Goal: Task Accomplishment & Management: Manage account settings

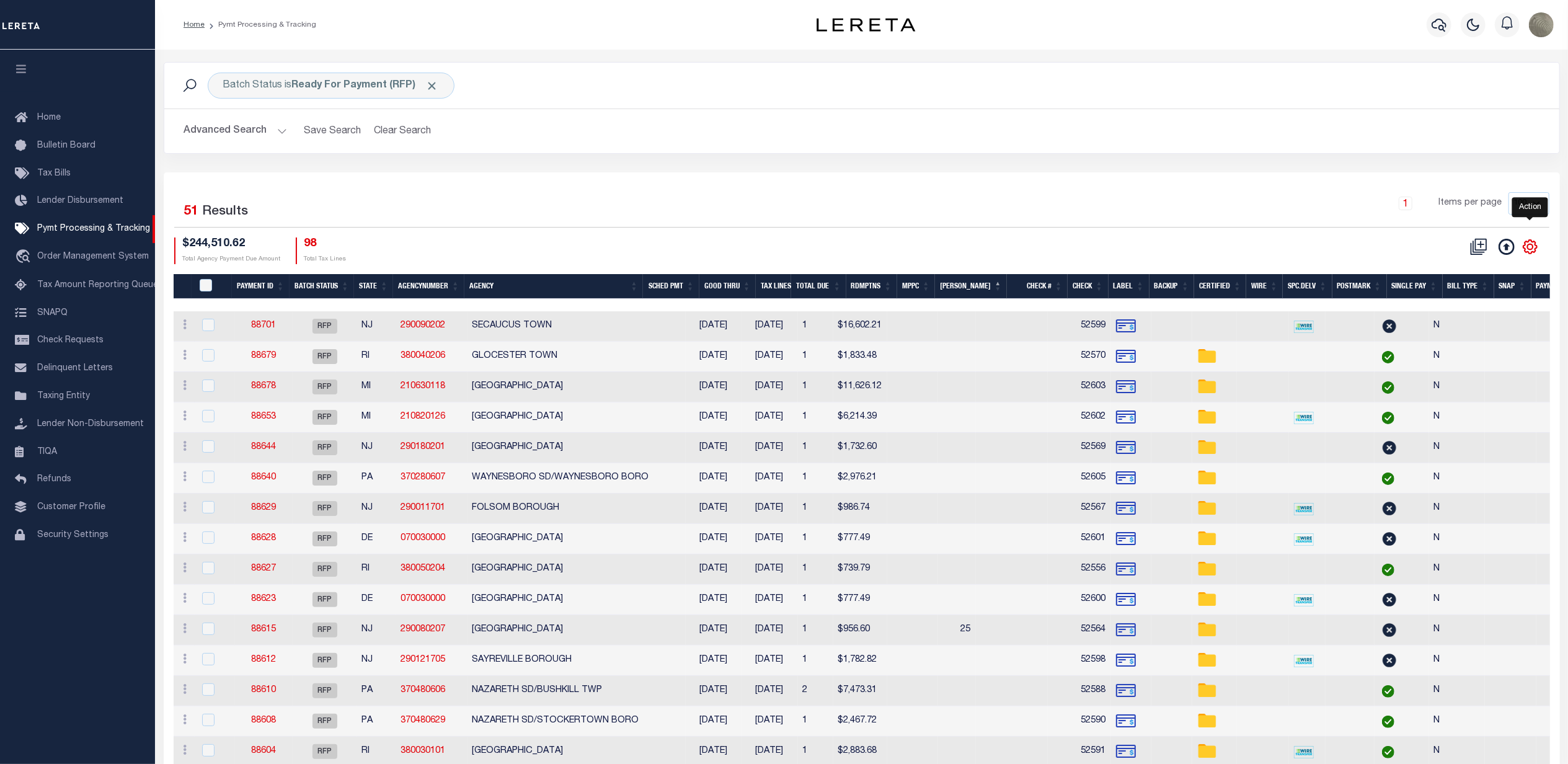
click at [1529, 250] on icon "" at bounding box center [1530, 247] width 16 height 16
click at [1451, 348] on link "Show Filter" at bounding box center [1479, 339] width 121 height 24
select select
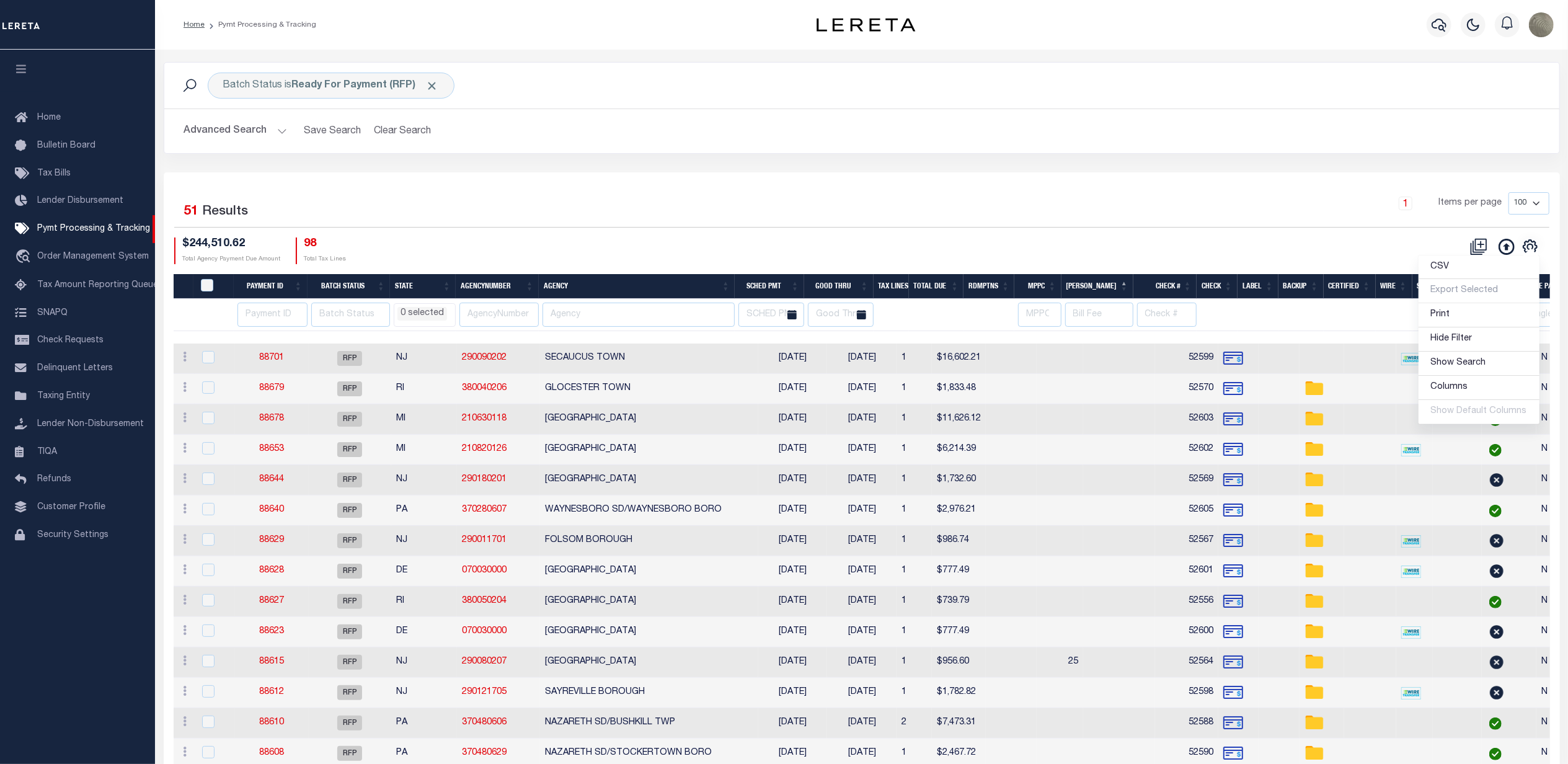
click at [266, 312] on input "number" at bounding box center [273, 315] width 70 height 24
type input "88513"
select select
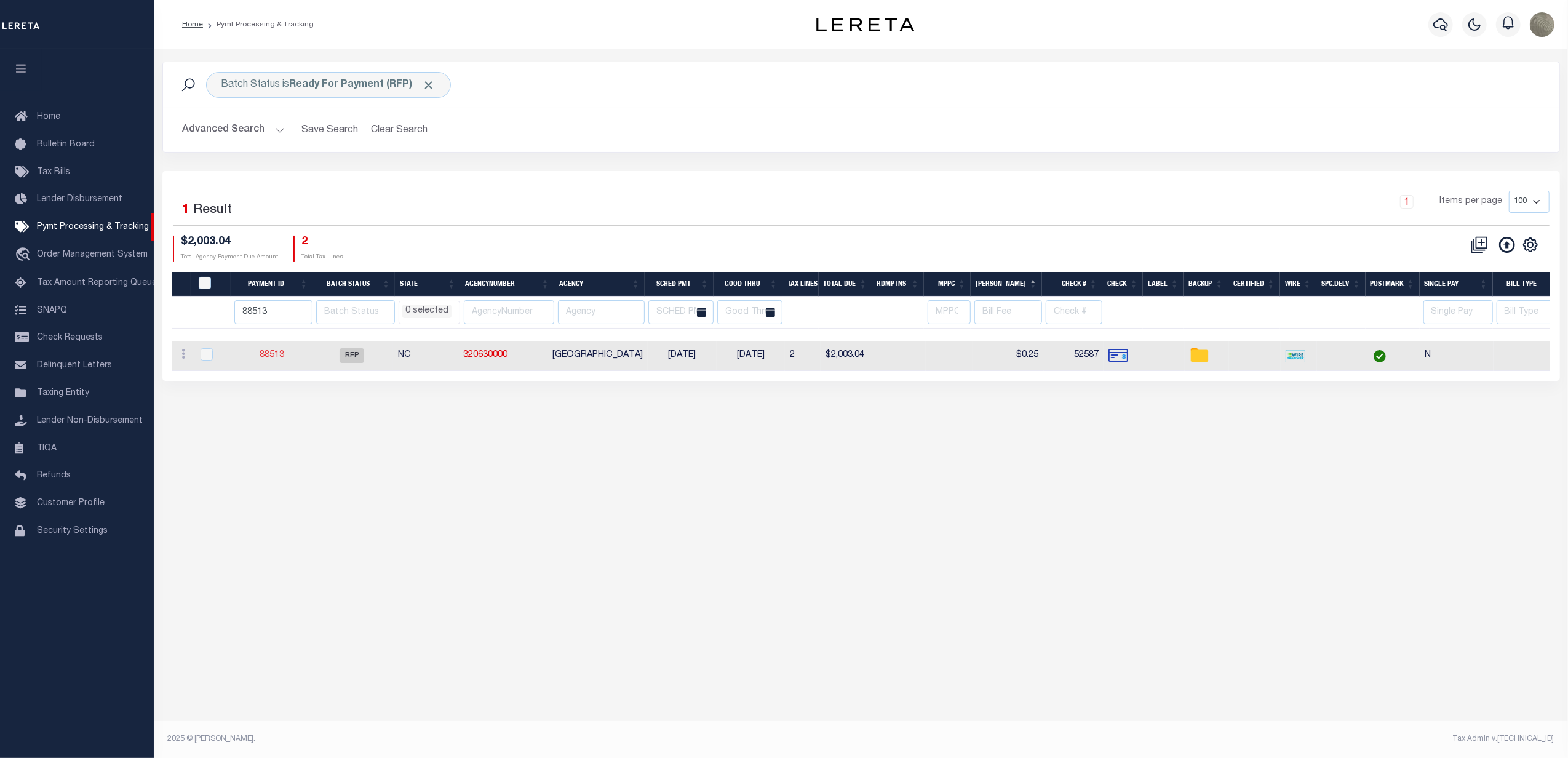
select select
click at [254, 314] on input "88513" at bounding box center [274, 312] width 78 height 24
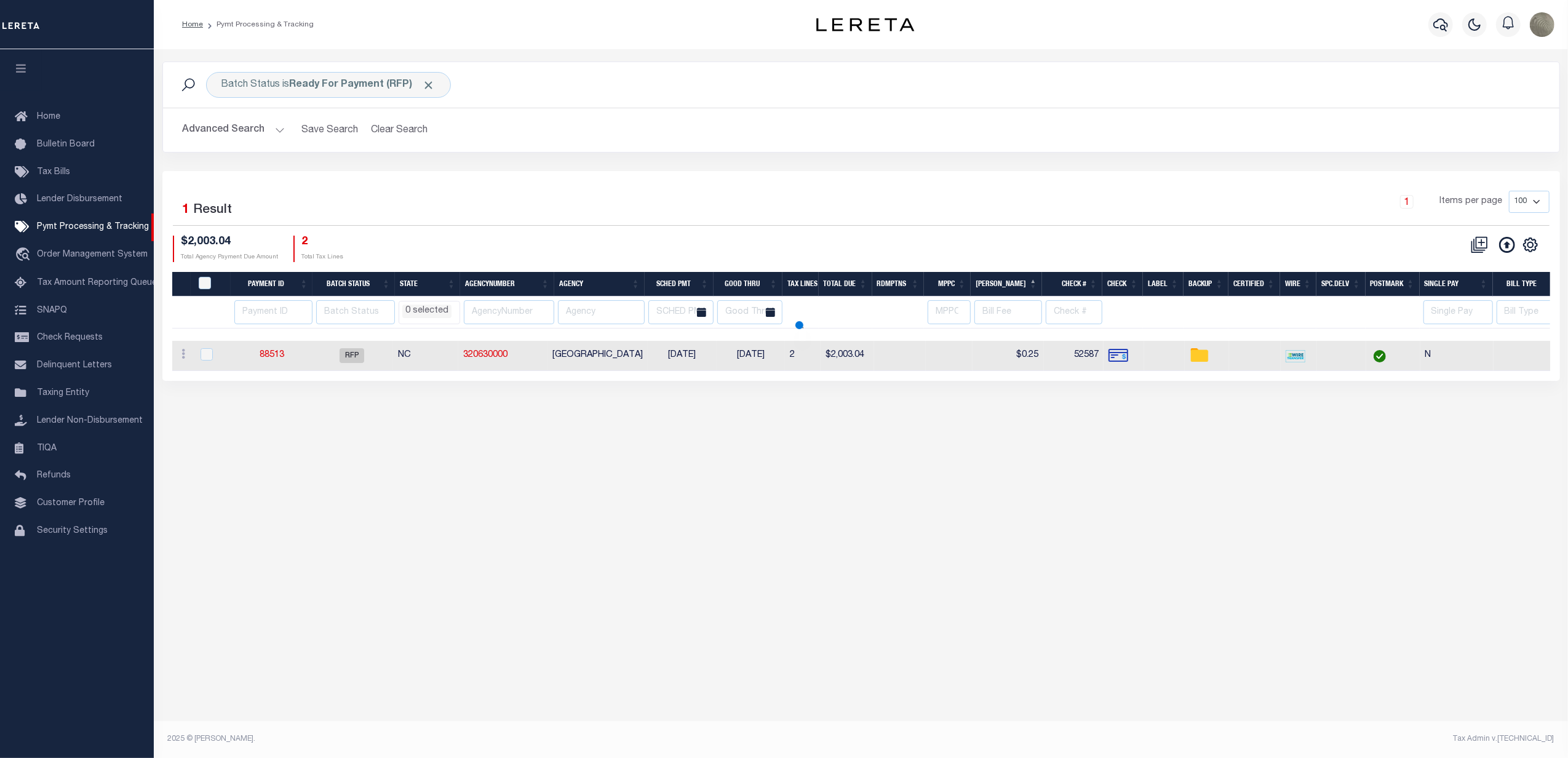
select select
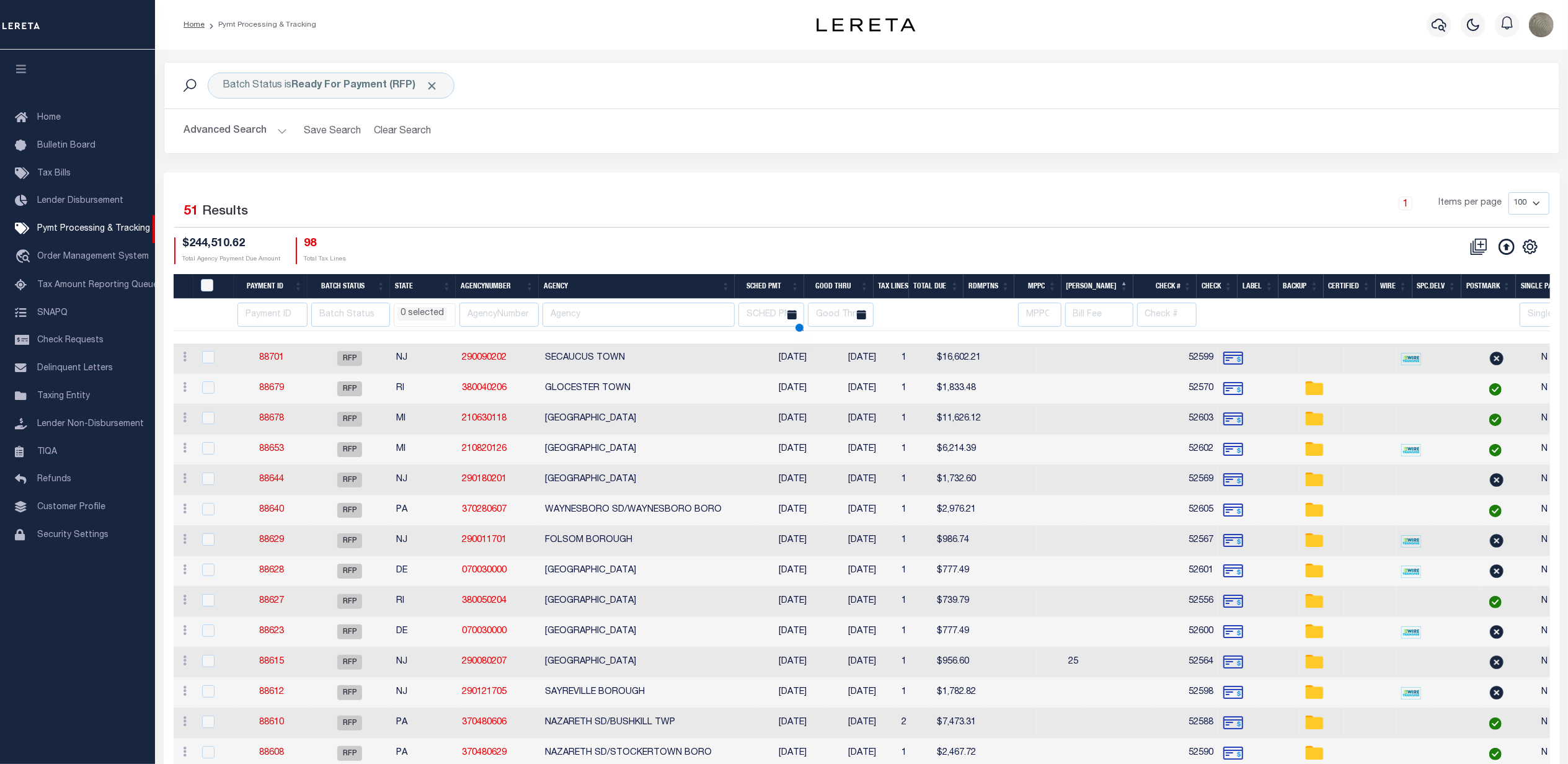
select select
drag, startPoint x: 918, startPoint y: 192, endPoint x: 906, endPoint y: 216, distance: 26.8
click at [918, 192] on div "1 Items per page 100 200 500 1000" at bounding box center [1036, 208] width 1027 height 32
click at [565, 290] on th "Agency" at bounding box center [637, 286] width 196 height 26
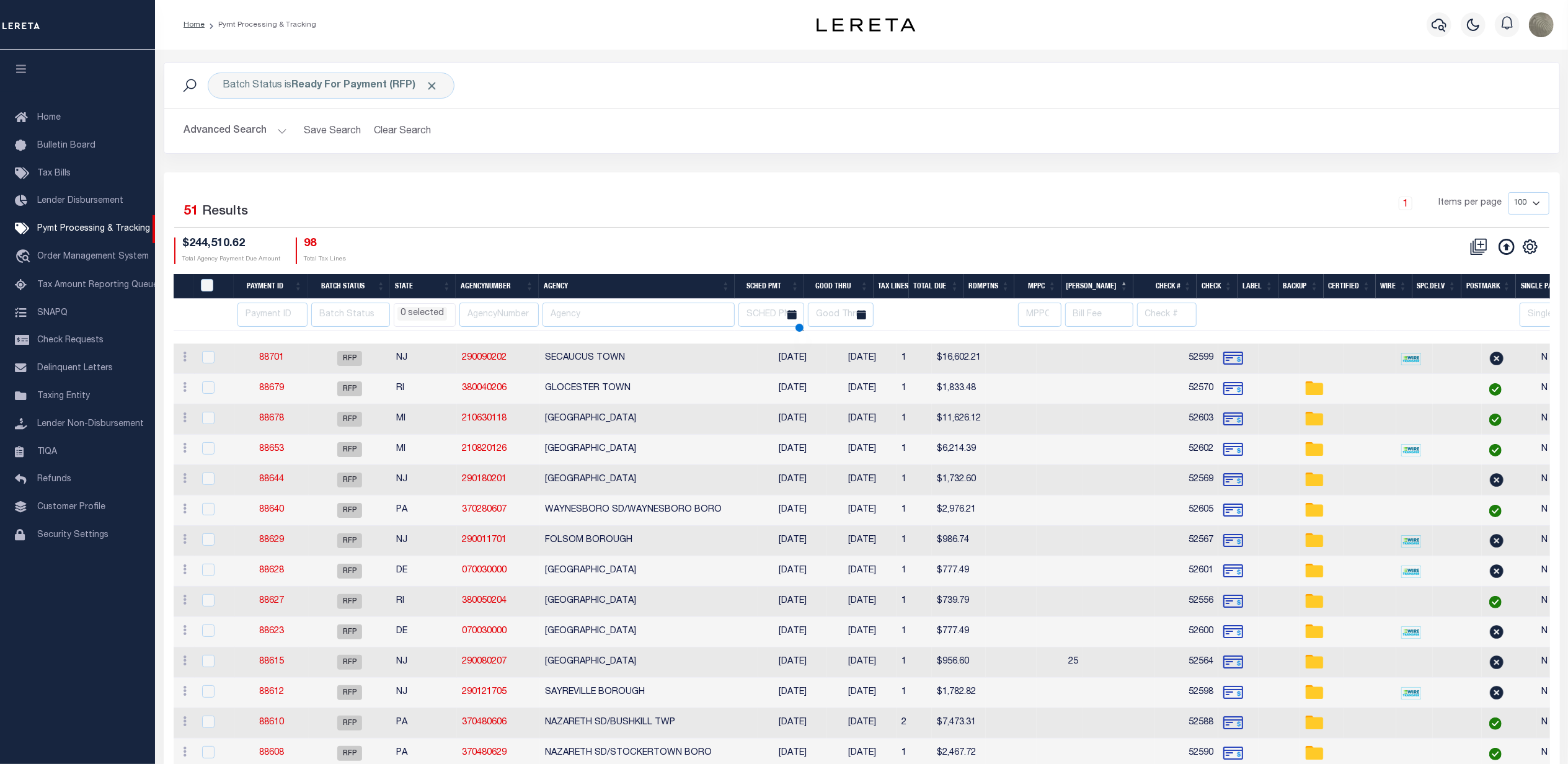
select select
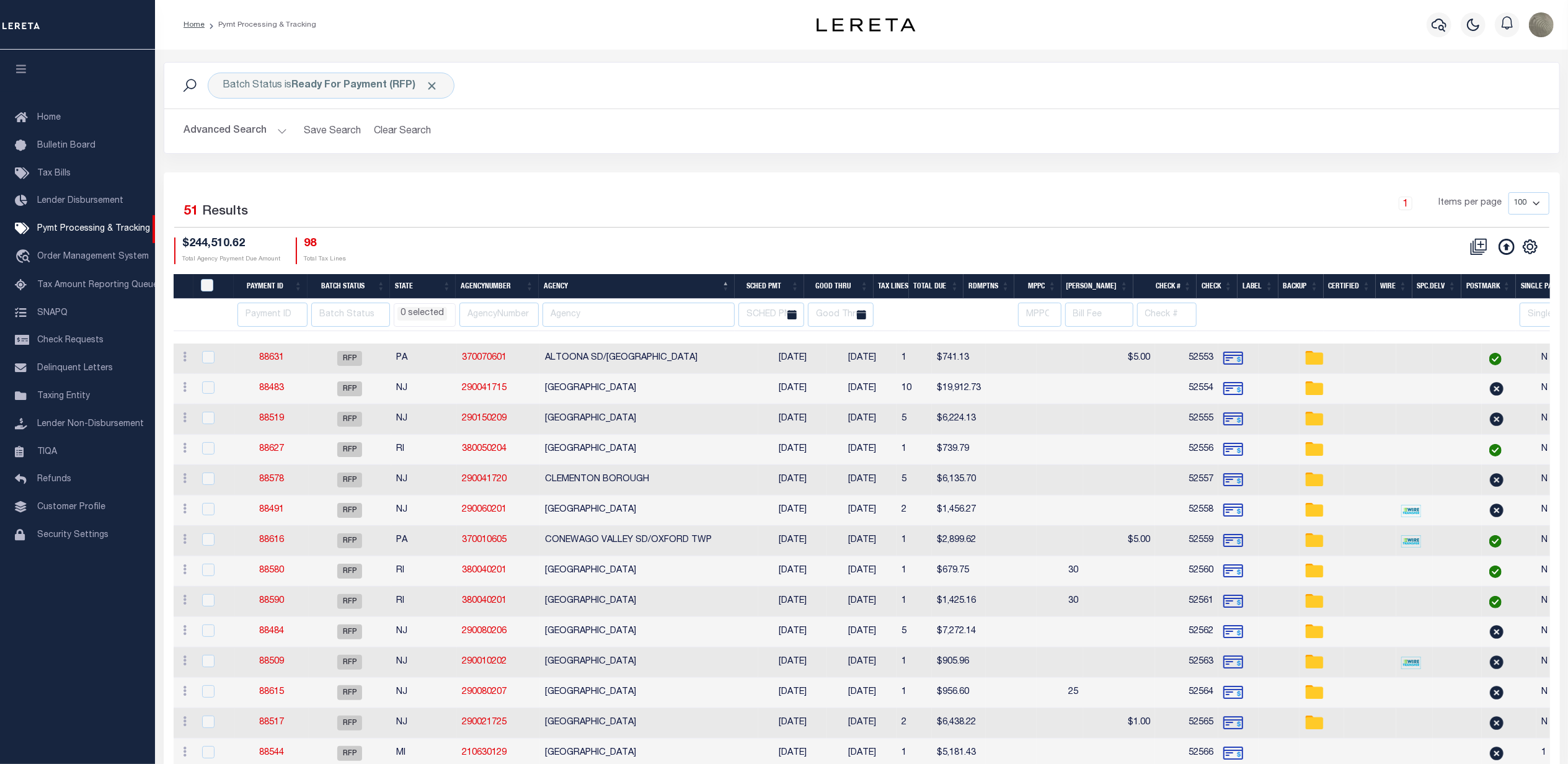
click at [666, 153] on div "Advanced Search Save Search Clear Search PayeeSearchTable_dynamictable_____Defa…" at bounding box center [862, 131] width 1395 height 44
click at [201, 288] on input "PayeePmtBatchStatus" at bounding box center [207, 285] width 13 height 13
checkbox input "true"
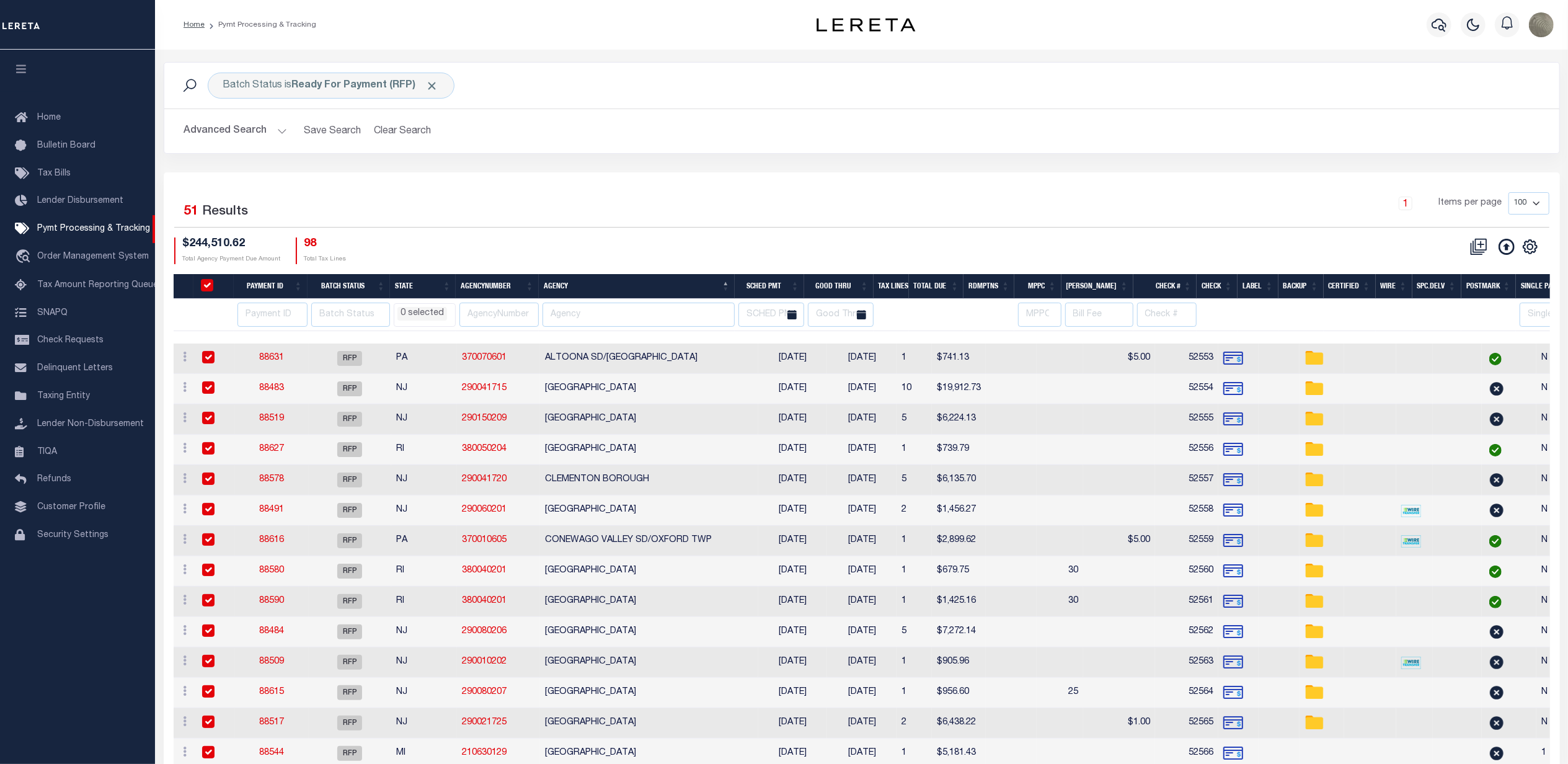
checkbox input "true"
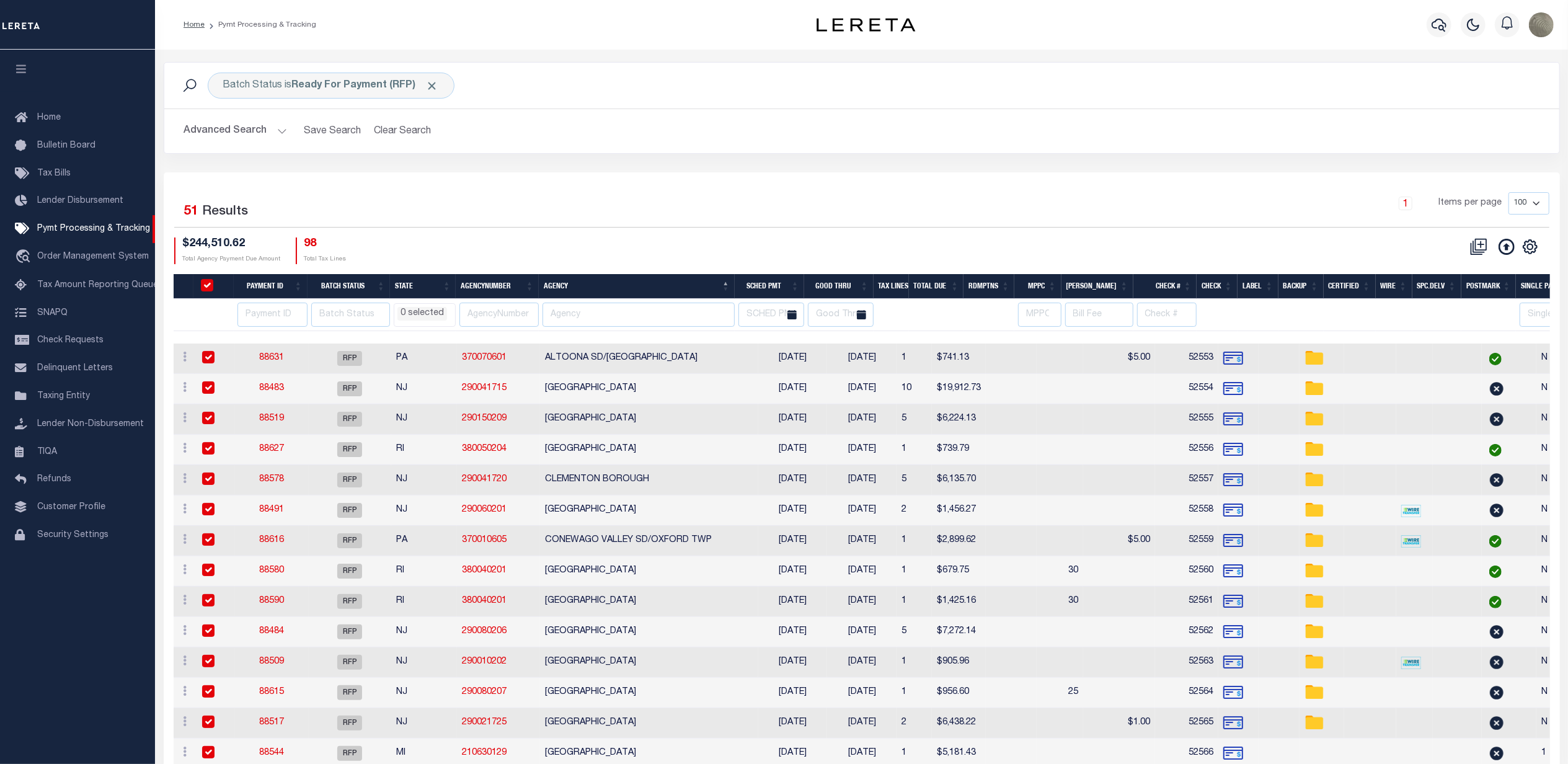
checkbox input "true"
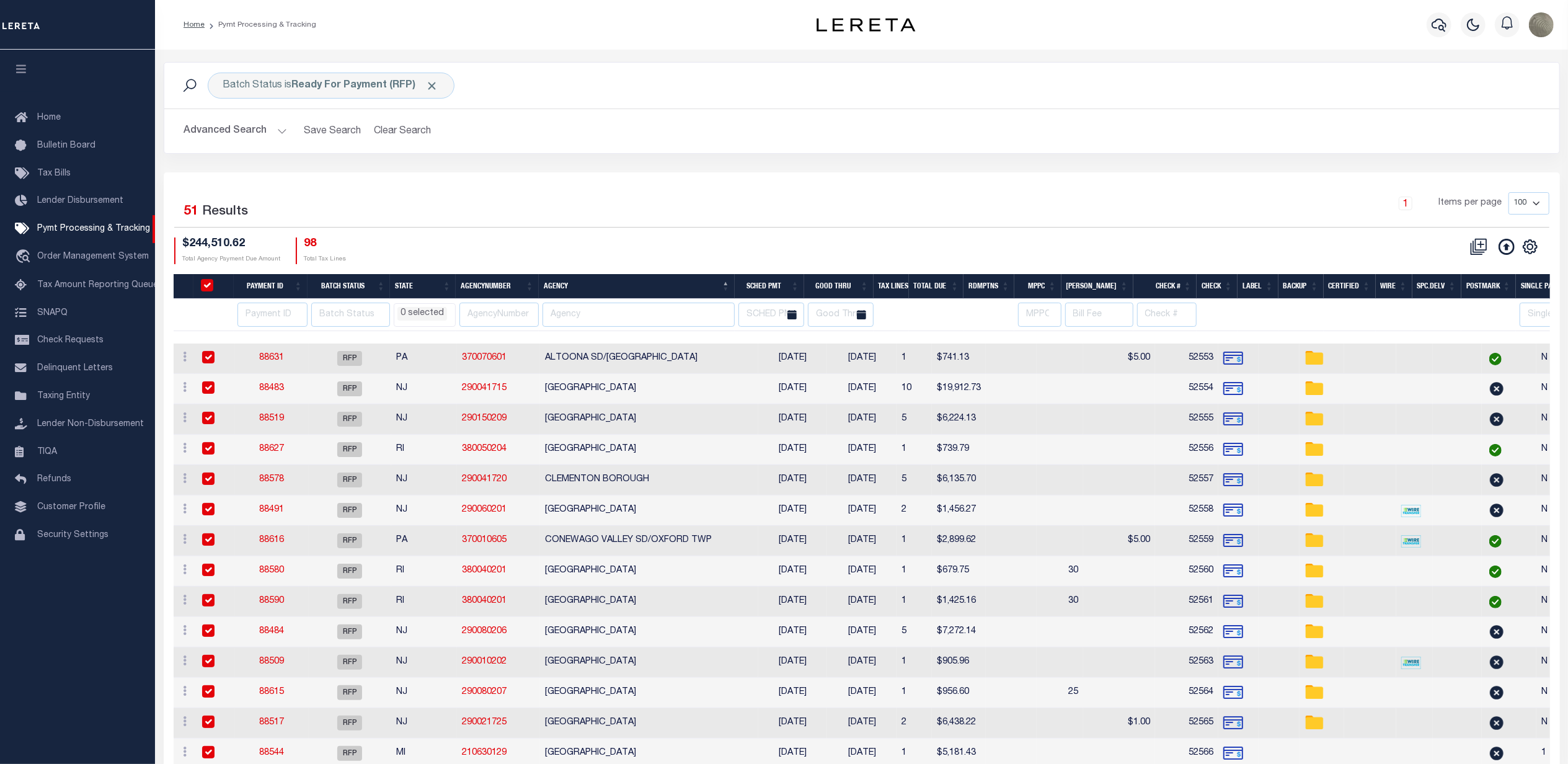
checkbox input "true"
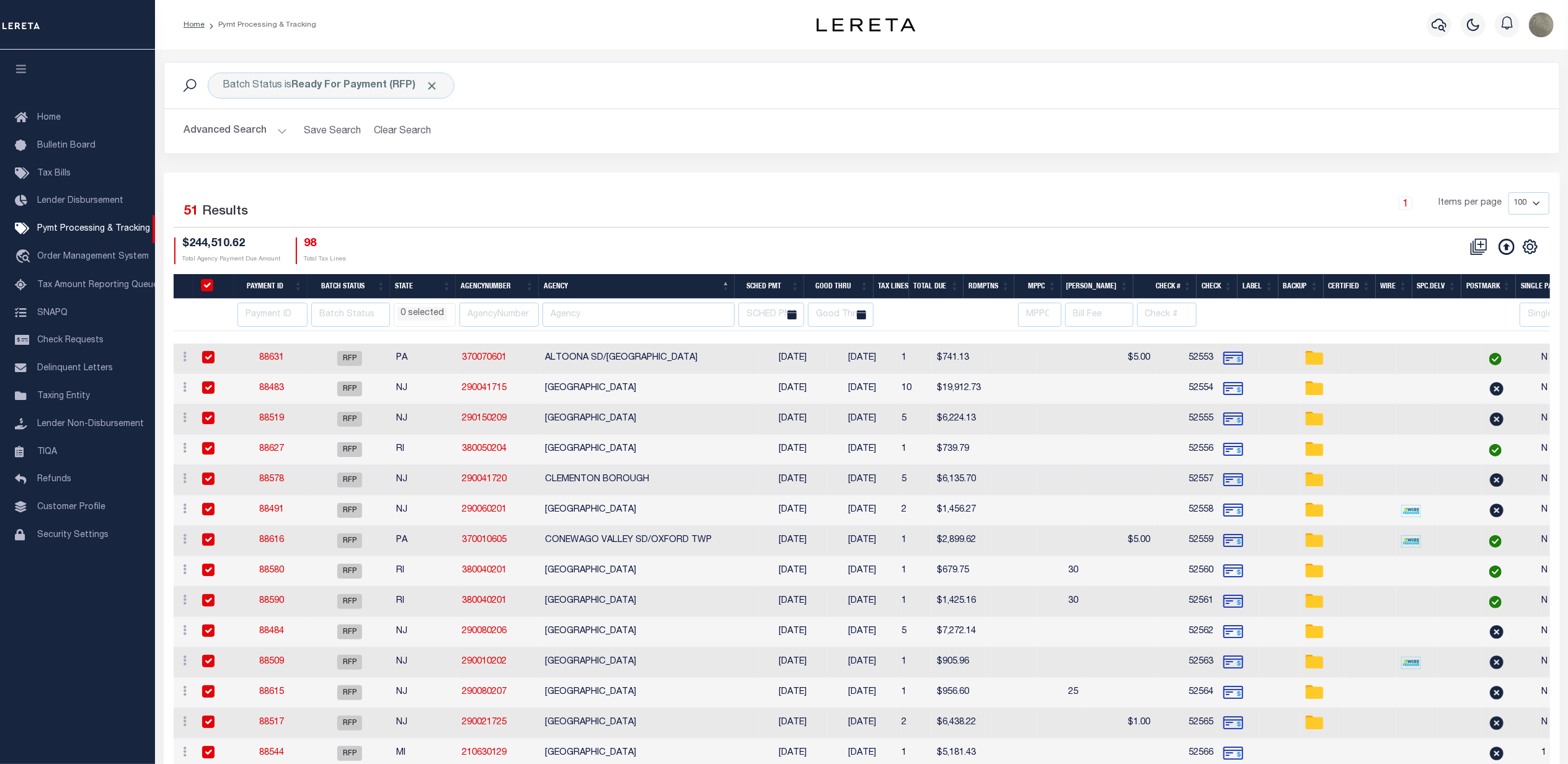
checkbox input "true"
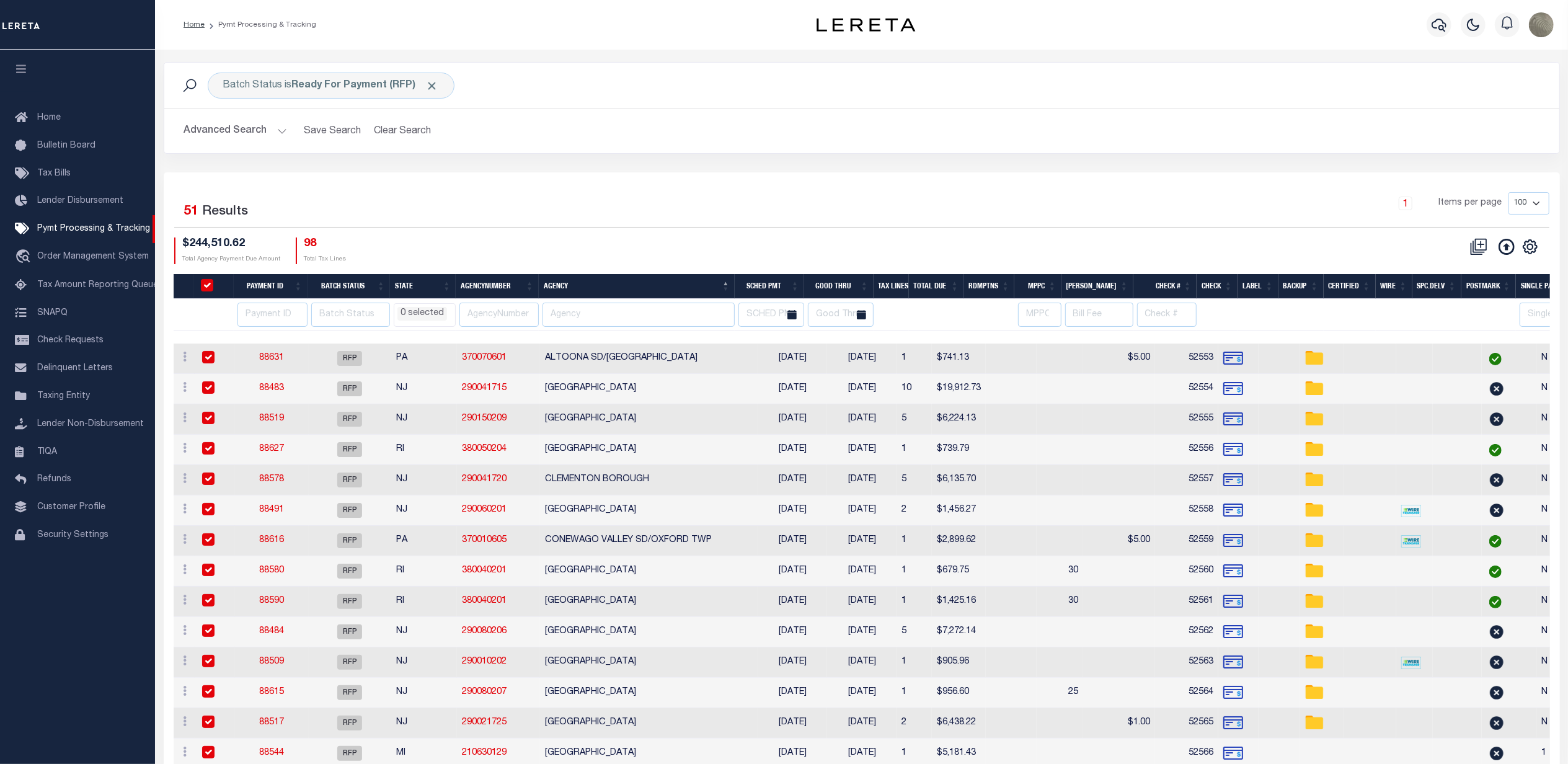
checkbox input "true"
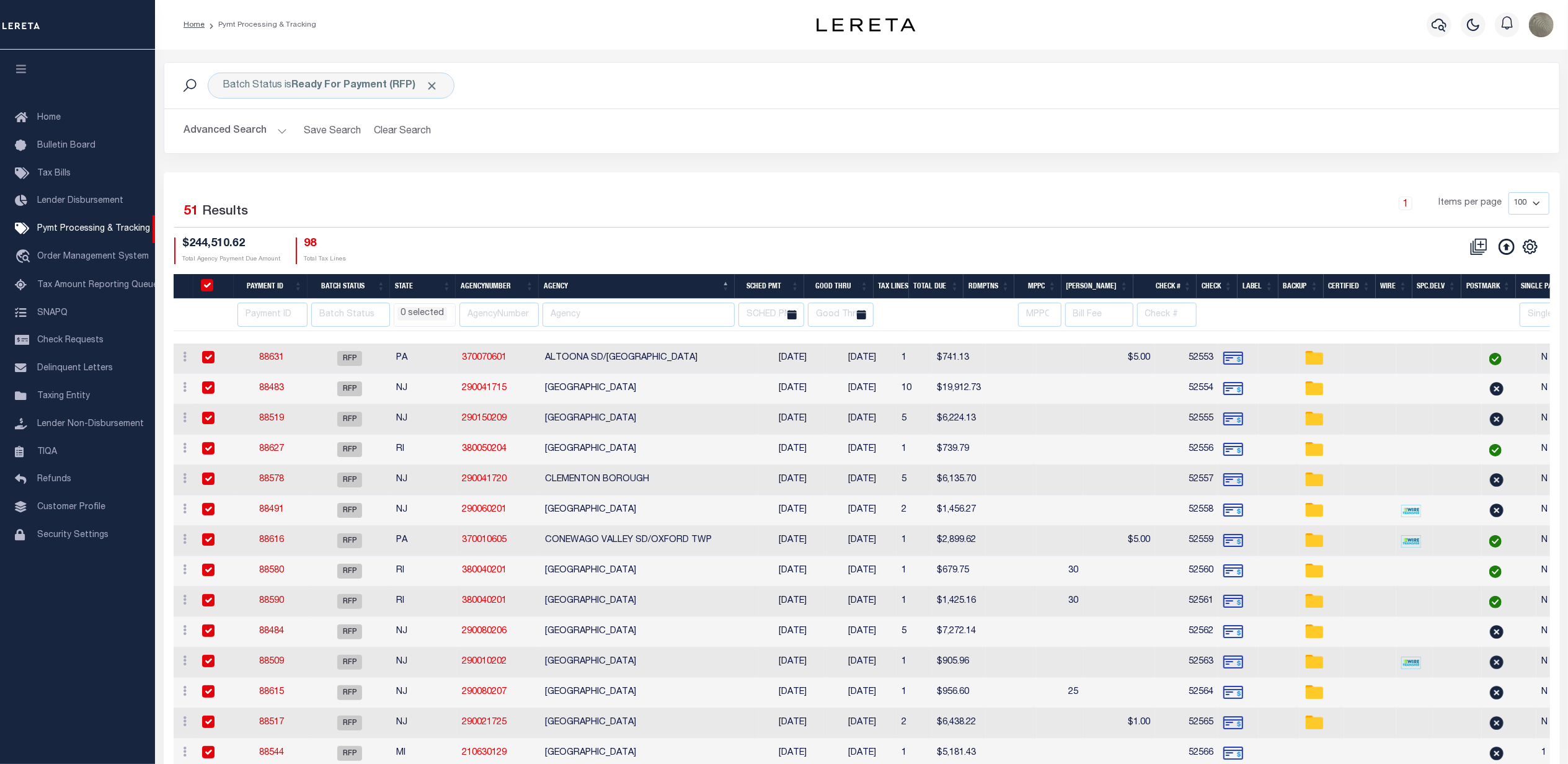
checkbox input "true"
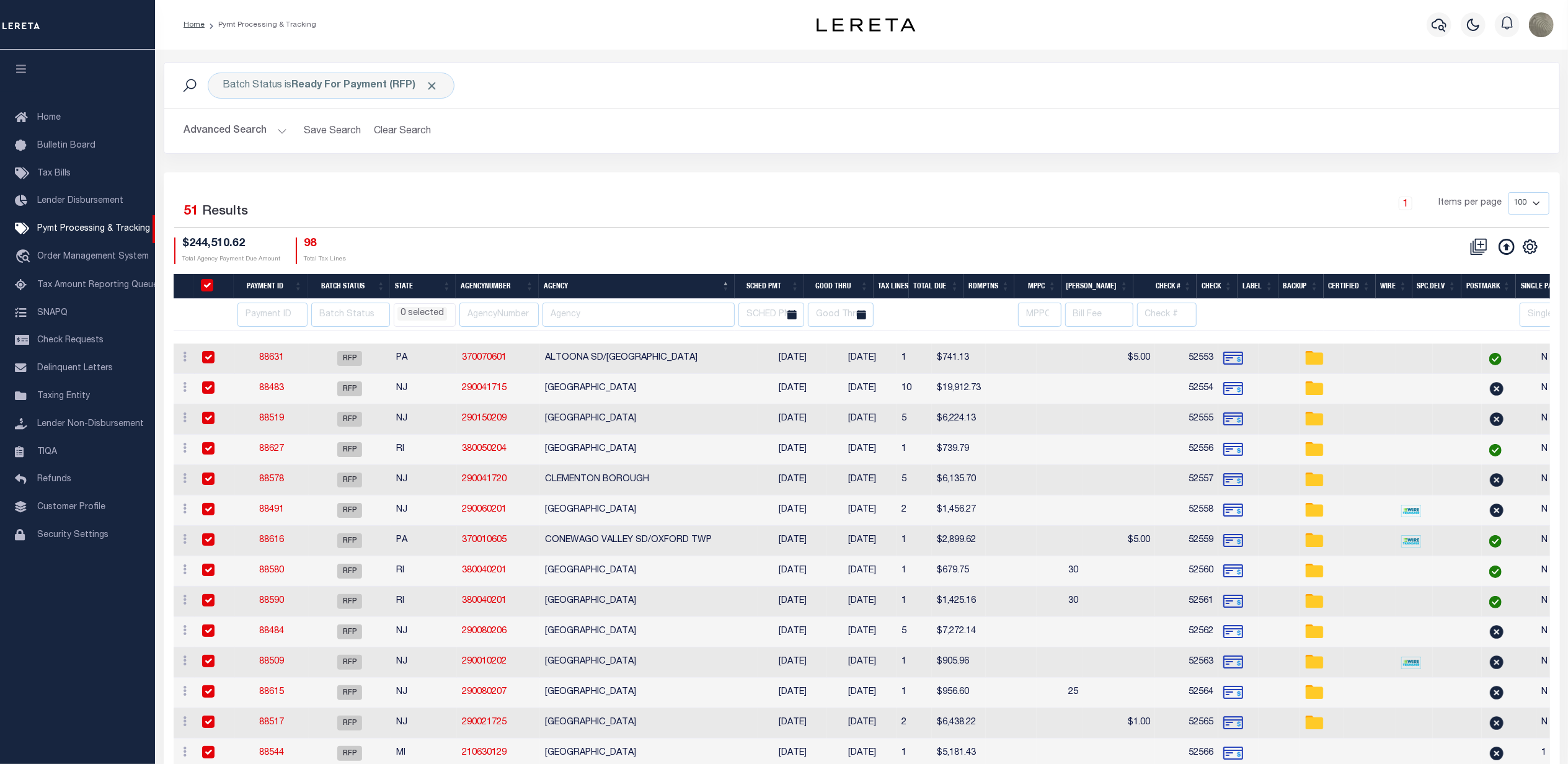
checkbox input "true"
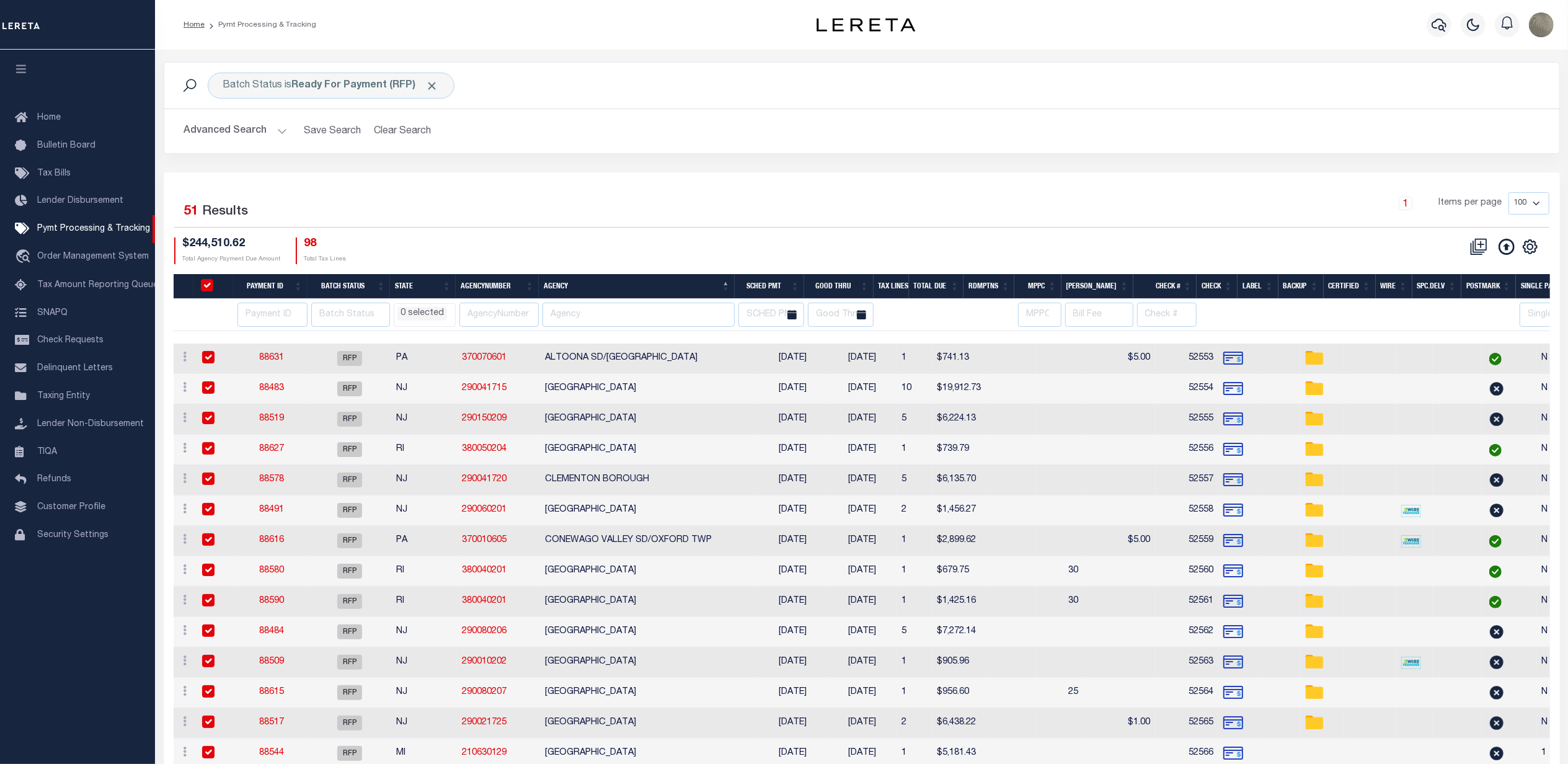
checkbox input "true"
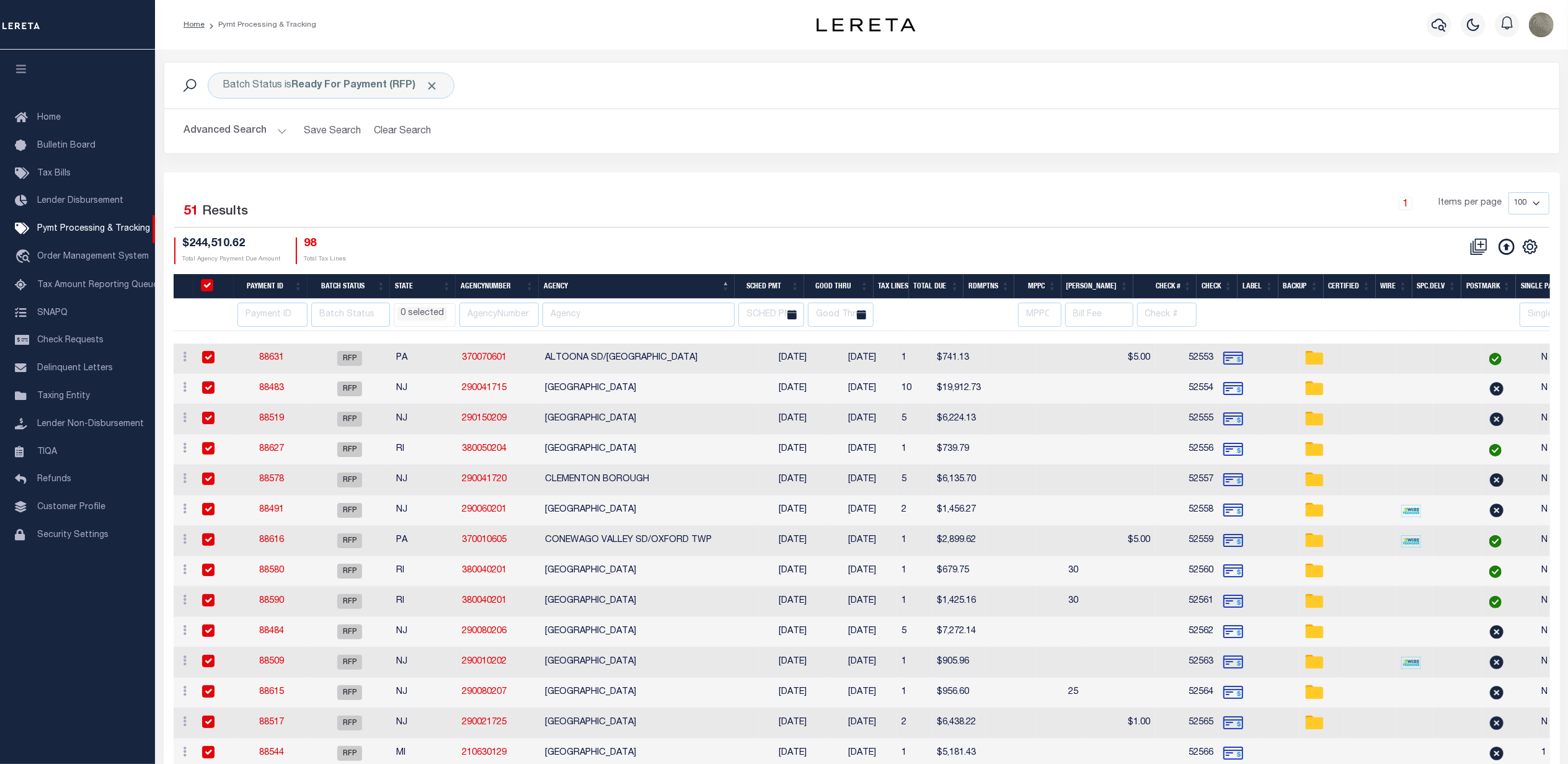
checkbox input "true"
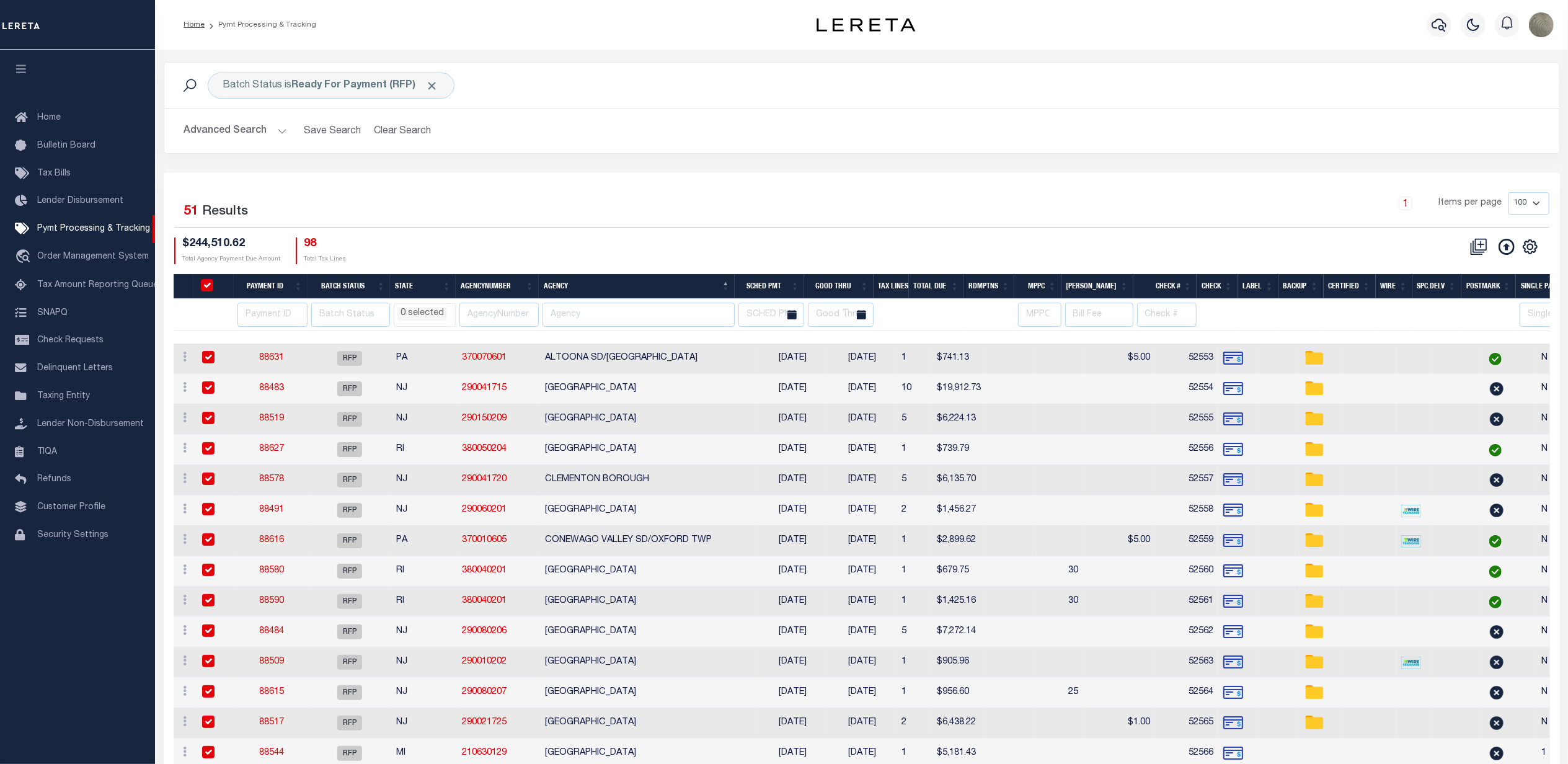
checkbox input "true"
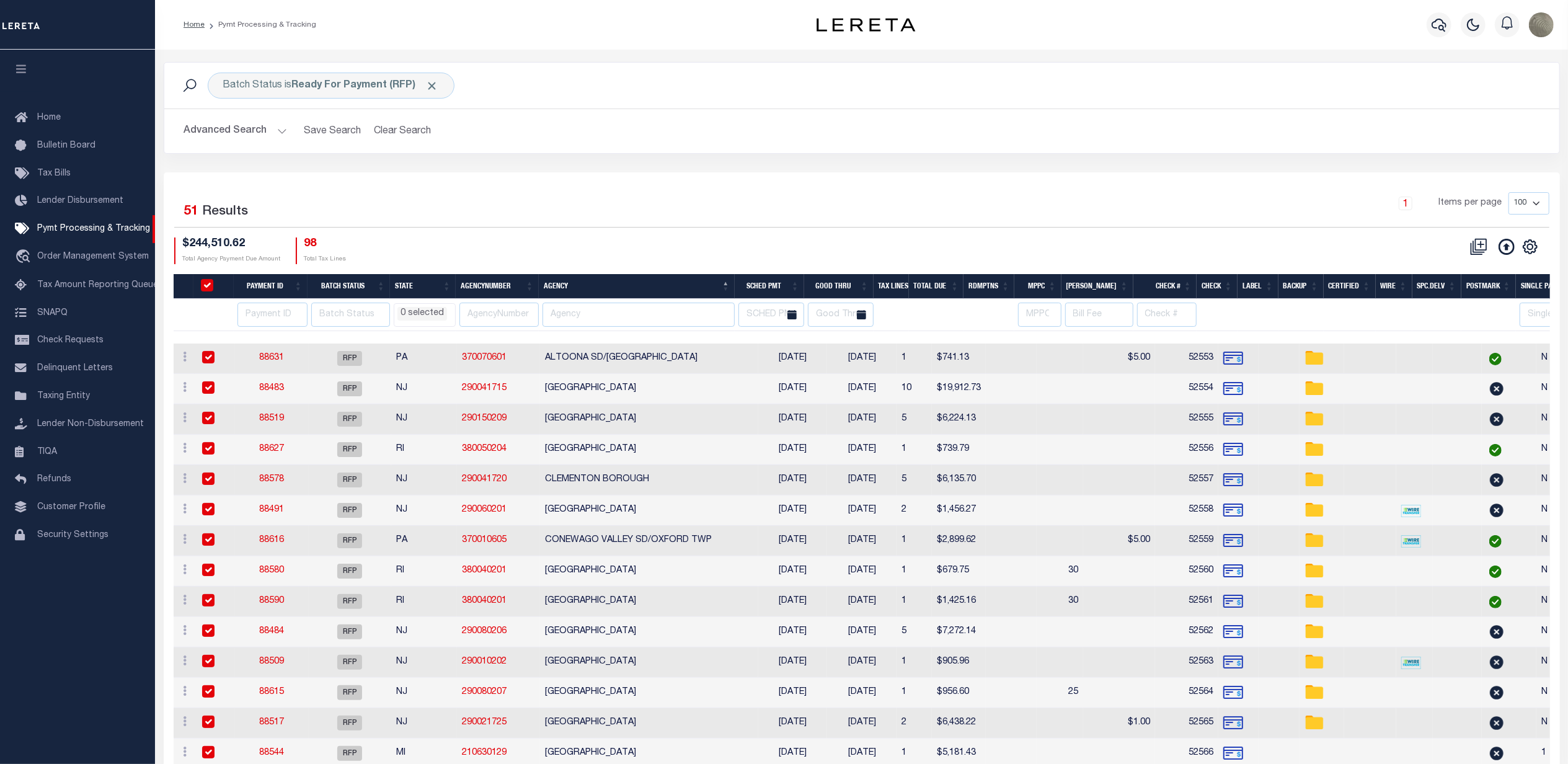
checkbox input "true"
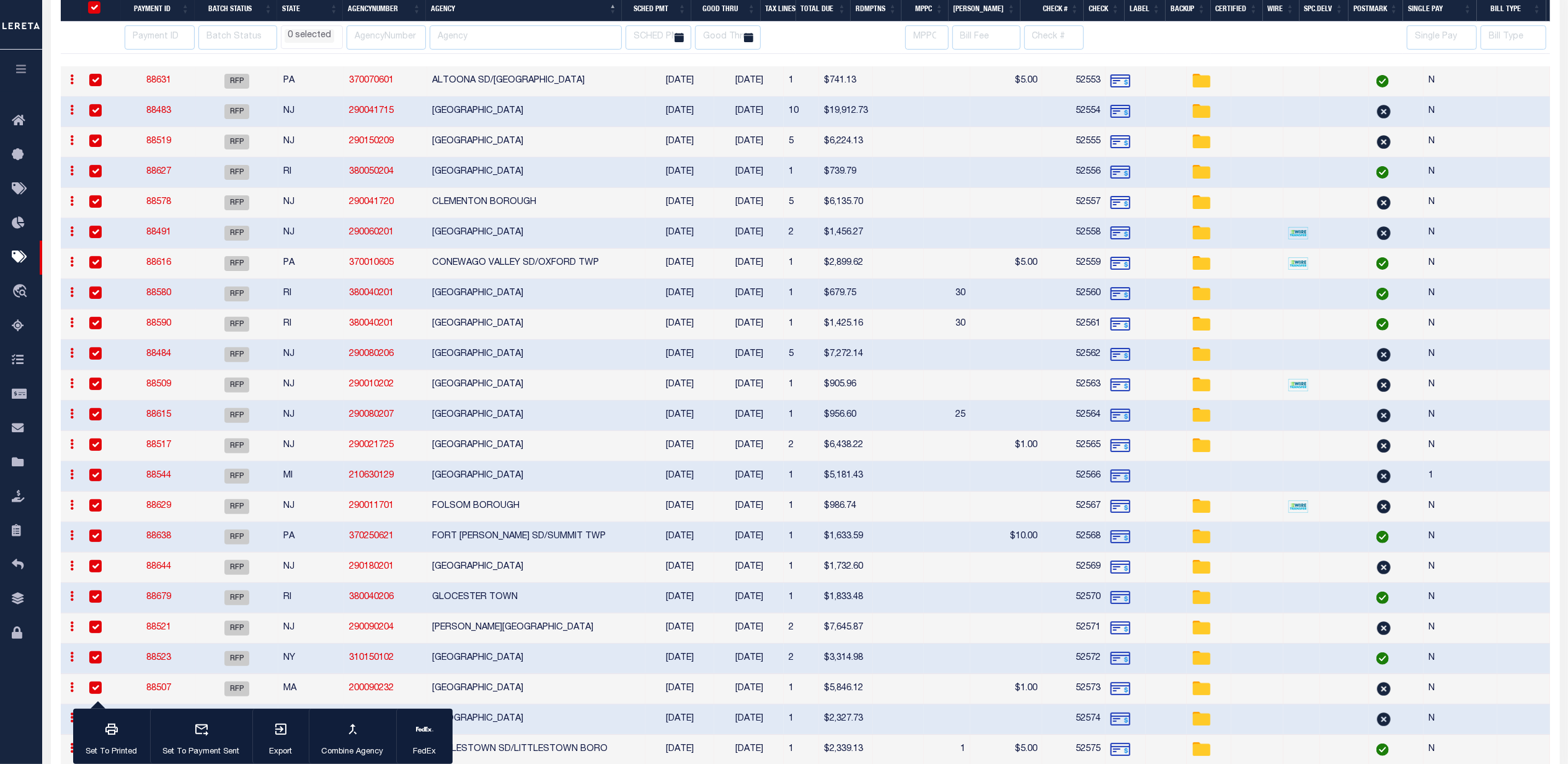
select select
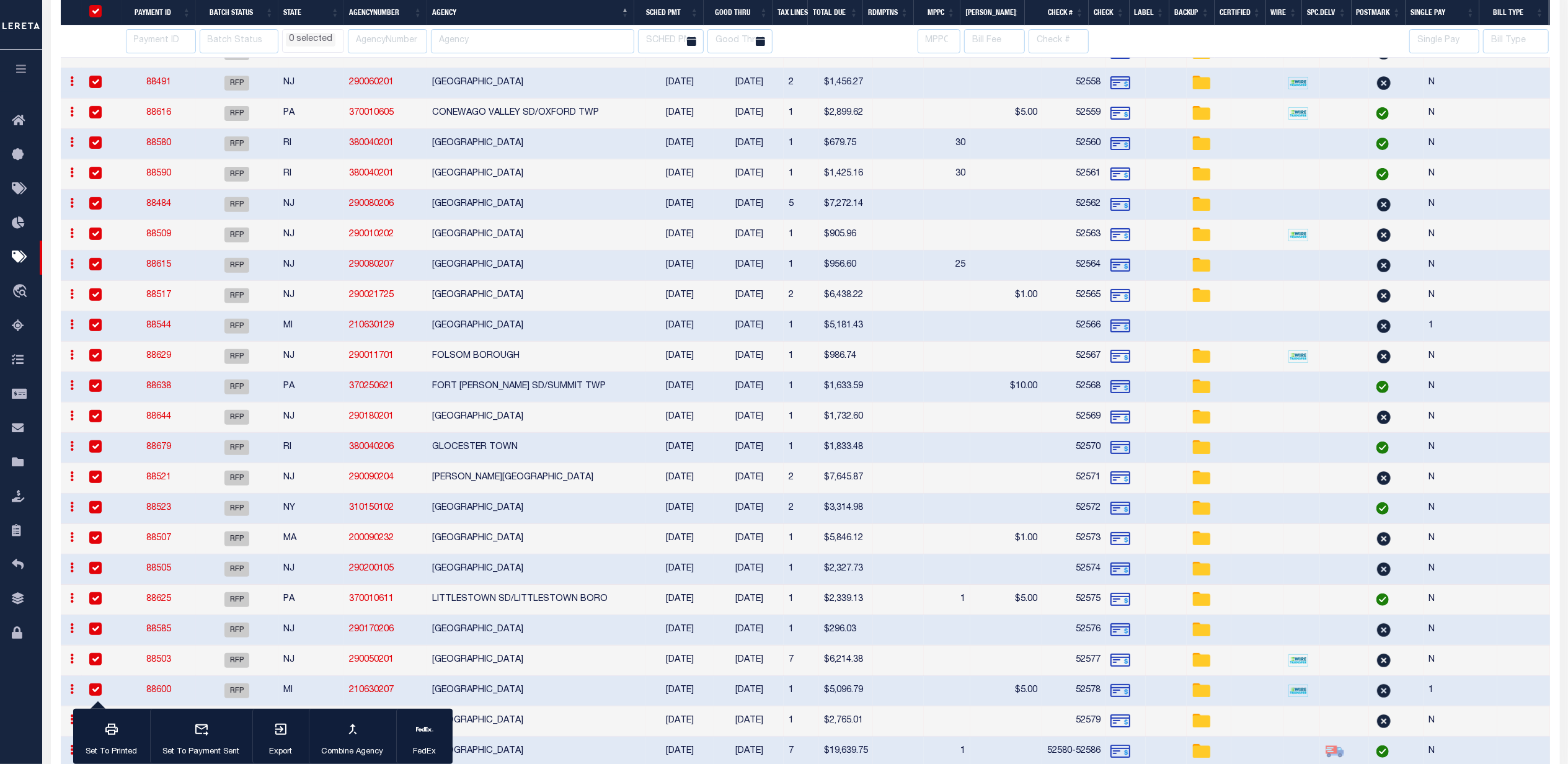
select select
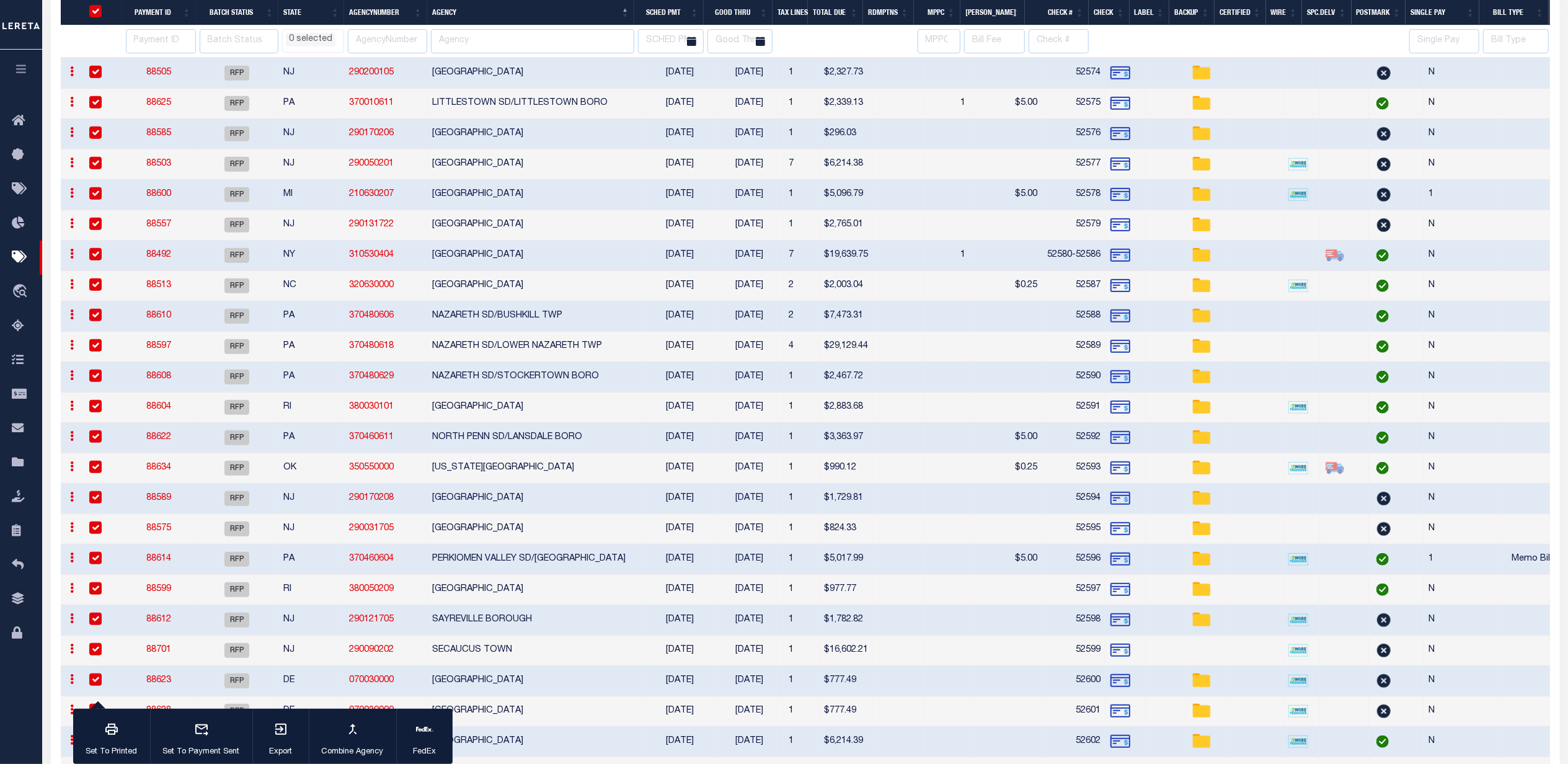
select select
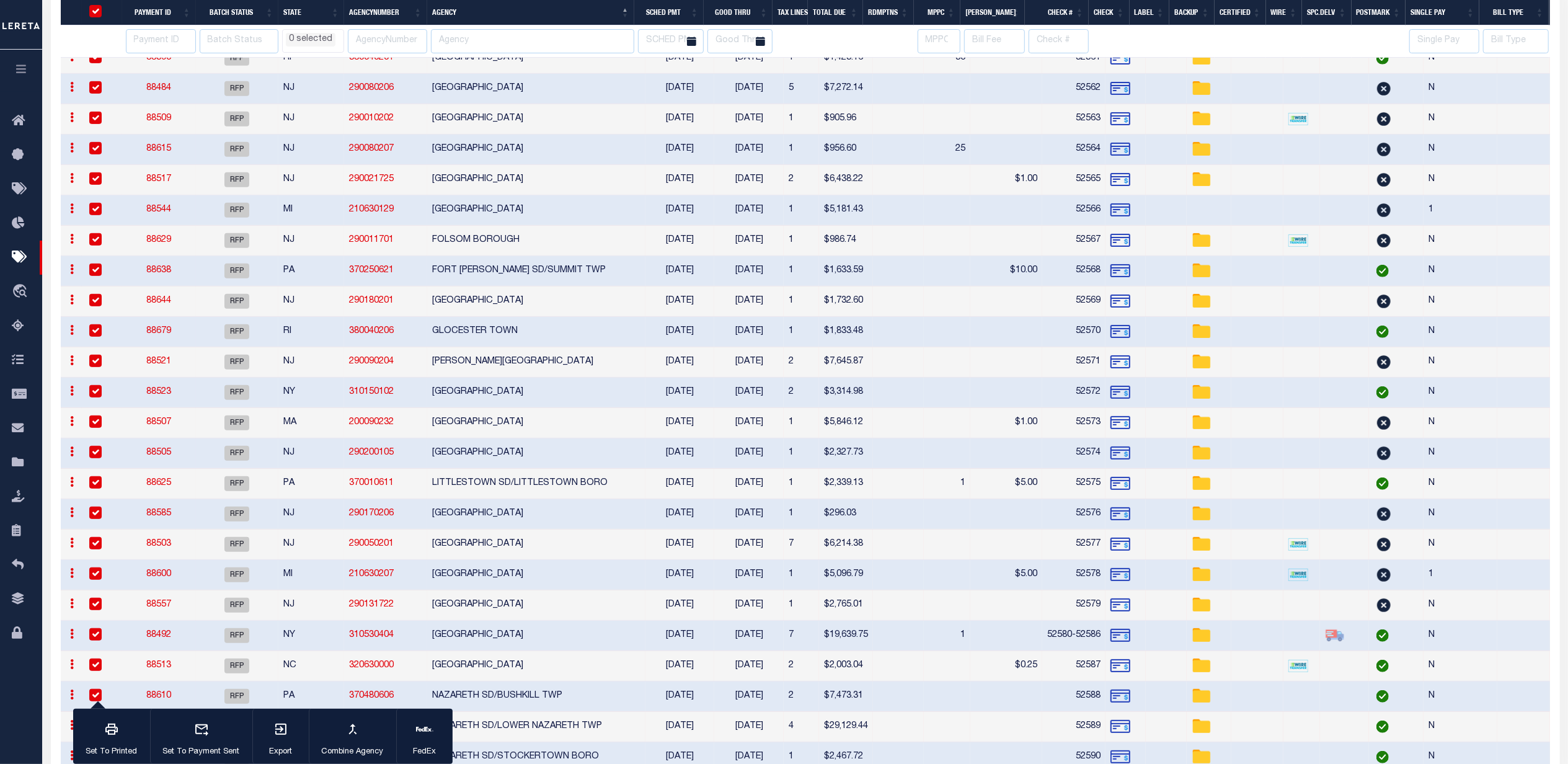
select select
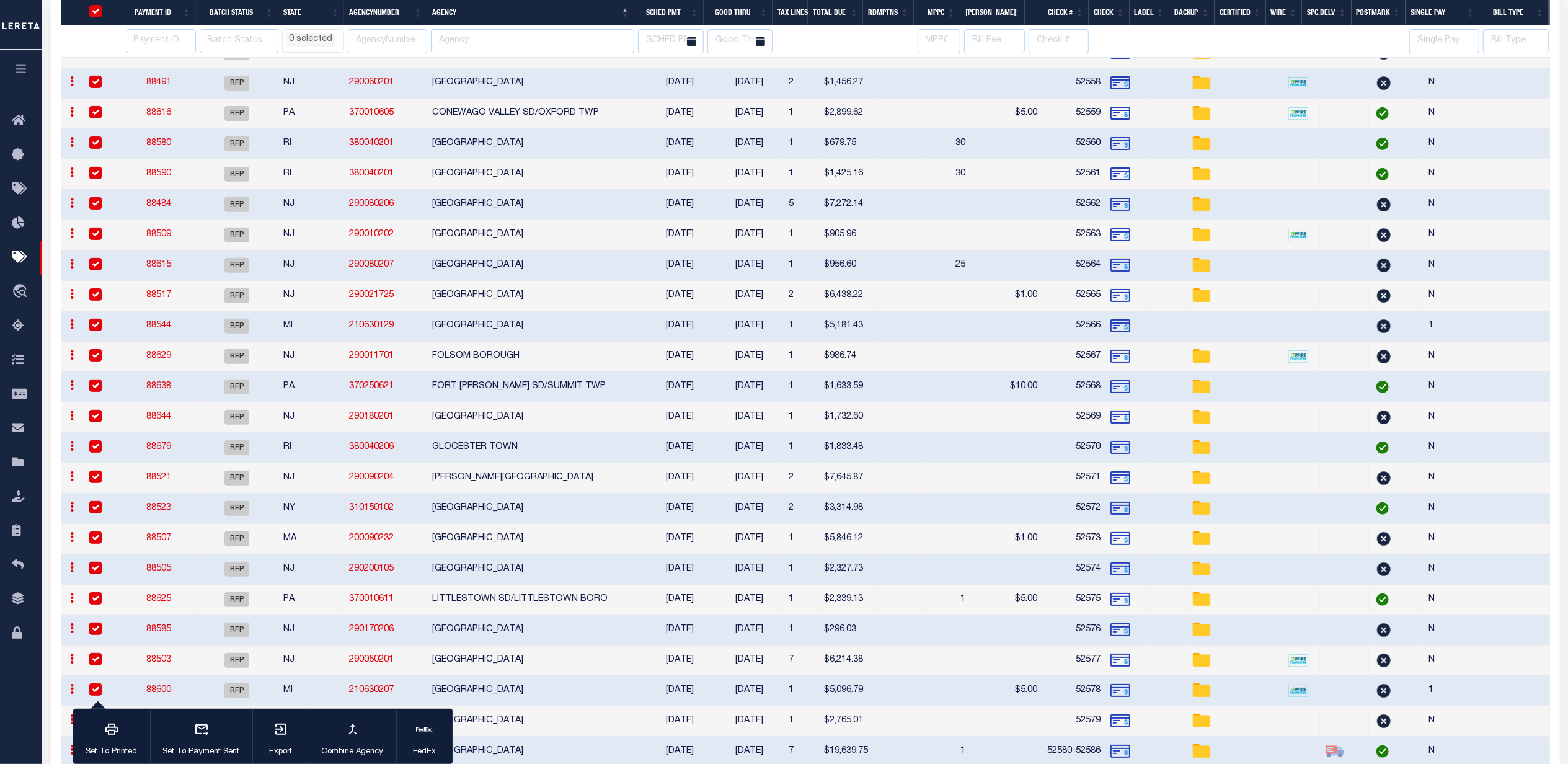
select select
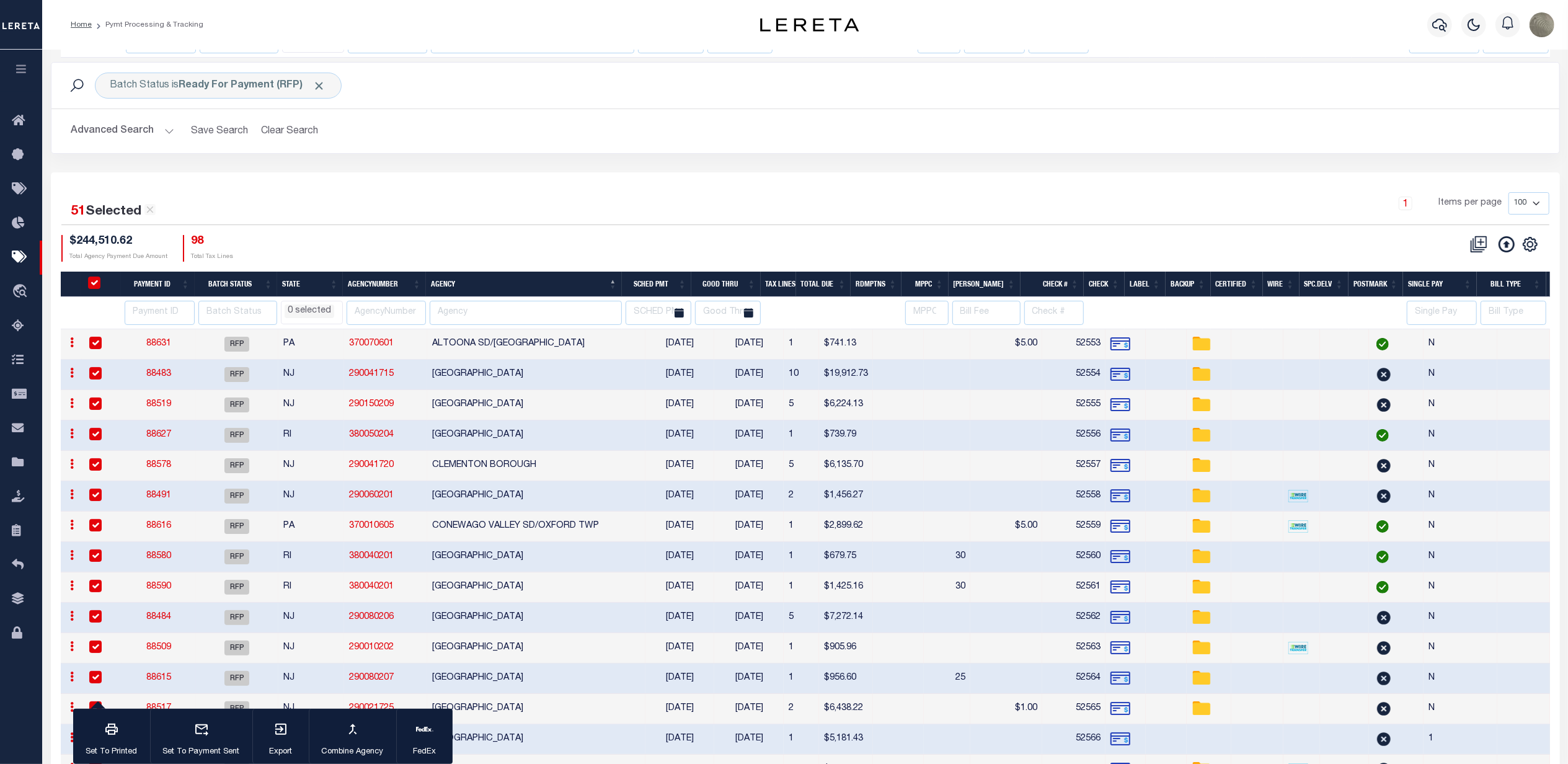
select select
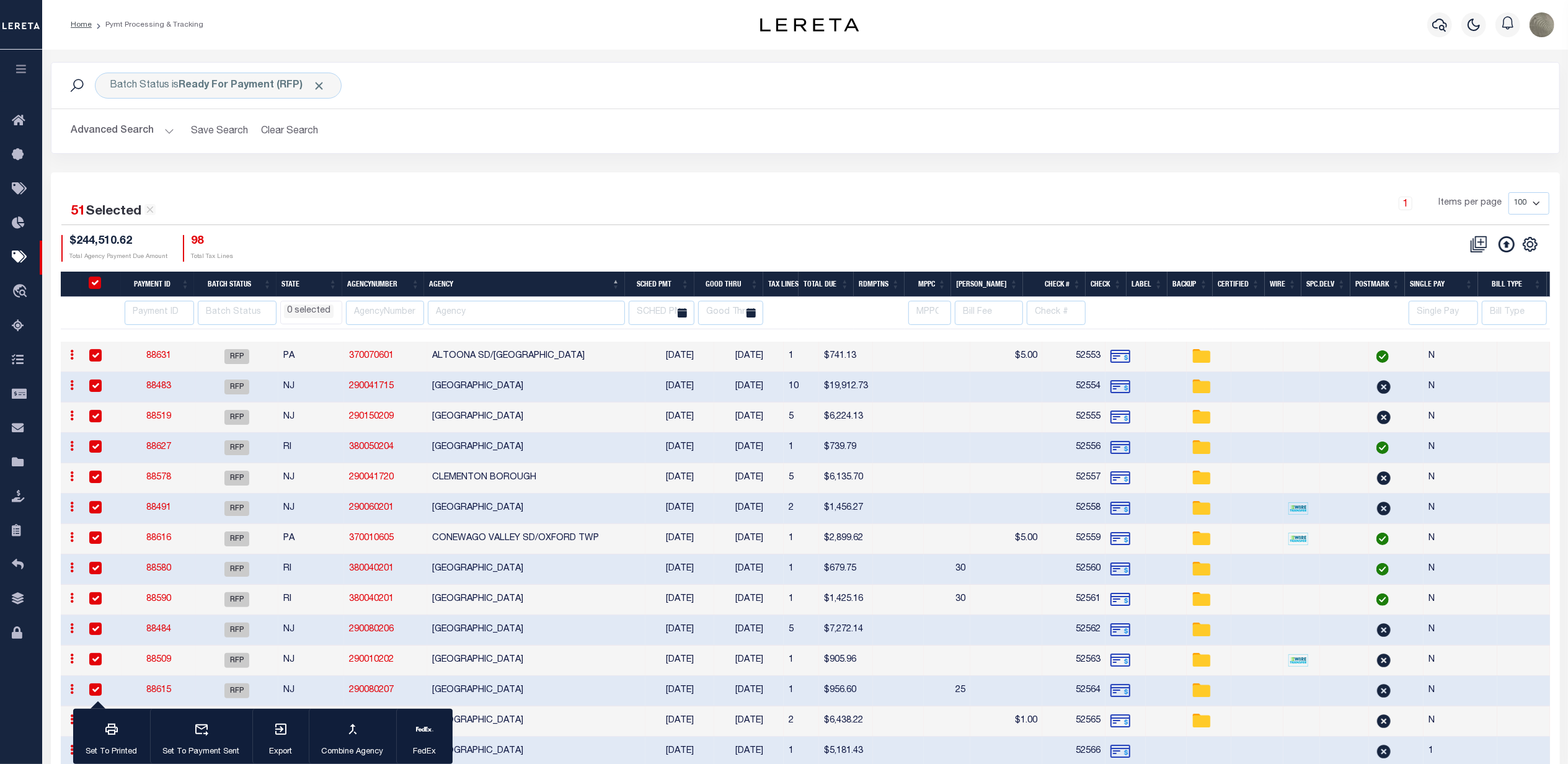
click at [126, 124] on button "Advanced Search" at bounding box center [122, 131] width 103 height 24
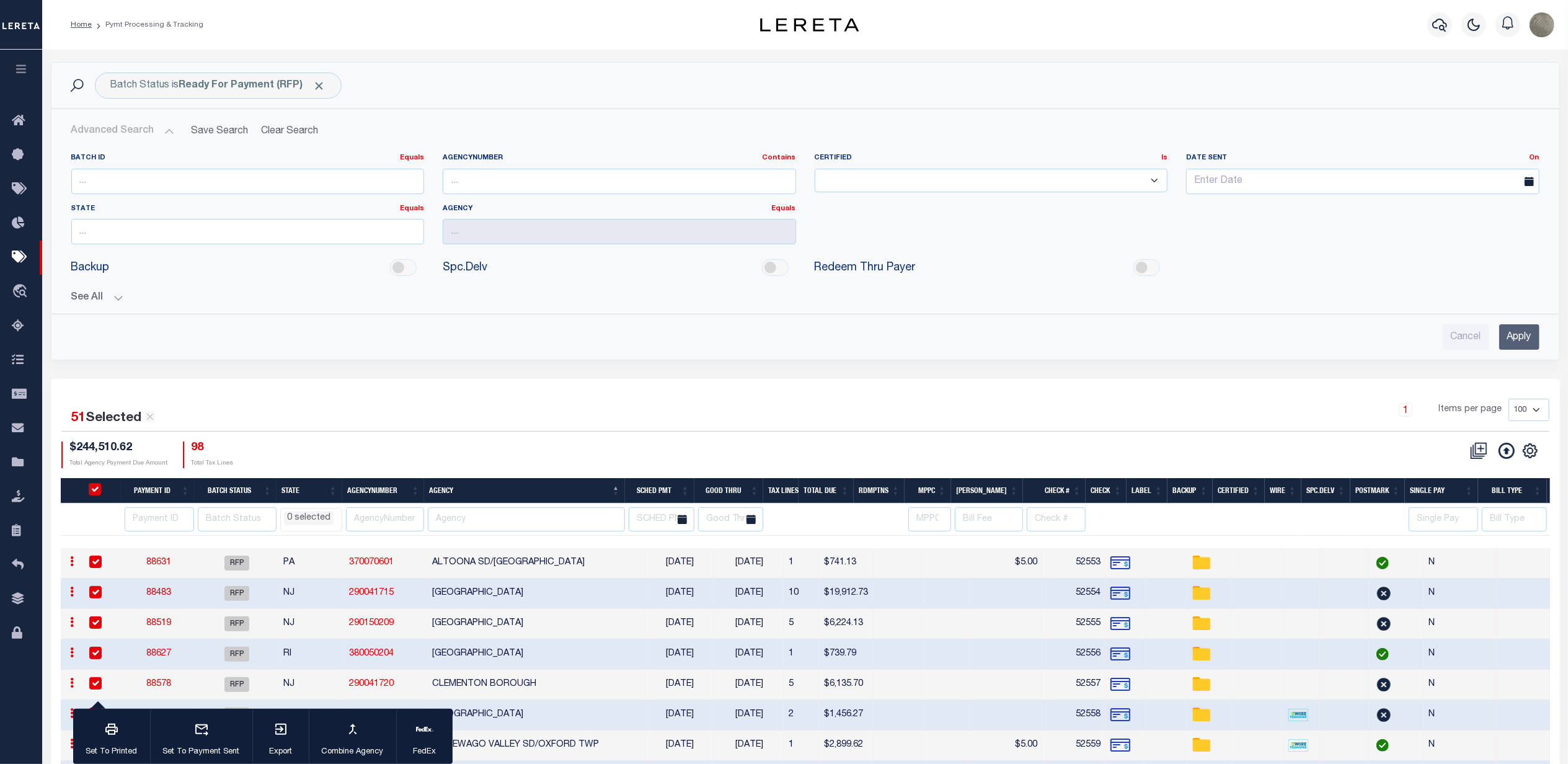
click at [110, 300] on button "See All" at bounding box center [805, 298] width 1468 height 12
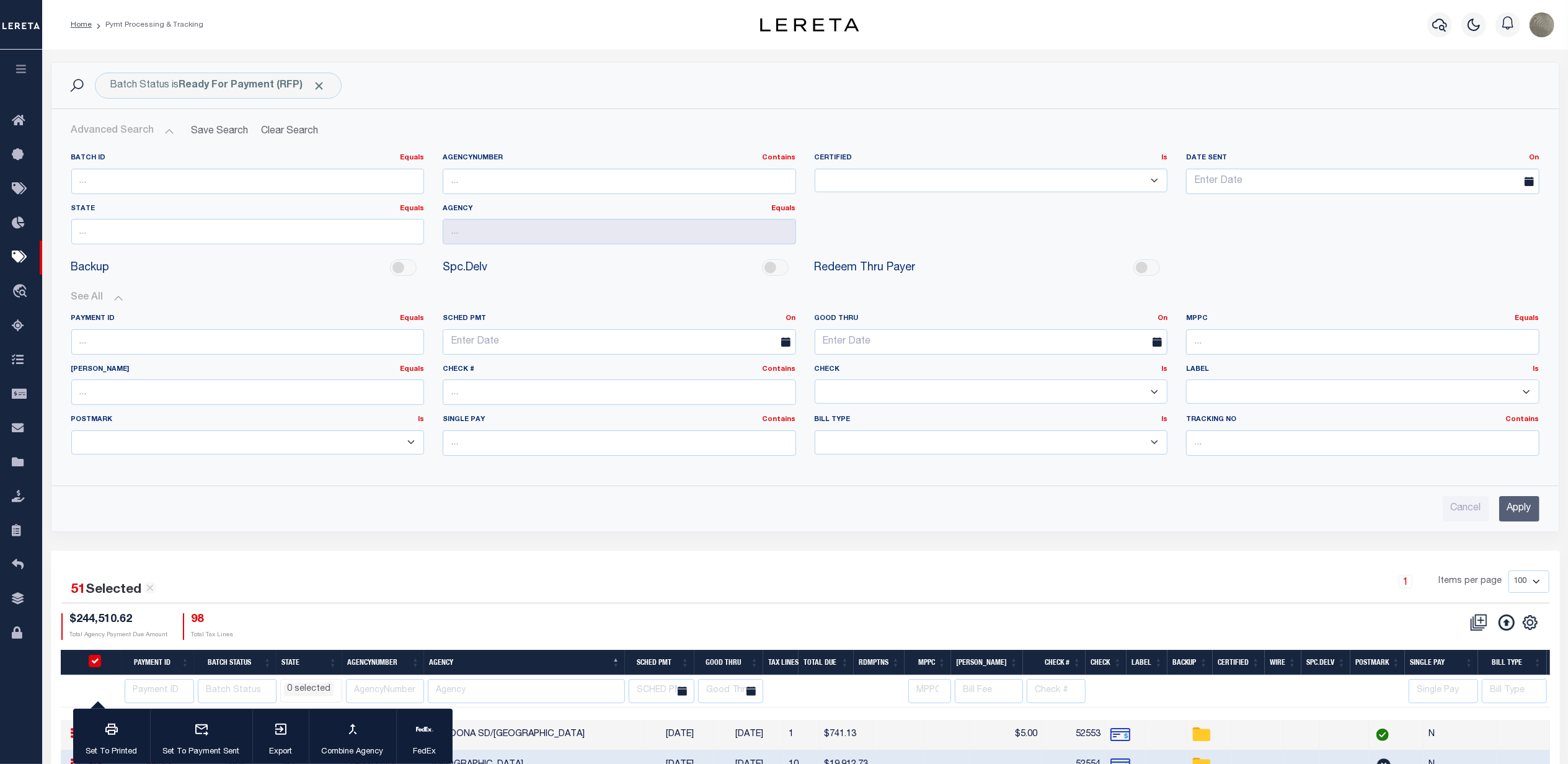
click at [858, 395] on select "Yes No" at bounding box center [991, 391] width 353 height 24
select select "true"
click at [815, 381] on select "Yes No" at bounding box center [991, 391] width 353 height 24
click at [1516, 507] on input "Apply" at bounding box center [1519, 509] width 40 height 26
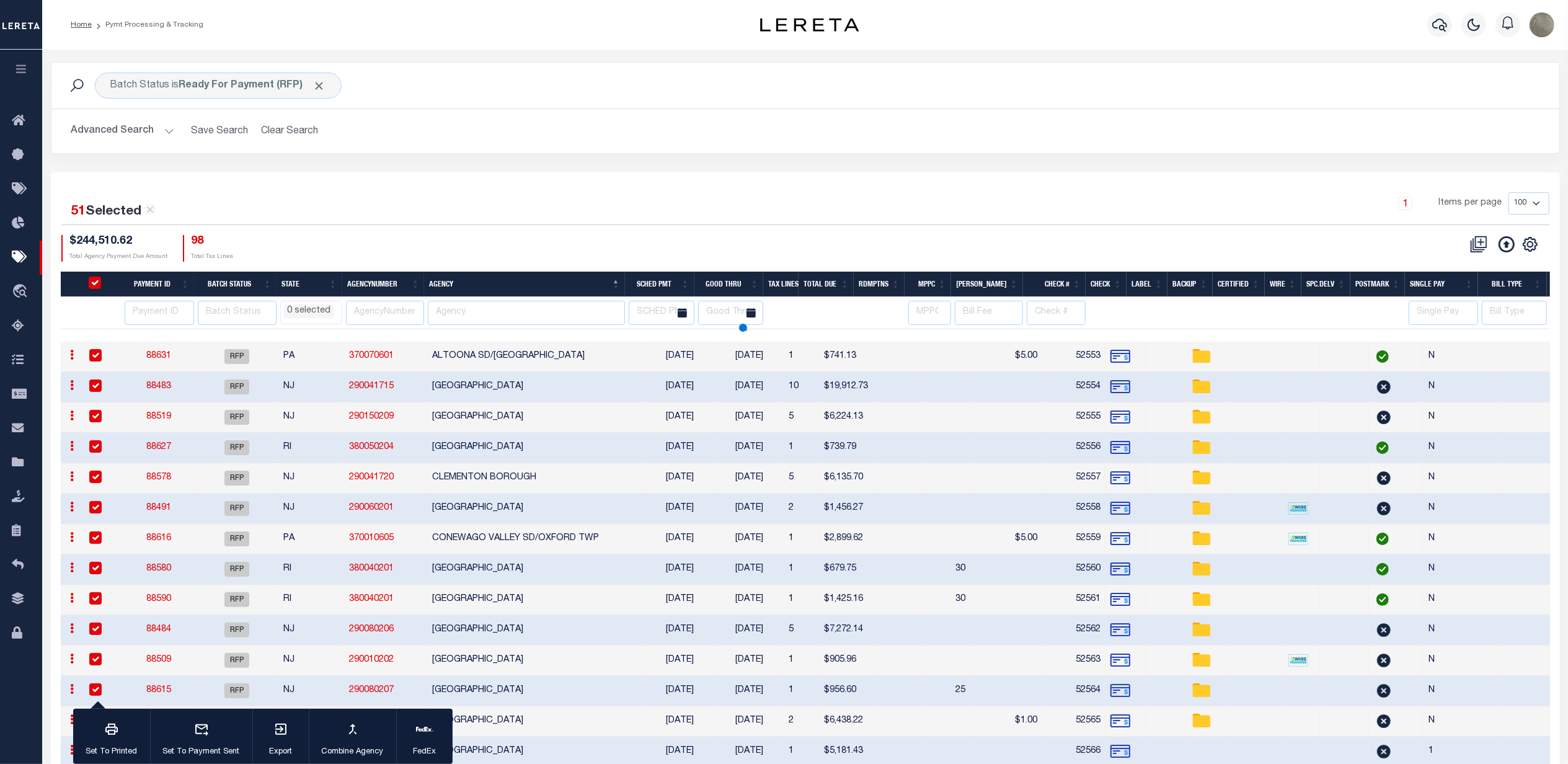
select select
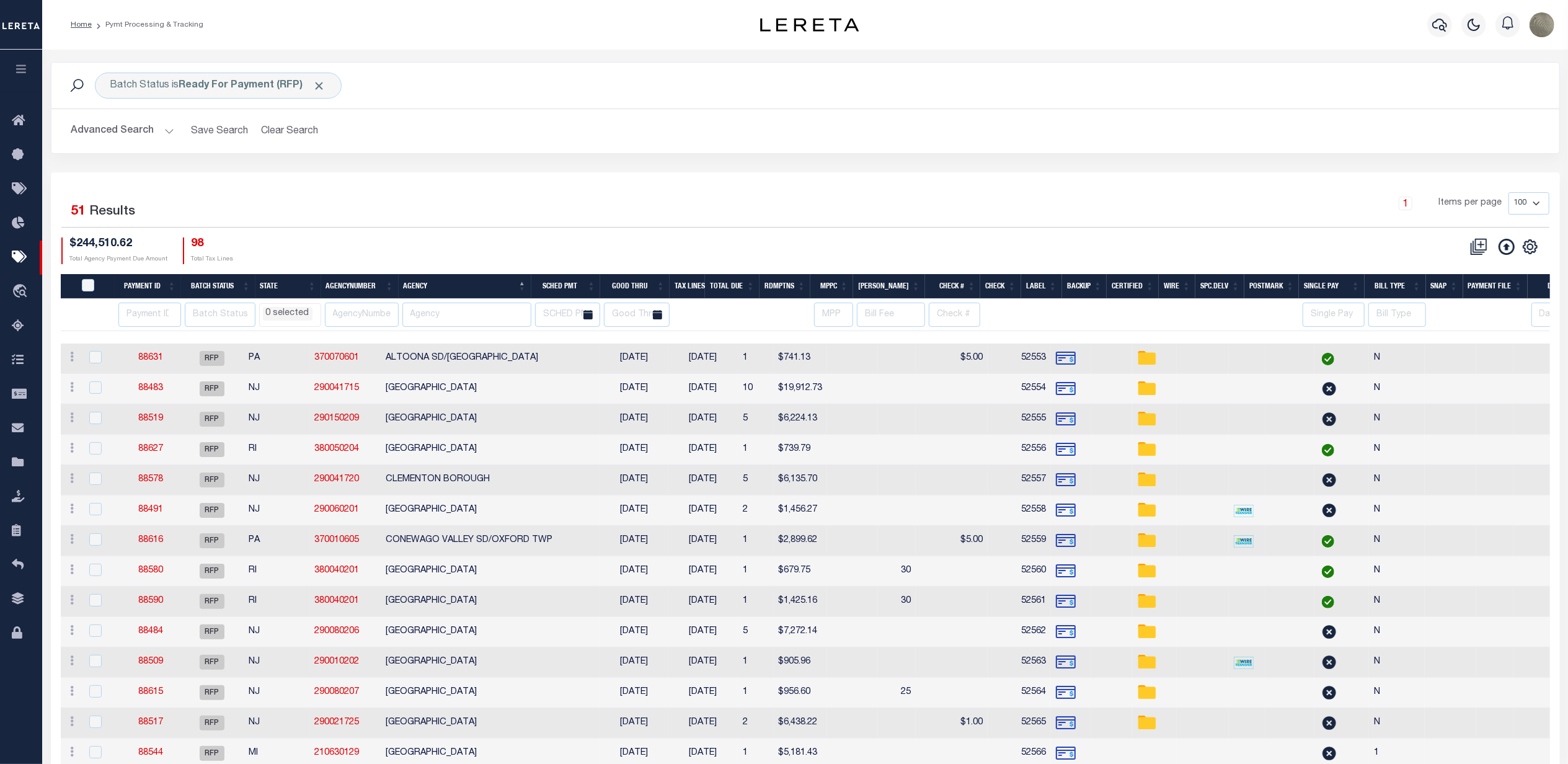
drag, startPoint x: 495, startPoint y: 237, endPoint x: 497, endPoint y: 246, distance: 9.2
click at [496, 238] on div "51 Selected 51 Results 1 Items per page 100 200 500 1000 $244,510.62 Total Agen…" at bounding box center [805, 228] width 1508 height 71
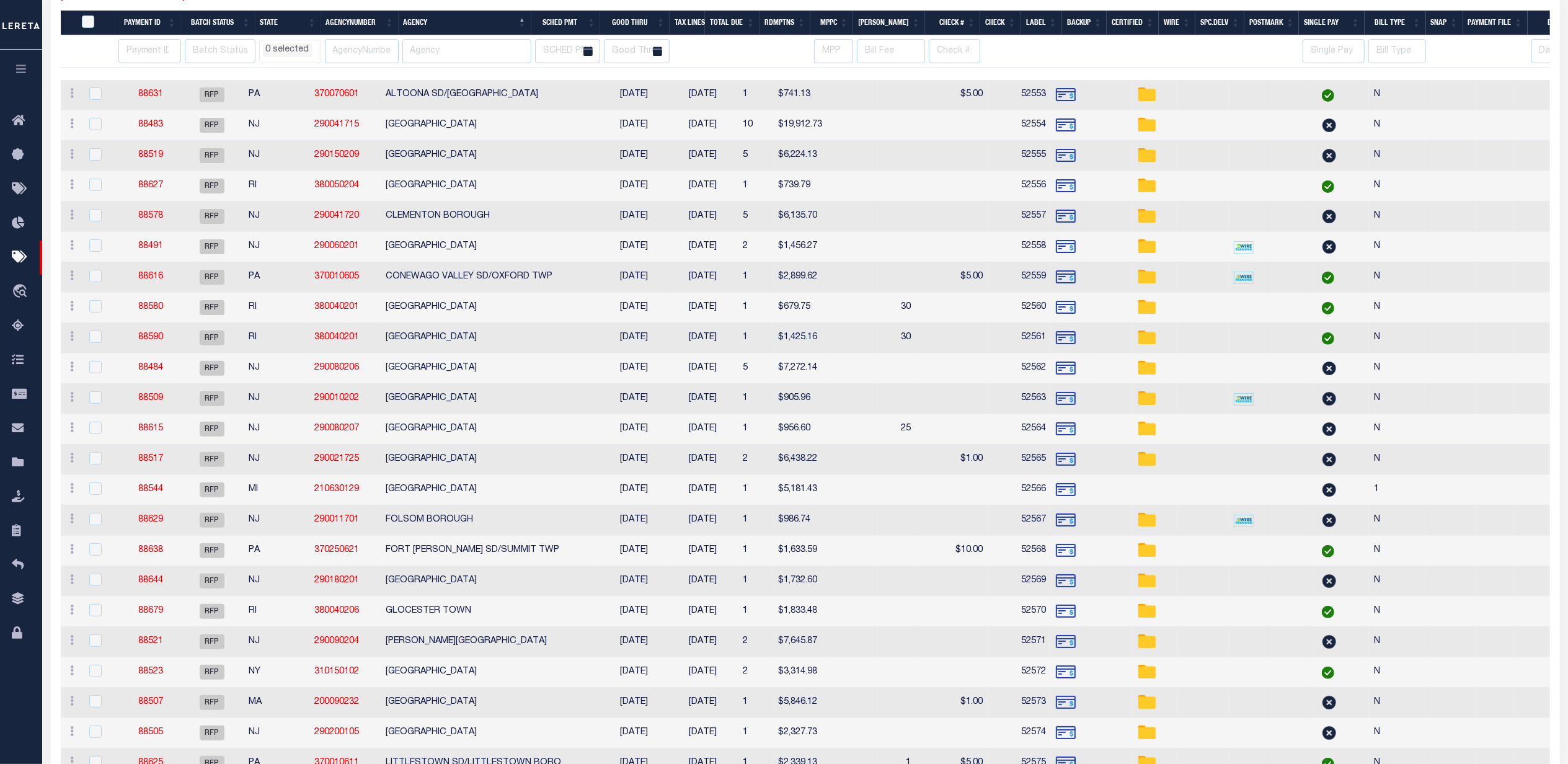
select select
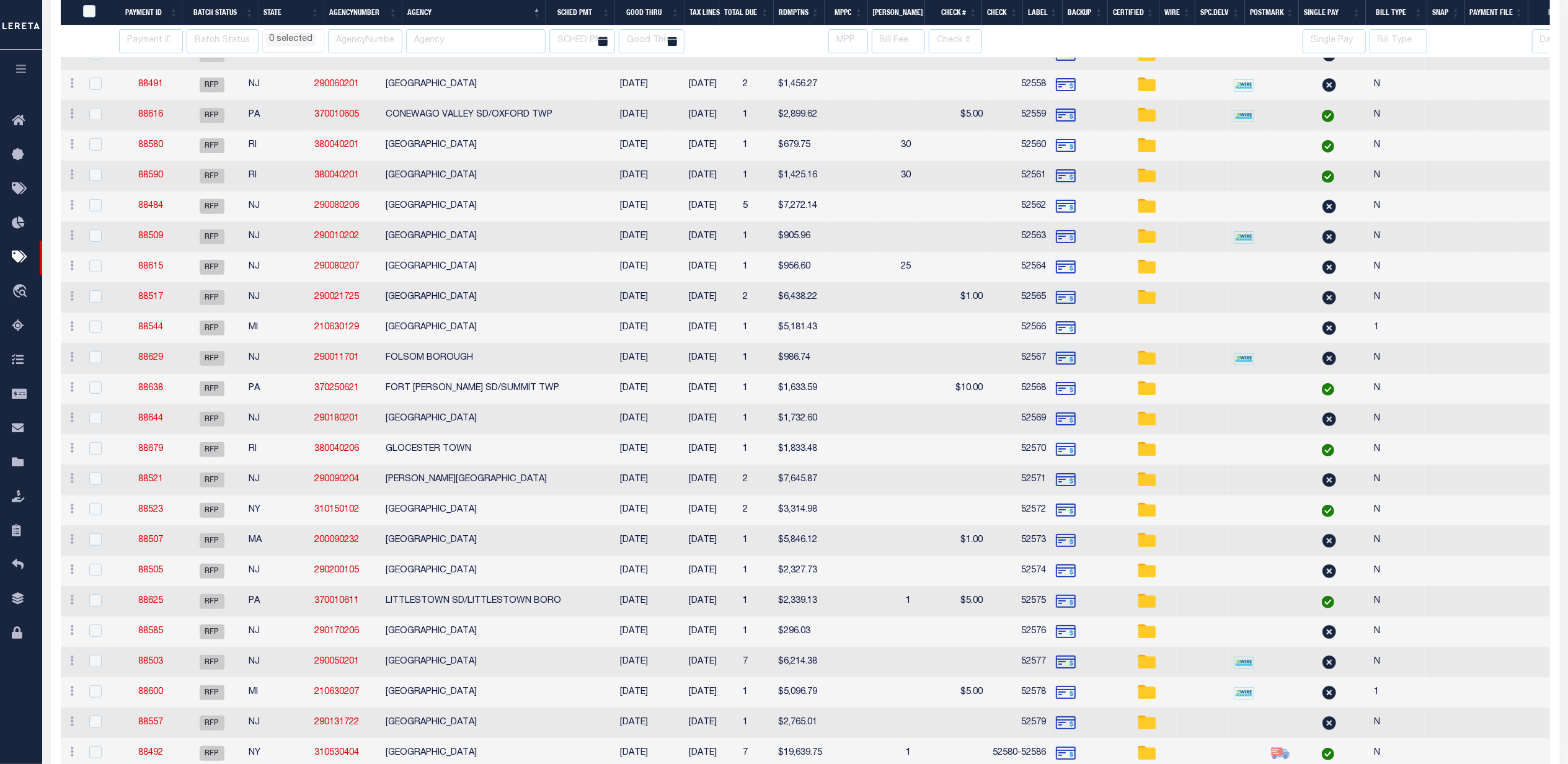
select select
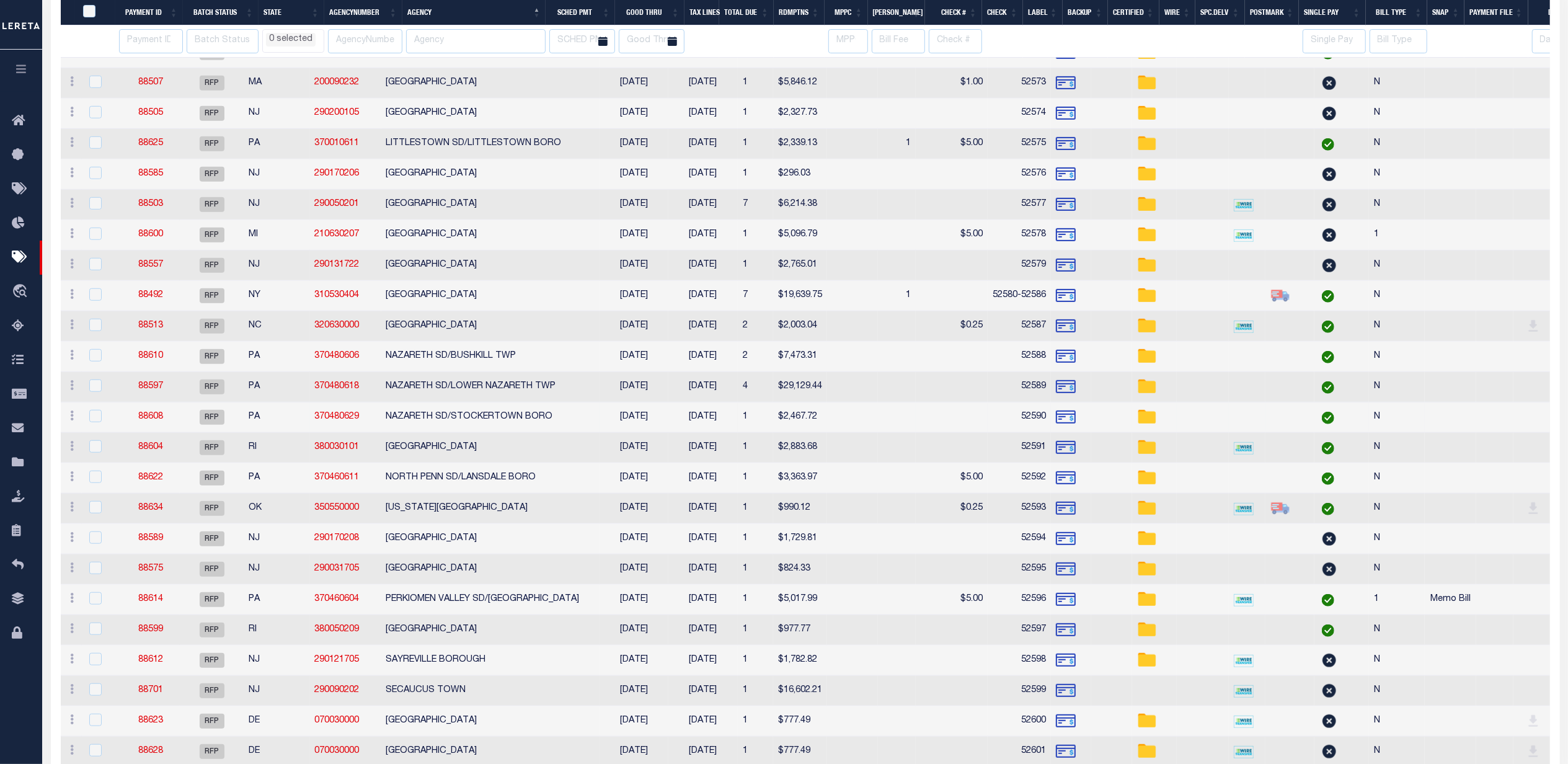
select select
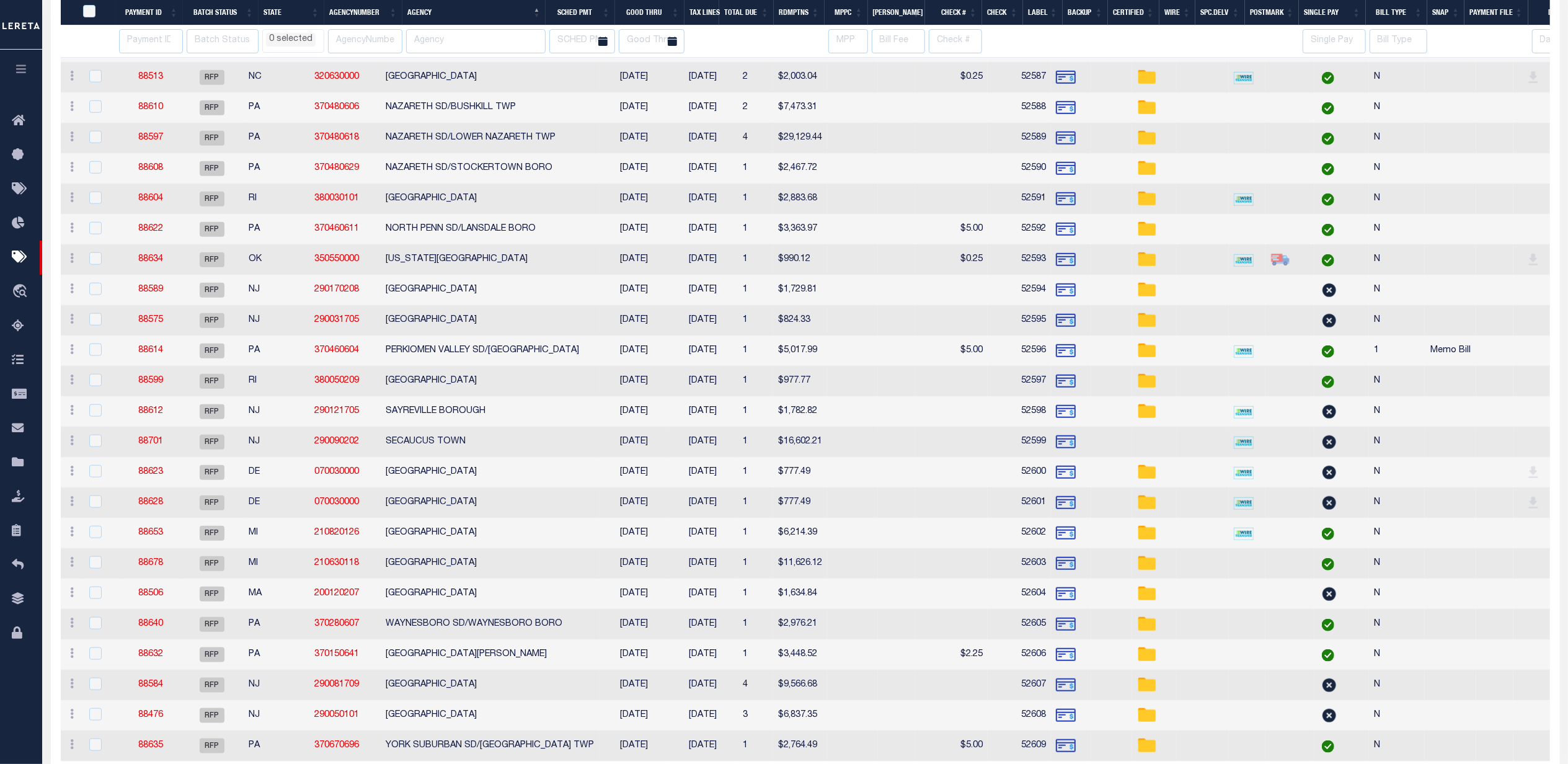
select select
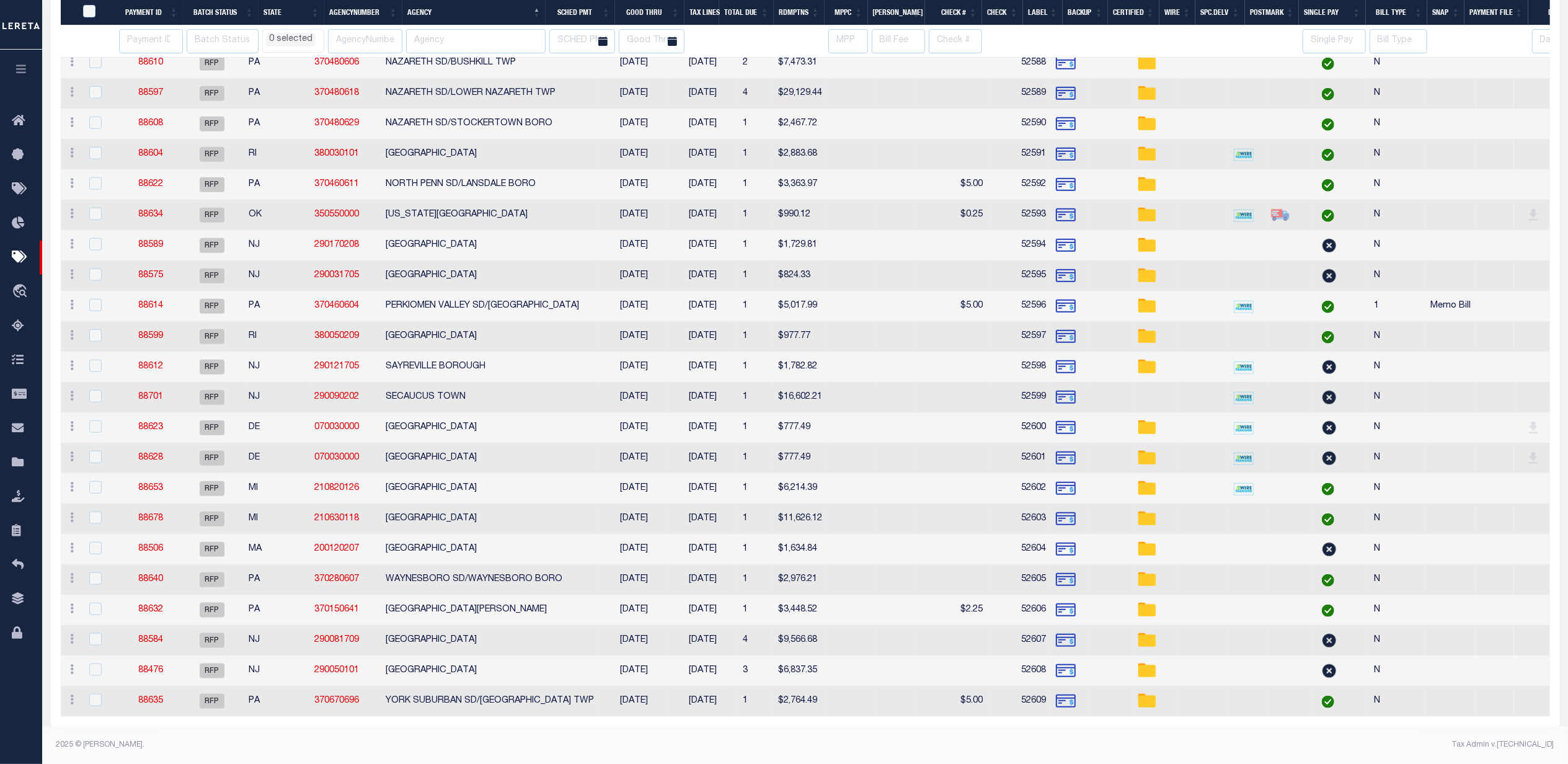
select select
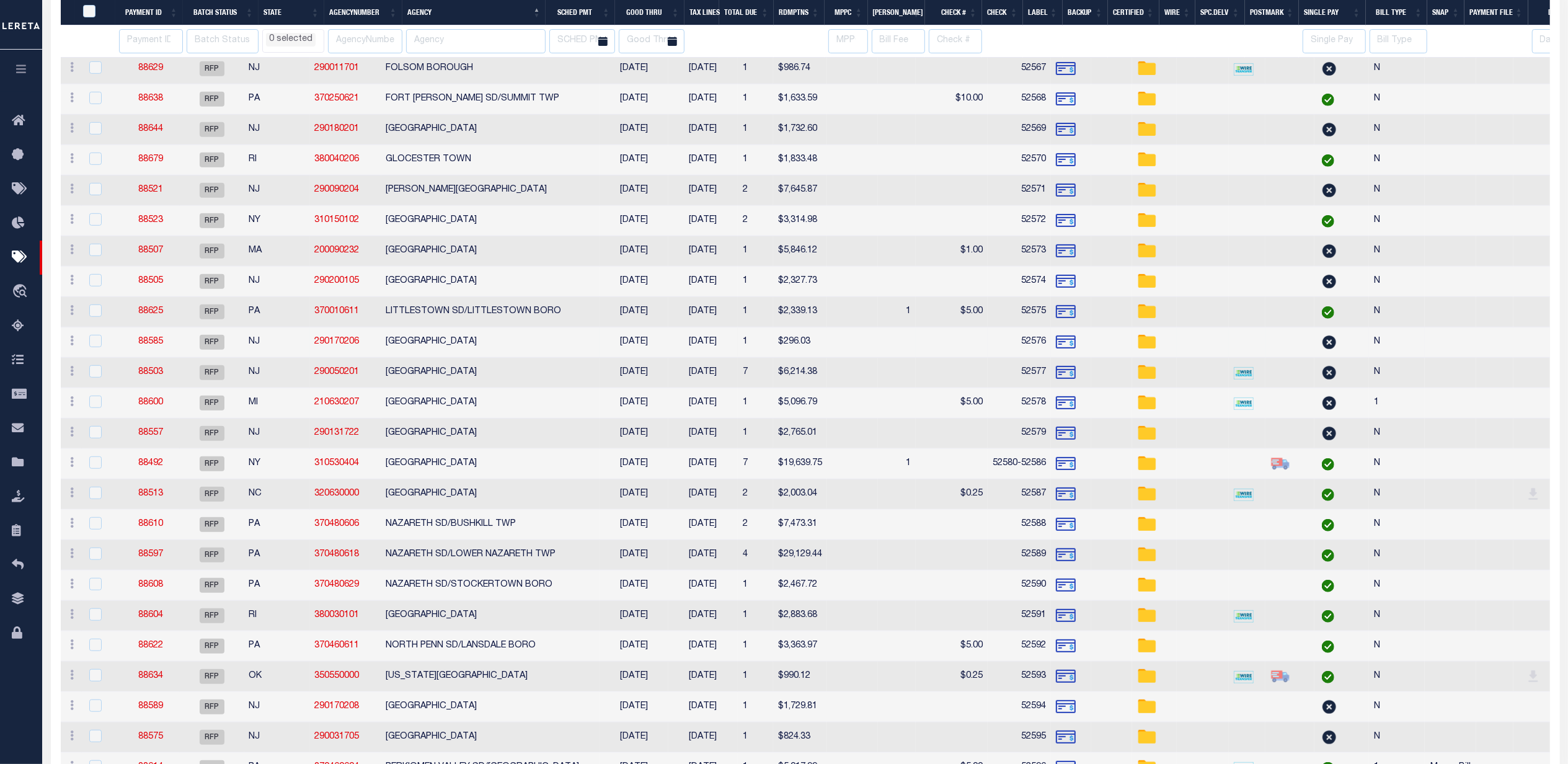
select select
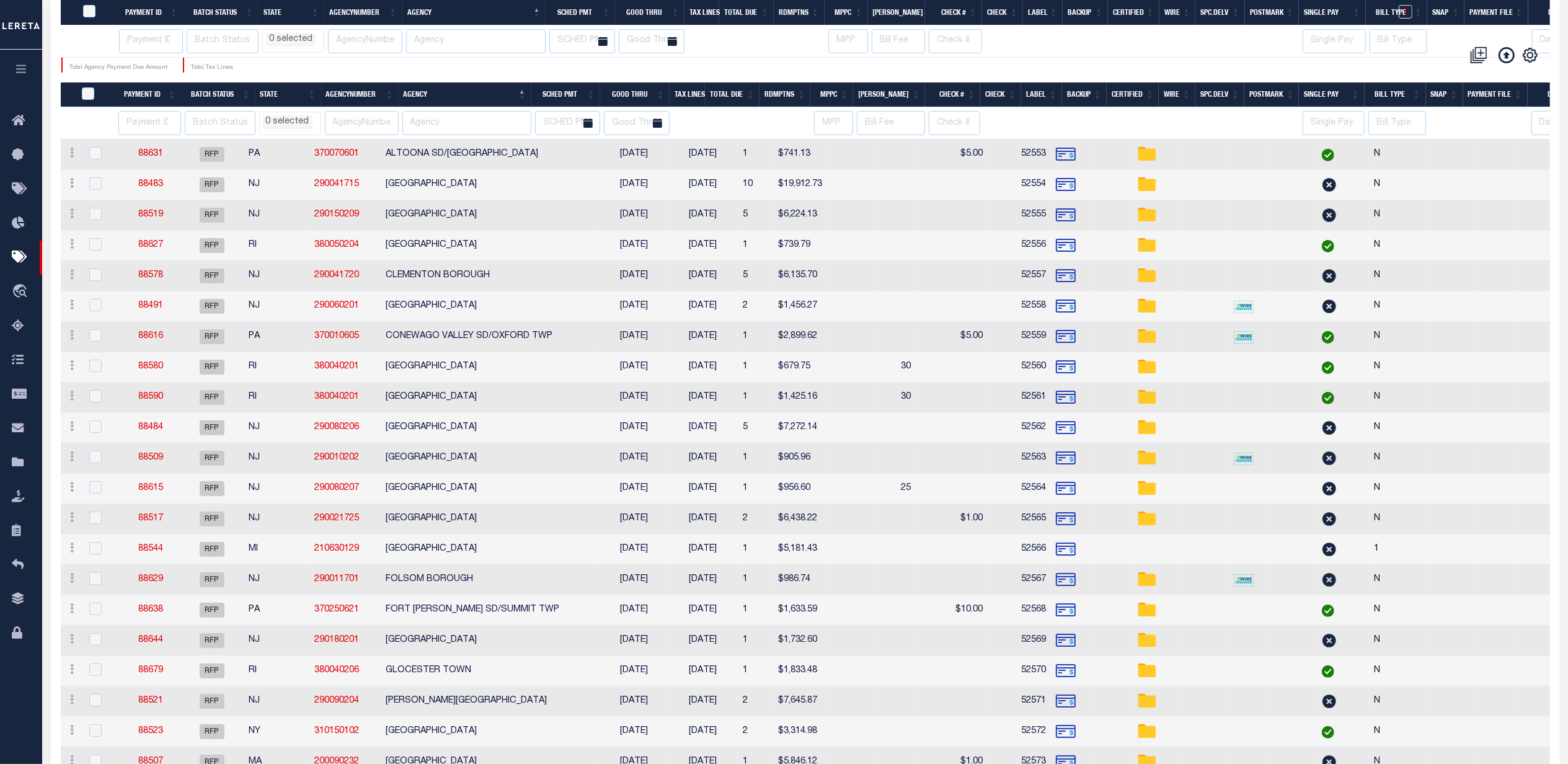
select select
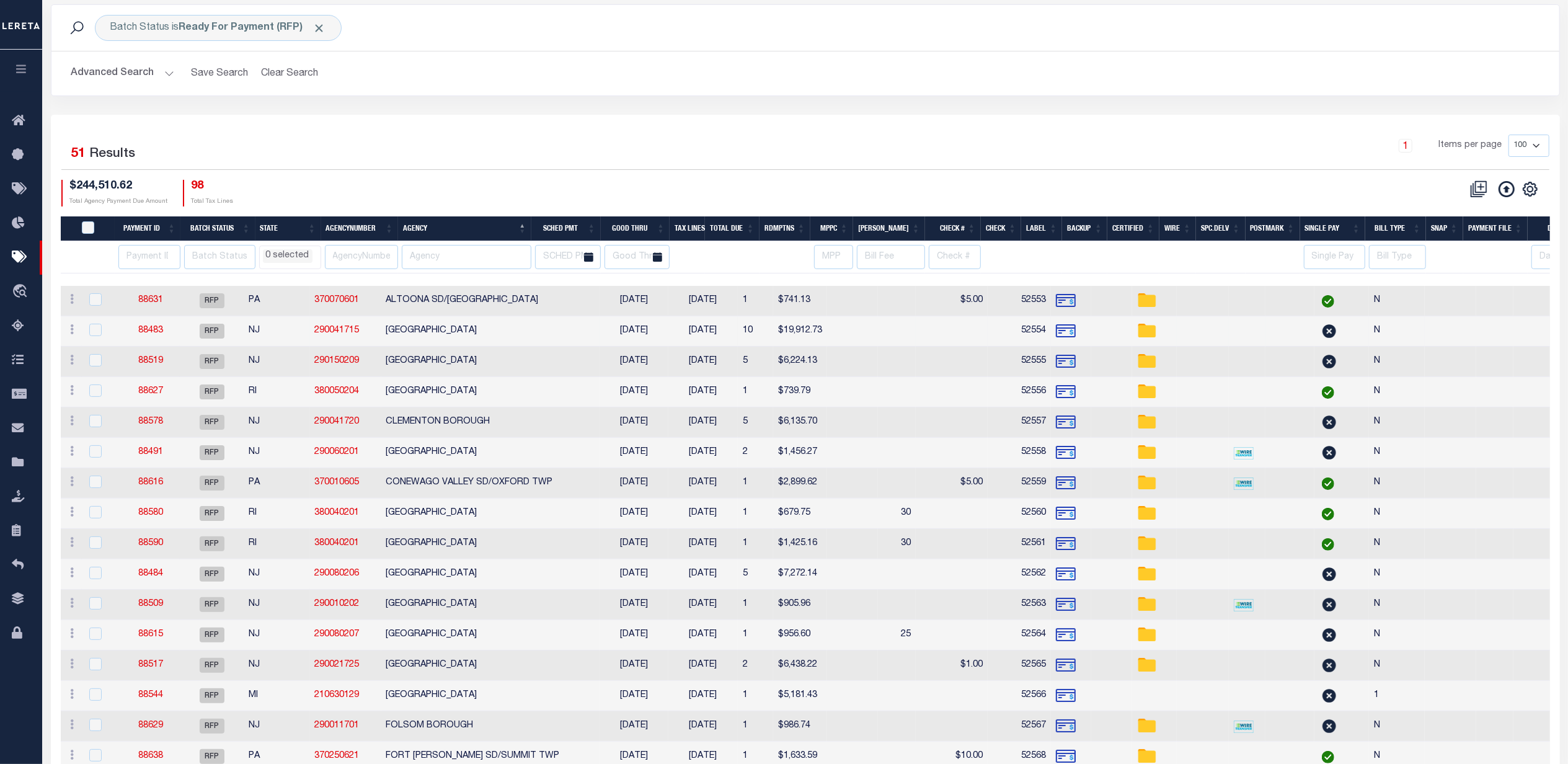
scroll to position [0, 0]
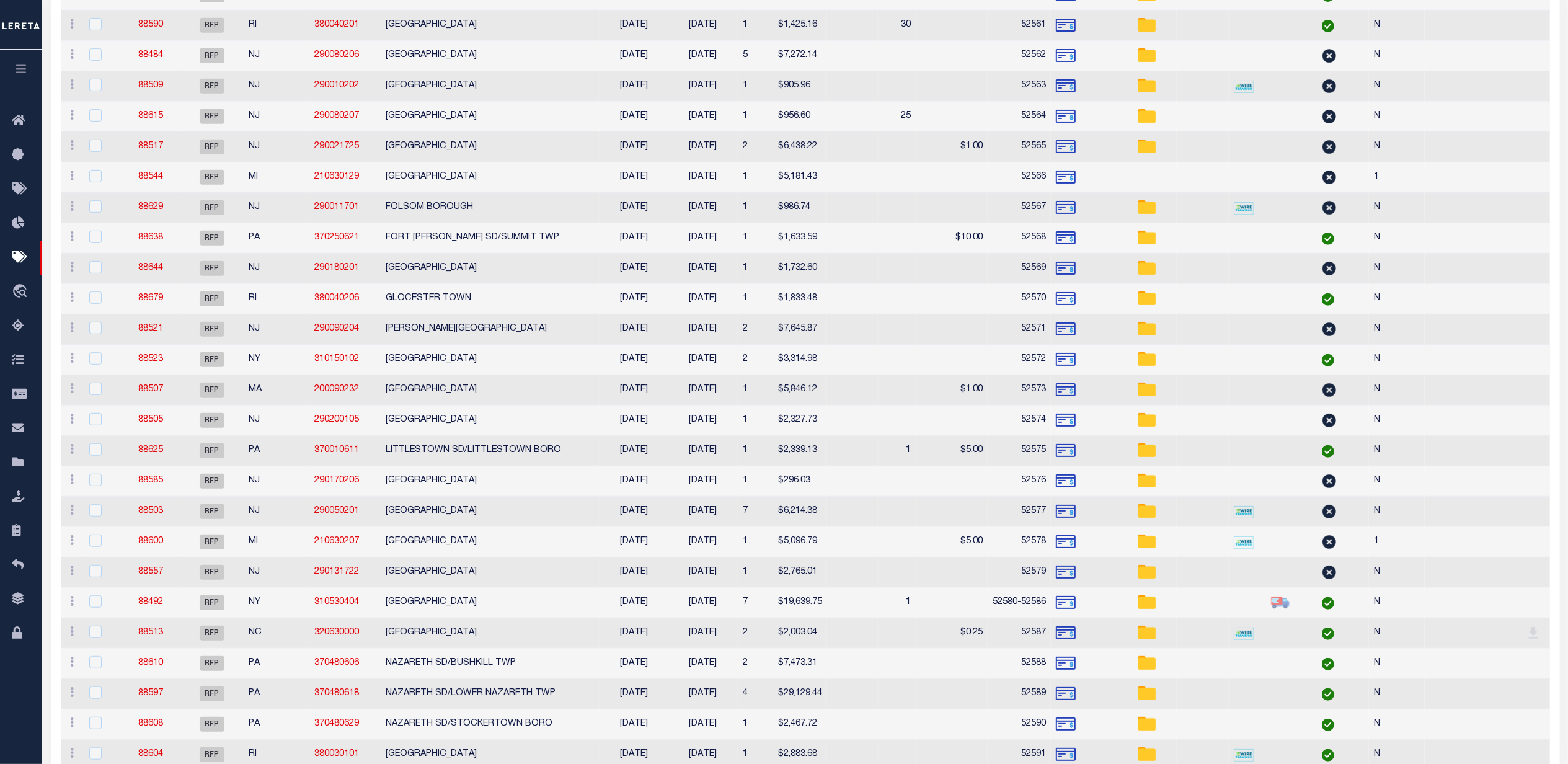
select select
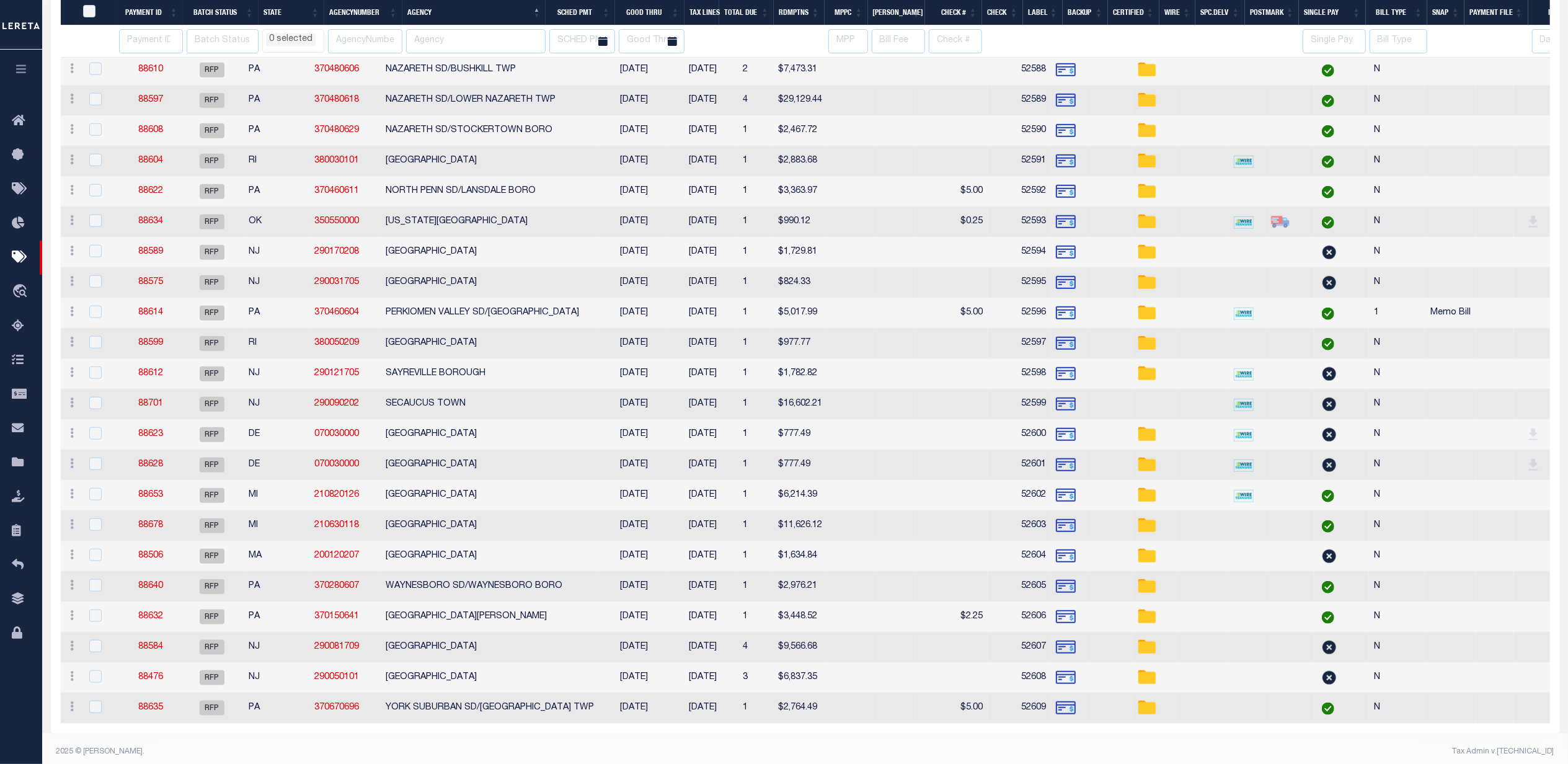
select select
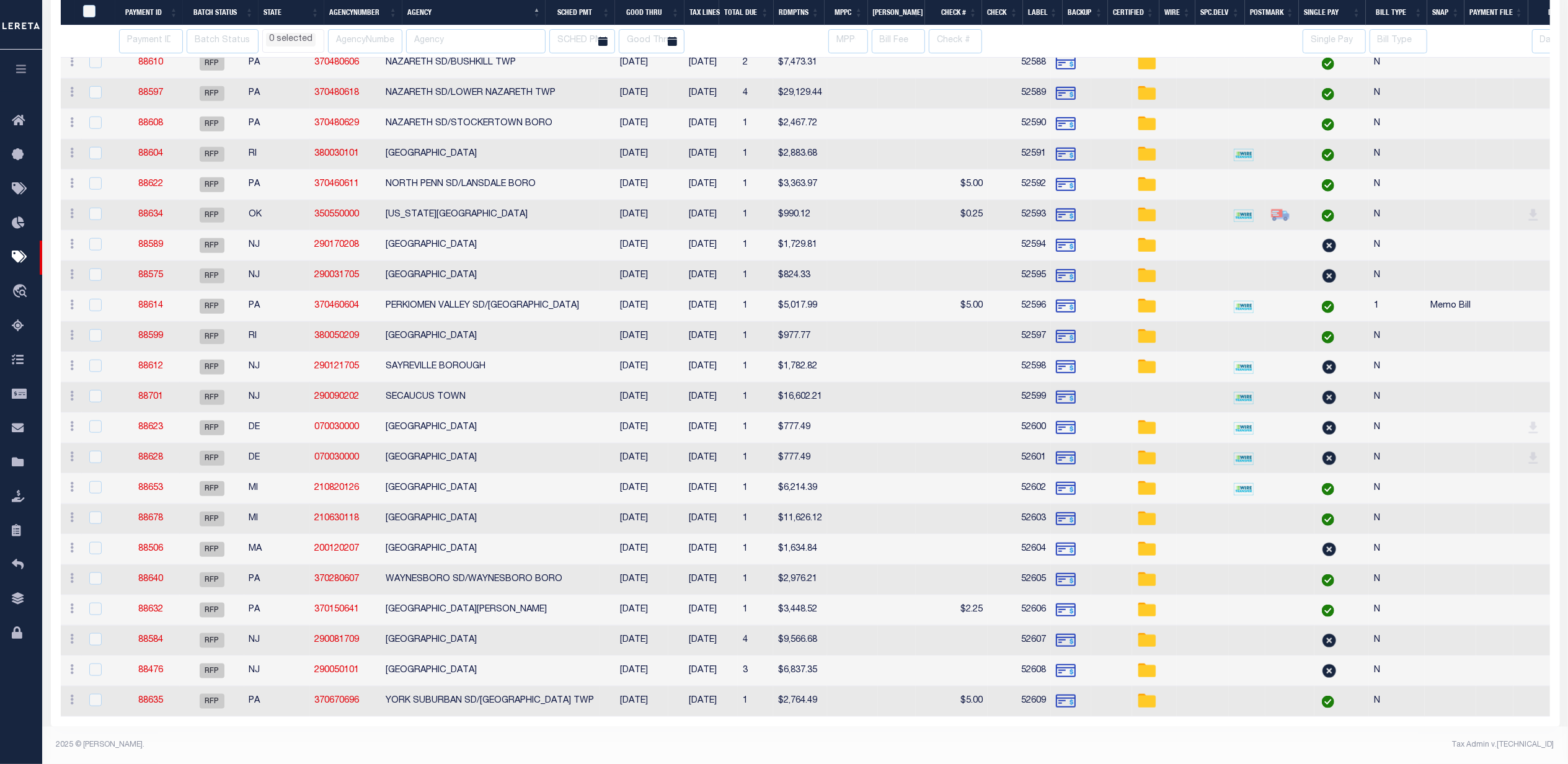
select select
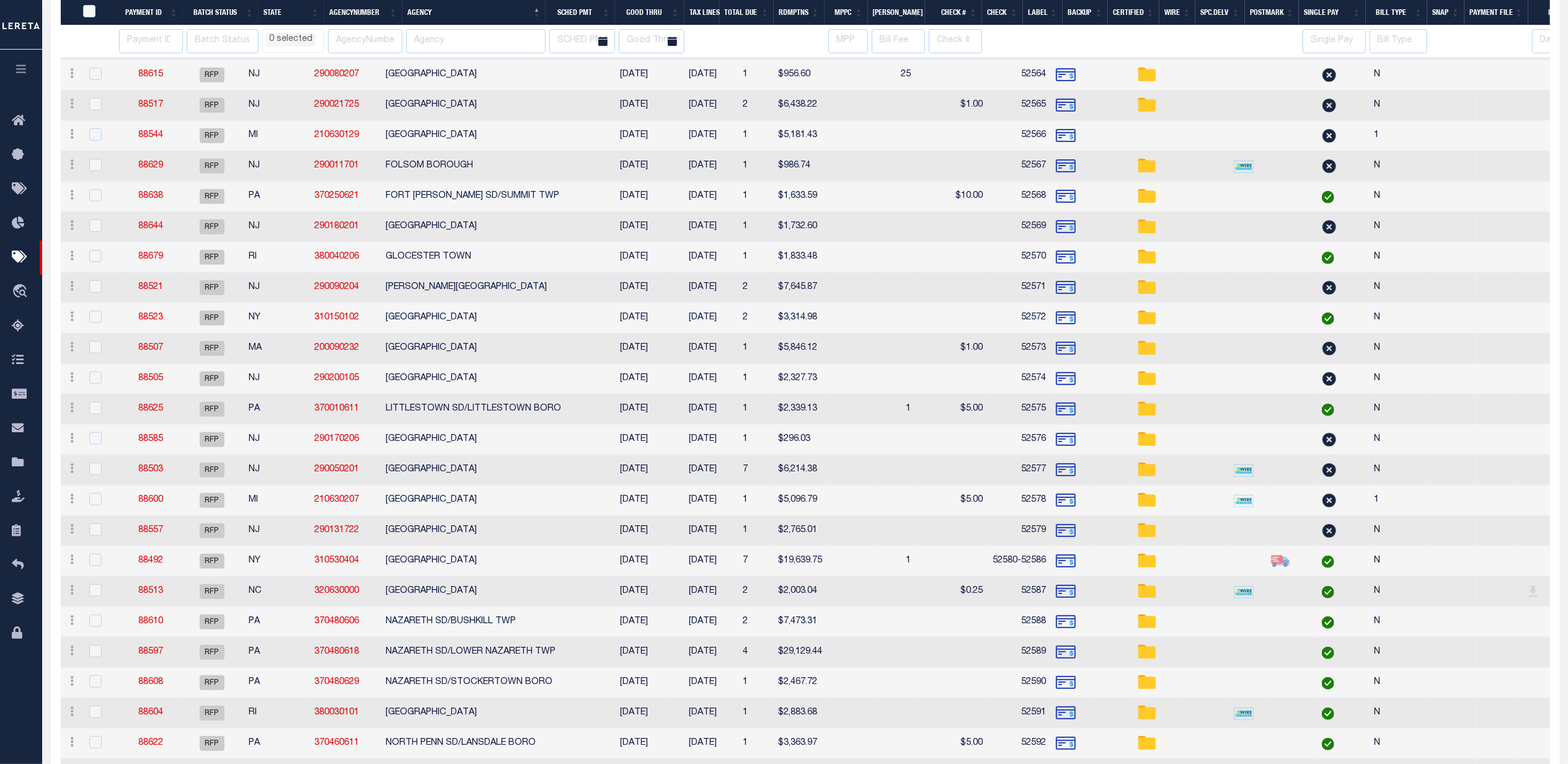
select select
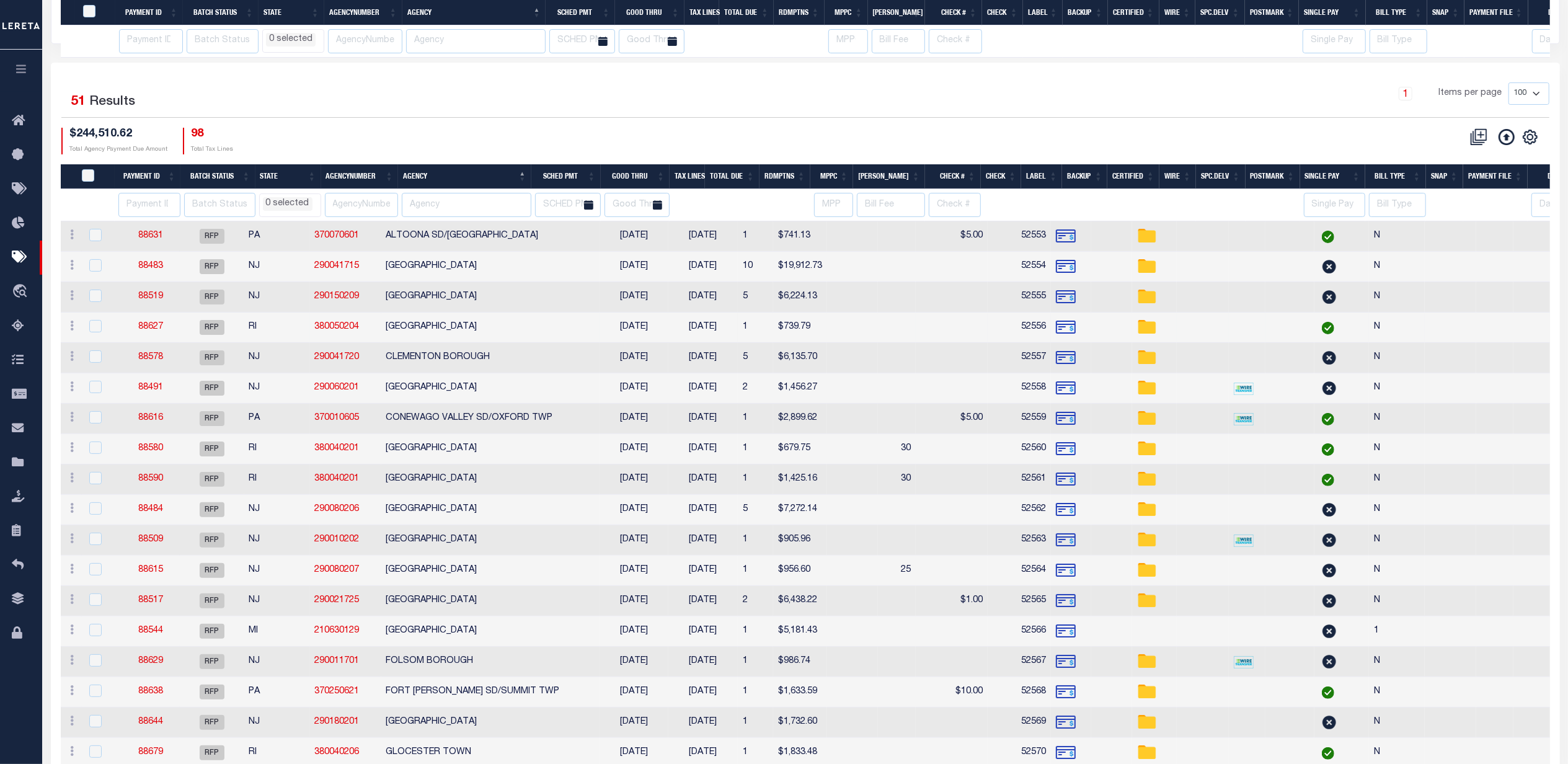
select select
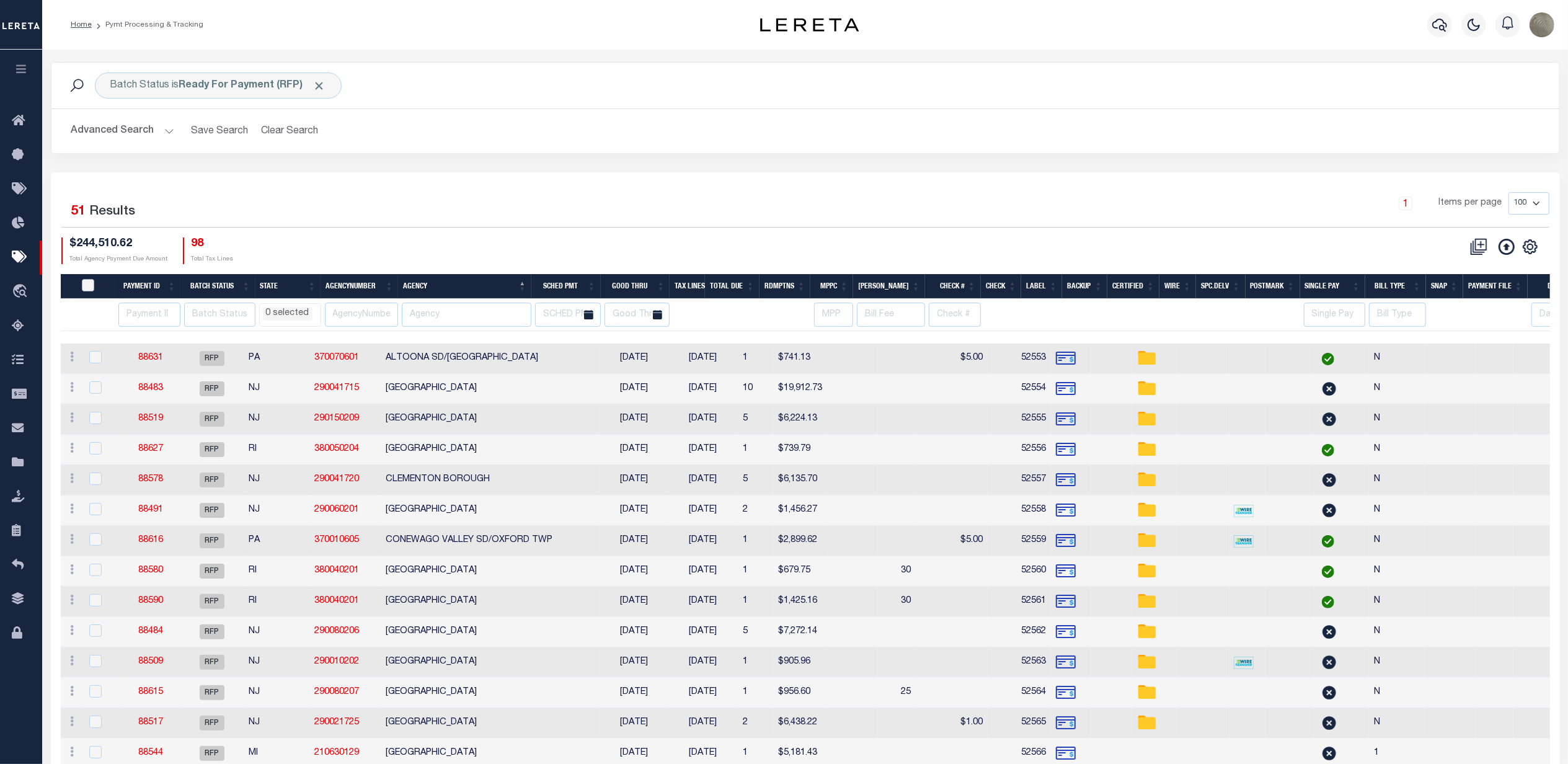
click at [83, 281] on input "PayeePmtBatchStatus" at bounding box center [88, 285] width 13 height 13
checkbox input "true"
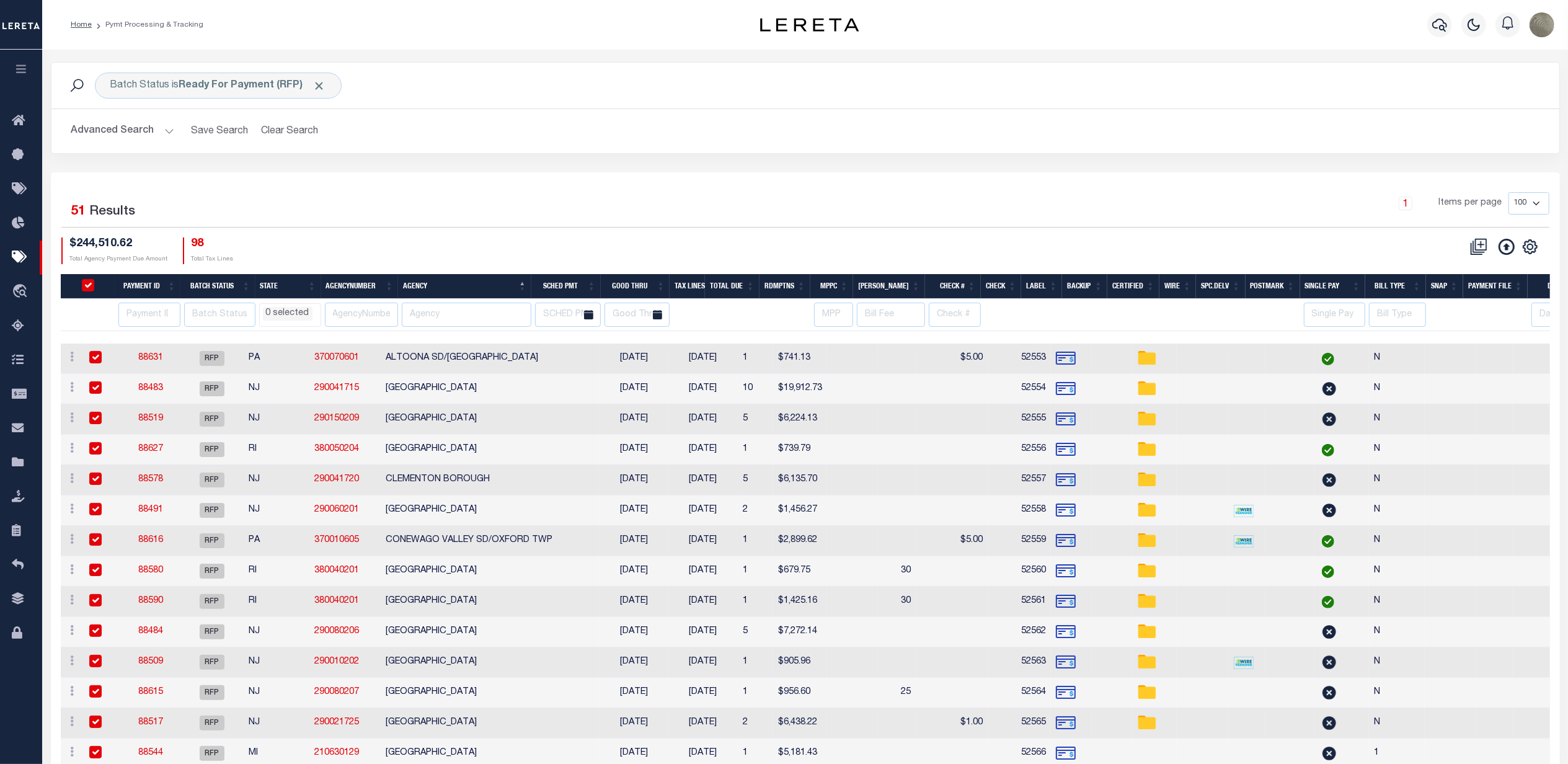
checkbox input "true"
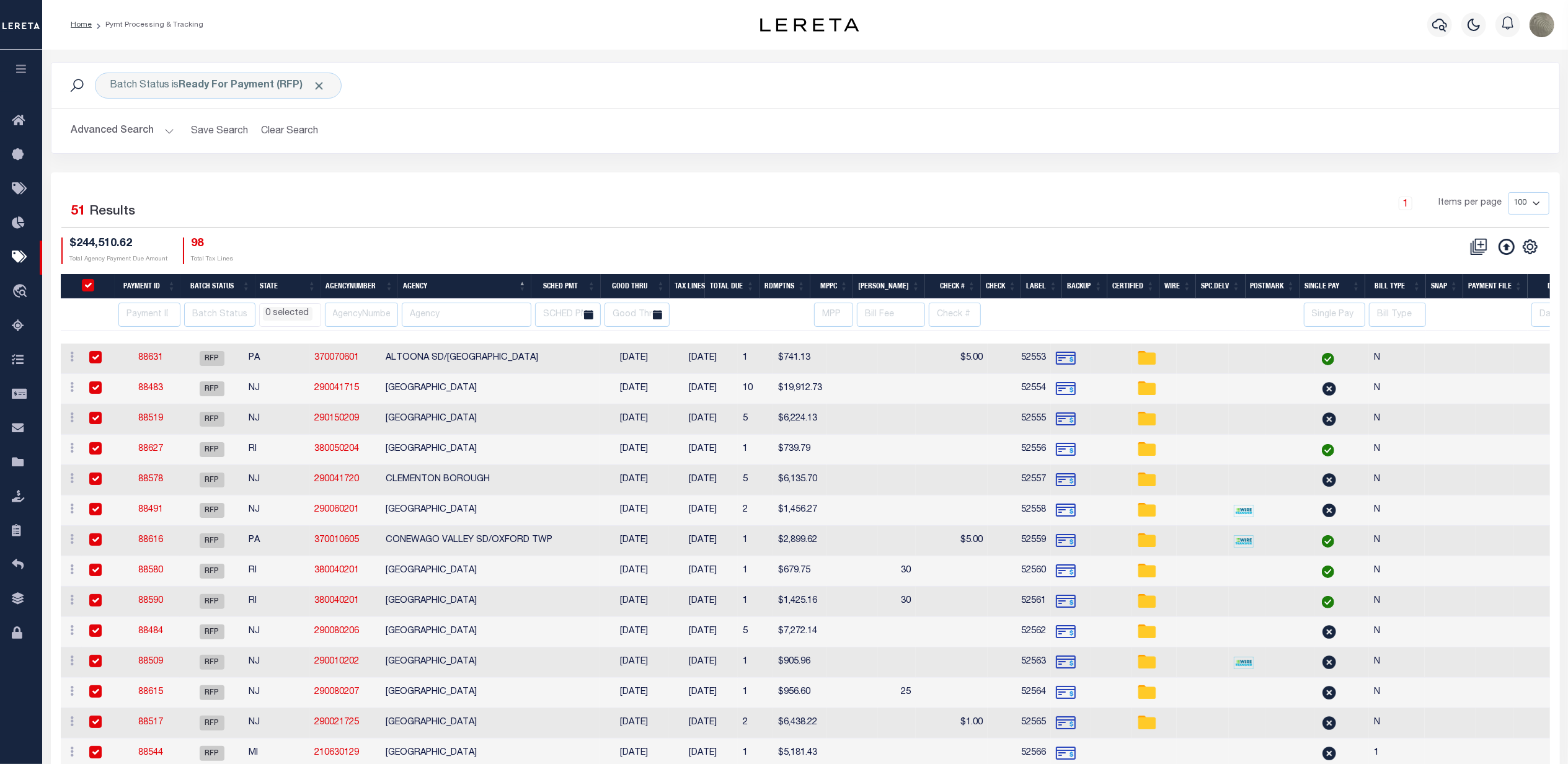
checkbox input "true"
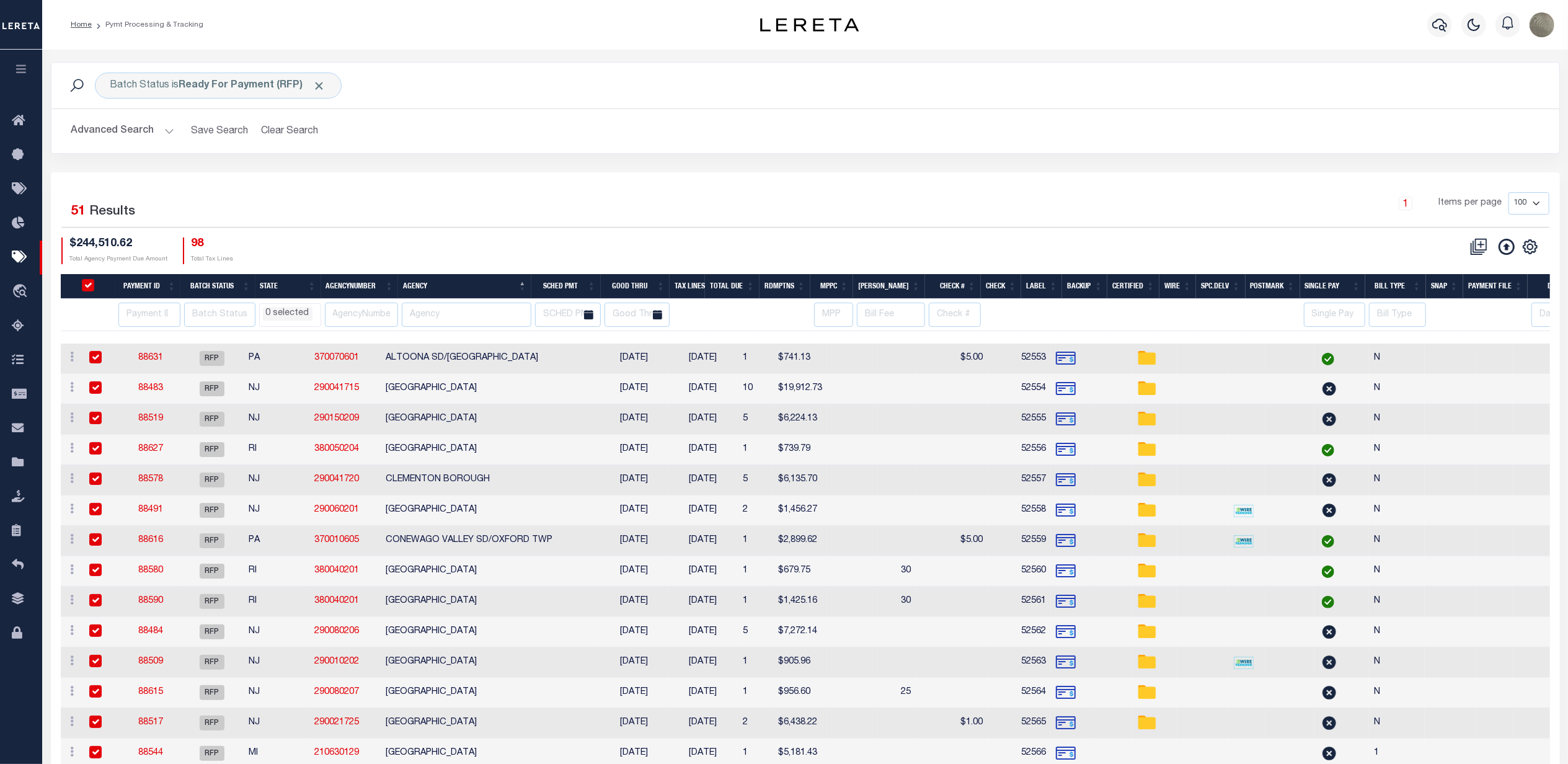
checkbox input "true"
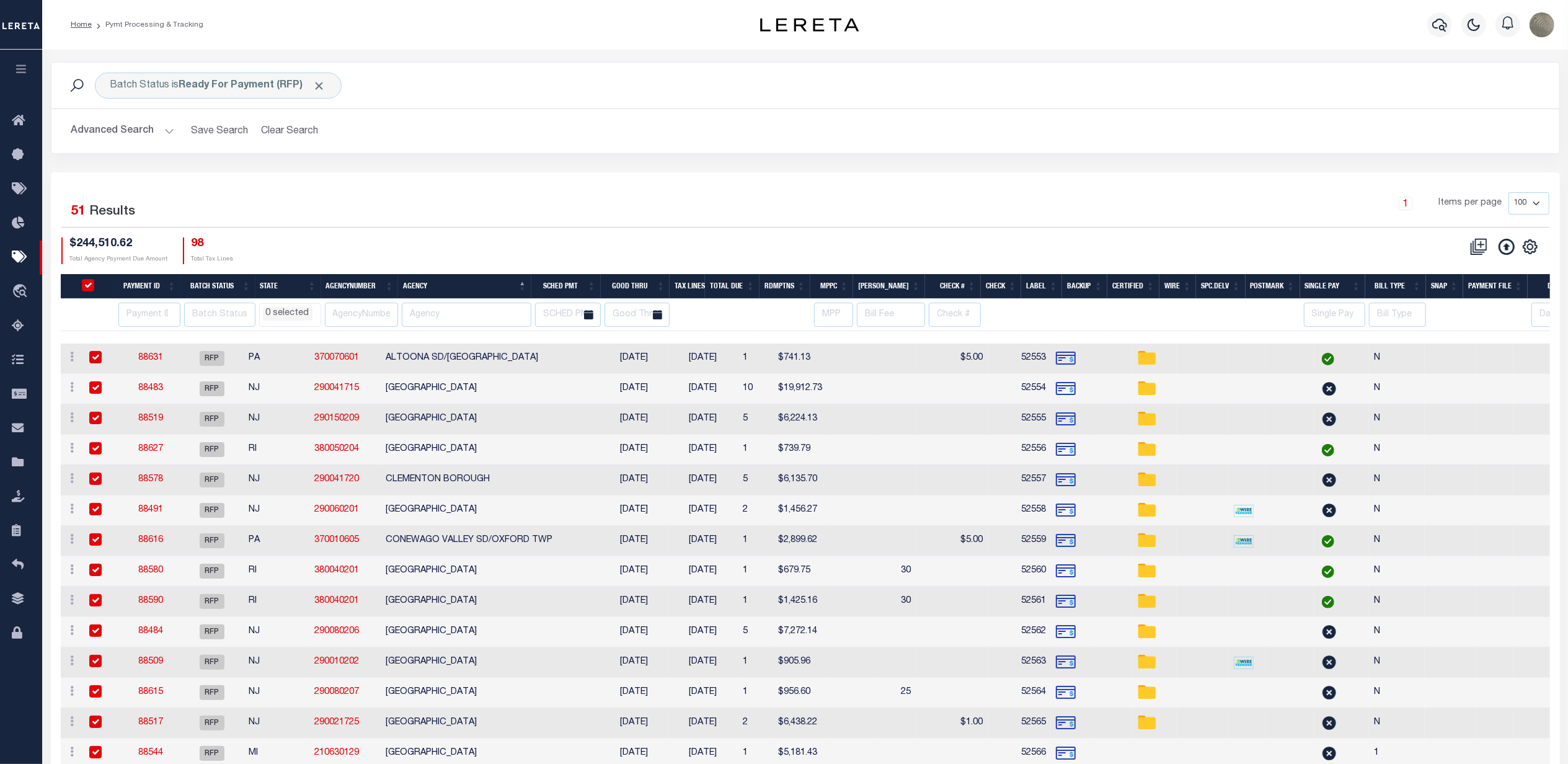
checkbox input "true"
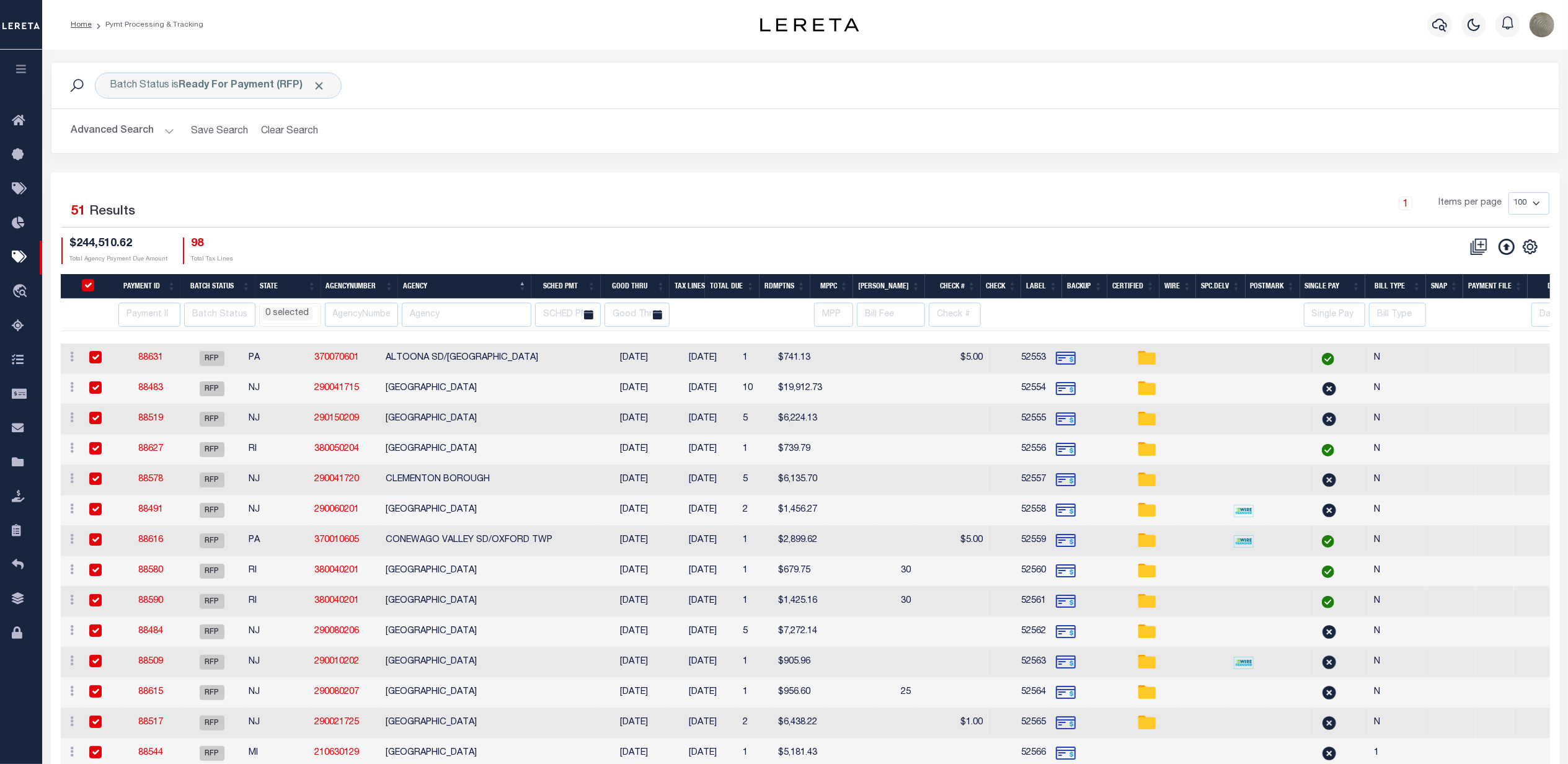
checkbox input "true"
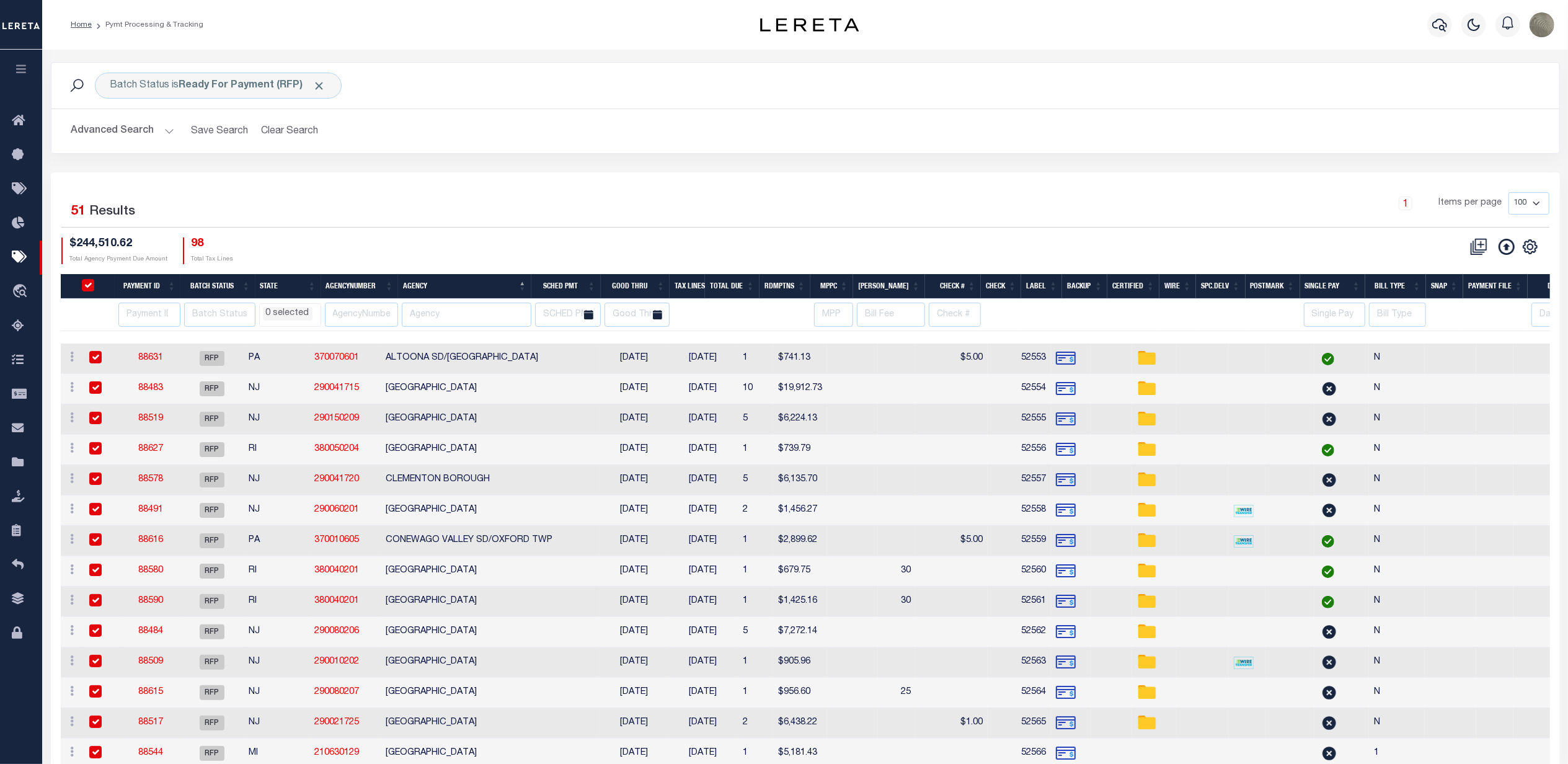
checkbox input "true"
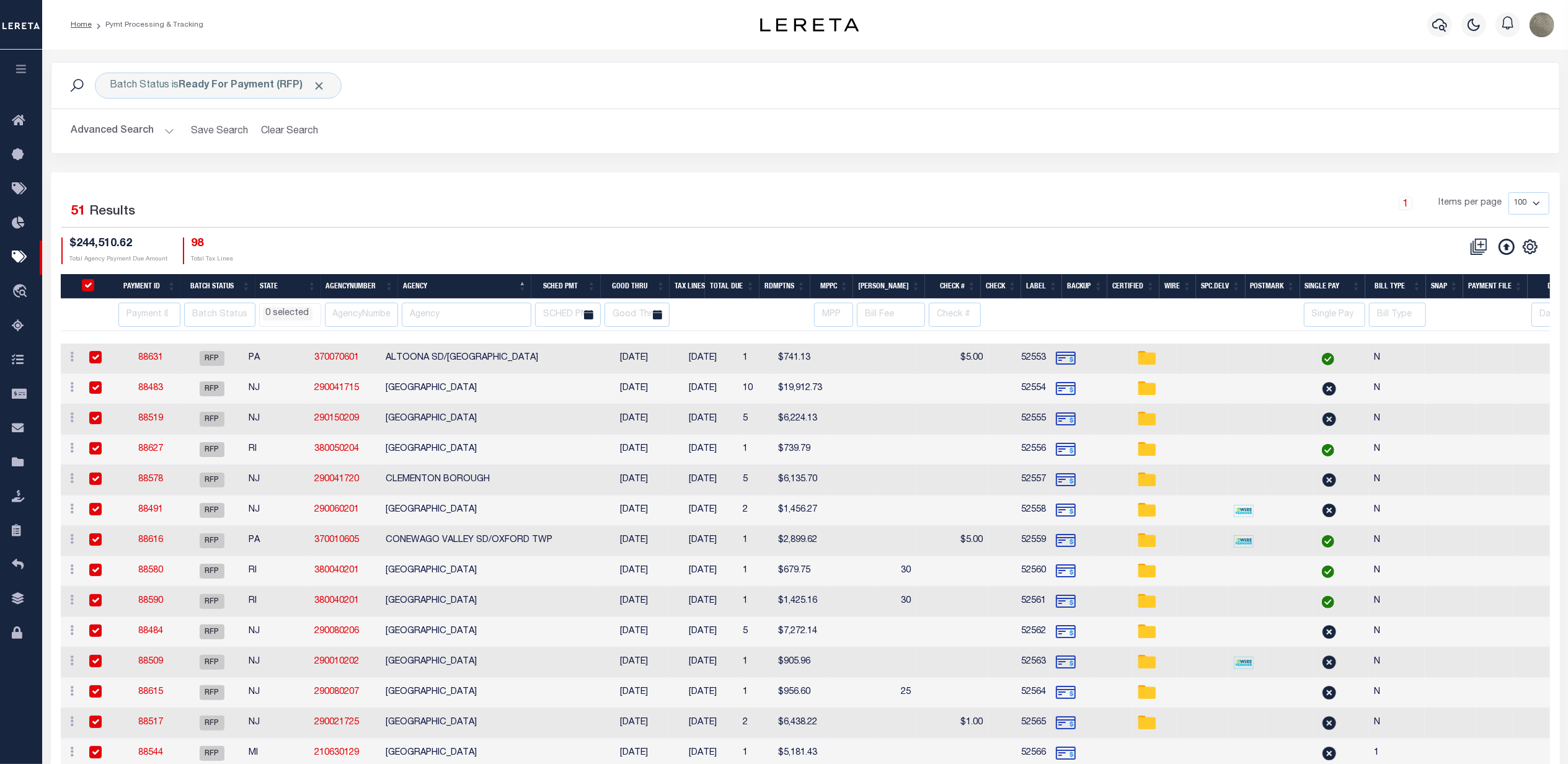
checkbox input "true"
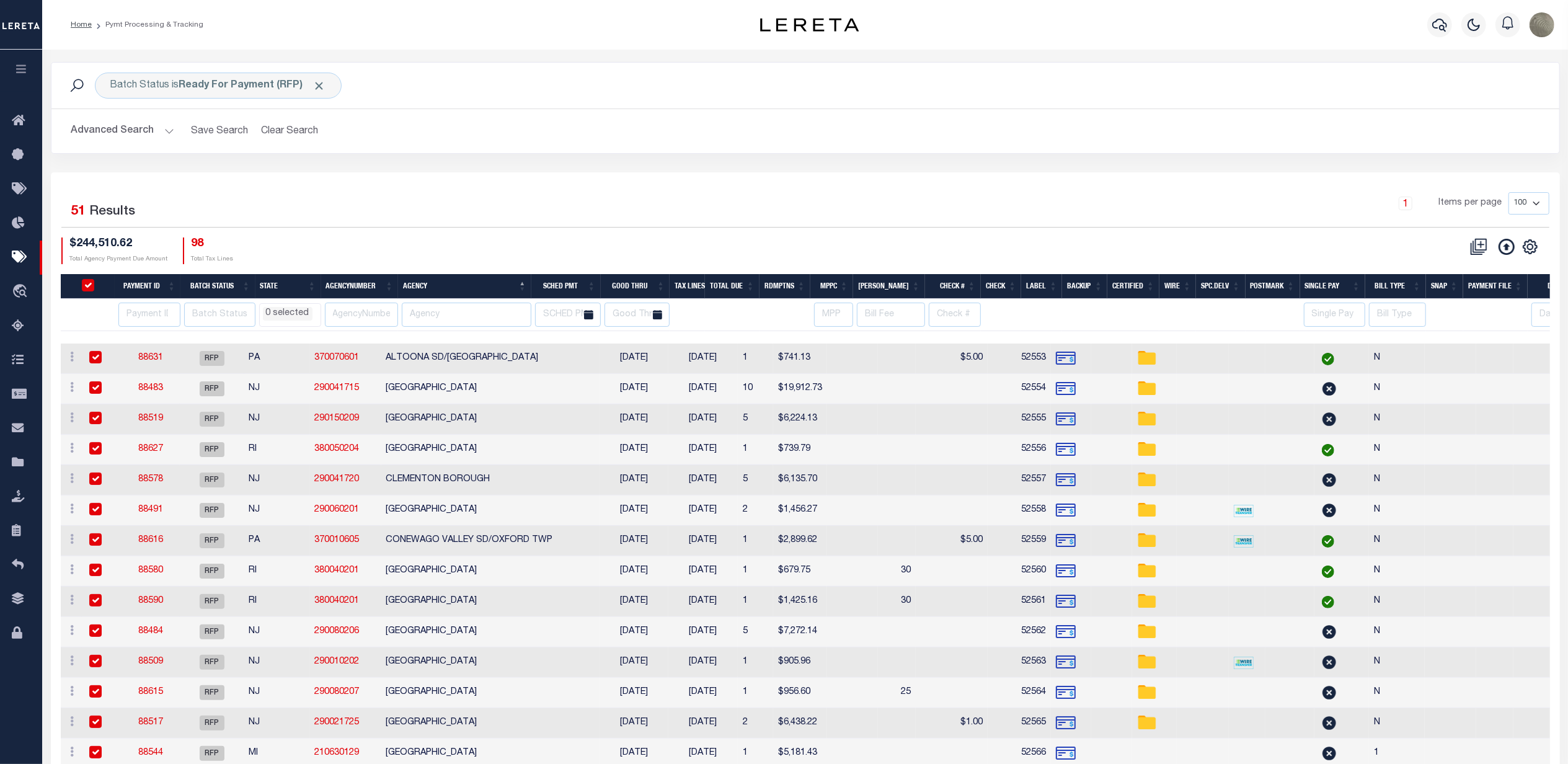
checkbox input "true"
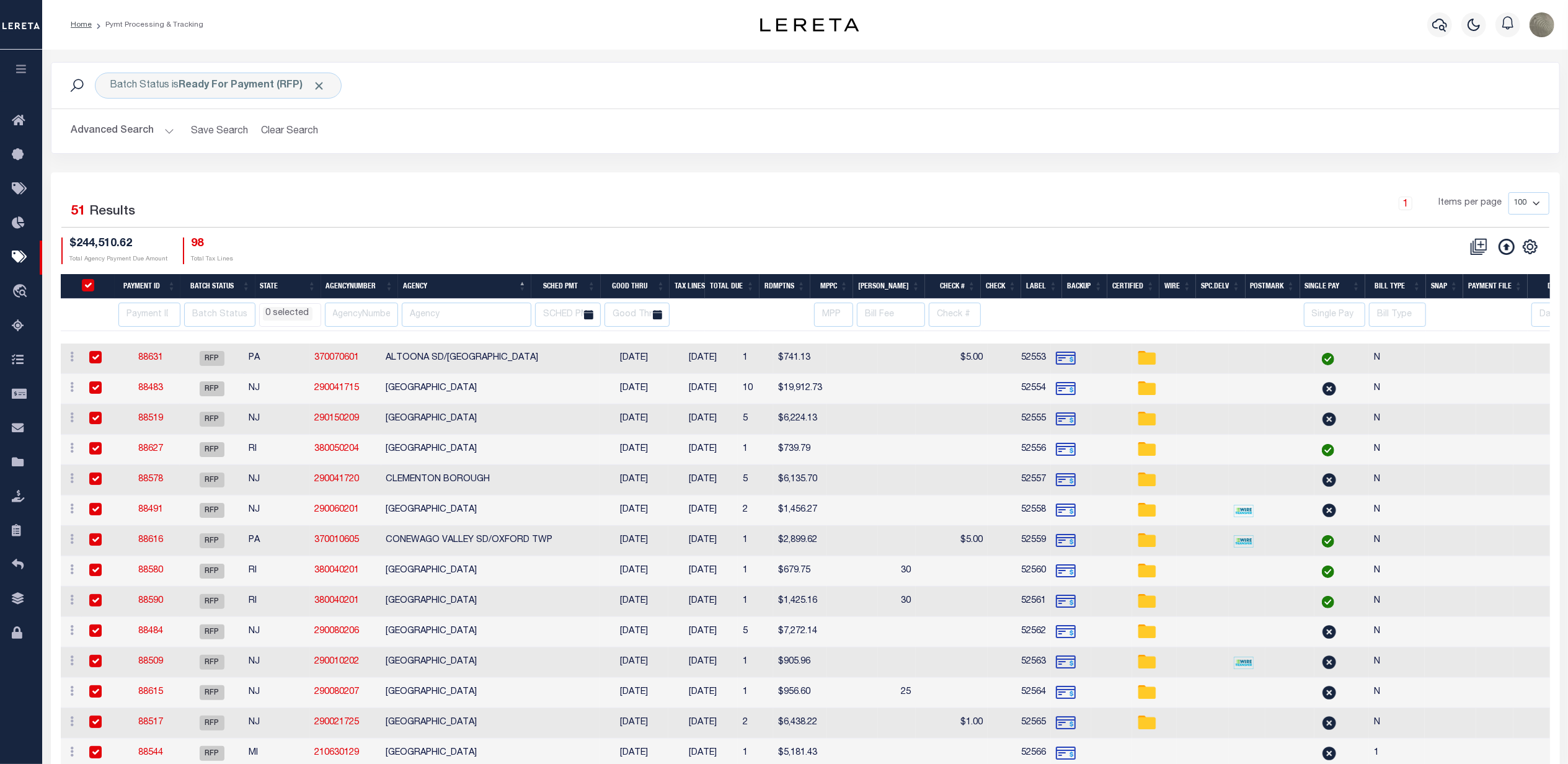
checkbox input "true"
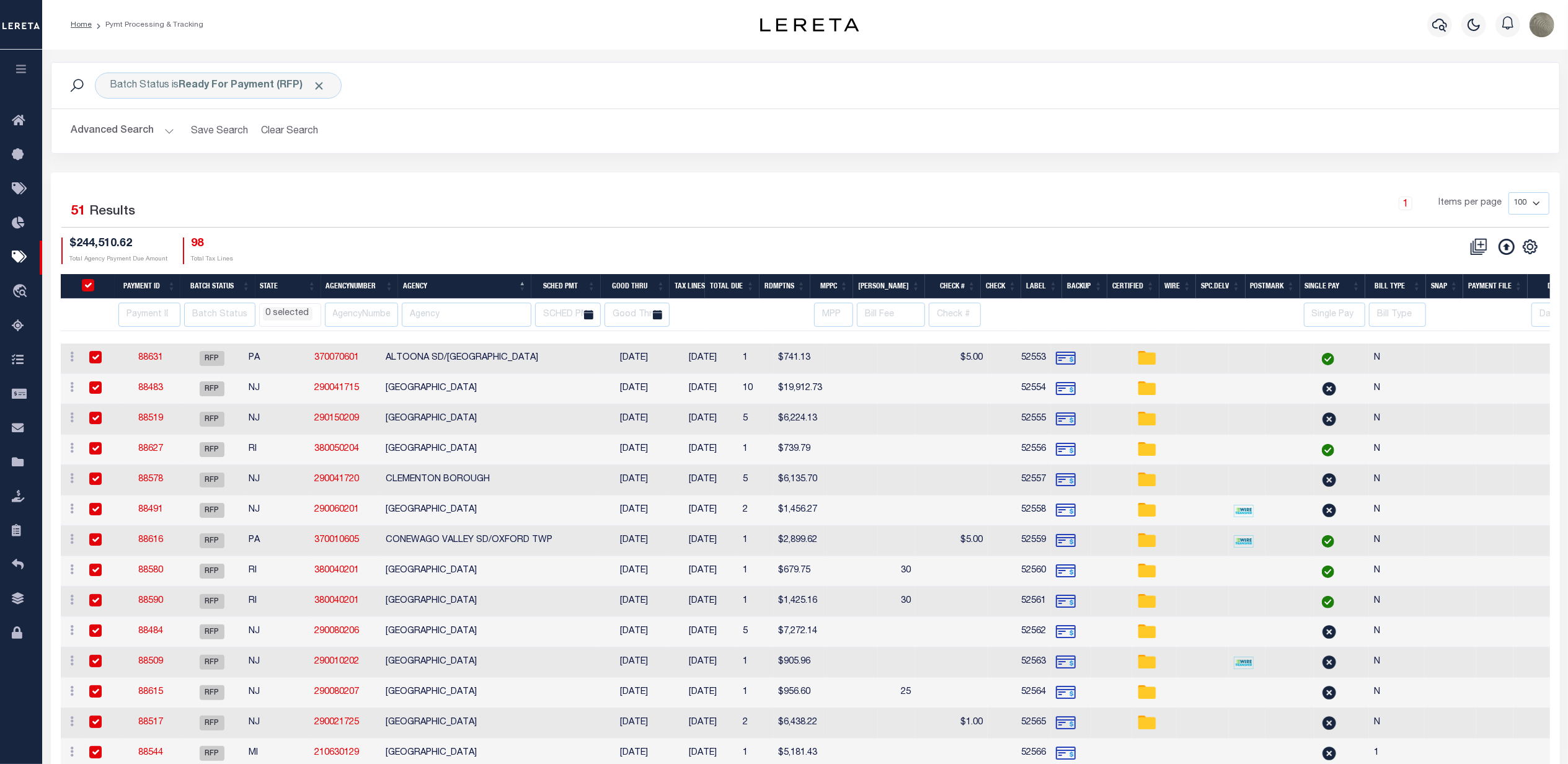
checkbox input "true"
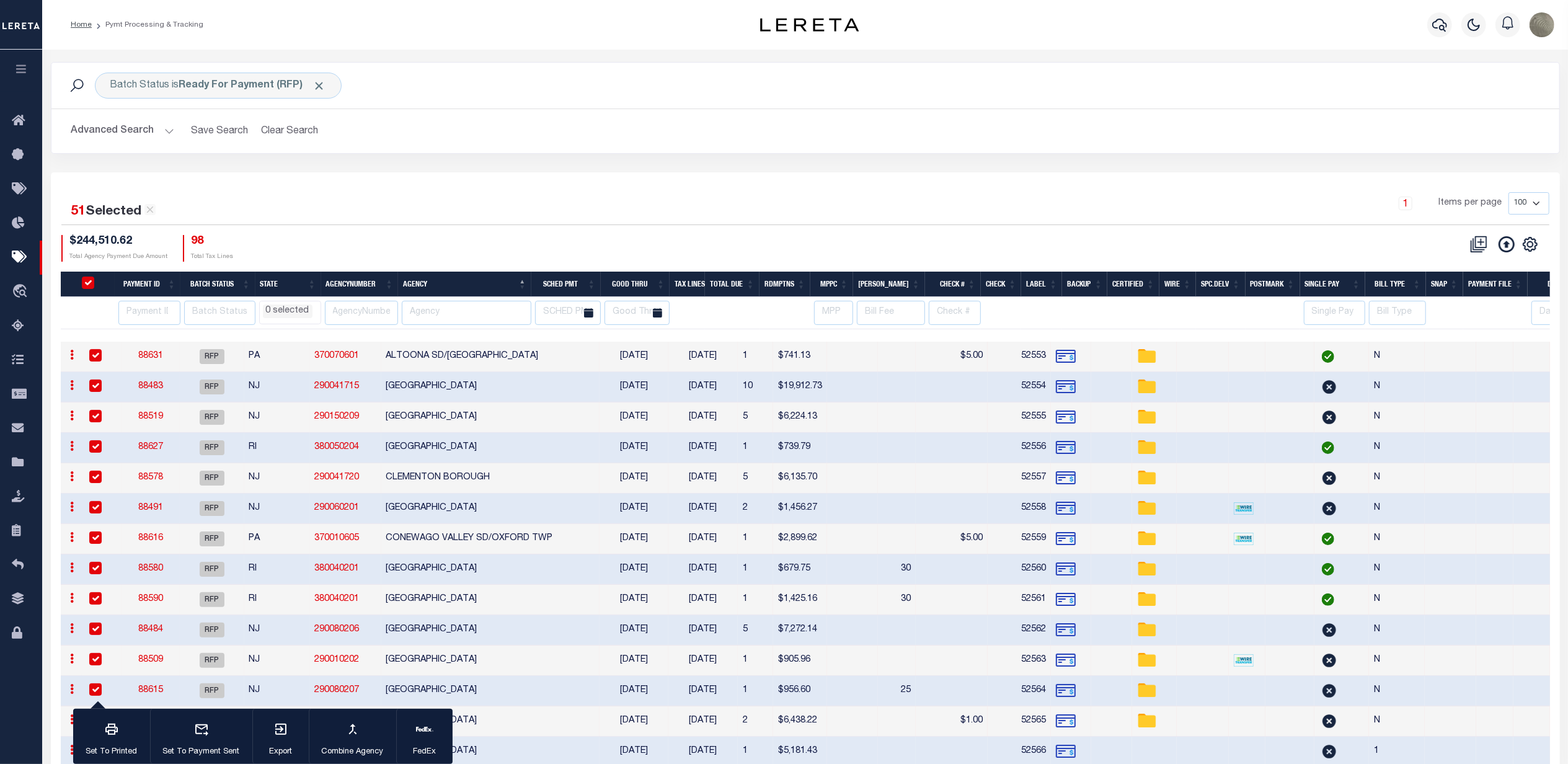
scroll to position [331, 0]
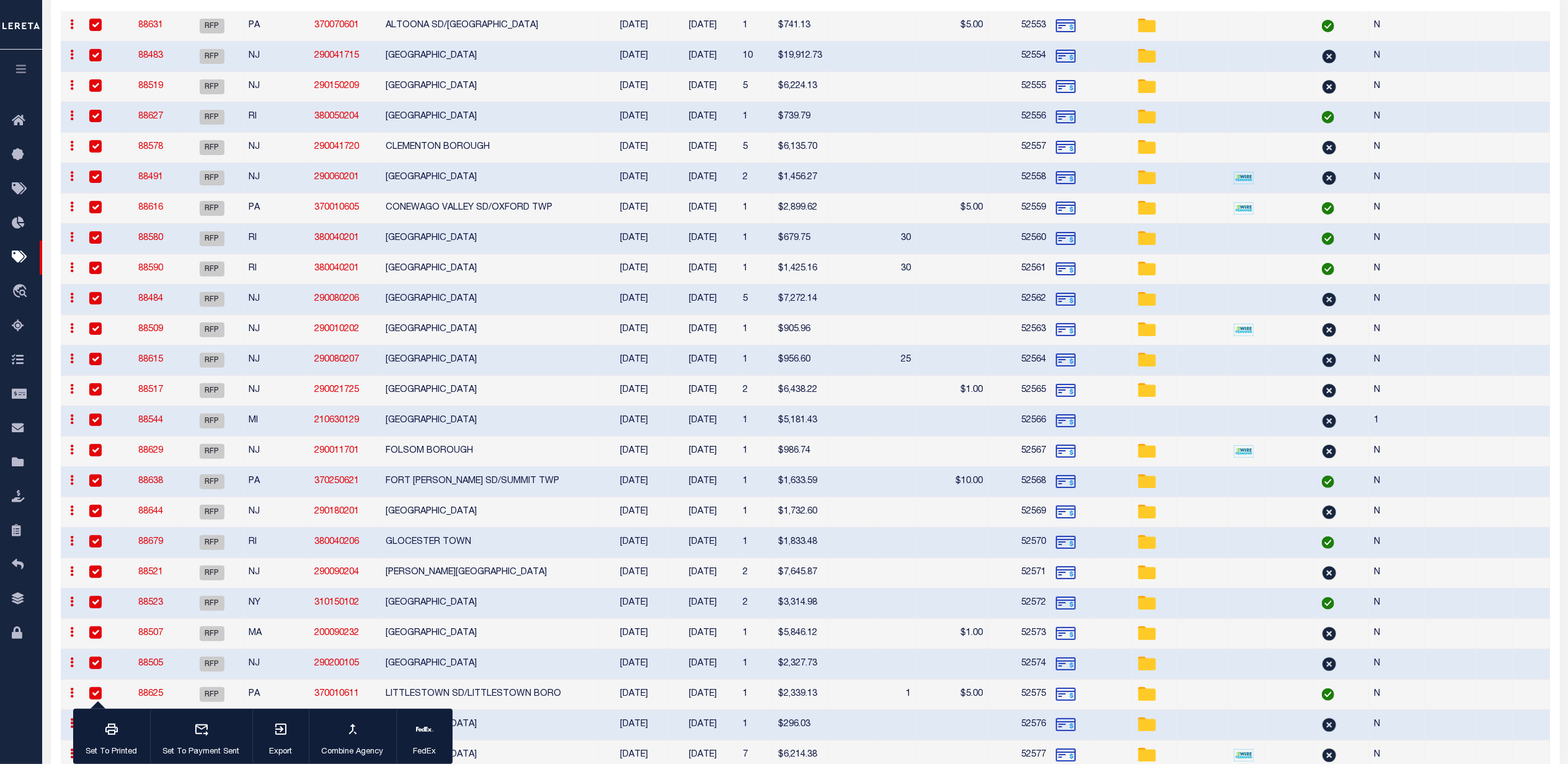
select select
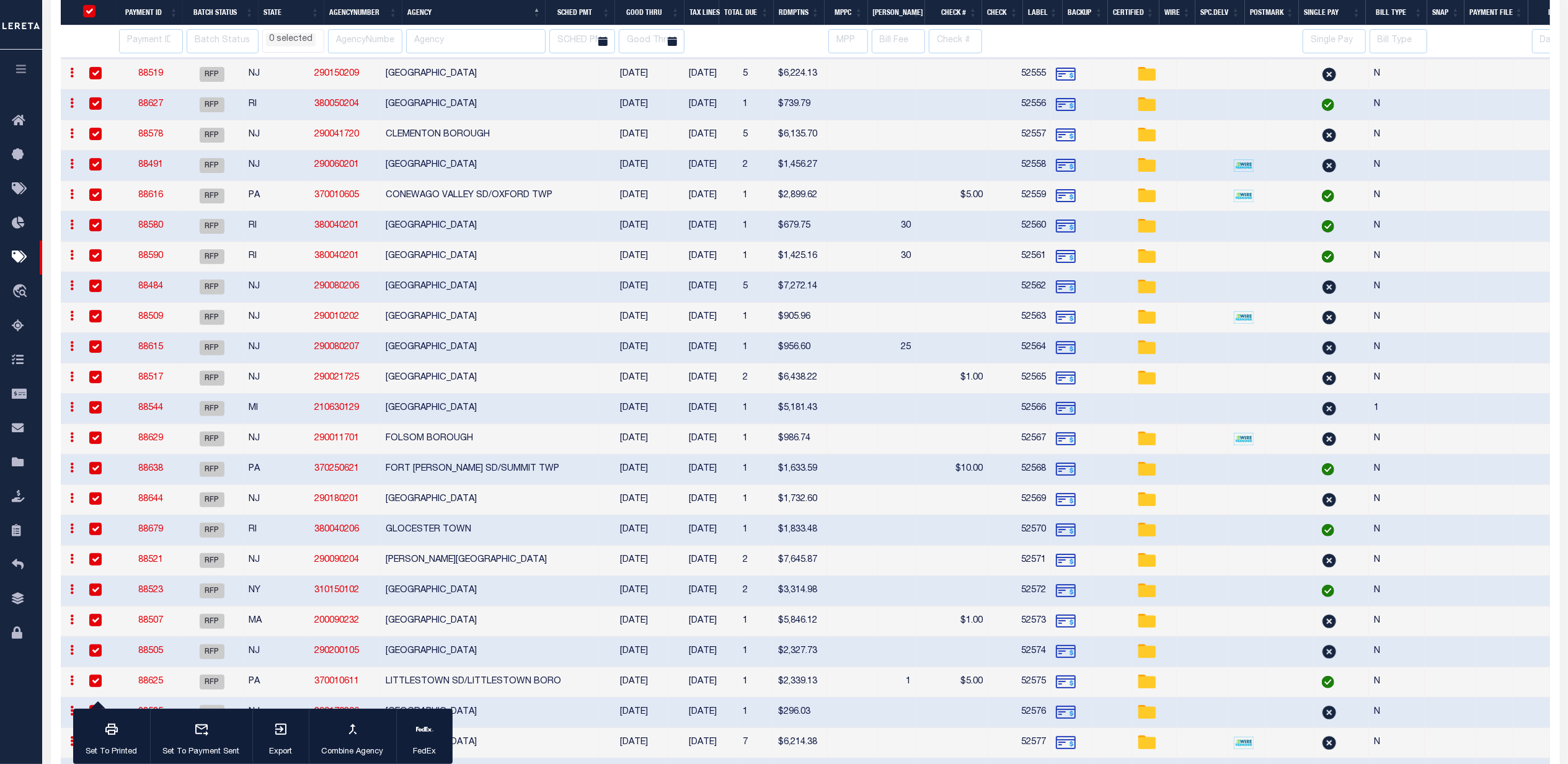
scroll to position [16, 0]
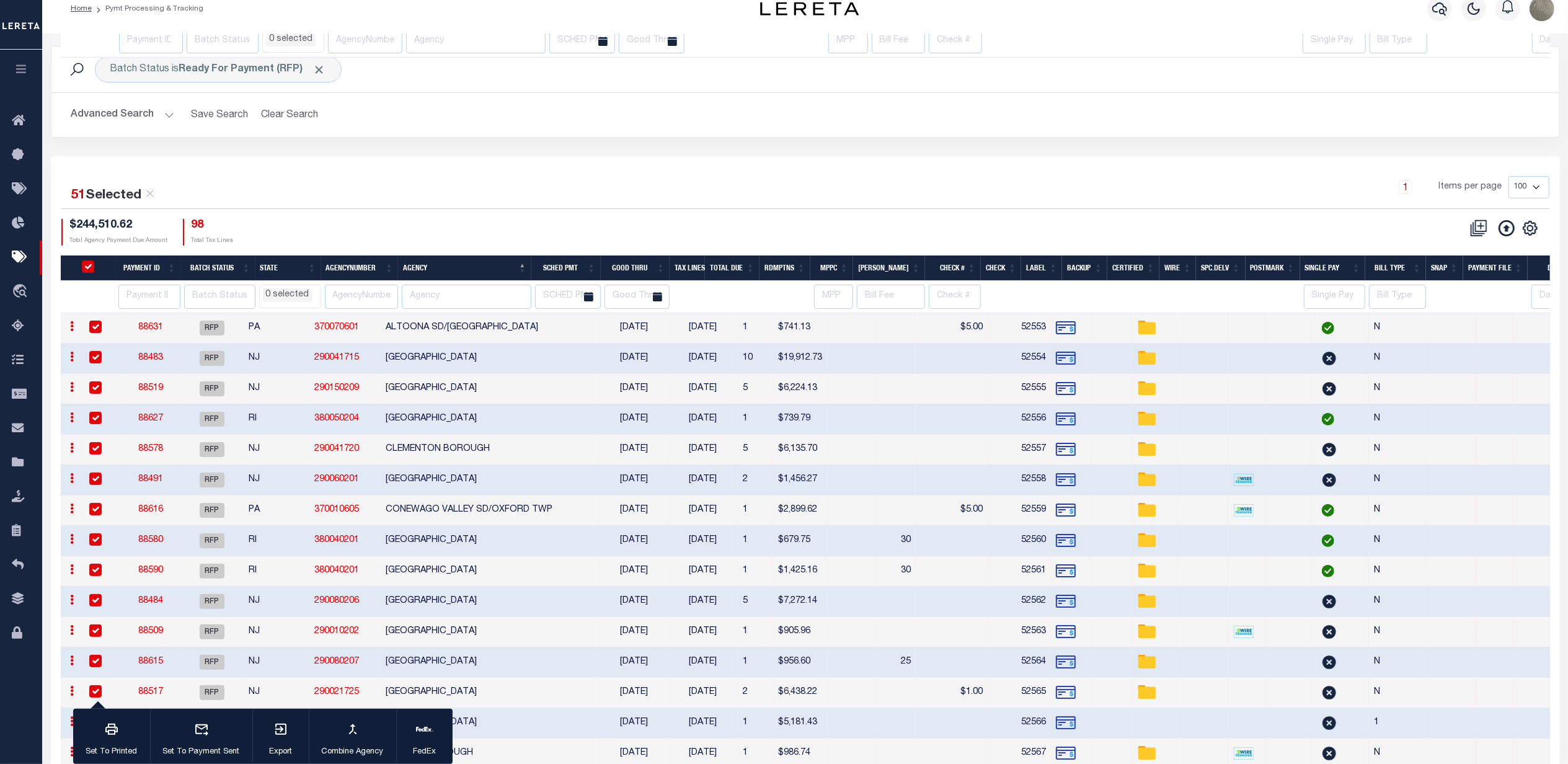
select select
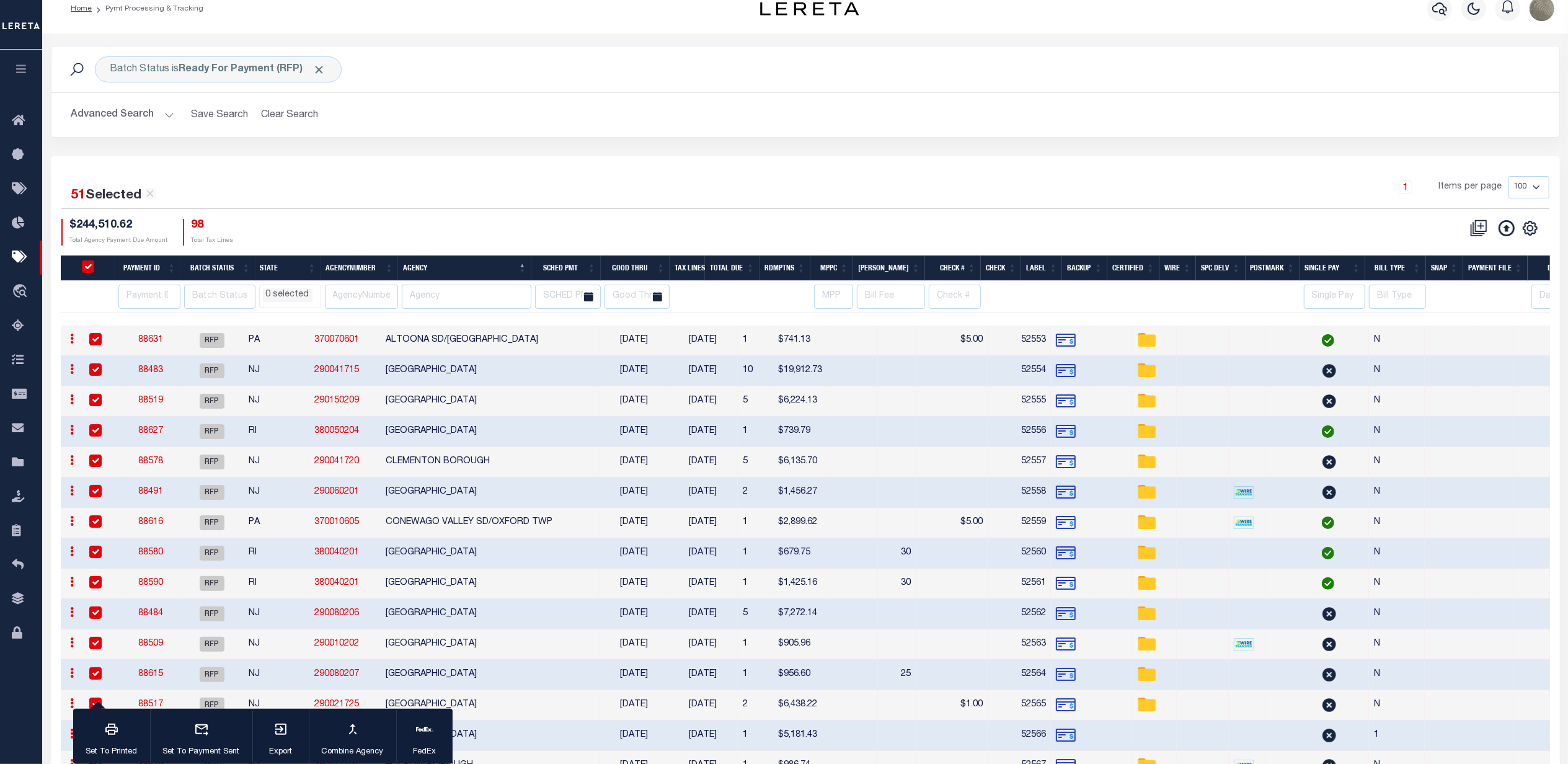
scroll to position [0, 0]
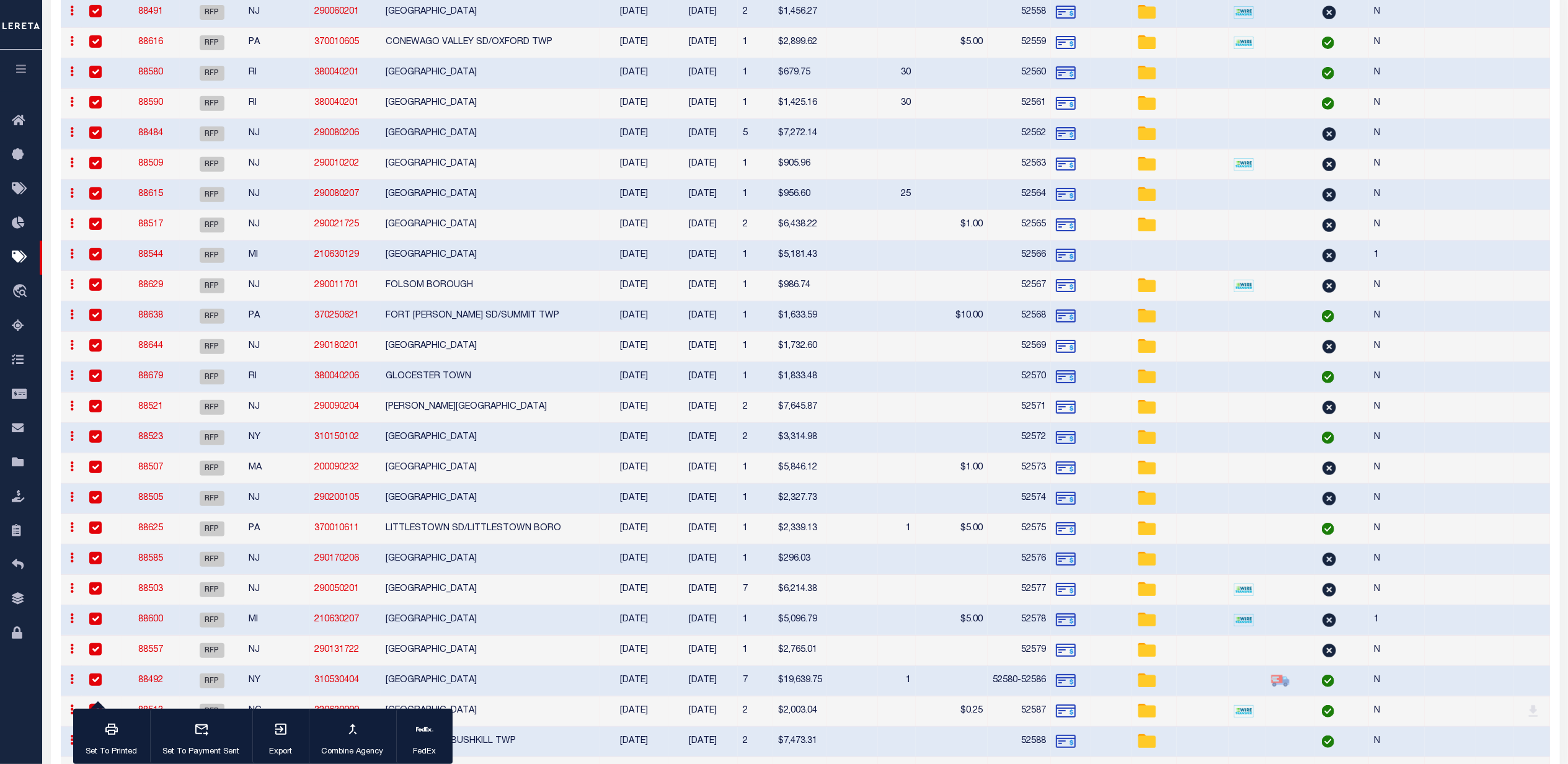
select select
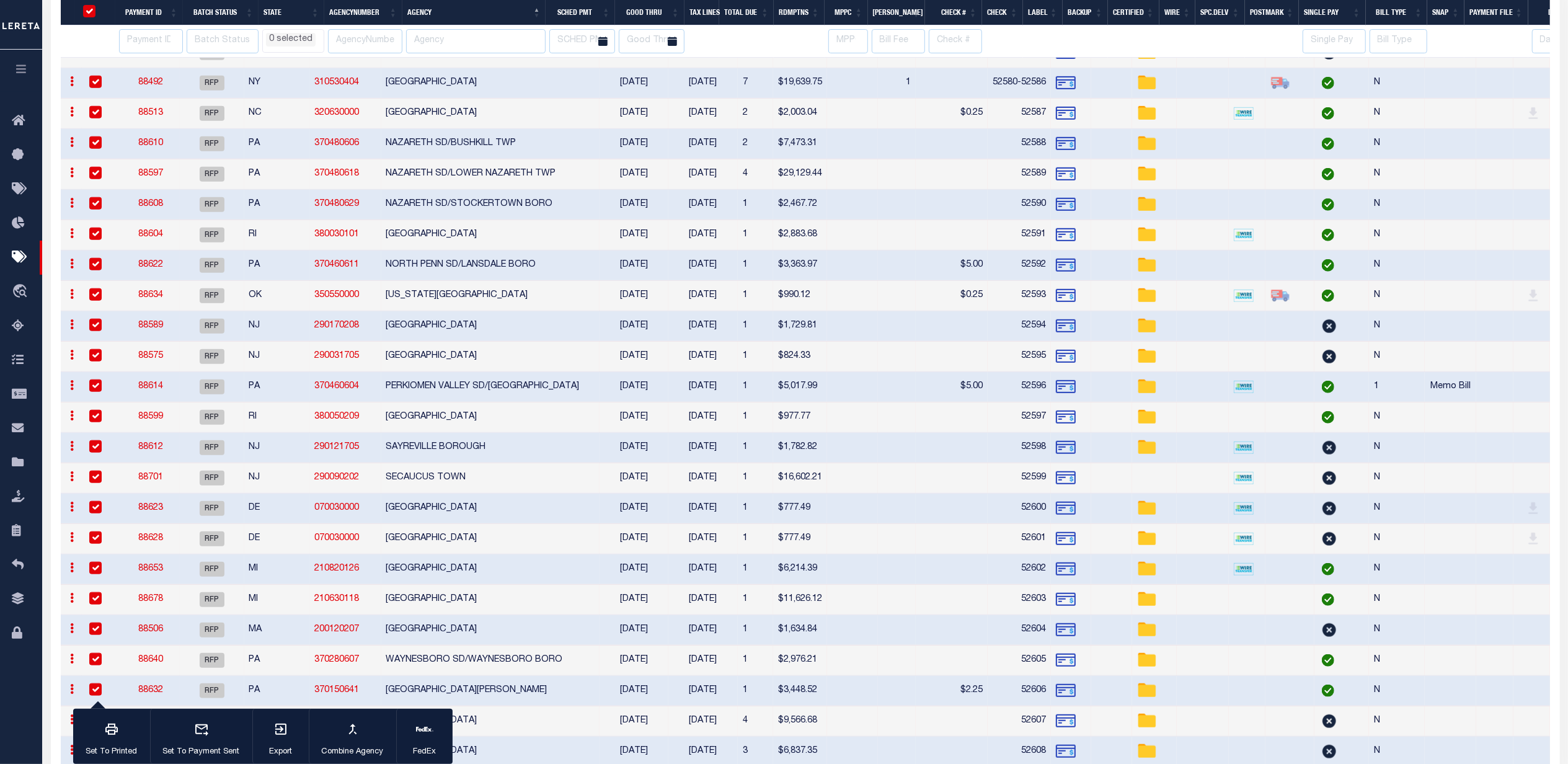
select select
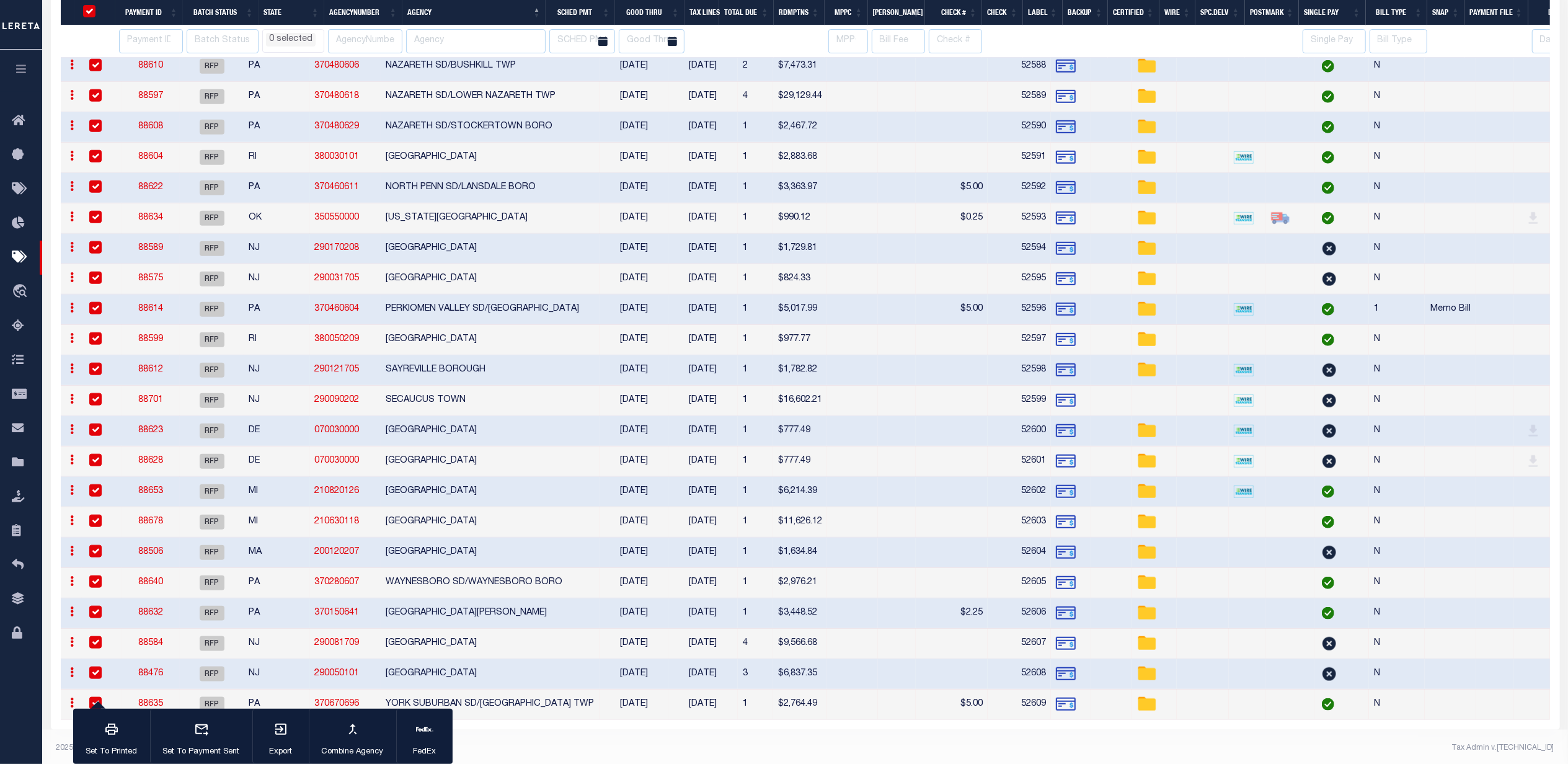
scroll to position [1182, 0]
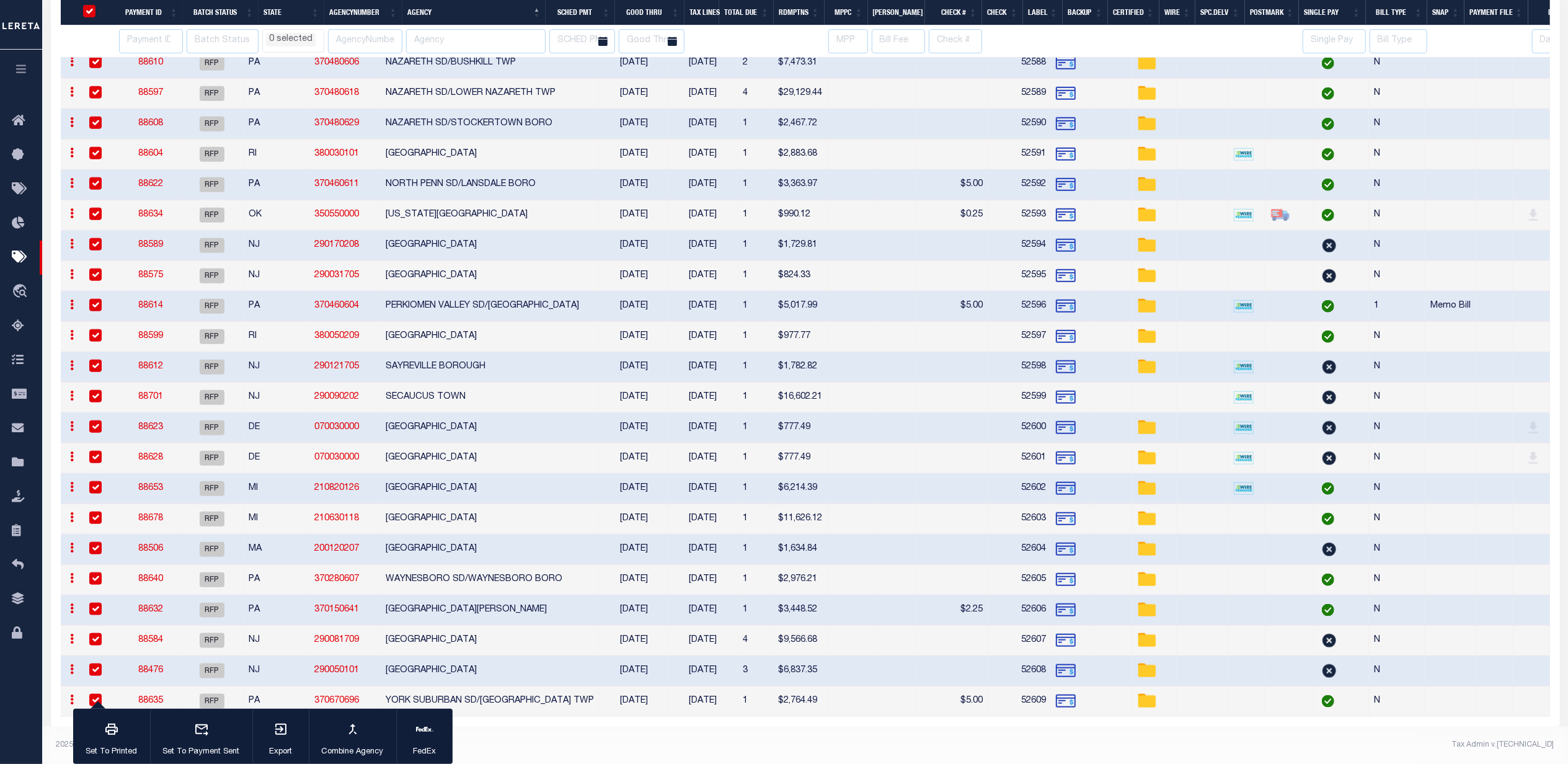
select select
click at [431, 740] on div "button" at bounding box center [425, 730] width 31 height 31
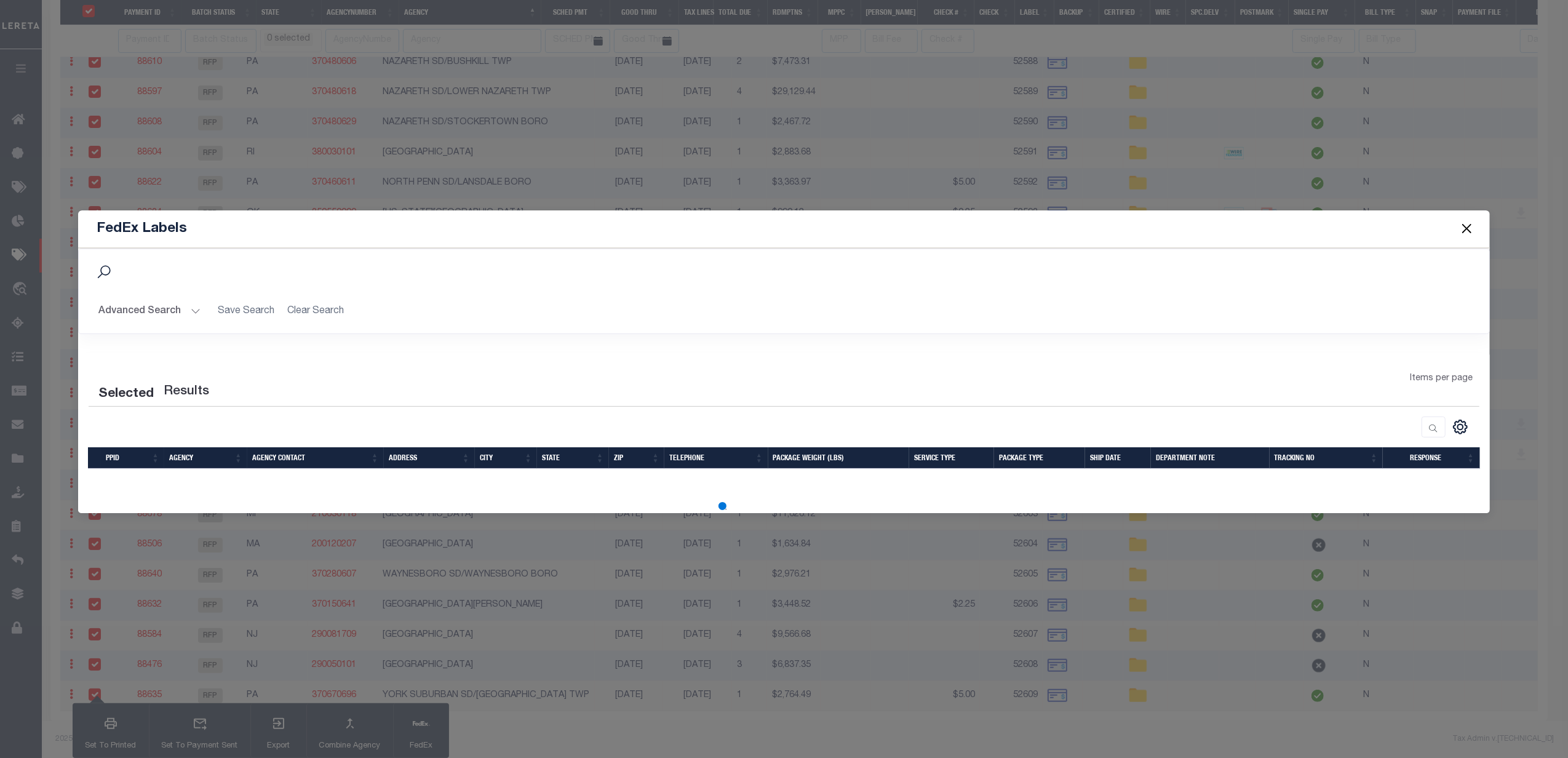
select select
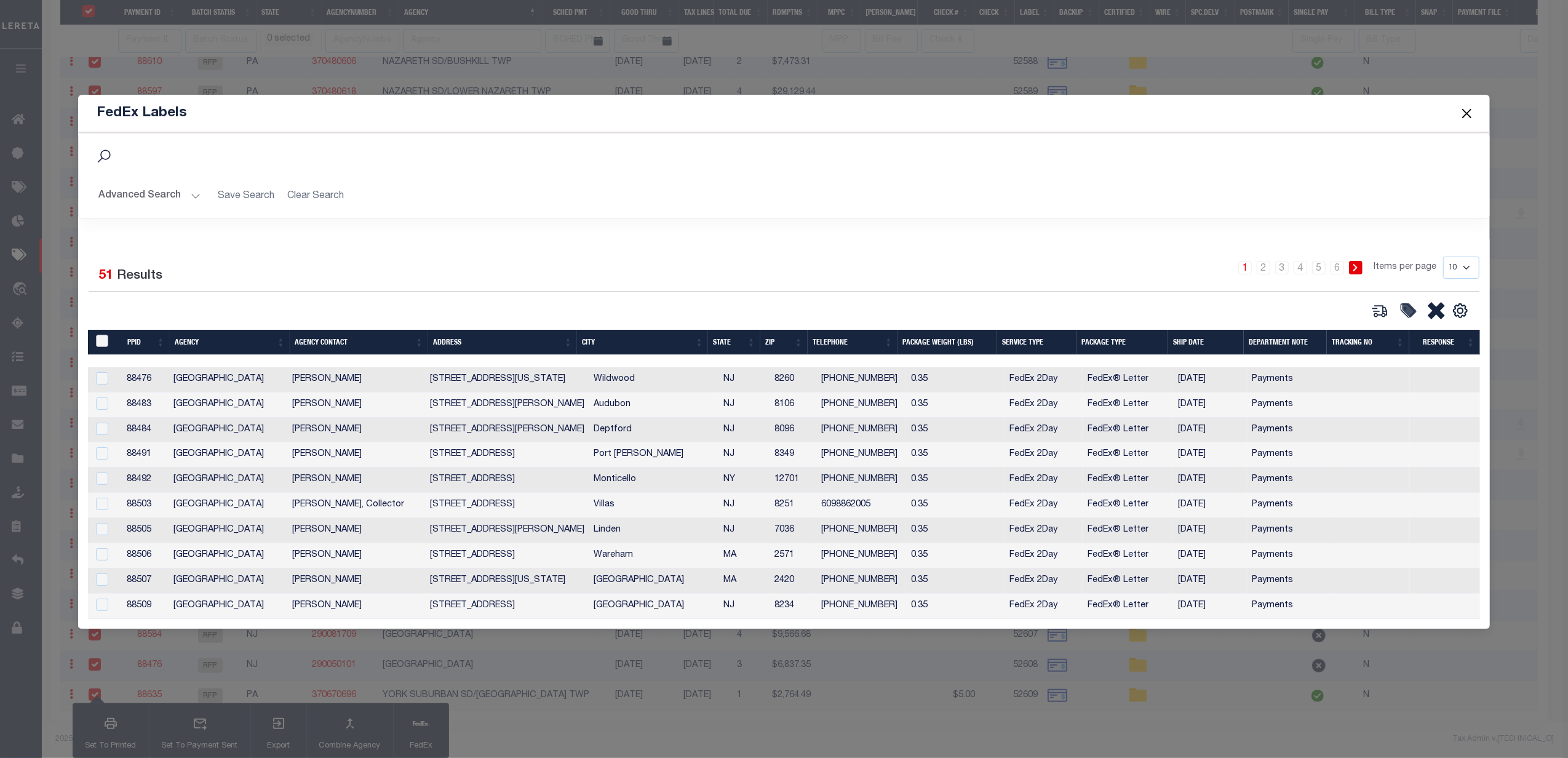
click at [103, 336] on input "&nbsp;" at bounding box center [102, 340] width 12 height 12
checkbox input "true"
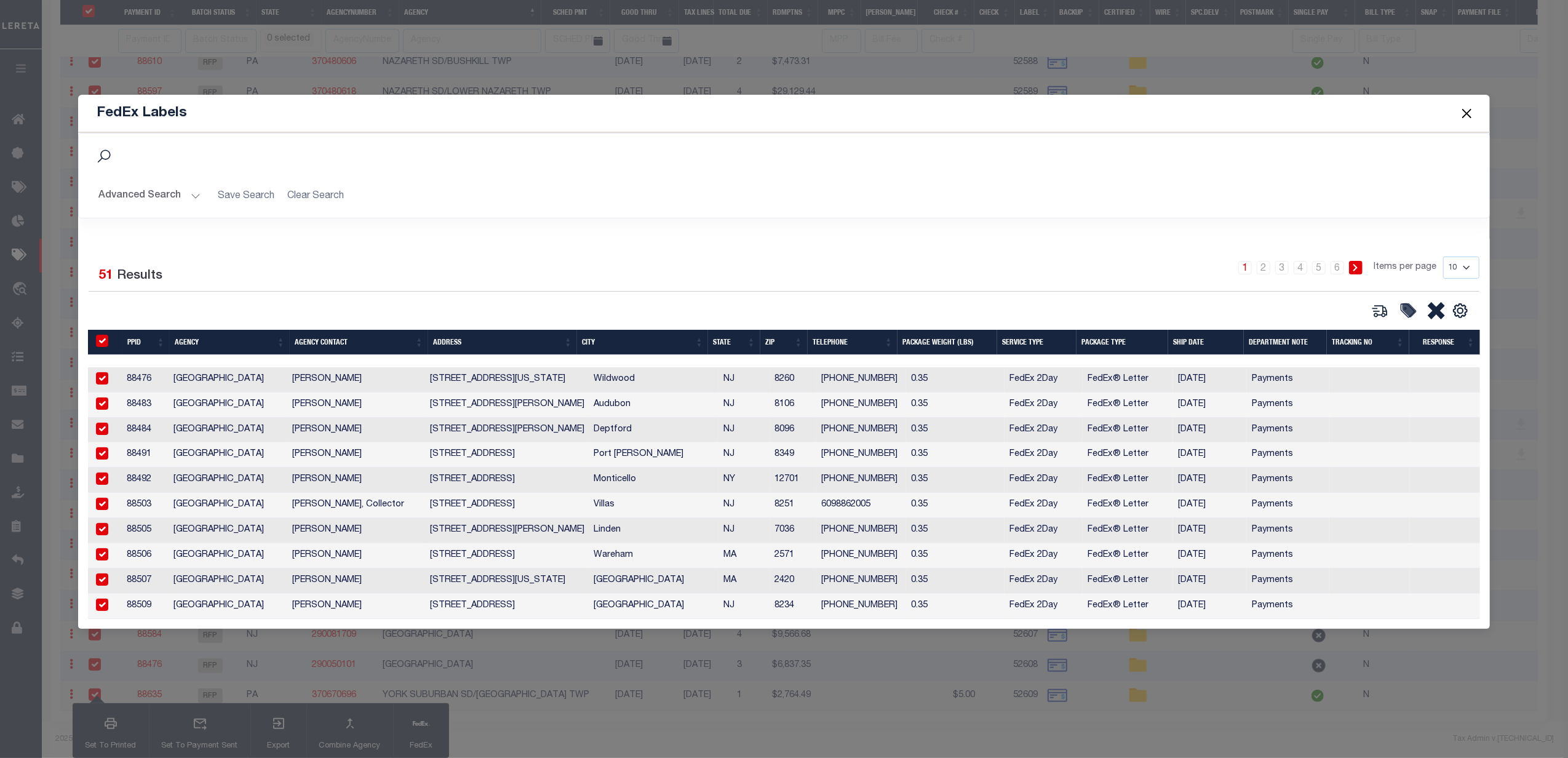
checkbox input "true"
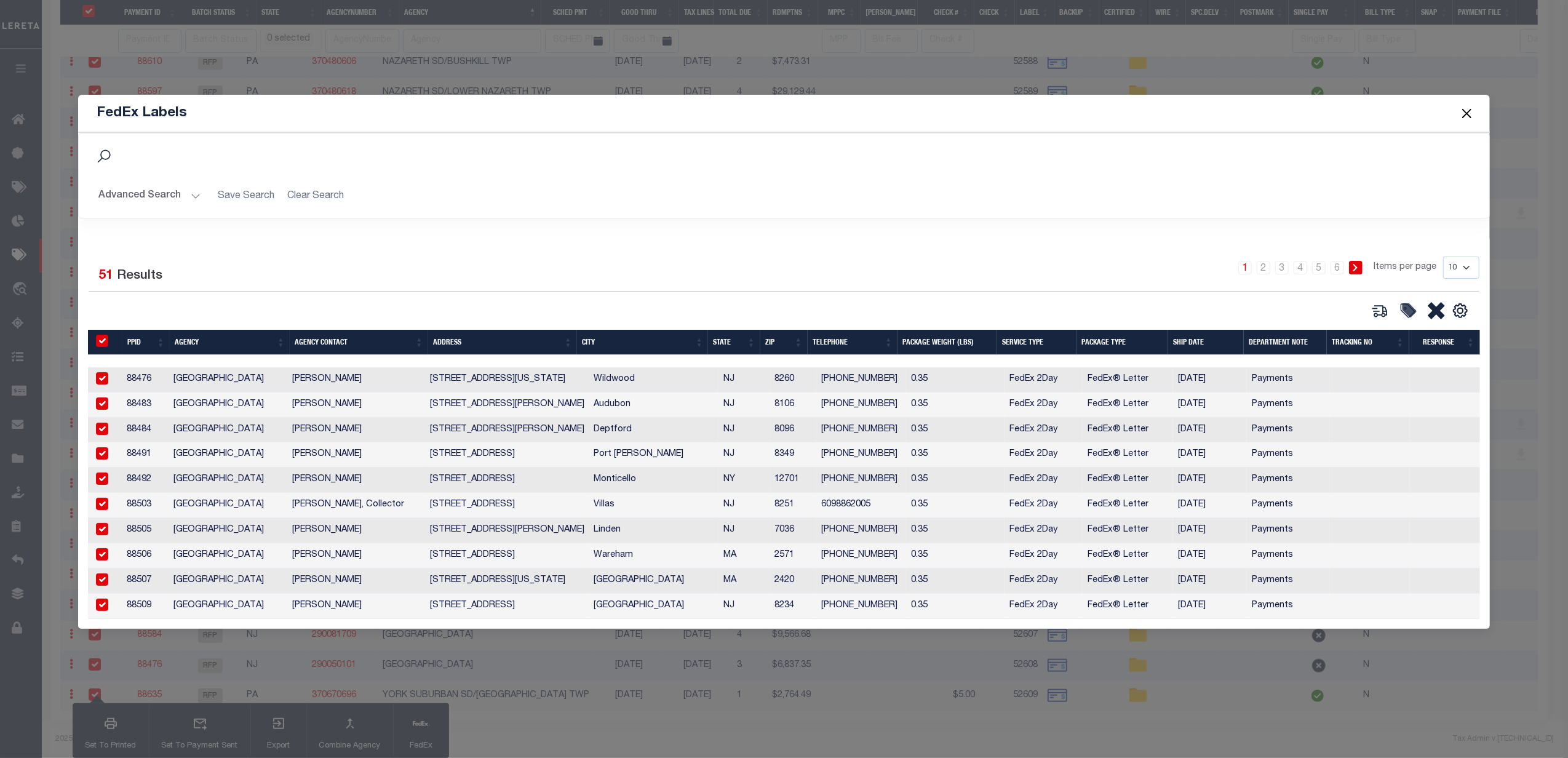
checkbox input "true"
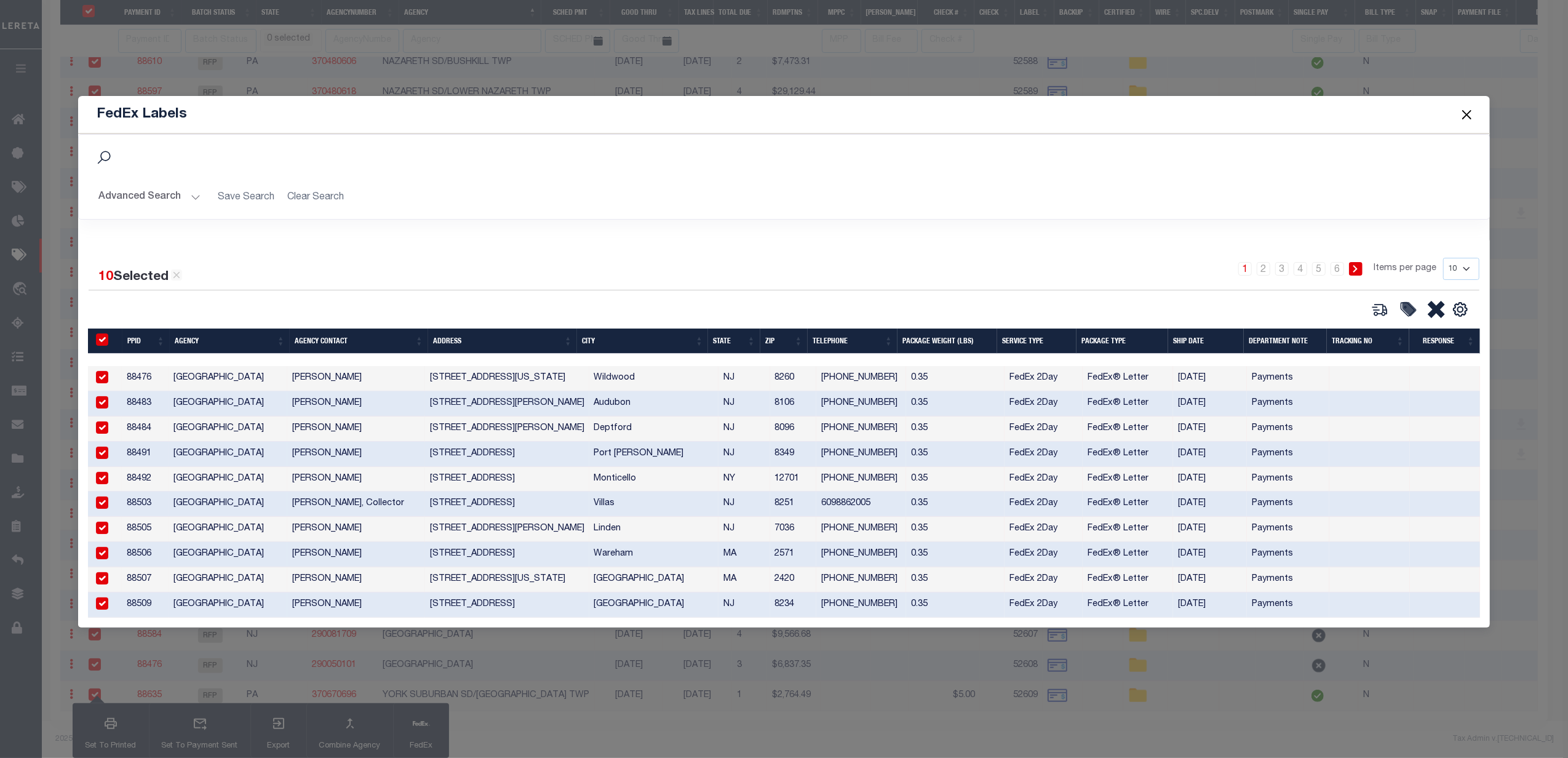
click at [1462, 269] on select "10 25 50 100" at bounding box center [1462, 269] width 37 height 22
select select "50"
click at [1443, 258] on select "10 25 50 100" at bounding box center [1462, 269] width 37 height 22
click at [1460, 329] on th "Response" at bounding box center [1445, 341] width 71 height 25
select select
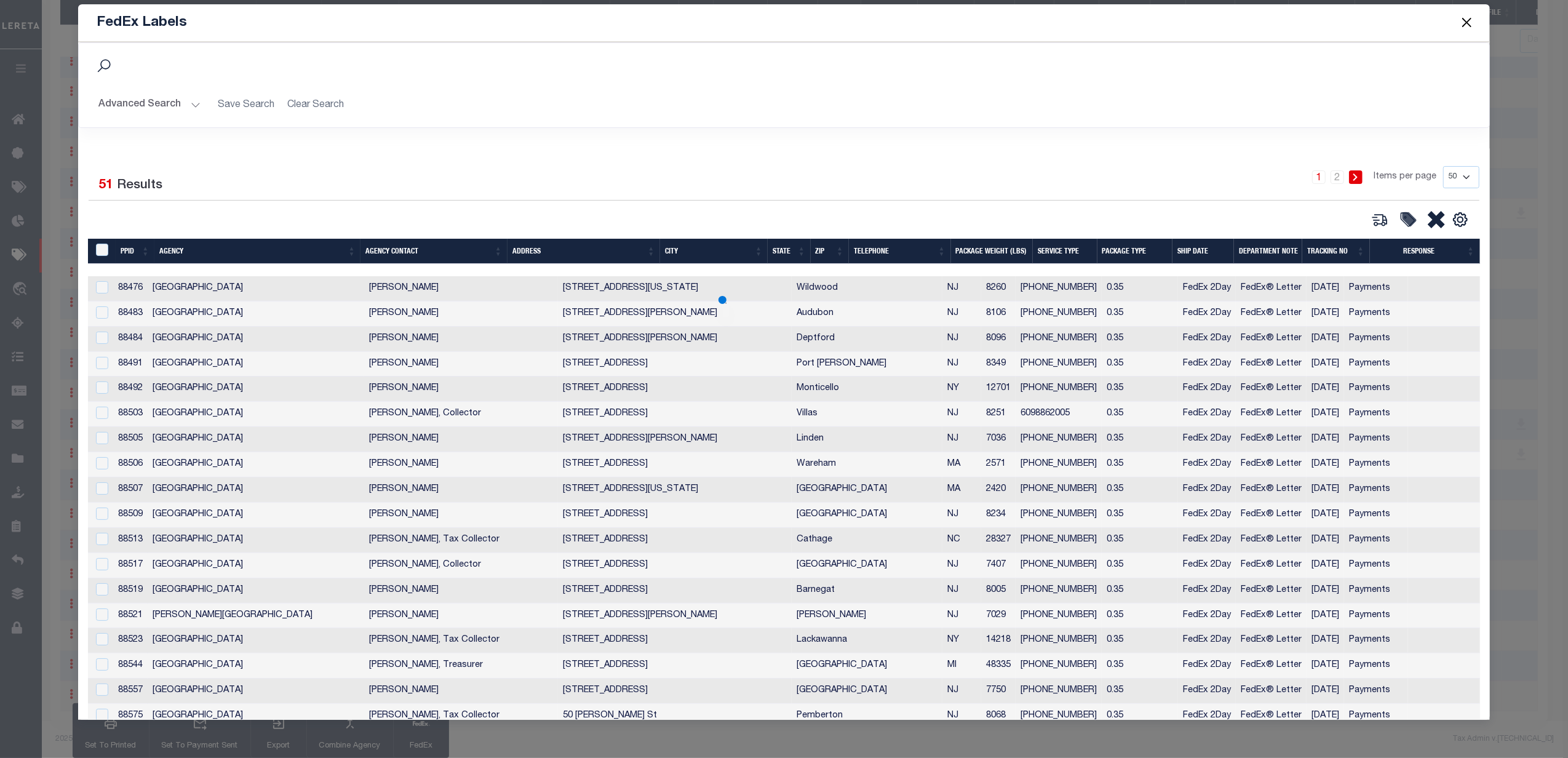
click at [1454, 183] on select "10 25 50 100" at bounding box center [1462, 177] width 37 height 22
select select
select select "100"
click at [1443, 166] on select "10 25 50 100" at bounding box center [1462, 177] width 37 height 22
click at [291, 188] on div "10 Selected 51 Results" at bounding box center [255, 183] width 334 height 35
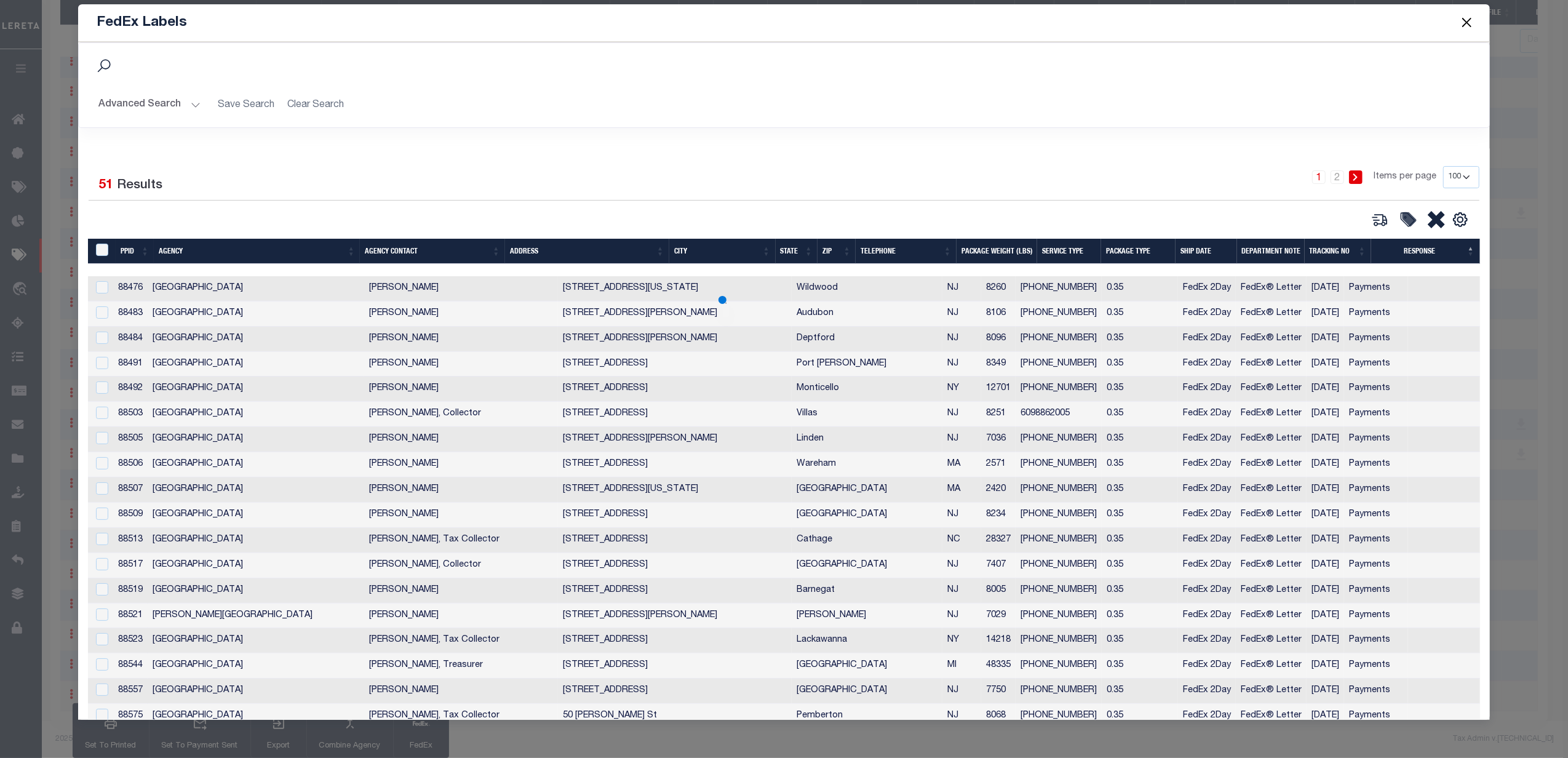
select select
click at [272, 255] on th "Agency" at bounding box center [257, 251] width 206 height 25
select select
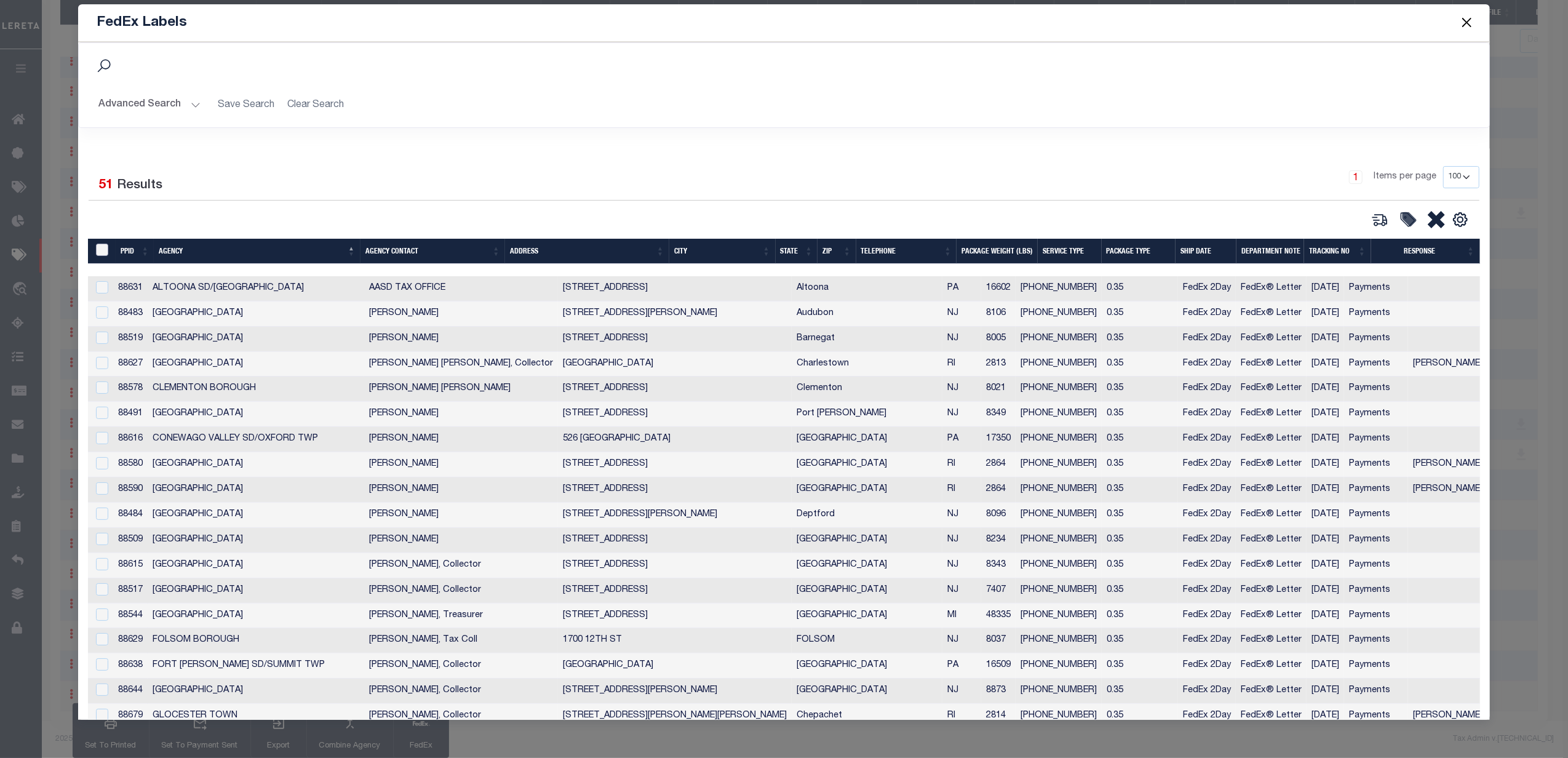
click at [97, 252] on input "&nbsp;" at bounding box center [102, 250] width 12 height 12
checkbox input "true"
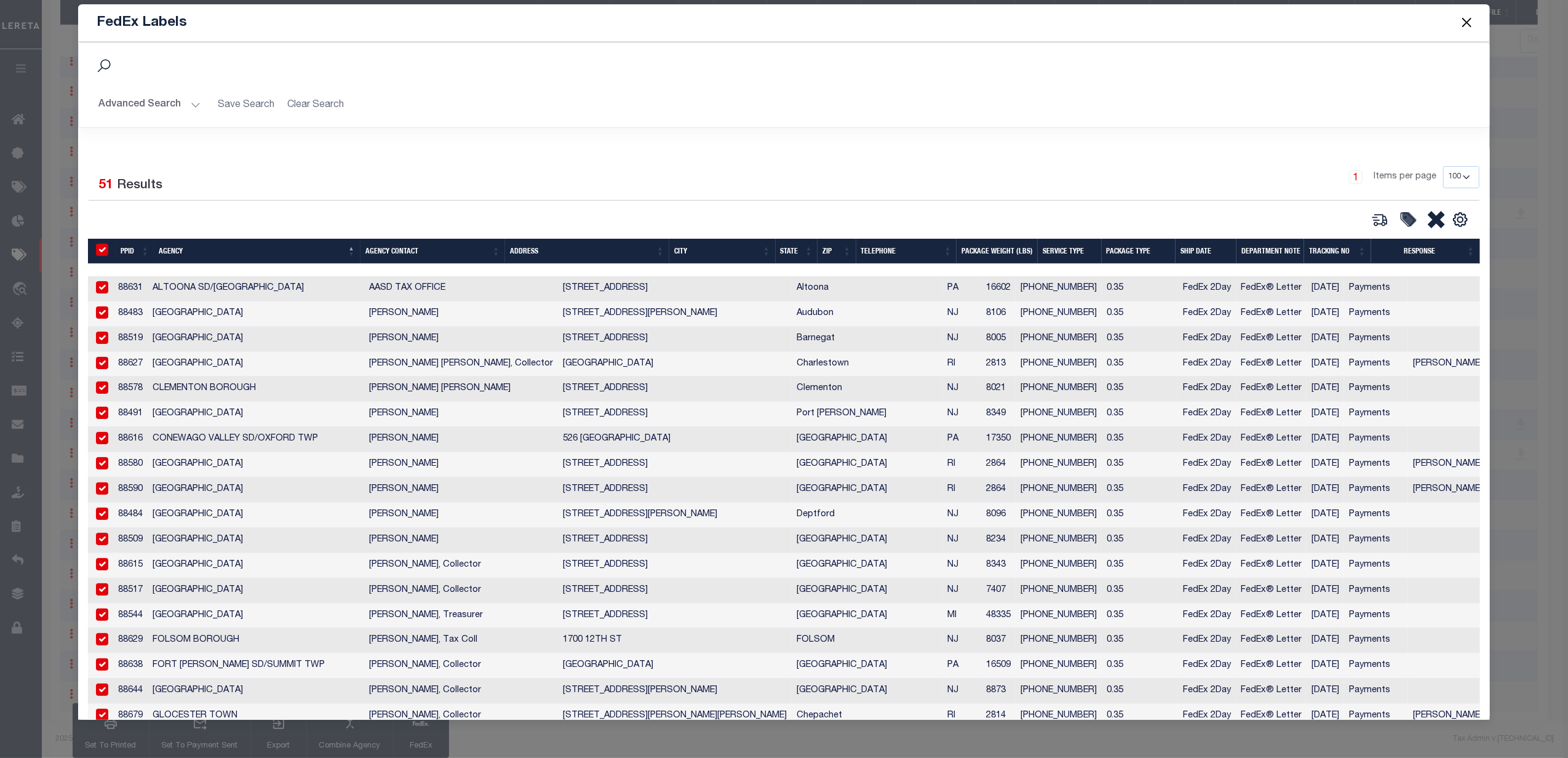
checkbox input "true"
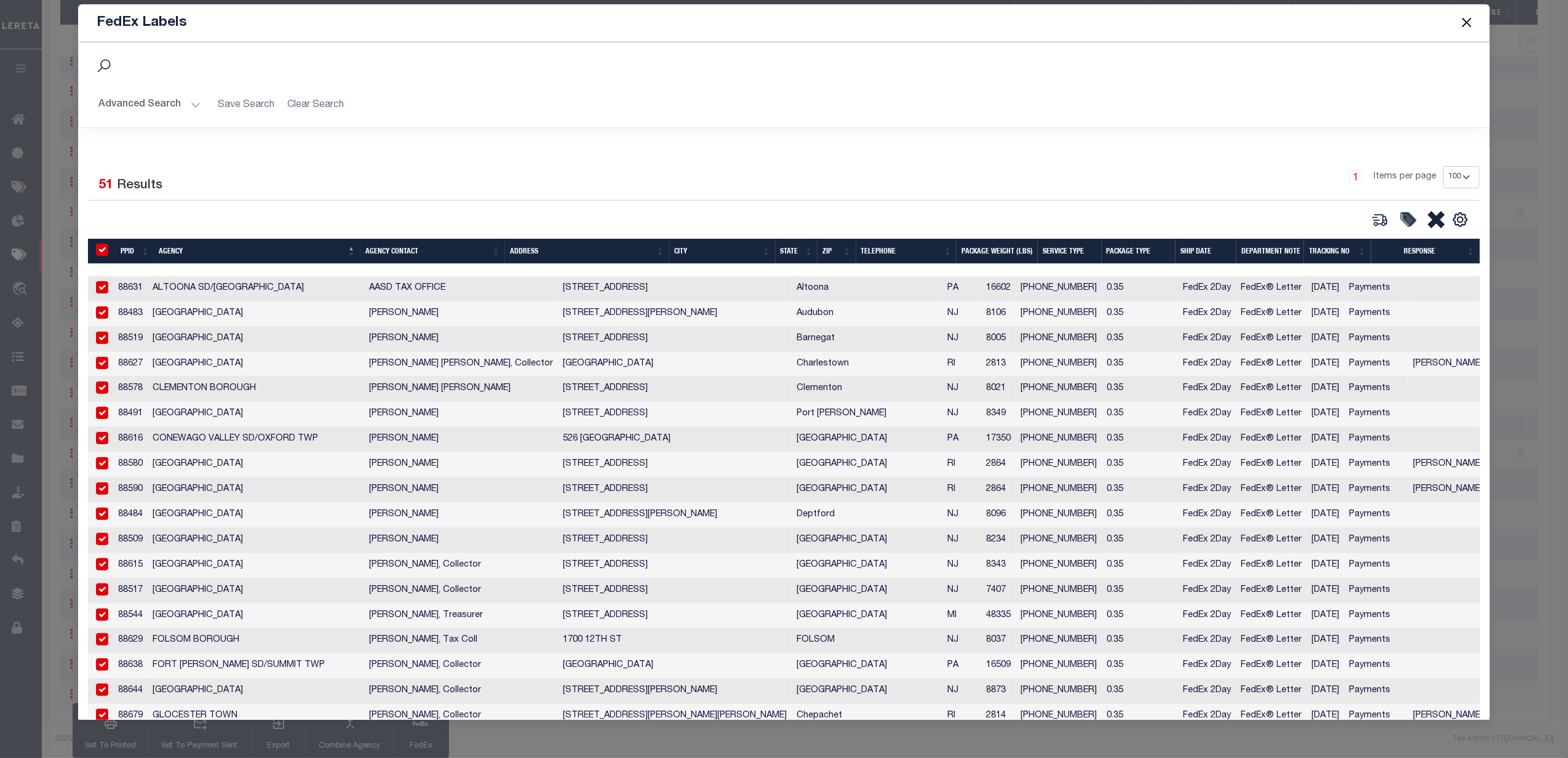
checkbox input "true"
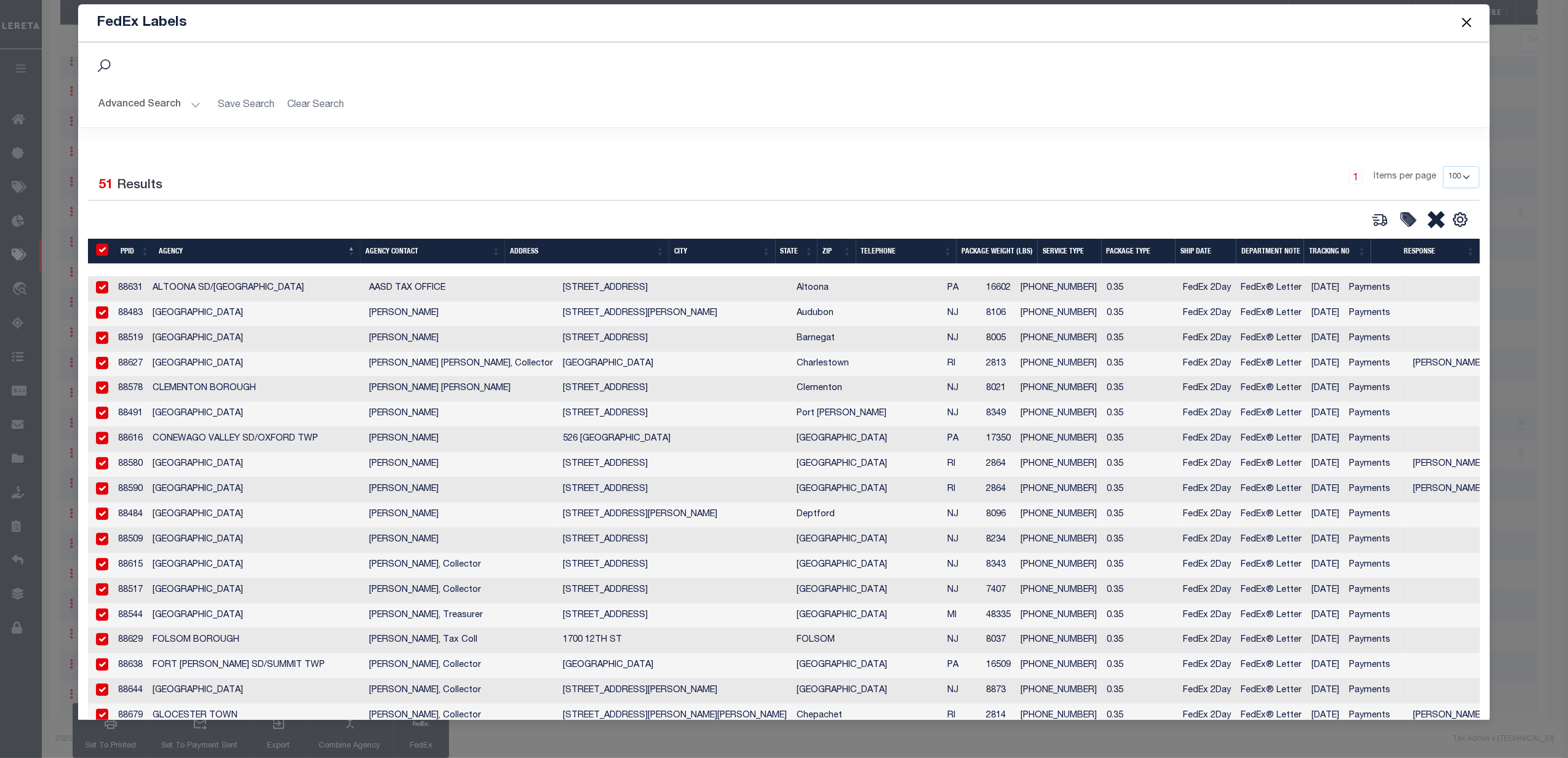
checkbox input "true"
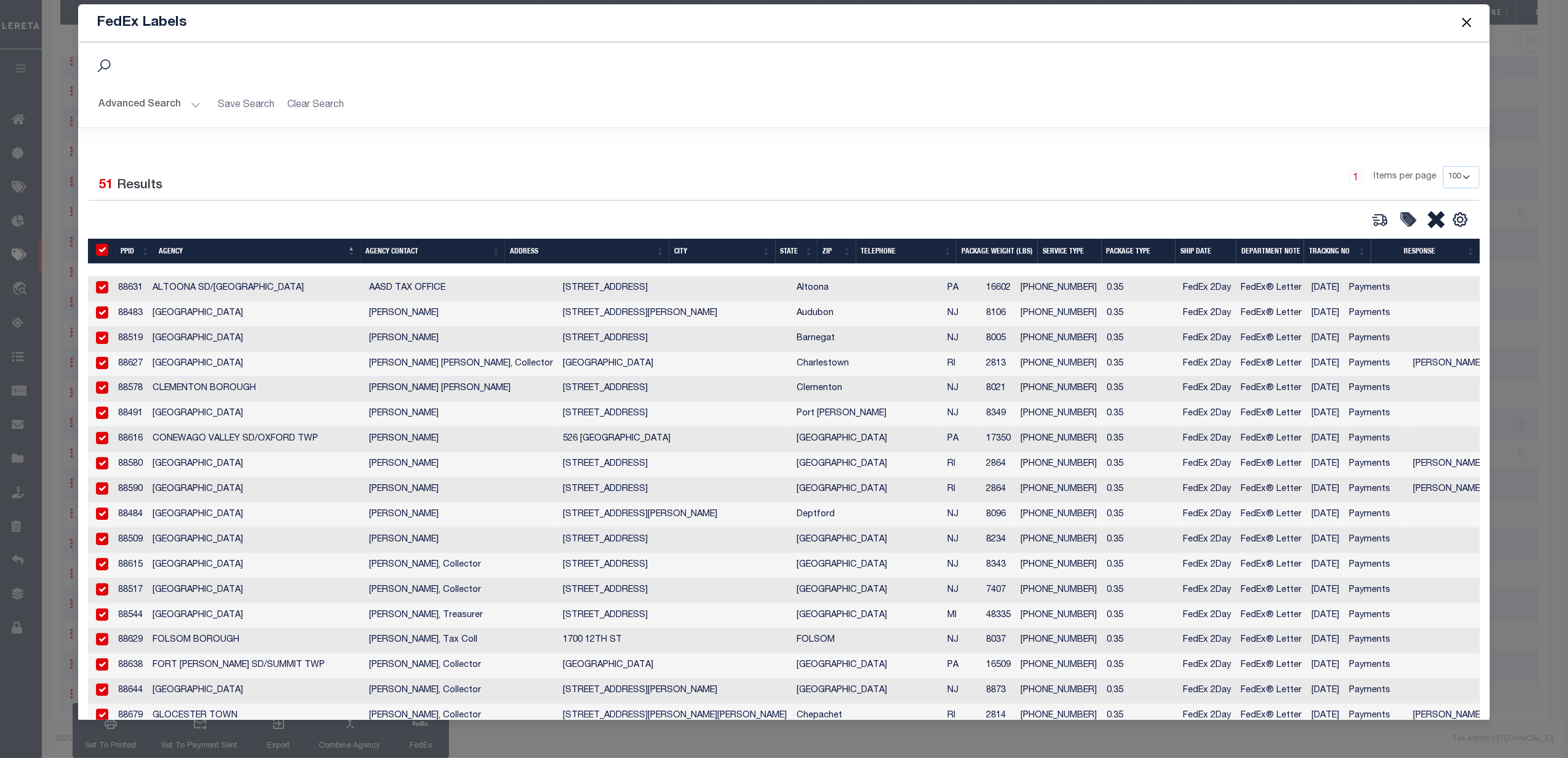
checkbox input "true"
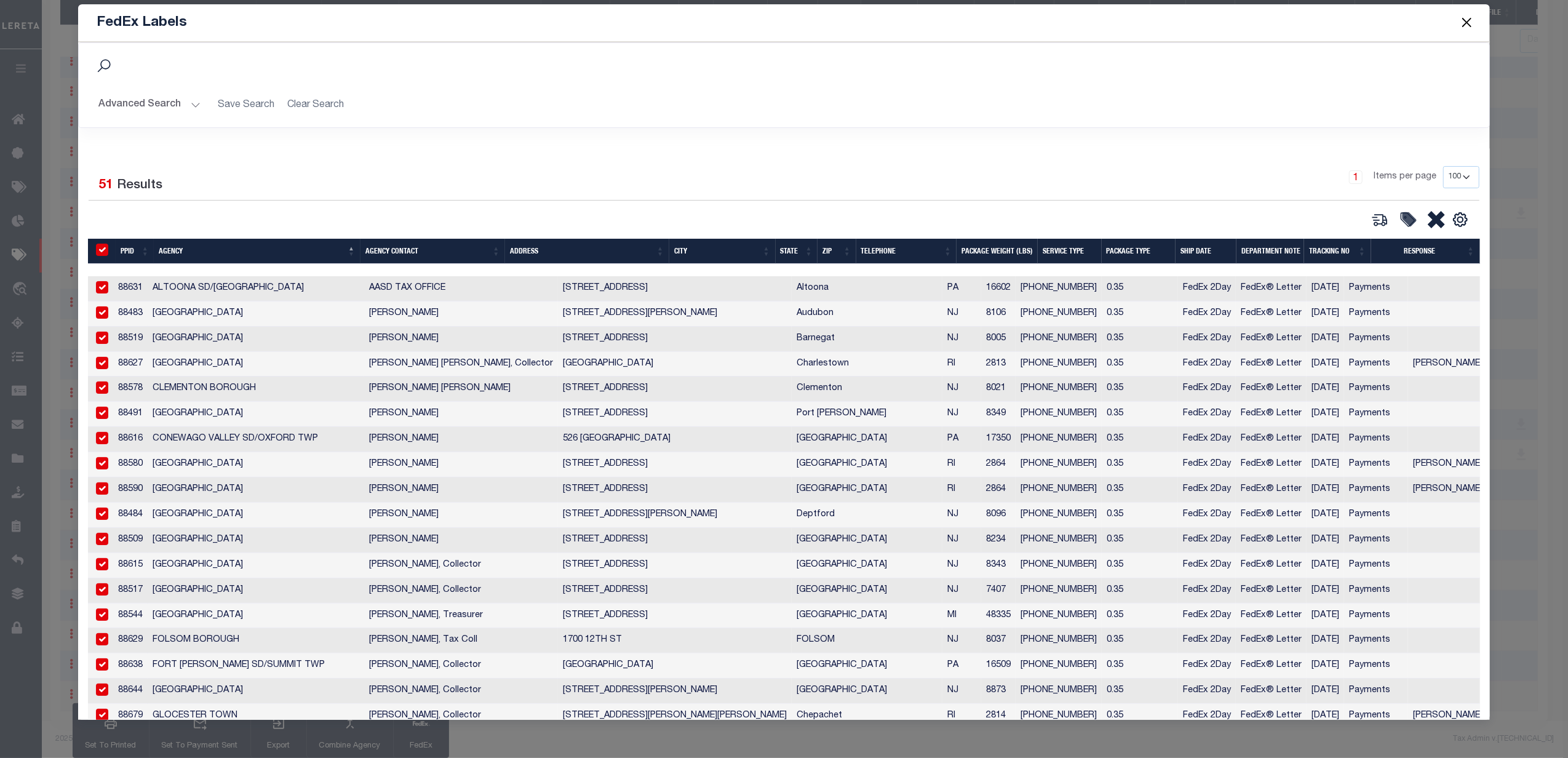
checkbox input "true"
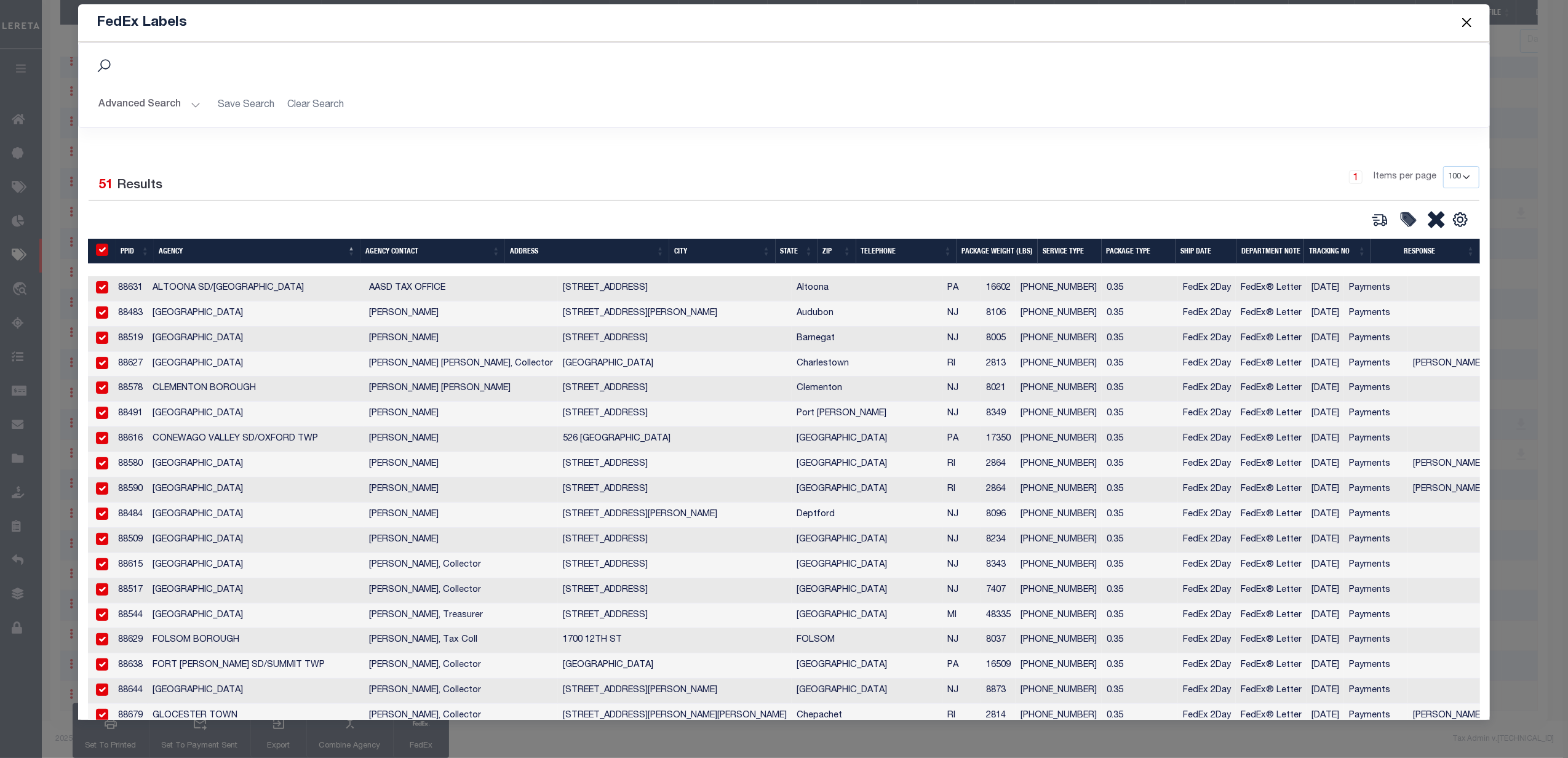
checkbox input "true"
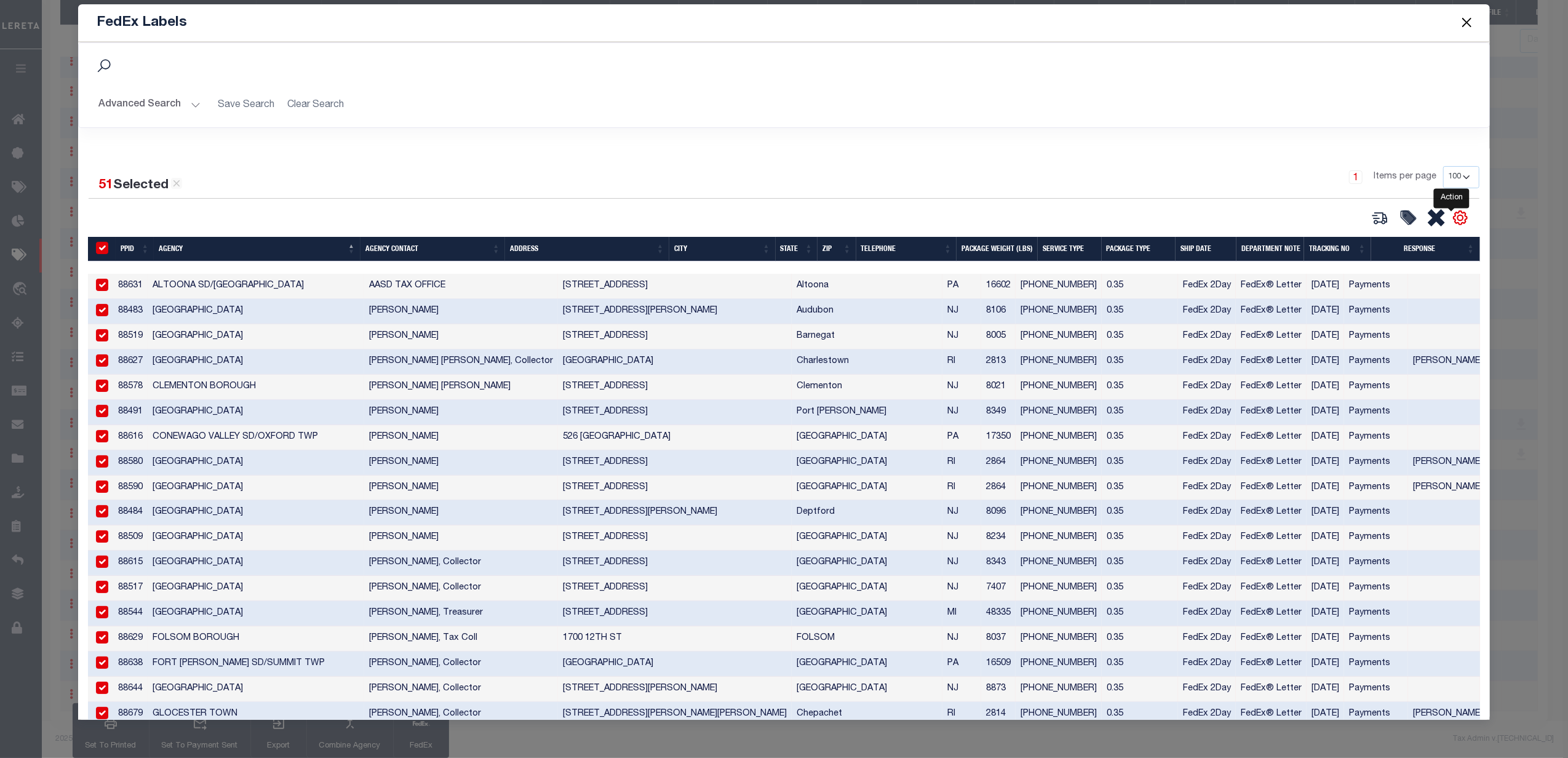
click at [1456, 222] on icon "" at bounding box center [1460, 218] width 16 height 16
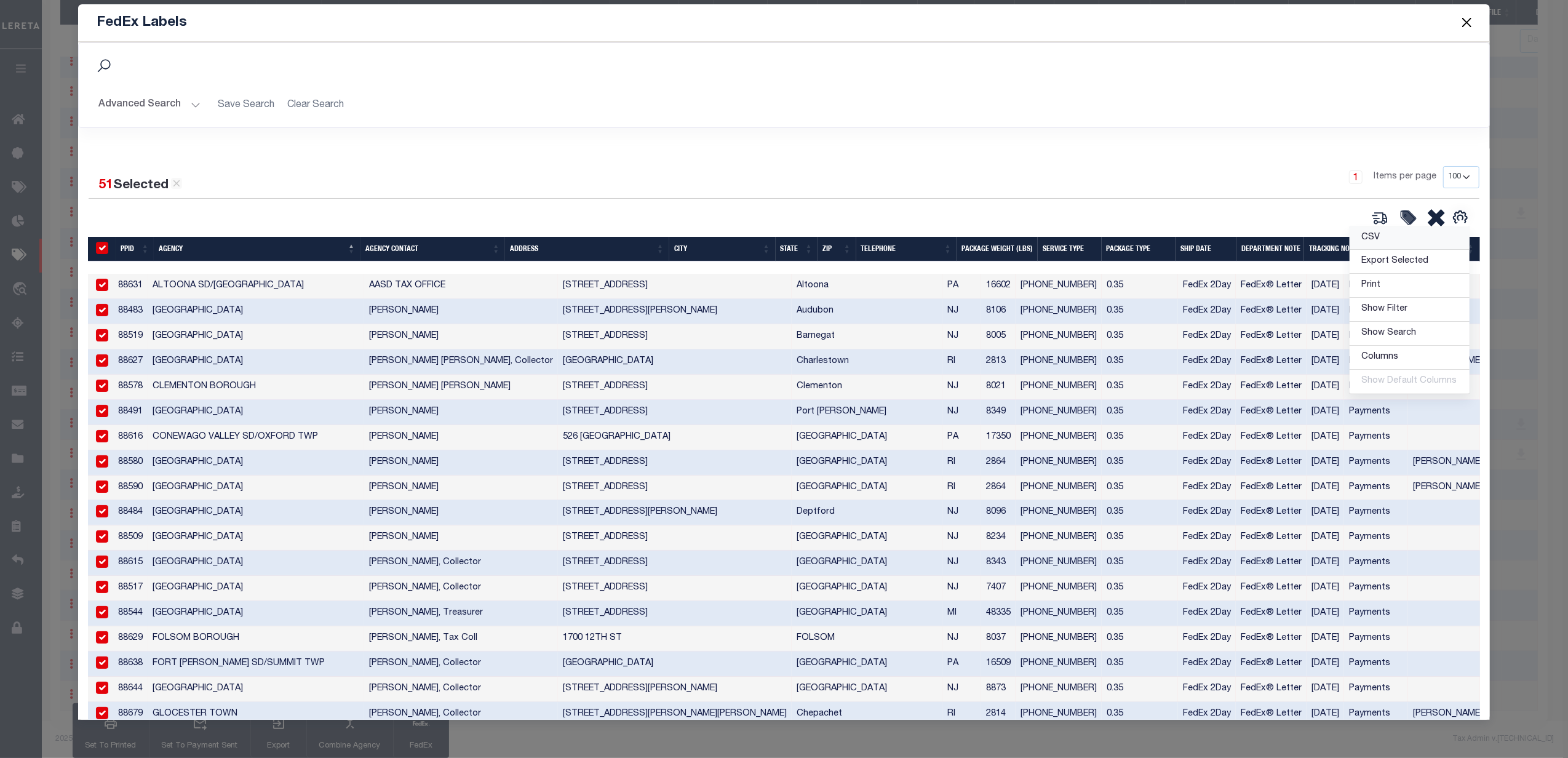
click at [1381, 237] on link "CSV" at bounding box center [1410, 239] width 120 height 24
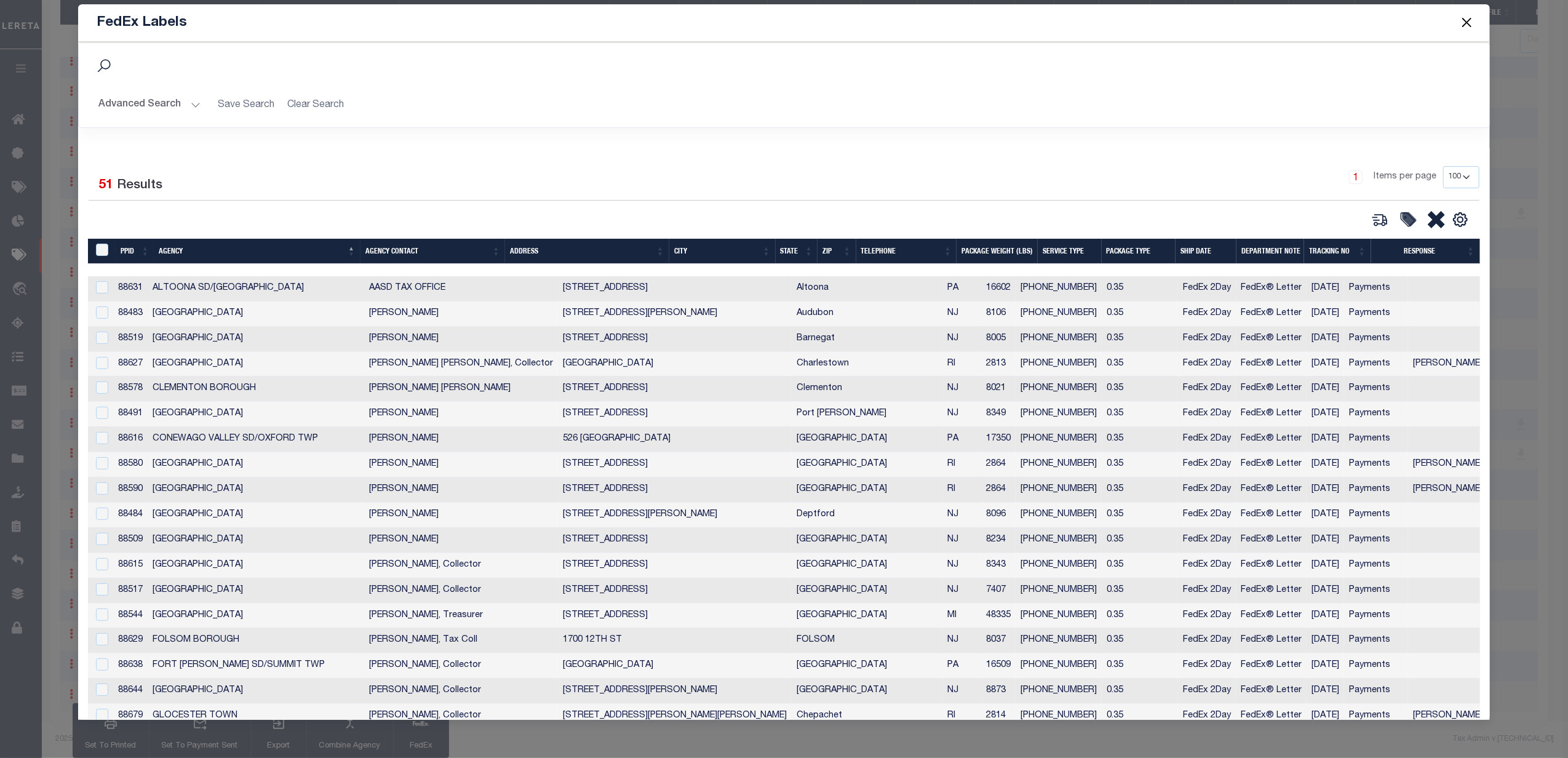
click at [741, 202] on div "51 Selected 51 Results 1 Items per page 10 25 50 100" at bounding box center [784, 197] width 1410 height 63
click at [1469, 16] on button "Close" at bounding box center [1466, 23] width 16 height 16
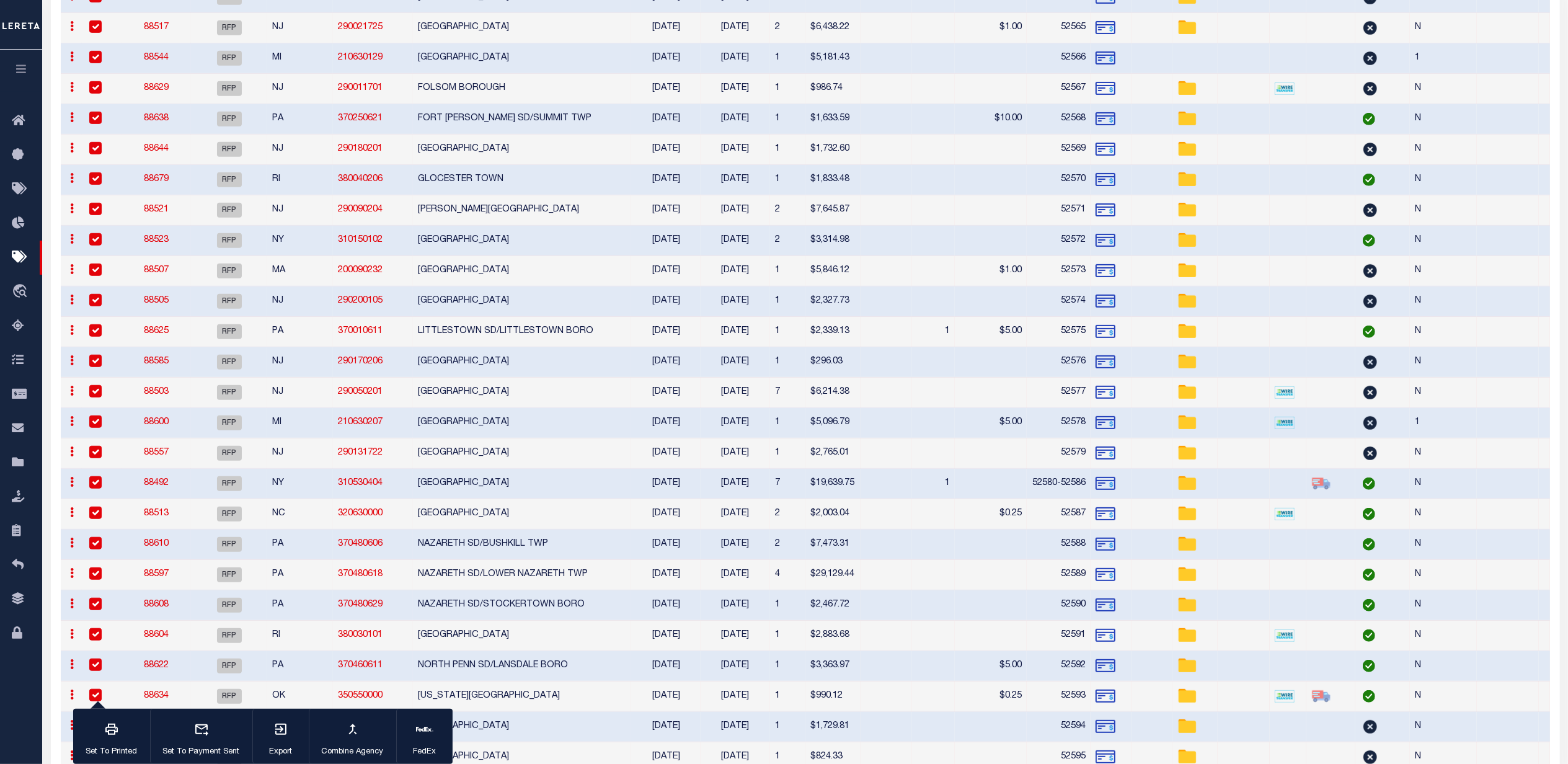
scroll to position [190, 0]
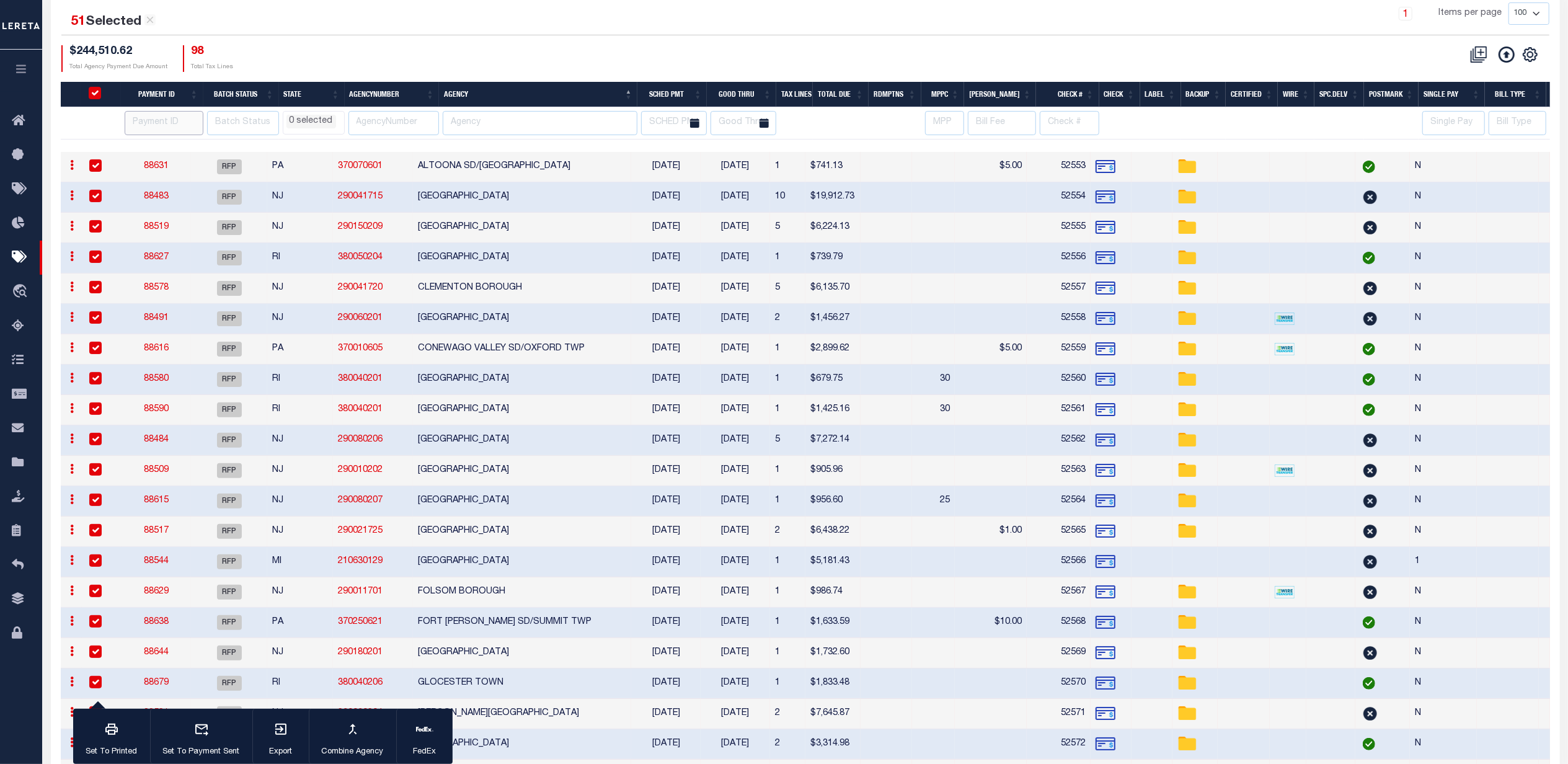
click at [163, 132] on input "number" at bounding box center [164, 123] width 79 height 24
paste input "88622"
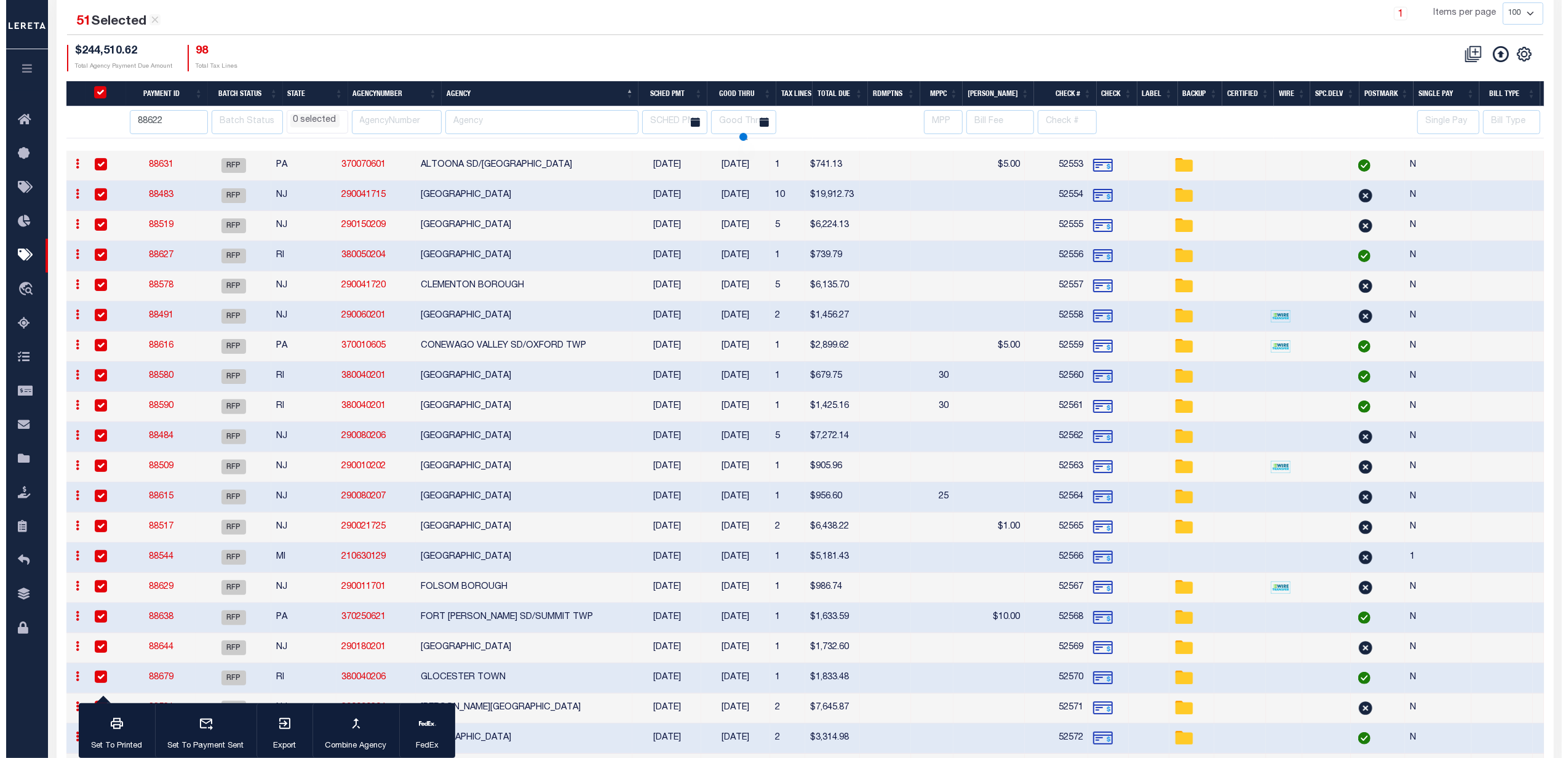
scroll to position [0, 0]
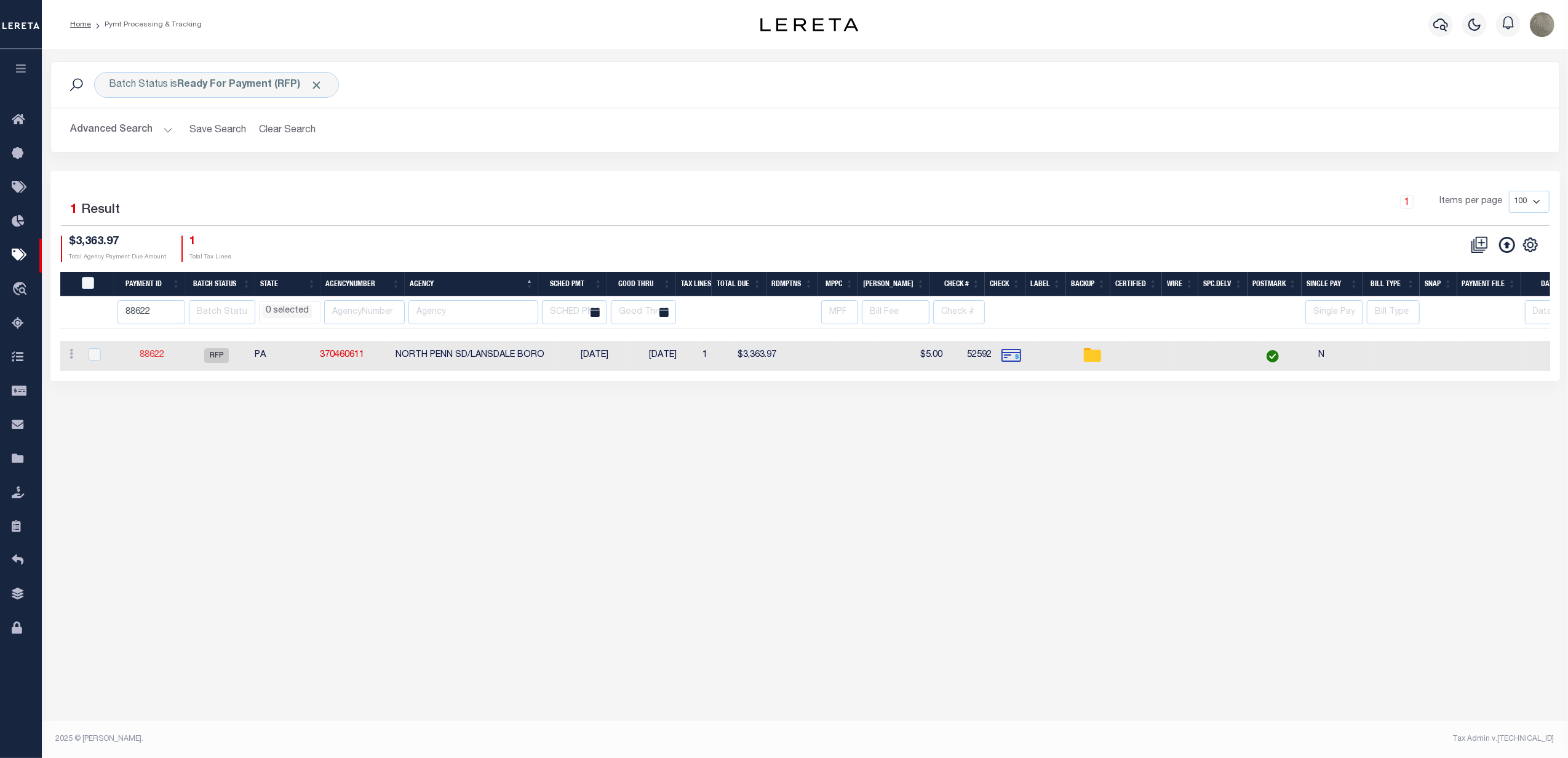
drag, startPoint x: 161, startPoint y: 354, endPoint x: 155, endPoint y: 362, distance: 10.0
click at [27, 256] on icon at bounding box center [22, 256] width 20 height 16
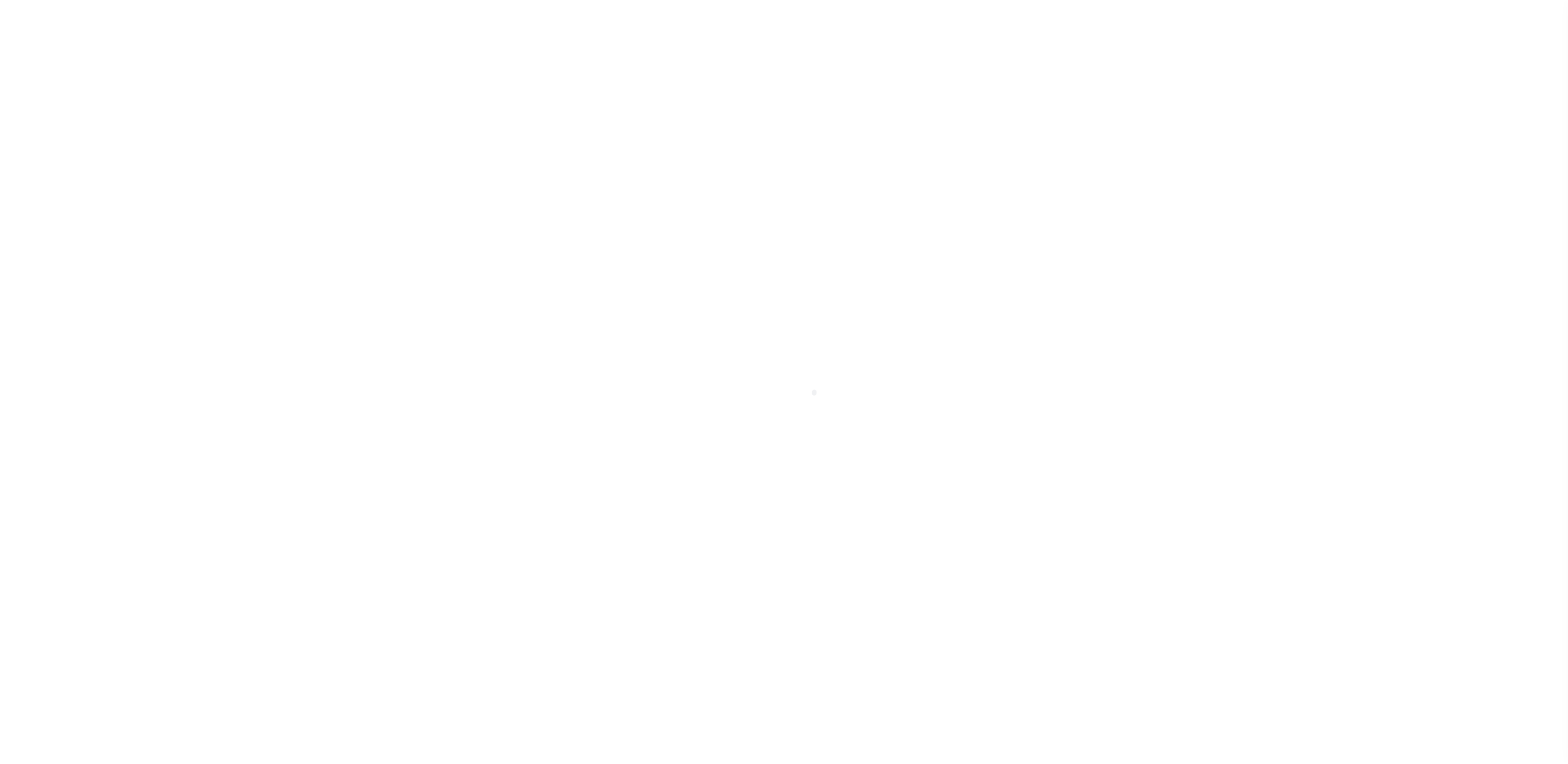
select select "RFP"
select select "CHK"
select select "[PERSON_NAME]"
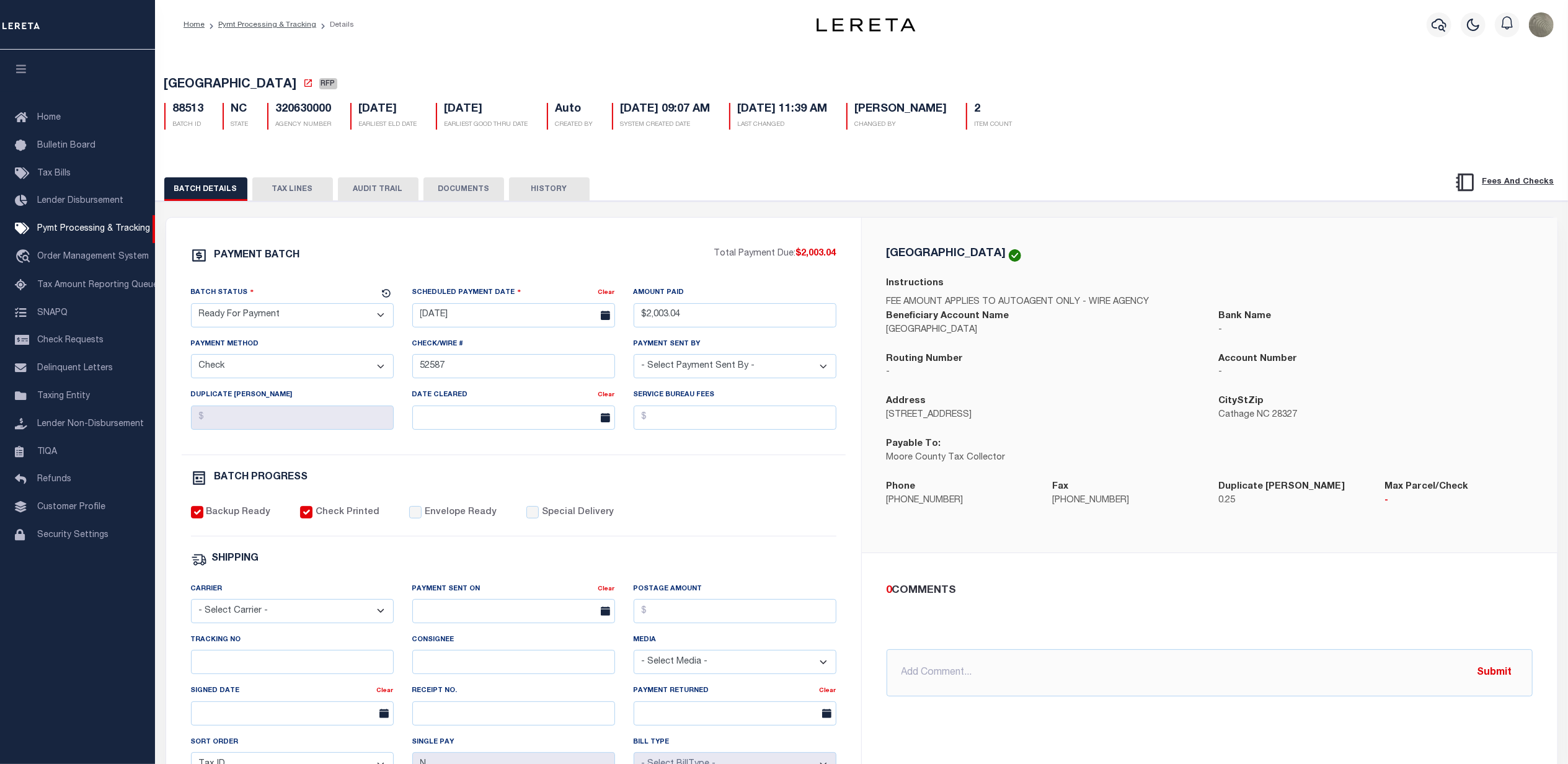
click at [579, 195] on button "HISTORY" at bounding box center [549, 189] width 80 height 24
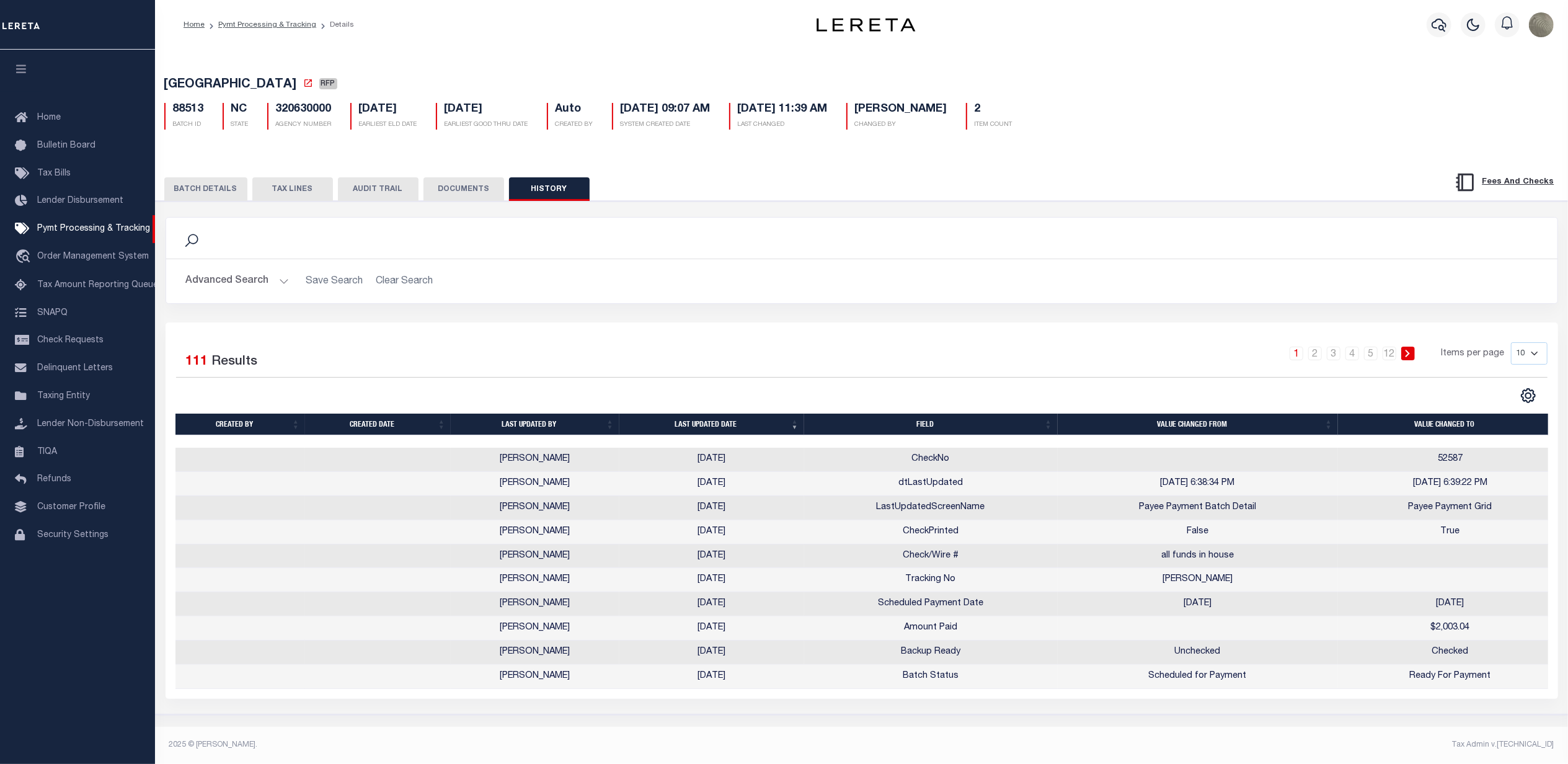
scroll to position [0, 14]
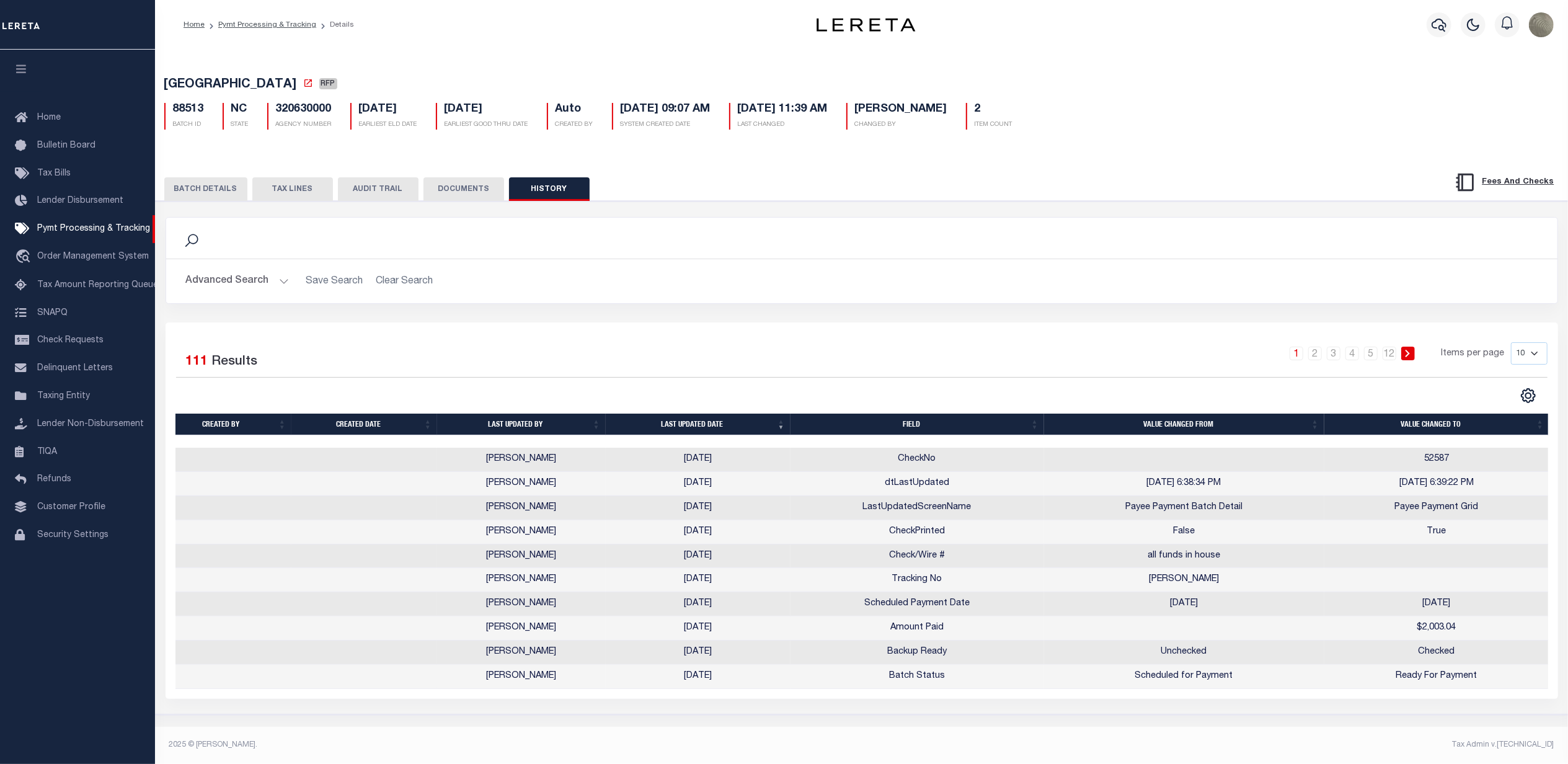
click at [990, 283] on h2 "Advanced Search Save Search Clear Search" at bounding box center [862, 281] width 1372 height 24
click at [211, 187] on button "BATCH DETAILS" at bounding box center [206, 189] width 83 height 24
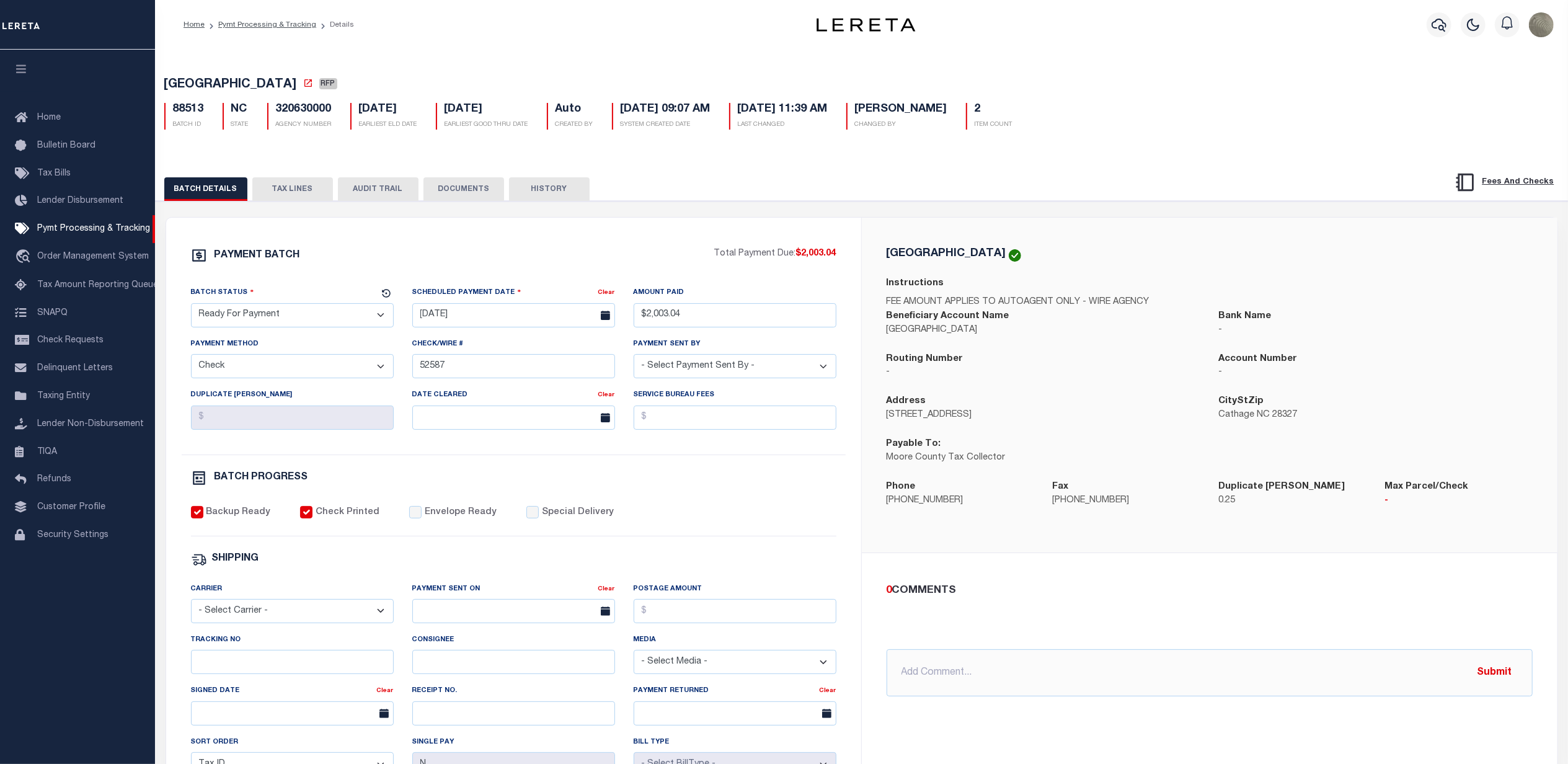
click at [732, 219] on div "PAYMENT BATCH Total Payment Due: $2,003.04 Batch Status" at bounding box center [862, 602] width 1425 height 803
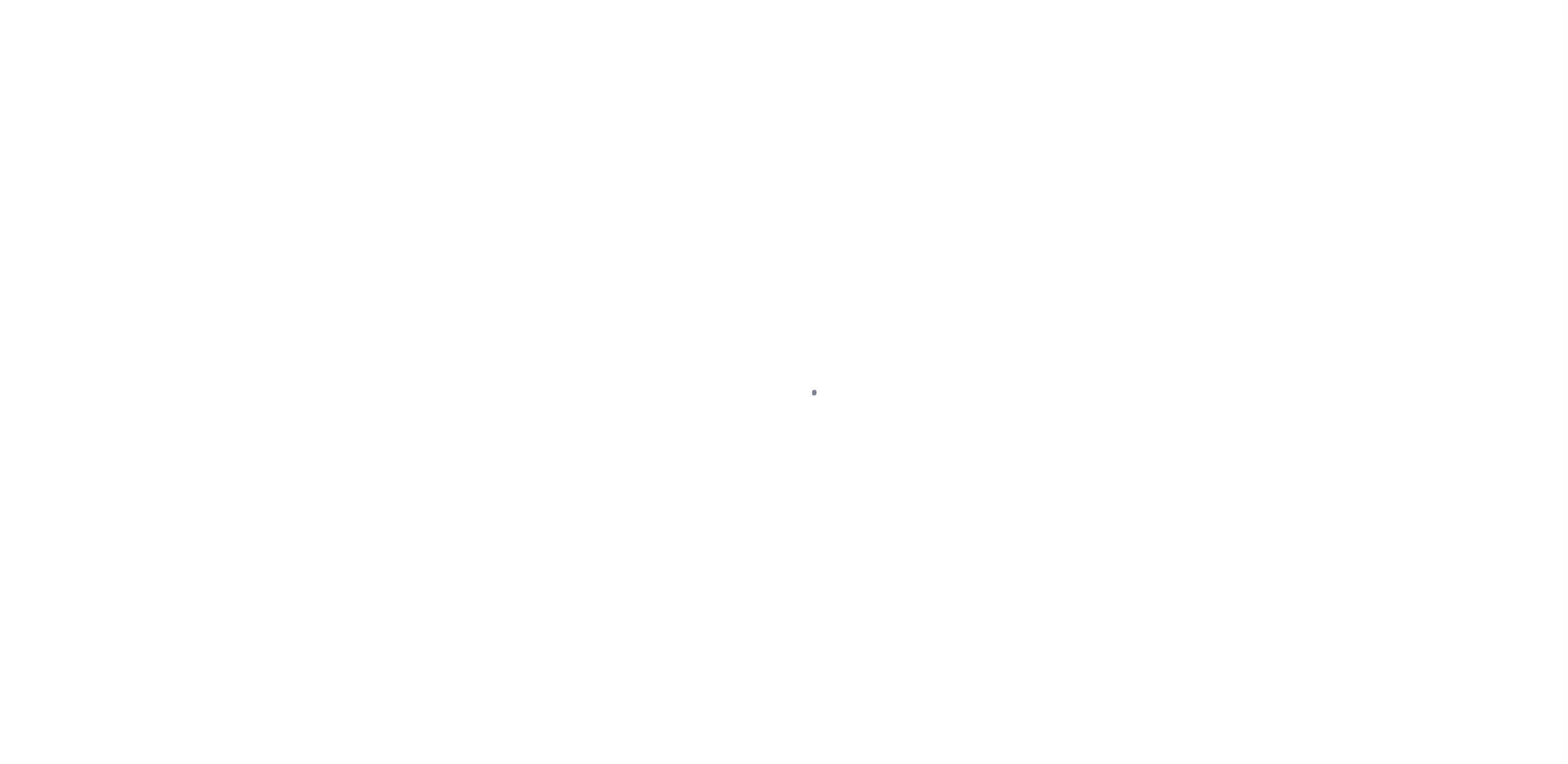
select select "RFP"
select select "CHK"
select select "[PERSON_NAME]"
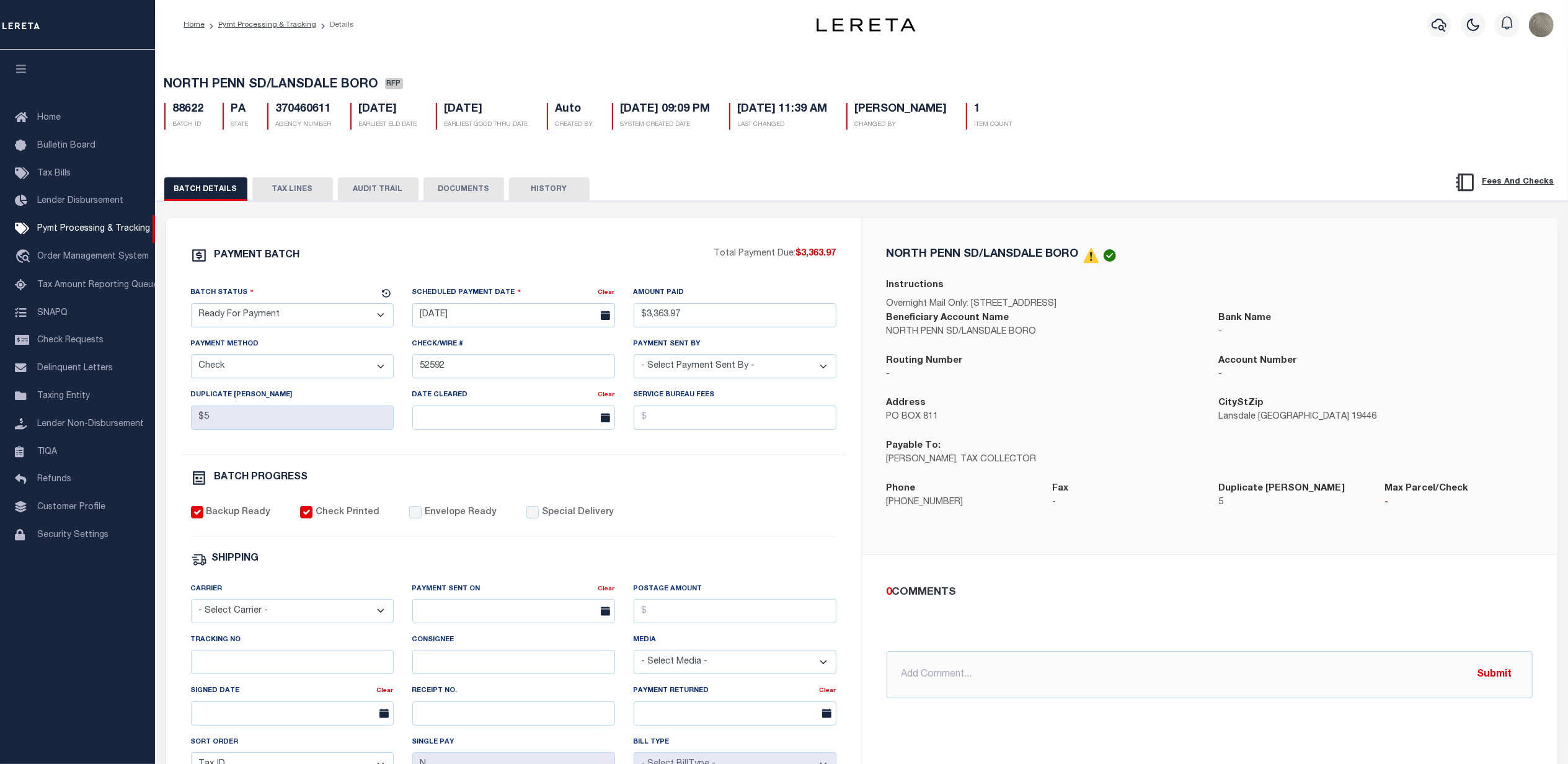
click at [396, 269] on div "PAYMENT BATCH" at bounding box center [452, 259] width 523 height 24
click at [303, 113] on h5 "370460611" at bounding box center [303, 109] width 56 height 14
copy h5 "370460611"
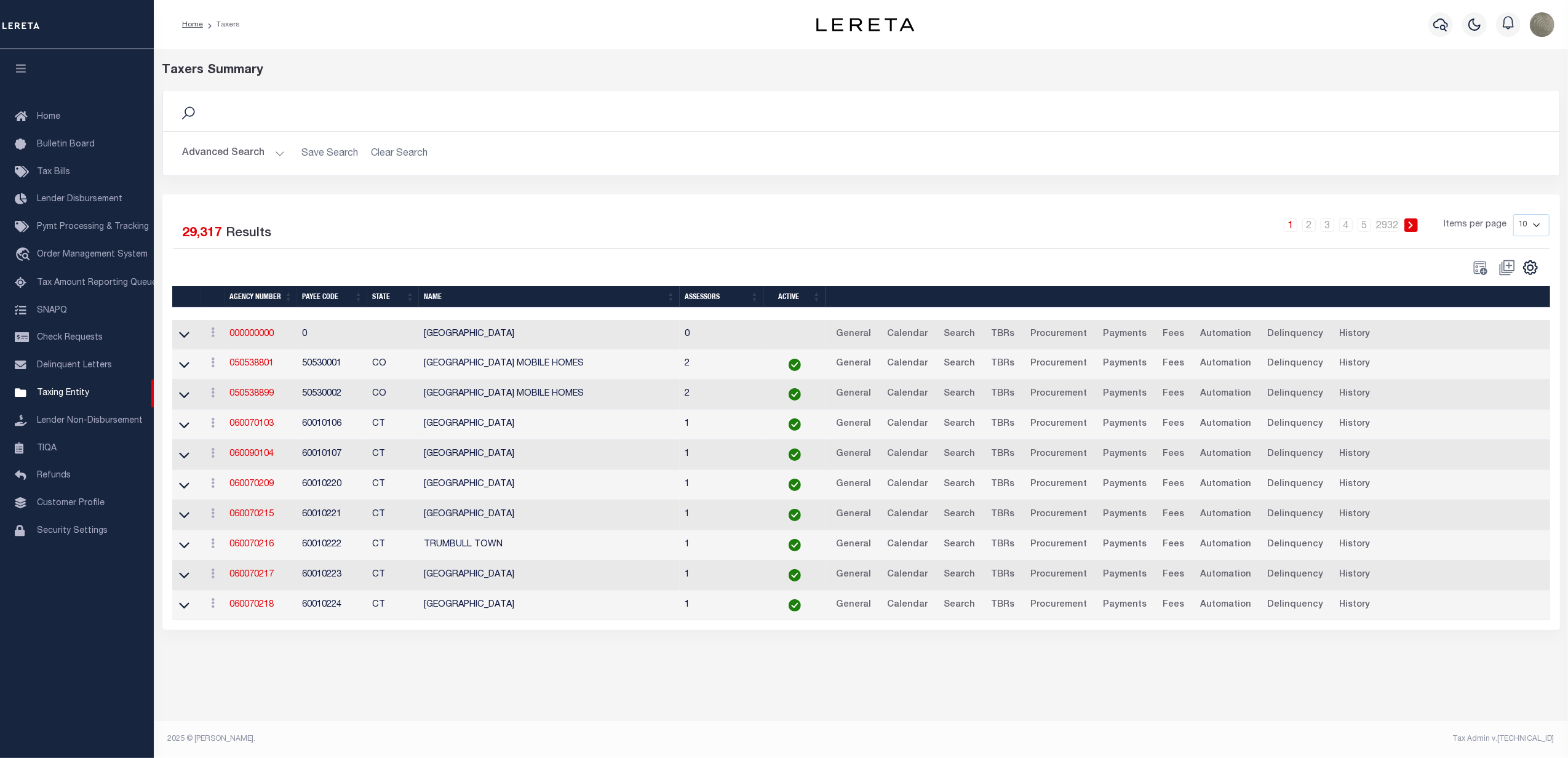
click at [1539, 269] on link at bounding box center [1530, 266] width 20 height 8
click at [1485, 354] on link "Show Filter" at bounding box center [1480, 359] width 120 height 24
select select
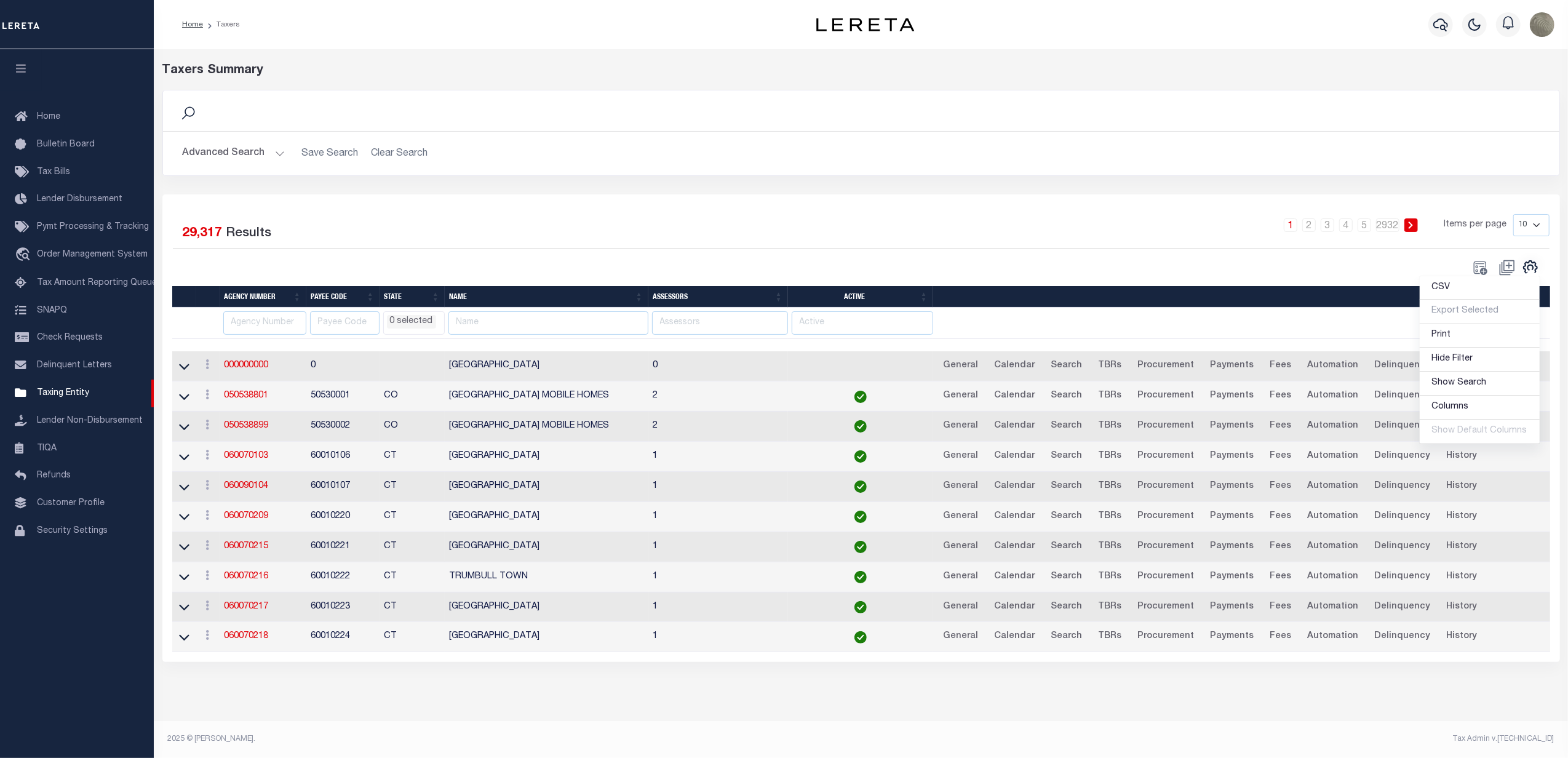
click at [874, 230] on div "1 2 3 4 5 … 2932 Items per page 10 25 50 100" at bounding box center [1036, 230] width 1028 height 32
click at [481, 333] on input "text" at bounding box center [549, 323] width 200 height 24
click at [336, 333] on input "number" at bounding box center [345, 323] width 69 height 24
click at [244, 331] on input "text" at bounding box center [264, 323] width 83 height 24
paste input "370460611"
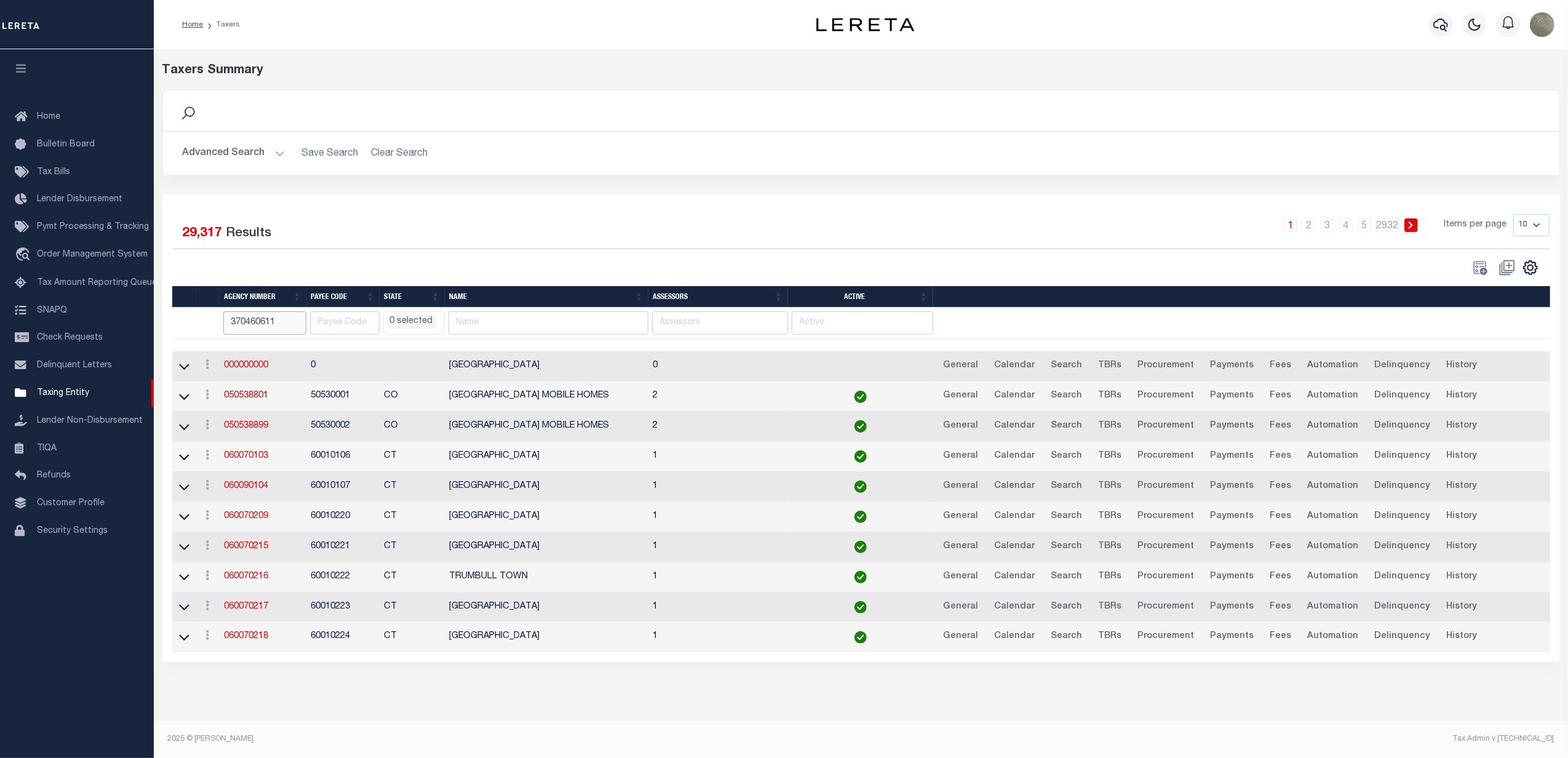
type input "370460611"
select select
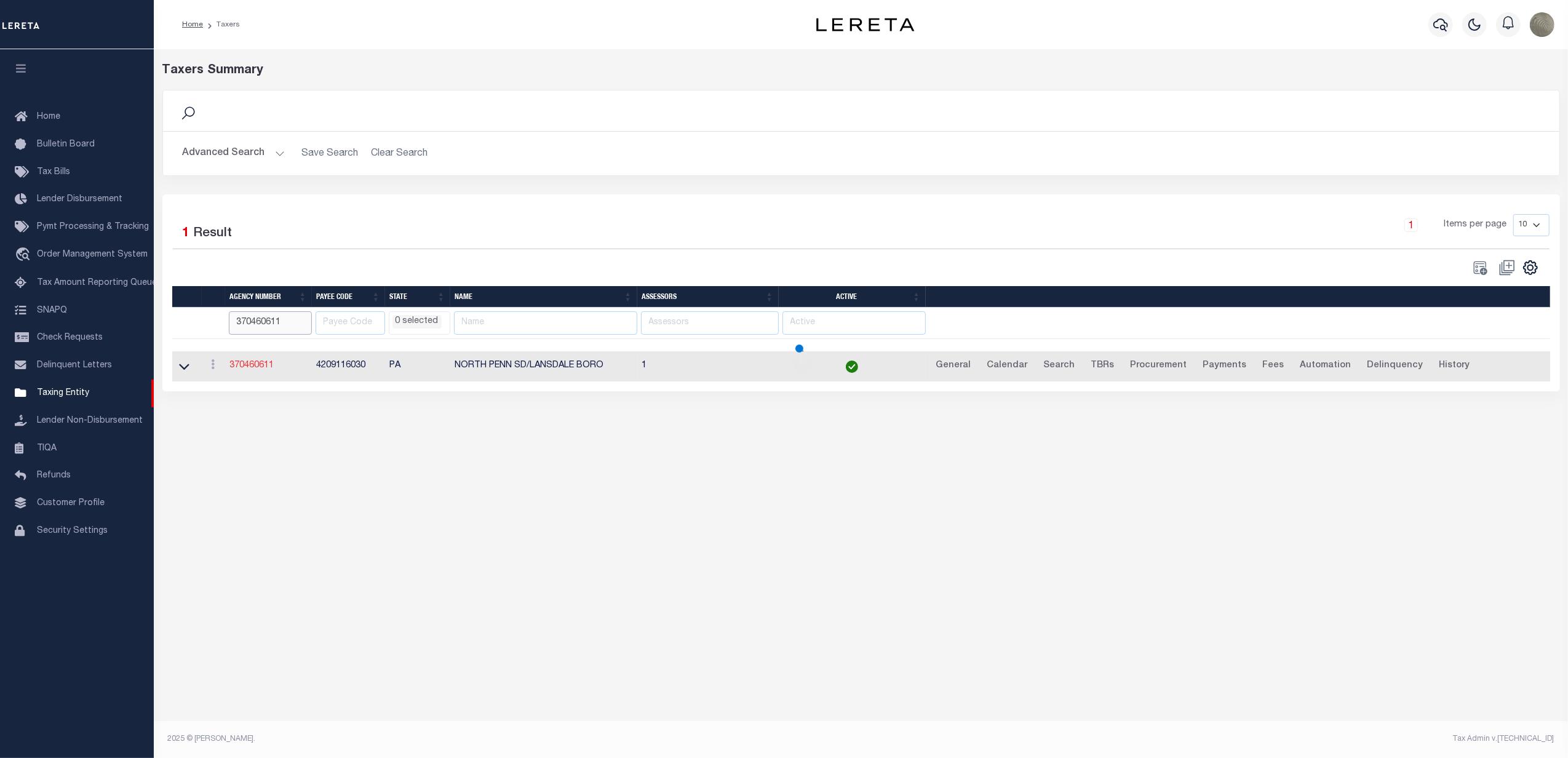
select select
click at [256, 370] on link "370460611" at bounding box center [252, 365] width 44 height 8
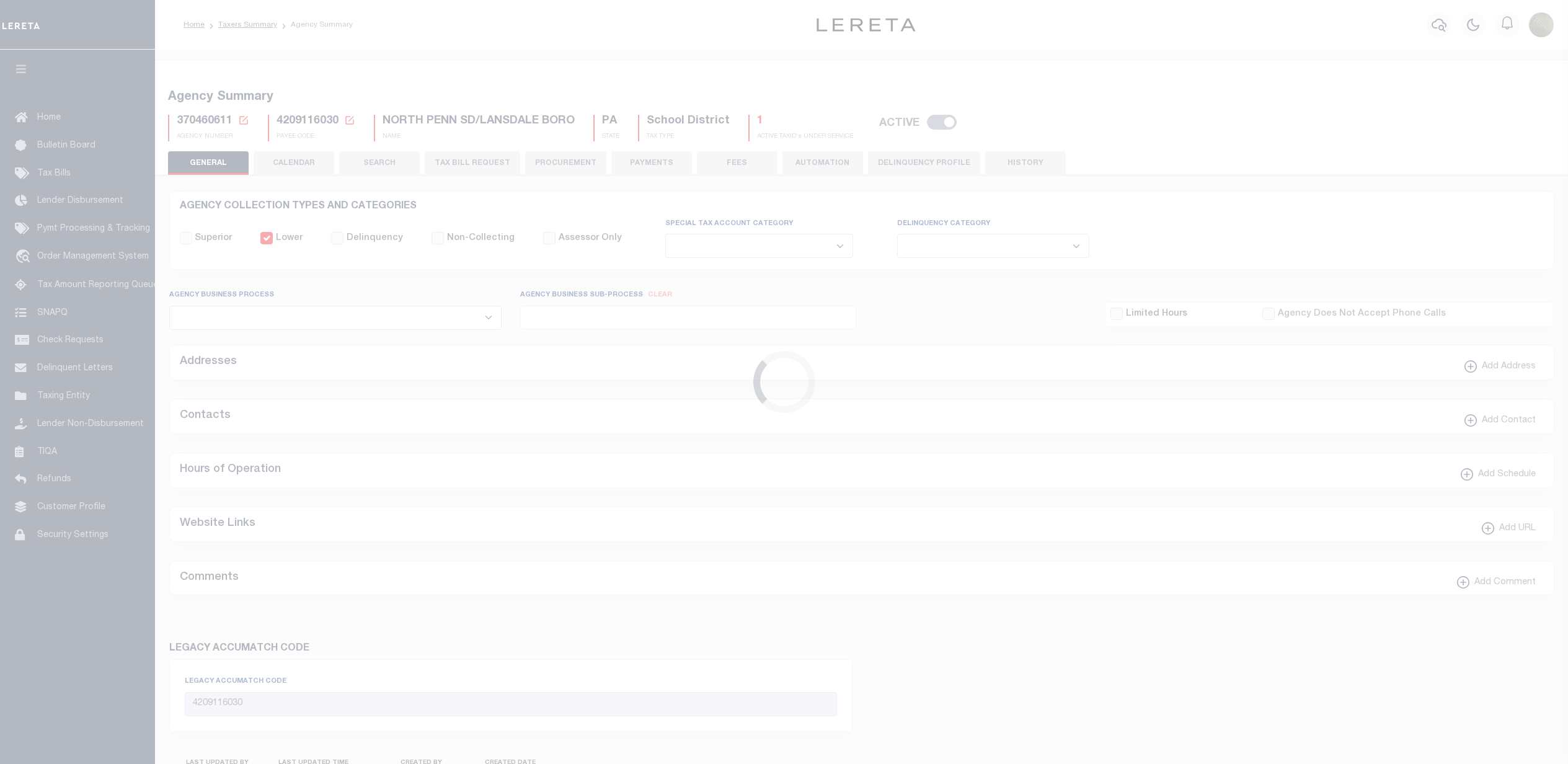
select select
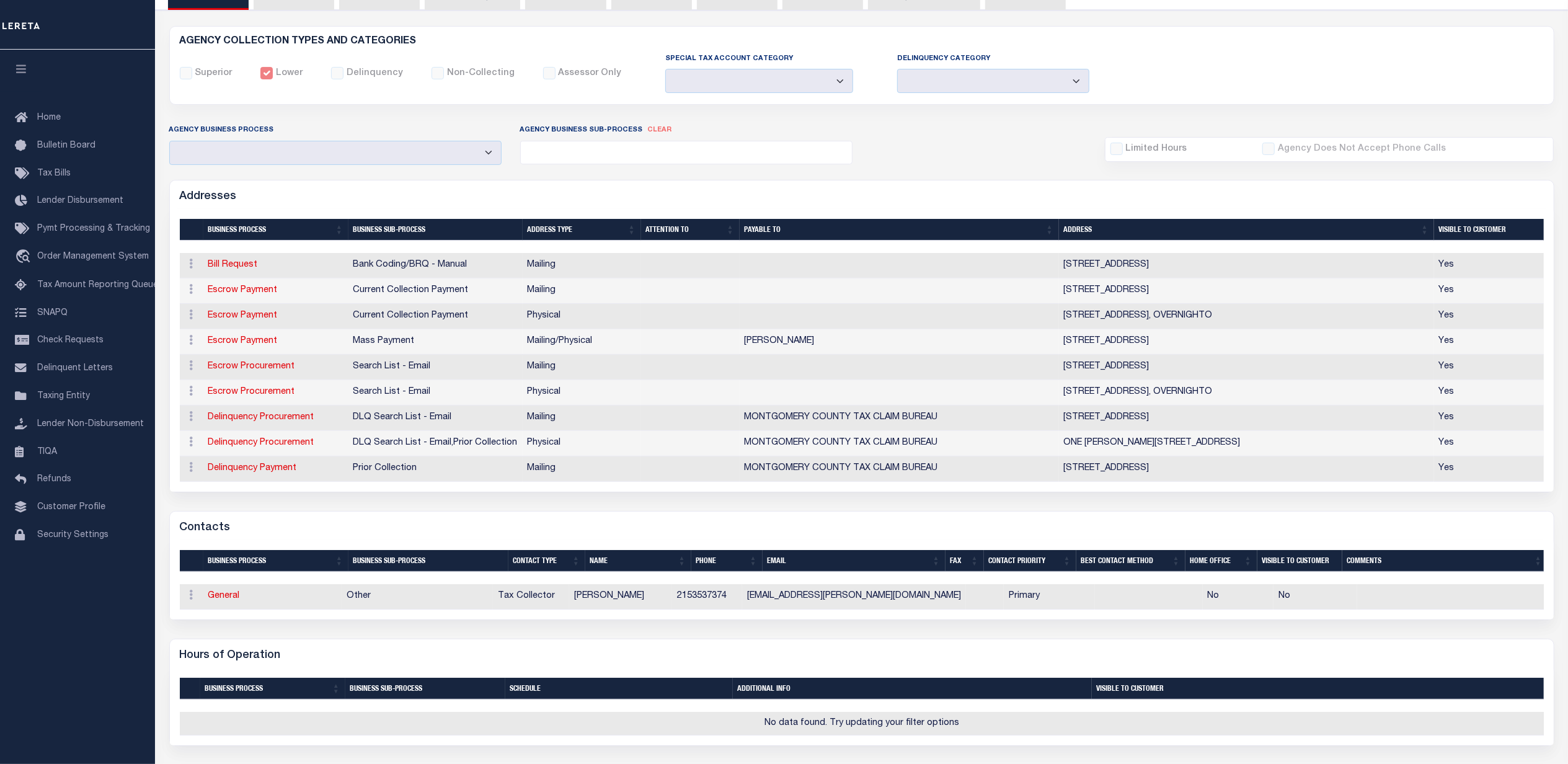
scroll to position [165, 0]
drag, startPoint x: 1062, startPoint y: 321, endPoint x: 1153, endPoint y: 315, distance: 91.2
click at [1153, 315] on td "618 PERKIOMEN AVE , LANDSDALE, PA, OVERNIGHTO" at bounding box center [1247, 317] width 375 height 26
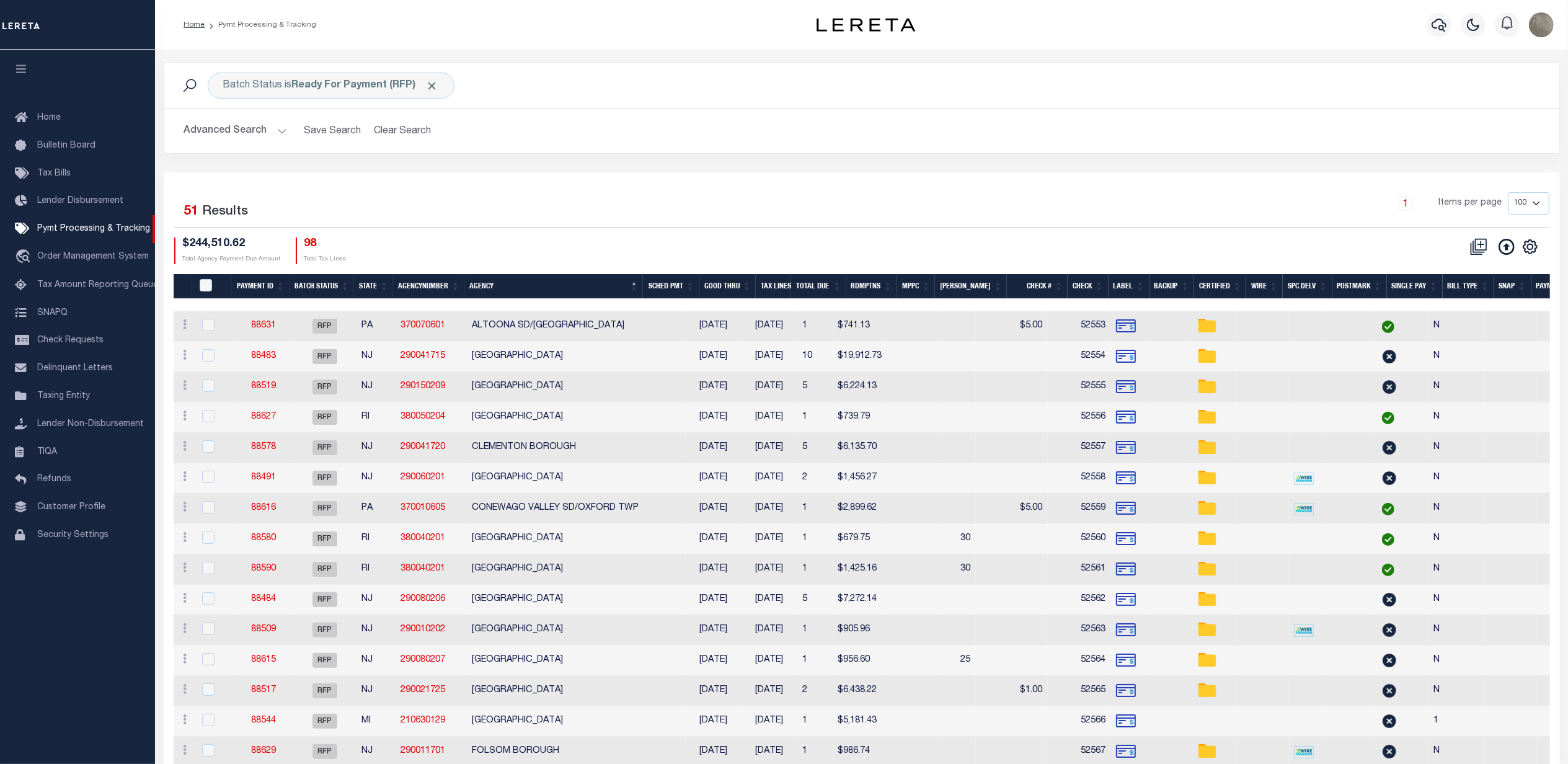
click at [576, 194] on div "1 Items per page 100 200 500 1000" at bounding box center [1036, 208] width 1027 height 32
click at [357, 87] on b "Ready For Payment (RFP)" at bounding box center [365, 85] width 147 height 10
select select "RFP"
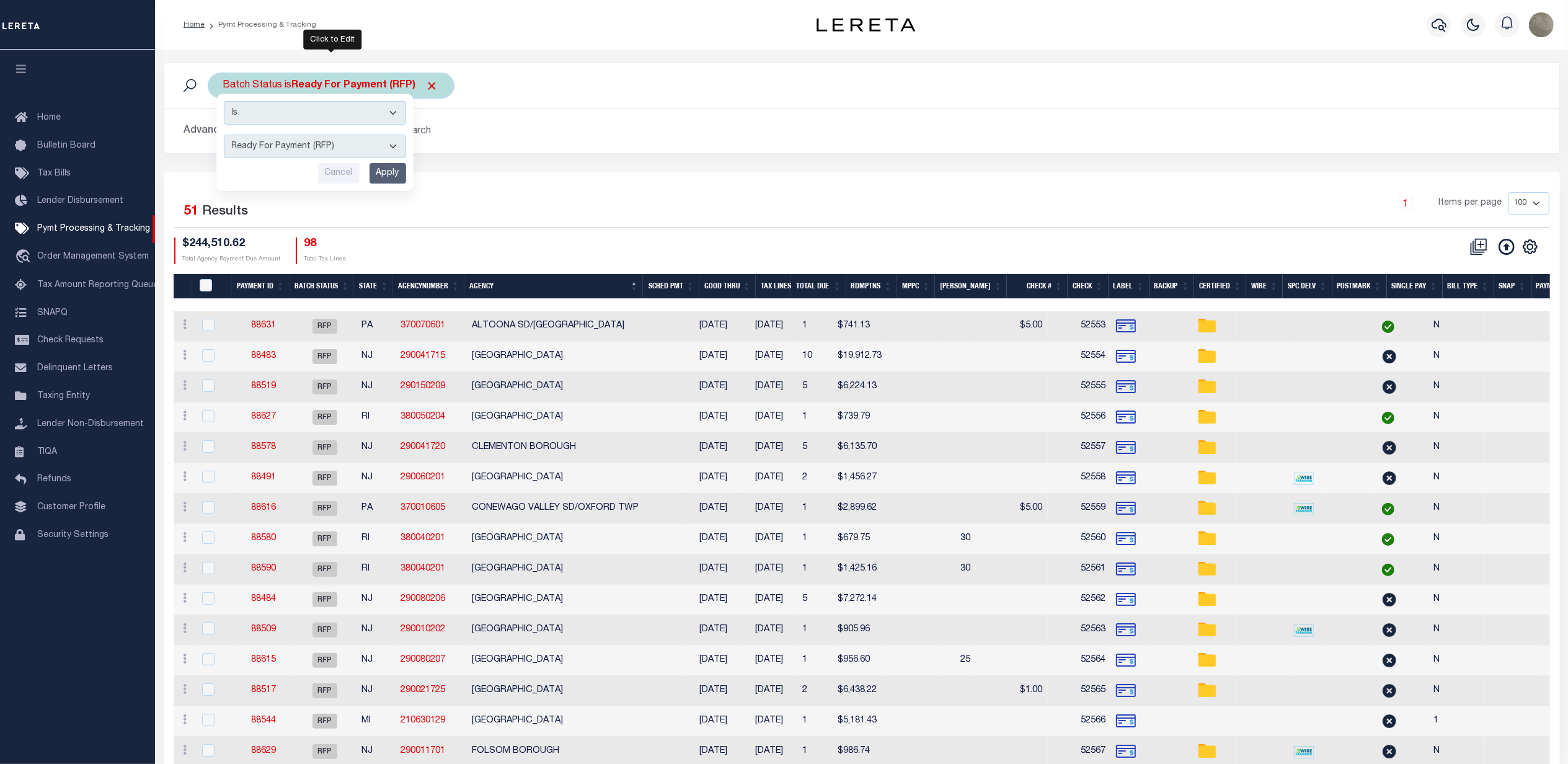
click at [357, 87] on b "Ready For Payment (RFP)" at bounding box center [365, 85] width 147 height 10
select select "RFP"
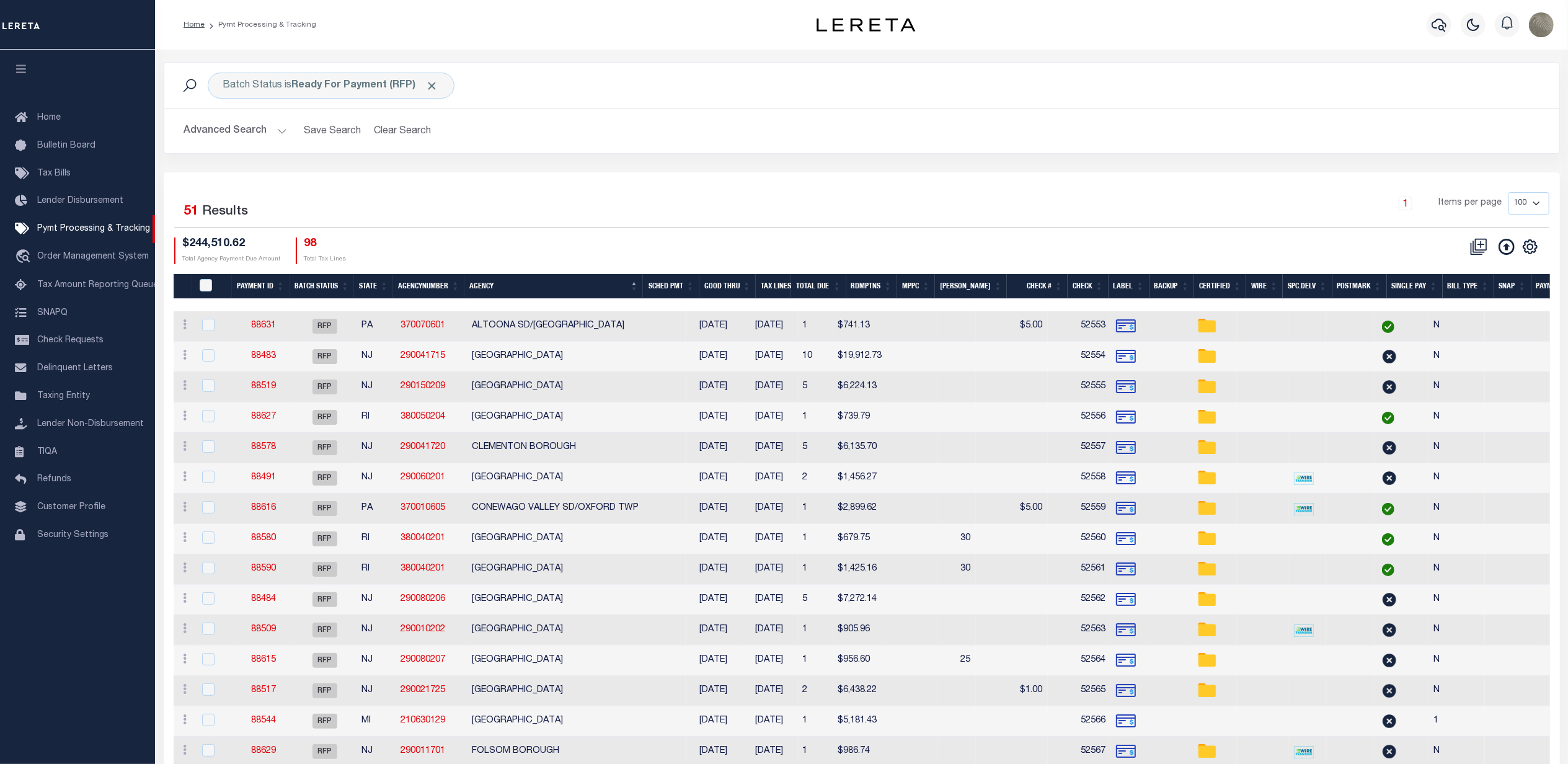
click at [209, 293] on div "PayeePmtBatchStatus" at bounding box center [215, 286] width 36 height 14
click at [205, 284] on input "PayeePmtBatchStatus" at bounding box center [205, 285] width 13 height 13
checkbox input "true"
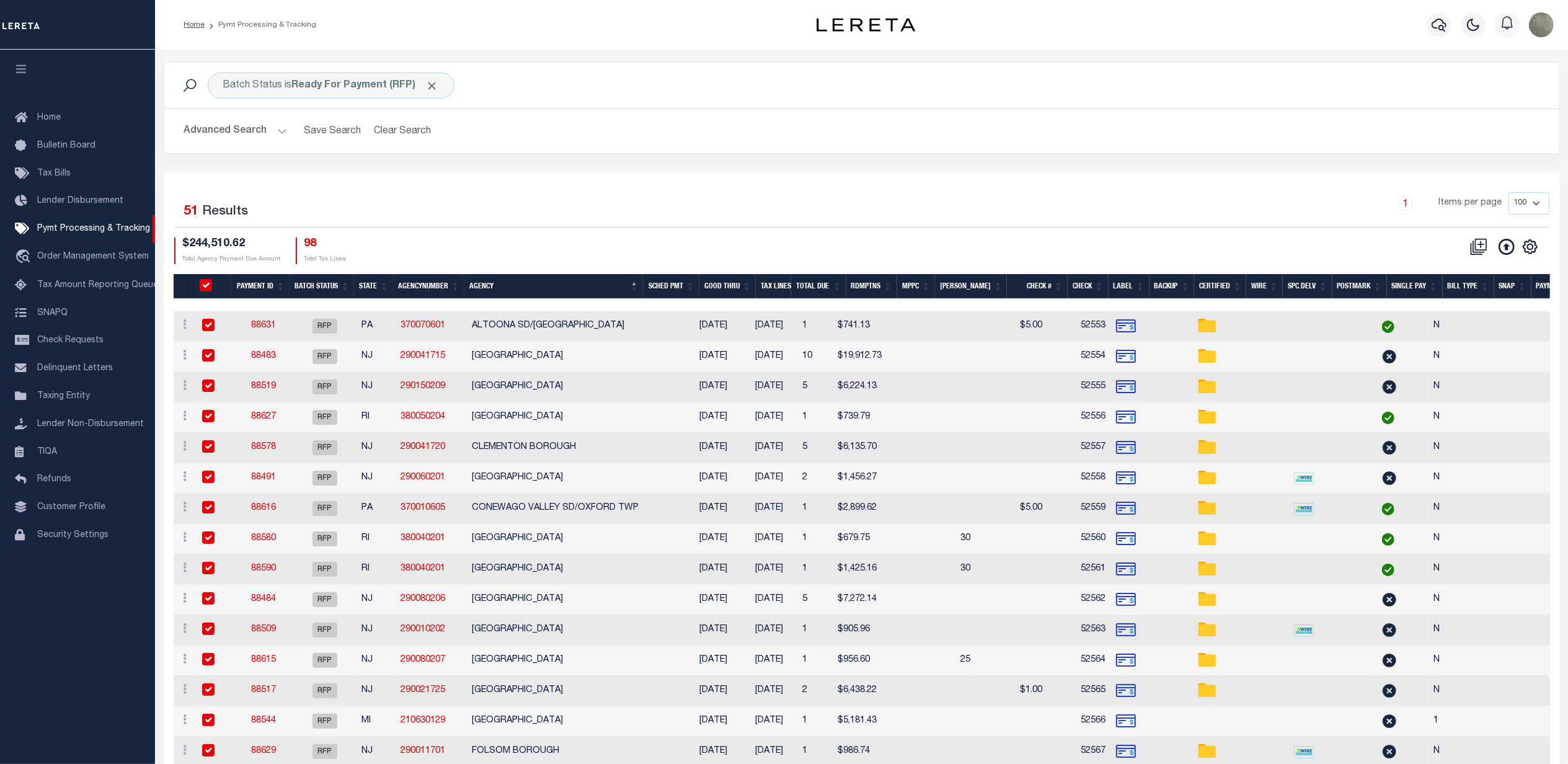
checkbox input "true"
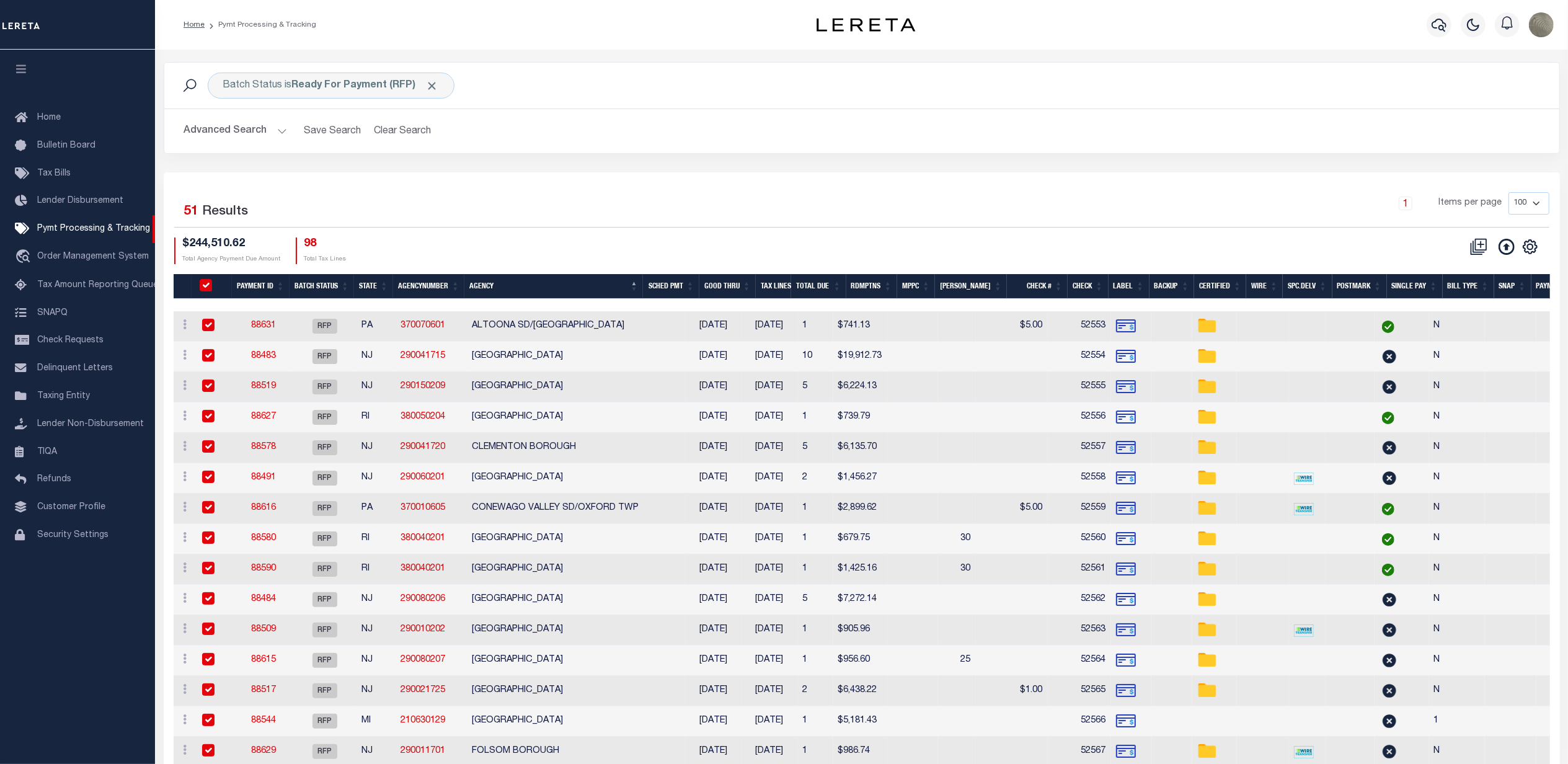
checkbox input "true"
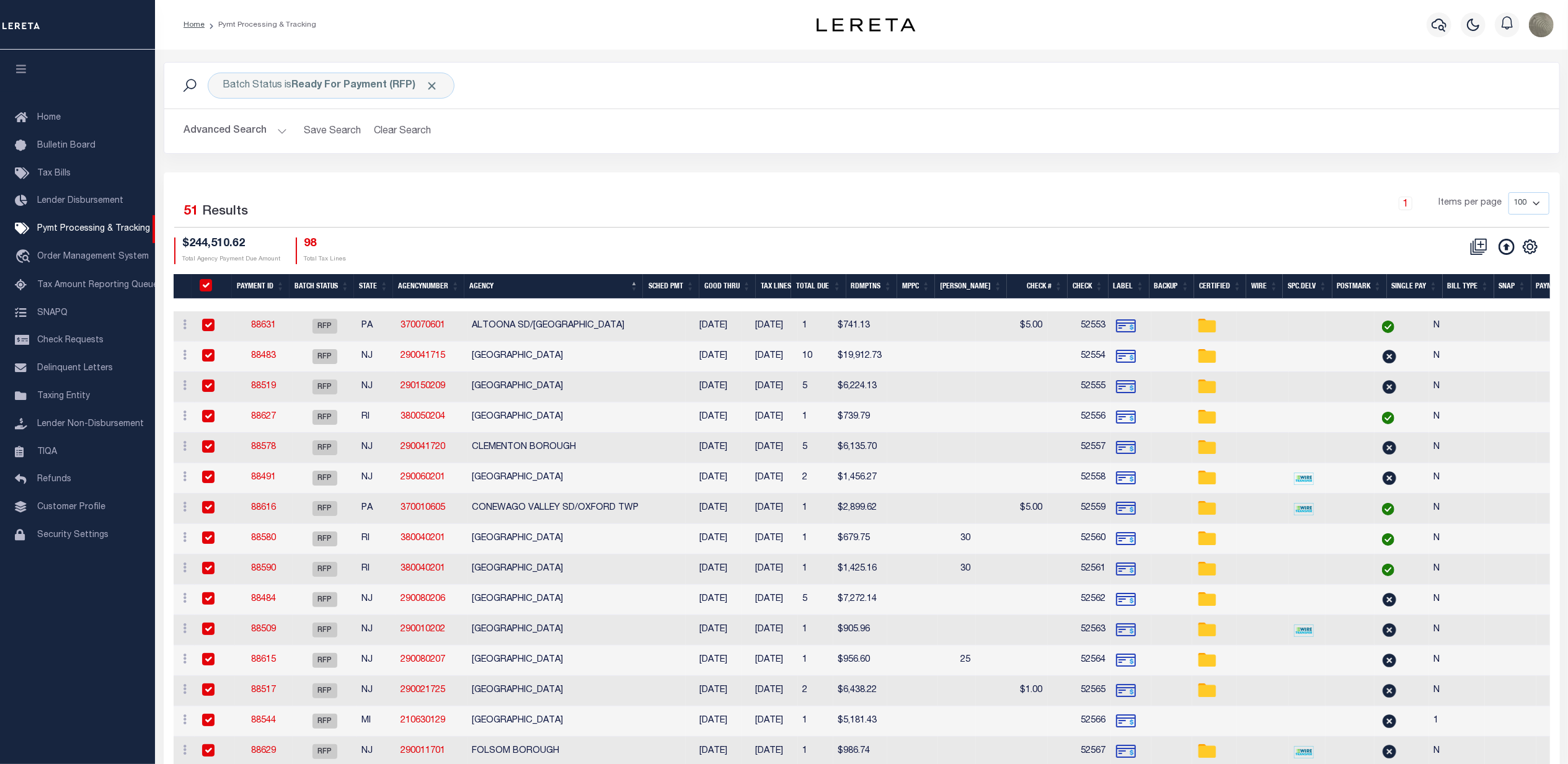
checkbox input "true"
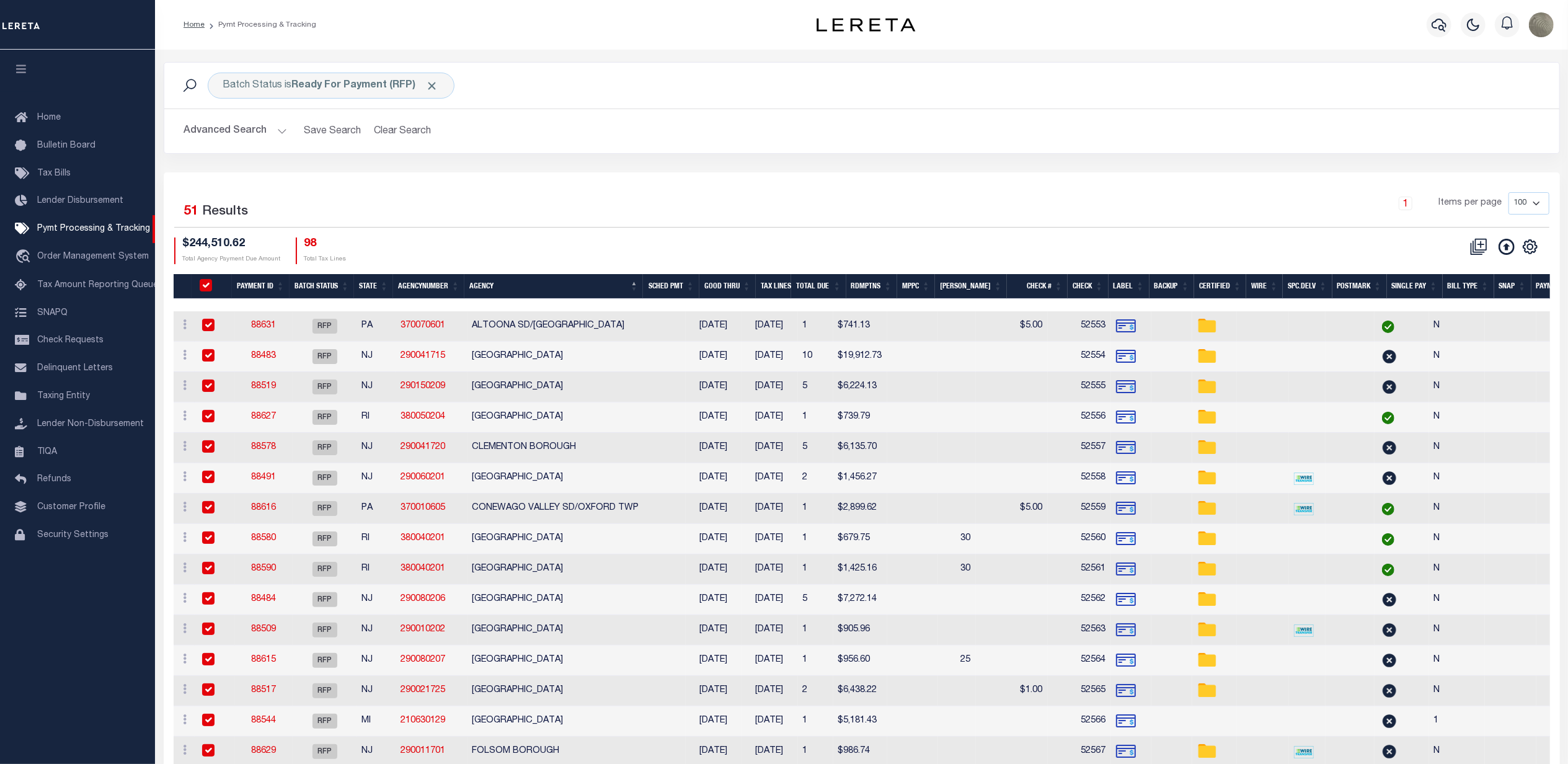
checkbox input "true"
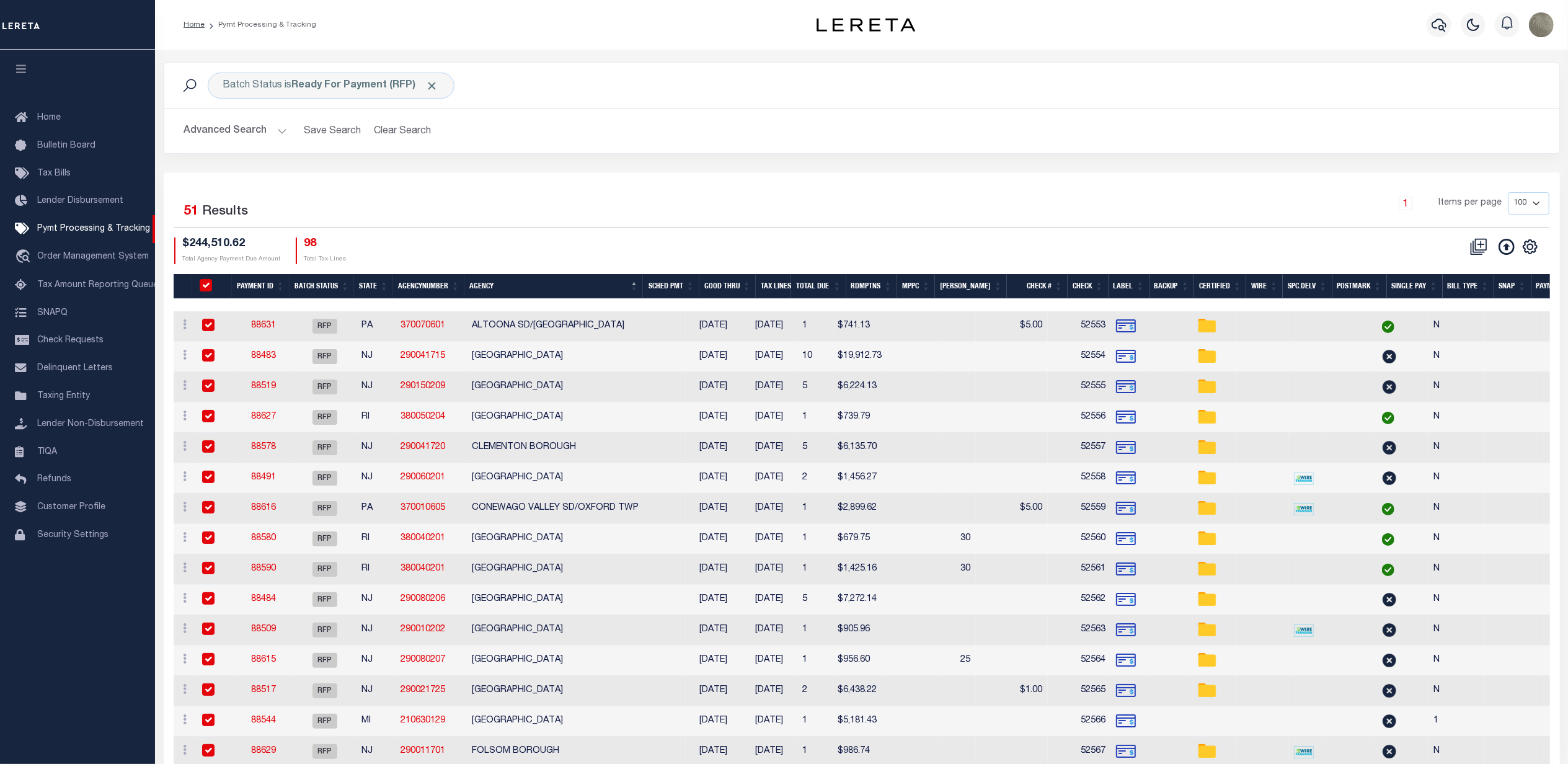
checkbox input "true"
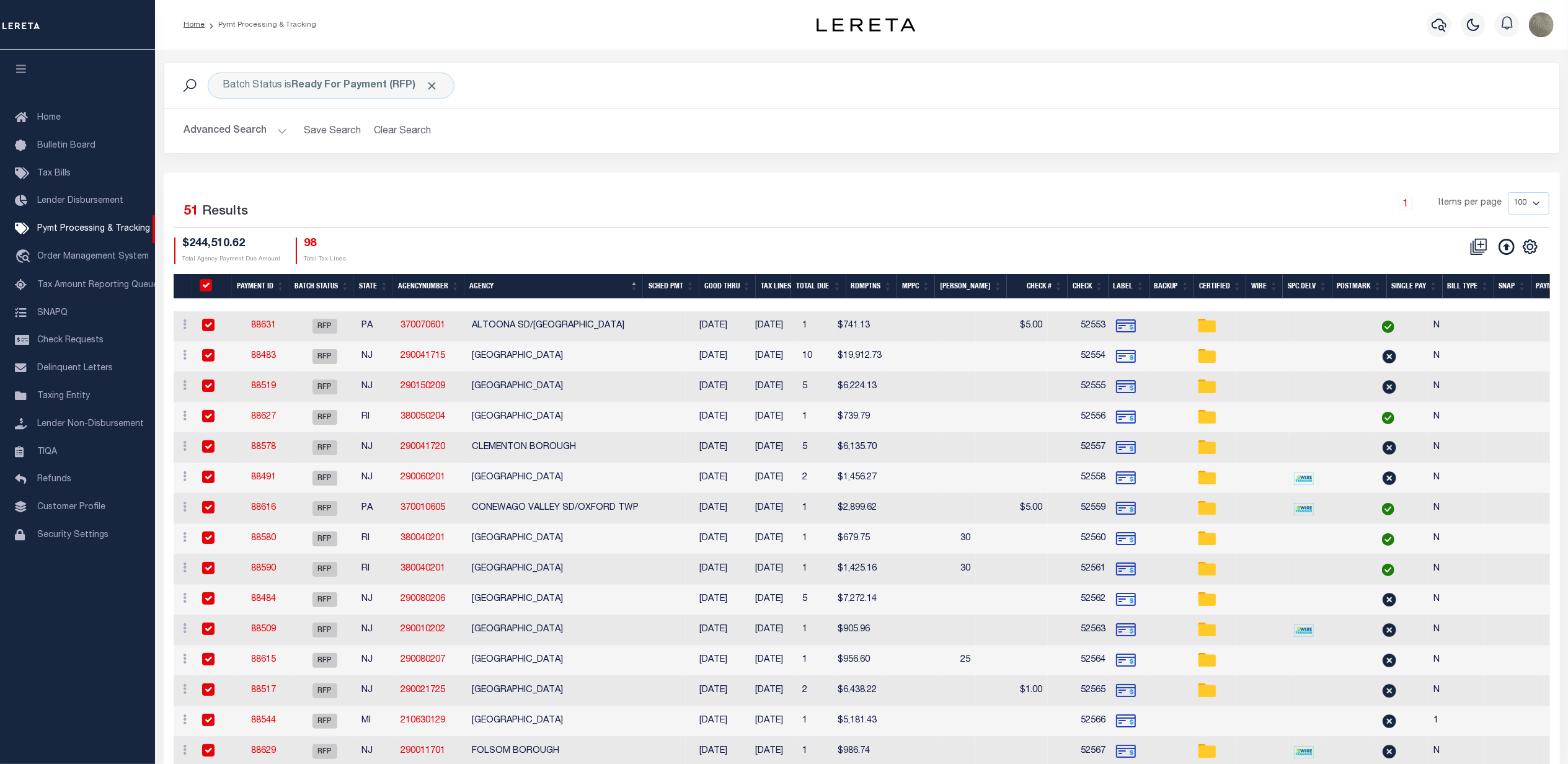
checkbox input "true"
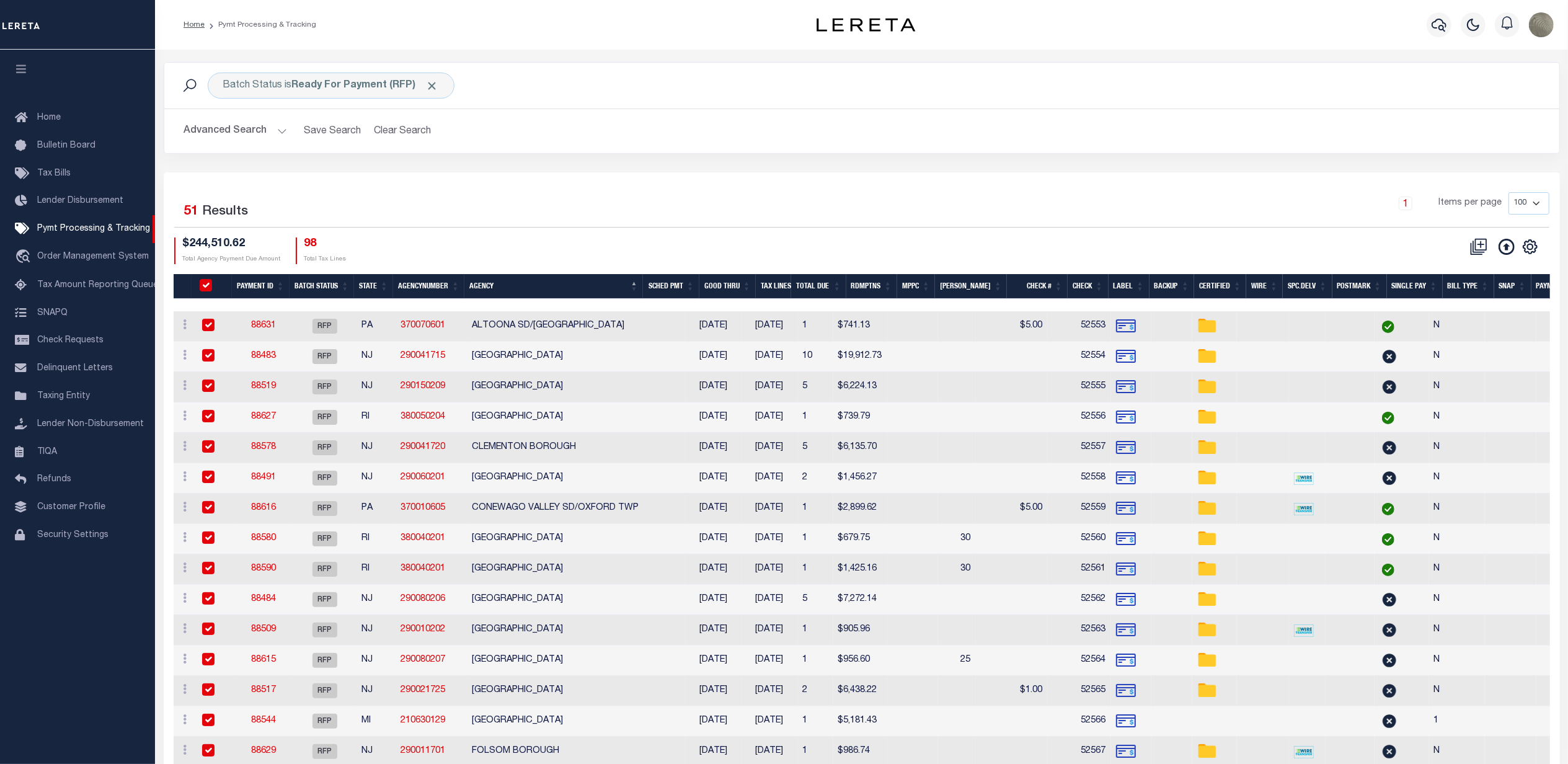
checkbox input "true"
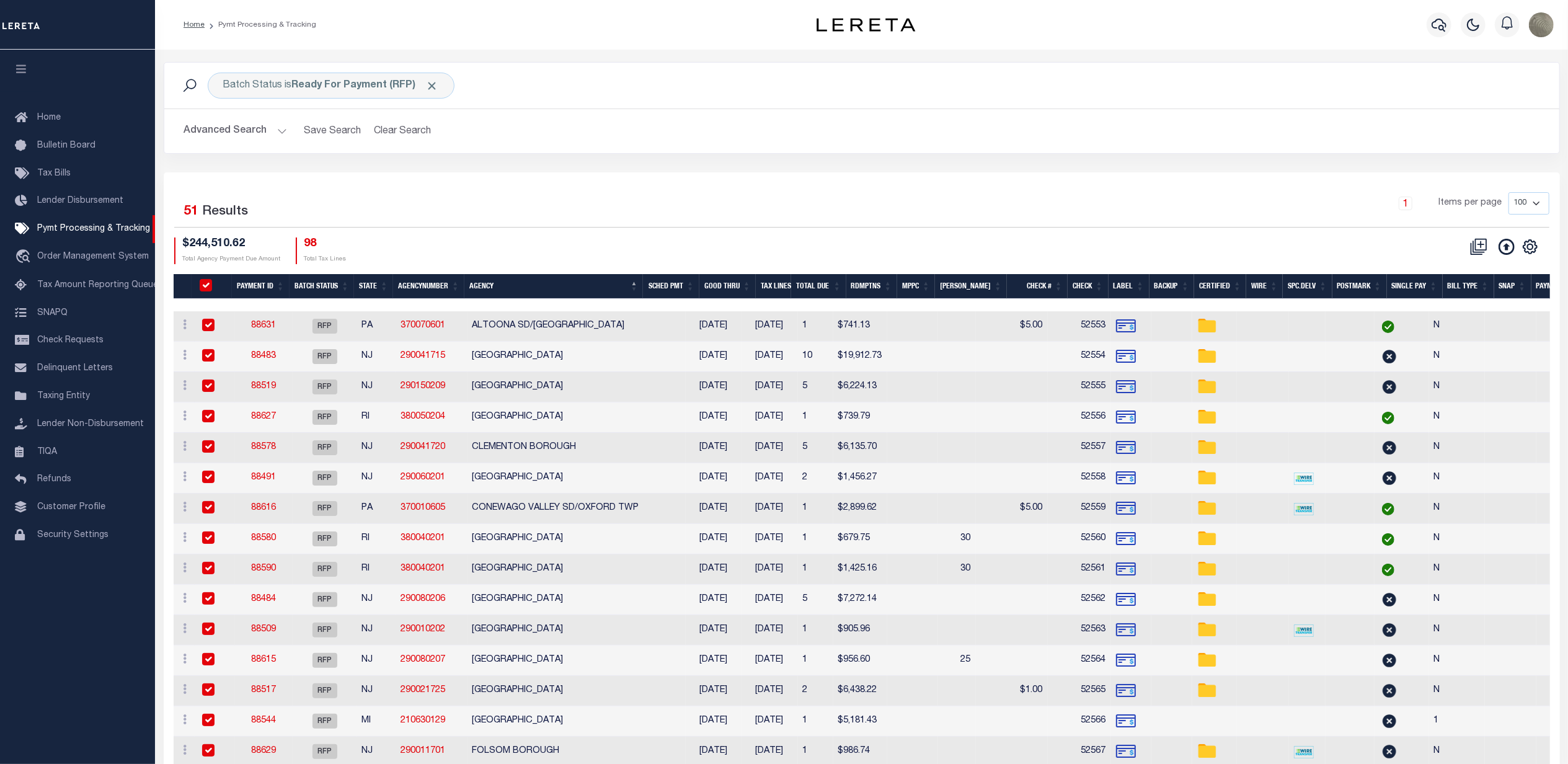
checkbox input "true"
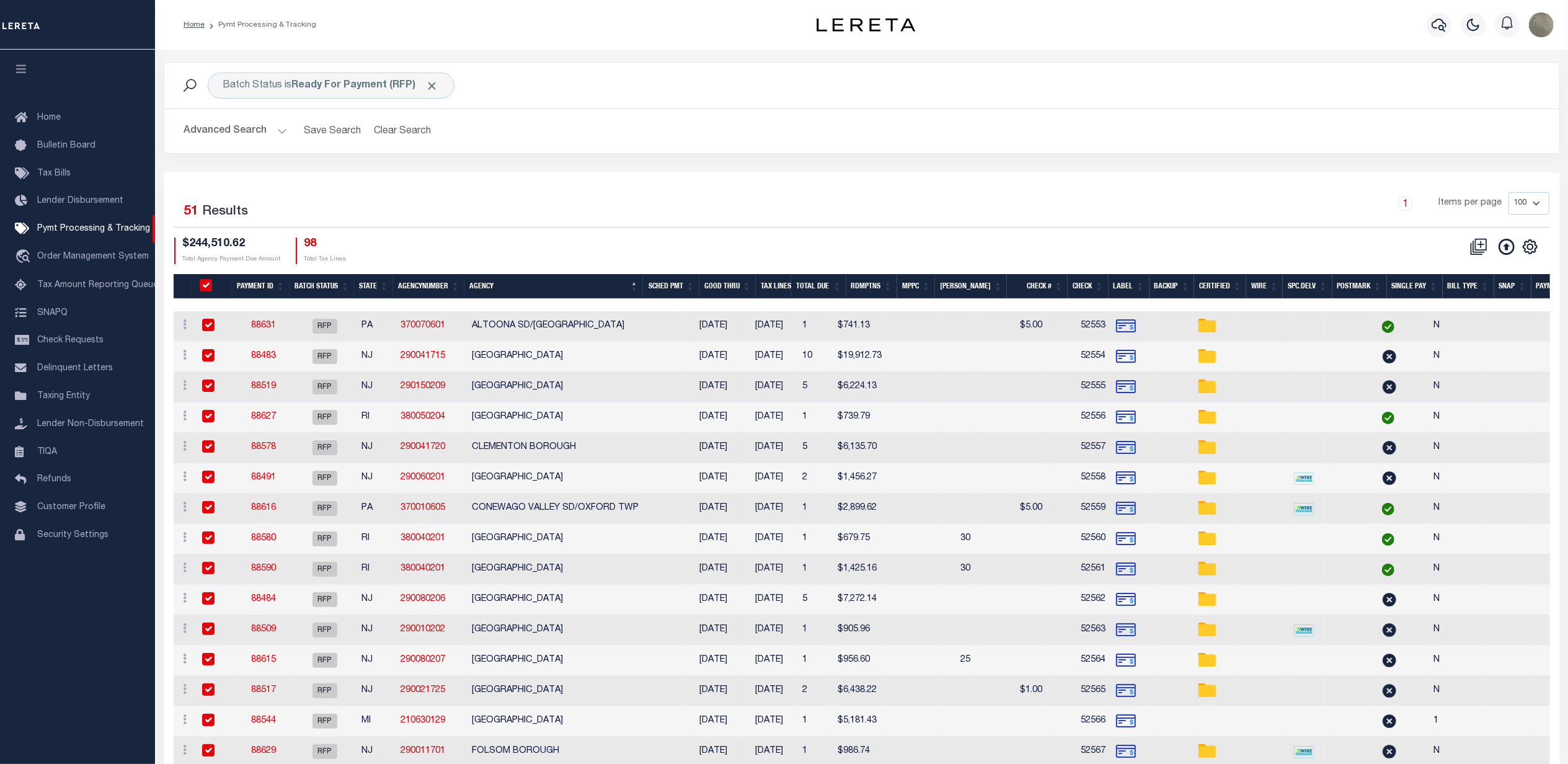
checkbox input "true"
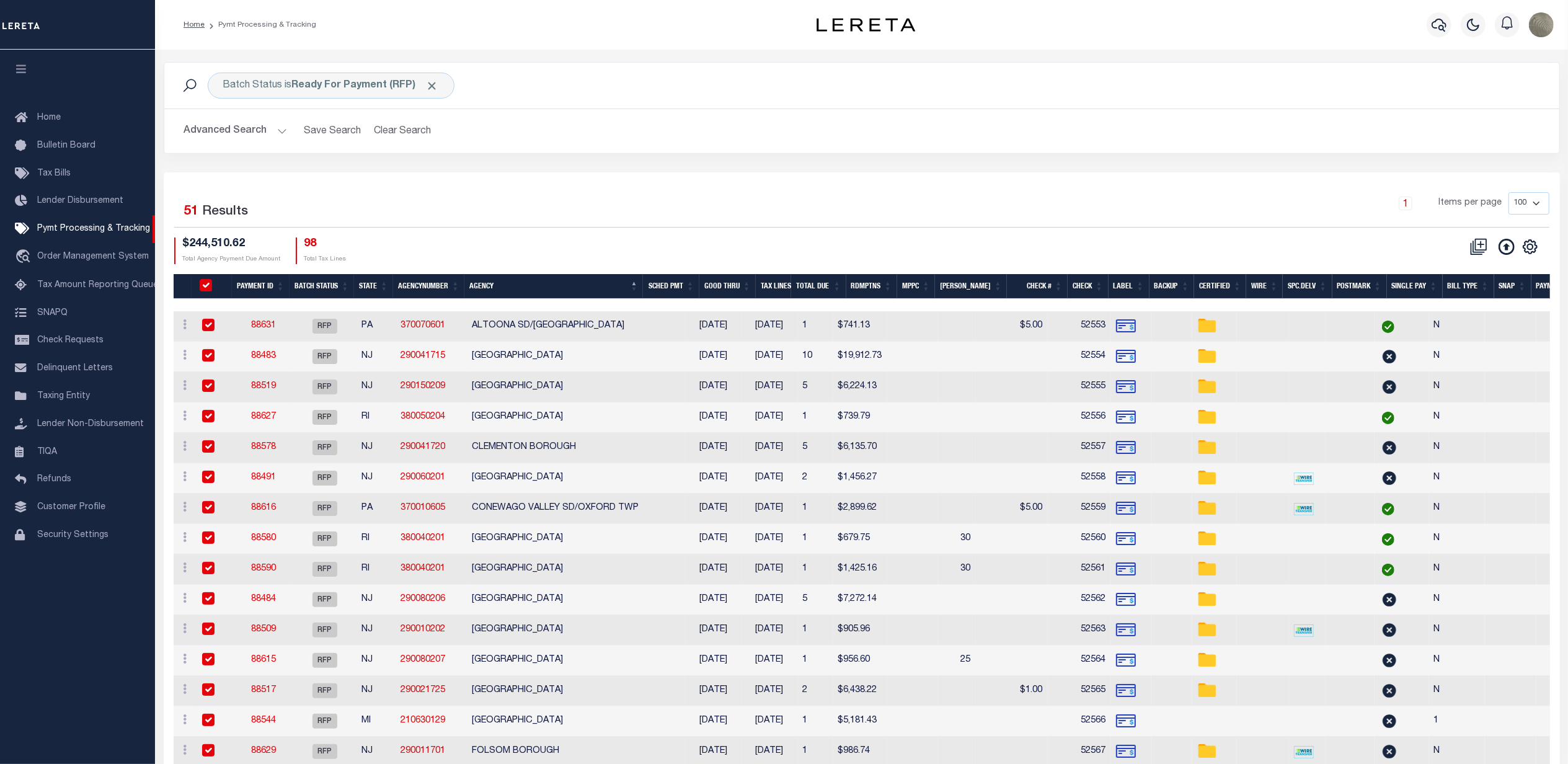
checkbox input "true"
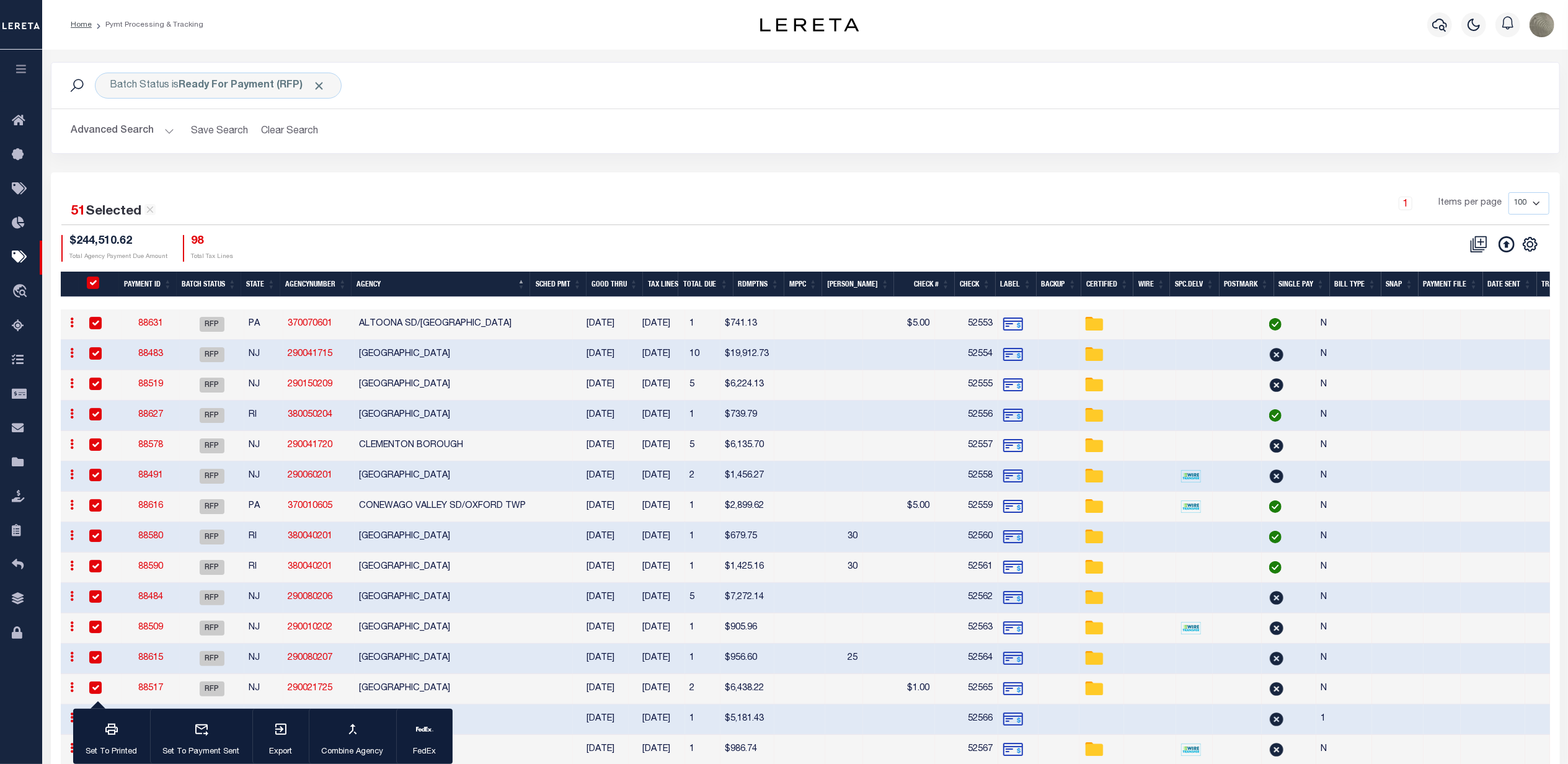
click at [1521, 244] on link at bounding box center [1530, 244] width 20 height 9
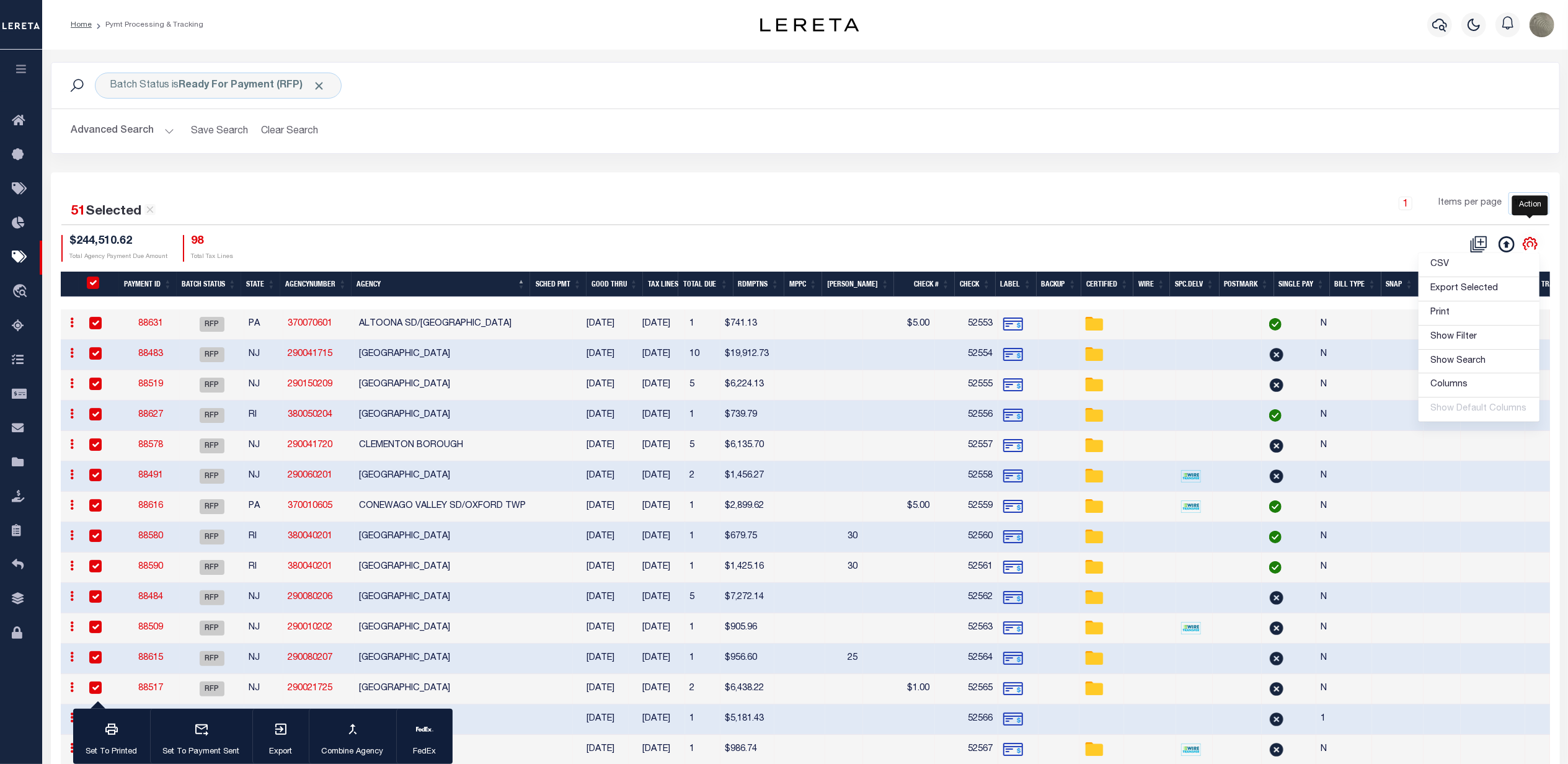
click at [1529, 244] on icon "" at bounding box center [1530, 244] width 5 height 5
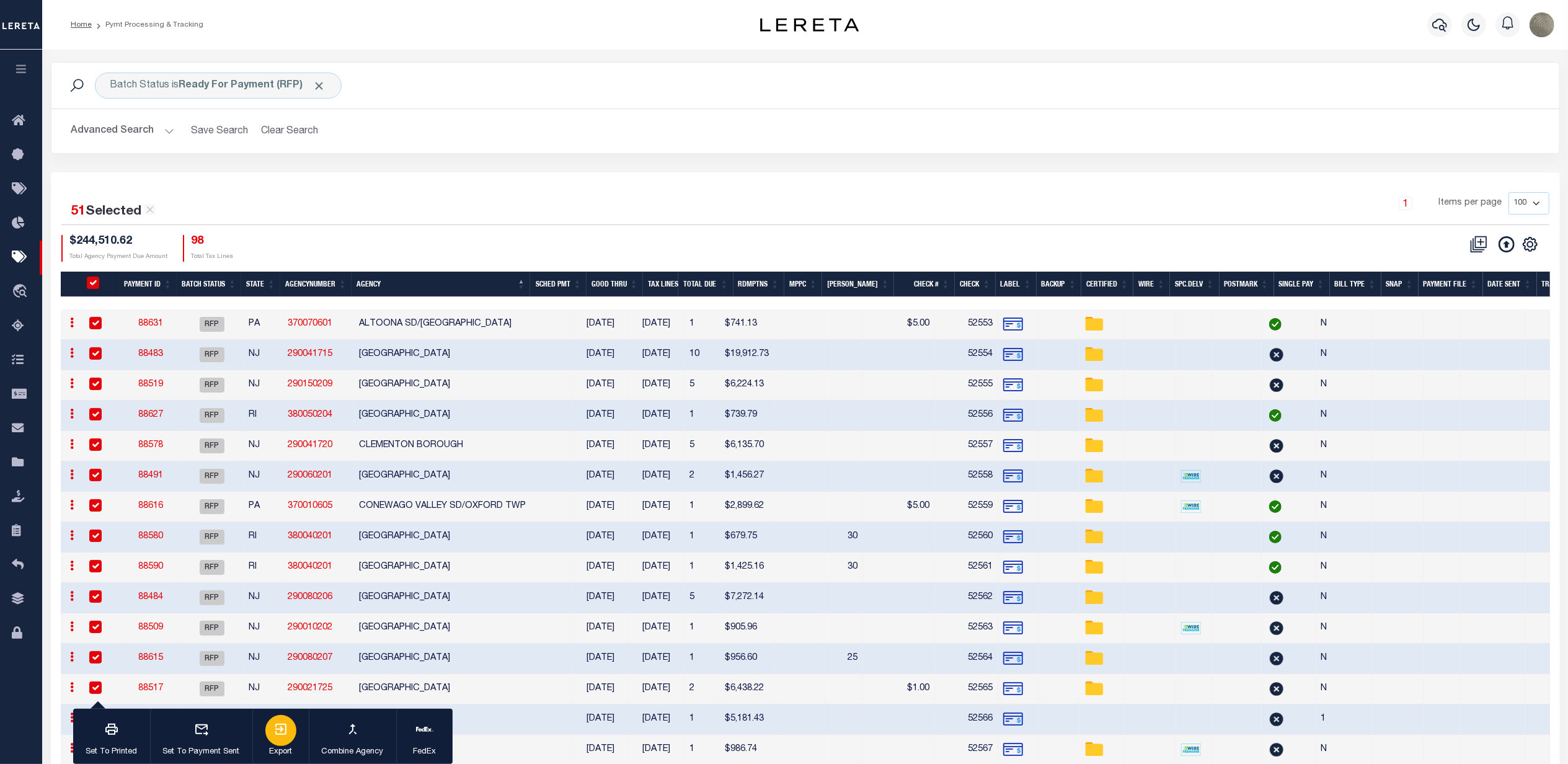
click at [271, 730] on div "button" at bounding box center [280, 730] width 31 height 31
click at [689, 169] on div "Batch Status is Ready For Payment (RFP) Is Contains Awaiting Funds (AWF) Cleare…" at bounding box center [805, 117] width 1528 height 111
drag, startPoint x: 1153, startPoint y: 217, endPoint x: 1151, endPoint y: 207, distance: 10.2
click at [1153, 212] on div "1 Items per page 100 200 500 1000" at bounding box center [993, 208] width 1112 height 32
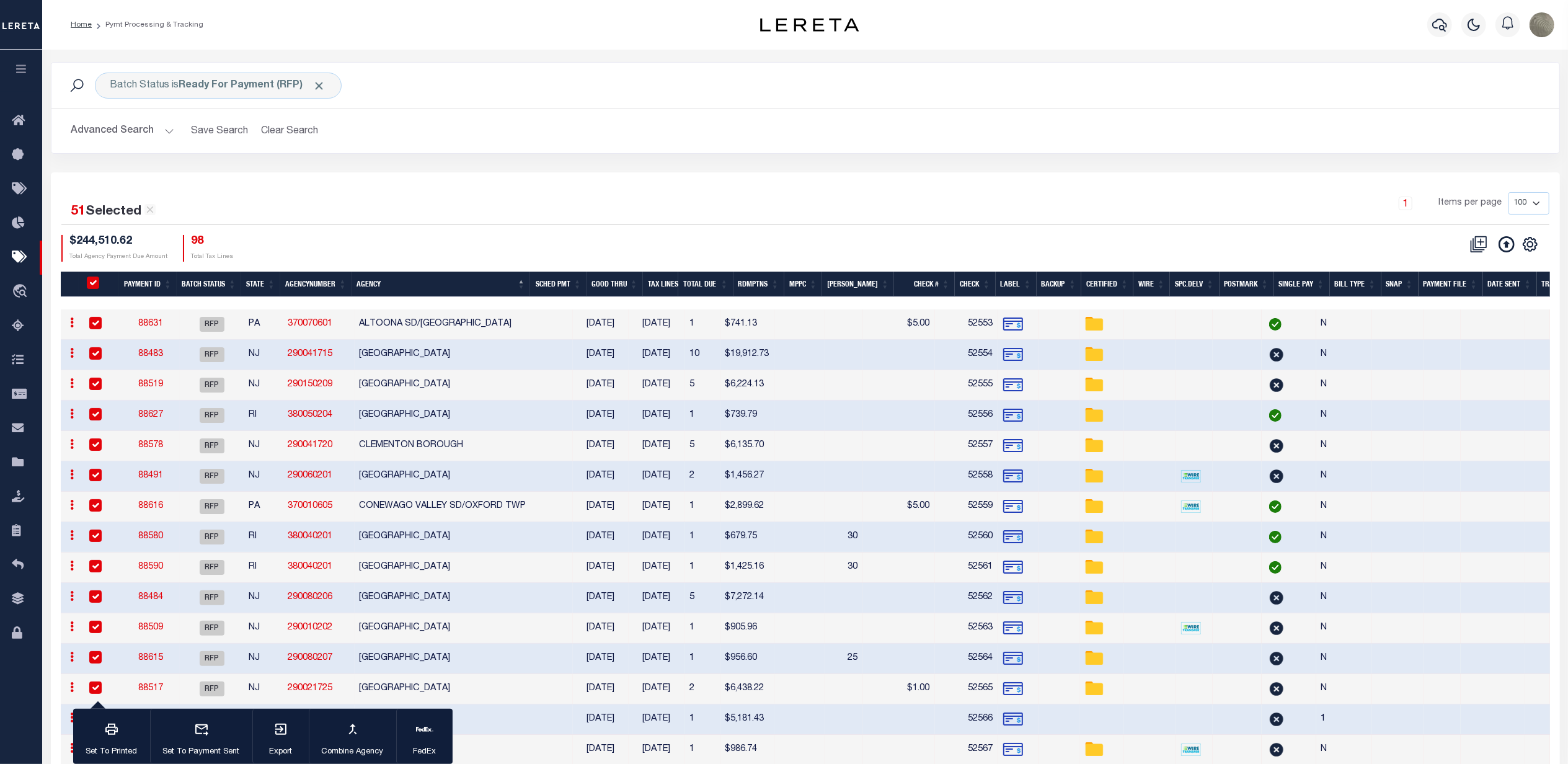
drag, startPoint x: 334, startPoint y: 194, endPoint x: 314, endPoint y: 202, distance: 21.5
click at [335, 194] on div "51 Selected 51 Results" at bounding box center [240, 207] width 358 height 30
click at [103, 281] on div "PayeePmtBatchStatus" at bounding box center [101, 283] width 36 height 14
click at [94, 282] on input "PayeePmtBatchStatus" at bounding box center [93, 283] width 13 height 13
checkbox input "false"
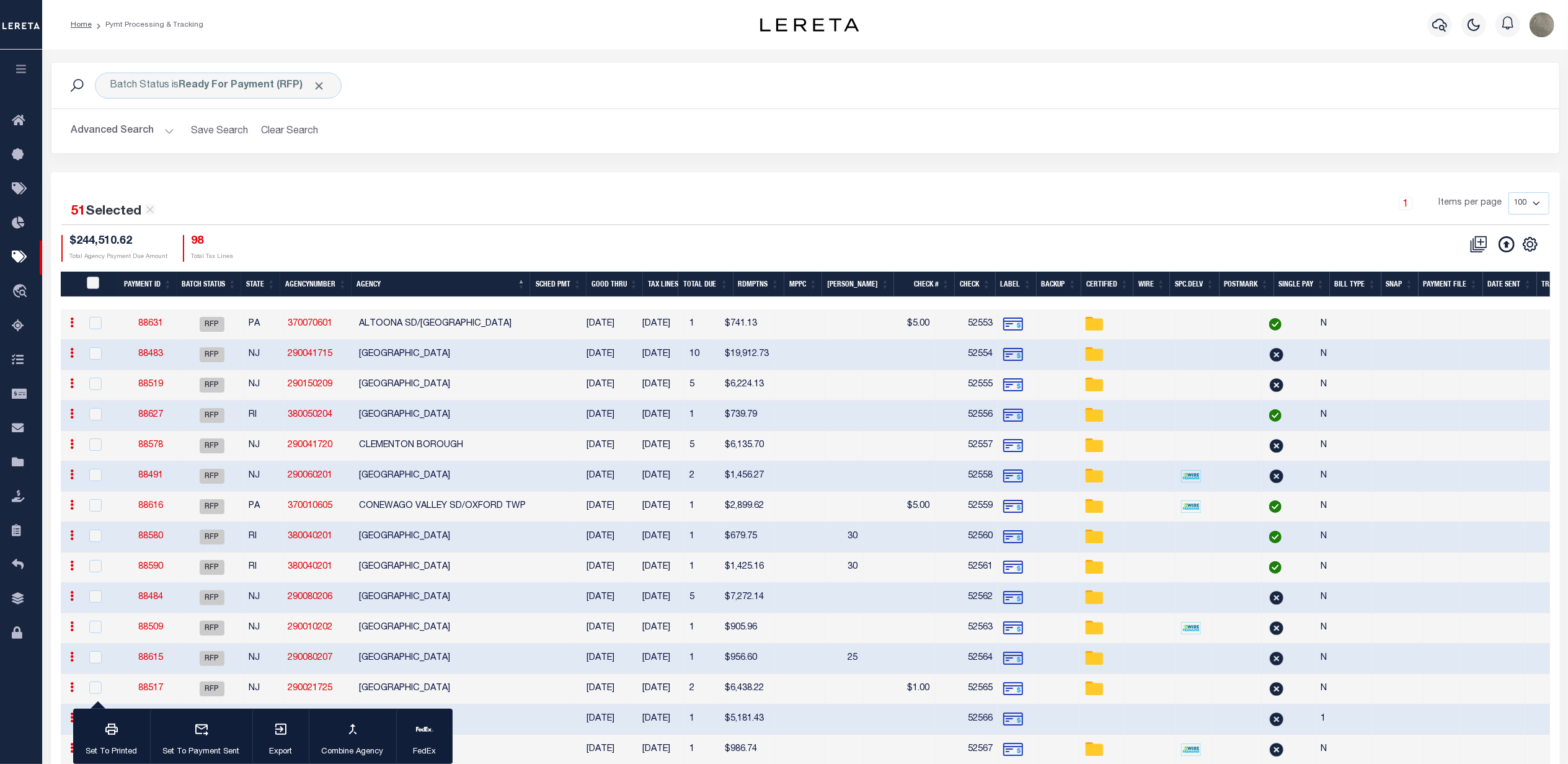
checkbox input "false"
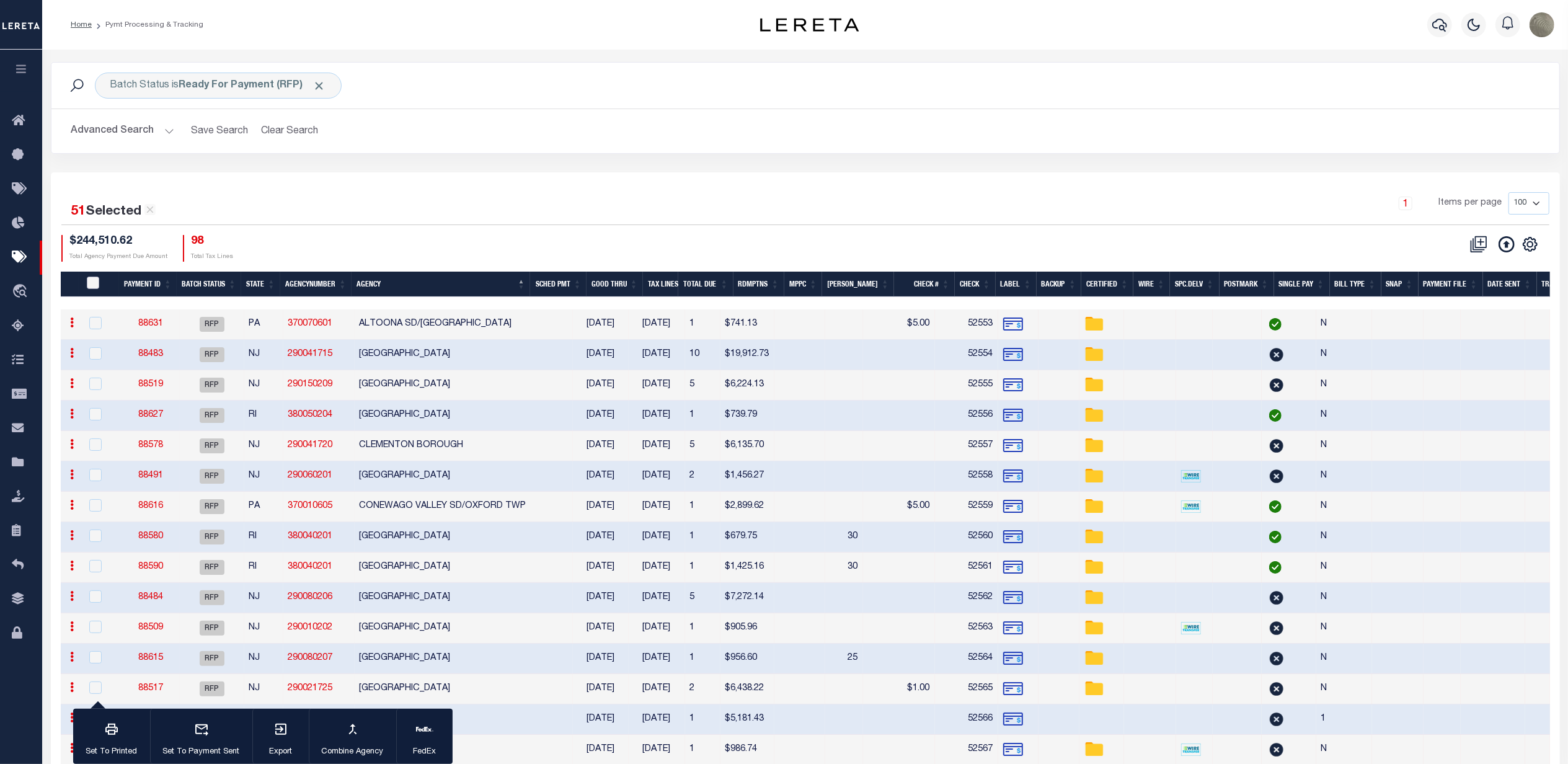
checkbox input "false"
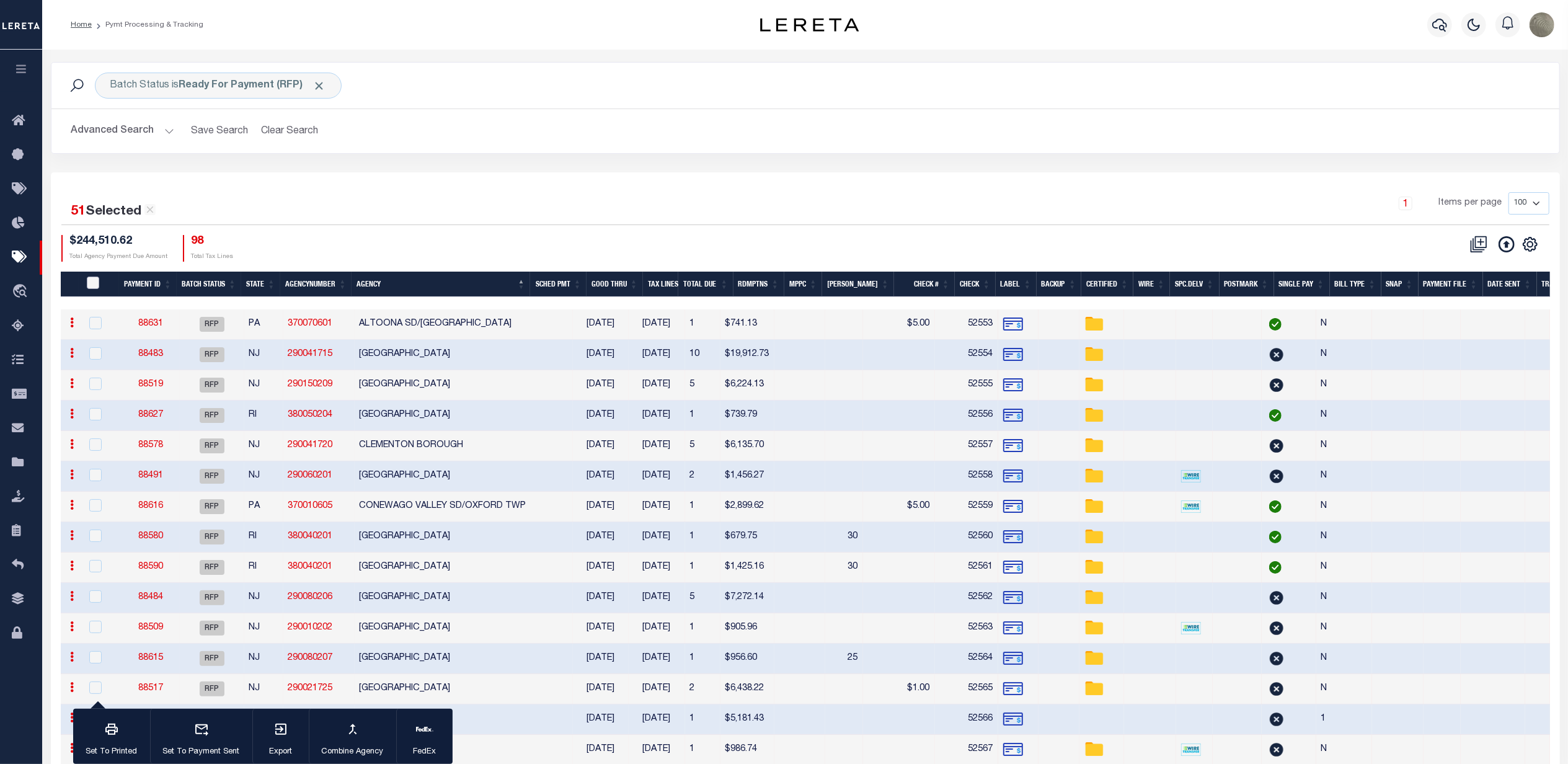
checkbox input "false"
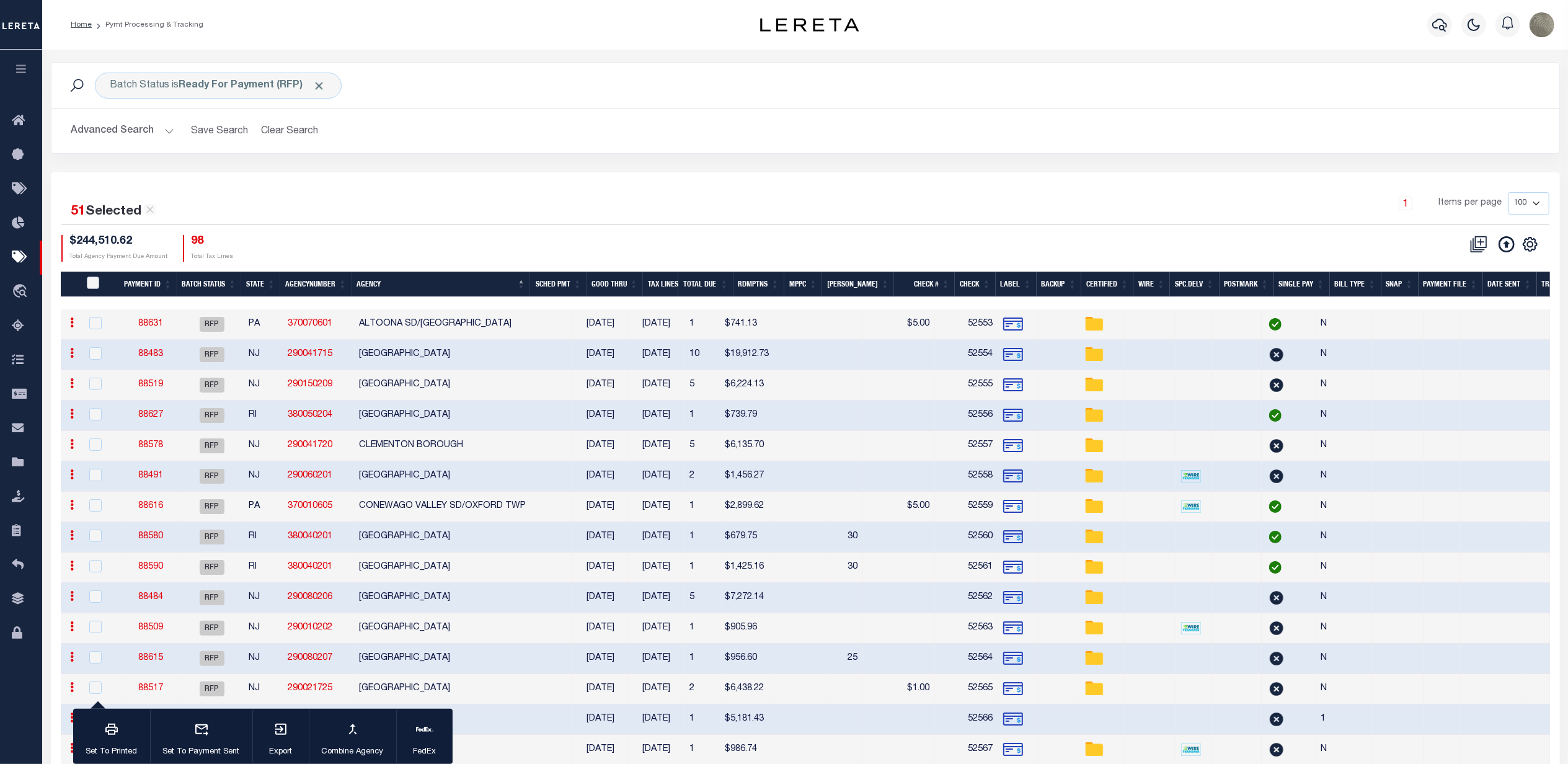
checkbox input "false"
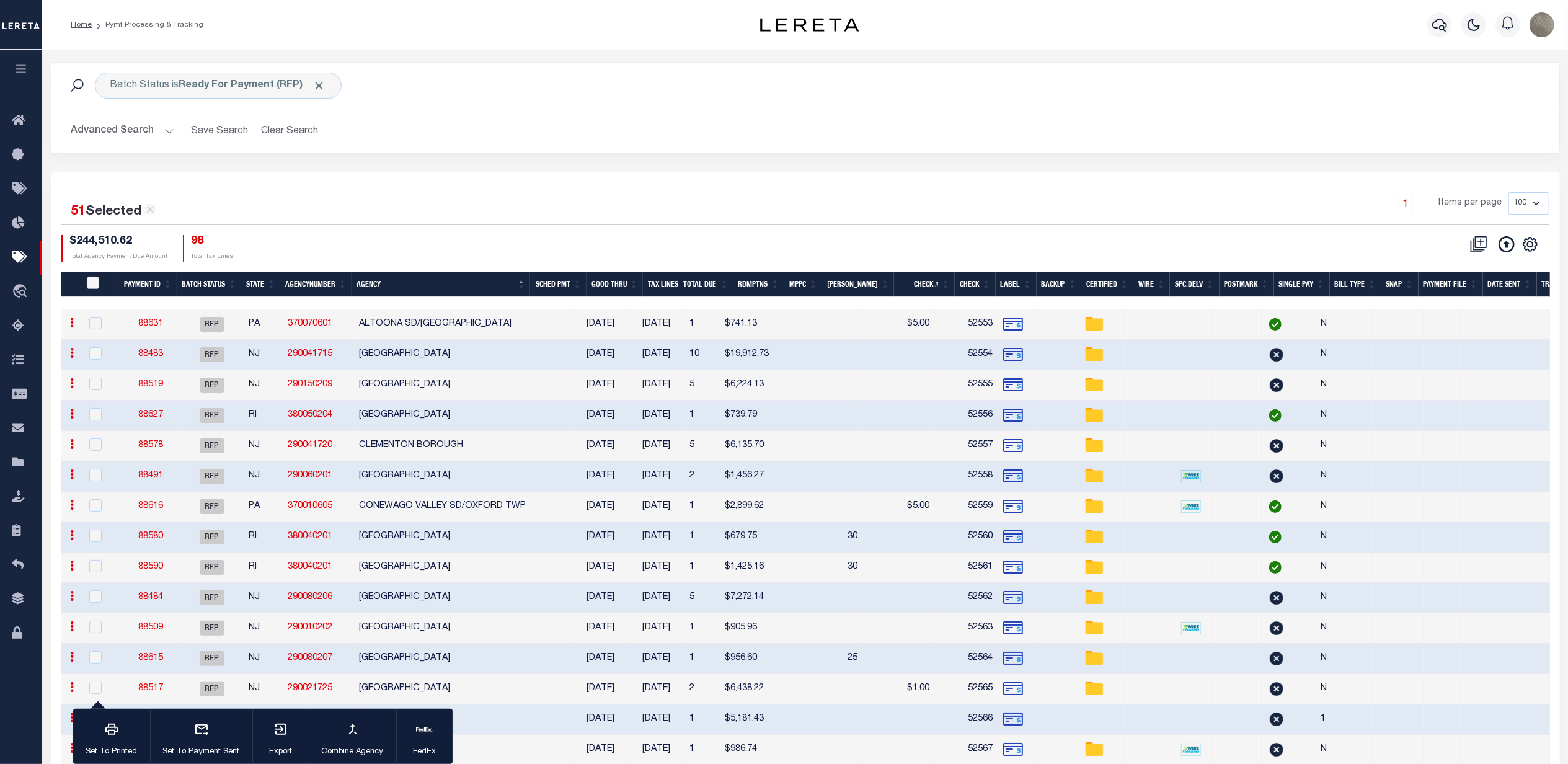
checkbox input "false"
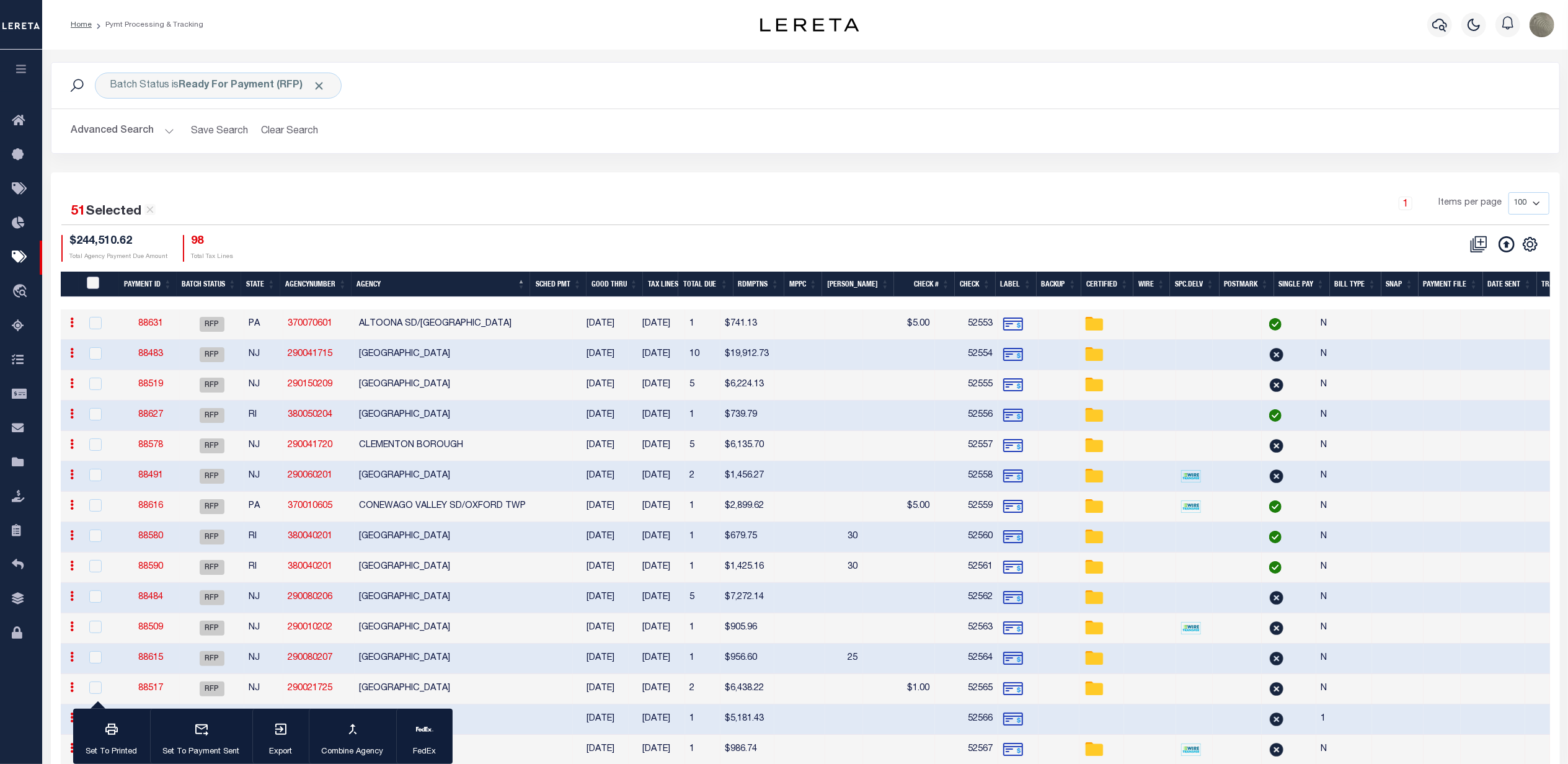
checkbox input "false"
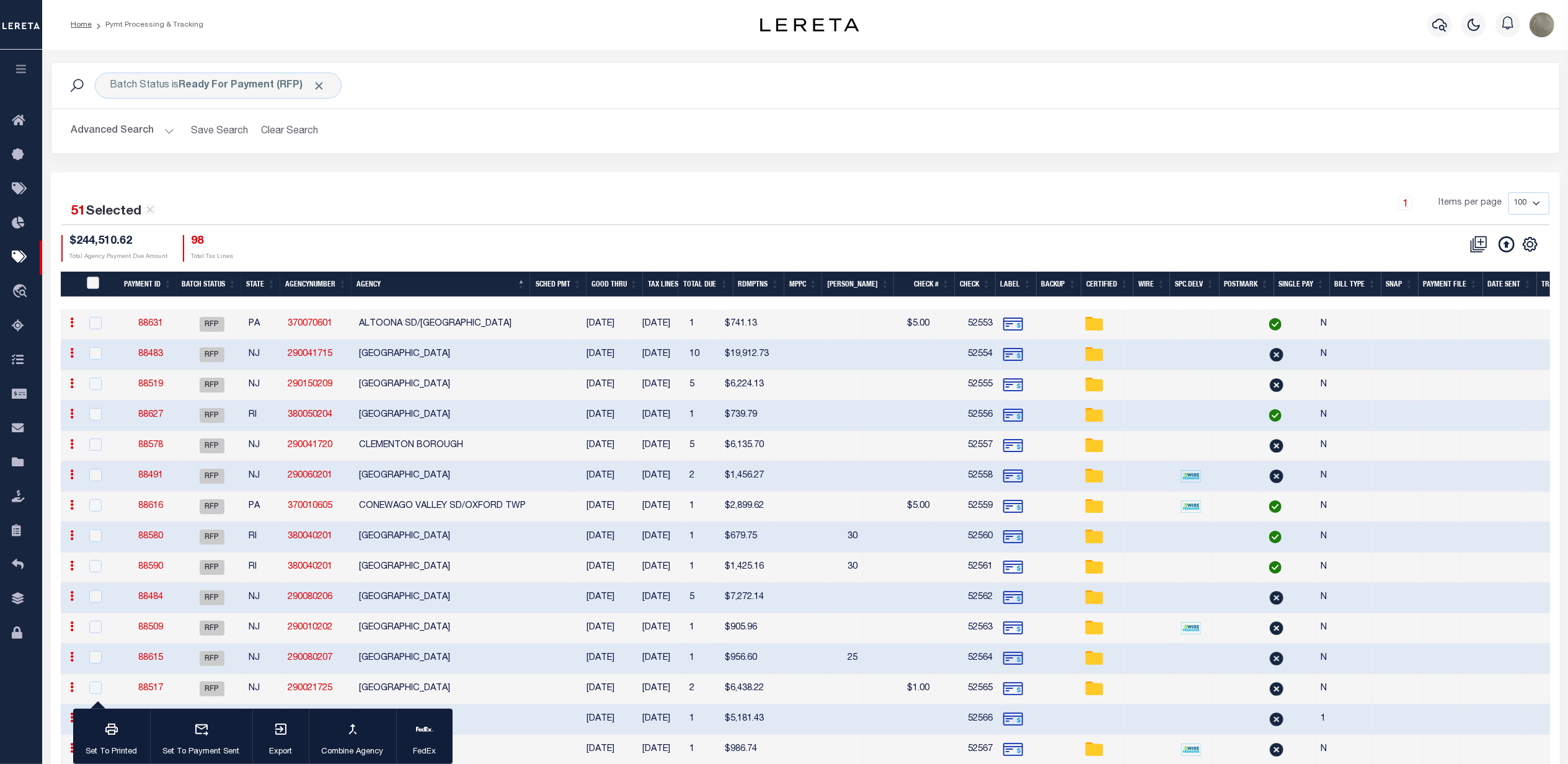
checkbox input "false"
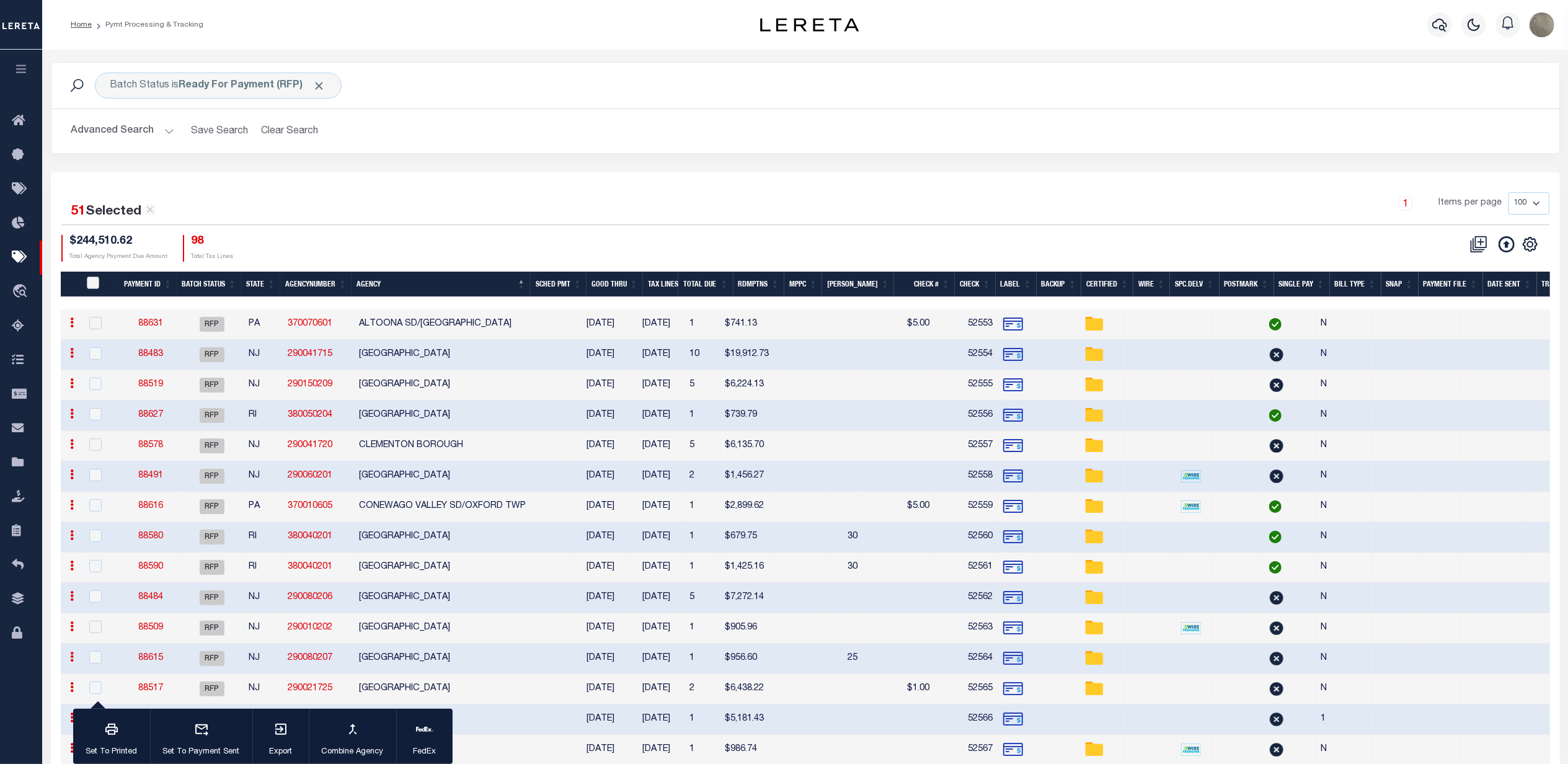
checkbox input "false"
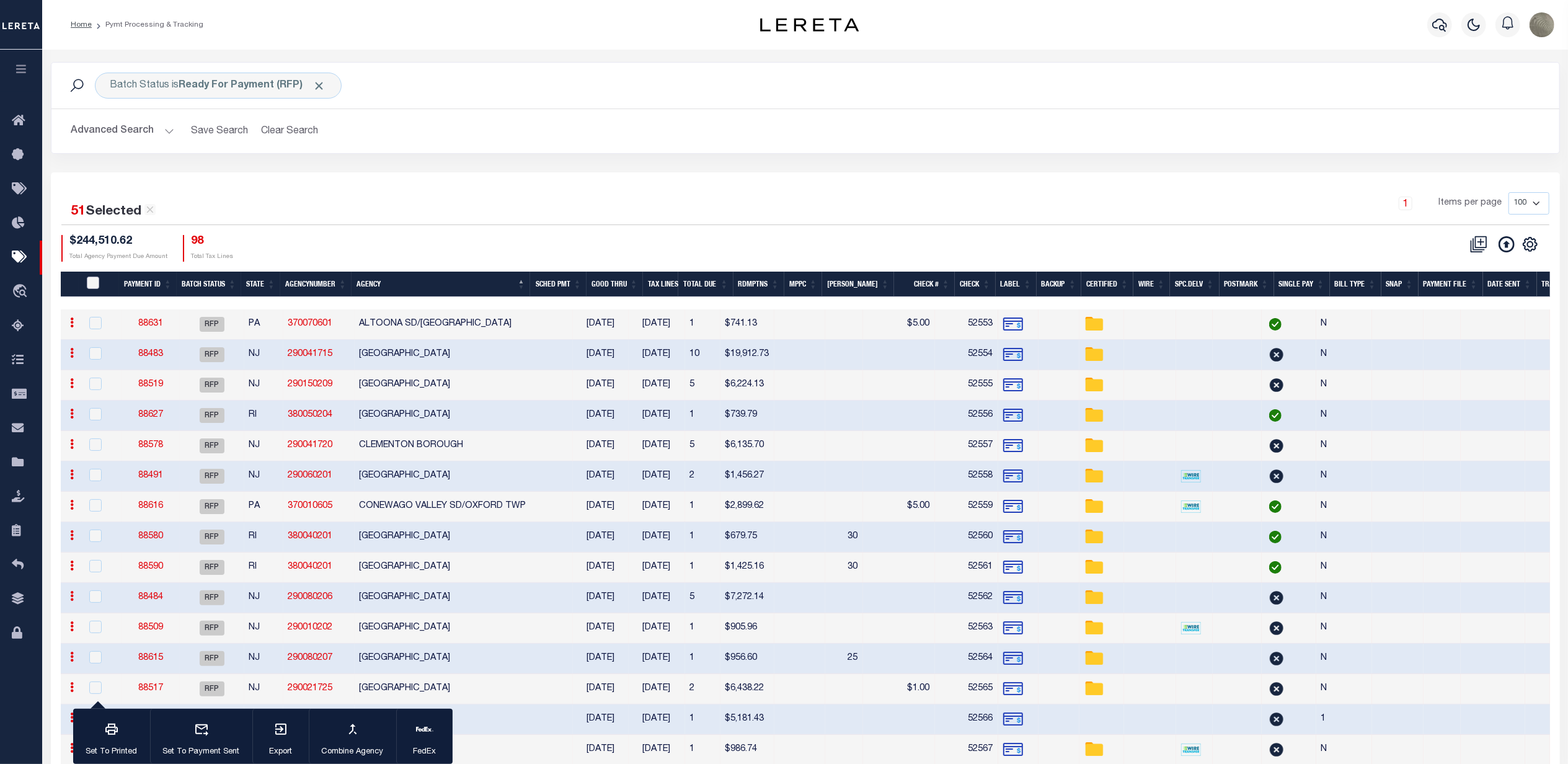
checkbox input "false"
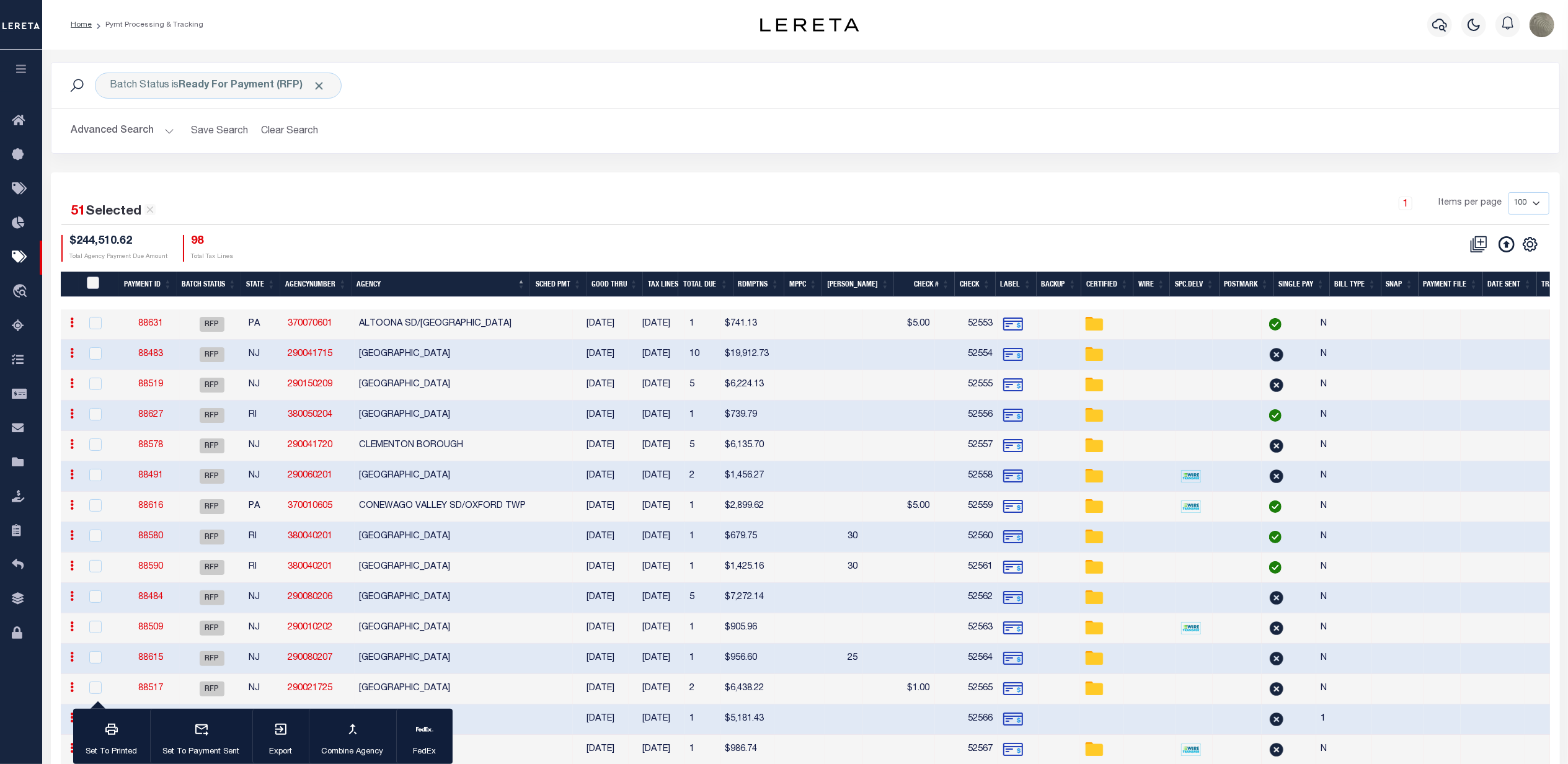
checkbox input "false"
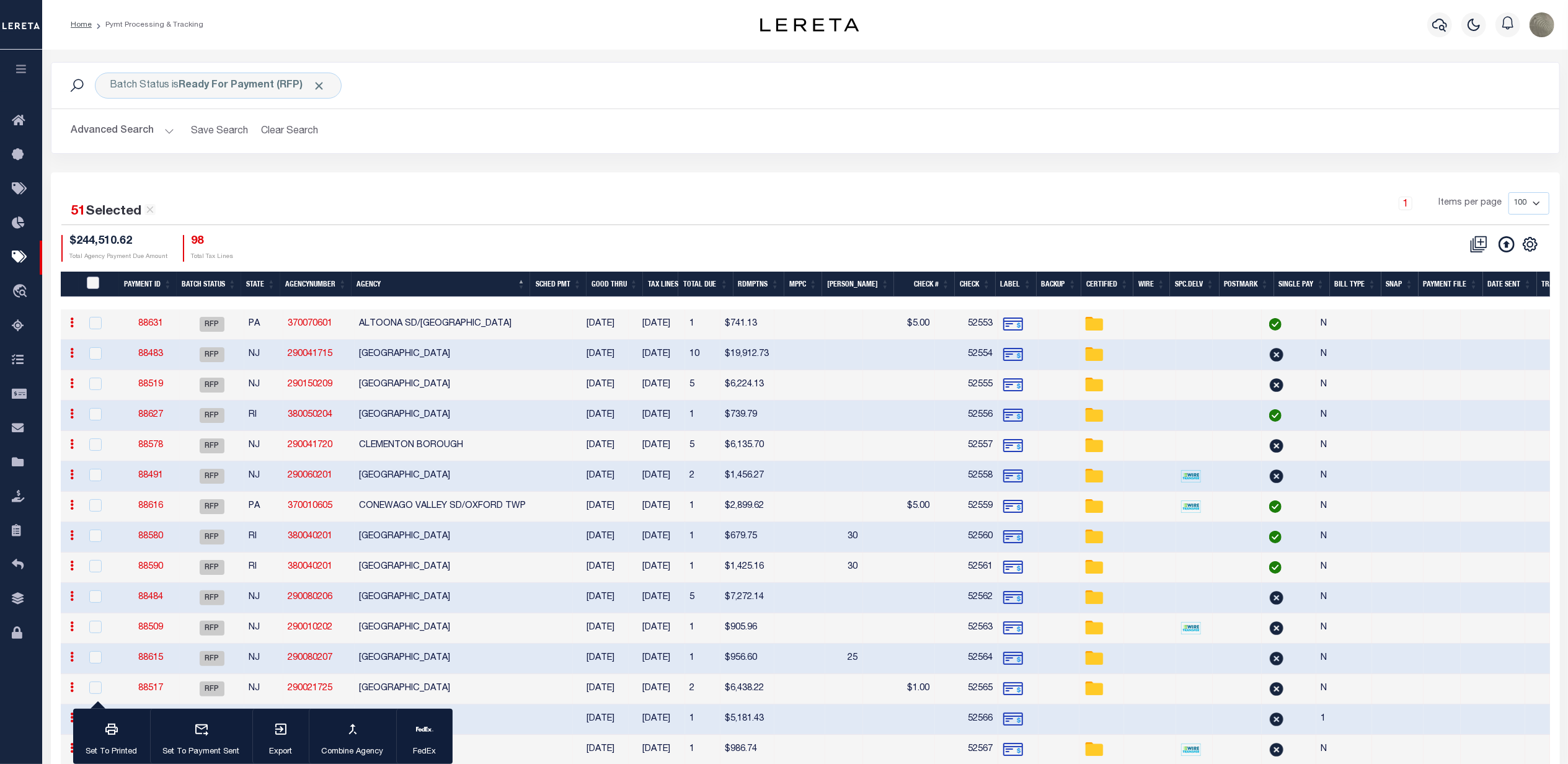
checkbox input "false"
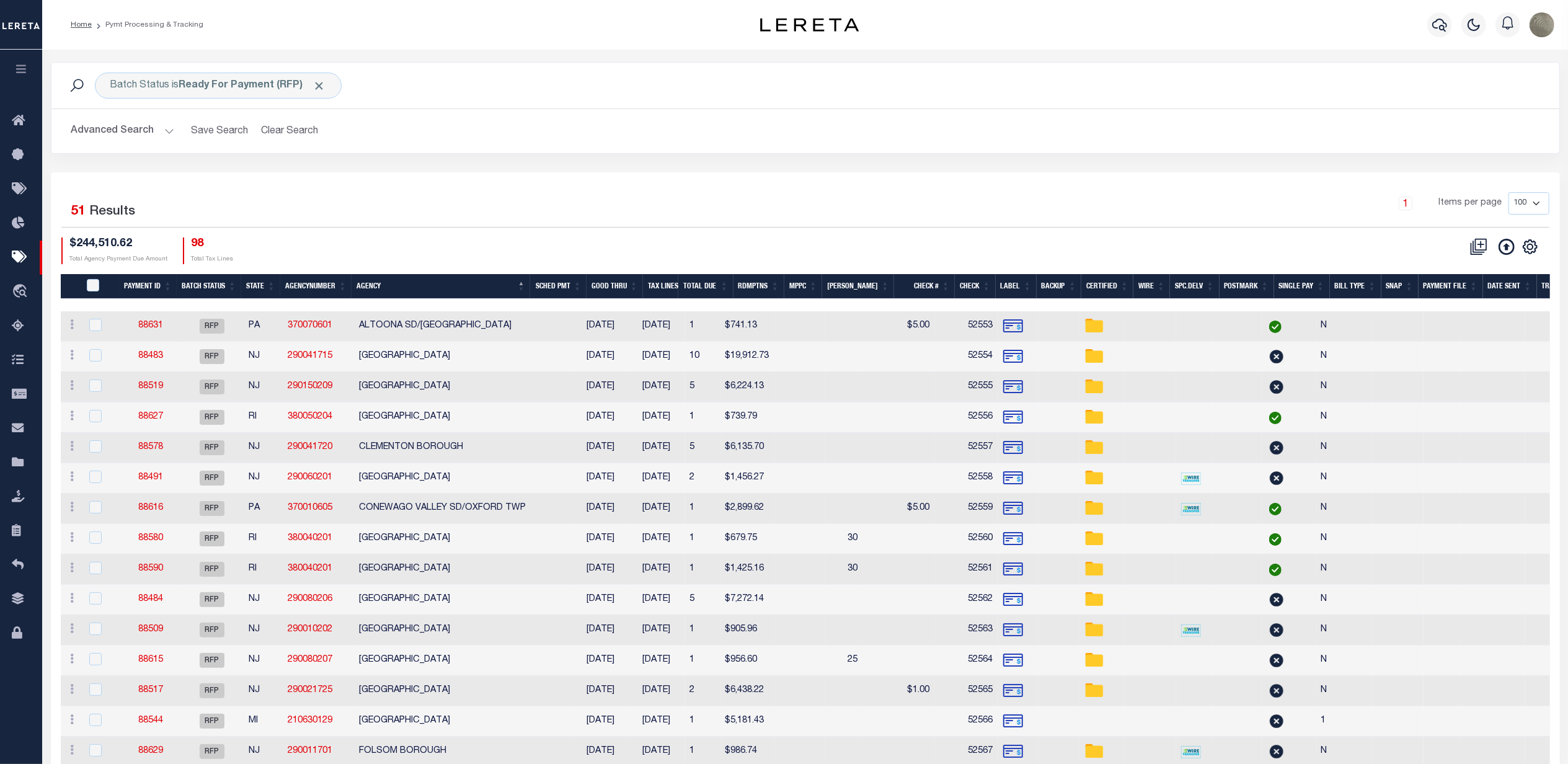
click at [566, 134] on h2 "Advanced Search Save Search Clear Search PayeeSearchTable_dynamictable_____Defa…" at bounding box center [805, 131] width 1488 height 24
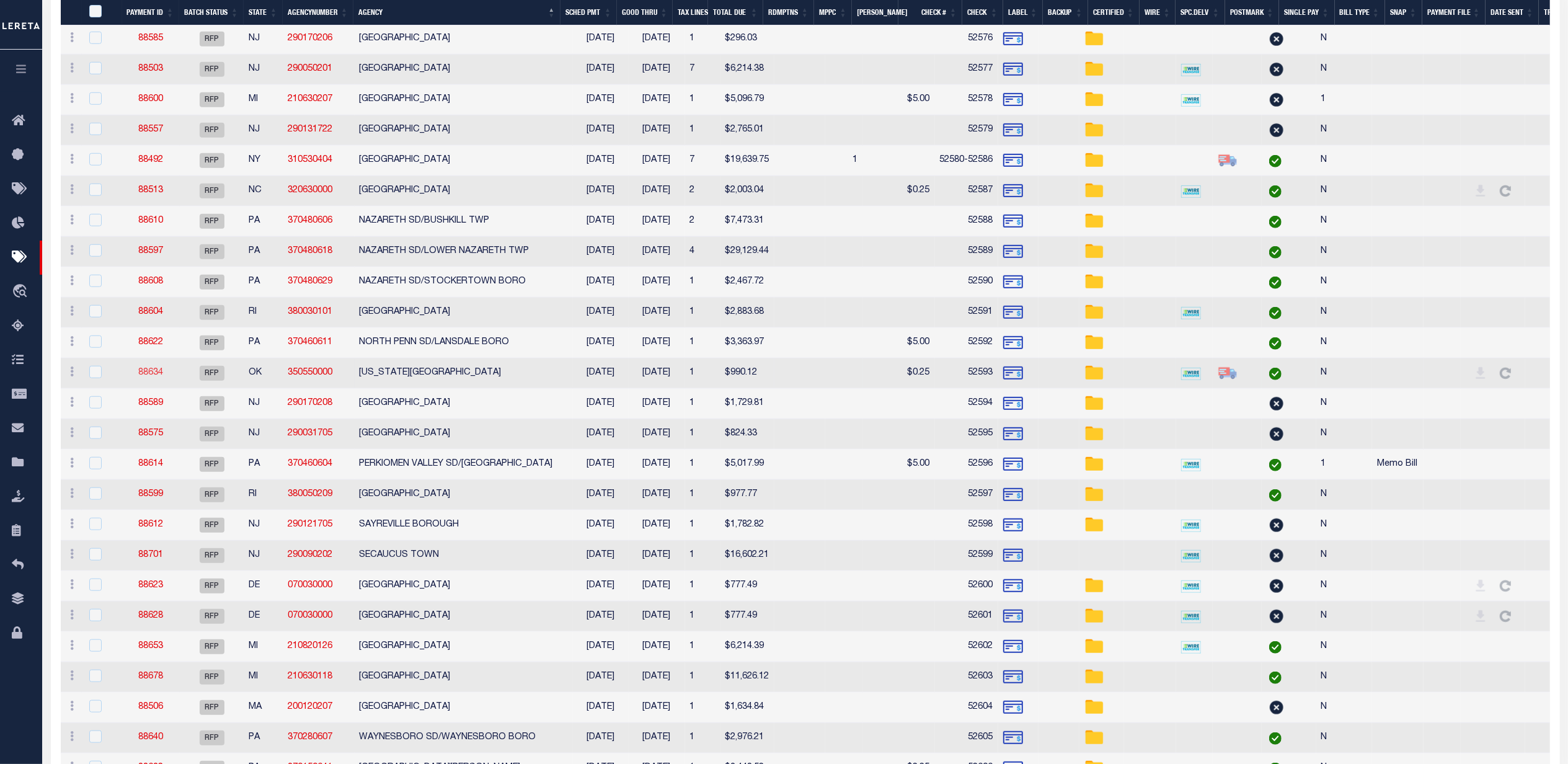
click at [156, 377] on link "88634" at bounding box center [151, 372] width 25 height 9
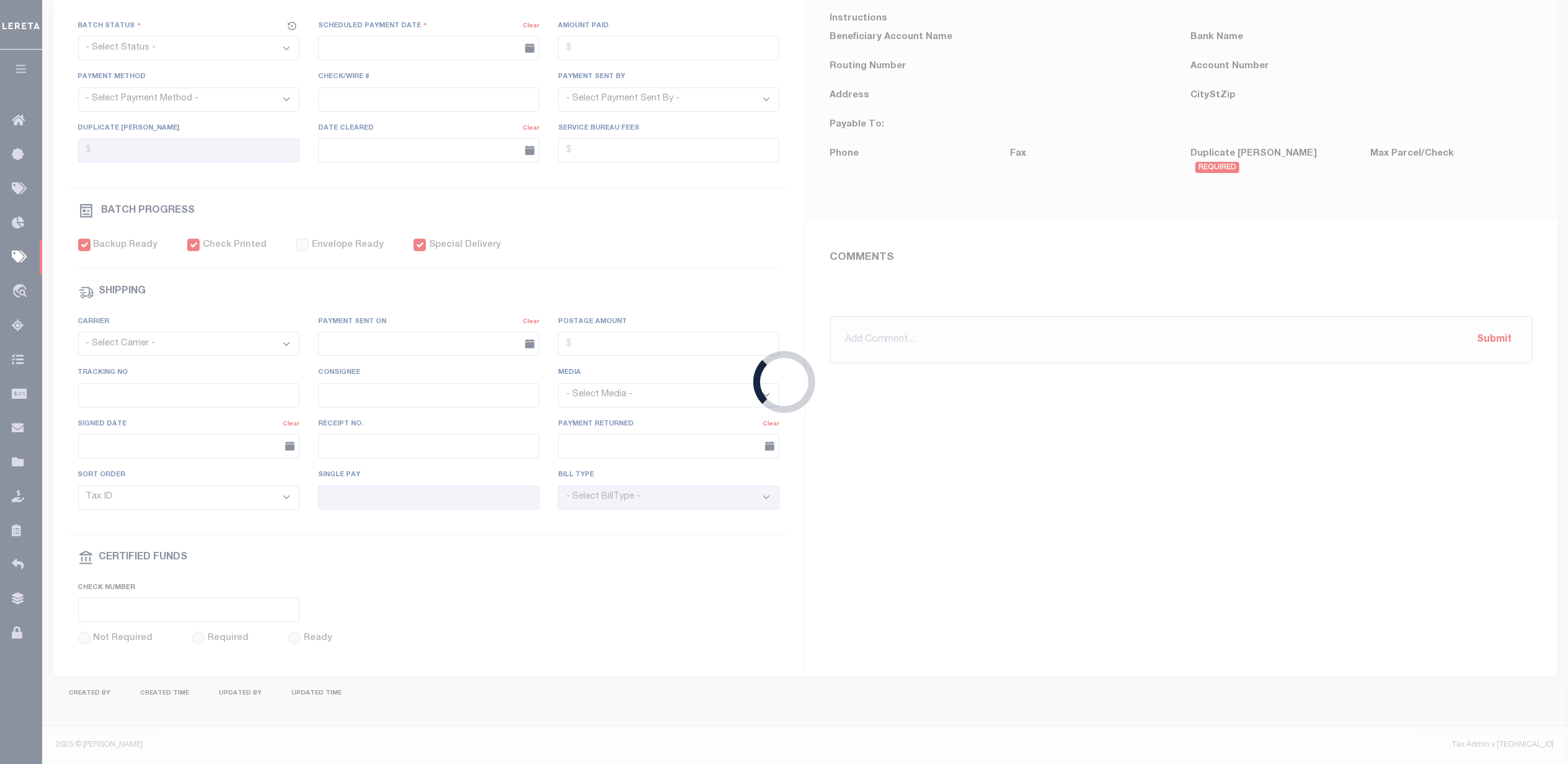
select select "RFP"
type input "[DATE]"
type input "$990.12"
select select "CHK"
type input "52593"
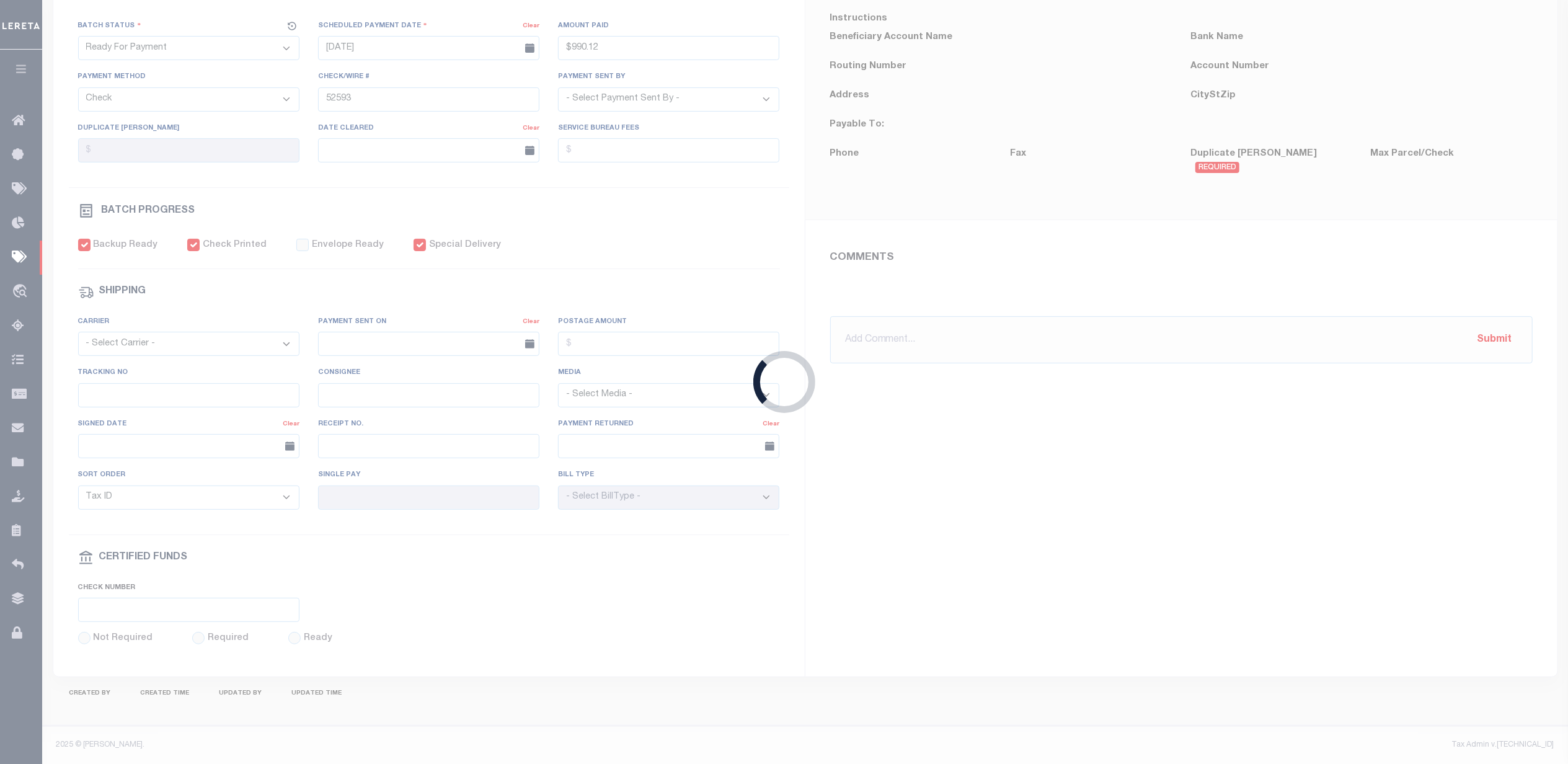
select select "[PERSON_NAME]"
checkbox input "true"
type input "N"
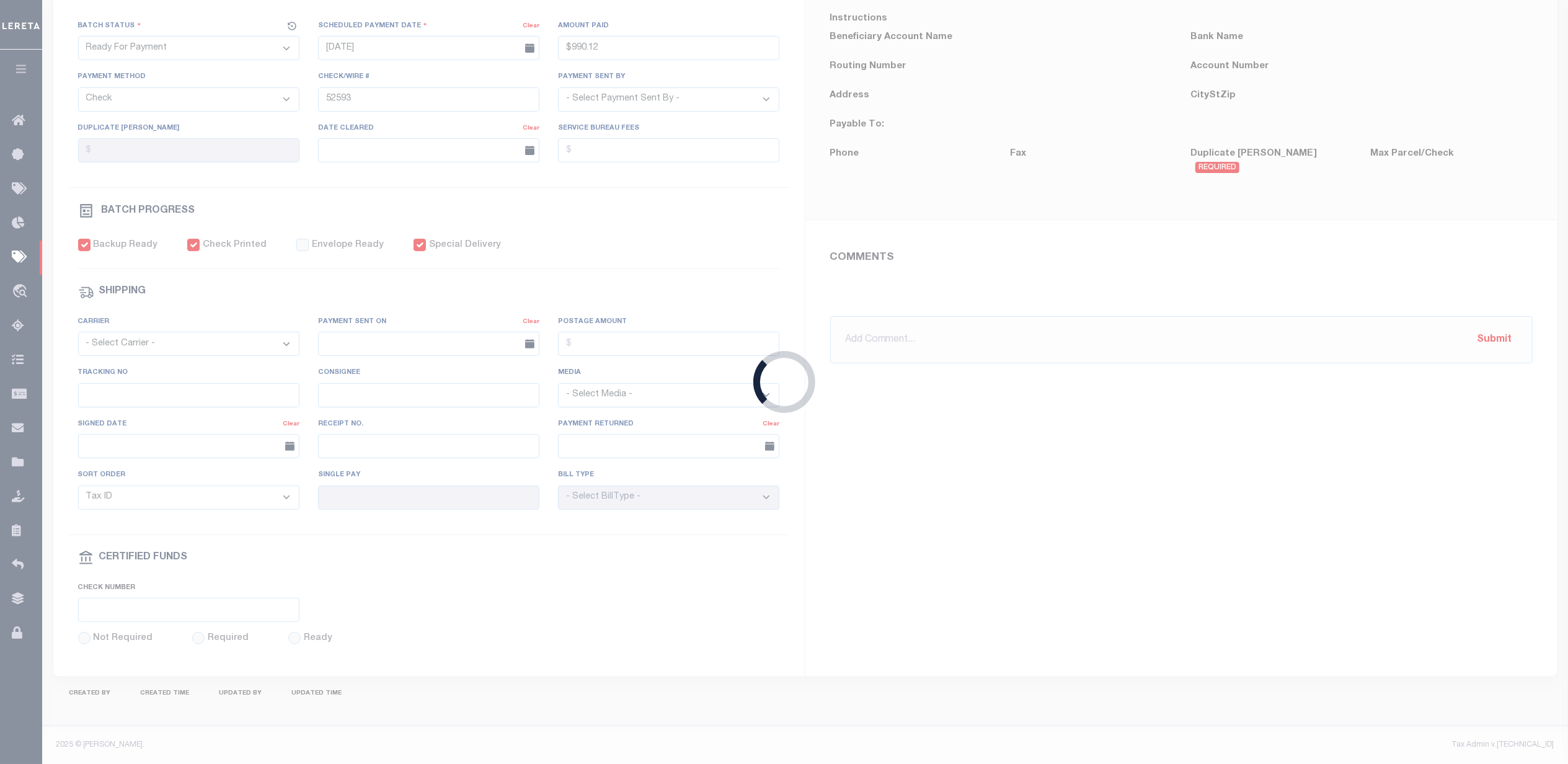
radio input "true"
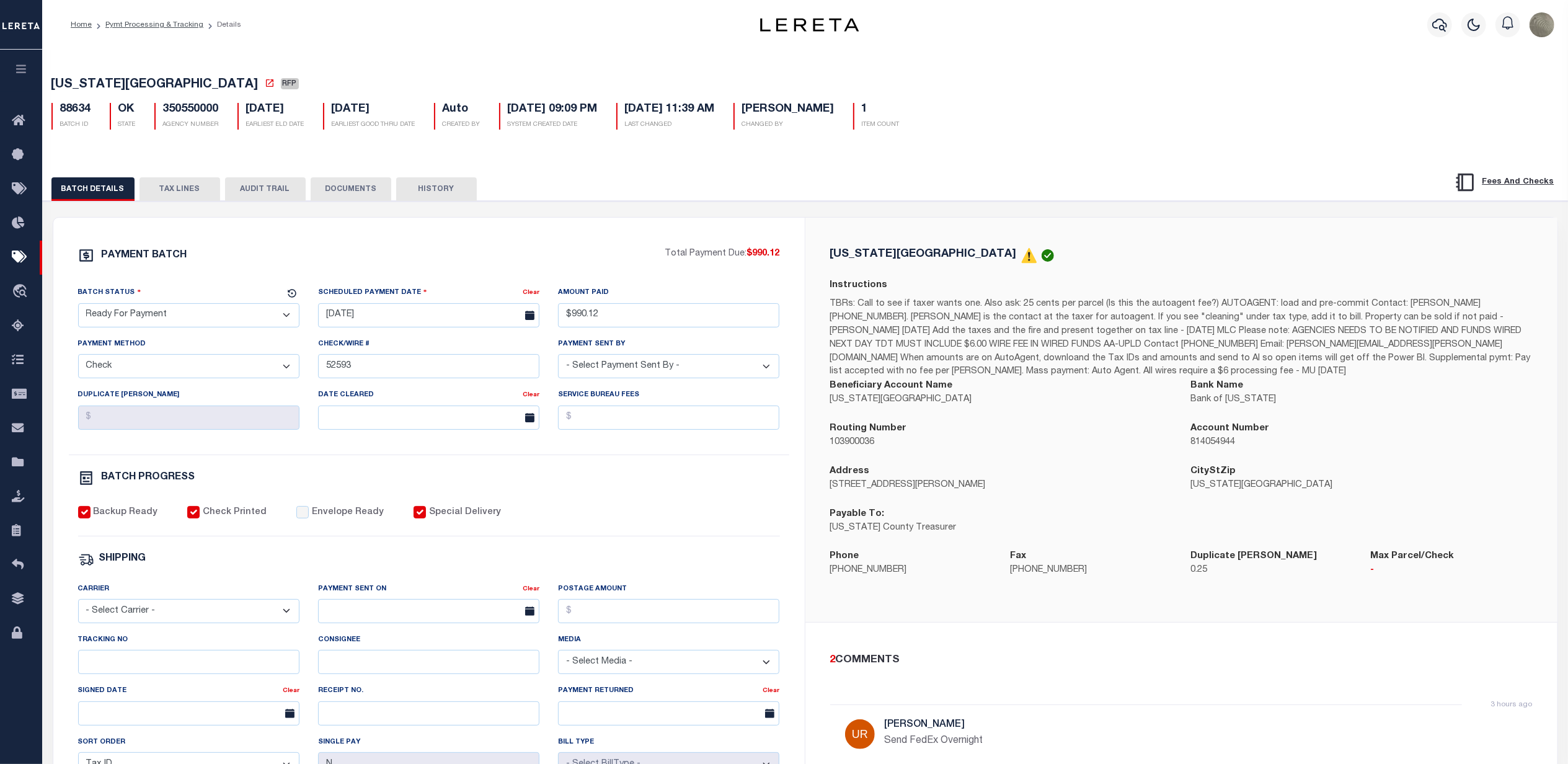
click at [1146, 339] on p "TBRs: Call to see if taxer wants one. Also ask: 25 cents per parcel (Is this th…" at bounding box center [1181, 338] width 702 height 81
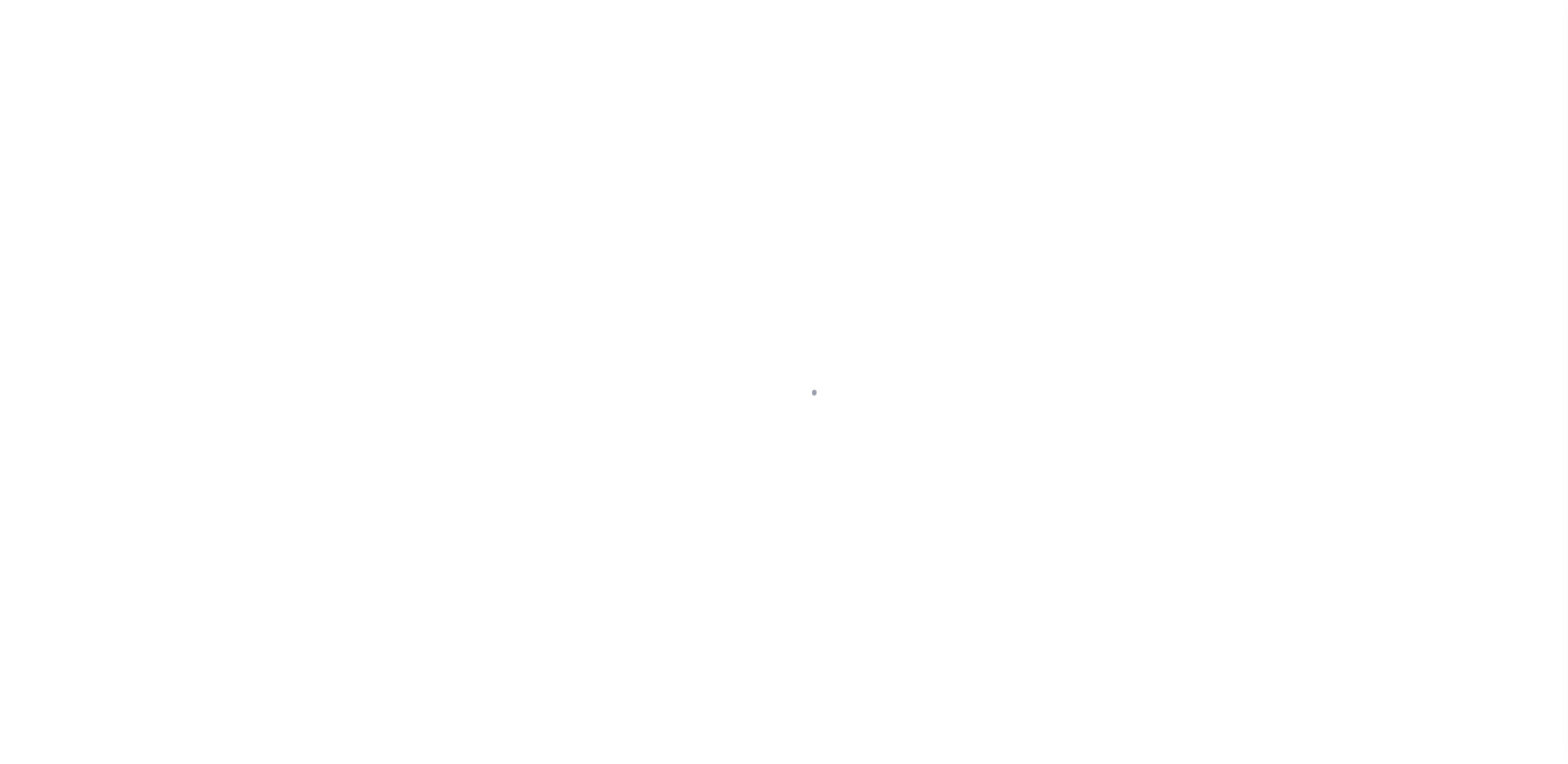
select select "RFP"
select select "CHK"
select select "[PERSON_NAME]"
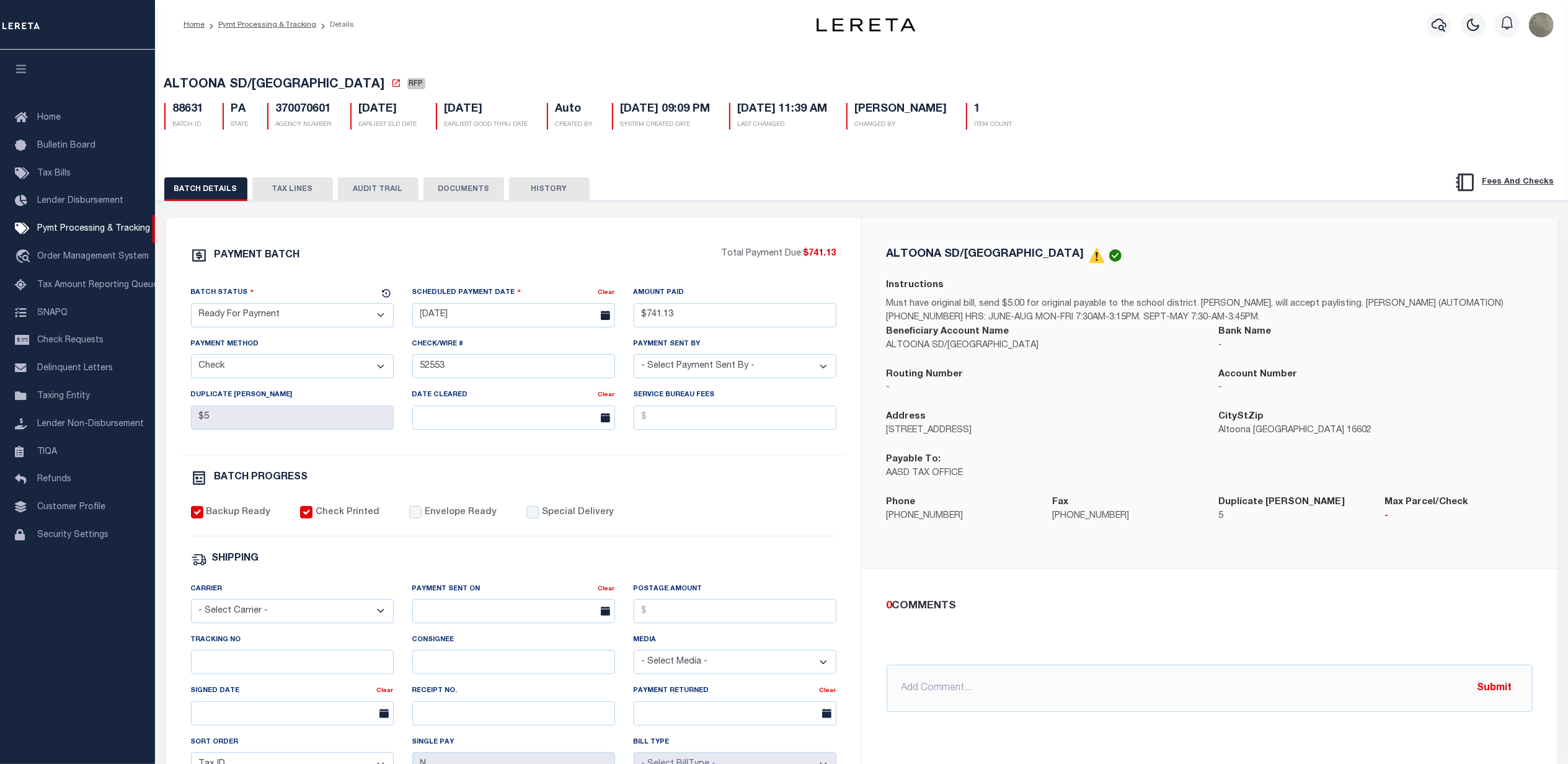
click at [299, 312] on select "- Select Status - Scheduled for Payment Ready For Payment Payment Sent Cleared …" at bounding box center [292, 315] width 203 height 24
select select "SNT"
click at [191, 307] on select "- Select Status - Scheduled for Payment Ready For Payment Payment Sent Cleared …" at bounding box center [292, 315] width 203 height 24
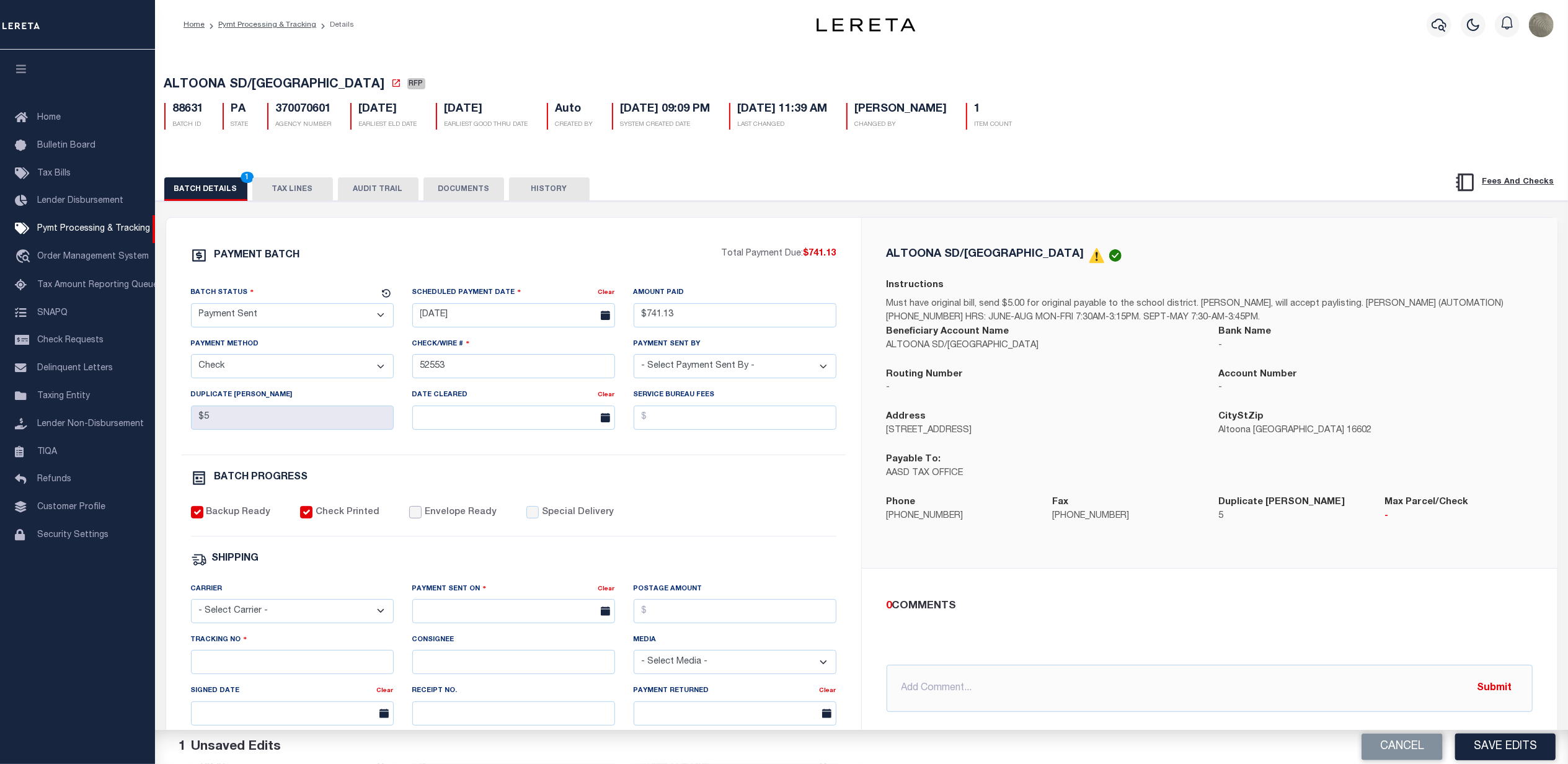
click at [413, 518] on input "Envelope Ready" at bounding box center [415, 512] width 13 height 13
checkbox input "true"
click at [278, 624] on select "- Select Carrier - E-mail Fax Fedex FTP Other UPS USPS" at bounding box center [292, 611] width 203 height 24
select select "FDX"
click at [191, 608] on select "- Select Carrier - E-mail Fax Fedex FTP Other UPS USPS" at bounding box center [292, 611] width 203 height 24
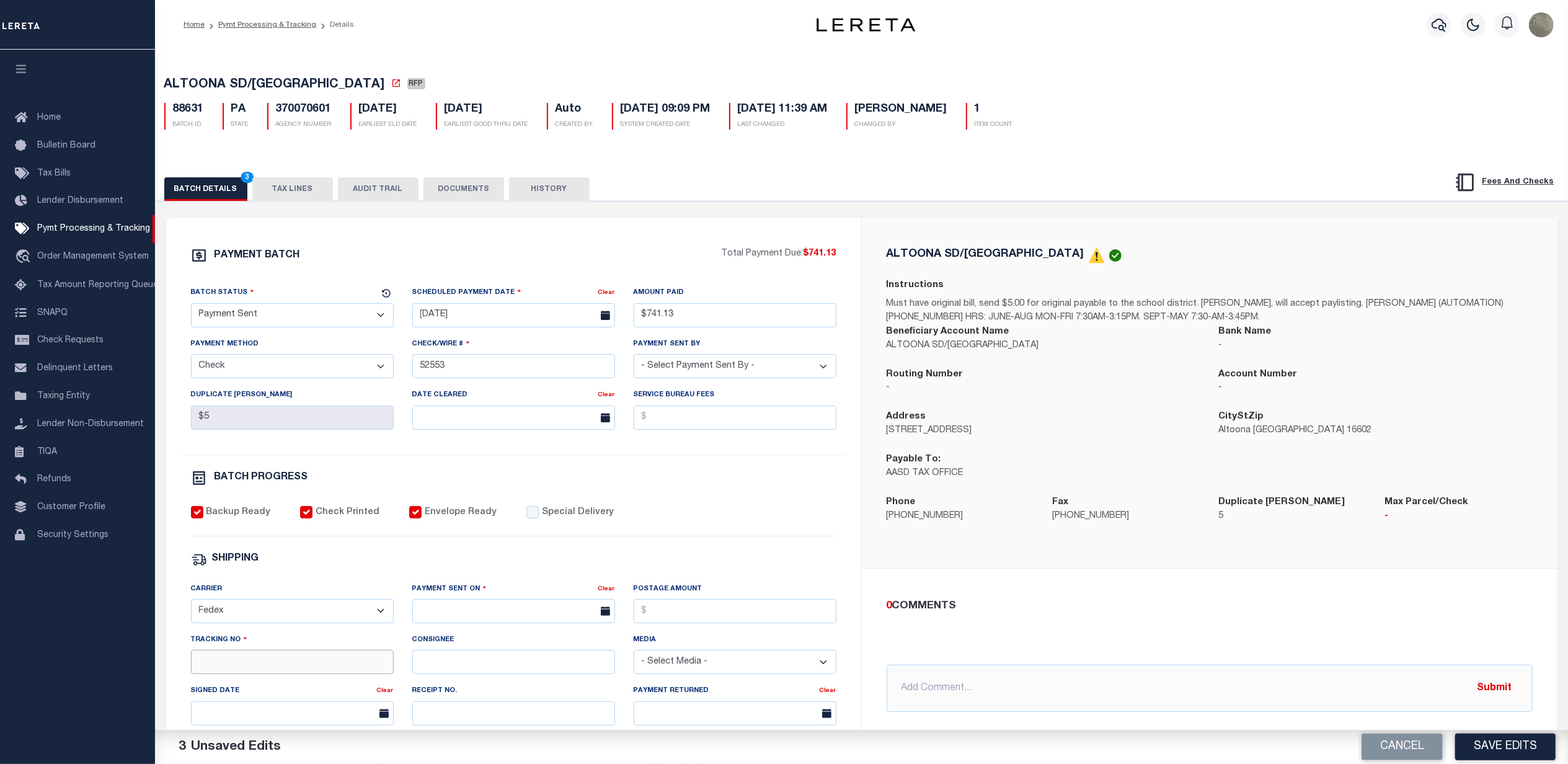
click at [224, 674] on input "Tracking No" at bounding box center [292, 662] width 203 height 24
type input "883789360212"
click at [1256, 613] on div "0 COMMENTS" at bounding box center [1207, 607] width 641 height 16
click at [506, 609] on input "text" at bounding box center [513, 611] width 203 height 24
click at [567, 554] on span "22" at bounding box center [562, 547] width 24 height 24
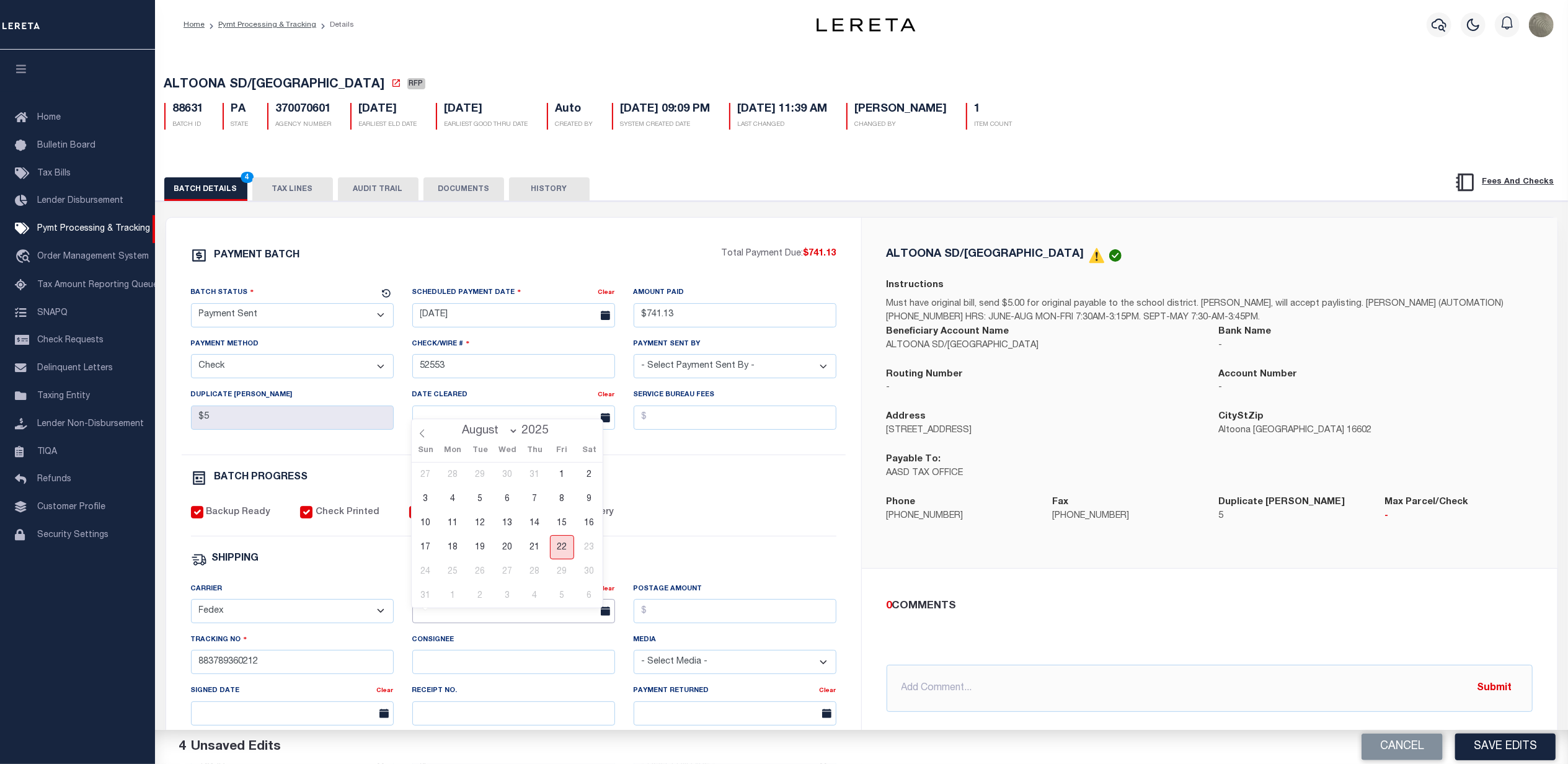
type input "08/22/2025"
click at [687, 618] on input "Postage Amount" at bounding box center [735, 611] width 203 height 24
type input "$9.86"
click at [1507, 748] on button "Save Edits" at bounding box center [1505, 747] width 101 height 27
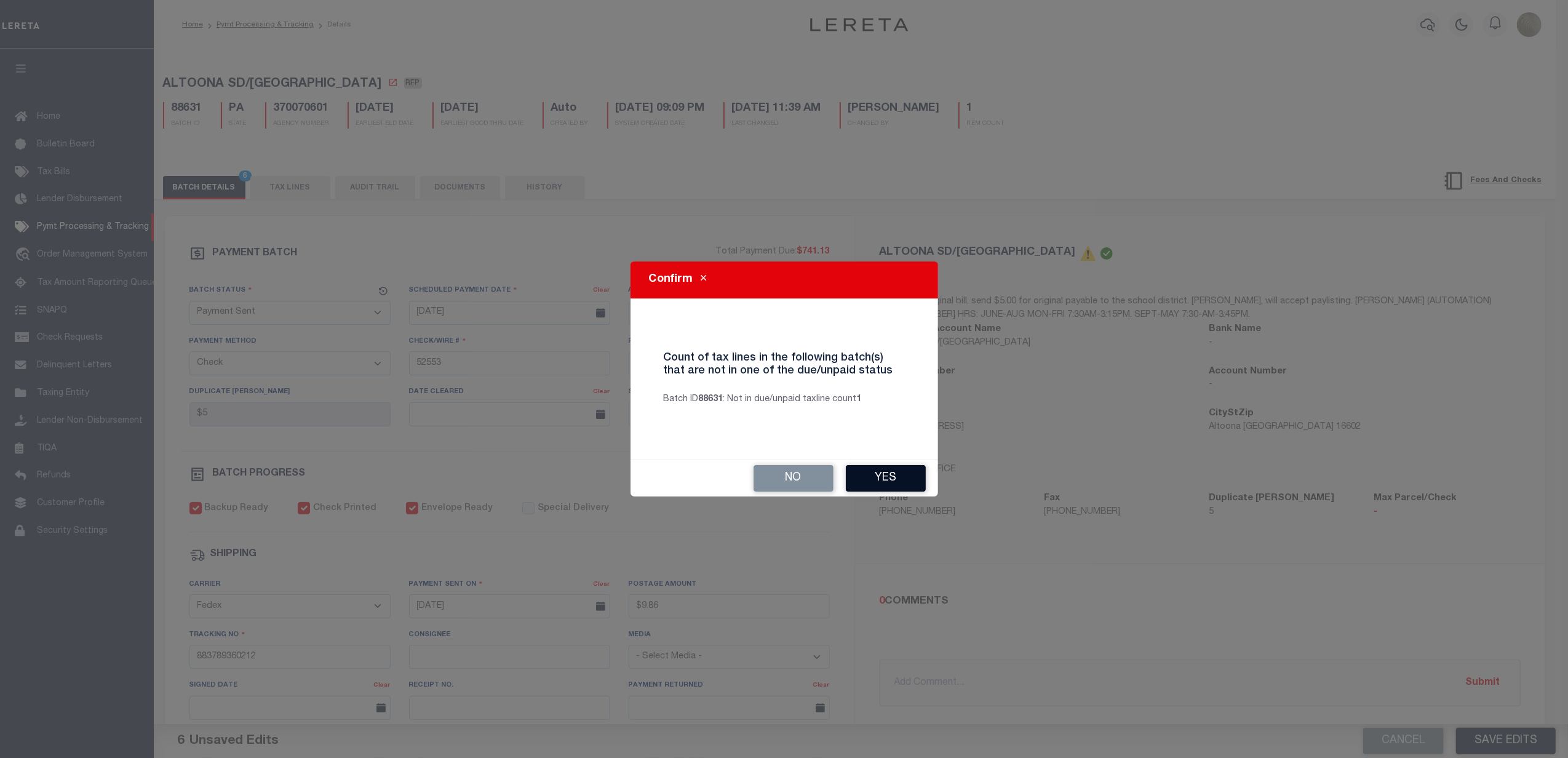
click at [892, 476] on button "Yes" at bounding box center [886, 478] width 80 height 27
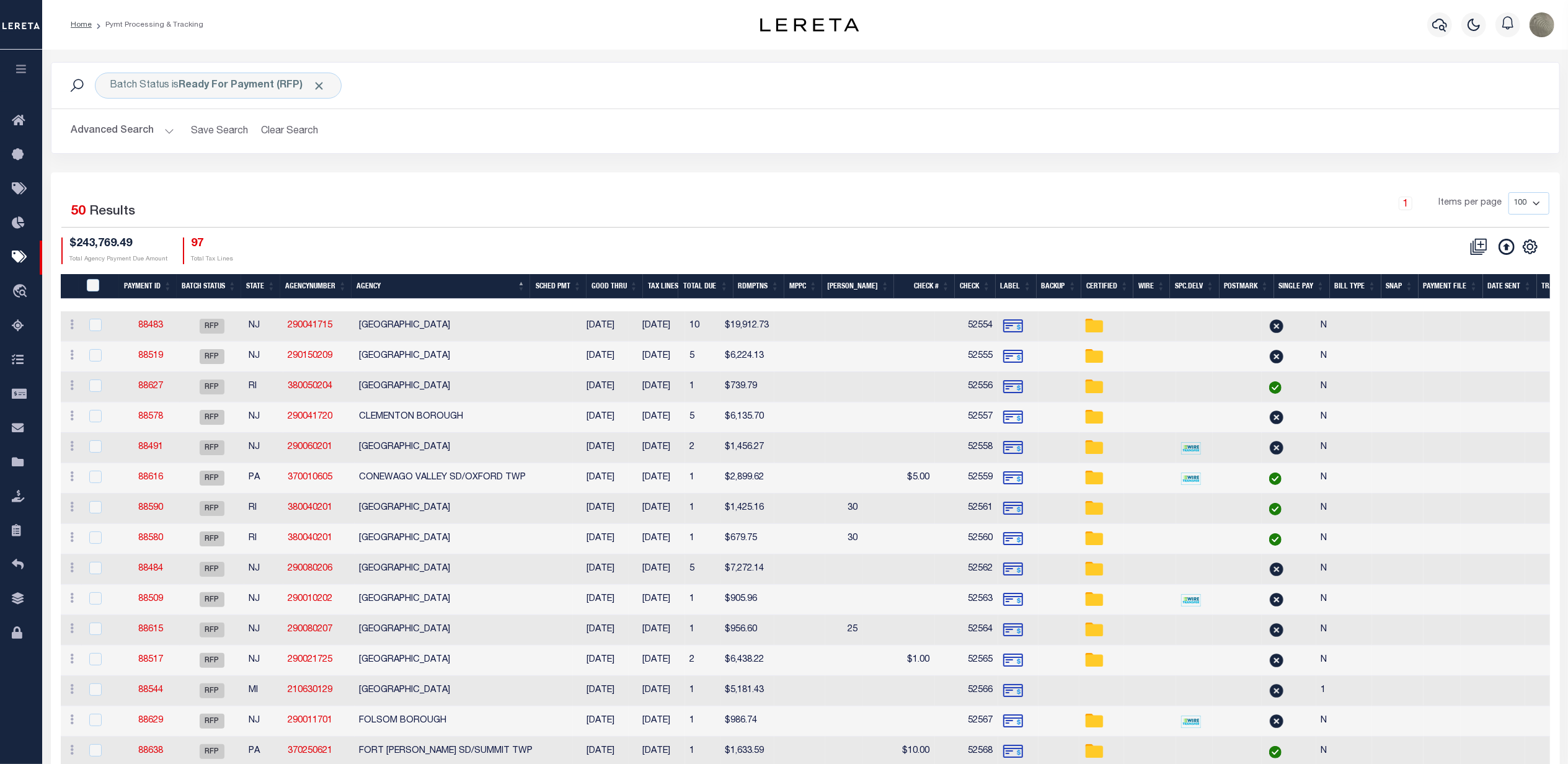
click at [766, 219] on div "1 Items per page 100 200 500 1000" at bounding box center [993, 208] width 1112 height 32
click at [635, 133] on h2 "Advanced Search Save Search Clear Search PayeeSearchTable_dynamictable_____Defa…" at bounding box center [805, 131] width 1488 height 24
click at [546, 217] on div "1 Items per page 100 200 500 1000" at bounding box center [993, 208] width 1112 height 32
click at [20, 227] on icon at bounding box center [22, 224] width 20 height 16
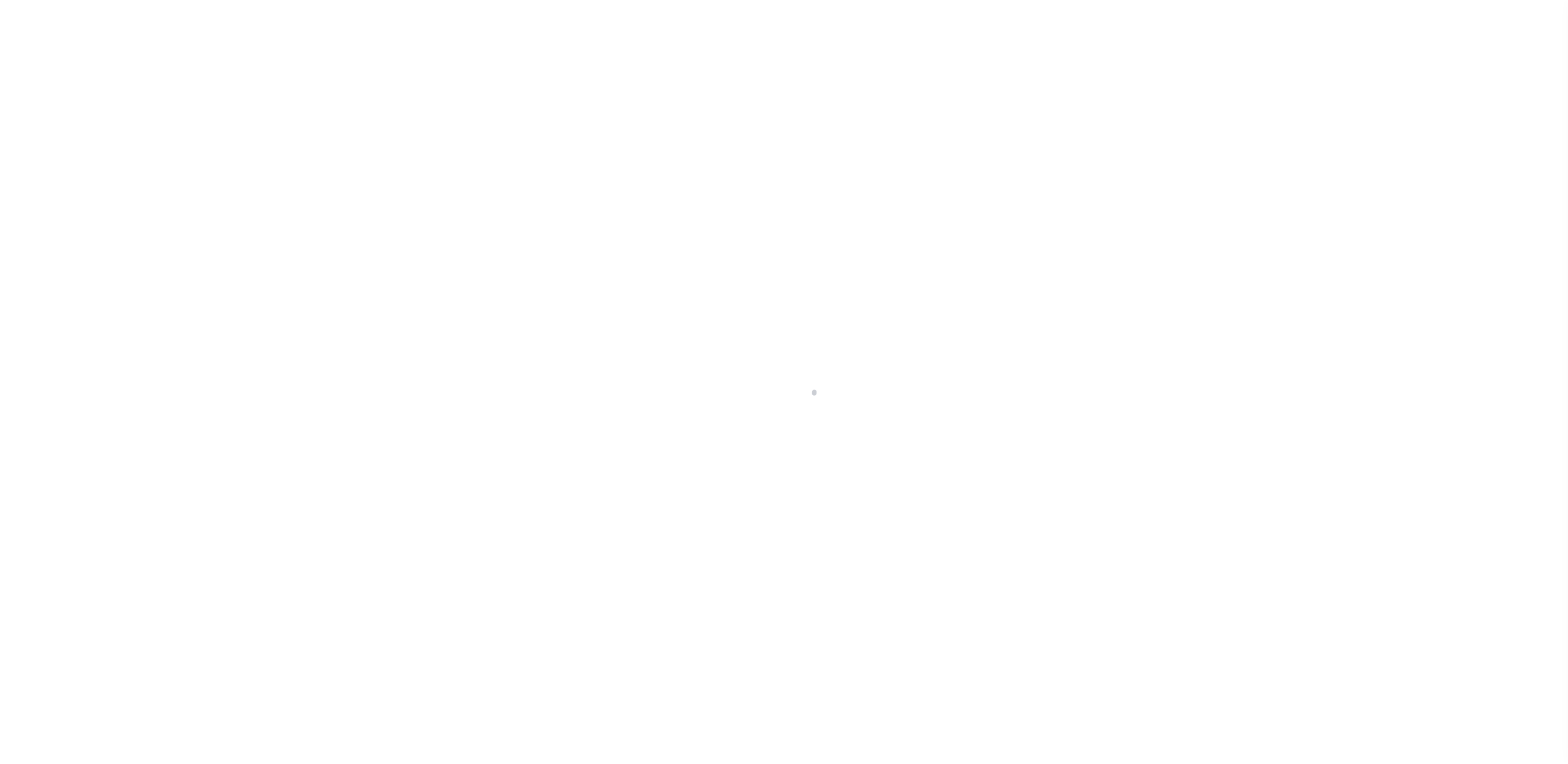
select select "RFP"
select select "CHK"
select select "[PERSON_NAME]"
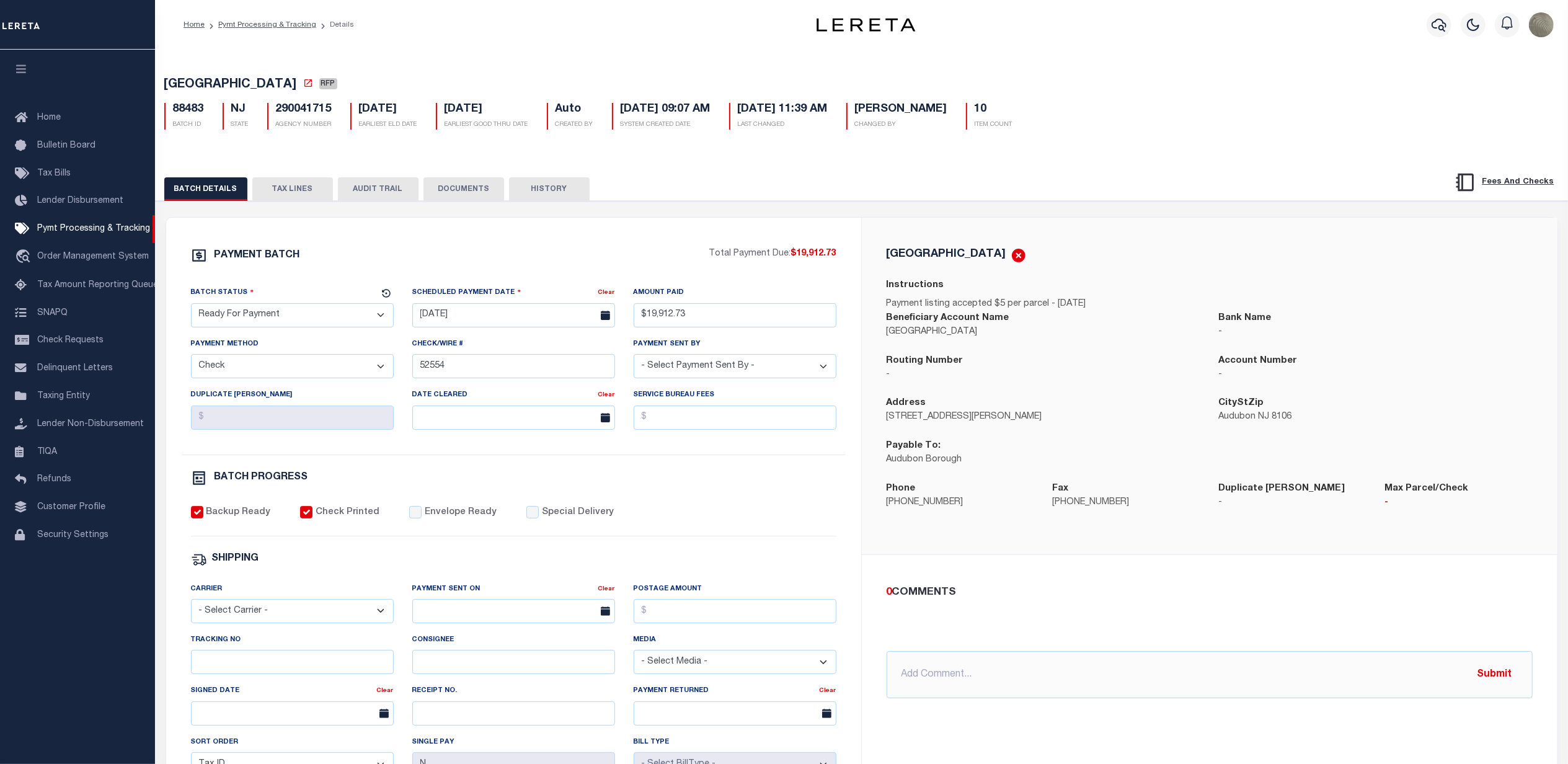
click at [308, 319] on select "- Select Status - Scheduled for Payment Ready For Payment Payment Sent Cleared …" at bounding box center [292, 315] width 203 height 24
click at [378, 274] on div "PAYMENT BATCH Total Payment Due: $19,912.73 Batch Status - Select Status -" at bounding box center [513, 581] width 666 height 667
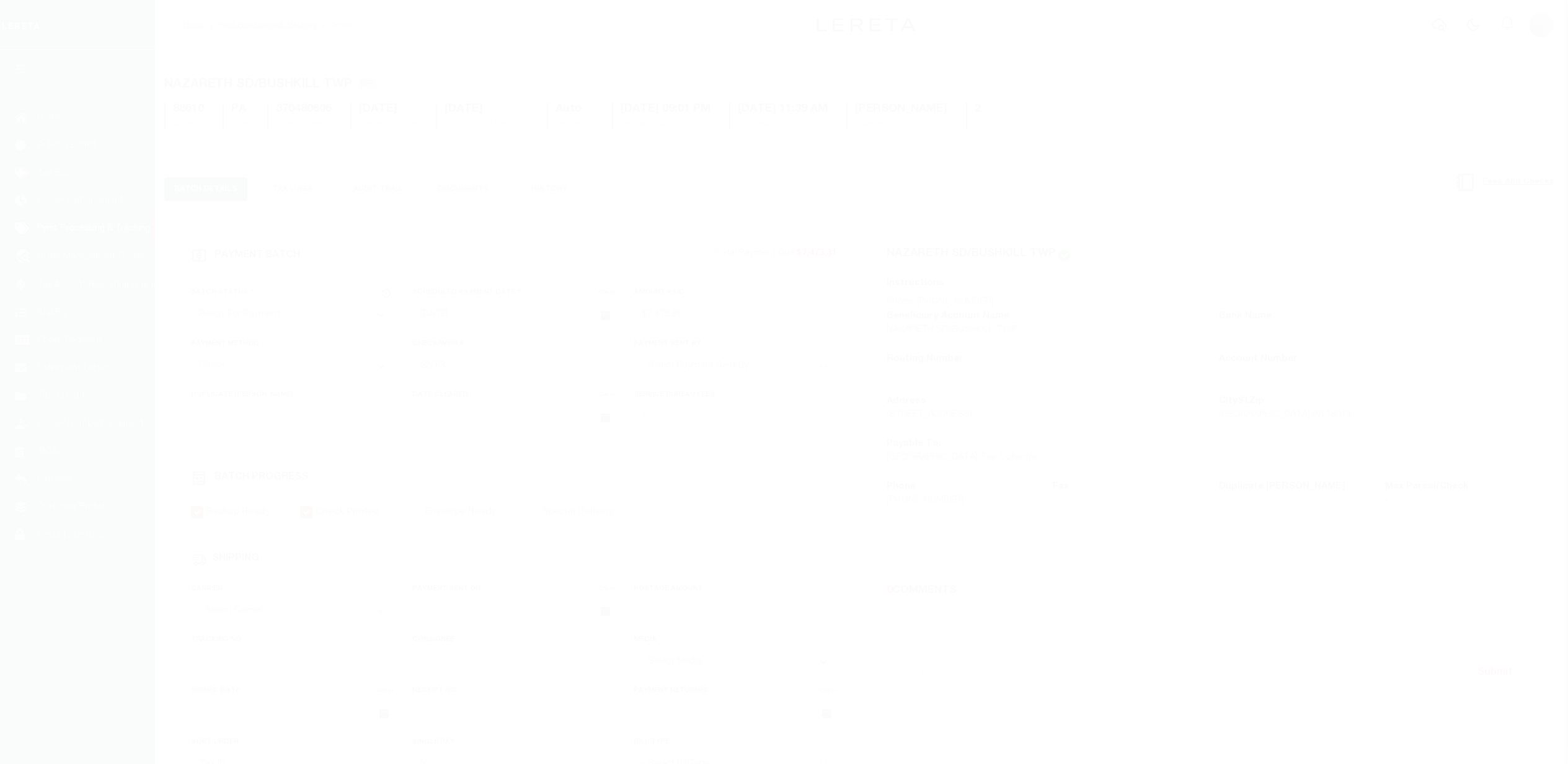
select select "RFP"
select select "CHK"
select select "[PERSON_NAME]"
select select "RFP"
select select "CHK"
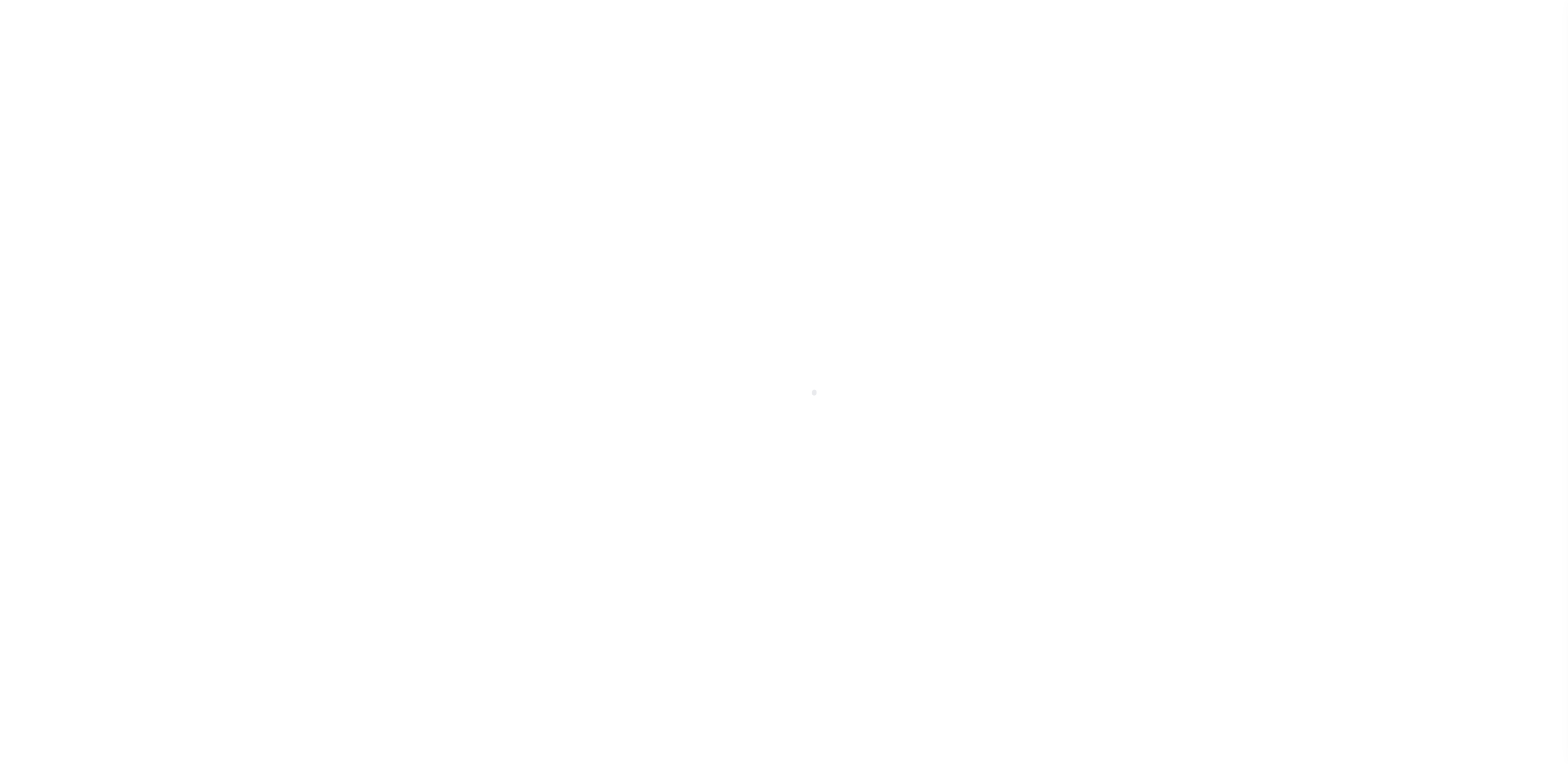
select select "[PERSON_NAME]"
select select "RFP"
select select "CHK"
select select "[PERSON_NAME]"
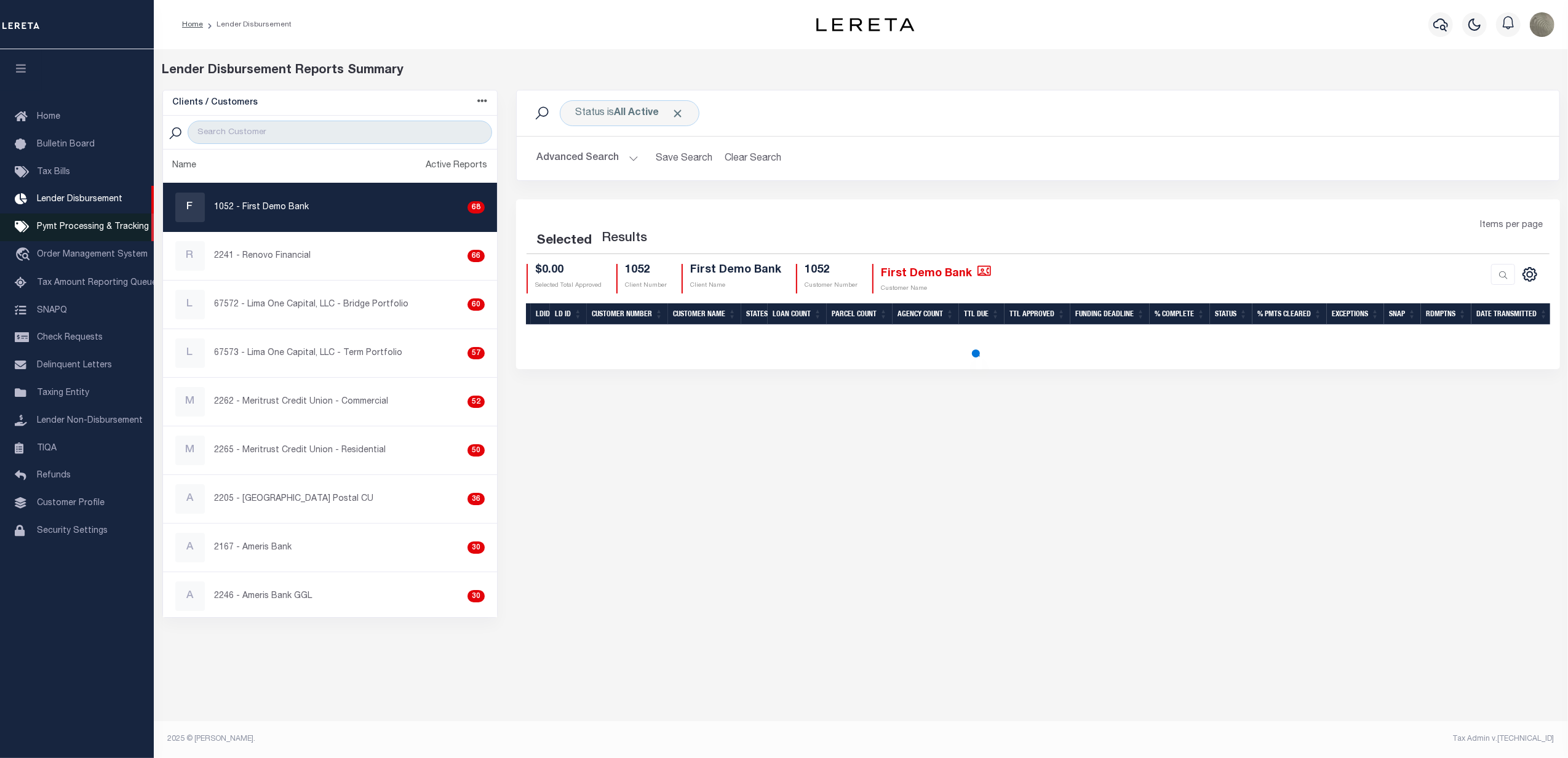
click at [55, 227] on span "Pymt Processing & Tracking" at bounding box center [93, 227] width 112 height 8
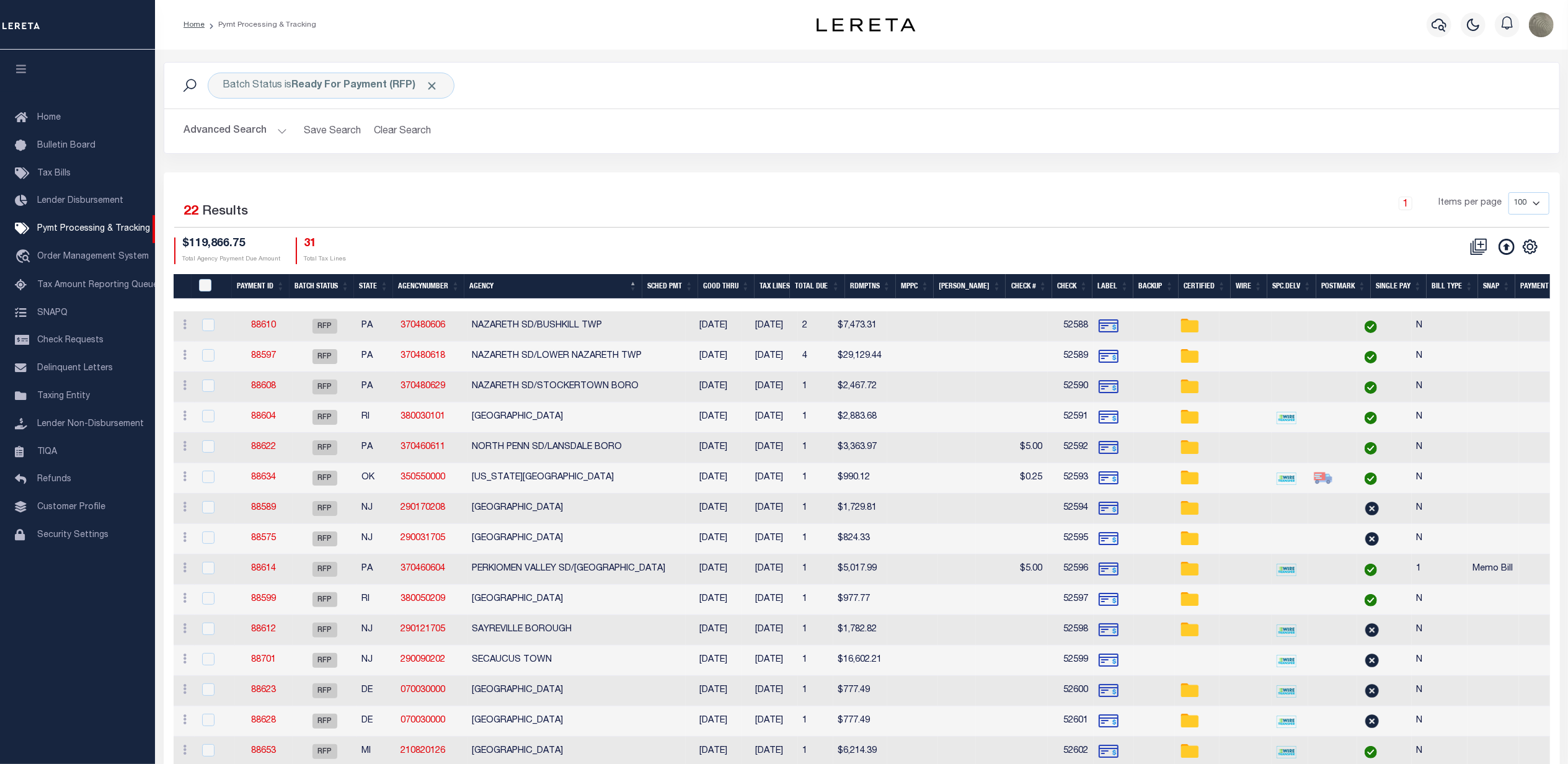
drag, startPoint x: 543, startPoint y: 240, endPoint x: 546, endPoint y: 233, distance: 7.6
click at [546, 234] on div "Selected 22 Results 1 Items per page 100 200 500 1000 $119,866.75 Total Agency …" at bounding box center [862, 228] width 1395 height 71
click at [790, 181] on div "Selected 22 Results 1 Items per page 100 200 500 1000 $119,866.75" at bounding box center [862, 581] width 1396 height 817
click at [616, 206] on div "1 Items per page 100 200 500 1000" at bounding box center [1036, 208] width 1027 height 32
click at [1525, 252] on icon "" at bounding box center [1530, 247] width 14 height 14
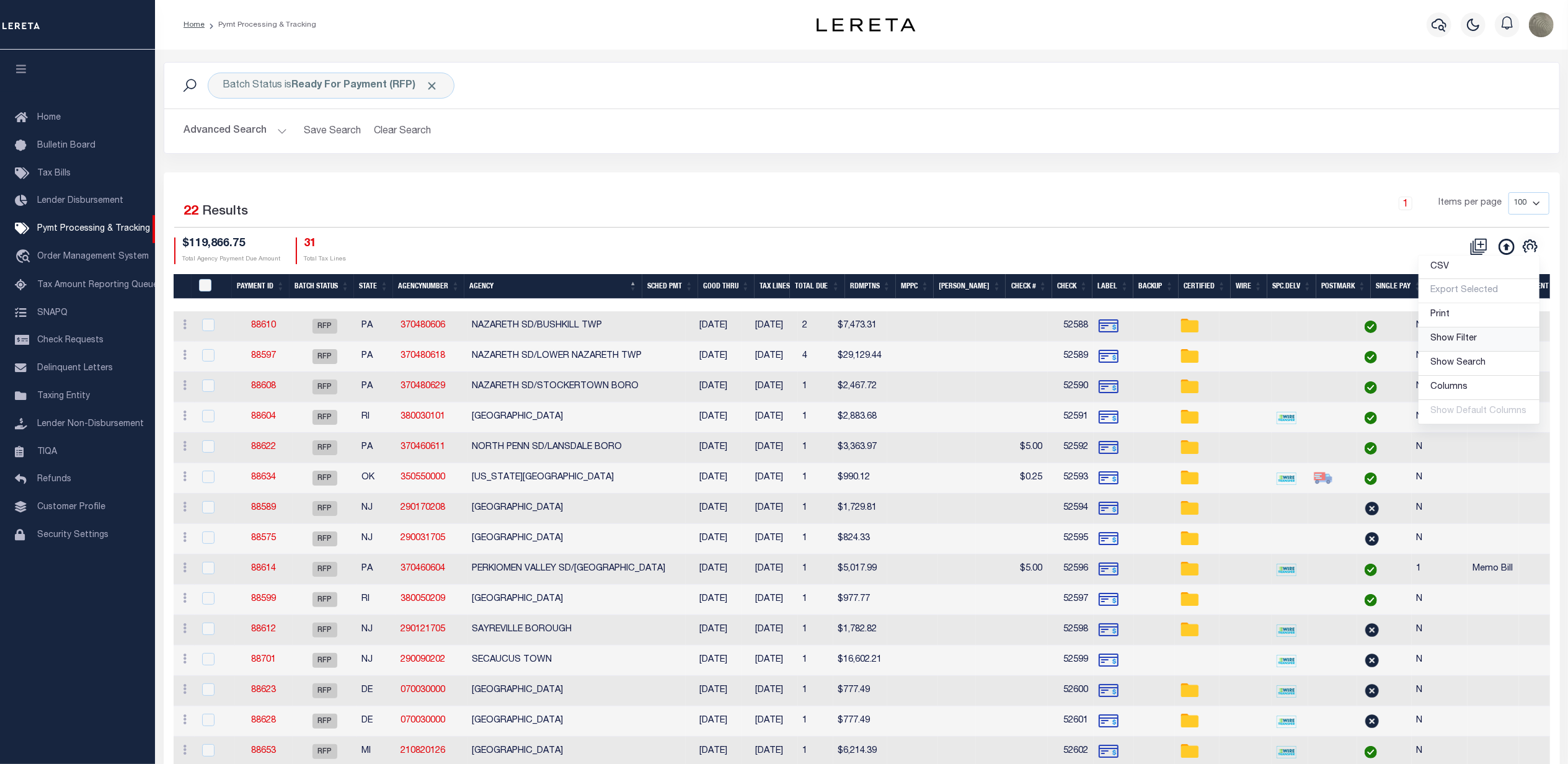
click at [1451, 340] on span "Show Filter" at bounding box center [1454, 339] width 47 height 9
select select
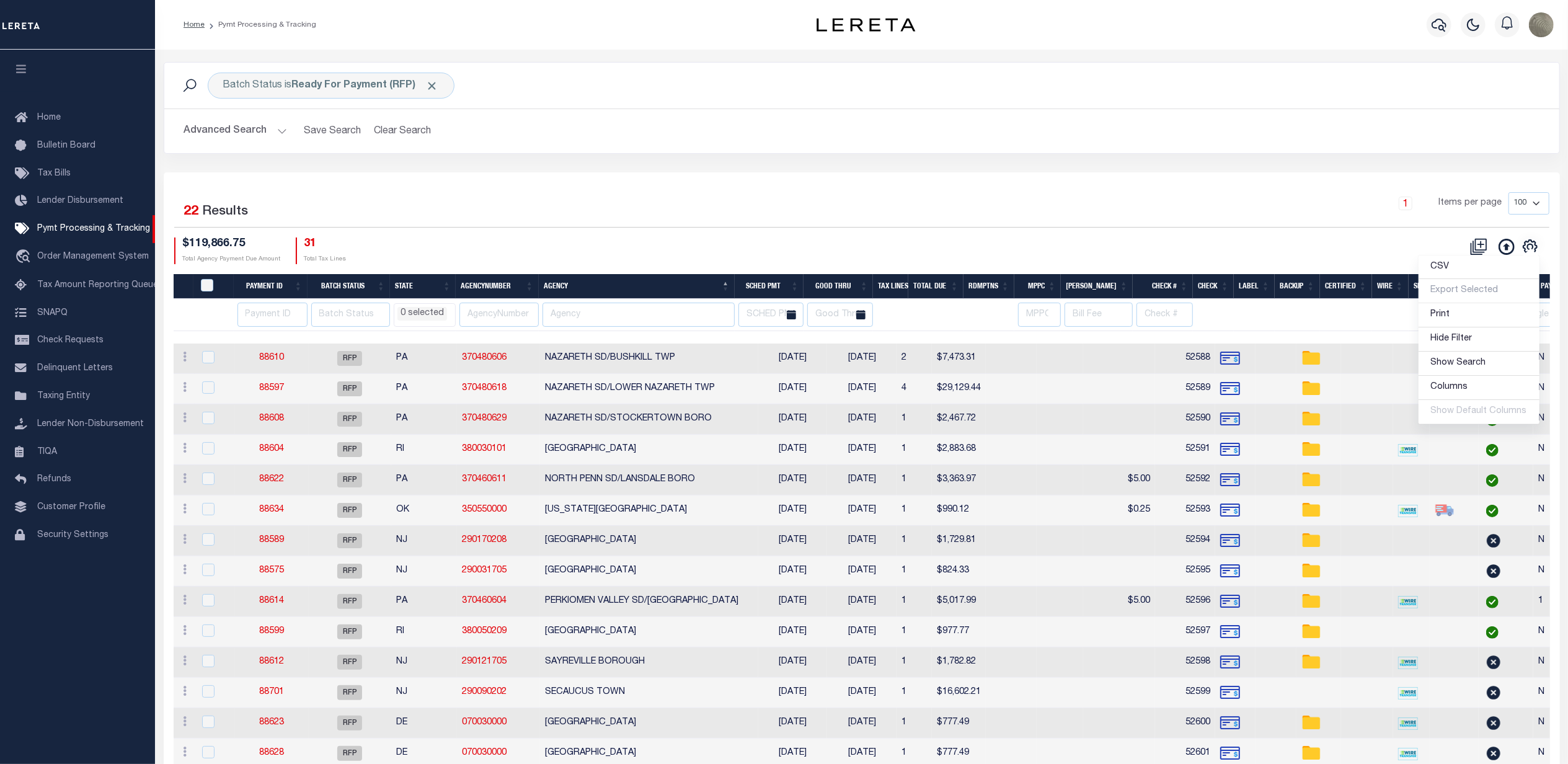
click at [708, 181] on div "Selected 22 Results 1 Items per page 100 200 500 1000 $119,866.75" at bounding box center [862, 597] width 1396 height 850
click at [603, 288] on th "Agency" at bounding box center [637, 286] width 196 height 26
select select
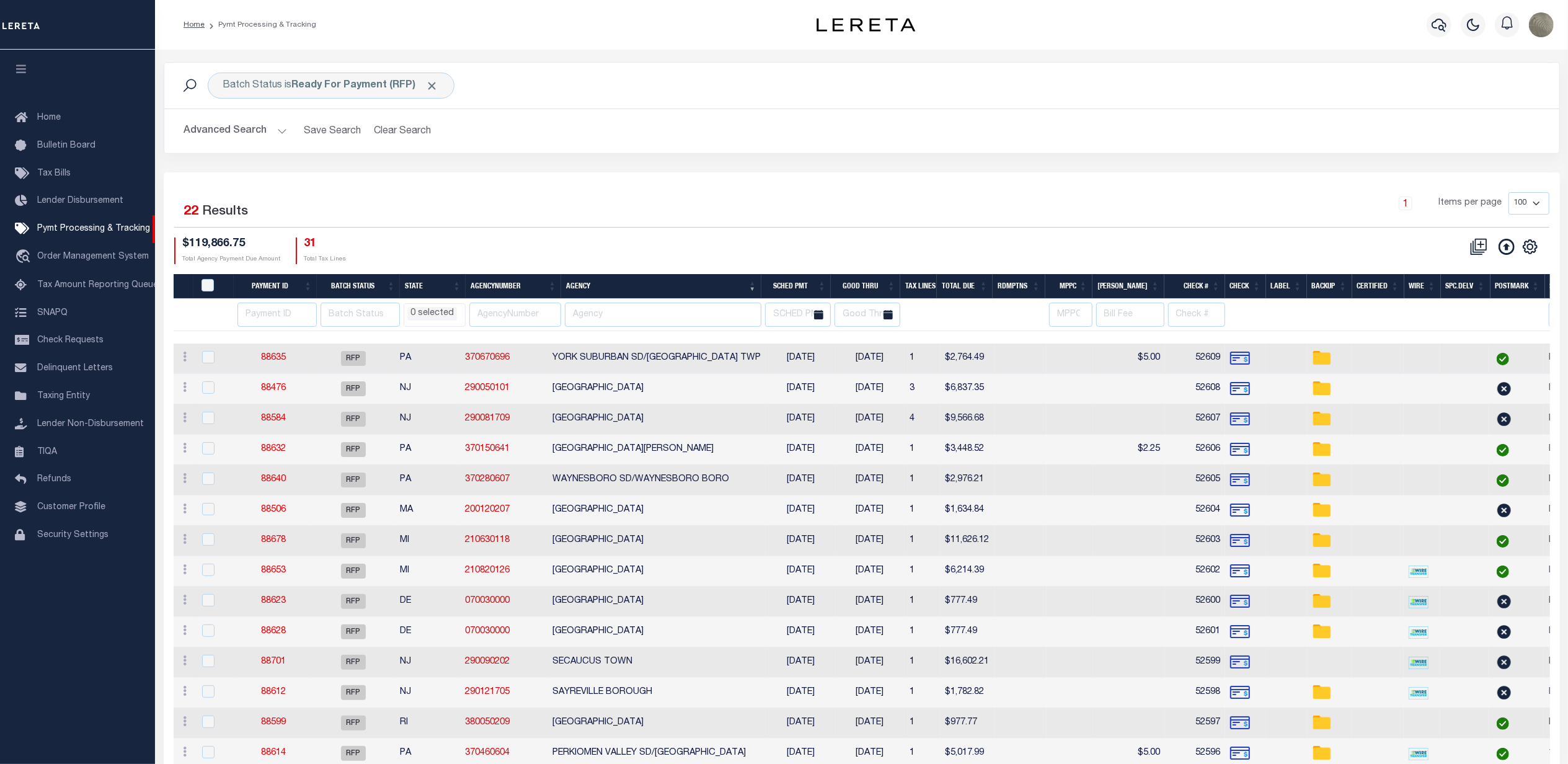
click at [625, 288] on th "Agency" at bounding box center [661, 286] width 200 height 26
select select
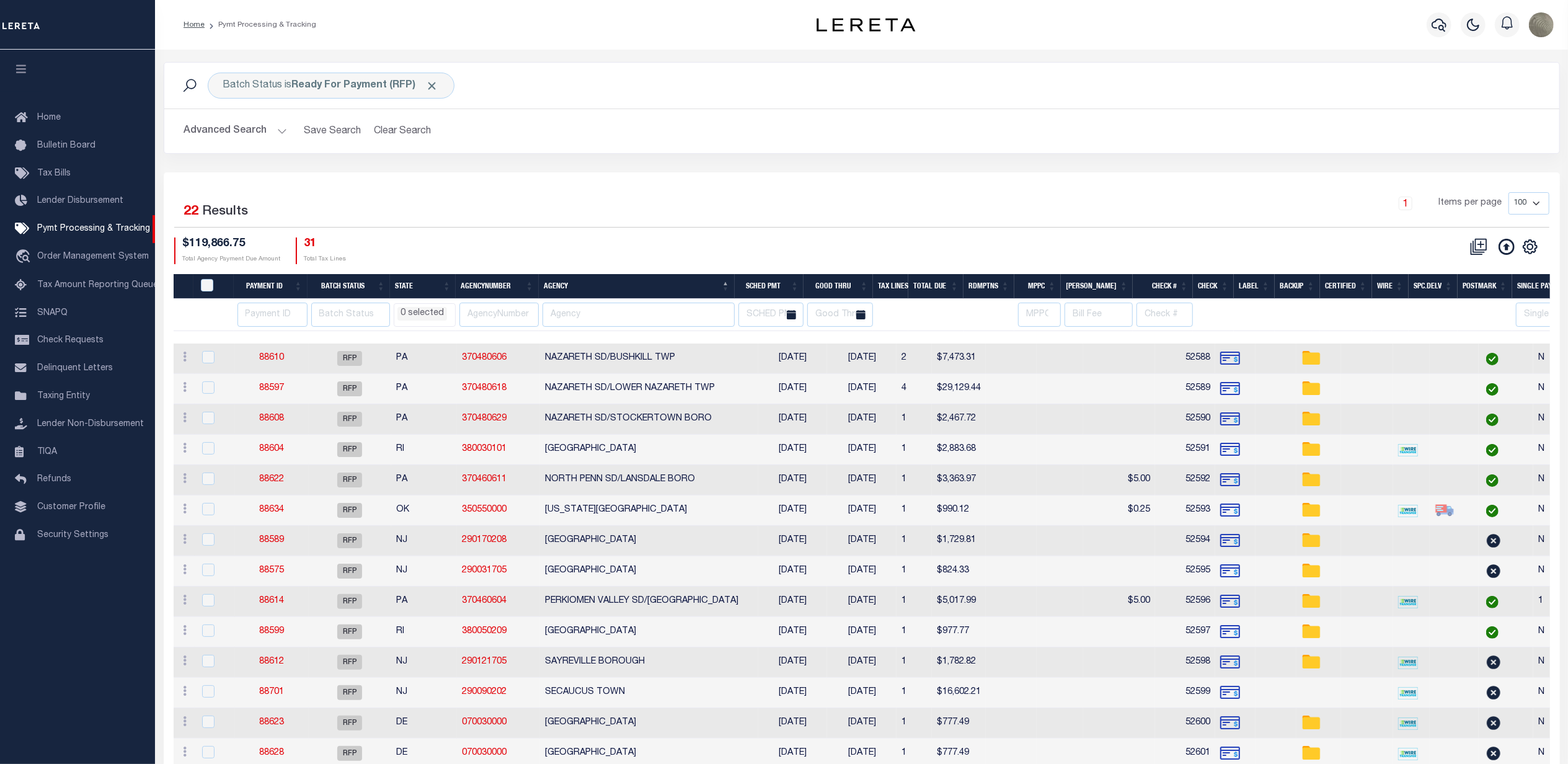
click at [661, 233] on div "Selected 22 Results 1 Items per page 100 200 500 1000 $119,866.75 Total Agency …" at bounding box center [862, 228] width 1395 height 71
click at [269, 358] on link "88610" at bounding box center [272, 358] width 25 height 9
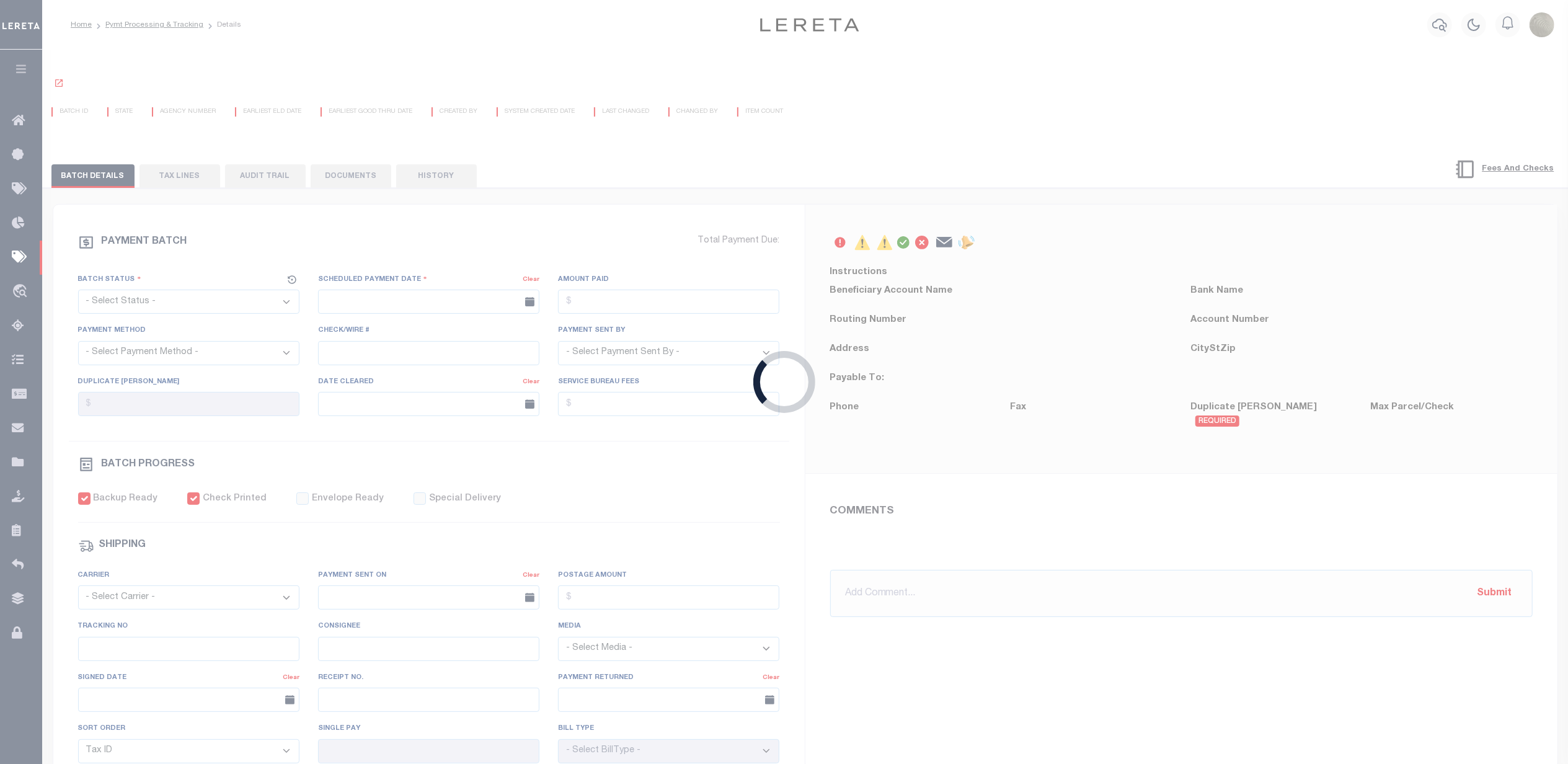
select select "RFP"
type input "[DATE]"
type input "$7,473.31"
select select "CHK"
type input "52588"
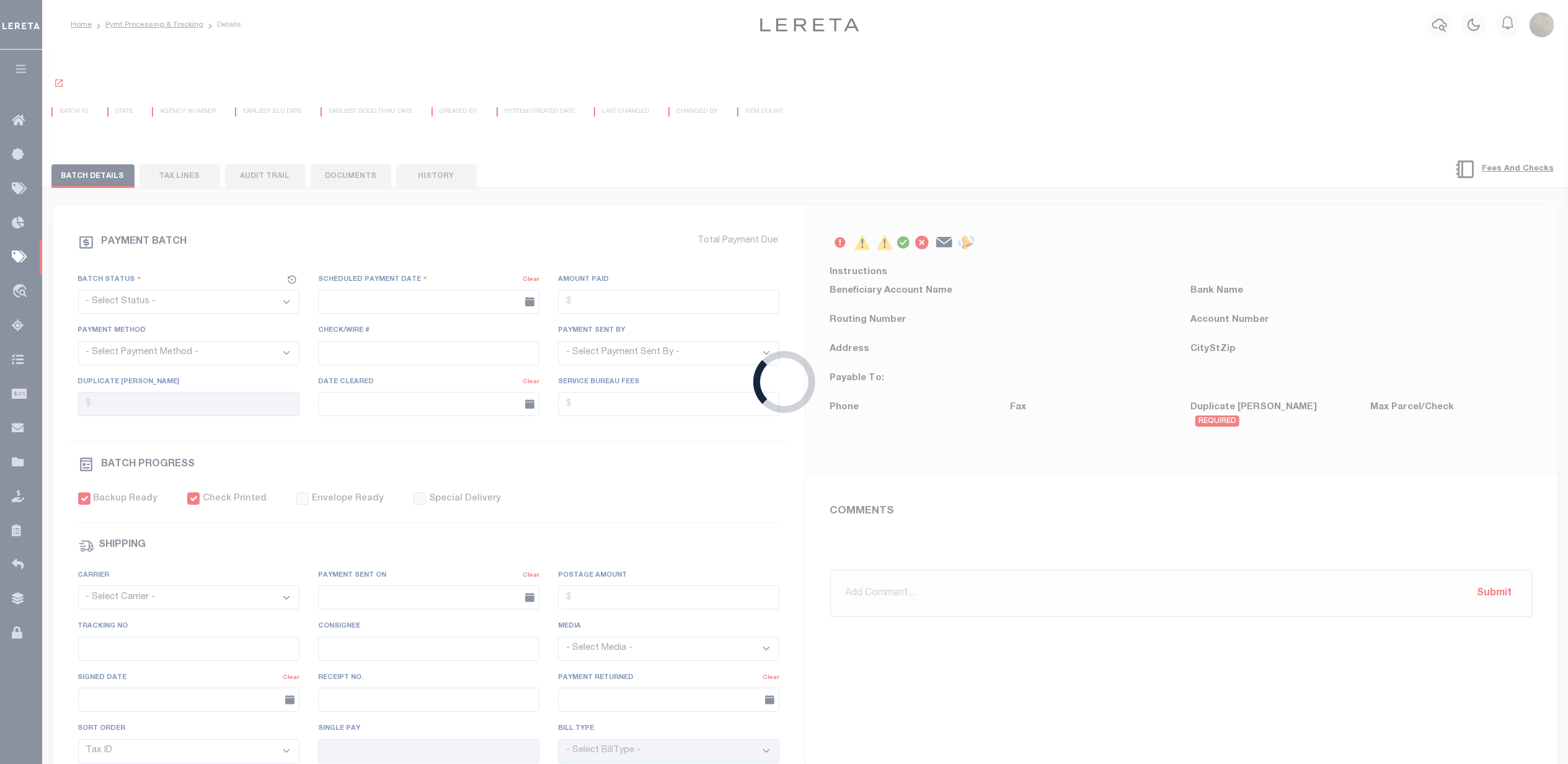
select select "[PERSON_NAME]"
checkbox input "true"
type input "N"
radio input "true"
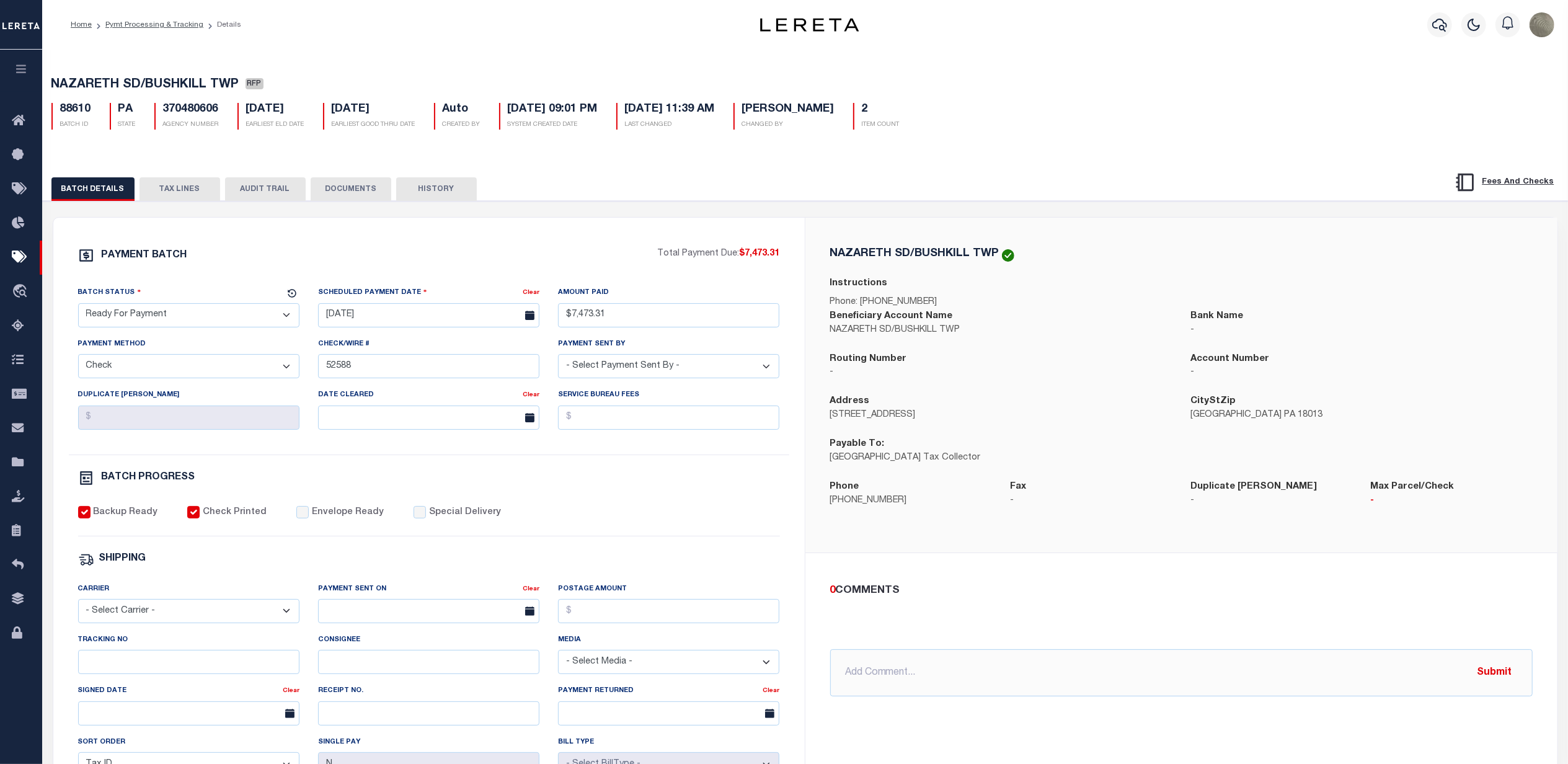
click at [167, 315] on select "- Select Status - Scheduled for Payment Ready For Payment Payment Sent Cleared …" at bounding box center [189, 315] width 221 height 24
select select "SNT"
click at [78, 307] on select "- Select Status - Scheduled for Payment Ready For Payment Payment Sent Cleared …" at bounding box center [189, 315] width 221 height 24
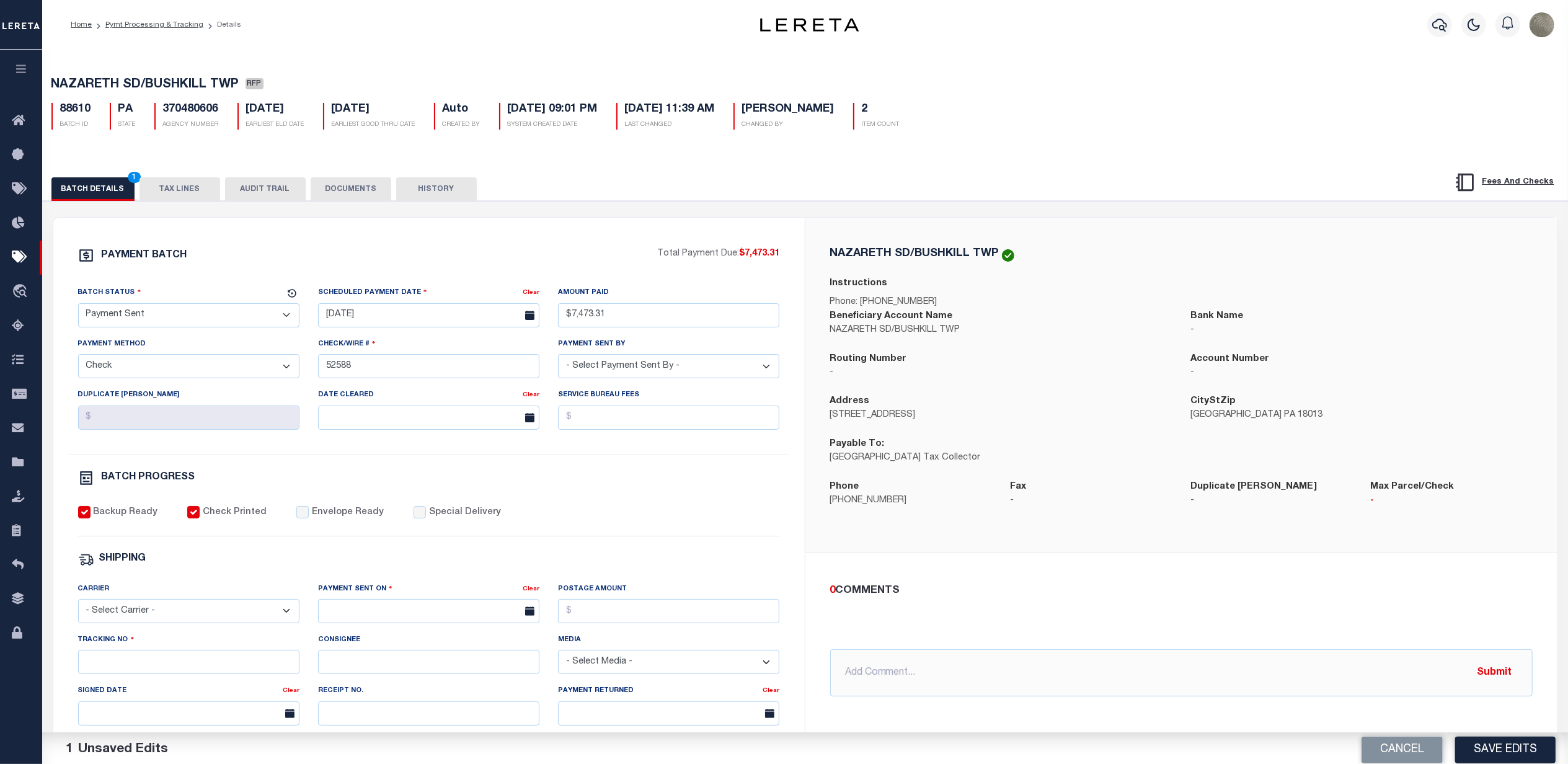
click at [428, 301] on div "Scheduled Payment Date" at bounding box center [420, 294] width 205 height 17
click at [412, 316] on input "[DATE]" at bounding box center [429, 315] width 221 height 24
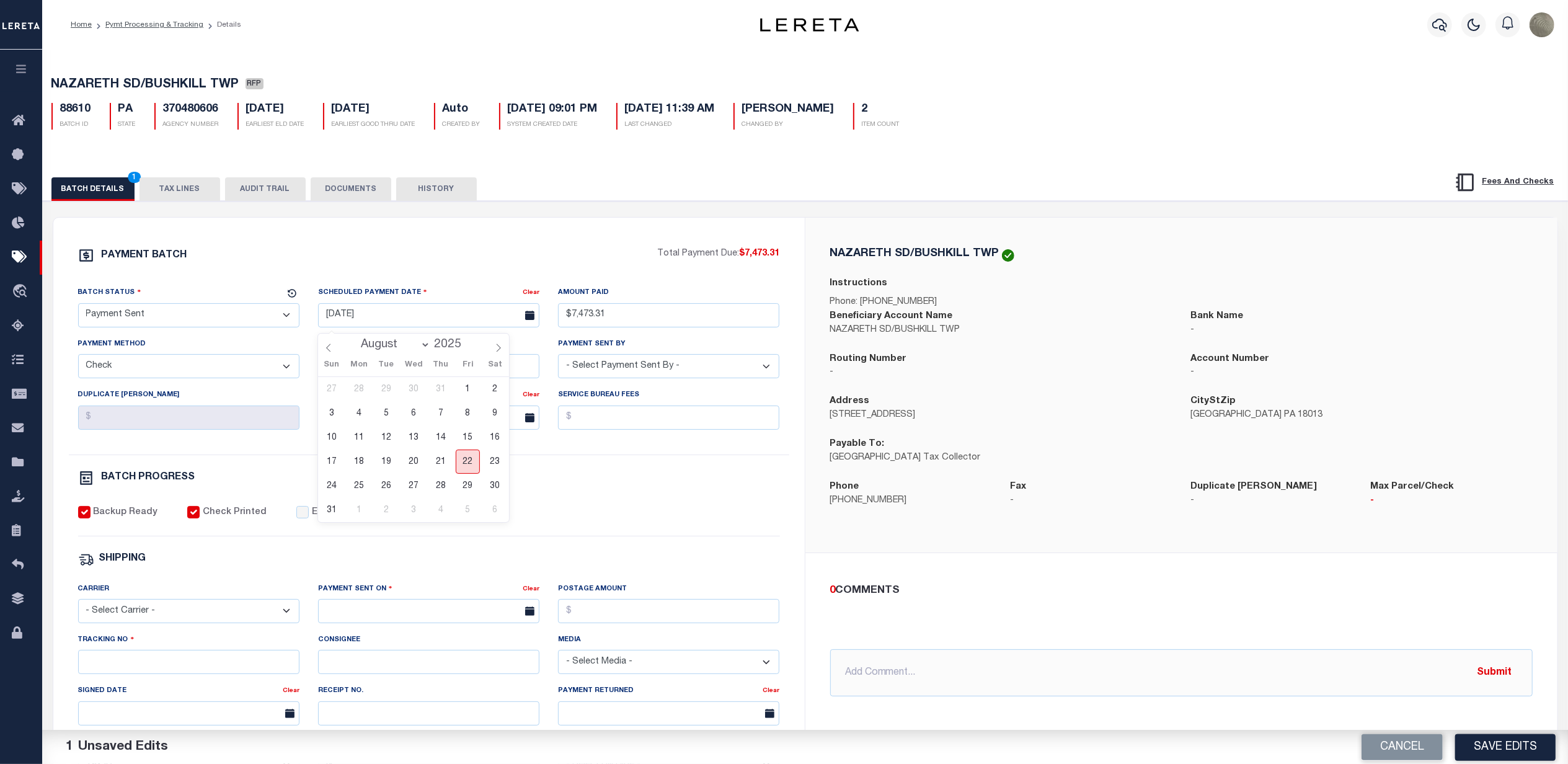
click at [466, 466] on span "22" at bounding box center [467, 462] width 24 height 24
click at [312, 518] on label "Envelope Ready" at bounding box center [348, 513] width 72 height 14
drag, startPoint x: 279, startPoint y: 526, endPoint x: 298, endPoint y: 517, distance: 21.0
click at [281, 525] on div "Backup Ready Check Printed Envelope Ready Special Delivery" at bounding box center [429, 522] width 702 height 30
click at [298, 517] on input "Envelope Ready" at bounding box center [302, 512] width 13 height 13
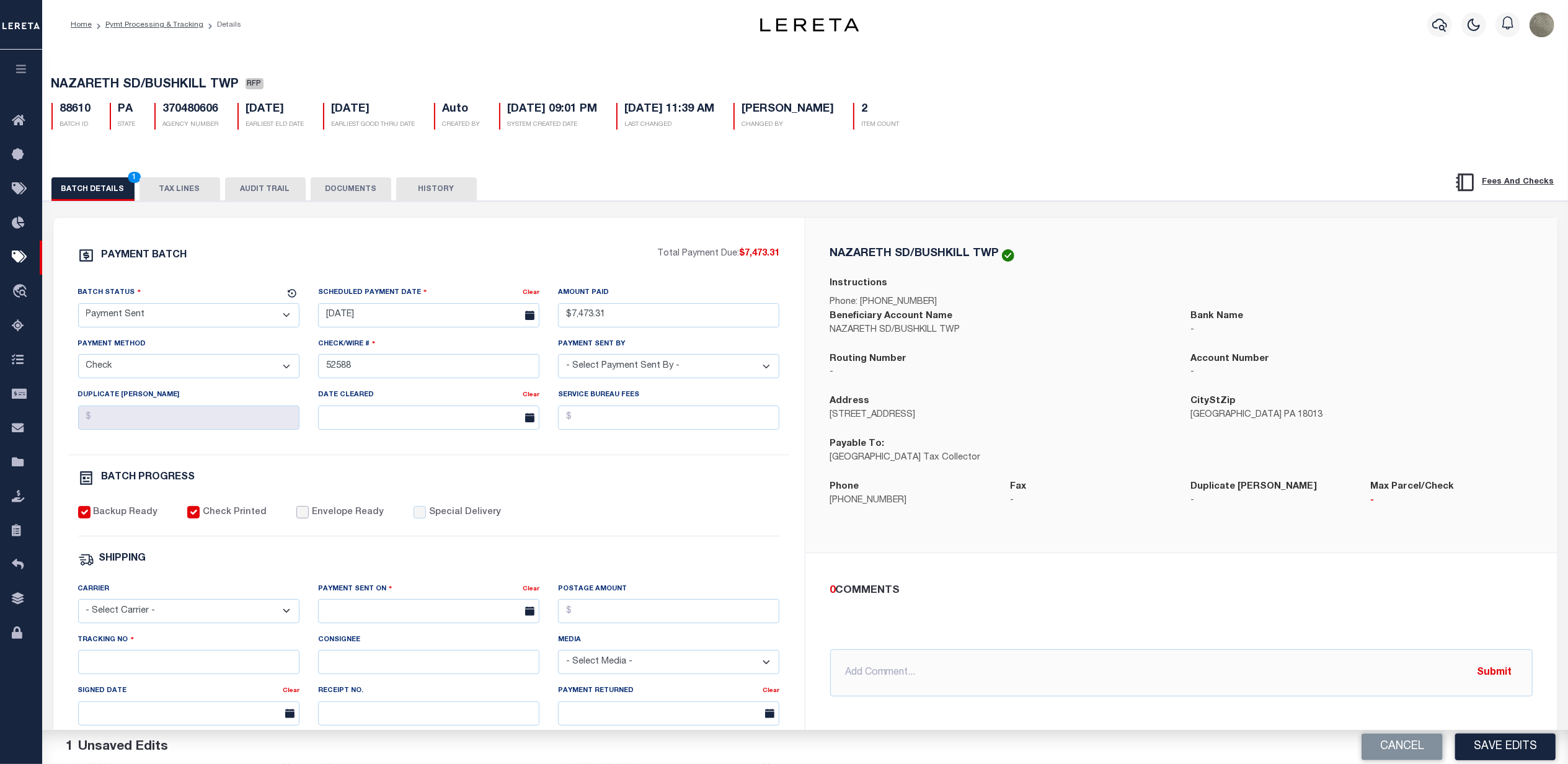
checkbox input "true"
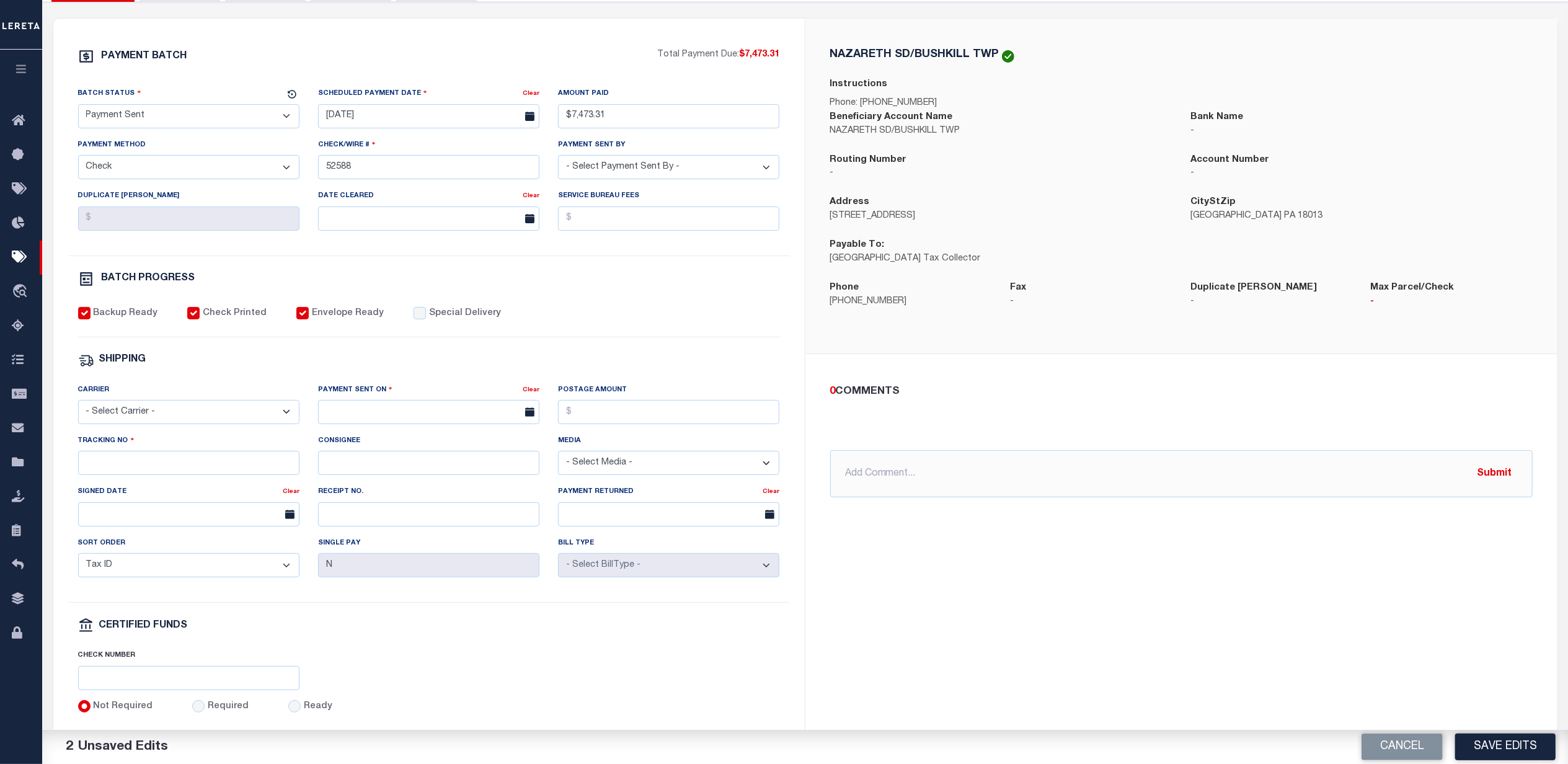
scroll to position [248, 0]
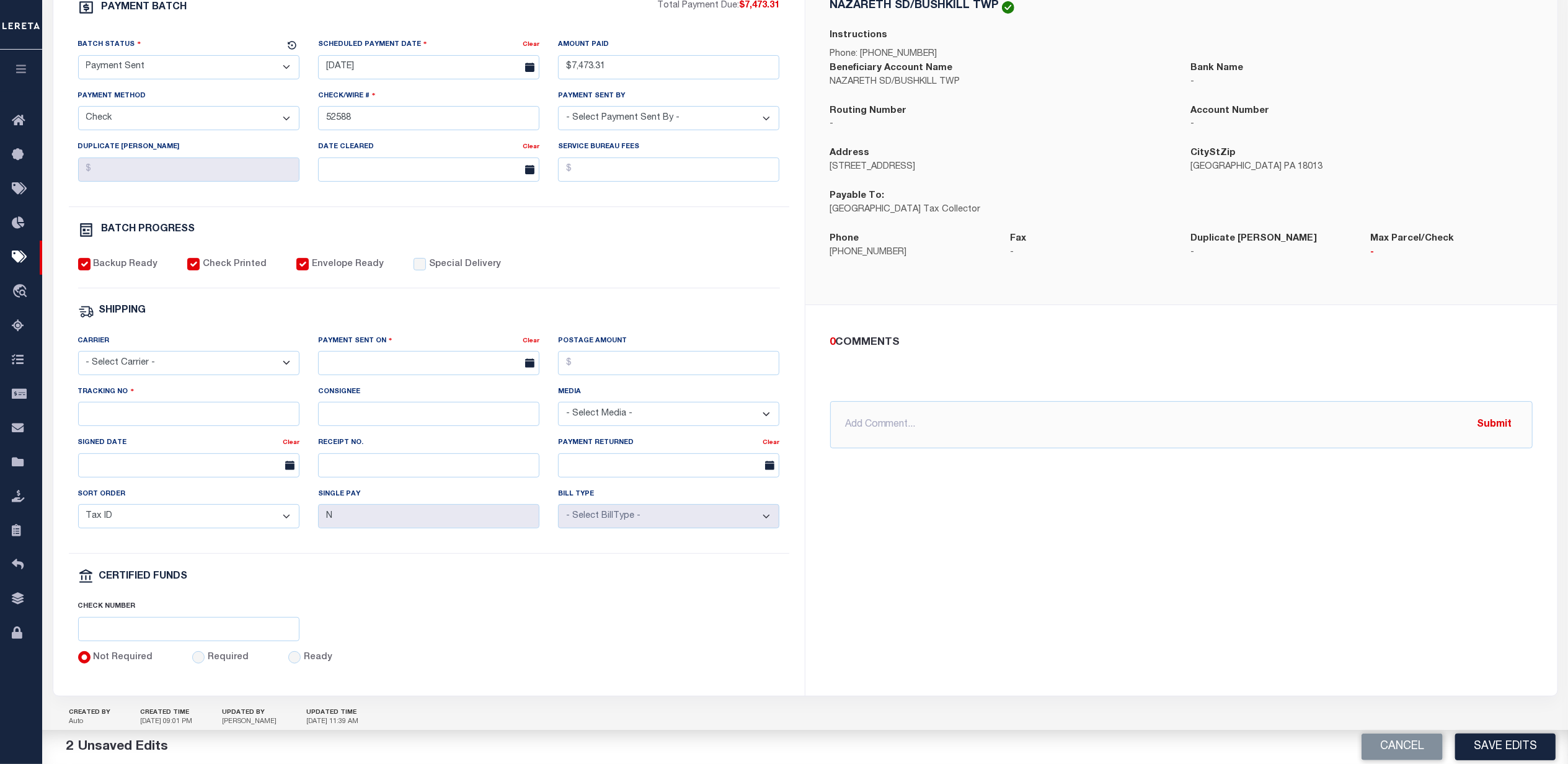
click at [167, 370] on select "- Select Carrier - E-mail Fax Fedex FTP Other UPS USPS" at bounding box center [189, 363] width 221 height 24
select select "FDX"
click at [78, 360] on select "- Select Carrier - E-mail Fax Fedex FTP Other UPS USPS" at bounding box center [189, 363] width 221 height 24
click at [404, 372] on input "text" at bounding box center [429, 363] width 221 height 24
click at [475, 521] on span "22" at bounding box center [467, 515] width 24 height 24
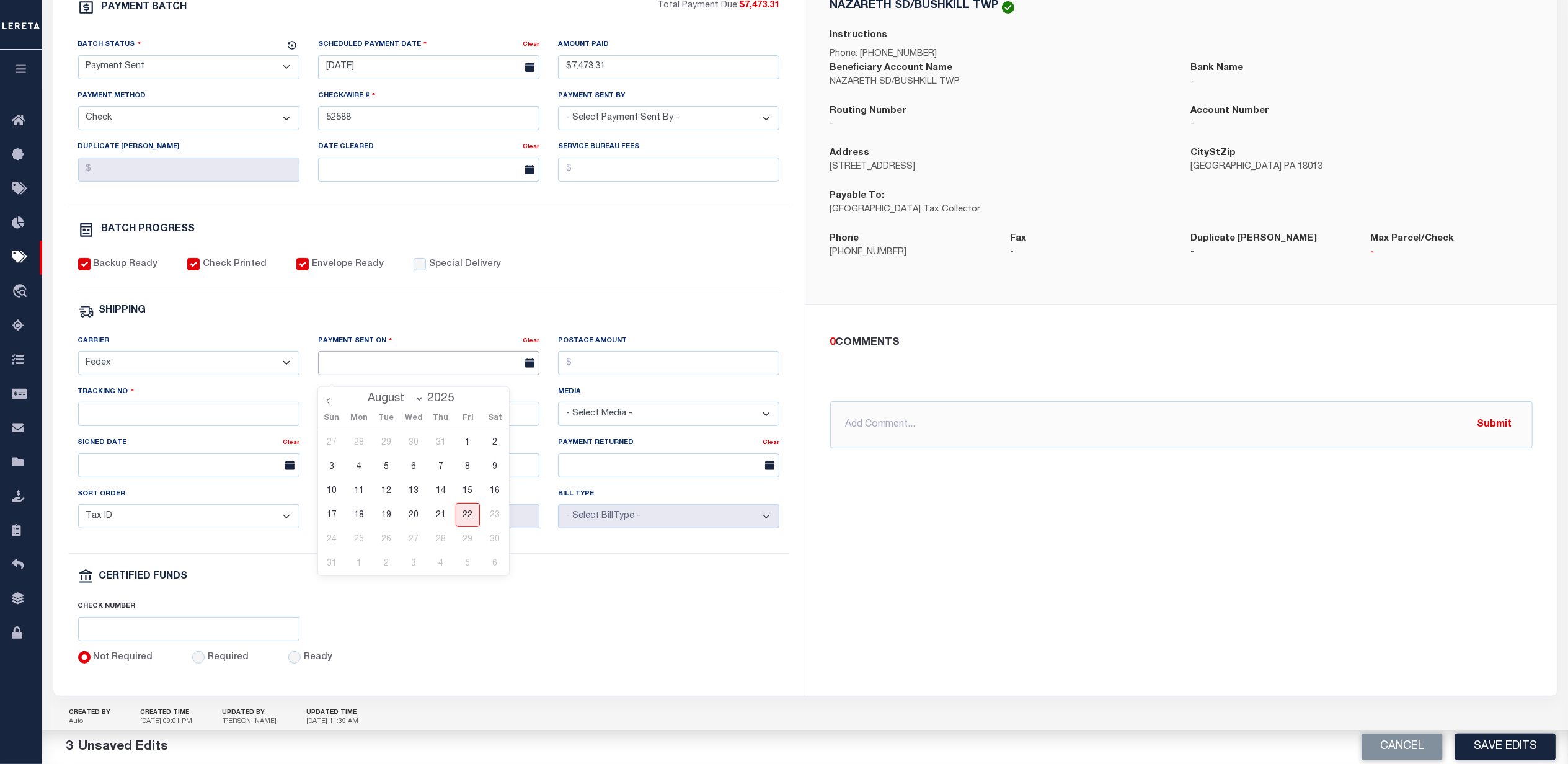
type input "[DATE]"
click at [613, 373] on input "Postage Amount" at bounding box center [669, 363] width 221 height 24
type input "$9.86"
click at [171, 436] on div "Tracking No" at bounding box center [189, 410] width 240 height 51
click at [171, 426] on input "Tracking No" at bounding box center [189, 414] width 221 height 24
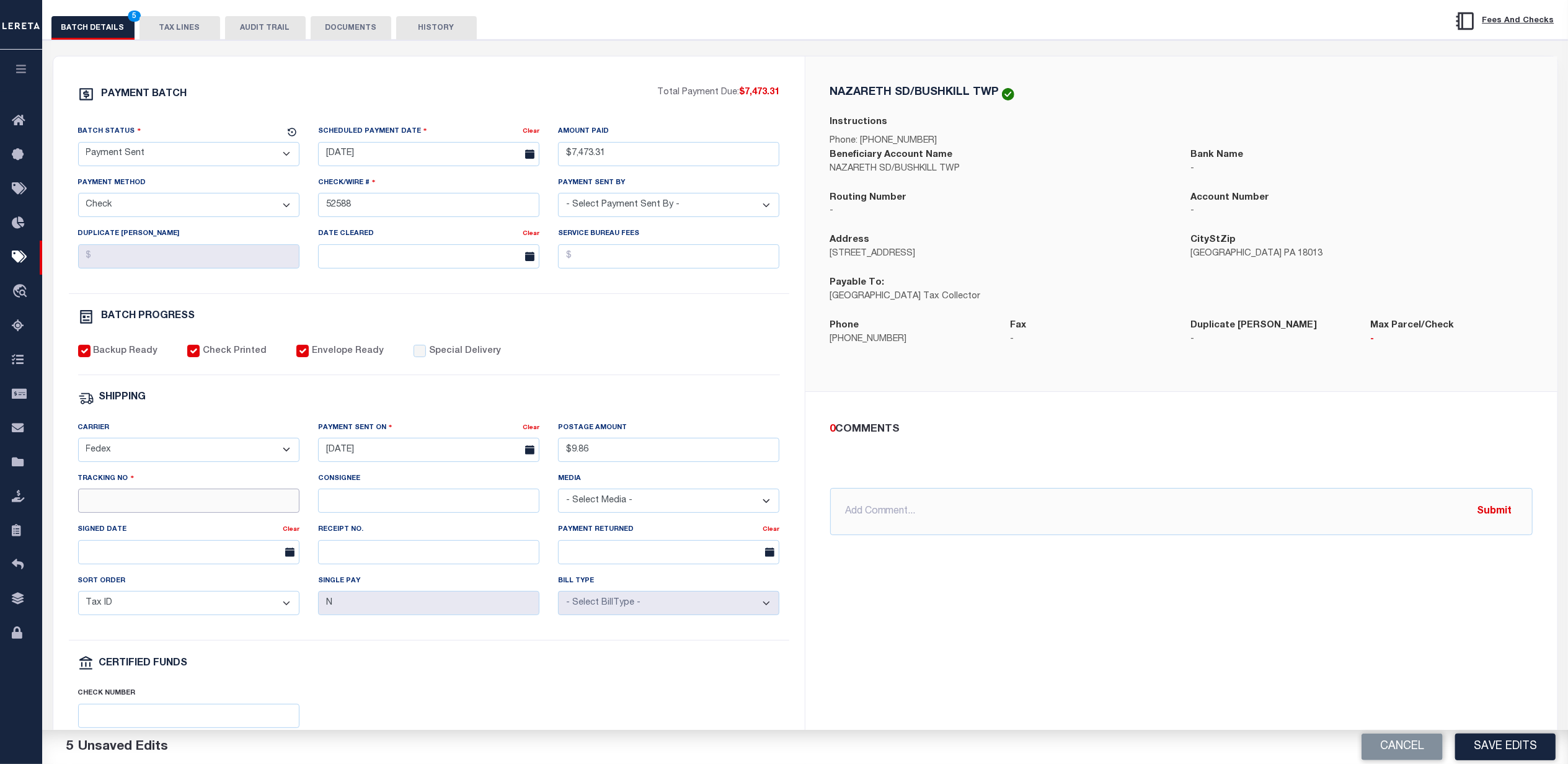
scroll to position [165, 0]
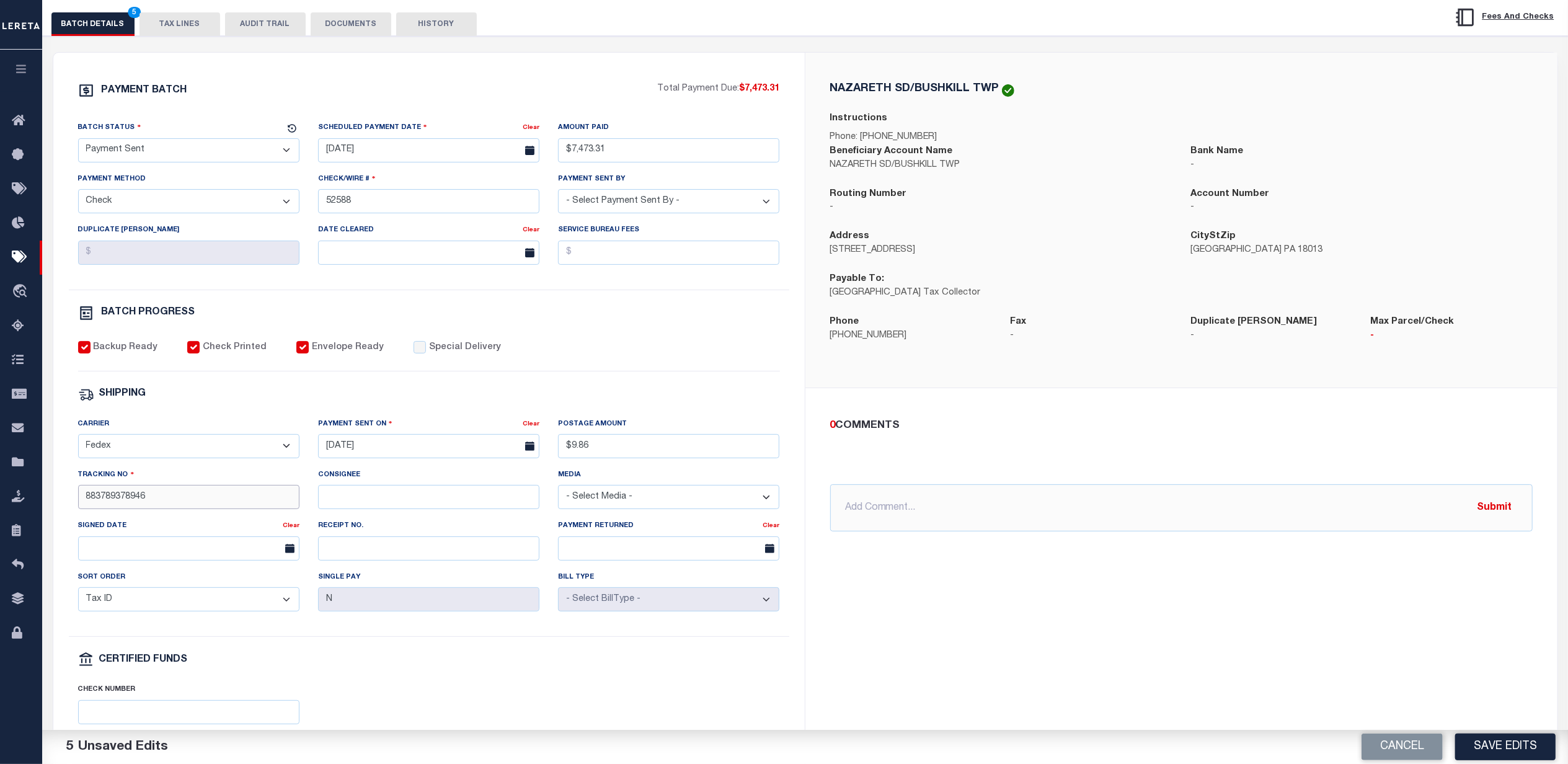
click at [152, 500] on input "883789378946" at bounding box center [189, 497] width 221 height 24
type input "883789378946"
click at [679, 360] on div "Backup Ready Check Printed Envelope Ready Special Delivery" at bounding box center [429, 356] width 702 height 30
click at [1499, 740] on button "Save Edits" at bounding box center [1505, 747] width 101 height 27
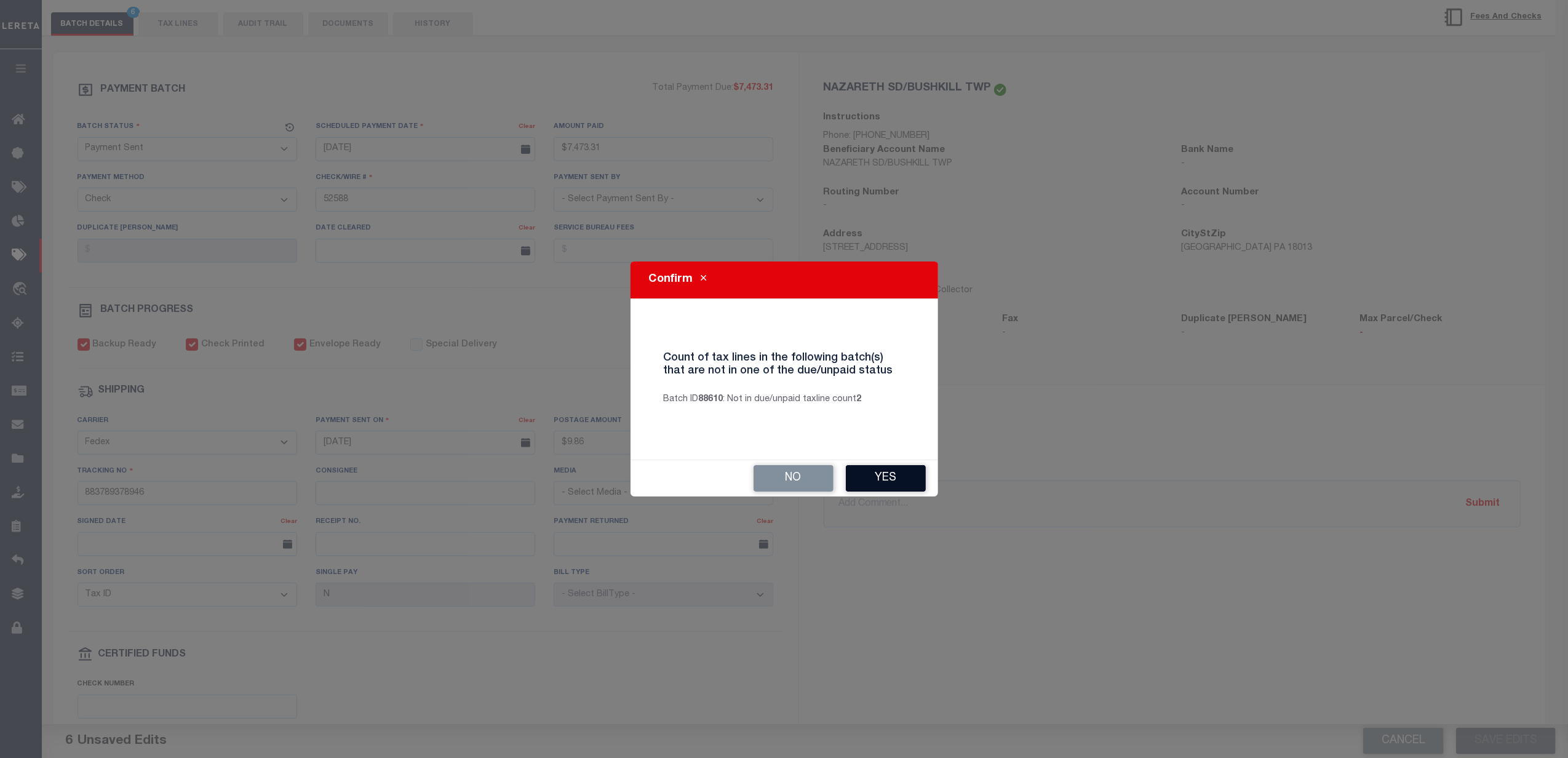
click at [902, 484] on button "Yes" at bounding box center [886, 478] width 80 height 27
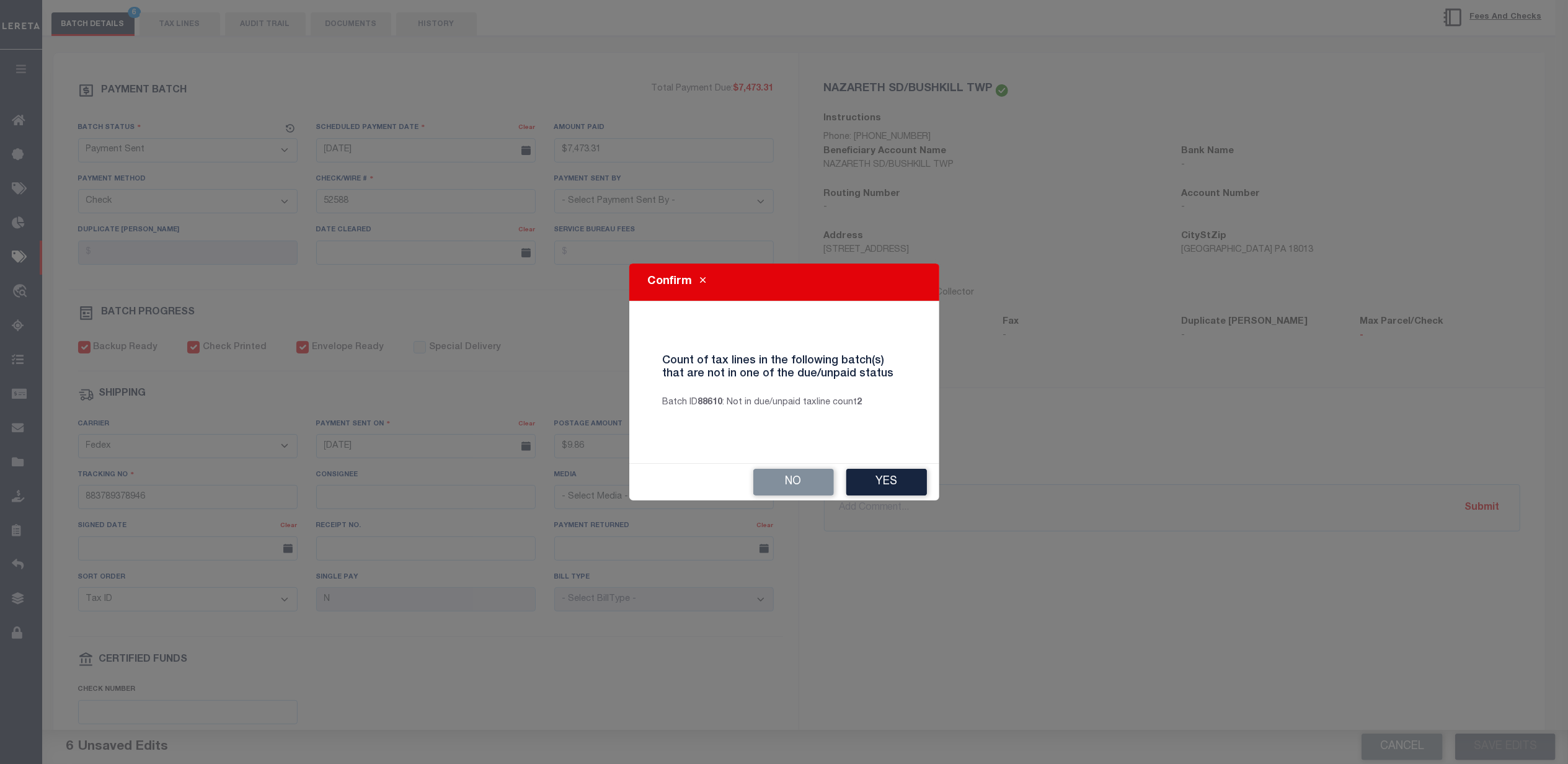
select select
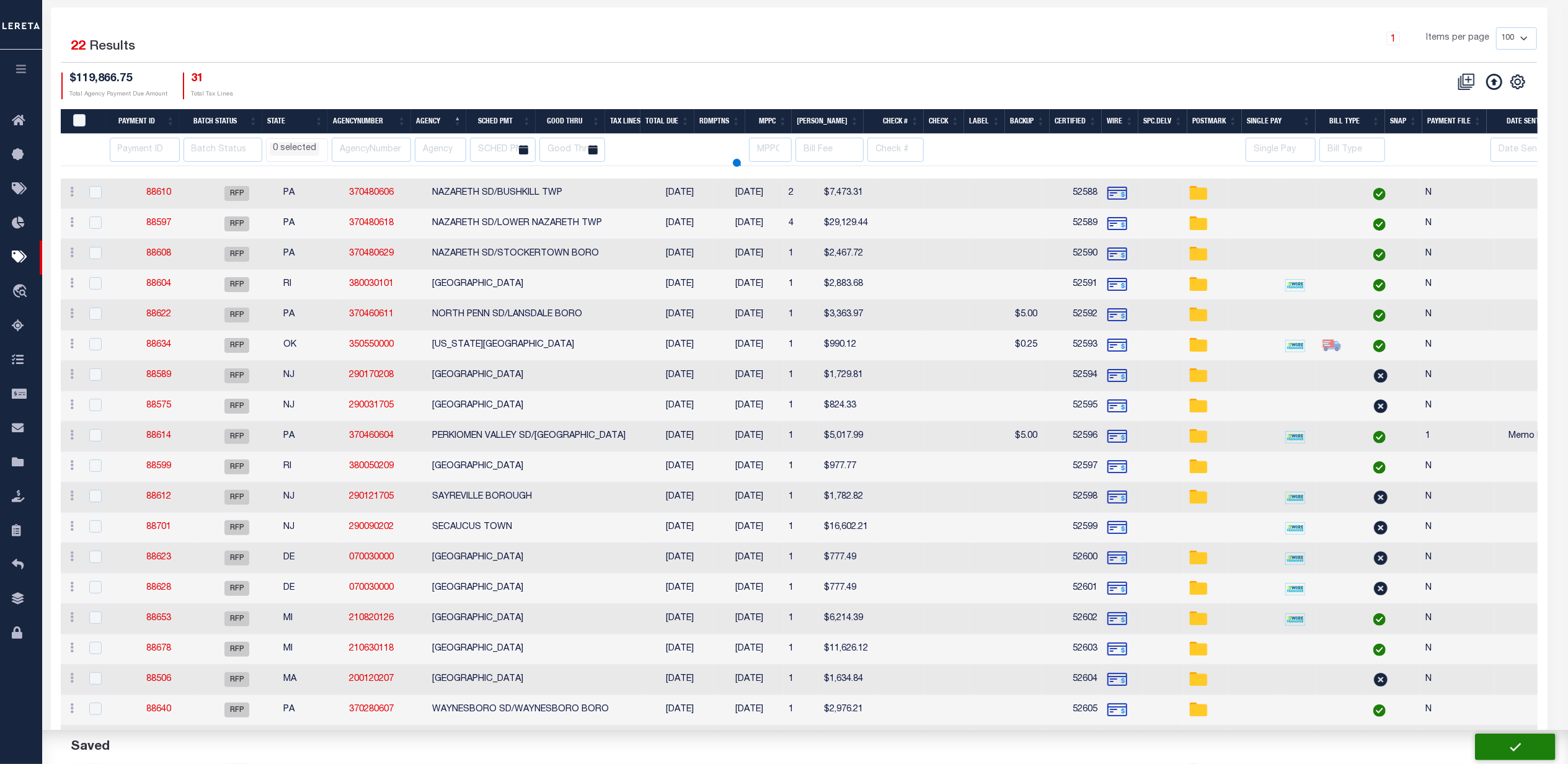
scroll to position [30, 0]
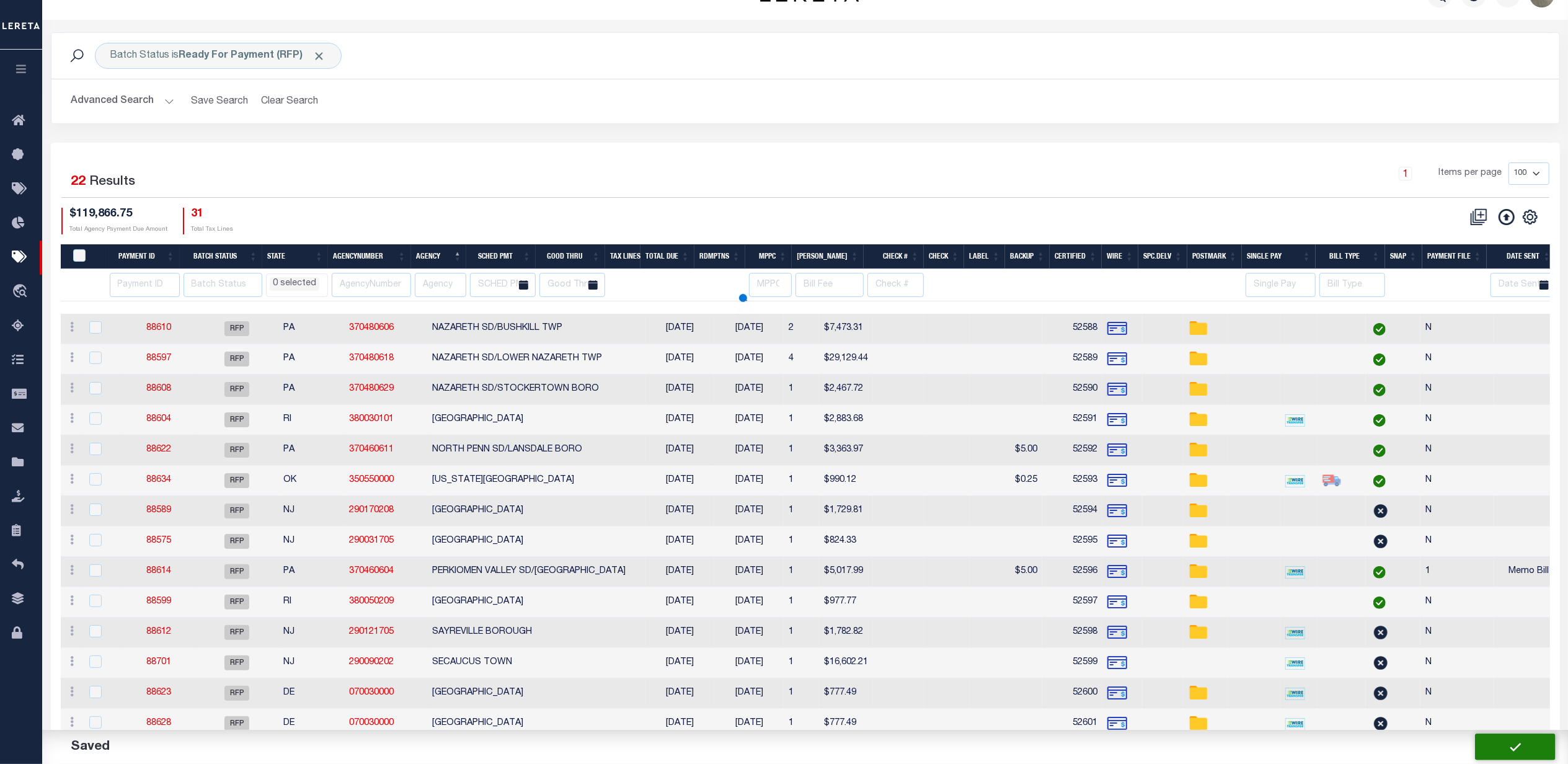
select select
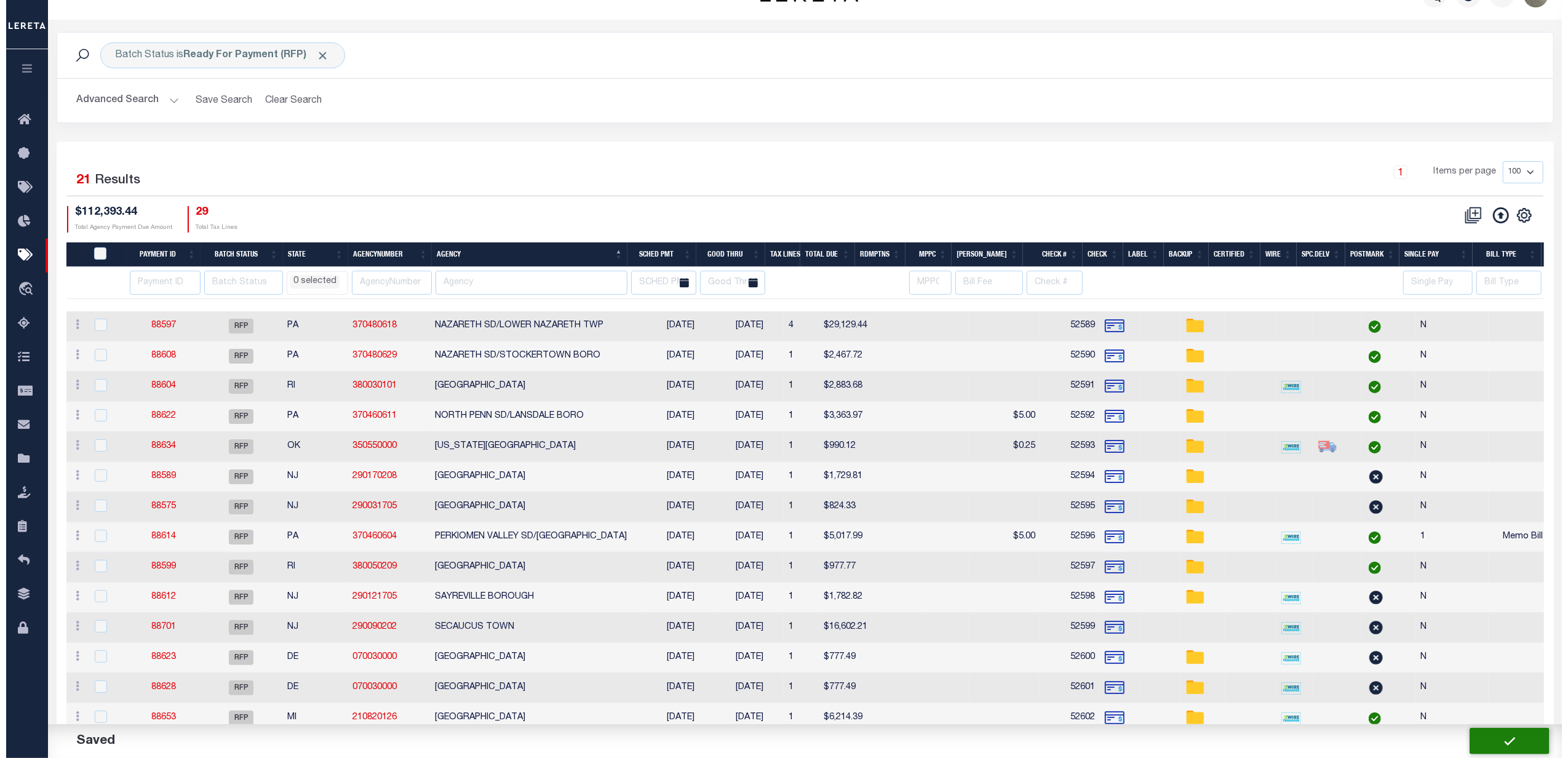
scroll to position [0, 0]
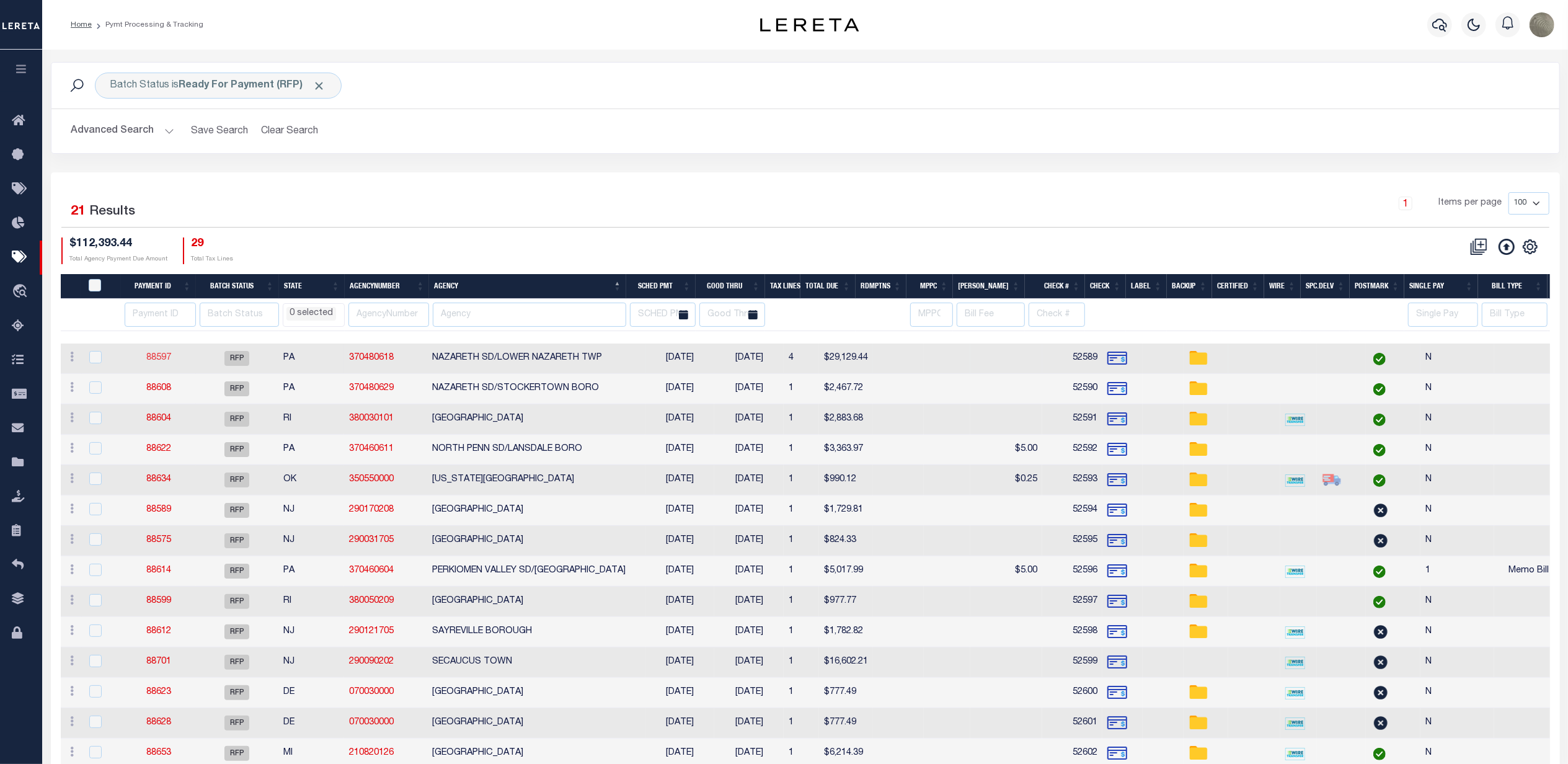
click at [161, 361] on link "88597" at bounding box center [159, 358] width 25 height 9
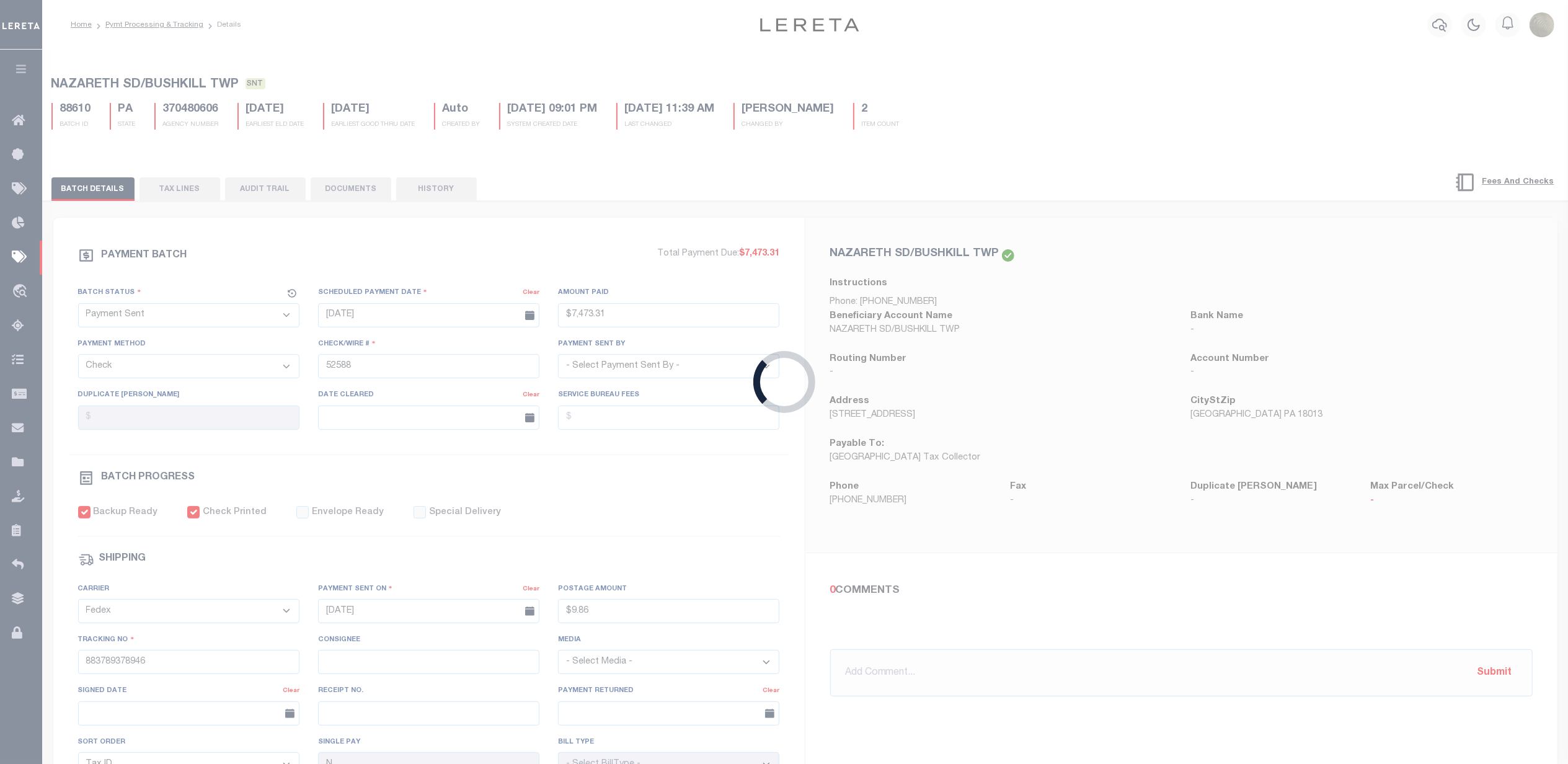
select select "RFP"
type input "$29,129.44"
type input "52589"
checkbox input "false"
select select
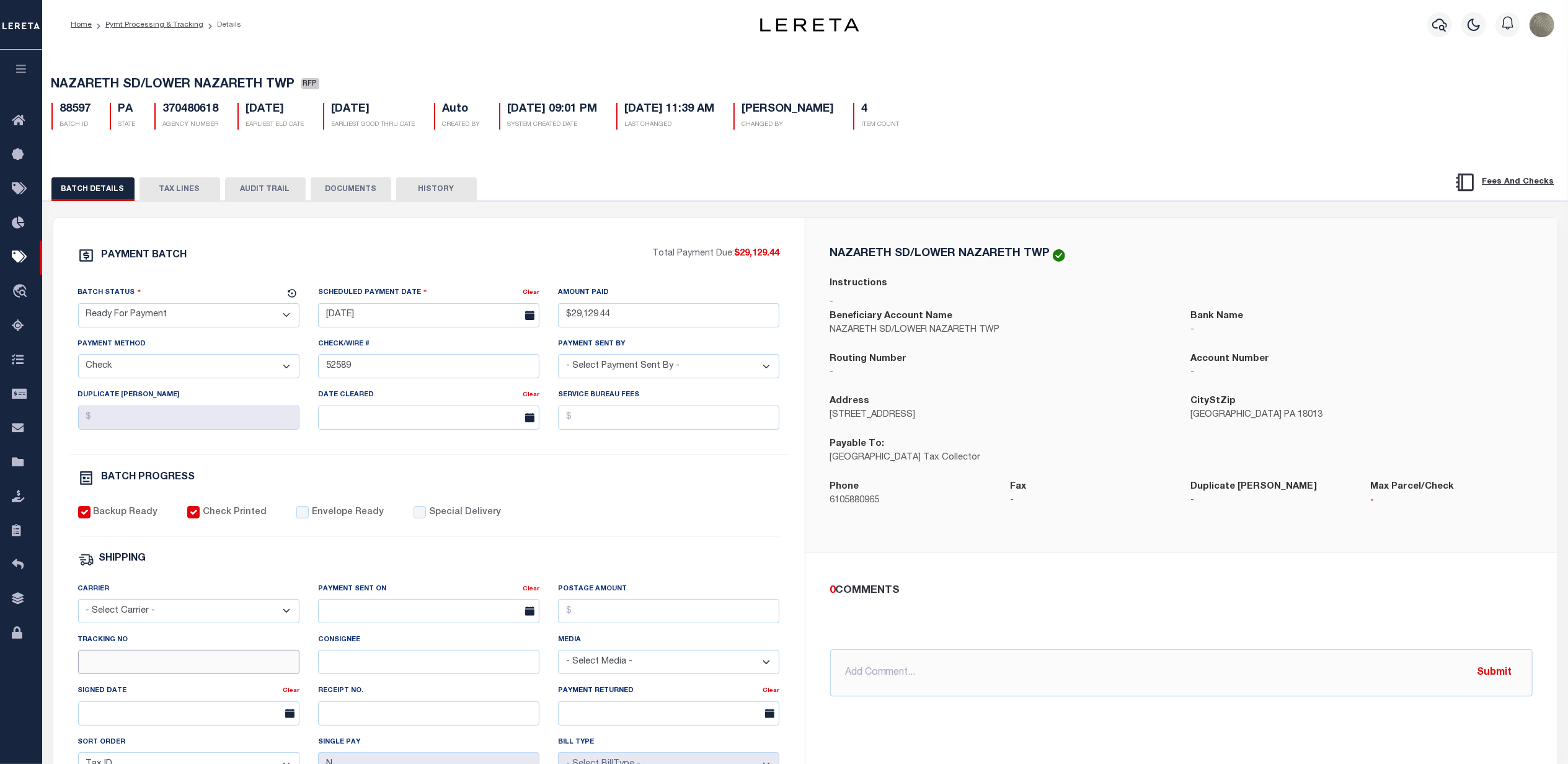
click at [122, 670] on input "Tracking No" at bounding box center [189, 662] width 221 height 24
paste input "883789378946"
type input "883789378946"
click at [352, 624] on input "text" at bounding box center [429, 611] width 221 height 24
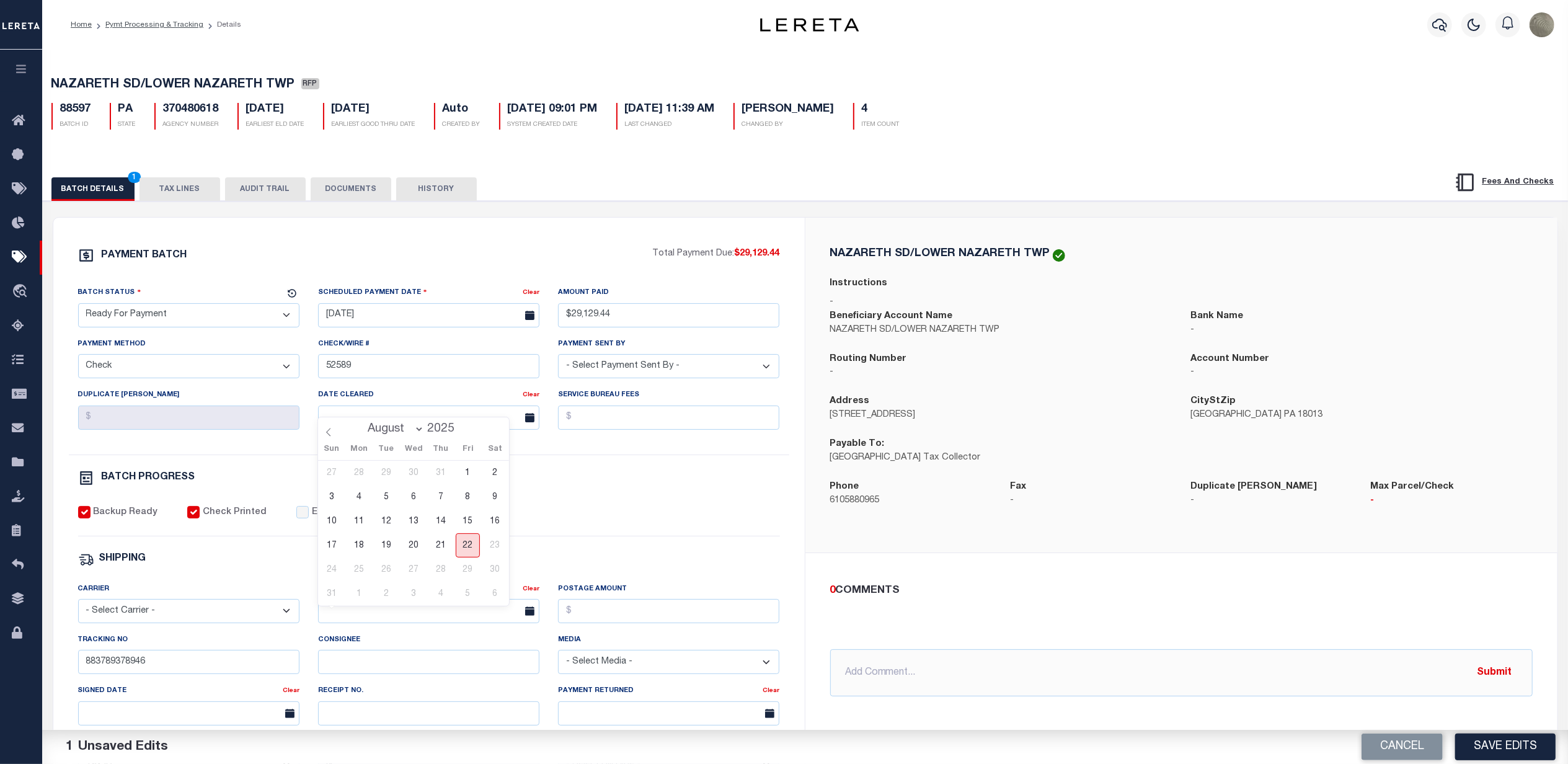
click at [464, 541] on span "22" at bounding box center [467, 545] width 24 height 24
type input "[DATE]"
click at [594, 616] on input "Postage Amount" at bounding box center [669, 611] width 221 height 24
type input "$9.86"
click at [199, 321] on select "- Select Status - Scheduled for Payment Ready For Payment Payment Sent Cleared …" at bounding box center [189, 315] width 221 height 24
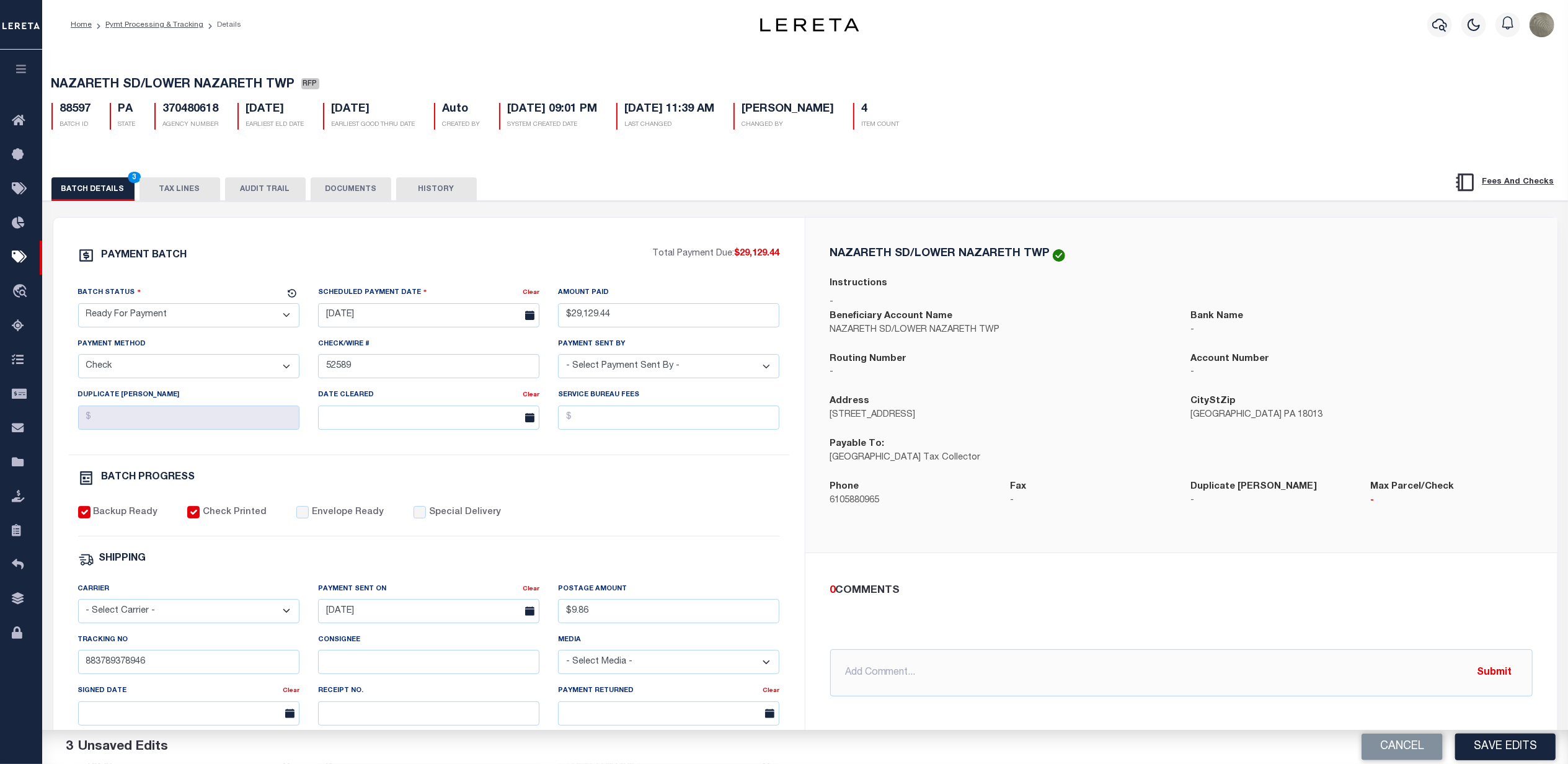
select select "SNT"
click at [78, 307] on select "- Select Status - Scheduled for Payment Ready For Payment Payment Sent Cleared …" at bounding box center [189, 315] width 221 height 24
click at [1507, 737] on button "Save Edits" at bounding box center [1505, 747] width 101 height 27
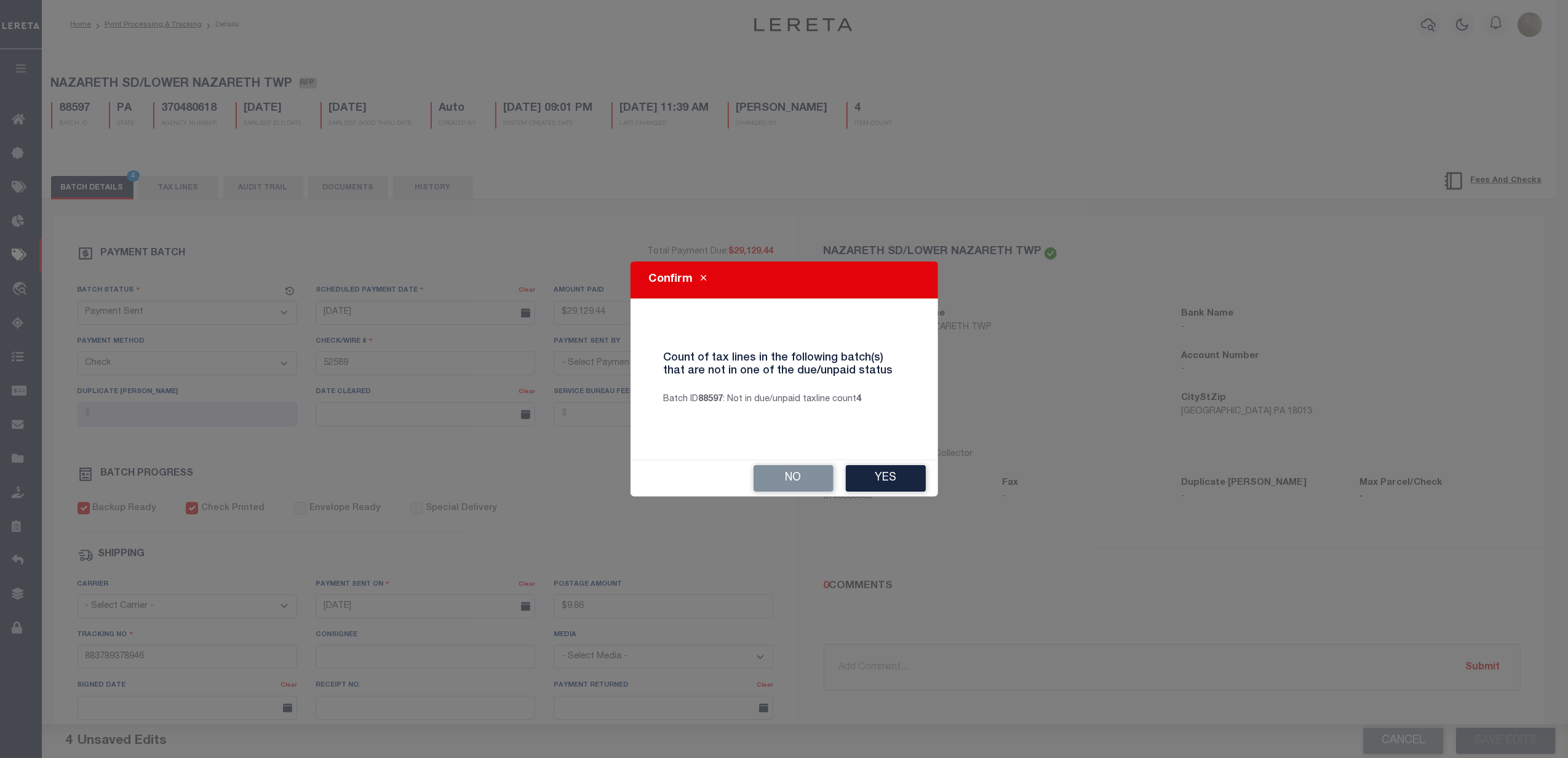
click at [1491, 740] on div "Confirm Count of tax lines in the following batch(s) that are not in one of the…" at bounding box center [784, 379] width 1568 height 758
click at [889, 465] on button "Yes" at bounding box center [886, 478] width 80 height 27
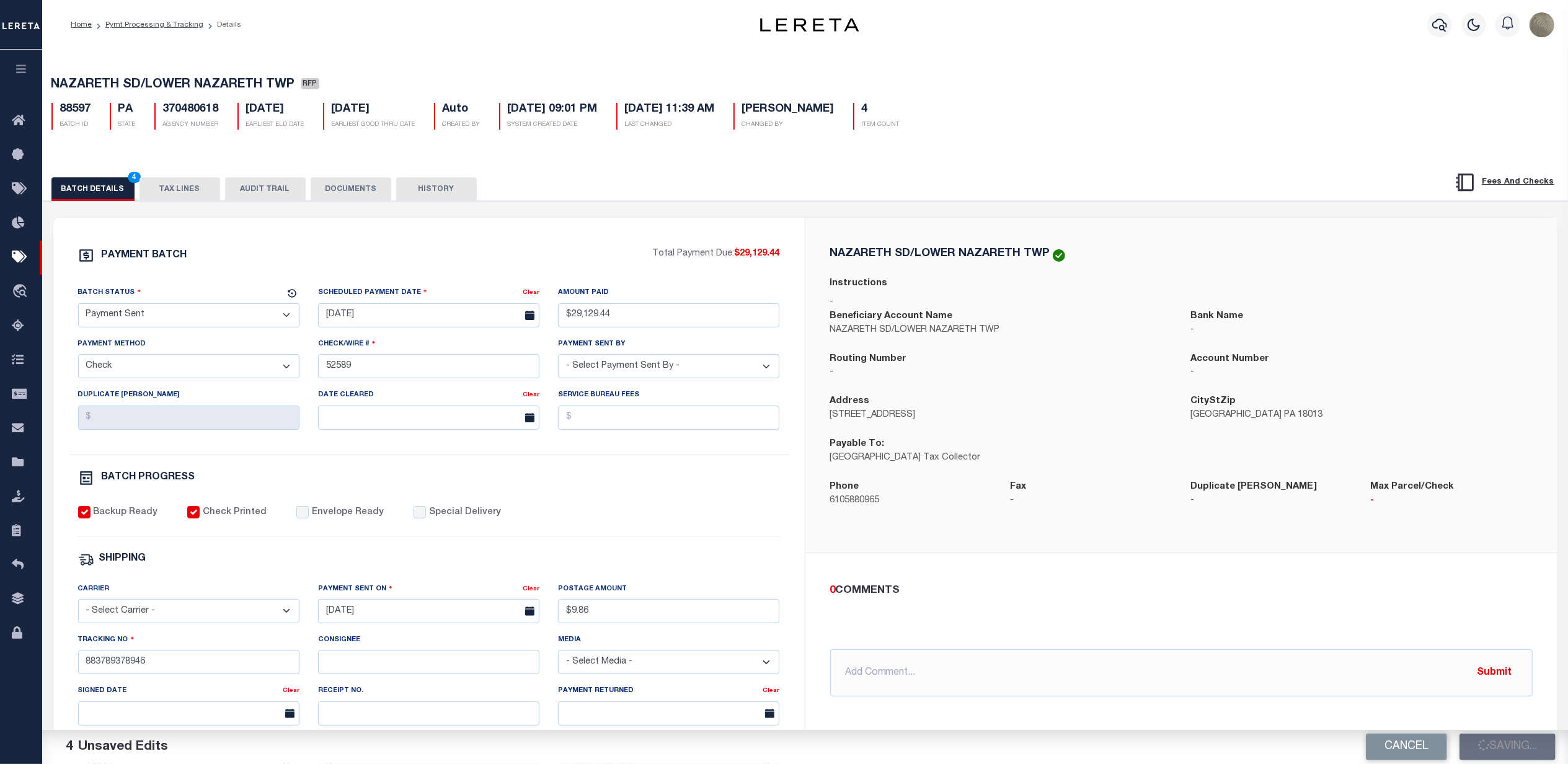
select select
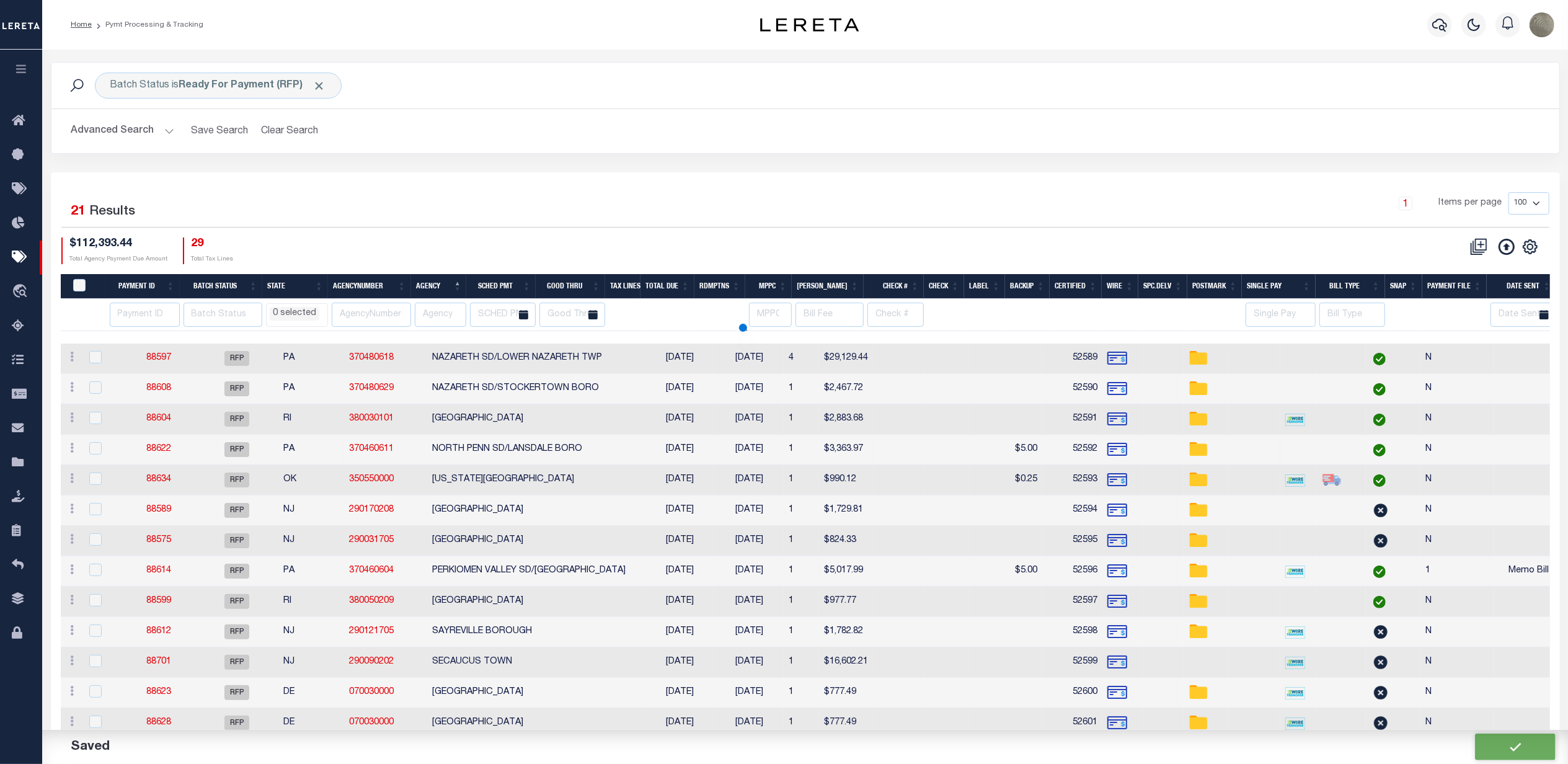
select select
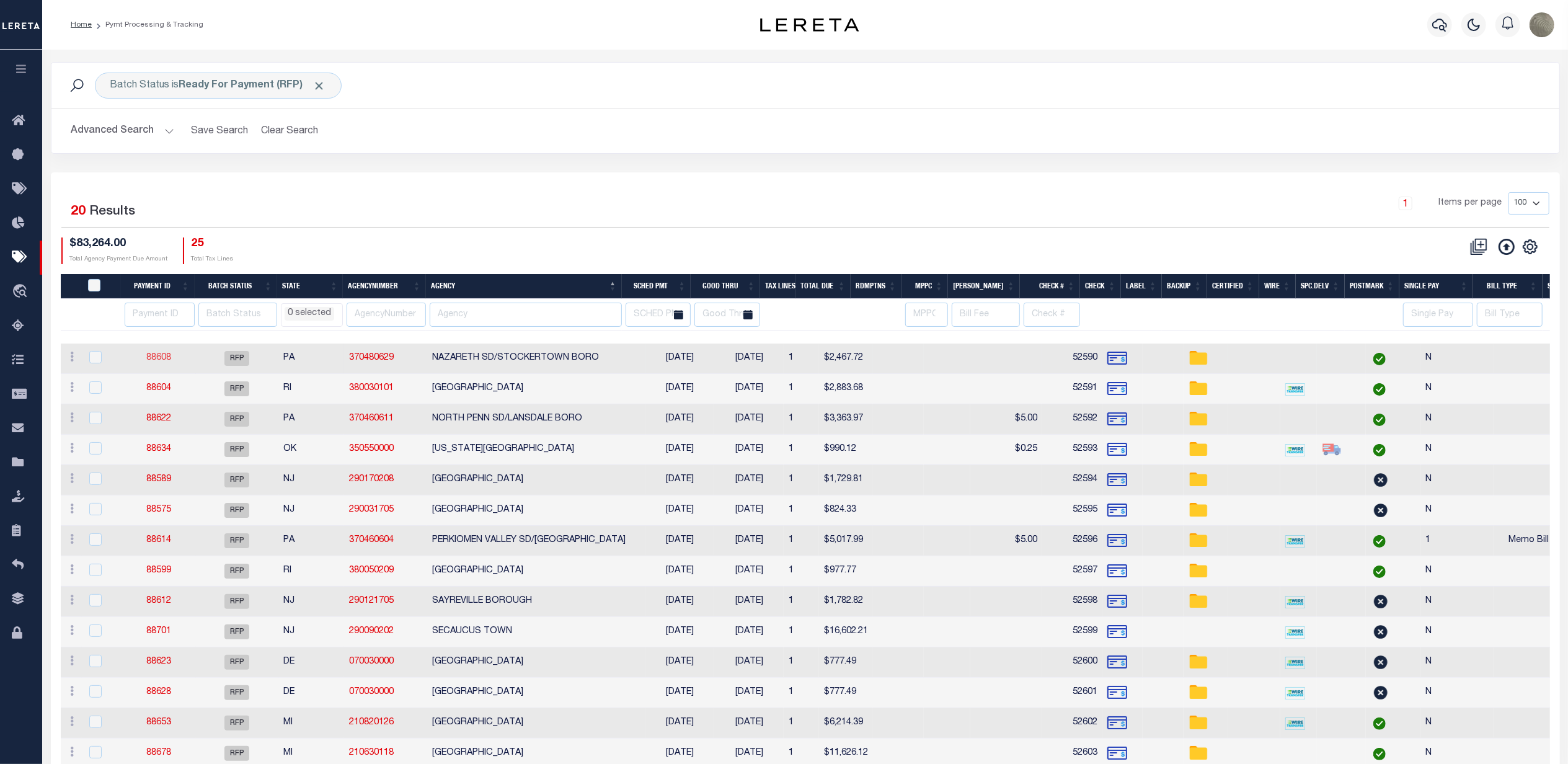
click at [163, 356] on link "88608" at bounding box center [159, 358] width 25 height 9
select select "RFP"
type input "$2,467.72"
type input "52590"
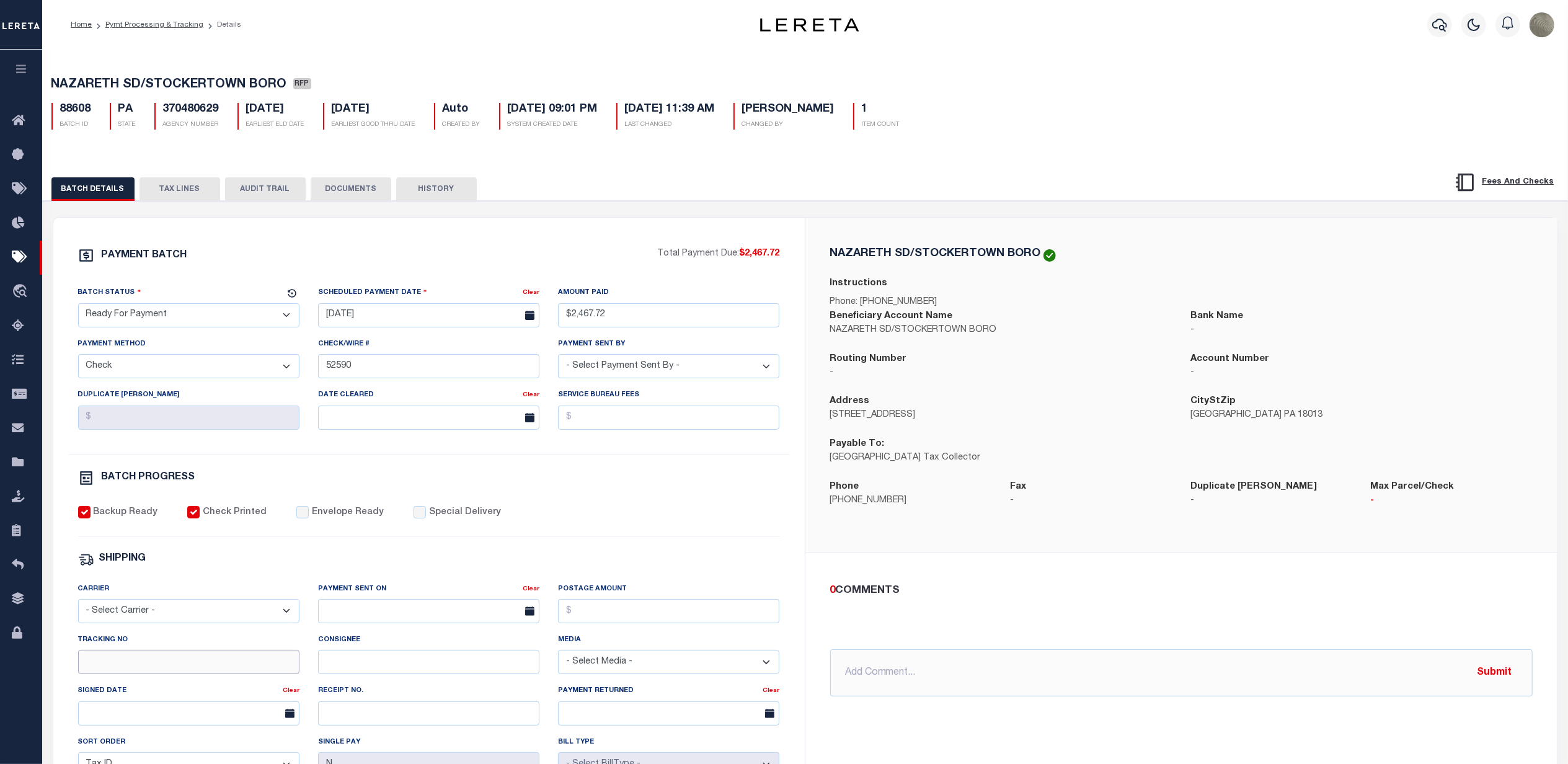
click at [101, 667] on input "Tracking No" at bounding box center [189, 662] width 221 height 24
paste input "883789378946"
type input "883789378946"
drag, startPoint x: 130, startPoint y: 309, endPoint x: 130, endPoint y: 319, distance: 10.0
click at [130, 309] on select "- Select Status - Scheduled for Payment Ready For Payment Payment Sent Cleared …" at bounding box center [189, 315] width 221 height 24
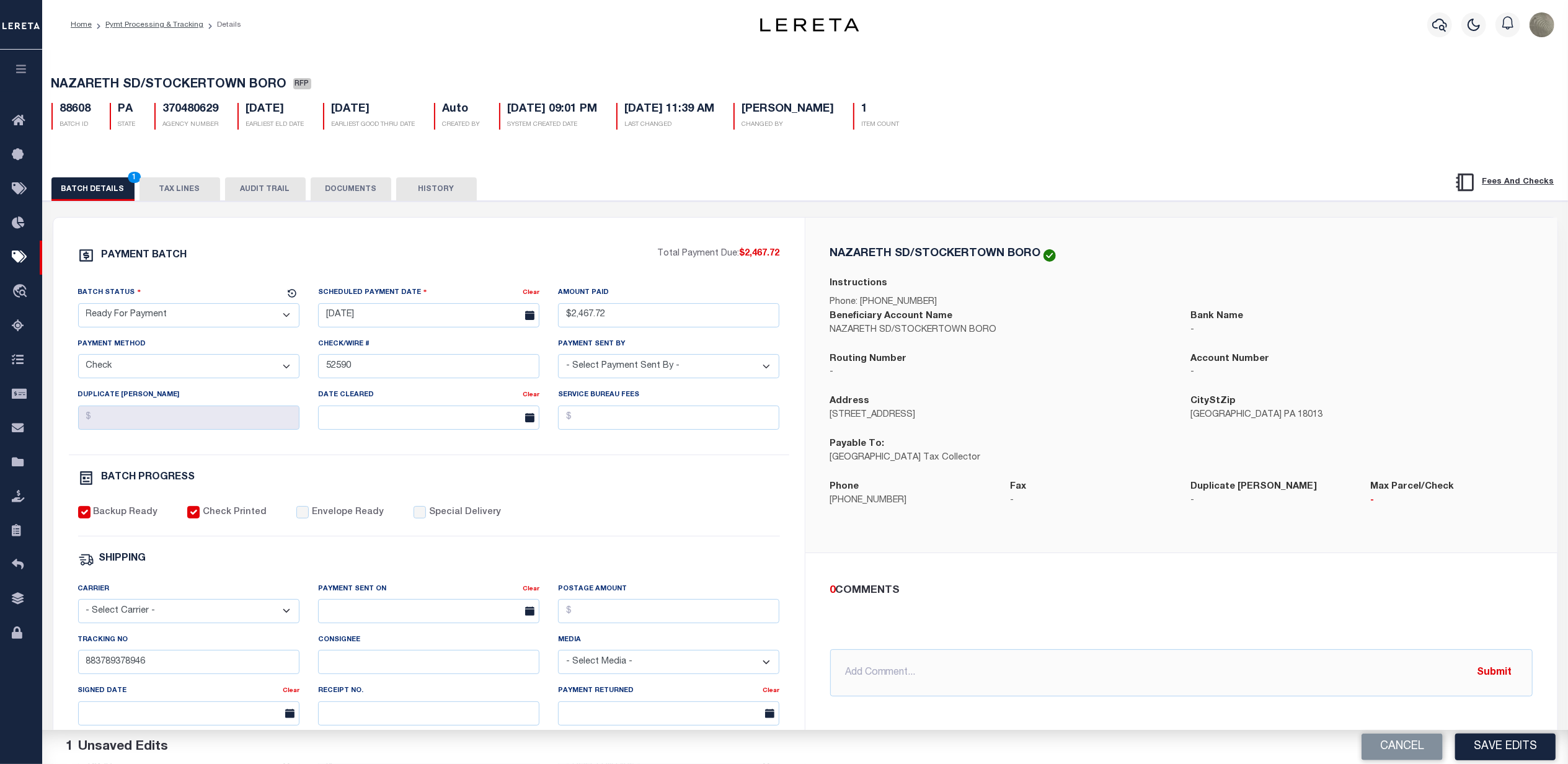
select select "SNT"
click at [78, 307] on select "- Select Status - Scheduled for Payment Ready For Payment Payment Sent Cleared …" at bounding box center [189, 315] width 221 height 24
click at [355, 595] on label "Payment Sent On" at bounding box center [355, 589] width 74 height 12
click at [353, 620] on input "text" at bounding box center [429, 611] width 221 height 24
click at [469, 553] on span "22" at bounding box center [467, 547] width 24 height 24
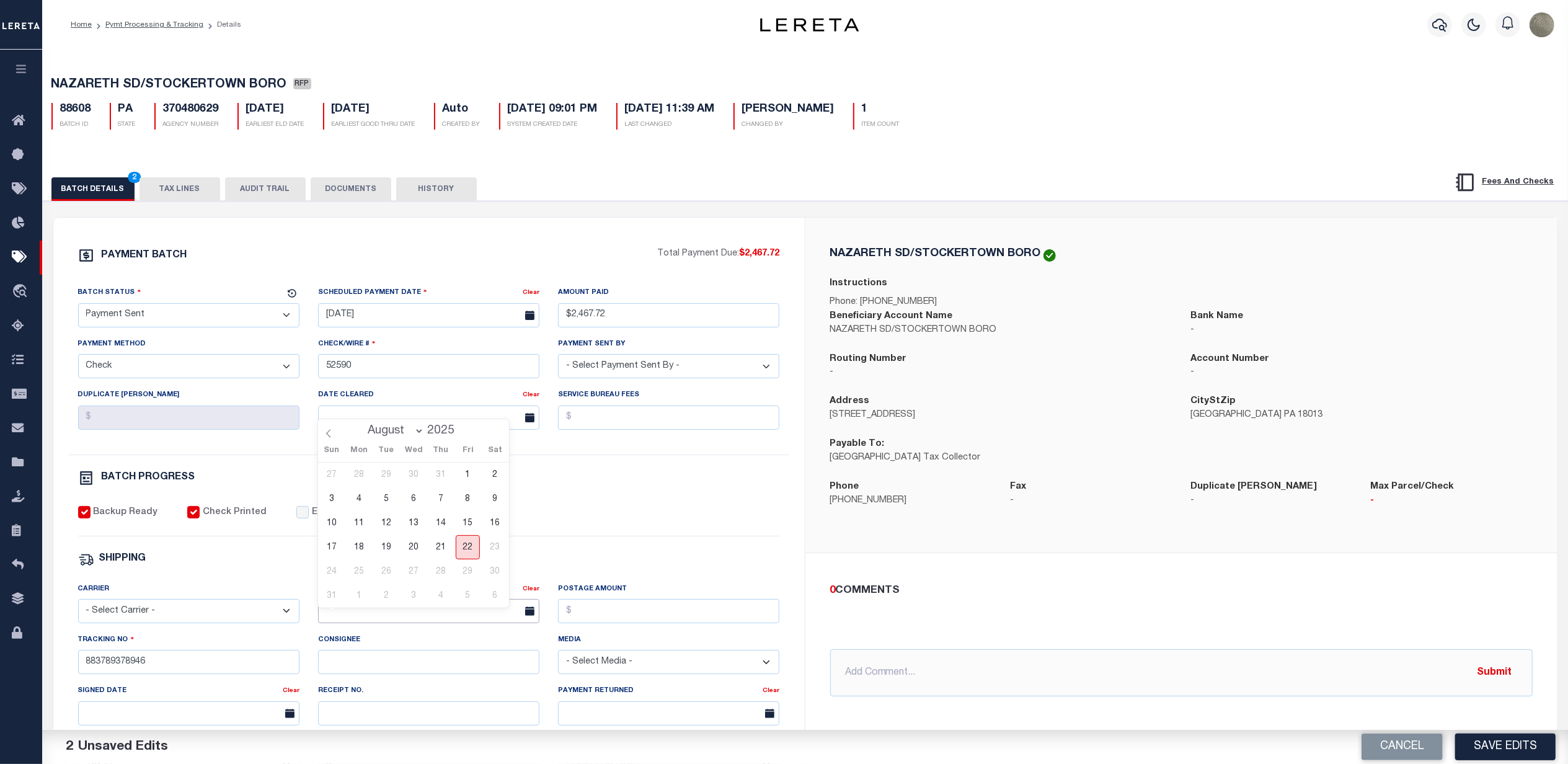
type input "08/22/2025"
click at [661, 624] on input "Postage Amount" at bounding box center [669, 611] width 221 height 24
type input "$9.86"
click at [321, 520] on label "Envelope Ready" at bounding box center [348, 513] width 72 height 14
click at [309, 518] on input "Envelope Ready" at bounding box center [302, 512] width 13 height 13
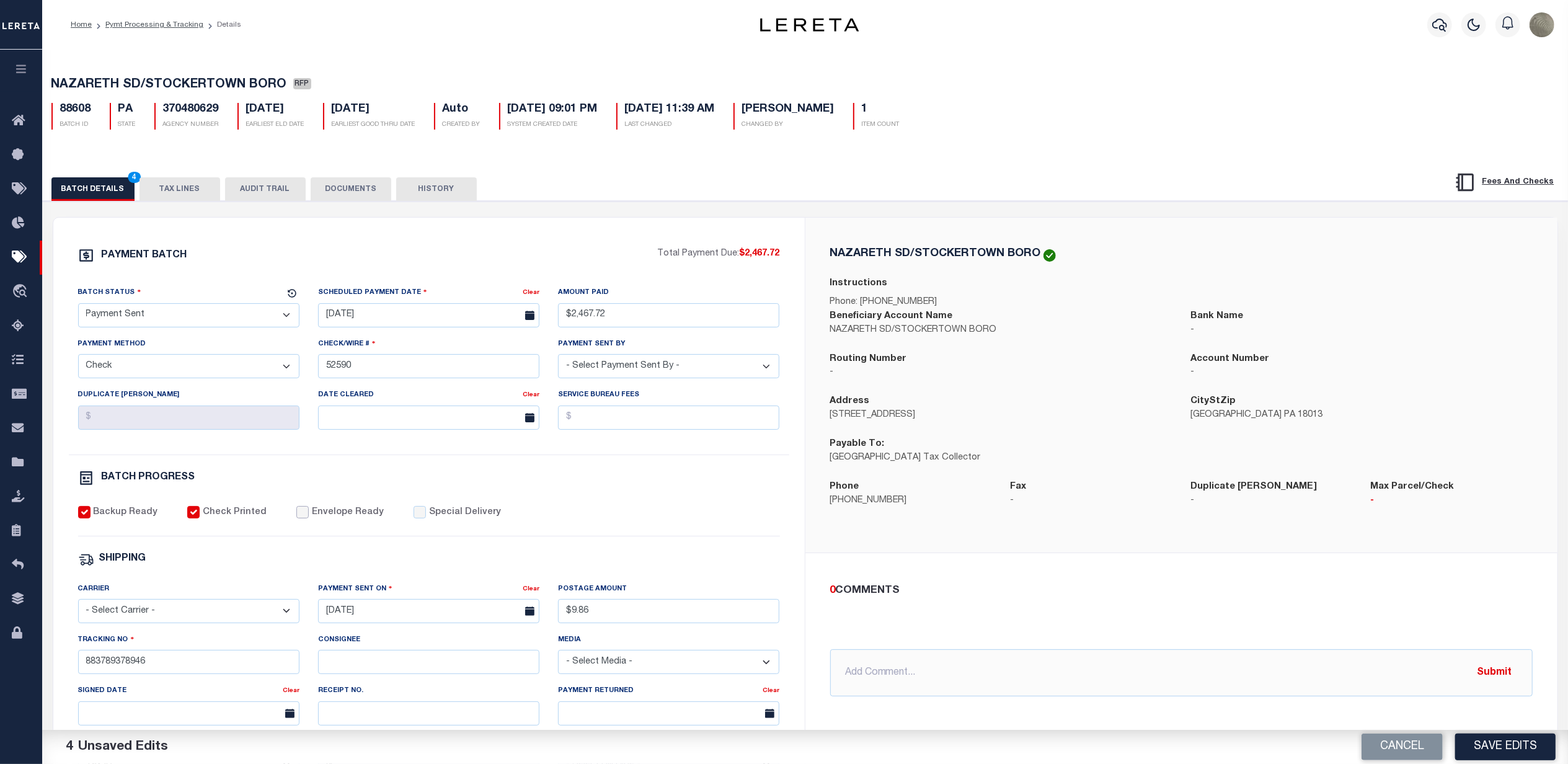
checkbox input "true"
click at [232, 618] on select "- Select Carrier - E-mail Fax Fedex FTP Other UPS USPS" at bounding box center [189, 611] width 221 height 24
select select "FDX"
click at [78, 608] on select "- Select Carrier - E-mail Fax Fedex FTP Other UPS USPS" at bounding box center [189, 611] width 221 height 24
click at [1498, 742] on button "Save Edits" at bounding box center [1505, 747] width 101 height 27
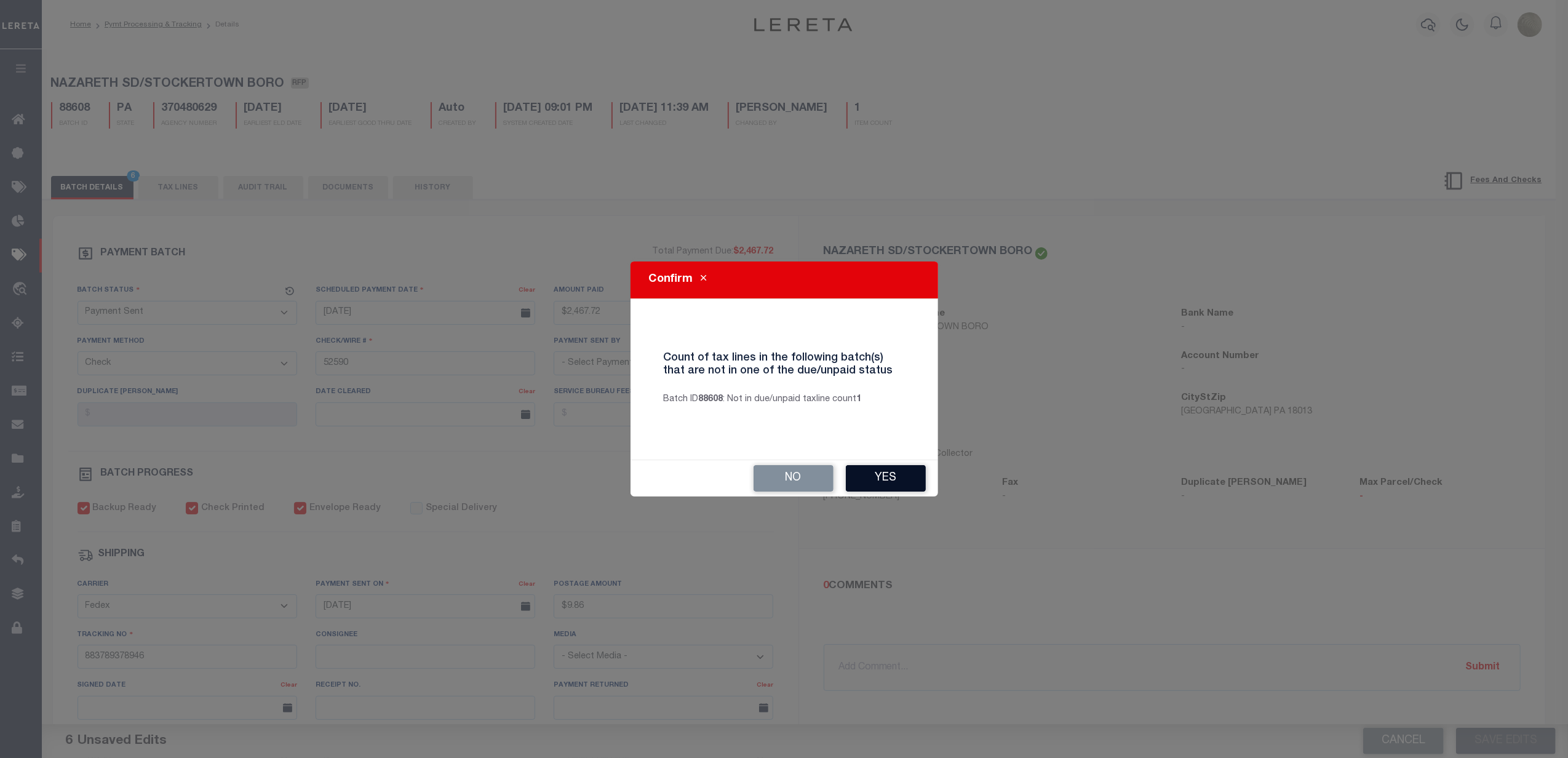
click at [874, 478] on button "Yes" at bounding box center [886, 478] width 80 height 27
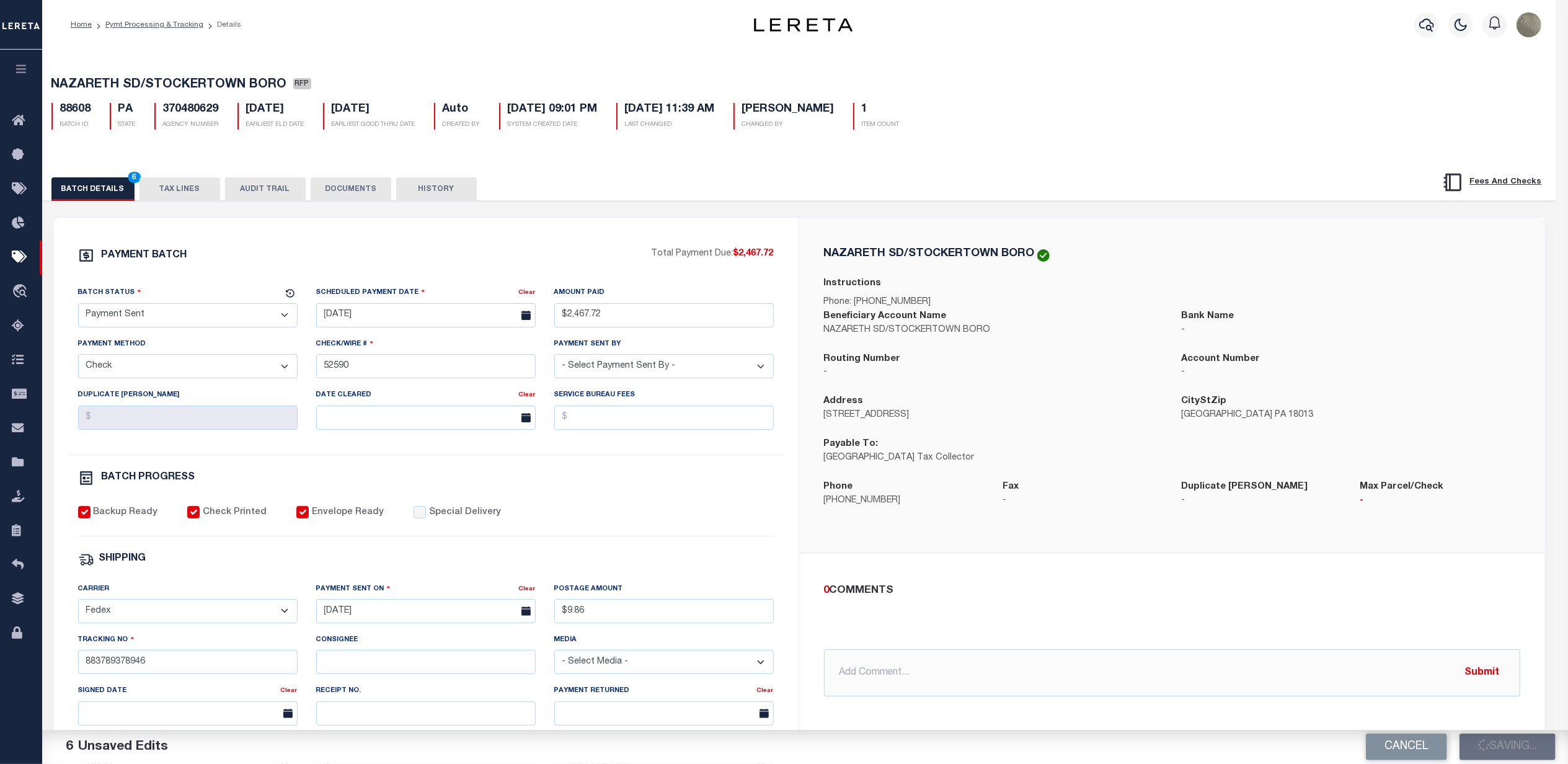
select select
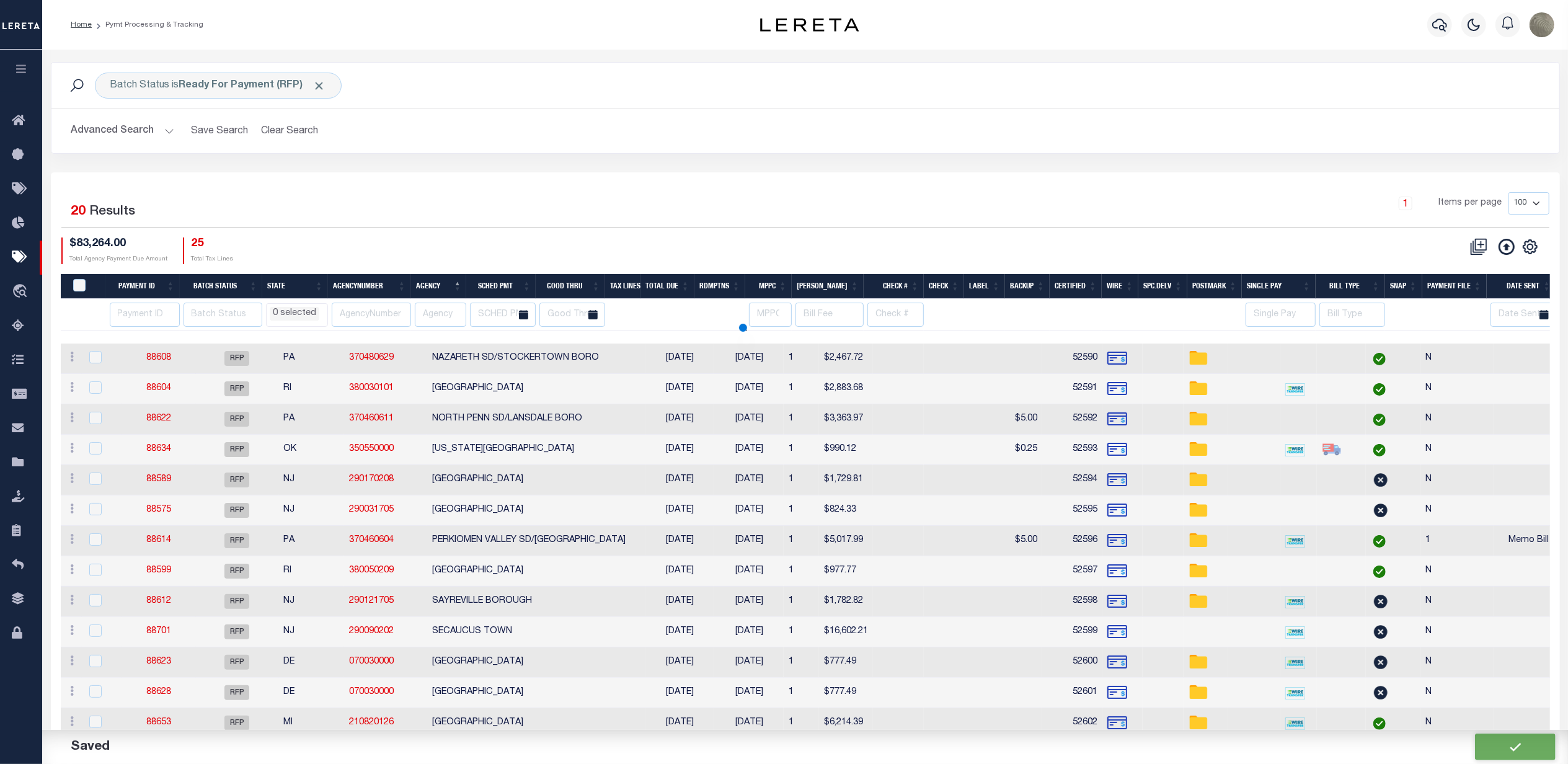
select select
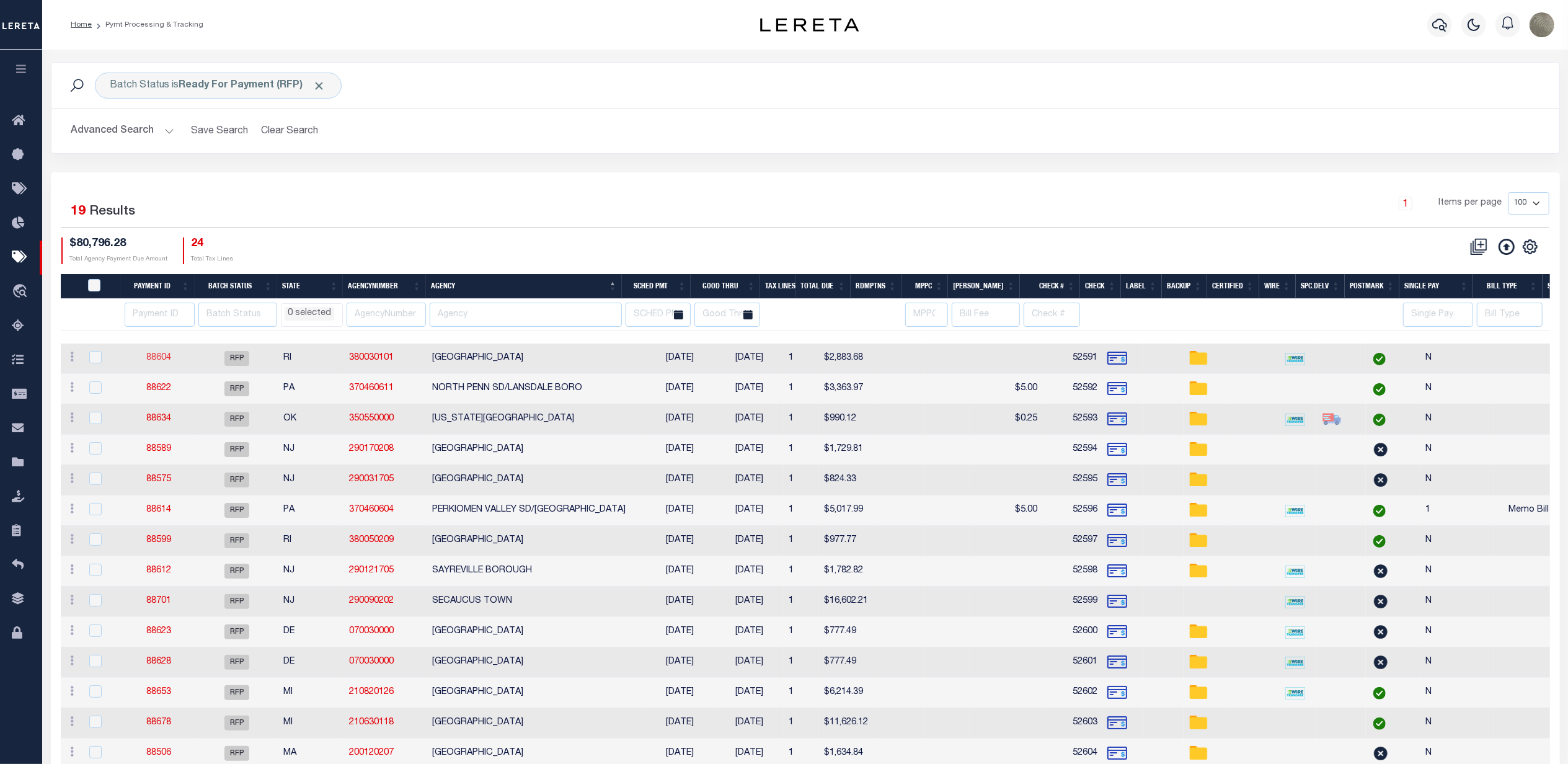
click at [170, 358] on link "88604" at bounding box center [159, 358] width 25 height 9
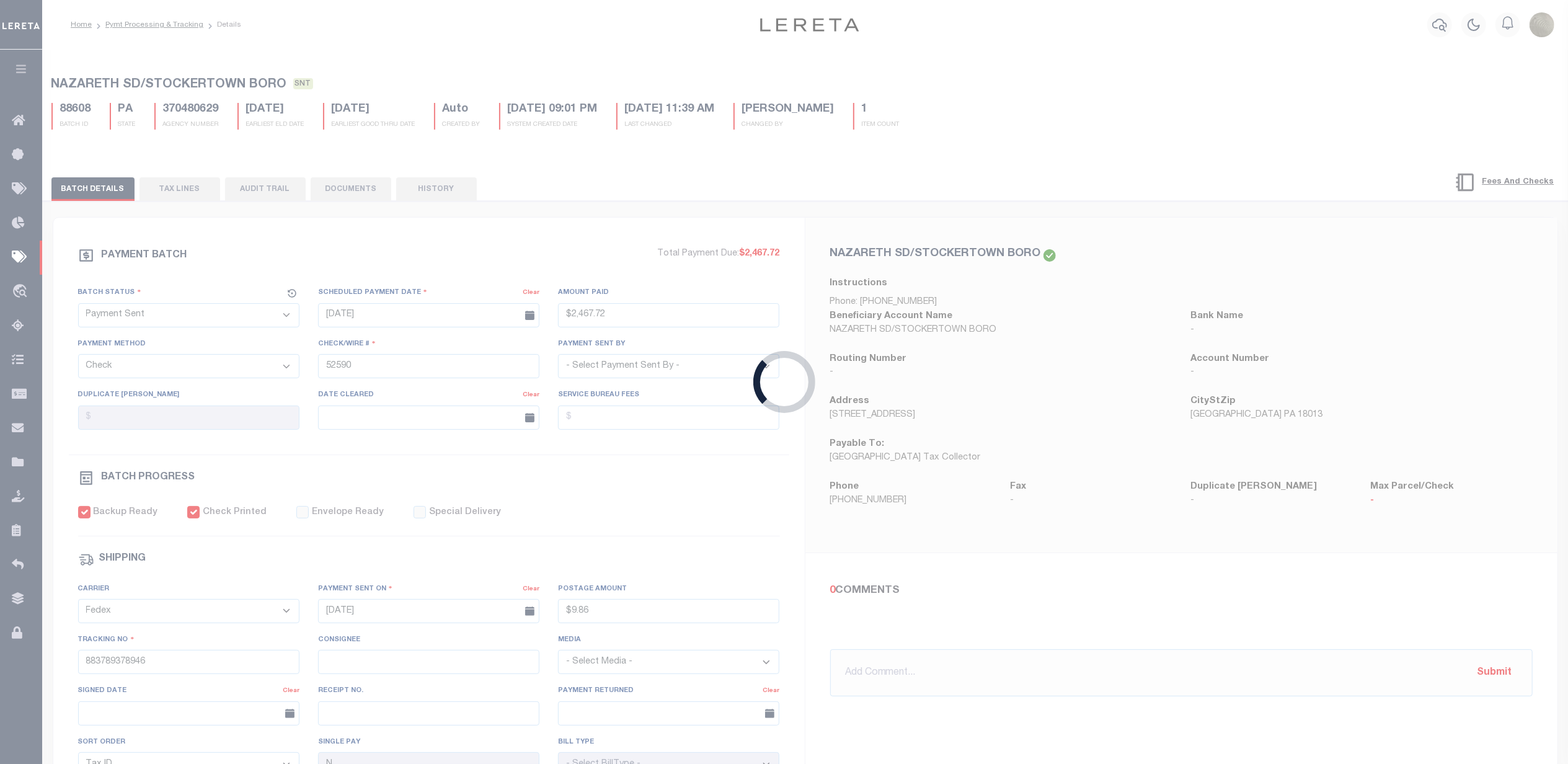
select select "RFP"
type input "$2,883.68"
type input "52591"
select select "[PERSON_NAME]"
checkbox input "false"
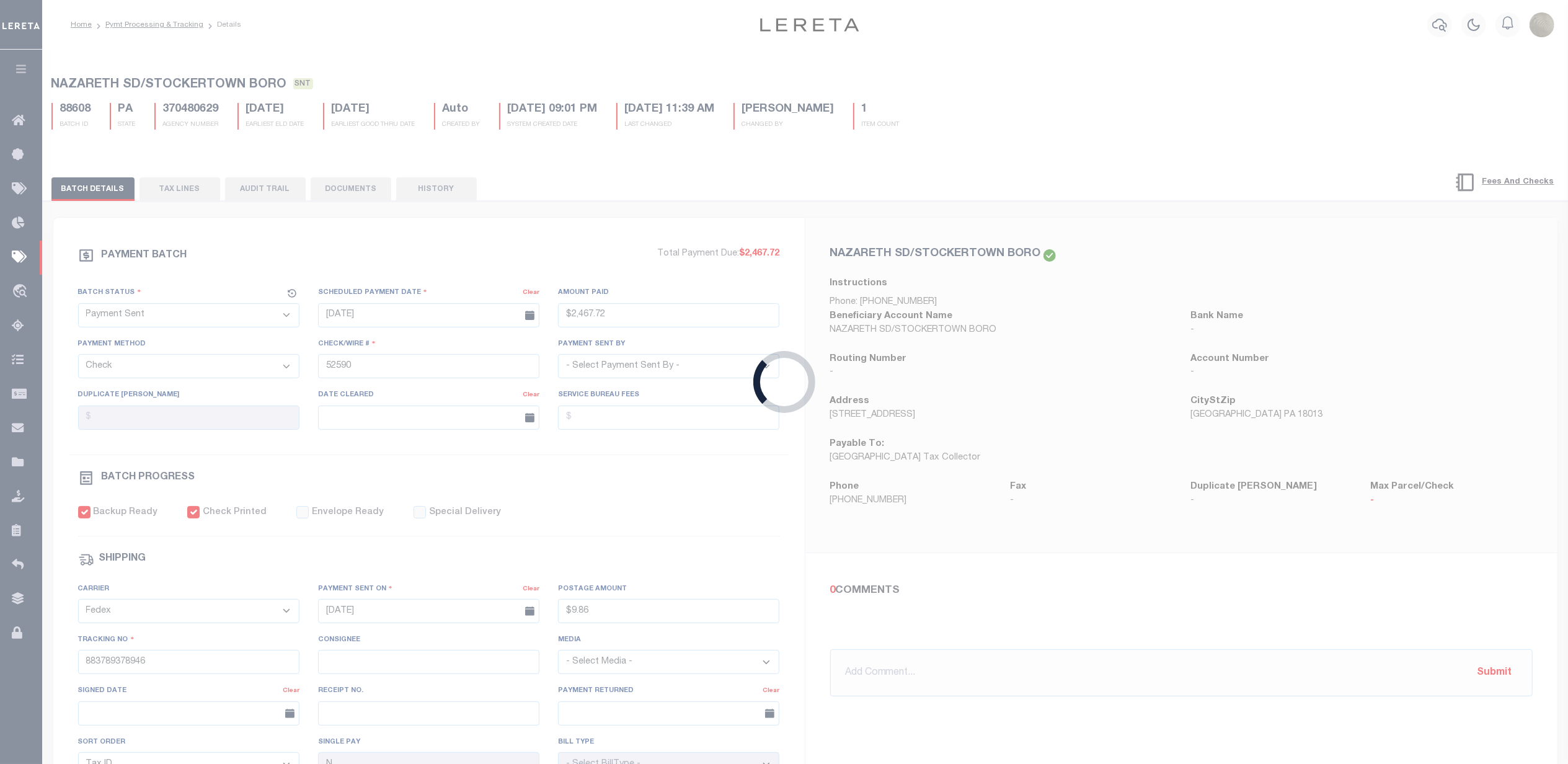
select select
type input "BARBARA"
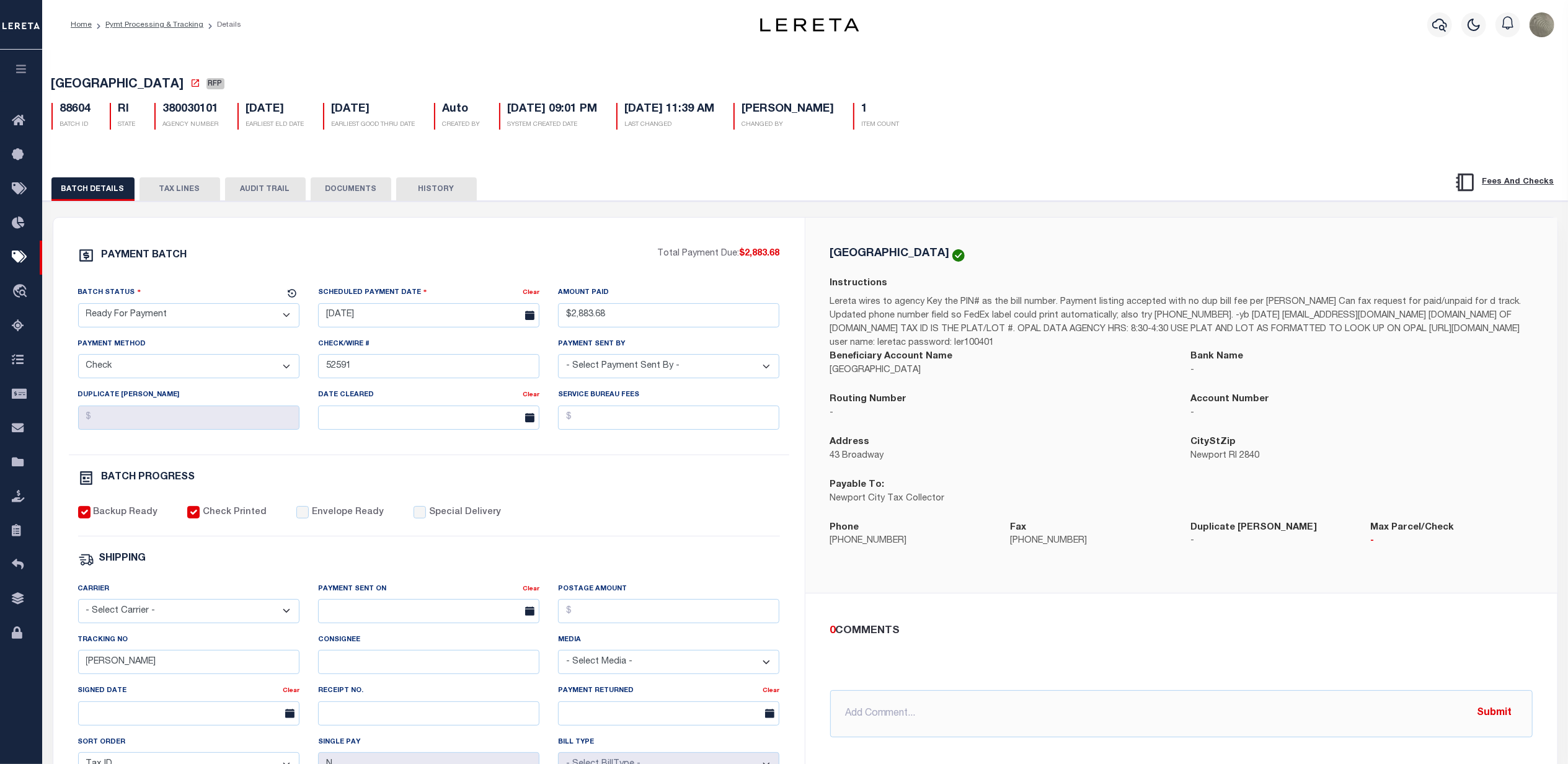
click at [182, 320] on select "- Select Status - Scheduled for Payment Ready For Payment Payment Sent Cleared …" at bounding box center [189, 315] width 221 height 24
select select "SNT"
click at [78, 307] on select "- Select Status - Scheduled for Payment Ready For Payment Payment Sent Cleared …" at bounding box center [189, 315] width 221 height 24
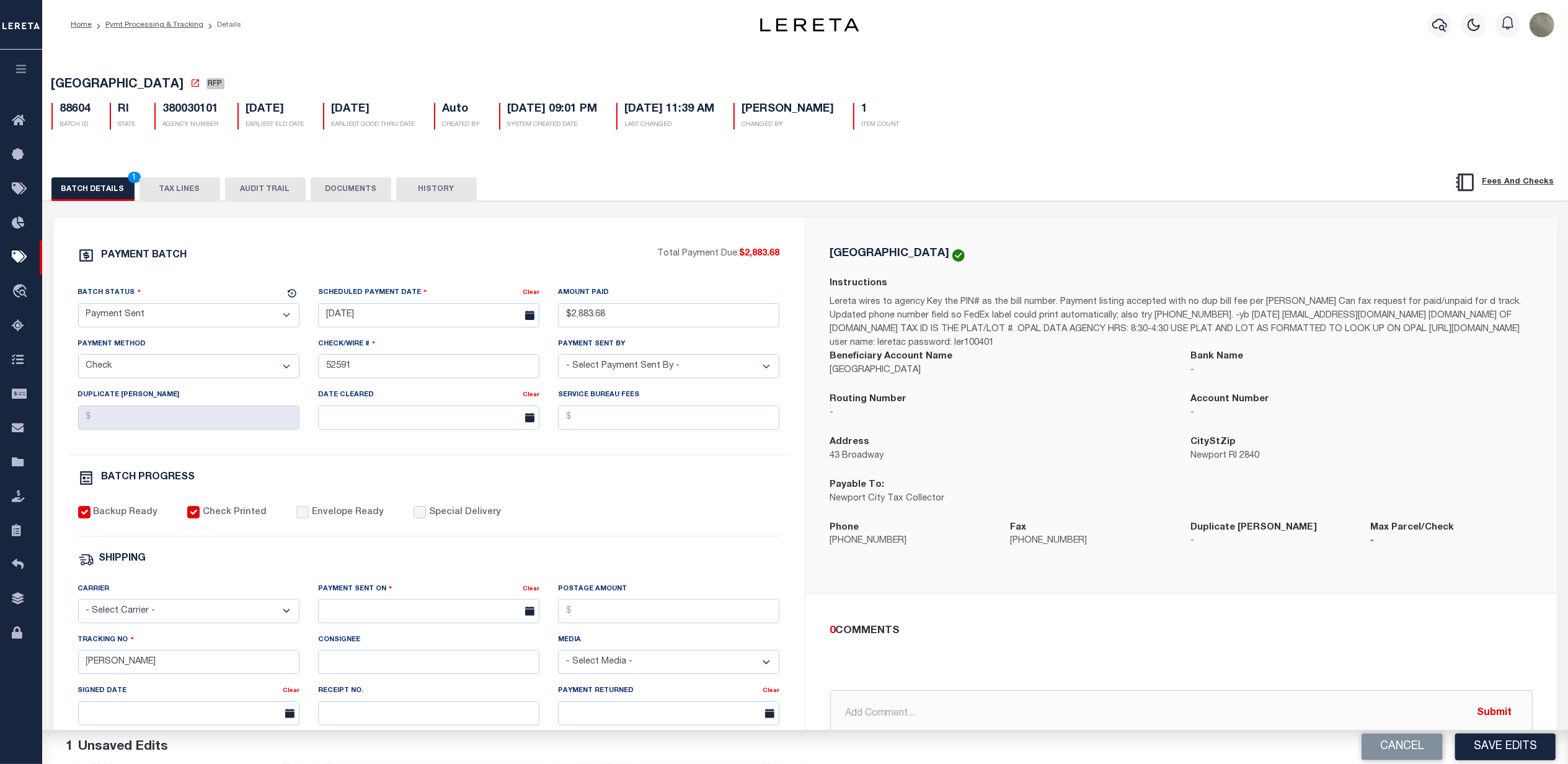
click at [157, 614] on select "- Select Carrier - E-mail Fax Fedex FTP Other UPS USPS" at bounding box center [189, 611] width 221 height 24
select select "FDX"
click at [78, 608] on select "- Select Carrier - E-mail Fax Fedex FTP Other UPS USPS" at bounding box center [189, 611] width 221 height 24
click at [425, 624] on input "text" at bounding box center [429, 611] width 221 height 24
click at [466, 545] on span "22" at bounding box center [467, 547] width 24 height 24
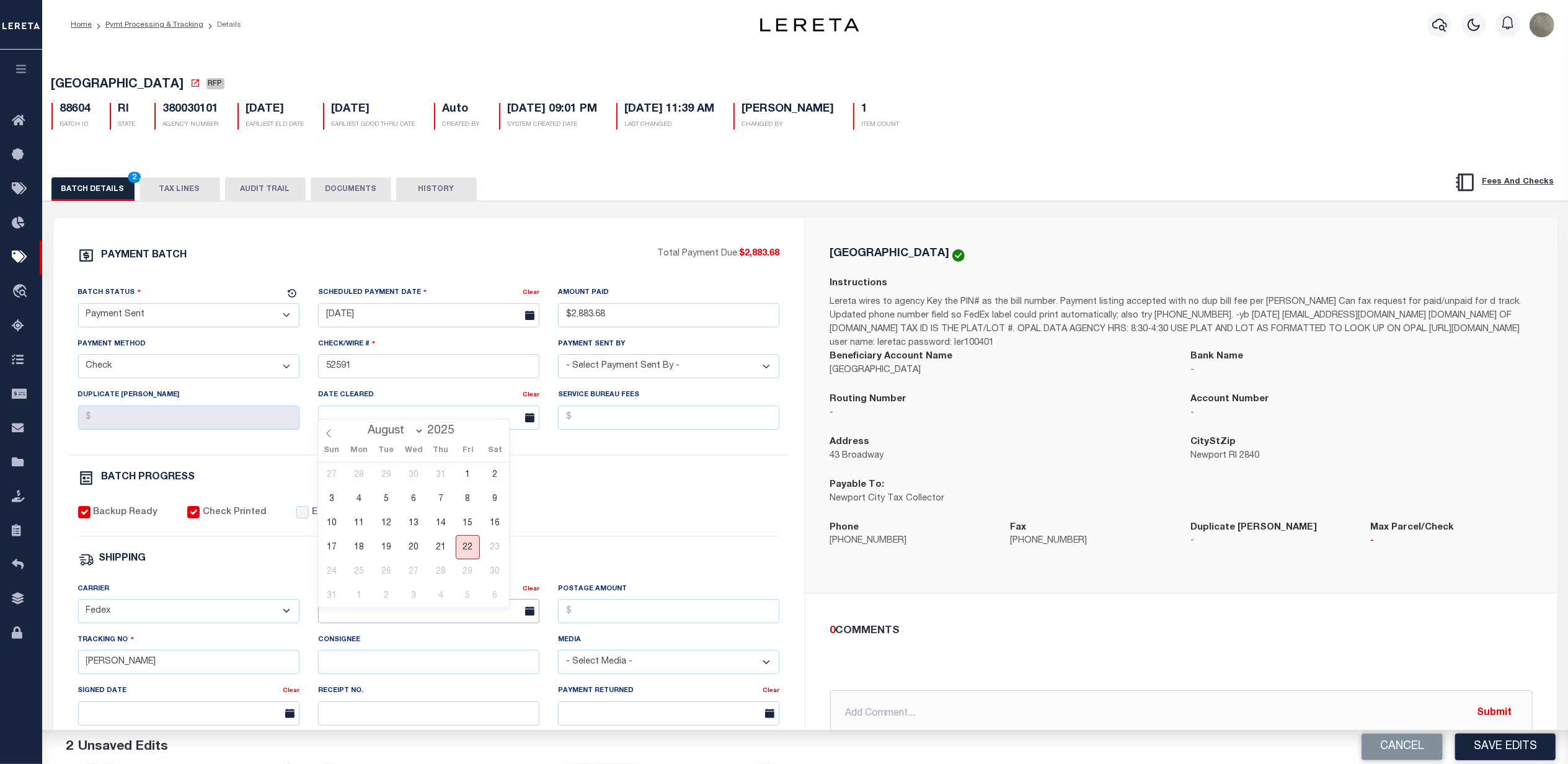
type input "[DATE]"
click at [645, 611] on input "Postage Amount" at bounding box center [669, 611] width 221 height 24
type input "$9.86"
click at [299, 518] on input "Envelope Ready" at bounding box center [302, 512] width 13 height 13
checkbox input "true"
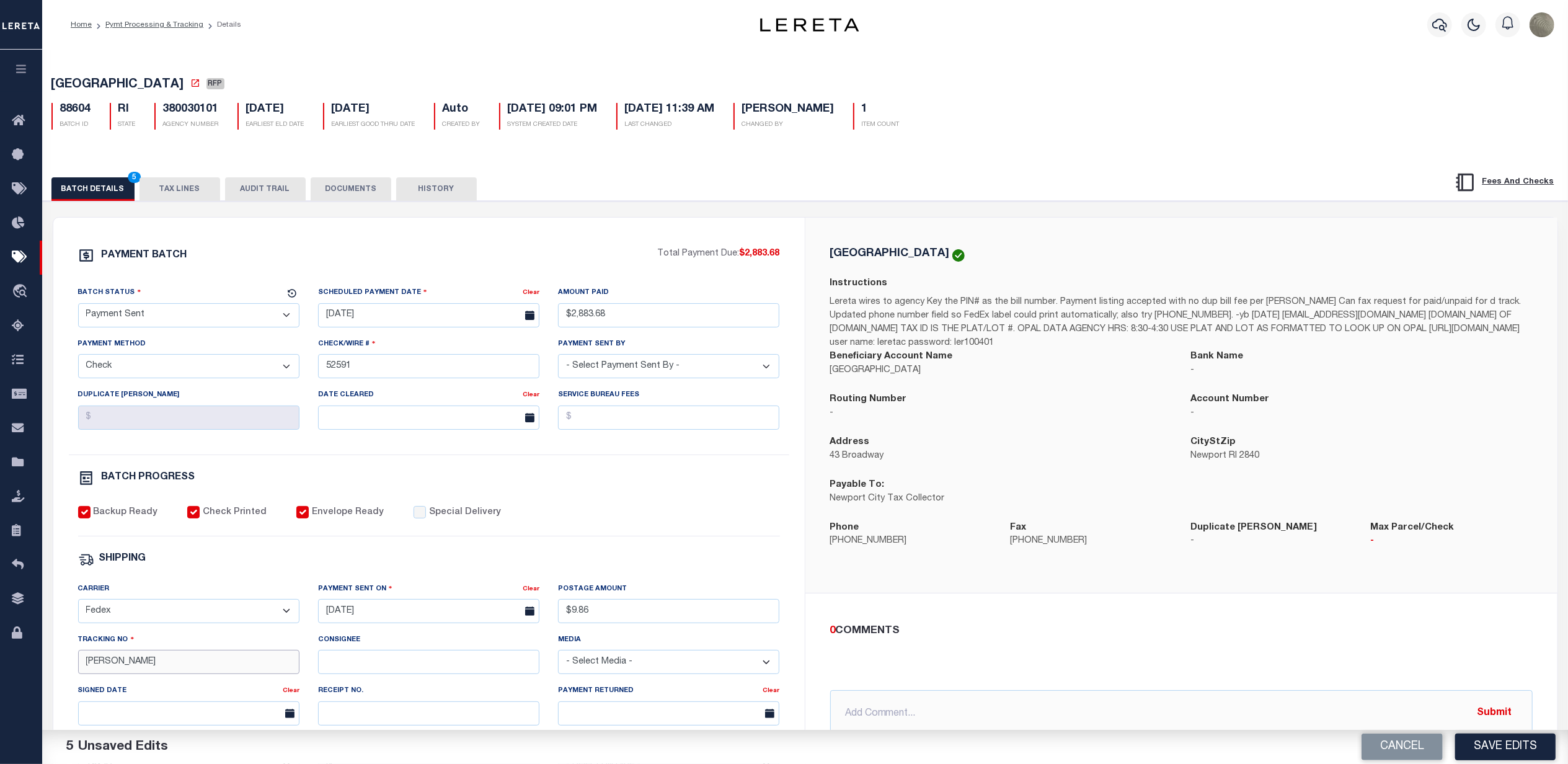
click at [142, 667] on input "[PERSON_NAME]" at bounding box center [189, 662] width 221 height 24
click at [147, 667] on input "[PERSON_NAME]" at bounding box center [189, 662] width 221 height 24
click at [147, 667] on input "[PERSON_NAME]" at bounding box center [189, 662] width 221 height 24
click at [1494, 757] on button "Save Edits" at bounding box center [1505, 747] width 101 height 27
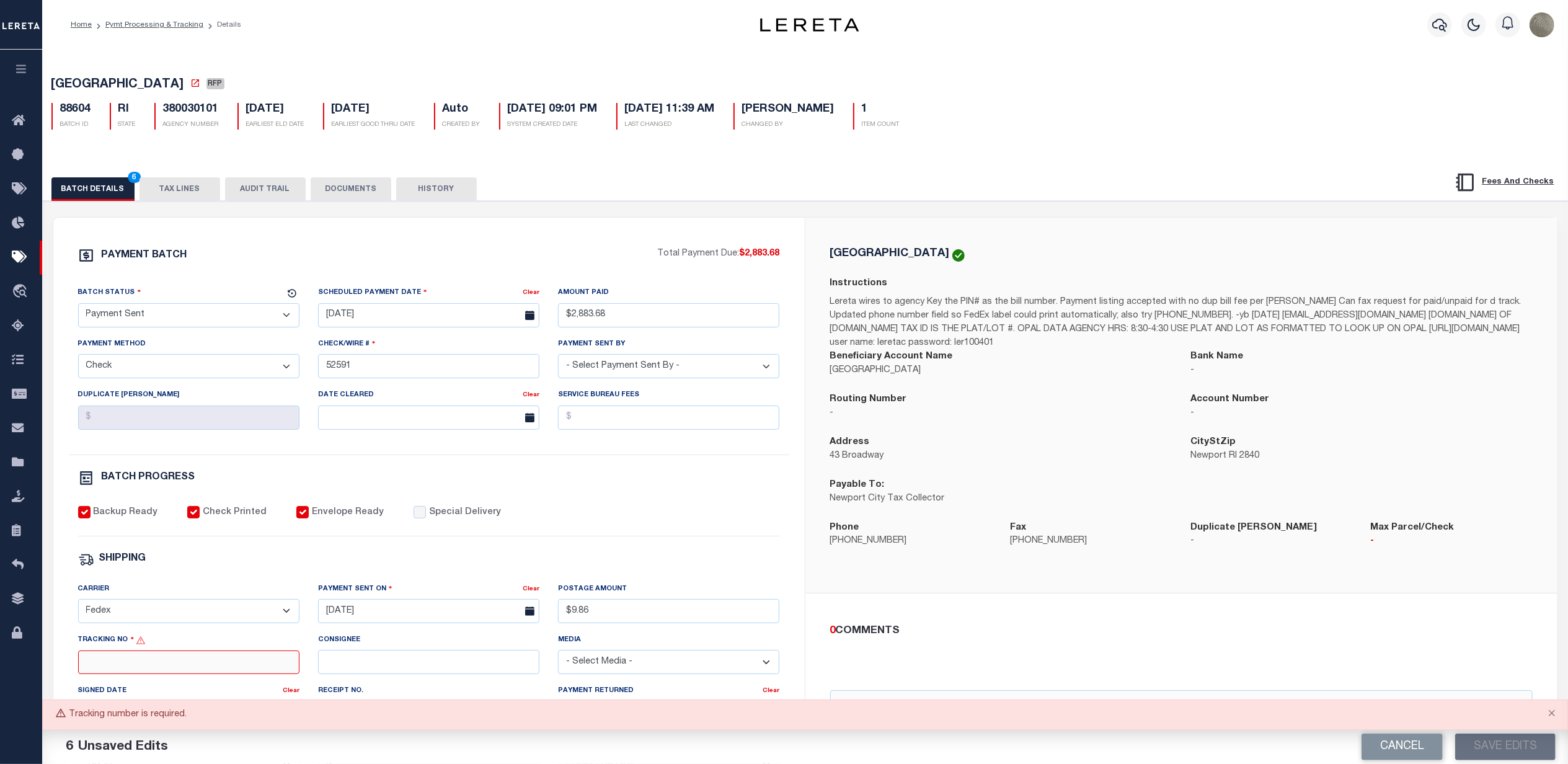
click at [149, 670] on input "Tracking No" at bounding box center [189, 663] width 221 height 24
type input "883789381736"
click at [1514, 750] on button "Save Edits" at bounding box center [1505, 747] width 101 height 27
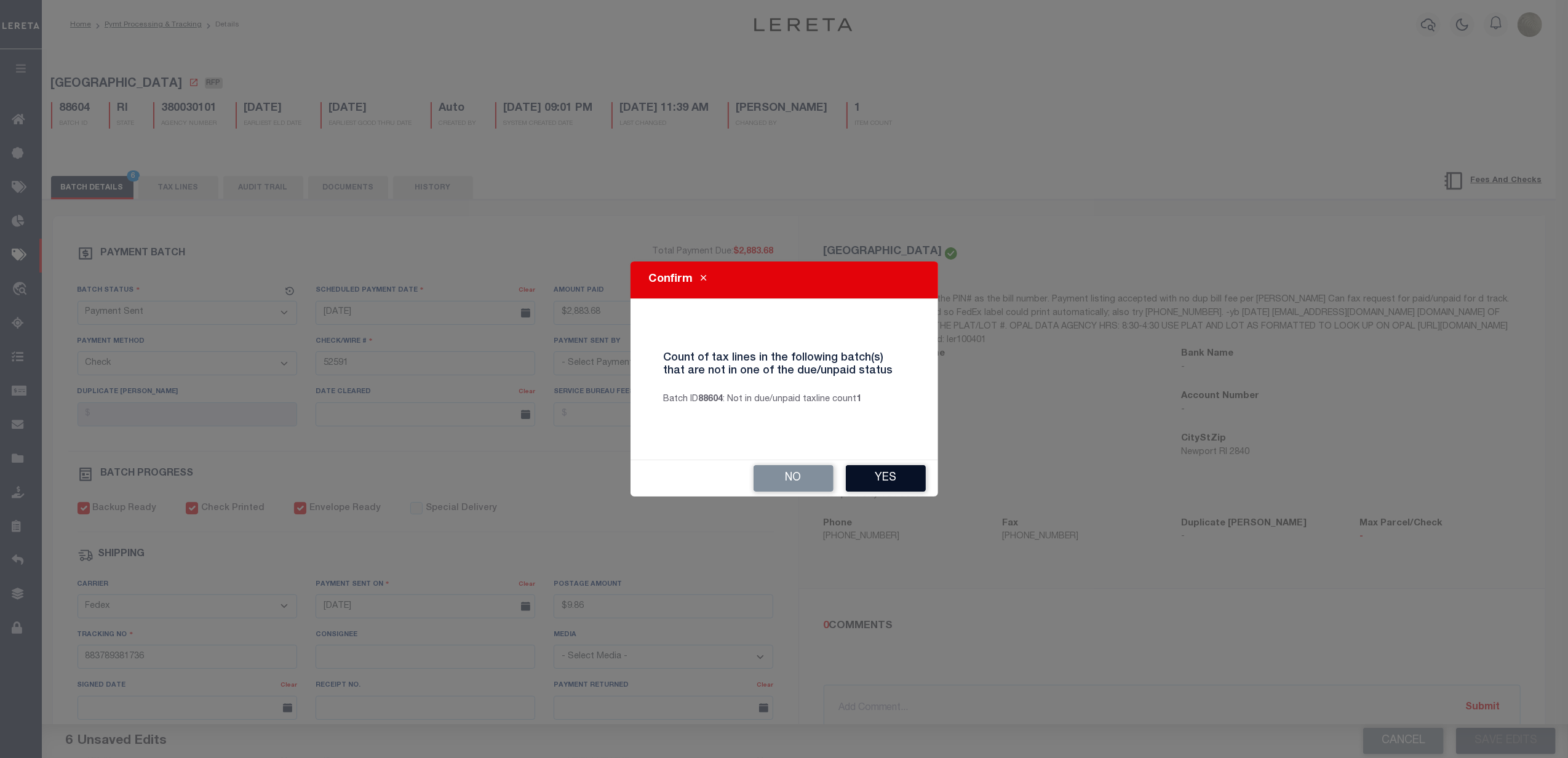
click at [916, 478] on button "Yes" at bounding box center [886, 478] width 80 height 27
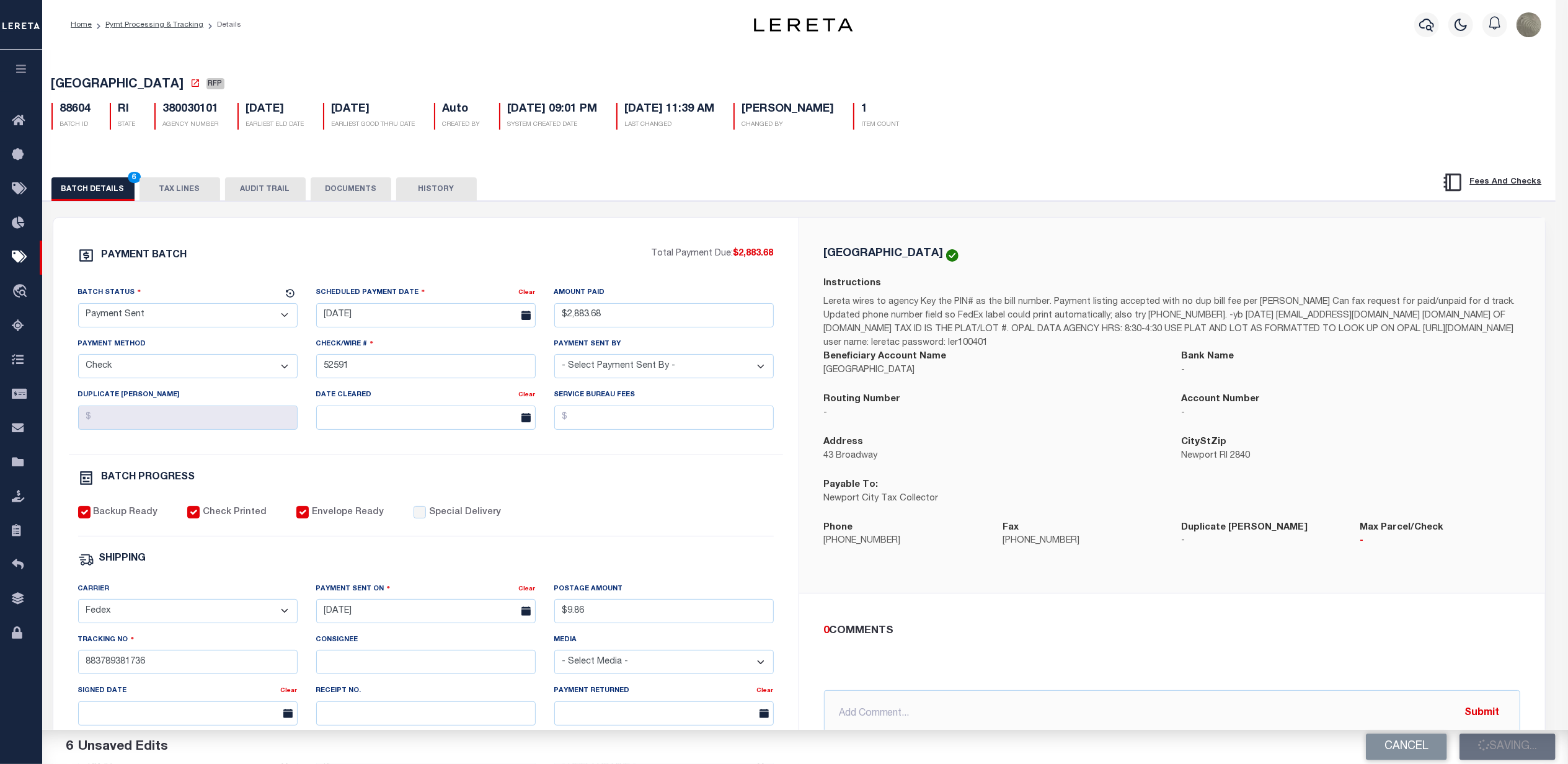
select select
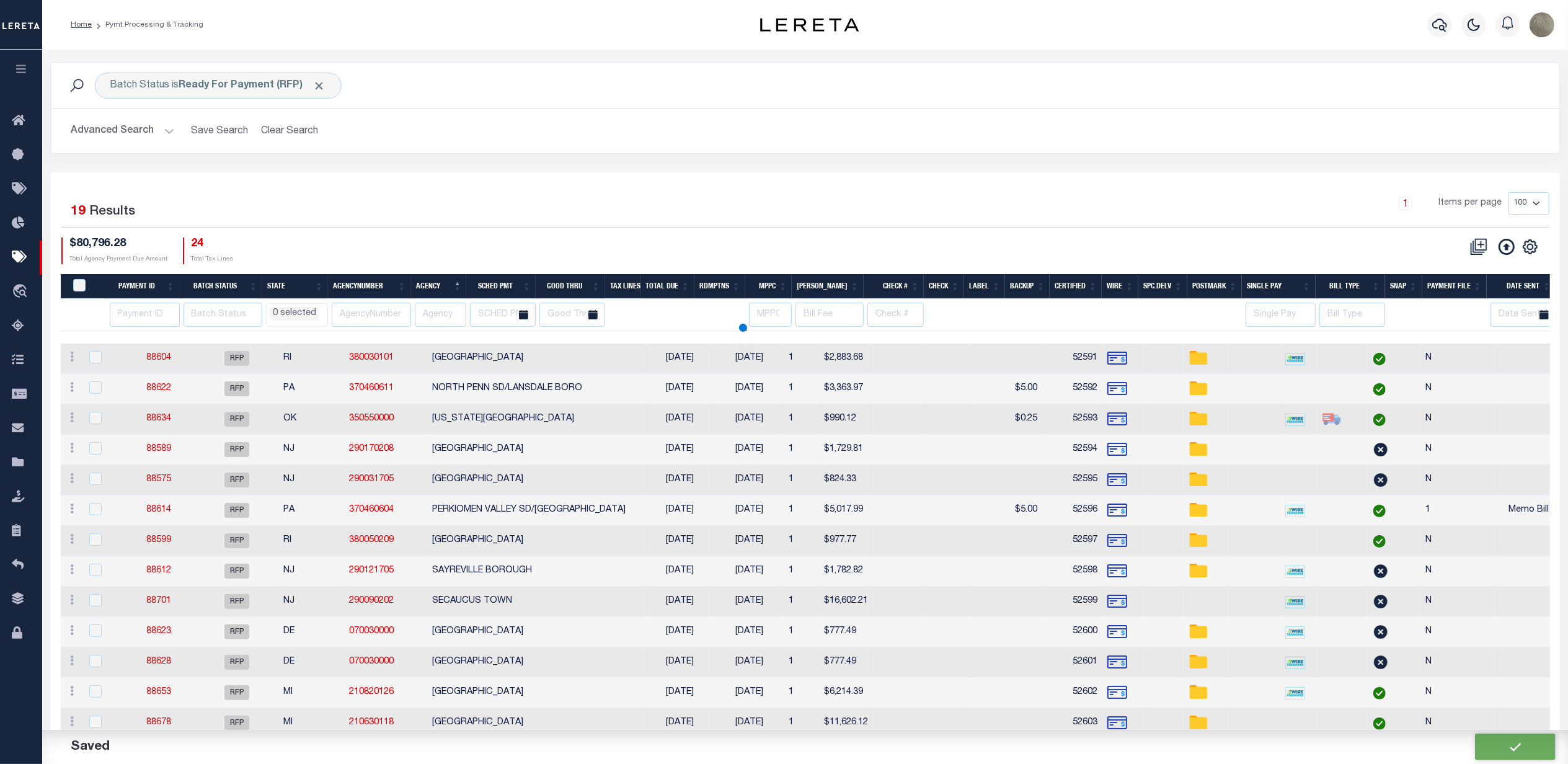
select select
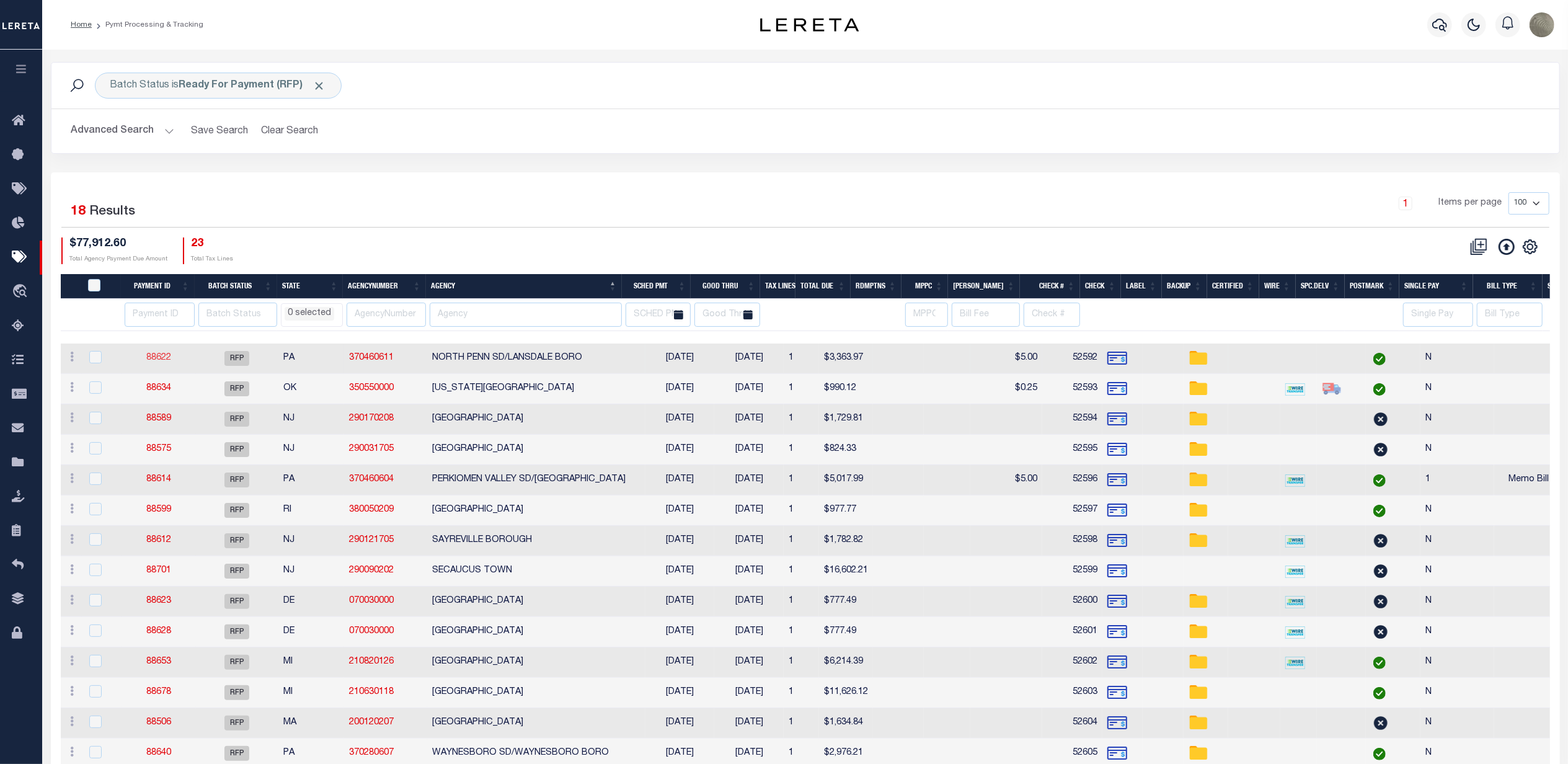
click at [155, 360] on link "88622" at bounding box center [159, 358] width 25 height 9
select select "RFP"
type input "$3,363.97"
type input "52592"
select select "[PERSON_NAME]"
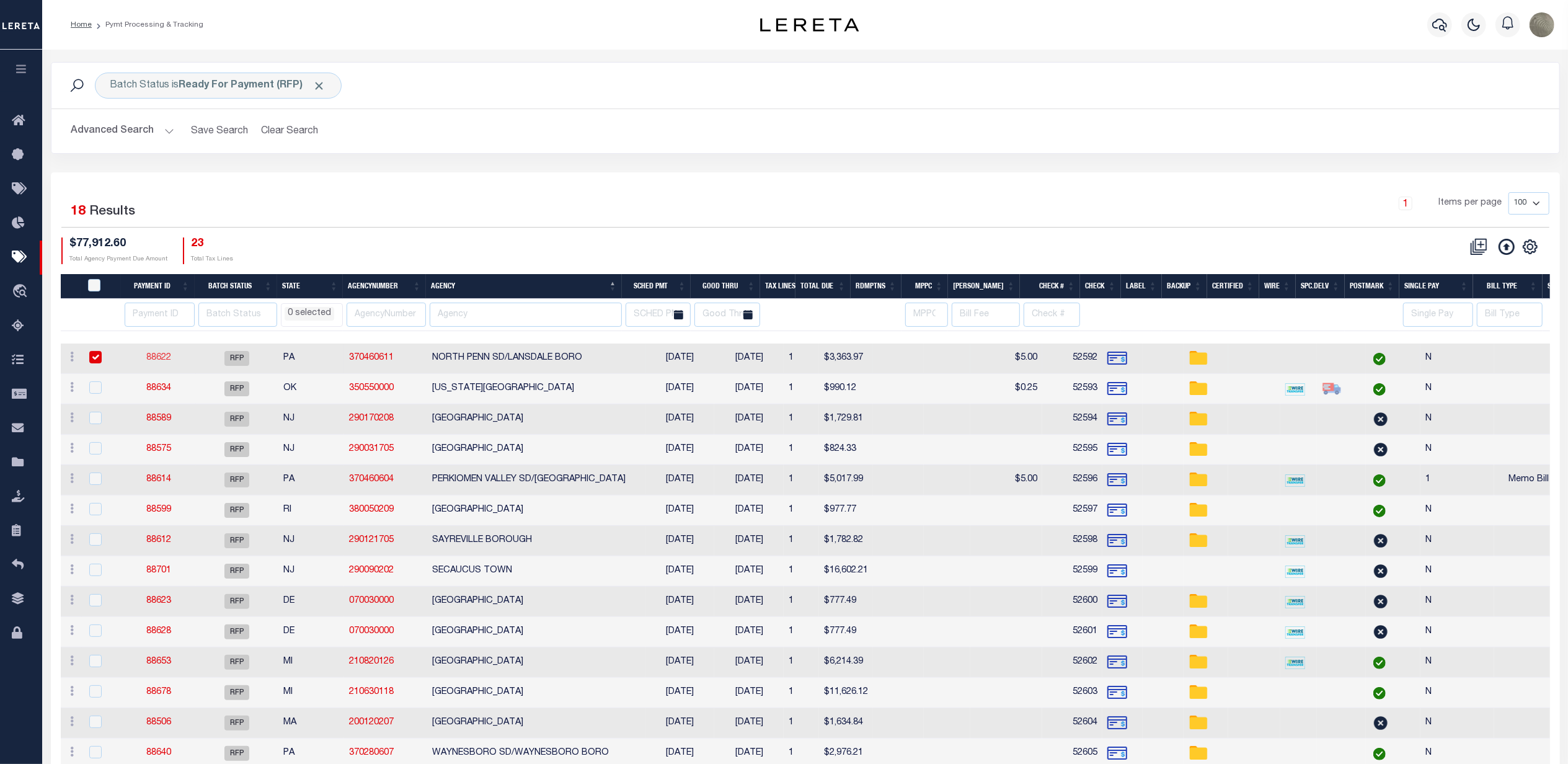
type input "$5"
checkbox input "false"
select select
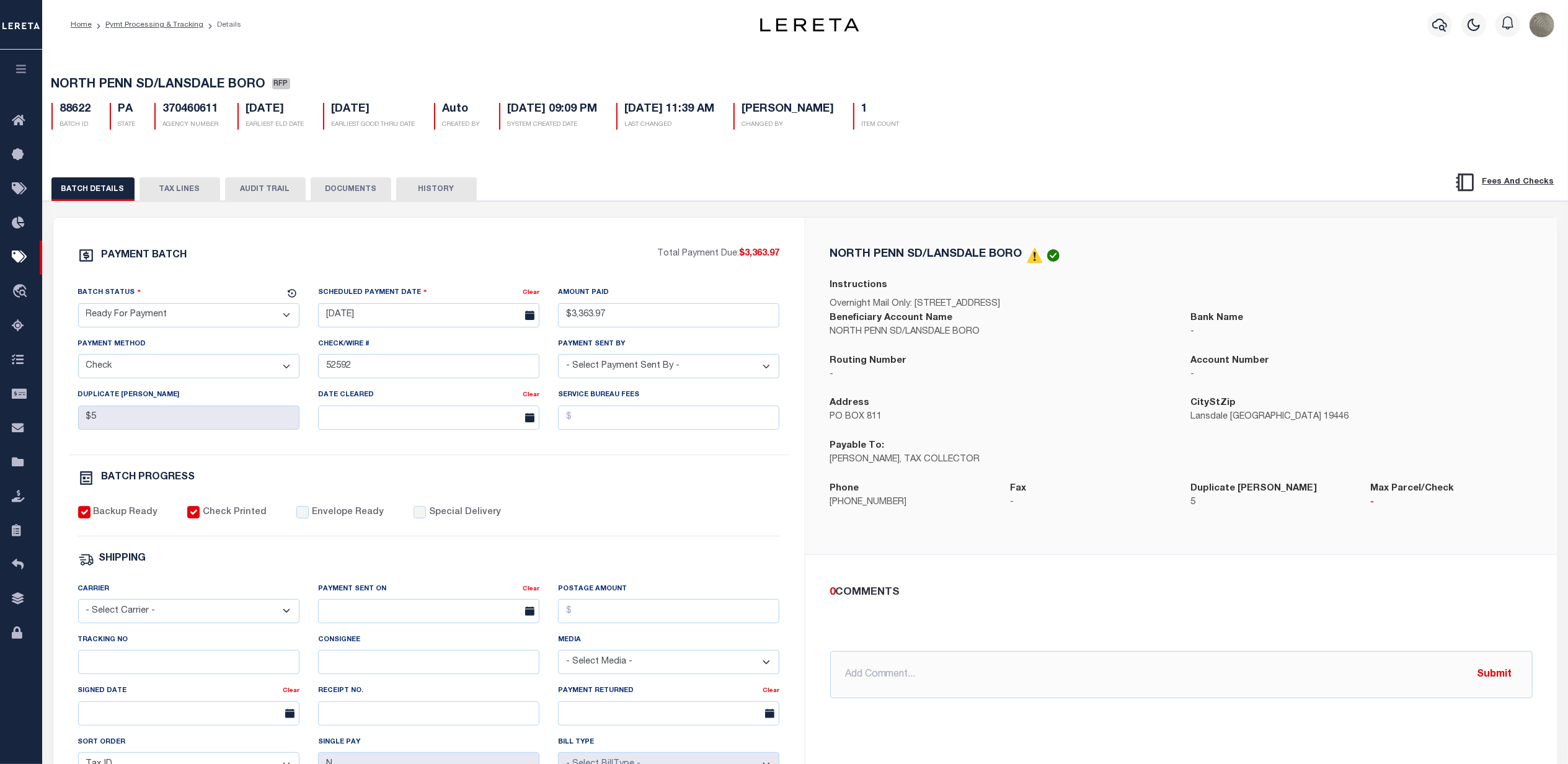
click at [206, 327] on select "- Select Status - Scheduled for Payment Ready For Payment Payment Sent Cleared …" at bounding box center [189, 315] width 221 height 24
select select "SNT"
click at [78, 307] on select "- Select Status - Scheduled for Payment Ready For Payment Payment Sent Cleared …" at bounding box center [189, 315] width 221 height 24
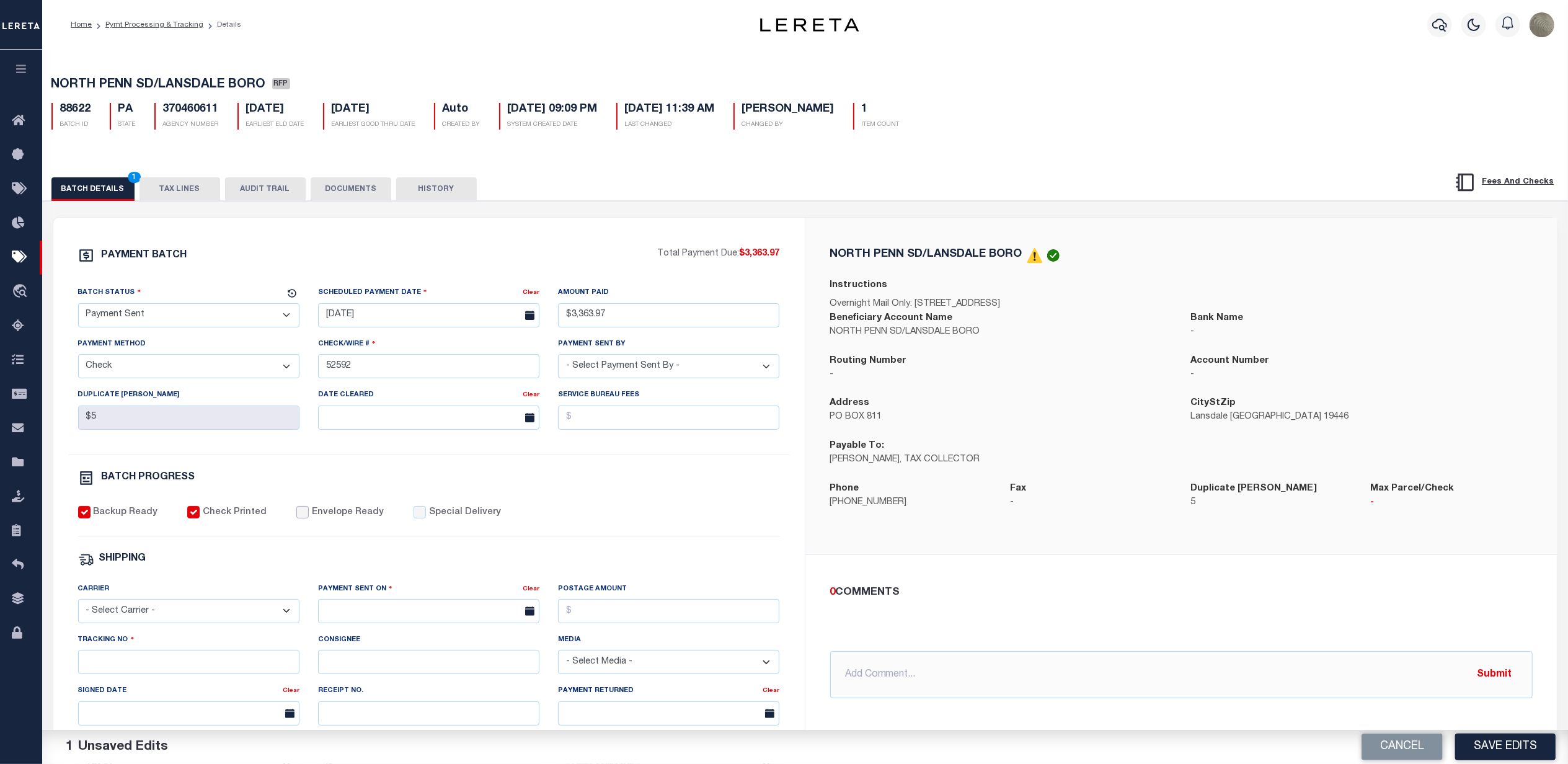
click at [296, 518] on input "Envelope Ready" at bounding box center [302, 512] width 13 height 13
checkbox input "true"
click at [171, 623] on select "- Select Carrier - E-mail Fax Fedex FTP Other UPS USPS" at bounding box center [189, 611] width 221 height 24
select select "FDX"
click at [78, 608] on select "- Select Carrier - E-mail Fax Fedex FTP Other UPS USPS" at bounding box center [189, 611] width 221 height 24
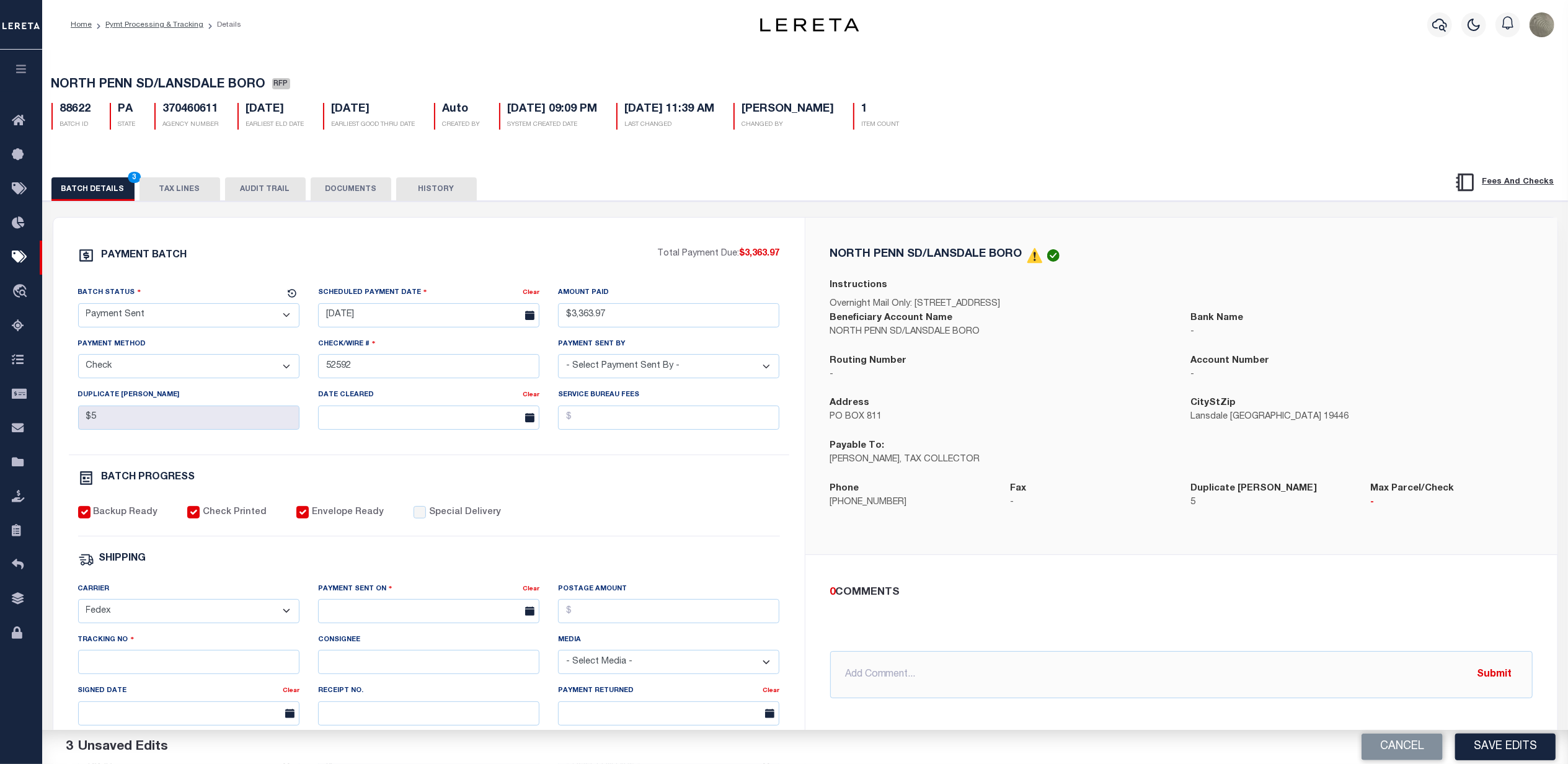
click at [375, 600] on div "Payment Sent On" at bounding box center [420, 591] width 205 height 17
click at [371, 620] on input "text" at bounding box center [429, 611] width 221 height 24
click at [466, 544] on span "22" at bounding box center [467, 547] width 24 height 24
type input "[DATE]"
click at [605, 624] on input "Postage Amount" at bounding box center [669, 611] width 221 height 24
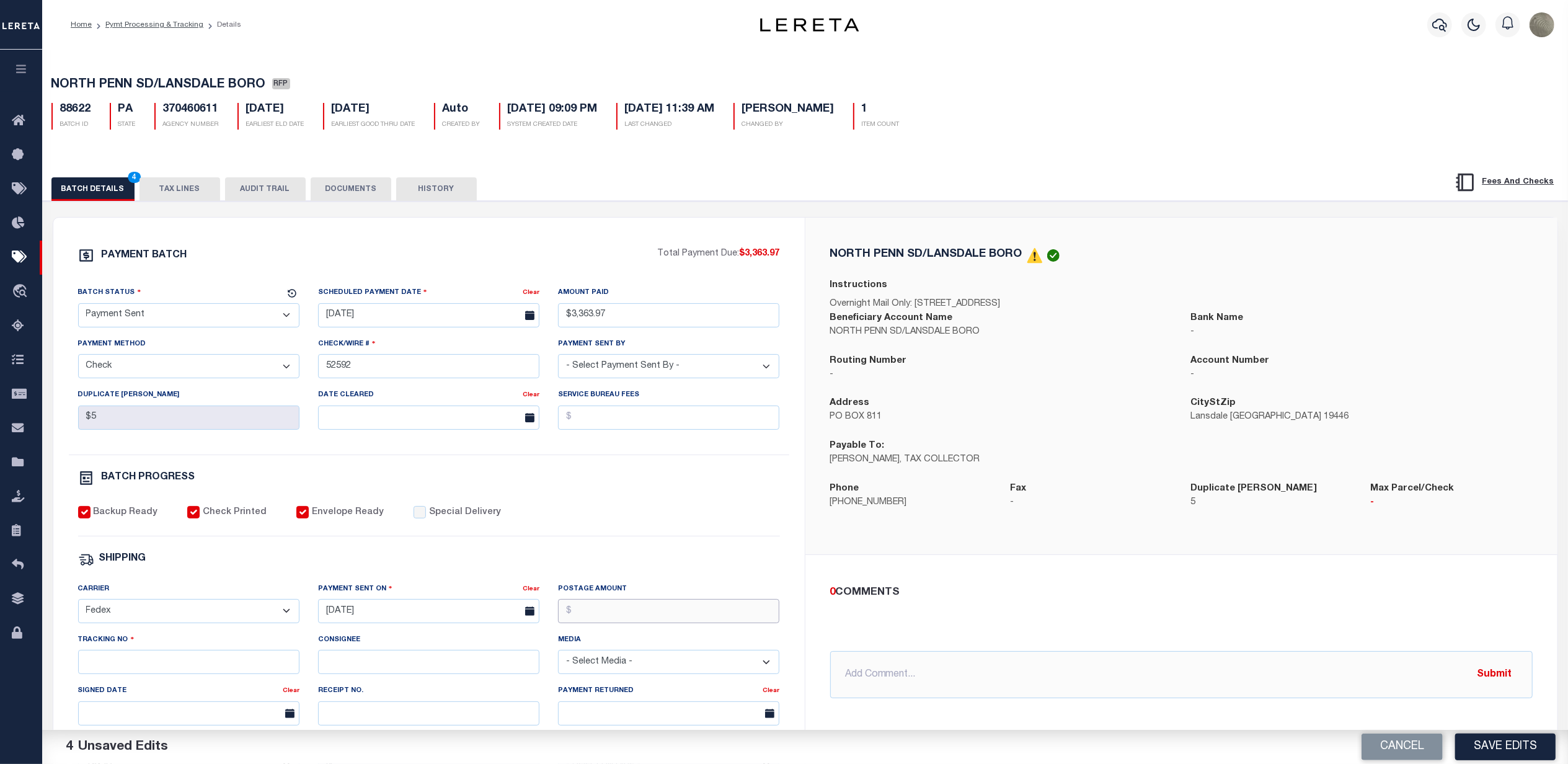
type input "$9.86"
click at [118, 674] on input "Tracking No" at bounding box center [189, 662] width 221 height 24
type input "883789382283"
click at [859, 475] on div "Payable To: JAMES A. HANRATTY, TAX COLLECTOR" at bounding box center [1001, 460] width 361 height 43
click at [1482, 744] on button "Save Edits" at bounding box center [1505, 747] width 101 height 27
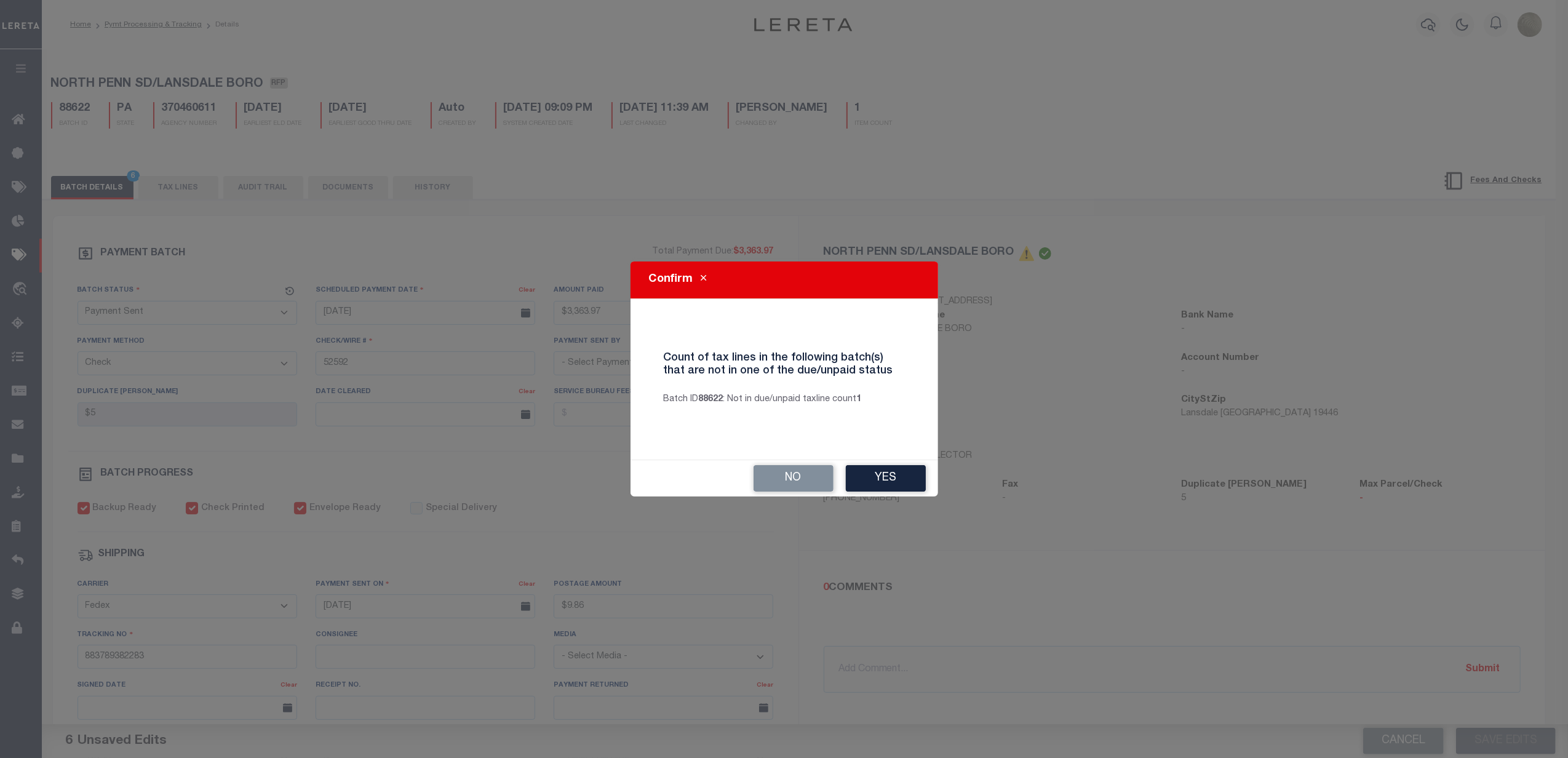
click at [862, 479] on button "Yes" at bounding box center [886, 478] width 80 height 27
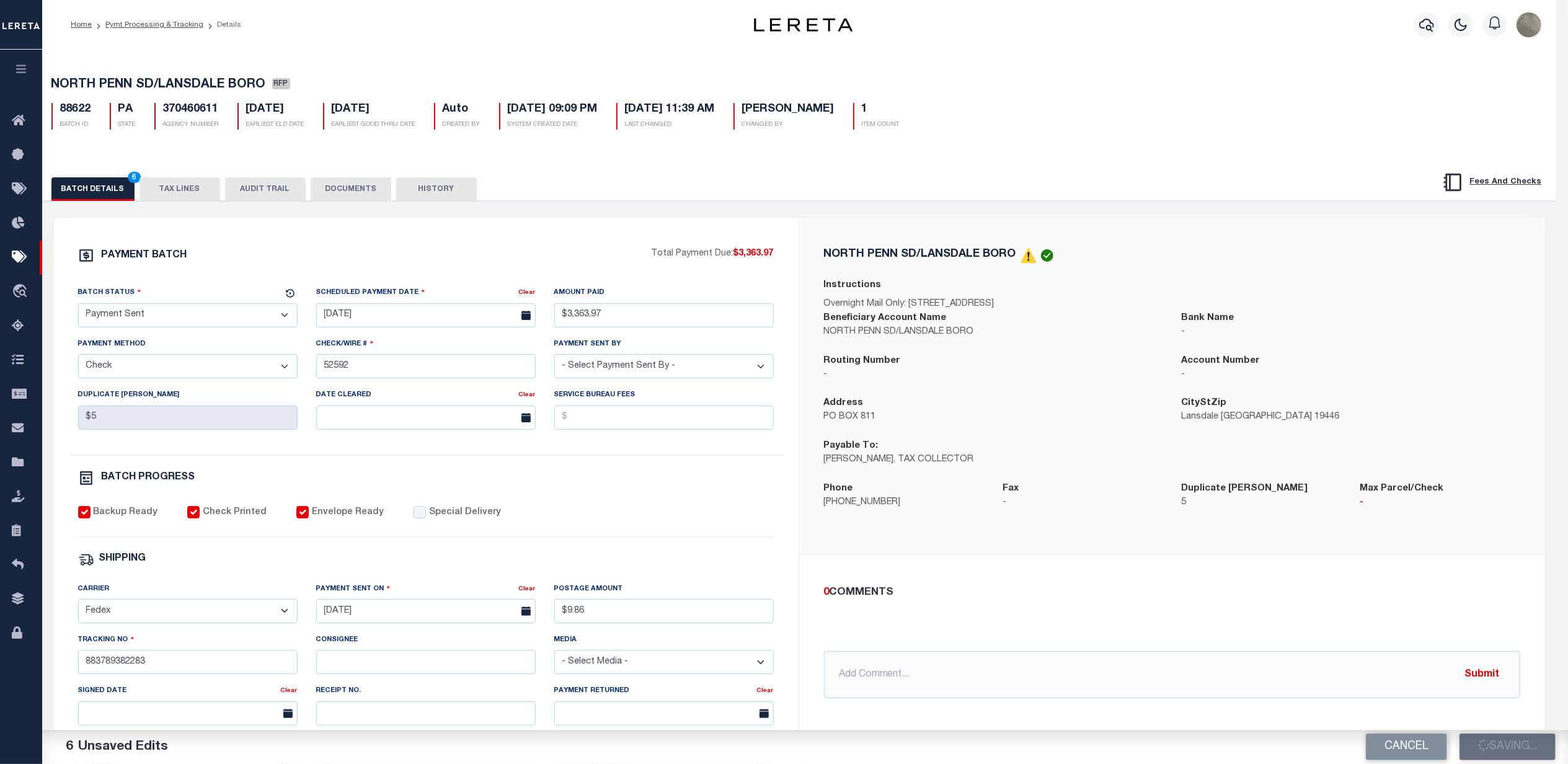
select select
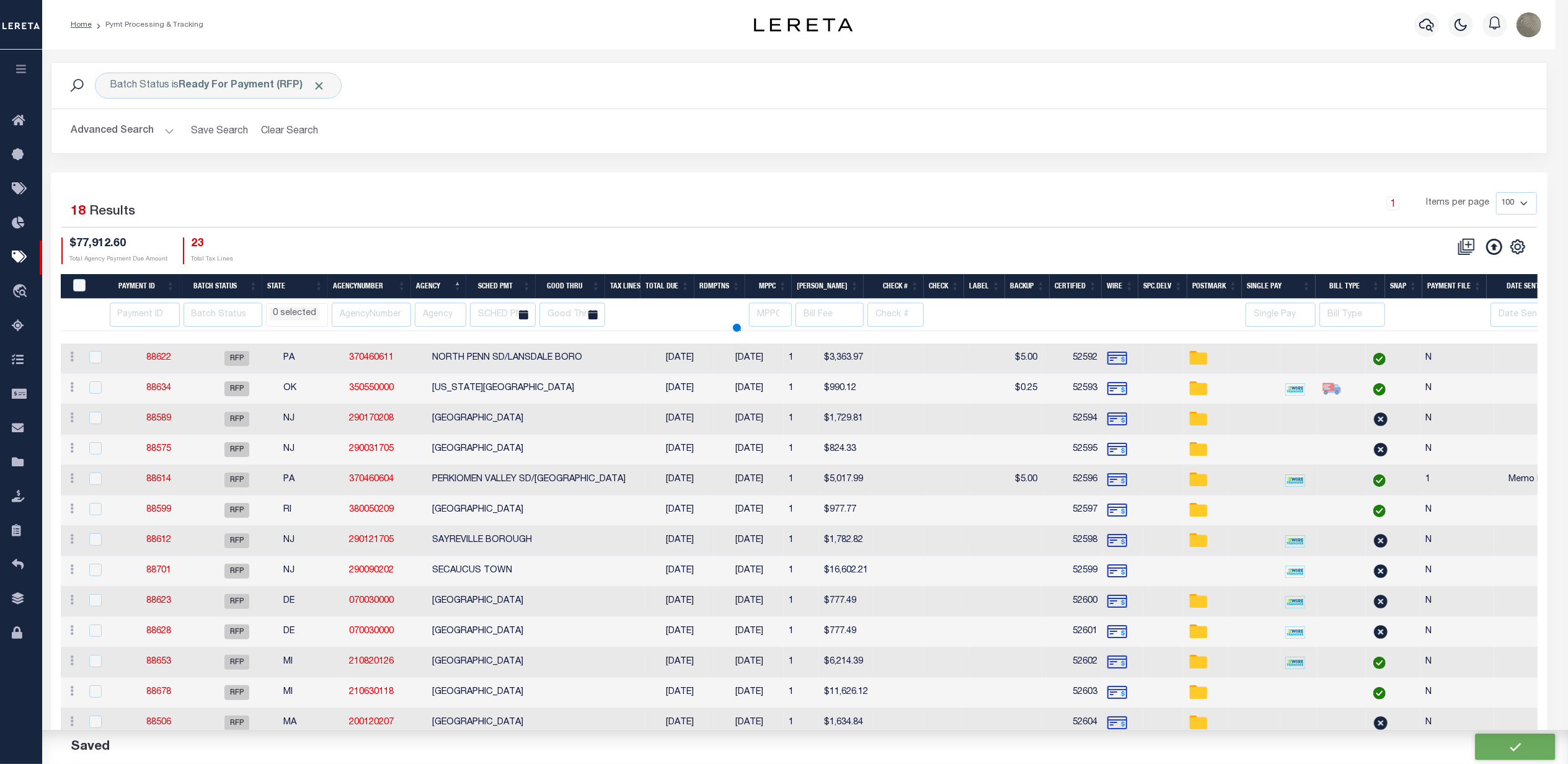
select select
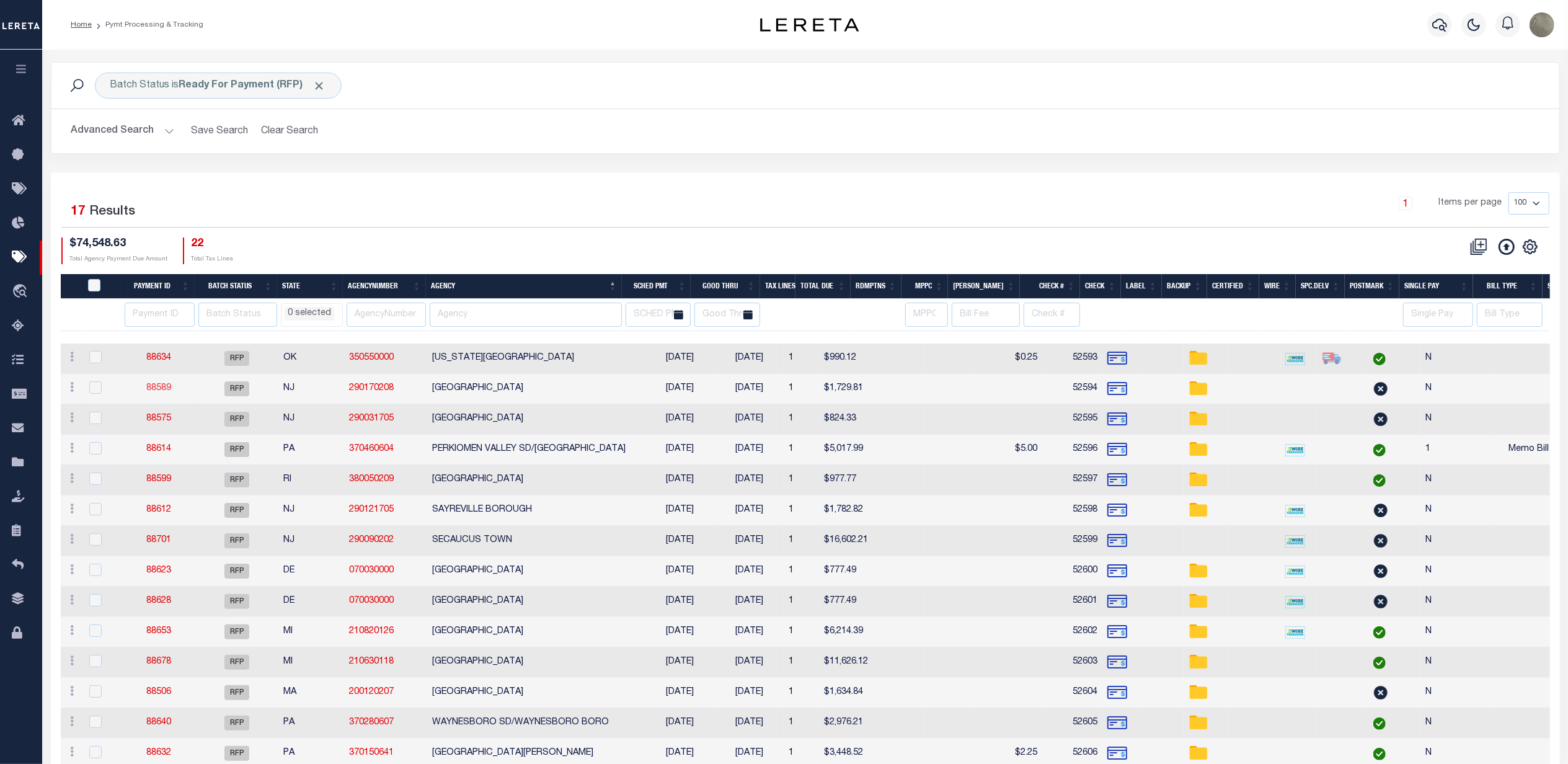
click at [155, 392] on link "88589" at bounding box center [159, 388] width 25 height 9
select select "RFP"
type input "$1,729.81"
type input "52594"
select select "[PERSON_NAME]"
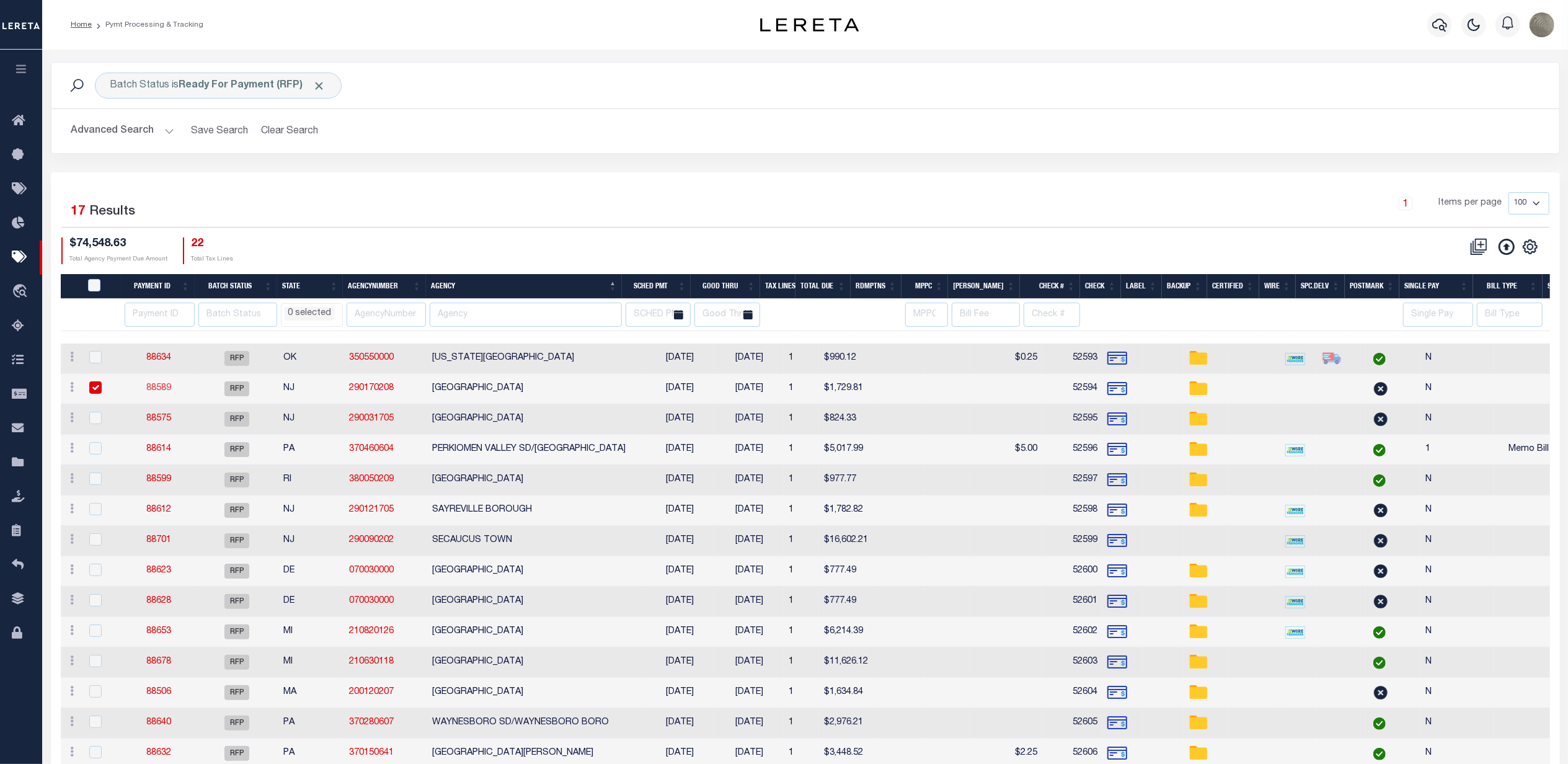
checkbox input "false"
select select
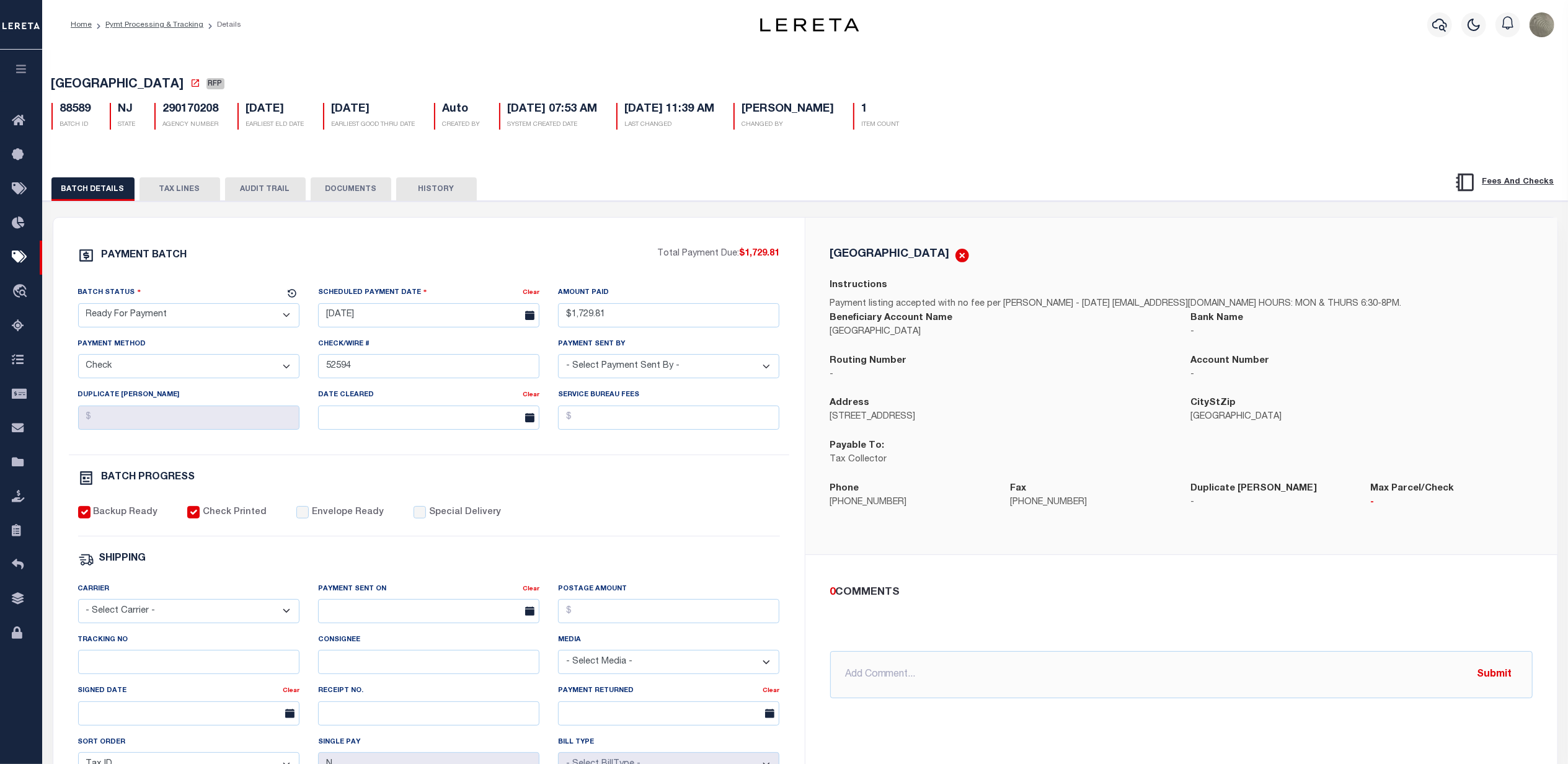
click at [217, 296] on div "Batch Status" at bounding box center [182, 294] width 207 height 17
click at [195, 318] on select "- Select Status - Scheduled for Payment Ready For Payment Payment Sent Cleared …" at bounding box center [189, 315] width 221 height 24
select select "SNT"
click at [78, 307] on select "- Select Status - Scheduled for Payment Ready For Payment Payment Sent Cleared …" at bounding box center [189, 315] width 221 height 24
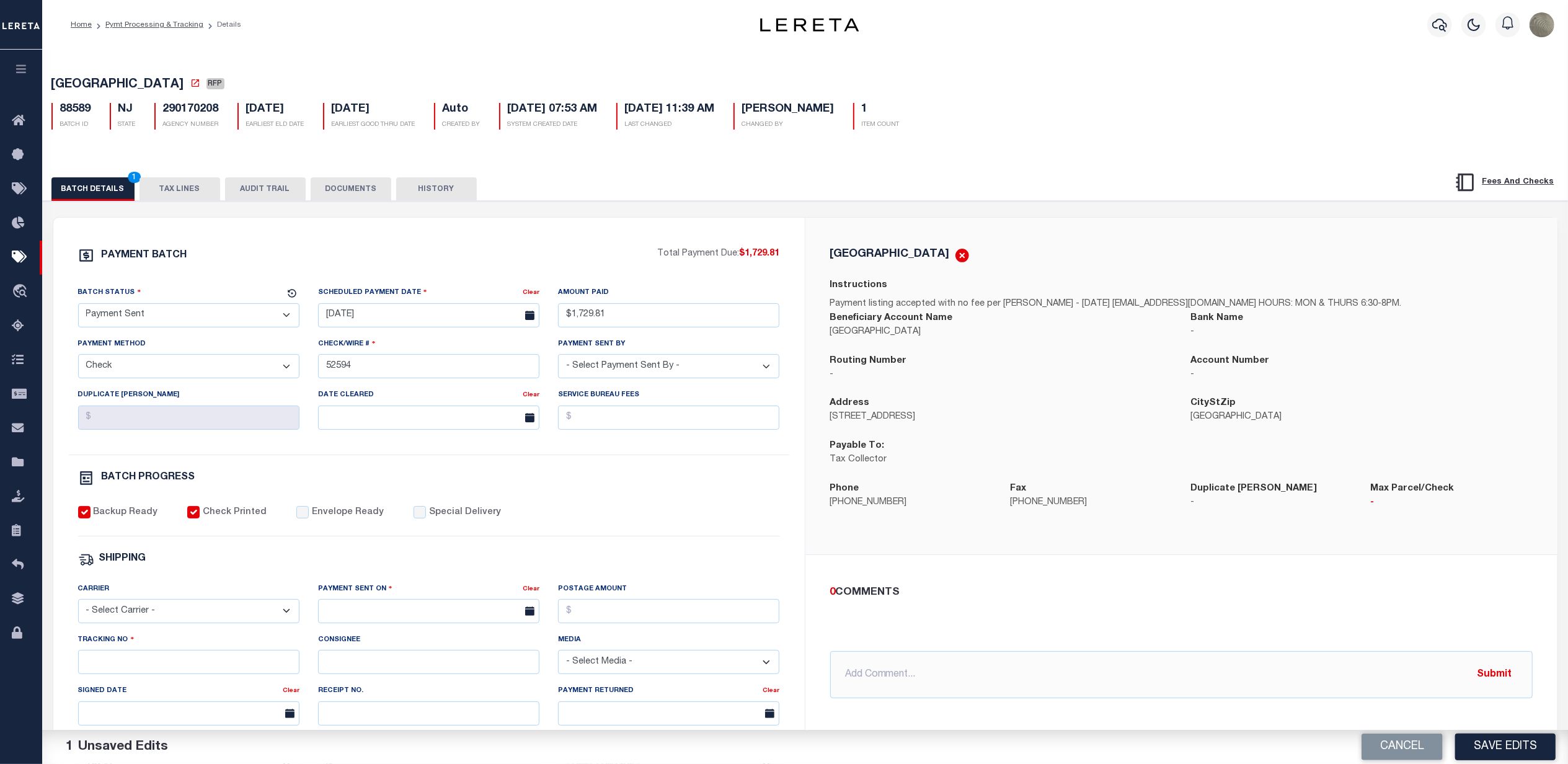
click at [351, 252] on div "PAYMENT BATCH" at bounding box center [368, 259] width 580 height 24
click at [174, 624] on select "- Select Carrier - E-mail Fax Fedex FTP Other UPS USPS" at bounding box center [189, 611] width 221 height 24
select select "FDX"
click at [78, 608] on select "- Select Carrier - E-mail Fax Fedex FTP Other UPS USPS" at bounding box center [189, 611] width 221 height 24
click at [411, 624] on input "text" at bounding box center [429, 611] width 221 height 24
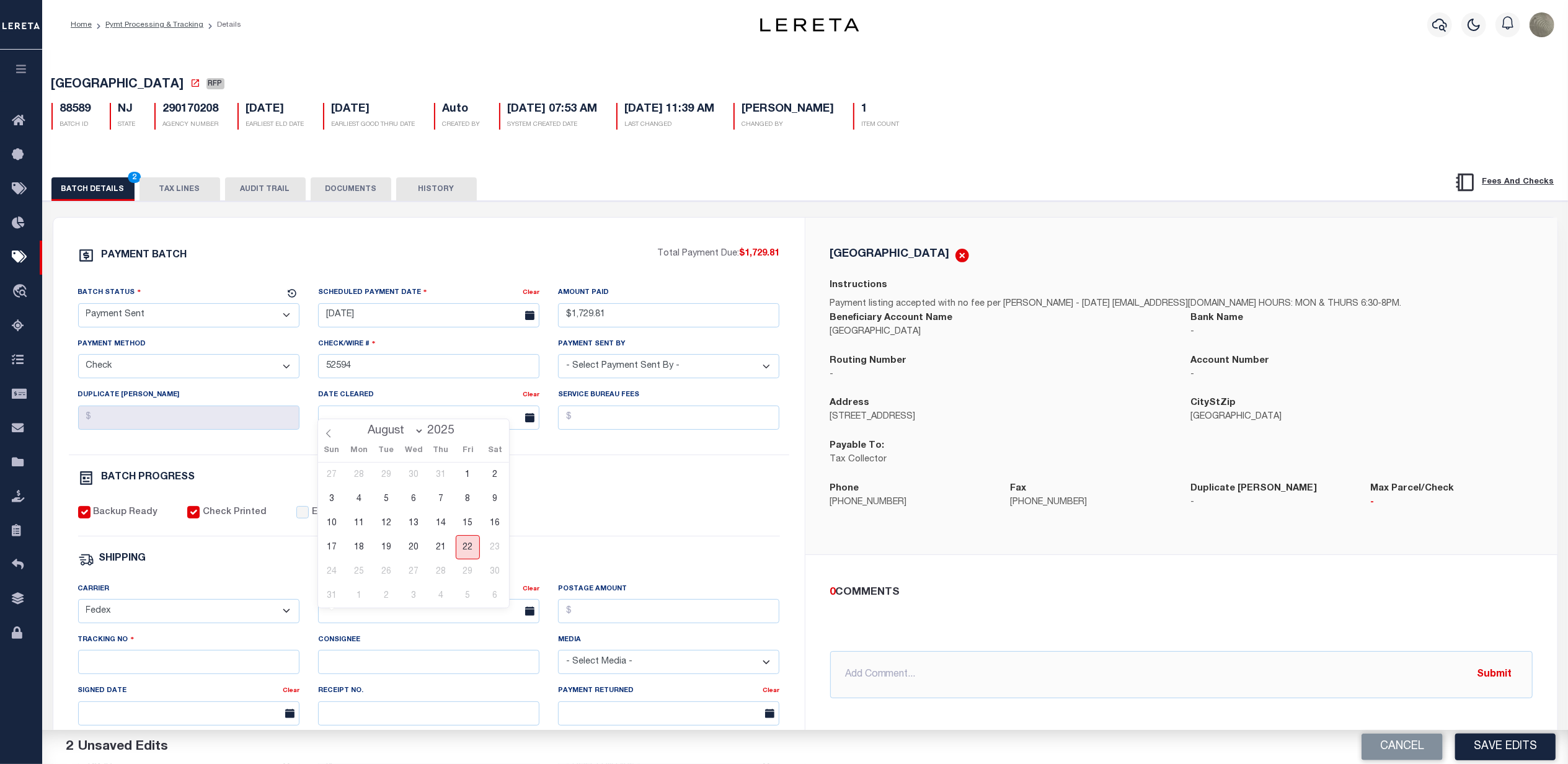
click at [474, 551] on span "22" at bounding box center [467, 547] width 24 height 24
type input "[DATE]"
click at [609, 624] on input "Postage Amount" at bounding box center [669, 611] width 221 height 24
type input "$9.86"
click at [128, 670] on input "Tracking No" at bounding box center [189, 662] width 221 height 24
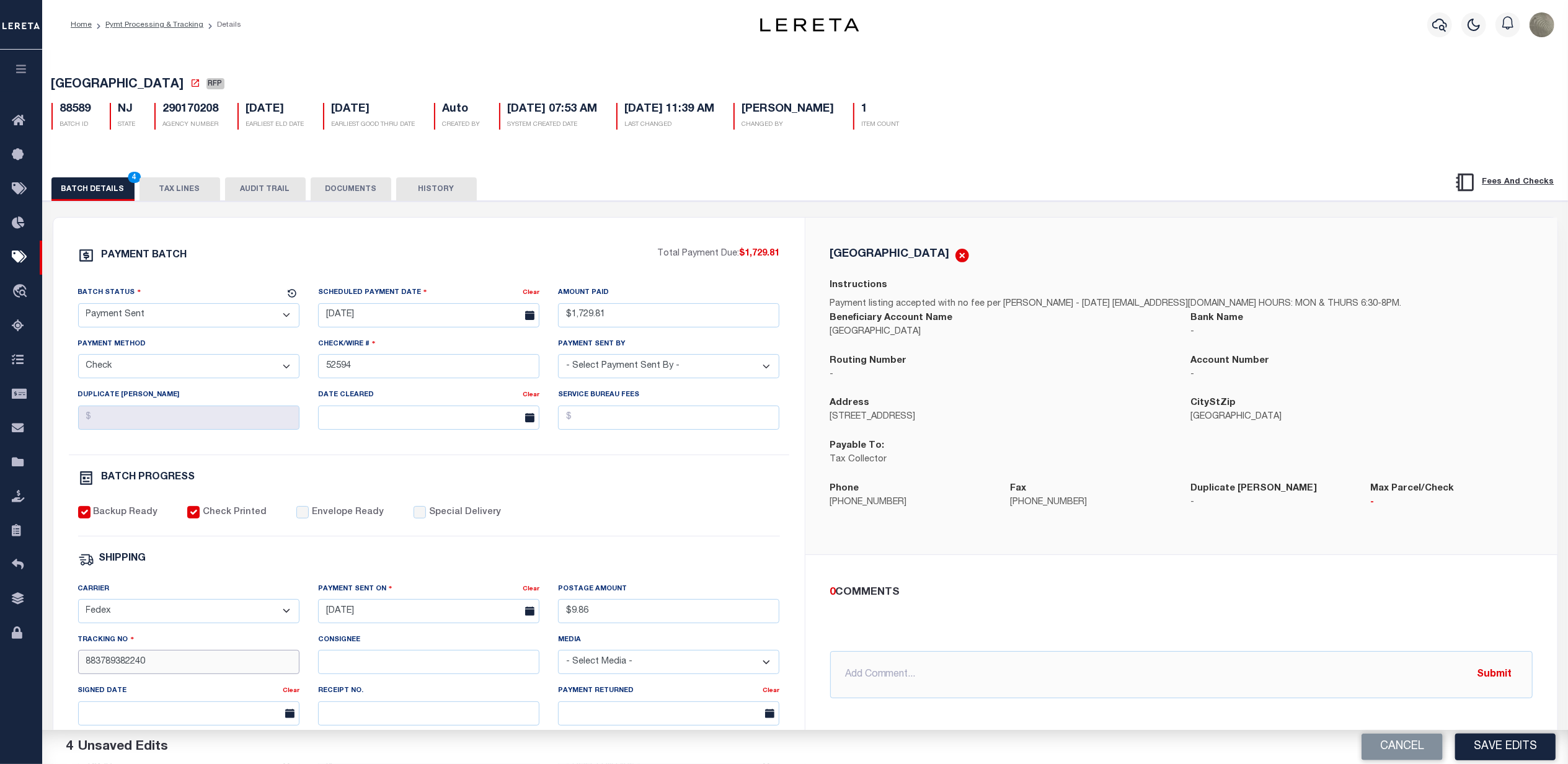
type input "883789382240"
click at [296, 516] on input "Envelope Ready" at bounding box center [302, 512] width 13 height 13
checkbox input "true"
click at [648, 537] on div "Backup Ready Check Printed Envelope Ready Special Delivery" at bounding box center [429, 522] width 702 height 30
click at [1477, 742] on button "Save Edits" at bounding box center [1505, 747] width 101 height 27
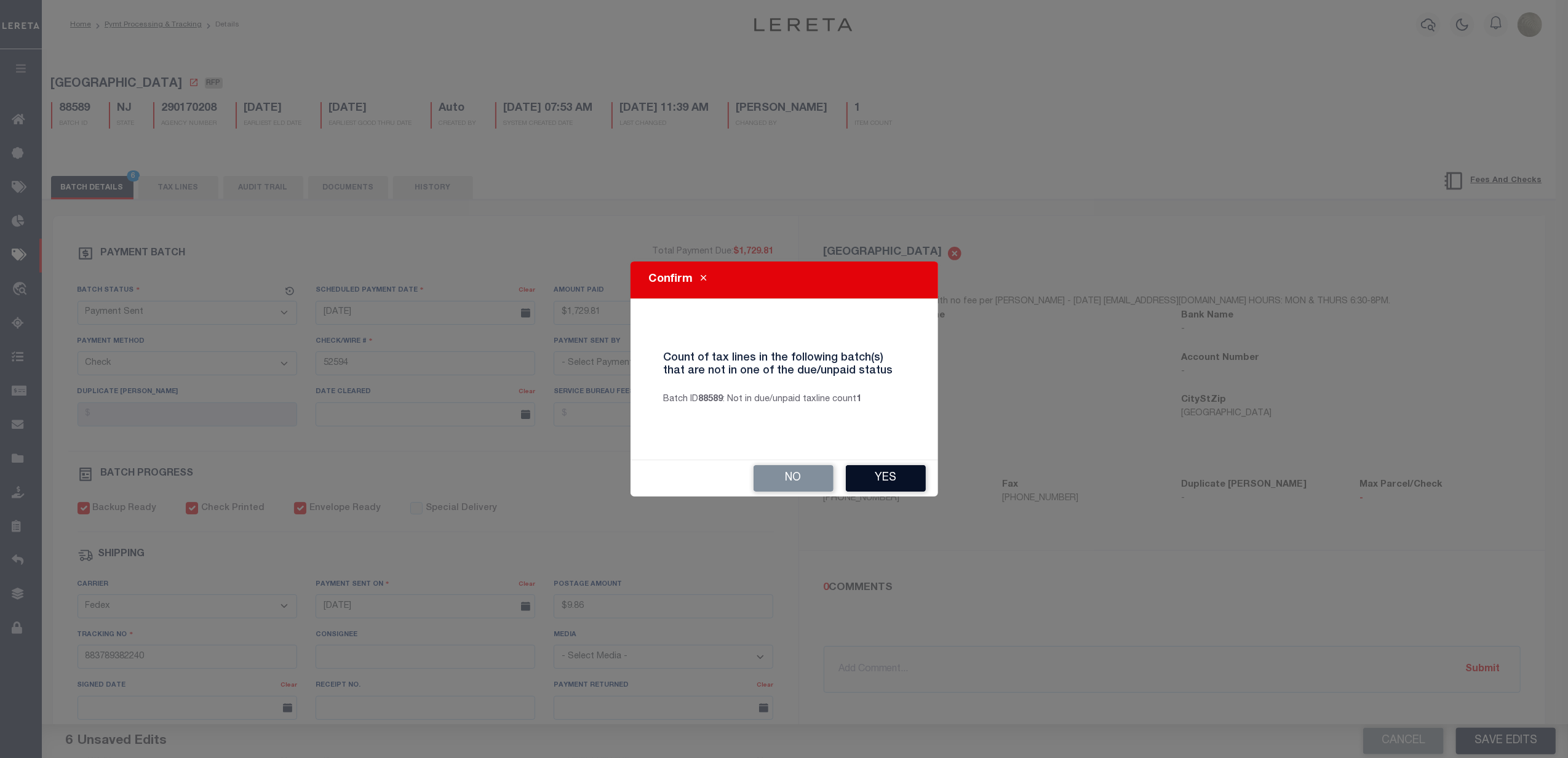
click at [888, 486] on button "Yes" at bounding box center [886, 478] width 80 height 27
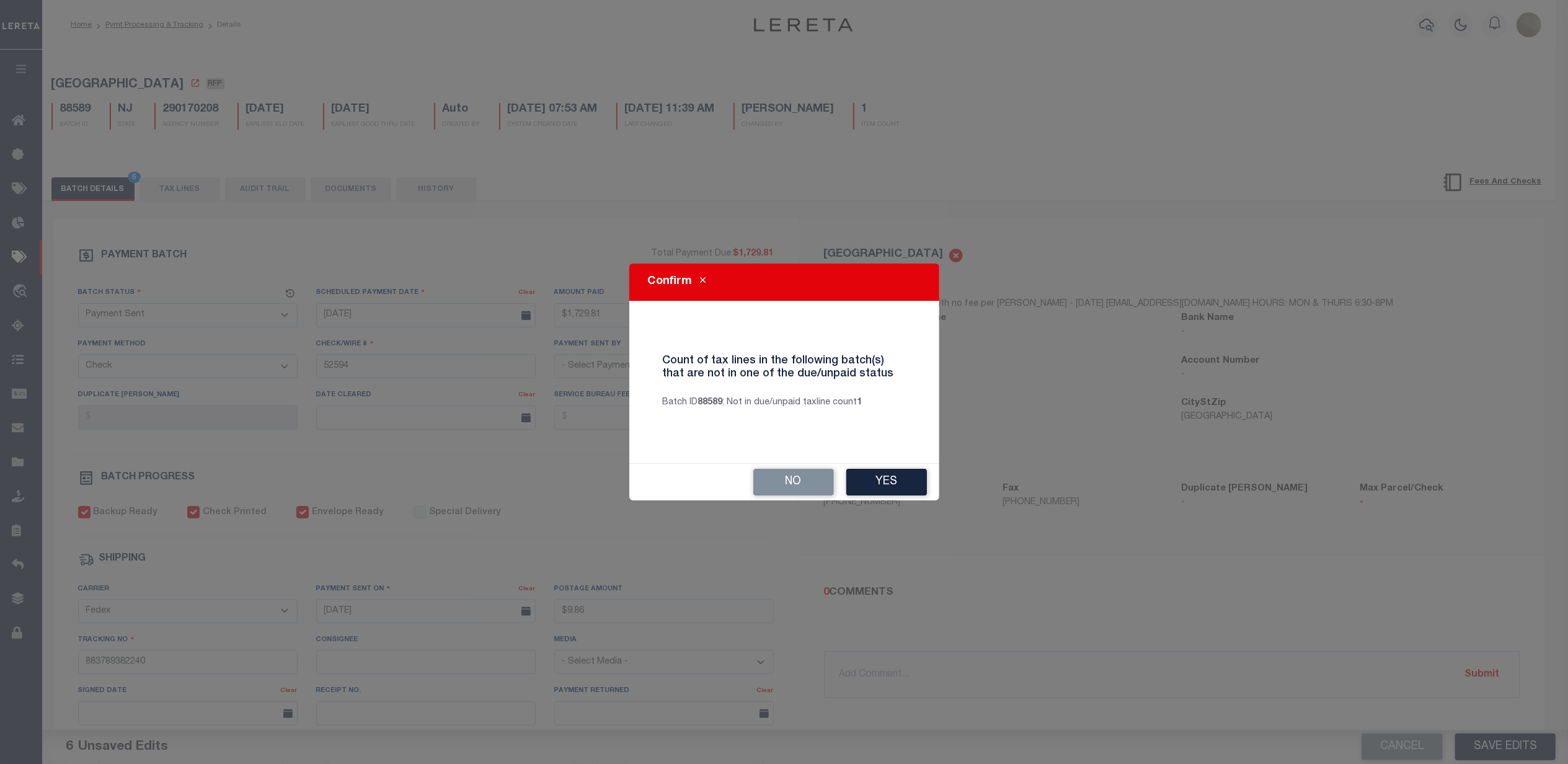
select select
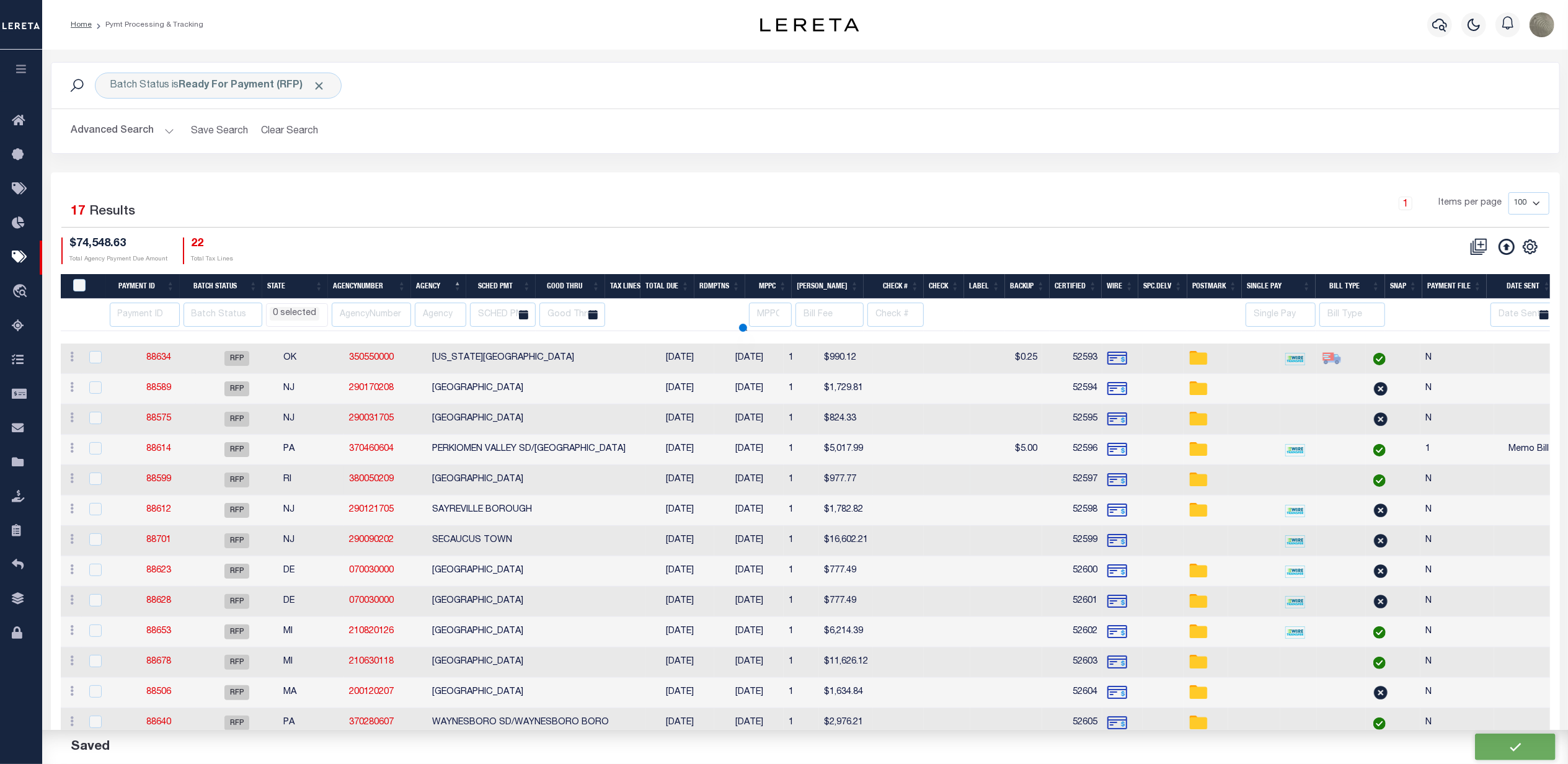
select select
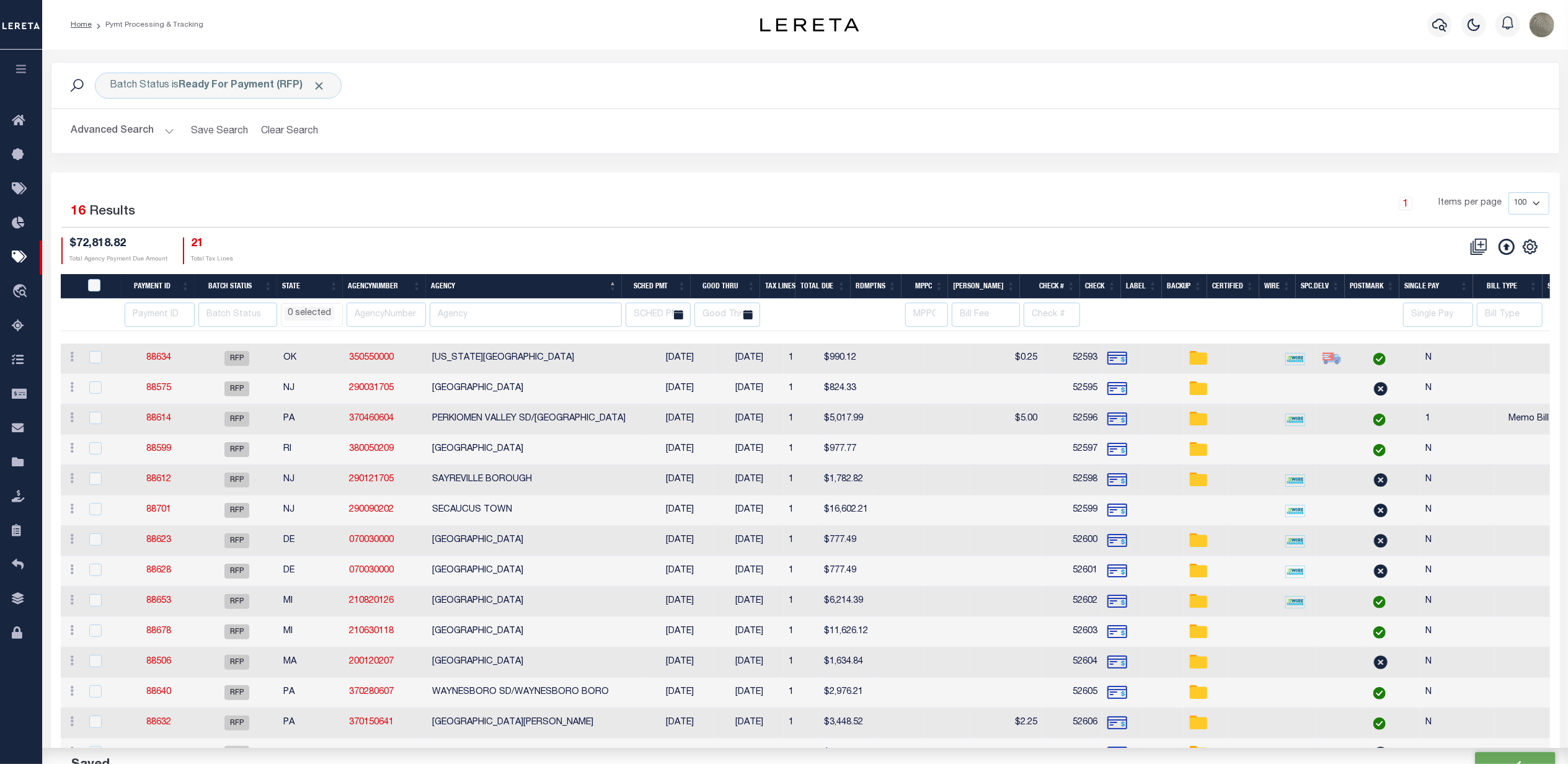
click at [577, 219] on div "1 Items per page 100 200 500 1000" at bounding box center [993, 208] width 1112 height 32
click at [581, 201] on div "1 Items per page 100 200 500 1000" at bounding box center [993, 208] width 1112 height 32
click at [140, 393] on td "88575" at bounding box center [159, 389] width 74 height 30
checkbox input "true"
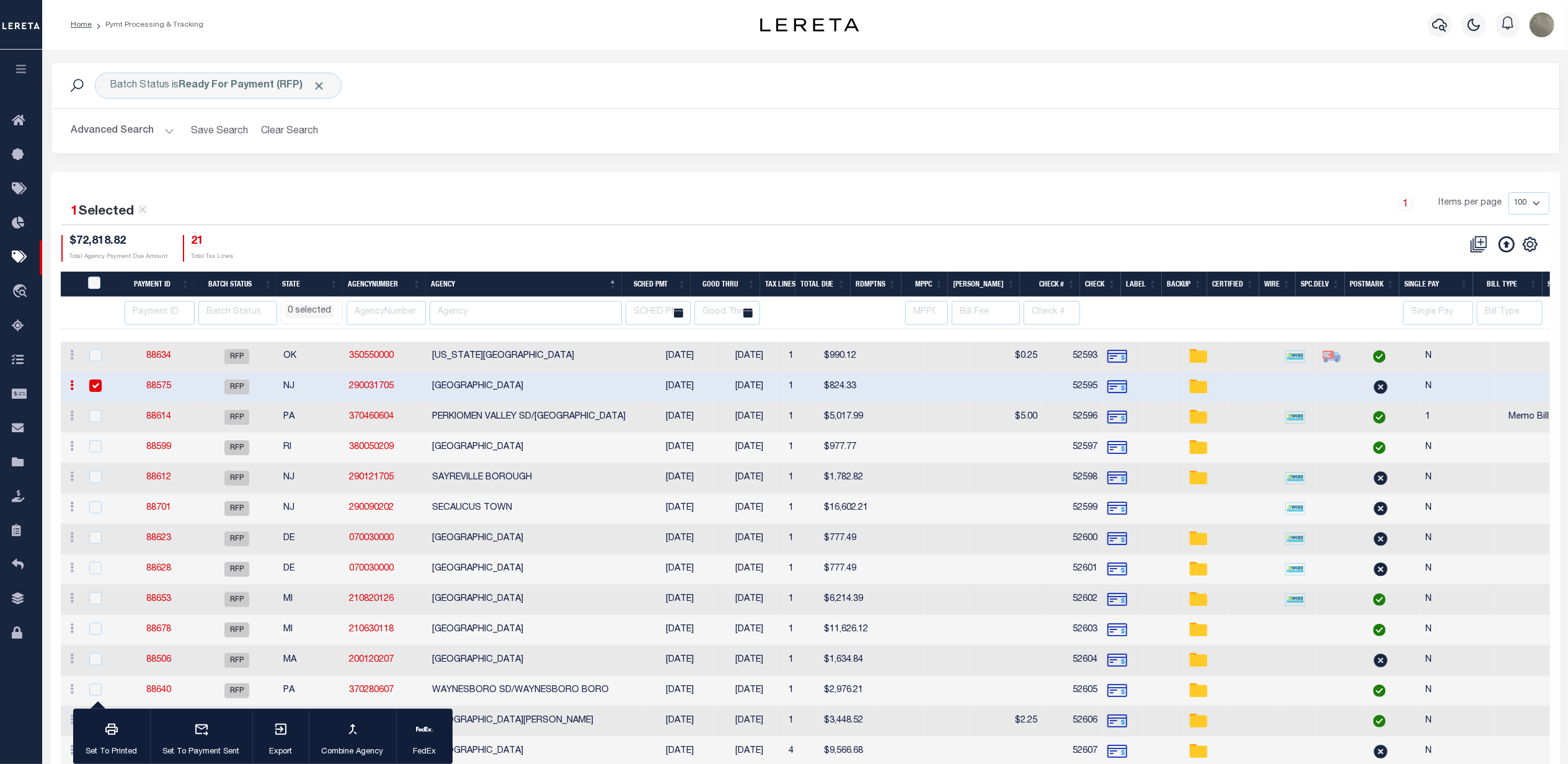
click at [166, 391] on link "88575" at bounding box center [159, 386] width 25 height 9
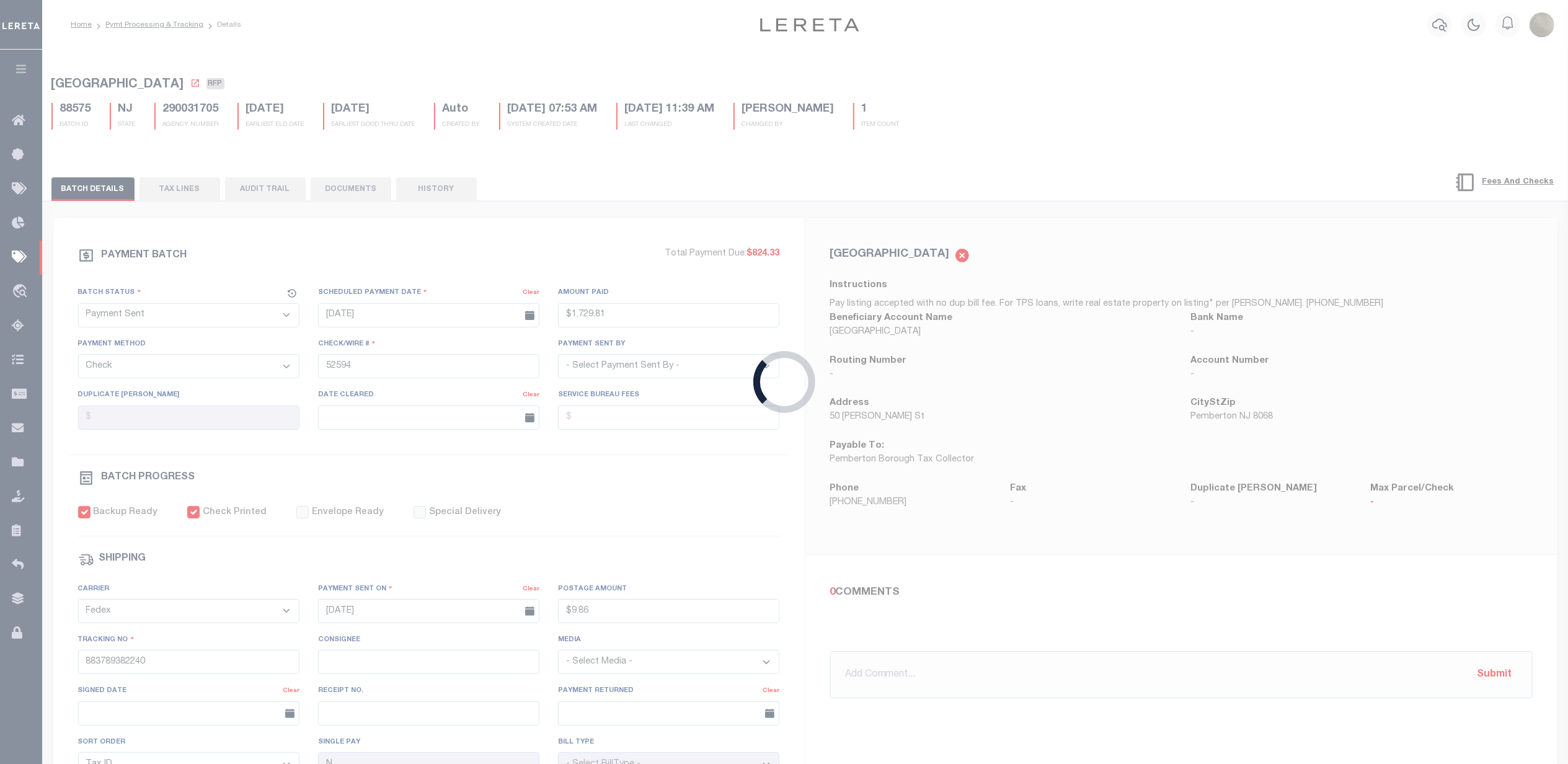
select select "RFP"
type input "$824.33"
type input "52595"
select select "[PERSON_NAME]"
checkbox input "false"
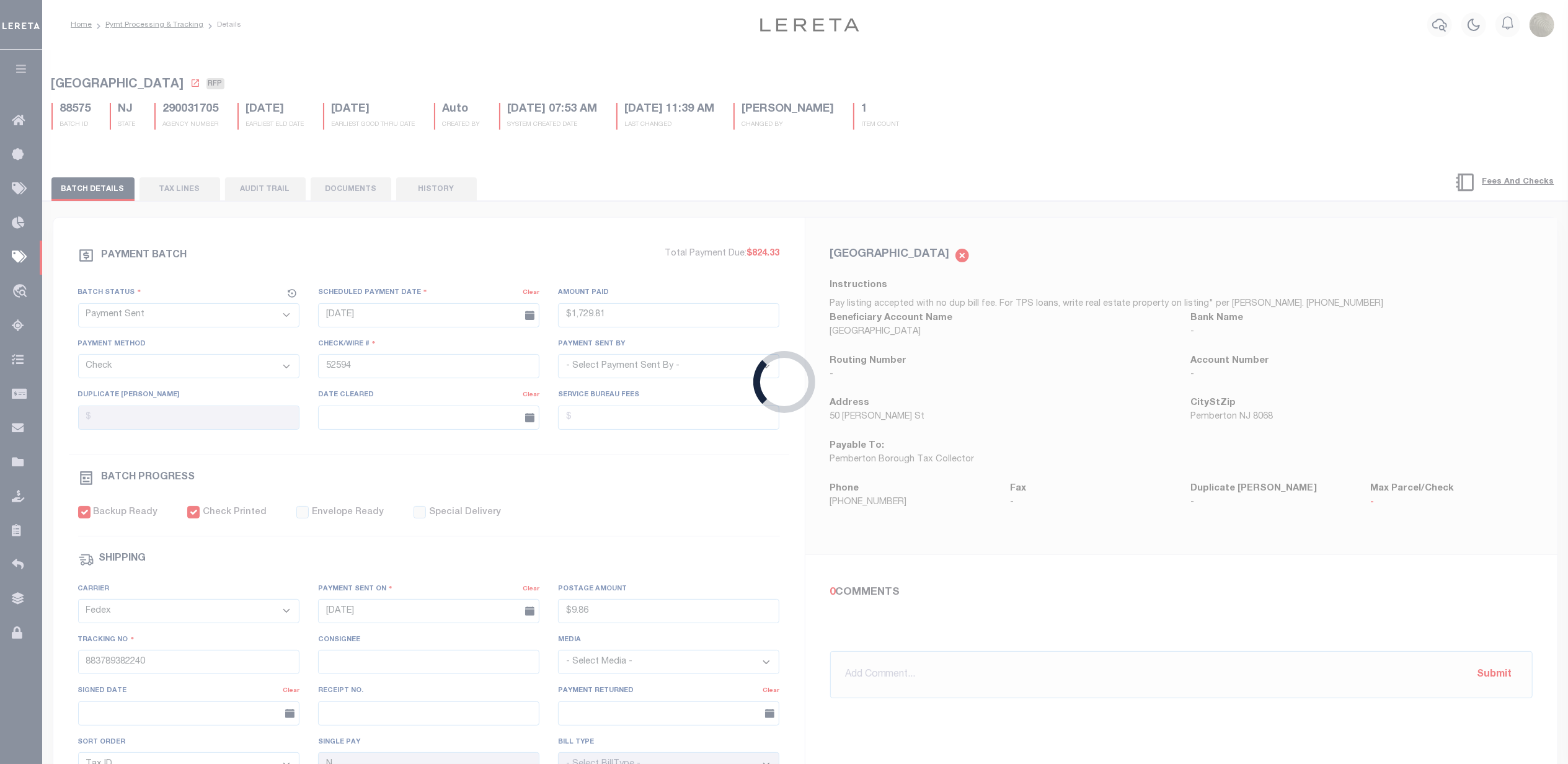
select select
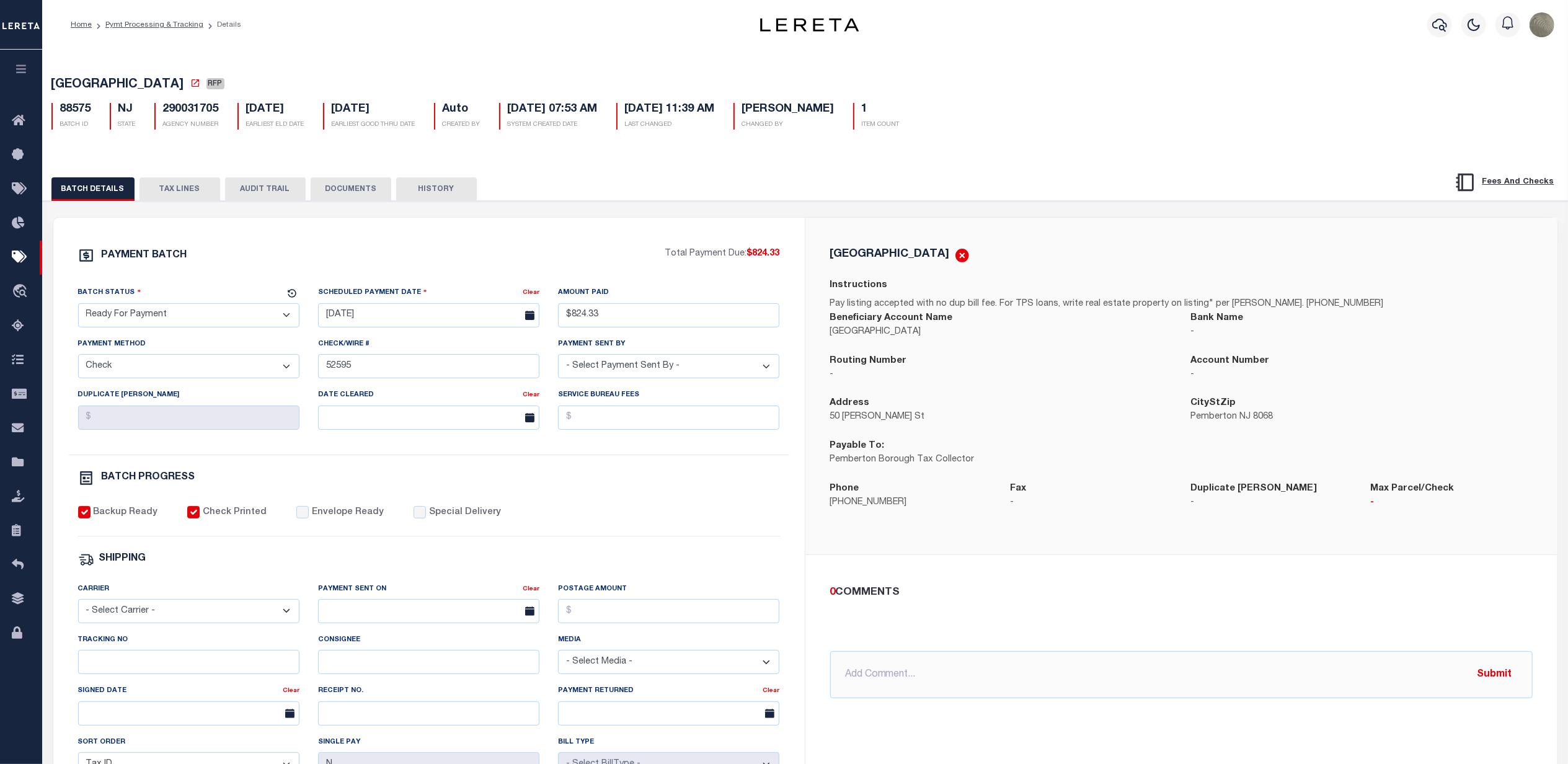
click at [137, 327] on select "- Select Status - Scheduled for Payment Ready For Payment Payment Sent Cleared …" at bounding box center [189, 315] width 221 height 24
select select "SNT"
click at [78, 307] on select "- Select Status - Scheduled for Payment Ready For Payment Payment Sent Cleared …" at bounding box center [189, 315] width 221 height 24
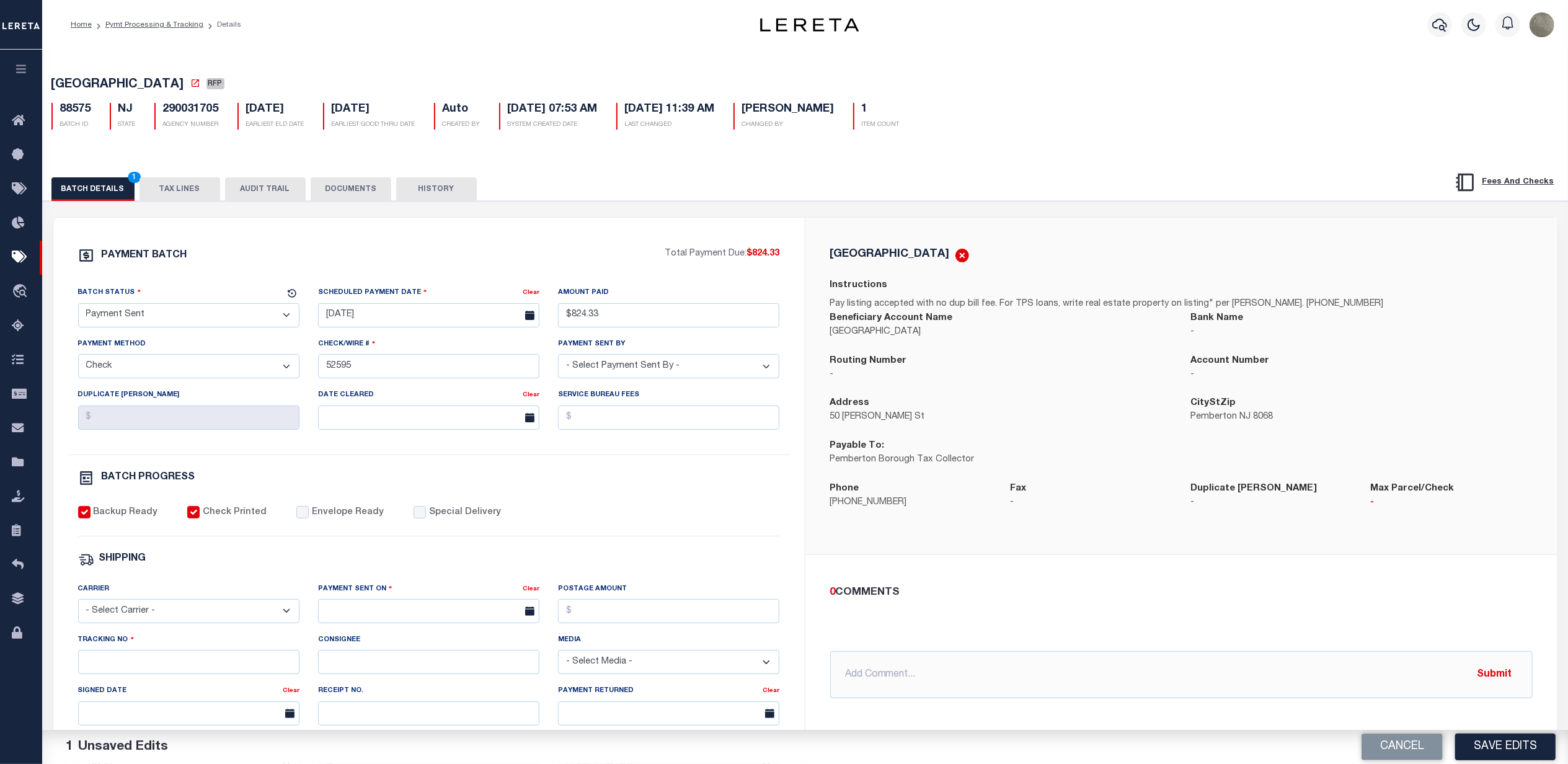
click at [350, 518] on label "Envelope Ready" at bounding box center [348, 513] width 72 height 14
click at [309, 518] on input "Envelope Ready" at bounding box center [302, 512] width 13 height 13
checkbox input "true"
click at [180, 614] on select "- Select Carrier - E-mail Fax Fedex FTP Other UPS USPS" at bounding box center [189, 611] width 221 height 24
select select "FDX"
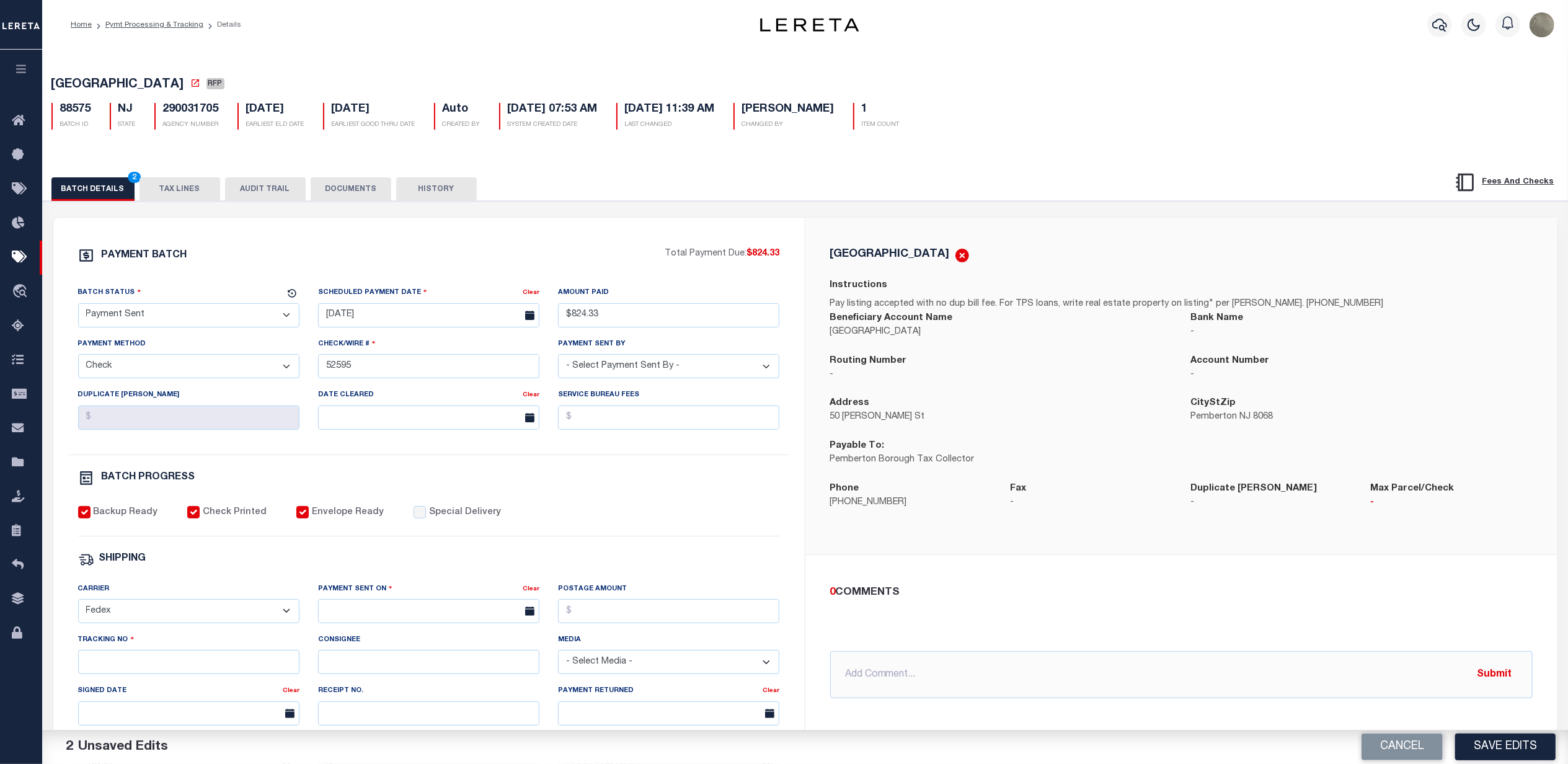
click at [78, 608] on select "- Select Carrier - E-mail Fax Fedex FTP Other UPS USPS" at bounding box center [189, 611] width 221 height 24
click at [376, 624] on input "text" at bounding box center [429, 611] width 221 height 24
click at [466, 552] on span "22" at bounding box center [467, 547] width 24 height 24
type input "[DATE]"
click at [625, 634] on div "Postage Amount" at bounding box center [669, 607] width 240 height 51
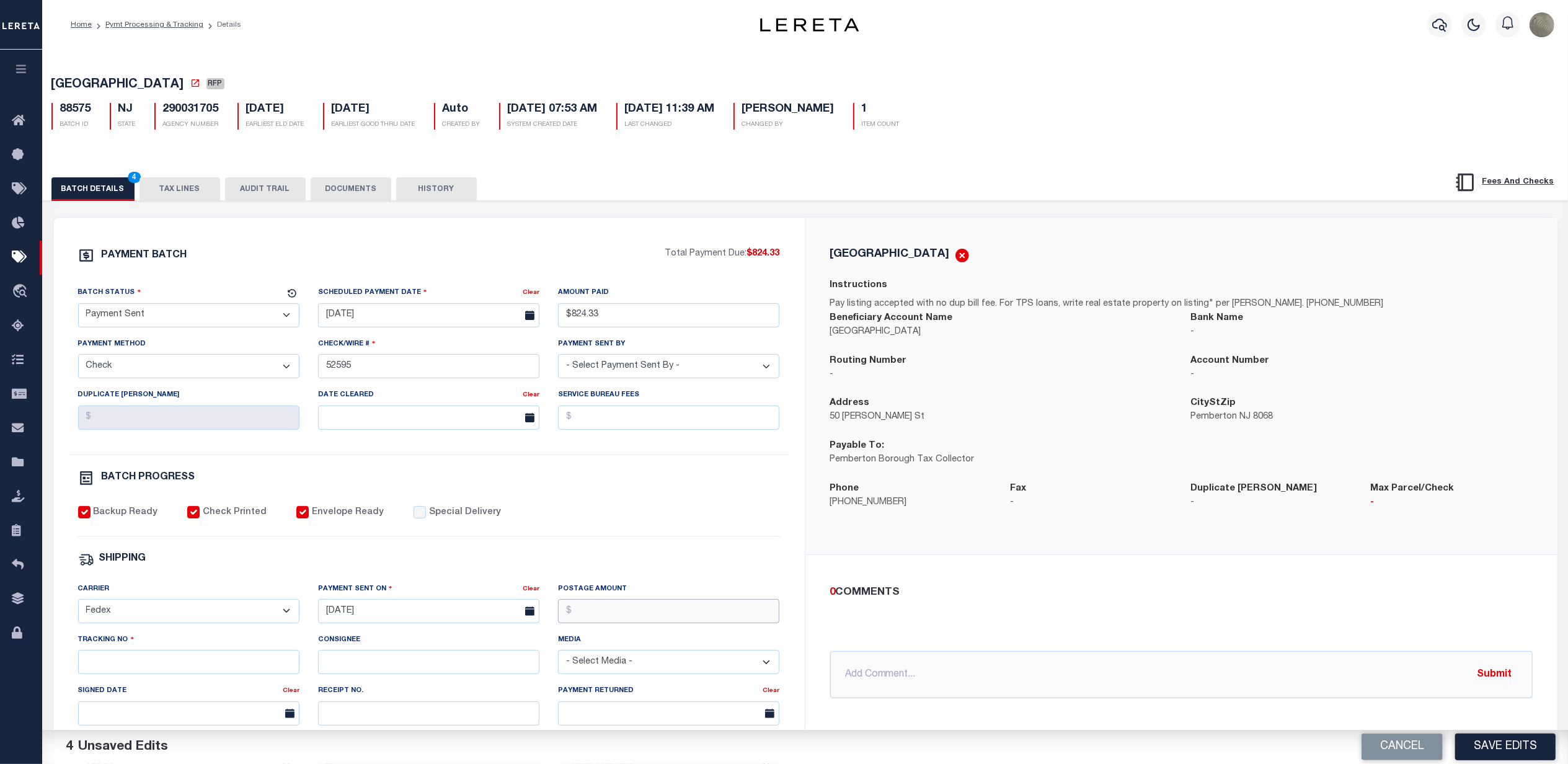
click at [625, 623] on input "Postage Amount" at bounding box center [669, 611] width 221 height 24
type input "$9.86"
drag, startPoint x: 112, startPoint y: 647, endPoint x: 114, endPoint y: 658, distance: 11.2
click at [112, 646] on label "Tracking No" at bounding box center [107, 640] width 57 height 12
click at [112, 650] on input "Tracking No" at bounding box center [189, 662] width 221 height 24
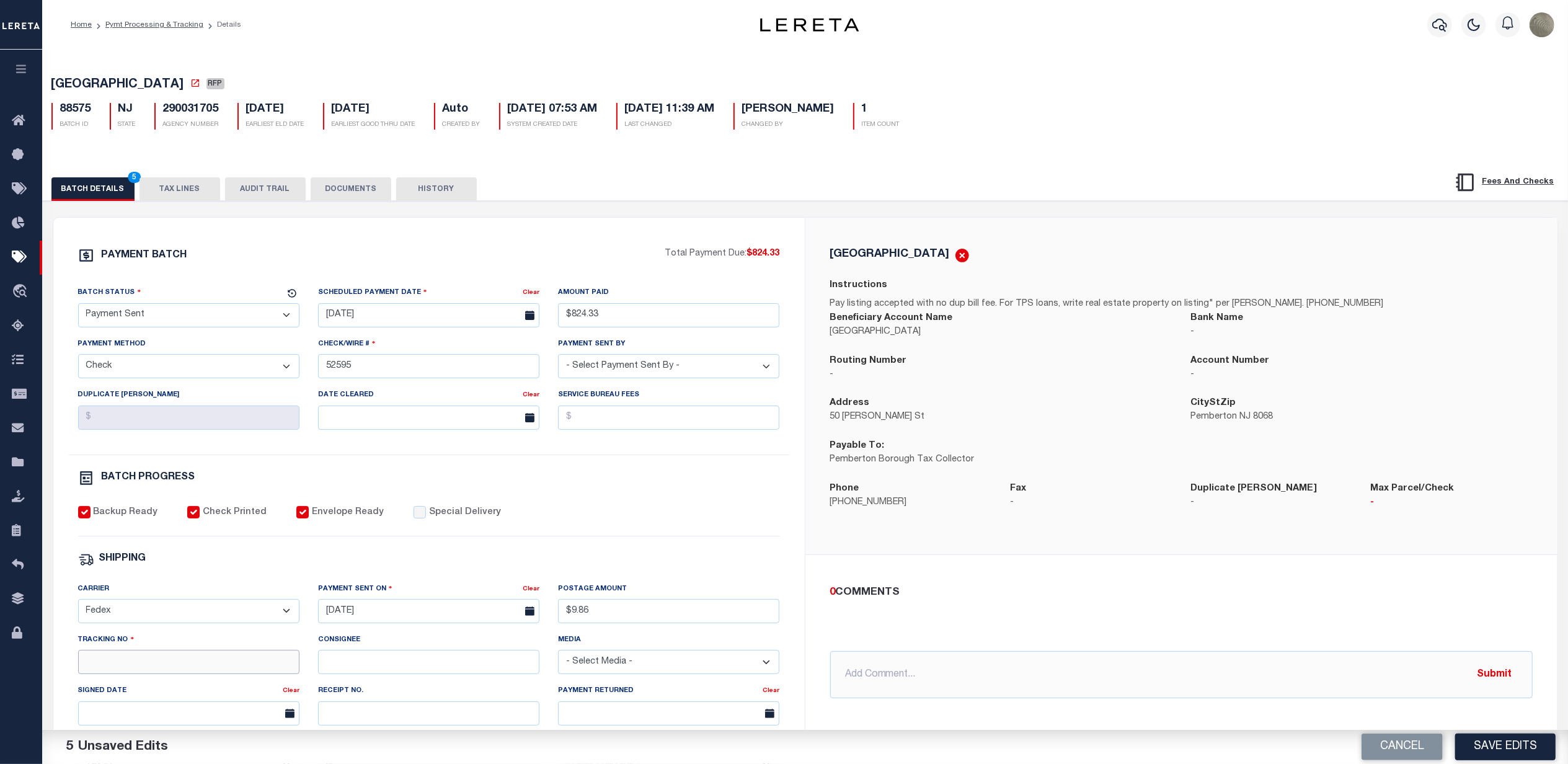
click at [124, 668] on input "Tracking No" at bounding box center [189, 662] width 221 height 24
type input "883789383864"
click at [529, 528] on div "Backup Ready Check Printed Envelope Ready Special Delivery" at bounding box center [429, 522] width 702 height 30
click at [1500, 751] on button "Save Edits" at bounding box center [1505, 747] width 101 height 27
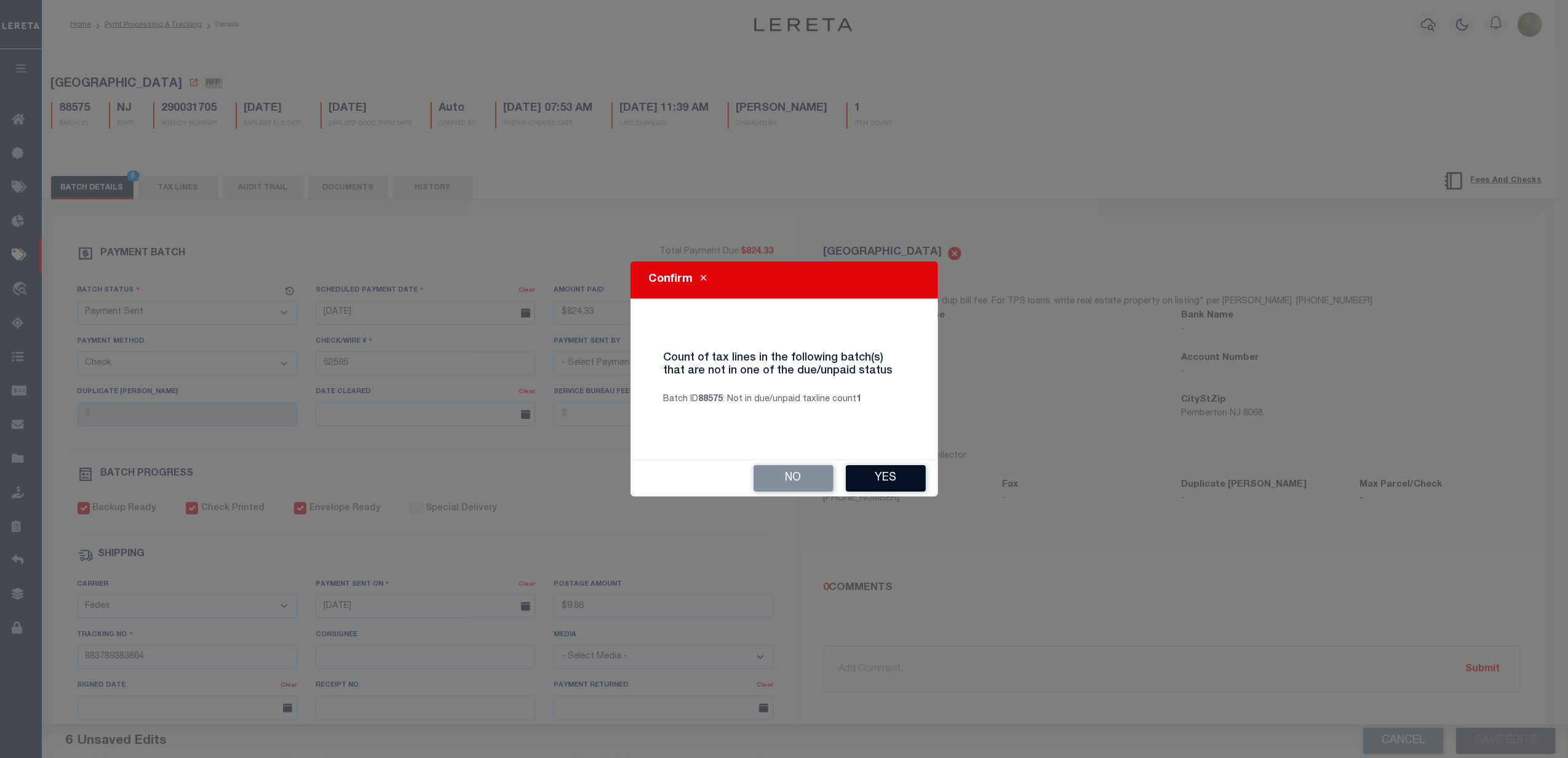
click at [872, 481] on button "Yes" at bounding box center [886, 478] width 80 height 27
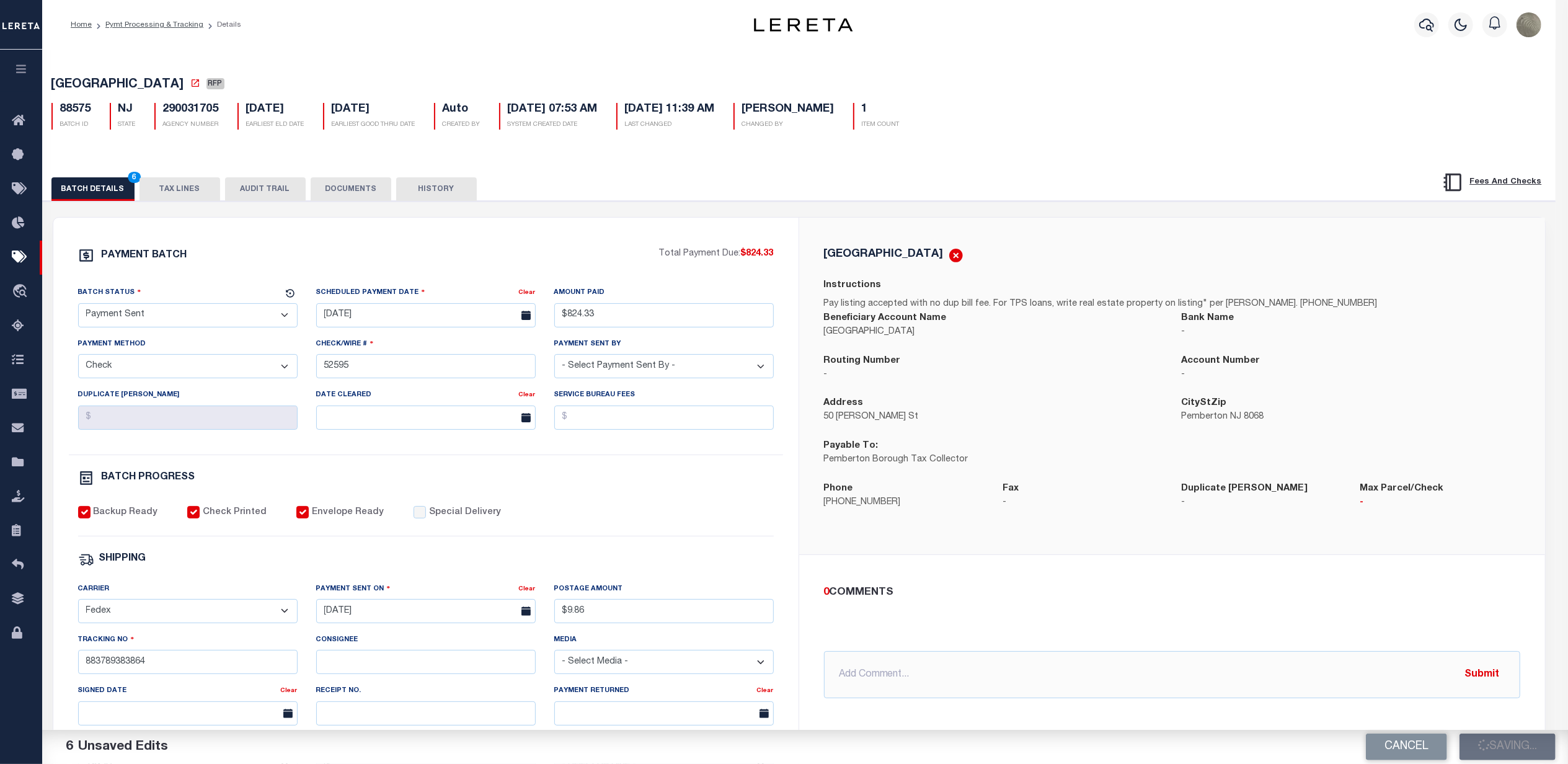
select select
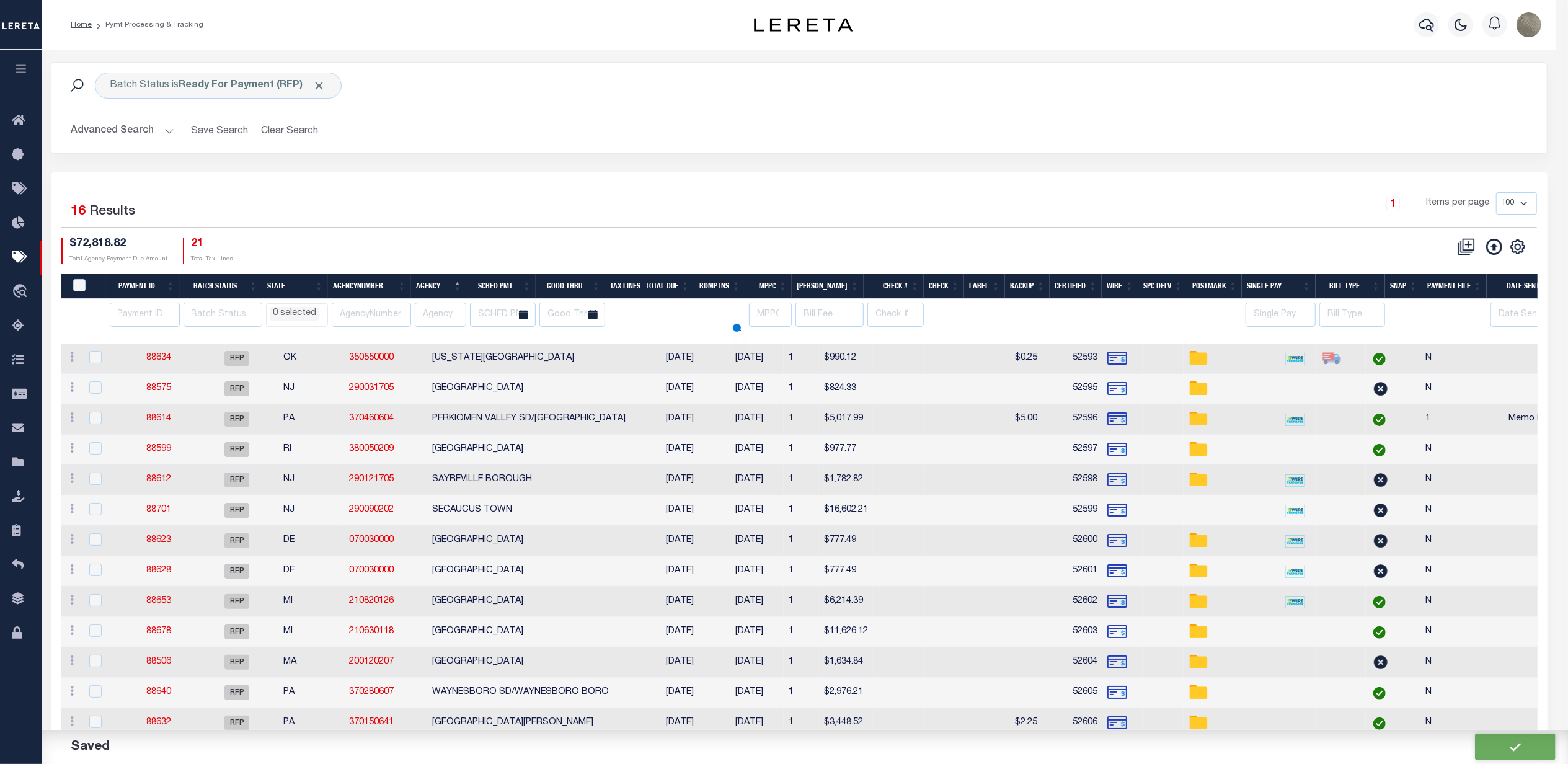
select select
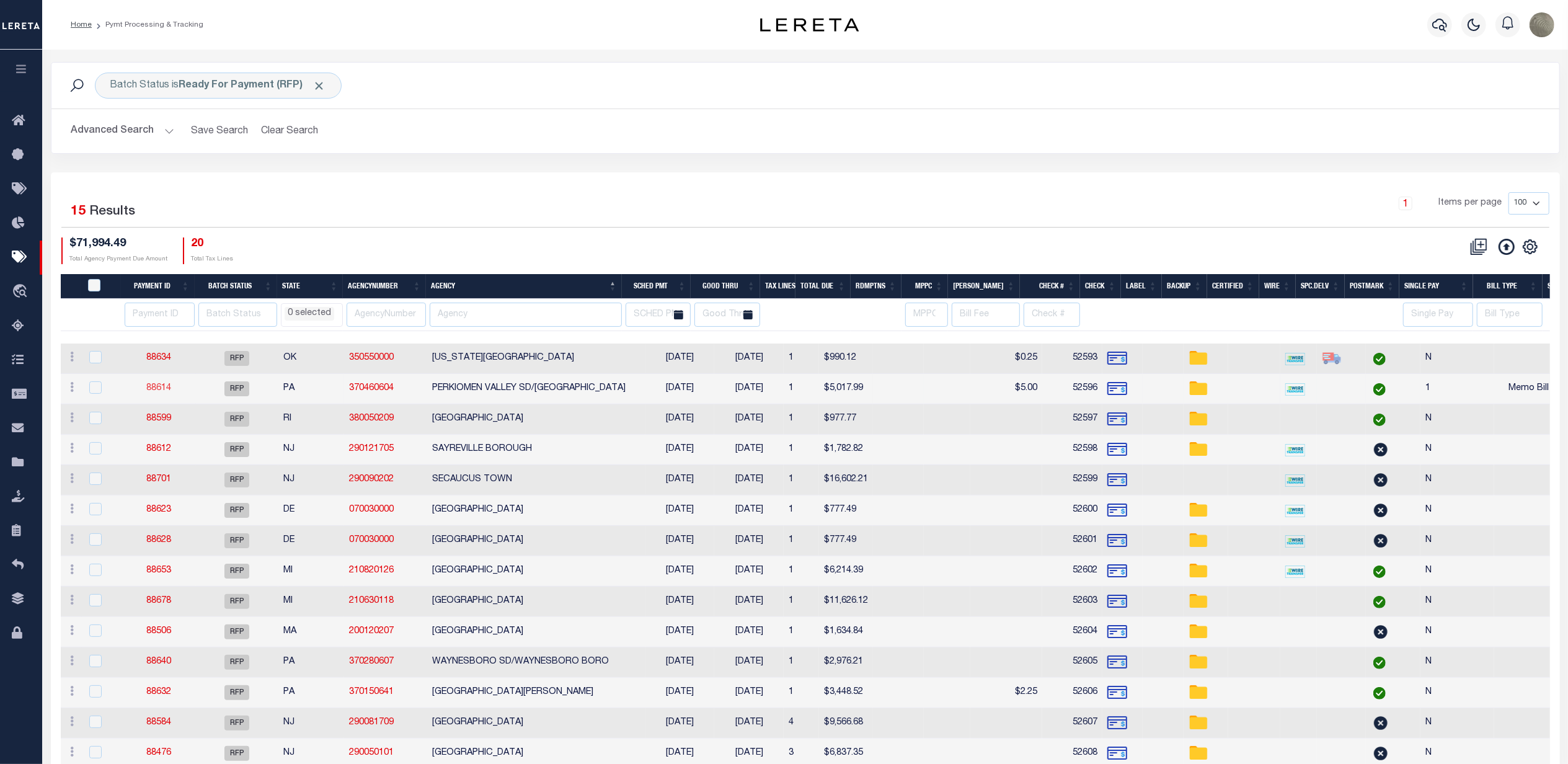
click at [159, 387] on link "88614" at bounding box center [159, 388] width 25 height 9
select select "RFP"
type input "$5,017.99"
type input "52596"
type input "$5"
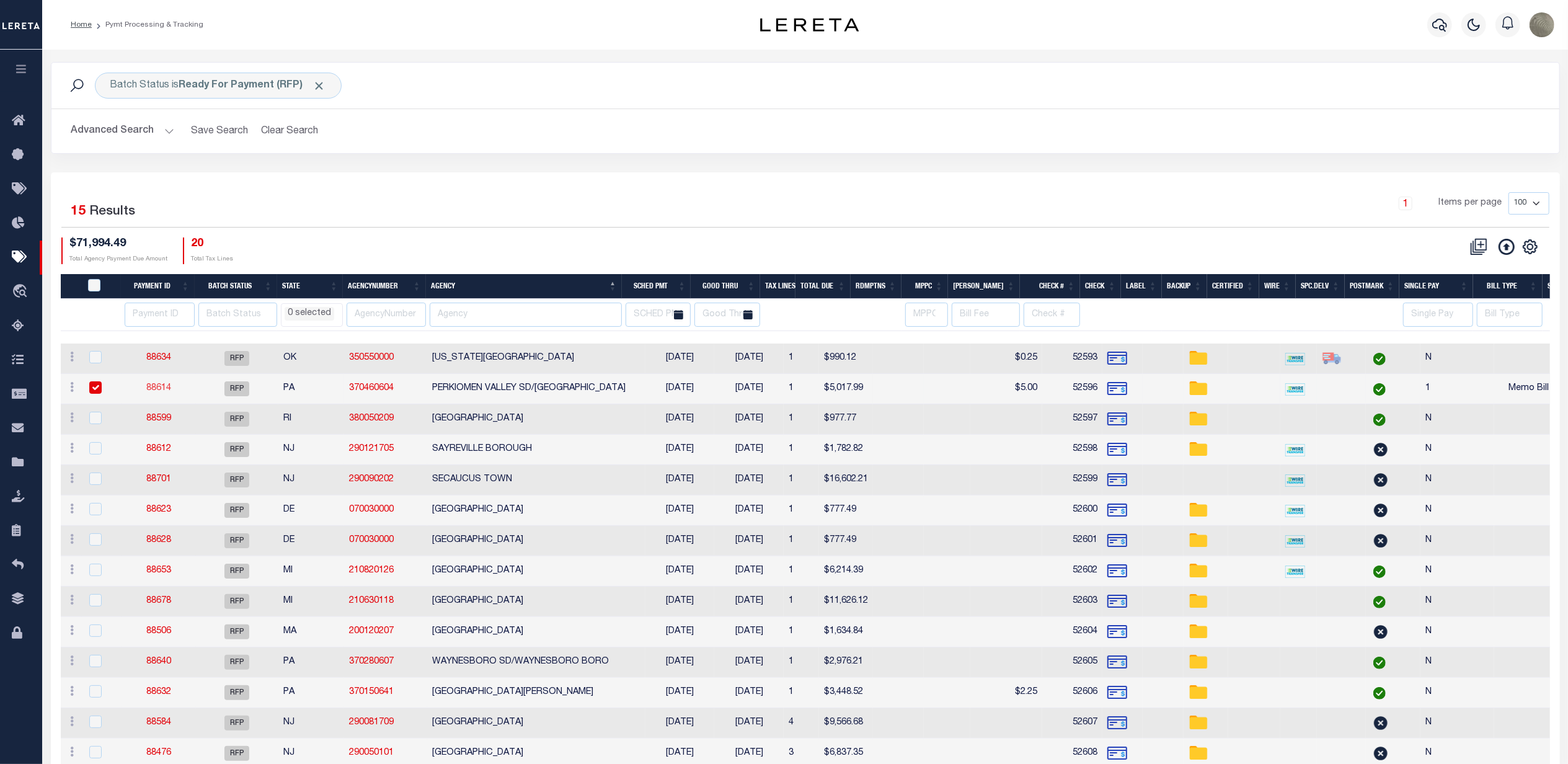
checkbox input "false"
select select
type input "1"
select select "37"
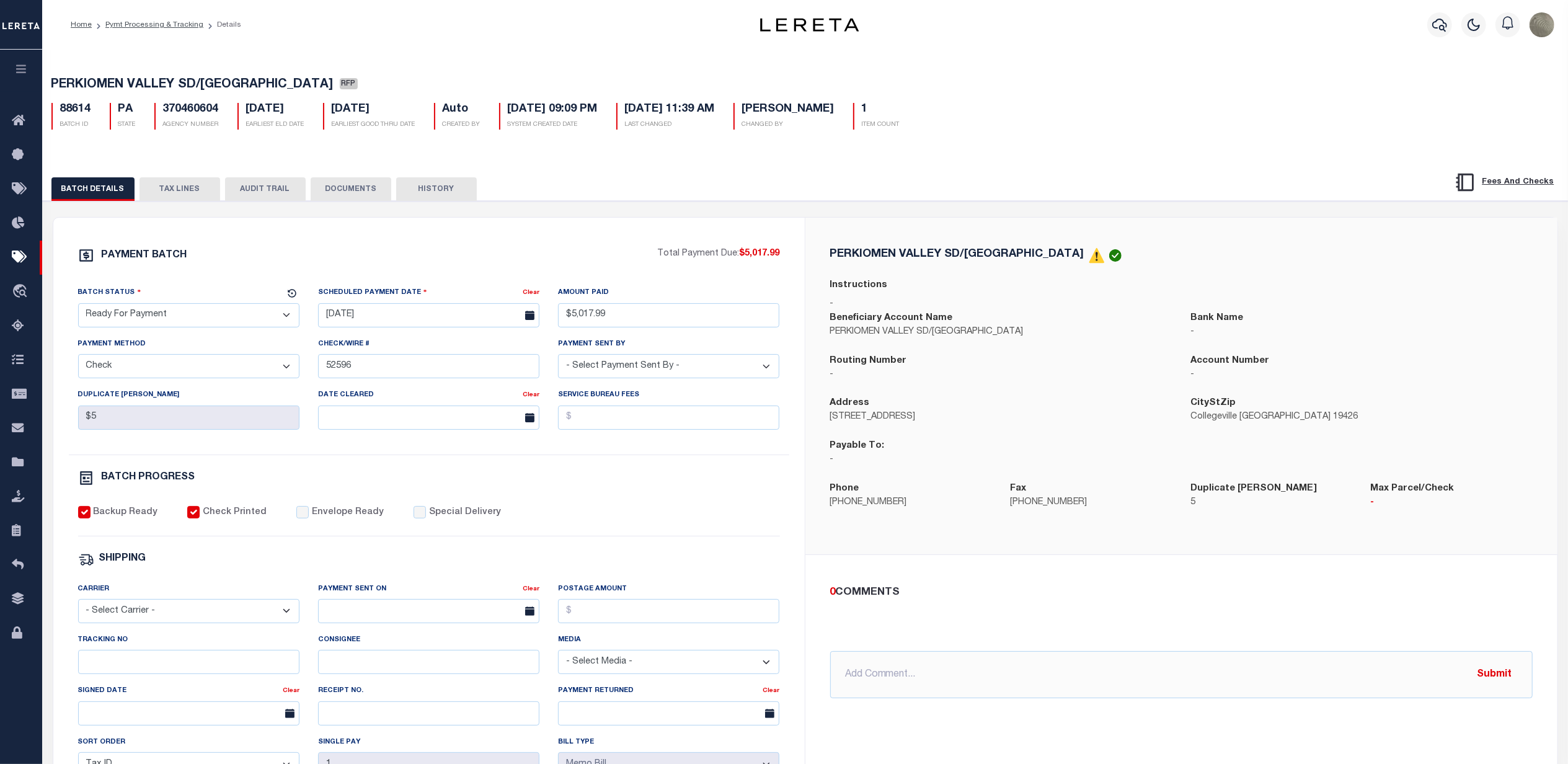
drag, startPoint x: 165, startPoint y: 314, endPoint x: 163, endPoint y: 326, distance: 12.2
click at [165, 314] on select "- Select Status - Scheduled for Payment Ready For Payment Payment Sent Cleared …" at bounding box center [189, 315] width 221 height 24
select select "SNT"
click at [78, 307] on select "- Select Status - Scheduled for Payment Ready For Payment Payment Sent Cleared …" at bounding box center [189, 315] width 221 height 24
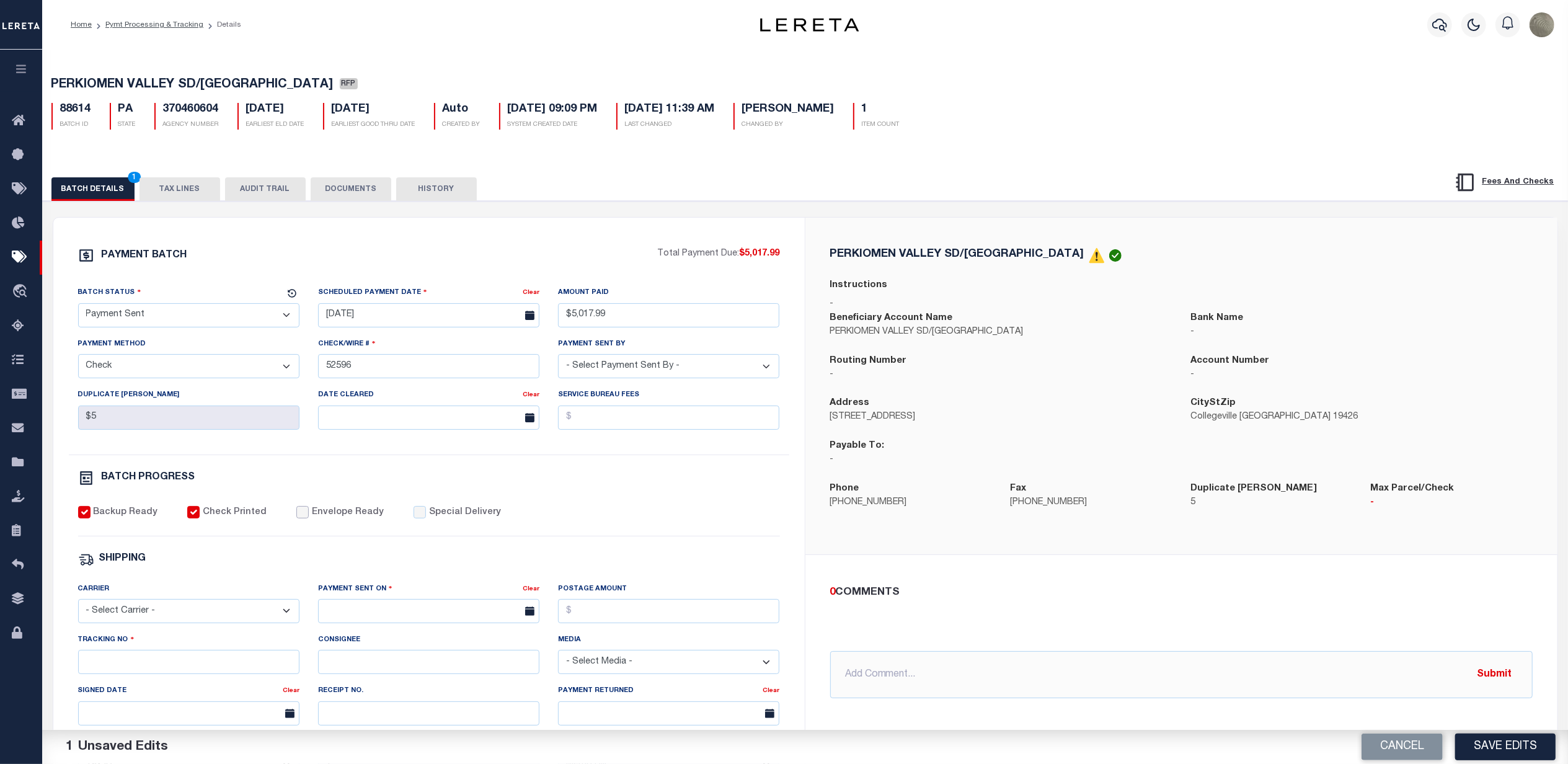
click at [296, 518] on input "Envelope Ready" at bounding box center [302, 512] width 13 height 13
checkbox input "true"
click at [117, 624] on select "- Select Carrier - E-mail Fax Fedex FTP Other UPS USPS" at bounding box center [189, 611] width 221 height 24
select select "FDX"
click at [78, 608] on select "- Select Carrier - E-mail Fax Fedex FTP Other UPS USPS" at bounding box center [189, 611] width 221 height 24
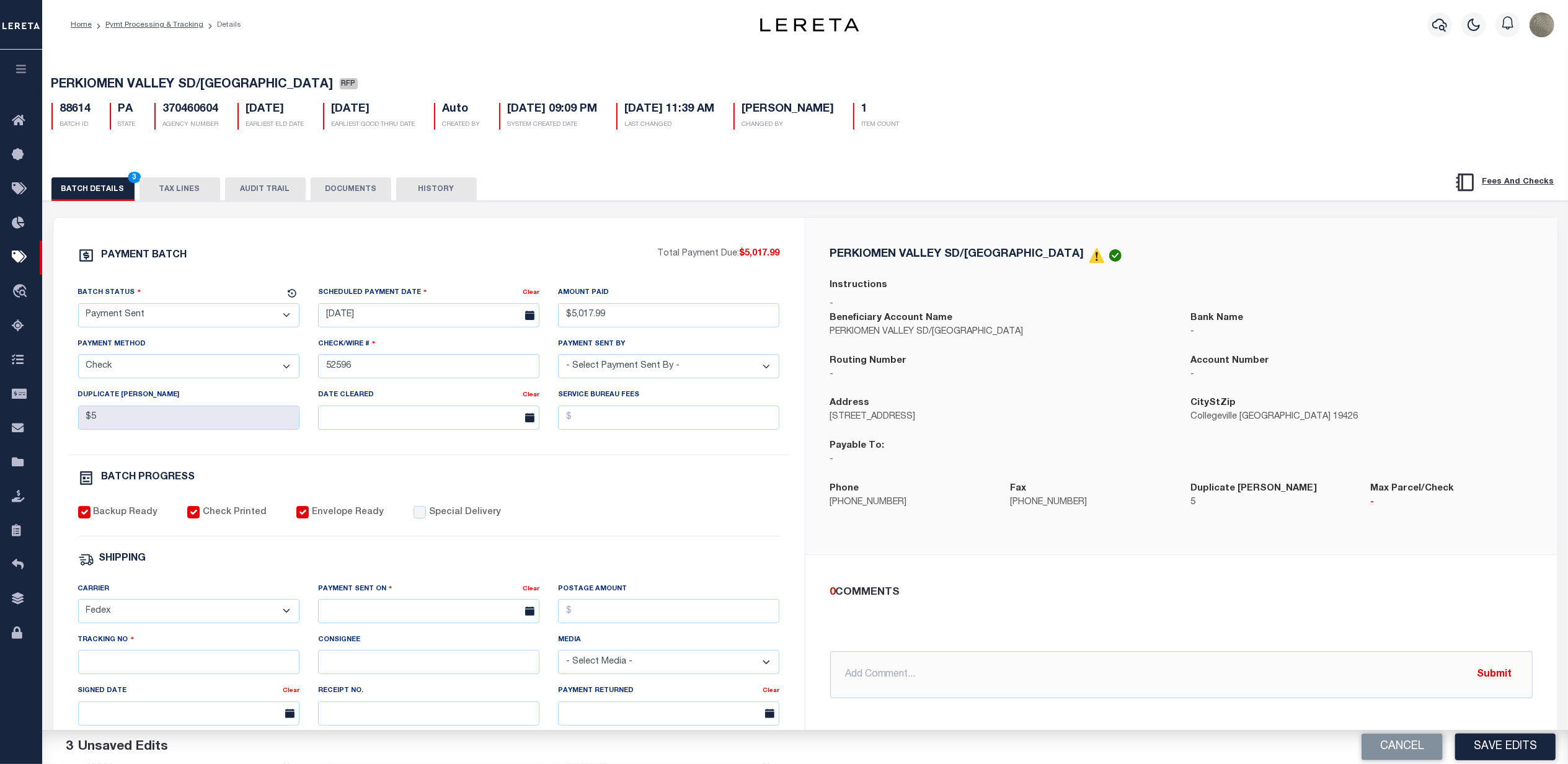
click at [414, 600] on div "Payment Sent On" at bounding box center [420, 591] width 205 height 17
click at [411, 620] on input "text" at bounding box center [429, 611] width 221 height 24
click at [469, 555] on span "22" at bounding box center [467, 547] width 24 height 24
type input "[DATE]"
click at [640, 622] on input "Postage Amount" at bounding box center [669, 611] width 221 height 24
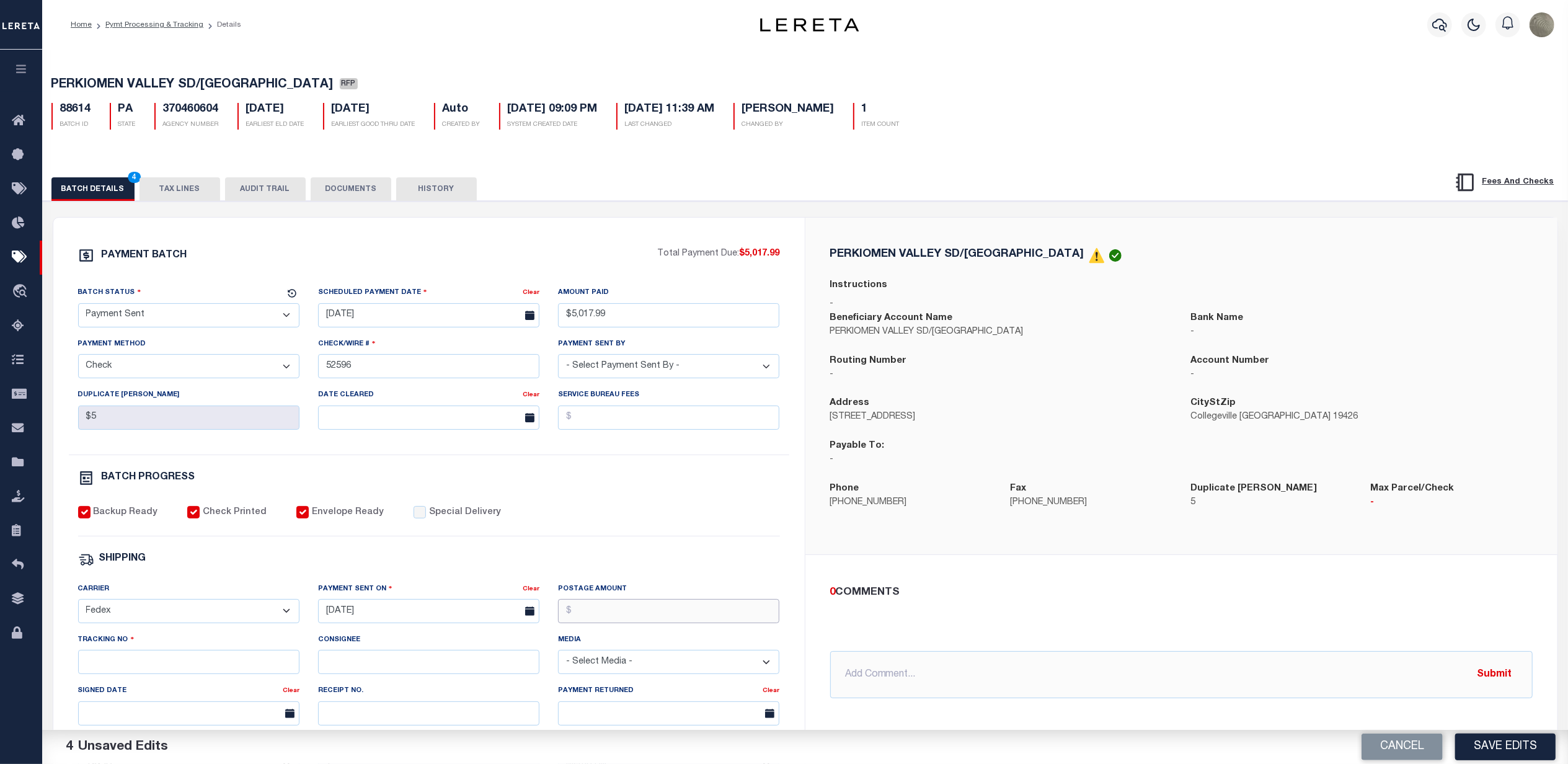
type input "$9.86"
click at [205, 667] on input "Tracking No" at bounding box center [189, 662] width 221 height 24
type input "883789384117"
click at [1483, 750] on button "Save Edits" at bounding box center [1505, 747] width 101 height 27
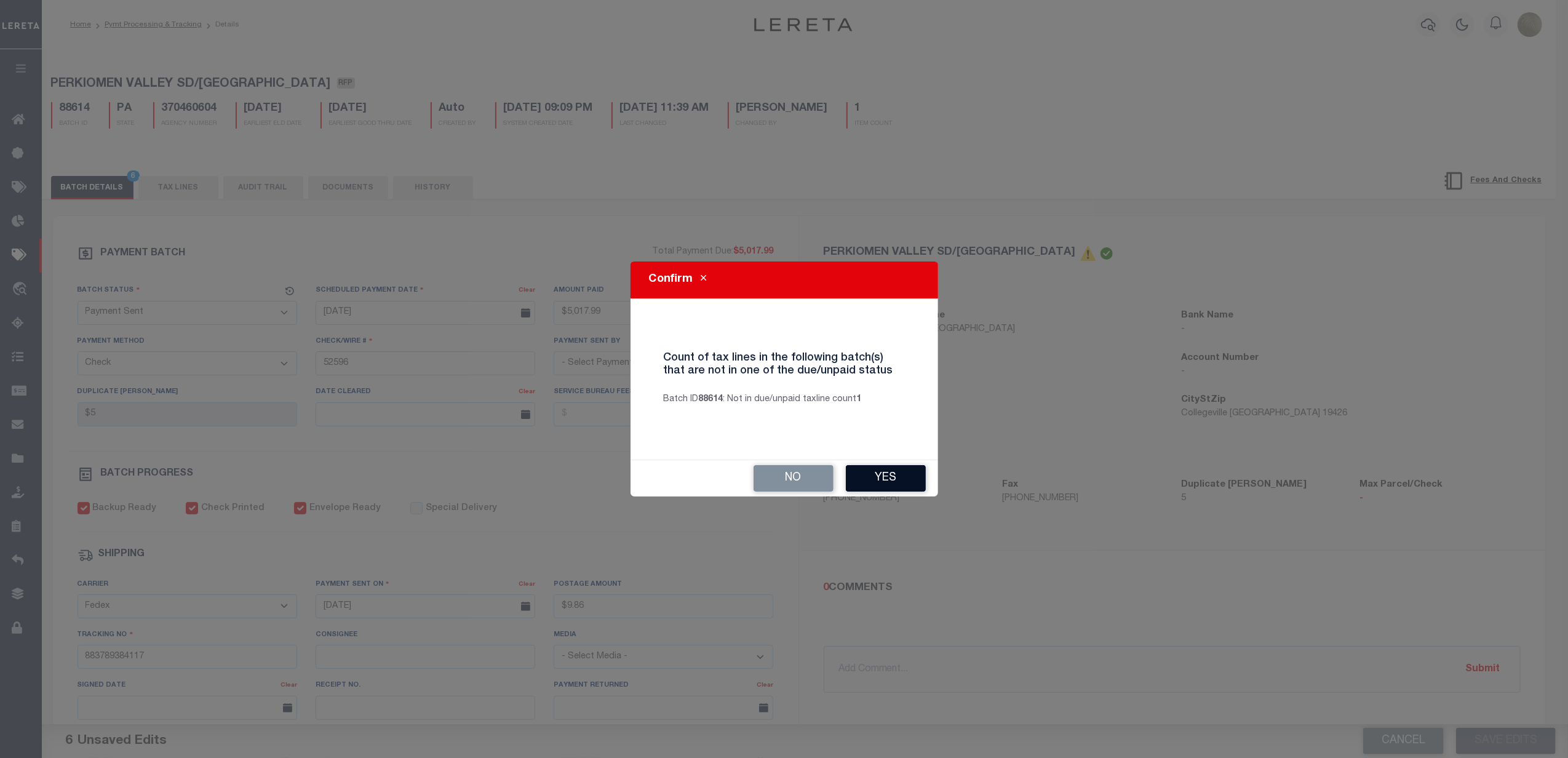
click at [892, 479] on button "Yes" at bounding box center [886, 478] width 80 height 27
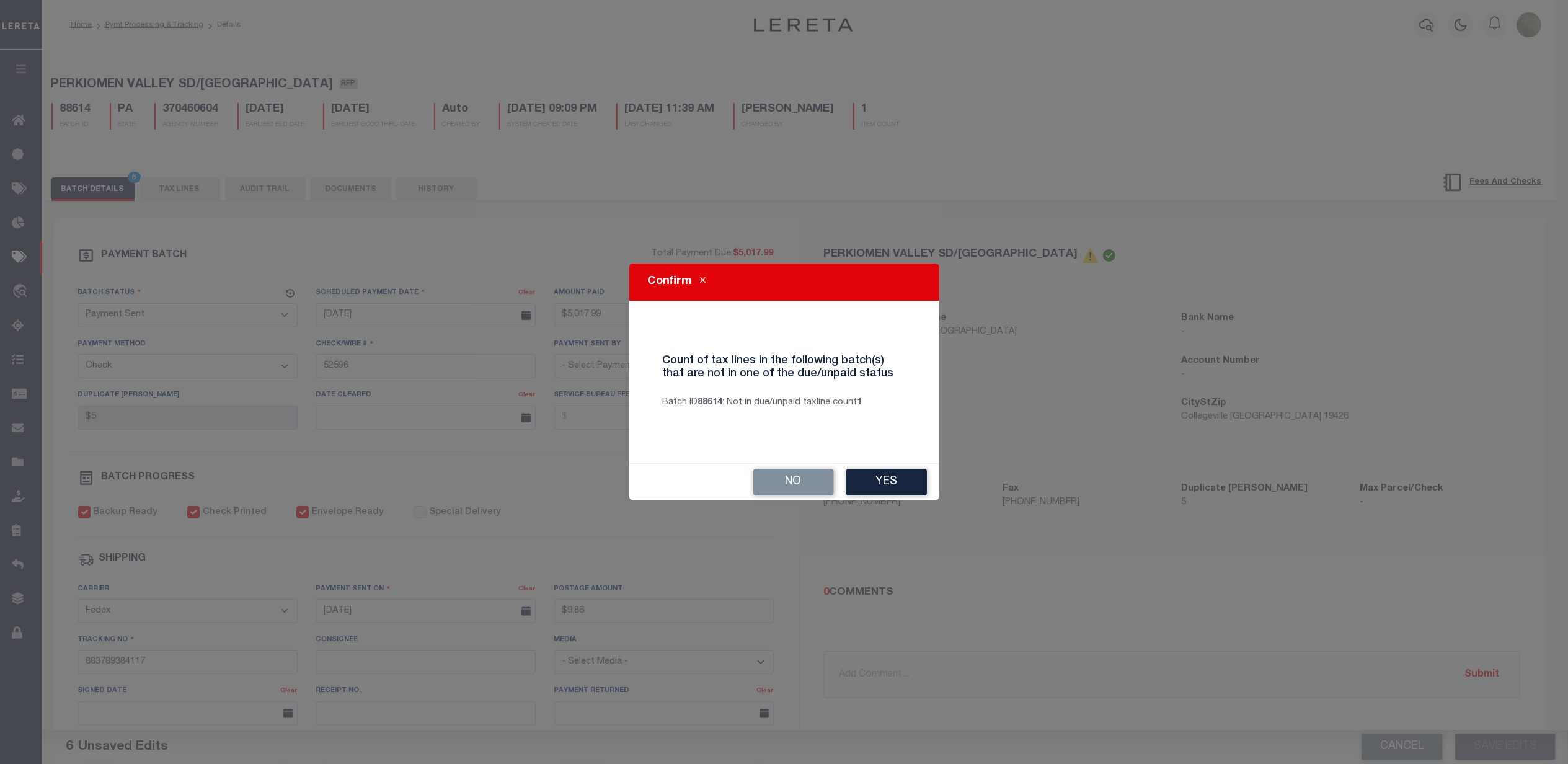
select select
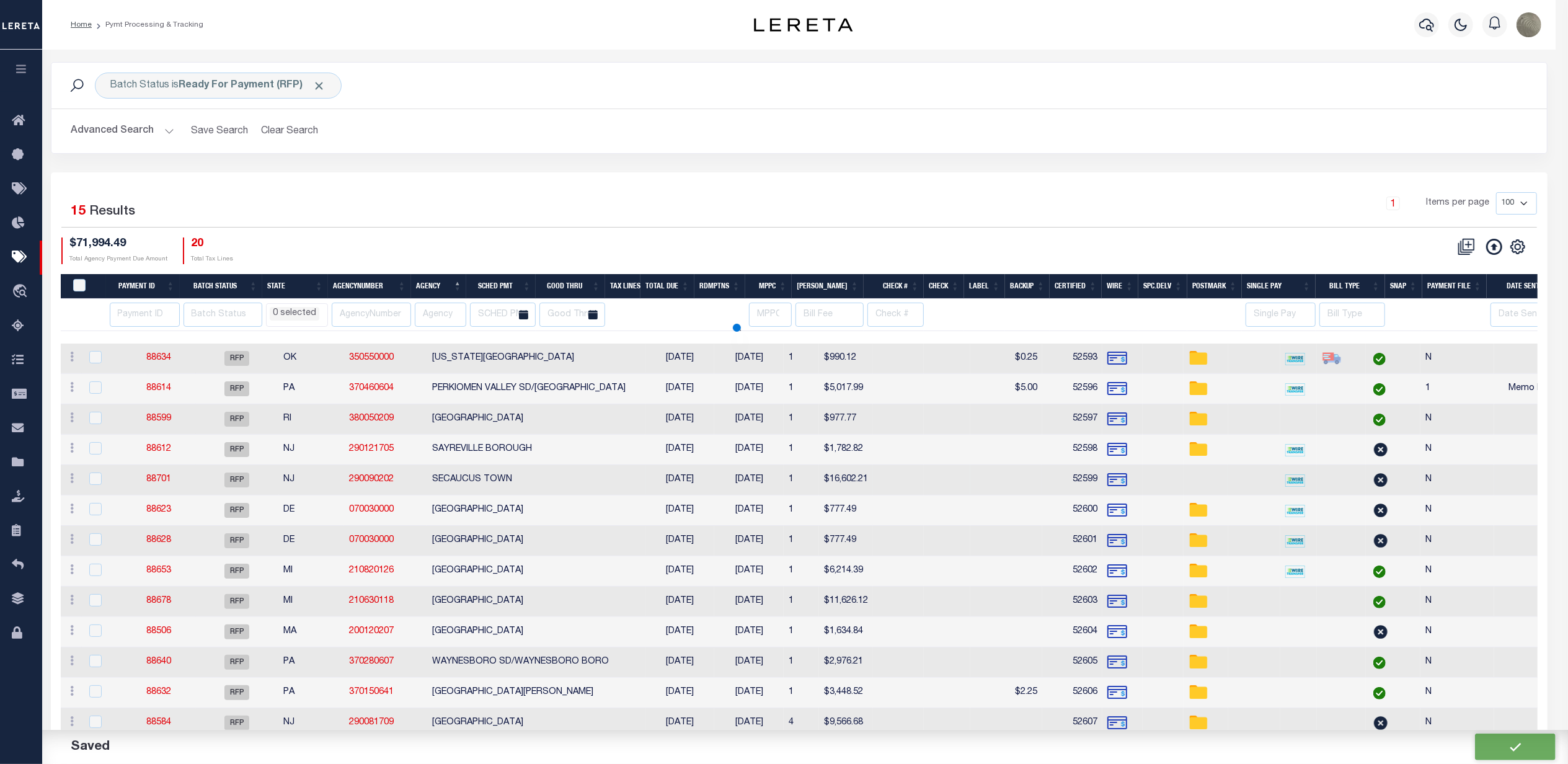
select select
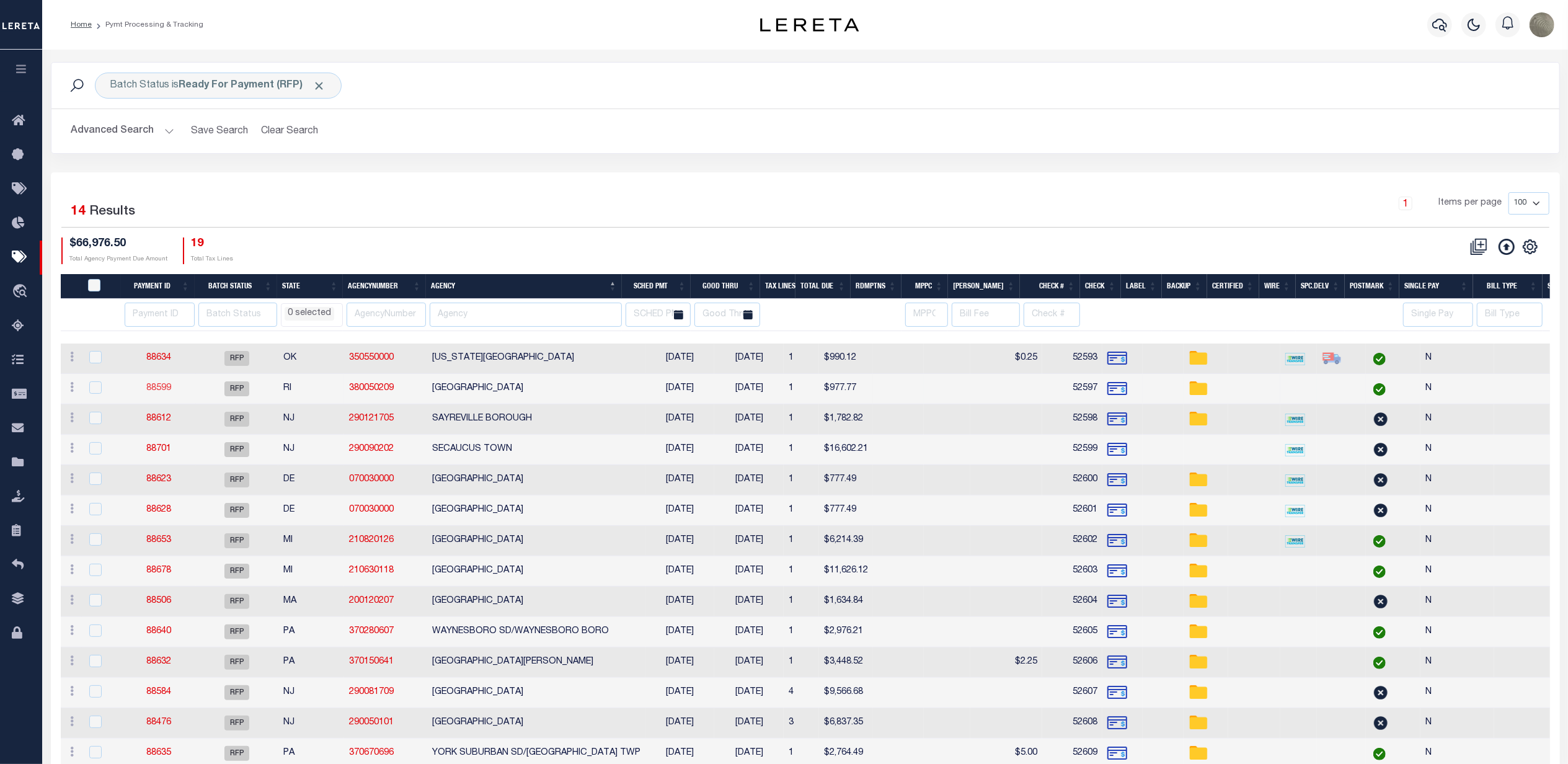
click at [159, 393] on link "88599" at bounding box center [159, 388] width 25 height 9
select select "RFP"
type input "$977.77"
type input "52597"
select select "[PERSON_NAME]"
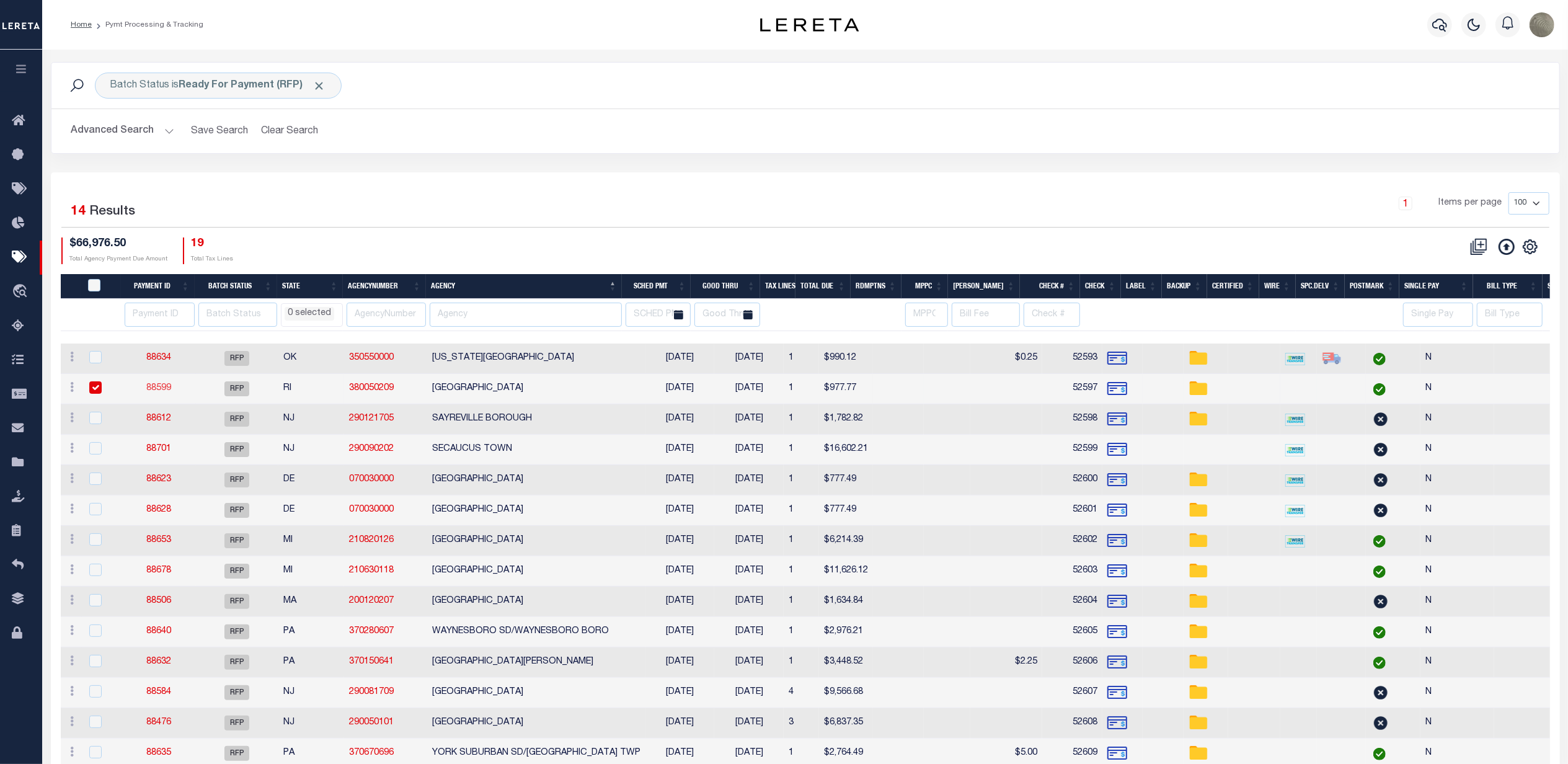
checkbox input "false"
select select
type input "[PERSON_NAME]"
type input "N"
select select
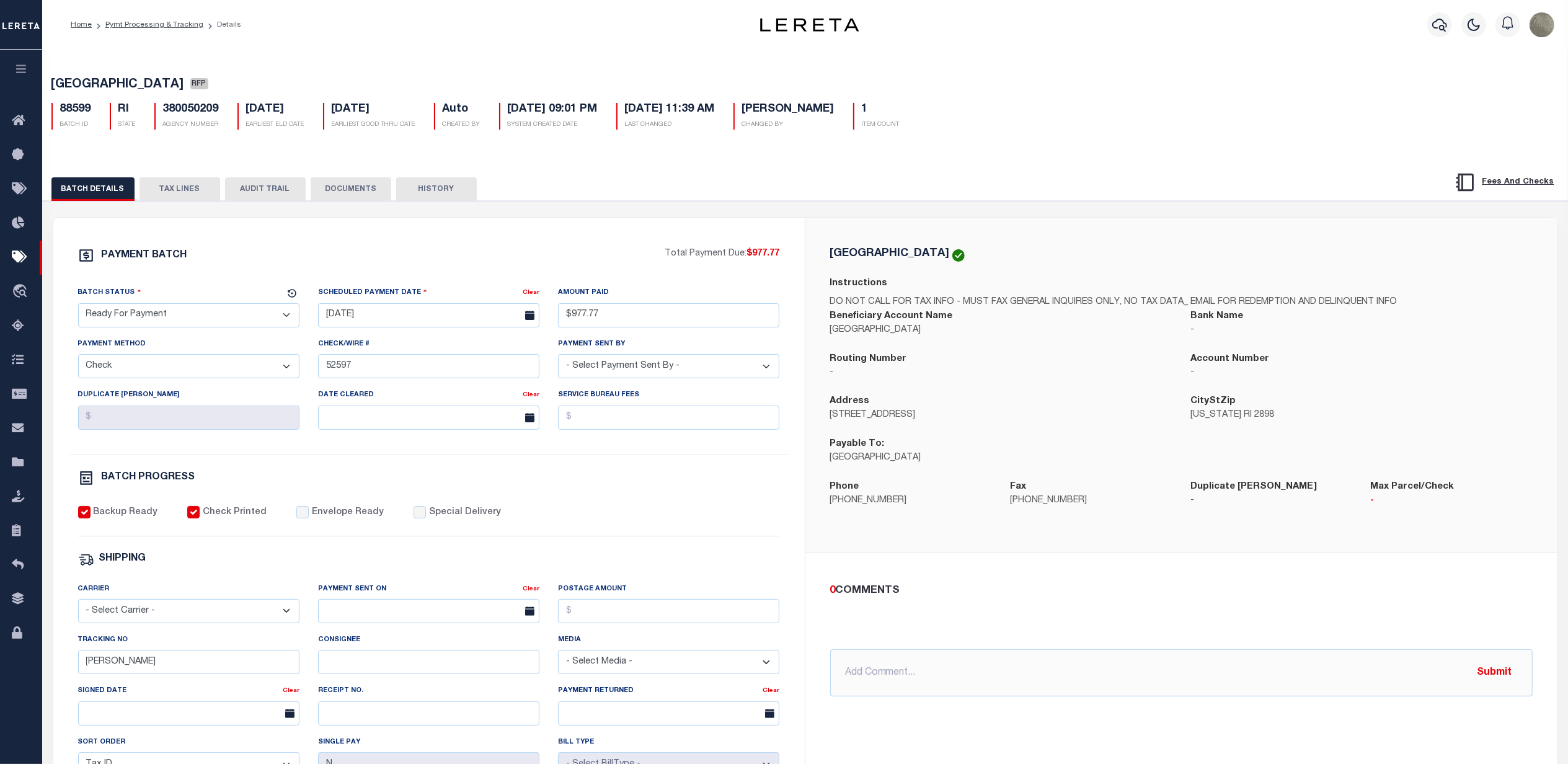
drag, startPoint x: 155, startPoint y: 323, endPoint x: 156, endPoint y: 334, distance: 11.0
click at [155, 323] on select "- Select Status - Scheduled for Payment Ready For Payment Payment Sent Cleared …" at bounding box center [189, 315] width 221 height 24
select select "SNT"
click at [78, 307] on select "- Select Status - Scheduled for Payment Ready For Payment Payment Sent Cleared …" at bounding box center [189, 315] width 221 height 24
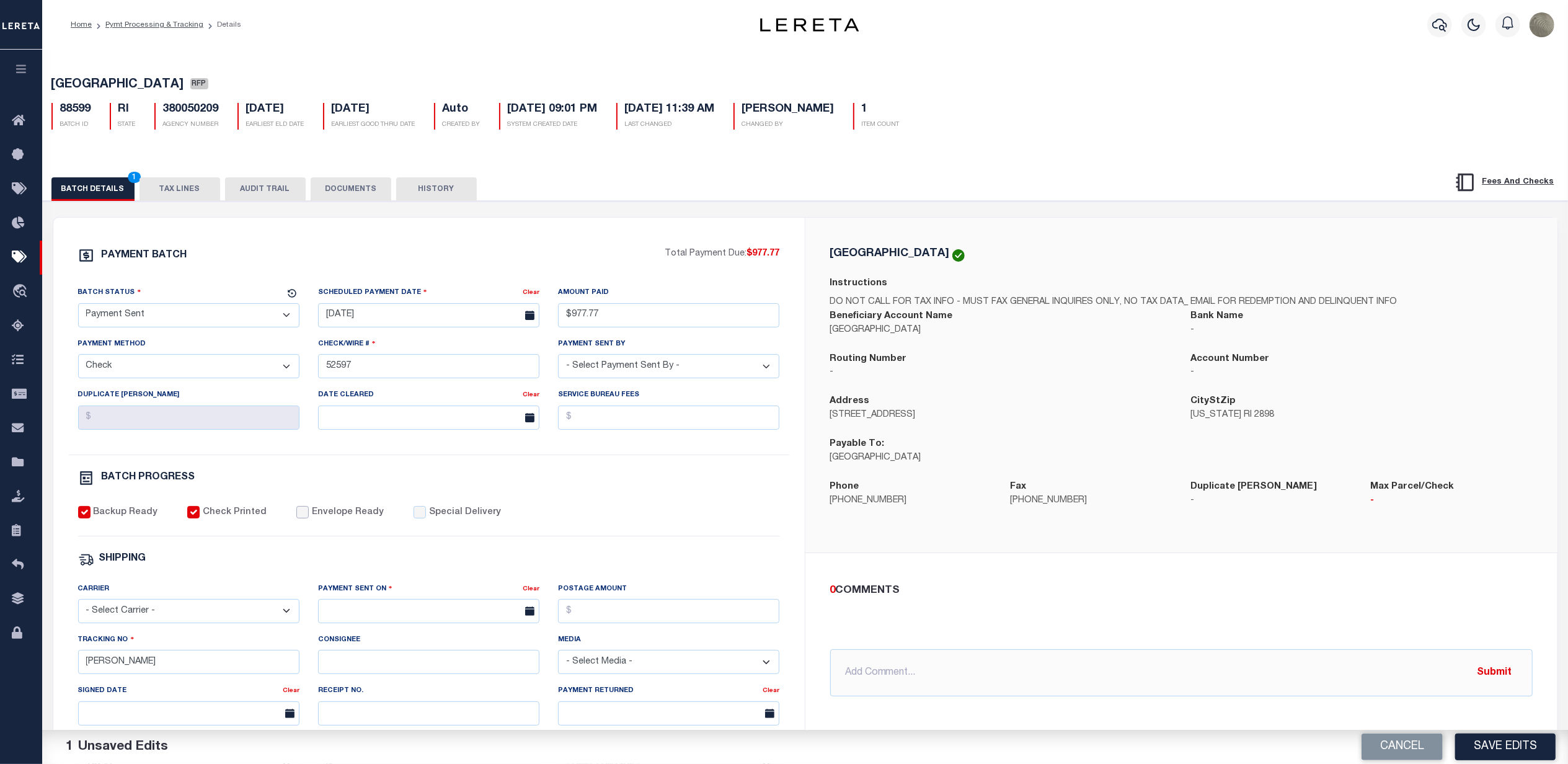
click at [298, 518] on input "Envelope Ready" at bounding box center [302, 512] width 13 height 13
checkbox input "true"
click at [167, 620] on select "- Select Carrier - E-mail Fax Fedex FTP Other UPS USPS" at bounding box center [189, 611] width 221 height 24
select select "FDX"
click at [78, 608] on select "- Select Carrier - E-mail Fax Fedex FTP Other UPS USPS" at bounding box center [189, 611] width 221 height 24
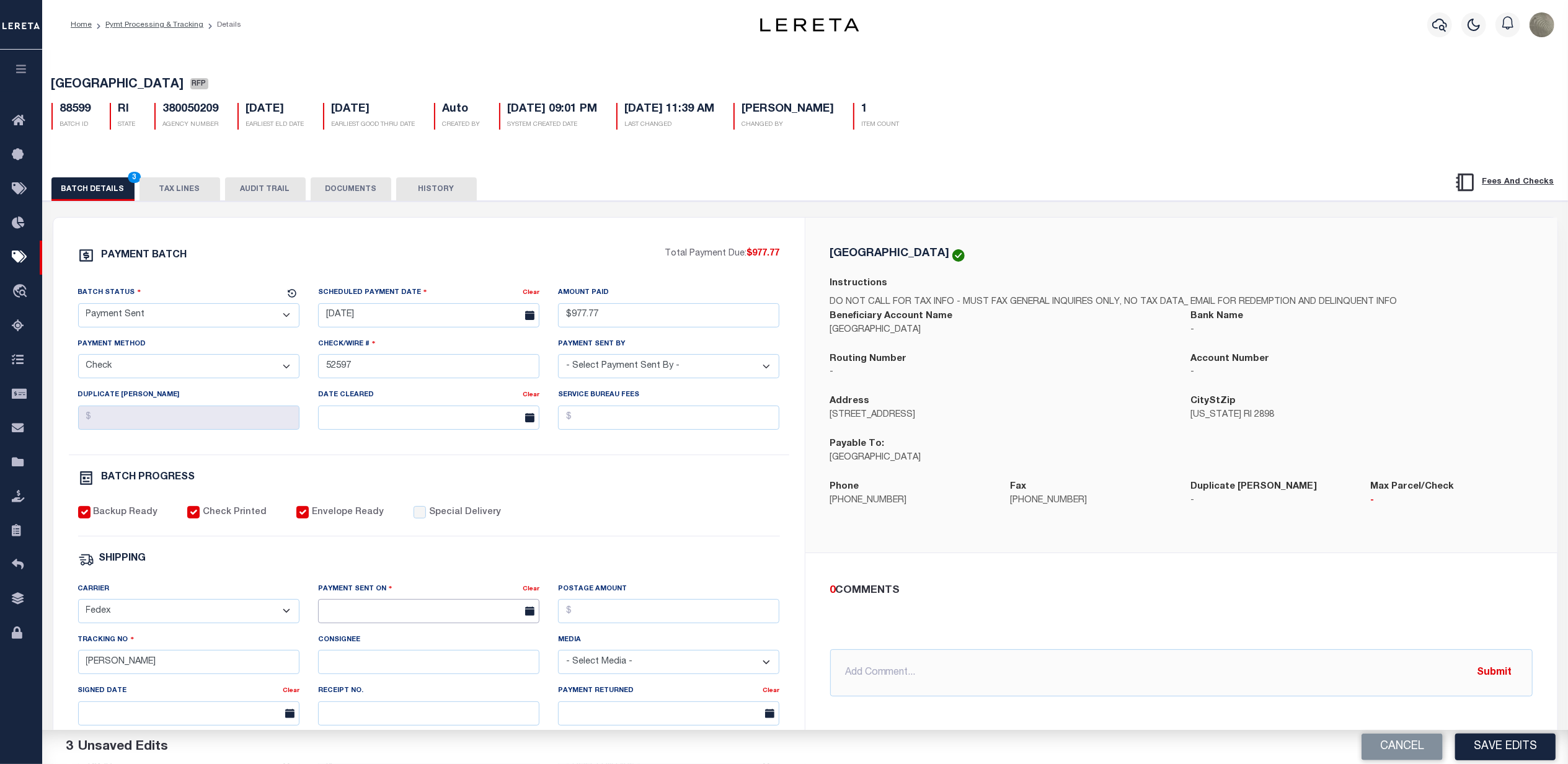
click at [350, 613] on input "text" at bounding box center [429, 611] width 221 height 24
click at [472, 550] on span "22" at bounding box center [467, 547] width 24 height 24
type input "[DATE]"
click at [611, 618] on input "Postage Amount" at bounding box center [669, 611] width 221 height 24
type input "$9.86"
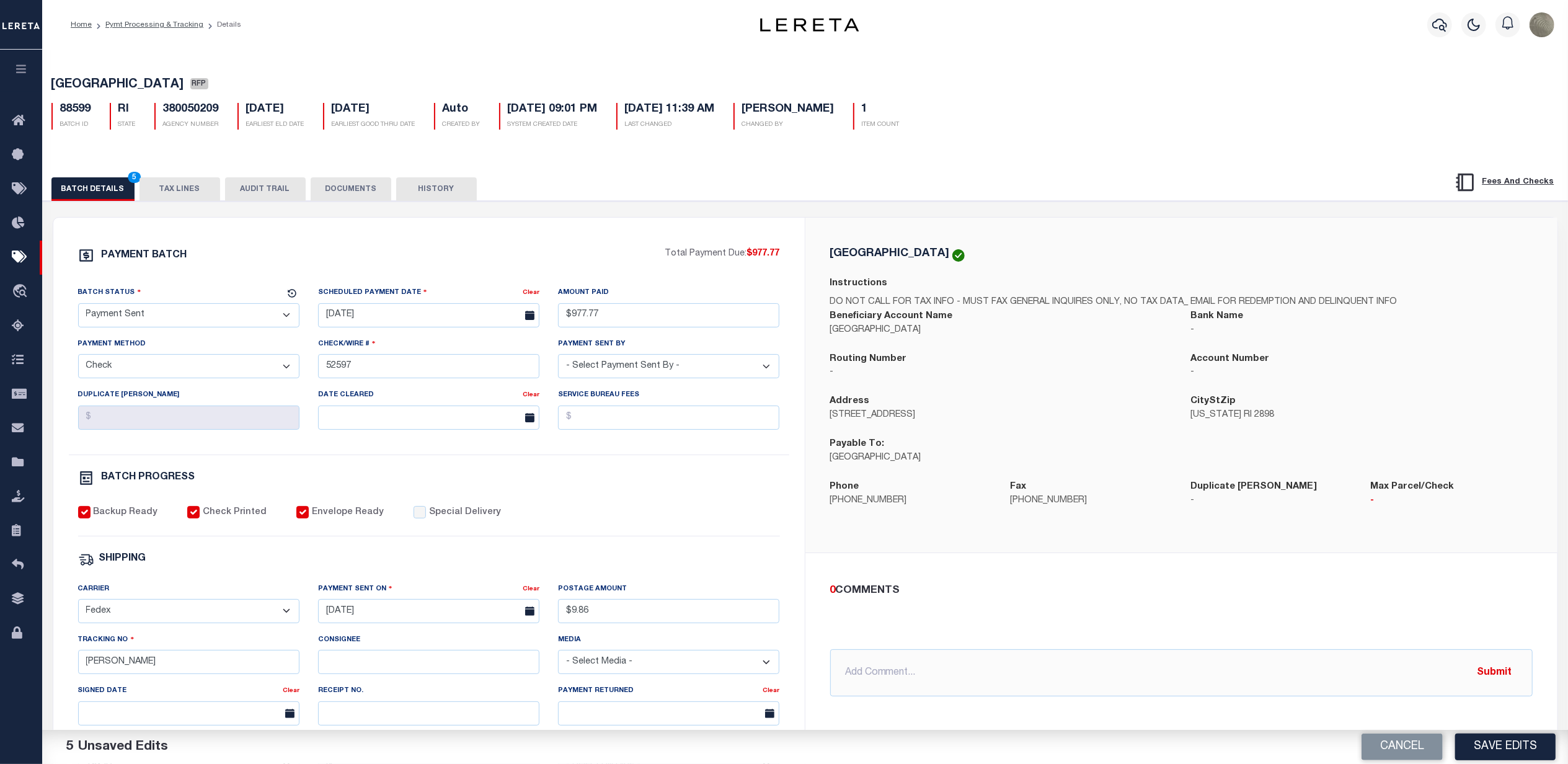
drag, startPoint x: 100, startPoint y: 661, endPoint x: 138, endPoint y: 672, distance: 39.6
click at [100, 667] on div "Tracking No BARBARA" at bounding box center [189, 654] width 221 height 41
click at [144, 670] on input "[PERSON_NAME]" at bounding box center [189, 662] width 221 height 24
click at [146, 668] on input "[PERSON_NAME]" at bounding box center [189, 662] width 221 height 24
type input "883789385694"
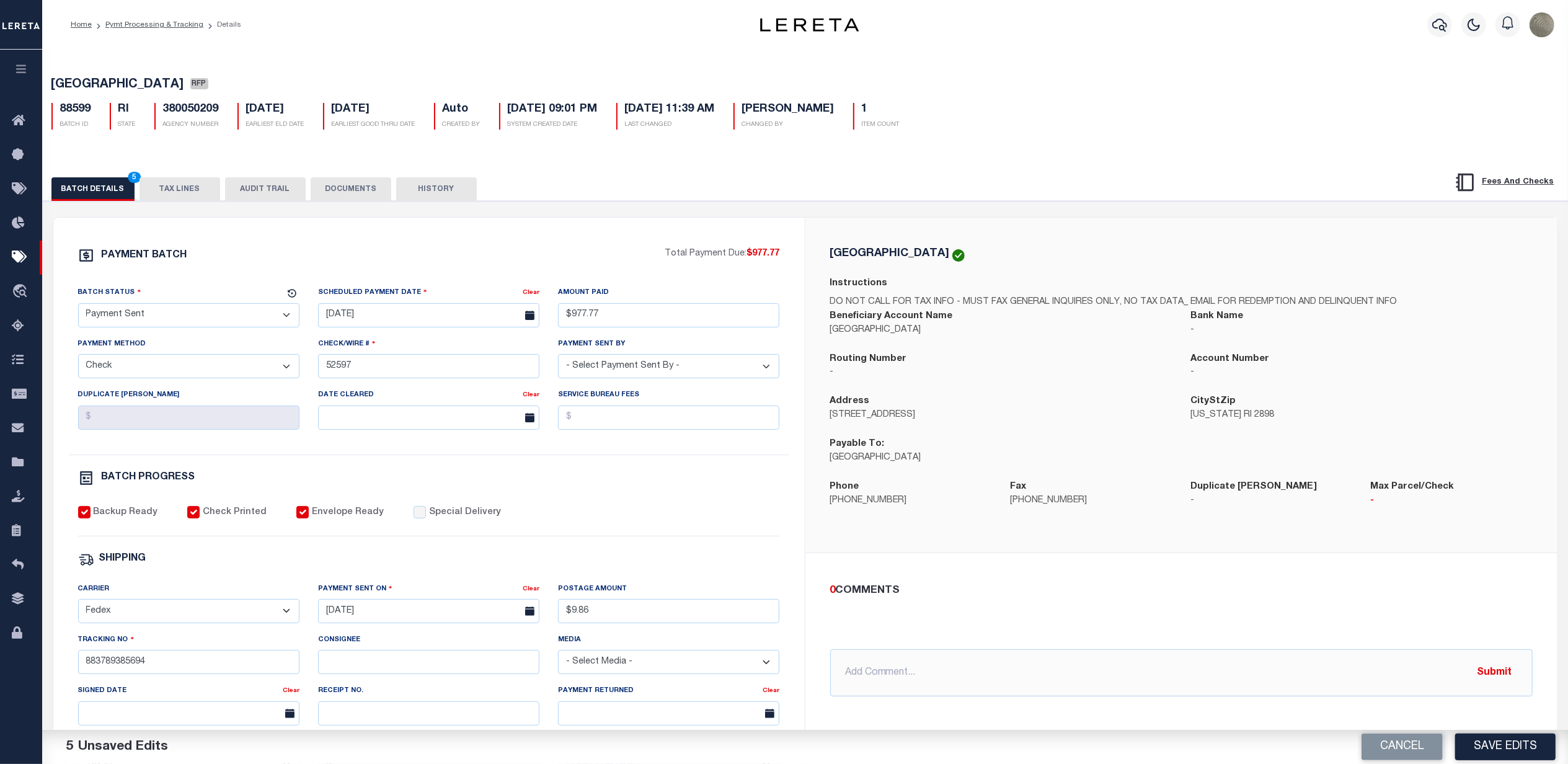
click at [1521, 742] on button "Save Edits" at bounding box center [1505, 747] width 101 height 27
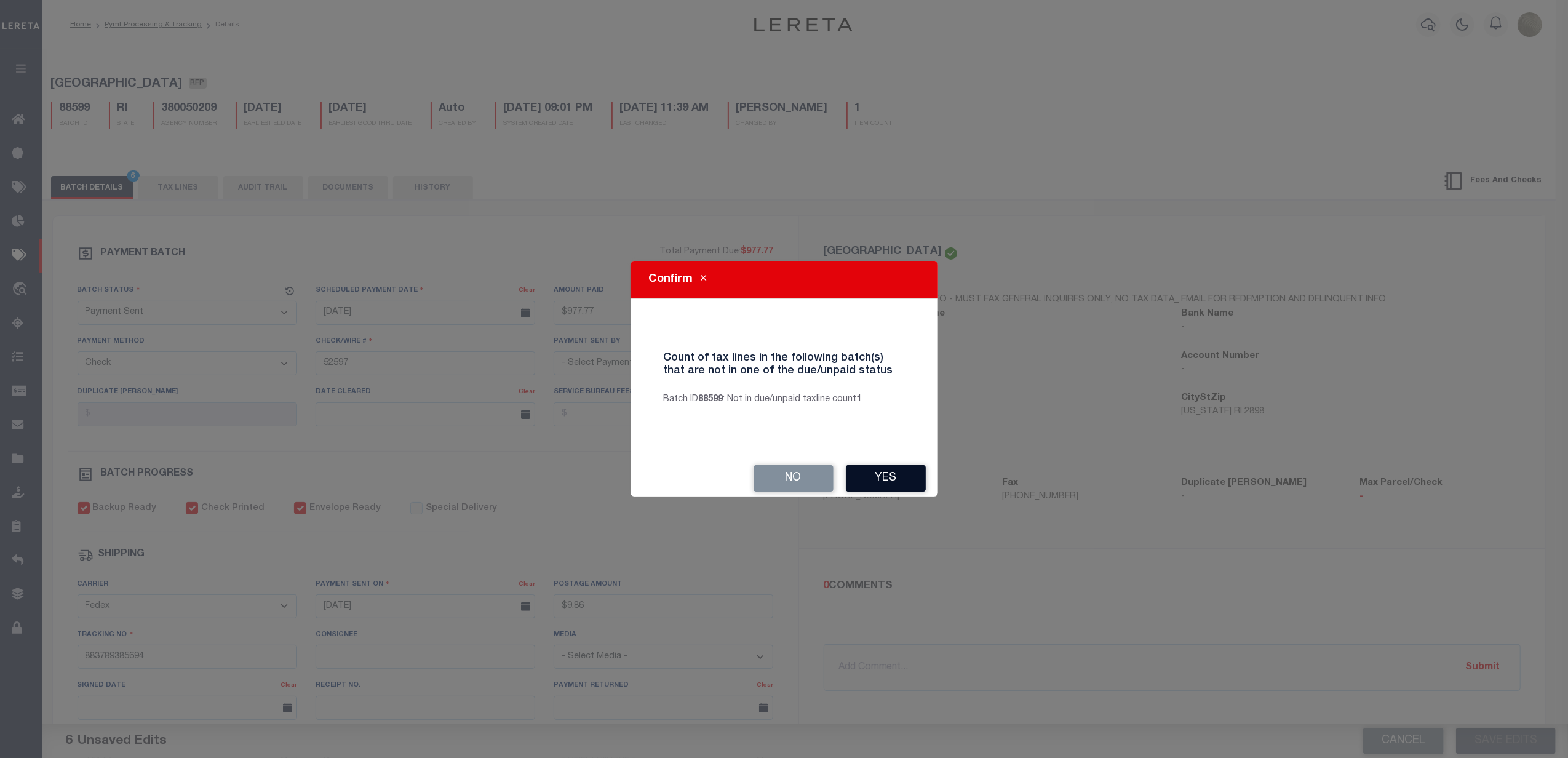
click at [904, 486] on button "Yes" at bounding box center [886, 478] width 80 height 27
select select
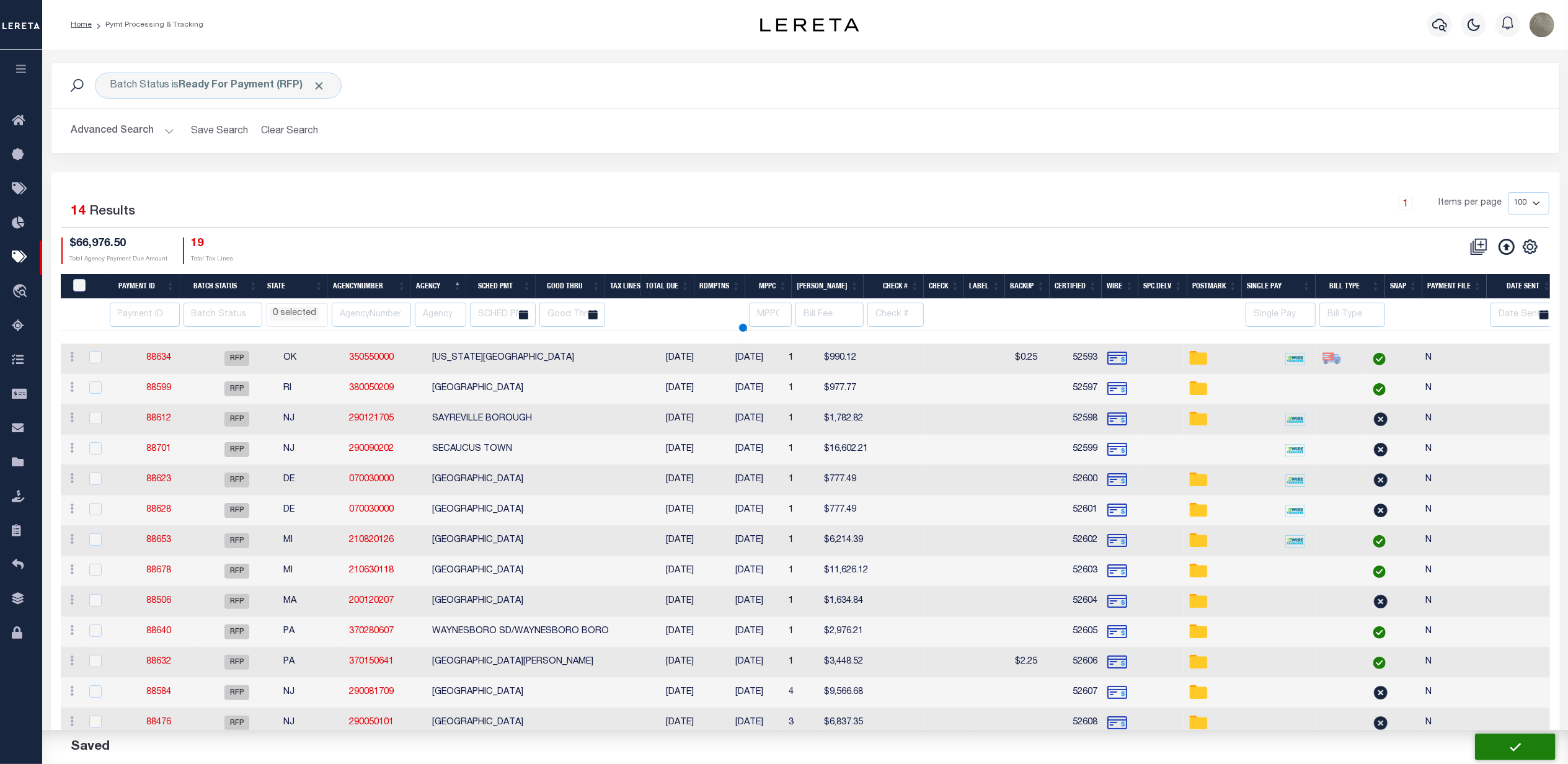
select select
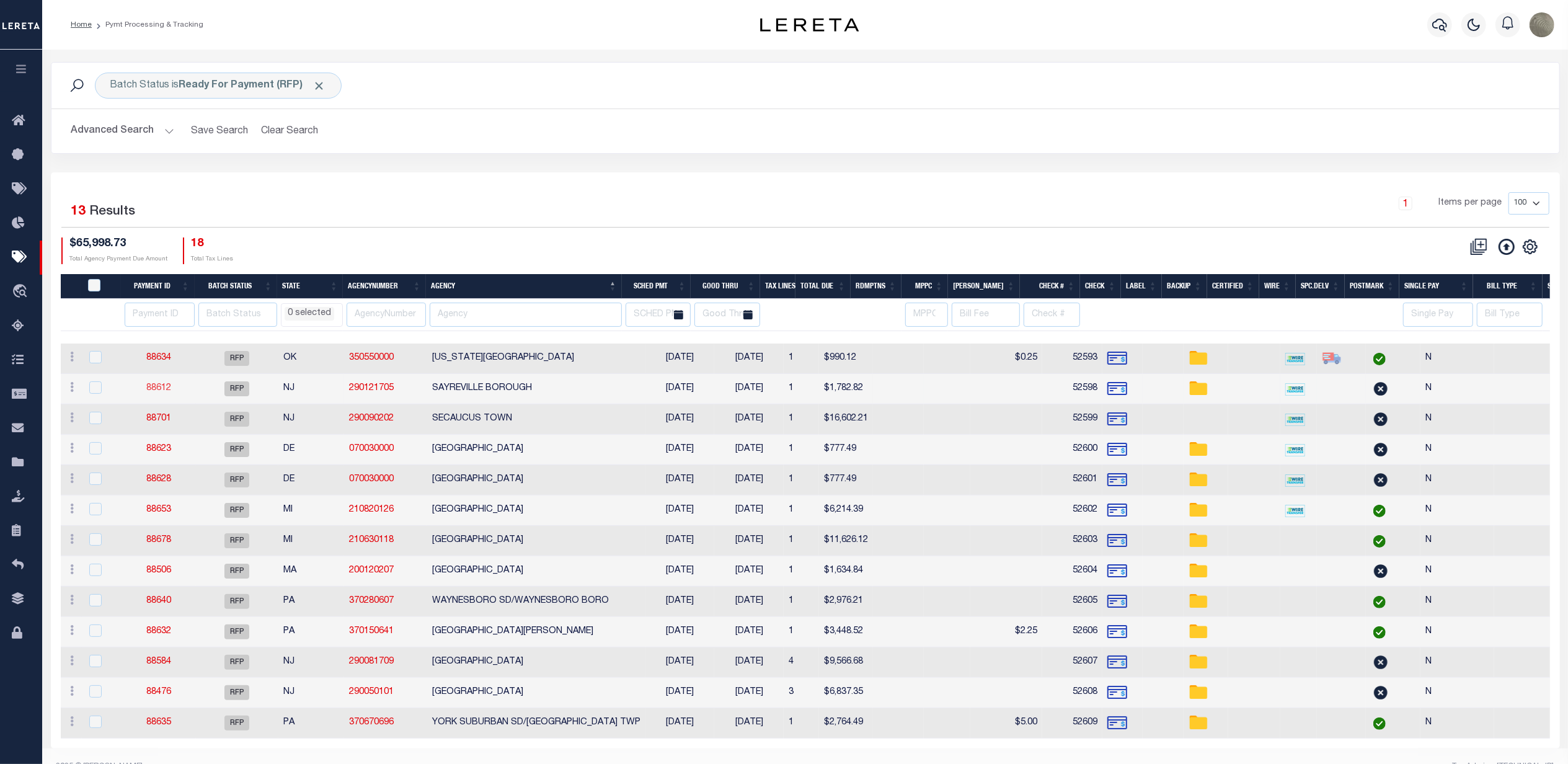
click at [159, 390] on link "88612" at bounding box center [159, 388] width 25 height 9
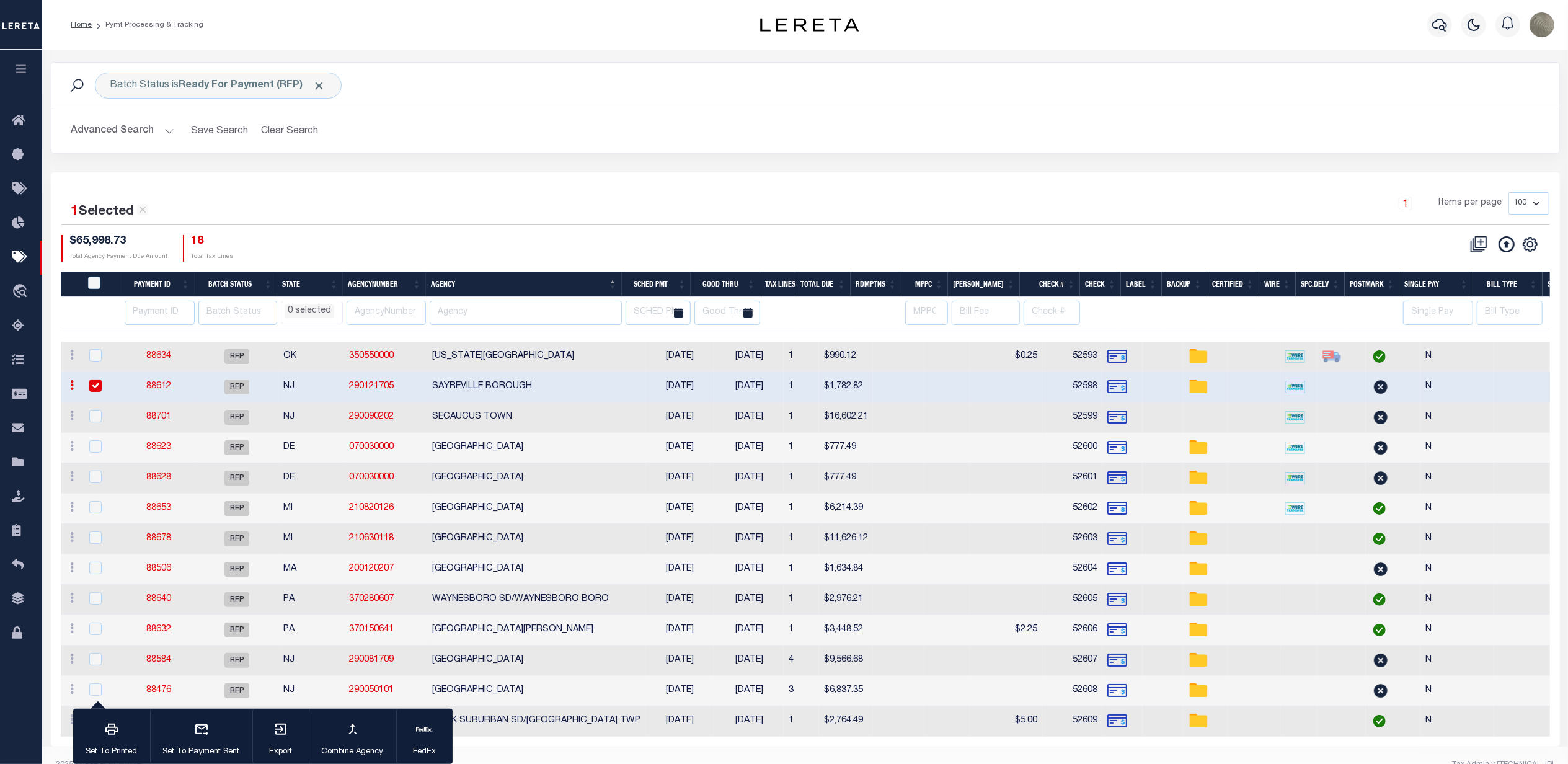
select select "RFP"
type input "$1,782.82"
type input "52598"
select select "[PERSON_NAME]"
checkbox input "false"
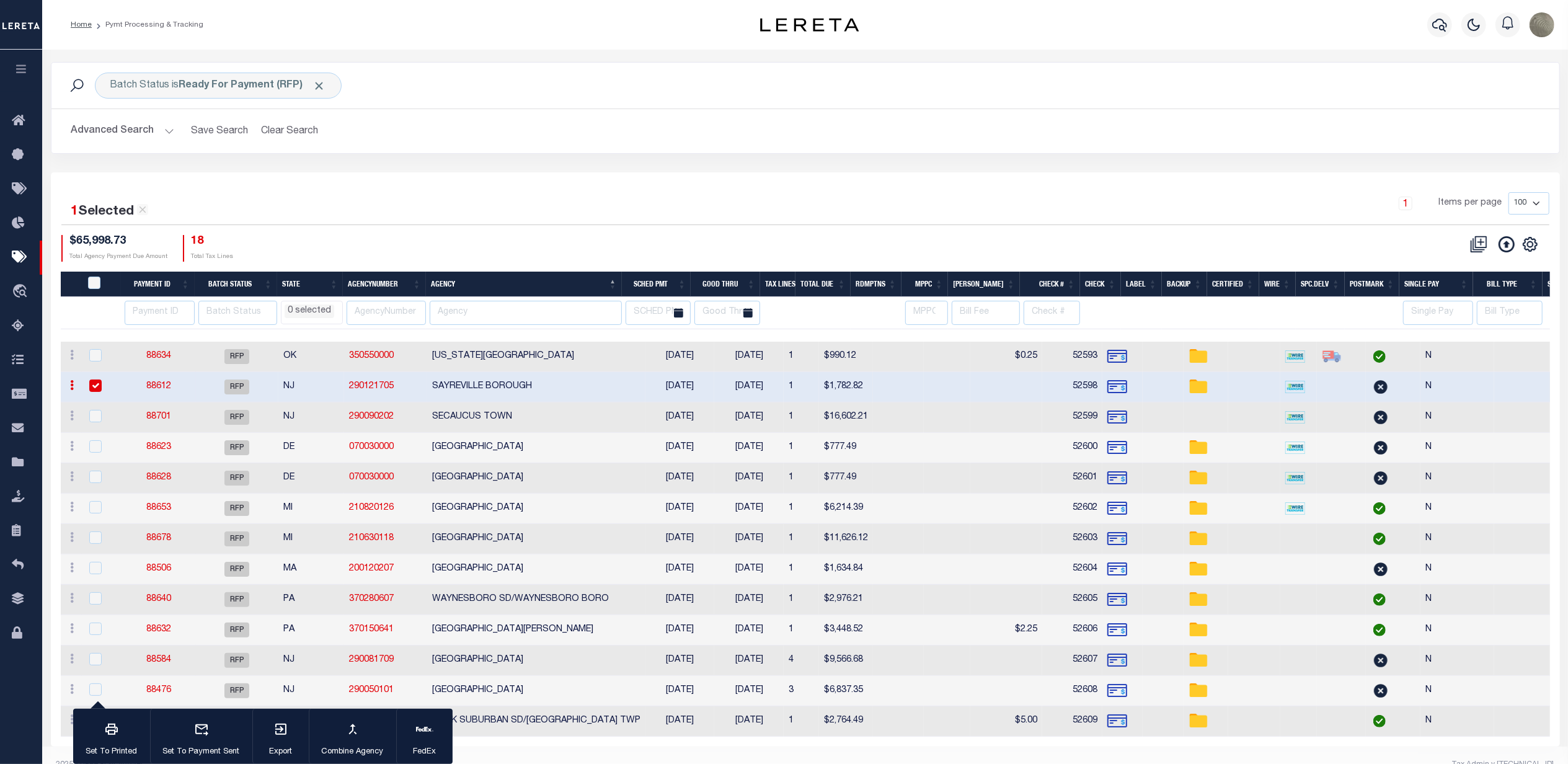
select select
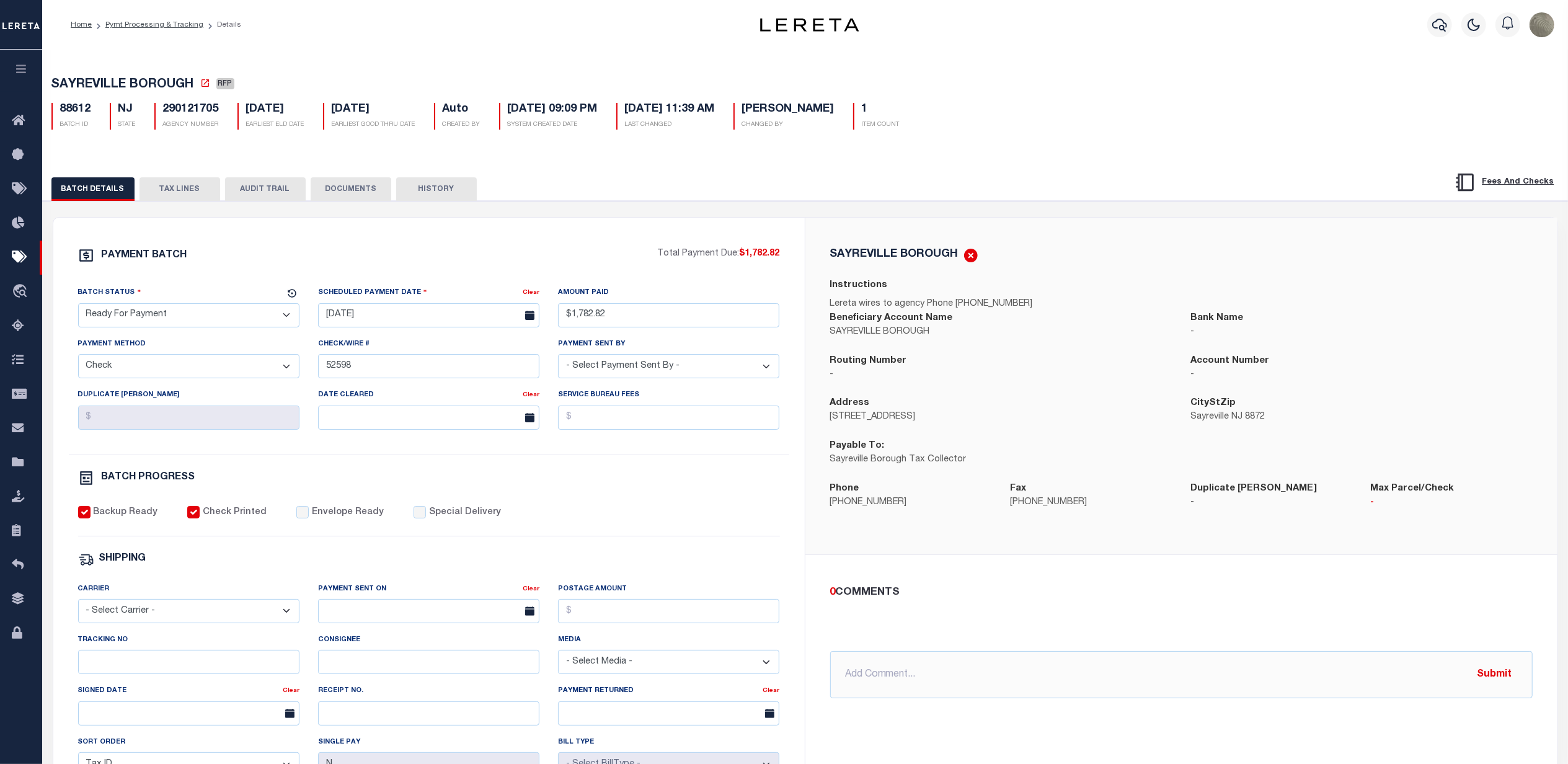
click at [143, 323] on select "- Select Status - Scheduled for Payment Ready For Payment Payment Sent Cleared …" at bounding box center [189, 315] width 221 height 24
select select "SNT"
click at [78, 307] on select "- Select Status - Scheduled for Payment Ready For Payment Payment Sent Cleared …" at bounding box center [189, 315] width 221 height 24
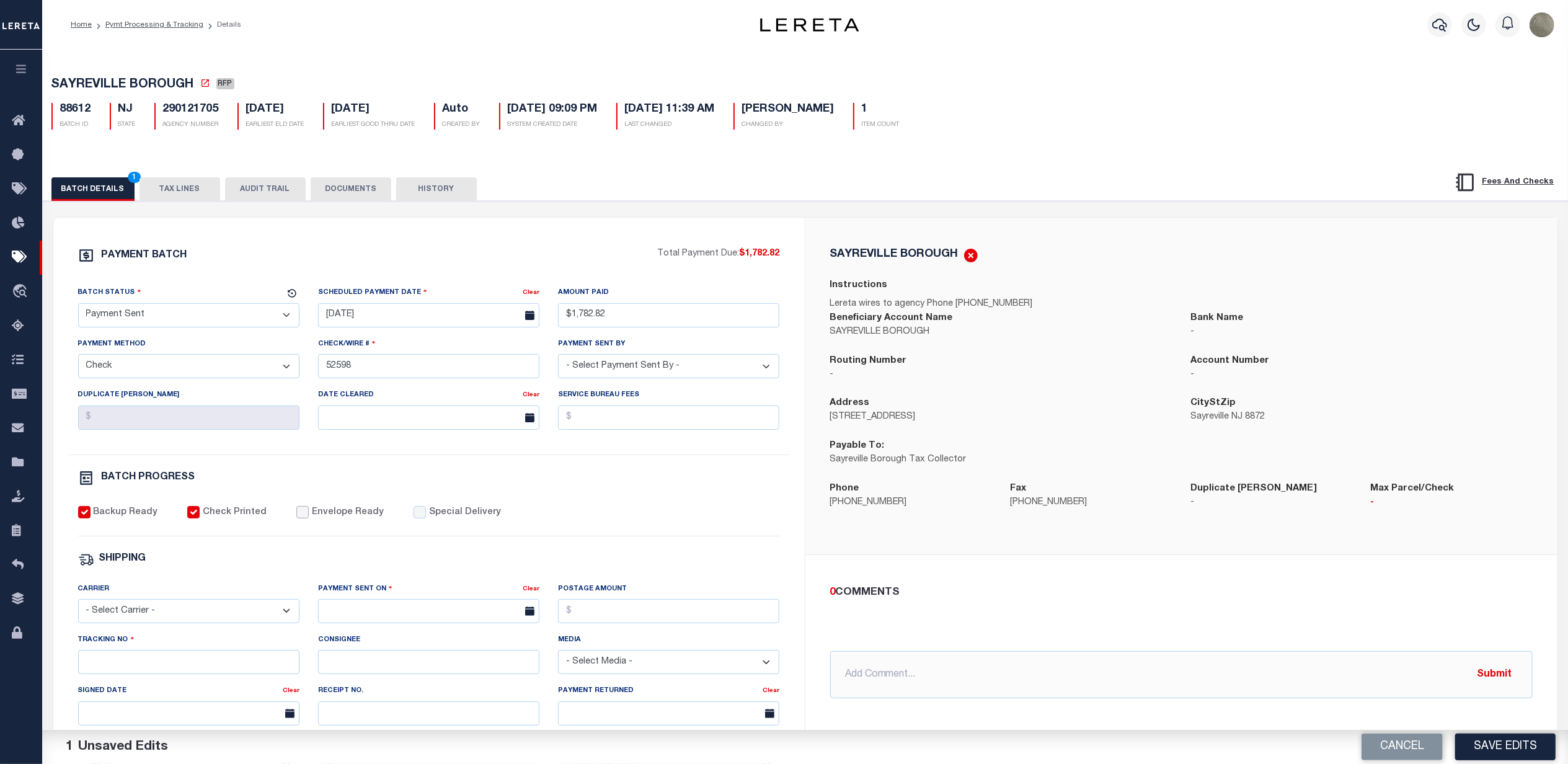
click at [296, 514] on input "Envelope Ready" at bounding box center [302, 512] width 13 height 13
click at [296, 518] on input "Envelope Ready" at bounding box center [302, 512] width 13 height 13
click at [303, 512] on div "PAYMENT BATCH Total Payment Due: $1,782.82 Batch Status - Select Status -" at bounding box center [429, 581] width 721 height 667
click at [299, 518] on input "Envelope Ready" at bounding box center [302, 512] width 13 height 13
checkbox input "true"
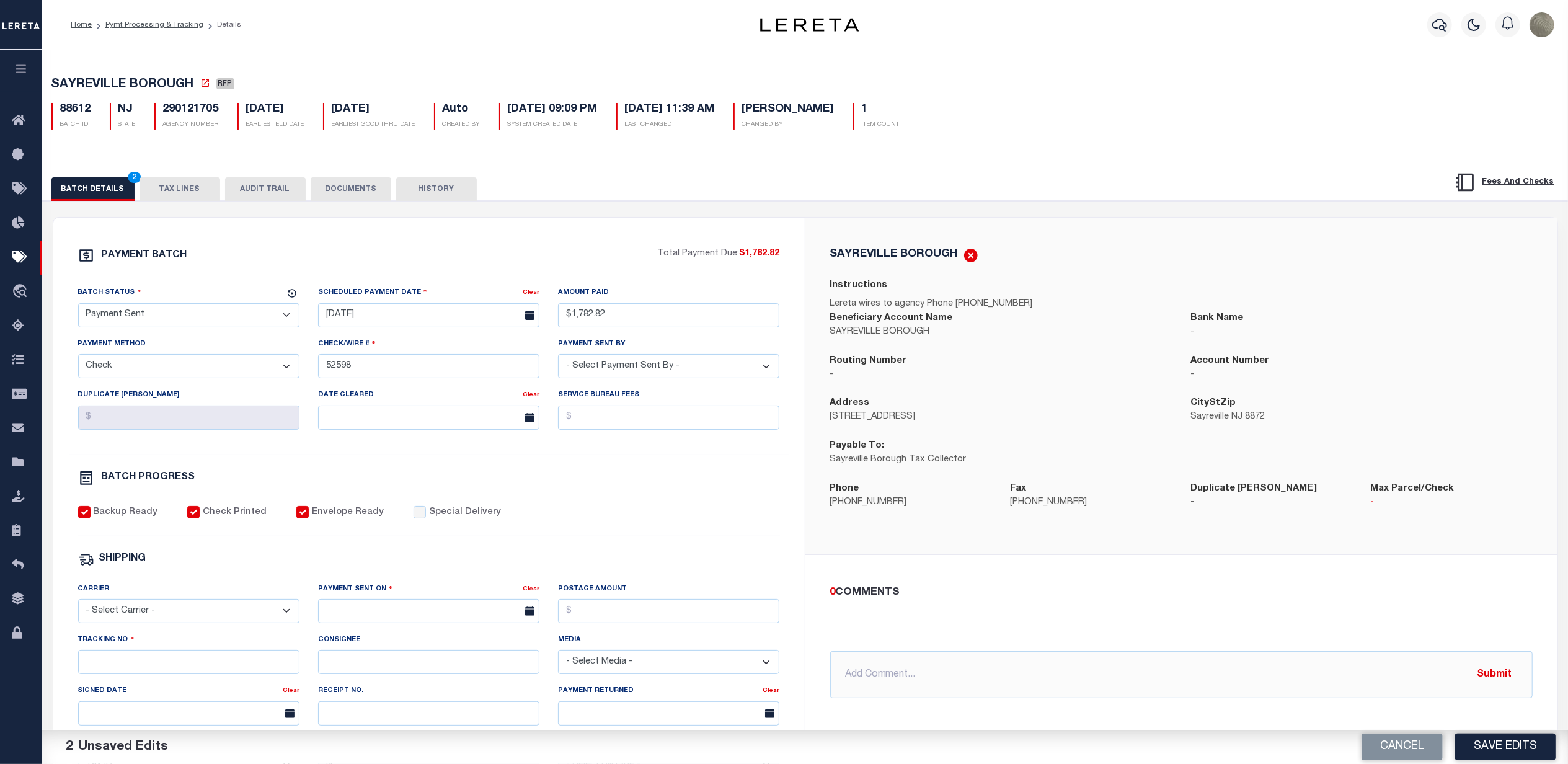
click at [166, 612] on div "Carrier - Select Carrier - E-mail Fax Fedex FTP Other UPS USPS" at bounding box center [189, 603] width 221 height 41
click at [165, 613] on select "- Select Carrier - E-mail Fax Fedex FTP Other UPS USPS" at bounding box center [189, 611] width 221 height 24
select select "FDX"
click at [78, 608] on select "- Select Carrier - E-mail Fax Fedex FTP Other UPS USPS" at bounding box center [189, 611] width 221 height 24
click at [432, 600] on div "Payment Sent On" at bounding box center [420, 591] width 205 height 17
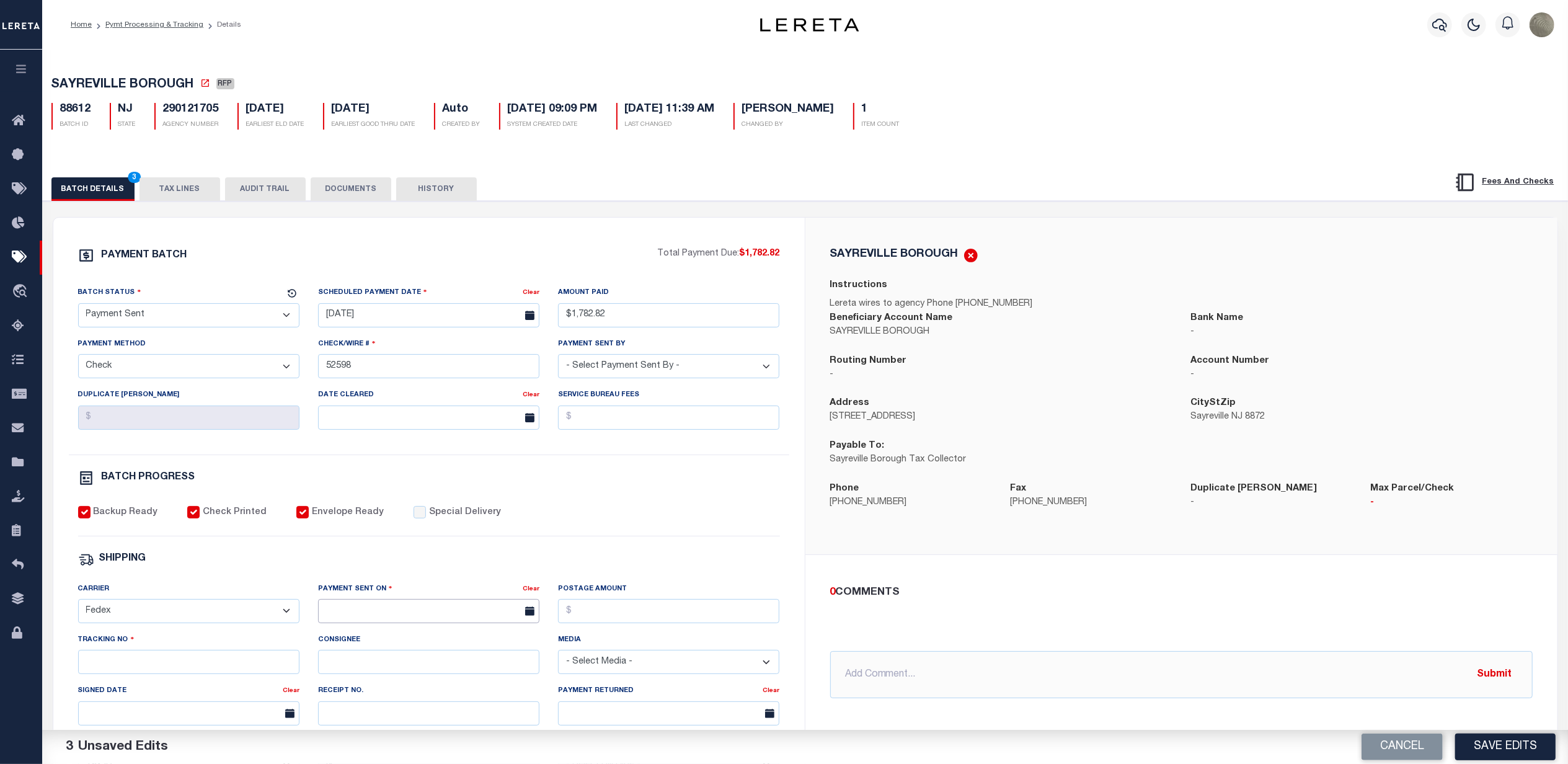
click at [432, 611] on input "text" at bounding box center [429, 611] width 221 height 24
click at [469, 552] on span "22" at bounding box center [467, 547] width 24 height 24
type input "08/22/2025"
click at [595, 621] on input "Postage Amount" at bounding box center [669, 611] width 221 height 24
type input "$9.86"
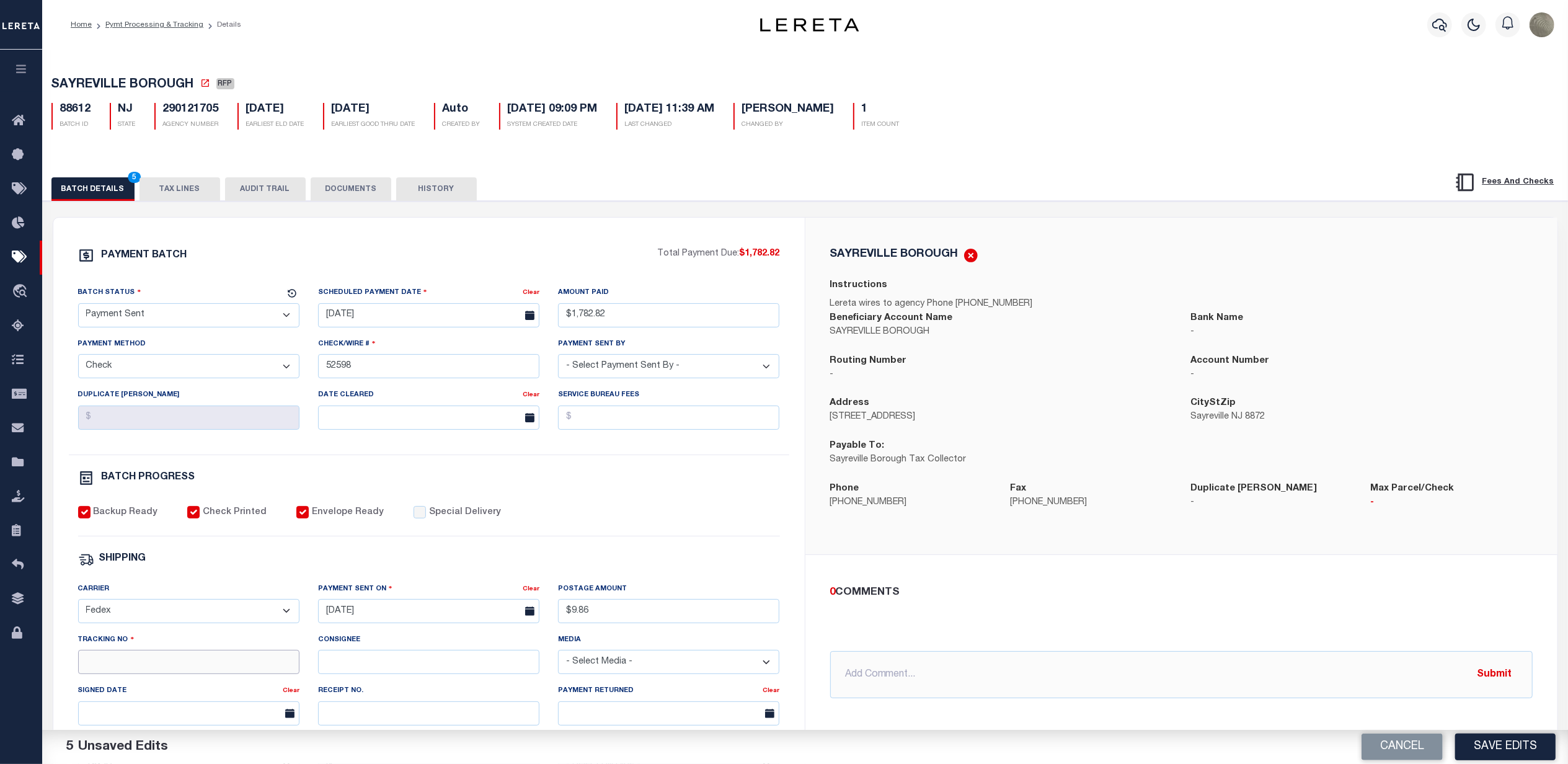
click at [142, 666] on input "Tracking No" at bounding box center [189, 662] width 221 height 24
type input "883789385341"
click at [746, 465] on div "PAYMENT BATCH Total Payment Due: $1,782.82 Batch Status - Select Status -" at bounding box center [429, 581] width 721 height 667
click at [1513, 738] on button "Save Edits" at bounding box center [1505, 747] width 101 height 27
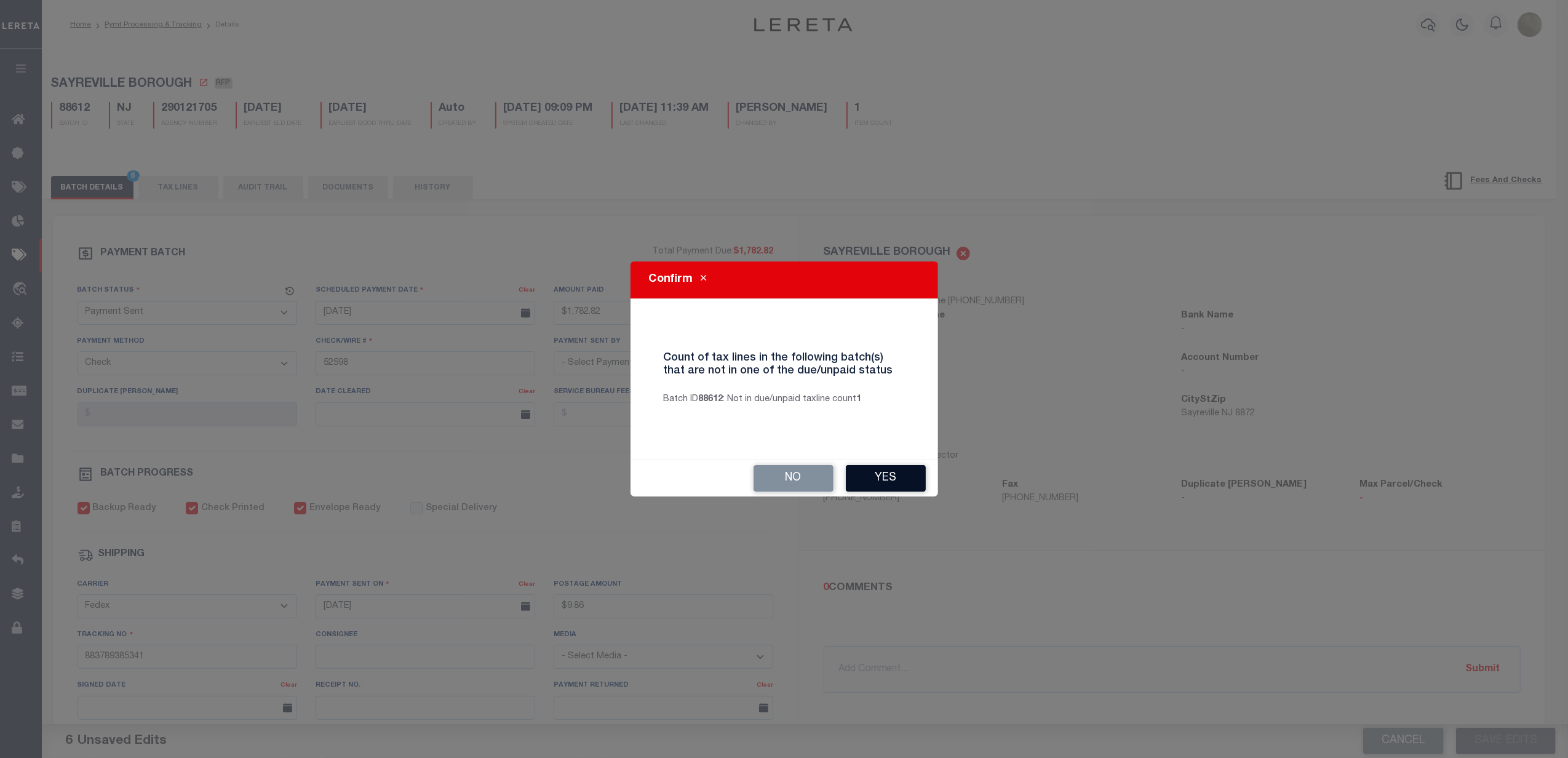
click at [894, 482] on button "Yes" at bounding box center [886, 478] width 80 height 27
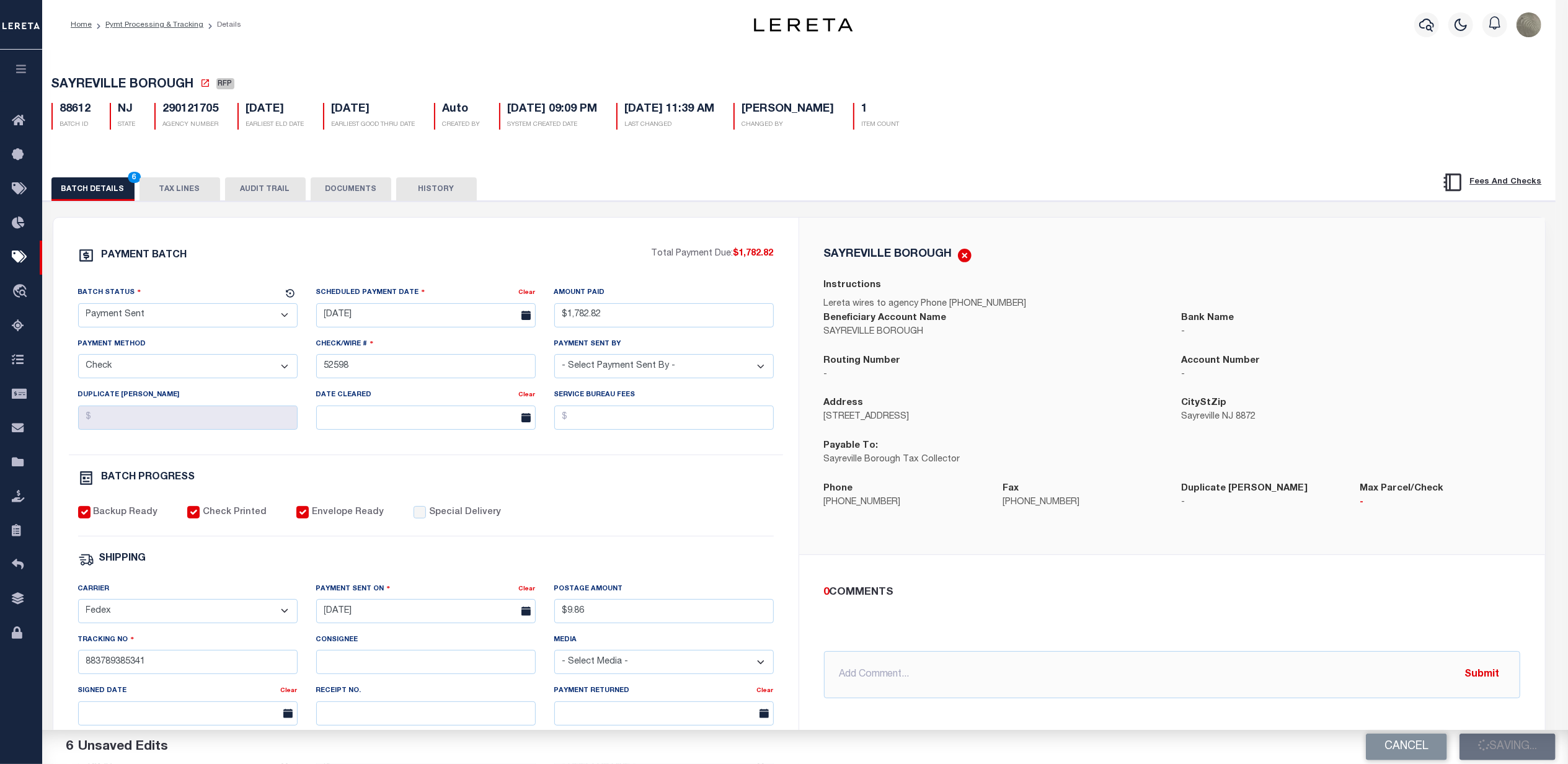
select select
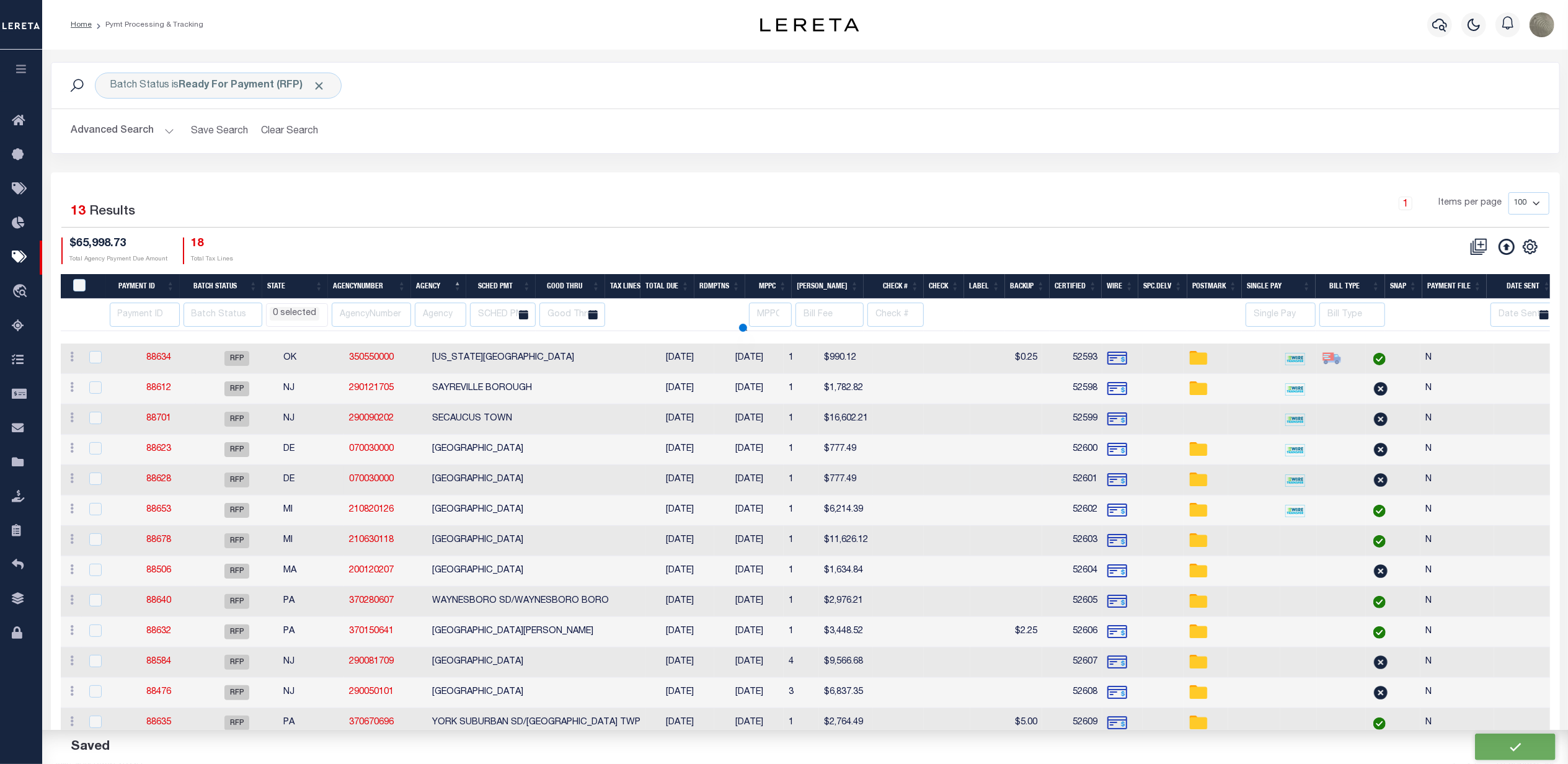
select select
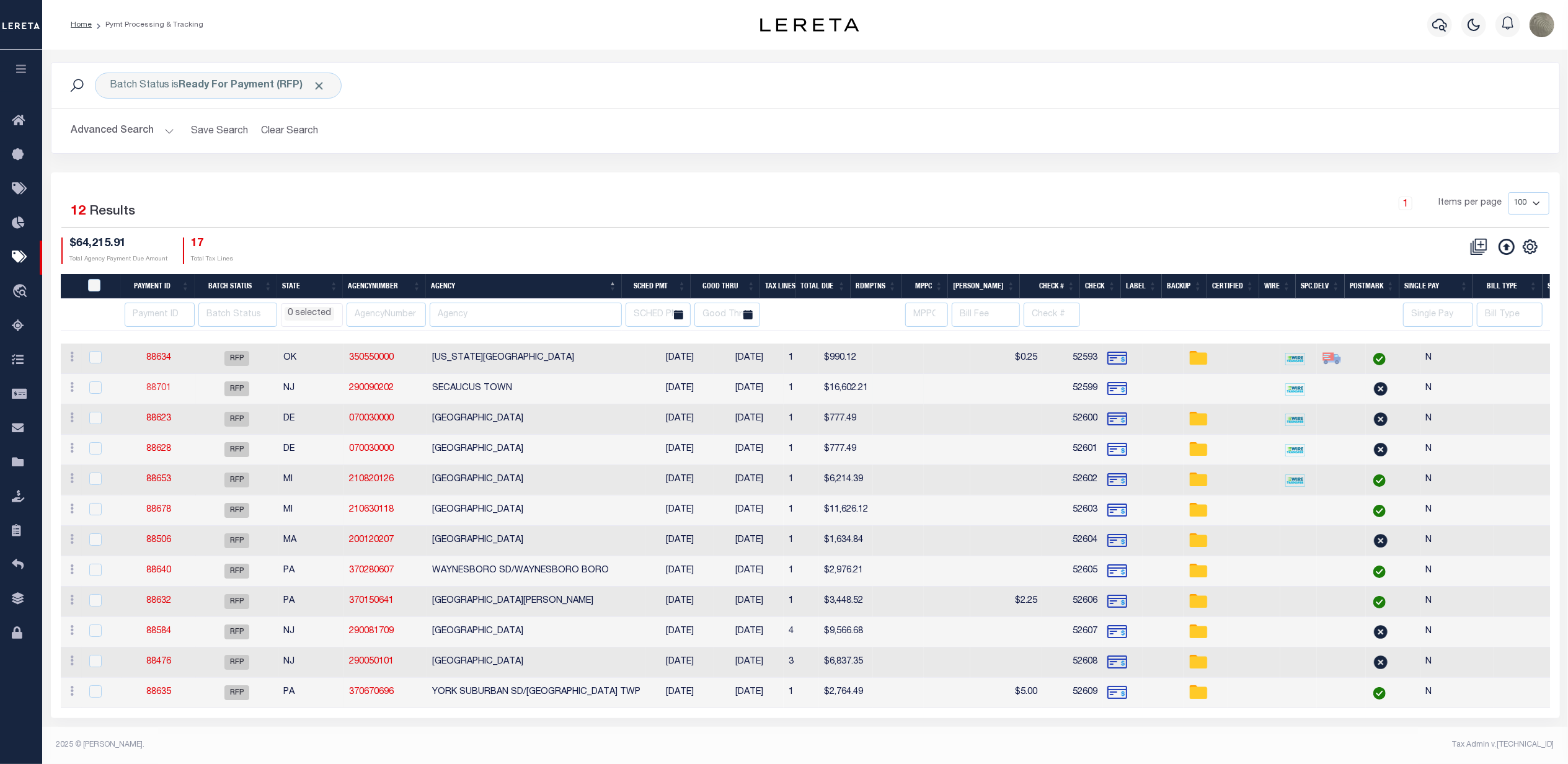
click at [155, 388] on link "88701" at bounding box center [159, 388] width 25 height 9
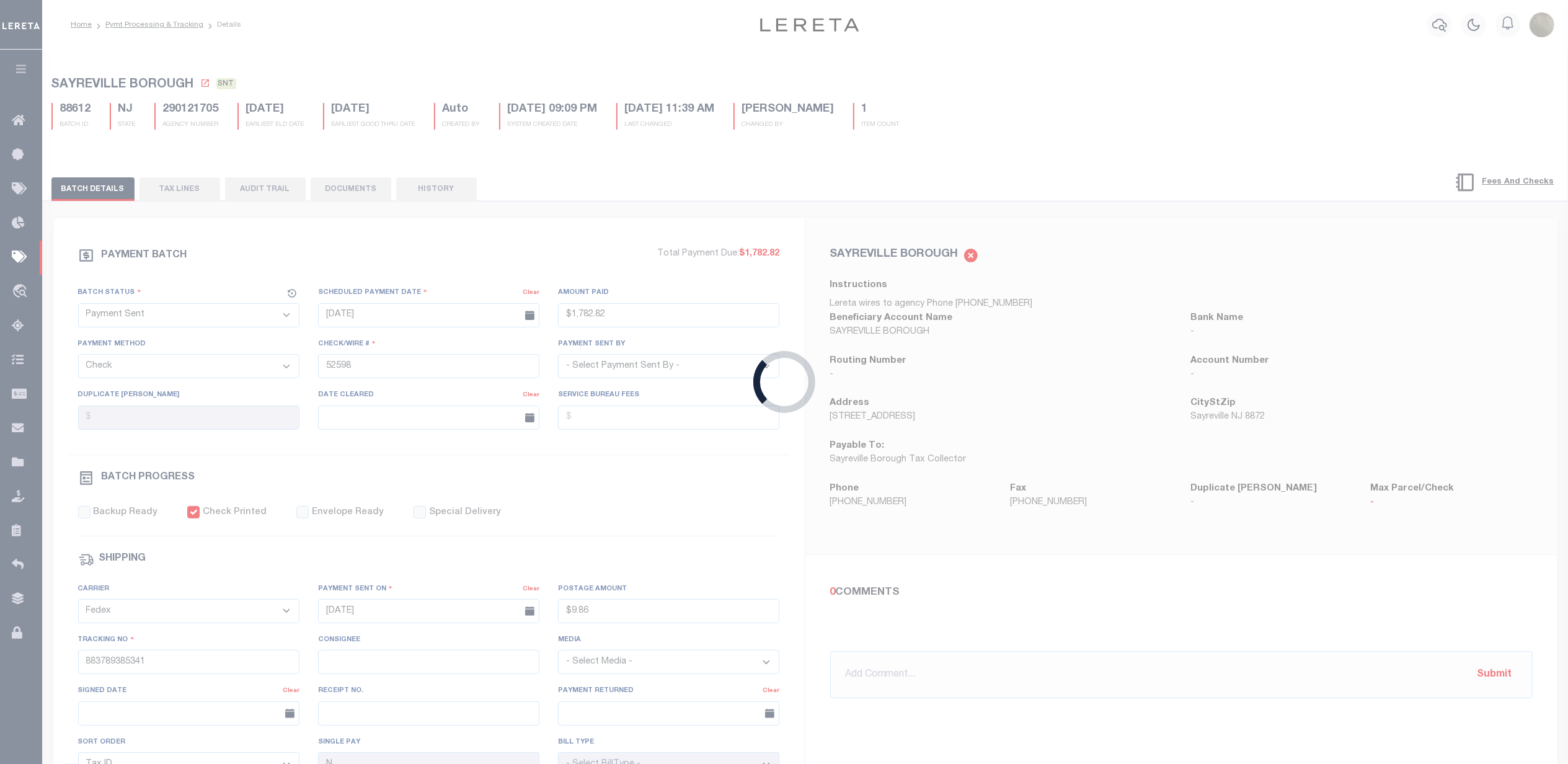
select select "RFP"
type input "$16,602.21"
type input "52599"
checkbox input "false"
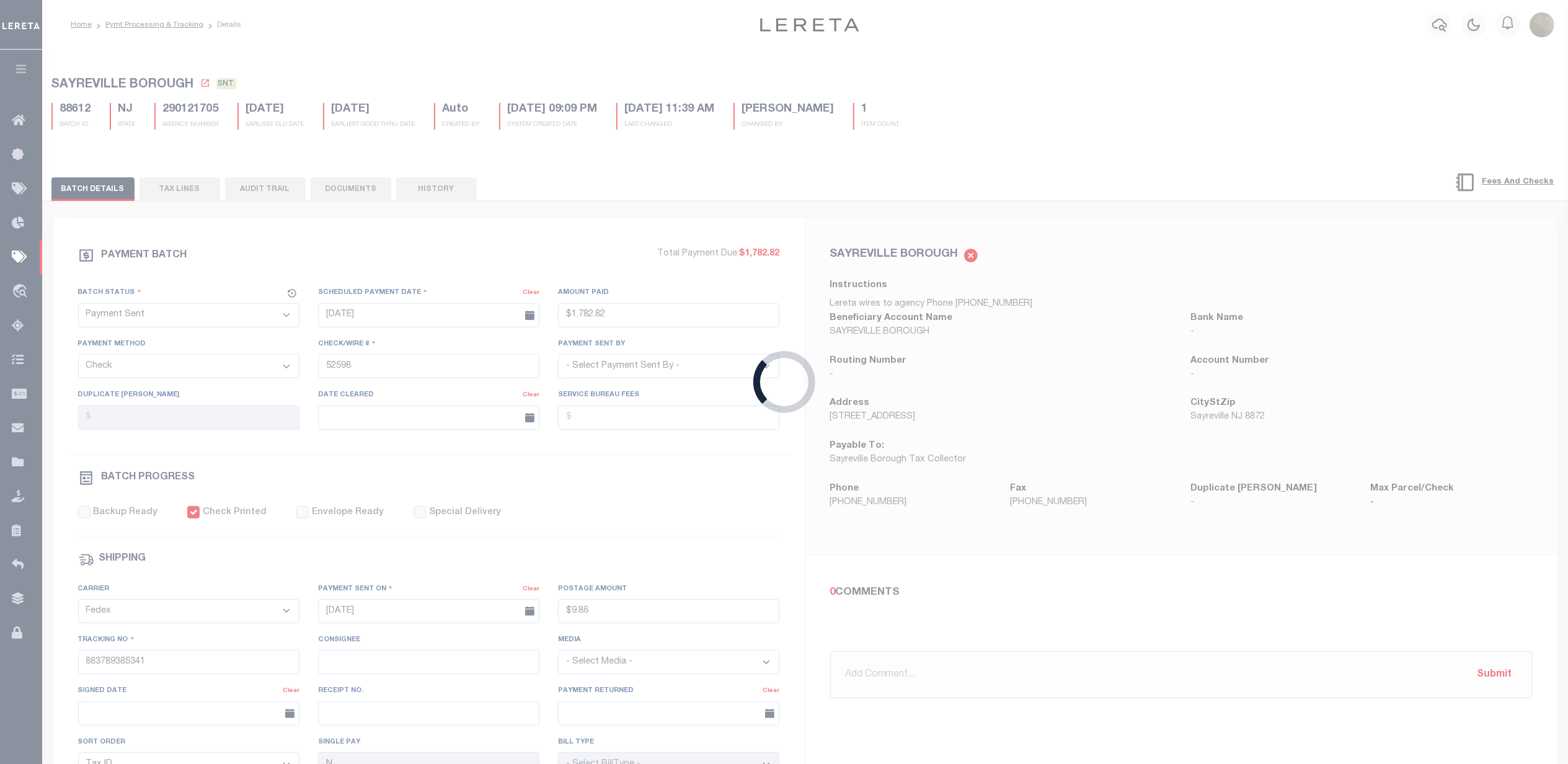
select select
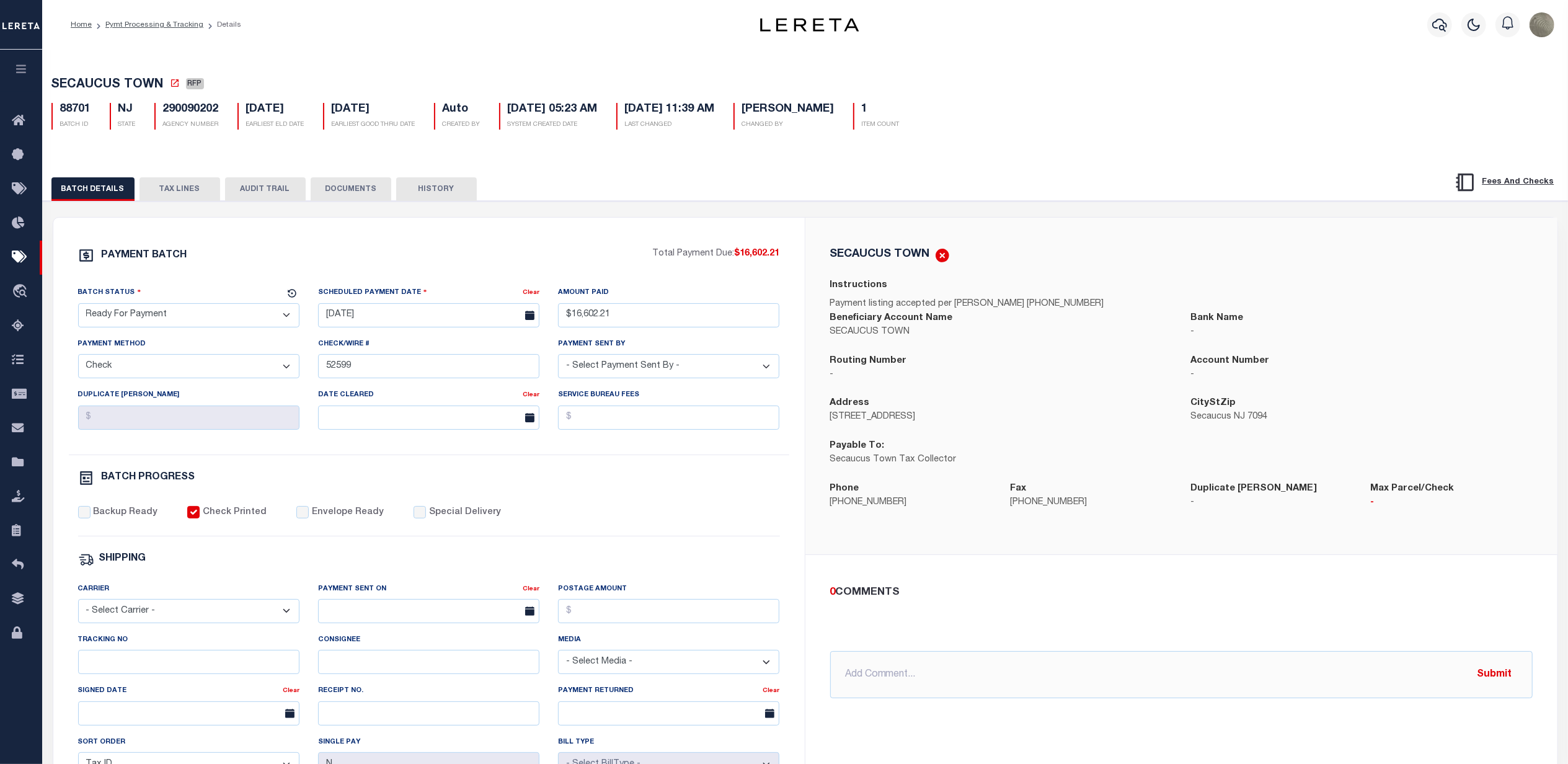
click at [179, 323] on select "- Select Status - Scheduled for Payment Ready For Payment Payment Sent Cleared …" at bounding box center [189, 315] width 221 height 24
select select "SNT"
click at [78, 307] on select "- Select Status - Scheduled for Payment Ready For Payment Payment Sent Cleared …" at bounding box center [189, 315] width 221 height 24
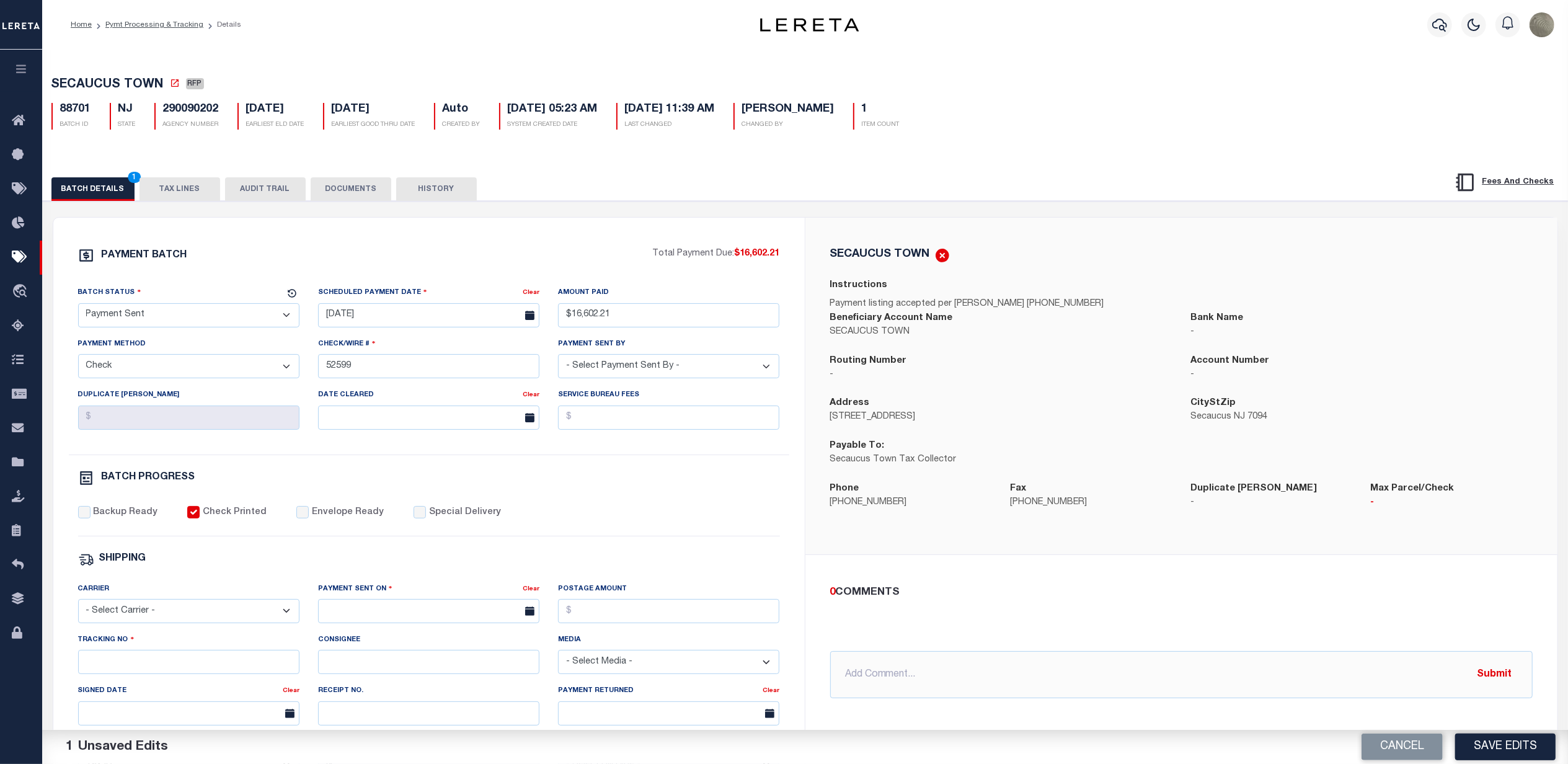
click at [211, 281] on div "PAYMENT BATCH Total Payment Due: $16,602.21 Batch Status - Select Status -" at bounding box center [429, 581] width 721 height 667
click at [296, 518] on input "Envelope Ready" at bounding box center [302, 512] width 13 height 13
checkbox input "true"
click at [95, 520] on label "Backup Ready" at bounding box center [125, 513] width 65 height 14
click at [91, 518] on input "Backup Ready" at bounding box center [84, 512] width 13 height 13
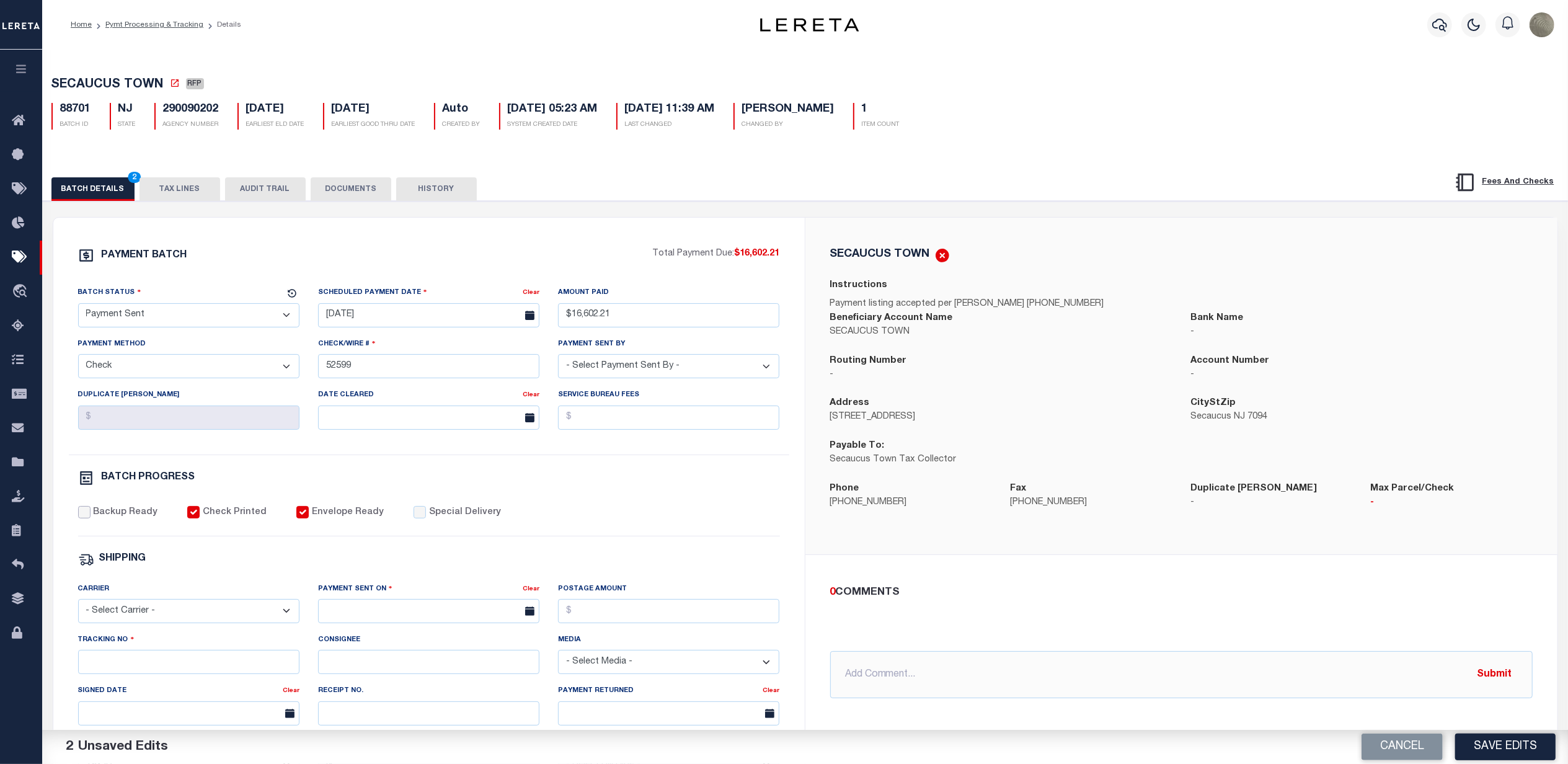
checkbox input "true"
click at [134, 624] on select "- Select Carrier - E-mail Fax Fedex FTP Other UPS USPS" at bounding box center [189, 611] width 221 height 24
select select "FDX"
click at [78, 608] on select "- Select Carrier - E-mail Fax Fedex FTP Other UPS USPS" at bounding box center [189, 611] width 221 height 24
click at [333, 616] on input "text" at bounding box center [429, 611] width 221 height 24
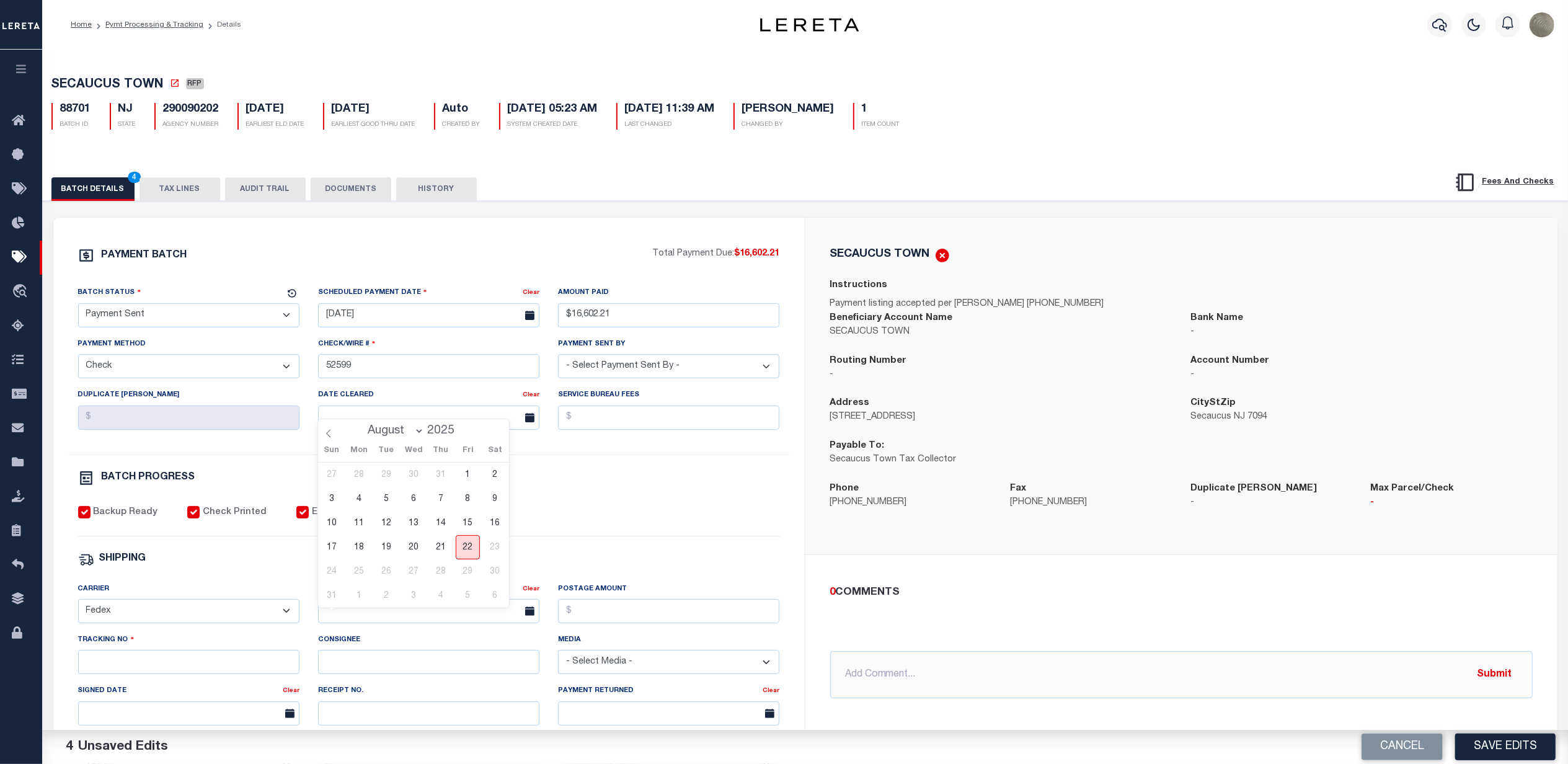
click at [472, 554] on span "22" at bounding box center [467, 547] width 24 height 24
click at [621, 624] on input "Postage Amount" at bounding box center [669, 611] width 221 height 24
drag, startPoint x: 94, startPoint y: 663, endPoint x: 110, endPoint y: 668, distance: 16.8
click at [94, 663] on input "Tracking No" at bounding box center [189, 662] width 221 height 24
click at [1496, 745] on button "Save Edits" at bounding box center [1505, 747] width 101 height 27
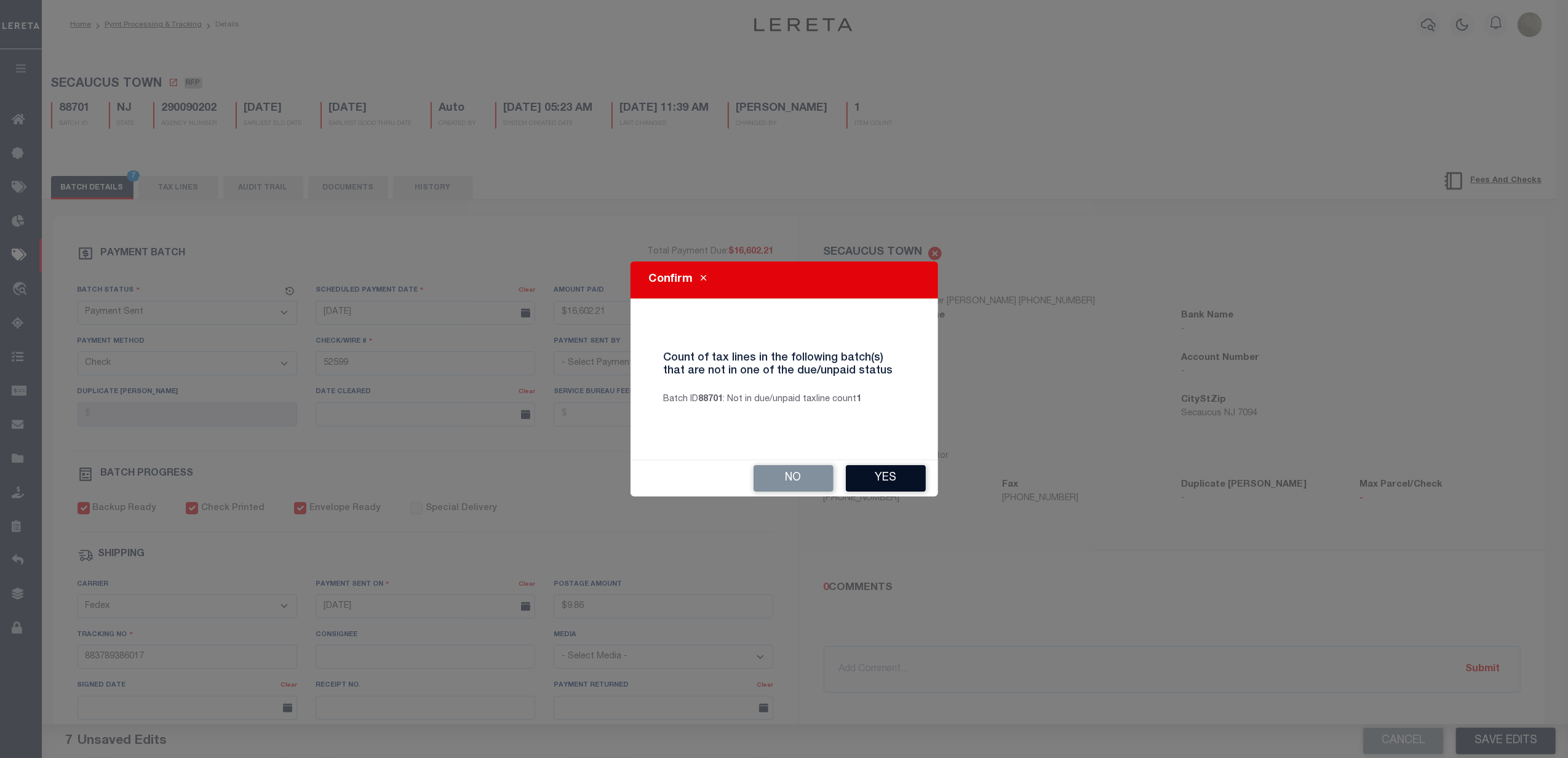
click at [901, 479] on button "Yes" at bounding box center [886, 478] width 80 height 27
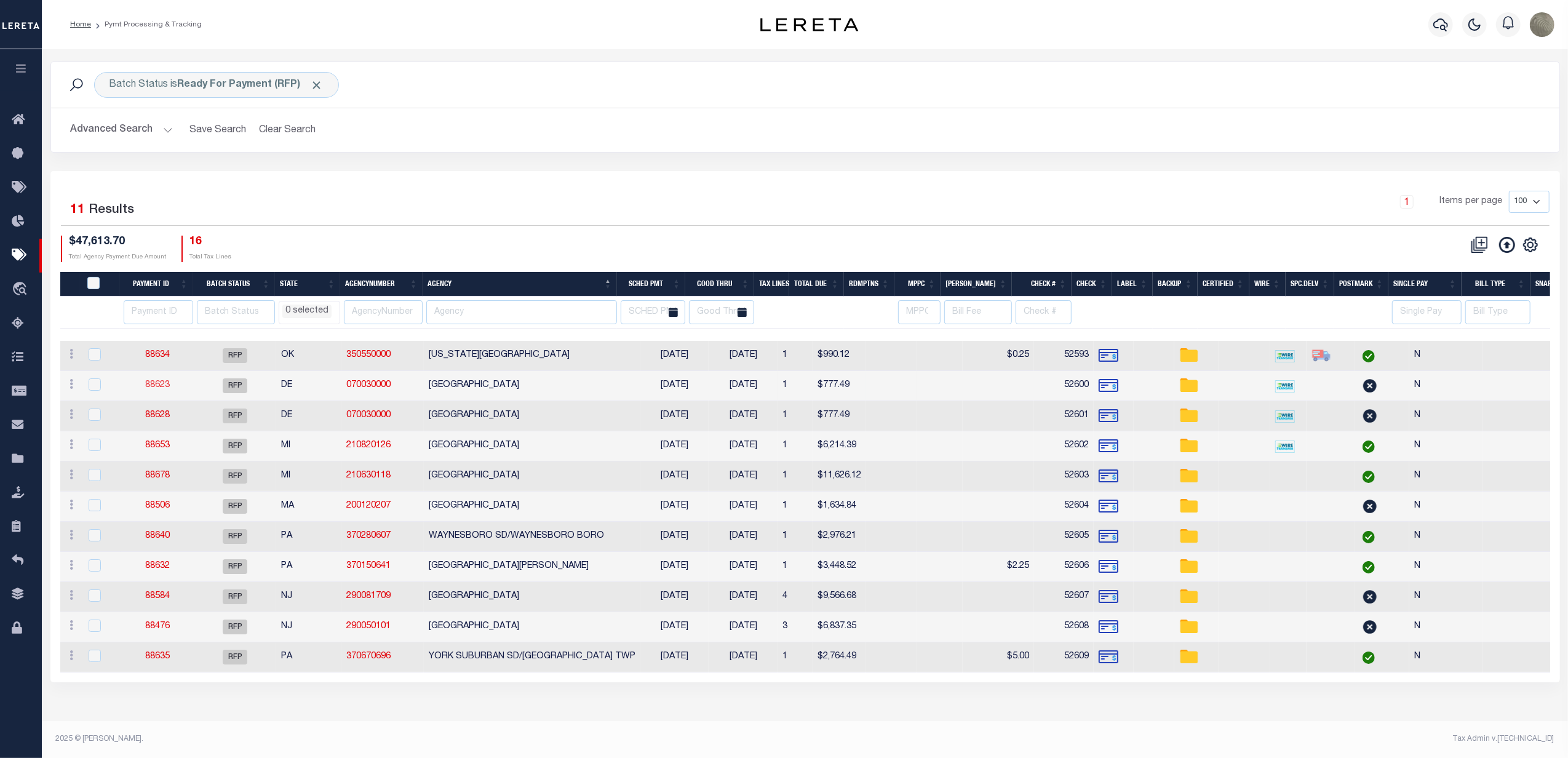
click at [155, 389] on link "88623" at bounding box center [157, 385] width 25 height 8
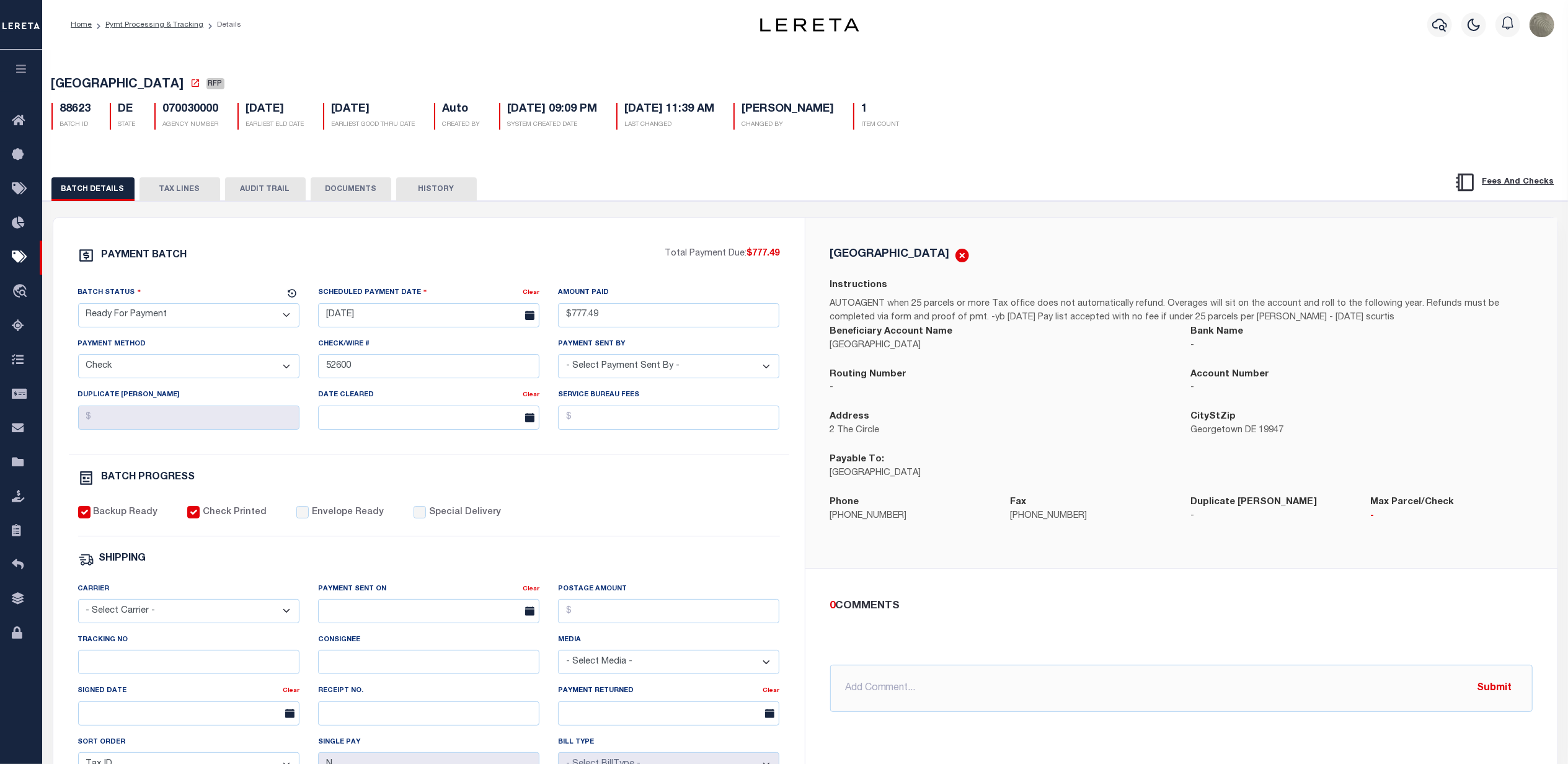
drag, startPoint x: 224, startPoint y: 313, endPoint x: 207, endPoint y: 334, distance: 27.0
click at [224, 313] on select "- Select Status - Scheduled for Payment Ready For Payment Payment Sent Cleared …" at bounding box center [189, 315] width 221 height 24
click at [78, 307] on select "- Select Status - Scheduled for Payment Ready For Payment Payment Sent Cleared …" at bounding box center [189, 315] width 221 height 24
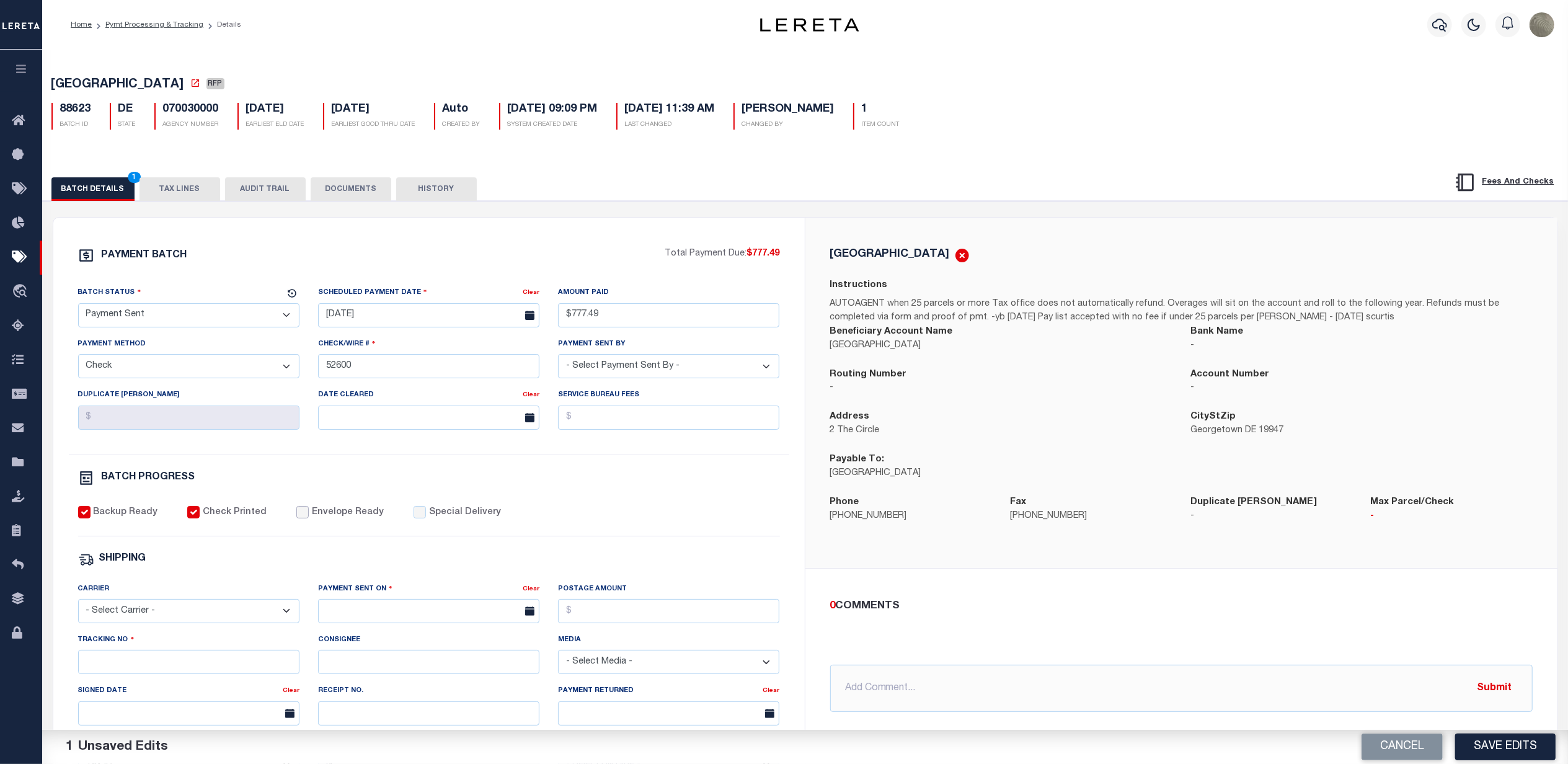
click at [296, 518] on input "Envelope Ready" at bounding box center [302, 512] width 13 height 13
click at [167, 616] on select "- Select Carrier - E-mail Fax Fedex FTP Other UPS USPS" at bounding box center [189, 611] width 221 height 24
click at [78, 608] on select "- Select Carrier - E-mail Fax Fedex FTP Other UPS USPS" at bounding box center [189, 611] width 221 height 24
click at [407, 624] on input "text" at bounding box center [429, 611] width 221 height 24
click at [469, 545] on span "22" at bounding box center [467, 547] width 24 height 24
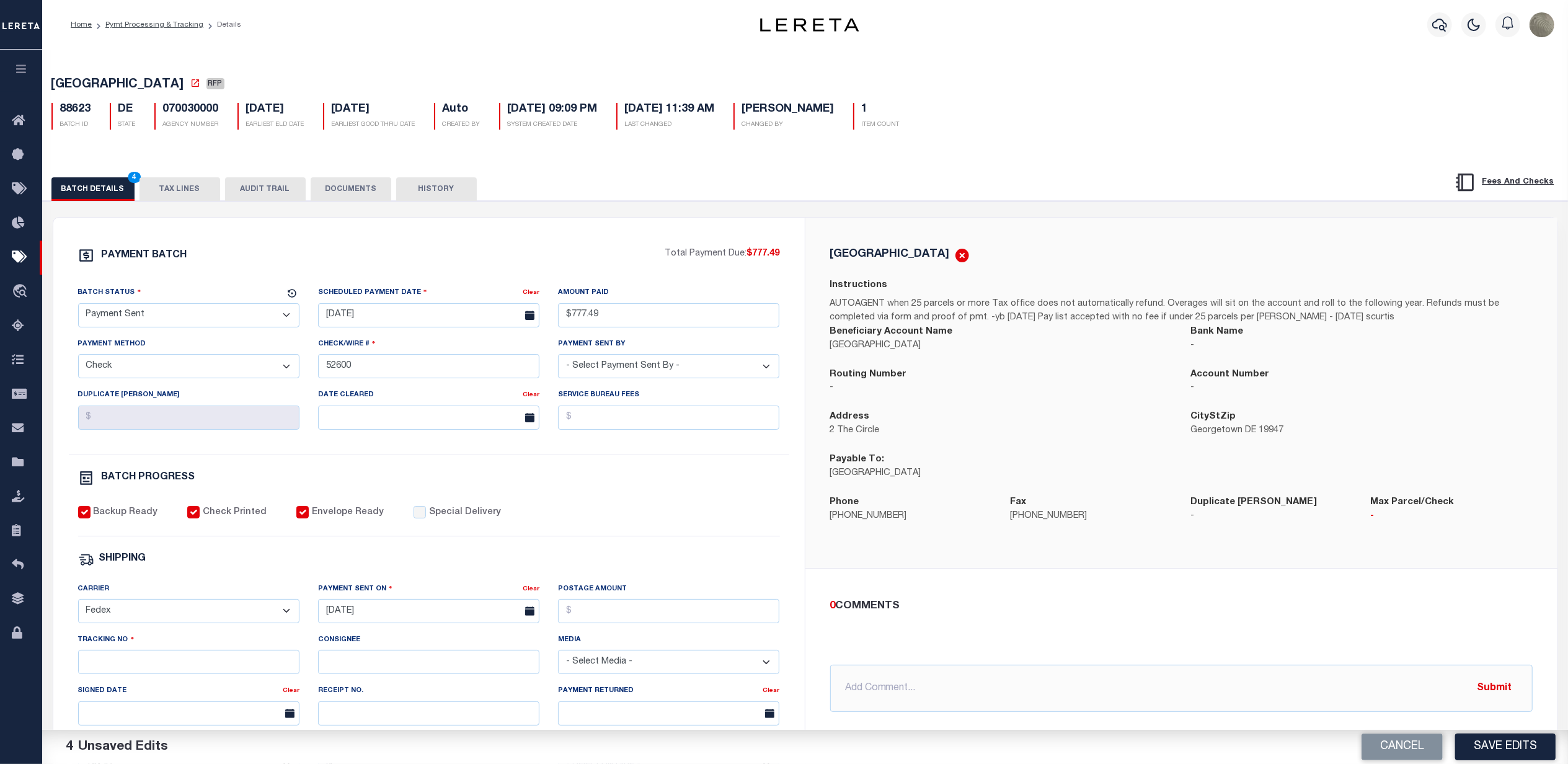
click at [608, 634] on div "Postage Amount" at bounding box center [669, 607] width 240 height 51
click at [610, 622] on input "Postage Amount" at bounding box center [669, 611] width 221 height 24
click at [249, 673] on input "Tracking No" at bounding box center [189, 662] width 221 height 24
click at [708, 507] on div "PAYMENT BATCH Total Payment Due: $777.49 Batch Status - Select Status -" at bounding box center [429, 581] width 721 height 667
click at [1511, 738] on button "Save Edits" at bounding box center [1505, 747] width 101 height 27
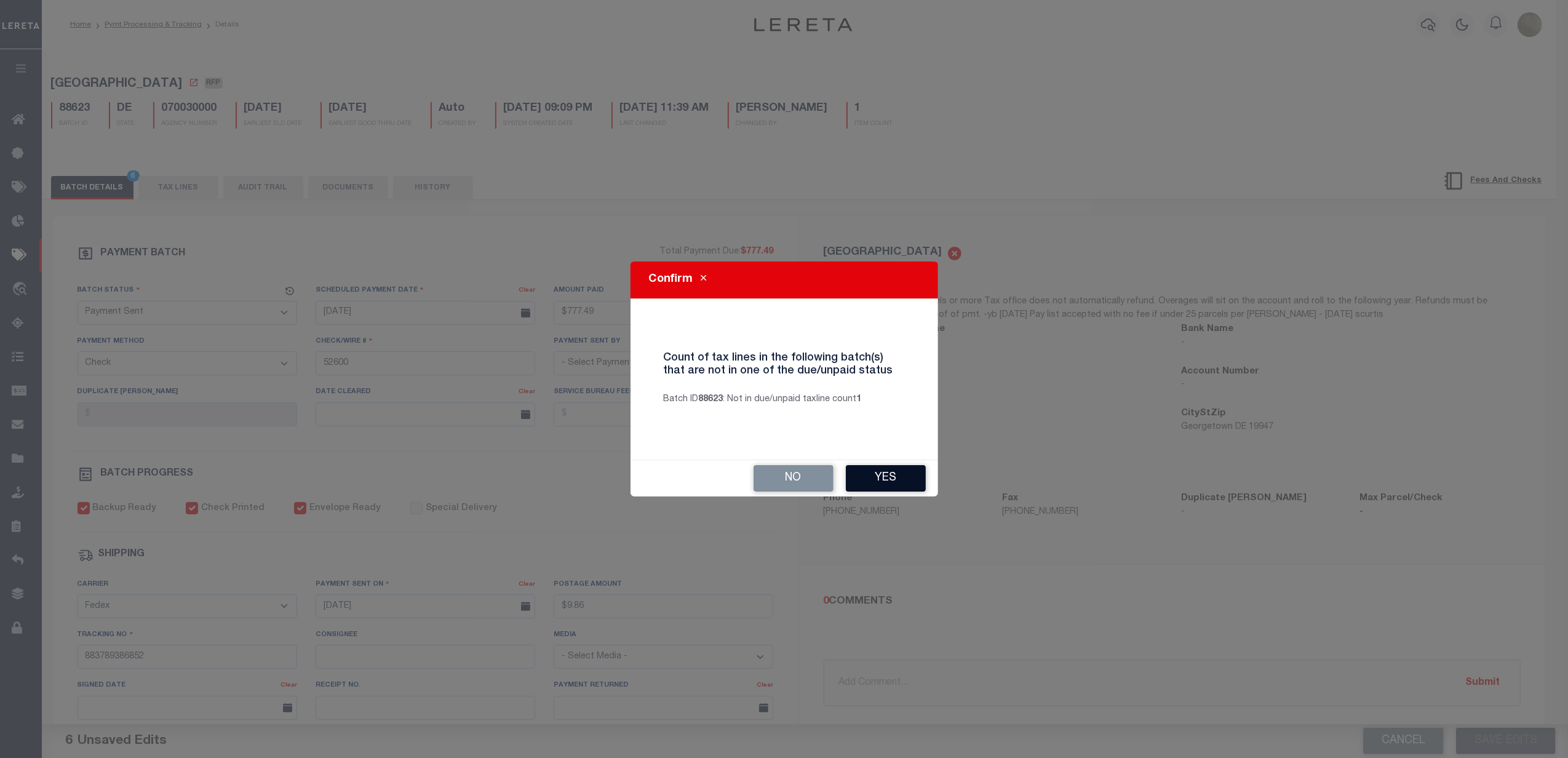
click at [891, 482] on button "Yes" at bounding box center [886, 478] width 80 height 27
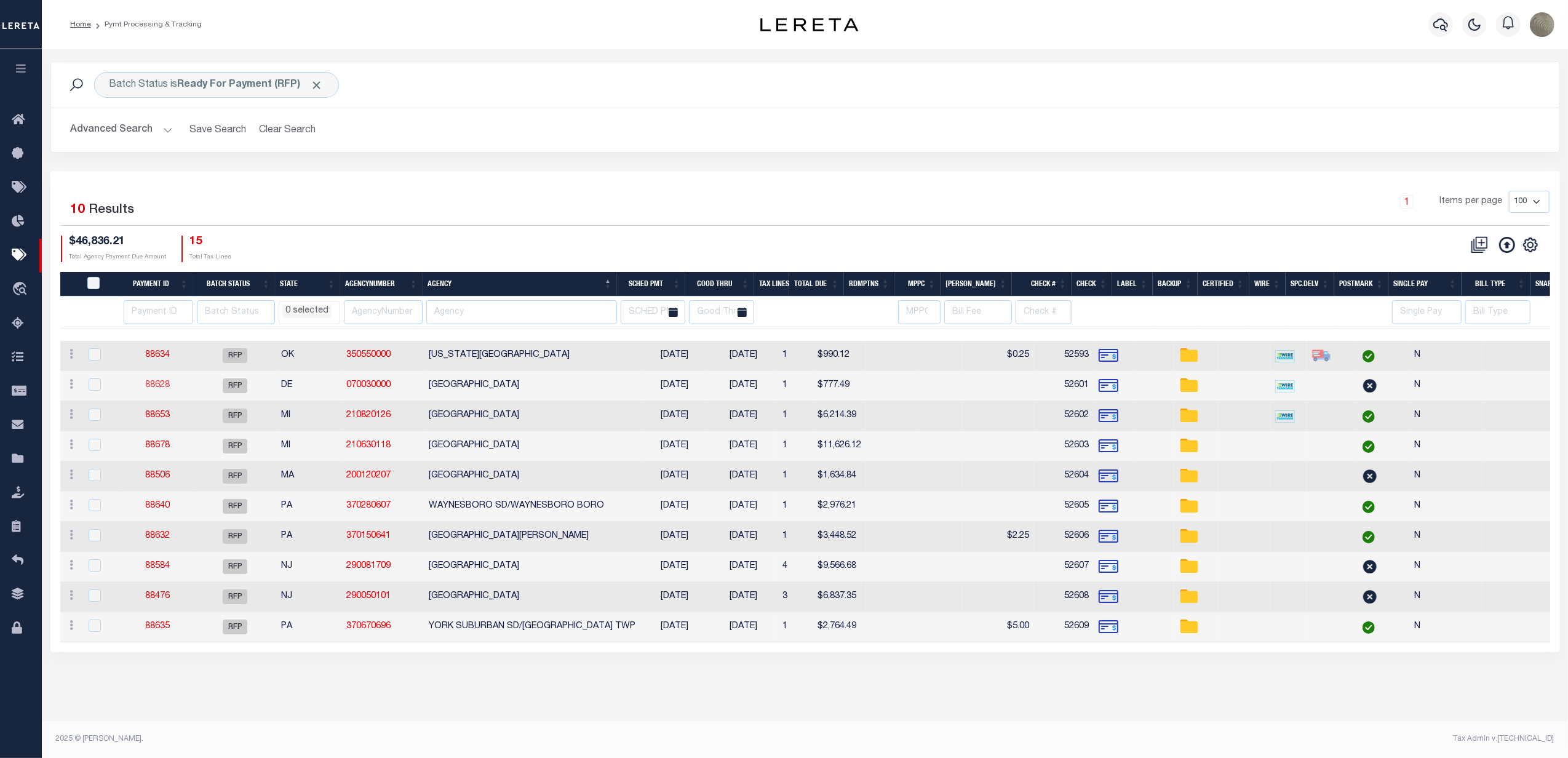
click at [153, 383] on link "88628" at bounding box center [157, 385] width 25 height 8
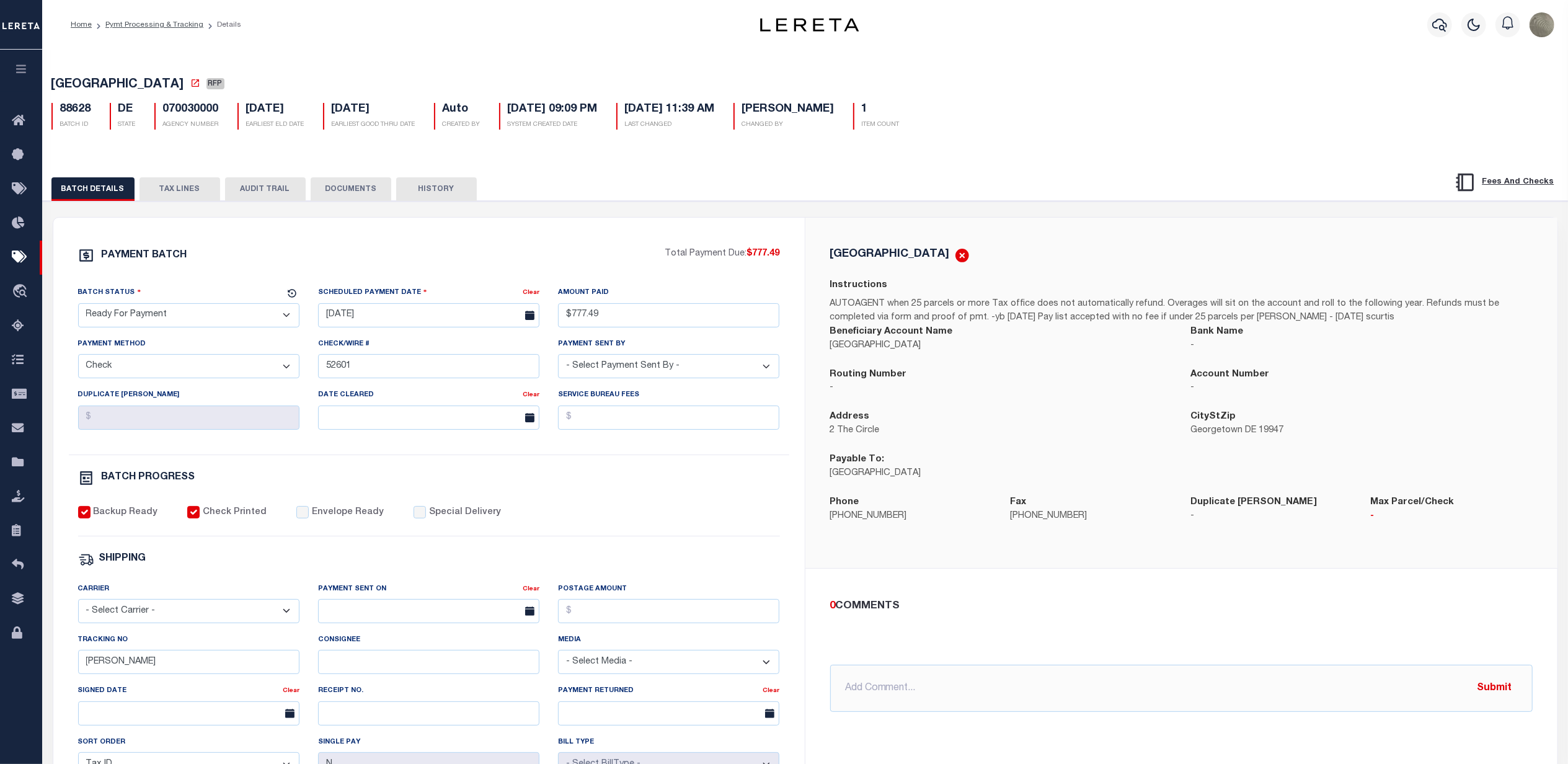
click at [305, 268] on div "PAYMENT BATCH" at bounding box center [372, 259] width 587 height 24
click at [154, 668] on input "883789386852" at bounding box center [189, 662] width 221 height 24
click at [156, 668] on input "883789386852" at bounding box center [189, 662] width 221 height 24
drag, startPoint x: 311, startPoint y: 380, endPoint x: 311, endPoint y: 392, distance: 12.0
click at [156, 665] on input "[PERSON_NAME]" at bounding box center [189, 662] width 221 height 24
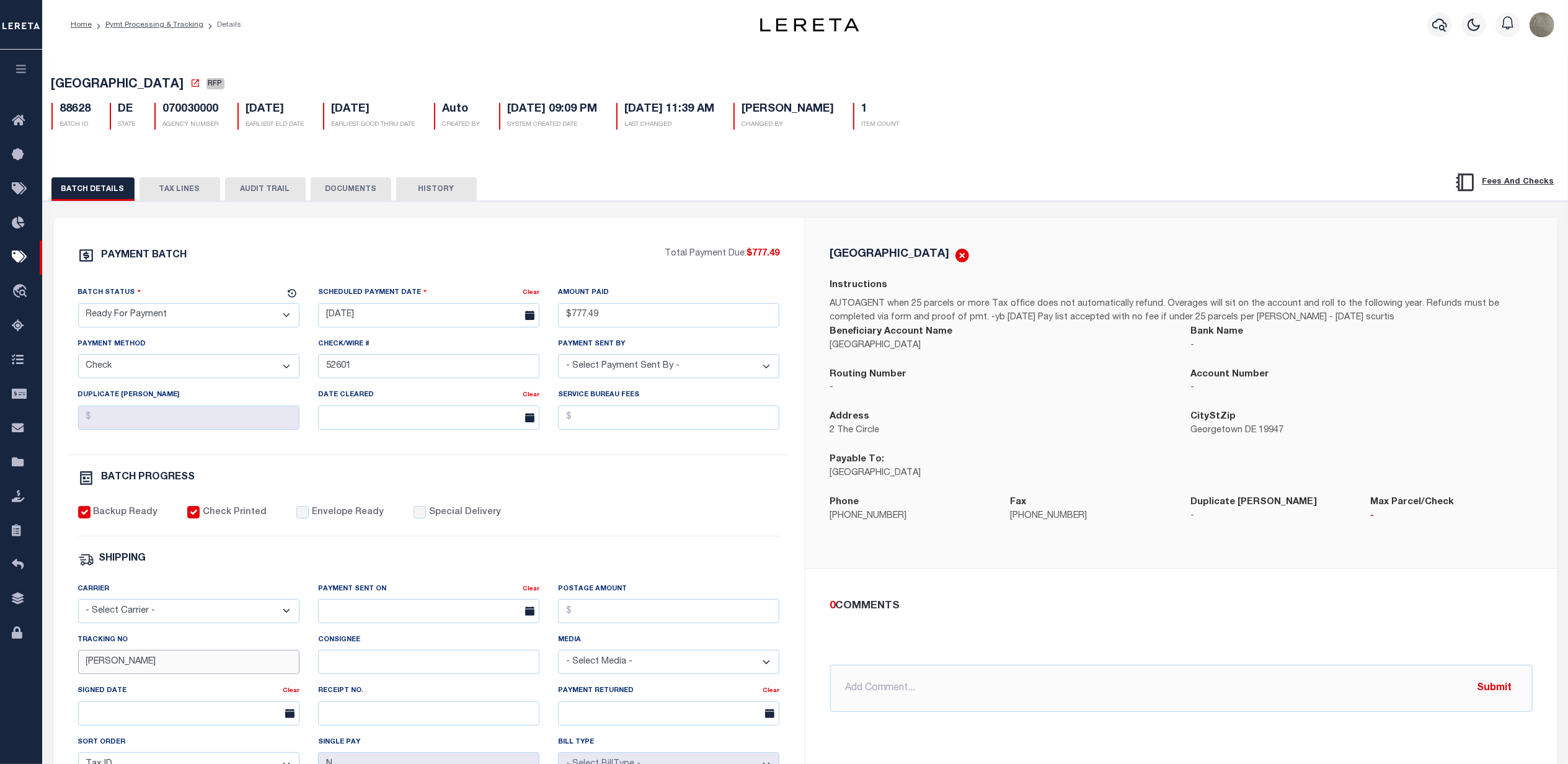
click at [156, 665] on input "[PERSON_NAME]" at bounding box center [189, 662] width 221 height 24
paste input "883789386852"
drag, startPoint x: 165, startPoint y: 314, endPoint x: 165, endPoint y: 321, distance: 7.0
click at [165, 314] on select "- Select Status - Scheduled for Payment Ready For Payment Payment Sent Cleared …" at bounding box center [189, 315] width 221 height 24
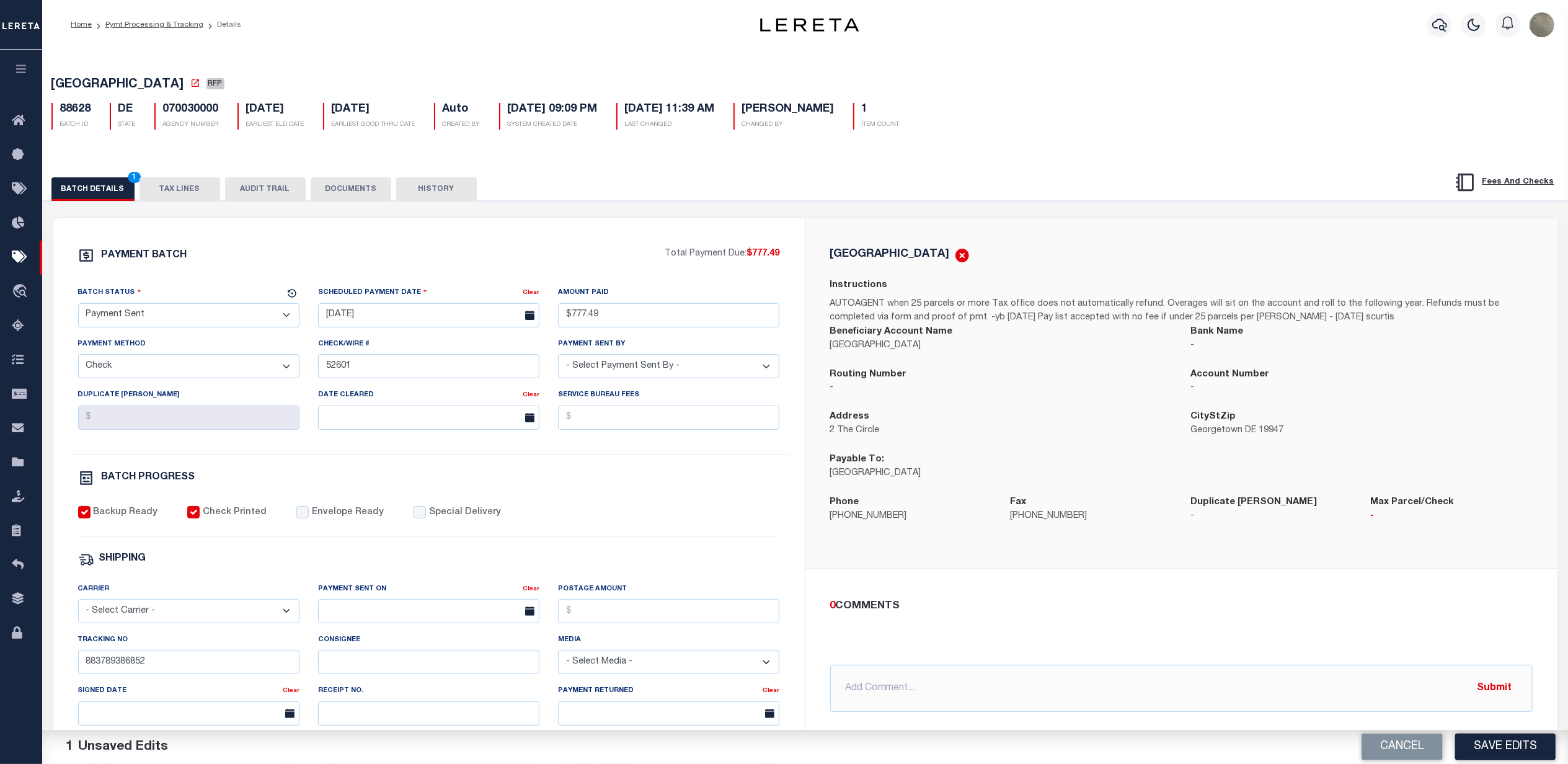
click at [78, 307] on select "- Select Status - Scheduled for Payment Ready For Payment Payment Sent Cleared …" at bounding box center [189, 315] width 221 height 24
click at [296, 518] on input "Envelope Ready" at bounding box center [302, 512] width 13 height 13
click at [411, 619] on input "text" at bounding box center [429, 611] width 221 height 24
click at [467, 547] on span "22" at bounding box center [467, 547] width 24 height 24
drag, startPoint x: 647, startPoint y: 628, endPoint x: 644, endPoint y: 612, distance: 16.3
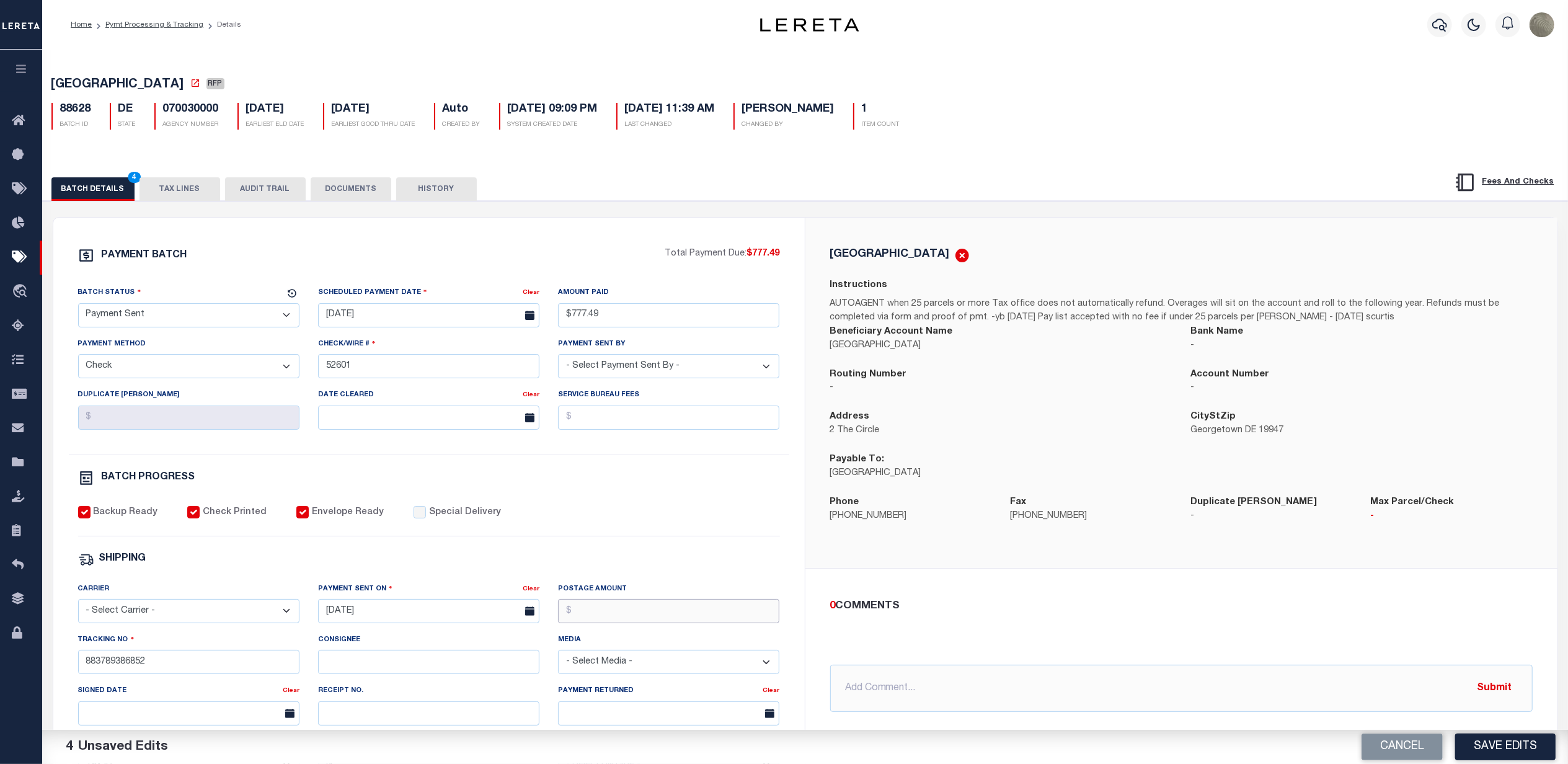
click at [647, 624] on input "Postage Amount" at bounding box center [669, 611] width 221 height 24
click at [547, 546] on div "PAYMENT BATCH Total Payment Due: $777.49 Batch Status - Select Status -" at bounding box center [429, 581] width 721 height 667
click at [226, 616] on select "- Select Carrier - E-mail Fax Fedex FTP Other UPS USPS" at bounding box center [189, 611] width 221 height 24
click at [78, 608] on select "- Select Carrier - E-mail Fax Fedex FTP Other UPS USPS" at bounding box center [189, 611] width 221 height 24
click at [1497, 751] on button "Save Edits" at bounding box center [1505, 747] width 101 height 27
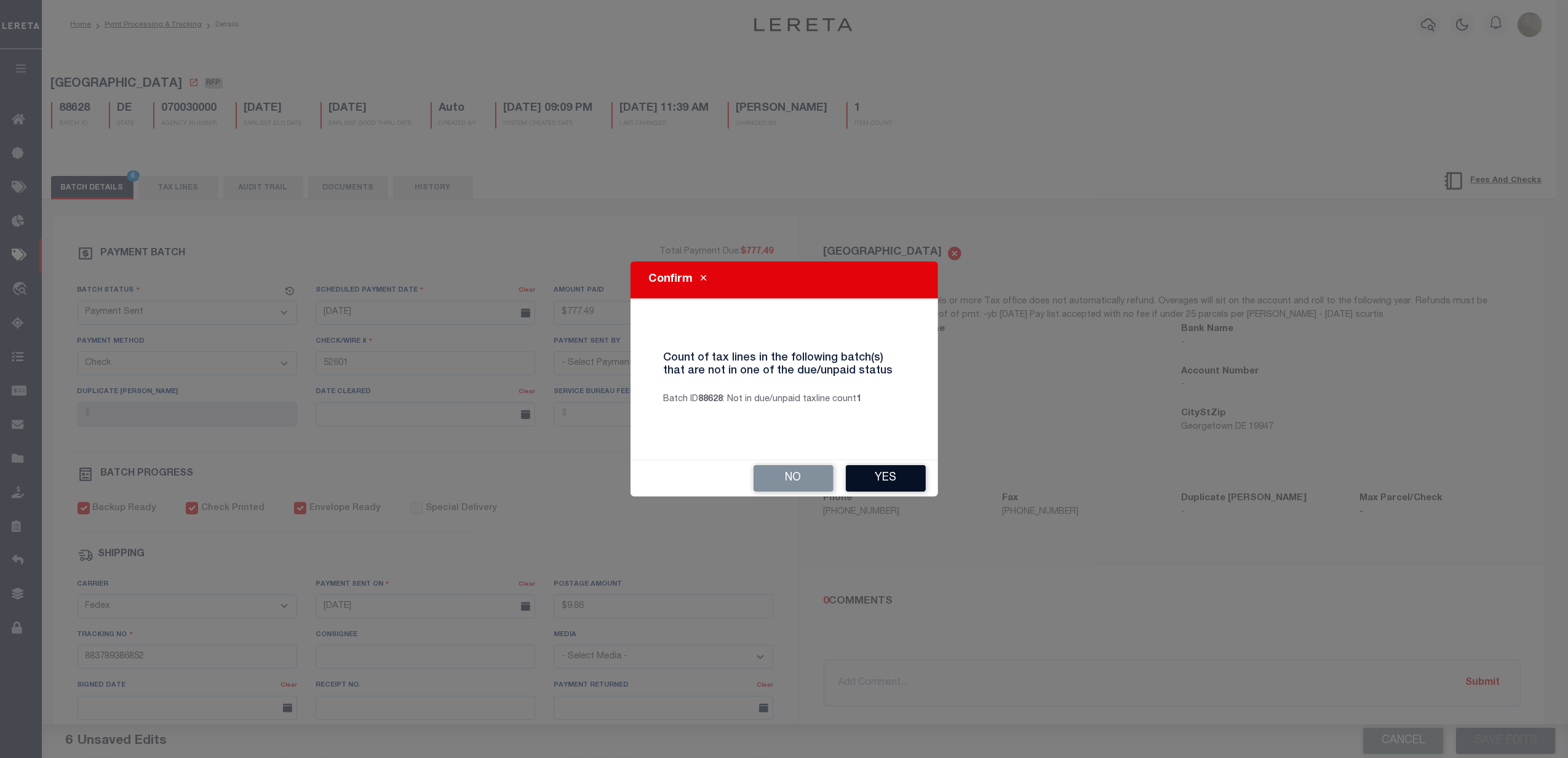
click at [862, 473] on button "Yes" at bounding box center [886, 478] width 80 height 27
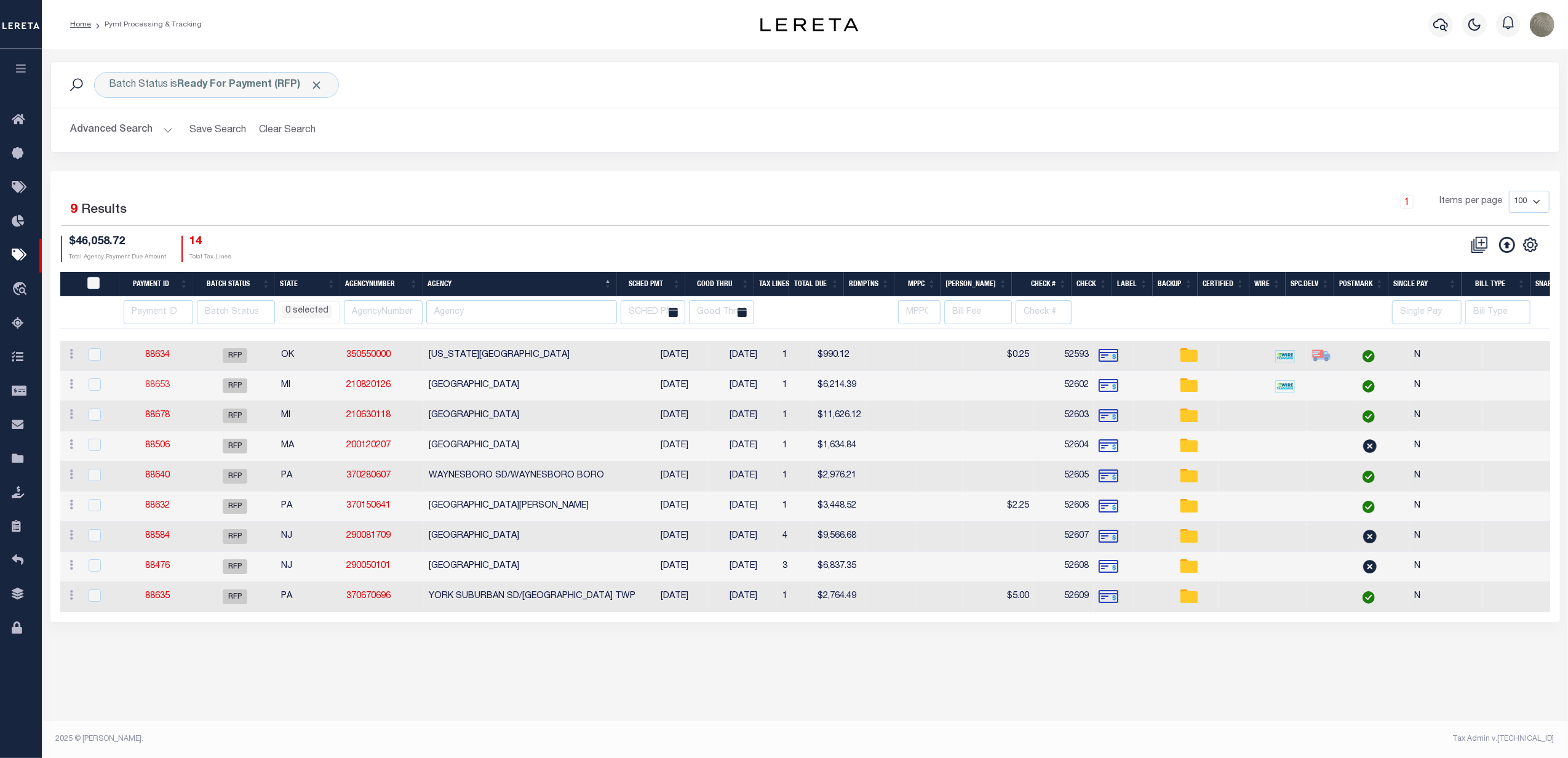
click at [160, 386] on link "88653" at bounding box center [157, 385] width 25 height 8
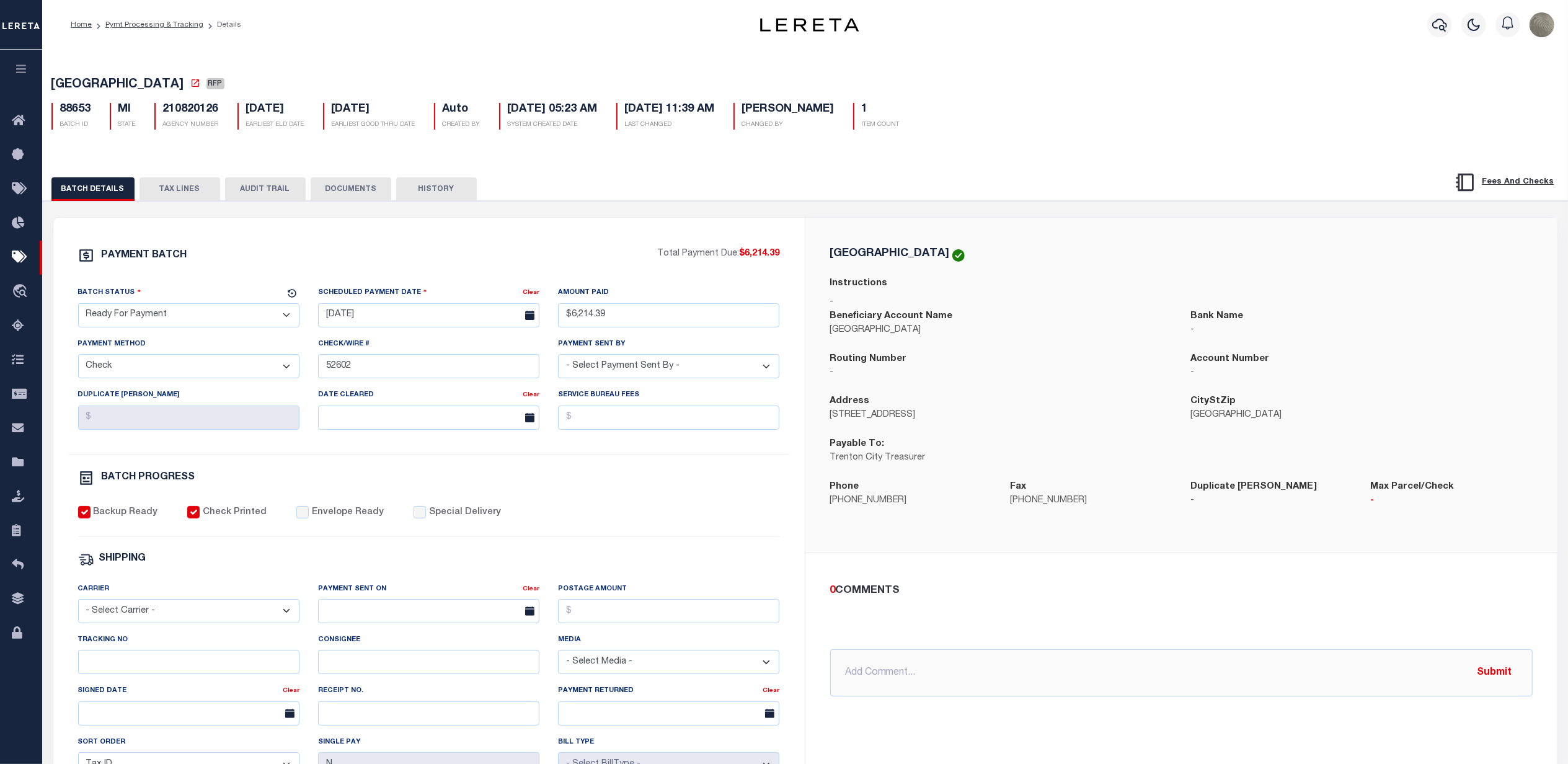
click at [130, 321] on select "- Select Status - Scheduled for Payment Ready For Payment Payment Sent Cleared …" at bounding box center [189, 315] width 221 height 24
click at [78, 307] on select "- Select Status - Scheduled for Payment Ready For Payment Payment Sent Cleared …" at bounding box center [189, 315] width 221 height 24
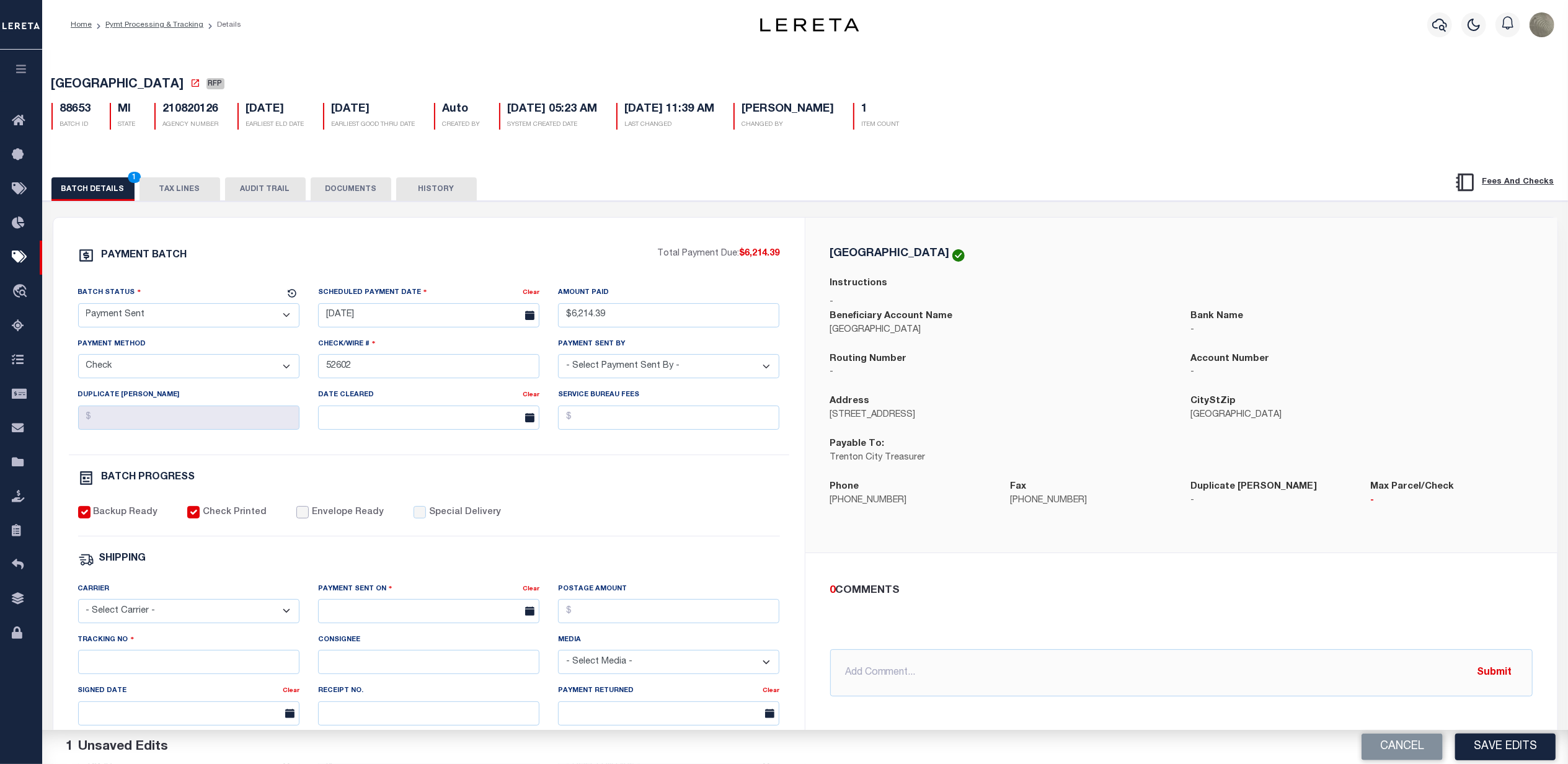
click at [296, 517] on input "Envelope Ready" at bounding box center [302, 512] width 13 height 13
click at [140, 615] on select "- Select Carrier - E-mail Fax Fedex FTP Other UPS USPS" at bounding box center [189, 611] width 221 height 24
click at [78, 608] on select "- Select Carrier - E-mail Fax Fedex FTP Other UPS USPS" at bounding box center [189, 611] width 221 height 24
click at [492, 624] on input "text" at bounding box center [429, 611] width 221 height 24
click at [472, 549] on span "22" at bounding box center [467, 547] width 24 height 24
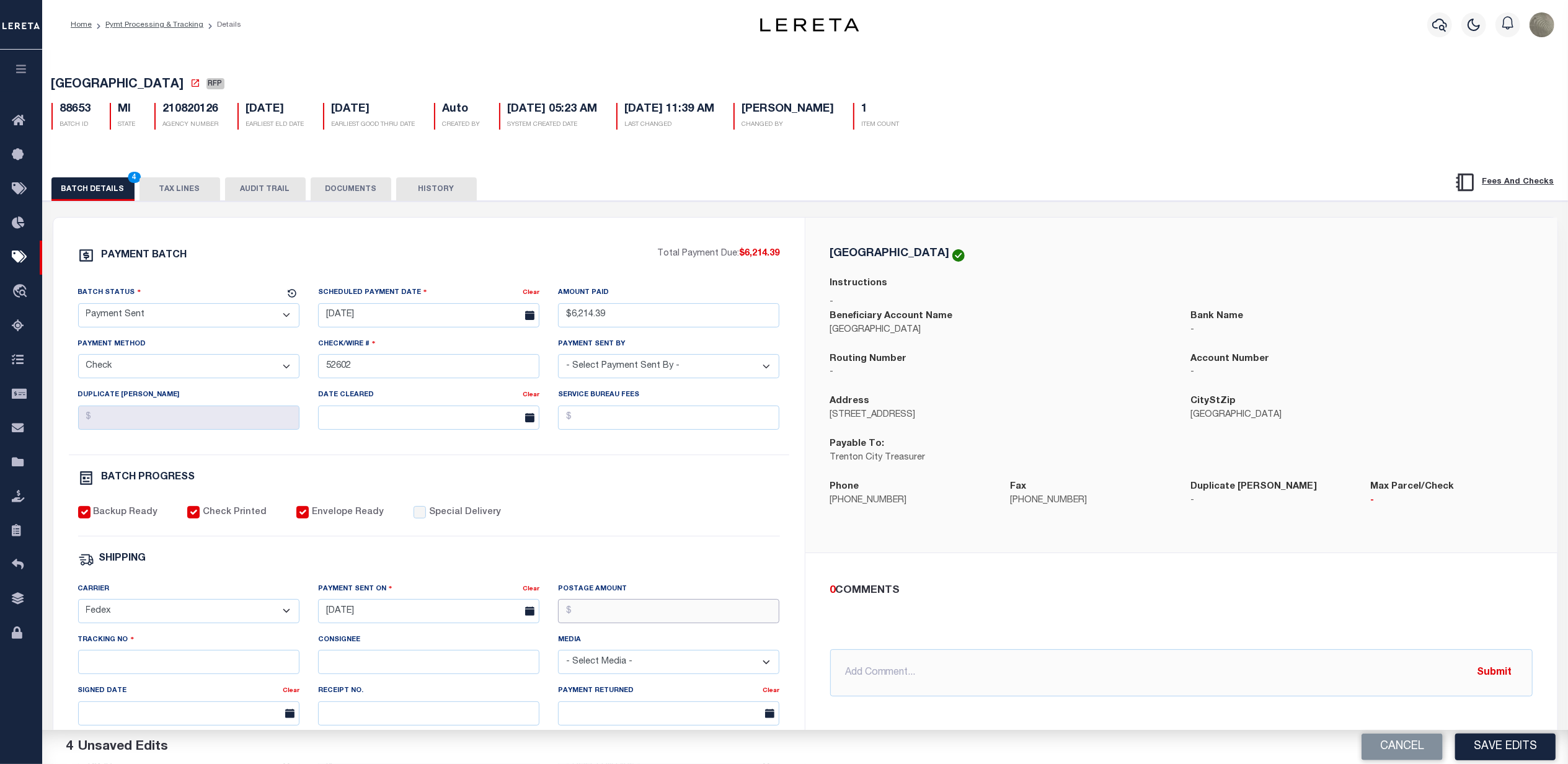
click at [627, 624] on input "Postage Amount" at bounding box center [669, 611] width 221 height 24
click at [182, 659] on div "Tracking No" at bounding box center [189, 654] width 221 height 41
click at [182, 671] on input "Tracking No" at bounding box center [189, 662] width 221 height 24
click at [703, 524] on div "Backup Ready Check Printed Envelope Ready Special Delivery" at bounding box center [429, 522] width 702 height 30
click at [1527, 743] on button "Save Edits" at bounding box center [1505, 747] width 101 height 27
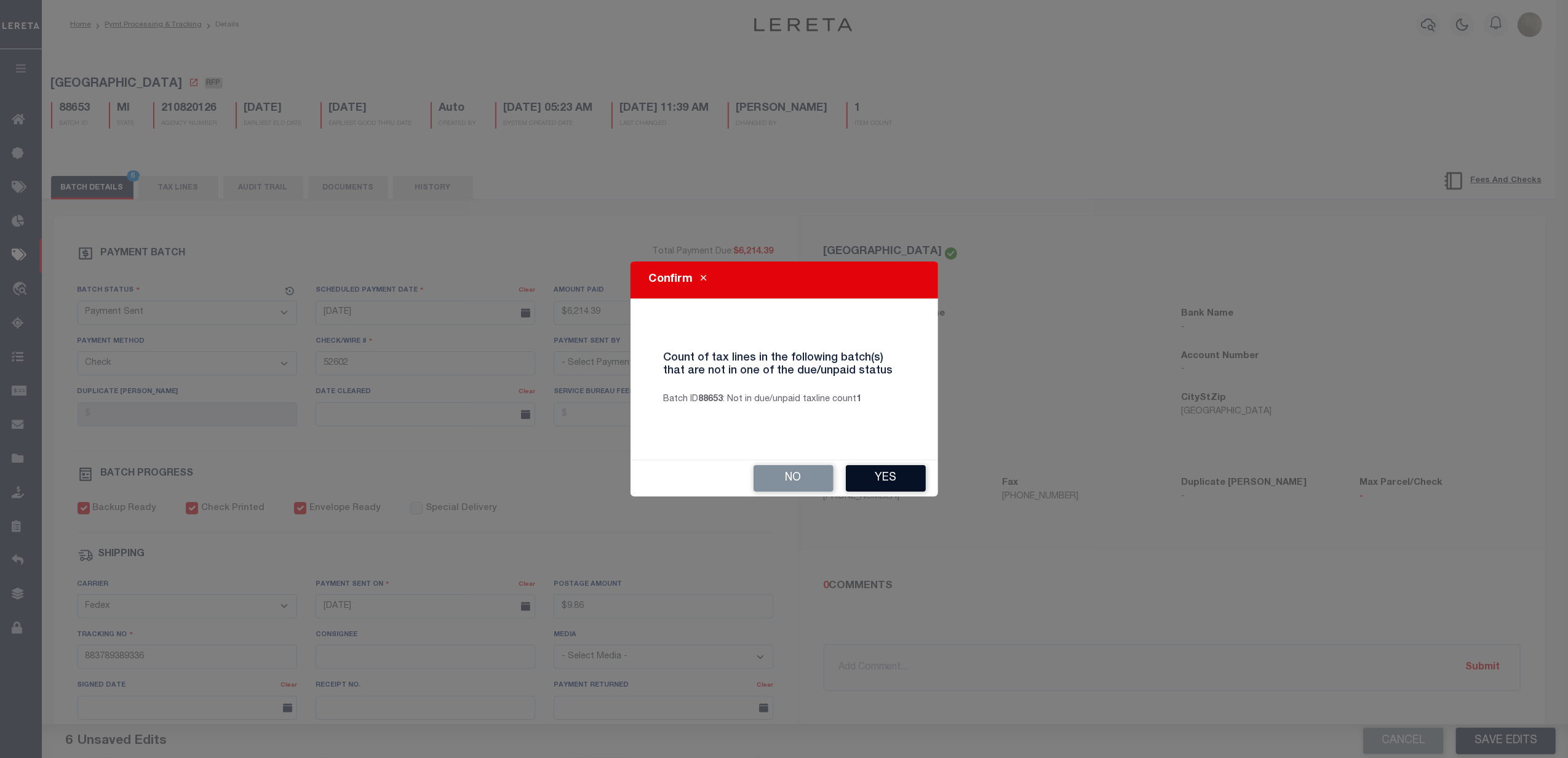
click at [912, 483] on button "Yes" at bounding box center [886, 478] width 80 height 27
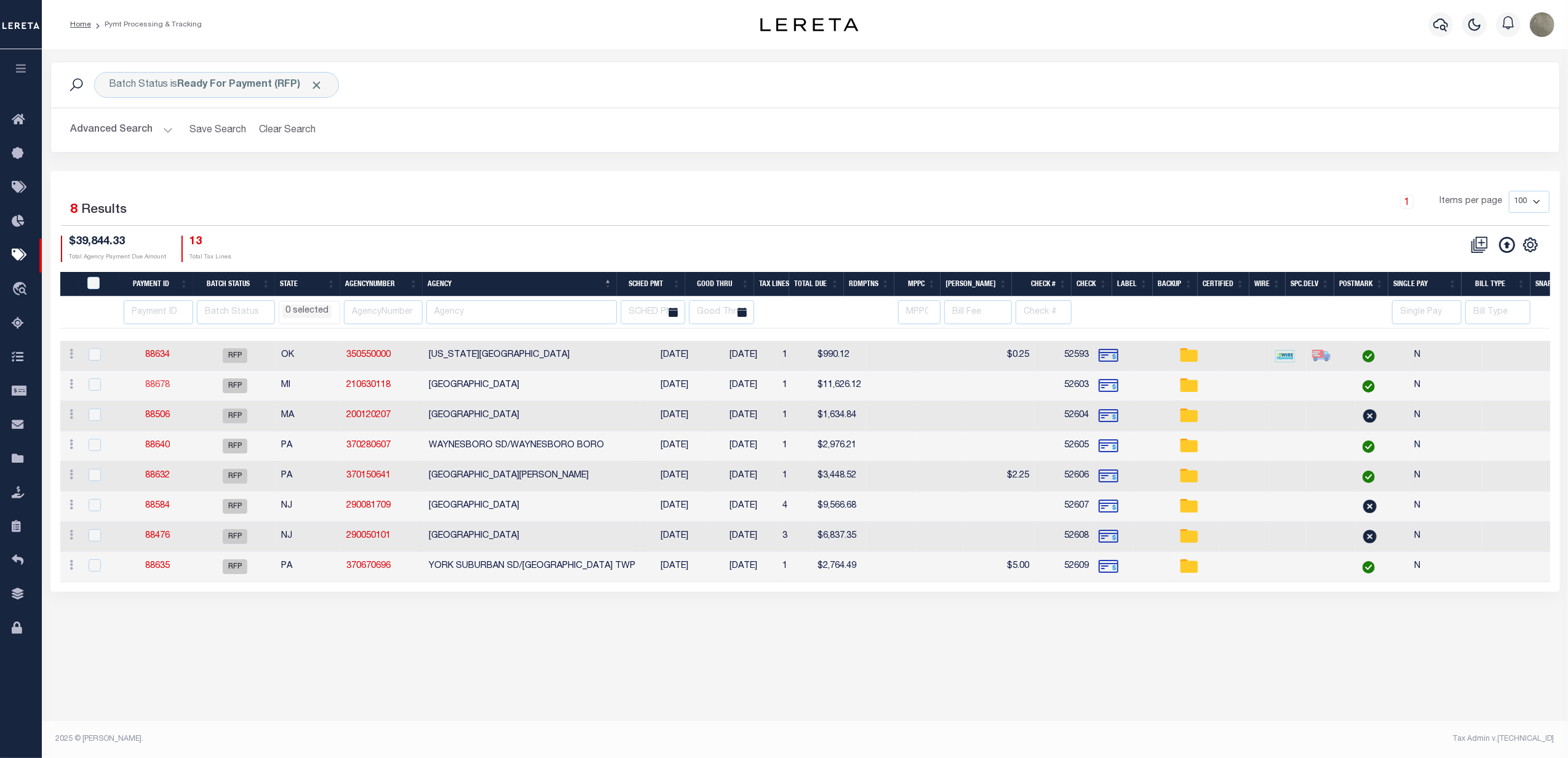
click at [159, 385] on link "88678" at bounding box center [157, 385] width 25 height 8
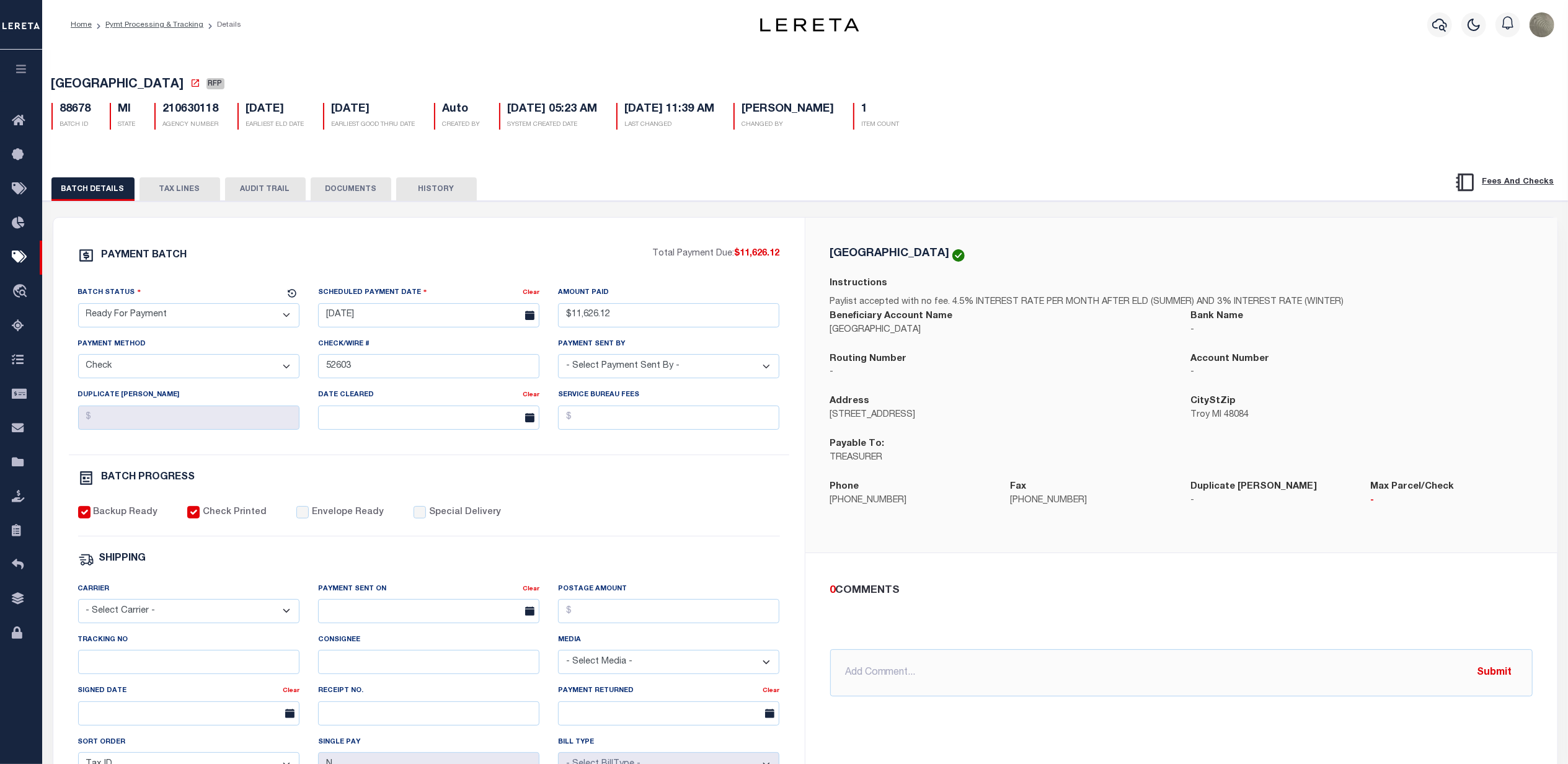
click at [128, 334] on div "Batch Status - Select Status - Scheduled for Payment Ready For Payment Payment …" at bounding box center [189, 311] width 240 height 51
click at [134, 323] on select "- Select Status - Scheduled for Payment Ready For Payment Payment Sent Cleared …" at bounding box center [189, 315] width 221 height 24
click at [78, 307] on select "- Select Status - Scheduled for Payment Ready For Payment Payment Sent Cleared …" at bounding box center [189, 315] width 221 height 24
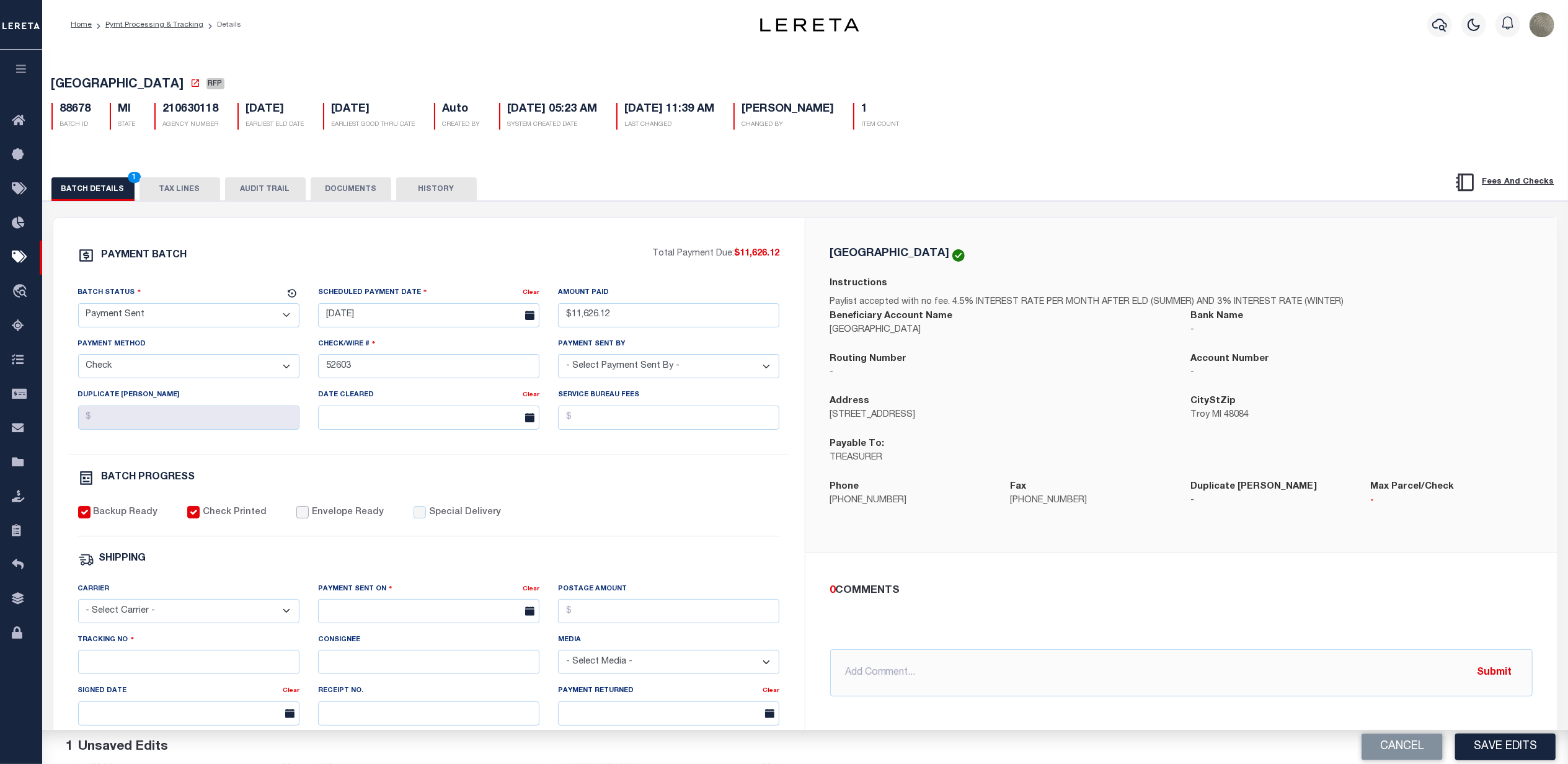
click at [301, 518] on input "Envelope Ready" at bounding box center [302, 512] width 13 height 13
drag, startPoint x: 184, startPoint y: 611, endPoint x: 180, endPoint y: 618, distance: 8.1
click at [182, 616] on select "- Select Carrier - E-mail Fax Fedex FTP Other UPS USPS" at bounding box center [189, 611] width 221 height 24
click at [78, 608] on select "- Select Carrier - E-mail Fax Fedex FTP Other UPS USPS" at bounding box center [189, 611] width 221 height 24
click at [448, 621] on input "text" at bounding box center [429, 611] width 221 height 24
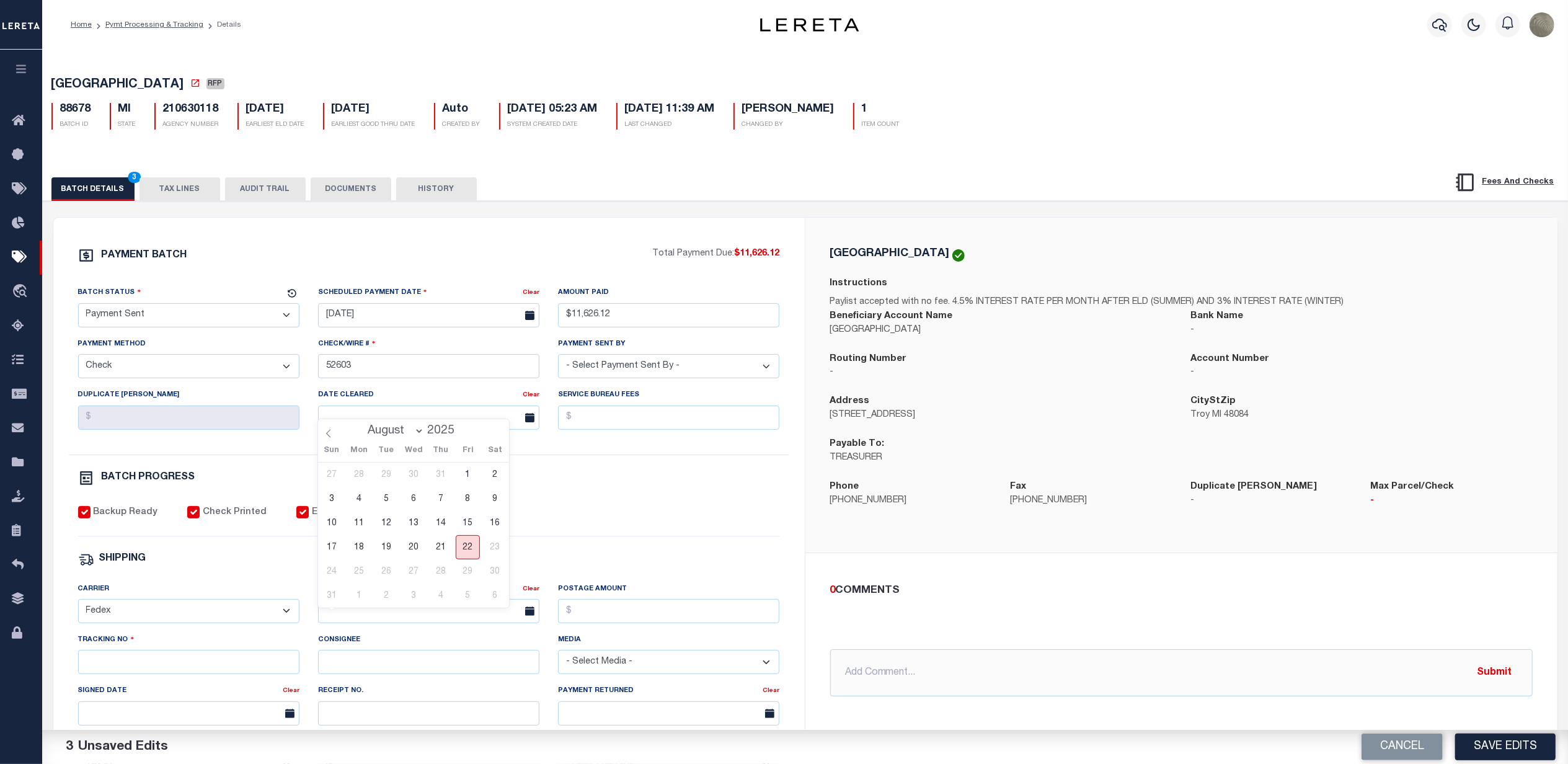
click at [464, 550] on span "22" at bounding box center [467, 547] width 24 height 24
click at [615, 624] on input "Postage Amount" at bounding box center [669, 611] width 221 height 24
click at [125, 671] on input "Tracking No" at bounding box center [189, 662] width 221 height 24
click at [109, 674] on input "Tracking No" at bounding box center [189, 662] width 221 height 24
click at [704, 551] on div "PAYMENT BATCH Total Payment Due: $11,626.12 Batch Status - Select Status -" at bounding box center [429, 581] width 721 height 667
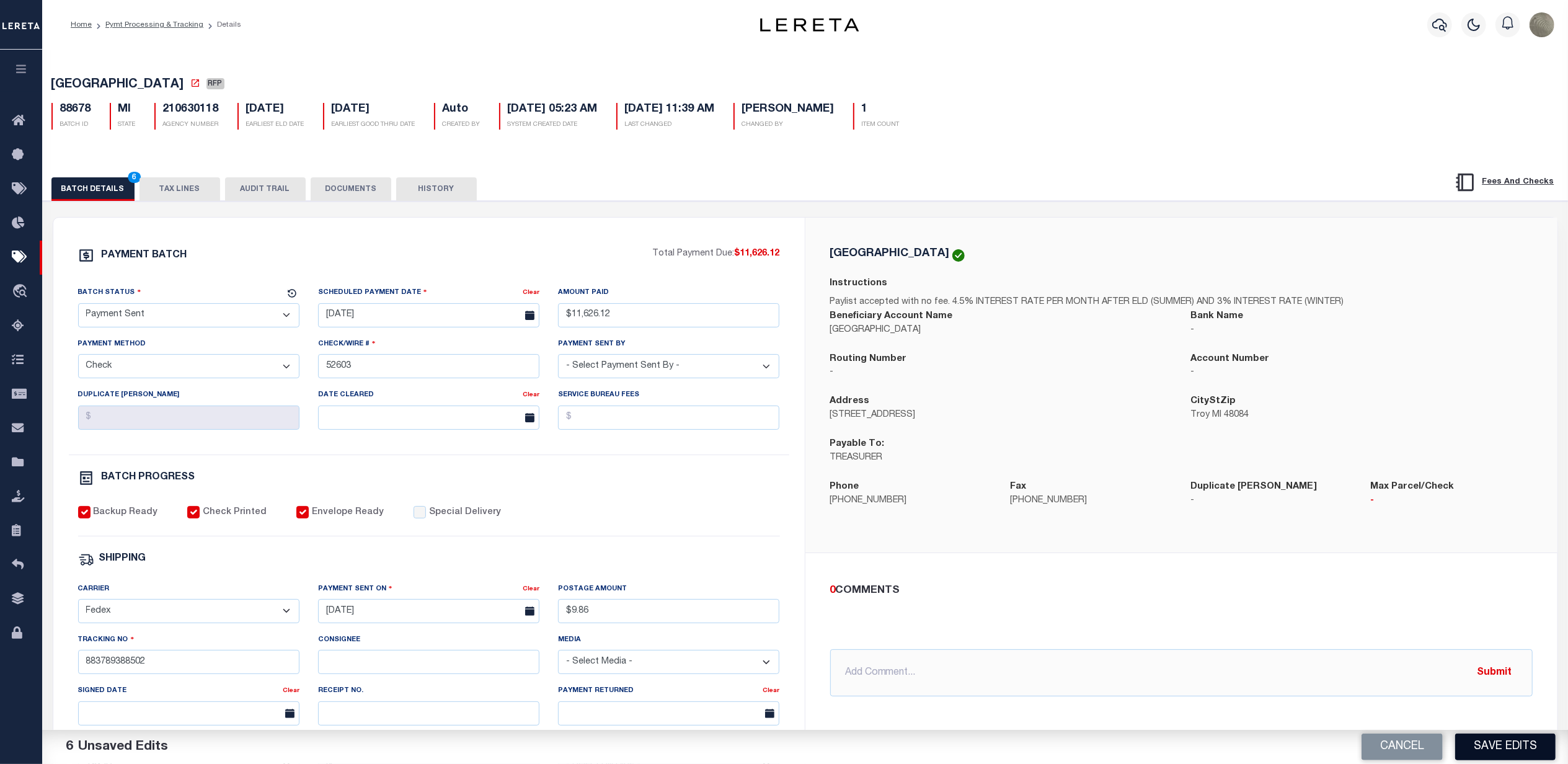
click at [1488, 740] on button "Save Edits" at bounding box center [1505, 747] width 101 height 27
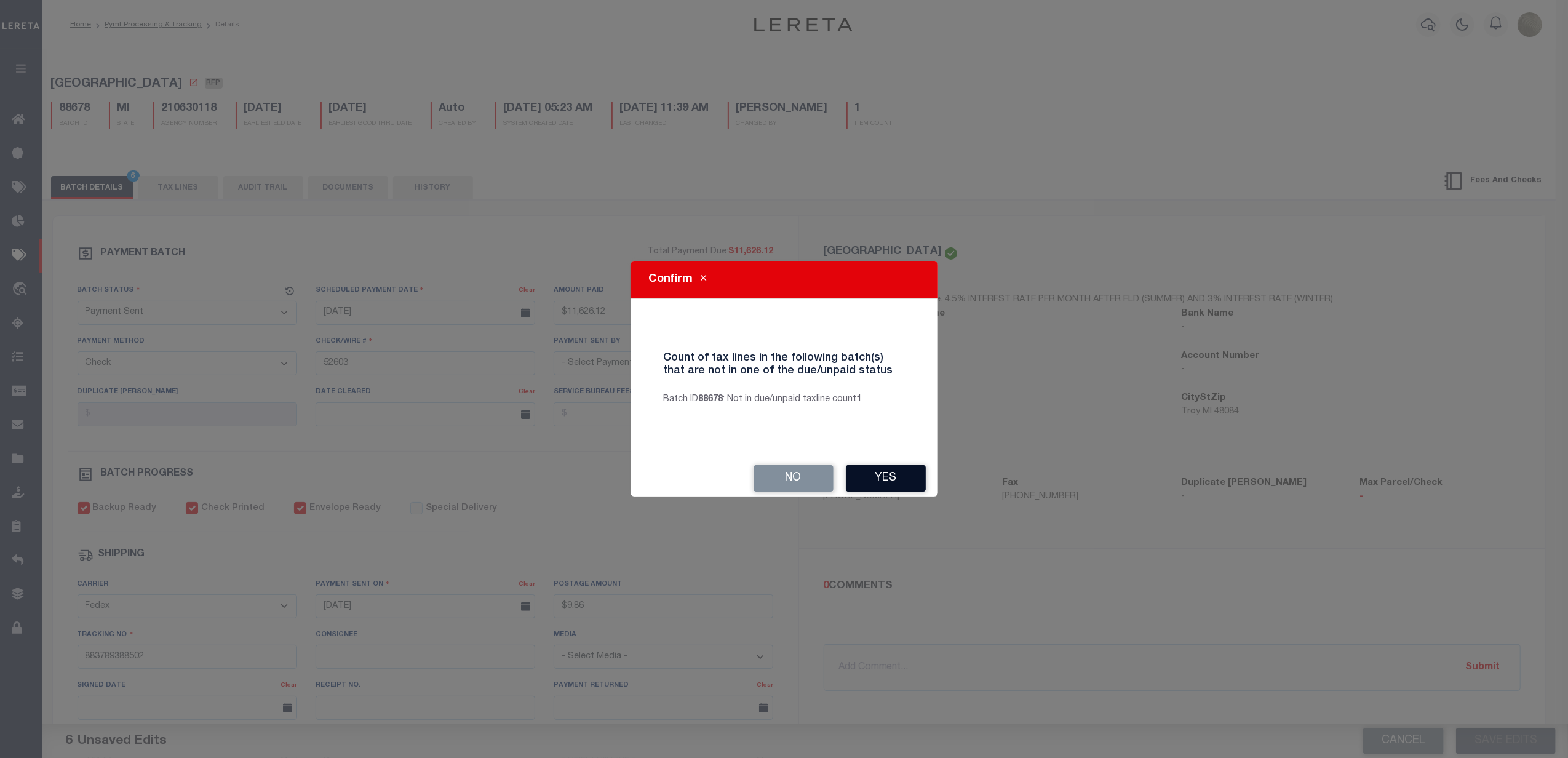
click at [892, 471] on button "Yes" at bounding box center [886, 478] width 80 height 27
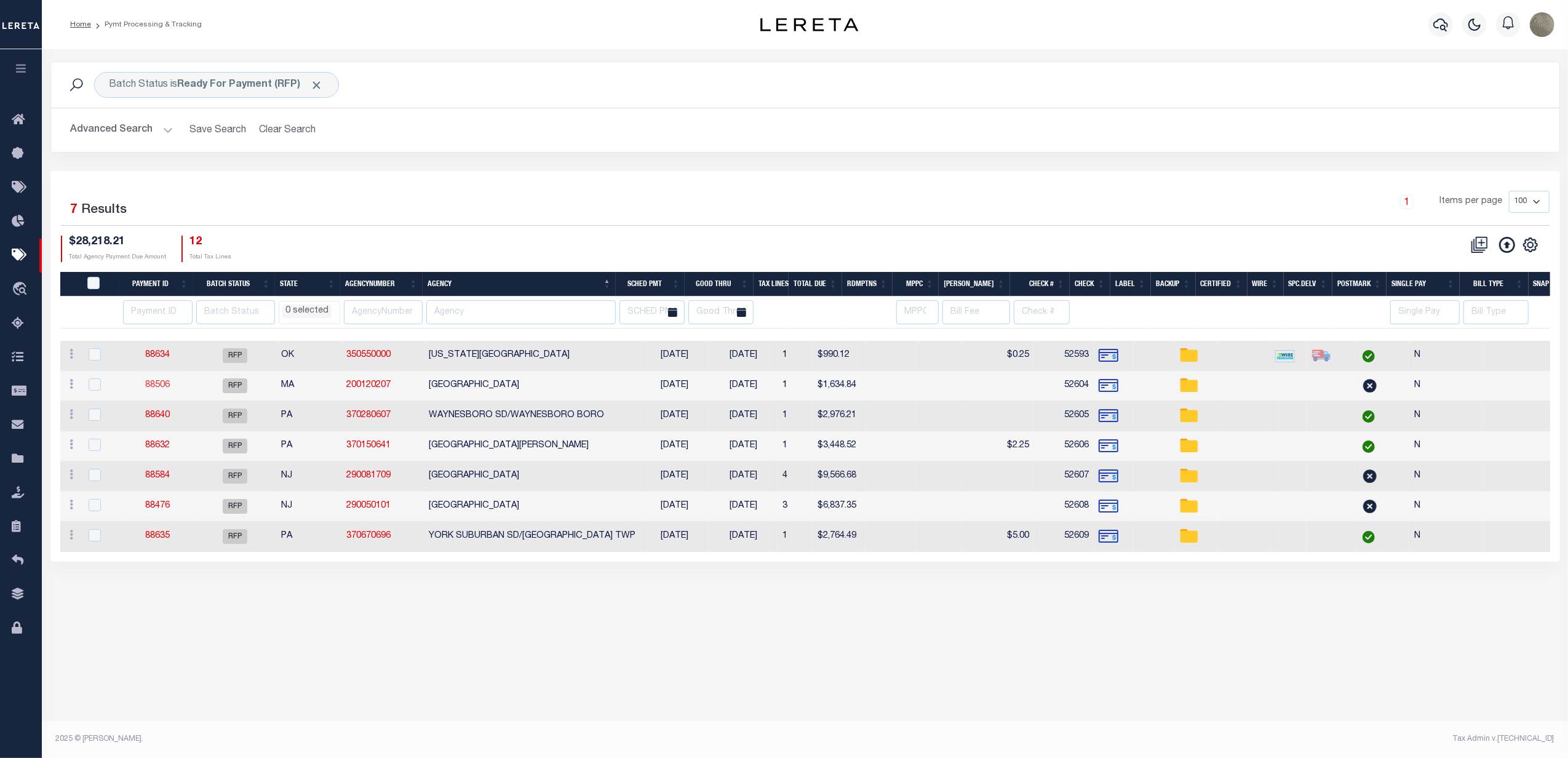
click at [156, 386] on link "88506" at bounding box center [157, 385] width 25 height 8
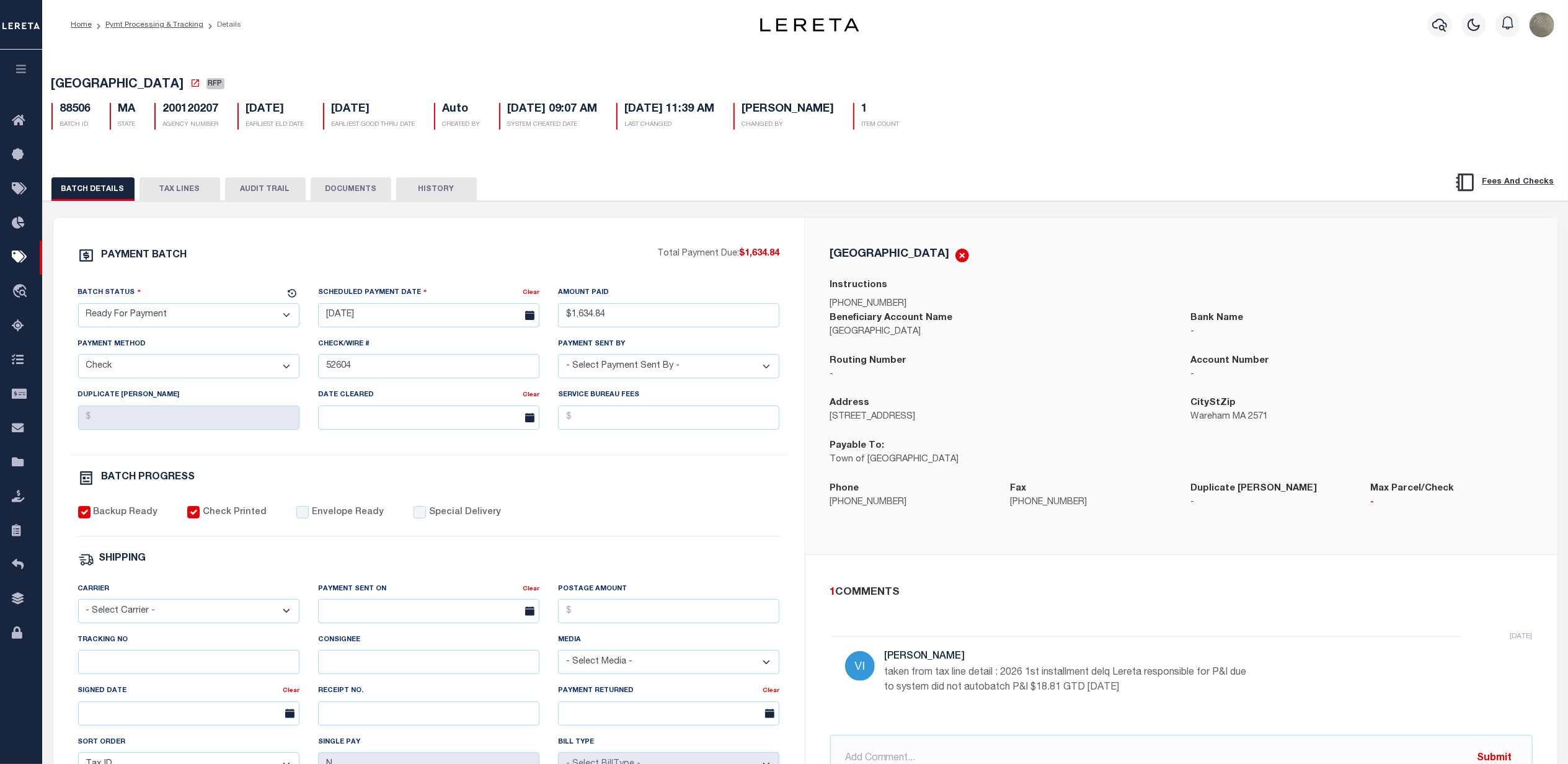
click at [144, 317] on select "- Select Status - Scheduled for Payment Ready For Payment Payment Sent Cleared …" at bounding box center [189, 315] width 221 height 24
click at [78, 307] on select "- Select Status - Scheduled for Payment Ready For Payment Payment Sent Cleared …" at bounding box center [189, 315] width 221 height 24
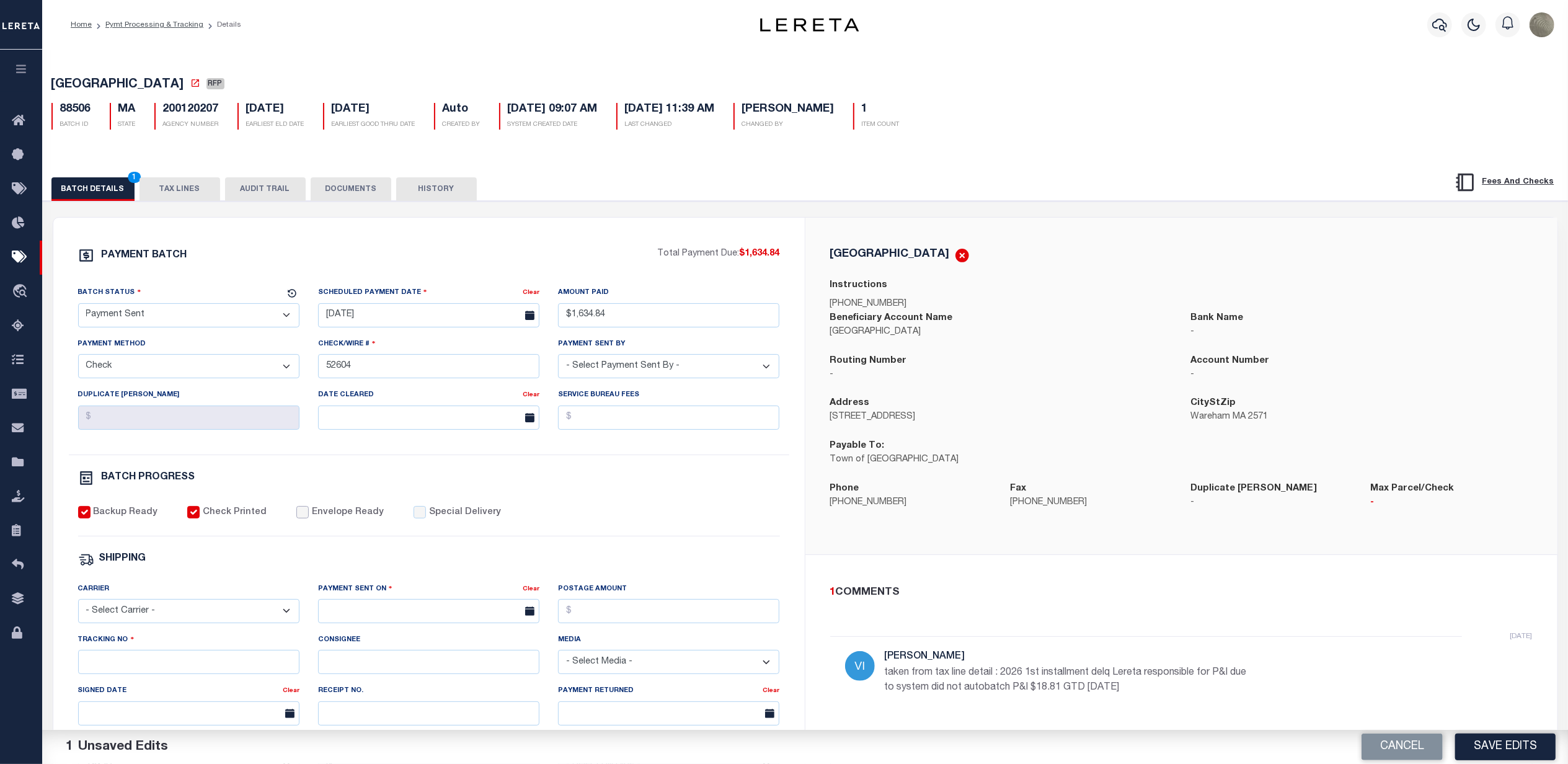
click at [296, 518] on input "Envelope Ready" at bounding box center [302, 512] width 13 height 13
click at [104, 624] on select "- Select Carrier - E-mail Fax Fedex FTP Other UPS USPS" at bounding box center [189, 611] width 221 height 24
click at [78, 608] on select "- Select Carrier - E-mail Fax Fedex FTP Other UPS USPS" at bounding box center [189, 611] width 221 height 24
click at [407, 624] on input "text" at bounding box center [429, 611] width 221 height 24
click at [408, 624] on input "text" at bounding box center [429, 611] width 221 height 24
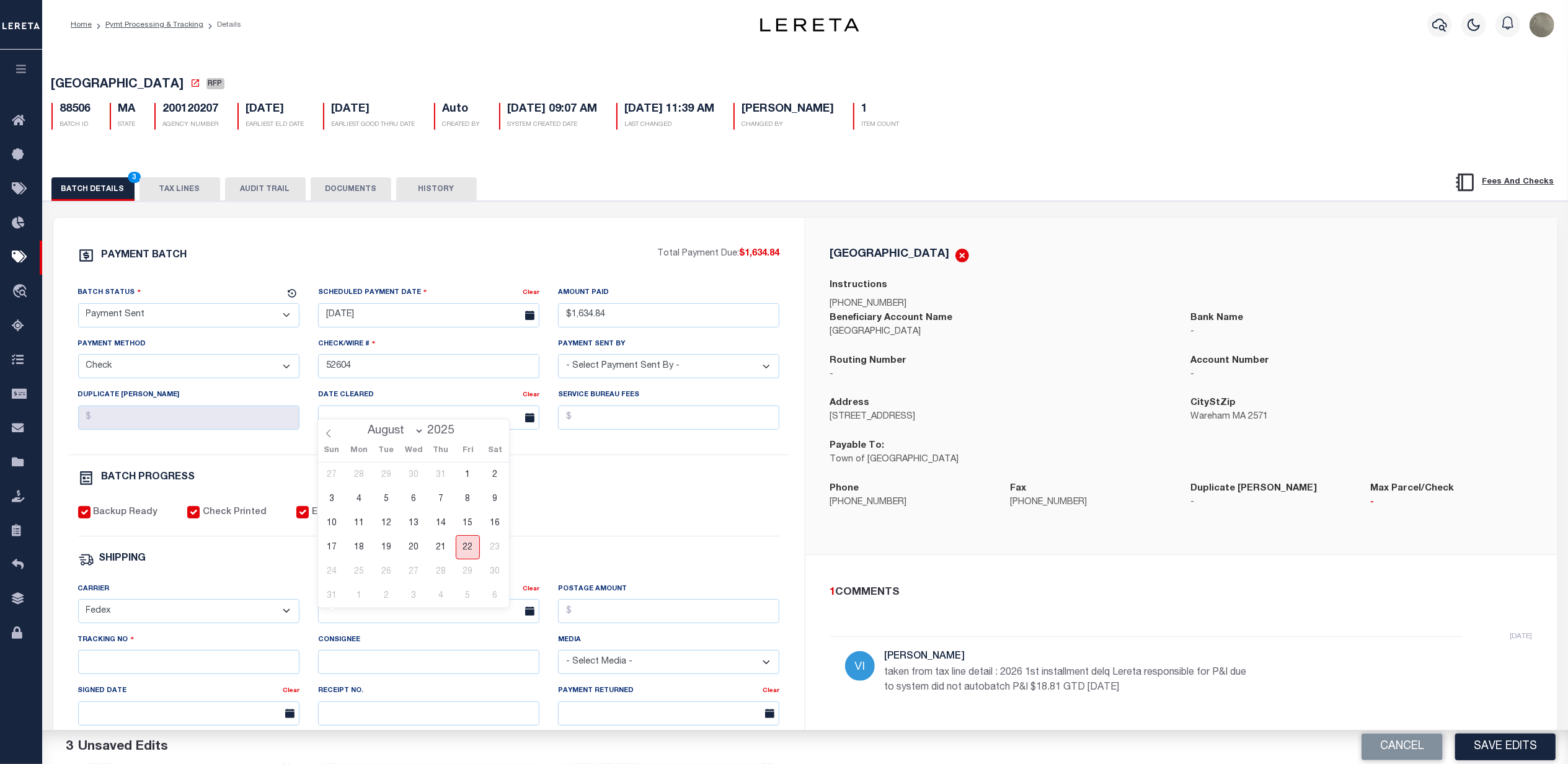
click at [466, 553] on span "22" at bounding box center [467, 547] width 24 height 24
drag, startPoint x: 610, startPoint y: 633, endPoint x: 609, endPoint y: 626, distance: 7.1
click at [610, 624] on input "Postage Amount" at bounding box center [669, 611] width 221 height 24
click at [610, 623] on input "Postage Amount" at bounding box center [669, 611] width 221 height 24
click at [140, 674] on input "Tracking No" at bounding box center [189, 662] width 221 height 24
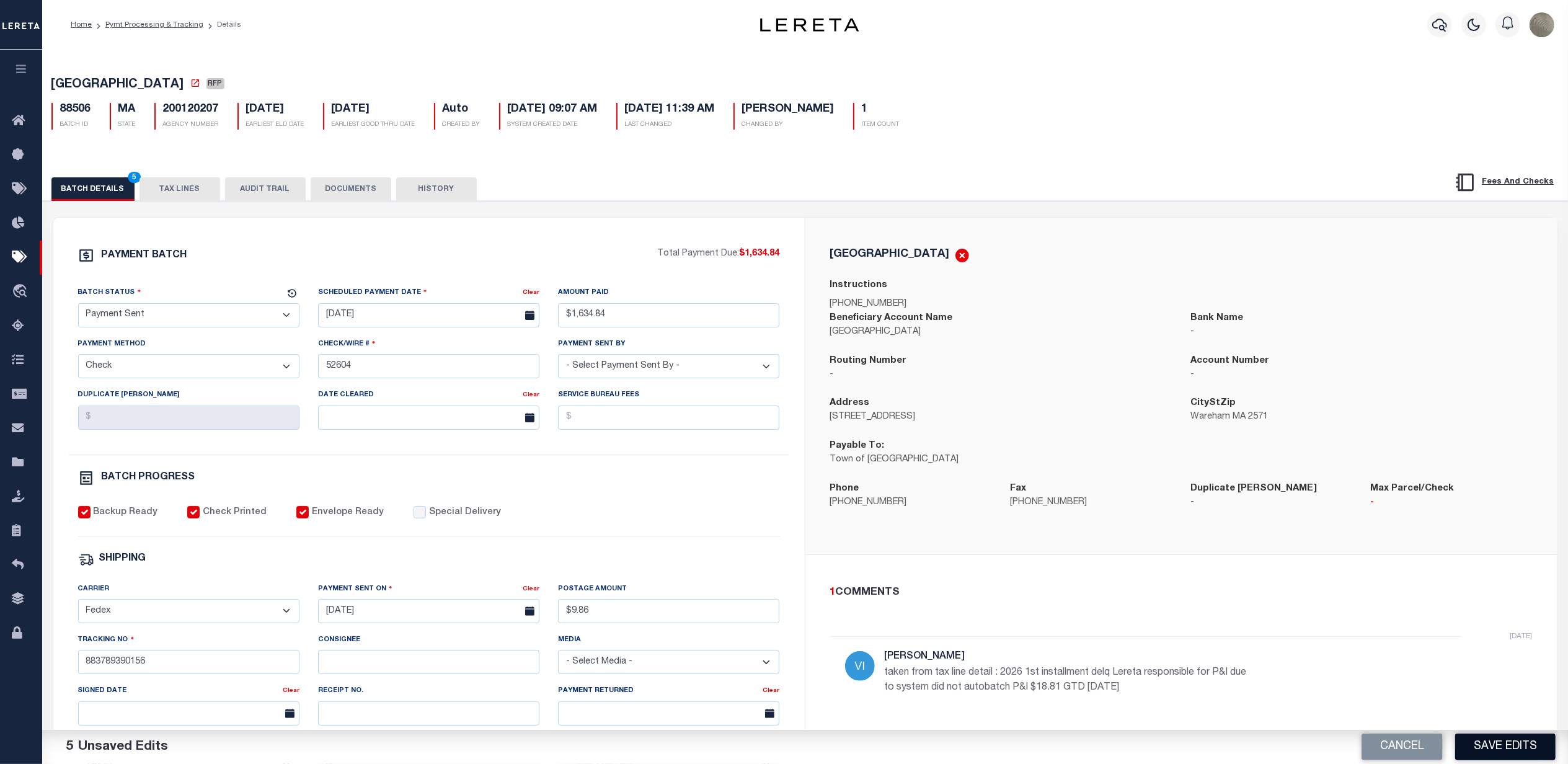
click at [1511, 743] on button "Save Edits" at bounding box center [1505, 747] width 101 height 27
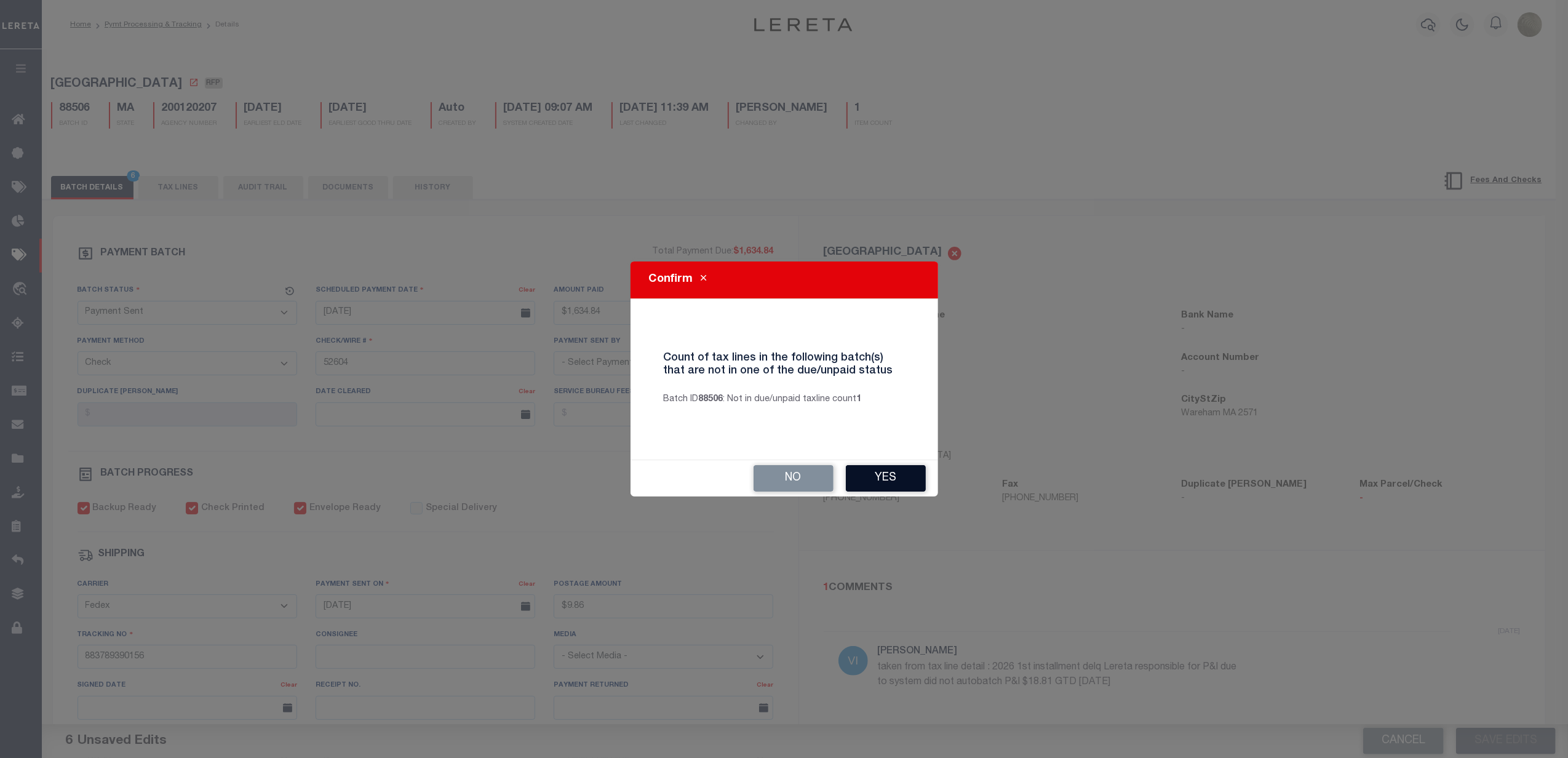
click at [894, 478] on button "Yes" at bounding box center [886, 478] width 80 height 27
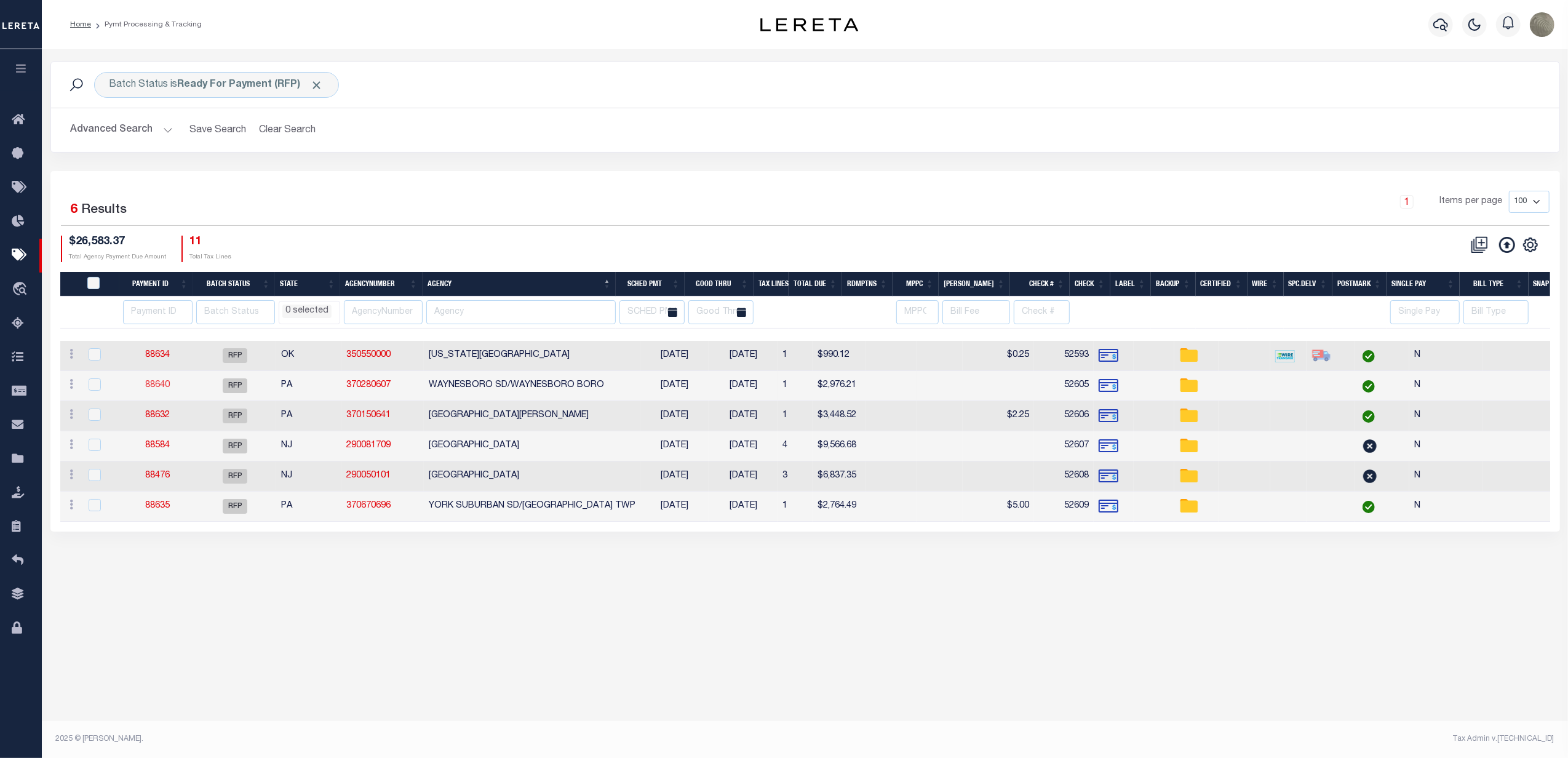
click at [153, 387] on link "88640" at bounding box center [157, 385] width 25 height 8
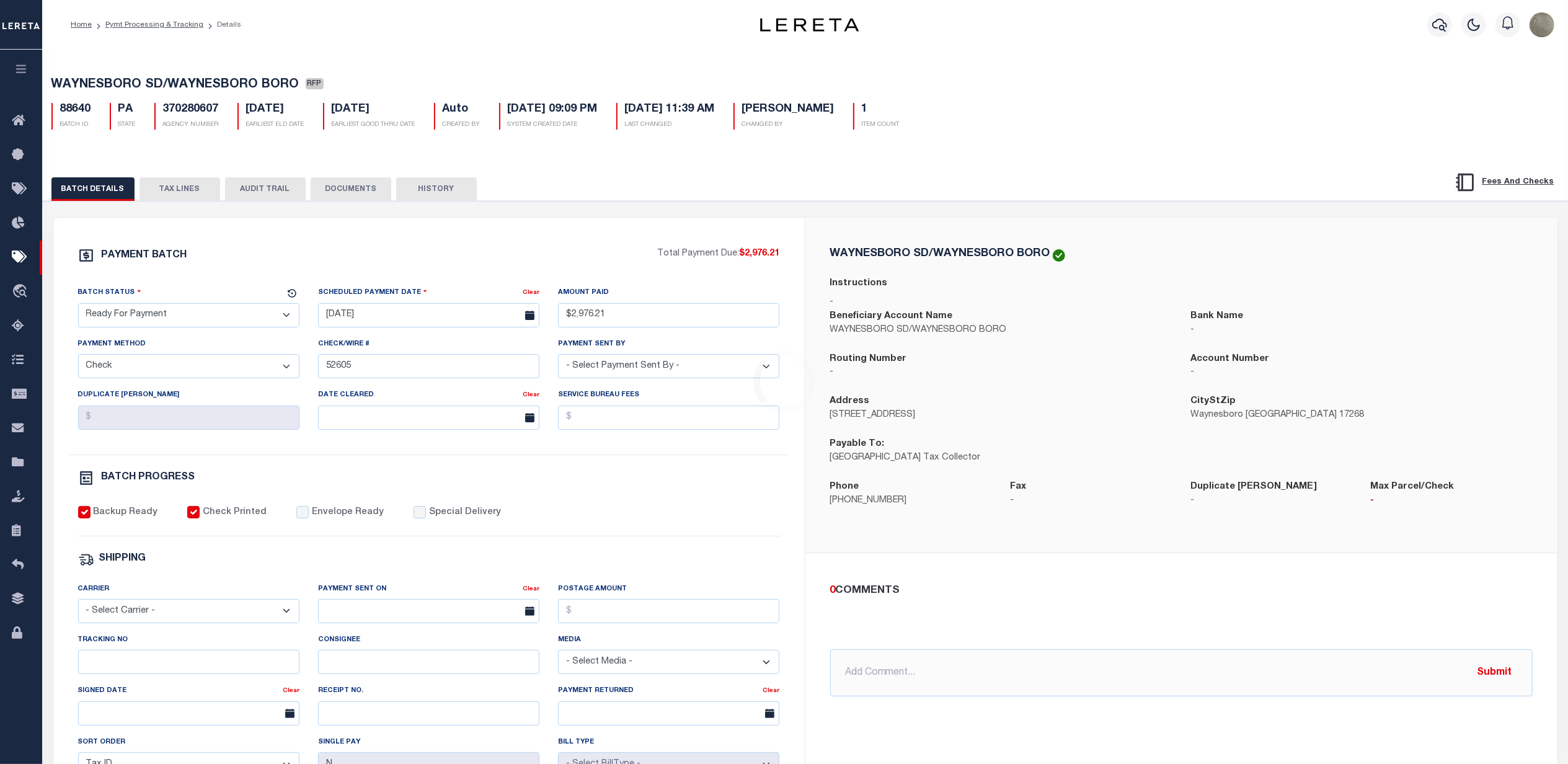
click at [174, 313] on select "- Select Status - Scheduled for Payment Ready For Payment Payment Sent Cleared …" at bounding box center [189, 315] width 221 height 24
click at [78, 307] on select "- Select Status - Scheduled for Payment Ready For Payment Payment Sent Cleared …" at bounding box center [189, 315] width 221 height 24
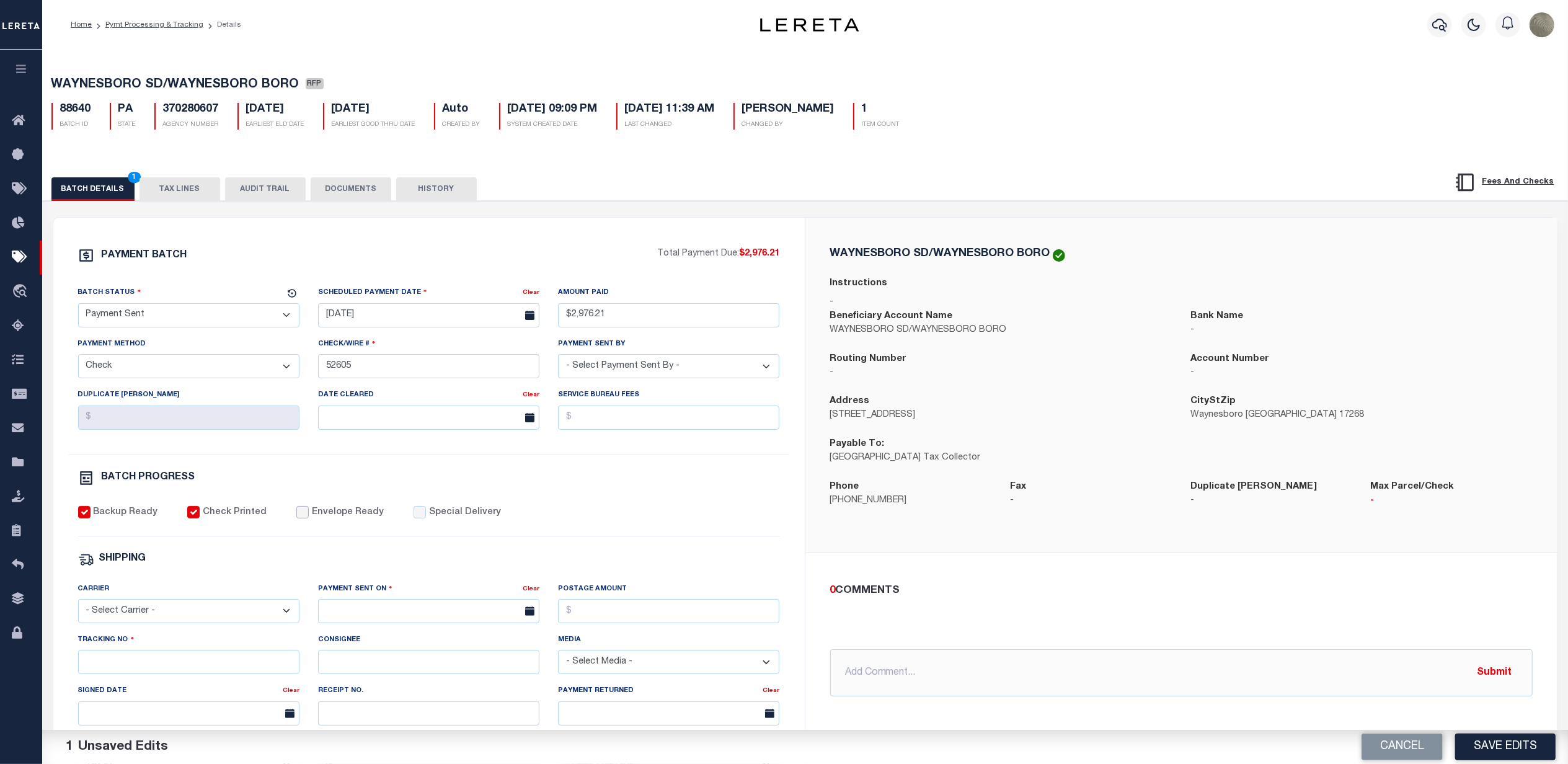
click at [298, 518] on input "Envelope Ready" at bounding box center [302, 512] width 13 height 13
click at [163, 613] on select "- Select Carrier - E-mail Fax Fedex FTP Other UPS USPS" at bounding box center [189, 611] width 221 height 24
click at [78, 608] on select "- Select Carrier - E-mail Fax Fedex FTP Other UPS USPS" at bounding box center [189, 611] width 221 height 24
click at [346, 611] on input "text" at bounding box center [429, 611] width 221 height 24
click at [467, 550] on span "22" at bounding box center [467, 547] width 24 height 24
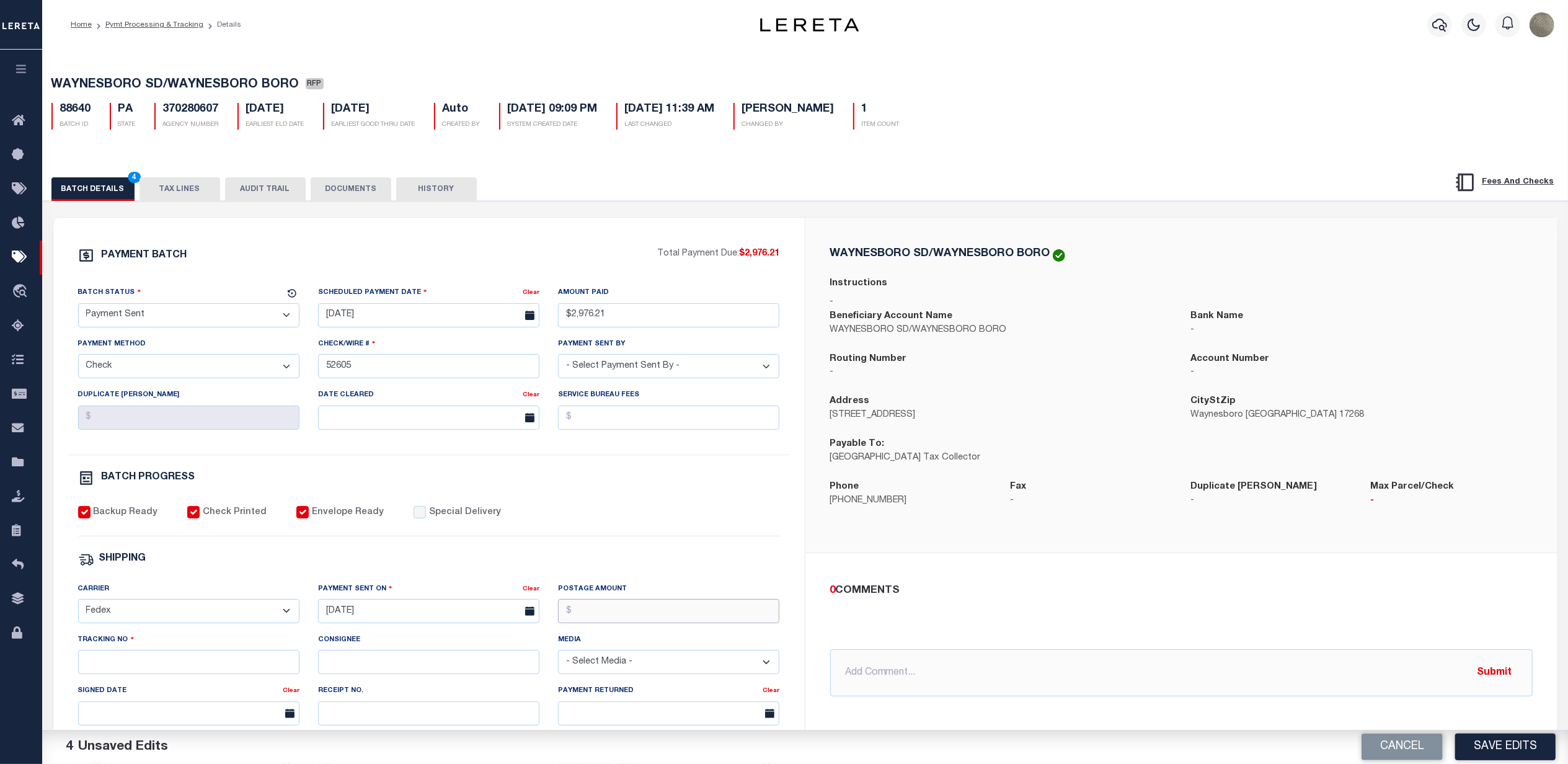
click at [657, 614] on input "Postage Amount" at bounding box center [669, 611] width 221 height 24
click at [166, 673] on input "Tracking No" at bounding box center [189, 662] width 221 height 24
click at [616, 568] on div "SHIPPING" at bounding box center [429, 559] width 702 height 16
click at [1533, 741] on button "Save Edits" at bounding box center [1505, 747] width 101 height 27
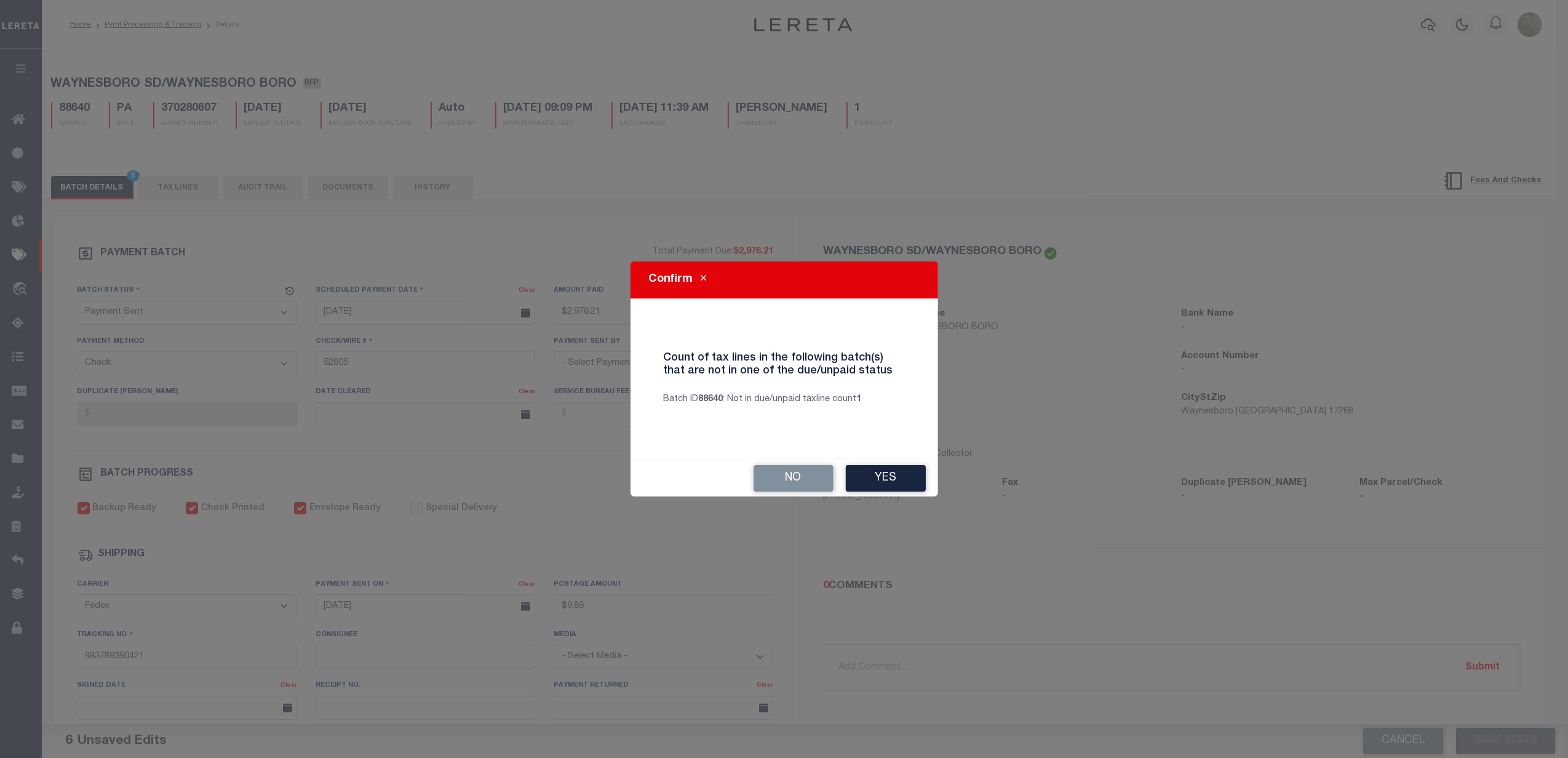
click at [876, 464] on div "No Yes" at bounding box center [784, 479] width 308 height 37
click at [874, 474] on button "Yes" at bounding box center [886, 478] width 80 height 27
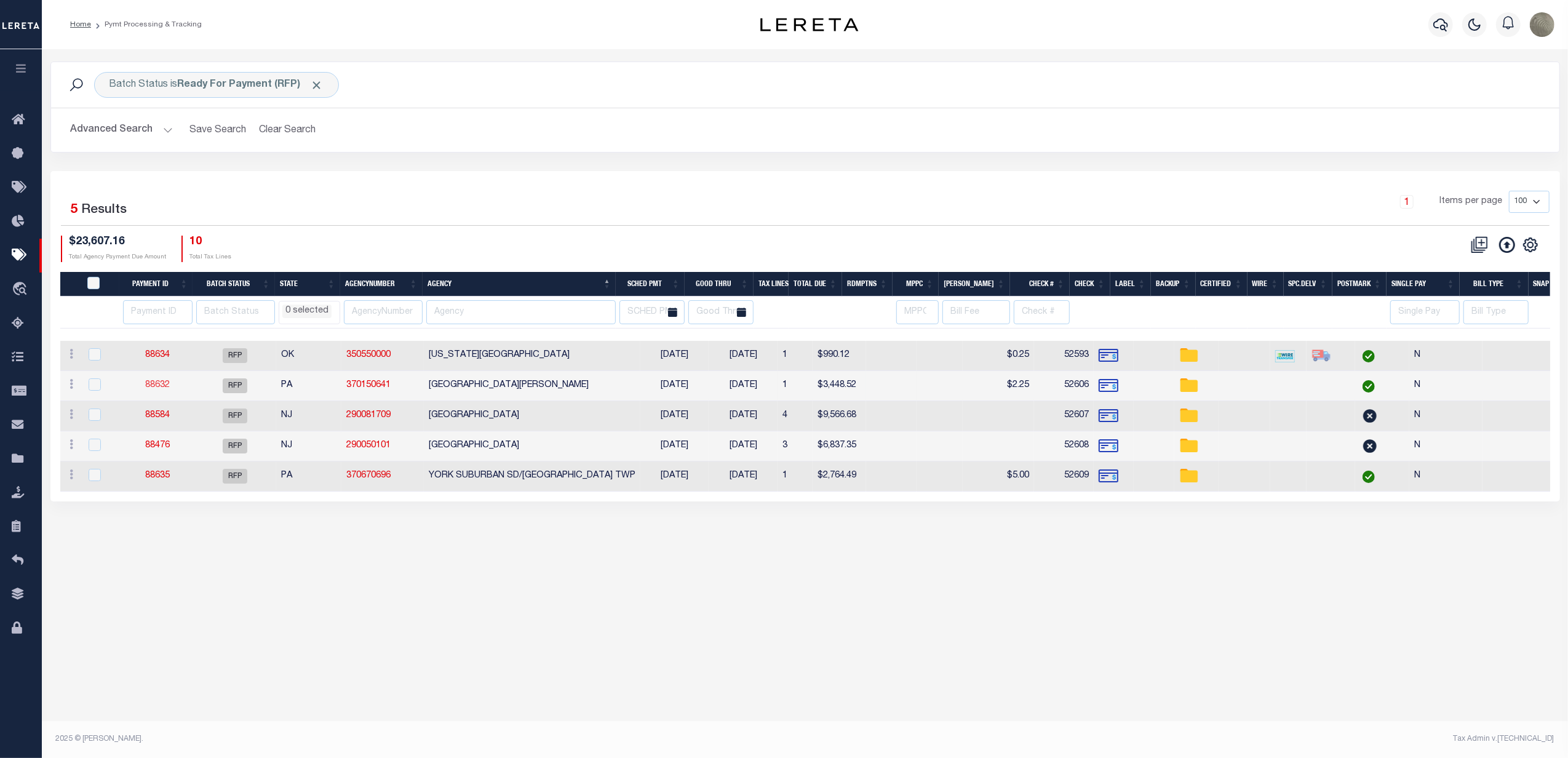
click at [155, 382] on link "88632" at bounding box center [157, 385] width 25 height 8
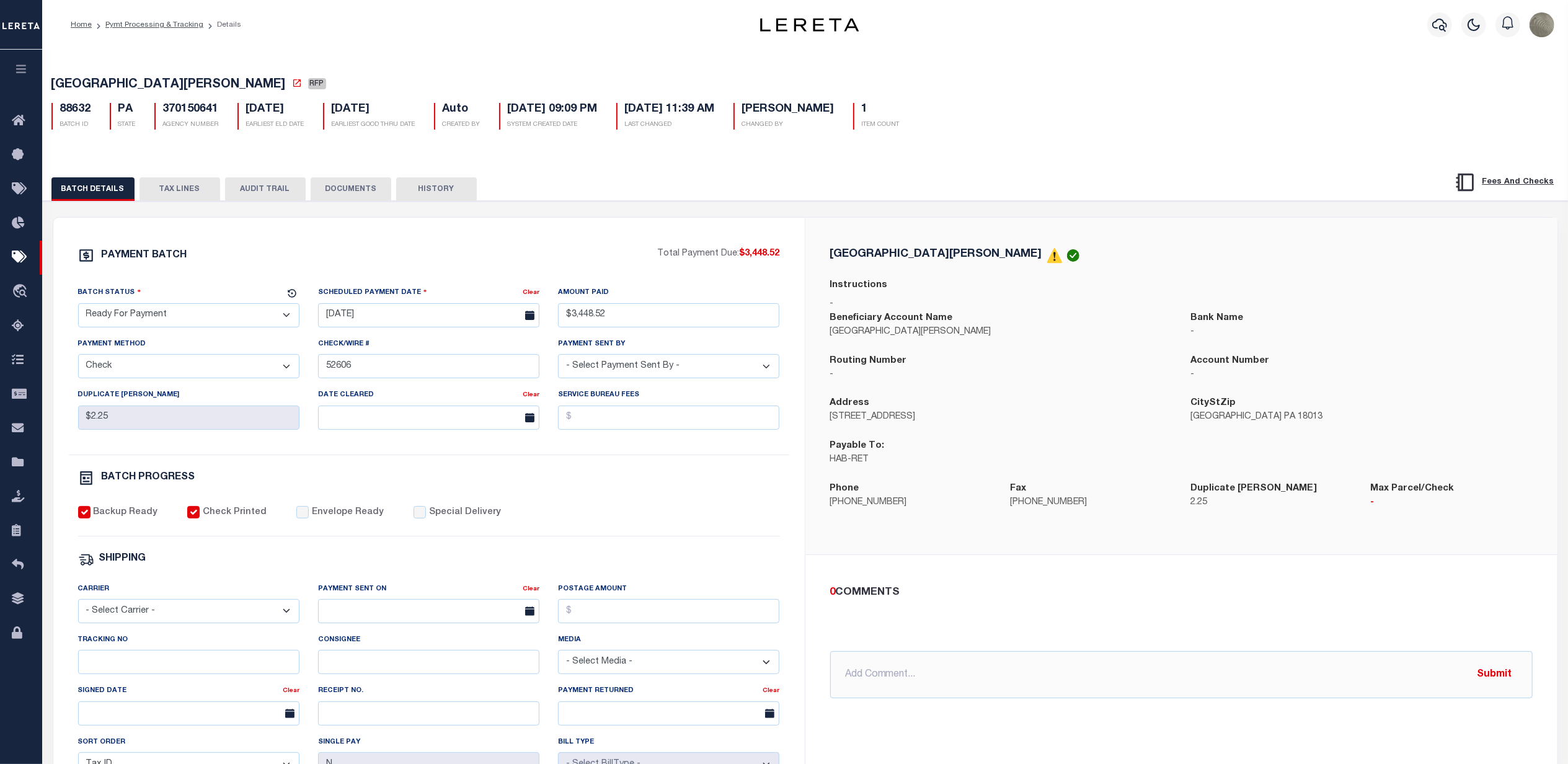
click at [150, 314] on select "- Select Status - Scheduled for Payment Ready For Payment Payment Sent Cleared …" at bounding box center [189, 315] width 221 height 24
click at [78, 307] on select "- Select Status - Scheduled for Payment Ready For Payment Payment Sent Cleared …" at bounding box center [189, 315] width 221 height 24
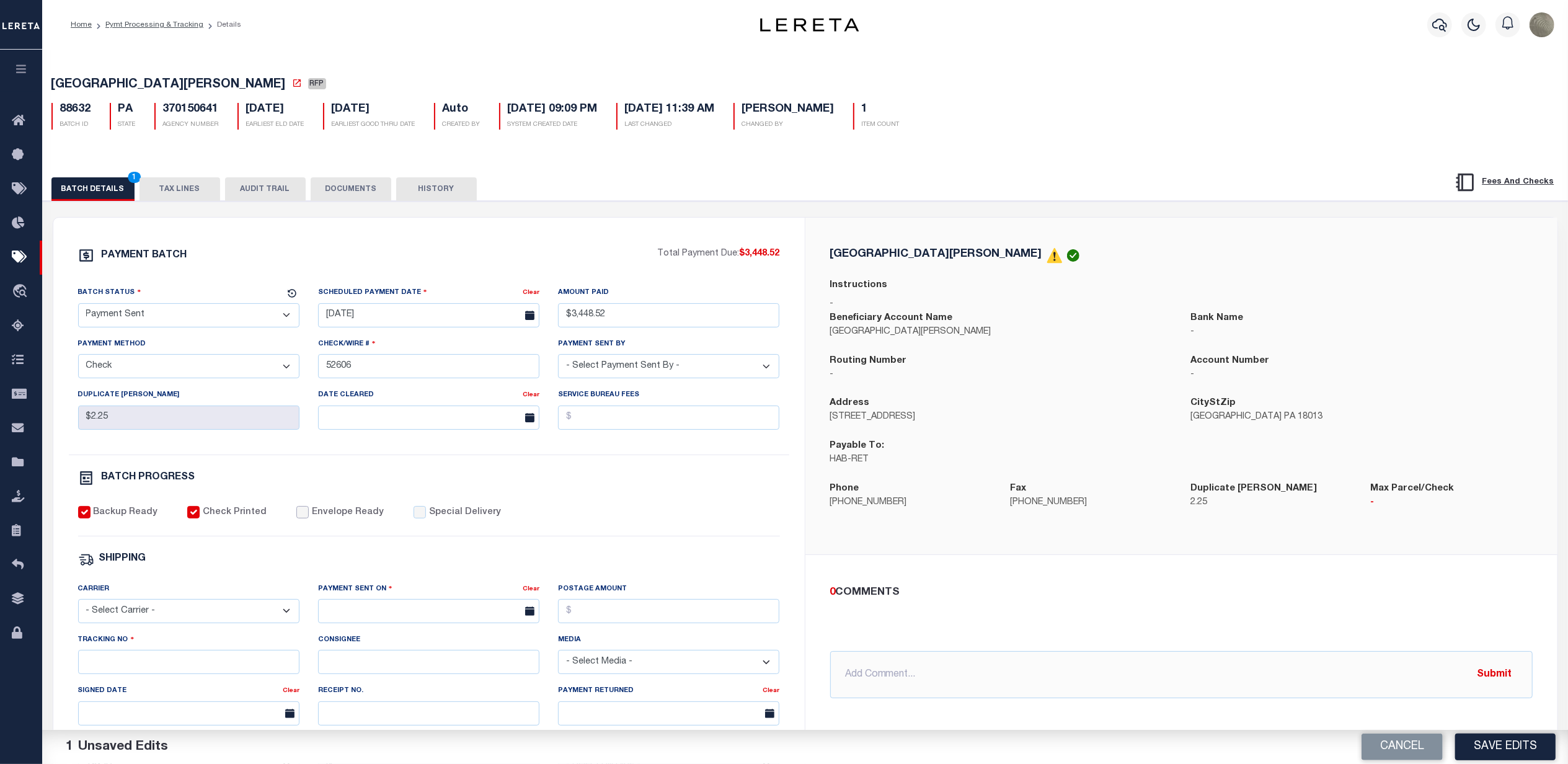
click at [296, 514] on input "Envelope Ready" at bounding box center [302, 512] width 13 height 13
click at [134, 624] on select "- Select Carrier - E-mail Fax Fedex FTP Other UPS USPS" at bounding box center [189, 611] width 221 height 24
click at [78, 608] on select "- Select Carrier - E-mail Fax Fedex FTP Other UPS USPS" at bounding box center [189, 611] width 221 height 24
click at [412, 624] on input "text" at bounding box center [429, 611] width 221 height 24
click at [464, 554] on span "22" at bounding box center [467, 547] width 24 height 24
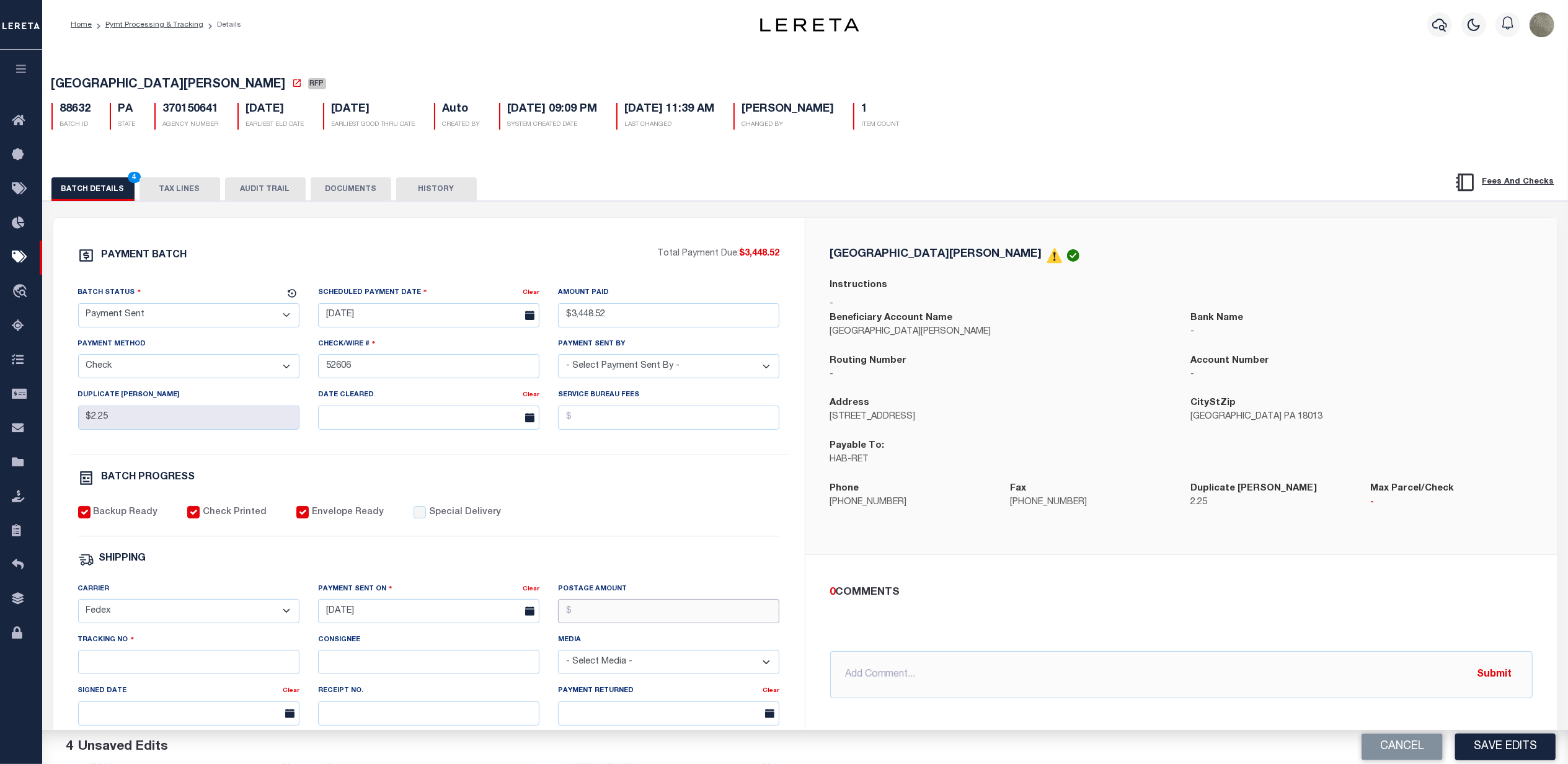
click at [595, 614] on input "Postage Amount" at bounding box center [669, 611] width 221 height 24
drag, startPoint x: 80, startPoint y: 672, endPoint x: 102, endPoint y: 675, distance: 22.2
click at [80, 672] on input "Tracking No" at bounding box center [189, 662] width 221 height 24
click at [783, 508] on div "PAYMENT BATCH Total Payment Due: $3,448.52 Batch Status - Select Status -" at bounding box center [429, 581] width 721 height 667
click at [1503, 753] on button "Save Edits" at bounding box center [1505, 747] width 101 height 27
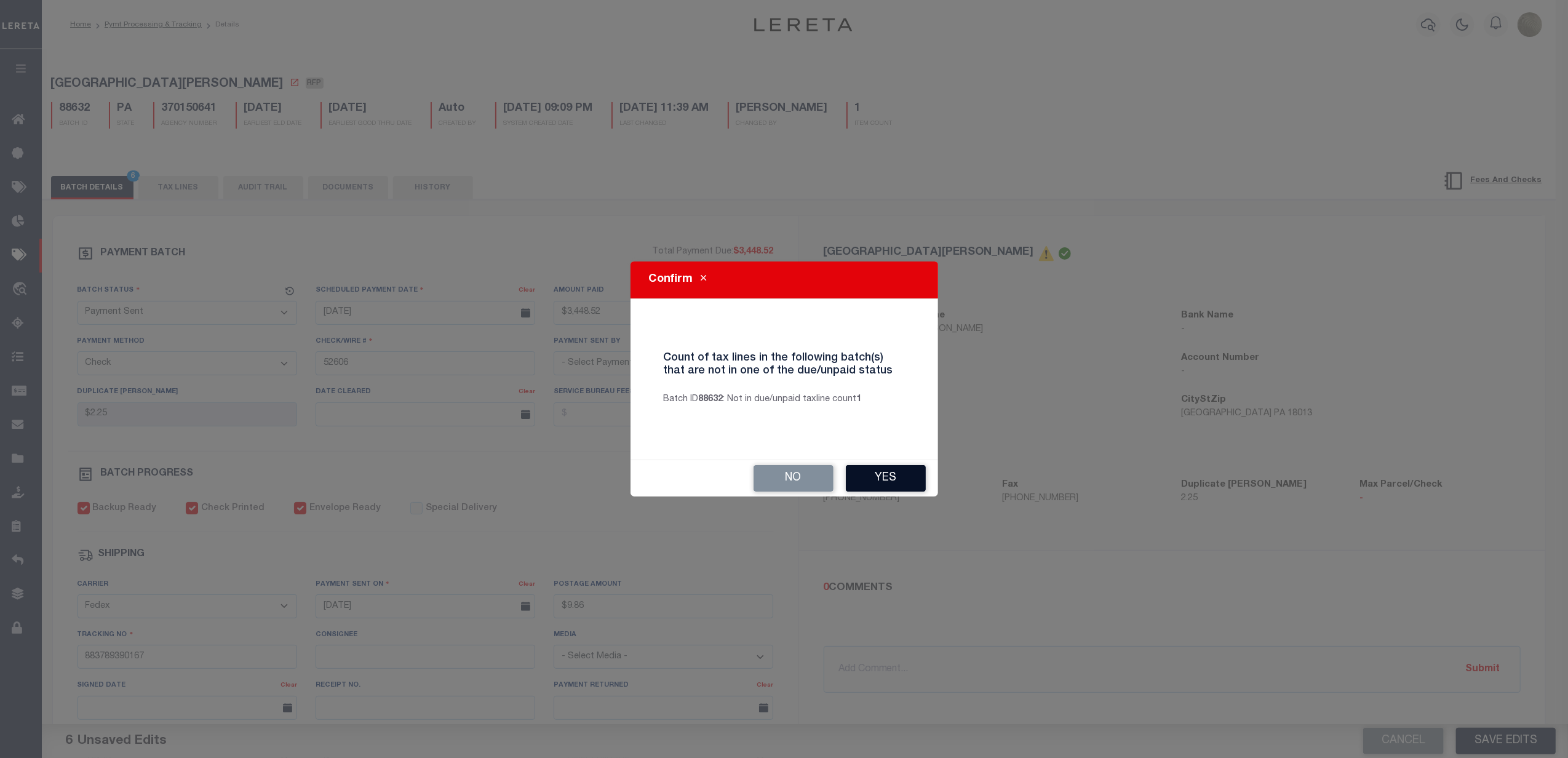
click at [884, 480] on button "Yes" at bounding box center [886, 478] width 80 height 27
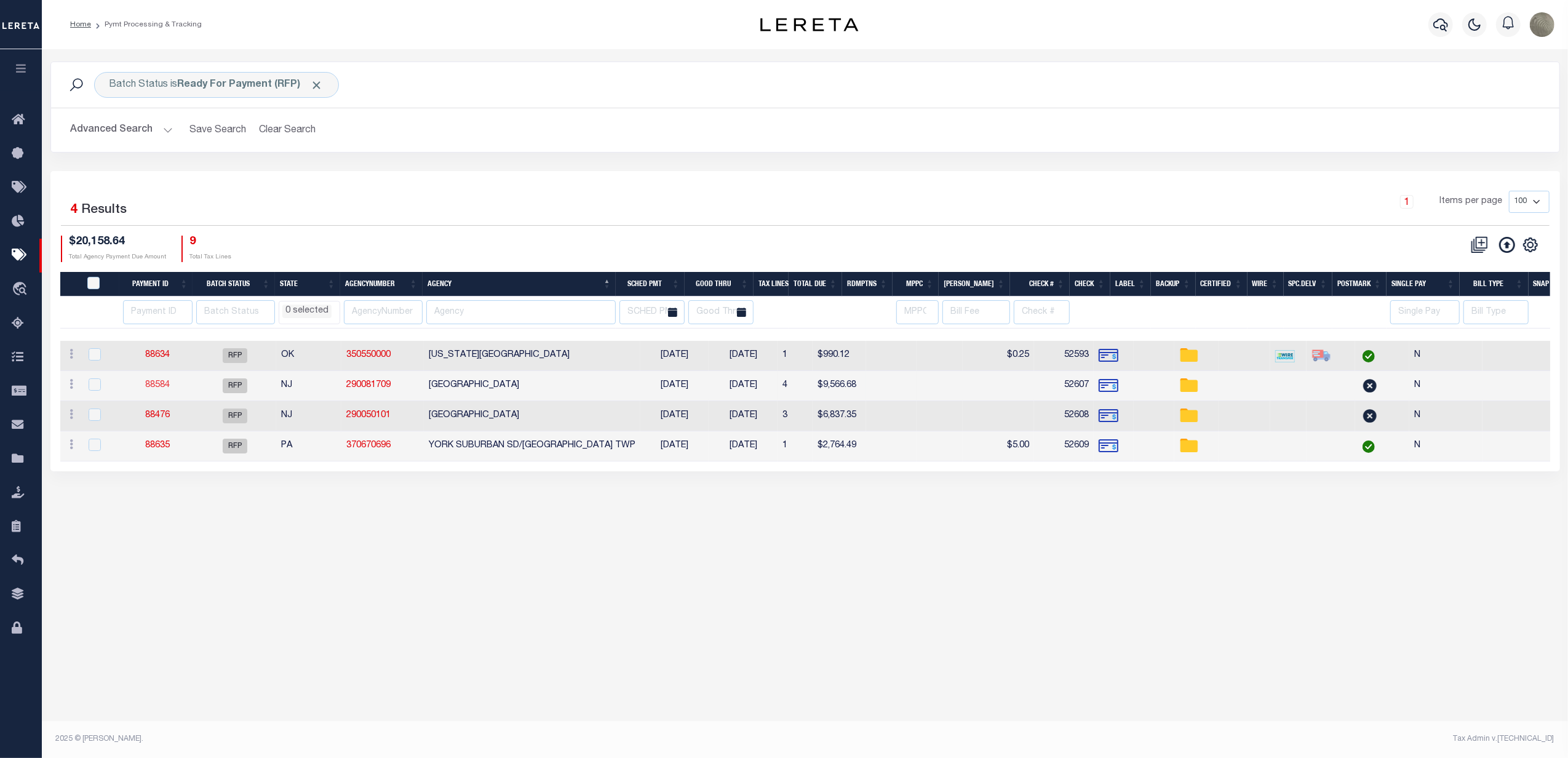
click at [157, 384] on link "88584" at bounding box center [157, 385] width 25 height 8
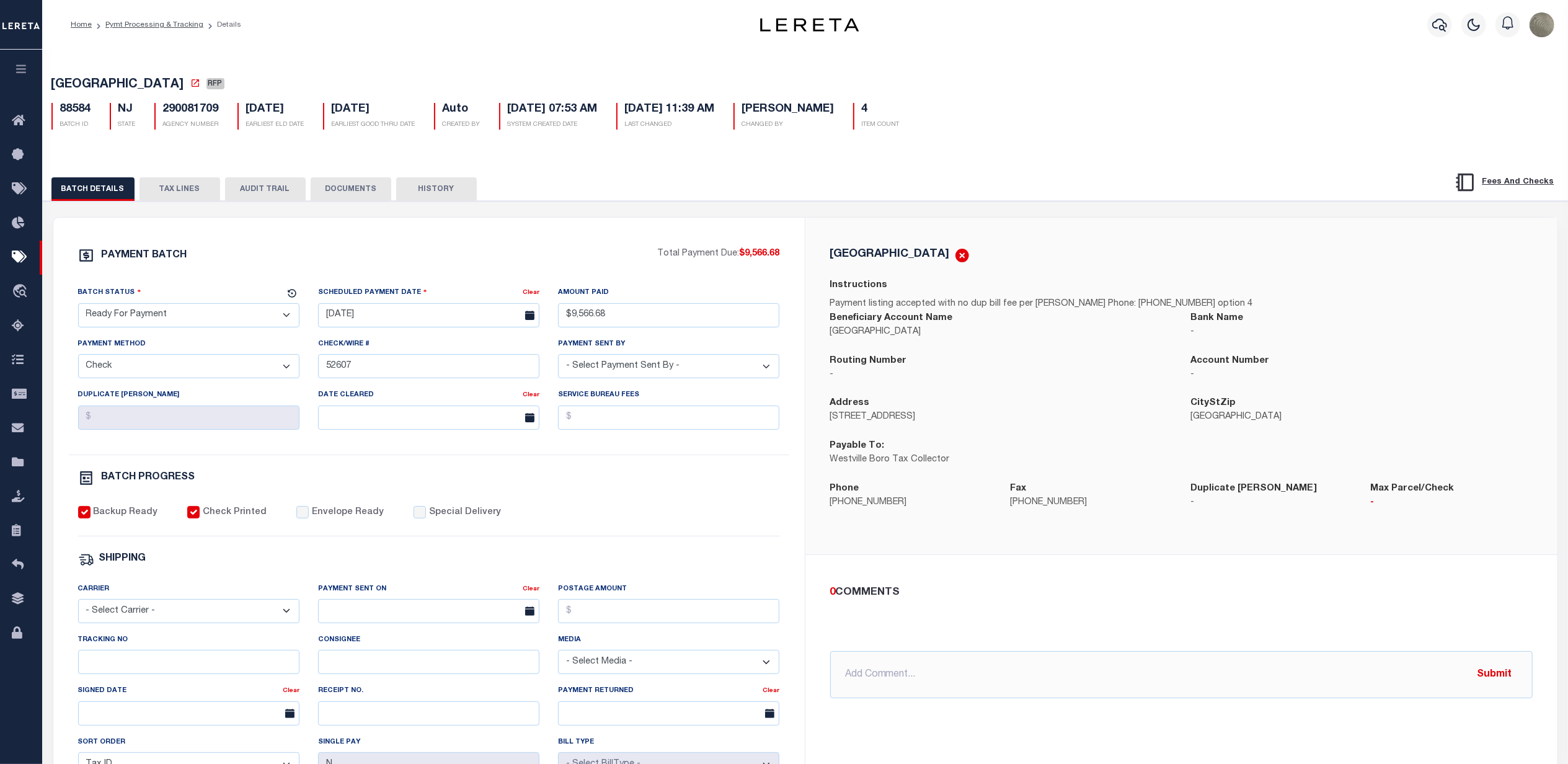
click at [157, 309] on select "- Select Status - Scheduled for Payment Ready For Payment Payment Sent Cleared …" at bounding box center [189, 315] width 221 height 24
click at [78, 307] on select "- Select Status - Scheduled for Payment Ready For Payment Payment Sent Cleared …" at bounding box center [189, 315] width 221 height 24
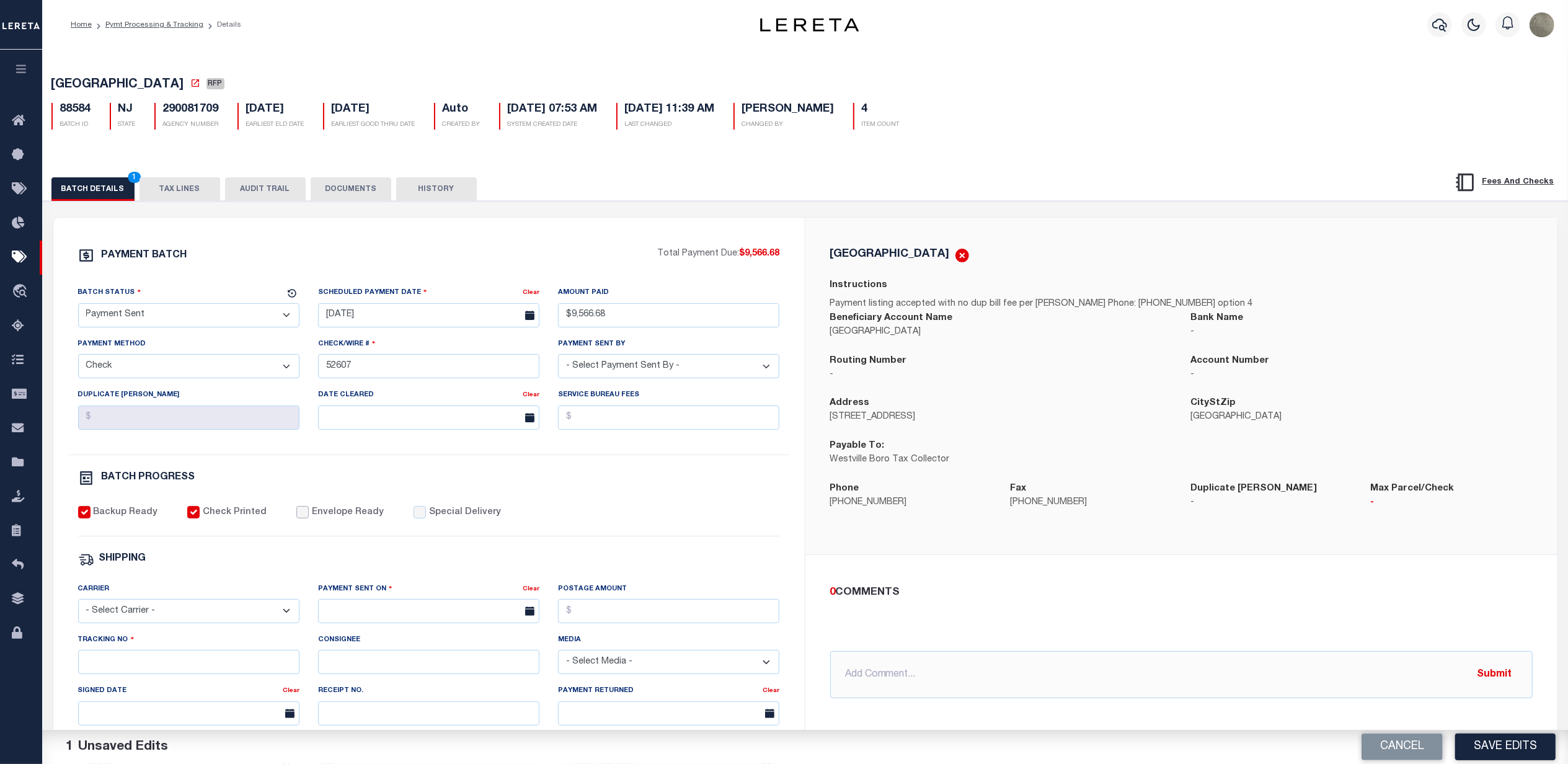
click at [296, 518] on input "Envelope Ready" at bounding box center [302, 512] width 13 height 13
drag, startPoint x: 192, startPoint y: 607, endPoint x: 187, endPoint y: 615, distance: 9.4
click at [191, 611] on div "Carrier - Select Carrier - E-mail Fax Fedex FTP Other UPS USPS" at bounding box center [189, 603] width 221 height 41
click at [187, 618] on select "- Select Carrier - E-mail Fax Fedex FTP Other UPS USPS" at bounding box center [189, 611] width 221 height 24
click at [78, 608] on select "- Select Carrier - E-mail Fax Fedex FTP Other UPS USPS" at bounding box center [189, 611] width 221 height 24
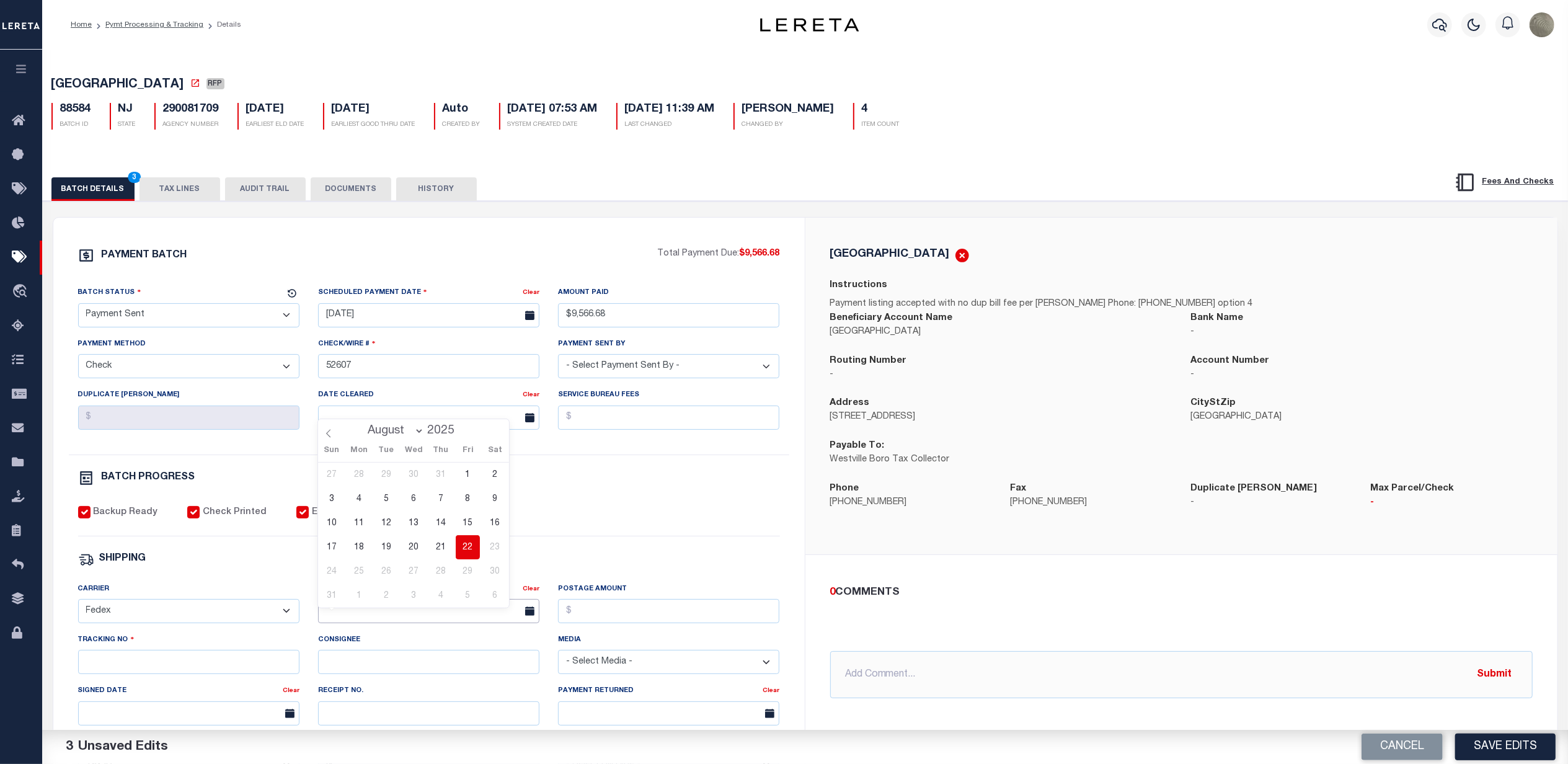
click at [464, 624] on input "text" at bounding box center [429, 611] width 221 height 24
click at [463, 547] on span "22" at bounding box center [467, 547] width 24 height 24
click at [592, 614] on input "Postage Amount" at bounding box center [669, 611] width 221 height 24
click at [162, 674] on input "Tracking No" at bounding box center [189, 662] width 221 height 24
click at [142, 670] on input "Tracking No" at bounding box center [189, 662] width 221 height 24
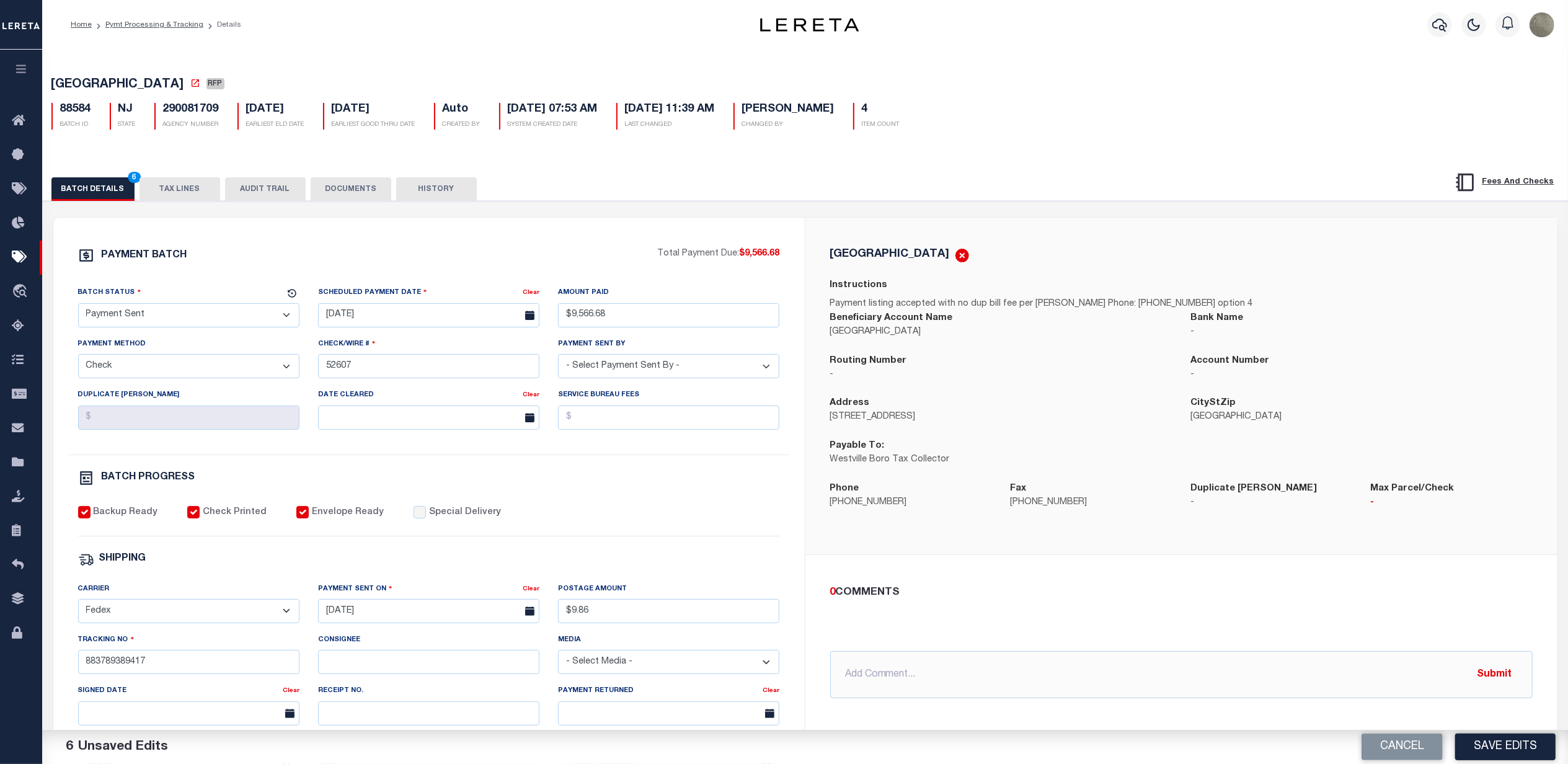
drag, startPoint x: 1255, startPoint y: 564, endPoint x: 1288, endPoint y: 615, distance: 60.7
click at [1254, 564] on div "0 COMMENTS @Aakash Patel @Abdul Muzain @Adams, Pamela S @Adhikary Rinki @Agusti…" at bounding box center [1182, 642] width 752 height 174
click at [1489, 738] on button "Save Edits" at bounding box center [1505, 747] width 101 height 27
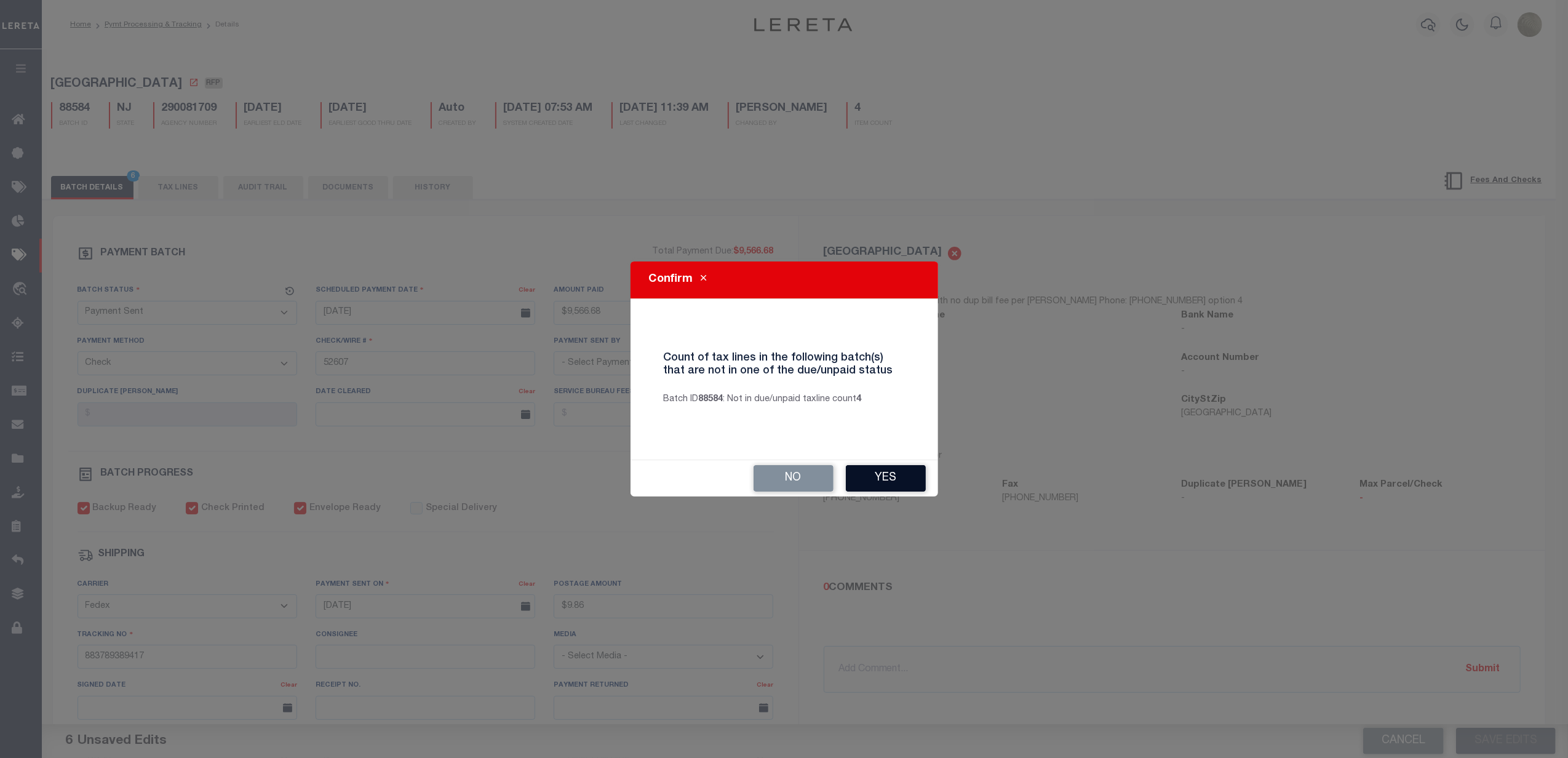
click at [906, 479] on button "Yes" at bounding box center [886, 478] width 80 height 27
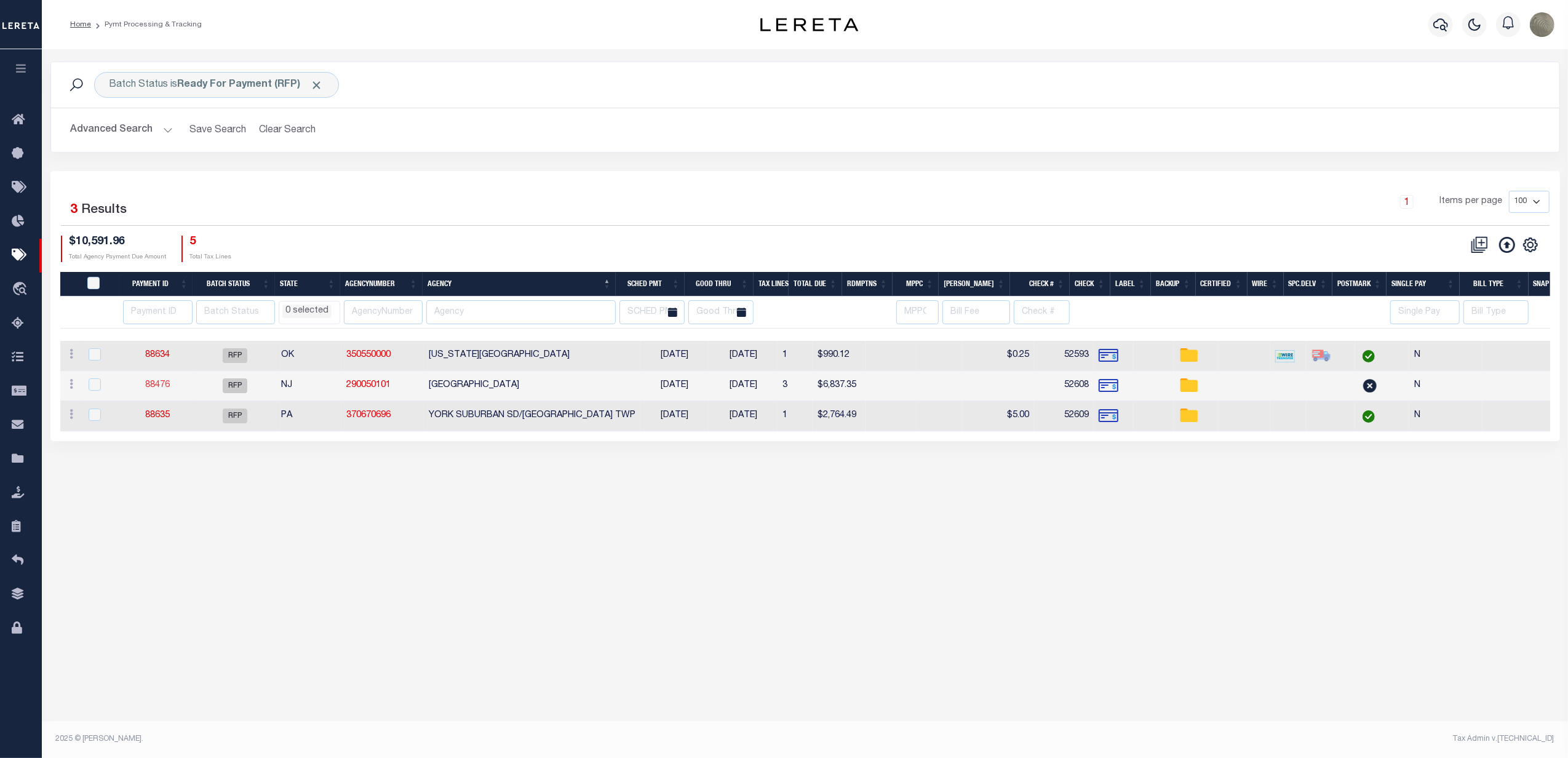
click at [153, 389] on link "88476" at bounding box center [157, 385] width 25 height 8
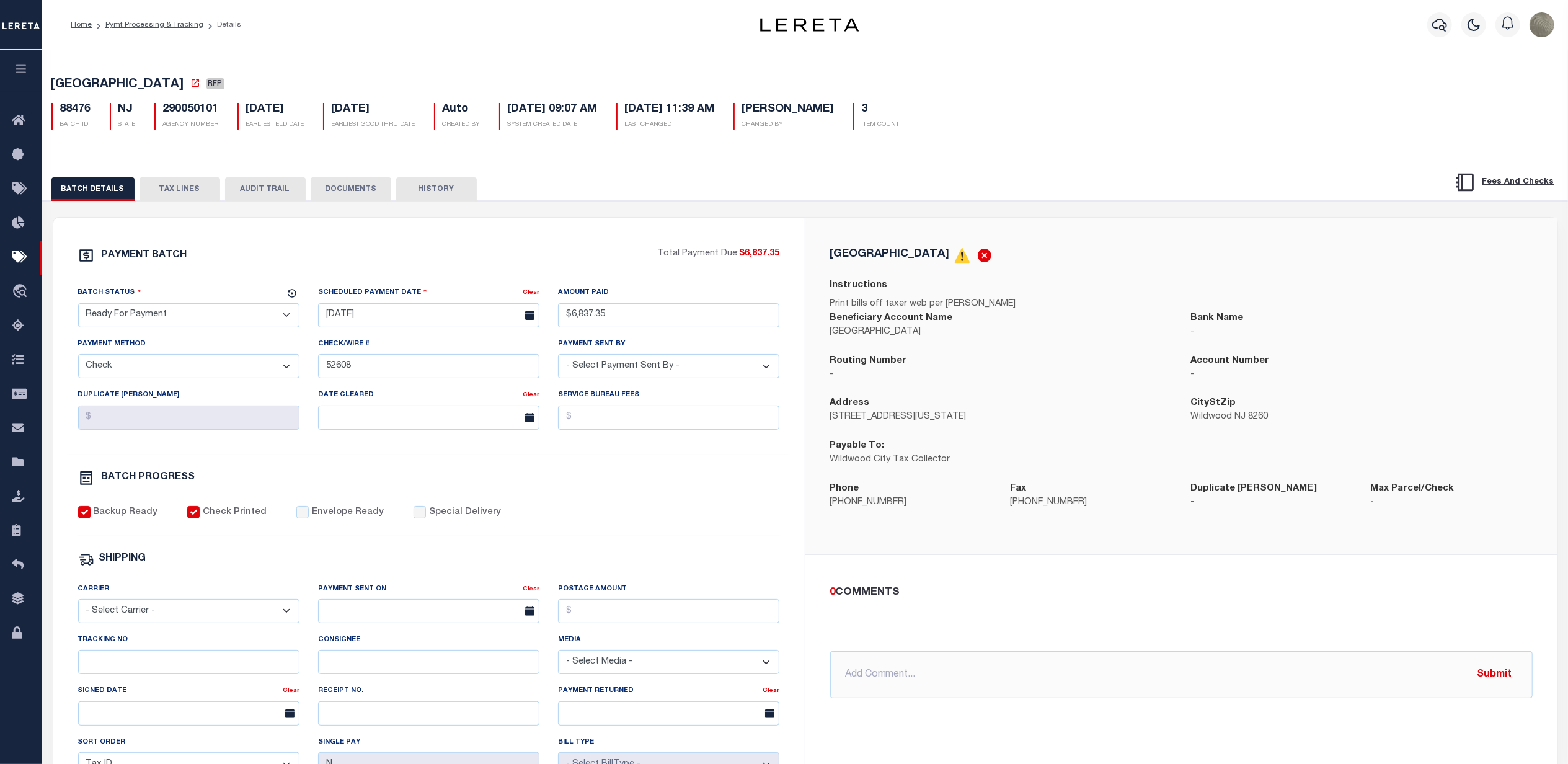
drag, startPoint x: 112, startPoint y: 313, endPoint x: 107, endPoint y: 323, distance: 11.2
click at [112, 313] on select "- Select Status - Scheduled for Payment Ready For Payment Payment Sent Cleared …" at bounding box center [189, 315] width 221 height 24
click at [78, 307] on select "- Select Status - Scheduled for Payment Ready For Payment Payment Sent Cleared …" at bounding box center [189, 315] width 221 height 24
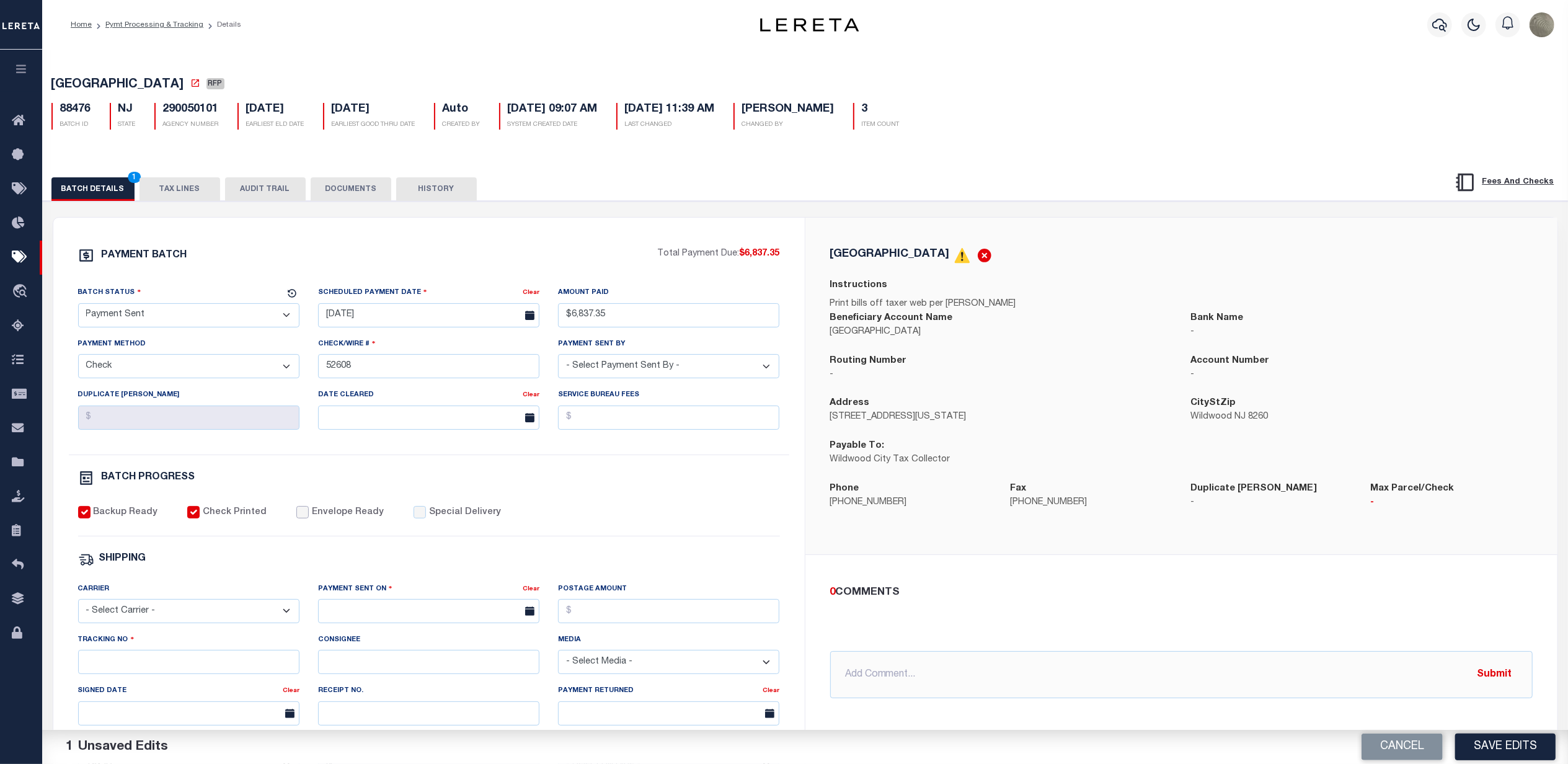
click at [296, 518] on input "Envelope Ready" at bounding box center [302, 512] width 13 height 13
click at [144, 624] on select "- Select Carrier - E-mail Fax Fedex FTP Other UPS USPS" at bounding box center [189, 611] width 221 height 24
click at [78, 608] on select "- Select Carrier - E-mail Fax Fedex FTP Other UPS USPS" at bounding box center [189, 611] width 221 height 24
click at [464, 619] on input "text" at bounding box center [429, 611] width 221 height 24
click at [467, 551] on span "22" at bounding box center [467, 547] width 24 height 24
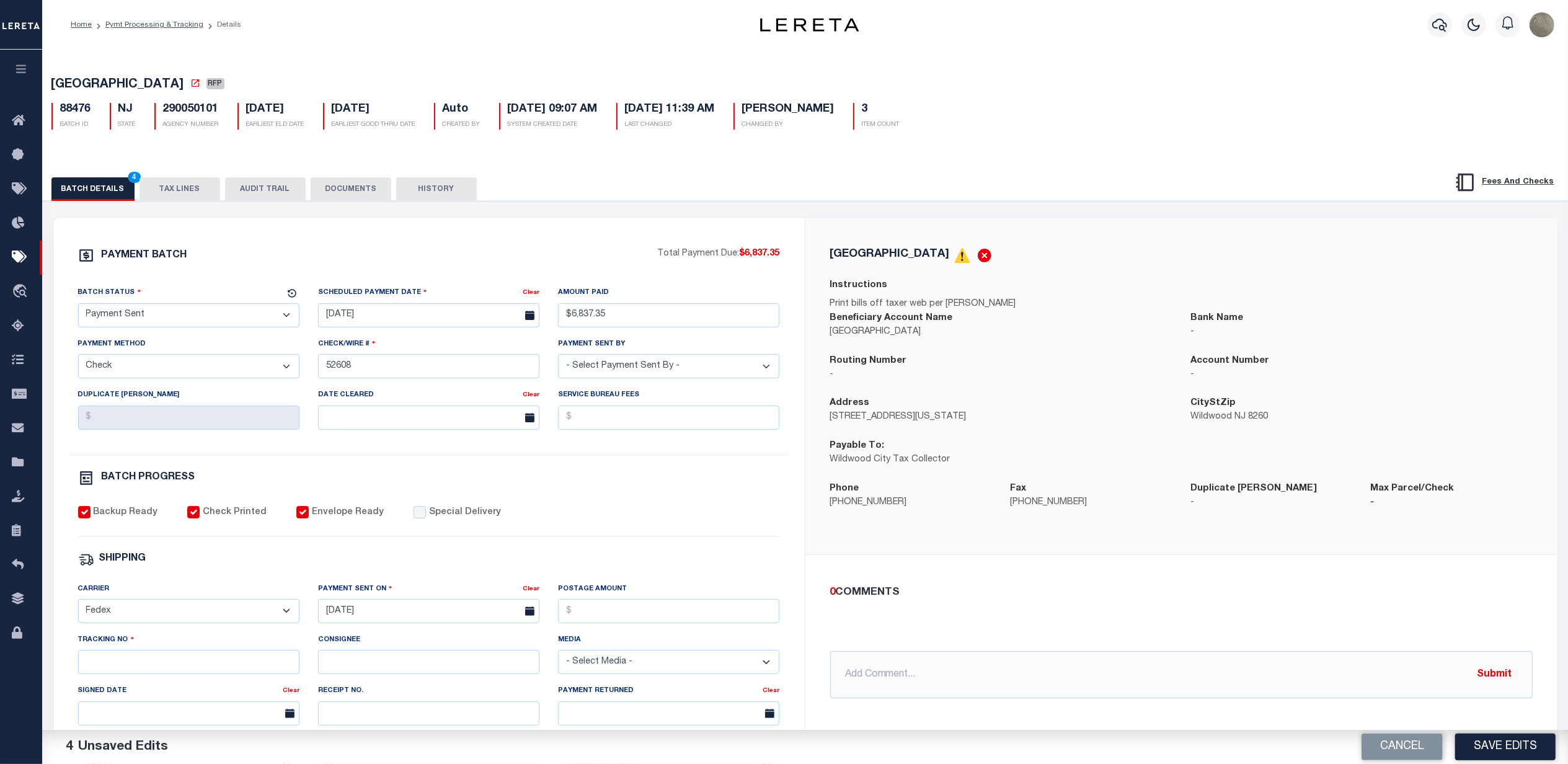
click at [585, 607] on div "Postage Amount" at bounding box center [669, 603] width 221 height 41
click at [590, 619] on input "Postage Amount" at bounding box center [669, 611] width 221 height 24
click at [72, 678] on div "Tracking No" at bounding box center [189, 659] width 240 height 51
click at [113, 674] on input "Tracking No" at bounding box center [189, 662] width 221 height 24
click at [1500, 738] on button "Save Edits" at bounding box center [1505, 747] width 101 height 27
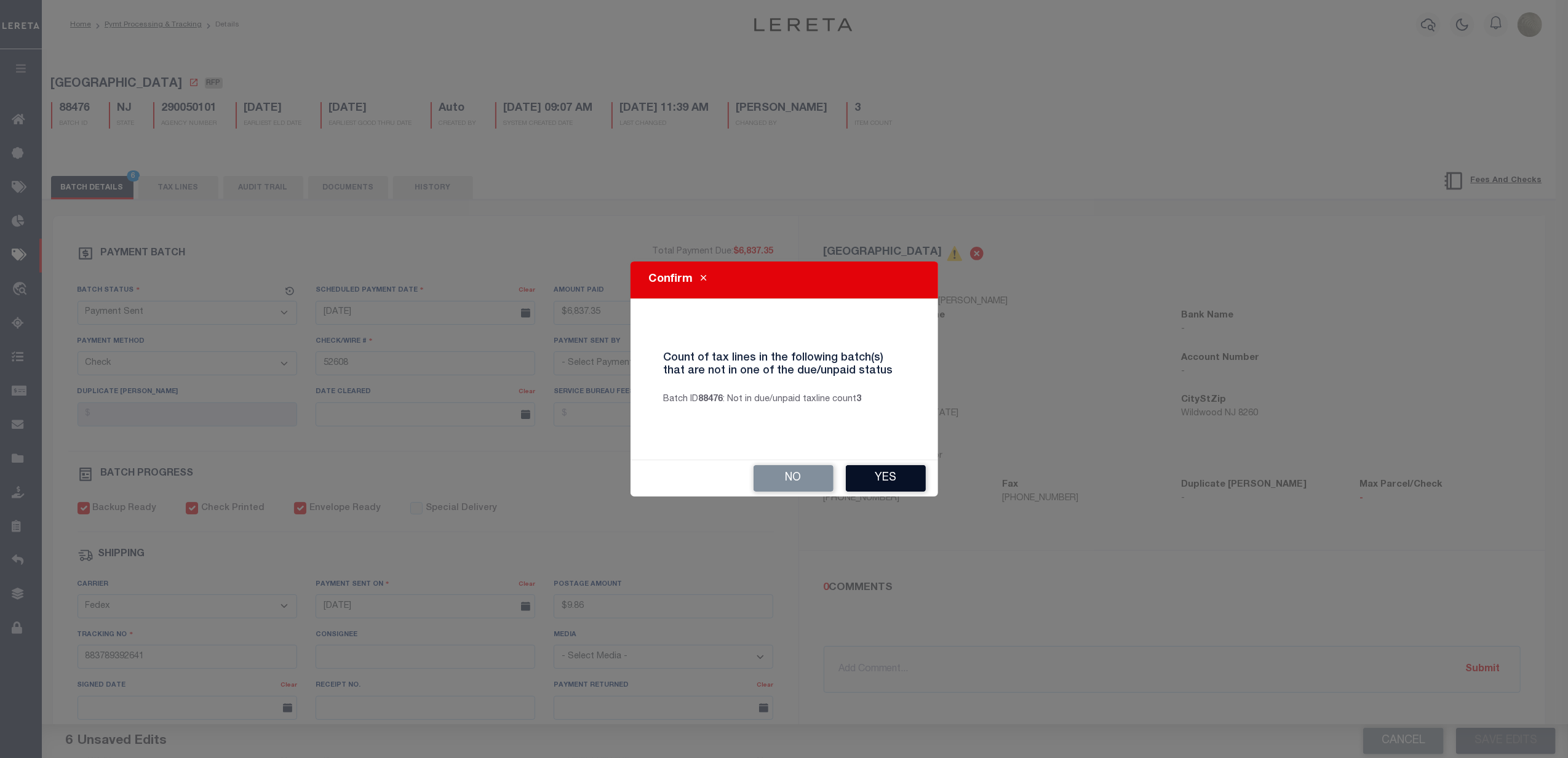
click at [886, 484] on button "Yes" at bounding box center [886, 478] width 80 height 27
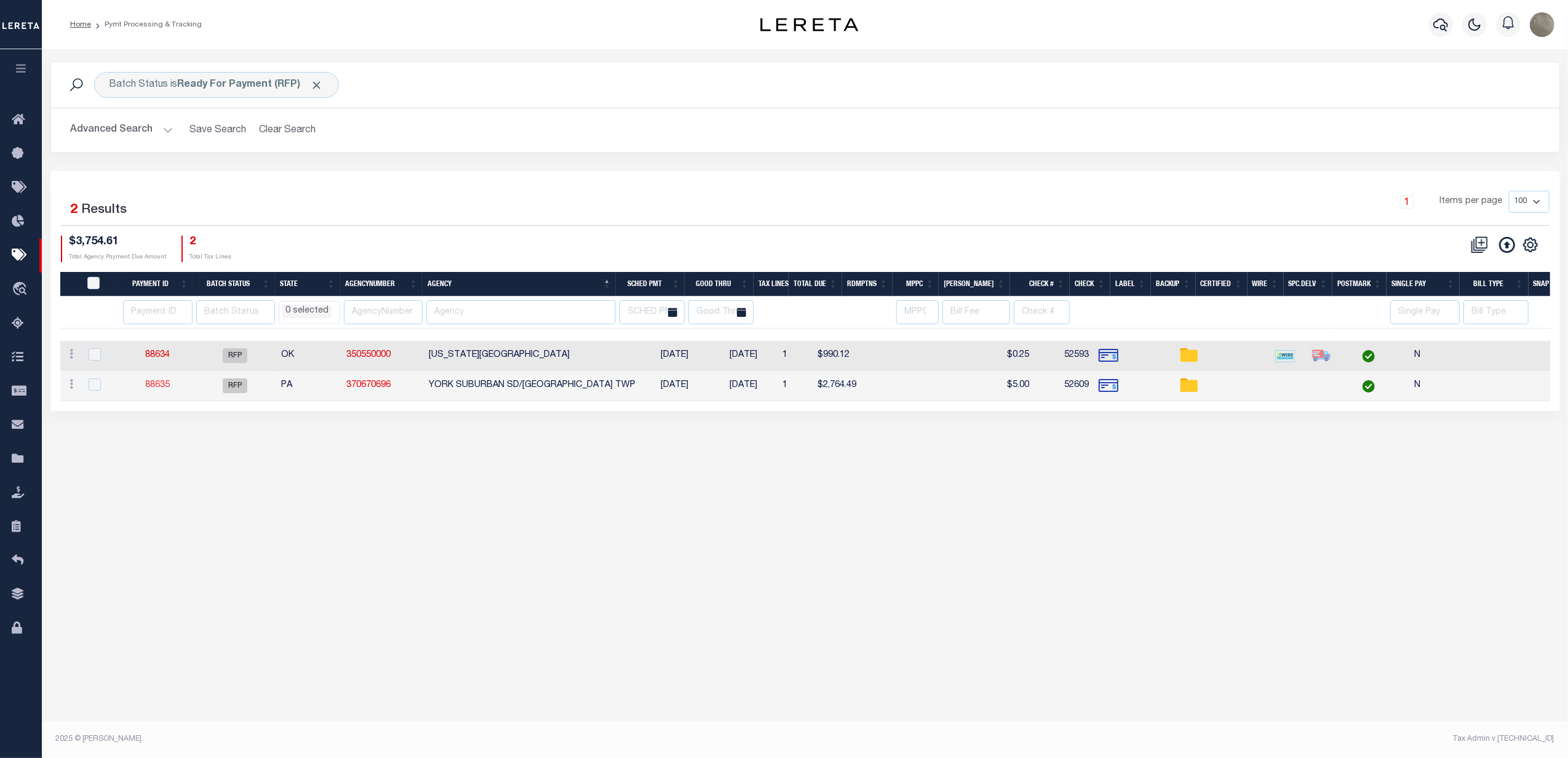
click at [170, 389] on link "88635" at bounding box center [157, 385] width 25 height 8
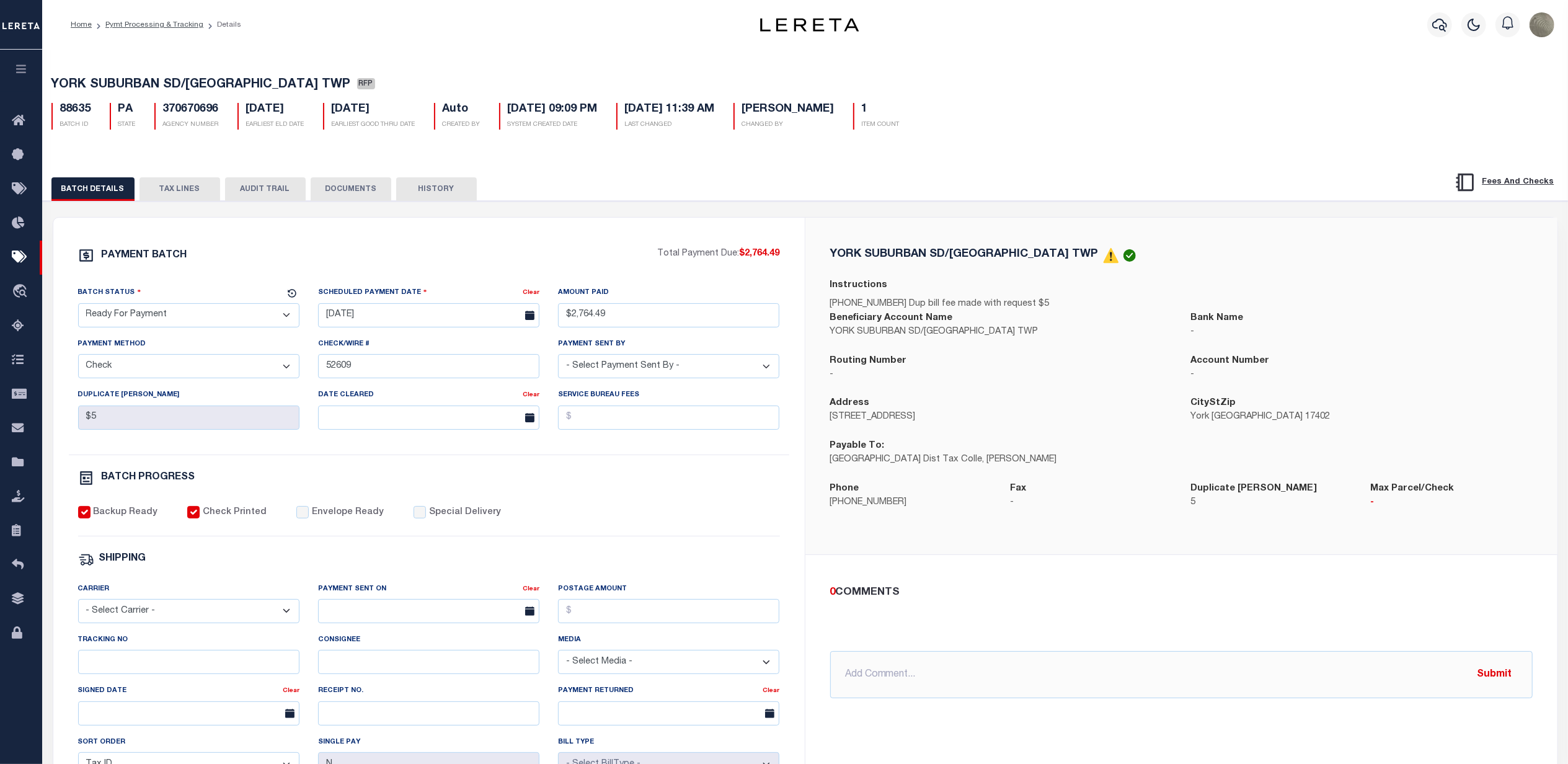
click at [140, 327] on select "- Select Status - Scheduled for Payment Ready For Payment Payment Sent Cleared …" at bounding box center [189, 315] width 221 height 24
click at [78, 307] on select "- Select Status - Scheduled for Payment Ready For Payment Payment Sent Cleared …" at bounding box center [189, 315] width 221 height 24
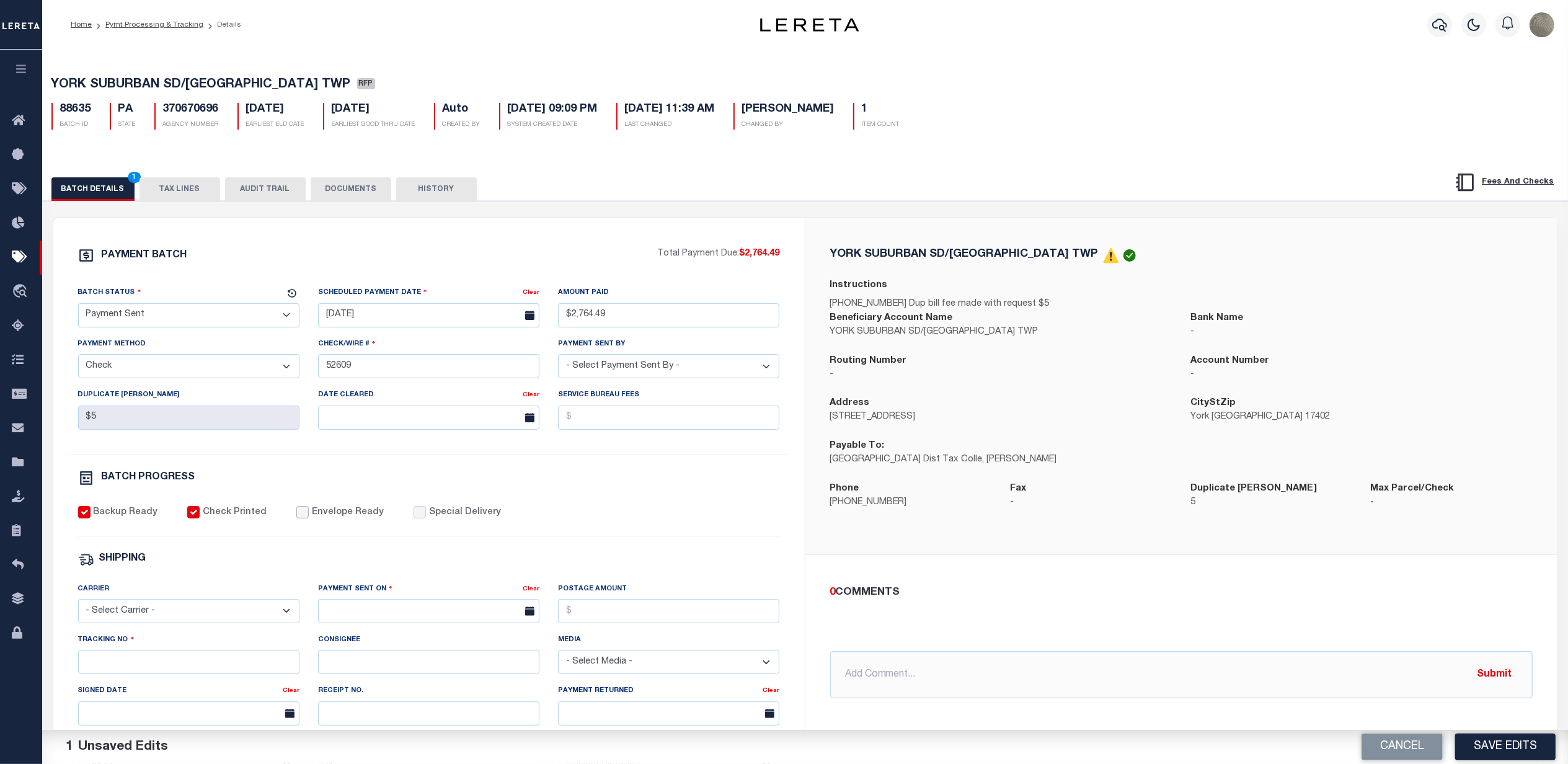
click at [296, 518] on input "Envelope Ready" at bounding box center [302, 512] width 13 height 13
click at [140, 624] on select "- Select Carrier - E-mail Fax Fedex FTP Other UPS USPS" at bounding box center [189, 611] width 221 height 24
click at [78, 608] on select "- Select Carrier - E-mail Fax Fedex FTP Other UPS USPS" at bounding box center [189, 611] width 221 height 24
click at [400, 615] on input "text" at bounding box center [429, 611] width 221 height 24
click at [469, 556] on span "22" at bounding box center [467, 547] width 24 height 24
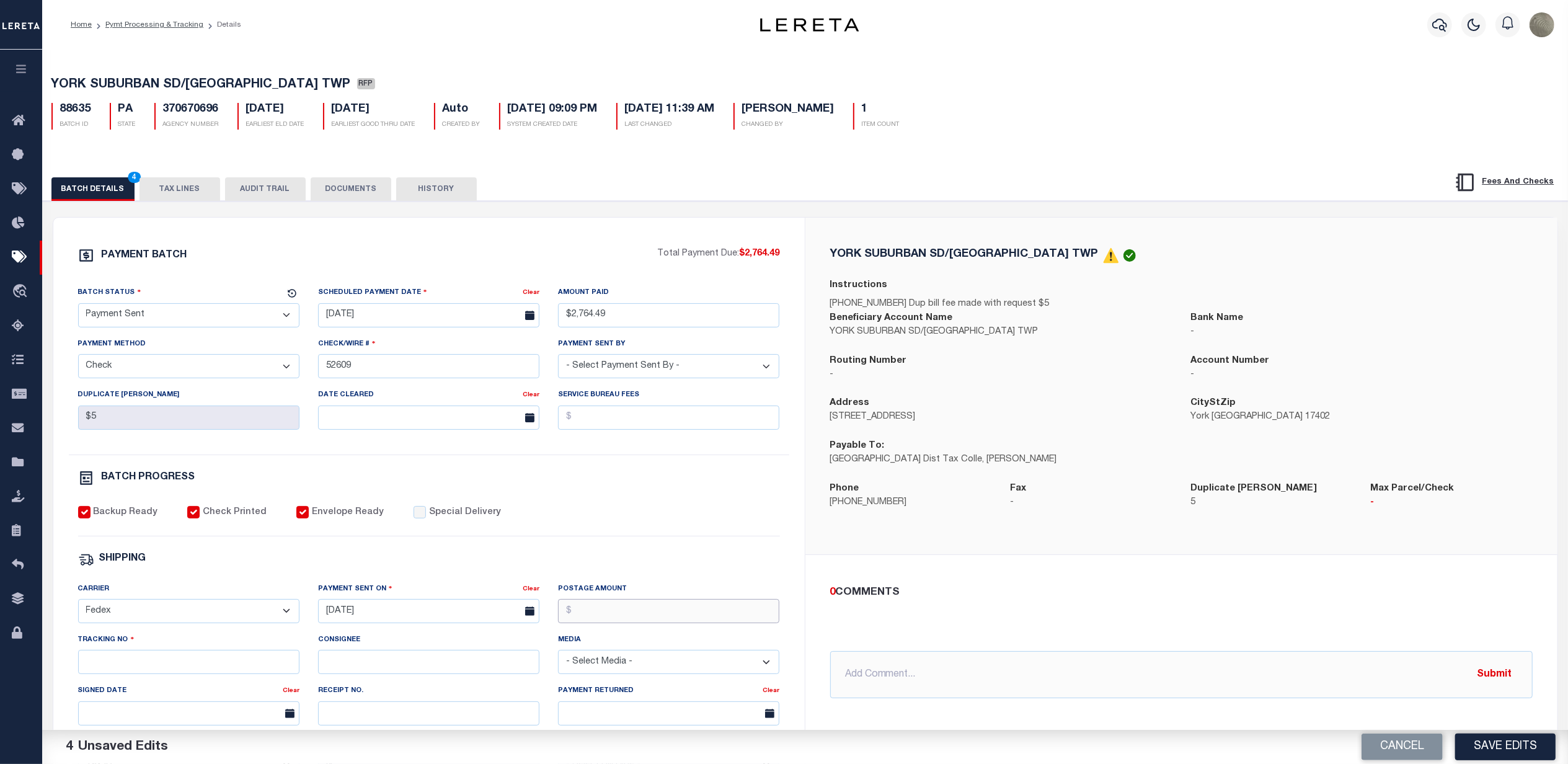
drag, startPoint x: 600, startPoint y: 626, endPoint x: 606, endPoint y: 620, distance: 8.5
click at [600, 624] on input "Postage Amount" at bounding box center [669, 611] width 221 height 24
click at [133, 674] on input "Tracking No" at bounding box center [189, 662] width 221 height 24
click at [1497, 748] on button "Save Edits" at bounding box center [1505, 747] width 101 height 27
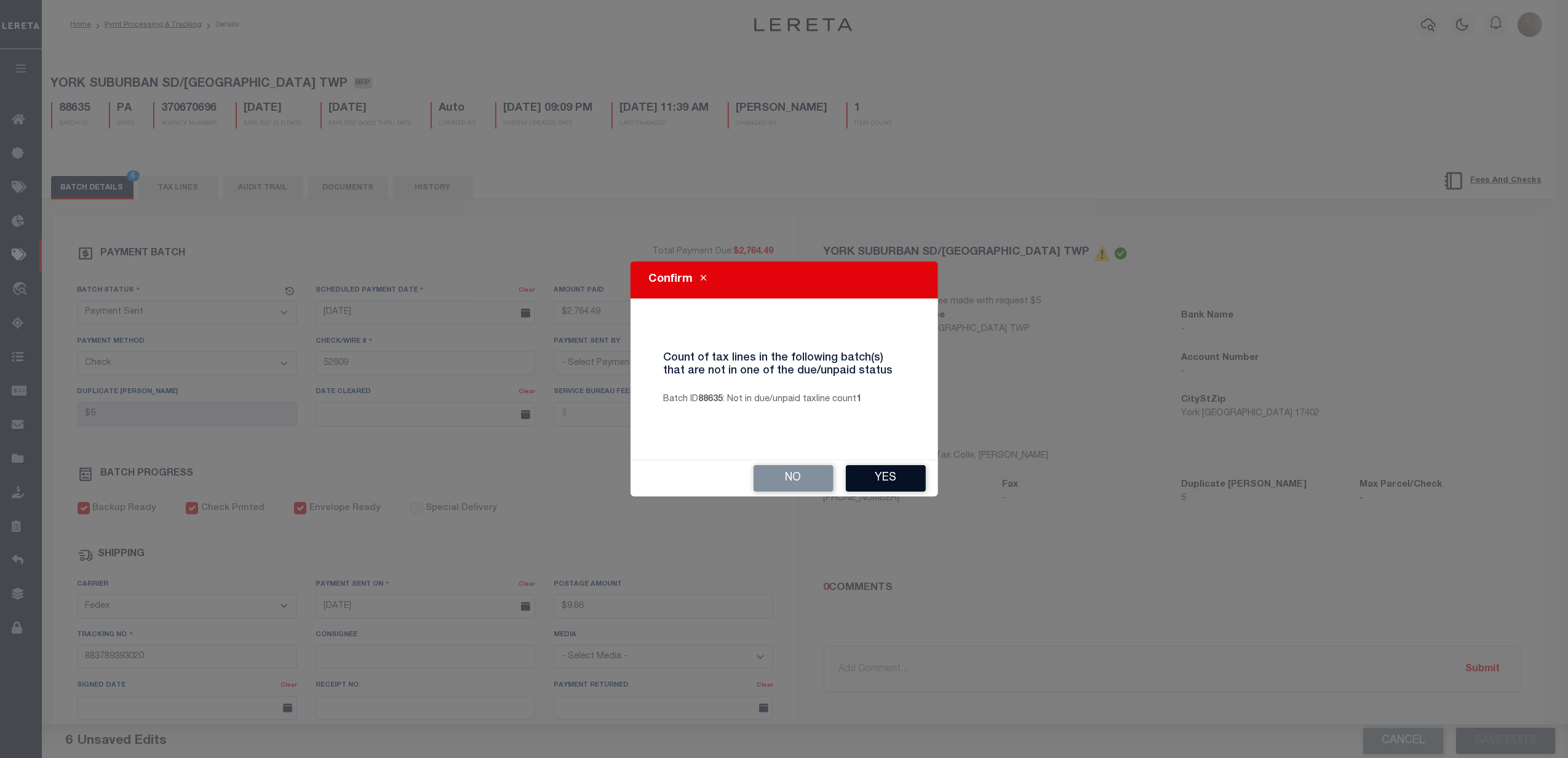
click at [897, 475] on button "Yes" at bounding box center [886, 478] width 80 height 27
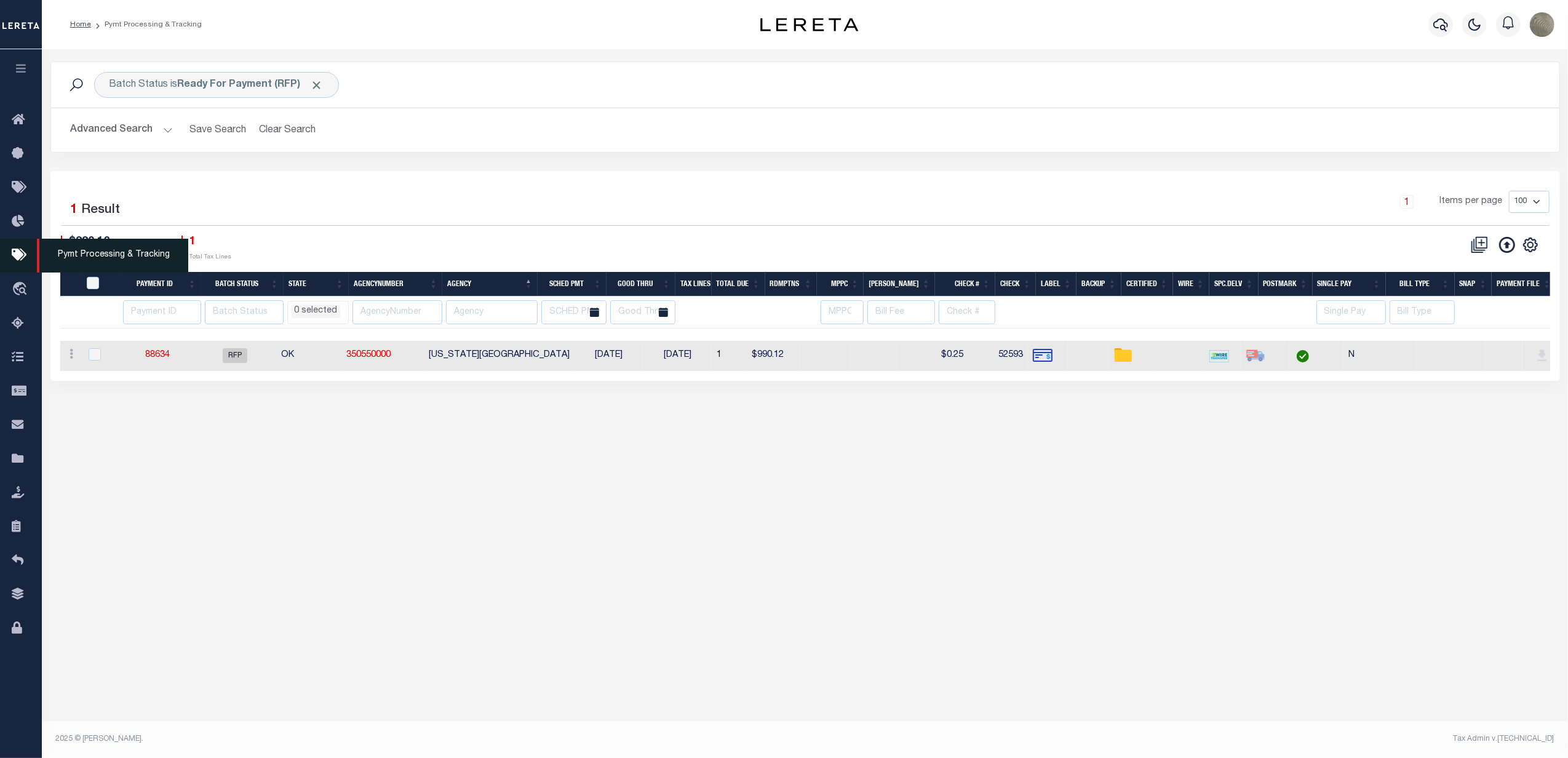
click at [13, 255] on icon at bounding box center [22, 256] width 20 height 16
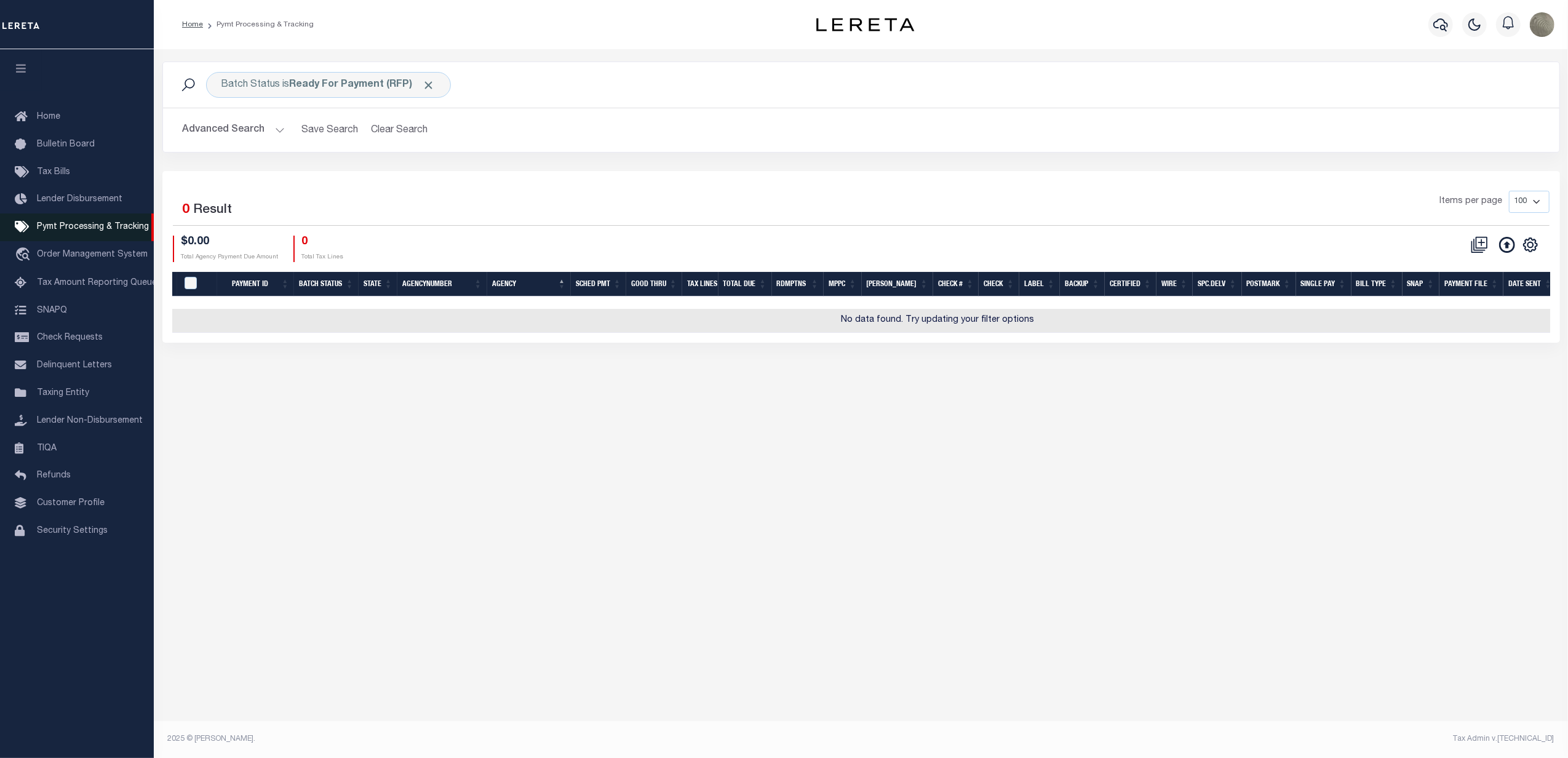
click at [84, 227] on span "Pymt Processing & Tracking" at bounding box center [93, 227] width 112 height 8
click at [338, 82] on b "Ready For Payment (RFP)" at bounding box center [362, 84] width 146 height 10
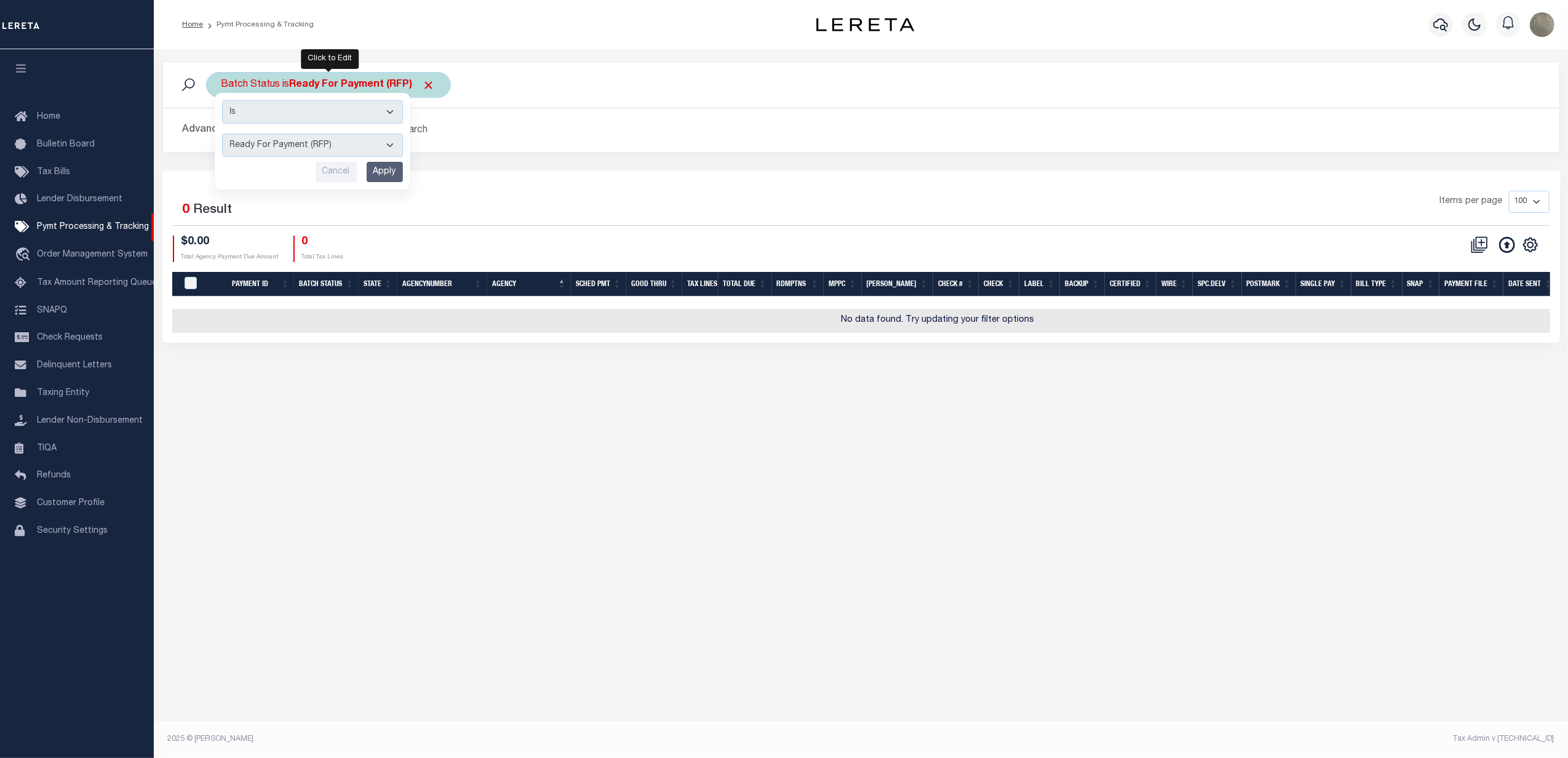
click at [283, 148] on select "Awaiting Funds (AWF) Cleared and Complete (CAC) New Check Needed (NCN) Payment …" at bounding box center [312, 145] width 181 height 24
select select "SFP"
click at [222, 134] on select "Awaiting Funds (AWF) Cleared and Complete (CAC) New Check Needed (NCN) Payment …" at bounding box center [312, 145] width 181 height 24
click at [387, 180] on input "Apply" at bounding box center [385, 172] width 37 height 20
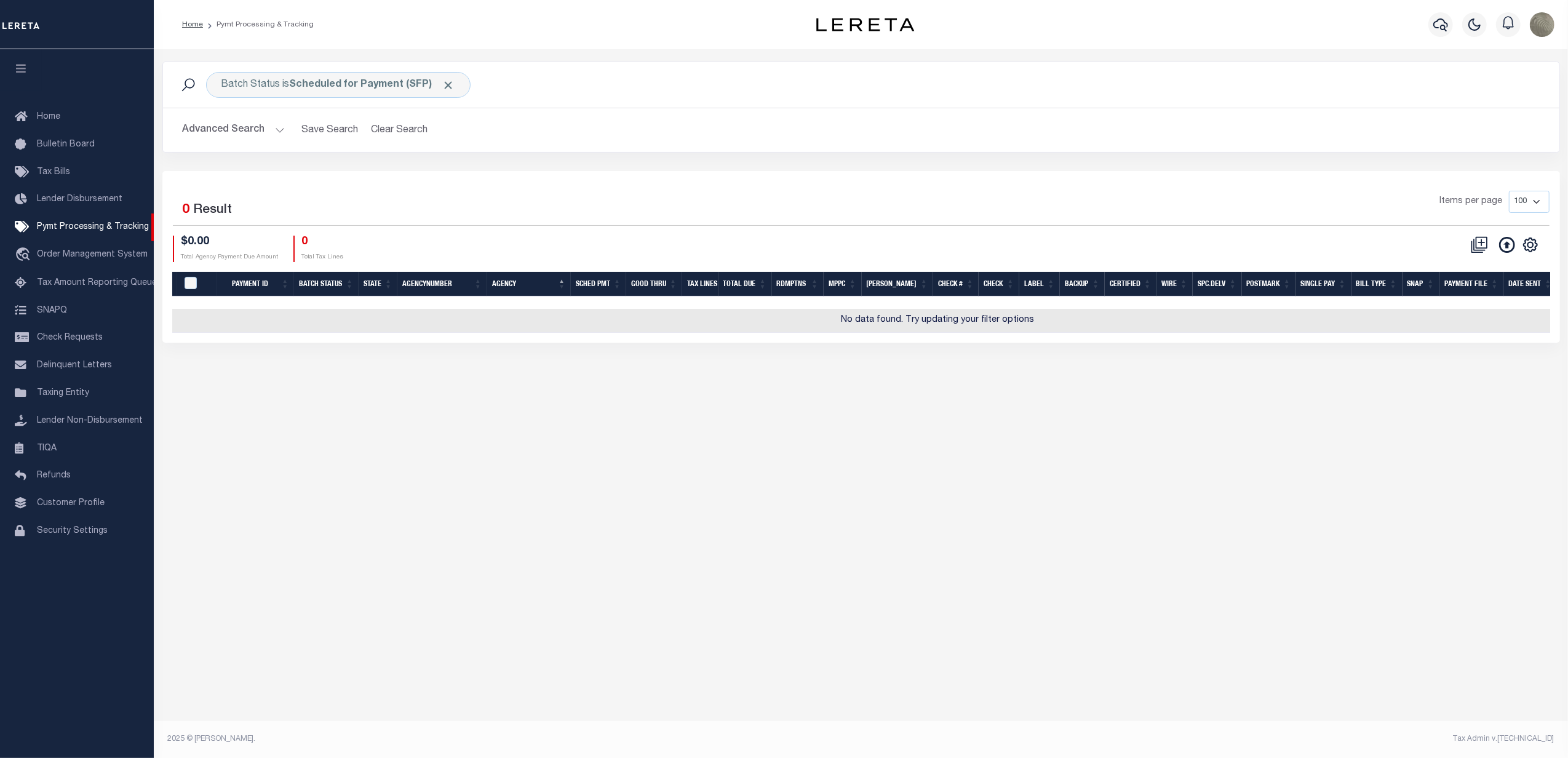
click at [385, 197] on div "Selected 0 Result" at bounding box center [338, 208] width 330 height 35
click at [271, 136] on button "Advanced Search" at bounding box center [234, 130] width 102 height 24
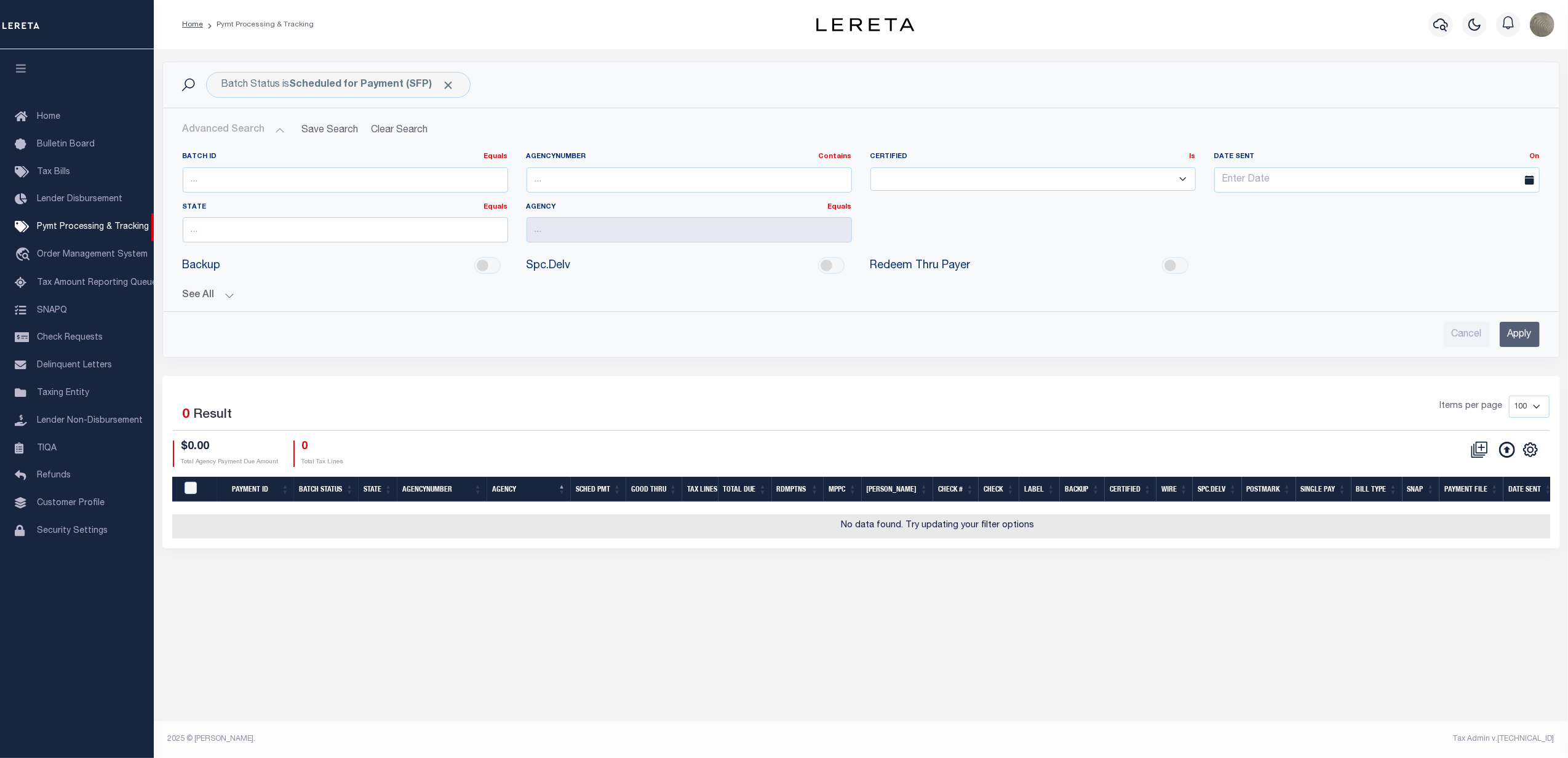
click at [1516, 337] on input "Apply" at bounding box center [1519, 335] width 40 height 25
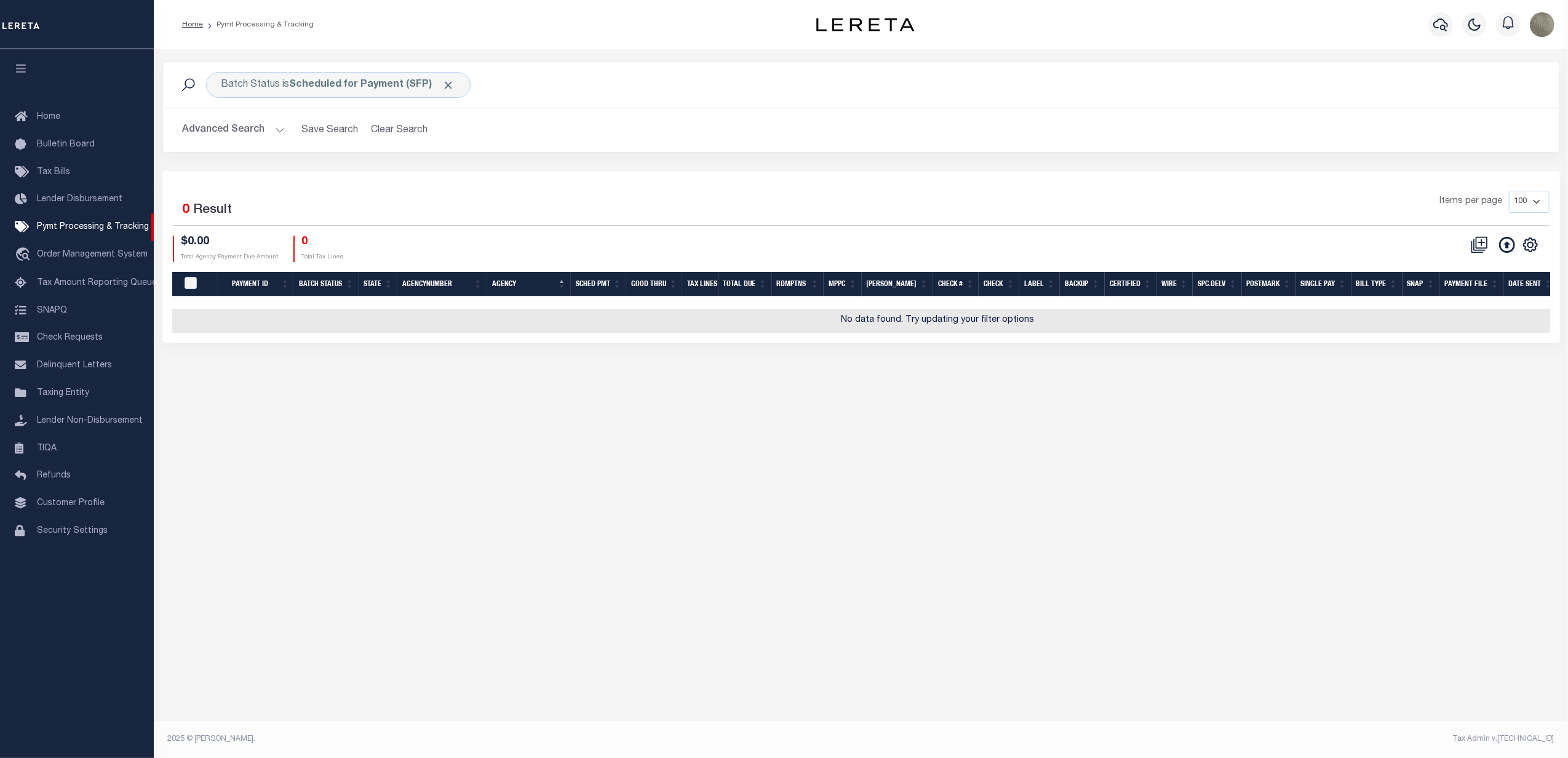
click at [813, 218] on div "Items per page 100 200 500 1000" at bounding box center [1036, 206] width 1028 height 32
click at [394, 133] on button "Clear Search" at bounding box center [399, 130] width 67 height 24
click at [225, 127] on button "Advanced Search" at bounding box center [234, 130] width 102 height 24
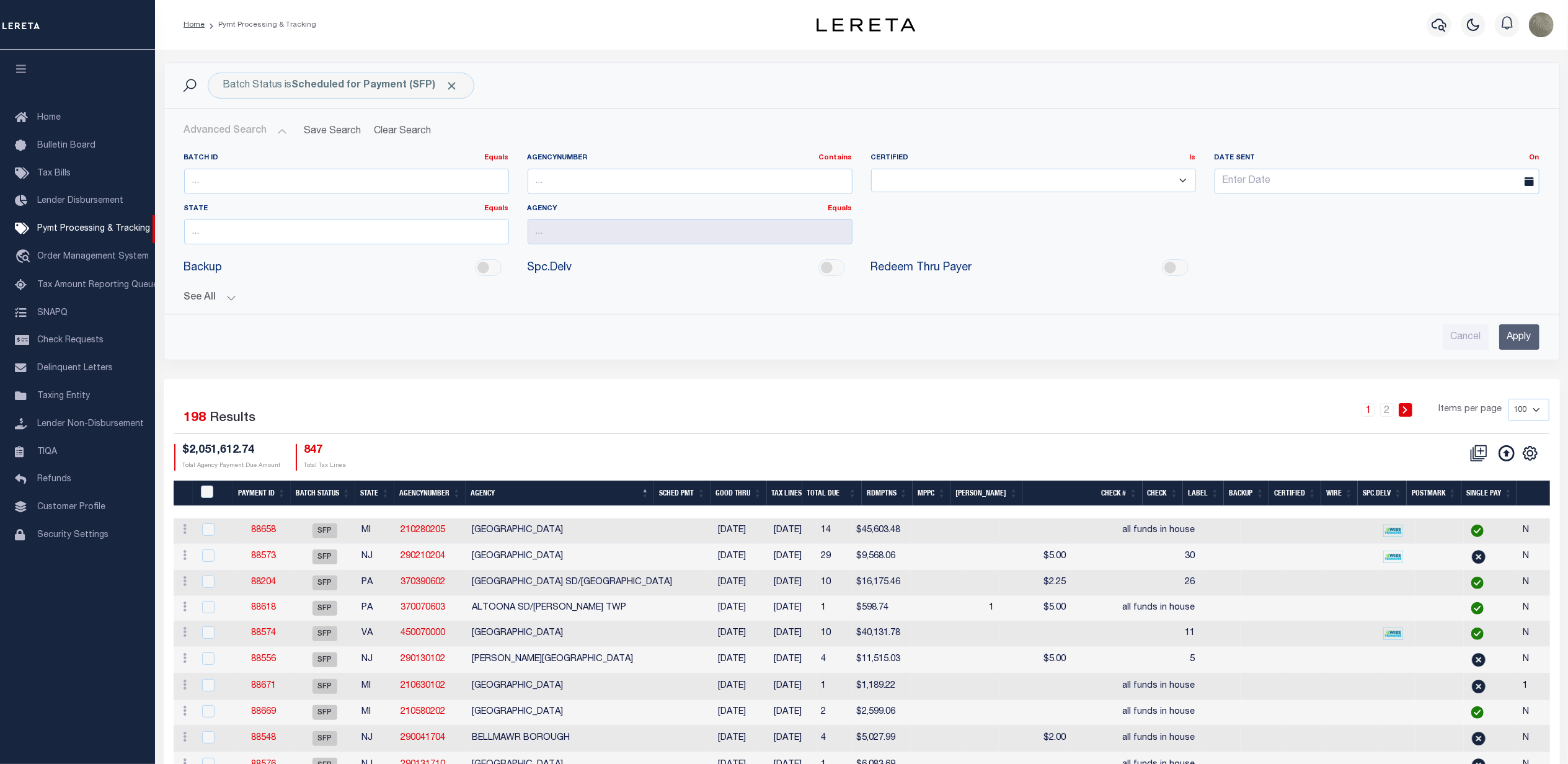
click at [394, 365] on div "Batch Status is Scheduled for Payment (SFP) Search Advanced Search Save Search …" at bounding box center [862, 220] width 1415 height 317
click at [1529, 455] on icon "" at bounding box center [1530, 453] width 16 height 16
click at [1471, 549] on span "Show Filter" at bounding box center [1454, 545] width 47 height 9
select select
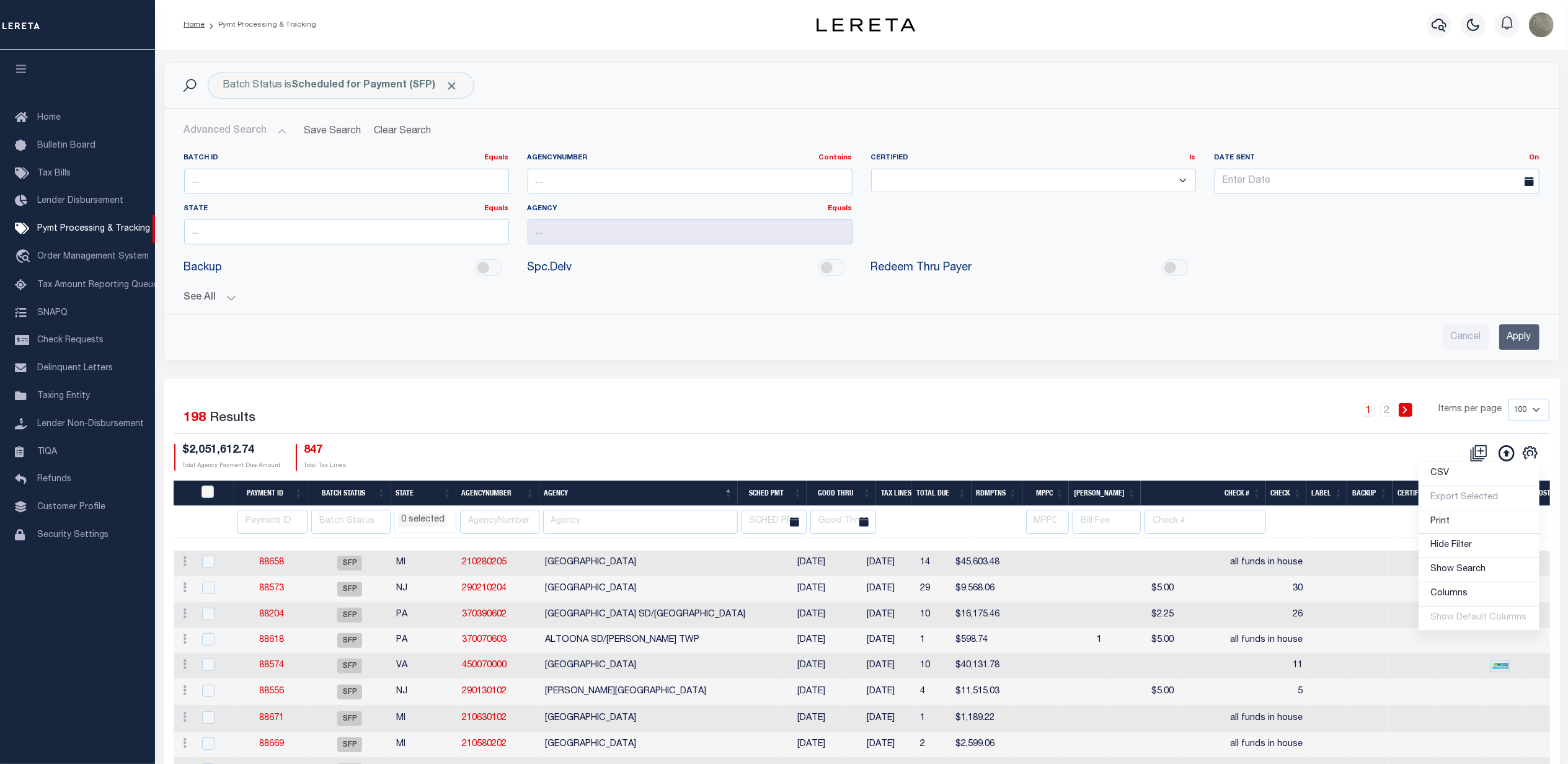
click at [958, 403] on div "1 2 Items per page 100 200 500 1000" at bounding box center [1036, 415] width 1027 height 32
click at [553, 375] on div "Batch Status is Scheduled for Payment (SFP) Search Advanced Search Save Search …" at bounding box center [862, 220] width 1415 height 317
click at [834, 370] on div "Batch Status is Scheduled for Payment (SFP) Search Advanced Search Save Search …" at bounding box center [862, 220] width 1415 height 317
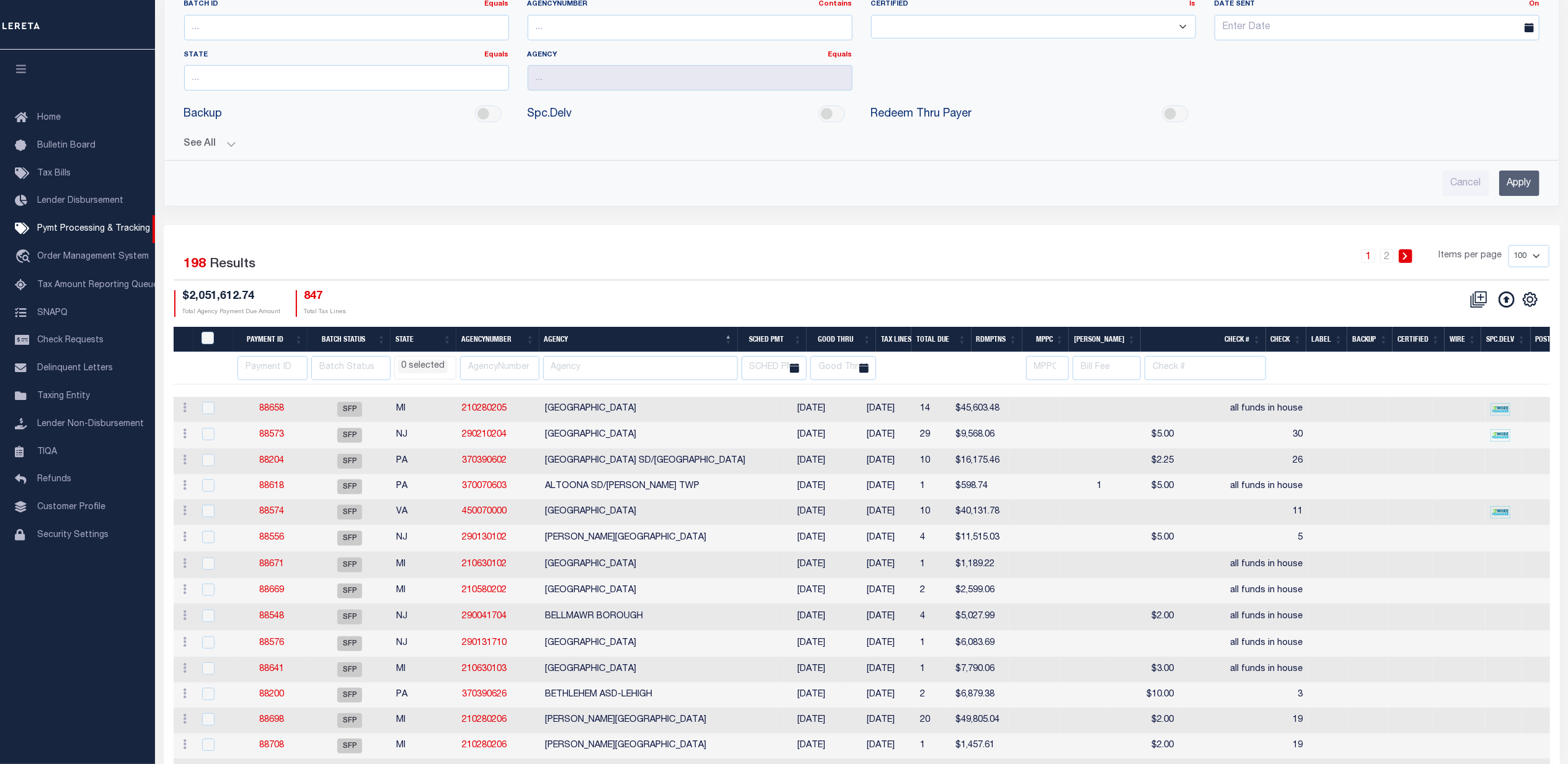
scroll to position [165, 0]
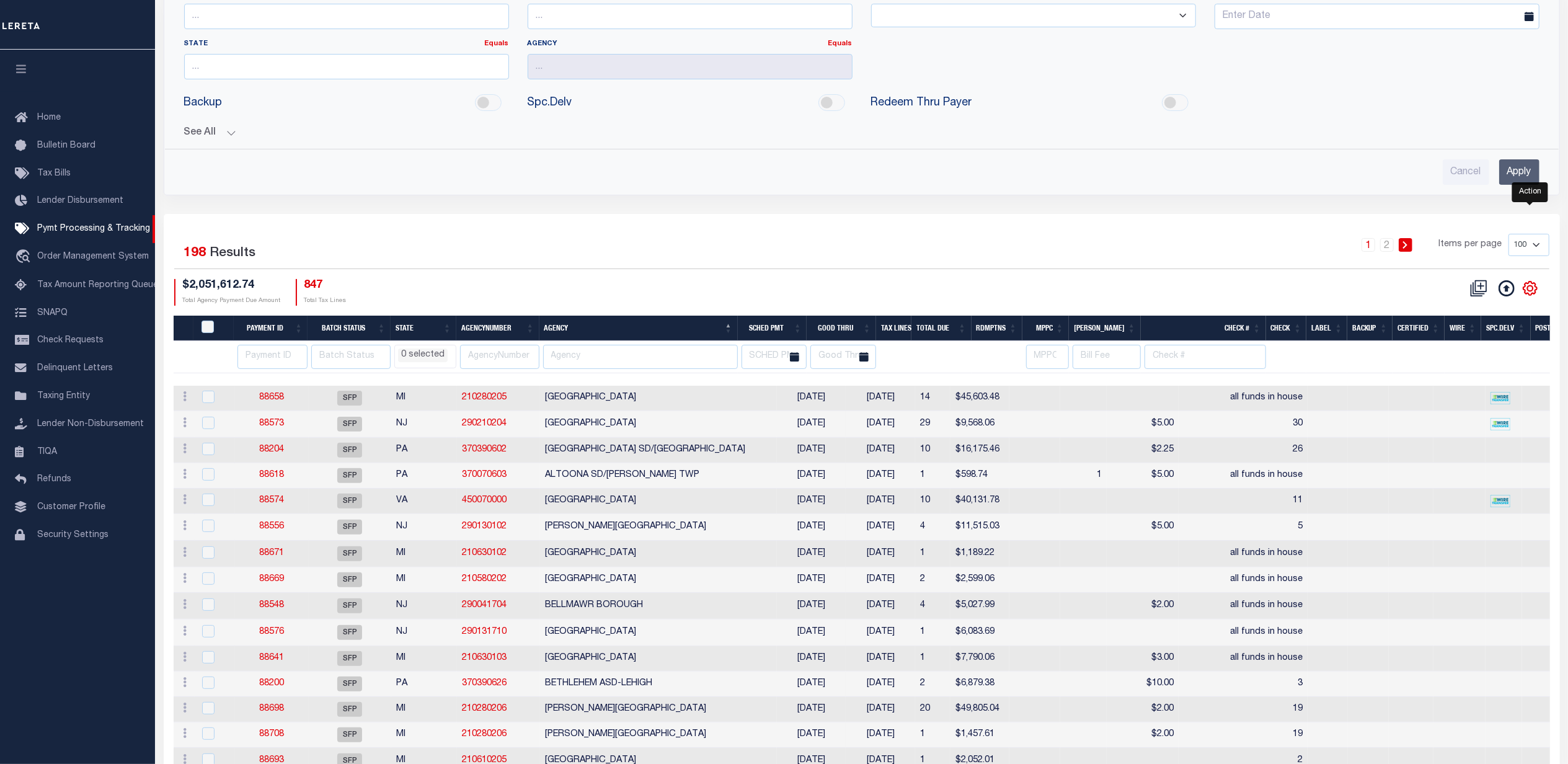
click at [1532, 291] on icon "" at bounding box center [1530, 288] width 5 height 5
click at [896, 242] on div "1 2 Items per page 100 200 500 1000" at bounding box center [1036, 250] width 1027 height 32
select select
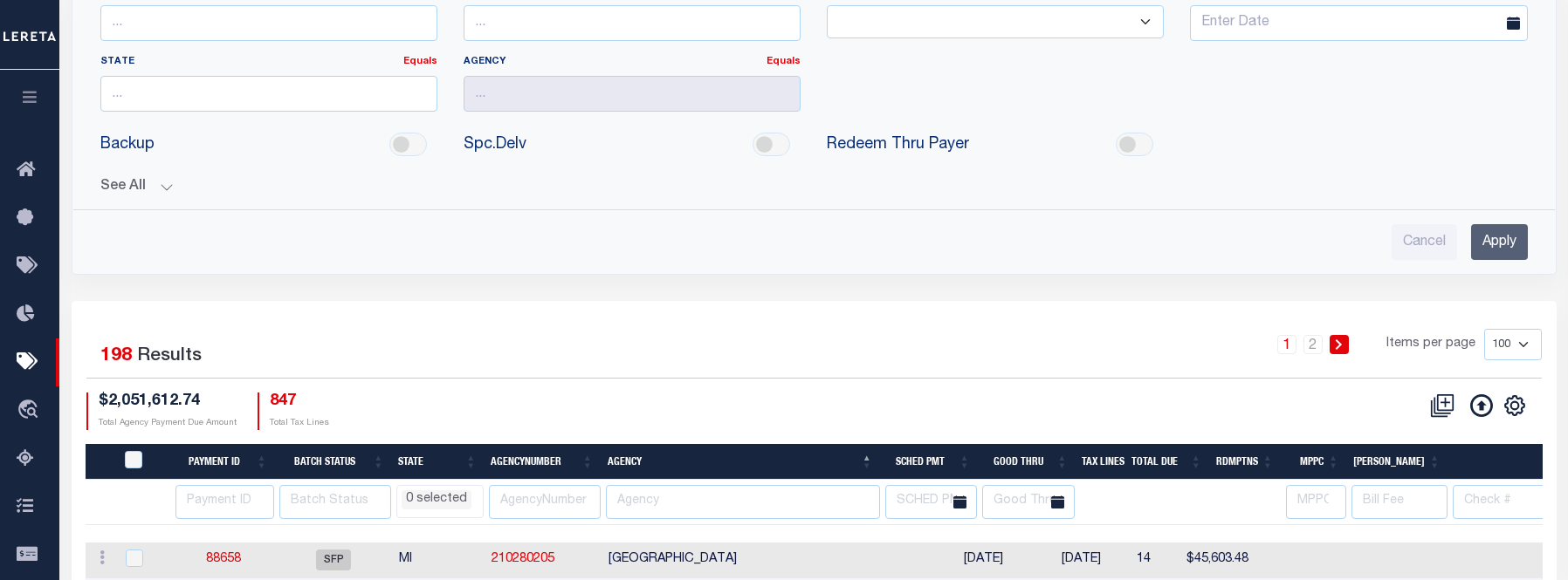
select select
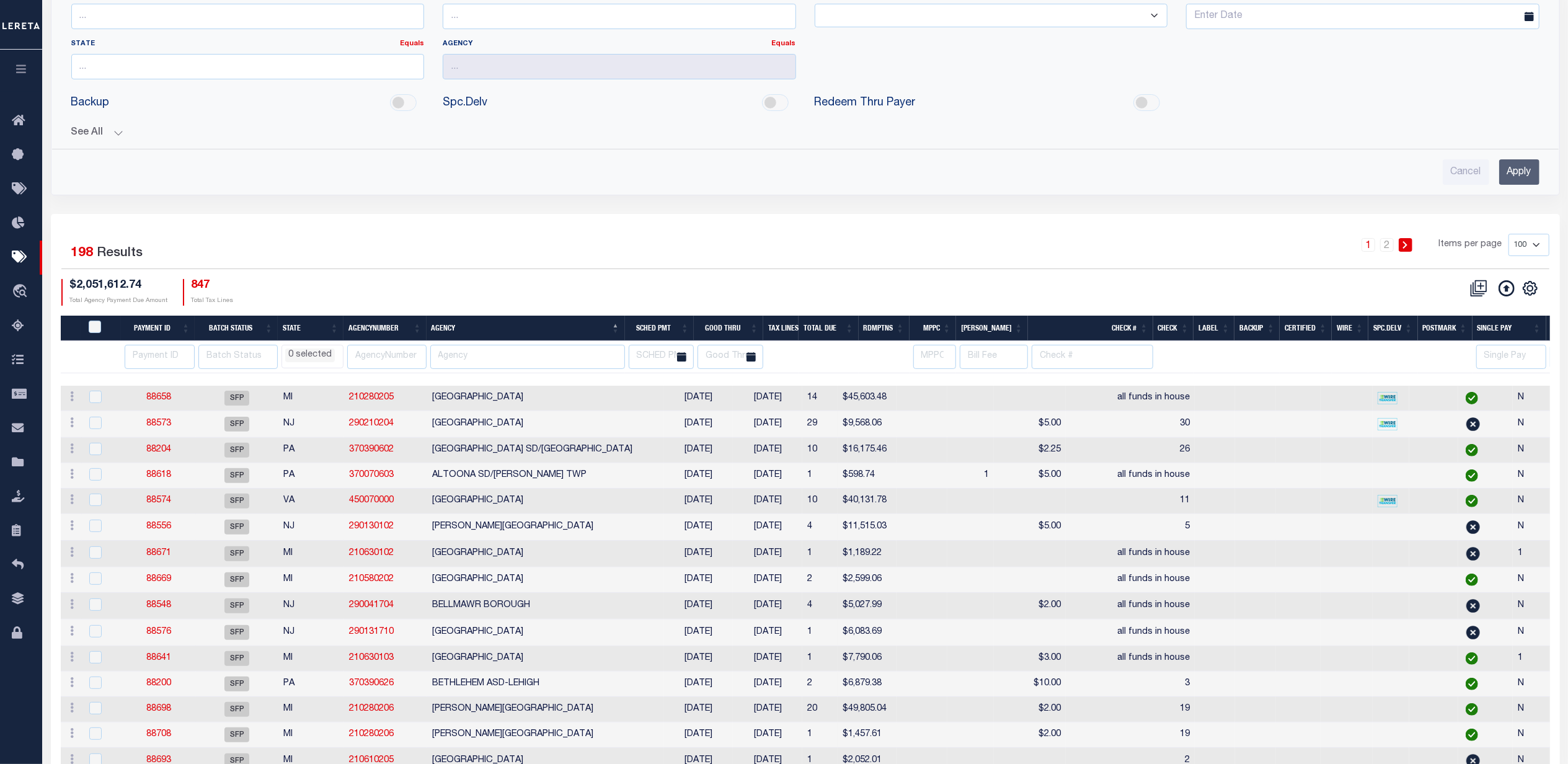
click at [564, 263] on div "1 2 Items per page 100 200 500 1000" at bounding box center [993, 250] width 1112 height 32
click at [588, 207] on div "Batch Status is Scheduled for Payment (SFP) Search Advanced Search Save Search …" at bounding box center [805, 55] width 1528 height 317
click at [651, 241] on div "1 2 Items per page 100 200 500 1000" at bounding box center [993, 250] width 1112 height 32
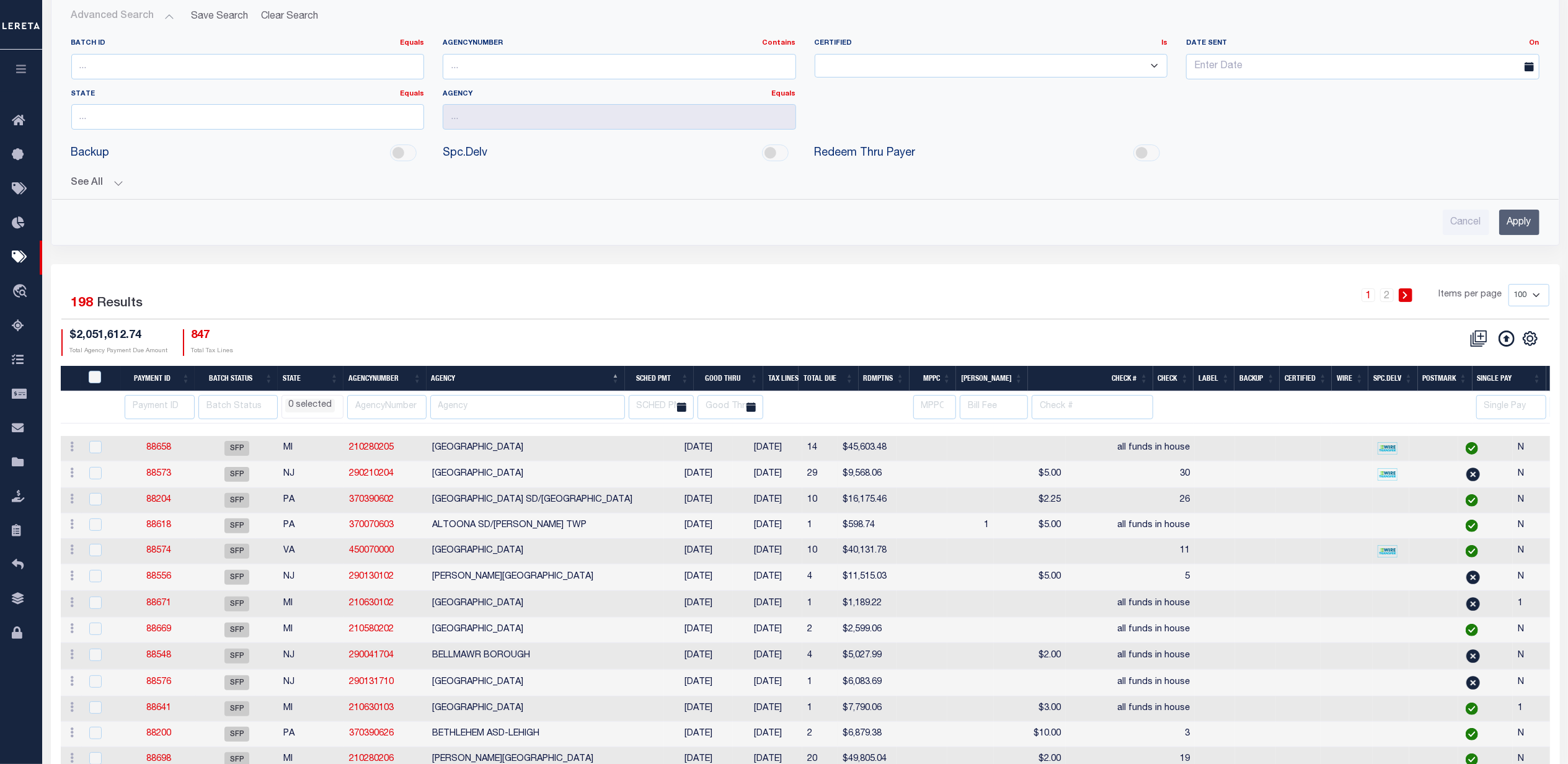
scroll to position [0, 0]
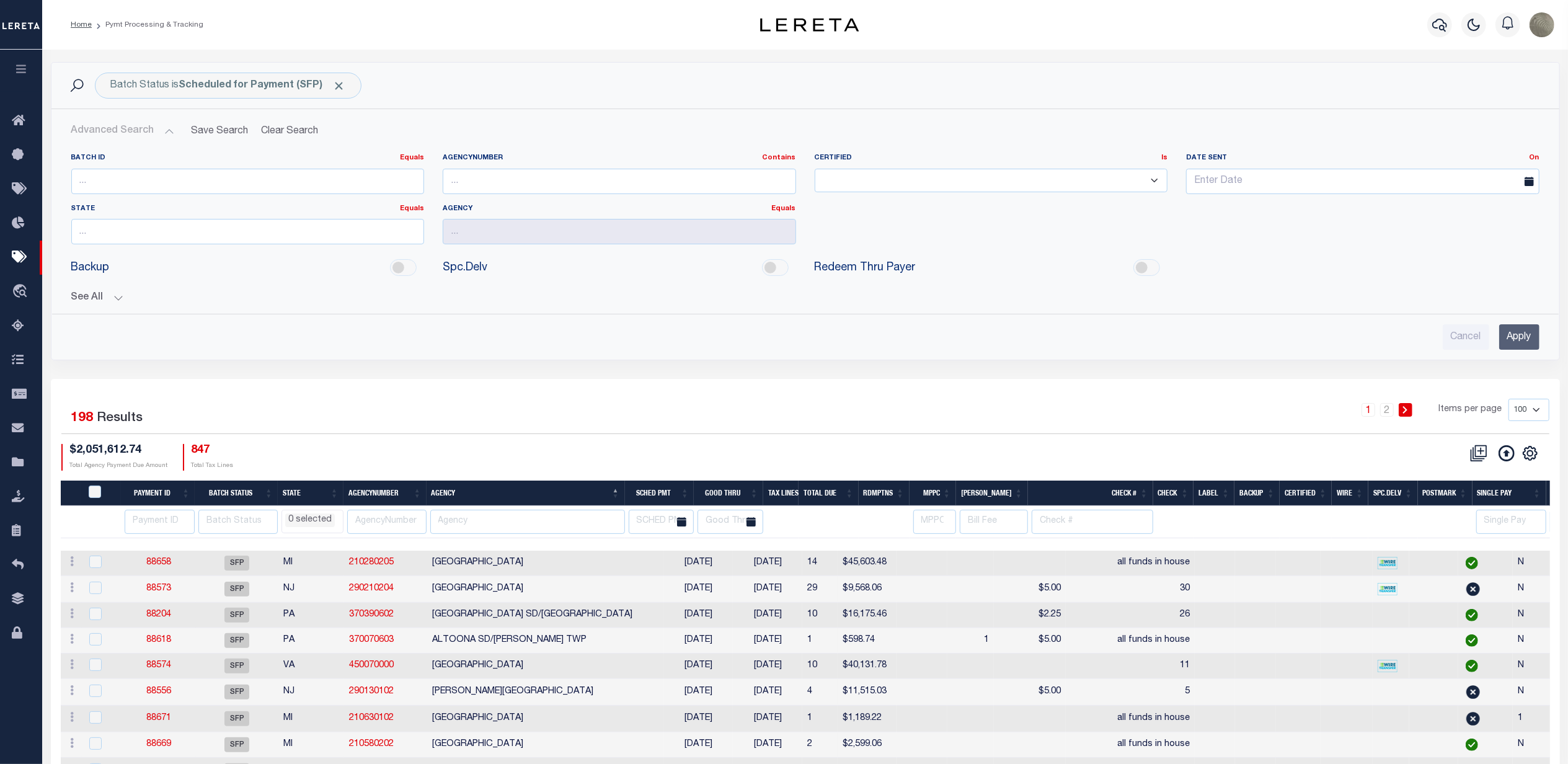
click at [1521, 338] on input "Apply" at bounding box center [1519, 337] width 40 height 26
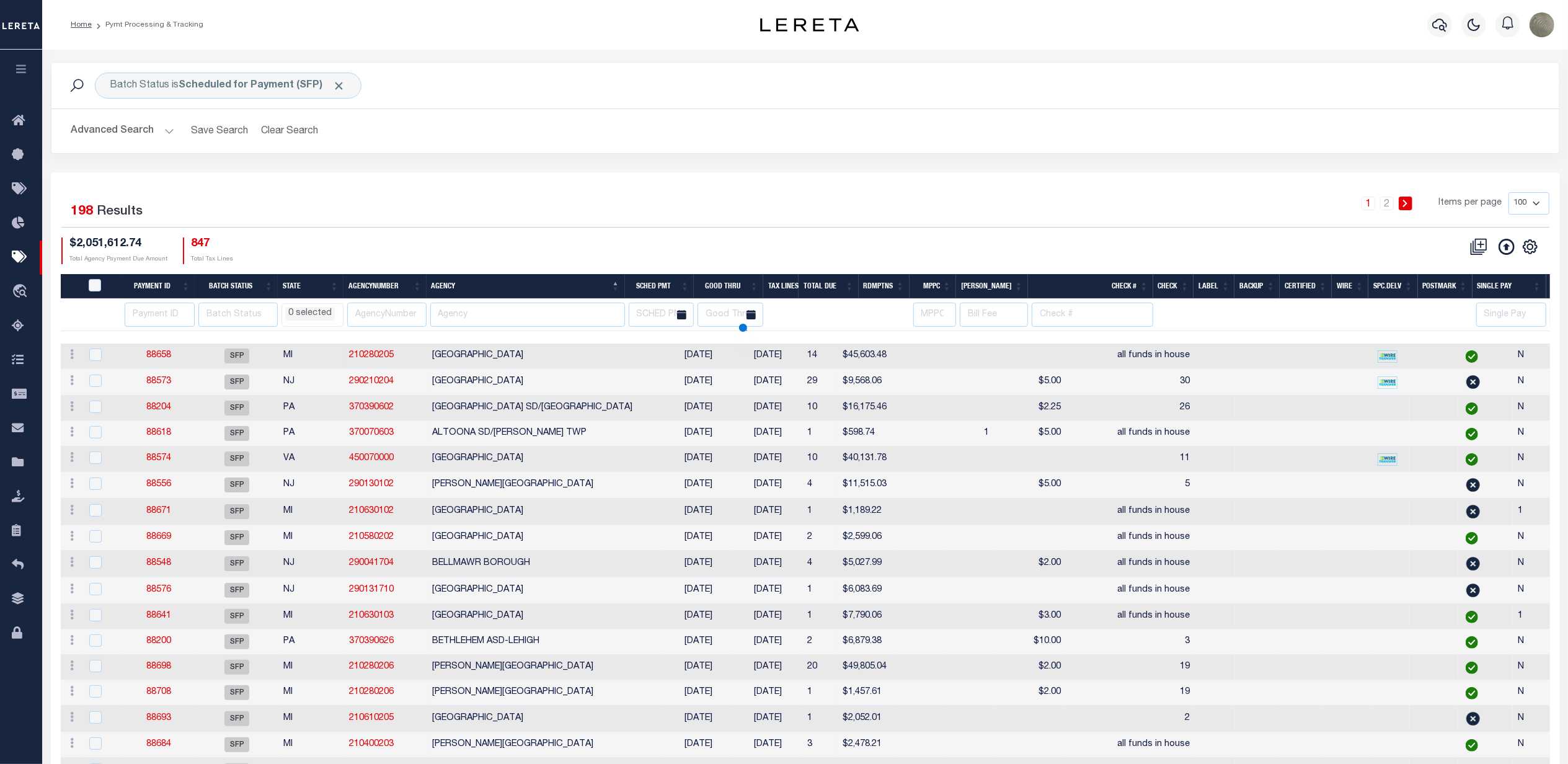
select select
click at [710, 204] on div "1 2 Items per page 100 200 500 1000" at bounding box center [993, 208] width 1112 height 32
click at [513, 308] on input "text" at bounding box center [528, 315] width 195 height 24
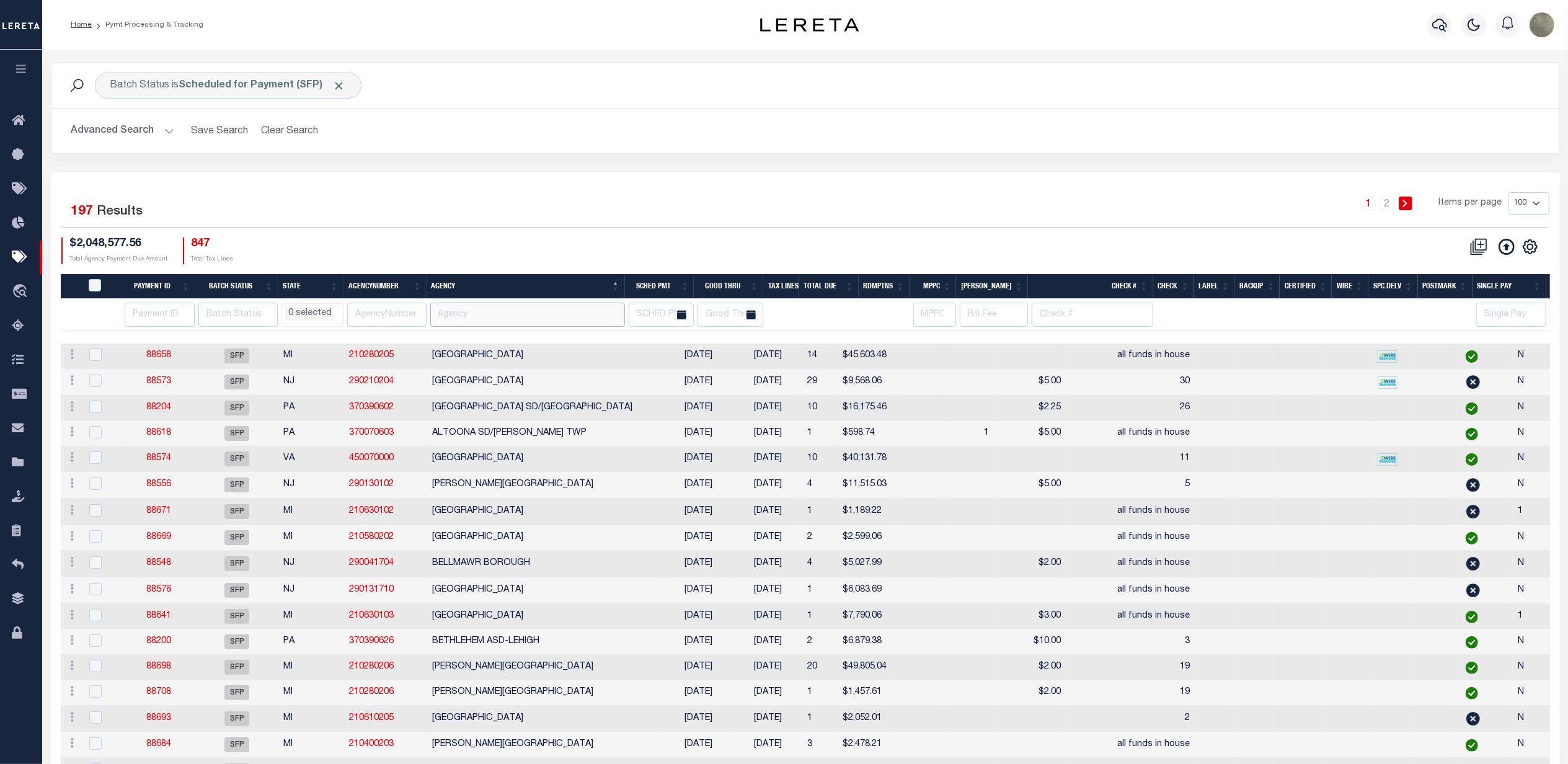
click at [514, 306] on input "text" at bounding box center [528, 315] width 195 height 24
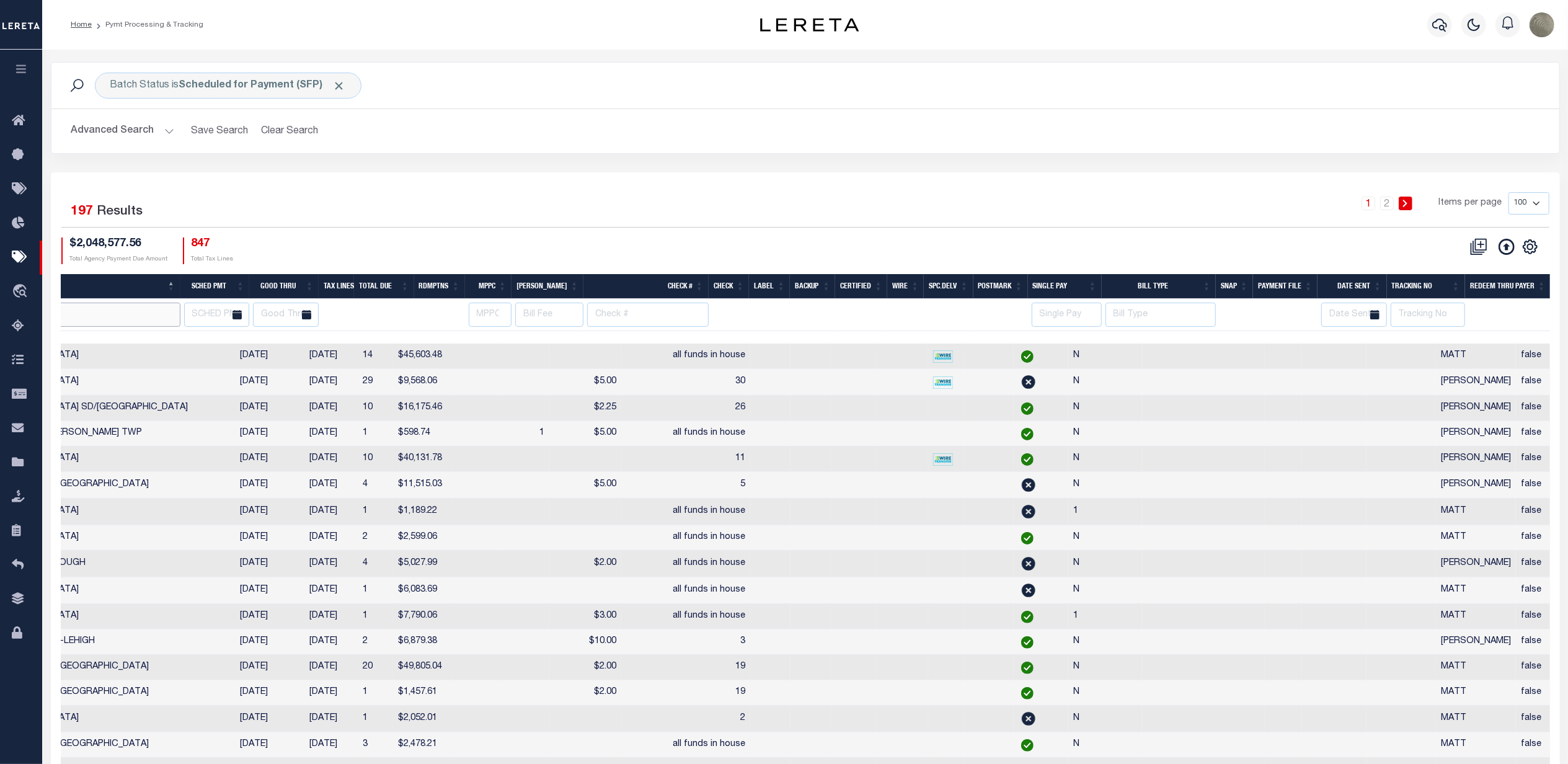
scroll to position [0, 444]
click at [1436, 315] on input "text" at bounding box center [1428, 315] width 74 height 24
type input "[PERSON_NAME]"
click at [1149, 225] on div "1 2 Items per page 100 200 500 1000" at bounding box center [993, 208] width 1112 height 32
select select
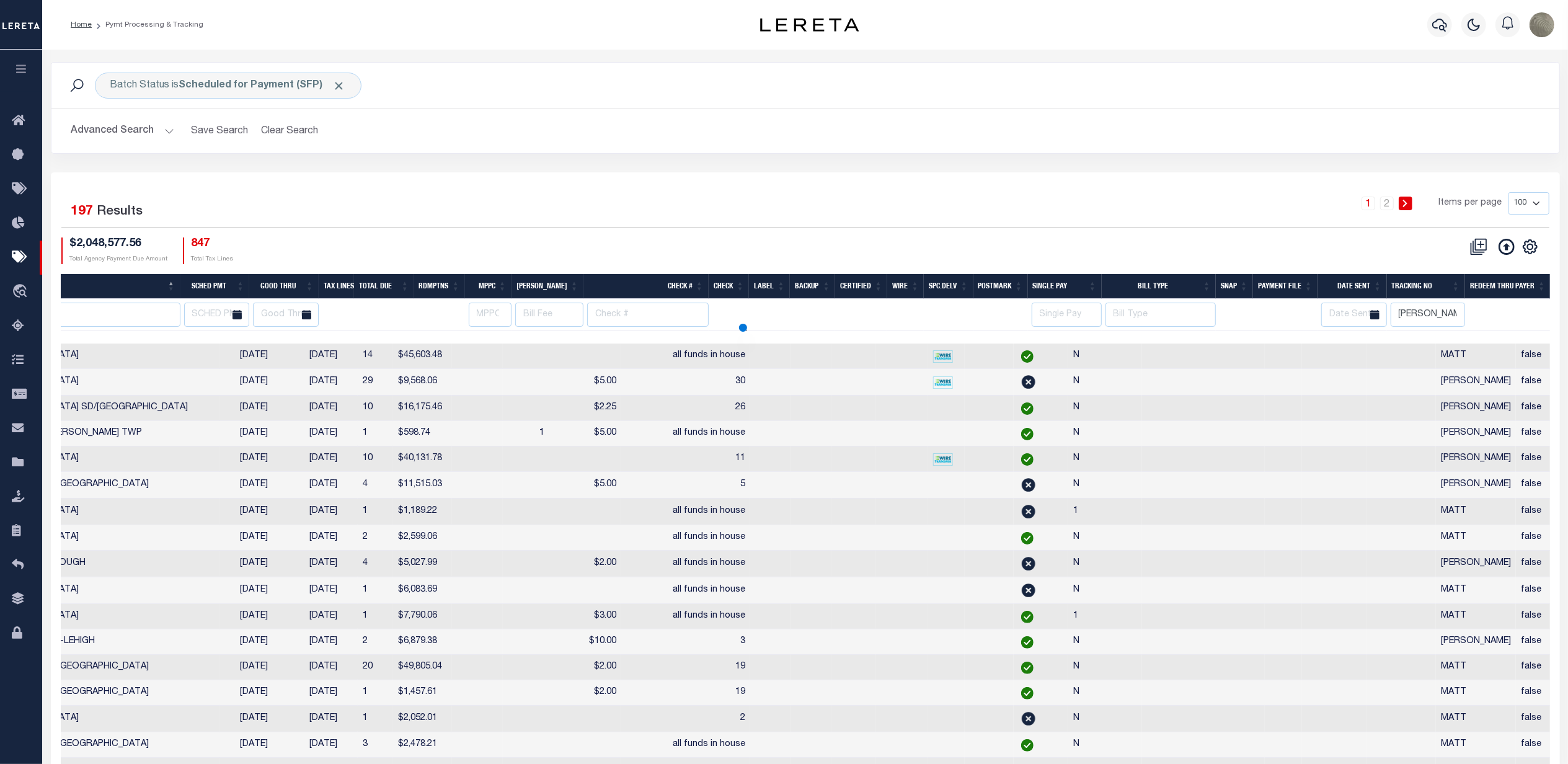
select select
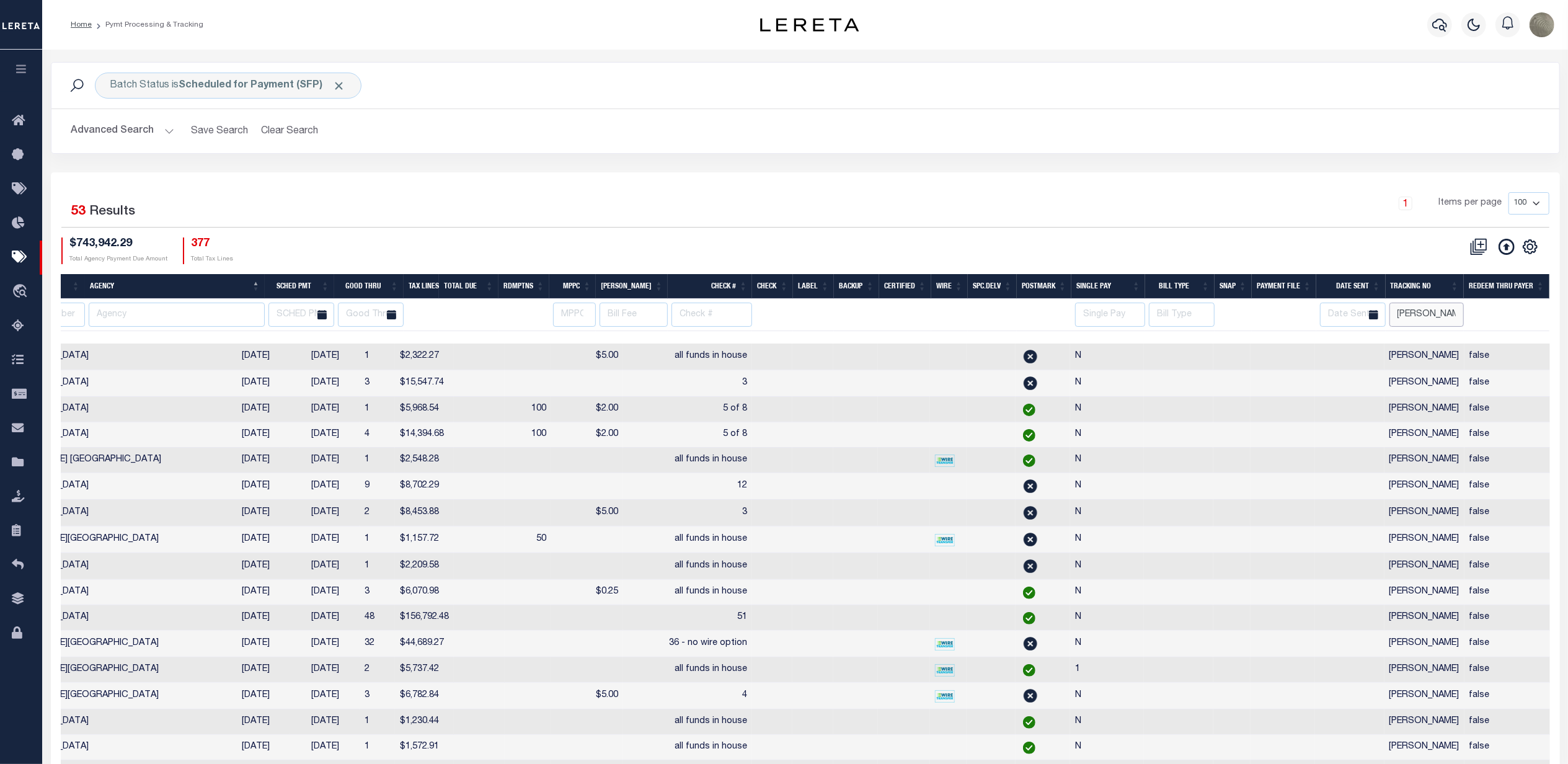
scroll to position [0, 340]
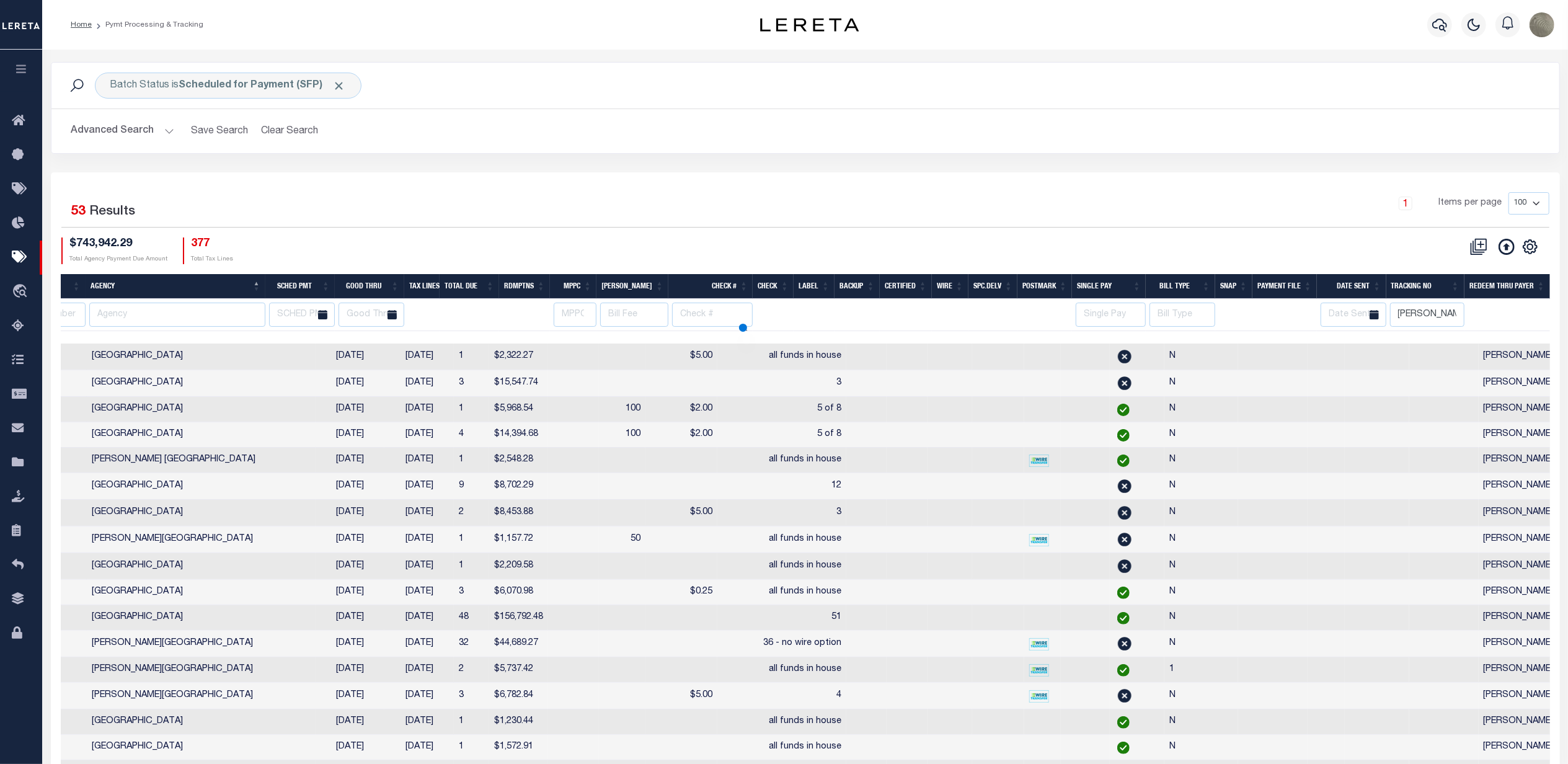
select select
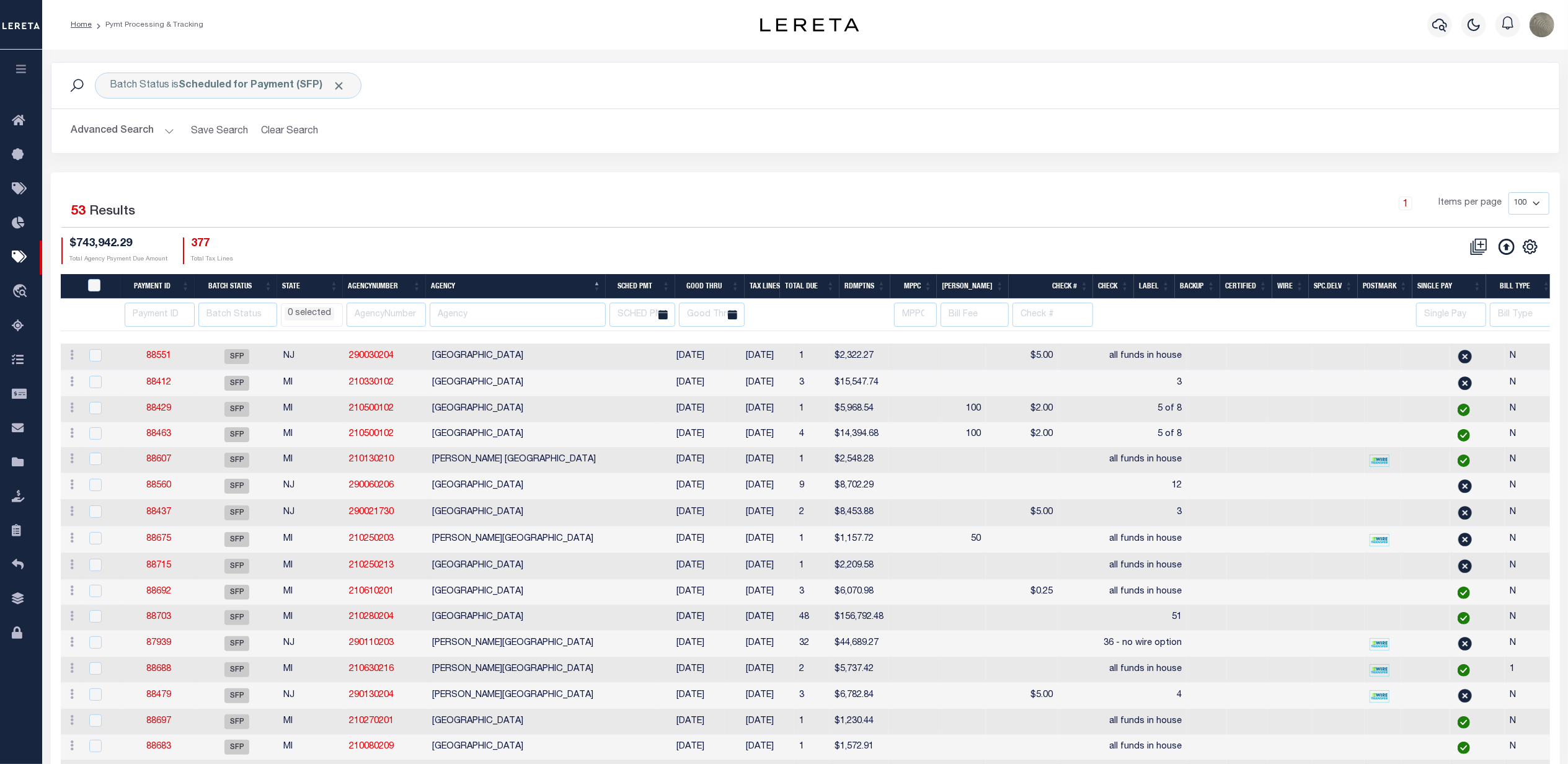
scroll to position [0, 0]
click at [734, 281] on th "Good Thru" at bounding box center [710, 286] width 69 height 26
select select
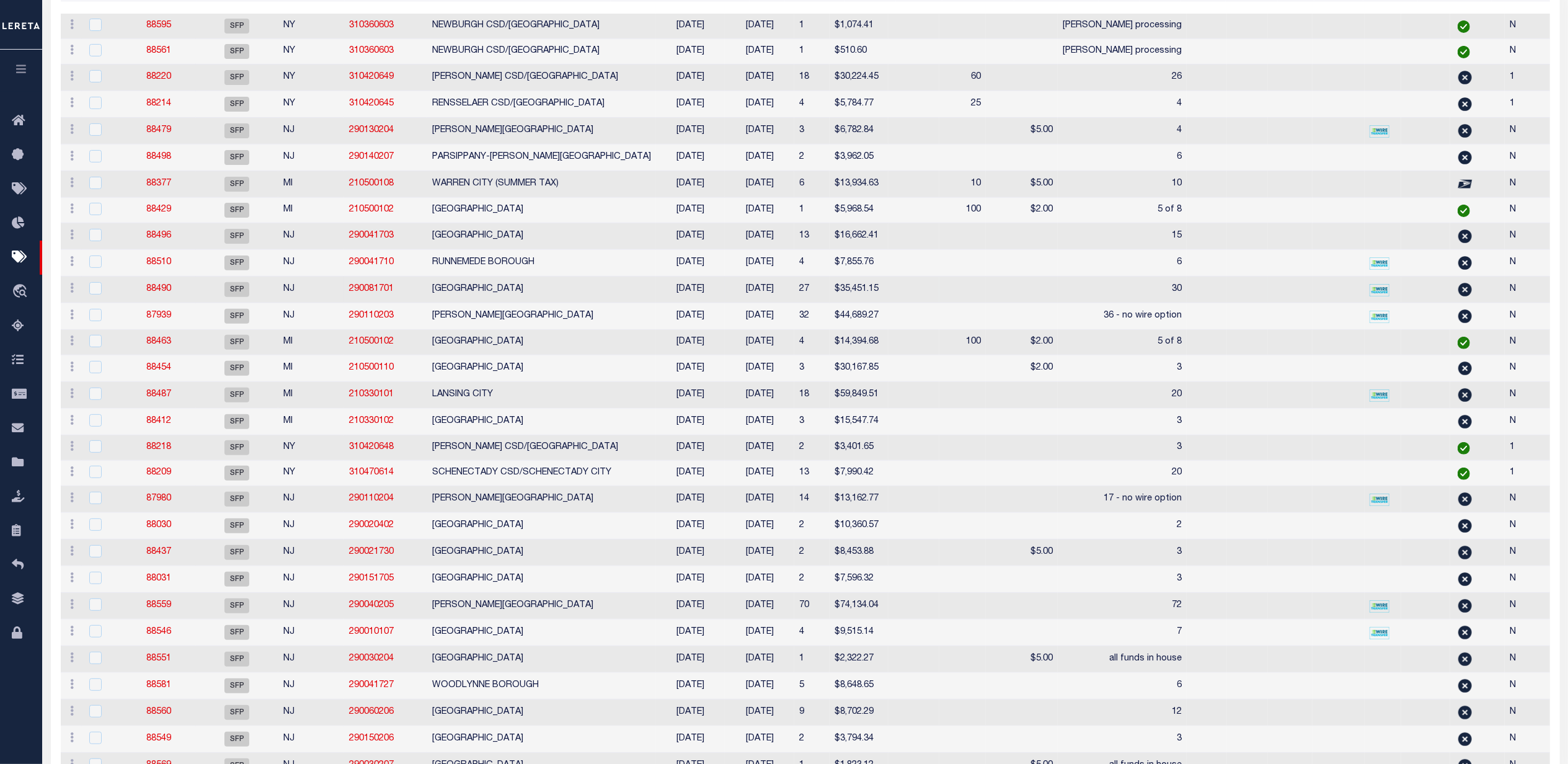
select select
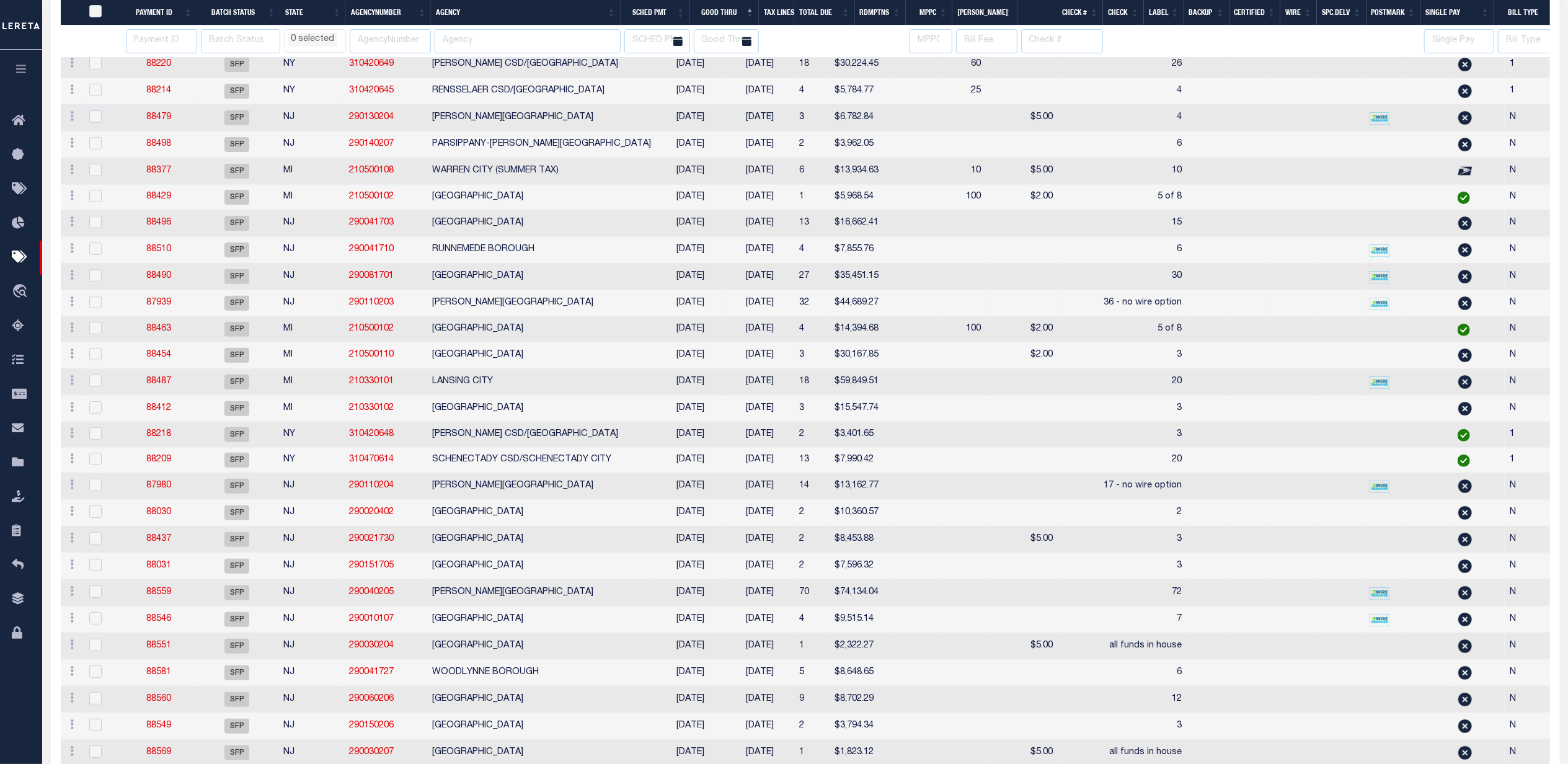
select select
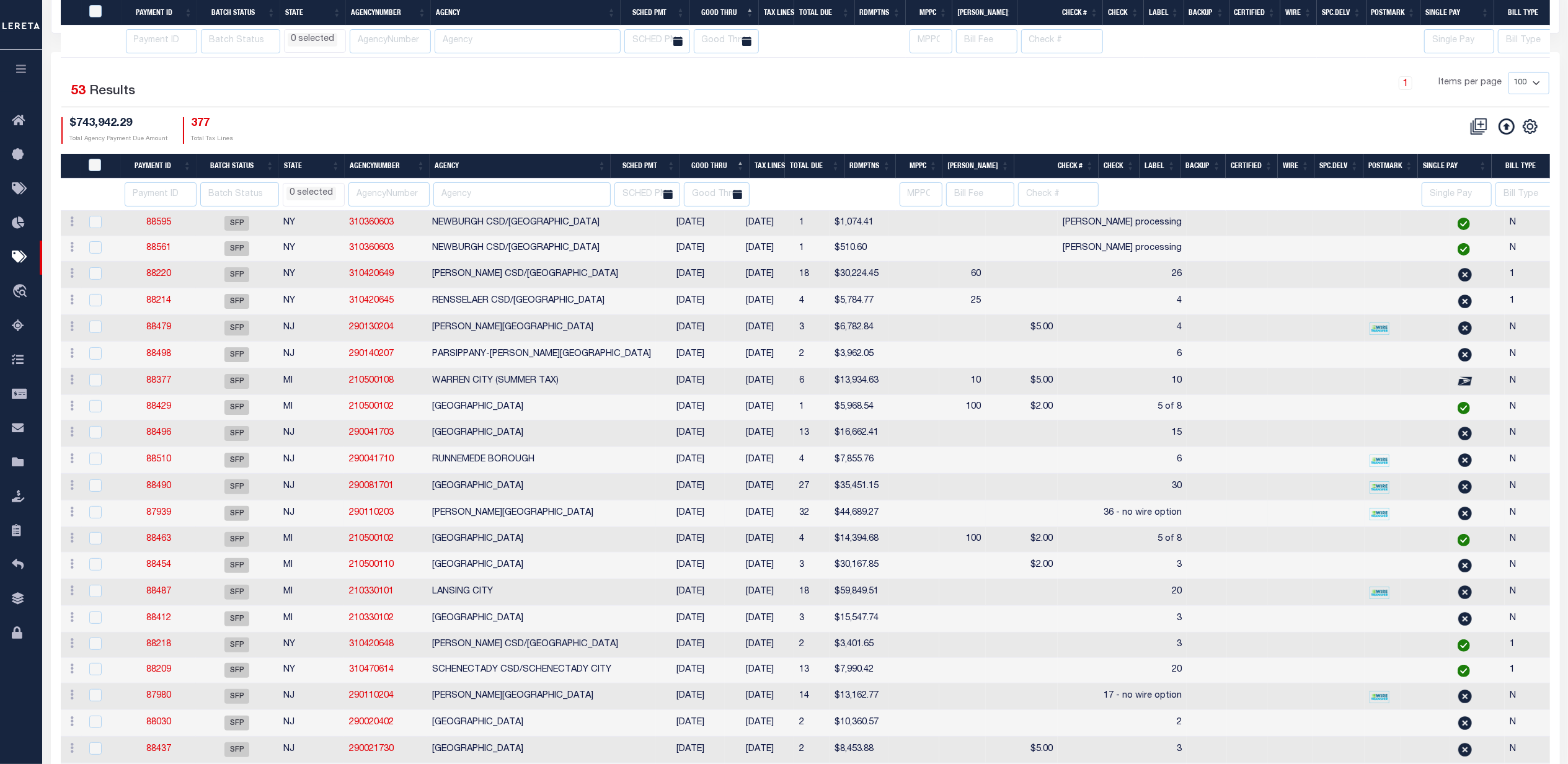
select select
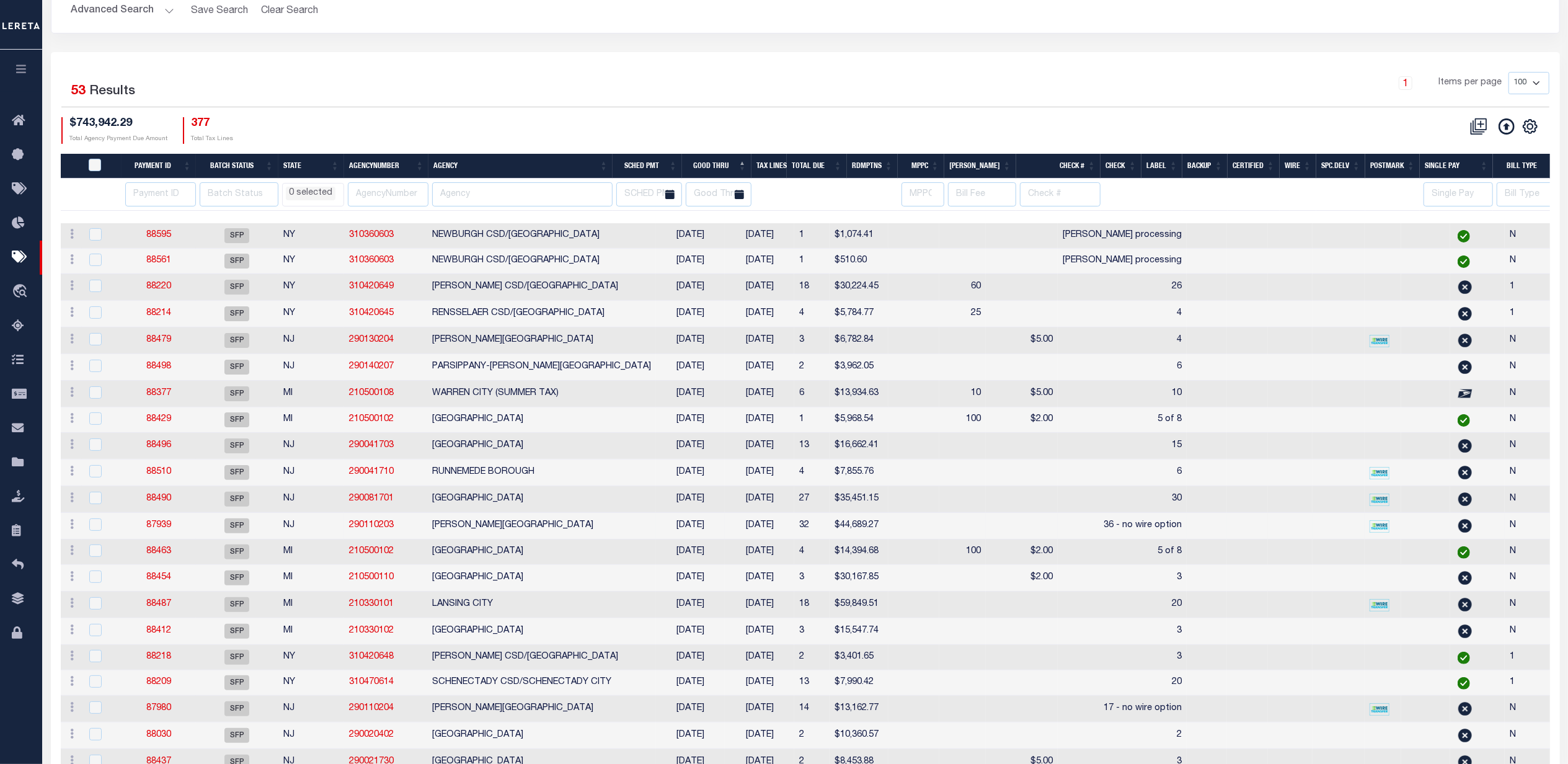
scroll to position [82, 0]
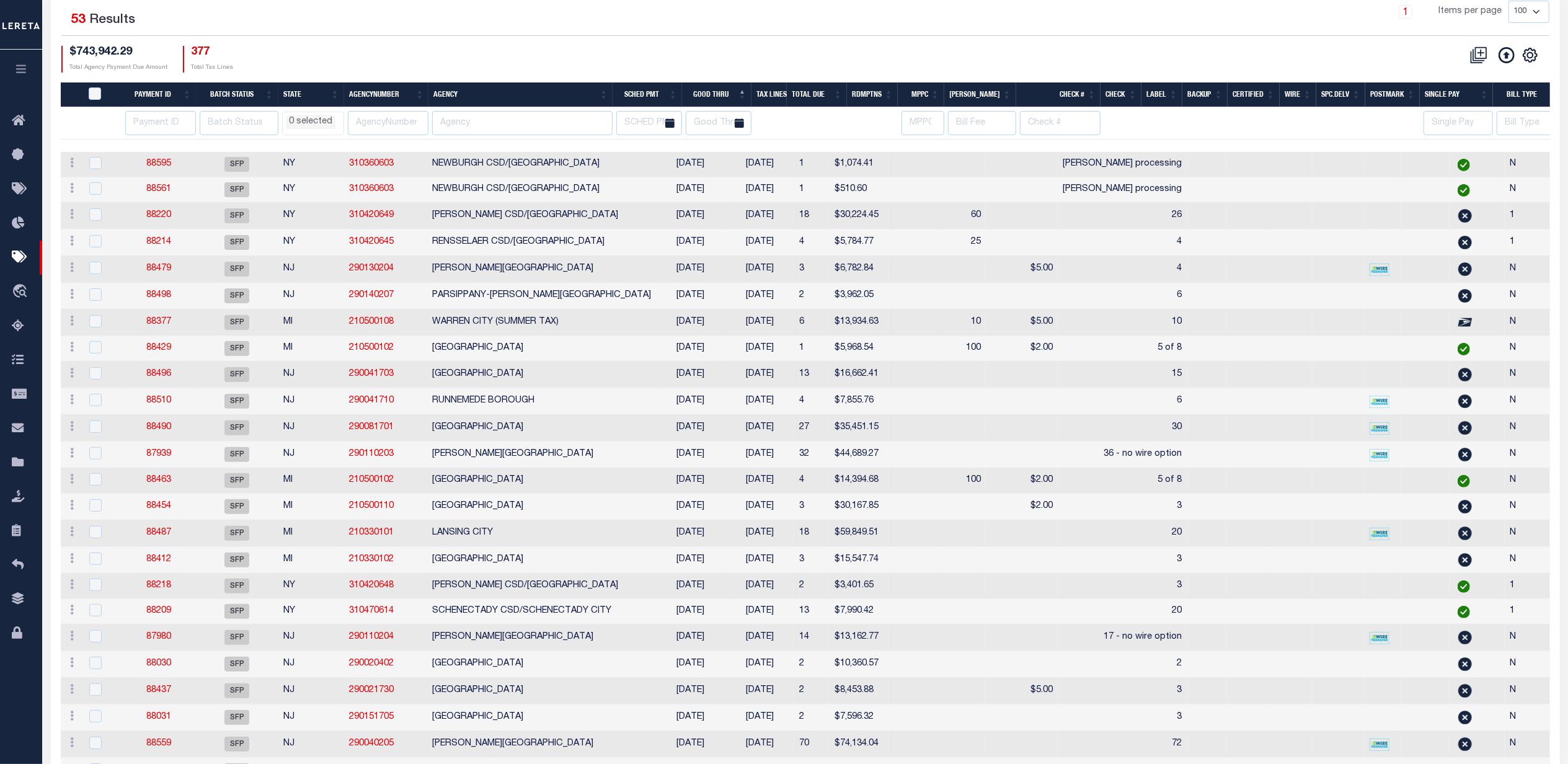
select select
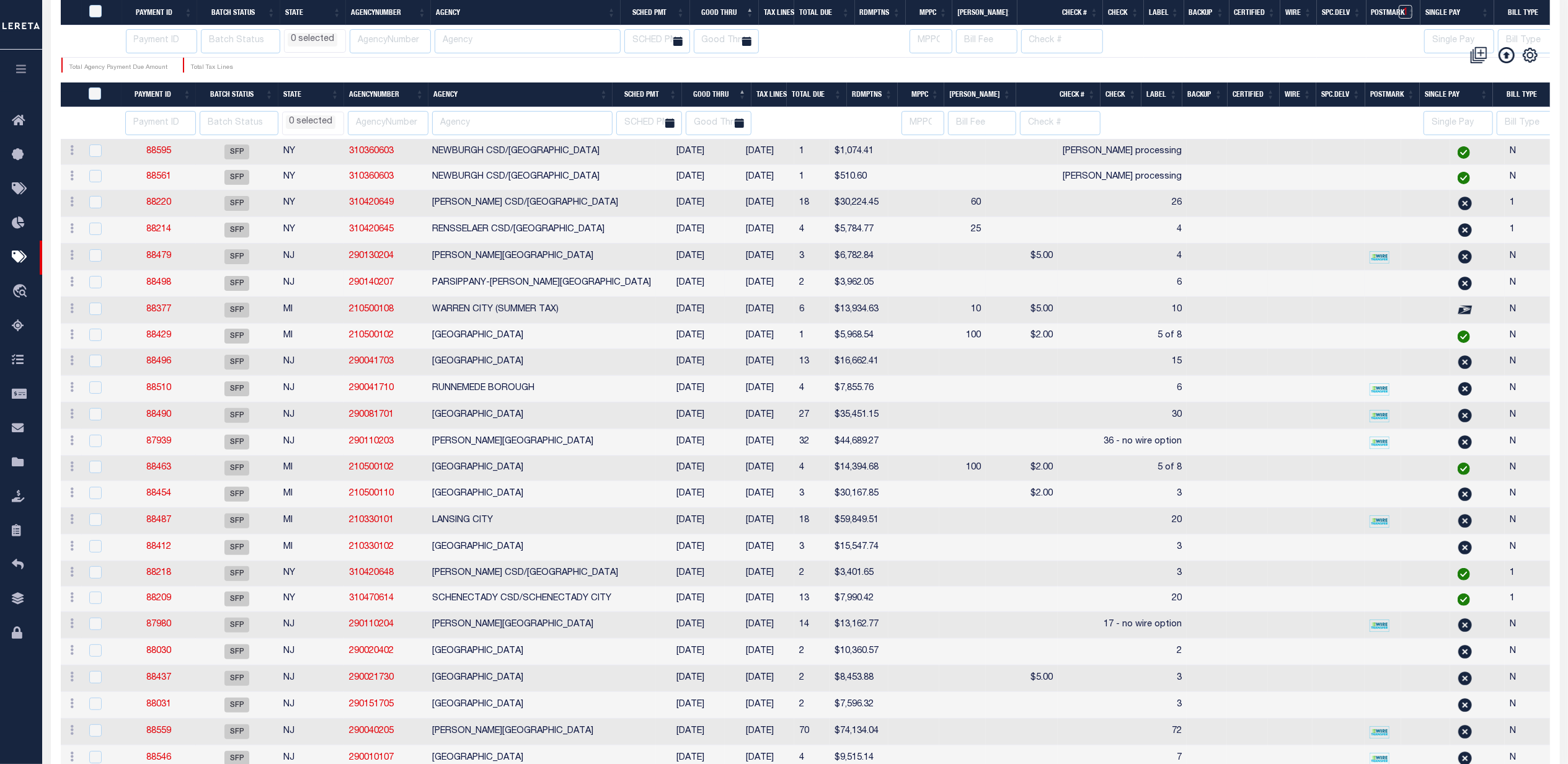
scroll to position [331, 0]
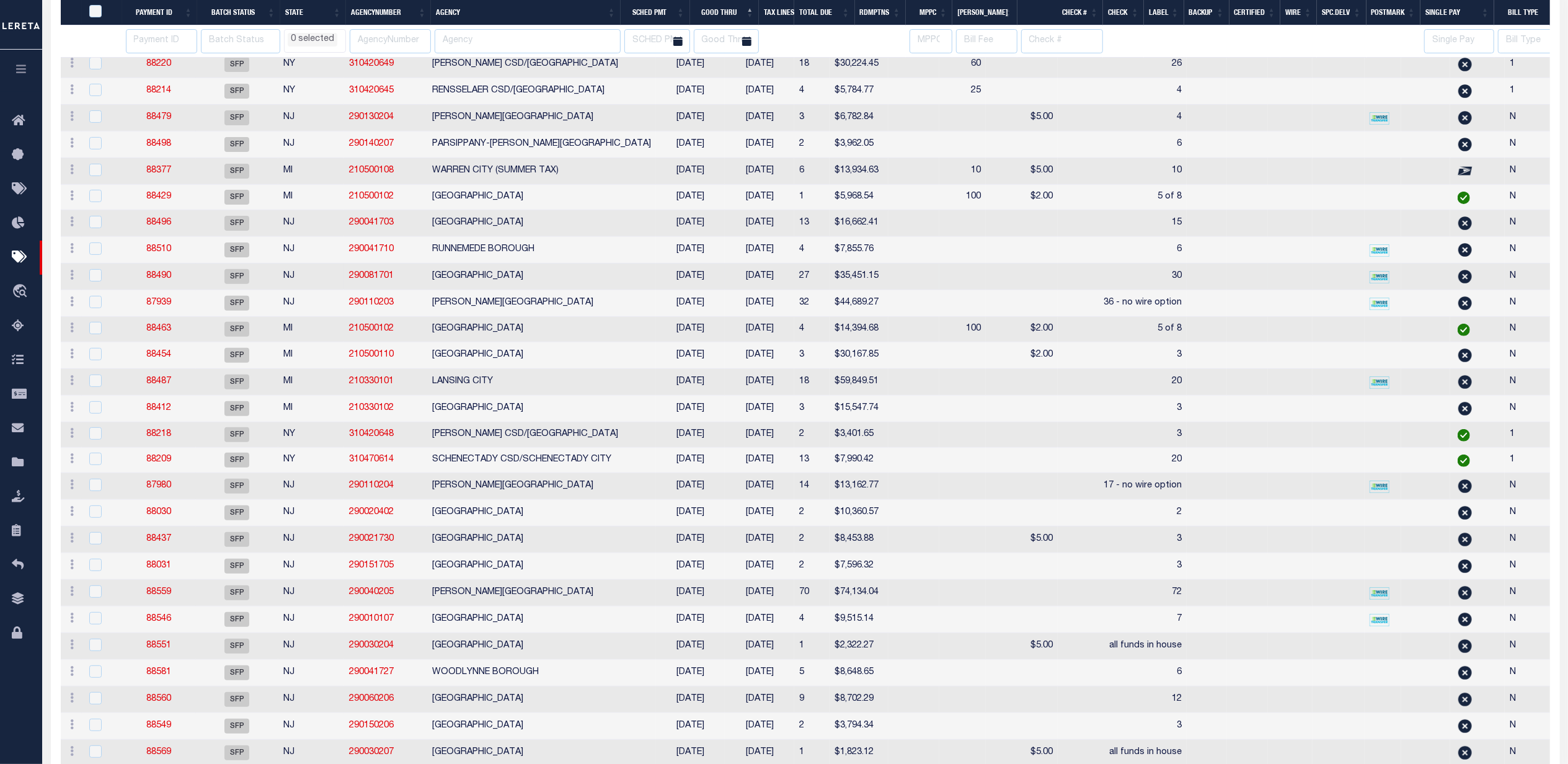
select select
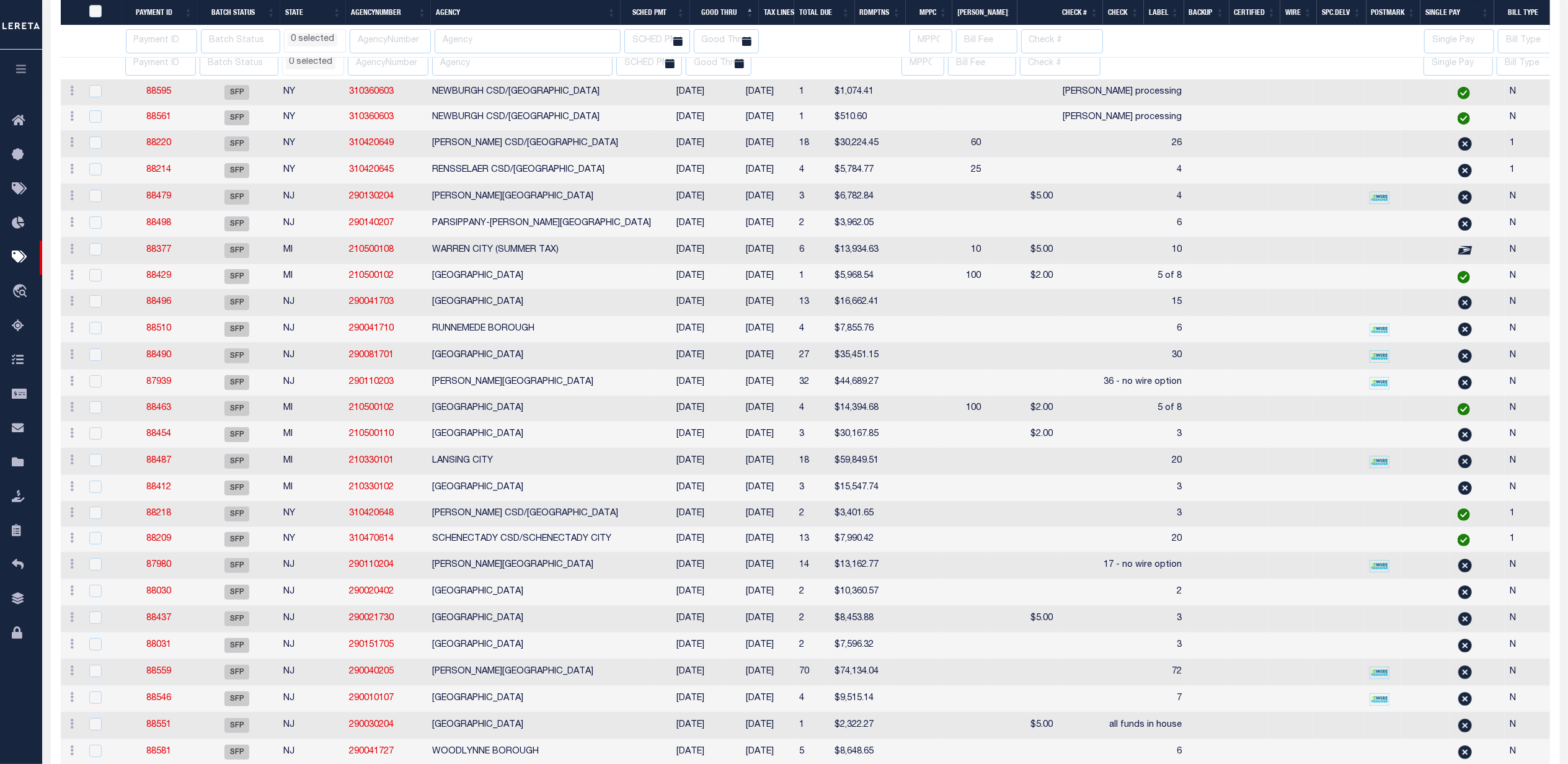
select select
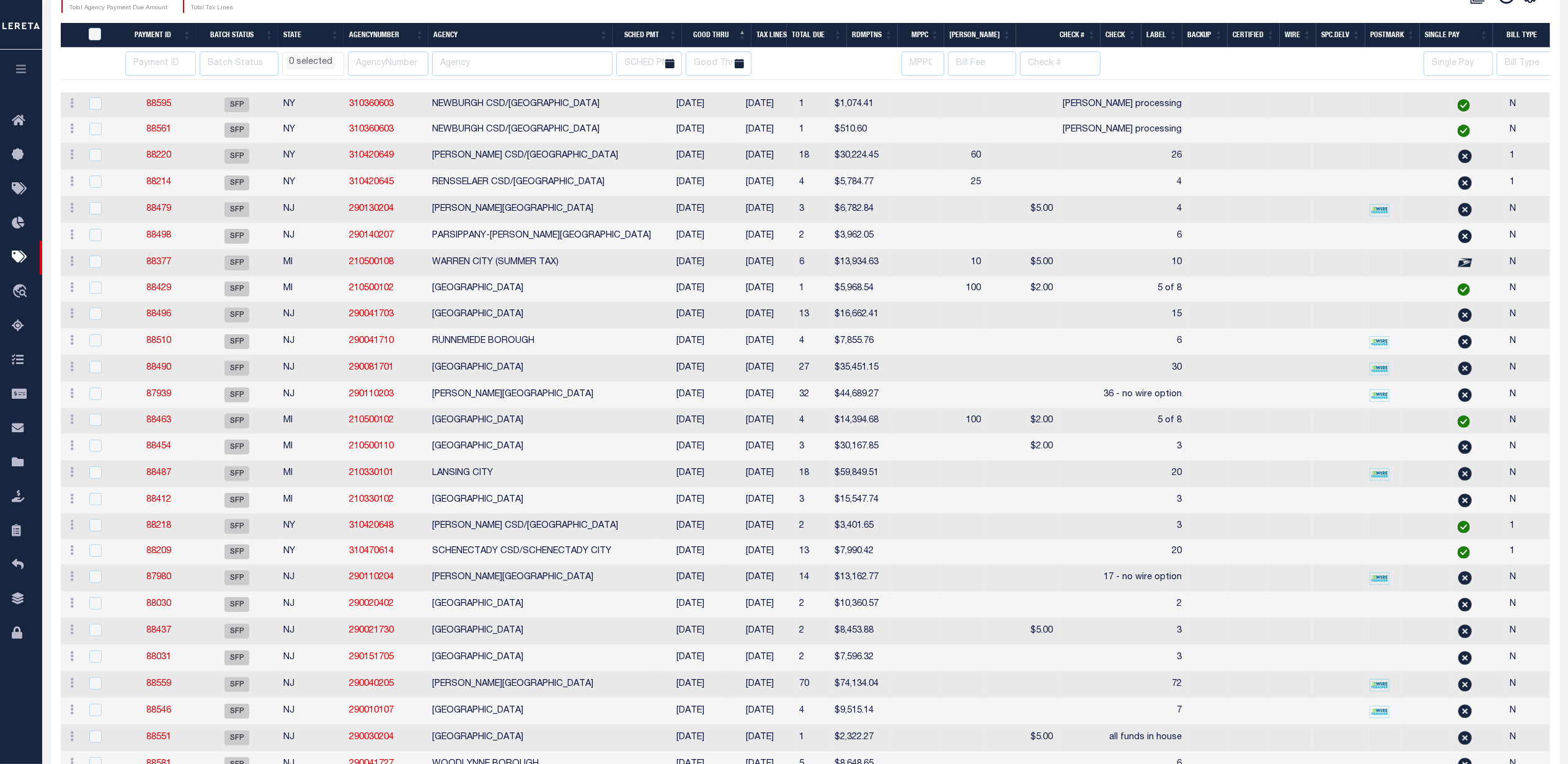
scroll to position [248, 0]
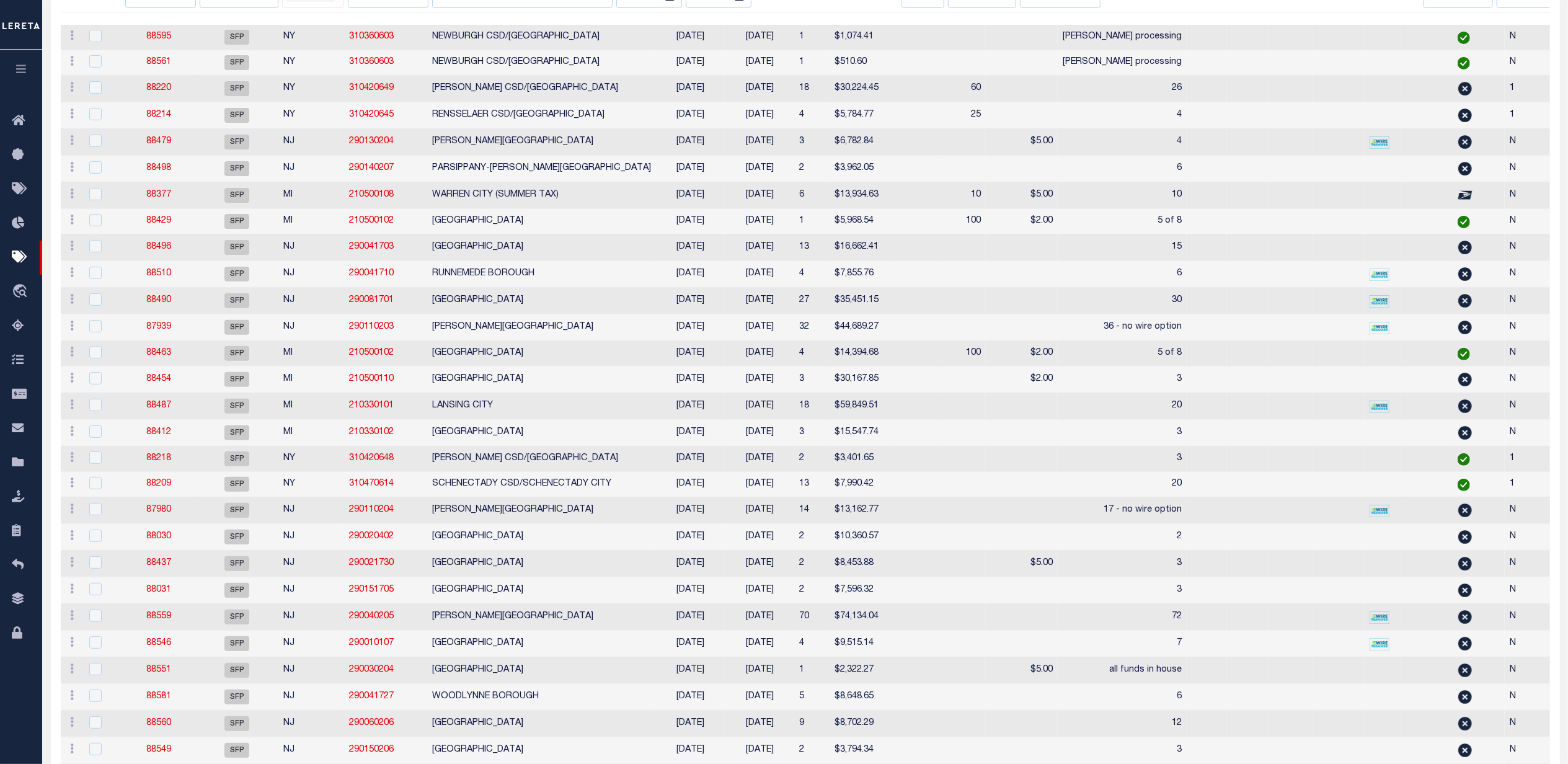
select select
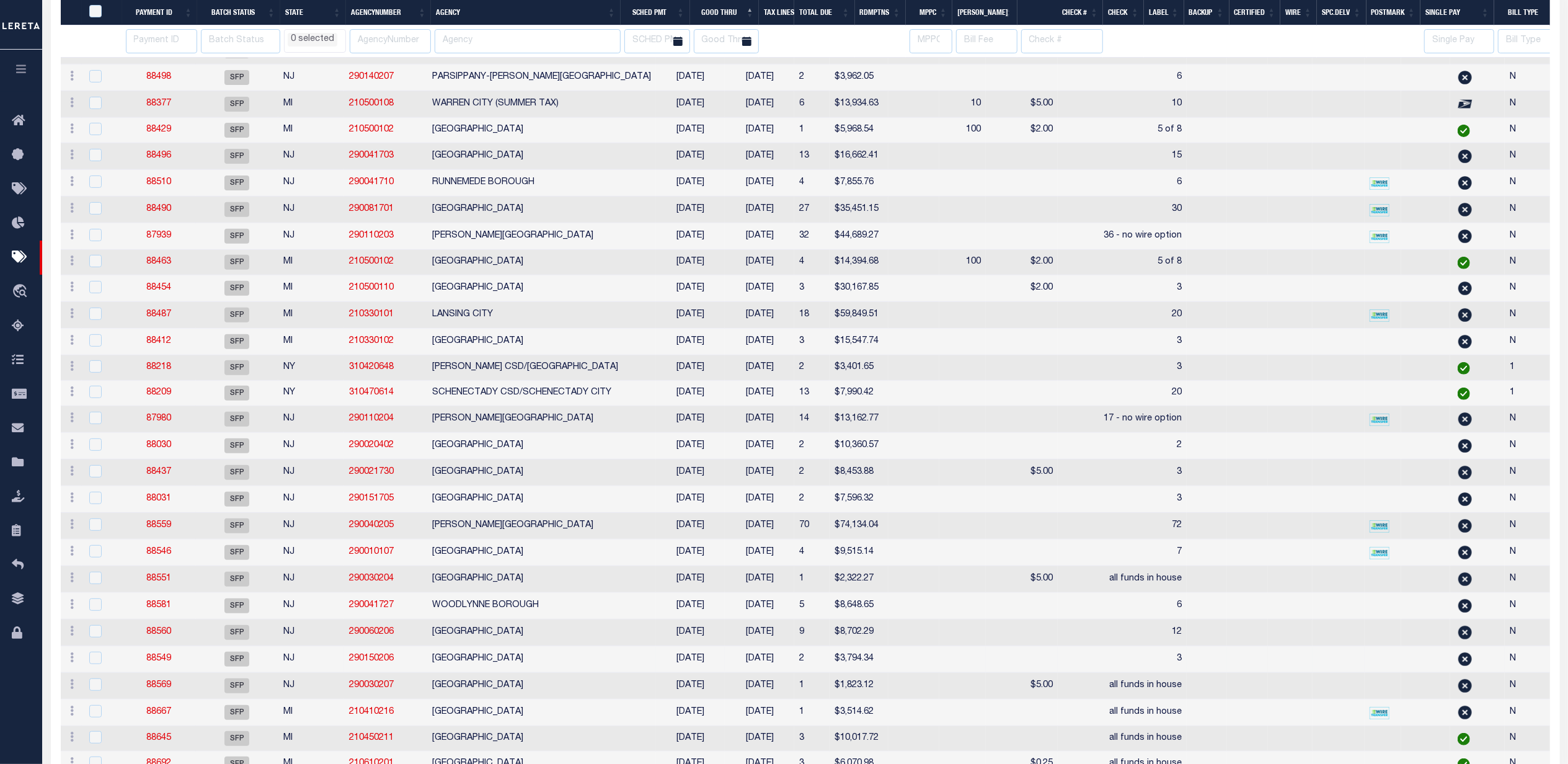
select select
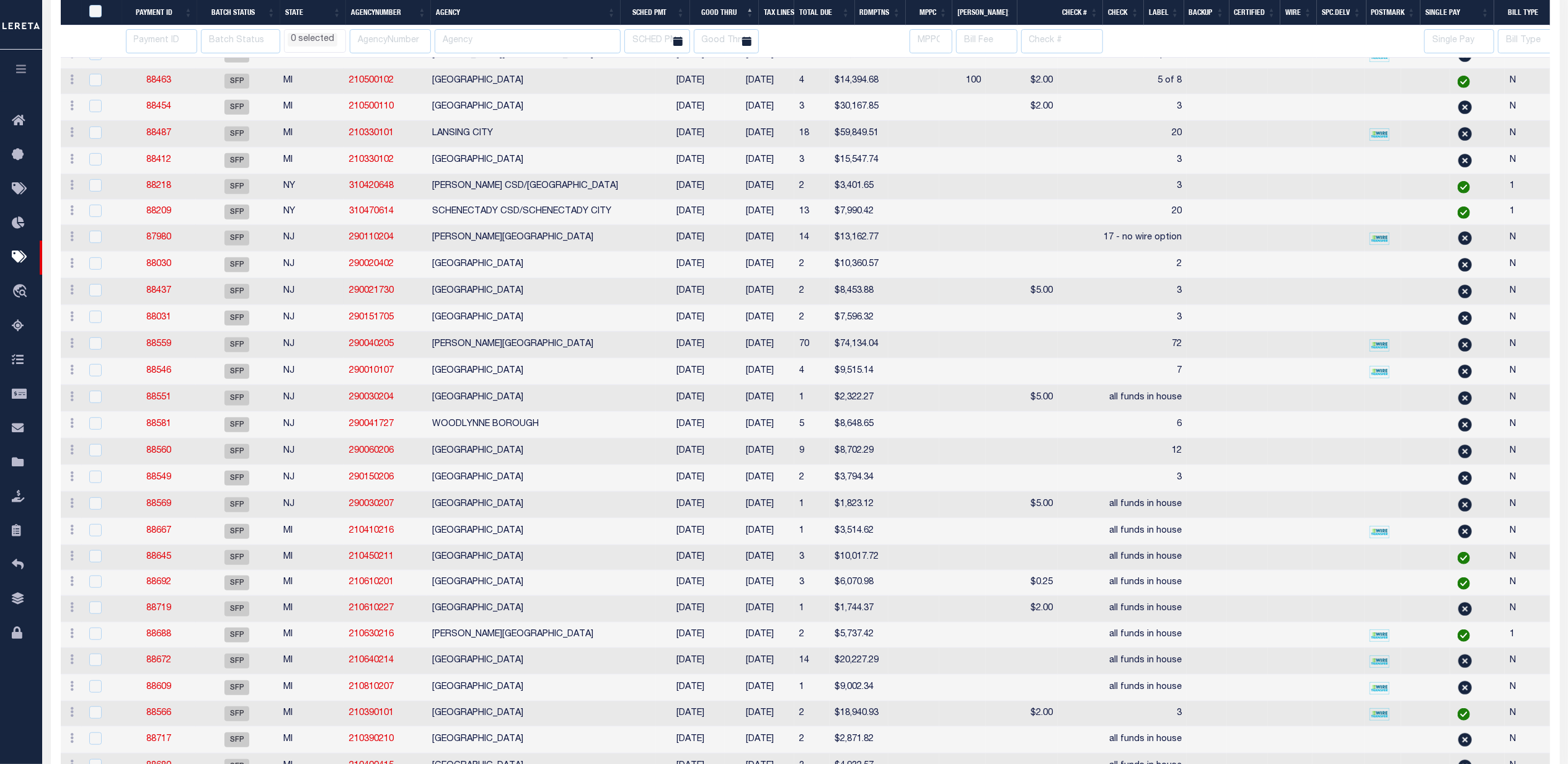
select select
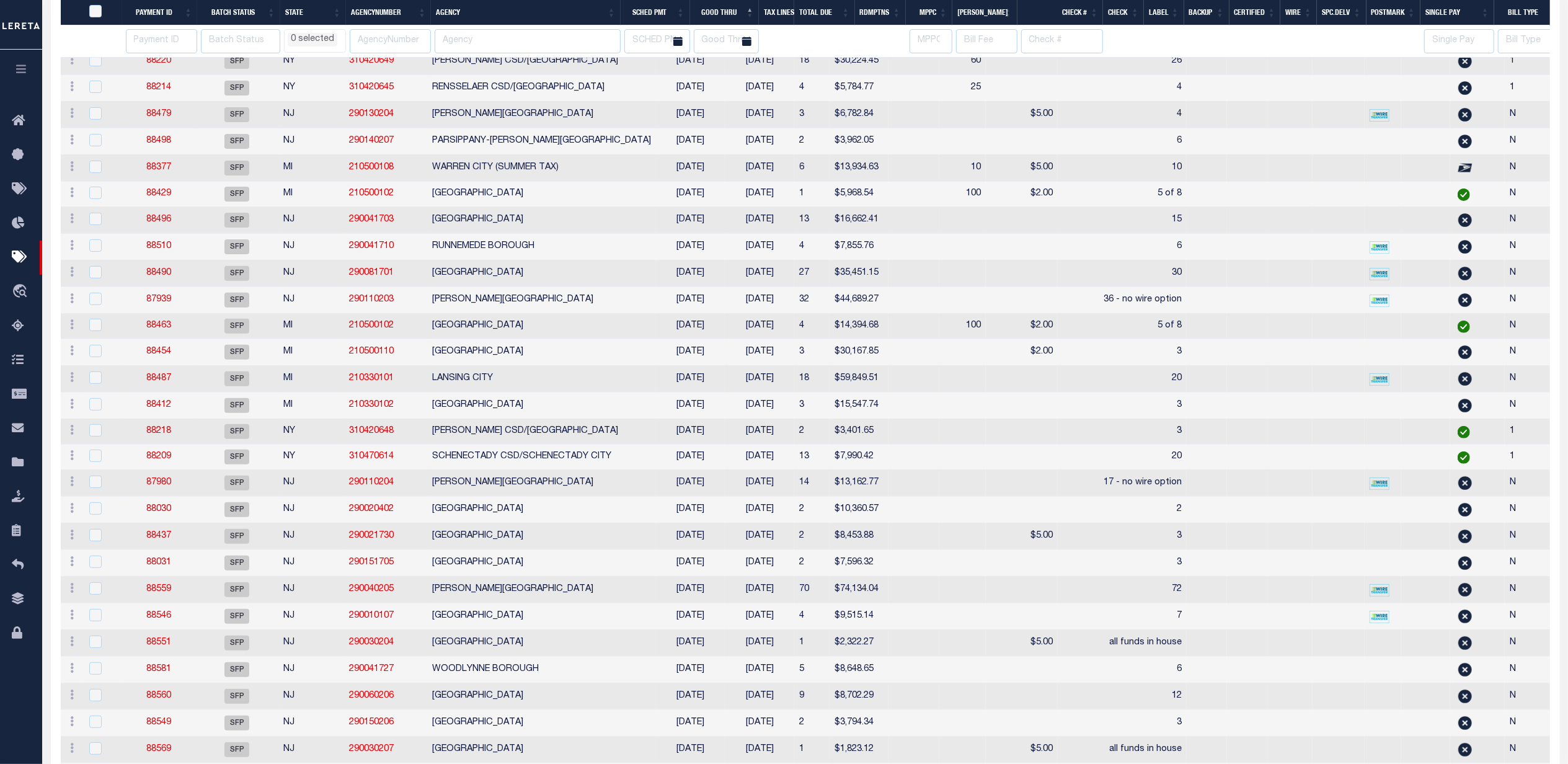
select select
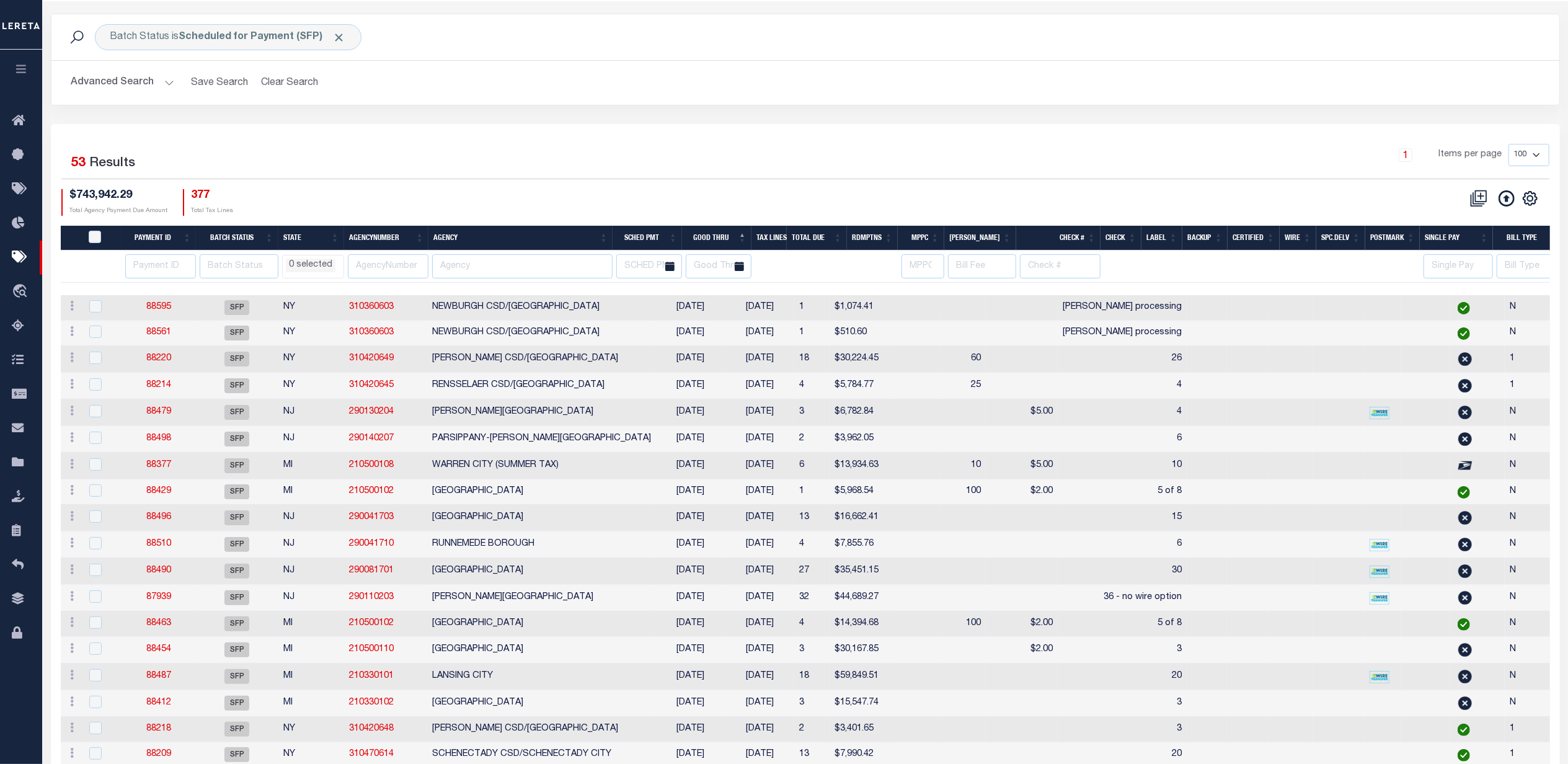
scroll to position [0, 0]
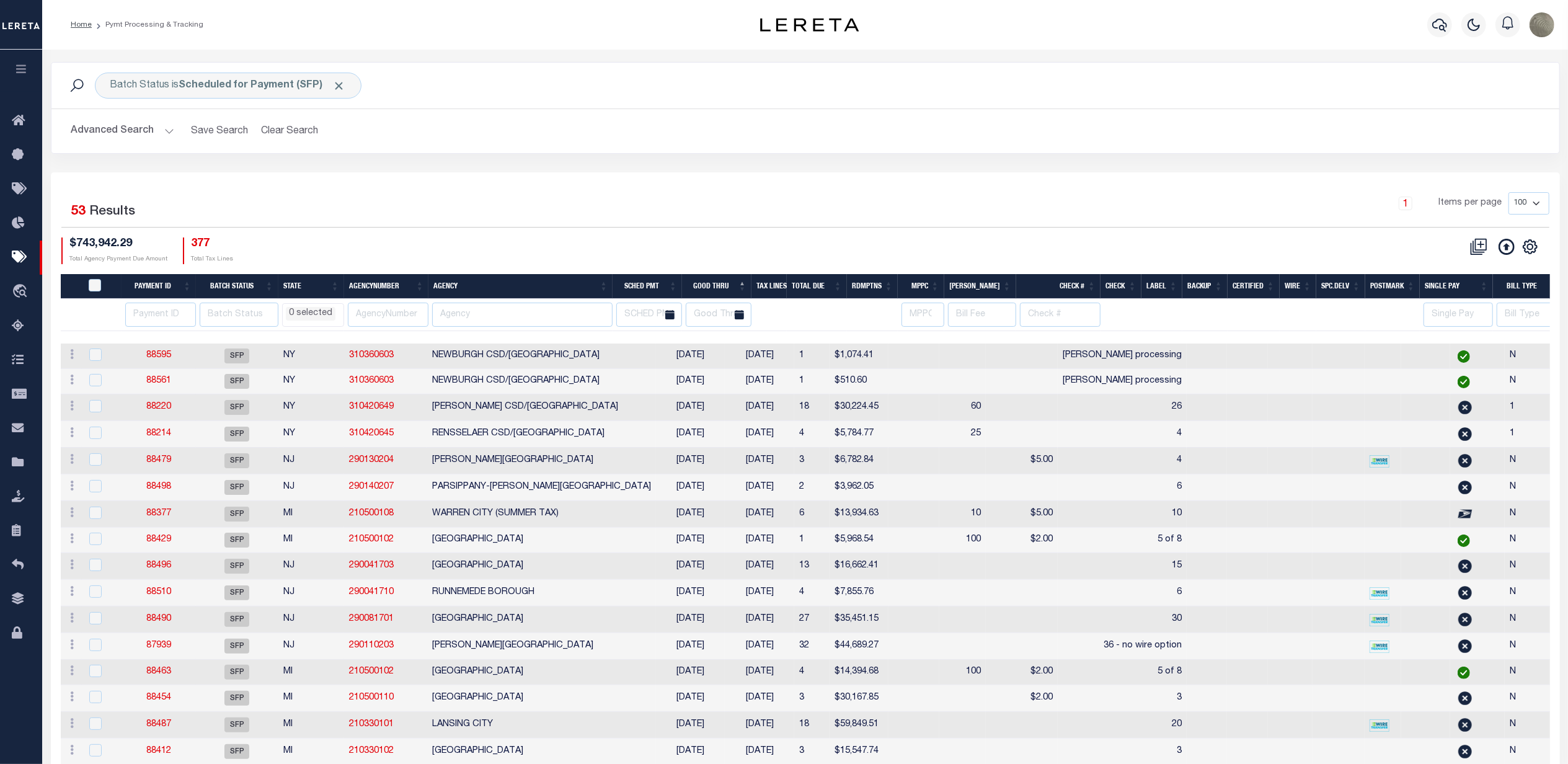
click at [862, 194] on div "1 Items per page 100 200 500 1000" at bounding box center [993, 208] width 1112 height 32
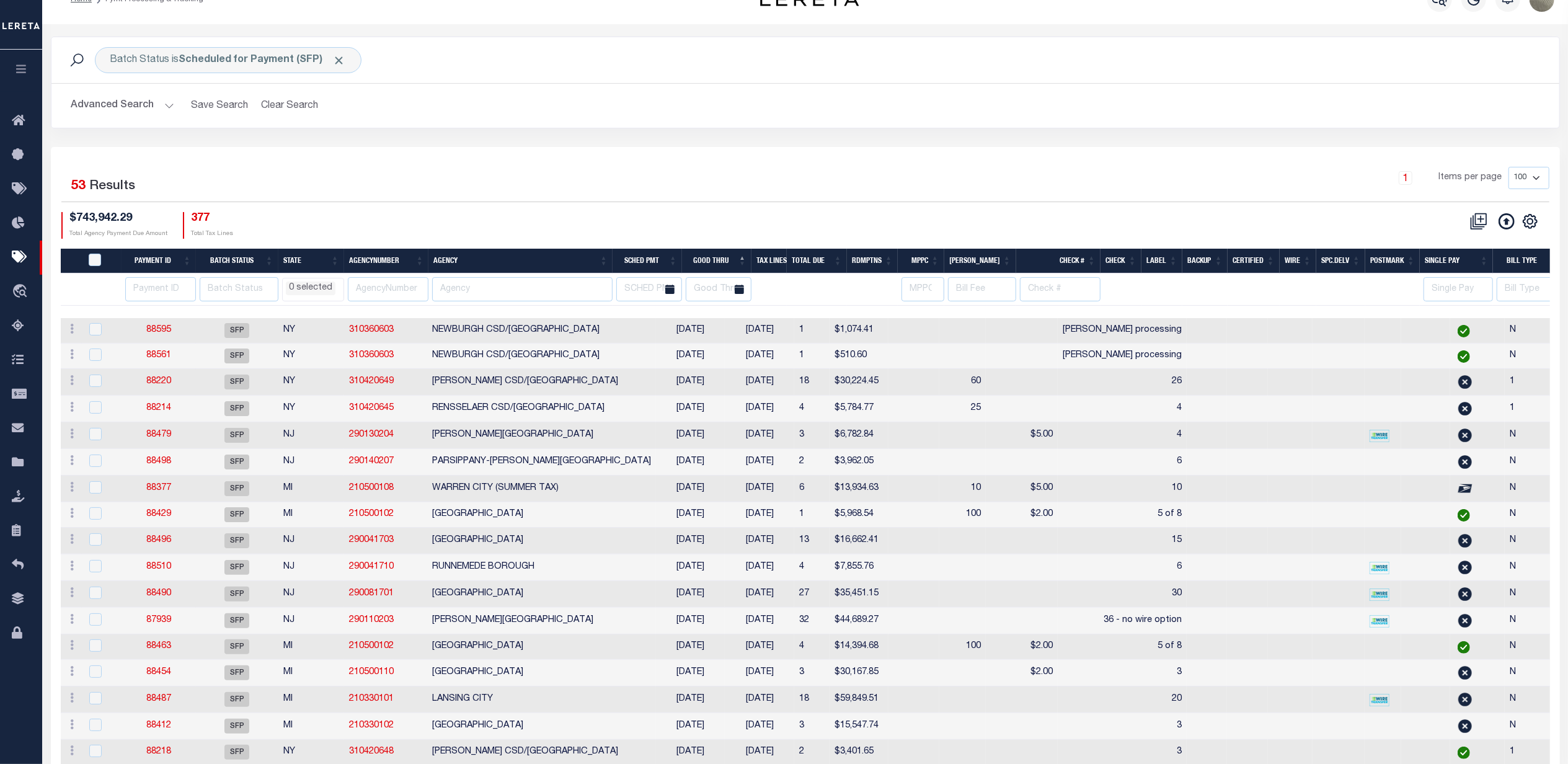
select select
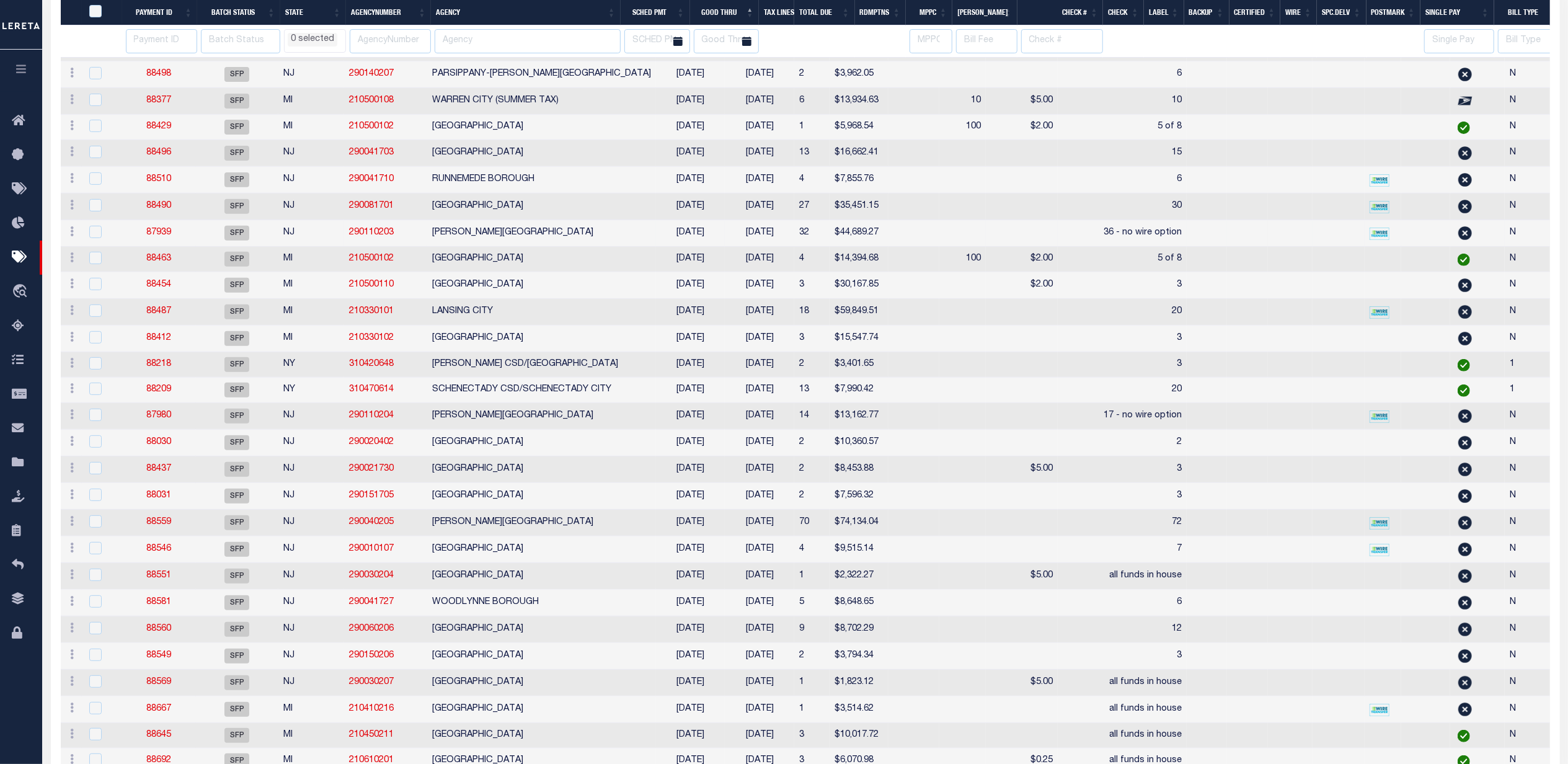
select select
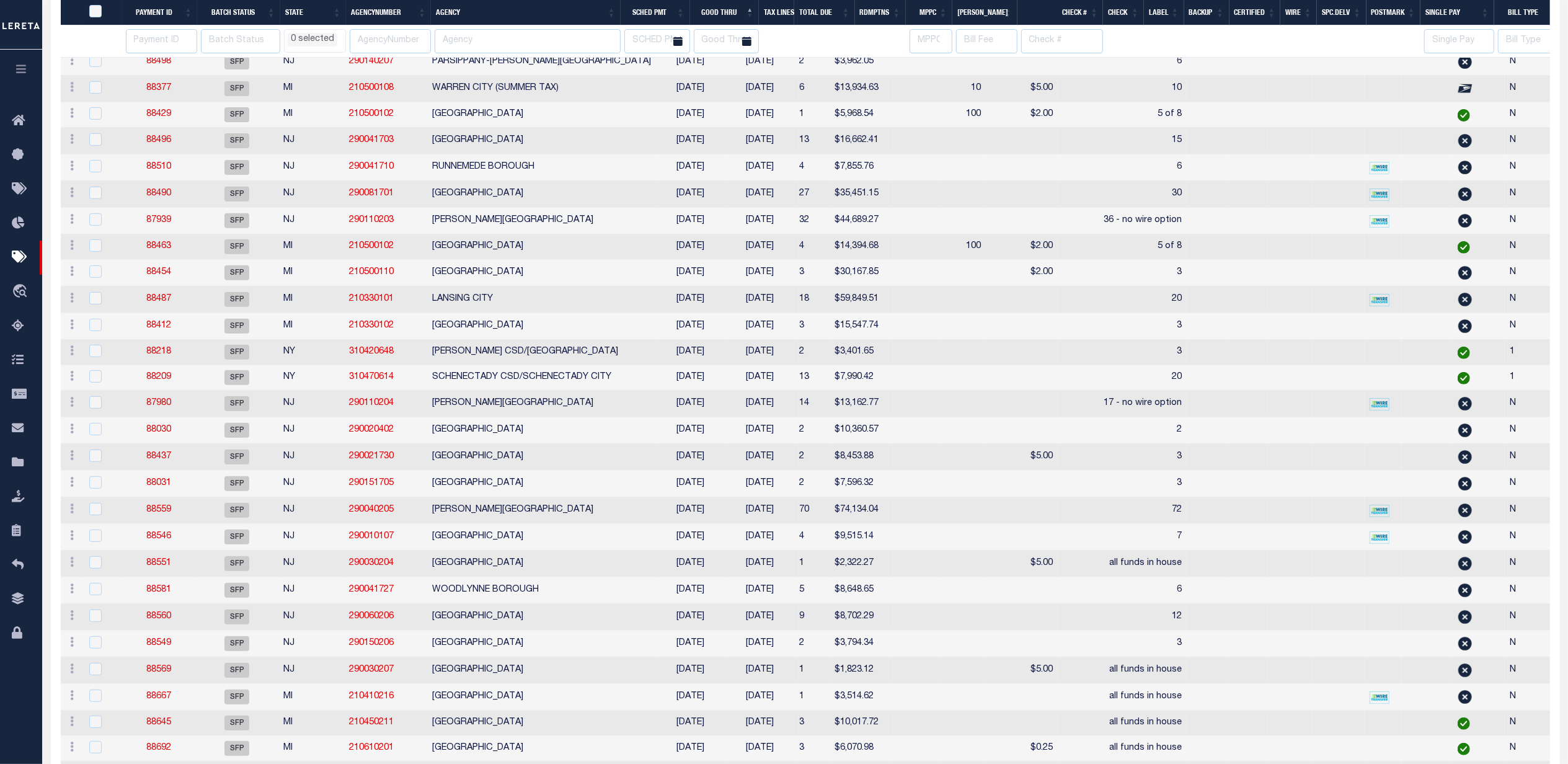
select select
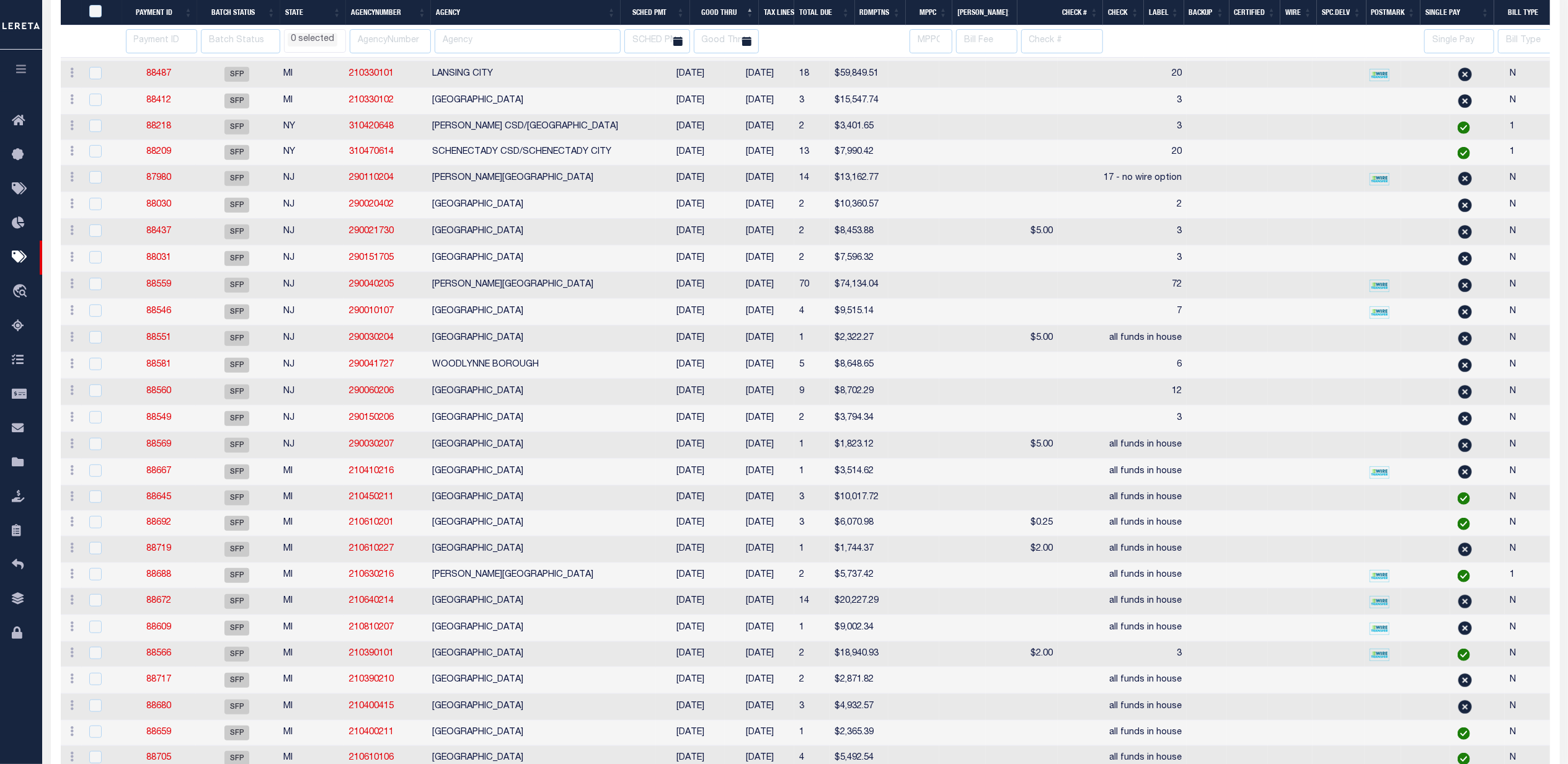
scroll to position [661, 0]
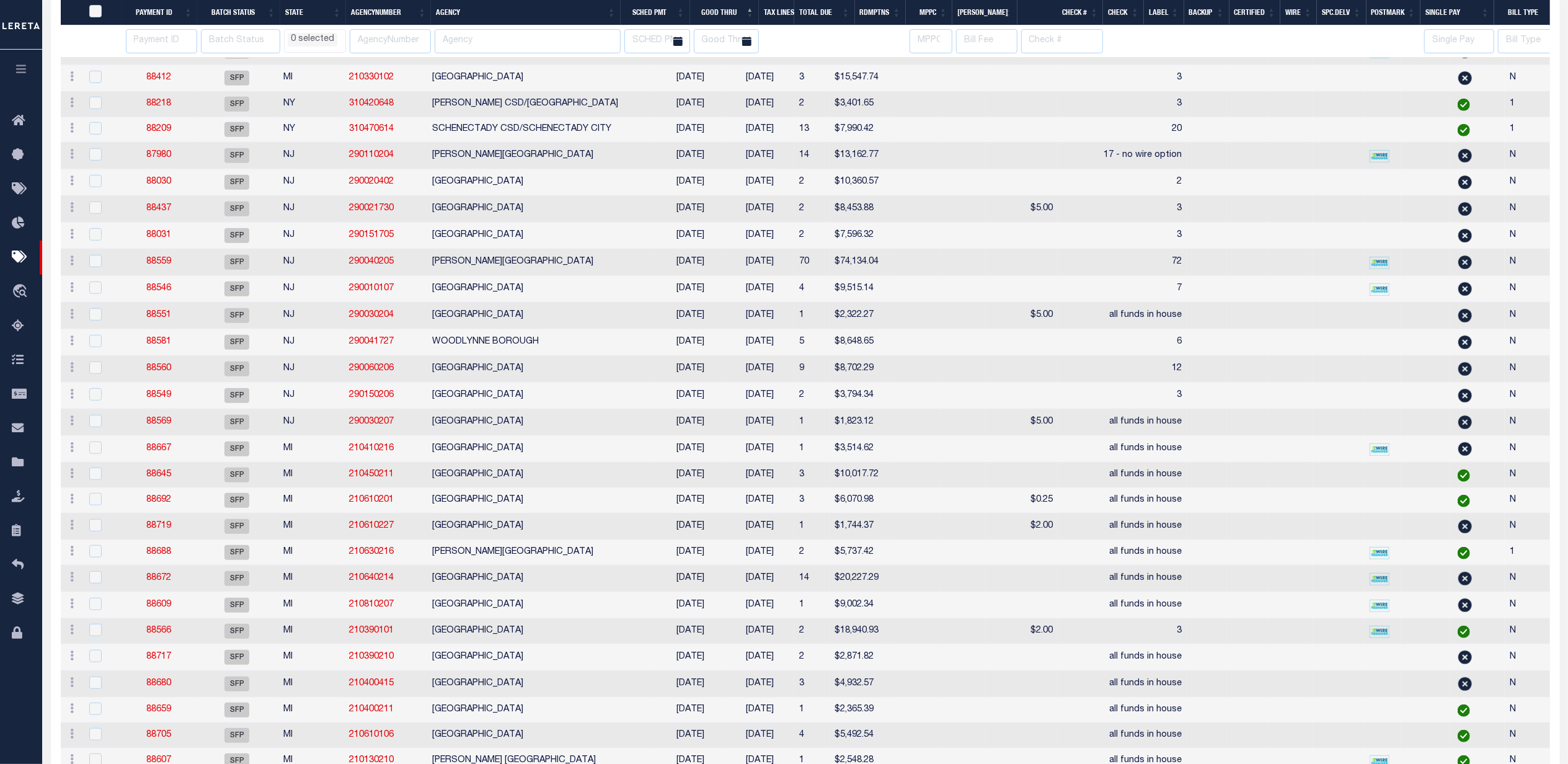
select select
click at [889, 329] on td at bounding box center [914, 316] width 51 height 27
checkbox input "true"
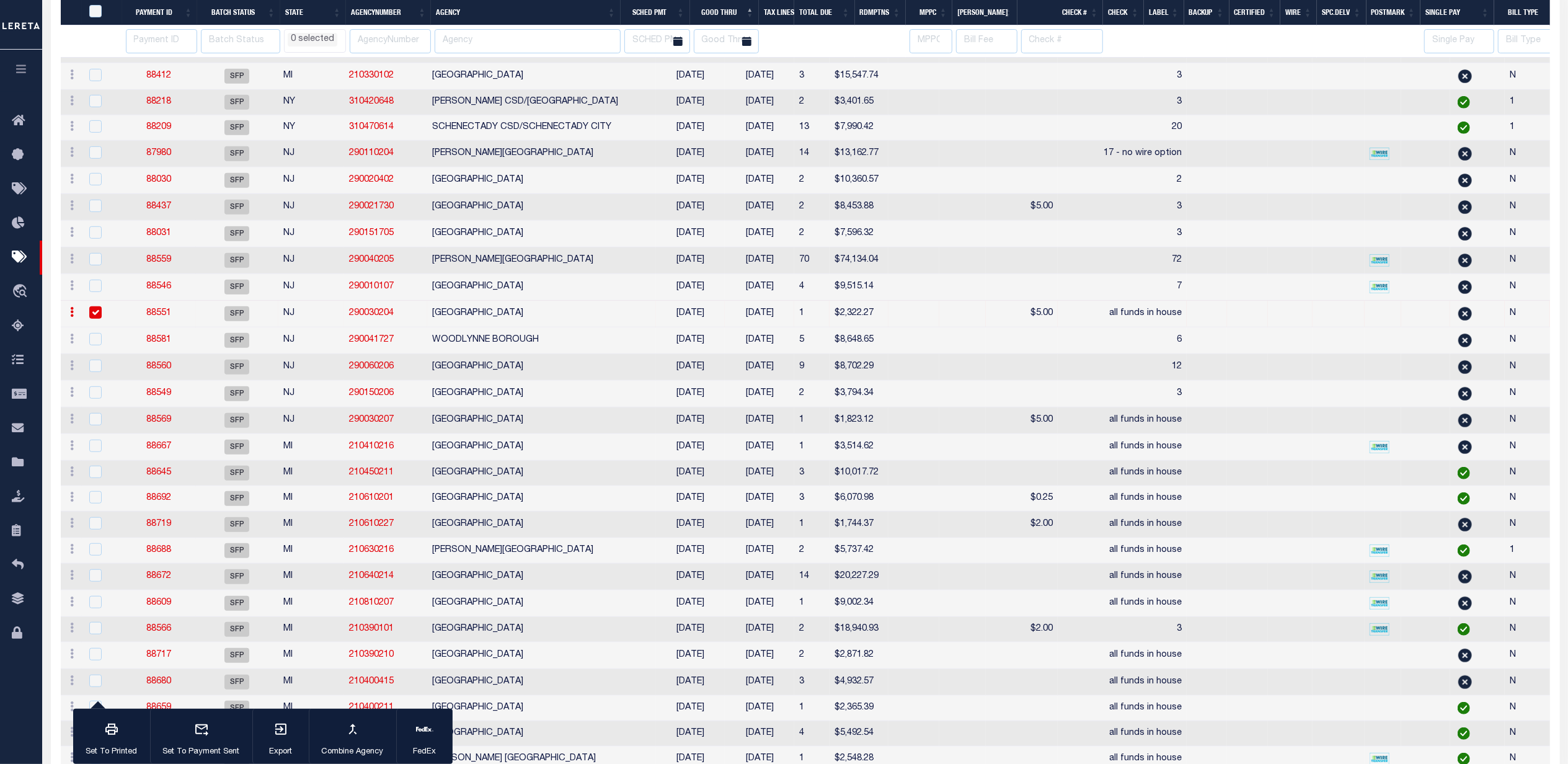
select select
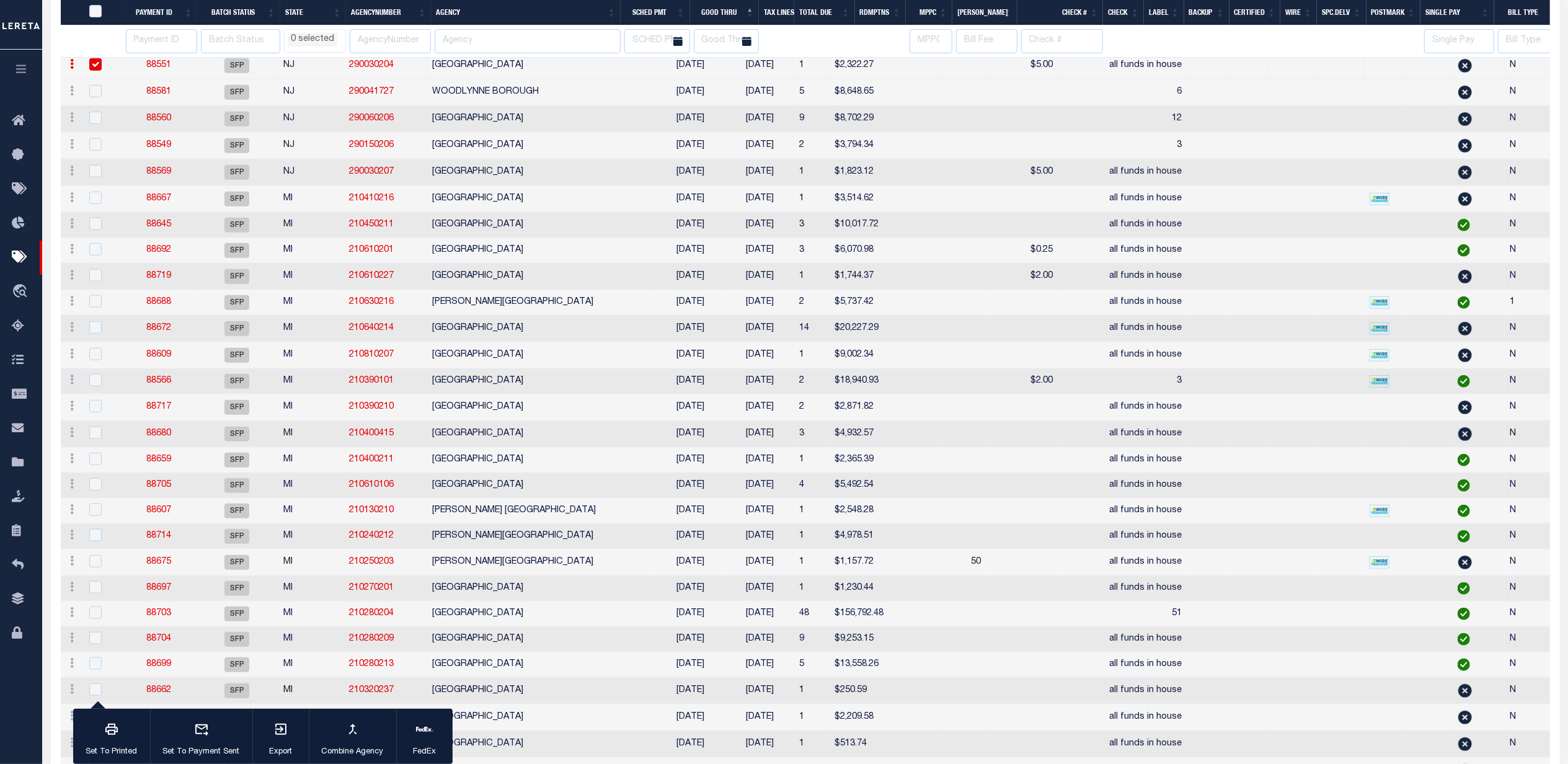
select select
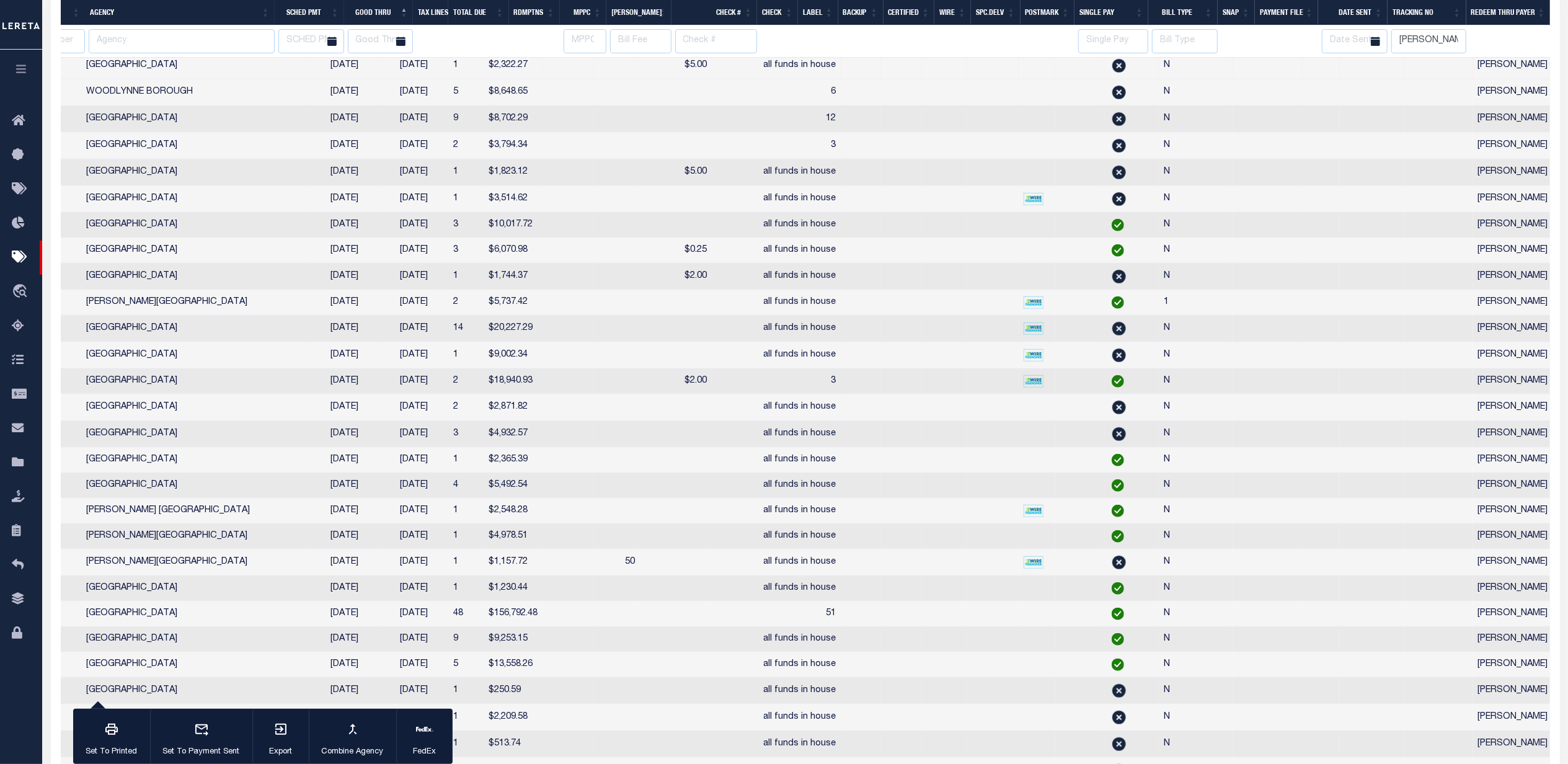
scroll to position [0, 0]
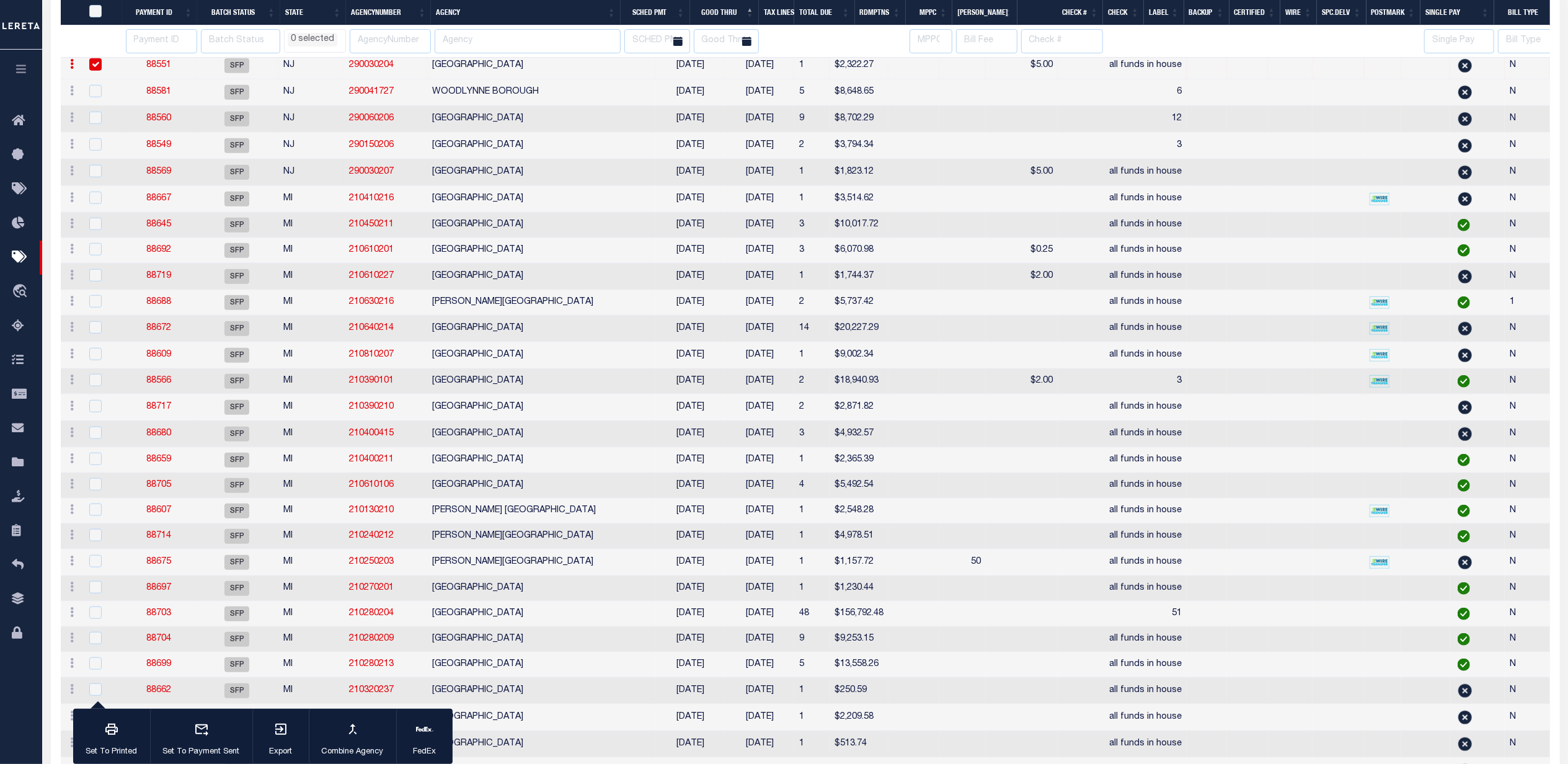
click at [891, 186] on td at bounding box center [914, 173] width 51 height 27
checkbox input "true"
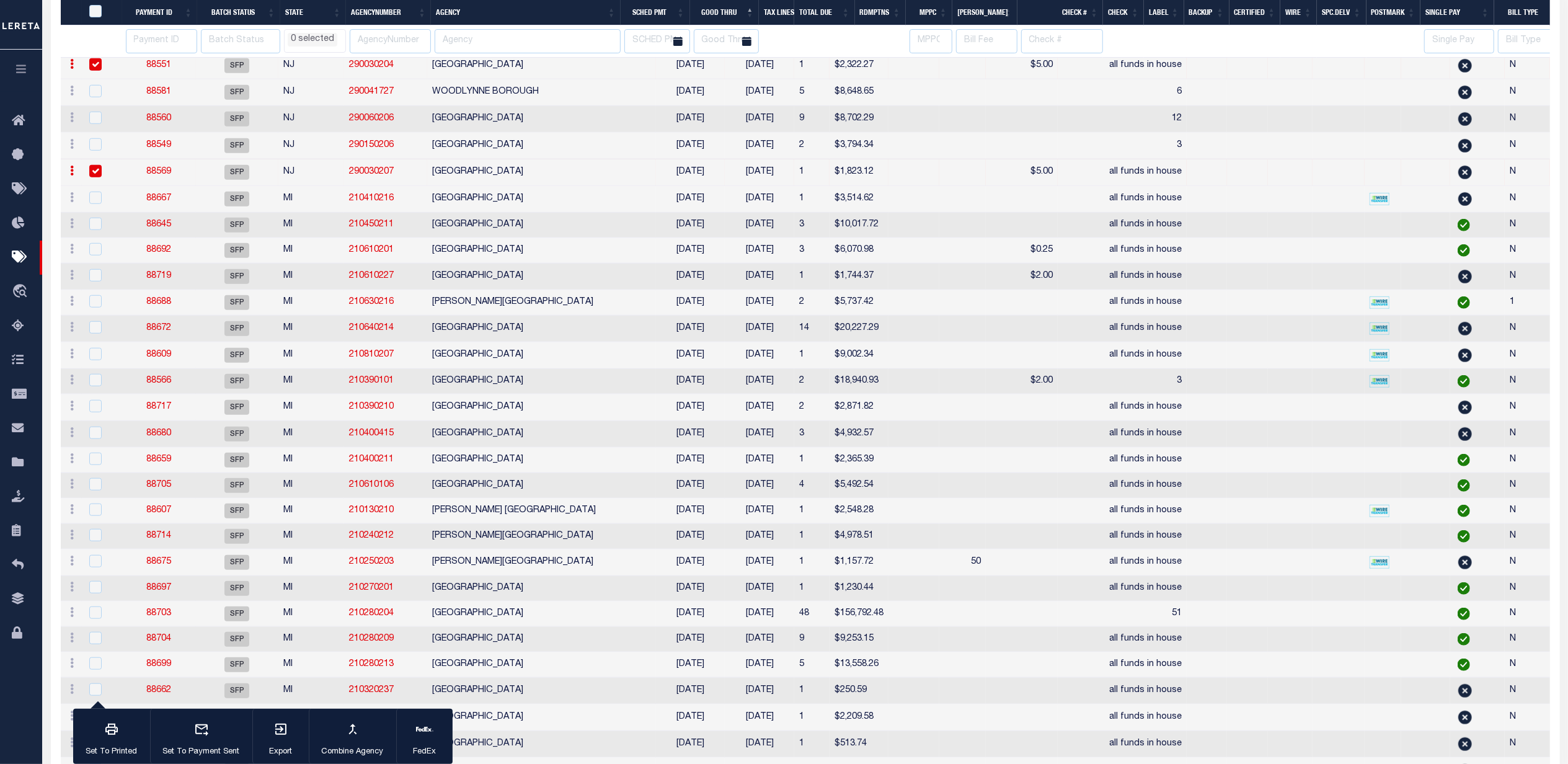
select select
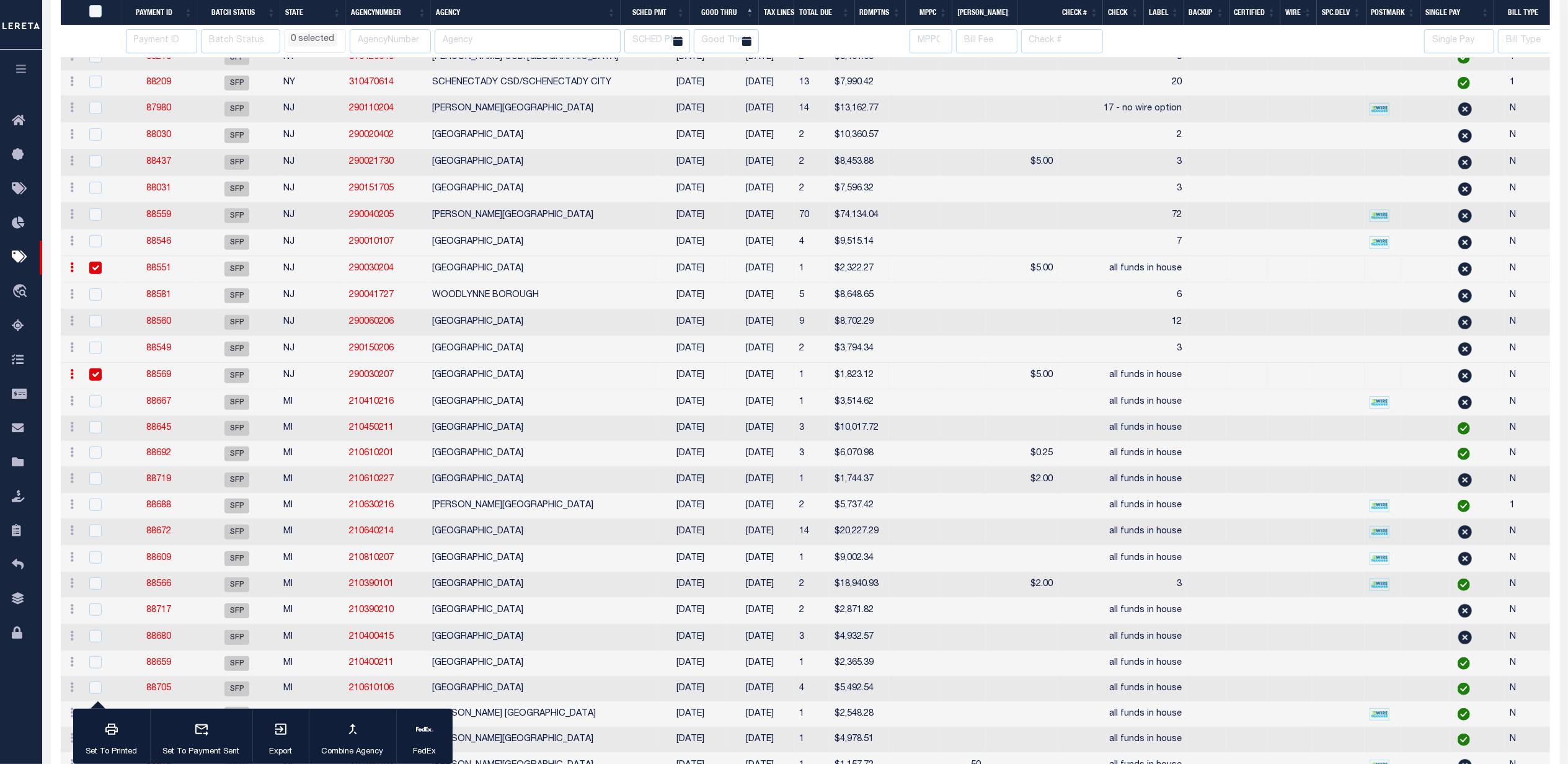
select select
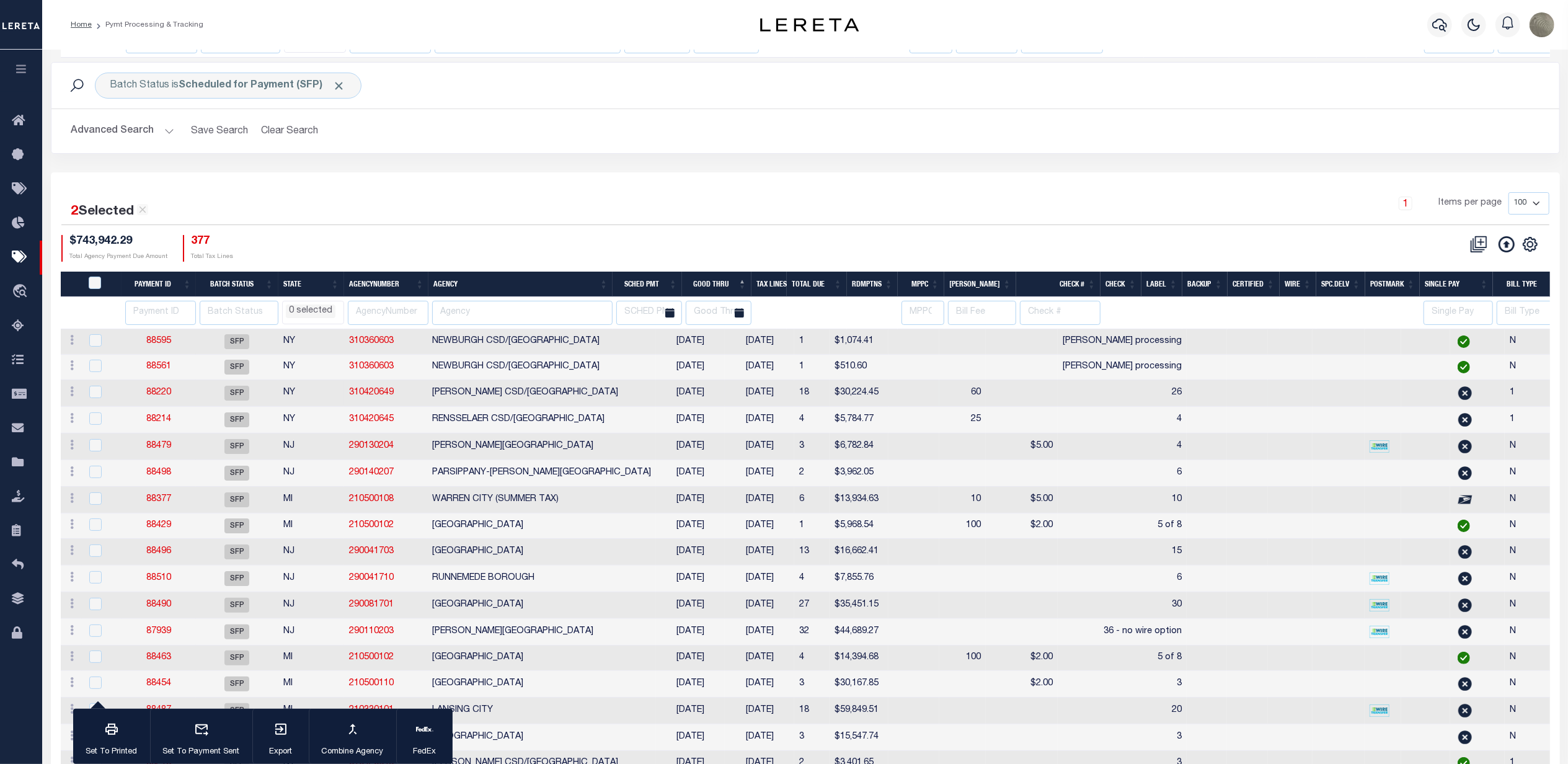
select select
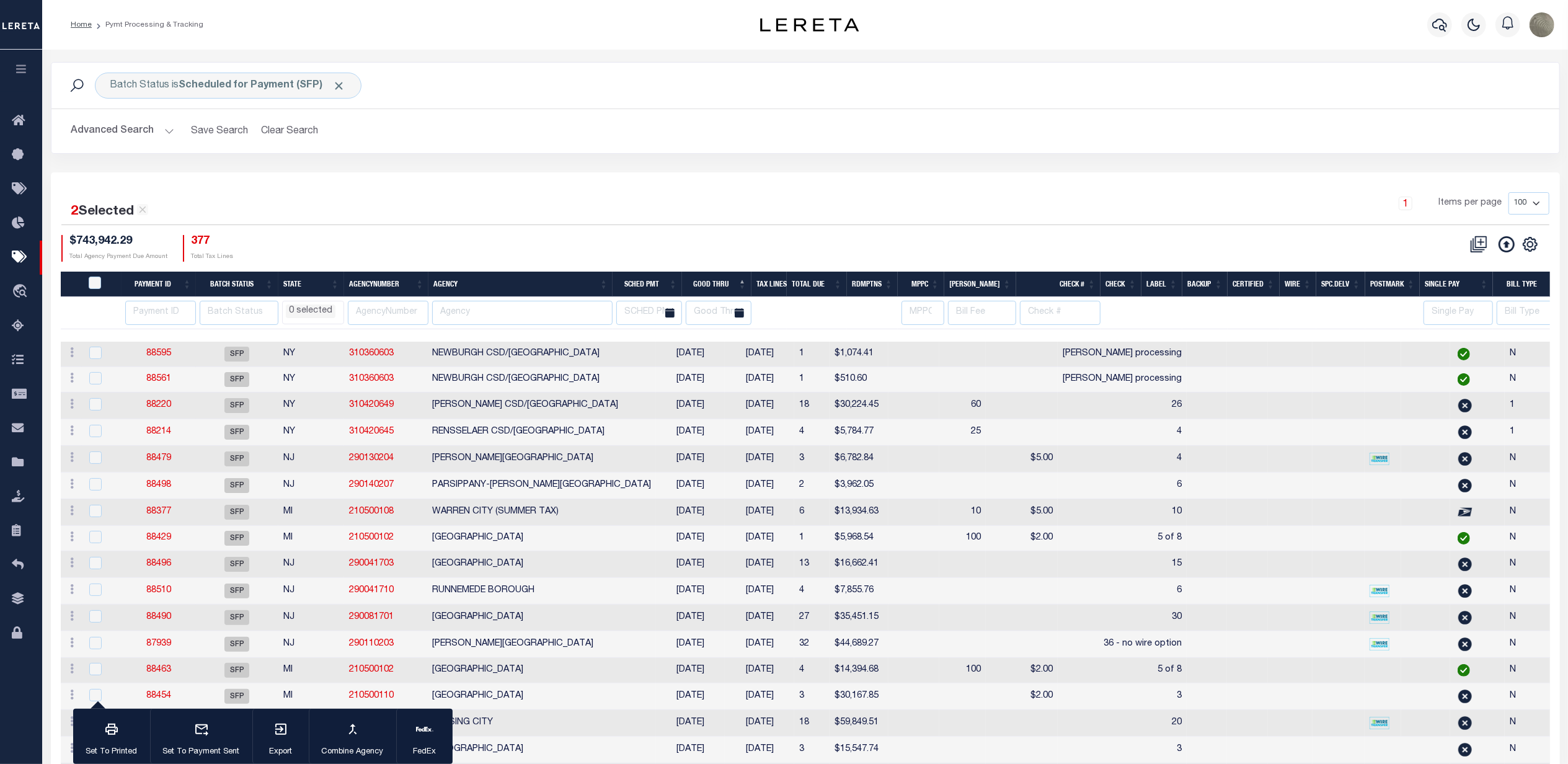
click at [656, 225] on div "1 Items per page 100 200 500 1000" at bounding box center [993, 208] width 1112 height 32
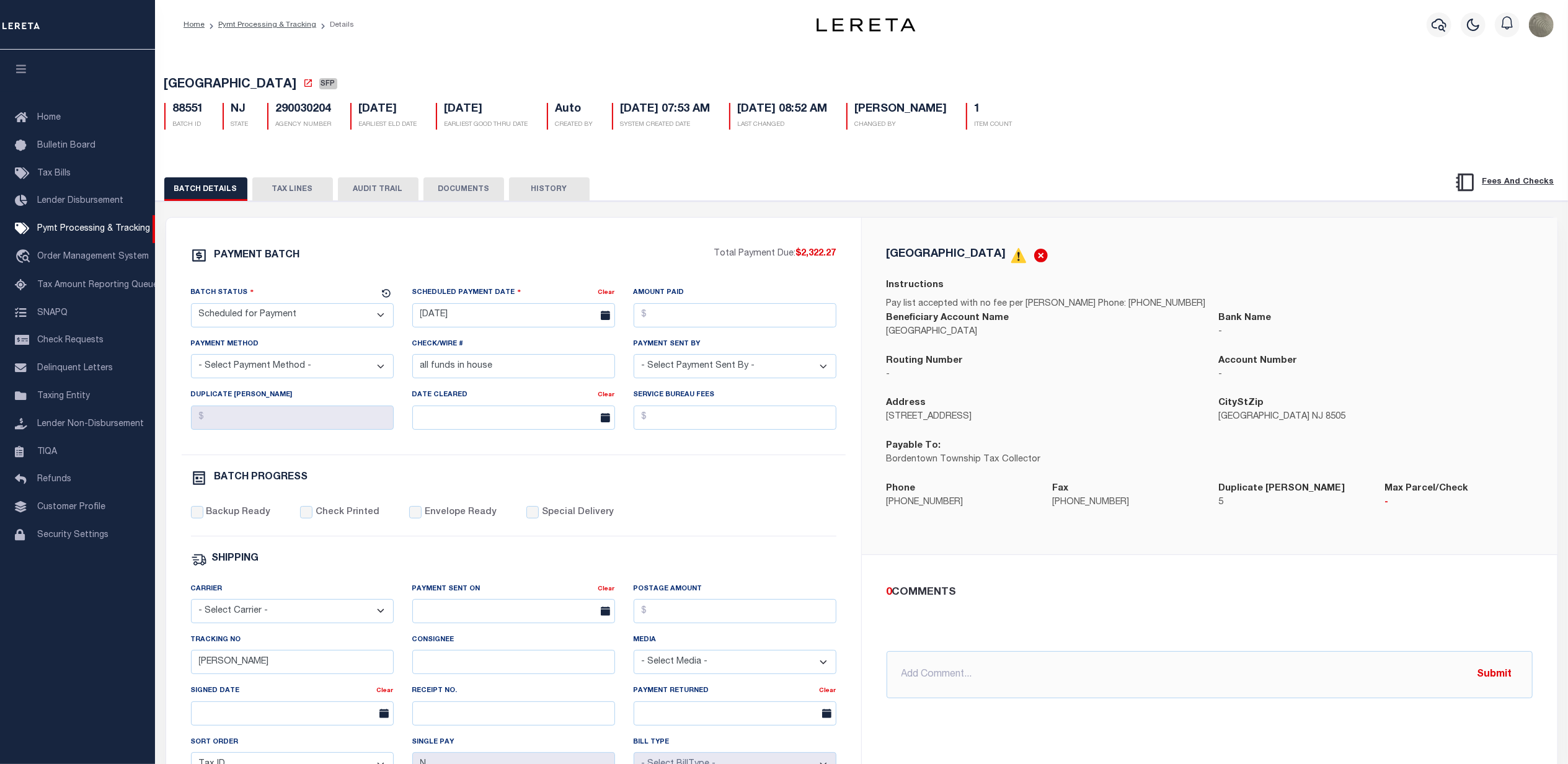
click at [301, 318] on select "- Select Status - Scheduled for Payment Ready For Payment Payment Sent Cleared …" at bounding box center [292, 315] width 203 height 24
select select "RFP"
click at [191, 307] on select "- Select Status - Scheduled for Payment Ready For Payment Payment Sent Cleared …" at bounding box center [292, 315] width 203 height 24
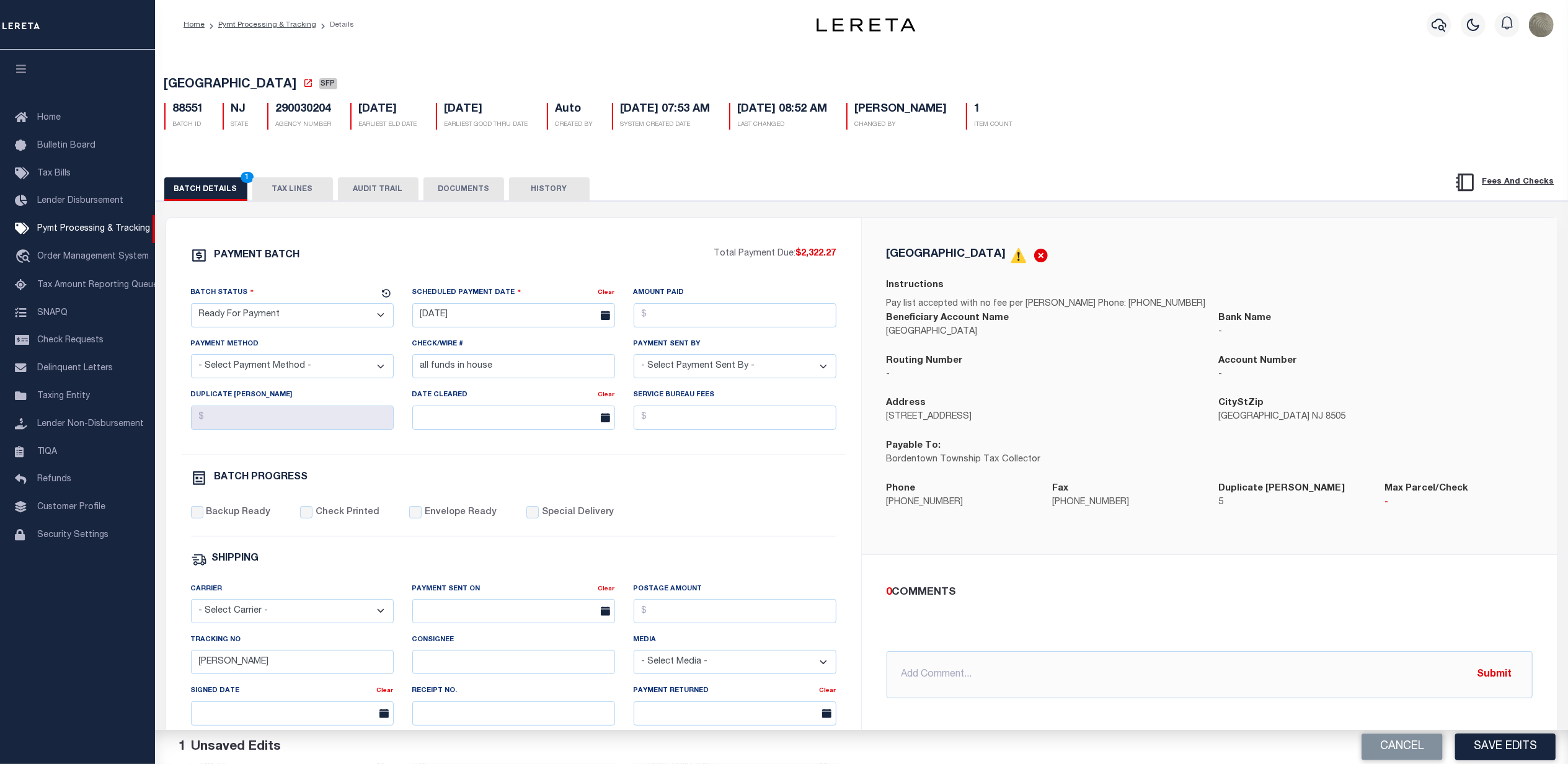
click at [251, 379] on select "- Select Payment Method - ACH Certified Check Check Direct Deposit Wire Transfer" at bounding box center [292, 366] width 203 height 24
select select "CHK"
click at [191, 359] on select "- Select Payment Method - ACH Certified Check Check Direct Deposit Wire Transfer" at bounding box center [292, 366] width 203 height 24
click at [496, 310] on input "08/28/2025" at bounding box center [513, 315] width 203 height 24
click at [453, 484] on span "25" at bounding box center [453, 486] width 24 height 24
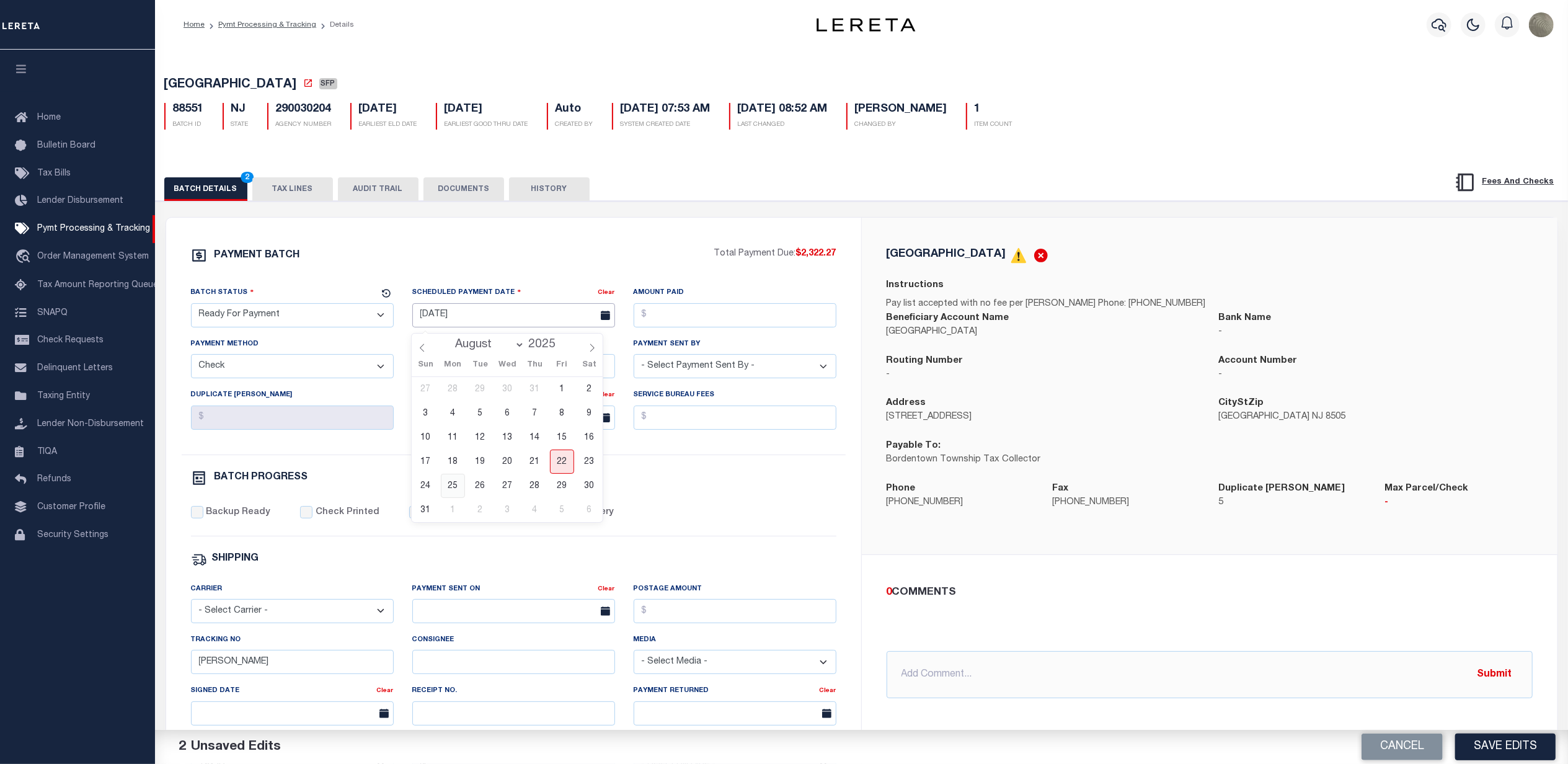
type input "[DATE]"
click at [715, 317] on input "Amount Paid" at bounding box center [735, 315] width 203 height 24
type input "$2,322.27"
click at [476, 371] on input "all funds in house" at bounding box center [513, 366] width 203 height 24
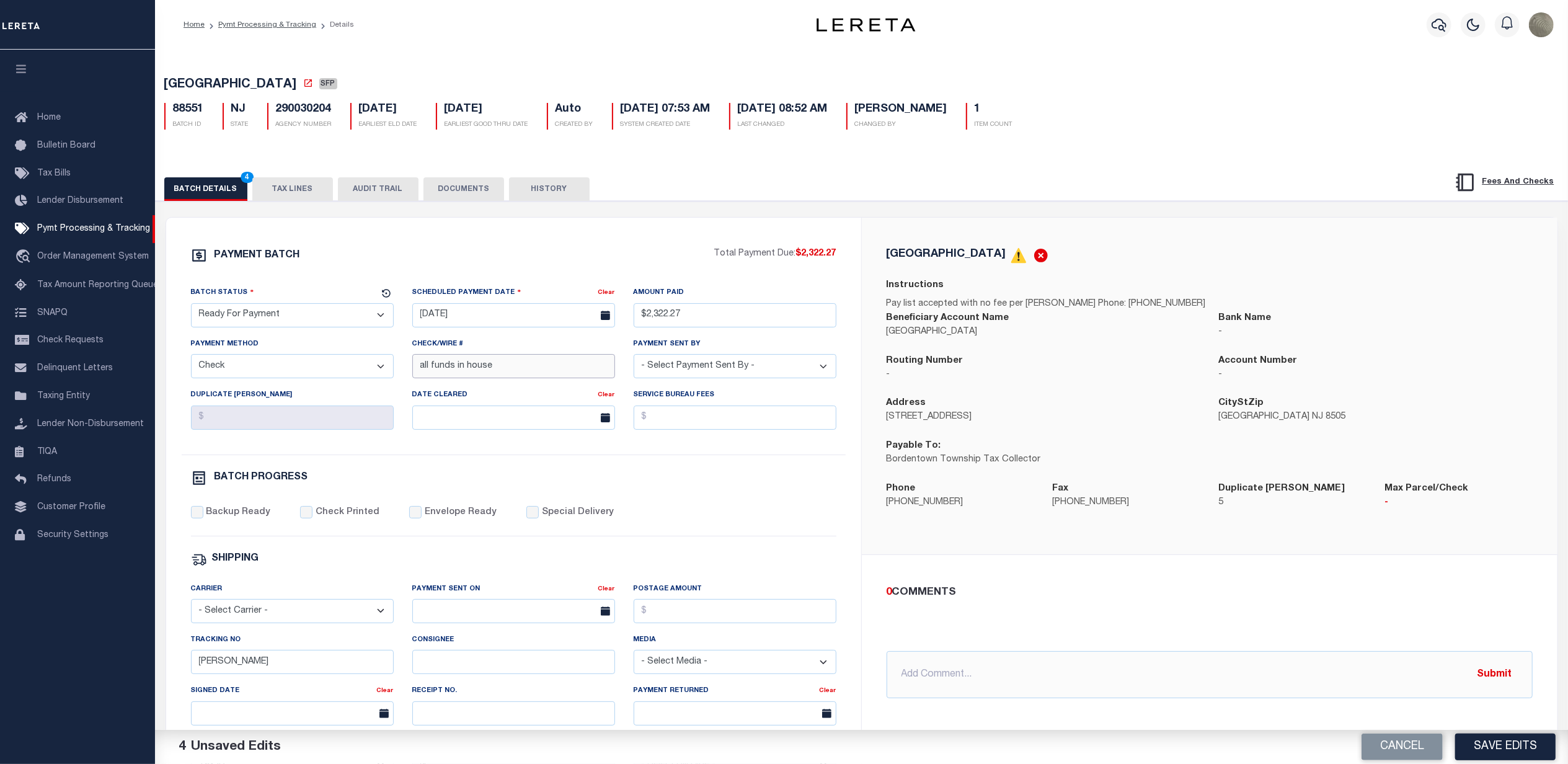
click at [476, 371] on input "all funds in house" at bounding box center [513, 366] width 203 height 24
click at [641, 378] on select "- Select Payment Sent By - Aakash Patel Abdul Muzain Adams, Pamela S Adhikary R…" at bounding box center [735, 366] width 203 height 24
select select "Villatoro-Benitez, Andres"
click at [634, 359] on select "- Select Payment Sent By - Aakash Patel Abdul Muzain Adams, Pamela S Adhikary R…" at bounding box center [735, 366] width 203 height 24
click at [238, 674] on input "[PERSON_NAME]" at bounding box center [292, 662] width 203 height 24
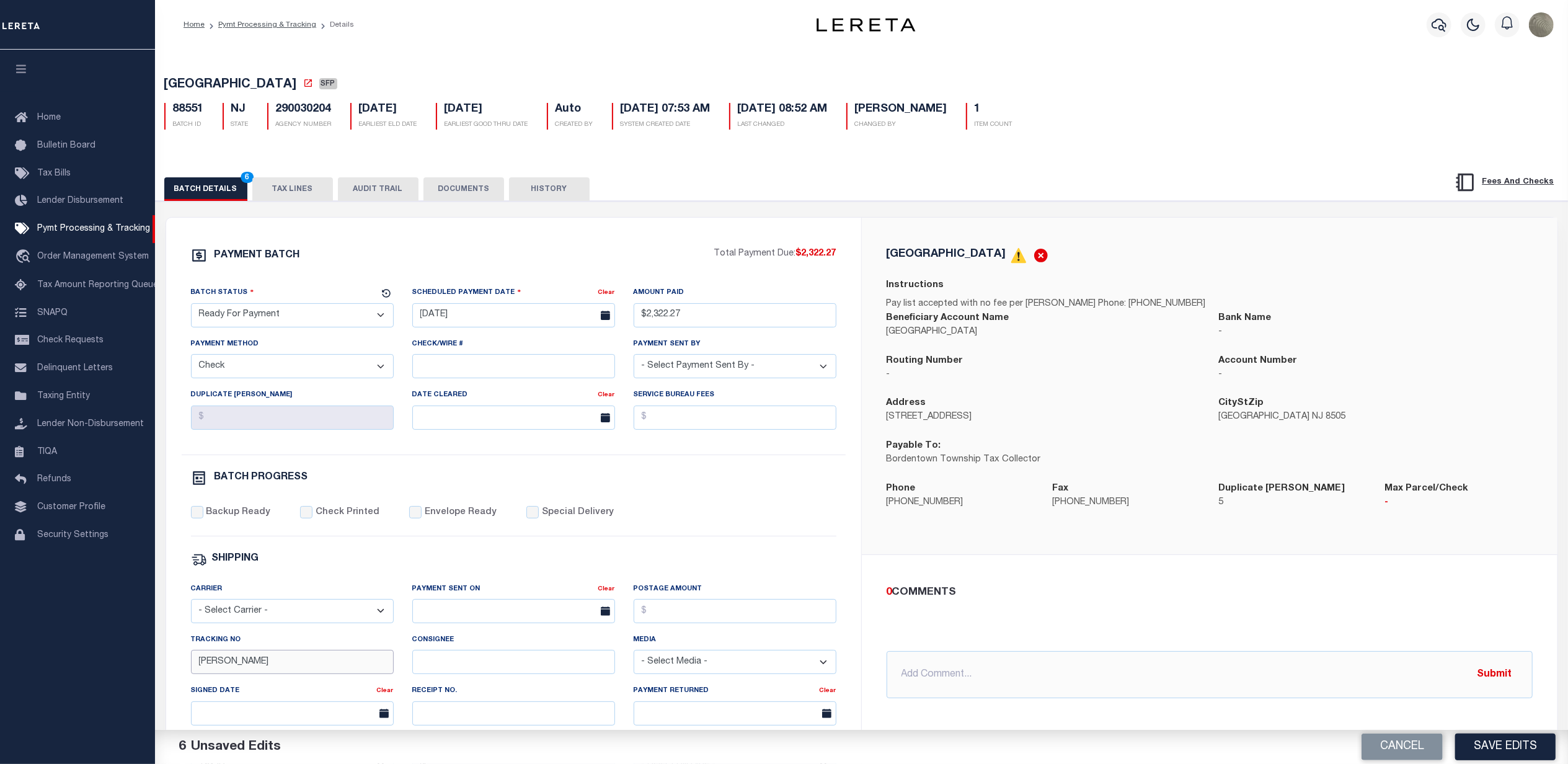
click at [238, 674] on input "[PERSON_NAME]" at bounding box center [292, 662] width 203 height 24
drag, startPoint x: 239, startPoint y: 518, endPoint x: 246, endPoint y: 519, distance: 7.1
click at [239, 516] on label "Backup Ready" at bounding box center [238, 513] width 65 height 14
click at [203, 516] on input "Backup Ready" at bounding box center [197, 512] width 13 height 13
checkbox input "true"
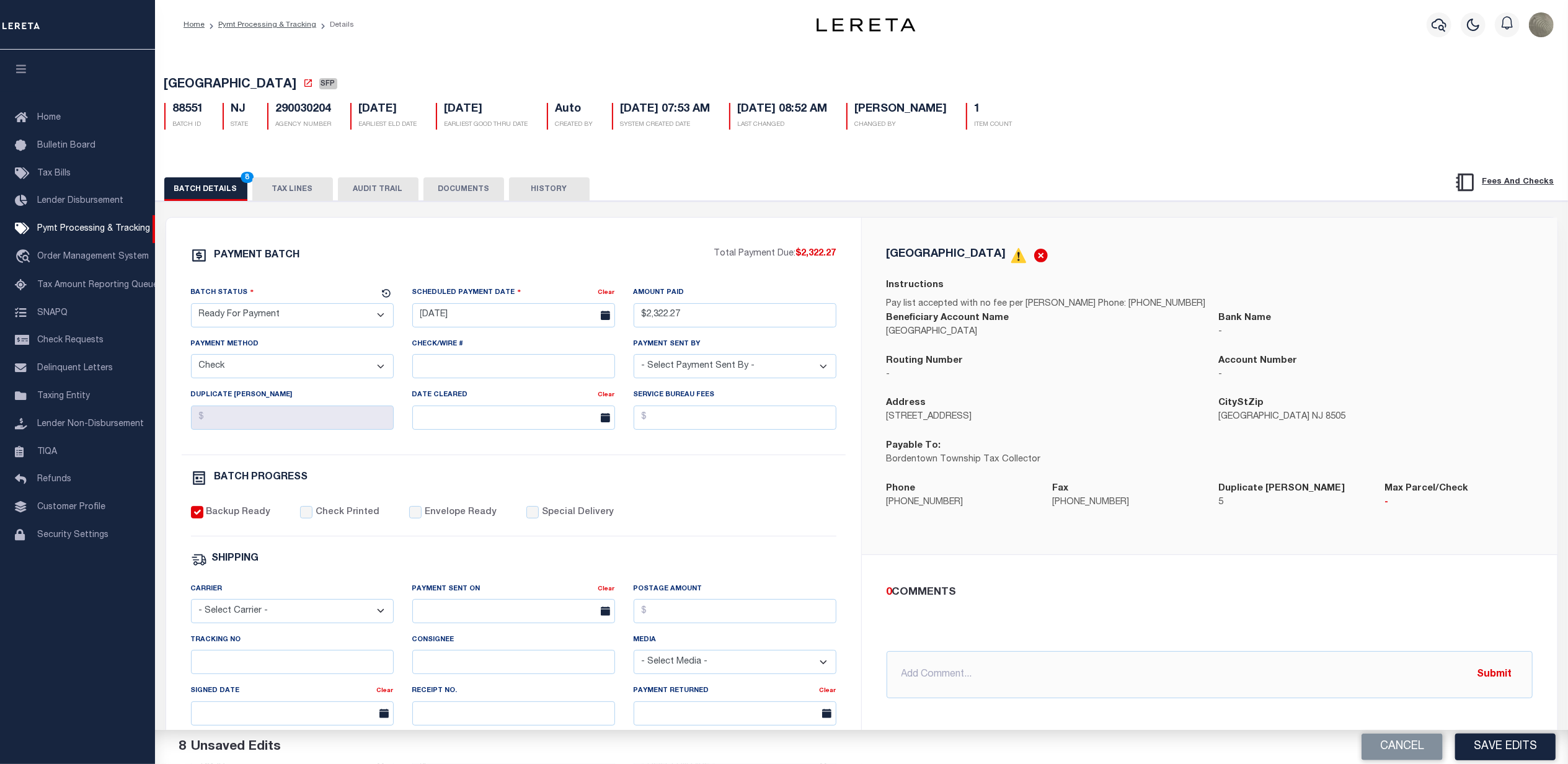
click at [752, 486] on div "BATCH PROGRESS" at bounding box center [513, 478] width 646 height 16
click at [313, 88] on icon at bounding box center [308, 83] width 10 height 10
click at [278, 196] on button "TAX LINES" at bounding box center [292, 189] width 80 height 24
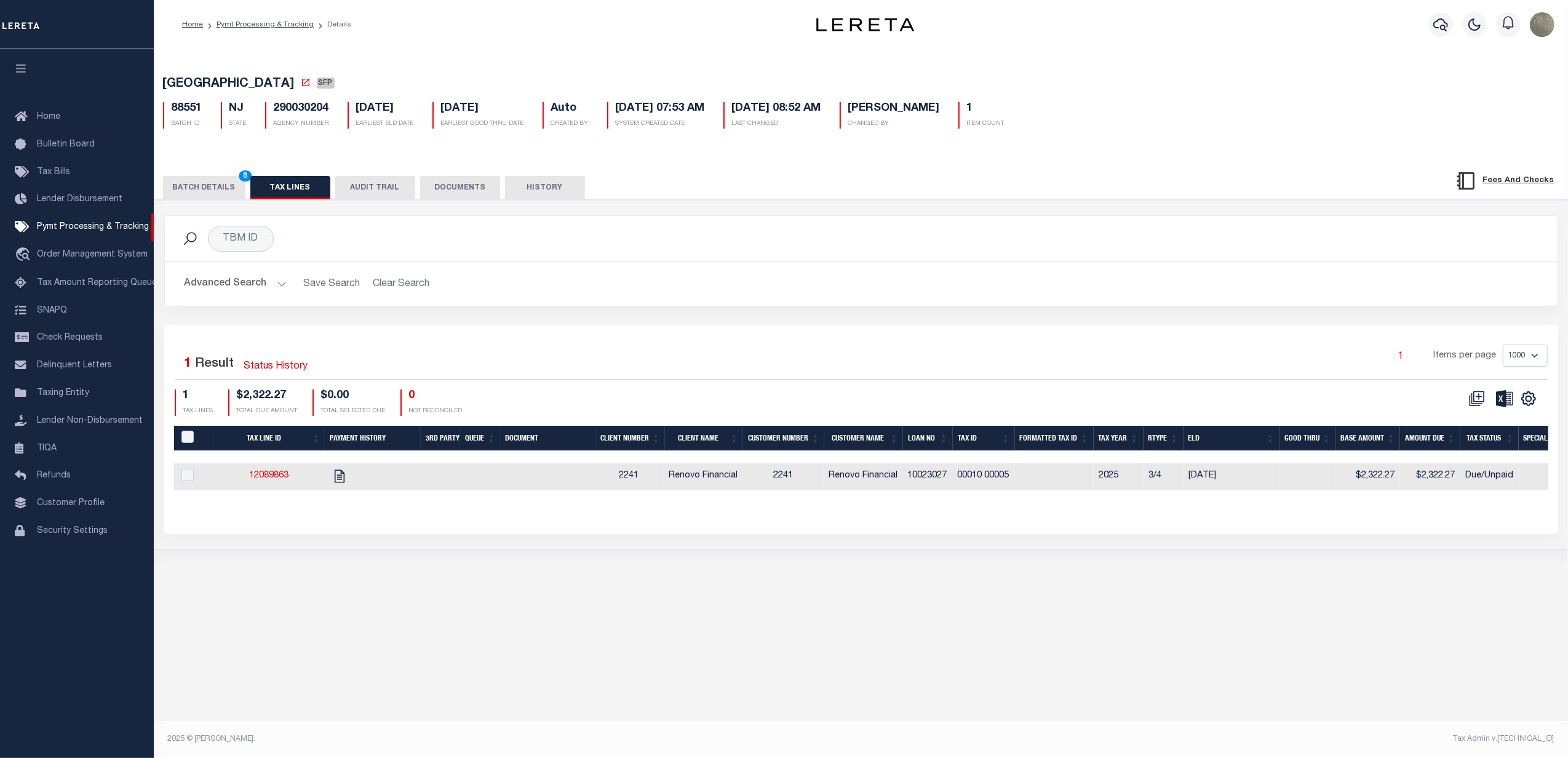
click at [222, 188] on button "BATCH DETAILS 8" at bounding box center [204, 188] width 82 height 24
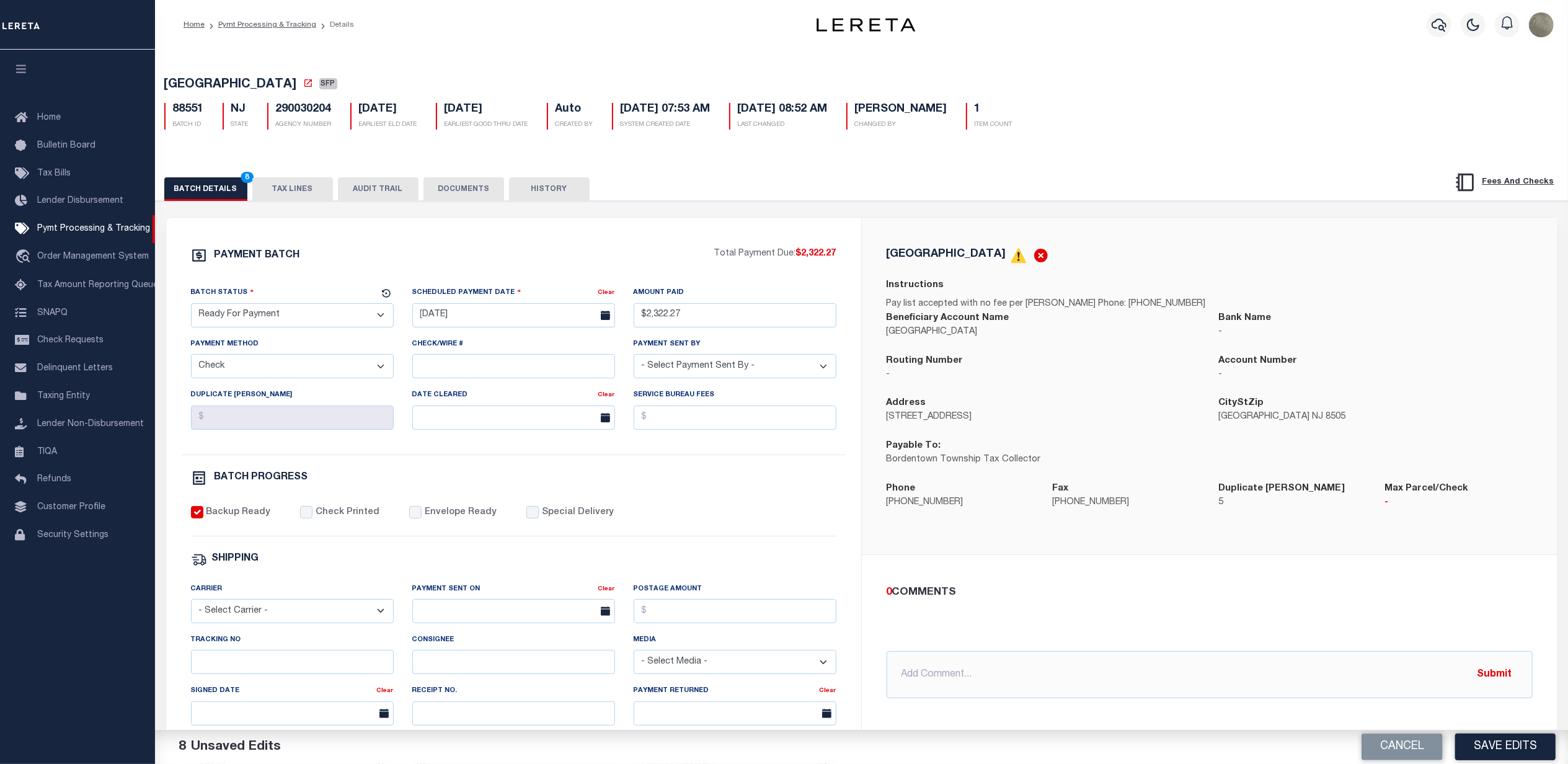
click at [1090, 204] on div "PAYMENT BATCH Total Payment Due: $2,322.27 Batch Status" at bounding box center [862, 602] width 1425 height 803
click at [951, 221] on div "BORDENTOWN TOWNSHIP Instructions Pay list accepted with no fee per Jeff Phone: …" at bounding box center [1209, 386] width 696 height 337
click at [1493, 747] on button "Save Edits" at bounding box center [1505, 747] width 101 height 27
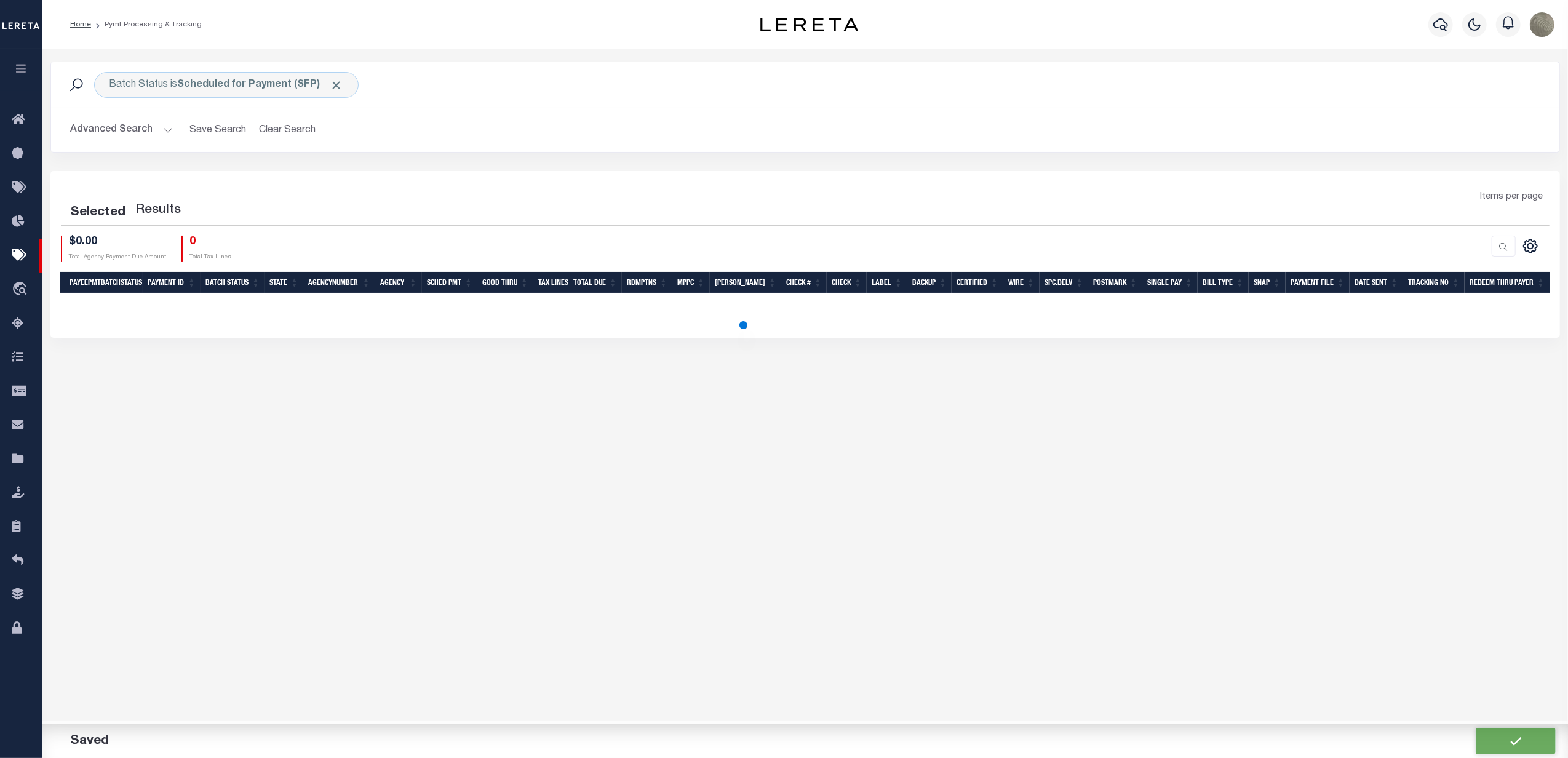
click at [428, 220] on div "Items per page" at bounding box center [993, 208] width 1130 height 35
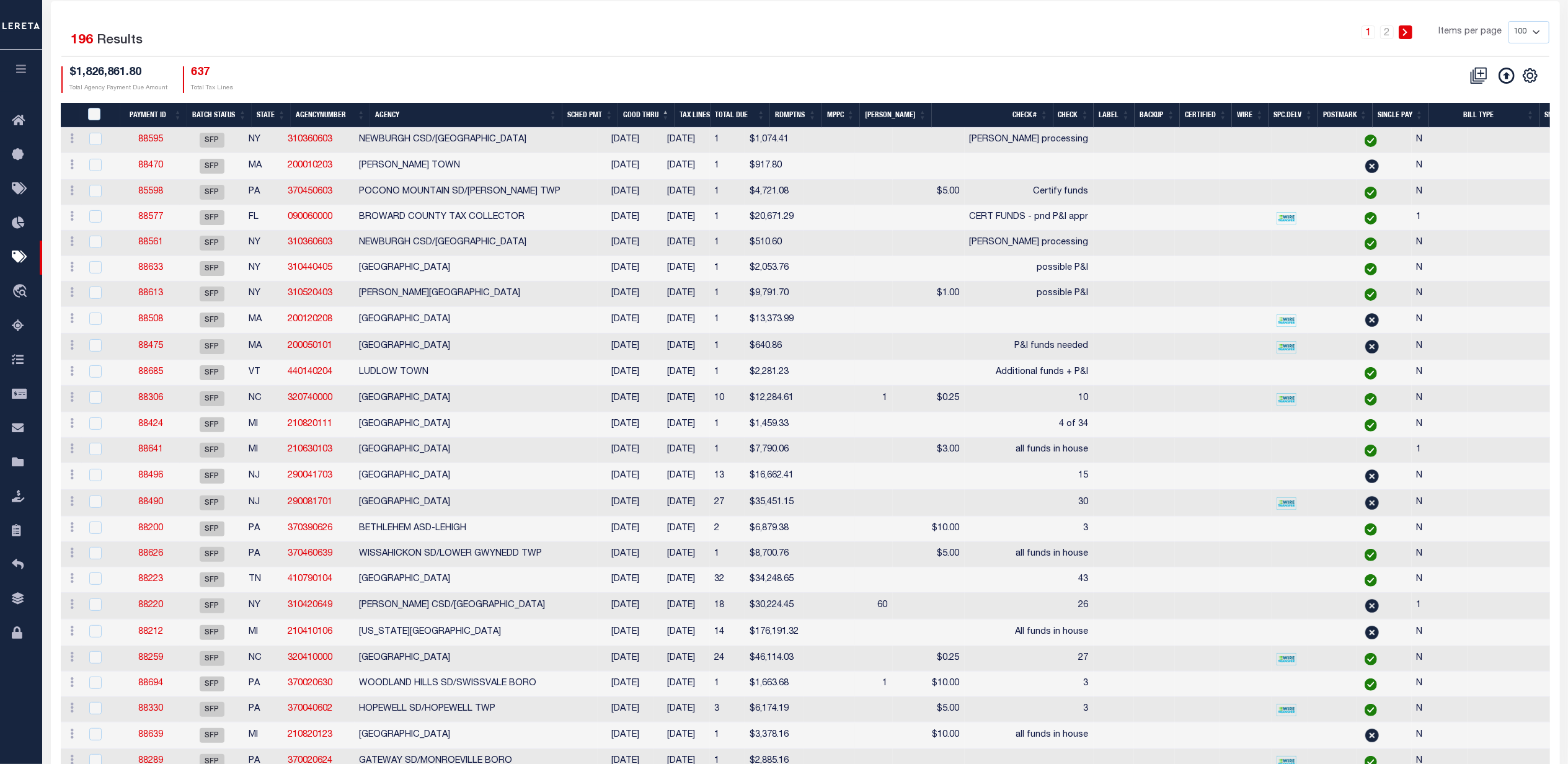
scroll to position [165, 0]
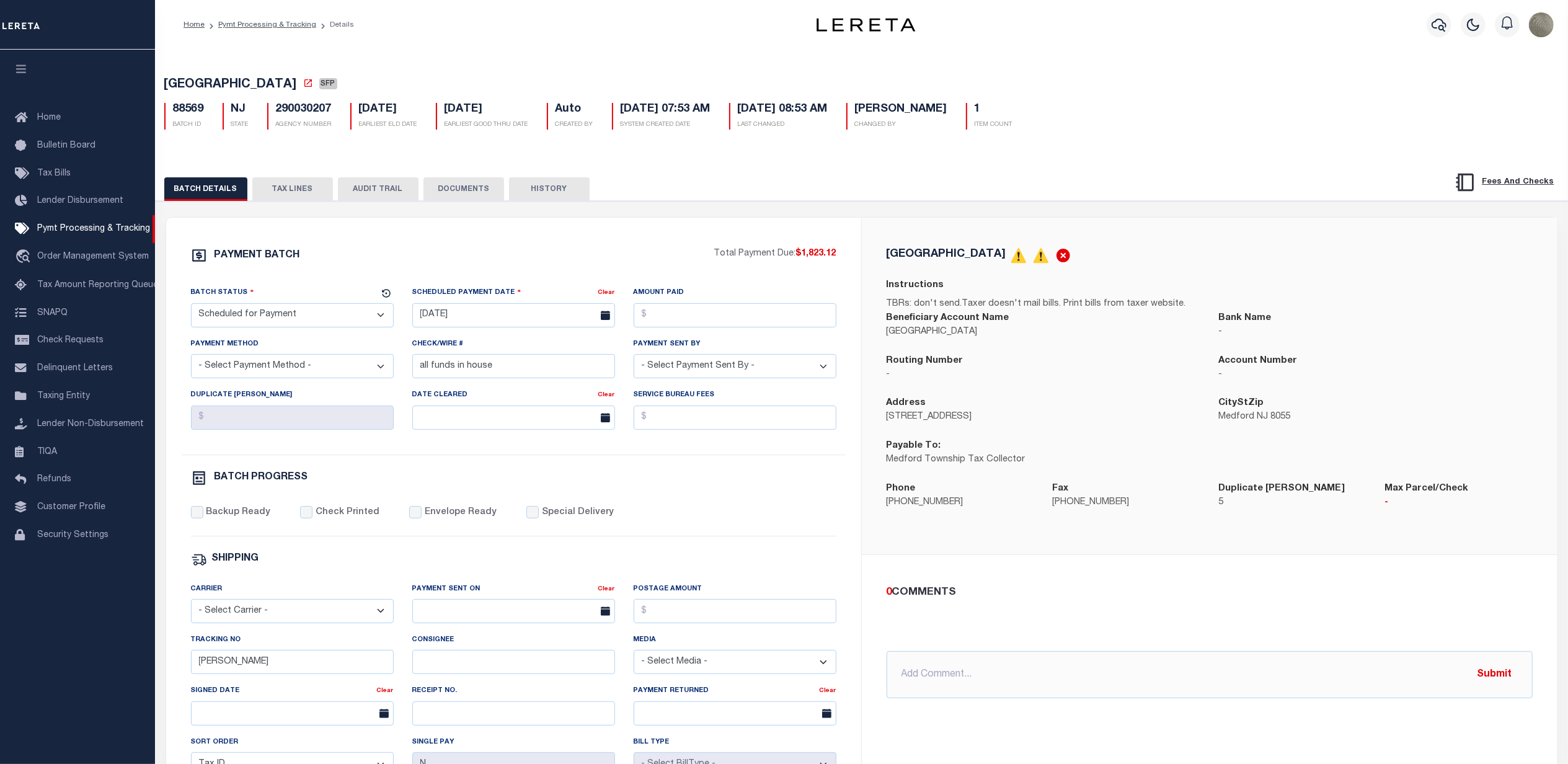
click at [241, 311] on select "- Select Status - Scheduled for Payment Ready For Payment Payment Sent Cleared …" at bounding box center [292, 315] width 203 height 24
select select "RFP"
click at [191, 307] on select "- Select Status - Scheduled for Payment Ready For Payment Payment Sent Cleared …" at bounding box center [292, 315] width 203 height 24
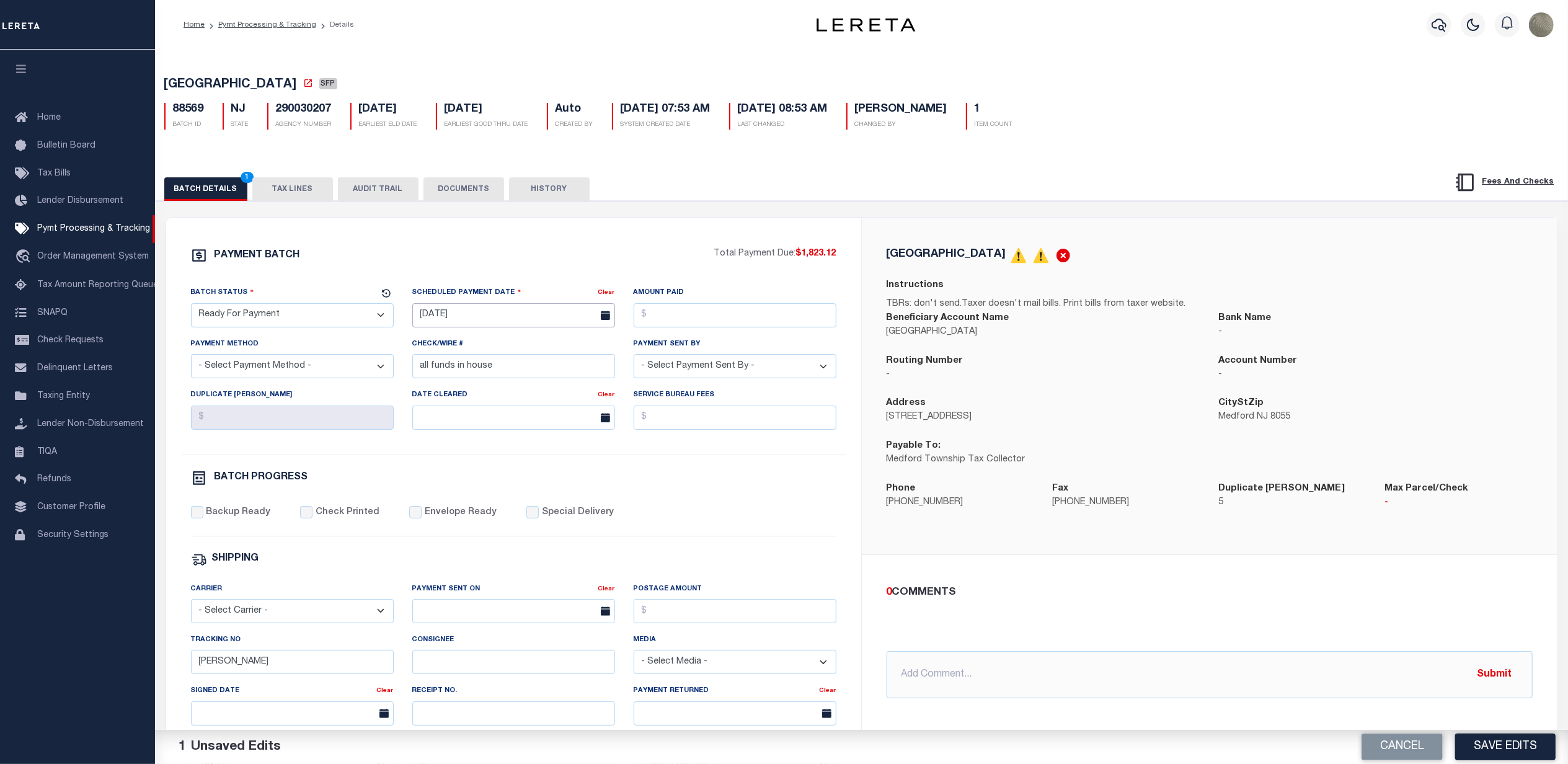
click at [465, 310] on input "[DATE]" at bounding box center [513, 315] width 203 height 24
click at [563, 458] on span "22" at bounding box center [562, 462] width 24 height 24
type input "[DATE]"
click at [670, 318] on input "Amount Paid" at bounding box center [735, 315] width 203 height 24
type input "$1,823.12"
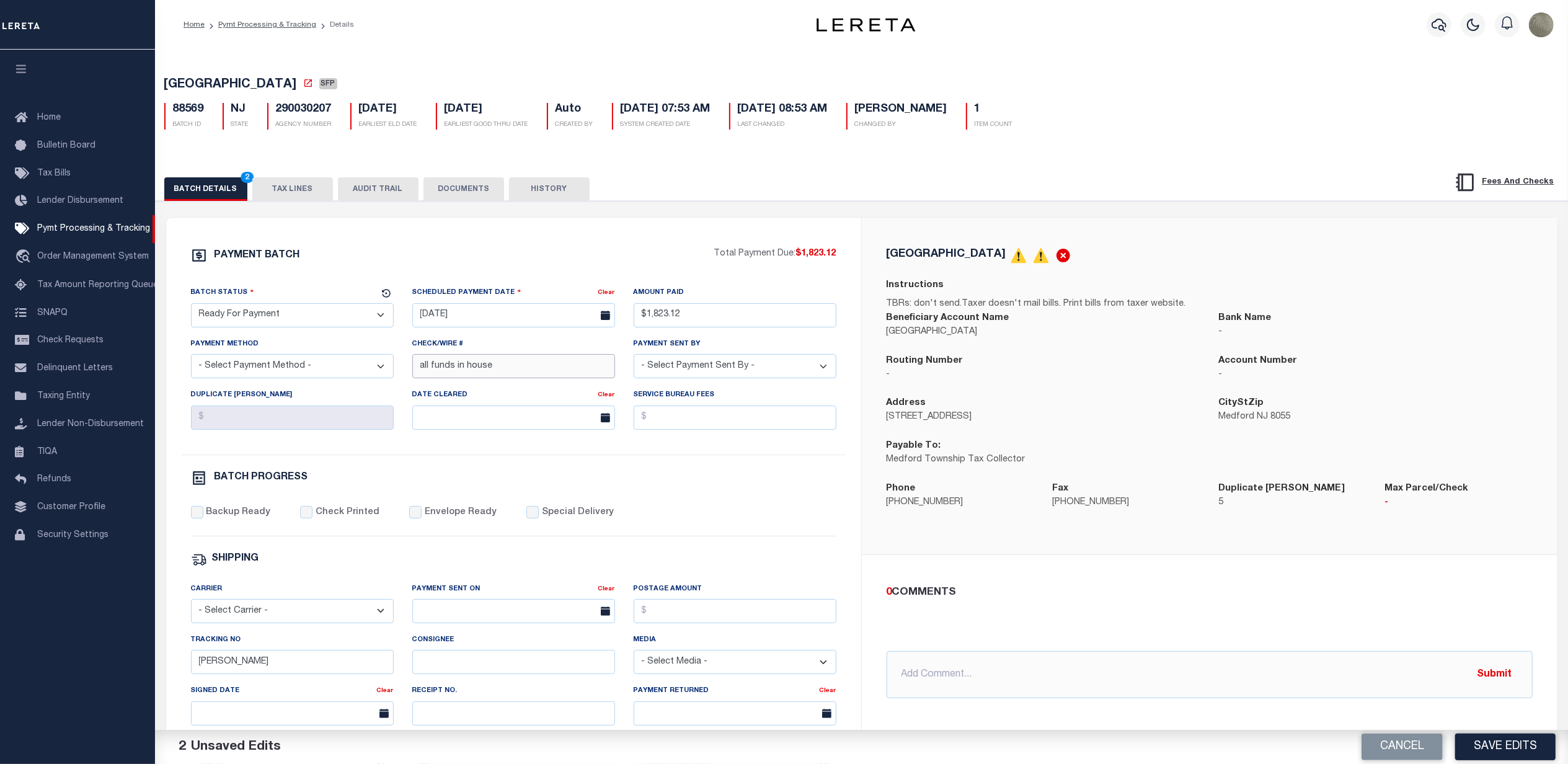
click at [524, 366] on input "all funds in house" at bounding box center [513, 366] width 203 height 24
click at [662, 378] on select "- Select Payment Sent By - [PERSON_NAME] [PERSON_NAME] [PERSON_NAME] [PERSON_NA…" at bounding box center [735, 366] width 203 height 24
select select "[PERSON_NAME]"
click at [634, 359] on select "- Select Payment Sent By - [PERSON_NAME] [PERSON_NAME] [PERSON_NAME] [PERSON_NA…" at bounding box center [735, 366] width 203 height 24
drag, startPoint x: 282, startPoint y: 372, endPoint x: 273, endPoint y: 372, distance: 9.0
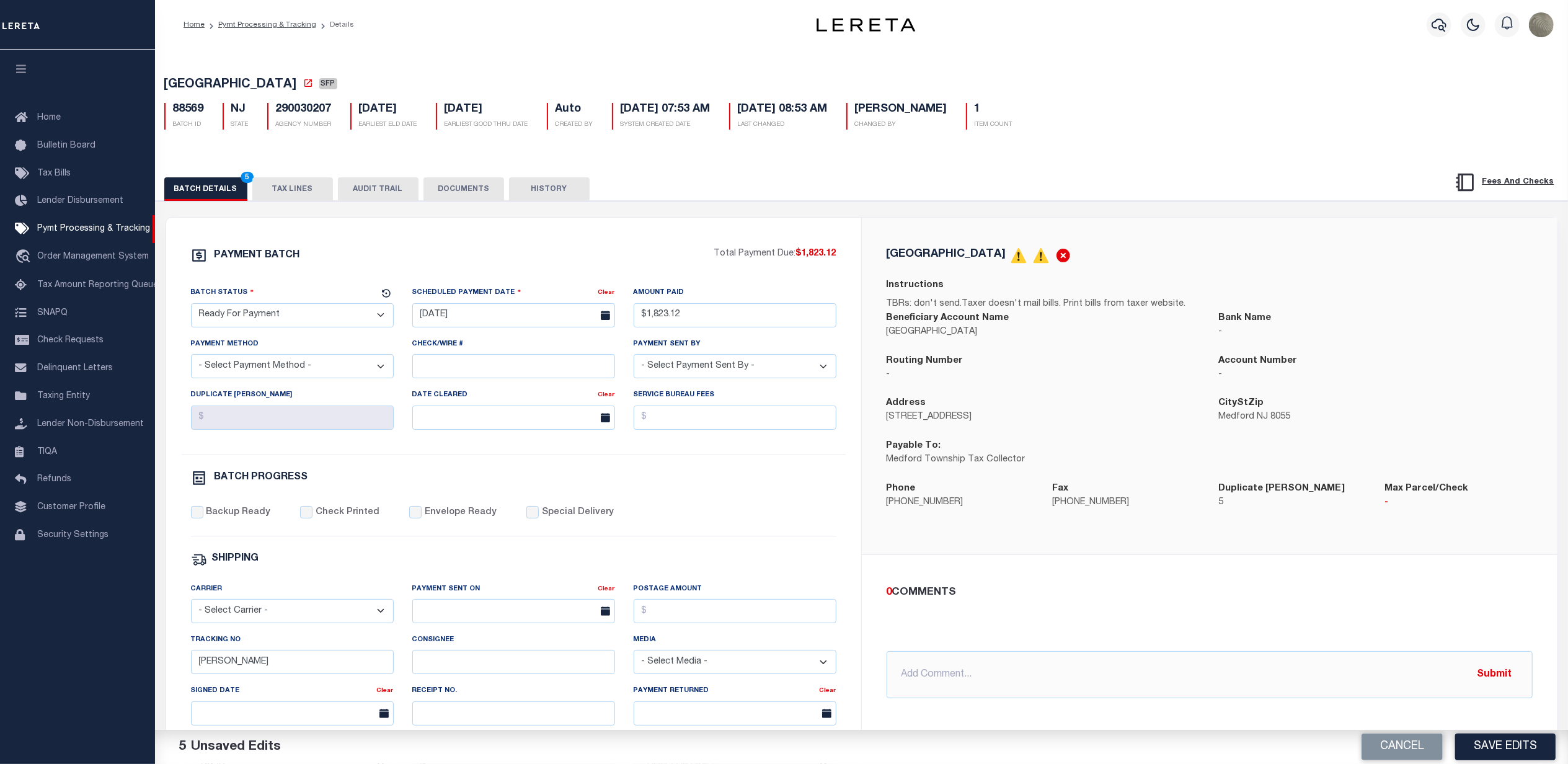
click at [282, 372] on select "- Select Payment Method - ACH Certified Check Check Direct Deposit Wire Transfer" at bounding box center [292, 366] width 203 height 24
select select "CHK"
click at [191, 359] on select "- Select Payment Method - ACH Certified Check Check Direct Deposit Wire Transfer" at bounding box center [292, 366] width 203 height 24
click at [196, 518] on input "Backup Ready" at bounding box center [197, 512] width 13 height 13
checkbox input "true"
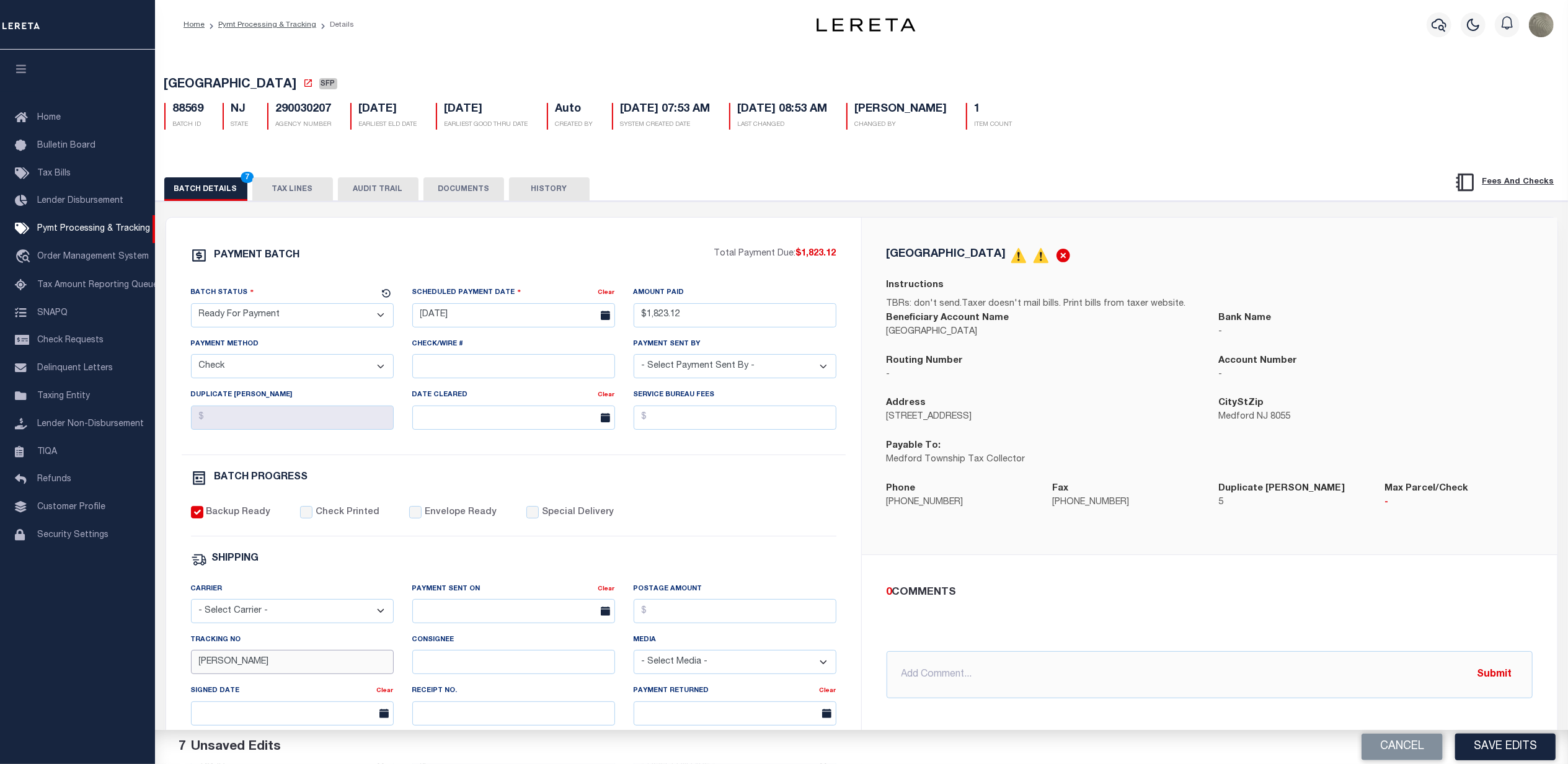
click at [251, 672] on input "[PERSON_NAME]" at bounding box center [292, 662] width 203 height 24
click at [697, 480] on div "BATCH PROGRESS" at bounding box center [513, 478] width 646 height 16
click at [307, 197] on button "TAX LINES" at bounding box center [292, 189] width 80 height 24
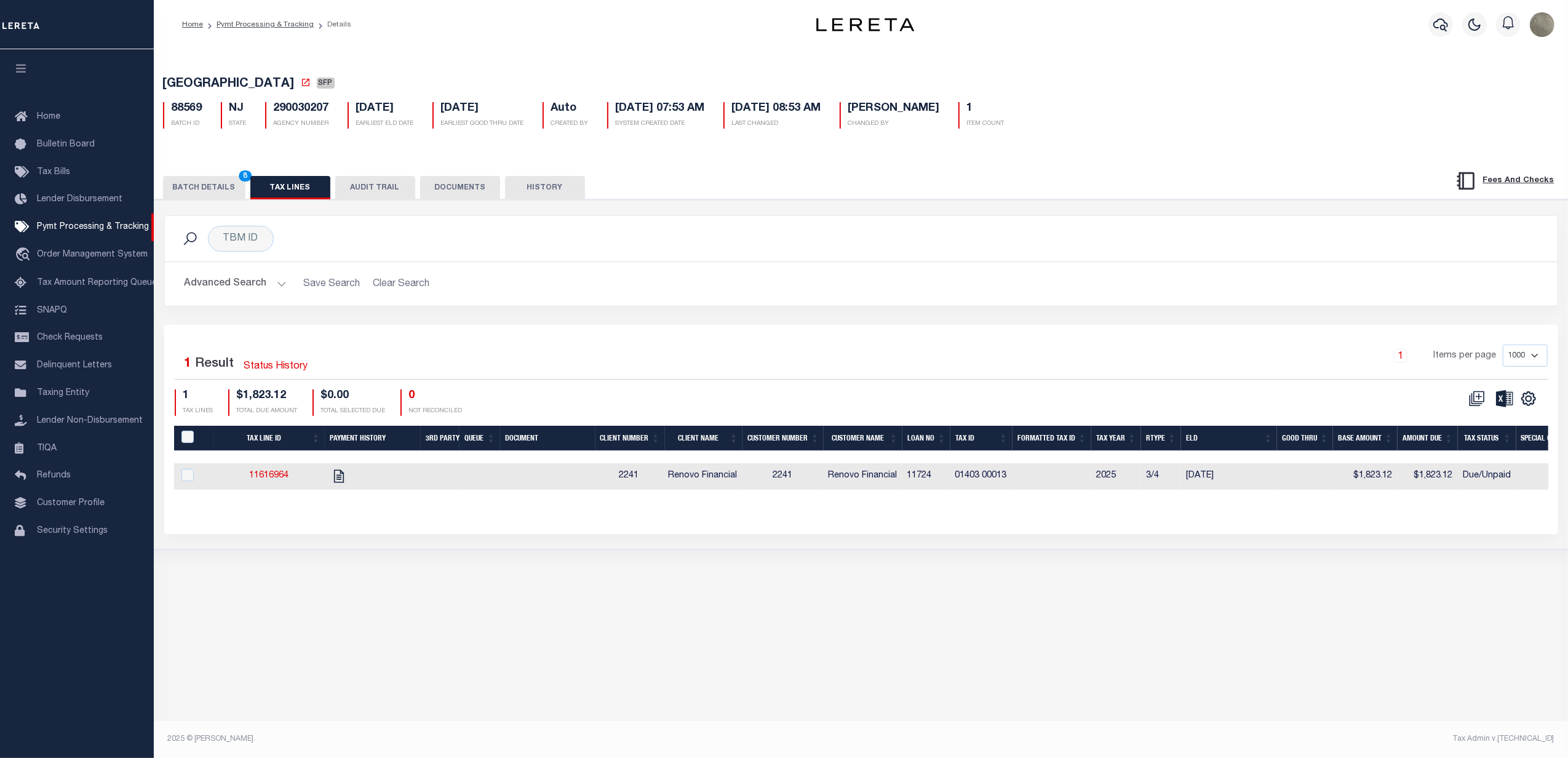
click at [191, 193] on button "BATCH DETAILS 8" at bounding box center [204, 188] width 82 height 24
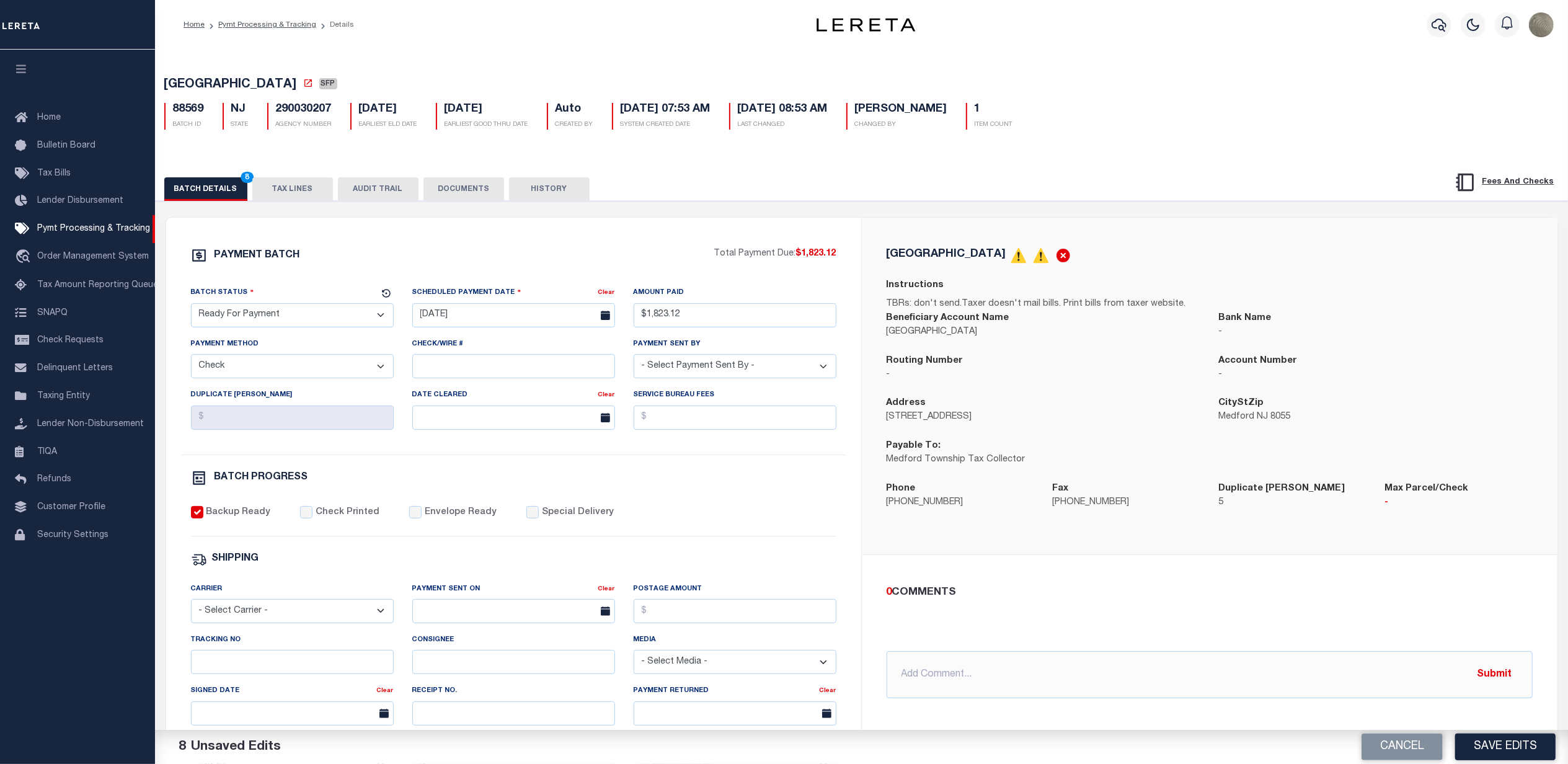
click at [425, 261] on div "PAYMENT BATCH" at bounding box center [452, 259] width 523 height 24
click at [292, 184] on button "TAX LINES" at bounding box center [292, 189] width 80 height 24
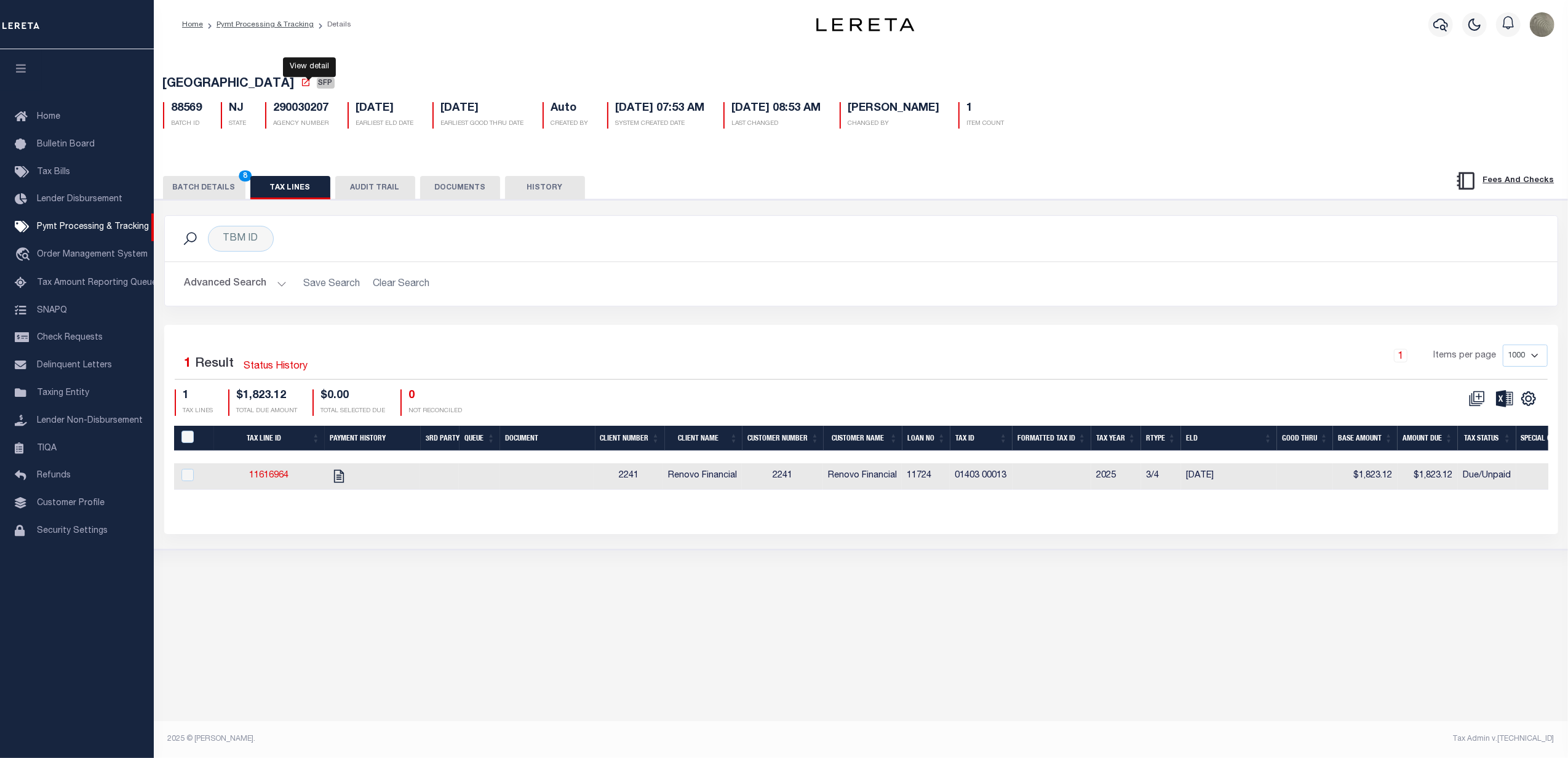
click at [311, 88] on icon at bounding box center [306, 82] width 10 height 10
click at [199, 195] on button "BATCH DETAILS 8" at bounding box center [204, 188] width 82 height 24
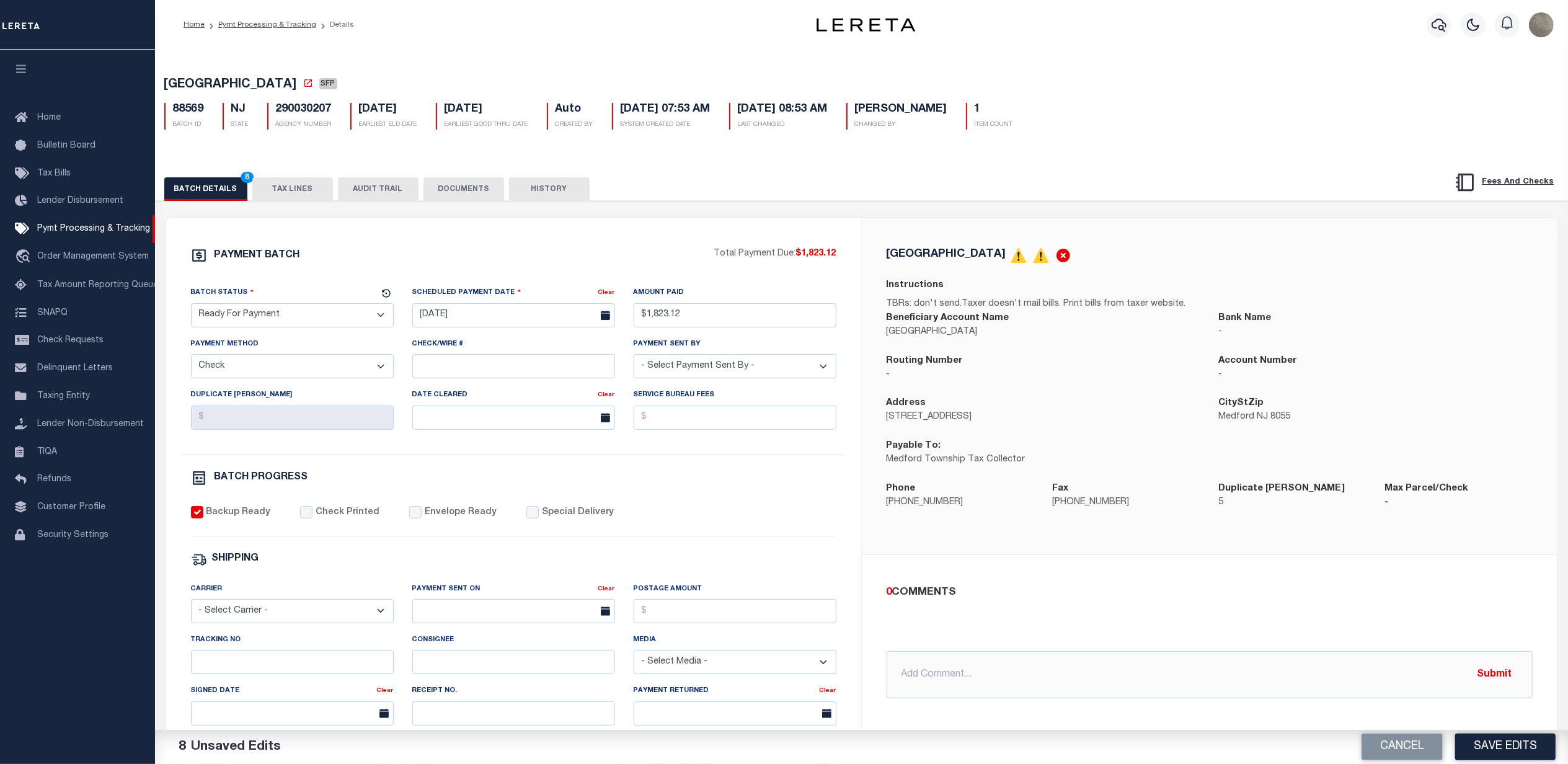
click at [608, 254] on div "PAYMENT BATCH" at bounding box center [452, 259] width 523 height 24
click at [291, 189] on button "TAX LINES" at bounding box center [292, 189] width 80 height 24
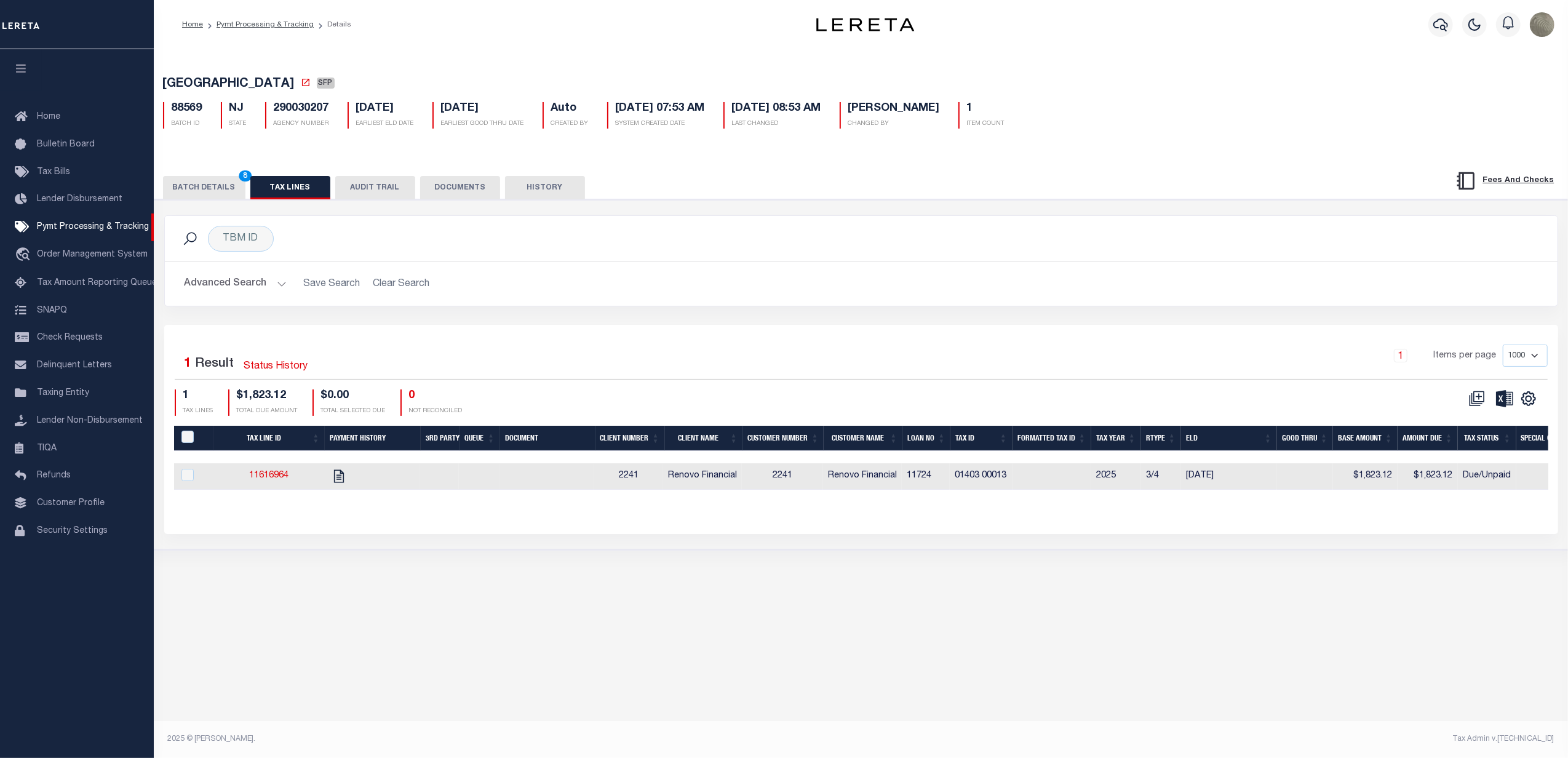
click at [224, 193] on button "BATCH DETAILS 8" at bounding box center [204, 188] width 82 height 24
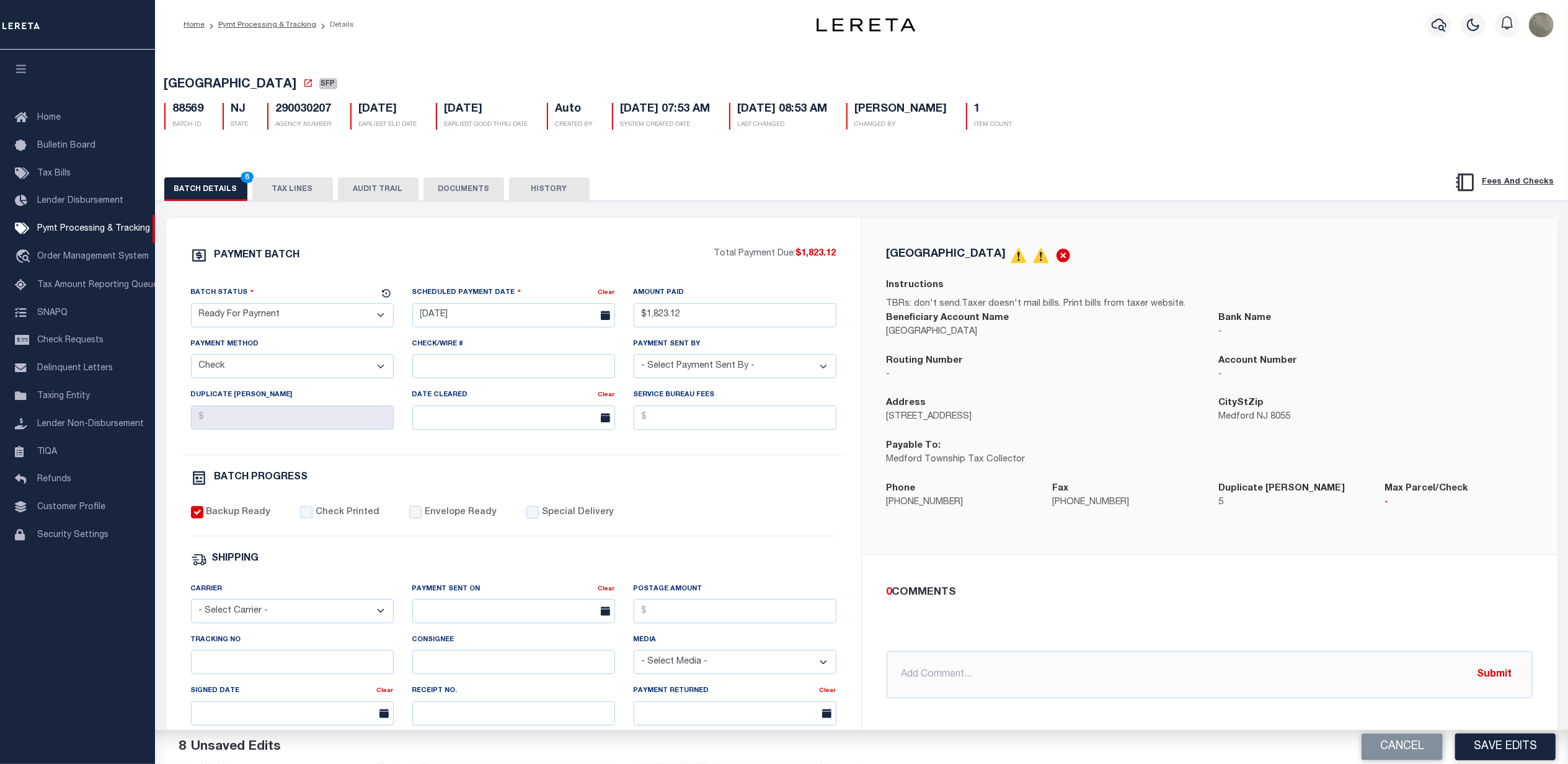
click at [845, 207] on div "PAYMENT BATCH Total Payment Due: $1,823.12 Batch Status" at bounding box center [862, 602] width 1425 height 803
click at [893, 209] on div "PAYMENT BATCH Total Payment Due: $1,823.12 Batch Status" at bounding box center [862, 602] width 1425 height 803
click at [924, 209] on div "PAYMENT BATCH Total Payment Due: $1,823.12 Batch Status" at bounding box center [862, 602] width 1425 height 803
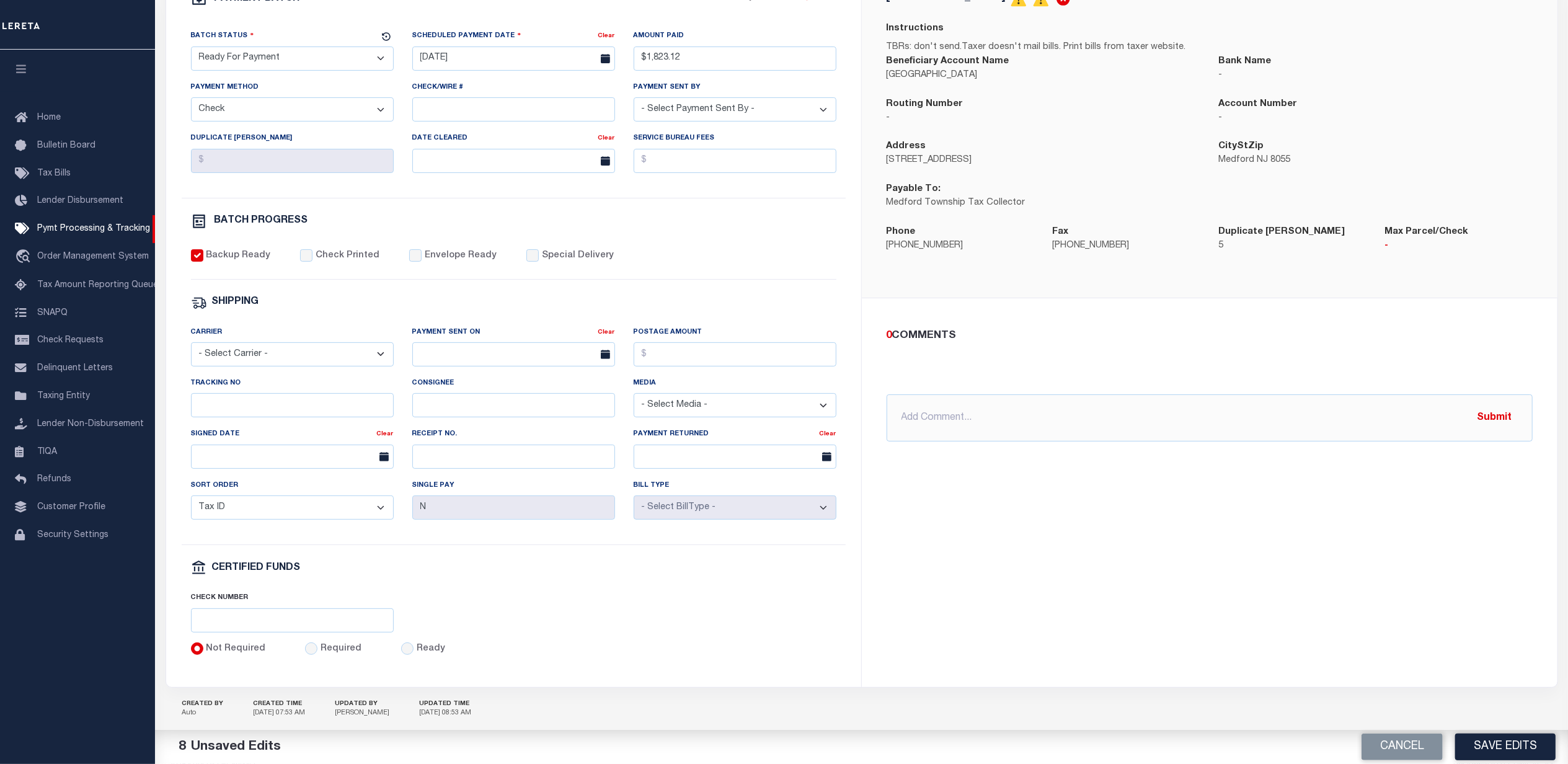
scroll to position [290, 0]
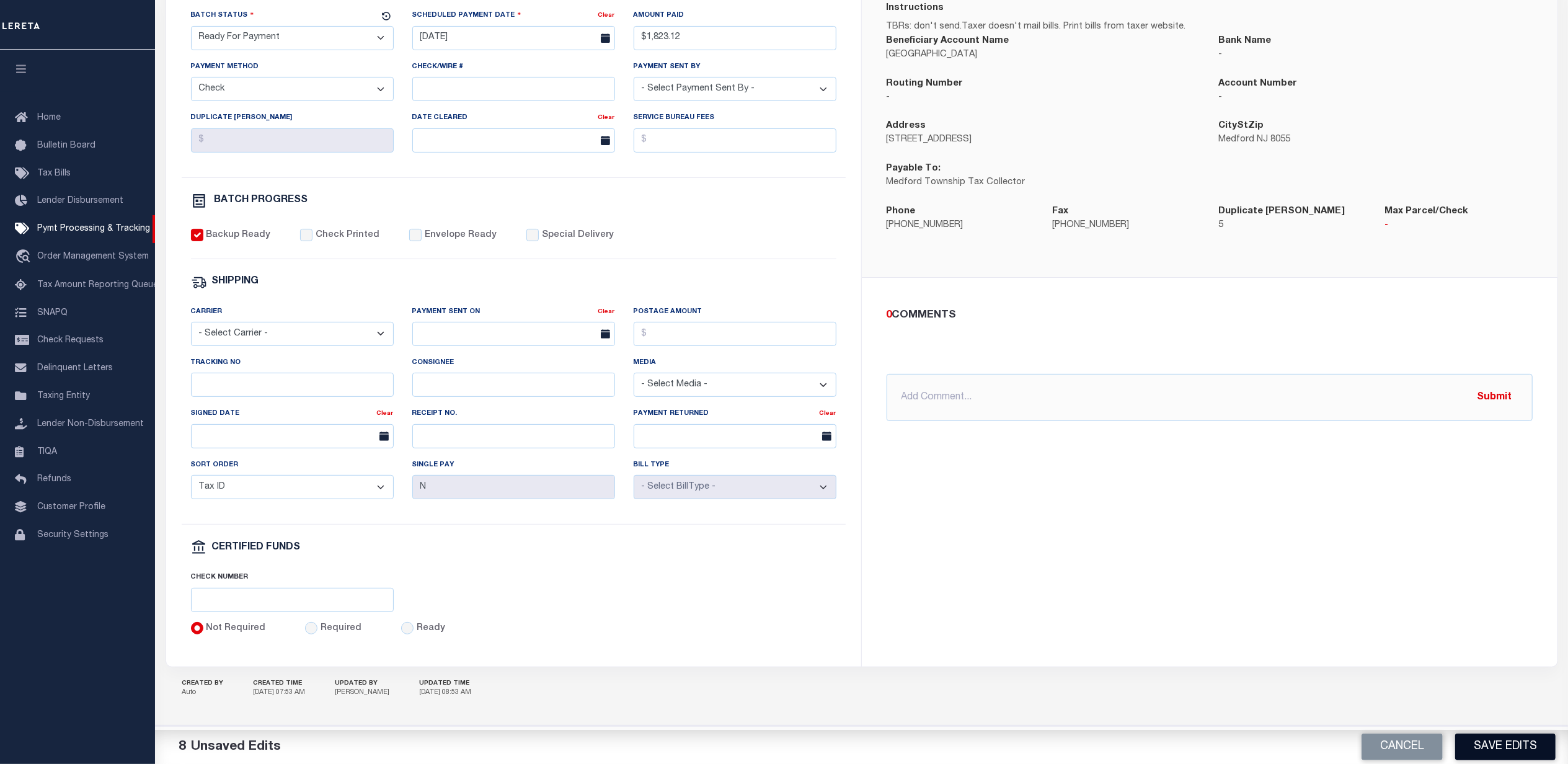
click at [1529, 753] on button "Save Edits" at bounding box center [1505, 747] width 101 height 27
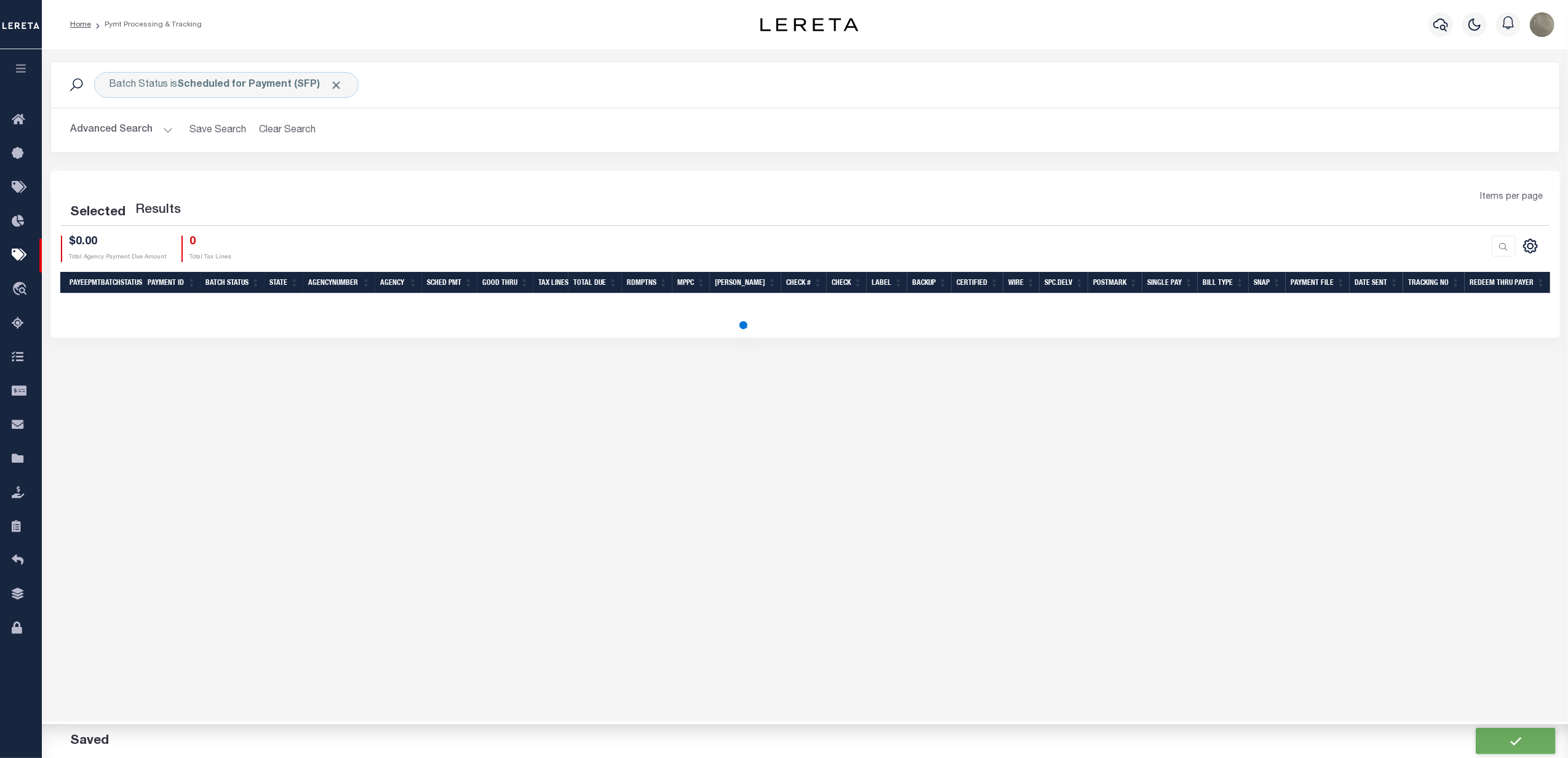
click at [859, 223] on div "Items per page" at bounding box center [993, 208] width 1130 height 35
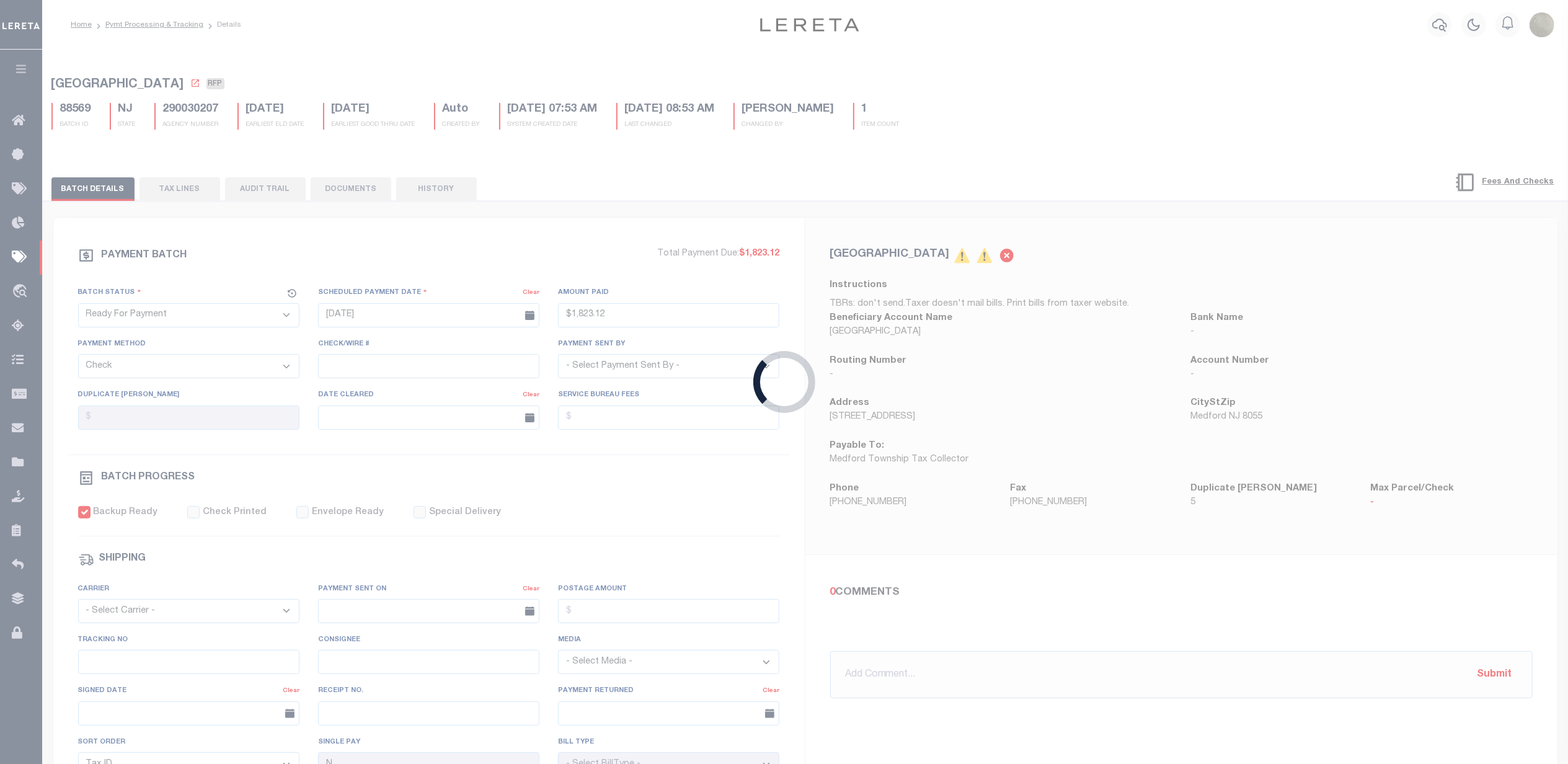
type input "$1,823.12"
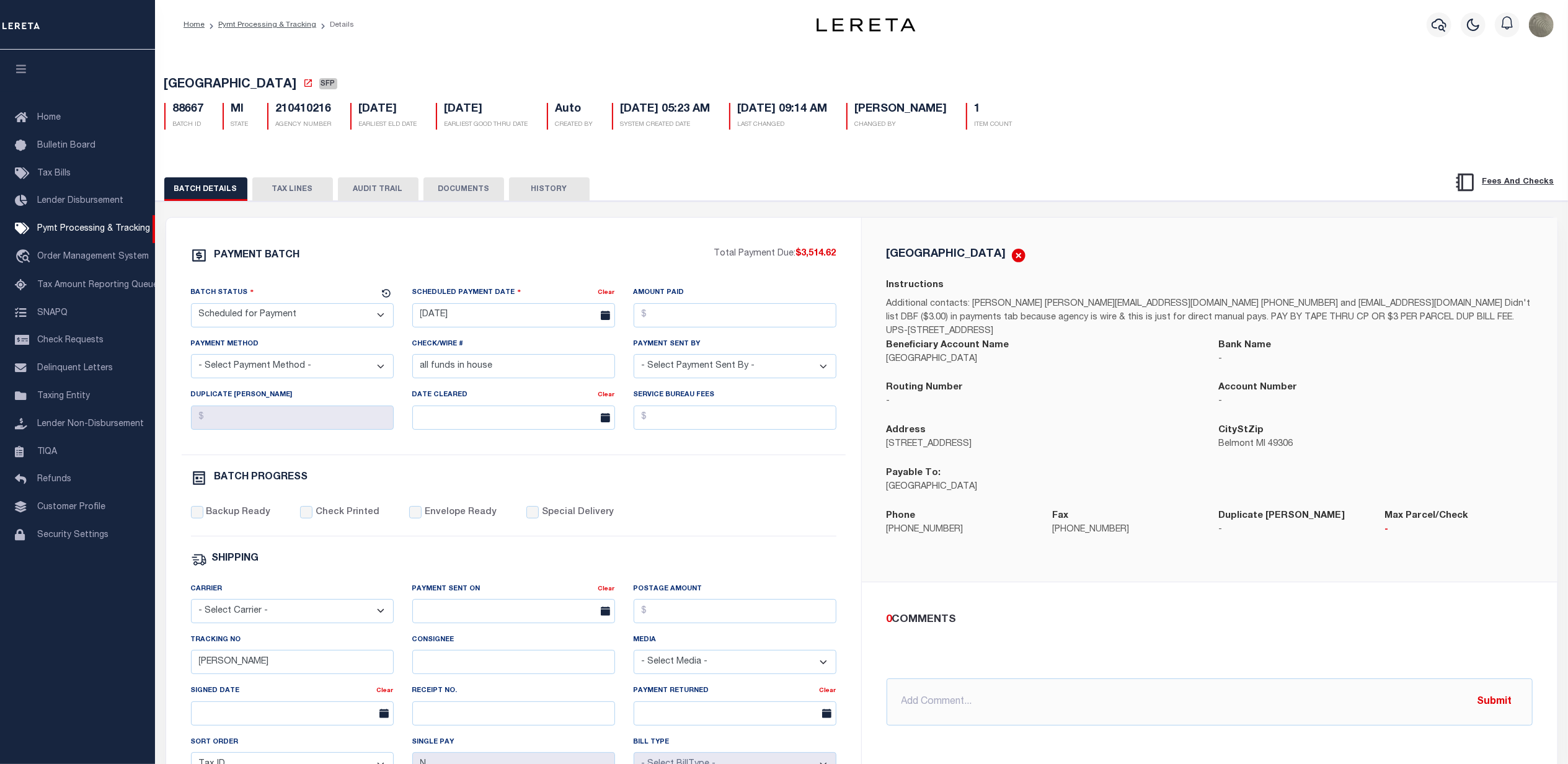
click at [265, 321] on select "- Select Status - Scheduled for Payment Ready For Payment Payment Sent Cleared …" at bounding box center [292, 315] width 203 height 24
select select "RFP"
click at [191, 307] on select "- Select Status - Scheduled for Payment Ready For Payment Payment Sent Cleared …" at bounding box center [292, 315] width 203 height 24
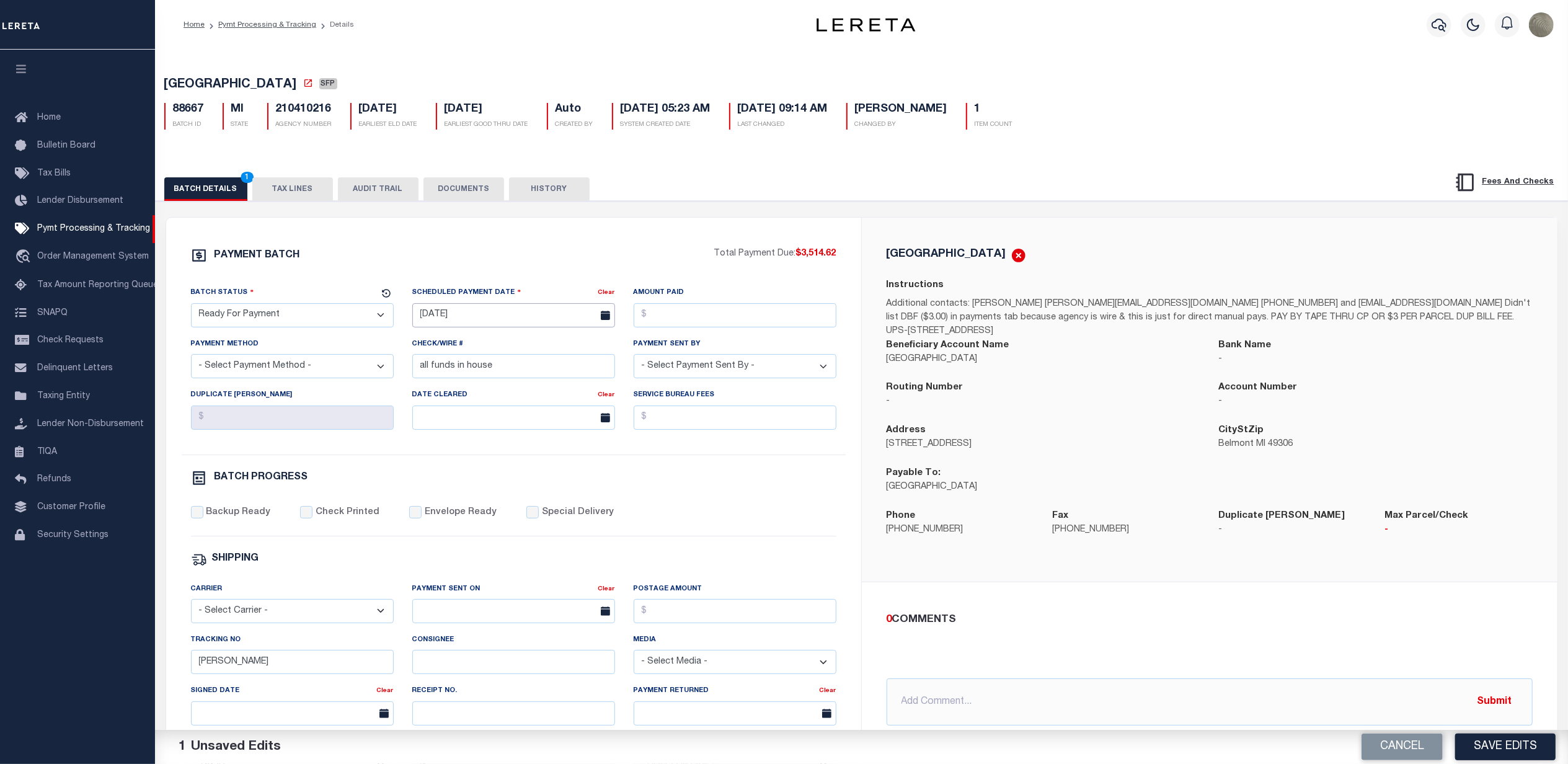
click at [529, 314] on input "[DATE]" at bounding box center [513, 315] width 203 height 24
click at [558, 463] on span "22" at bounding box center [562, 462] width 24 height 24
type input "[DATE]"
click at [700, 319] on input "Amount Paid" at bounding box center [735, 315] width 203 height 24
type input "$3,514.62"
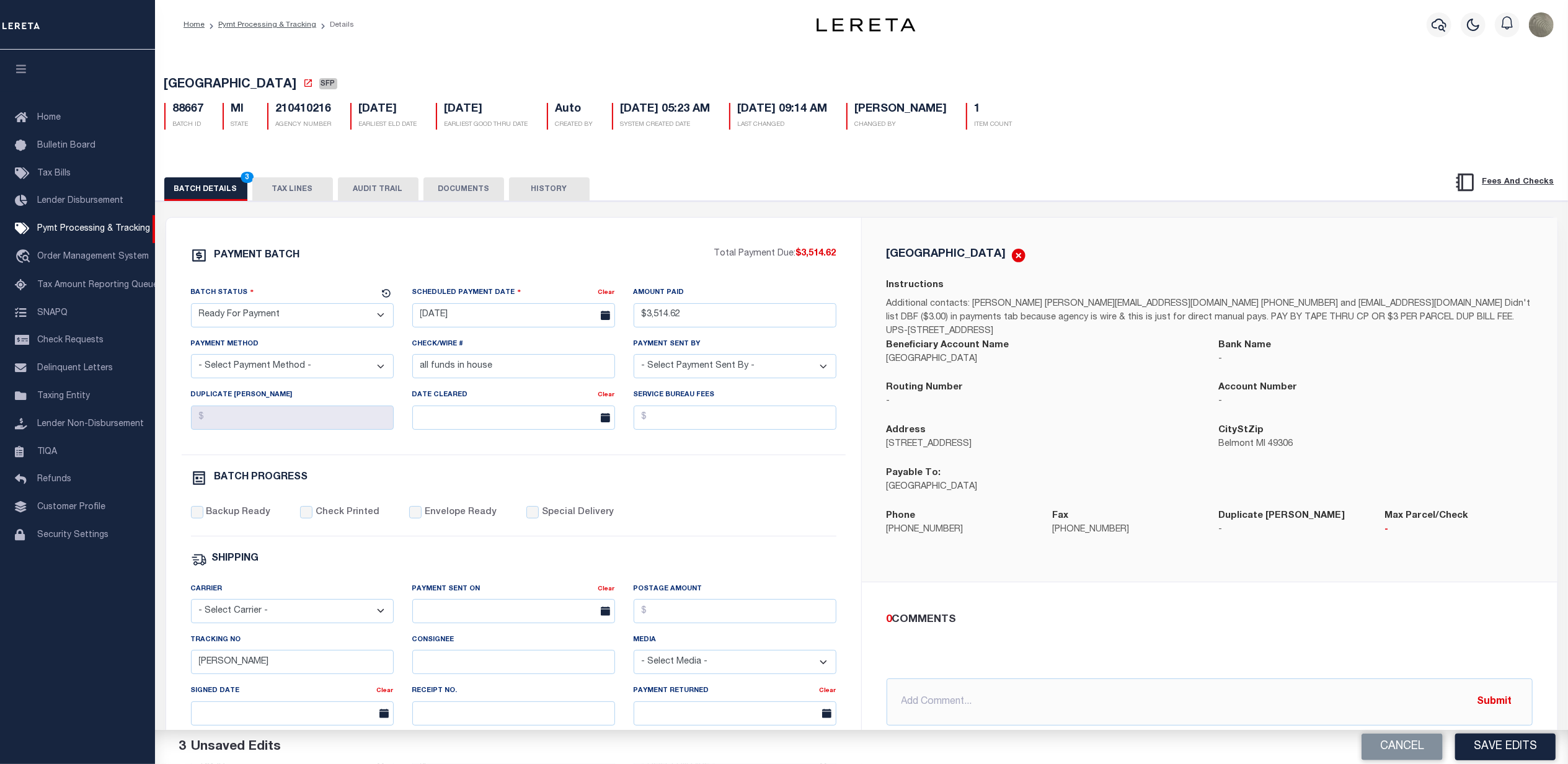
drag, startPoint x: 308, startPoint y: 362, endPoint x: 266, endPoint y: 383, distance: 47.0
click at [307, 362] on select "- Select Payment Method - ACH Certified Check Check Direct Deposit Wire Transfer" at bounding box center [292, 366] width 203 height 24
select select "CHK"
click at [191, 359] on select "- Select Payment Method - ACH Certified Check Check Direct Deposit Wire Transfer" at bounding box center [292, 366] width 203 height 24
click at [553, 362] on input "all funds in house" at bounding box center [513, 366] width 203 height 24
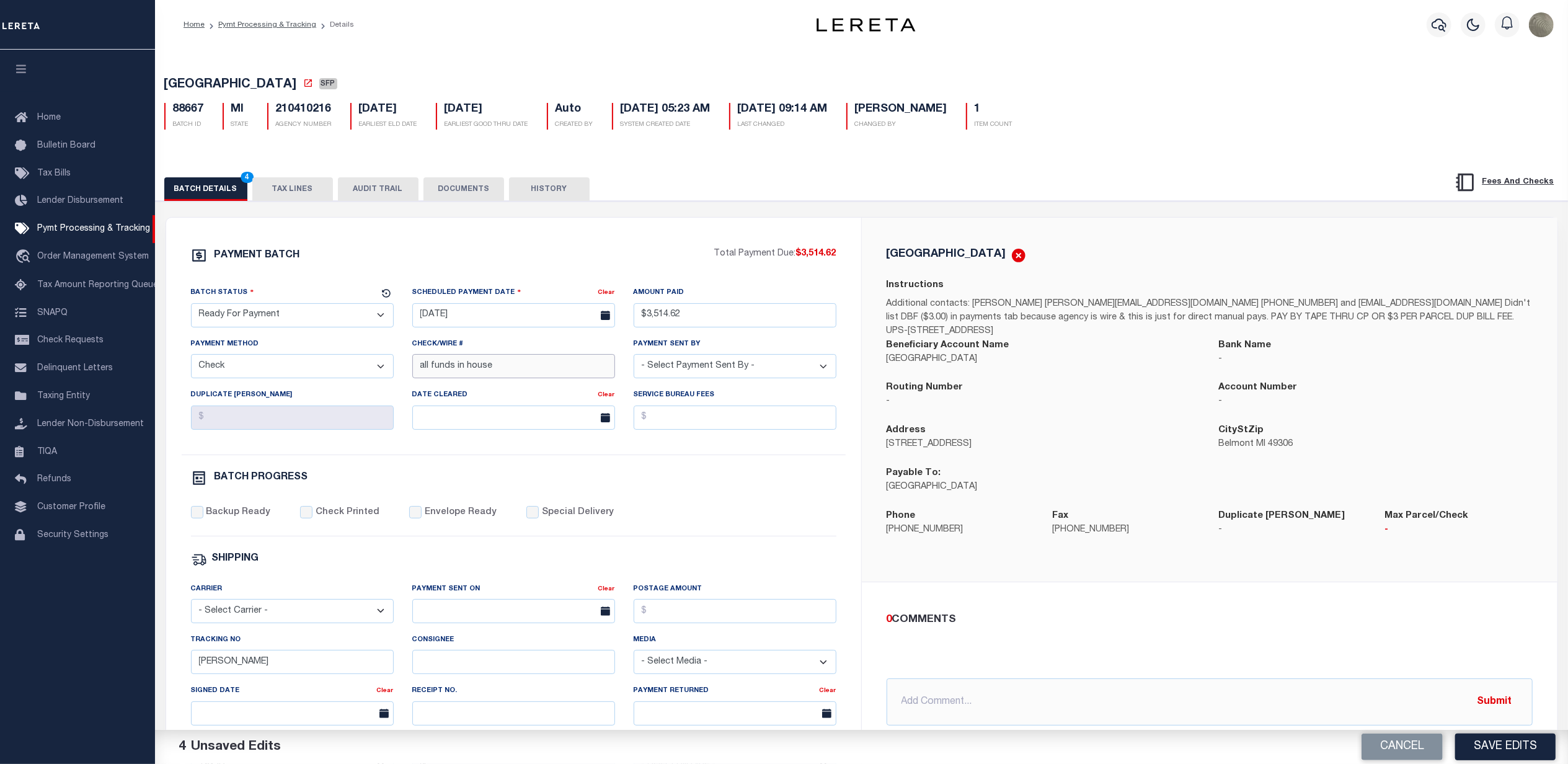
click at [553, 362] on input "all funds in house" at bounding box center [513, 366] width 203 height 24
click at [293, 670] on input "[PERSON_NAME]" at bounding box center [292, 662] width 203 height 24
click at [194, 518] on input "Backup Ready" at bounding box center [197, 512] width 13 height 13
checkbox input "true"
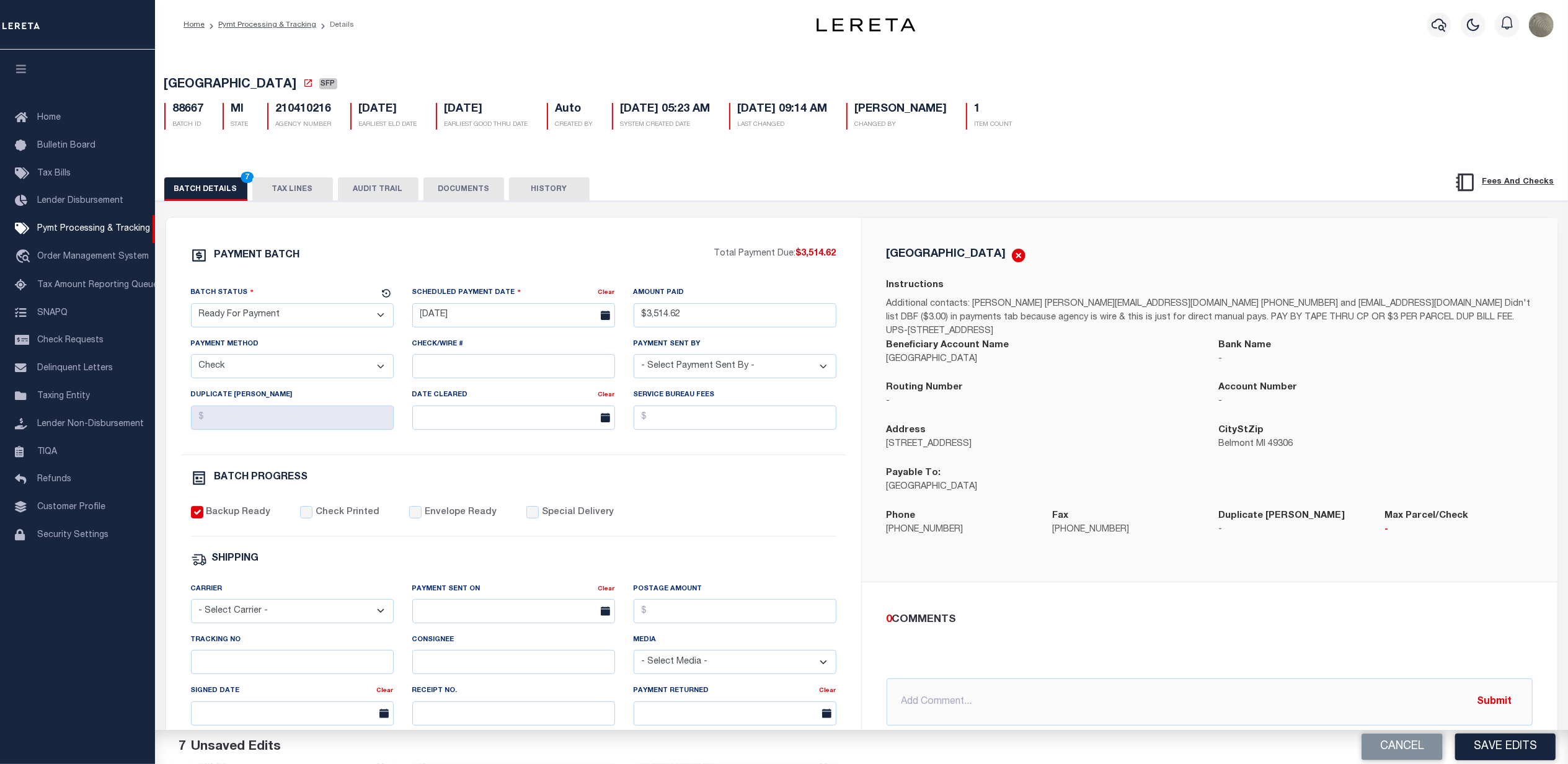
click at [752, 491] on div "BATCH PROGRESS" at bounding box center [513, 481] width 646 height 21
click at [776, 375] on select "- Select Payment Sent By - [PERSON_NAME] [PERSON_NAME] [PERSON_NAME] [PERSON_NA…" at bounding box center [735, 366] width 203 height 24
select select "[PERSON_NAME]"
click at [634, 359] on select "- Select Payment Sent By - [PERSON_NAME] [PERSON_NAME] [PERSON_NAME] [PERSON_NA…" at bounding box center [735, 366] width 203 height 24
click at [1529, 750] on button "Save Edits" at bounding box center [1505, 747] width 101 height 27
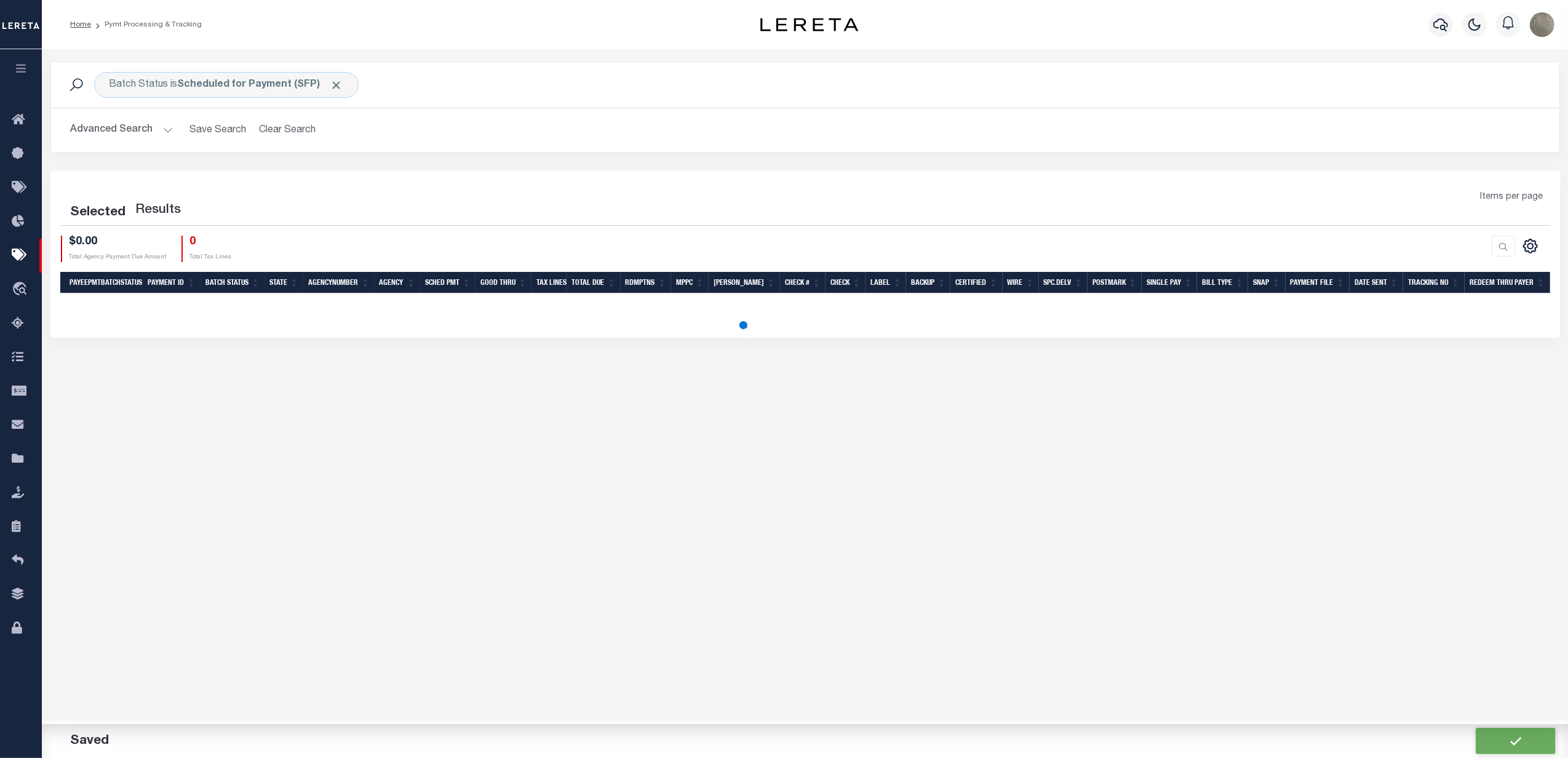
click at [818, 238] on div at bounding box center [1177, 249] width 744 height 27
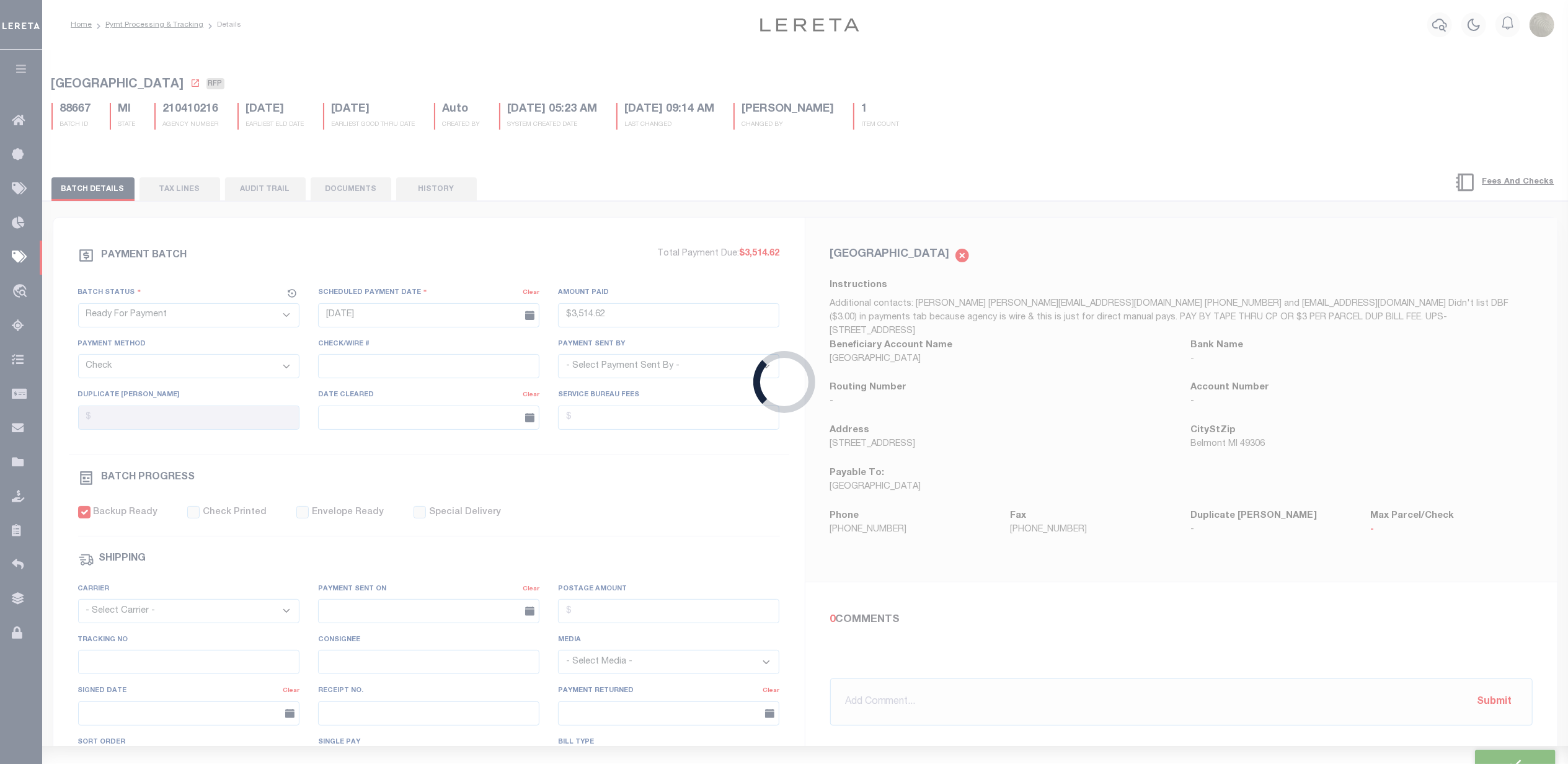
type input "$3,514.62"
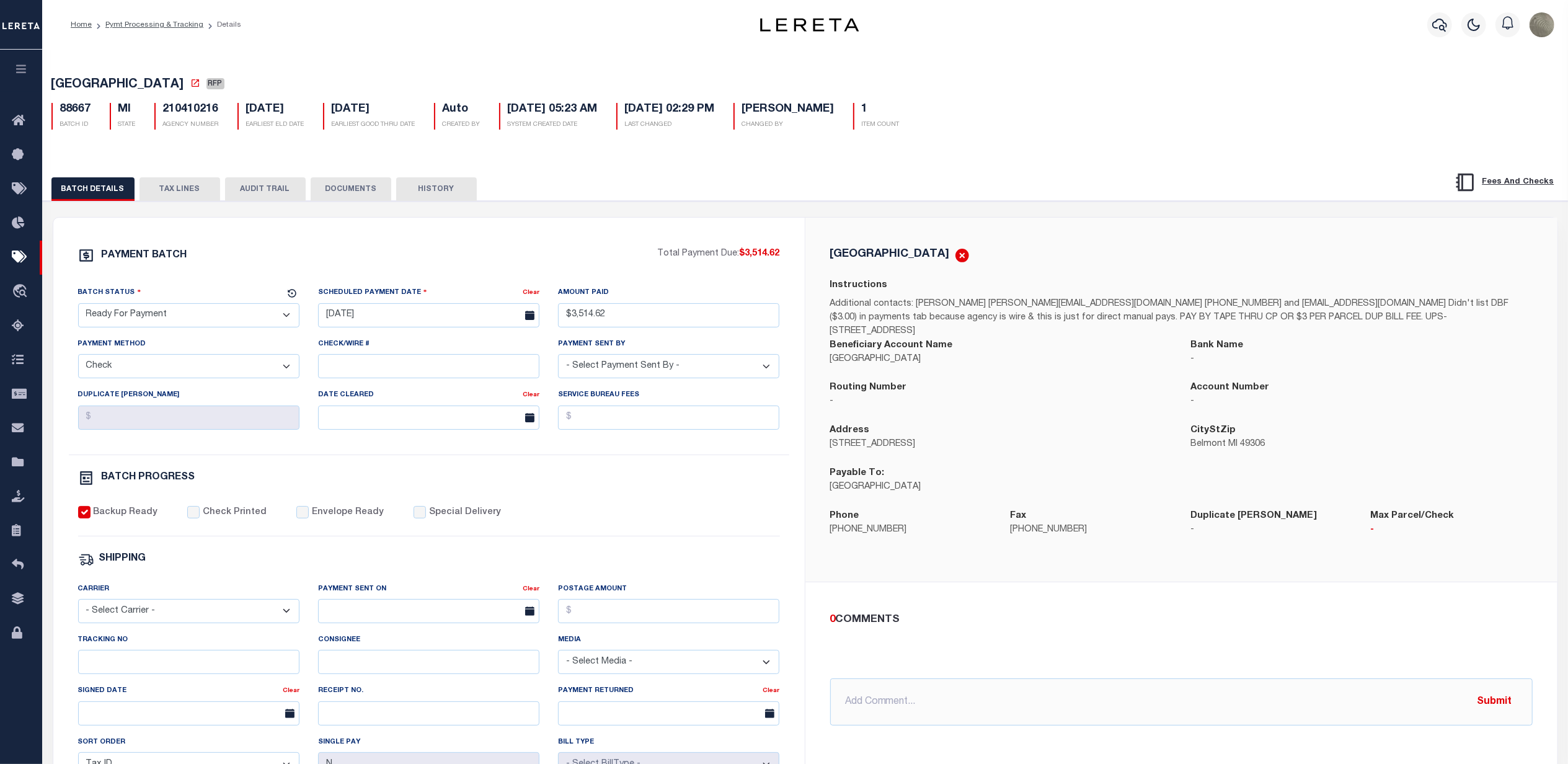
drag, startPoint x: 194, startPoint y: 85, endPoint x: 53, endPoint y: 83, distance: 141.0
click at [53, 83] on span "[GEOGRAPHIC_DATA]" at bounding box center [118, 85] width 133 height 13
copy span "[GEOGRAPHIC_DATA]"
click at [430, 321] on body "Home Pymt Processing & Tracking Details" at bounding box center [784, 520] width 1568 height 1041
click at [353, 483] on span "25" at bounding box center [359, 486] width 24 height 24
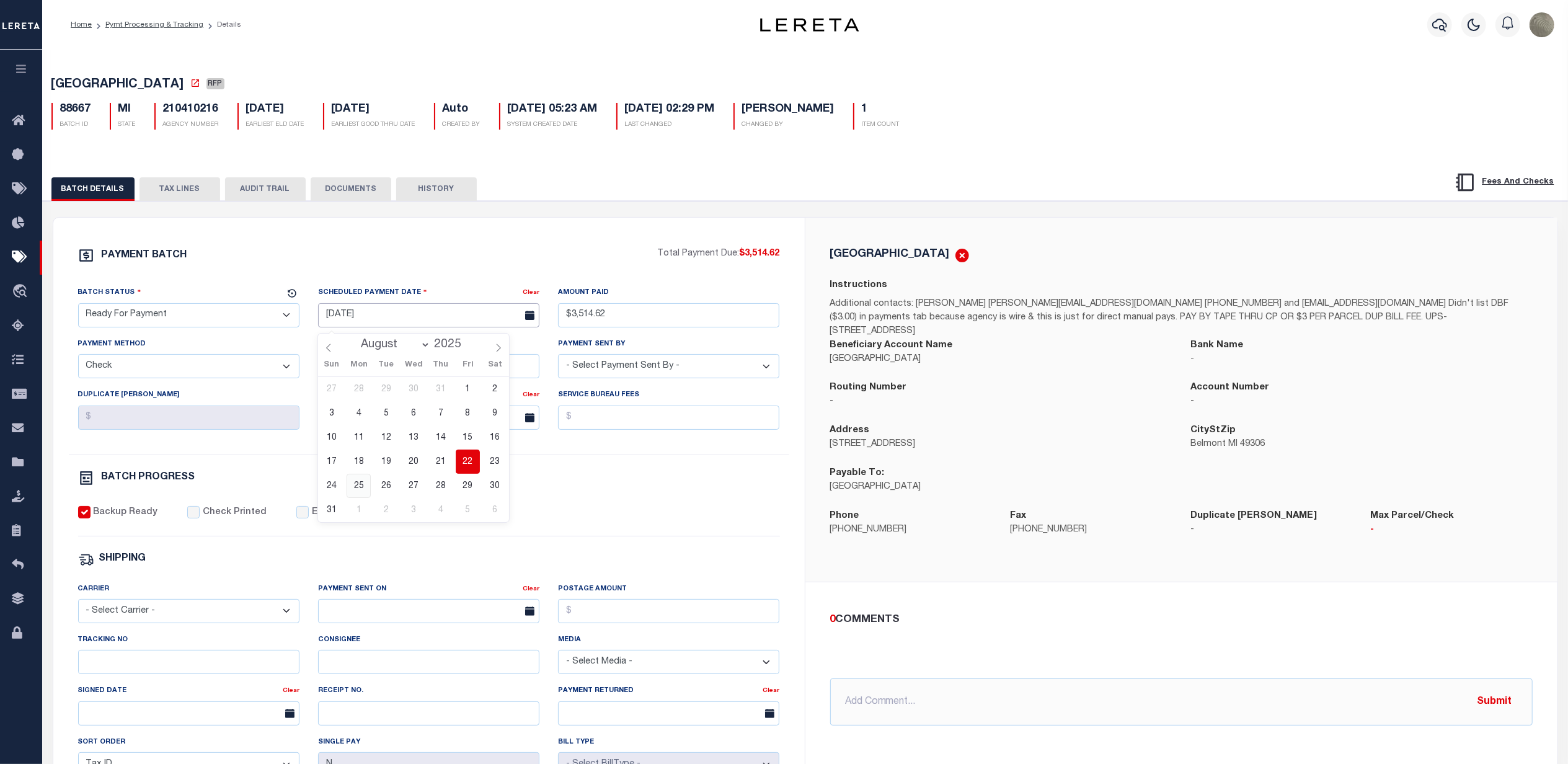
type input "[DATE]"
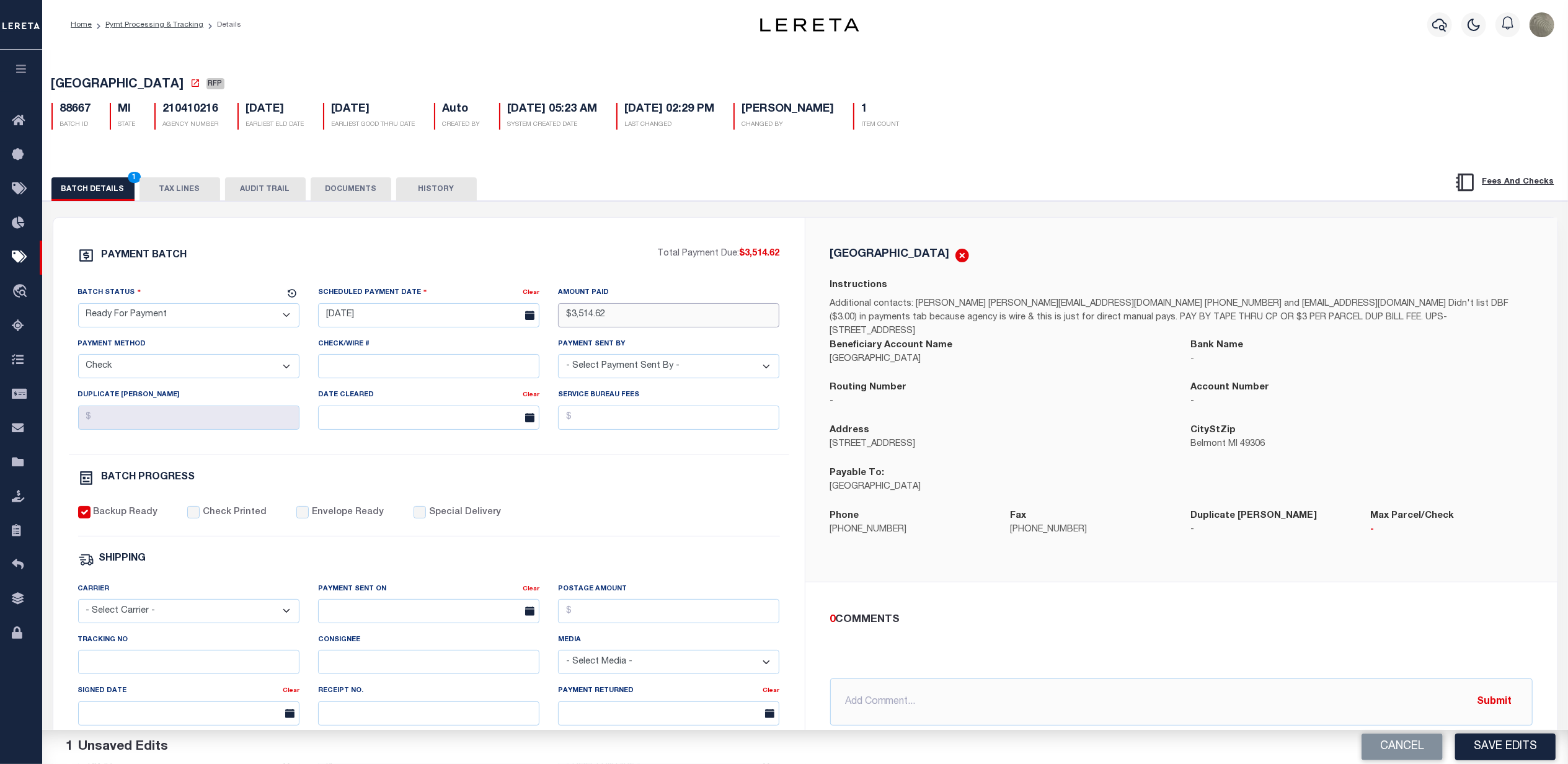
click at [647, 325] on input "$3,514.62" at bounding box center [669, 315] width 221 height 24
click at [763, 532] on div "Backup Ready Check Printed Envelope Ready Special Delivery" at bounding box center [429, 522] width 702 height 30
click at [1052, 241] on div "[GEOGRAPHIC_DATA] Instructions Additional contacts: [PERSON_NAME] [PERSON_NAME]…" at bounding box center [1182, 400] width 752 height 364
click at [742, 515] on div "Backup Ready Check Printed Envelope Ready Special Delivery" at bounding box center [429, 522] width 702 height 30
click at [182, 105] on h5 "210410216" at bounding box center [191, 109] width 56 height 14
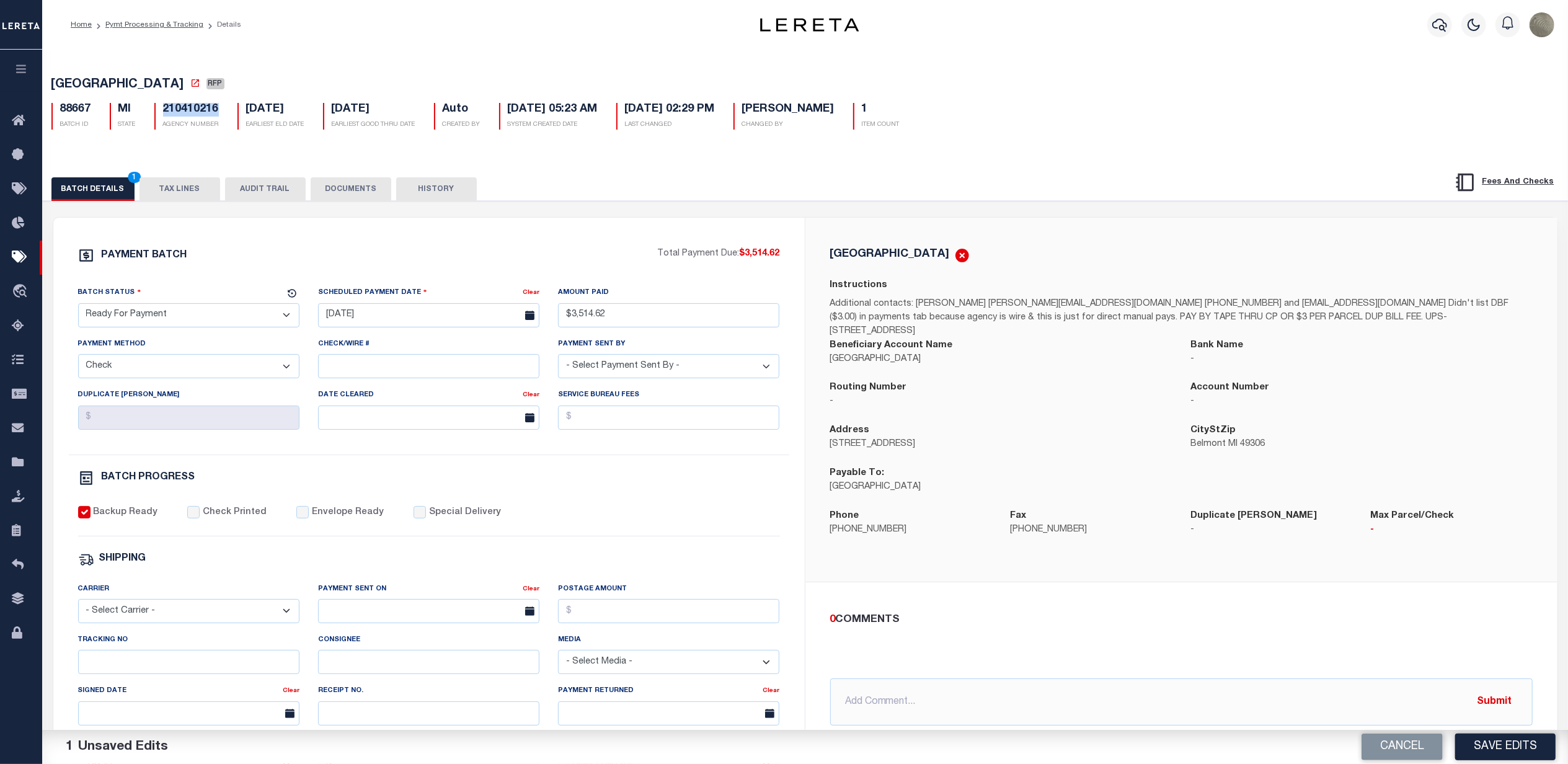
click at [182, 105] on h5 "210410216" at bounding box center [191, 109] width 56 height 14
copy h5 "210410216"
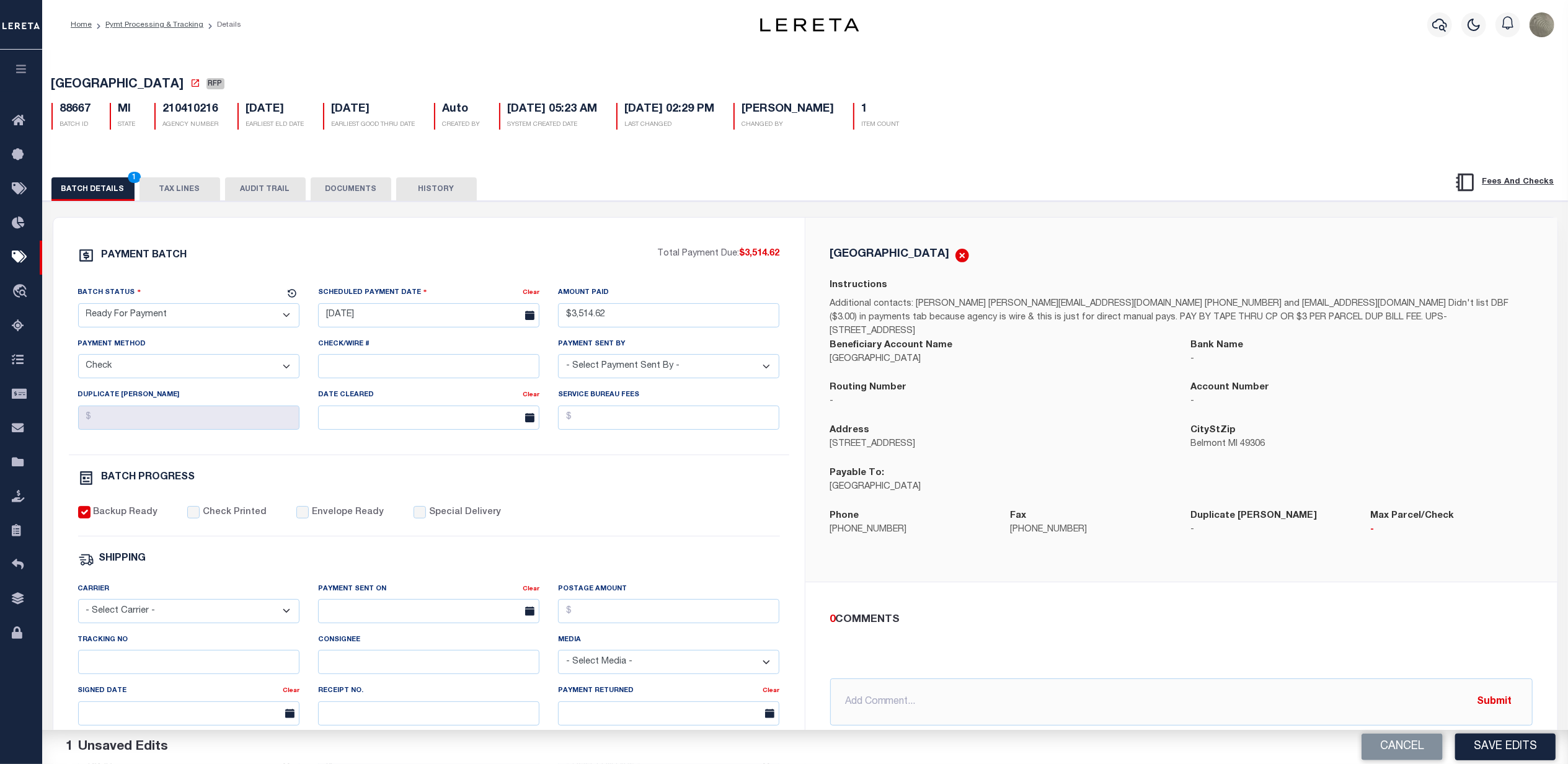
click at [968, 194] on div "BATCH DETAILS 1 TAX LINES AUDIT TRAIL DOCUMENTS HISTORY" at bounding box center [726, 188] width 1350 height 23
click at [181, 187] on button "TAX LINES" at bounding box center [180, 189] width 80 height 24
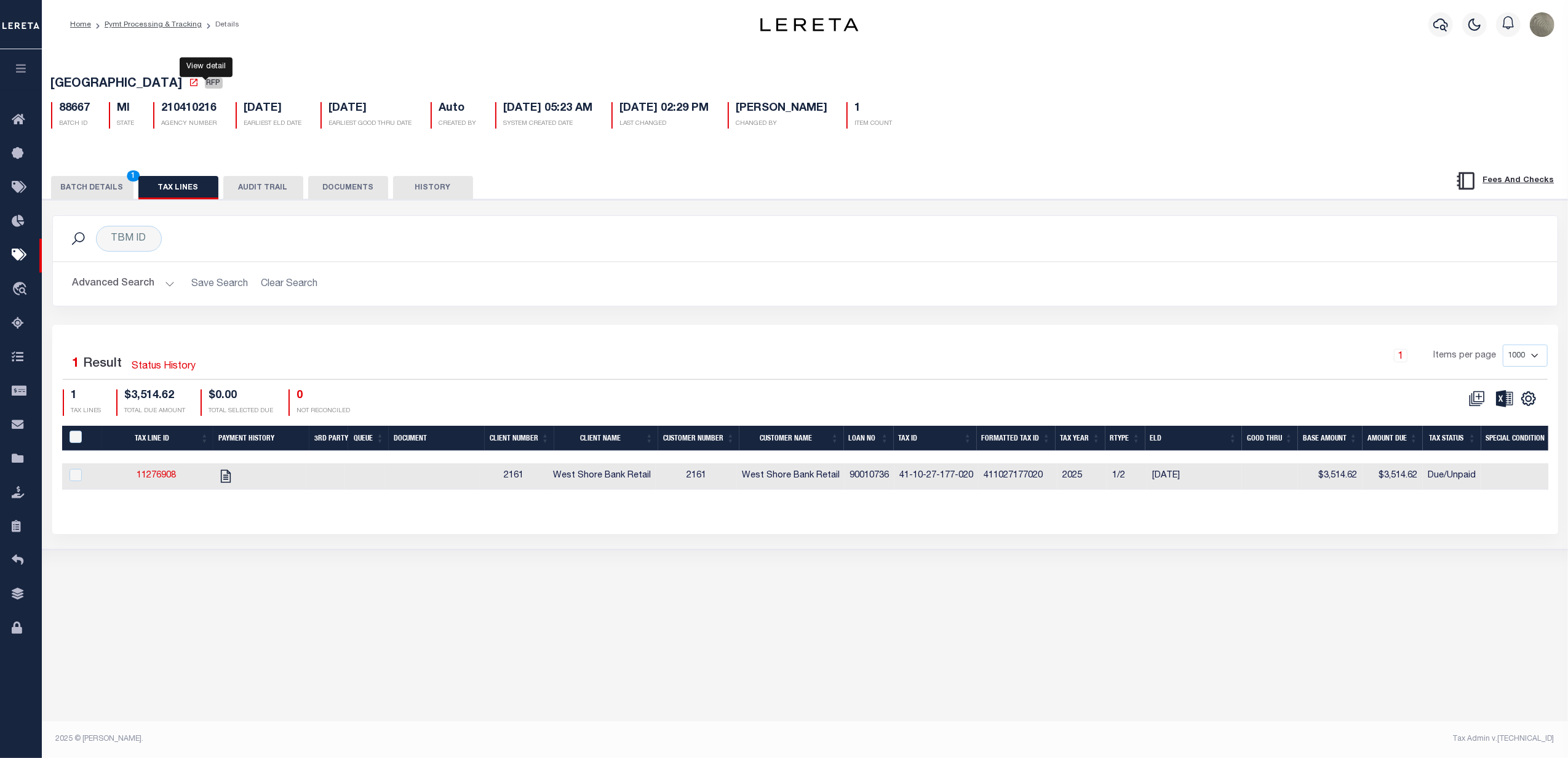
click at [202, 86] on link at bounding box center [195, 85] width 14 height 12
click at [1014, 485] on td "411027177020" at bounding box center [1018, 476] width 79 height 27
checkbox input "true"
click at [1014, 483] on td "411027177020" at bounding box center [1018, 476] width 79 height 27
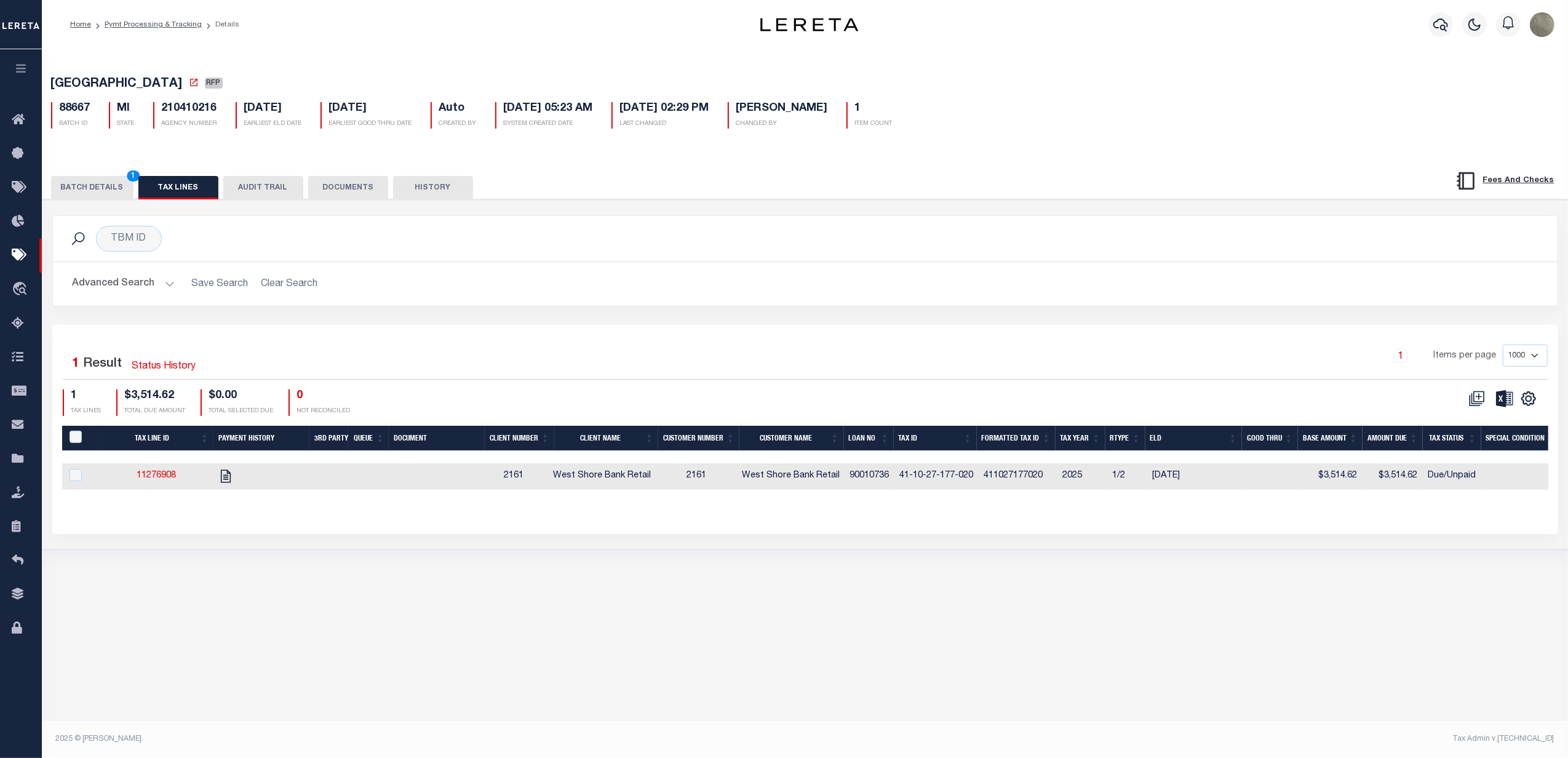
checkbox input "false"
copy td "411027177020"
click at [842, 250] on div "TBM ID Search" at bounding box center [805, 239] width 1485 height 26
click at [80, 482] on input "checkbox" at bounding box center [75, 475] width 12 height 12
checkbox input "true"
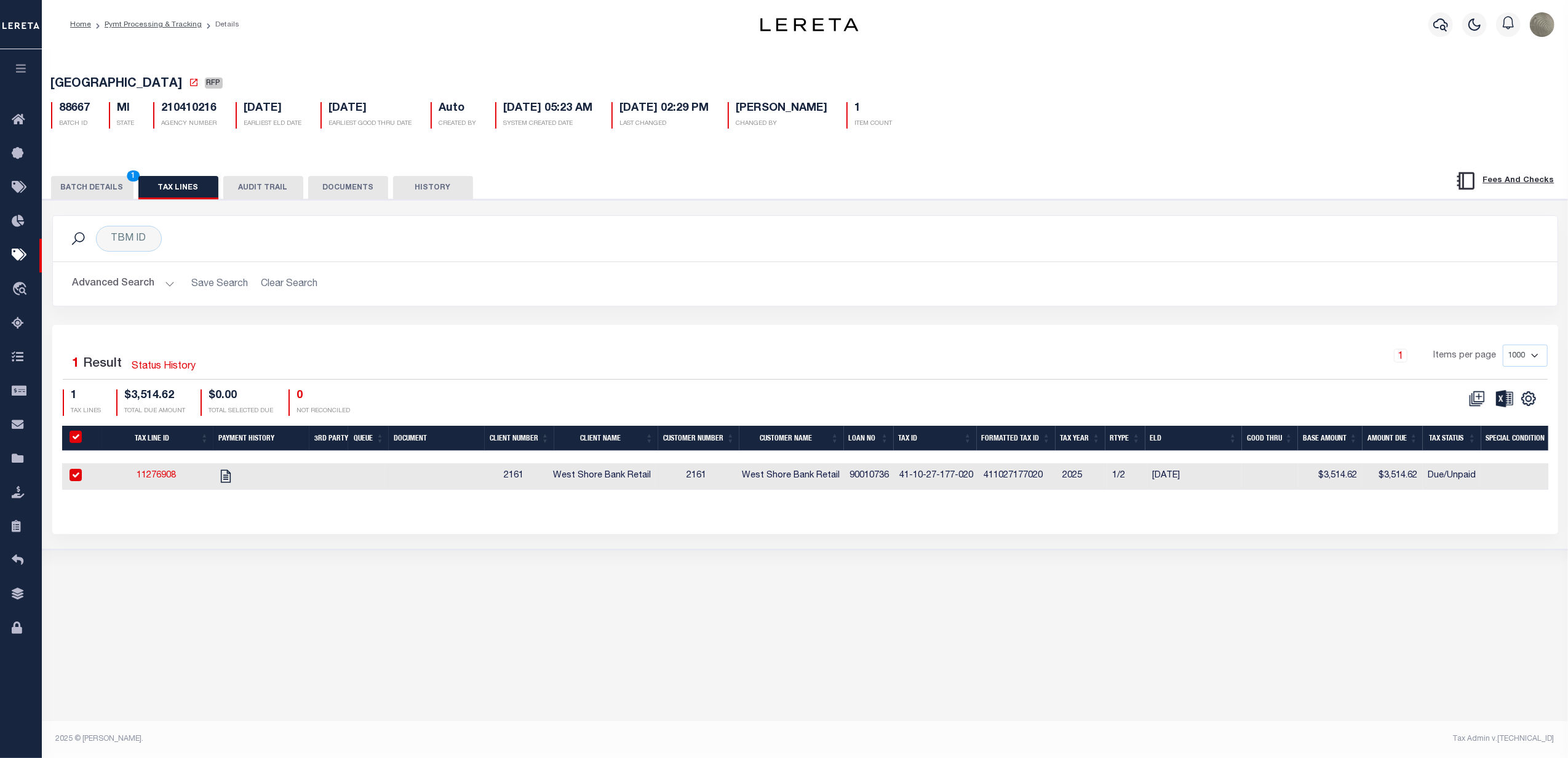
checkbox input "true"
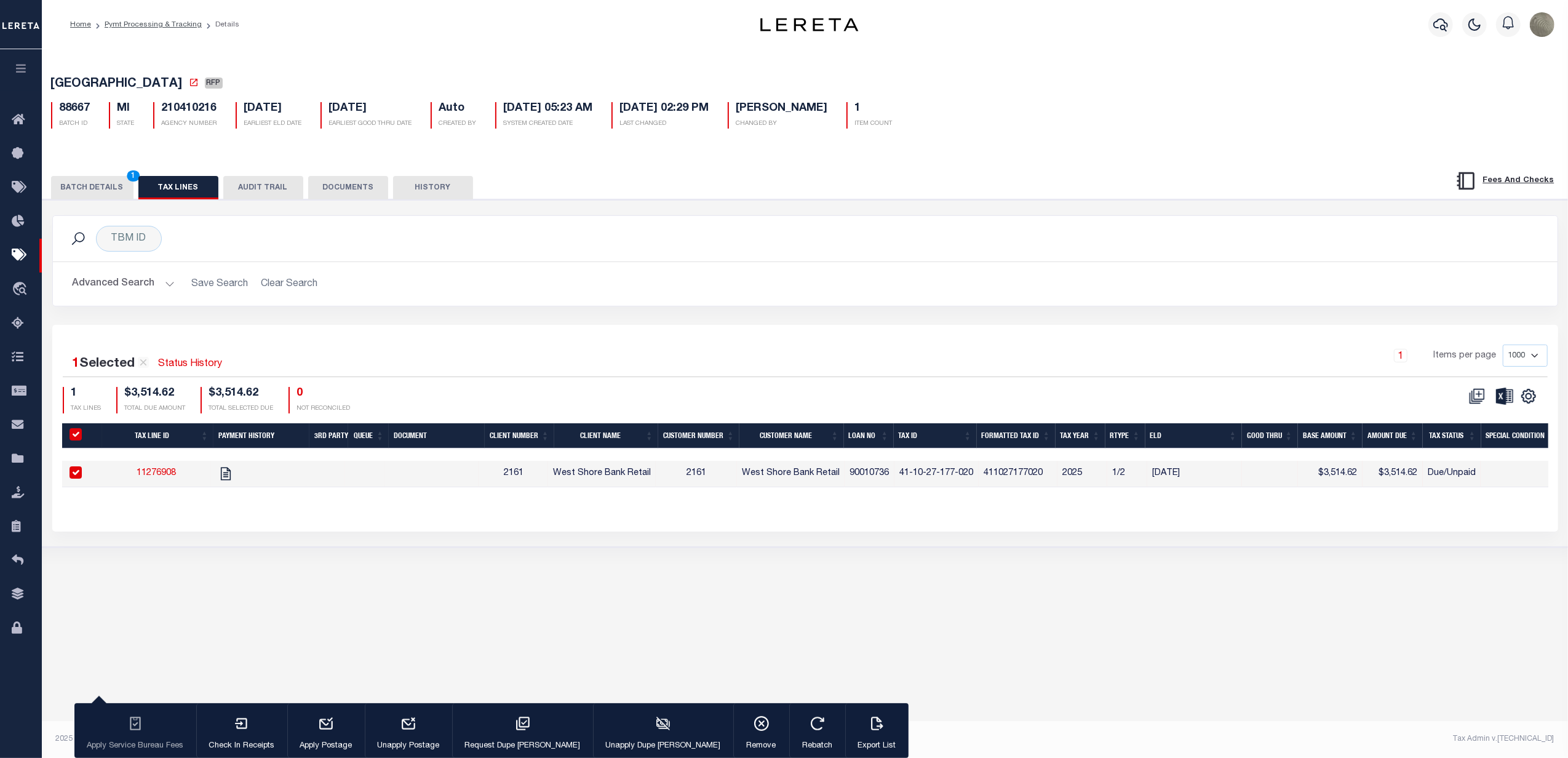
click at [111, 203] on div "PAYMENT BATCH Total Payment Due: $3,514.62 Batch Status" at bounding box center [805, 373] width 1538 height 348
click at [129, 193] on button "BATCH DETAILS 1" at bounding box center [92, 188] width 82 height 24
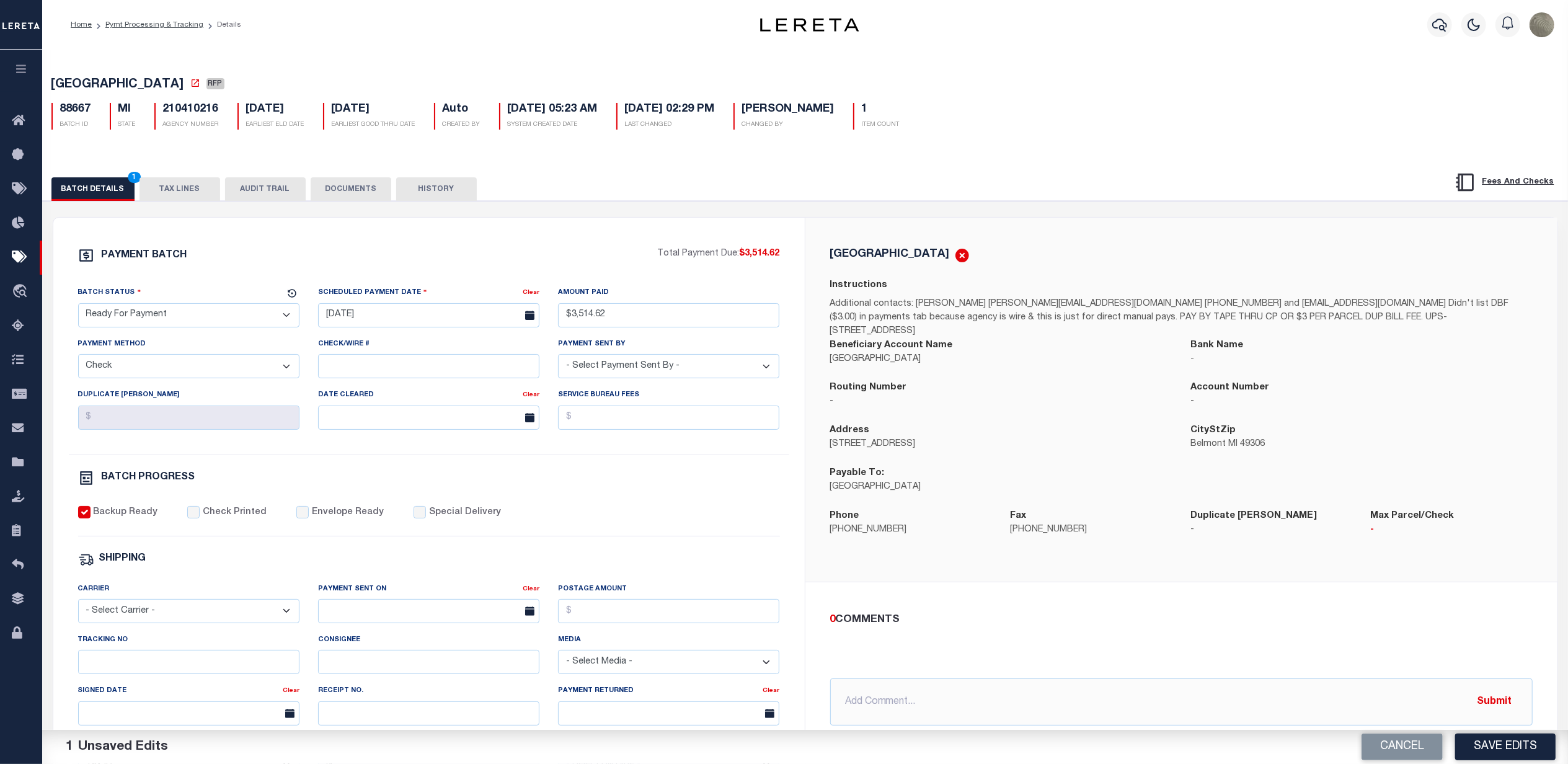
click at [152, 186] on button "TAX LINES" at bounding box center [180, 189] width 80 height 24
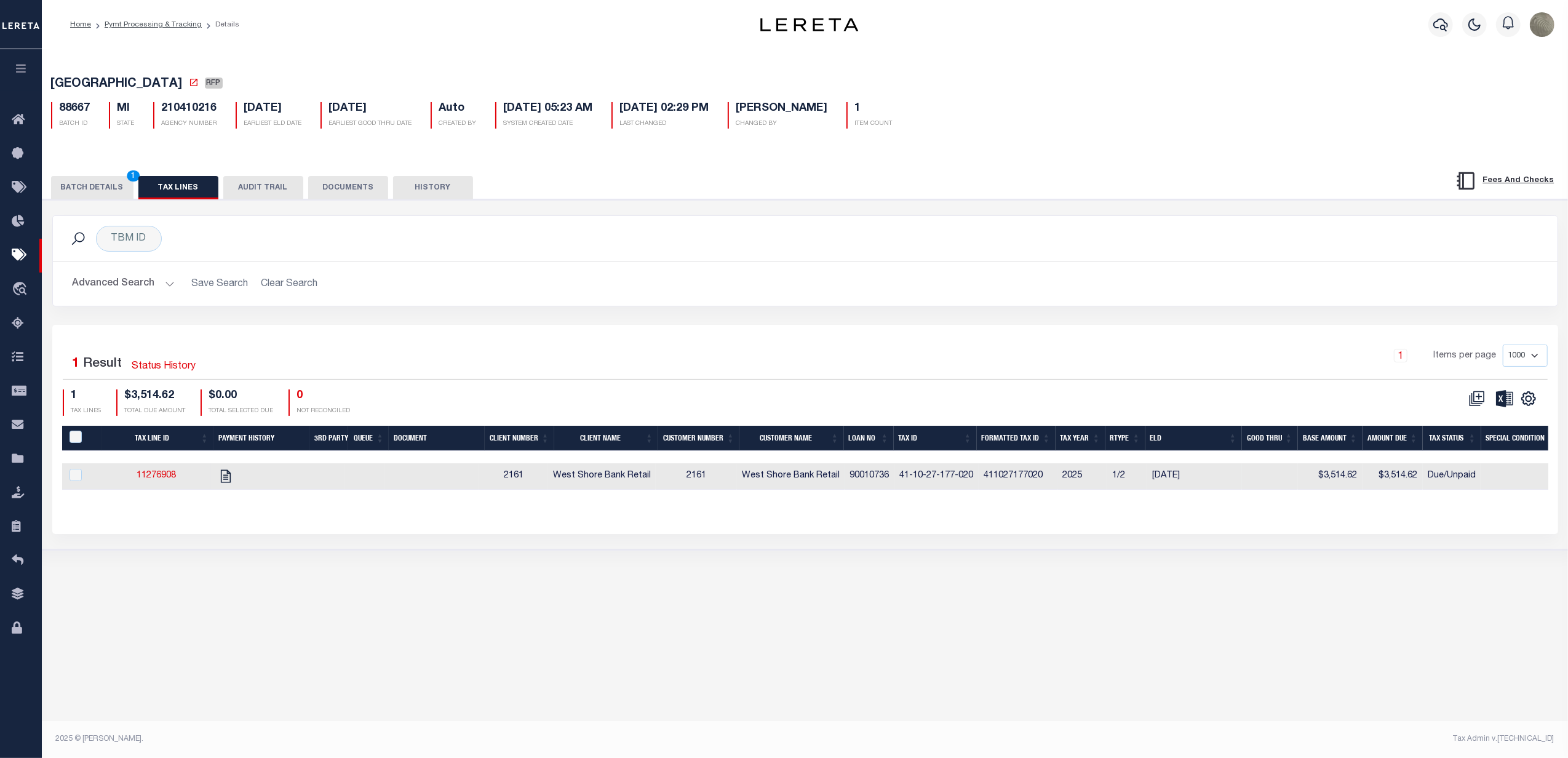
drag, startPoint x: 67, startPoint y: 486, endPoint x: 74, endPoint y: 482, distance: 8.1
click at [70, 482] on div at bounding box center [82, 476] width 30 height 14
checkbox input "true"
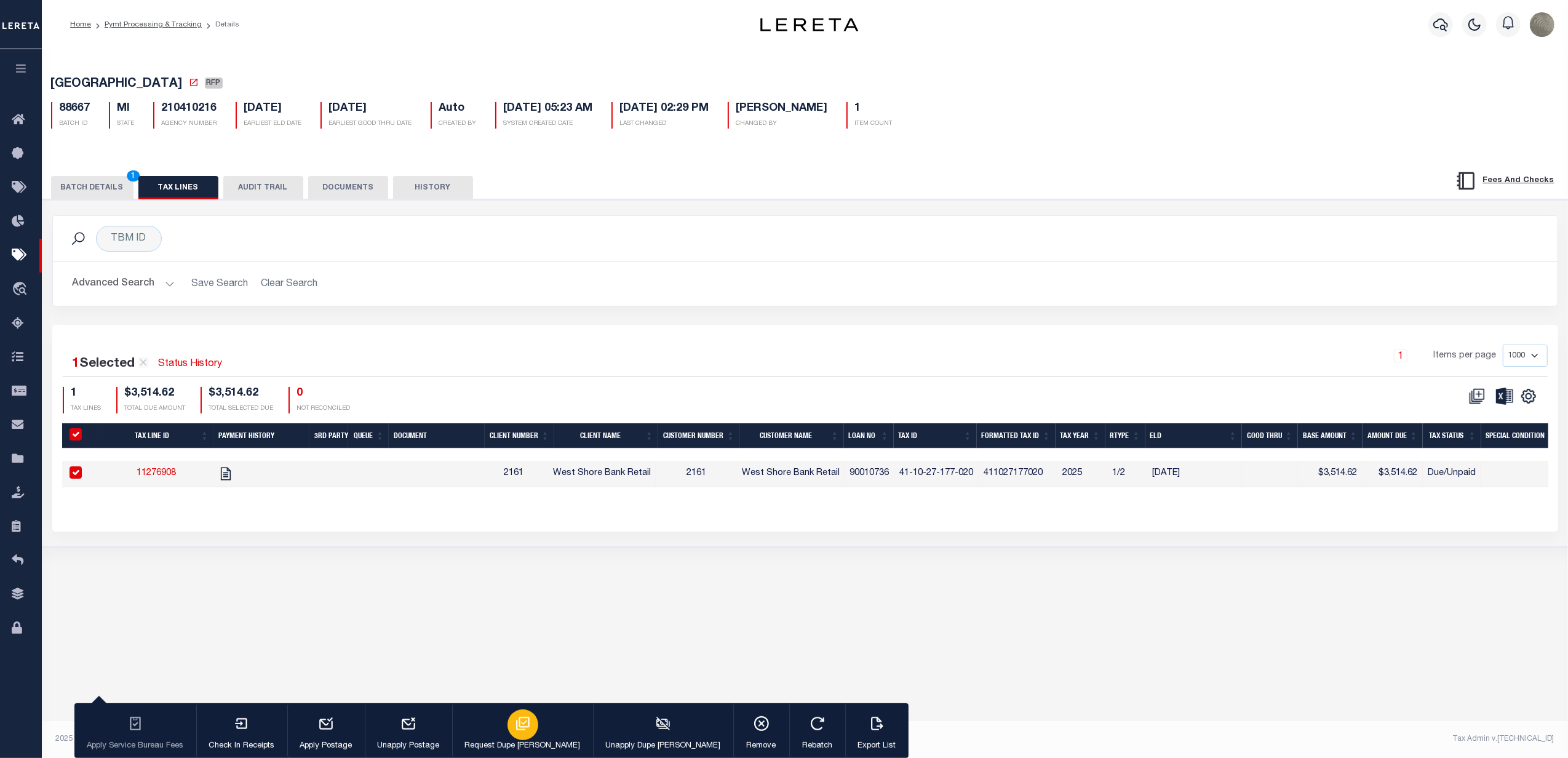
click at [514, 734] on div "button" at bounding box center [522, 725] width 31 height 31
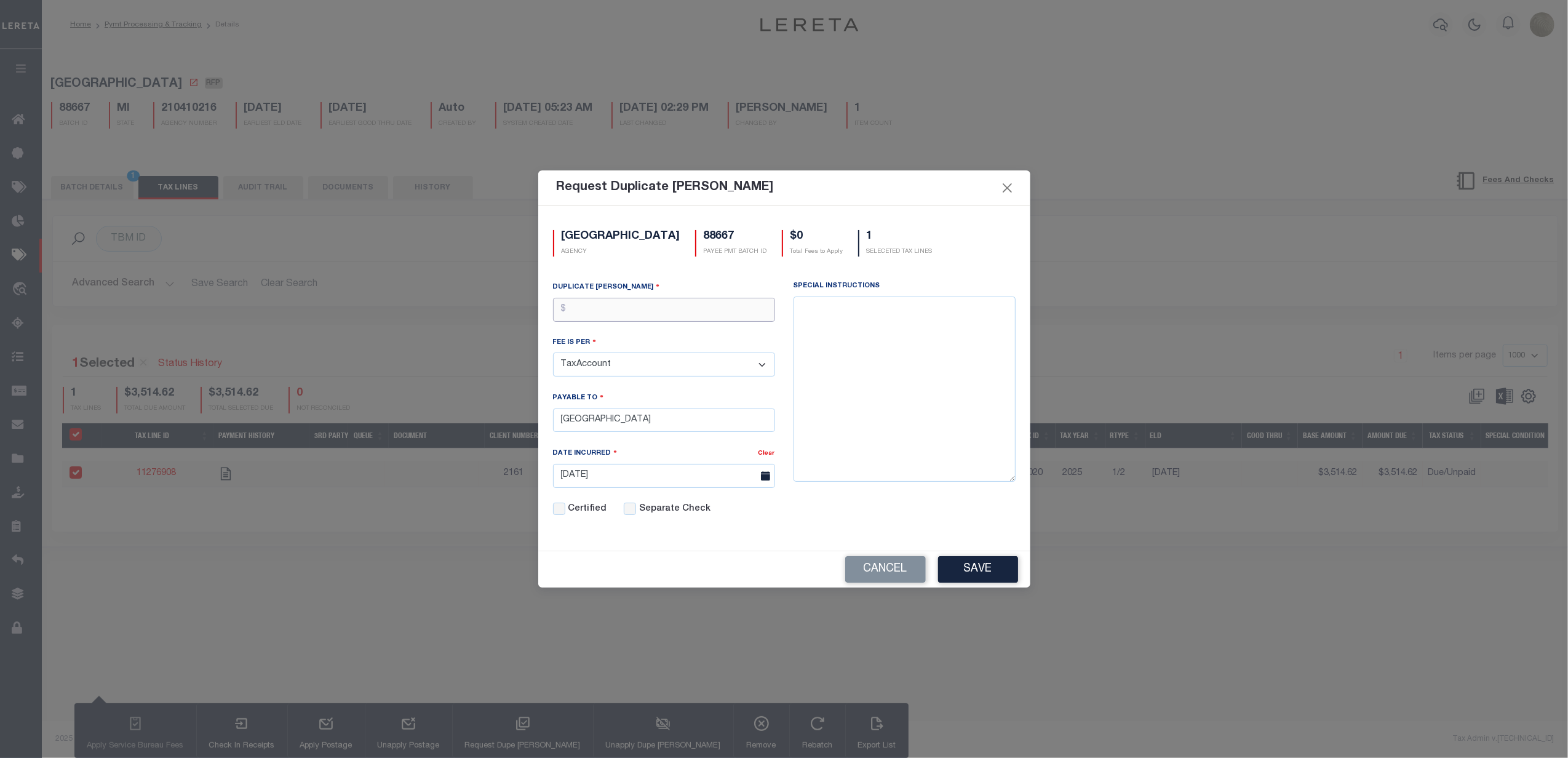
click at [635, 309] on input "text" at bounding box center [664, 310] width 222 height 24
type input "$3.00"
click at [995, 564] on button "Save" at bounding box center [978, 569] width 80 height 27
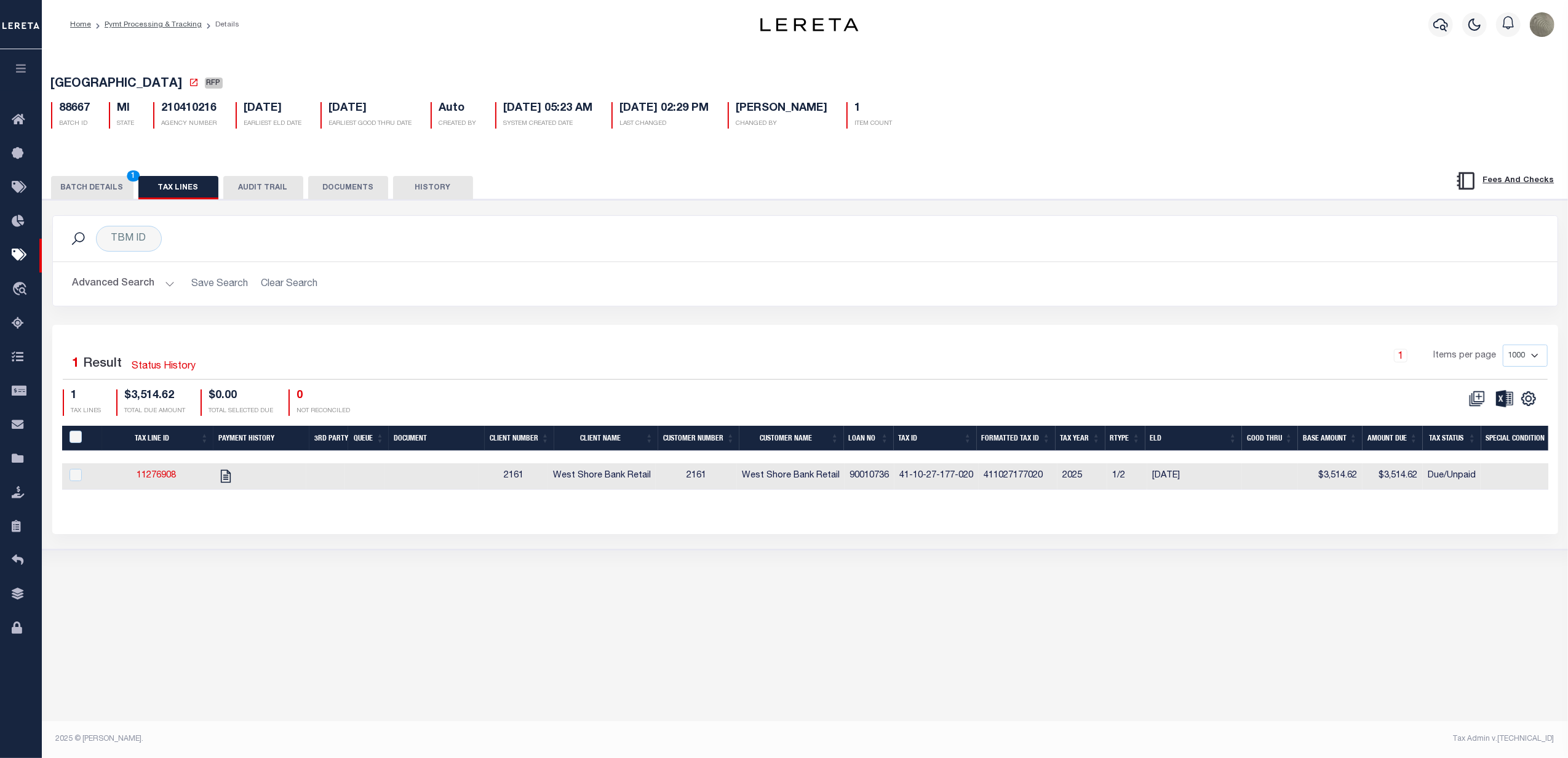
click at [116, 186] on button "BATCH DETAILS 1" at bounding box center [92, 188] width 82 height 24
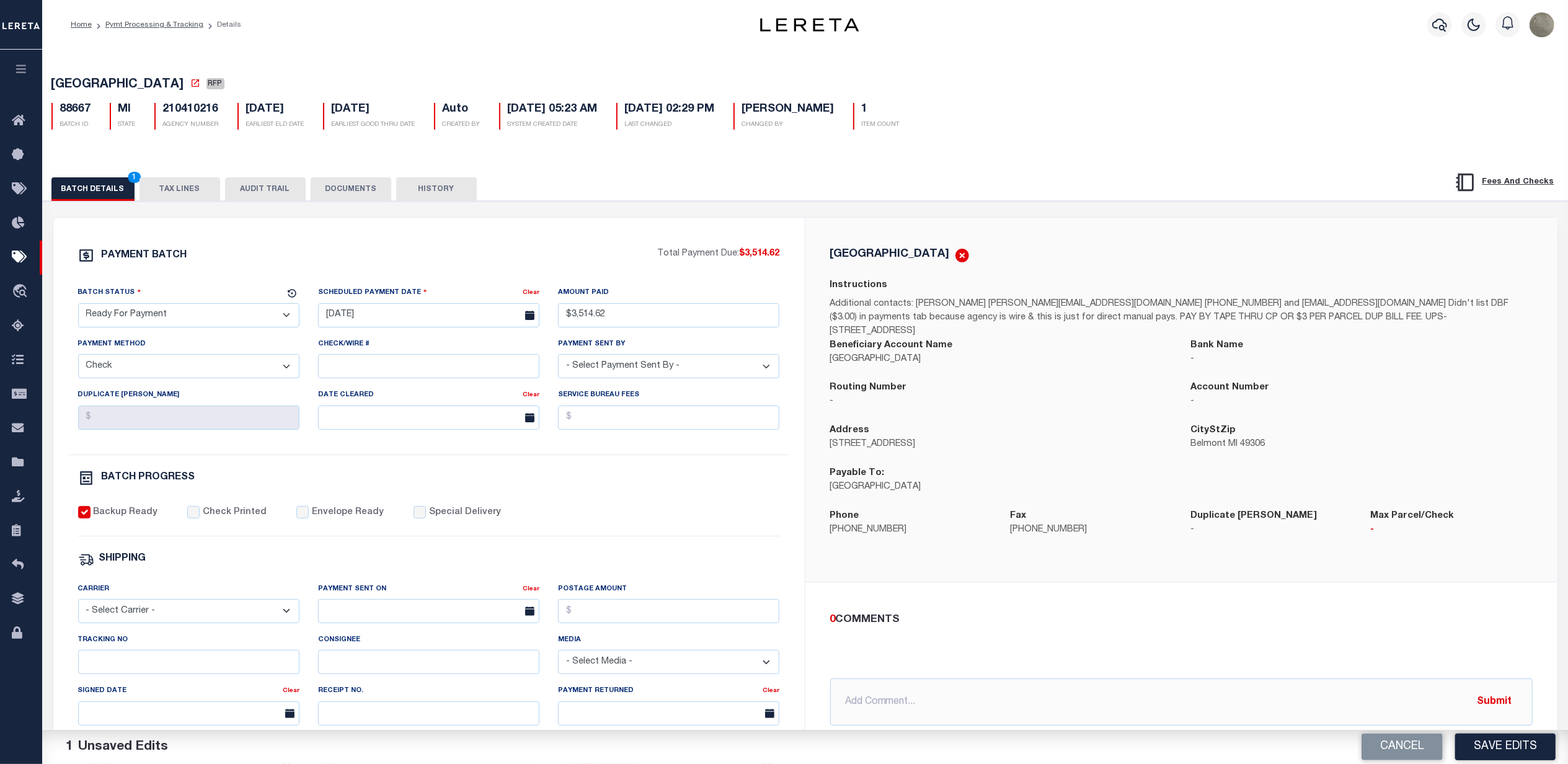
click at [460, 386] on div "Check/Wire #" at bounding box center [429, 362] width 240 height 51
click at [460, 385] on div "Check/Wire #" at bounding box center [429, 362] width 240 height 51
click at [461, 379] on input "Check/Wire #" at bounding box center [429, 366] width 221 height 24
click at [944, 666] on div "0 COMMENTS @[PERSON_NAME] @[PERSON_NAME] @[PERSON_NAME] @[PERSON_NAME] @[PERSON…" at bounding box center [1181, 669] width 722 height 114
click at [916, 694] on input "text" at bounding box center [1181, 702] width 702 height 47
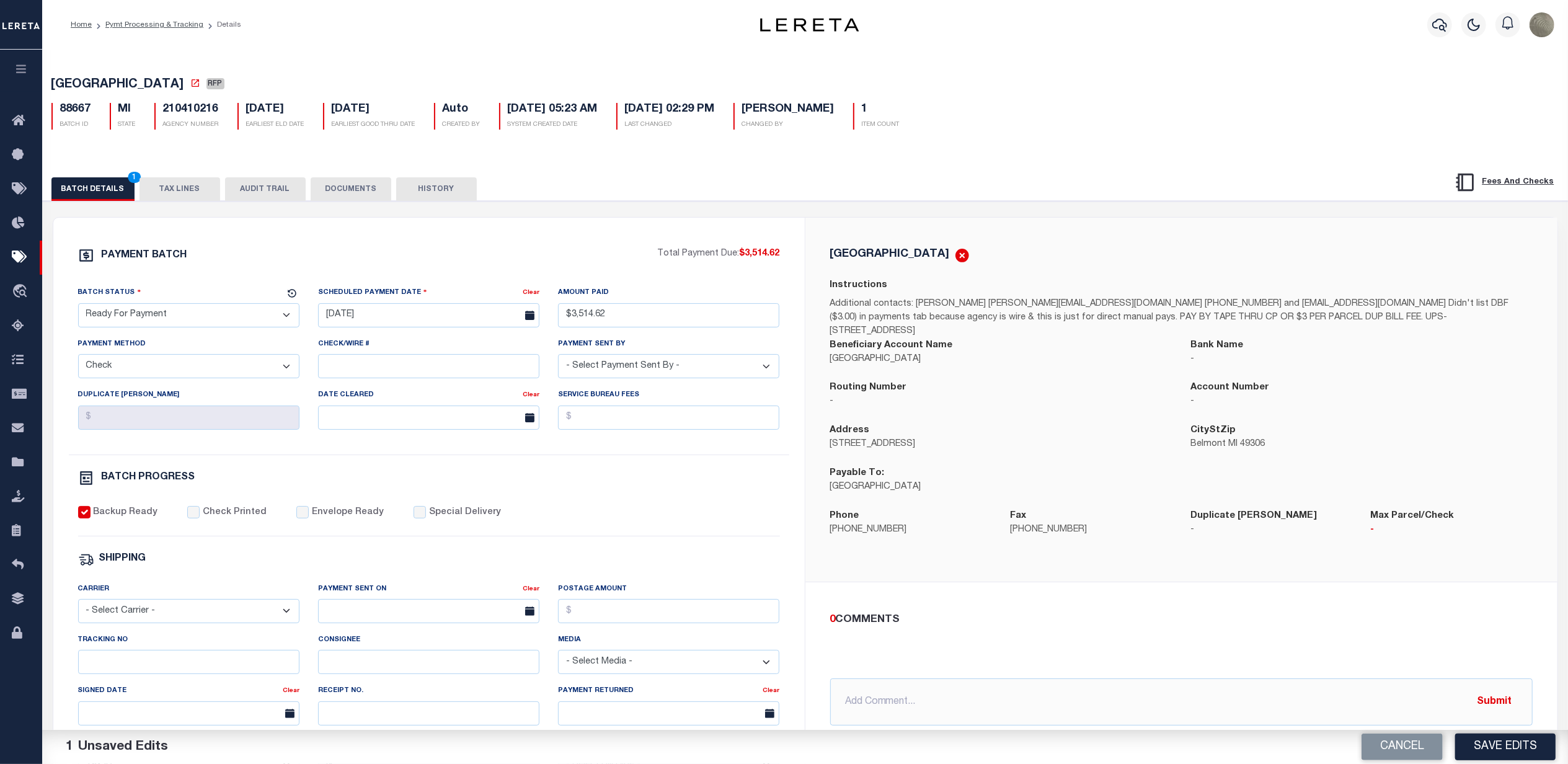
click at [432, 503] on div "PAYMENT BATCH Total Payment Due: $3,514.62 Batch Status - Select Status -" at bounding box center [429, 581] width 721 height 667
click at [430, 520] on label "Special Delivery" at bounding box center [465, 513] width 72 height 14
click at [426, 518] on input "Special Delivery" at bounding box center [419, 512] width 13 height 13
click at [916, 691] on input "text" at bounding box center [1181, 702] width 702 height 47
click at [413, 518] on input "Special Delivery" at bounding box center [419, 512] width 13 height 13
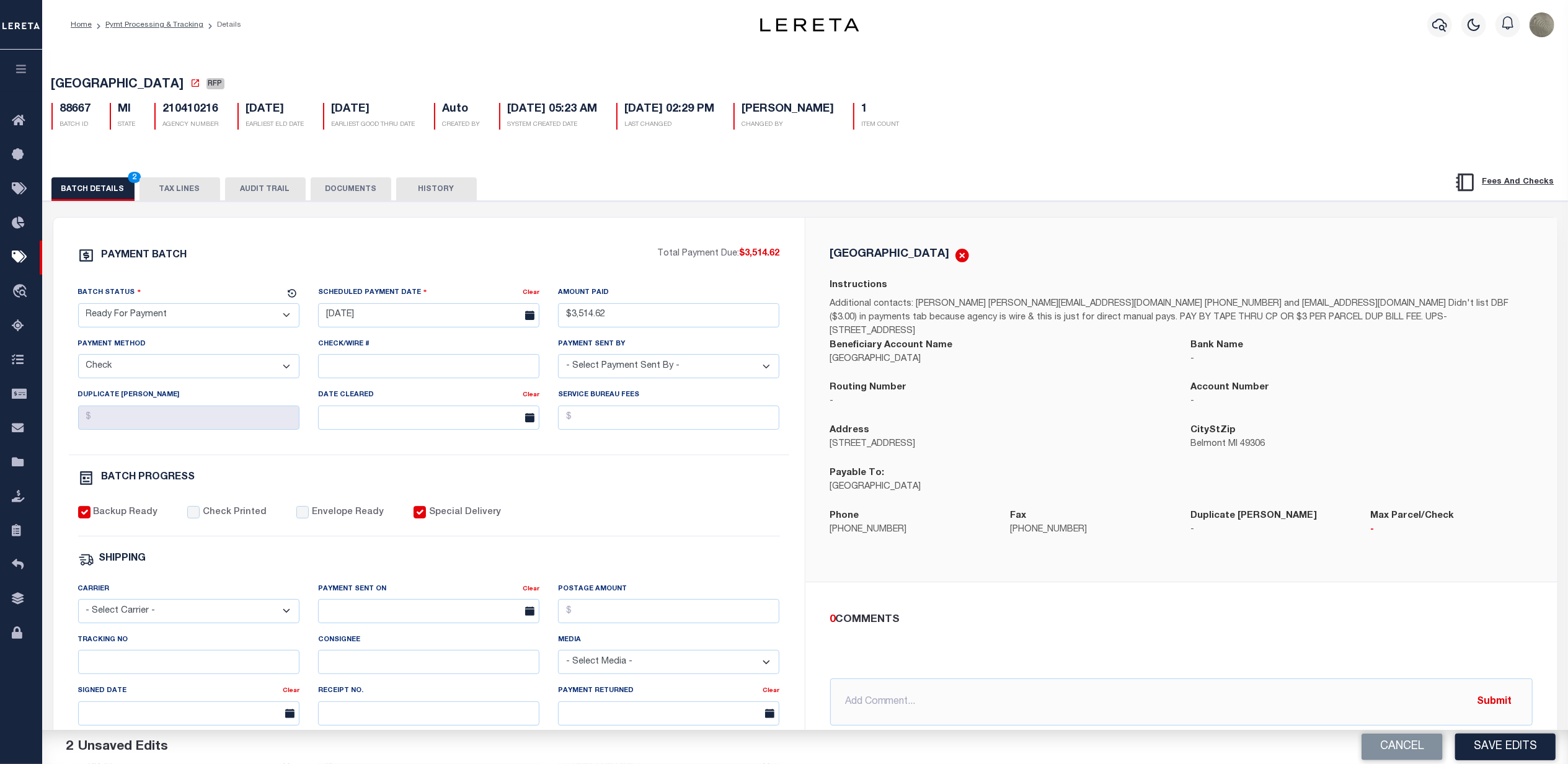
checkbox input "false"
drag, startPoint x: 378, startPoint y: 385, endPoint x: 379, endPoint y: 379, distance: 6.1
click at [378, 383] on div "Check/Wire #" at bounding box center [429, 362] width 240 height 51
click at [387, 376] on input "Check/Wire #" at bounding box center [429, 366] width 221 height 24
type input "D"
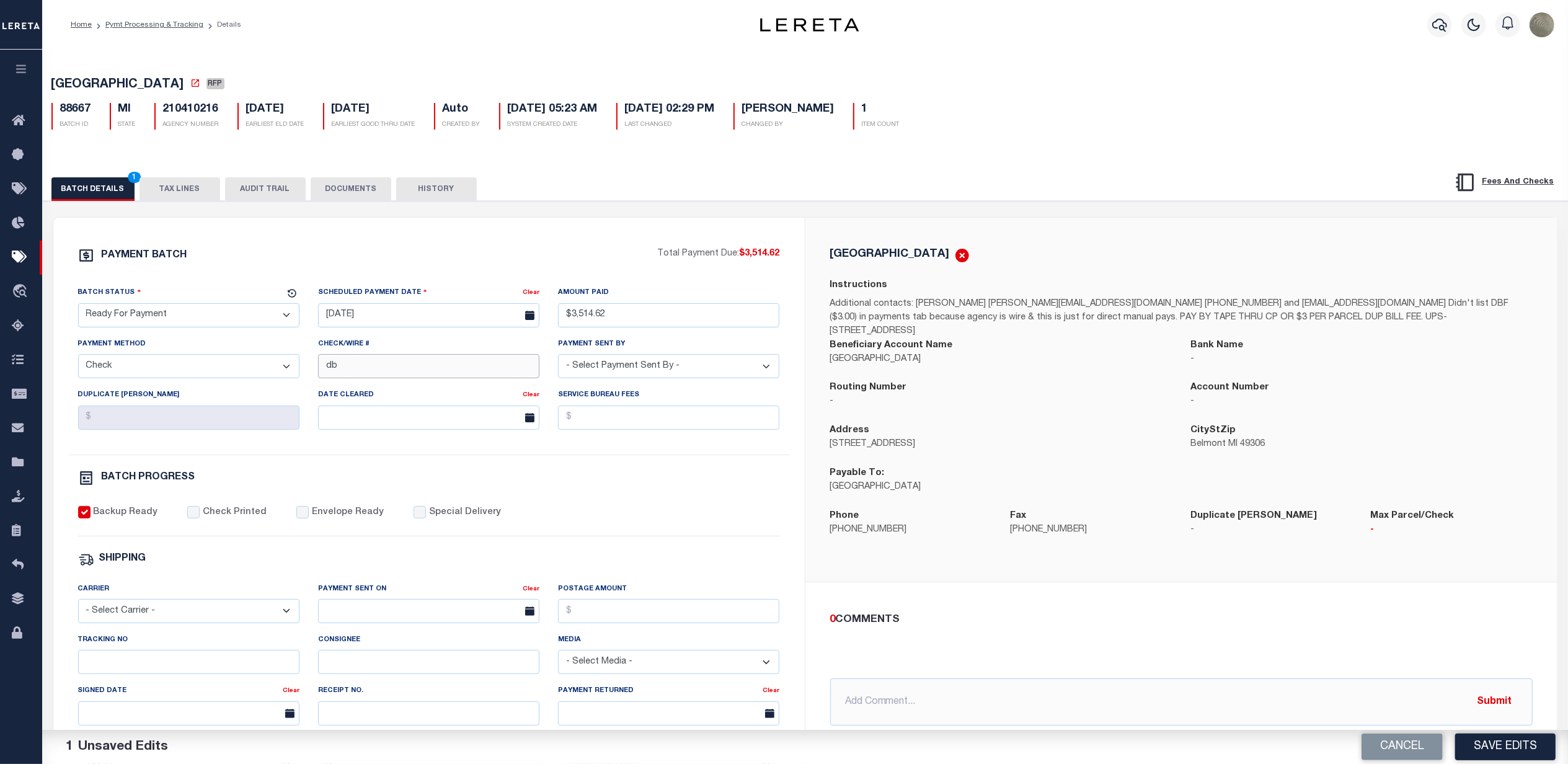
type input "d"
type input "DBF needed verified on MF"
click at [445, 375] on input "DBF needed verified on MF" at bounding box center [429, 366] width 221 height 24
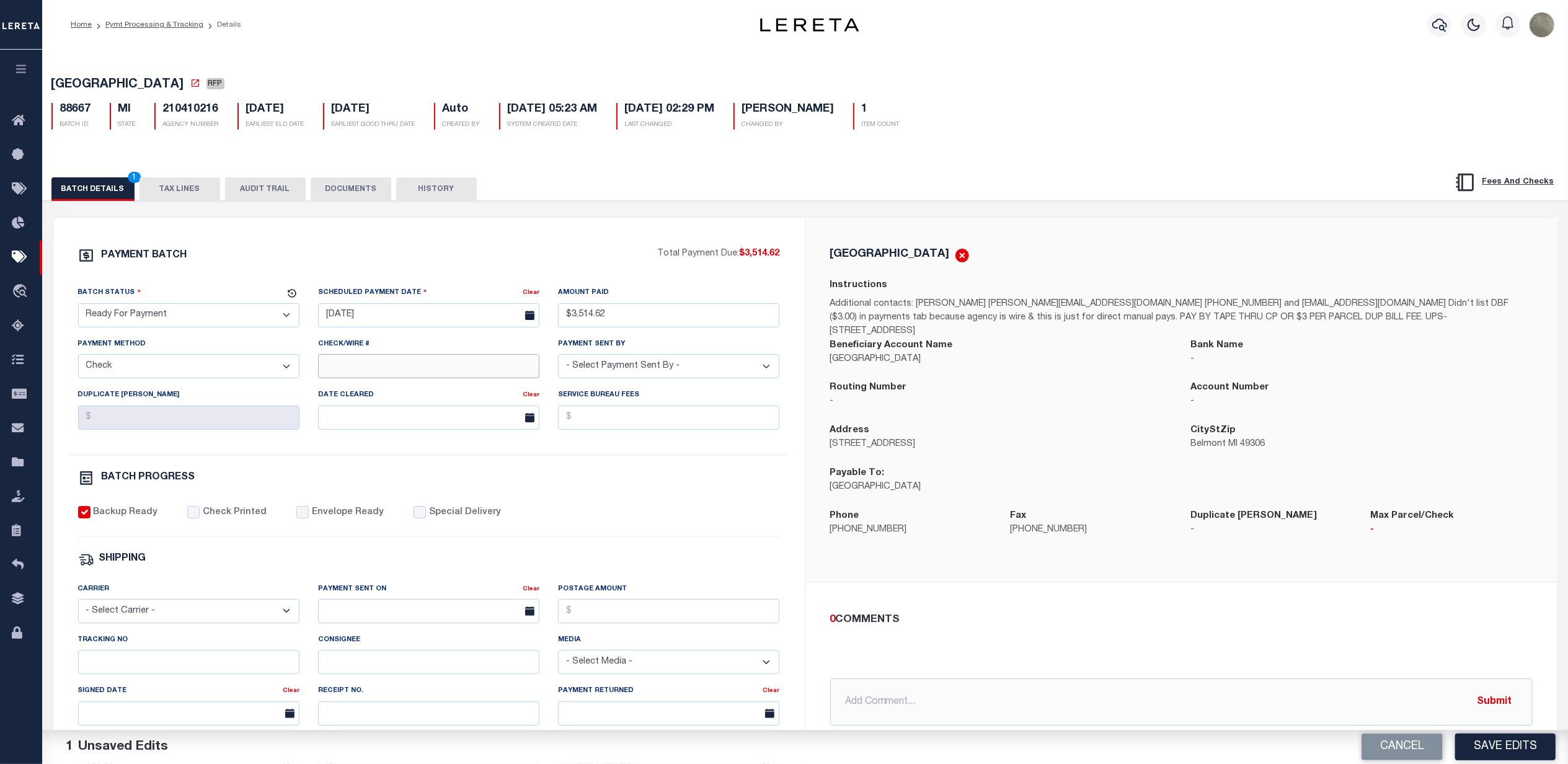
click at [357, 361] on input "Check/Wire #" at bounding box center [429, 366] width 221 height 24
type input "DBF needed verified on MF"
click at [615, 486] on div "BATCH PROGRESS" at bounding box center [429, 478] width 702 height 16
click at [1523, 745] on button "Save Edits" at bounding box center [1505, 747] width 101 height 27
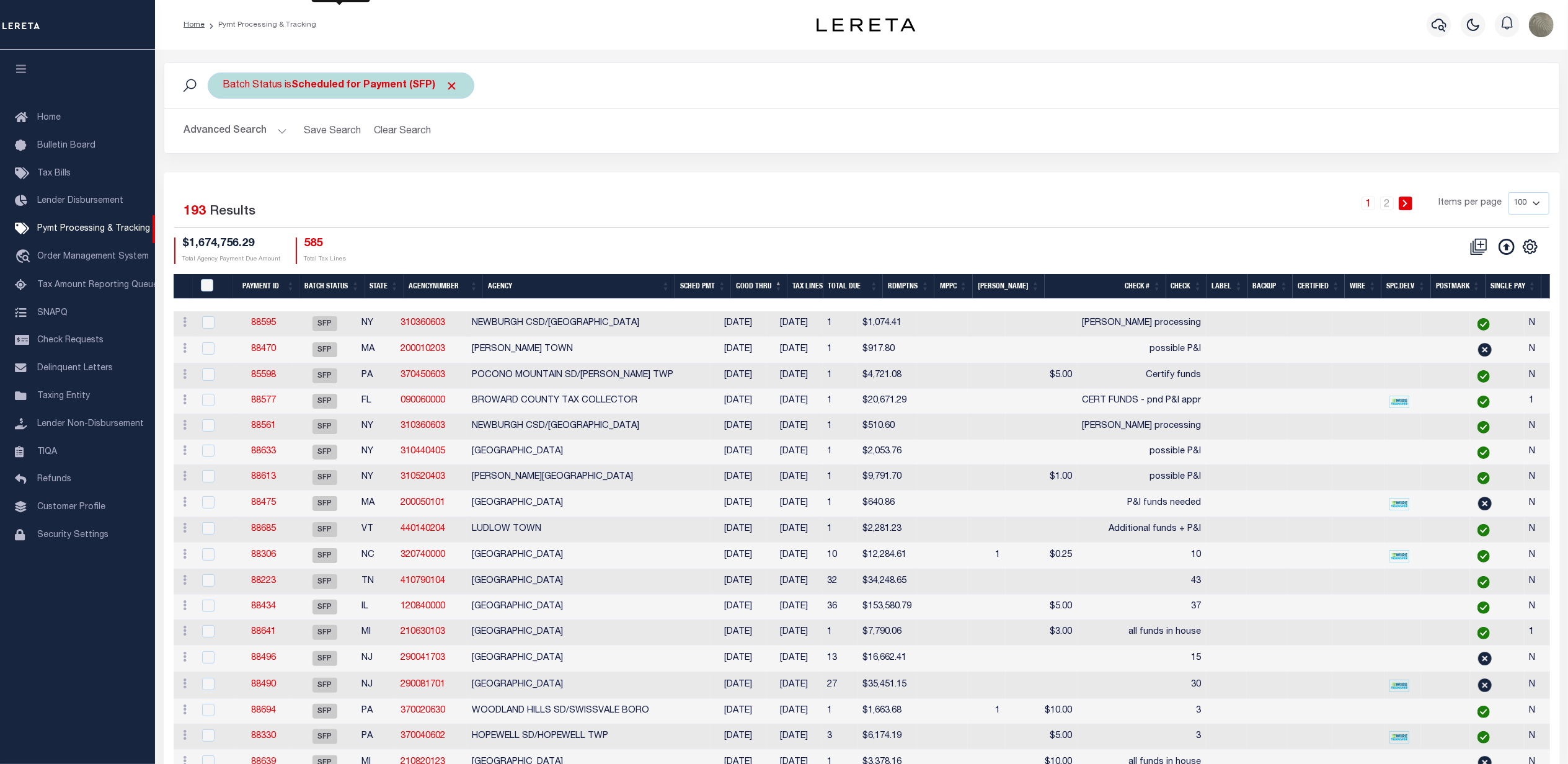
click at [337, 97] on div "Batch Status is Scheduled for Payment (SFP)" at bounding box center [341, 86] width 267 height 26
click at [315, 144] on select "Awaiting Funds (AWF) Cleared and Complete (CAC) New Check Needed (NCN) Payment …" at bounding box center [315, 146] width 182 height 24
select select "RFP"
click at [224, 135] on select "Awaiting Funds (AWF) Cleared and Complete (CAC) New Check Needed (NCN) Payment …" at bounding box center [315, 146] width 182 height 24
click at [382, 177] on input "Apply" at bounding box center [388, 173] width 37 height 20
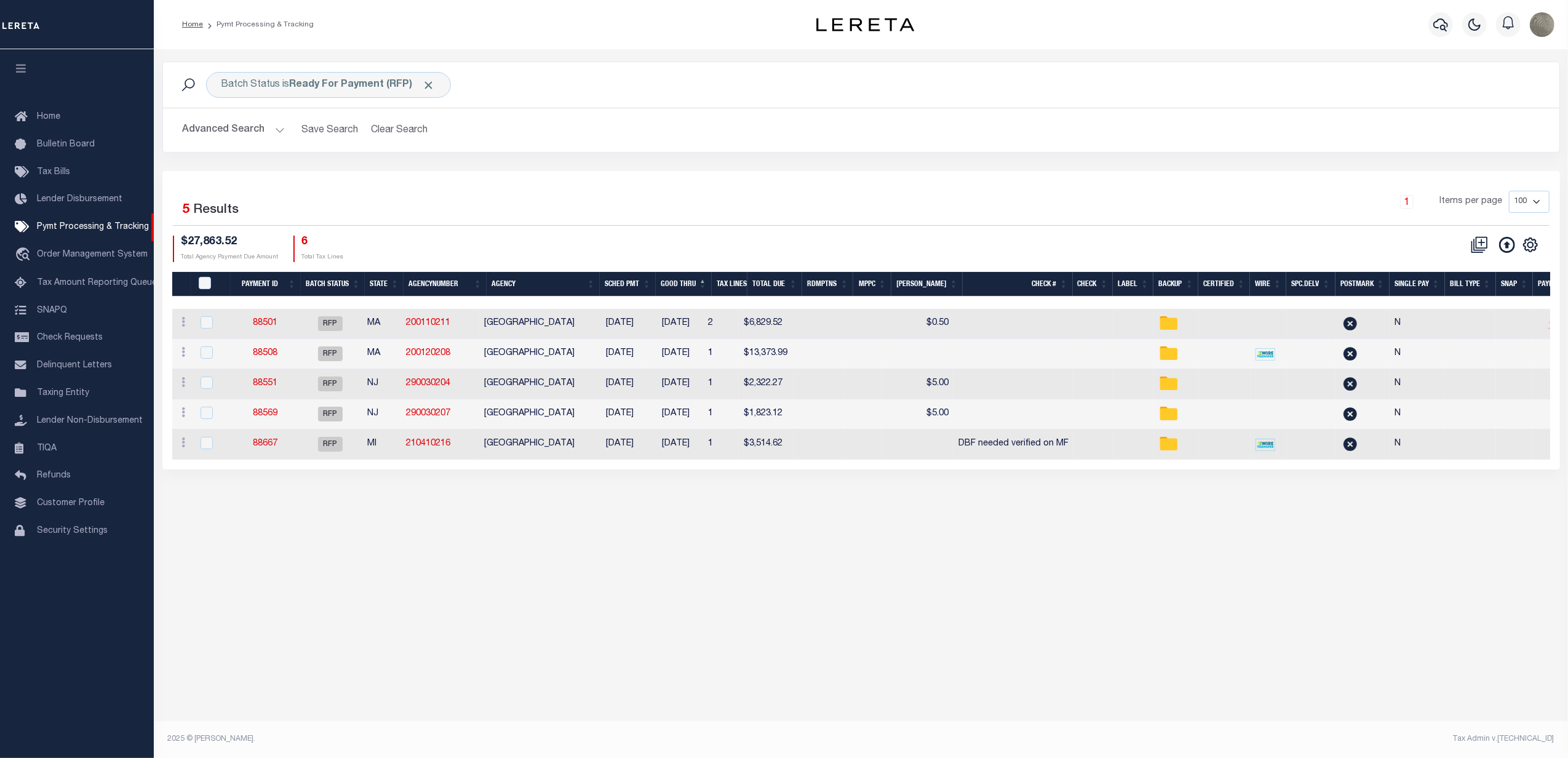
click at [244, 323] on td "88501" at bounding box center [266, 324] width 65 height 30
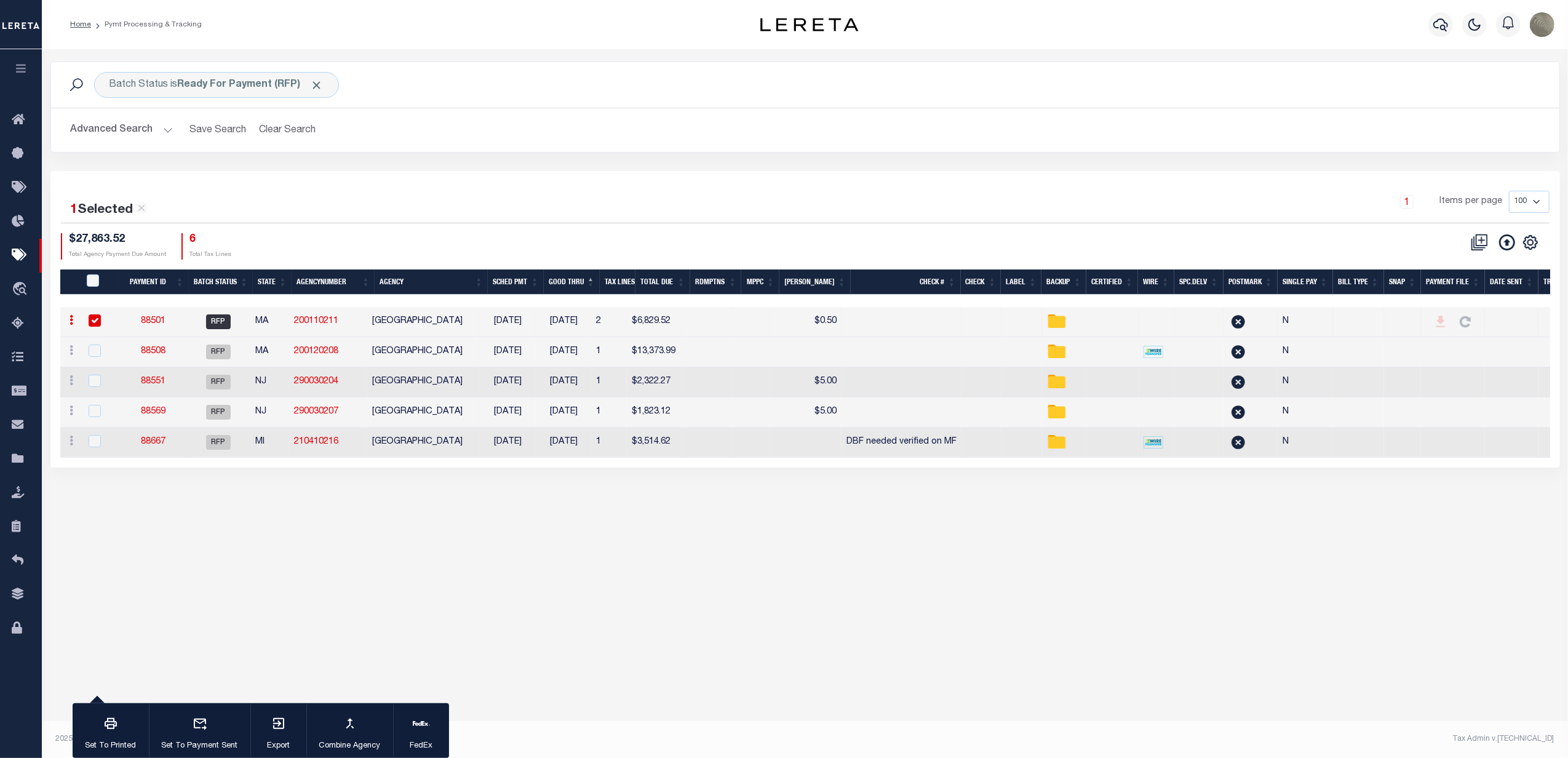
click at [249, 321] on td "RFP" at bounding box center [217, 322] width 64 height 30
checkbox input "false"
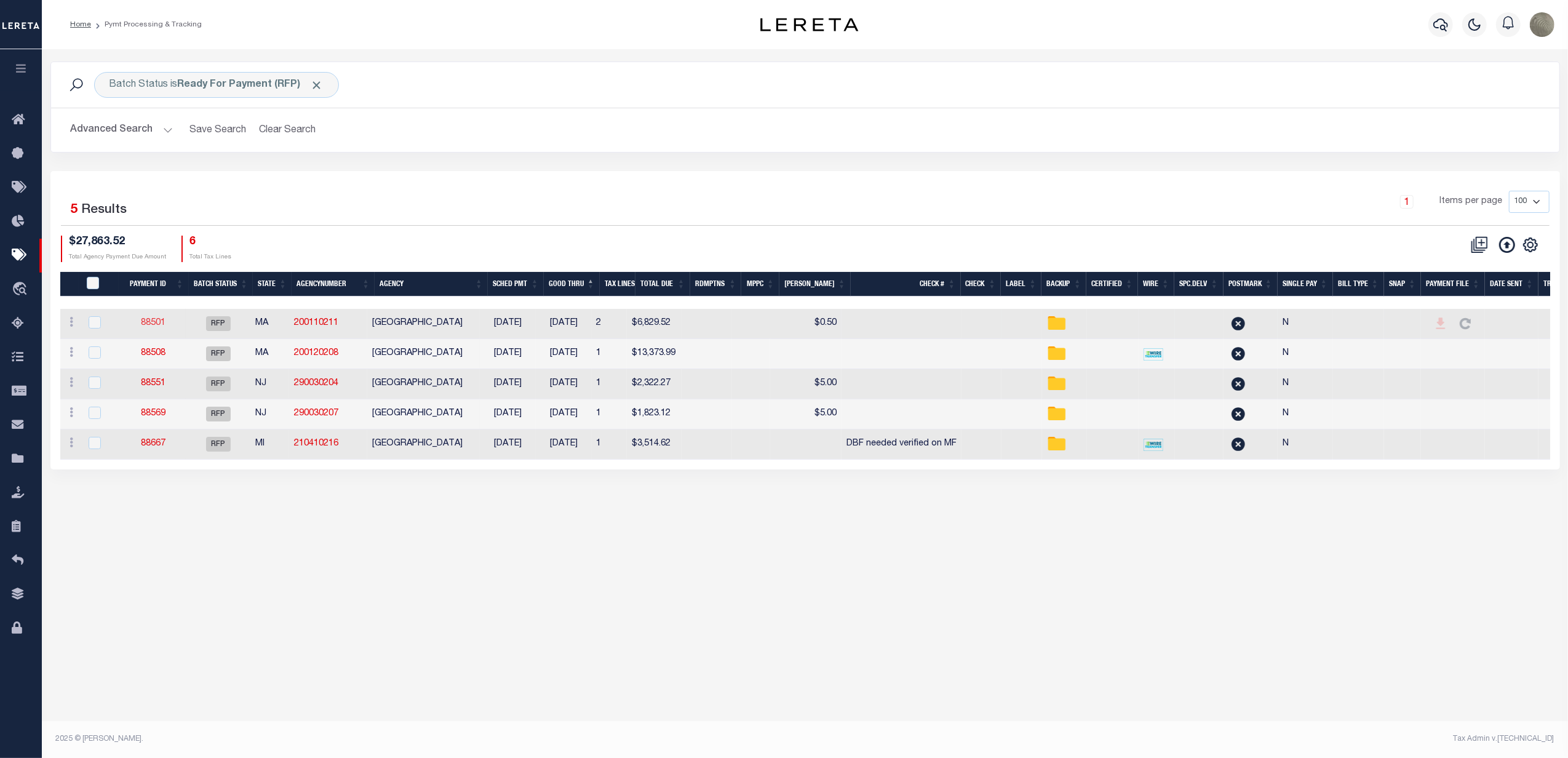
click at [151, 321] on link "88501" at bounding box center [153, 323] width 25 height 8
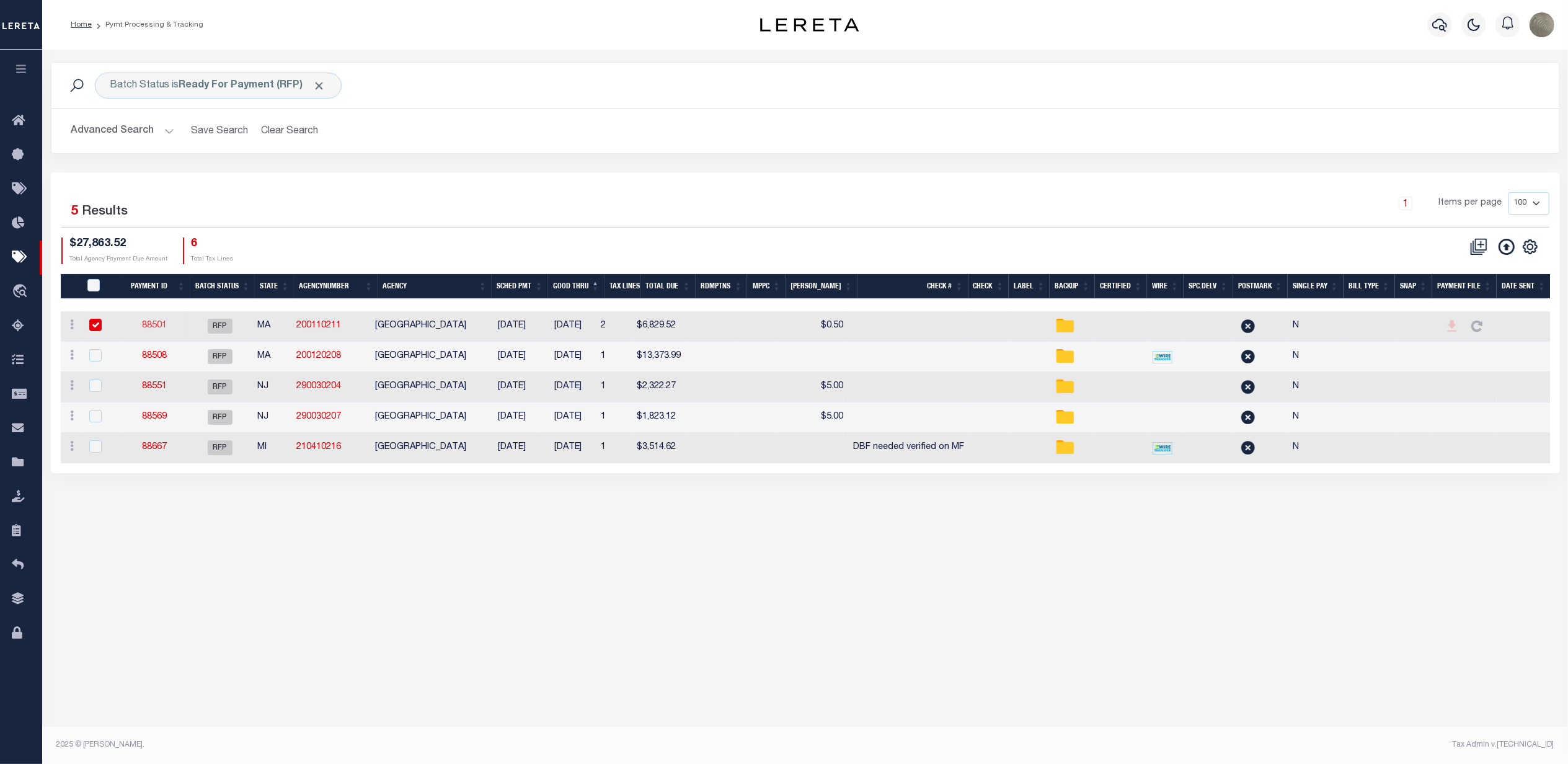
select select "RFP"
type input "[DATE]"
type input "$6,829.52"
select select "CHK"
select select "[PERSON_NAME]"
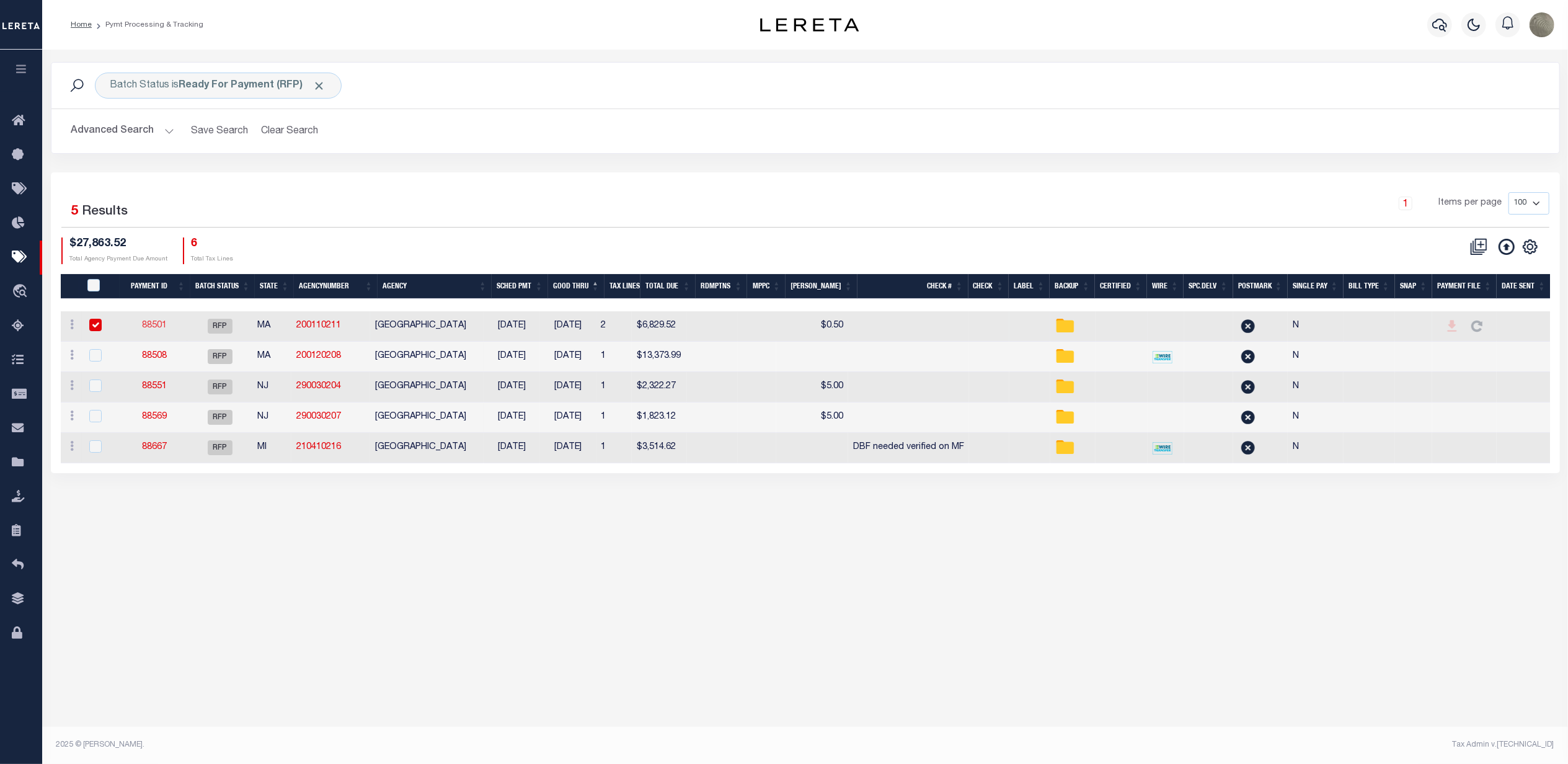
checkbox input "true"
type input "N"
radio input "true"
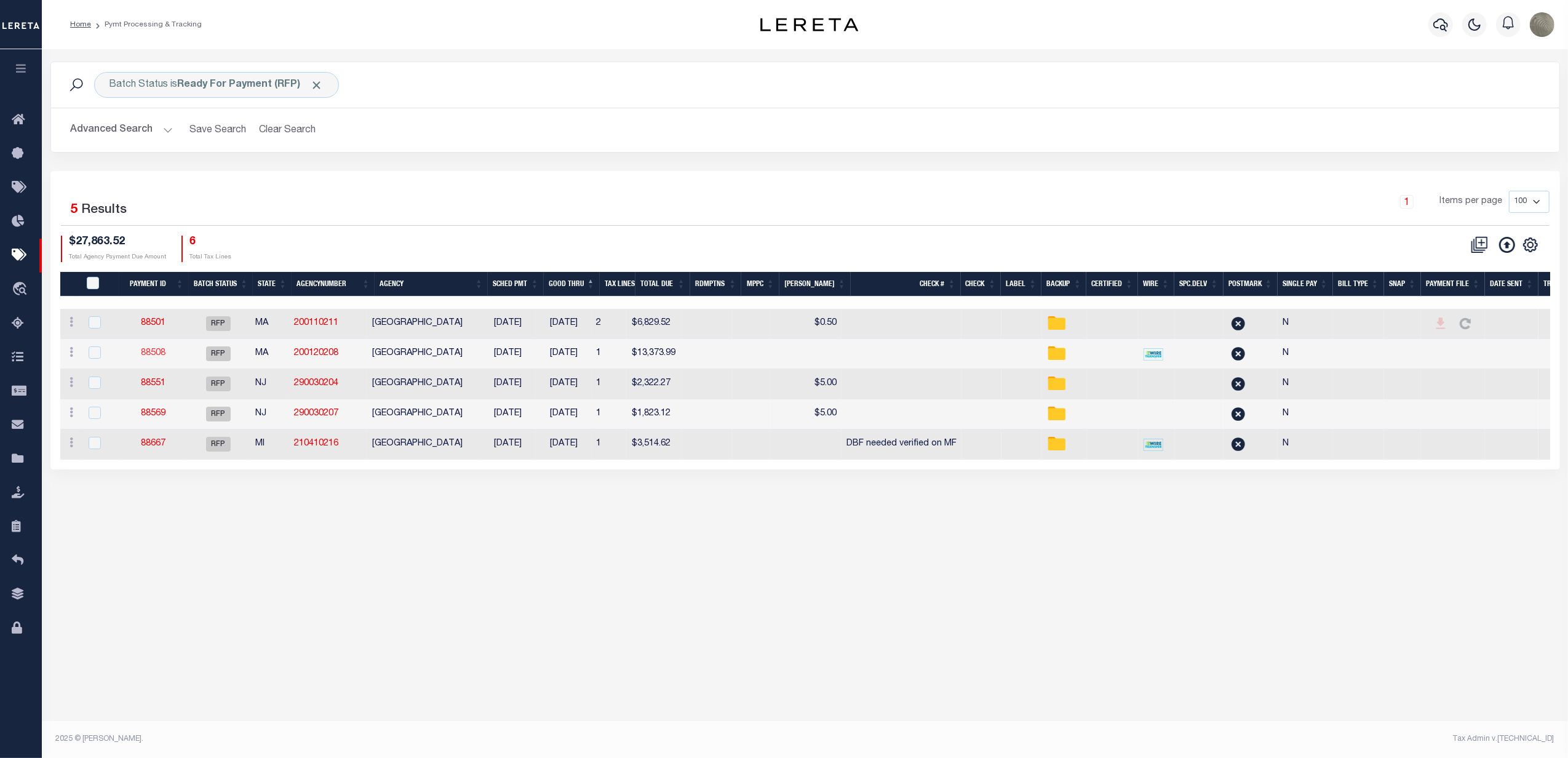
click at [160, 355] on link "88508" at bounding box center [153, 353] width 25 height 8
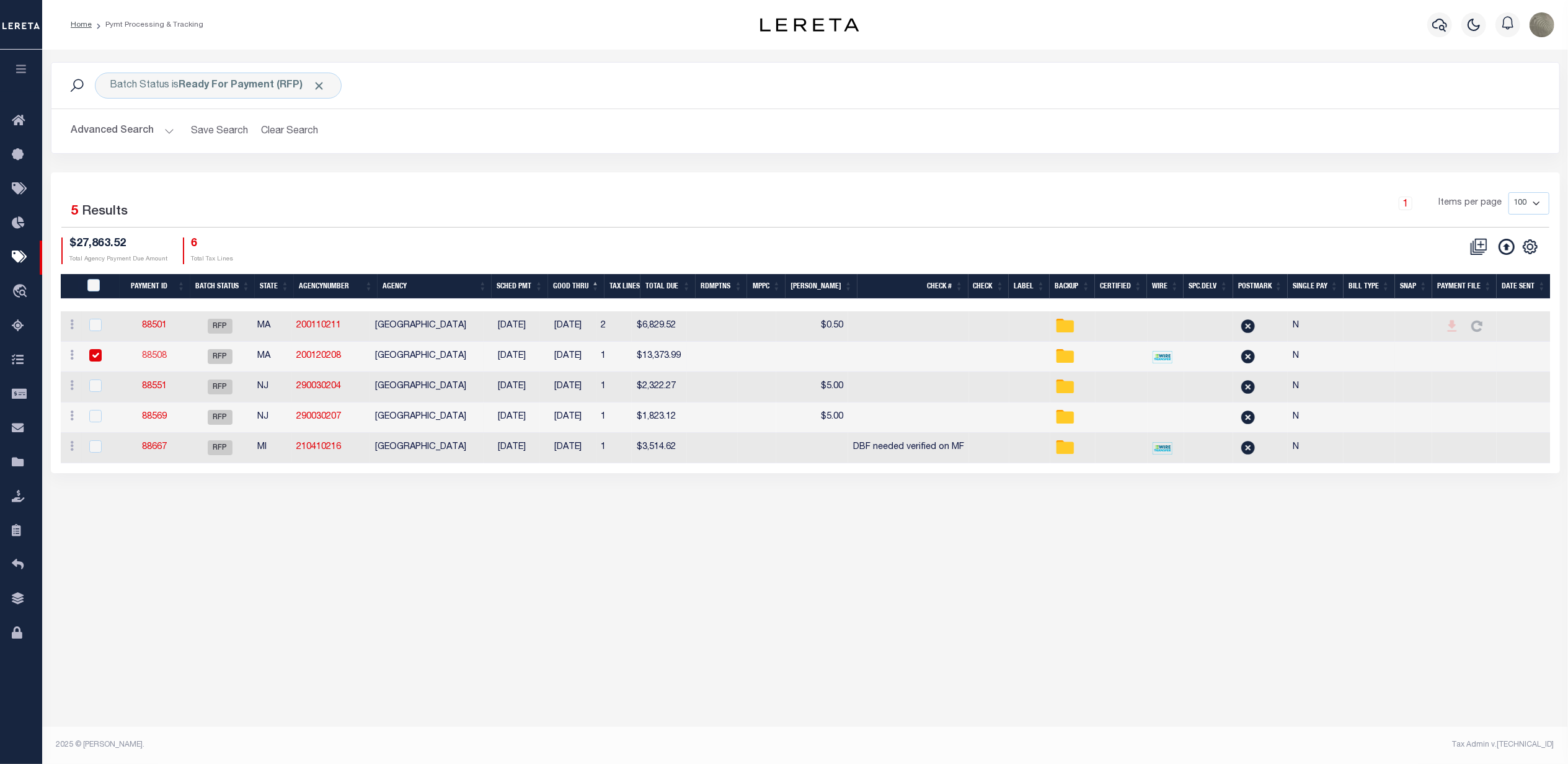
type input "$13,373.99"
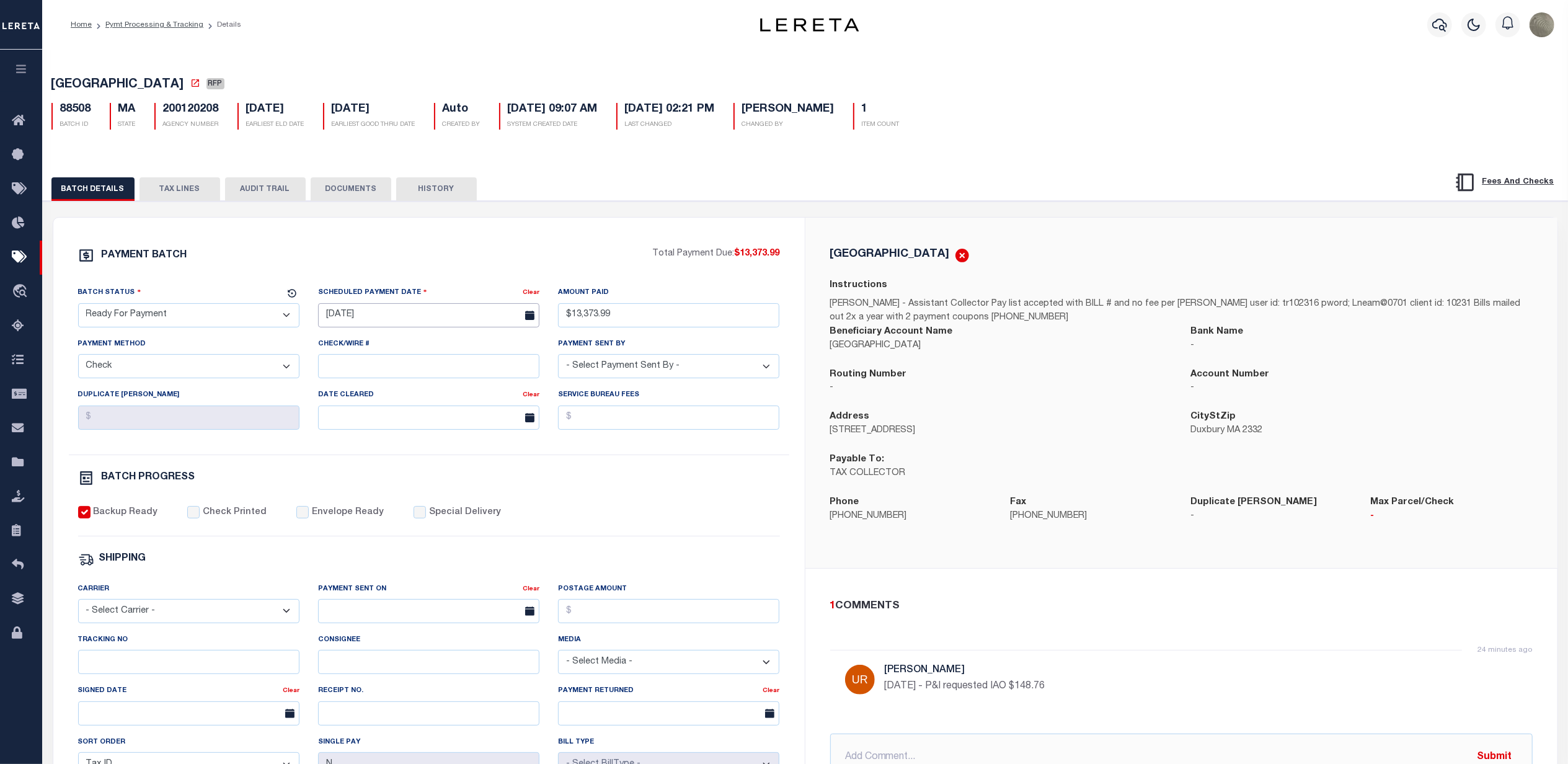
click at [464, 314] on input "[DATE]" at bounding box center [429, 315] width 221 height 24
click at [361, 489] on span "25" at bounding box center [359, 486] width 24 height 24
click at [533, 249] on div "PAYMENT BATCH Total Payment Due: $13,373.99 Batch Status" at bounding box center [429, 581] width 752 height 726
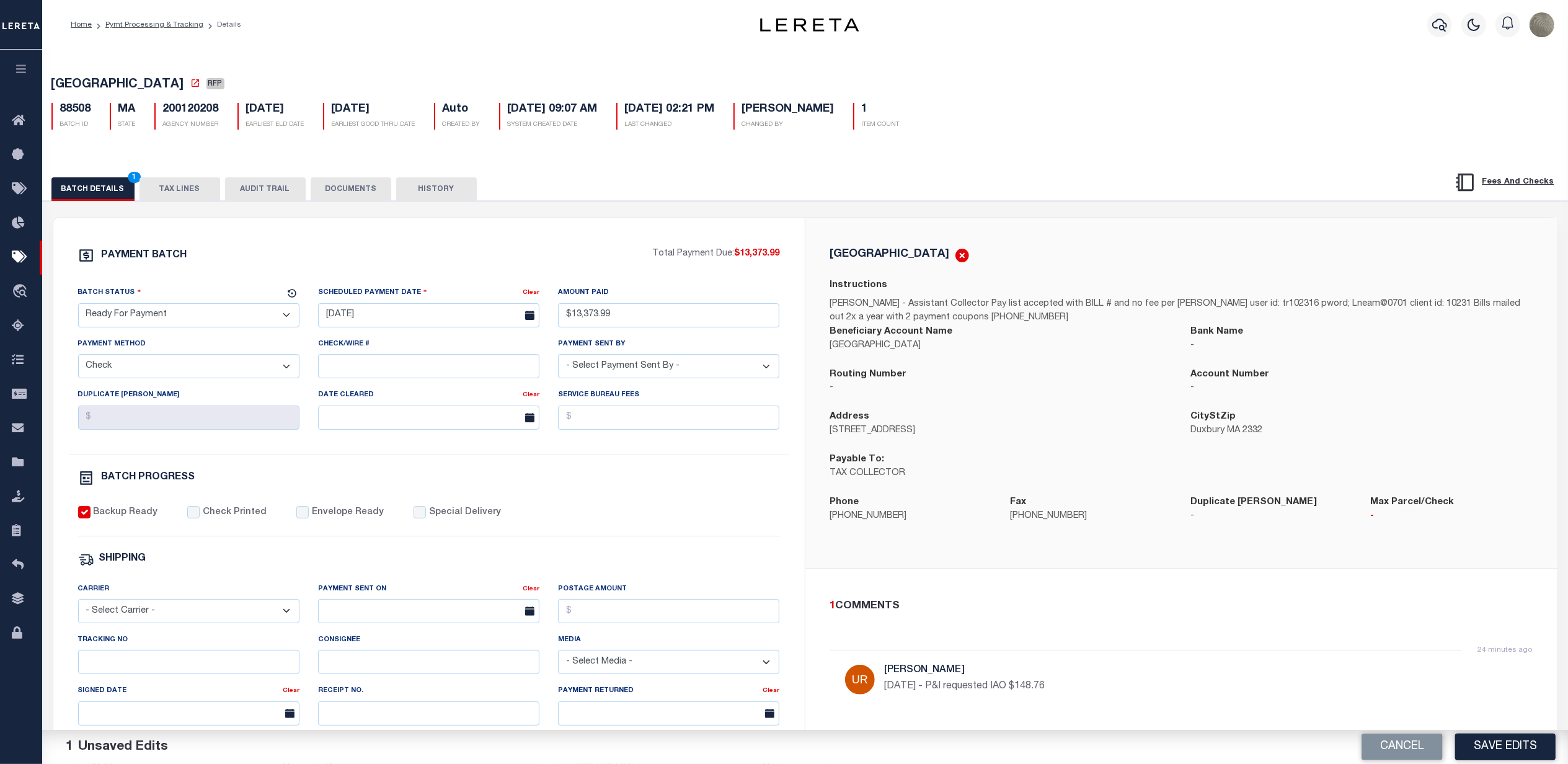
click at [1494, 740] on button "Save Edits" at bounding box center [1505, 747] width 101 height 27
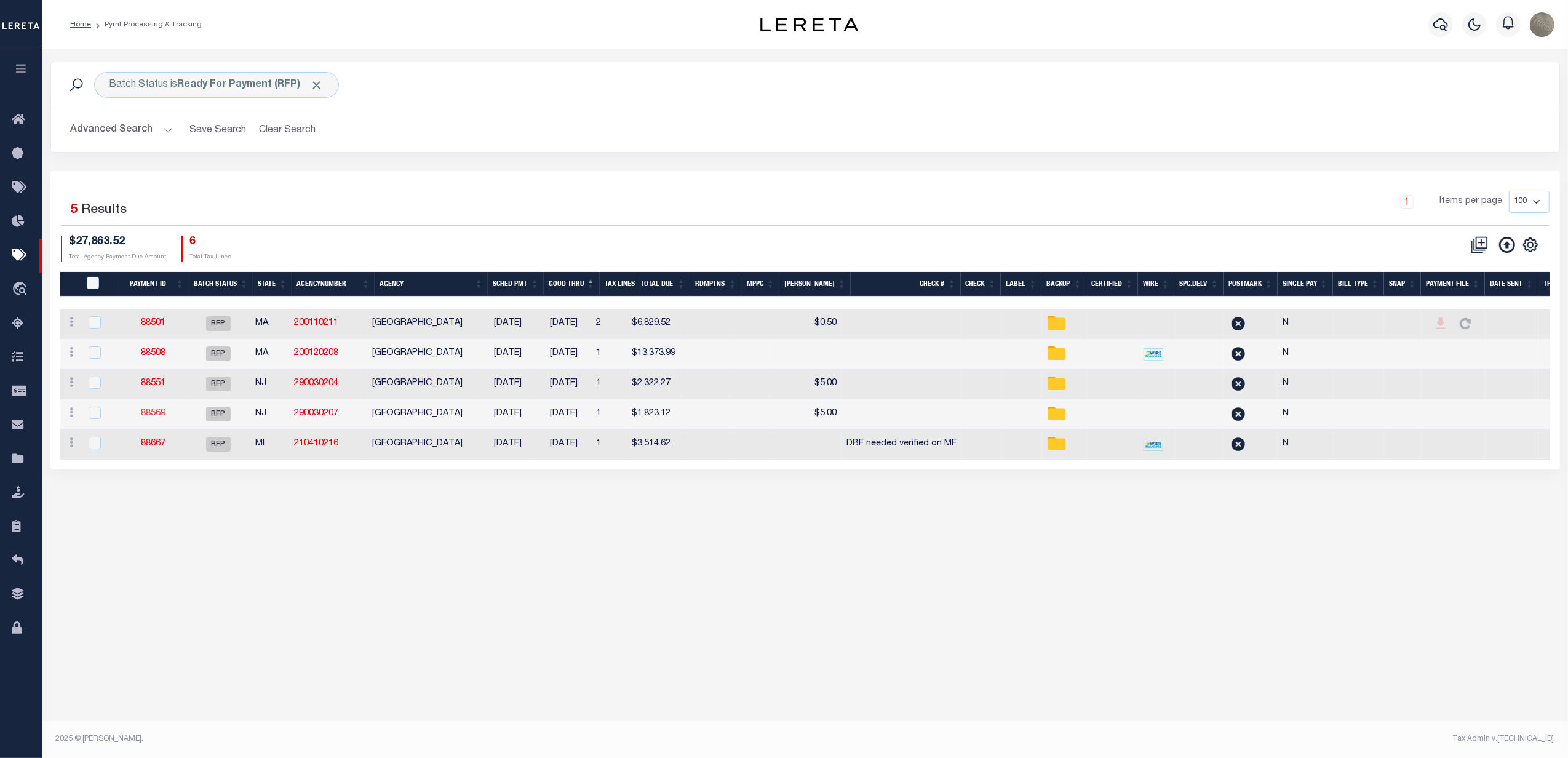
click at [165, 411] on link "88569" at bounding box center [153, 413] width 25 height 8
type input "[DATE]"
type input "$1,823.12"
select select "[PERSON_NAME]"
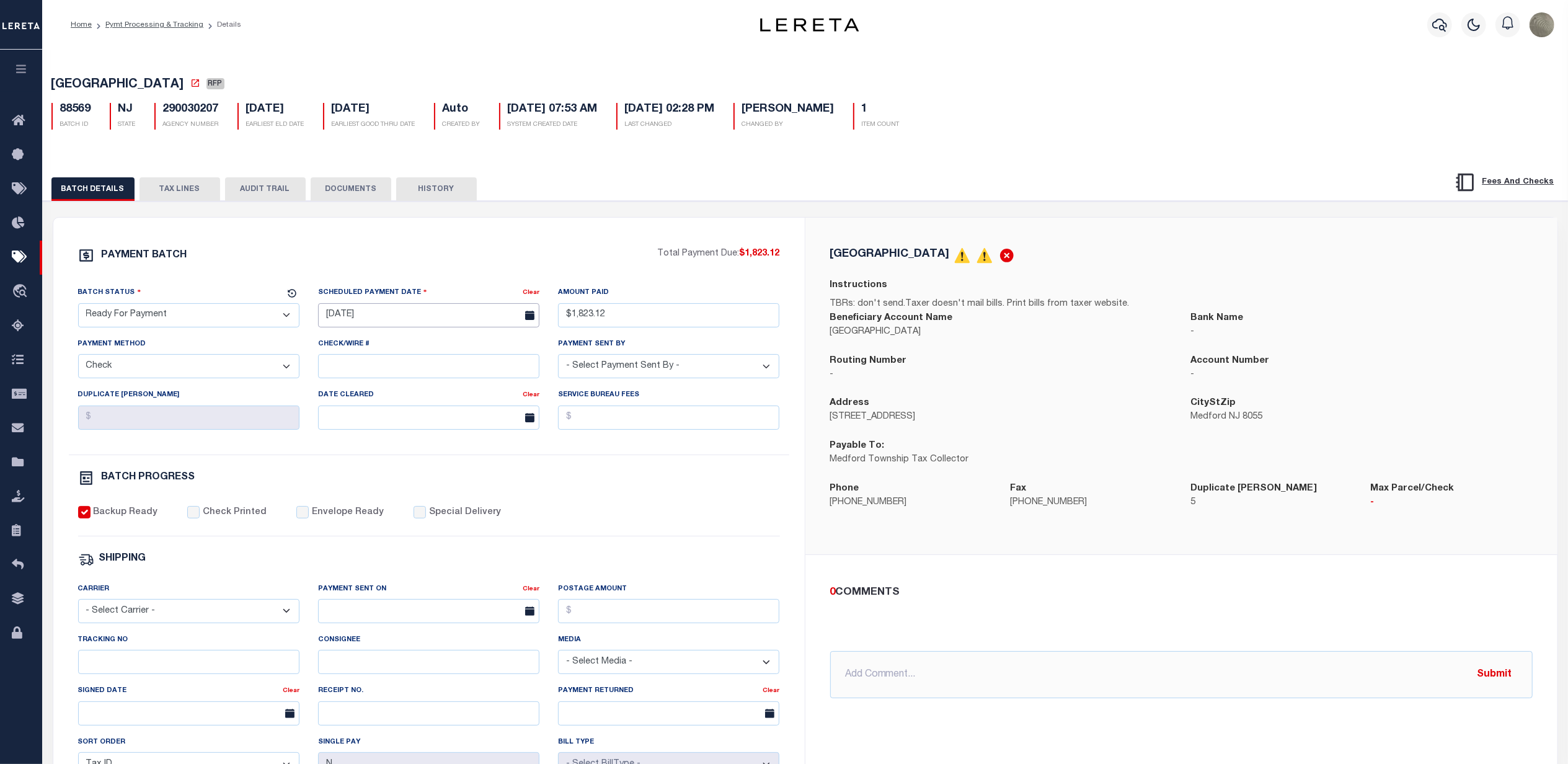
click at [376, 320] on input "[DATE]" at bounding box center [429, 315] width 221 height 24
click at [360, 485] on span "25" at bounding box center [359, 486] width 24 height 24
type input "[DATE]"
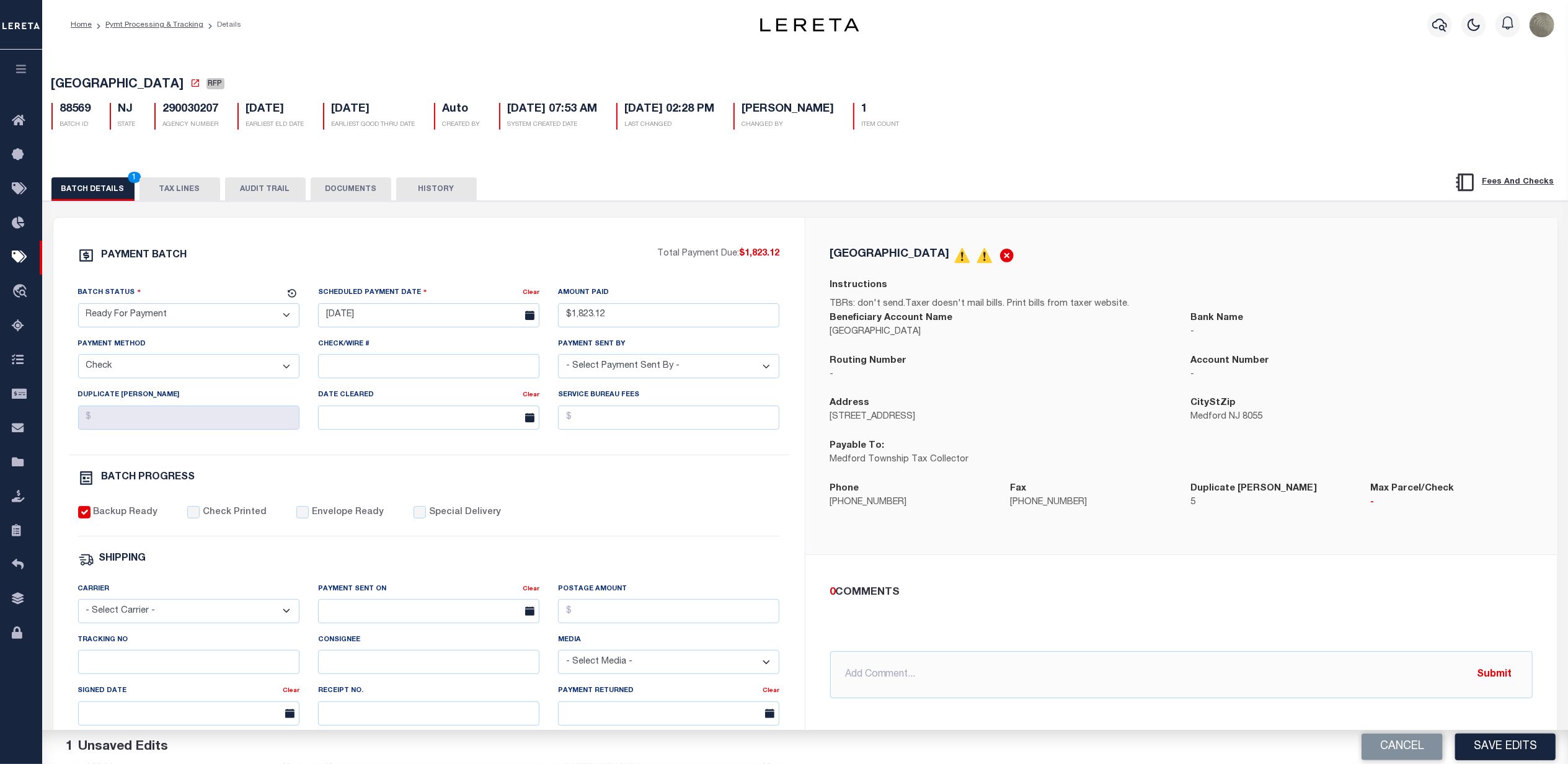
click at [1517, 757] on button "Save Edits" at bounding box center [1505, 747] width 101 height 27
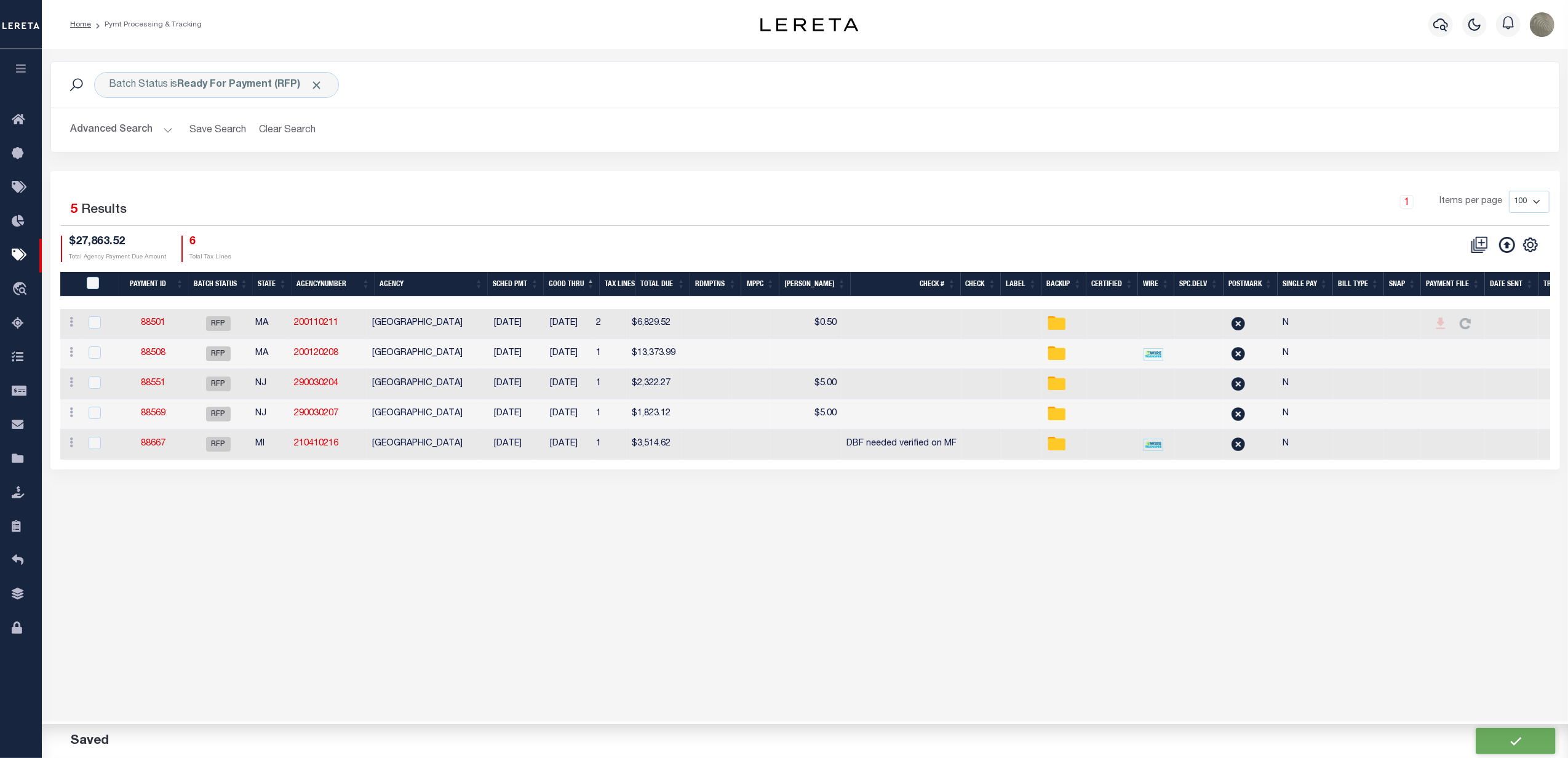
click at [485, 248] on div "$27,863.52 Total Agency Payment Due Amount 6 Total Tax Lines" at bounding box center [433, 249] width 744 height 27
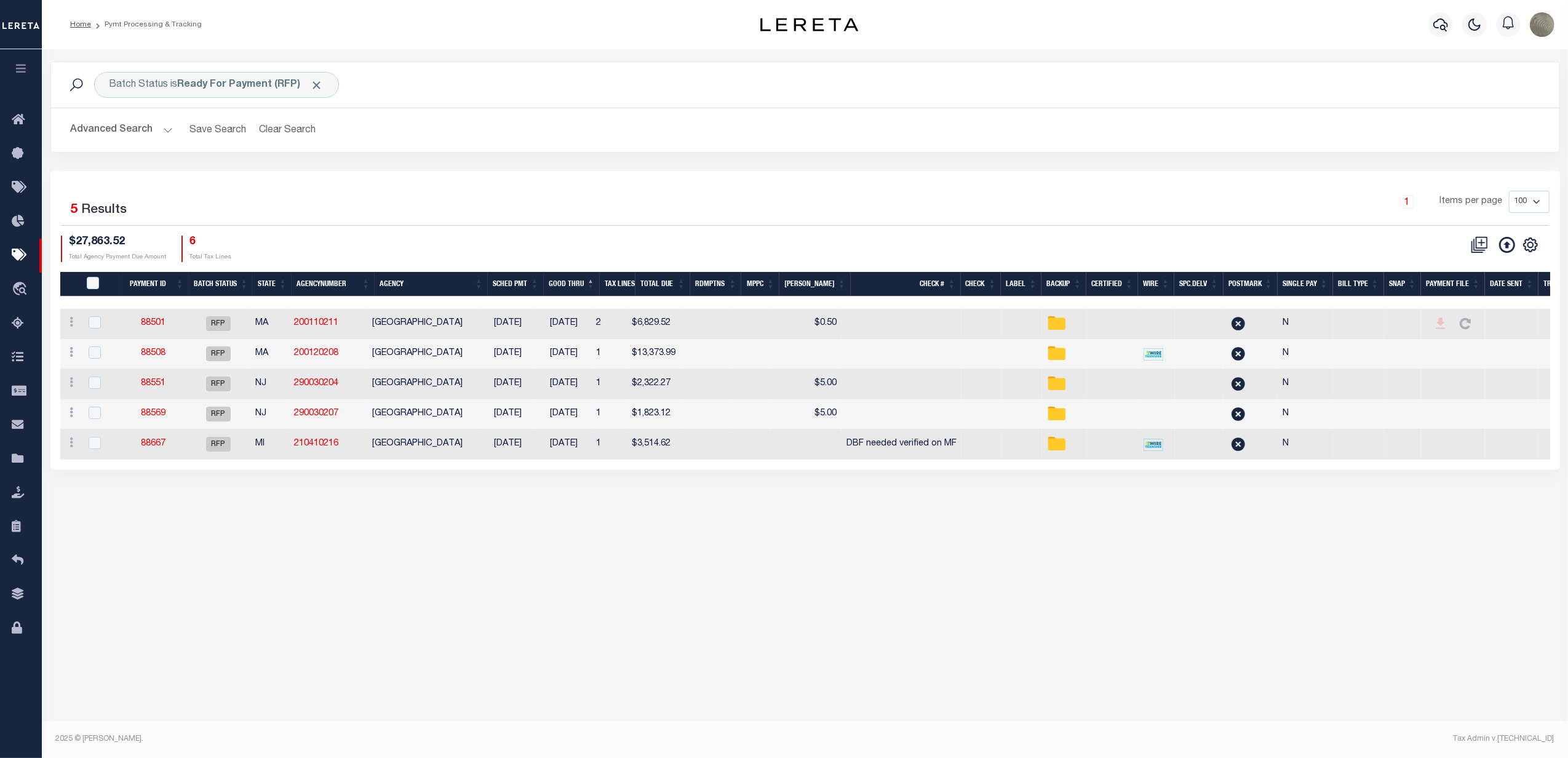
click at [251, 71] on div "Batch Status is Ready For Payment (RFP) Search" at bounding box center [805, 85] width 1509 height 46
click at [249, 81] on b "Ready For Payment (RFP)" at bounding box center [250, 84] width 146 height 10
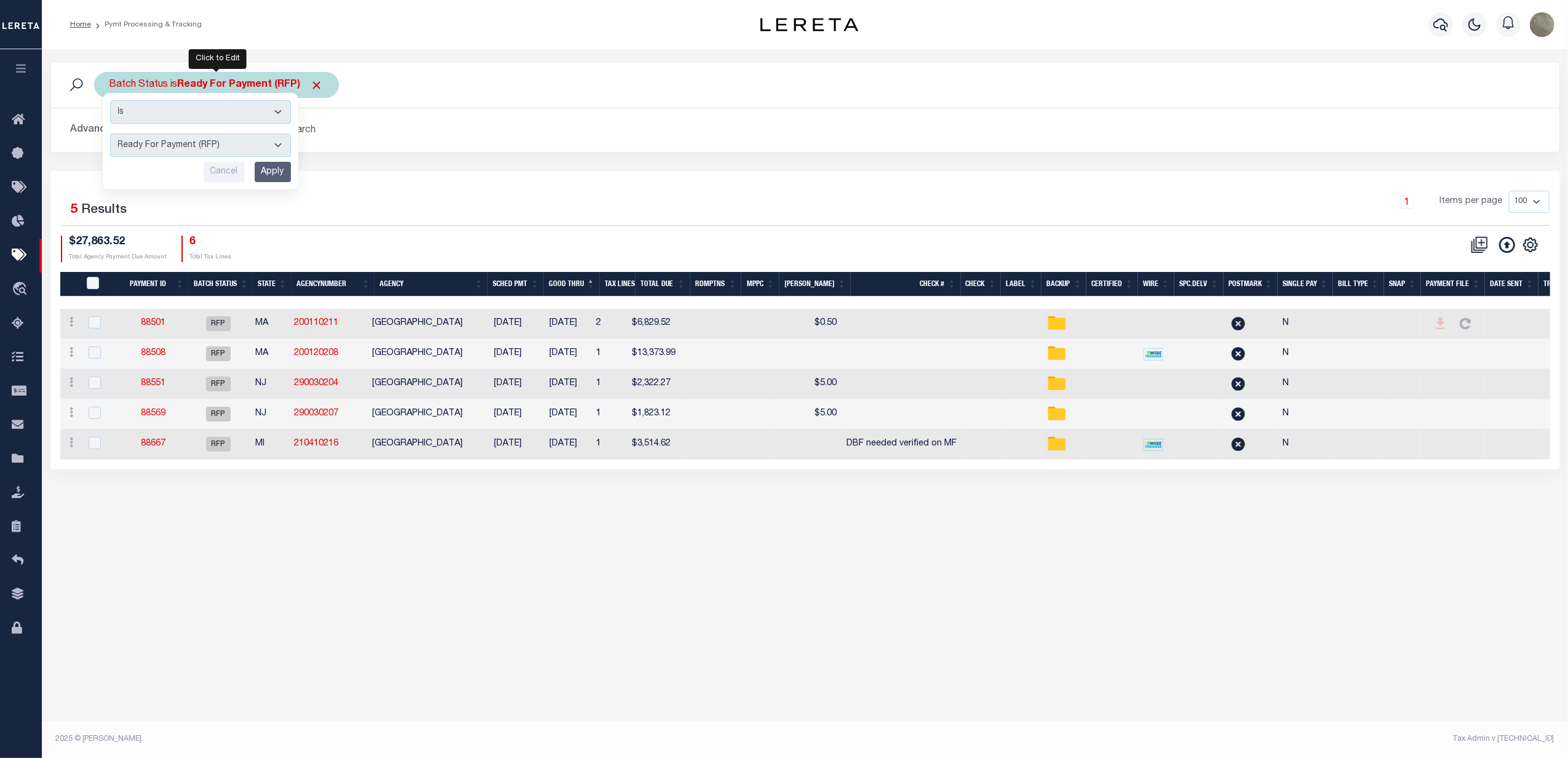
click at [205, 154] on select "Awaiting Funds (AWF) Cleared and Complete (CAC) New Check Needed (NCN) Payment …" at bounding box center [200, 145] width 181 height 24
select select "SFP"
click at [110, 134] on select "Awaiting Funds (AWF) Cleared and Complete (CAC) New Check Needed (NCN) Payment …" at bounding box center [200, 145] width 181 height 24
click at [278, 168] on input "Apply" at bounding box center [273, 172] width 37 height 20
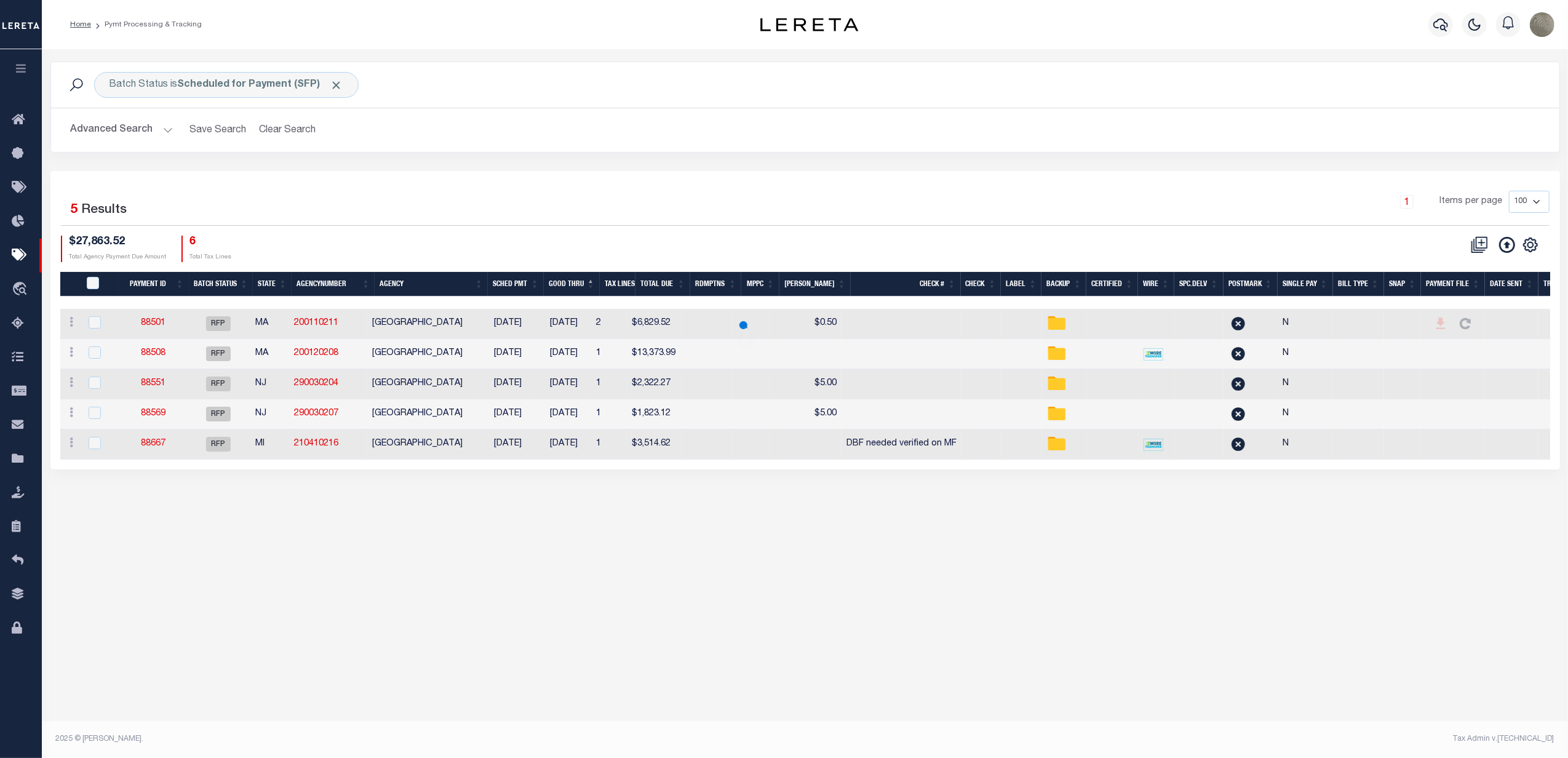
click at [409, 173] on div "1 Selected 5 Results 1 Items per page 100 200 500 1000 $27,863.52" at bounding box center [805, 320] width 1509 height 299
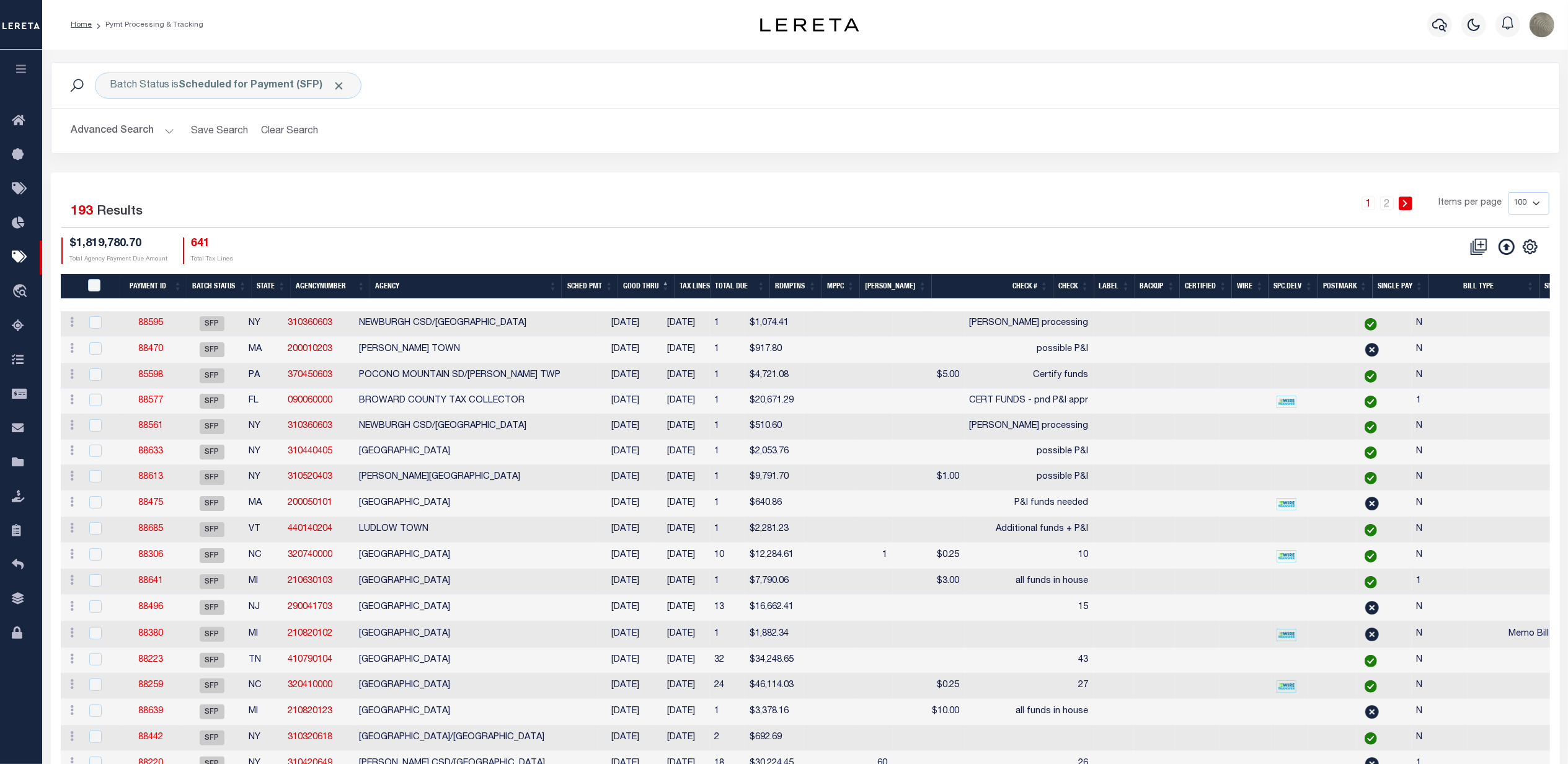
scroll to position [0, 293]
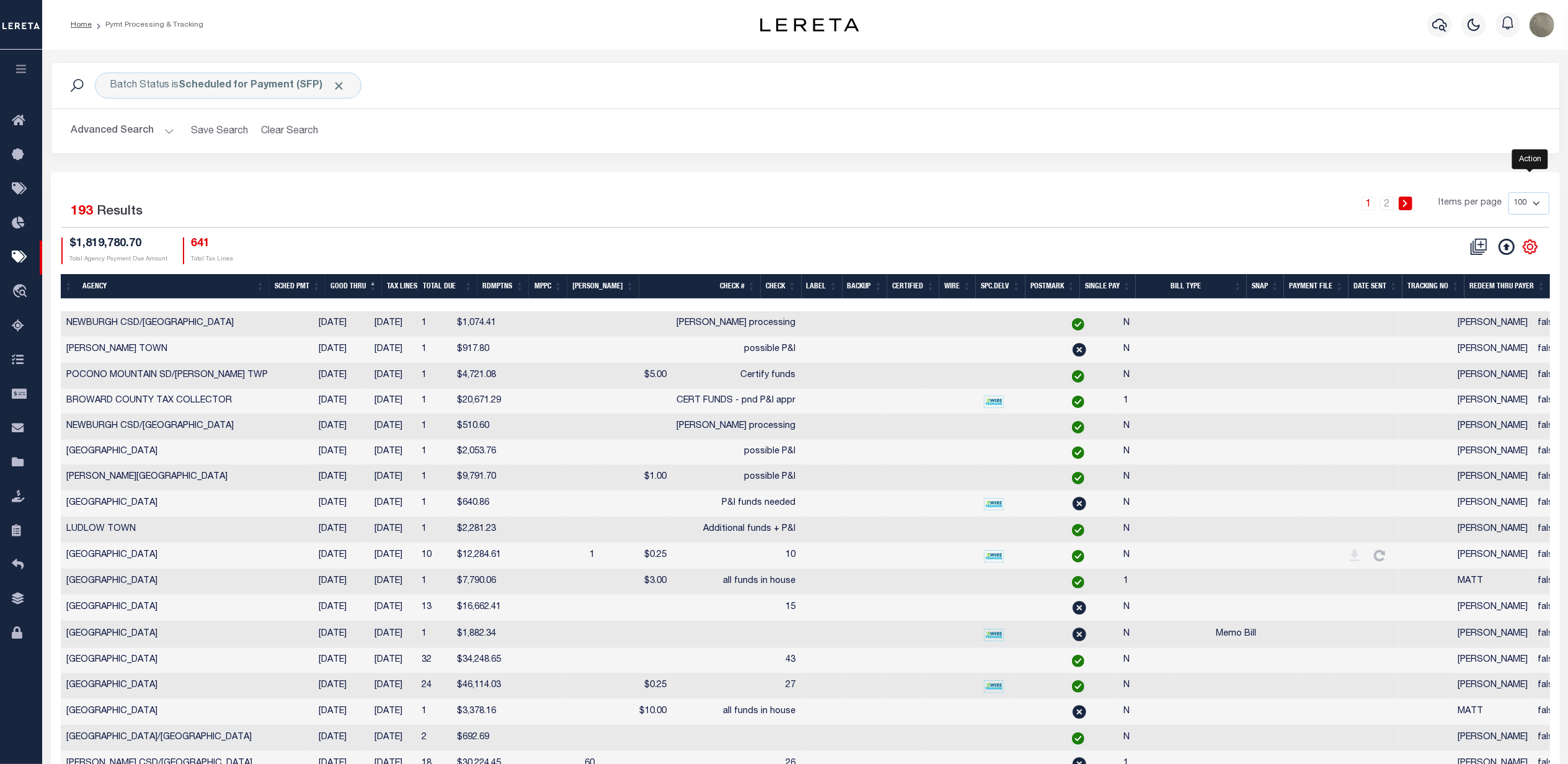
click at [1529, 252] on icon "" at bounding box center [1530, 247] width 16 height 16
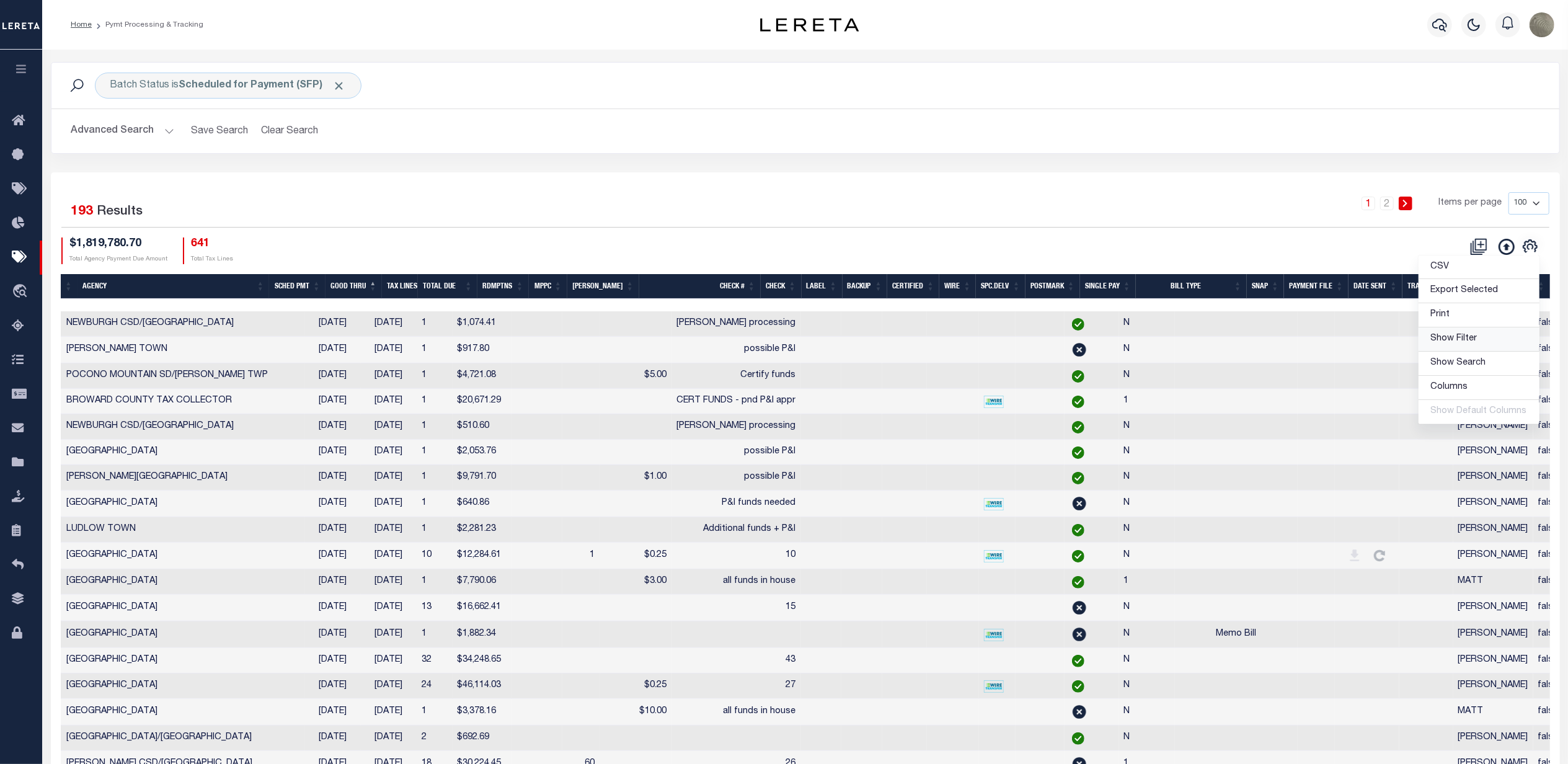
click at [1449, 350] on link "Show Filter" at bounding box center [1479, 339] width 121 height 24
select select
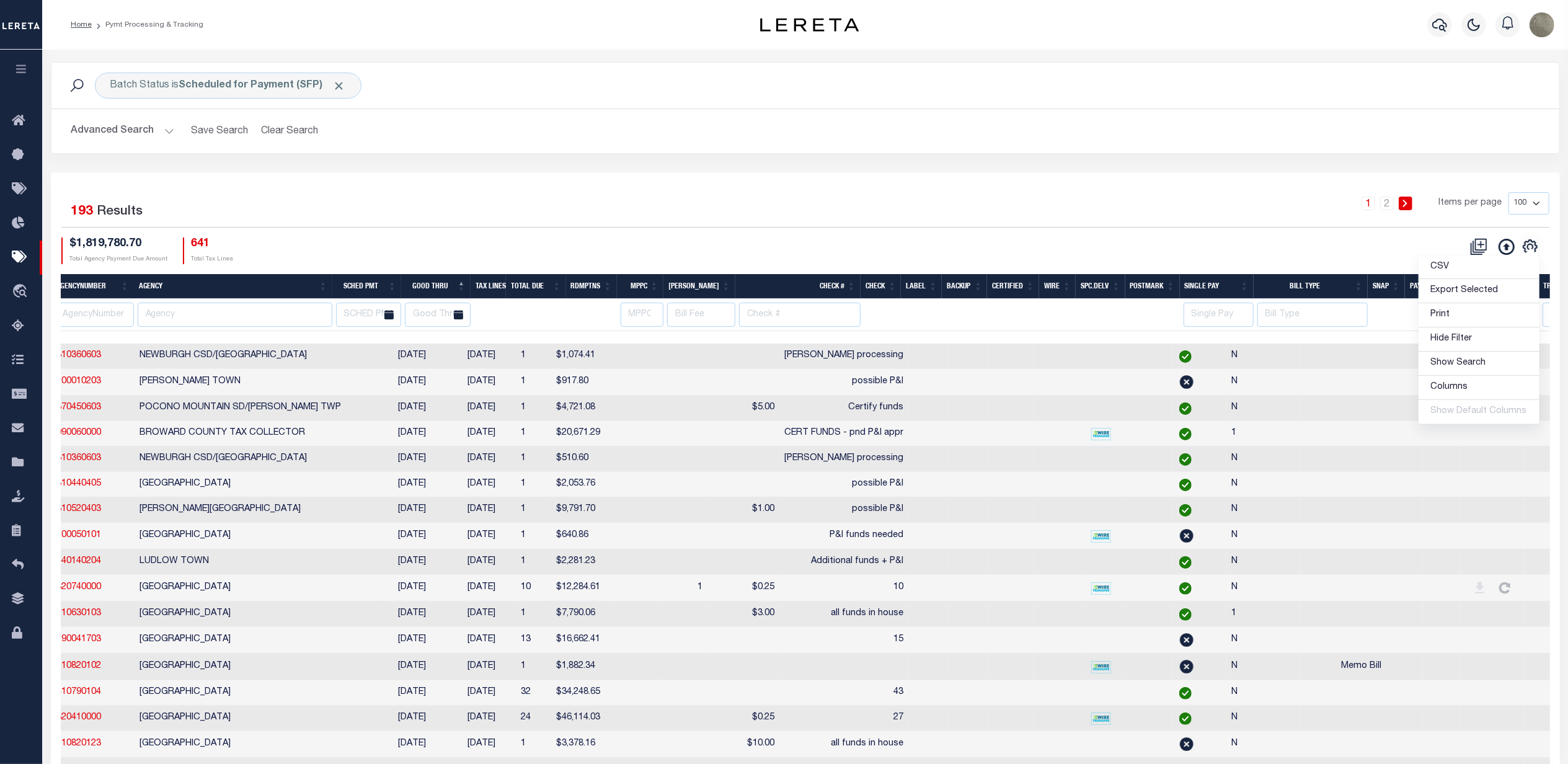
click at [1057, 169] on div "Batch Status is Scheduled for Payment (SFP) Search Advanced Search Save Search …" at bounding box center [805, 117] width 1528 height 111
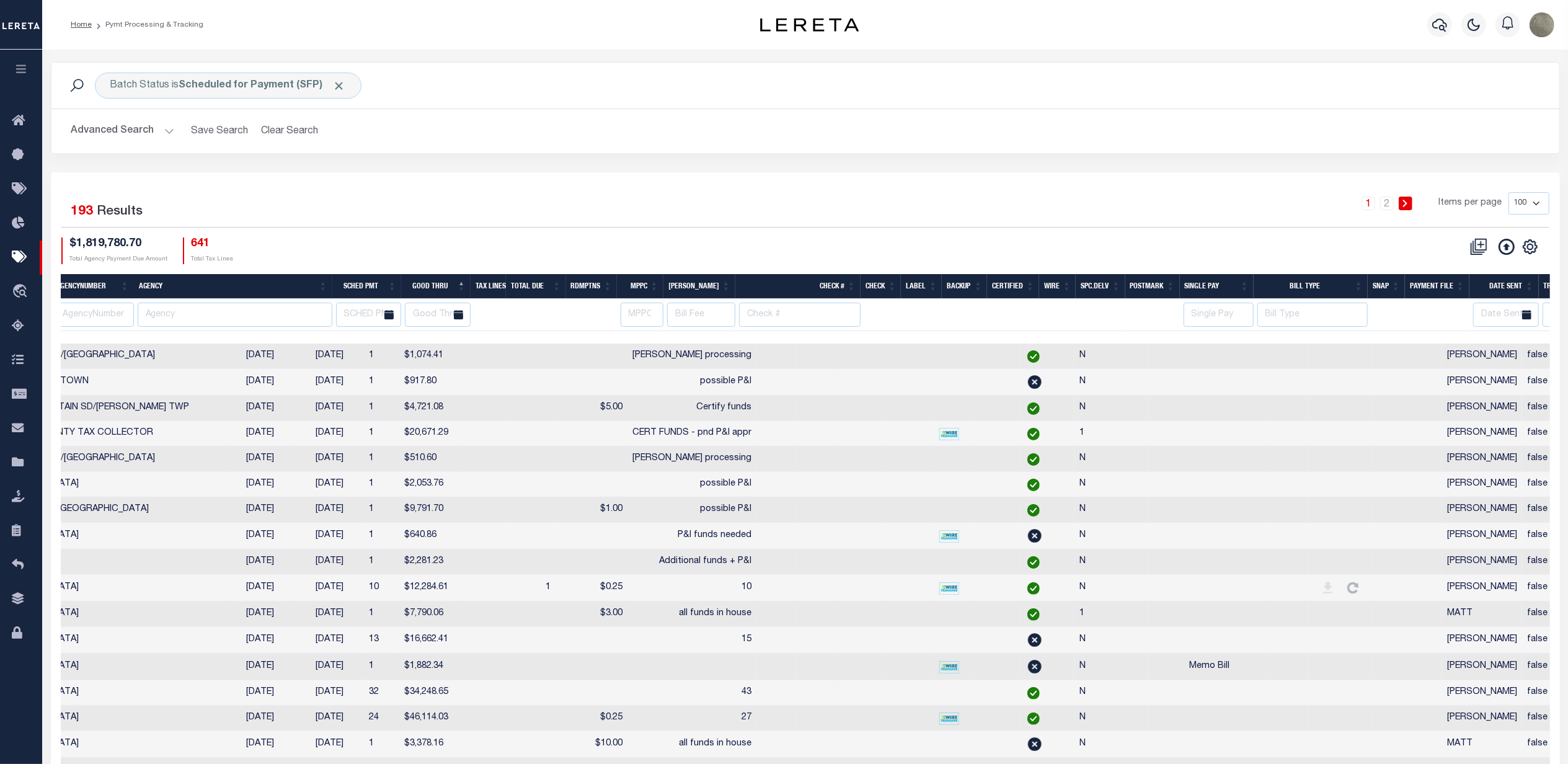
scroll to position [0, 444]
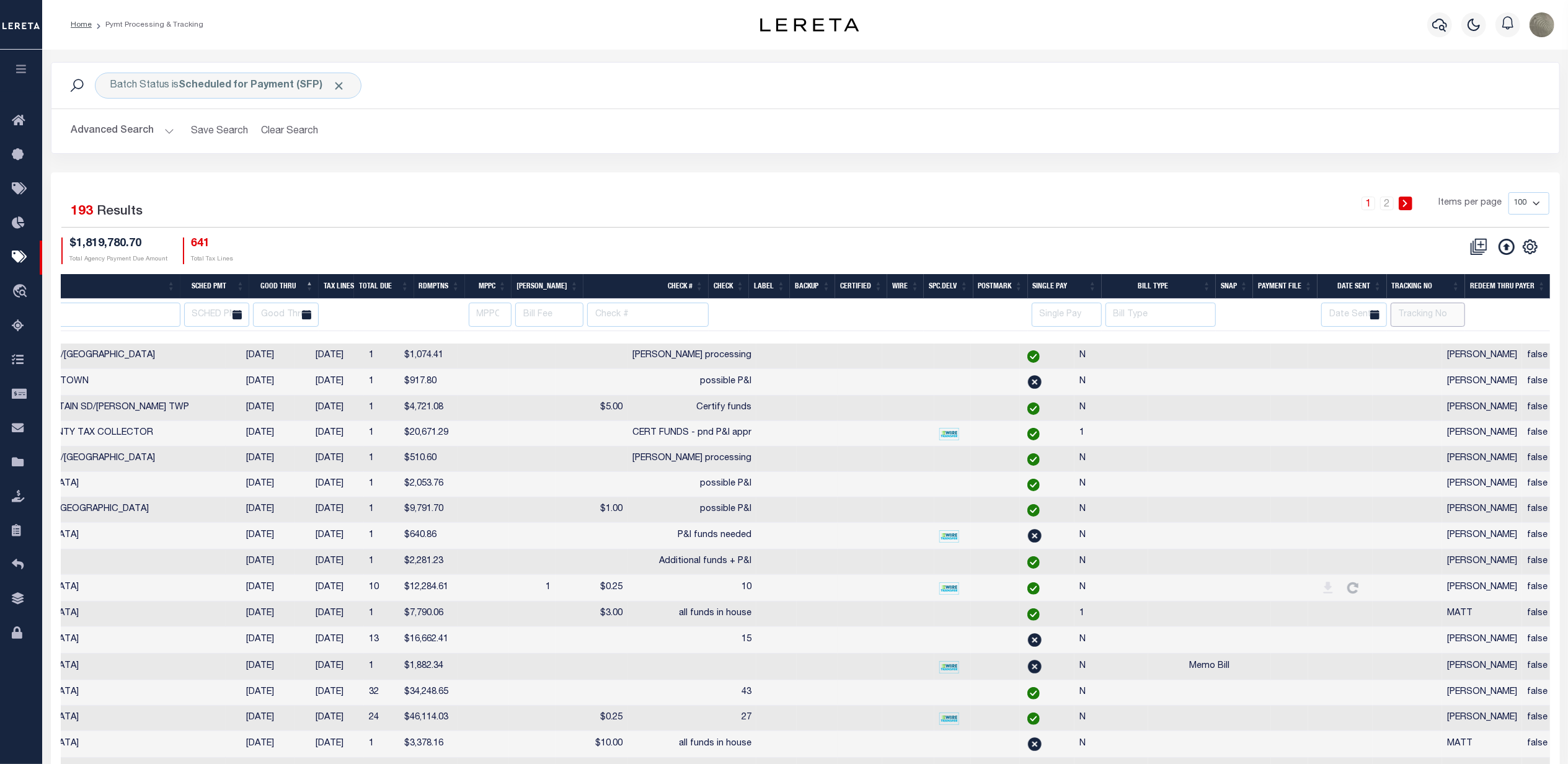
click at [1432, 318] on input "text" at bounding box center [1428, 315] width 74 height 24
type input "[PERSON_NAME]"
click at [1009, 229] on div "1 Selected 193 Results 1 2 Items per page 100 200 500 1000 $1,819,780.70 Total …" at bounding box center [805, 228] width 1508 height 71
select select
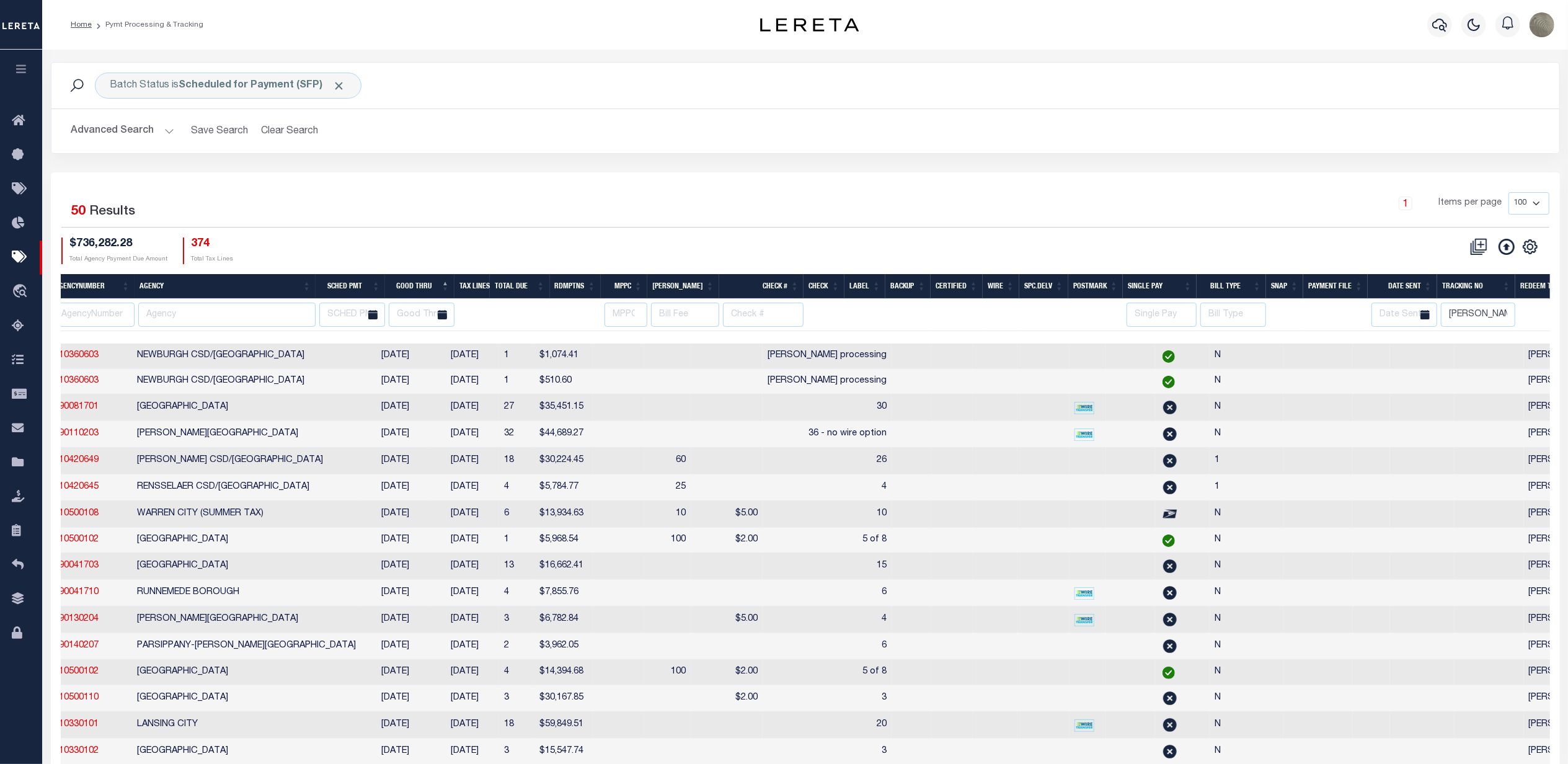
scroll to position [0, 0]
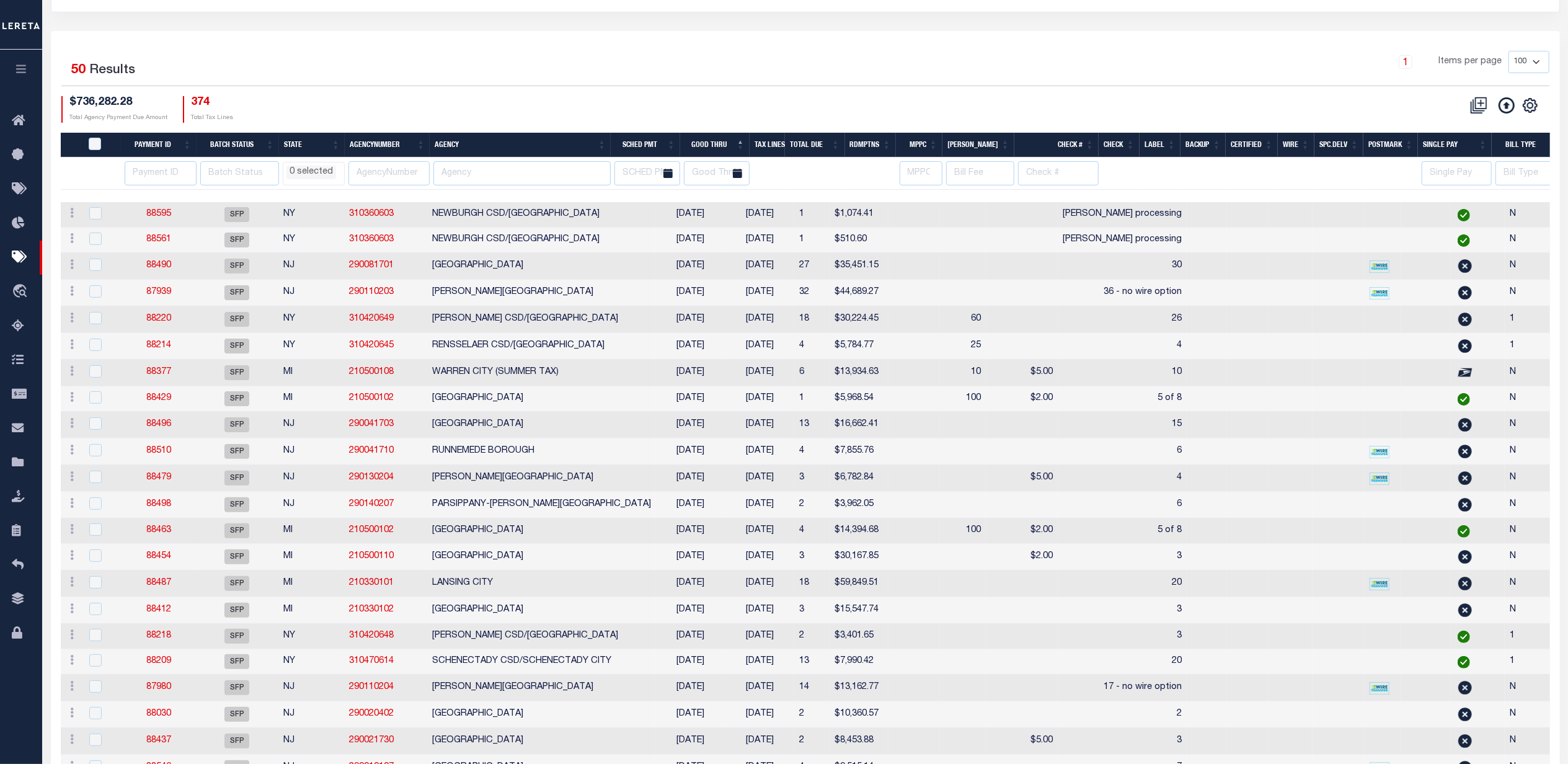
select select
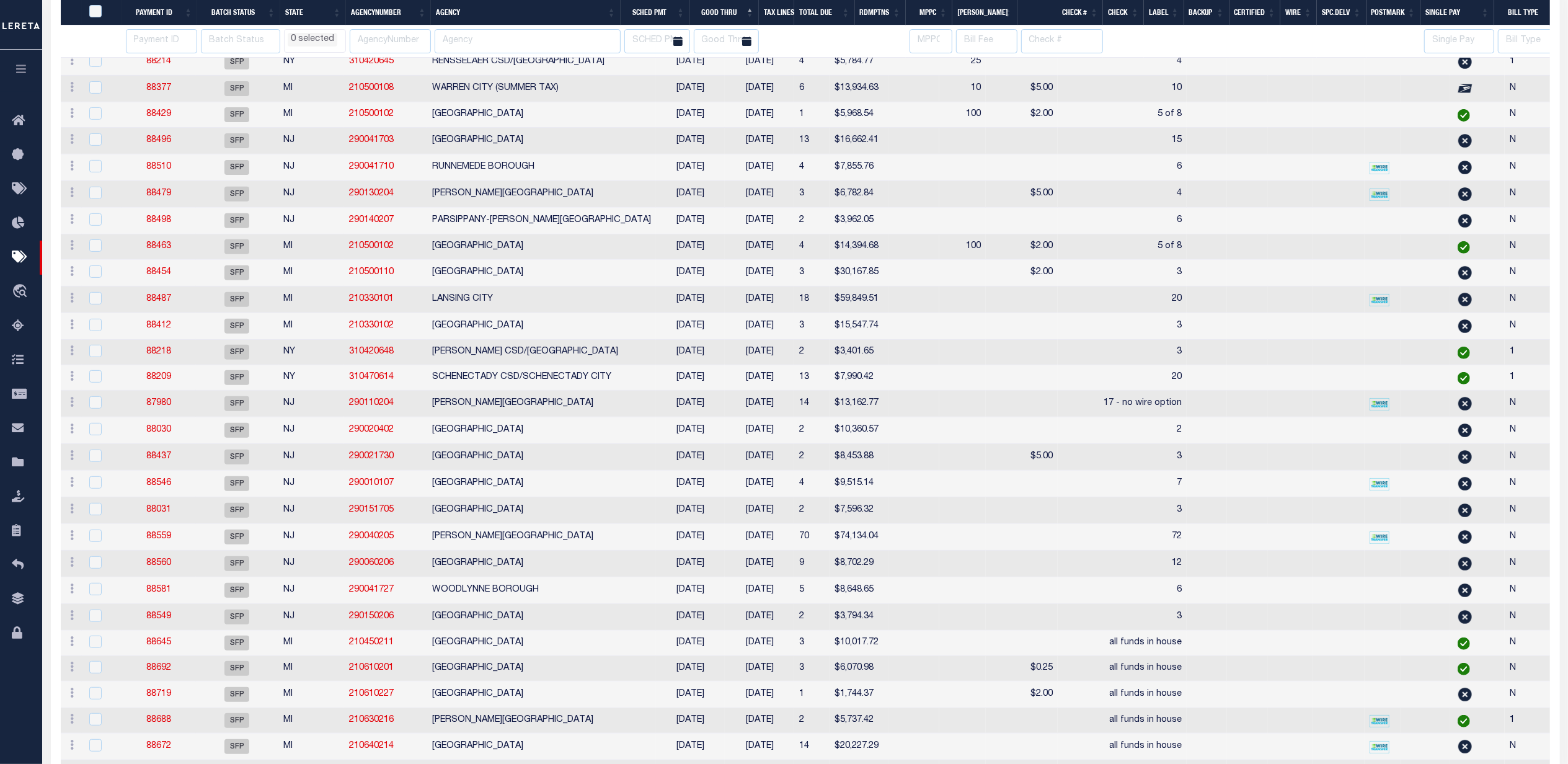
select select
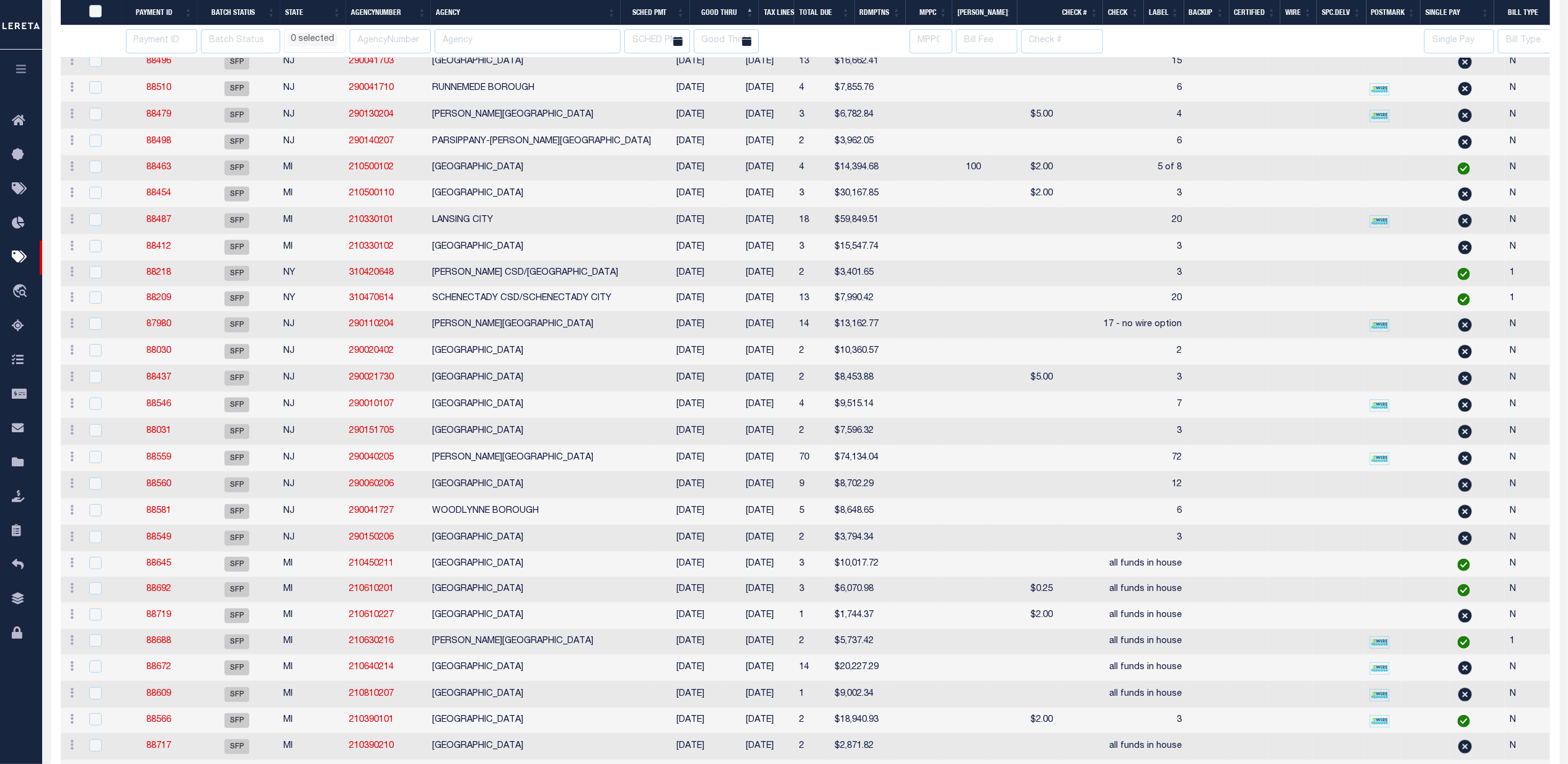
select select
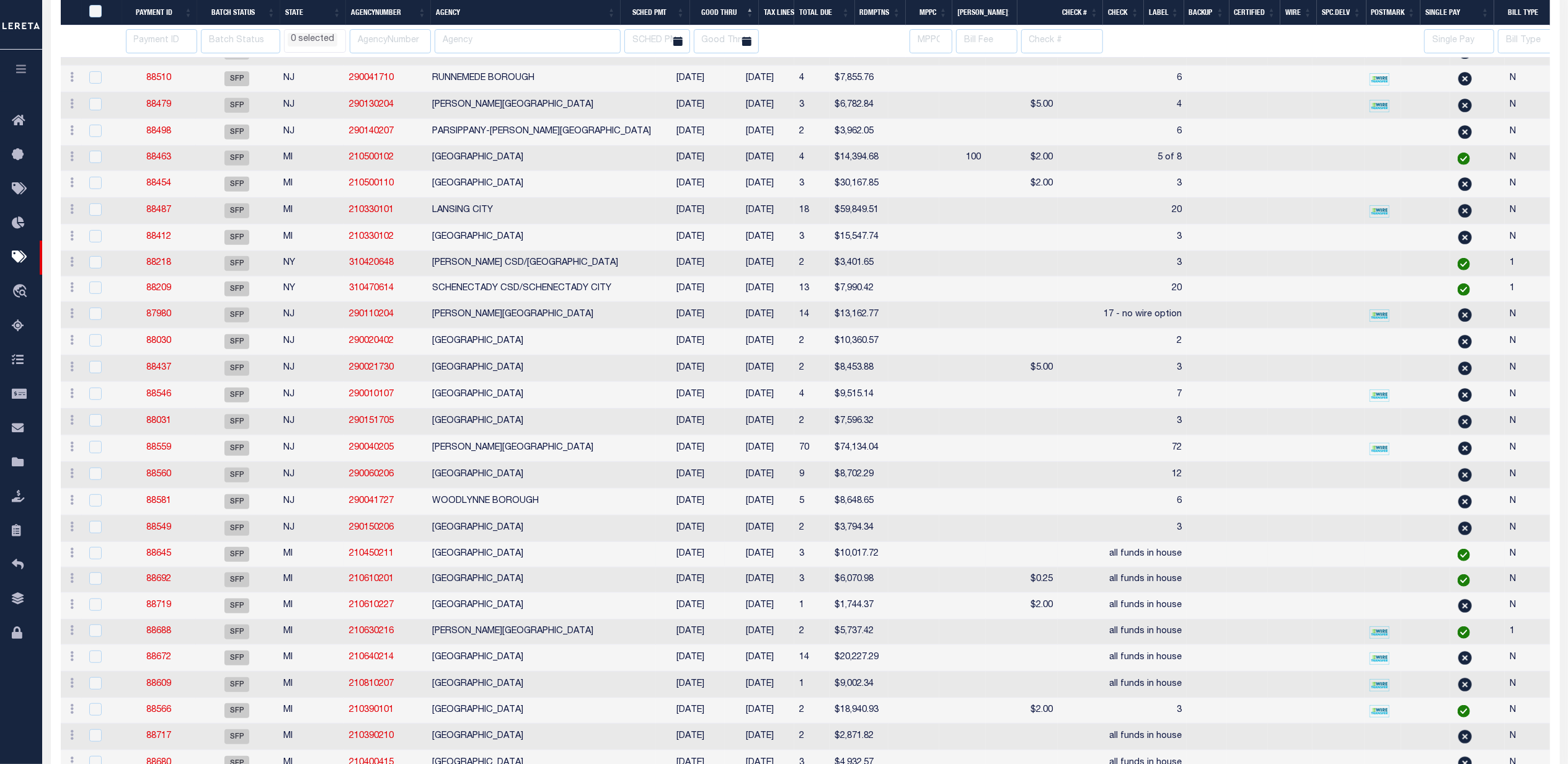
scroll to position [910, 0]
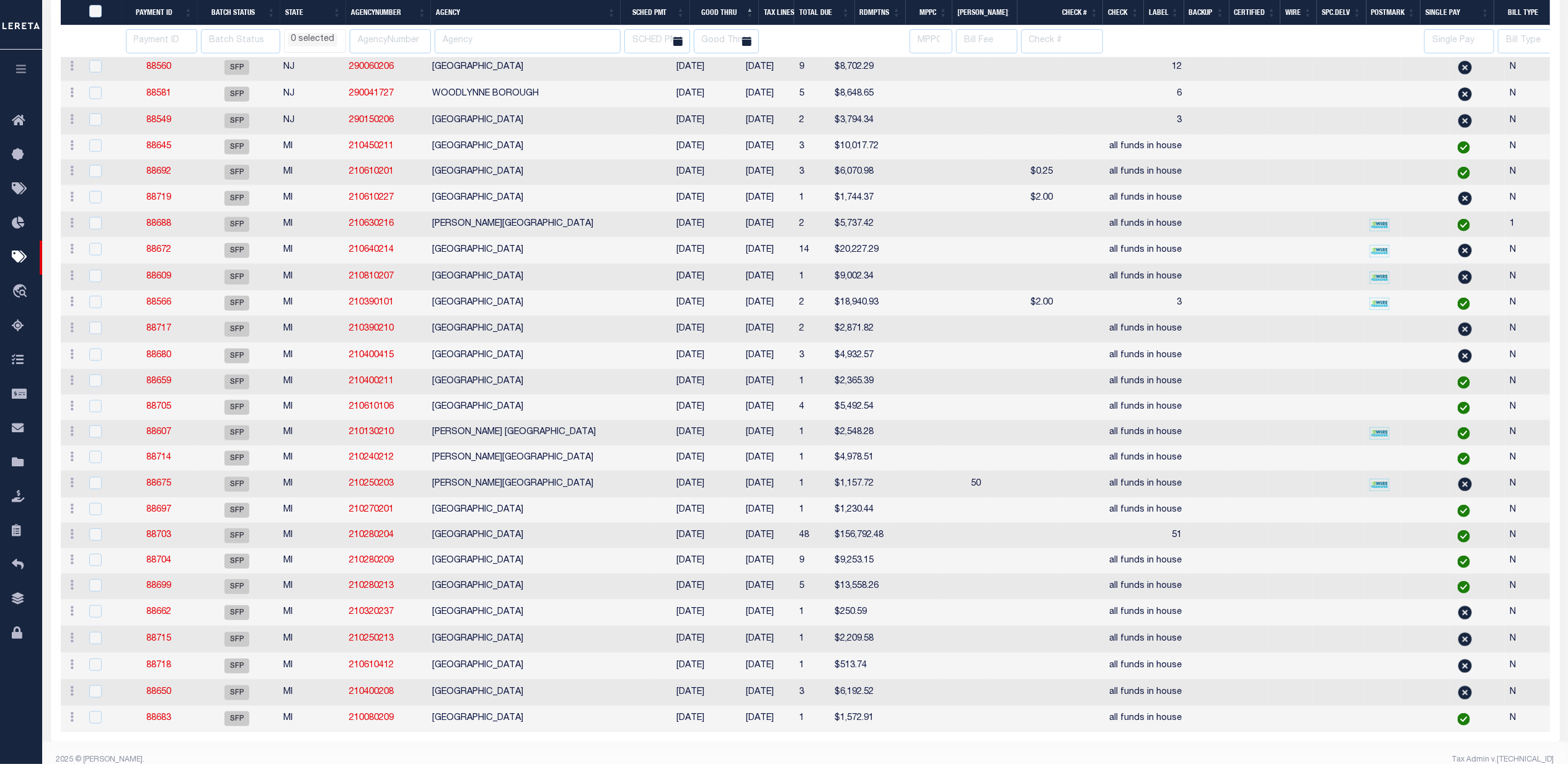
select select
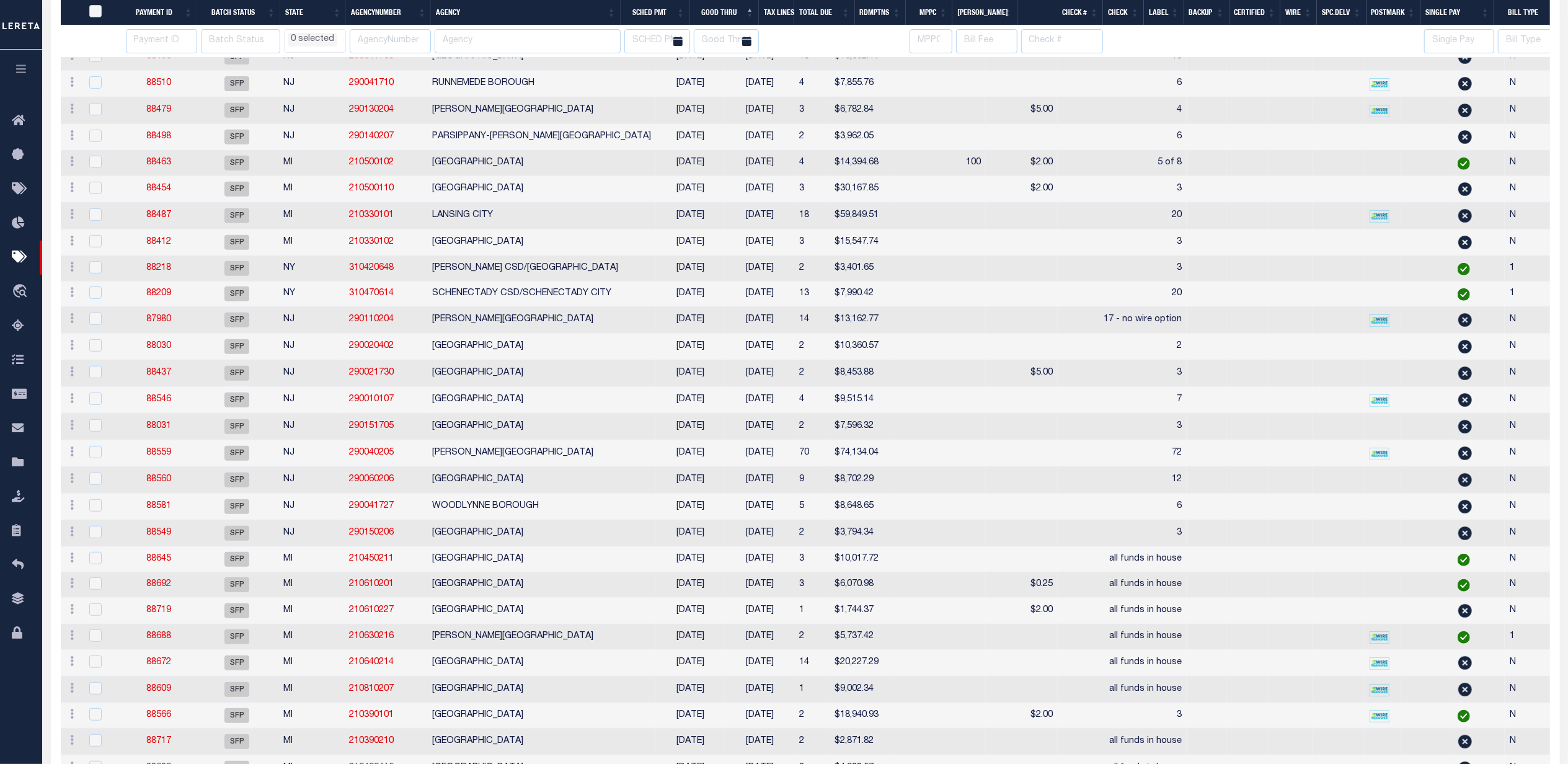
scroll to position [497, 0]
select select
click at [152, 36] on input "number" at bounding box center [161, 41] width 72 height 24
type input "88667"
select select
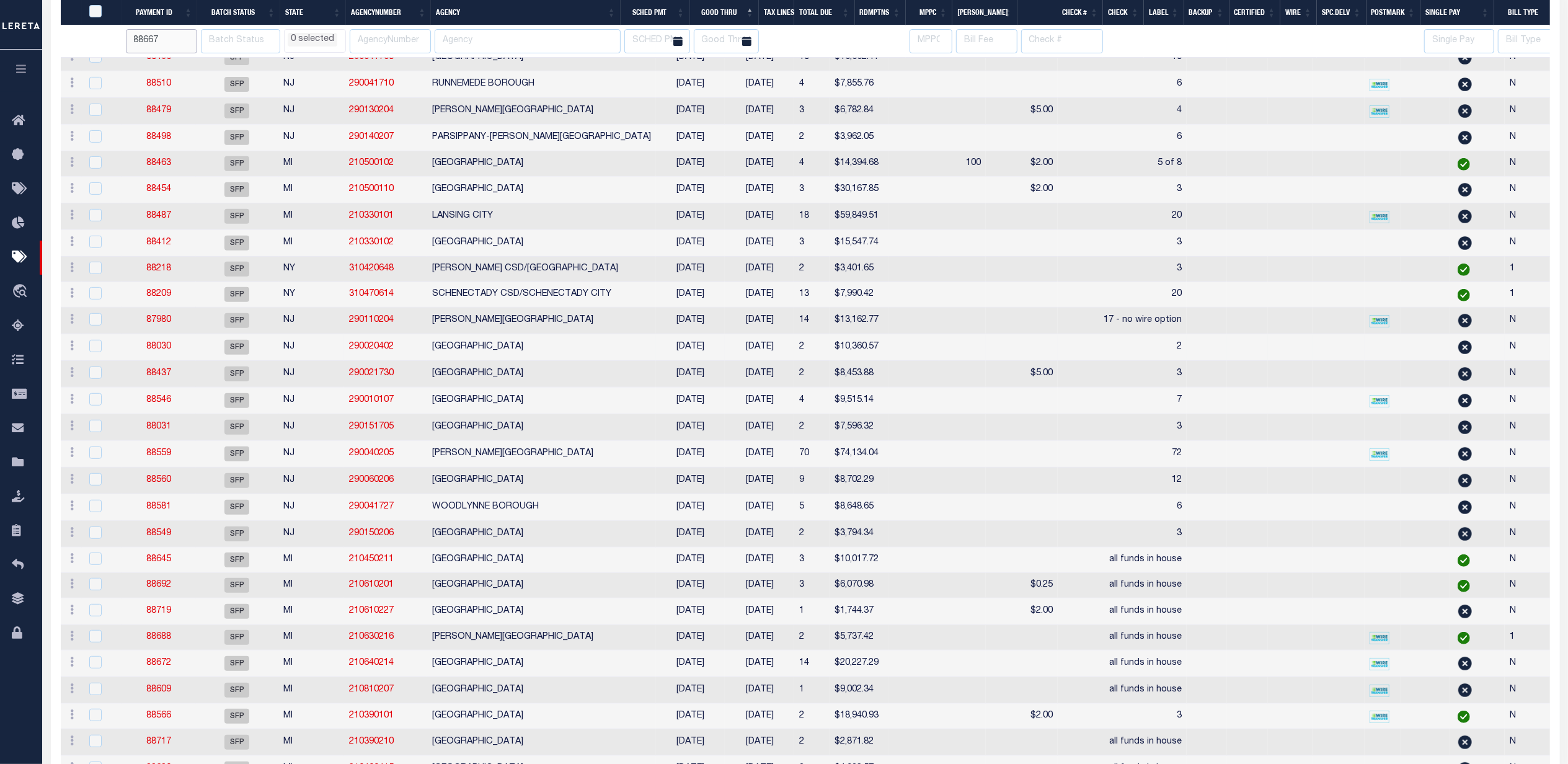
select select
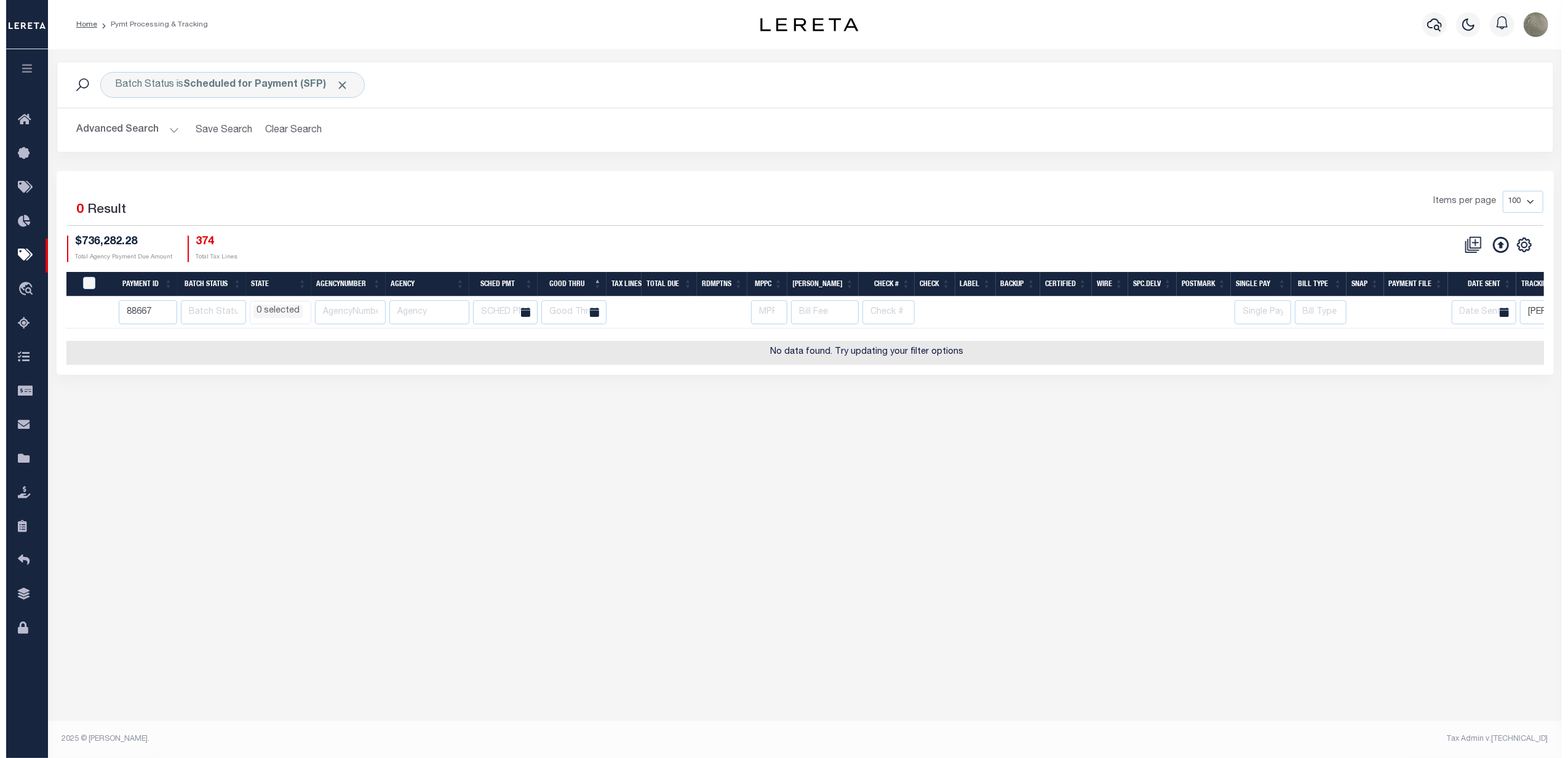
scroll to position [0, 0]
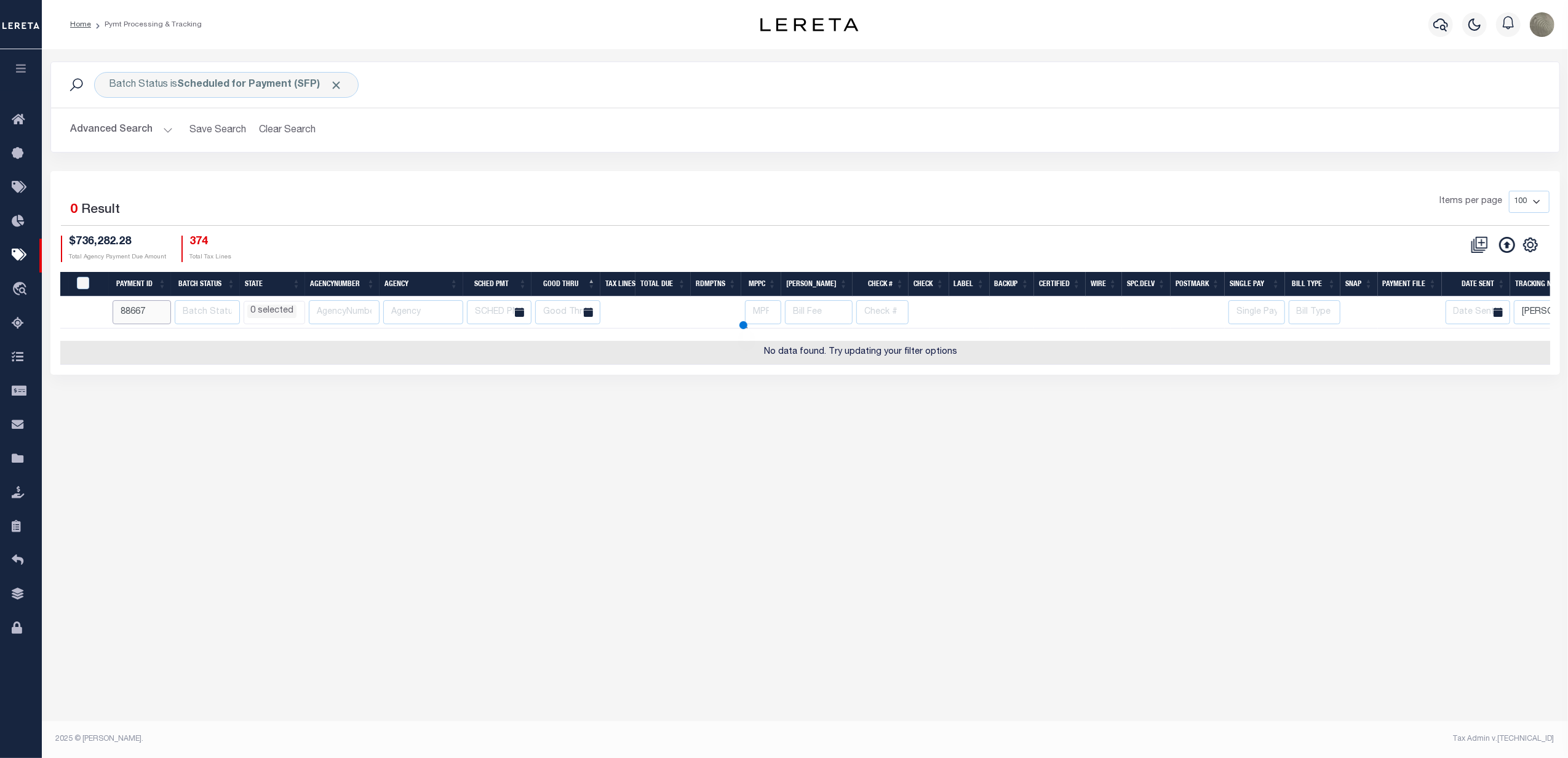
select select
click at [336, 85] on span "Click to Remove" at bounding box center [337, 86] width 13 height 13
select select
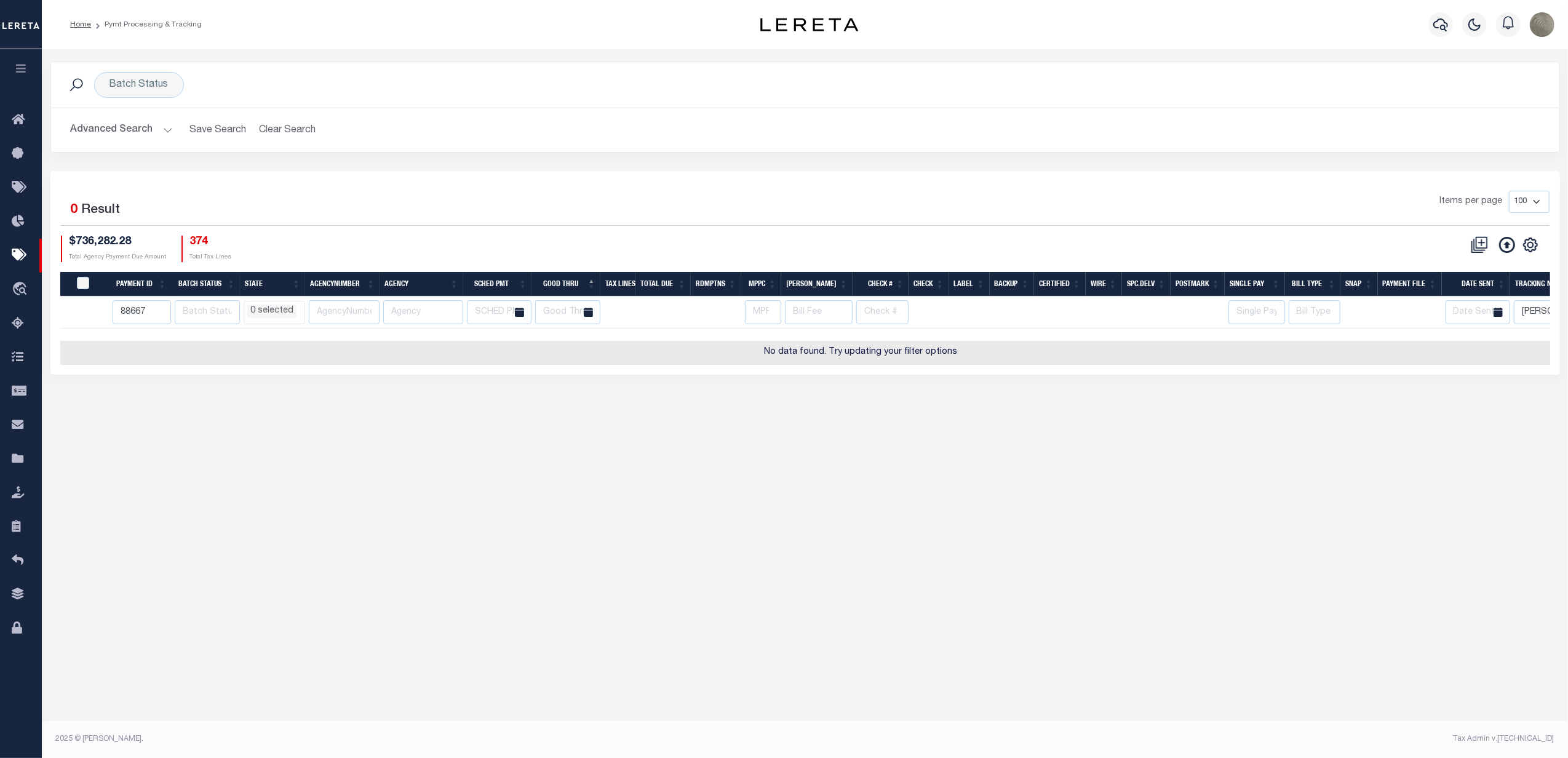
click at [289, 182] on div "1 Selected 0 Result Items per page 100 200 500 1000 $736,282.28" at bounding box center [805, 273] width 1509 height 204
click at [149, 314] on input "88667" at bounding box center [141, 312] width 58 height 24
type input "8866"
select select
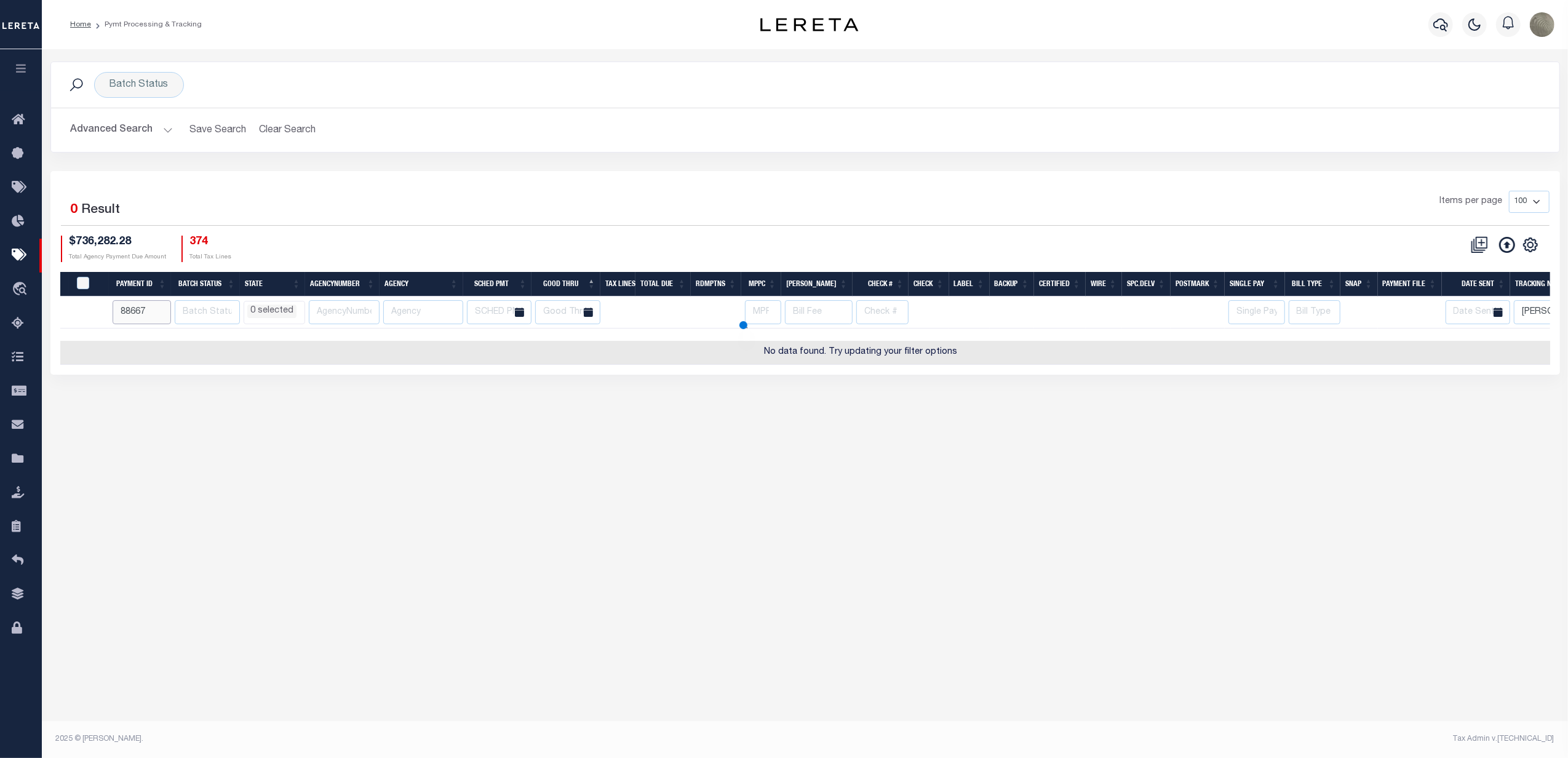
type input "88667"
select select
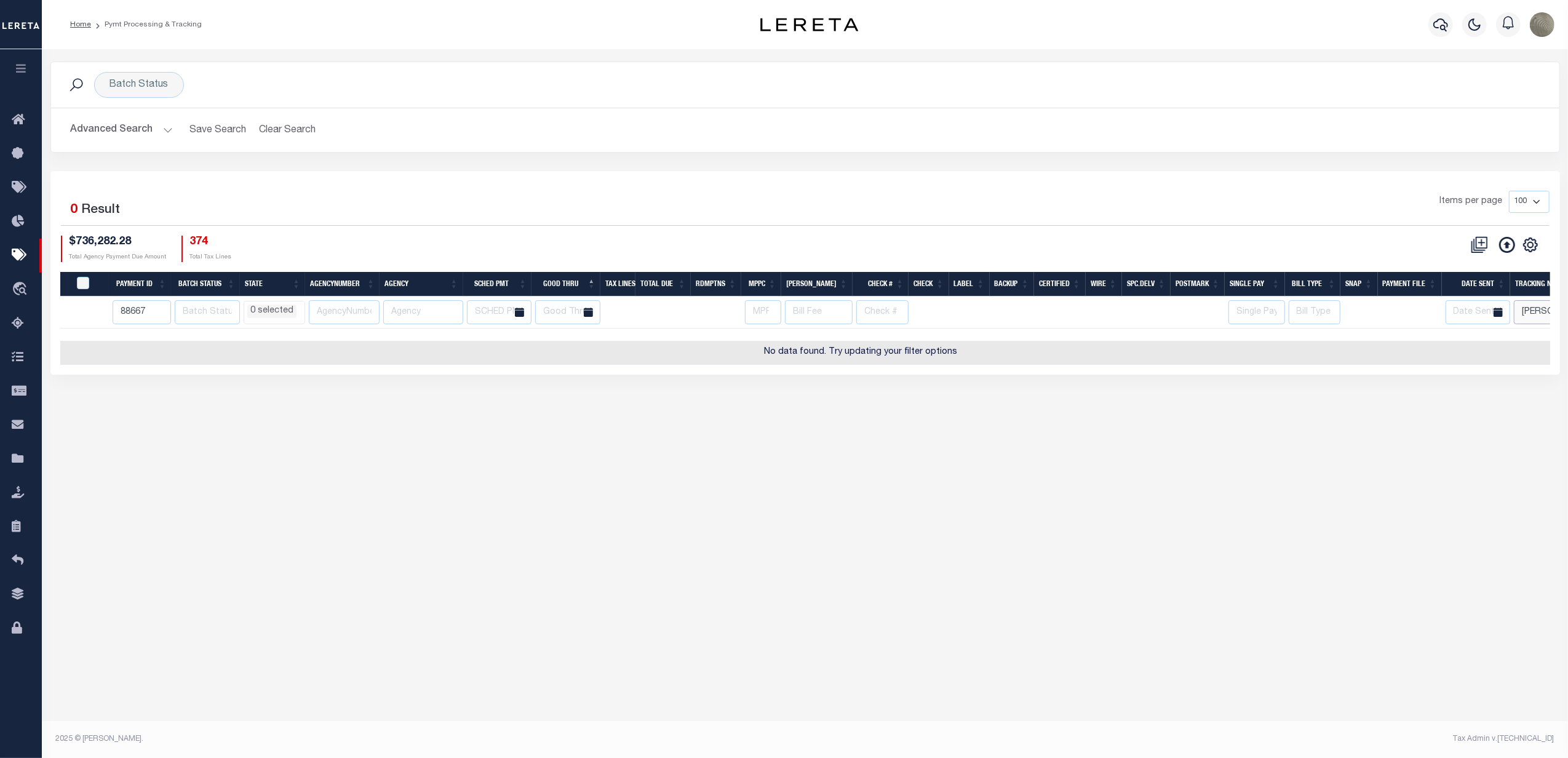
click at [1526, 318] on input "[PERSON_NAME]" at bounding box center [1544, 312] width 62 height 24
click at [874, 180] on div "1 Selected 0 Result Items per page 100 200 500 1000 $736,282.28" at bounding box center [805, 273] width 1509 height 204
select select
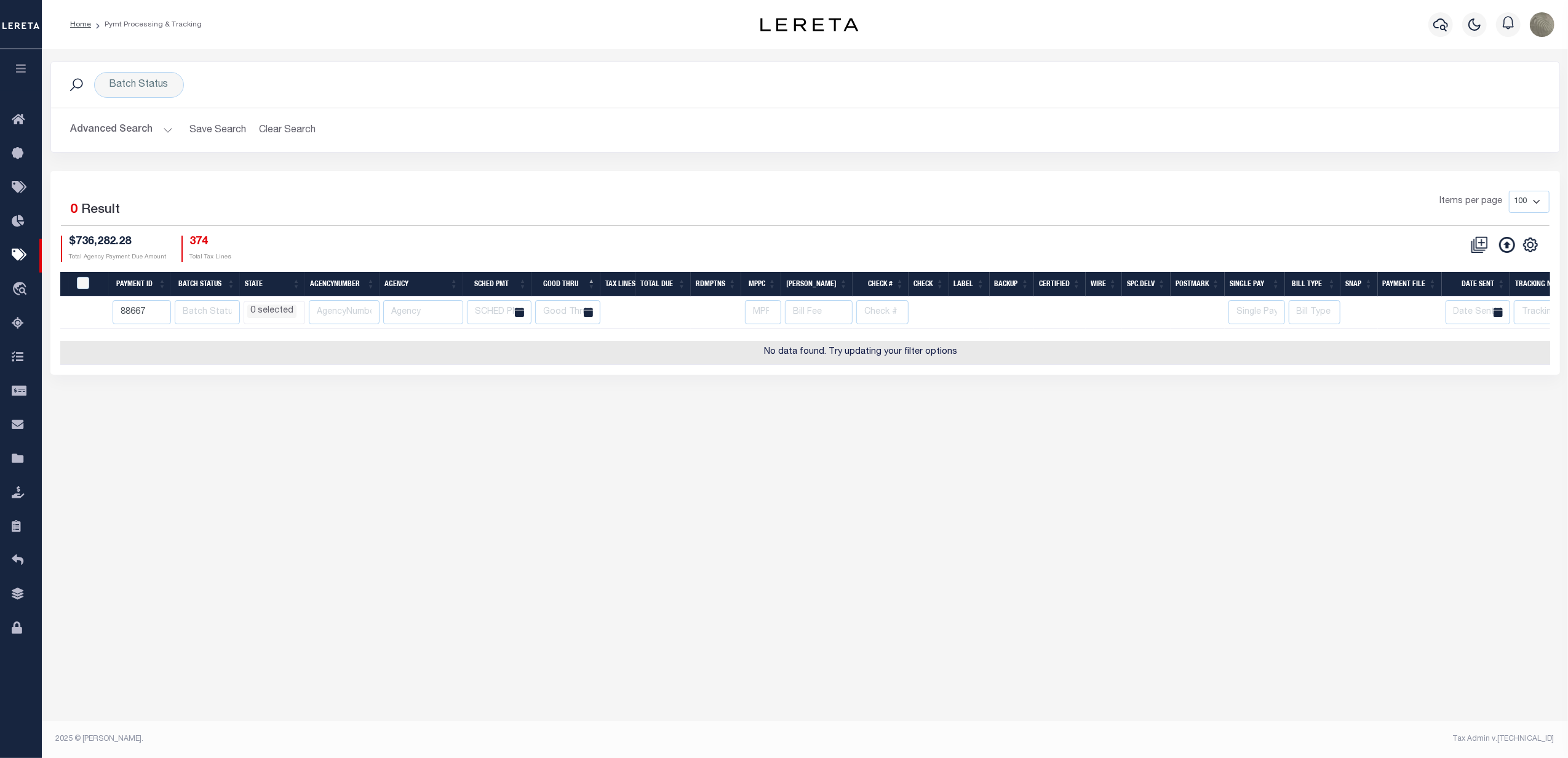
select select
click at [153, 312] on input "88667" at bounding box center [141, 312] width 58 height 24
click at [165, 133] on button "Advanced Search" at bounding box center [121, 130] width 102 height 24
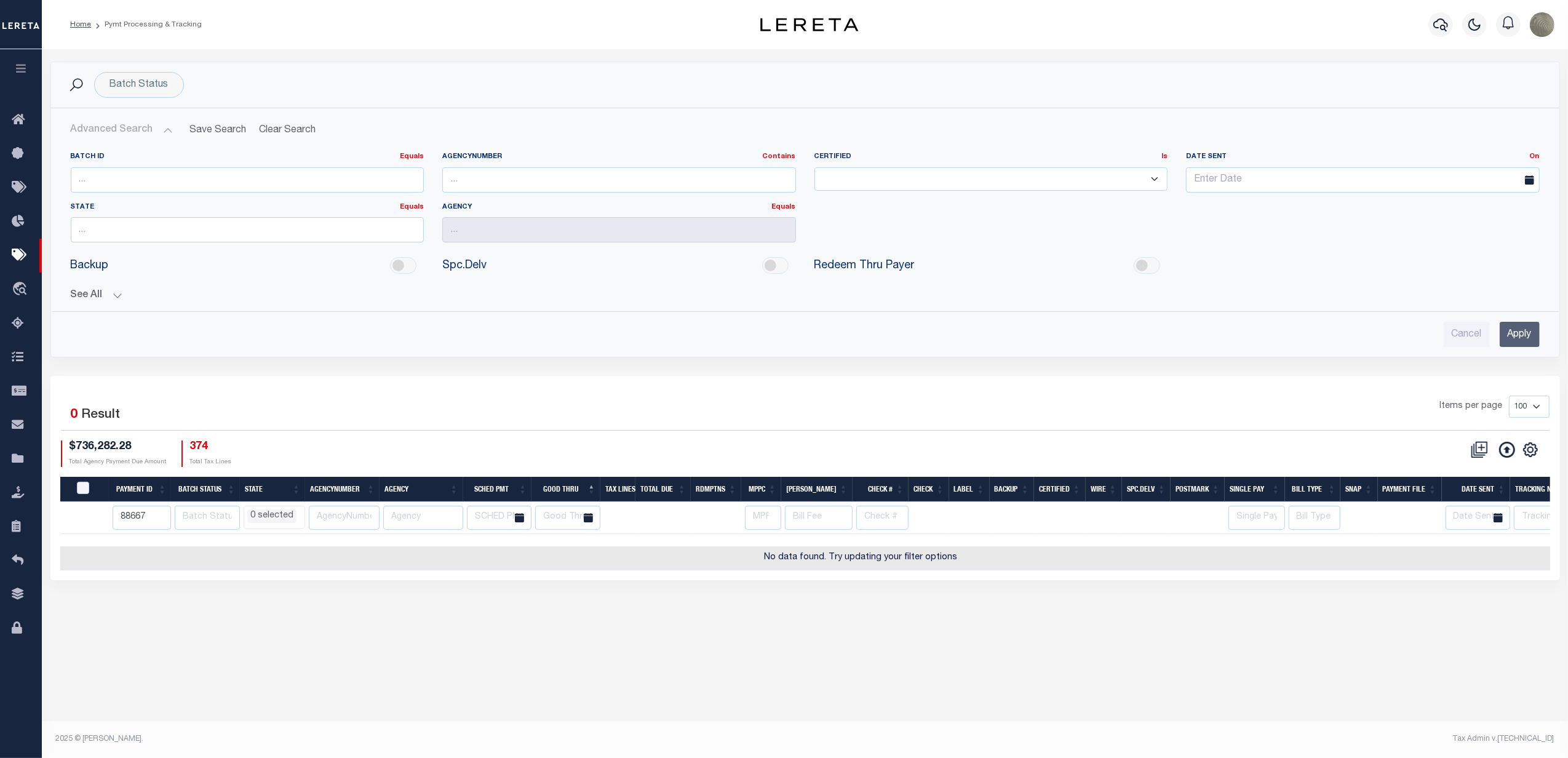
click at [1514, 333] on input "Apply" at bounding box center [1519, 335] width 40 height 25
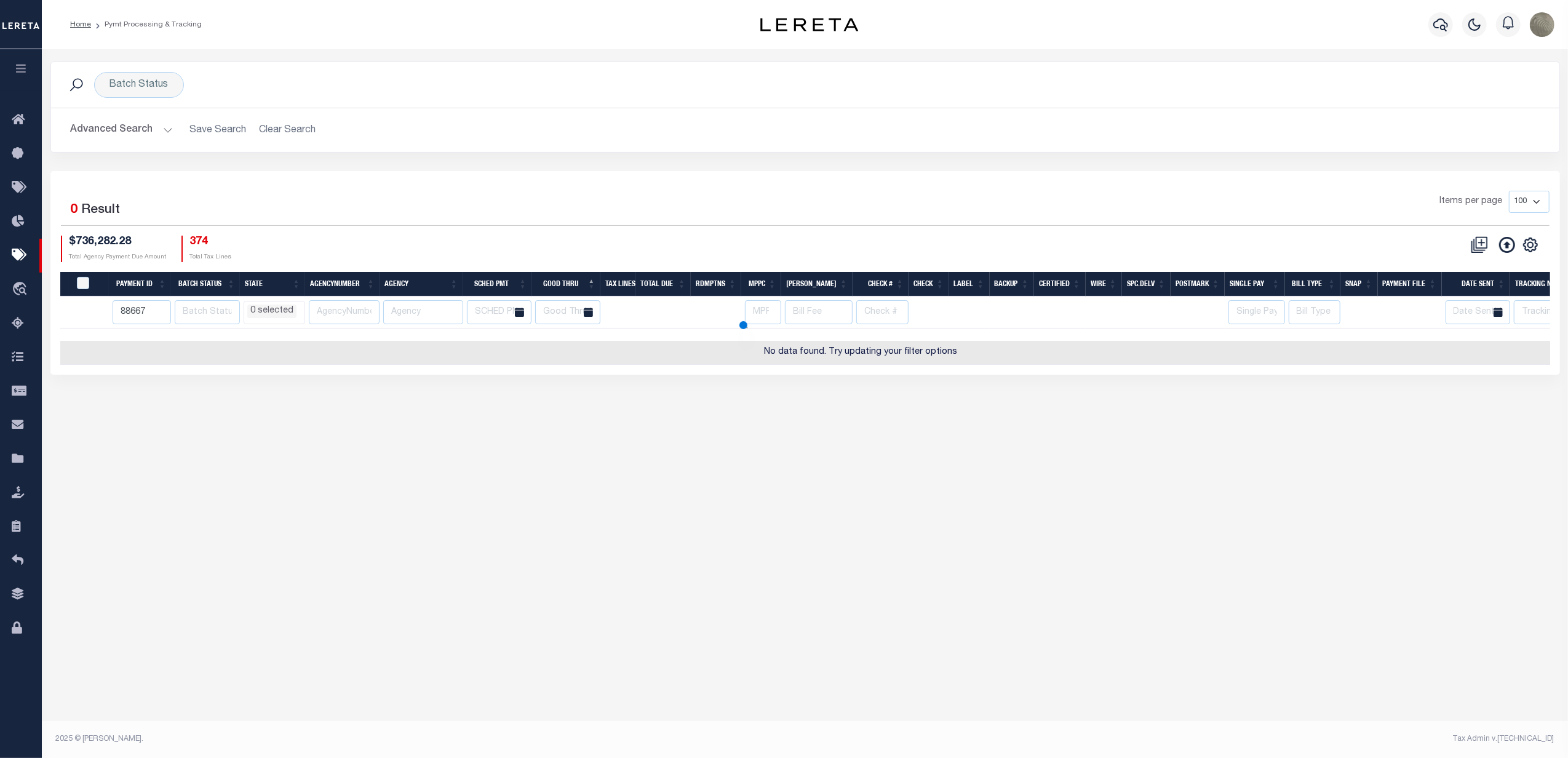
select select
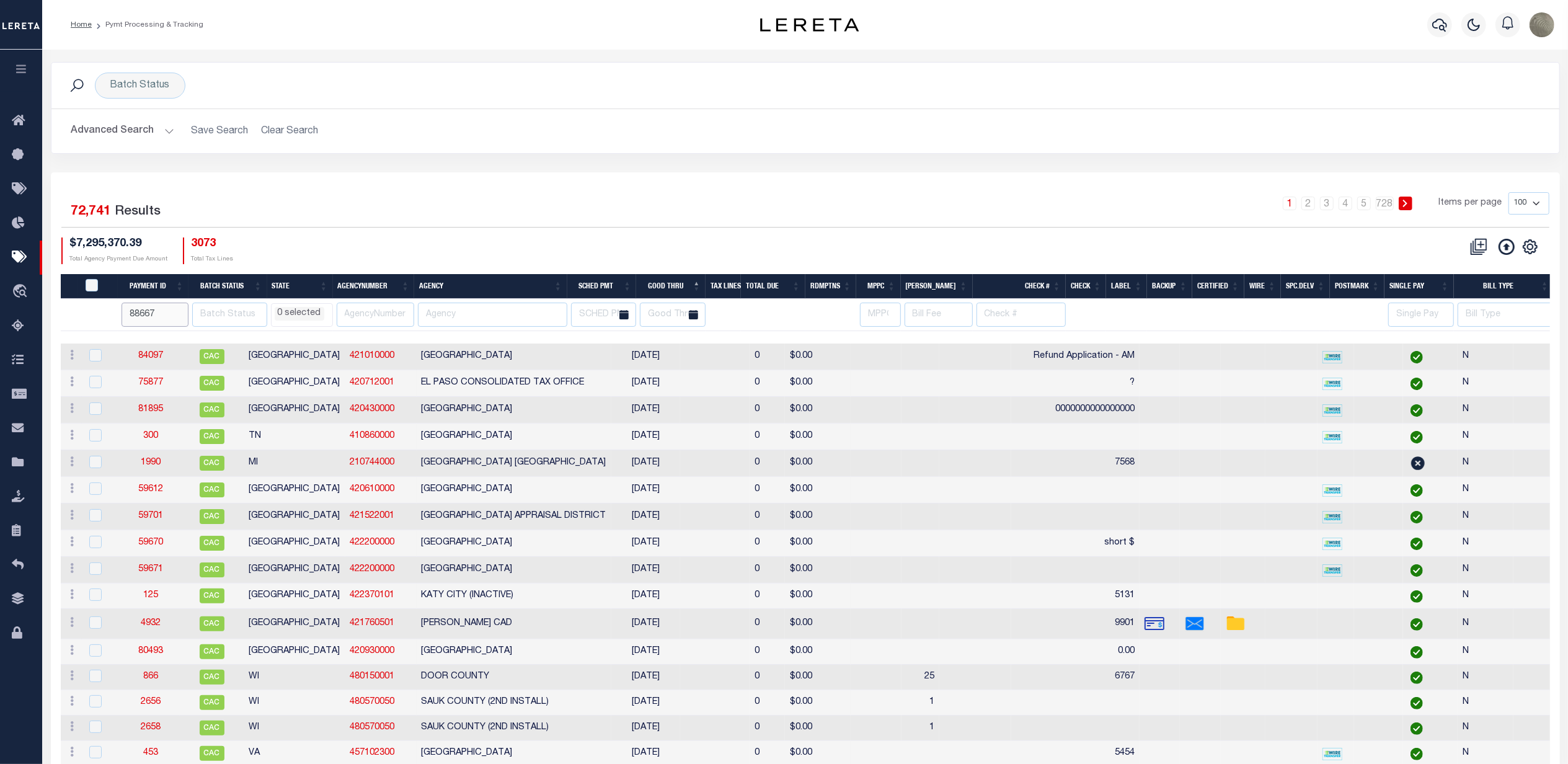
click at [157, 314] on input "88667" at bounding box center [155, 315] width 68 height 24
type input "88667"
select select
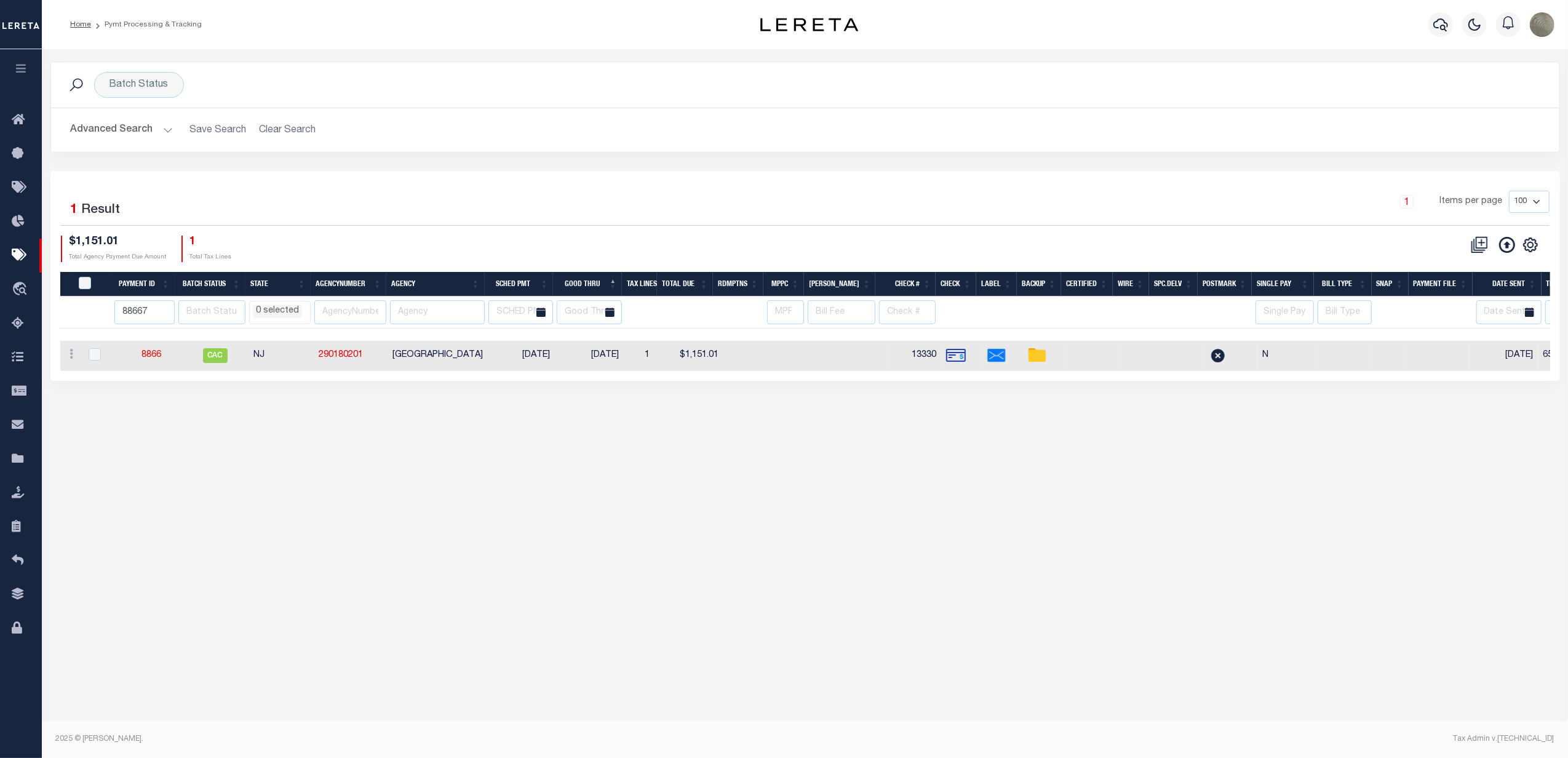
click at [203, 409] on div "Batch Status Search Advanced Search Save Search Clear Search Equals Equals Is I…" at bounding box center [805, 233] width 1526 height 369
click at [144, 315] on input "88667" at bounding box center [144, 312] width 60 height 24
click at [153, 316] on input "88667" at bounding box center [144, 312] width 60 height 24
type input "8866"
select select
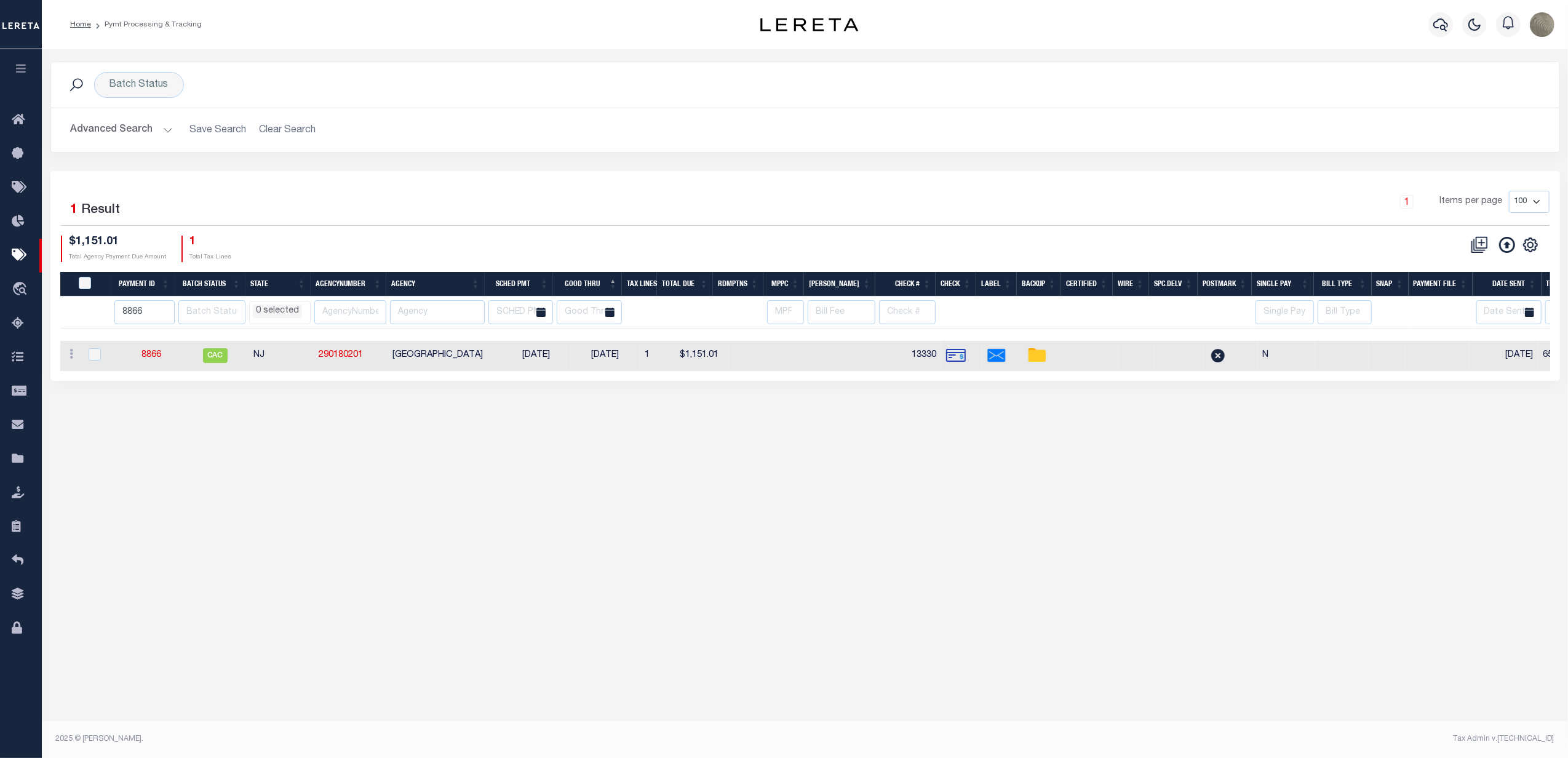
select select
type input "886"
select select
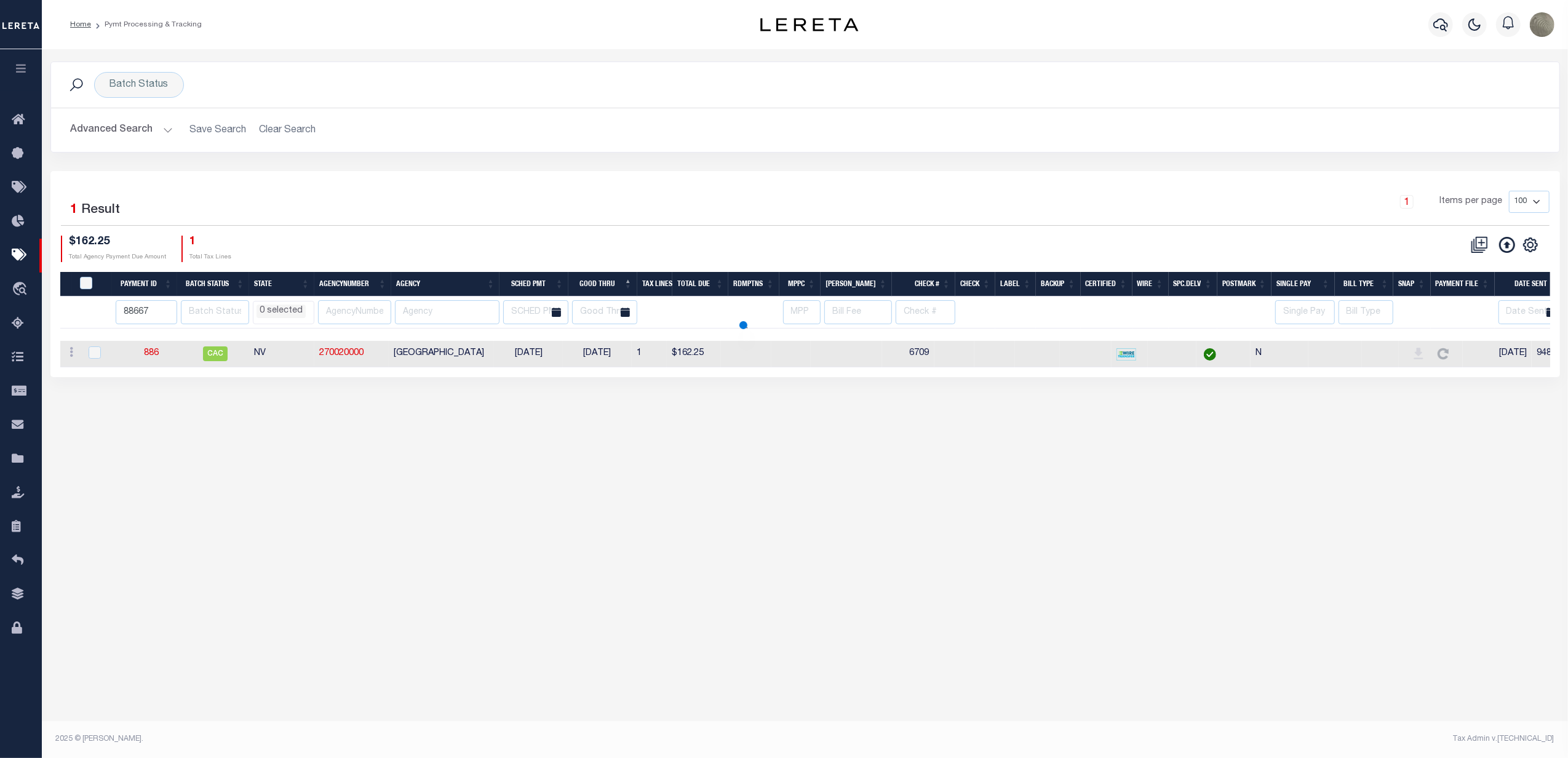
type input "88667"
select select
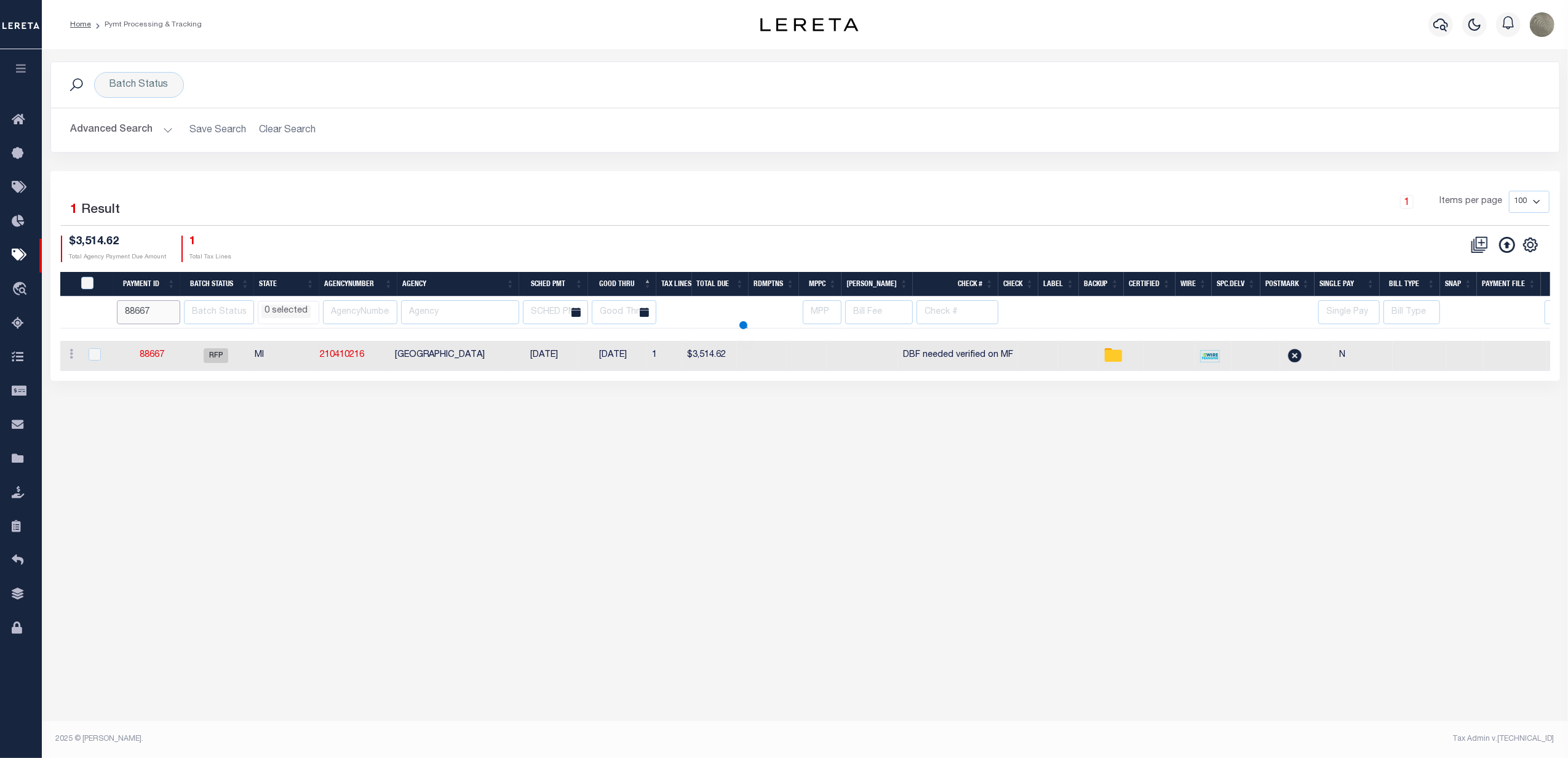
select select
click at [931, 160] on div "Batch Status Search Advanced Search Save Search Clear Search Equals Equals Is L…" at bounding box center [805, 116] width 1528 height 110
click at [129, 323] on input "88667" at bounding box center [148, 312] width 63 height 24
select select
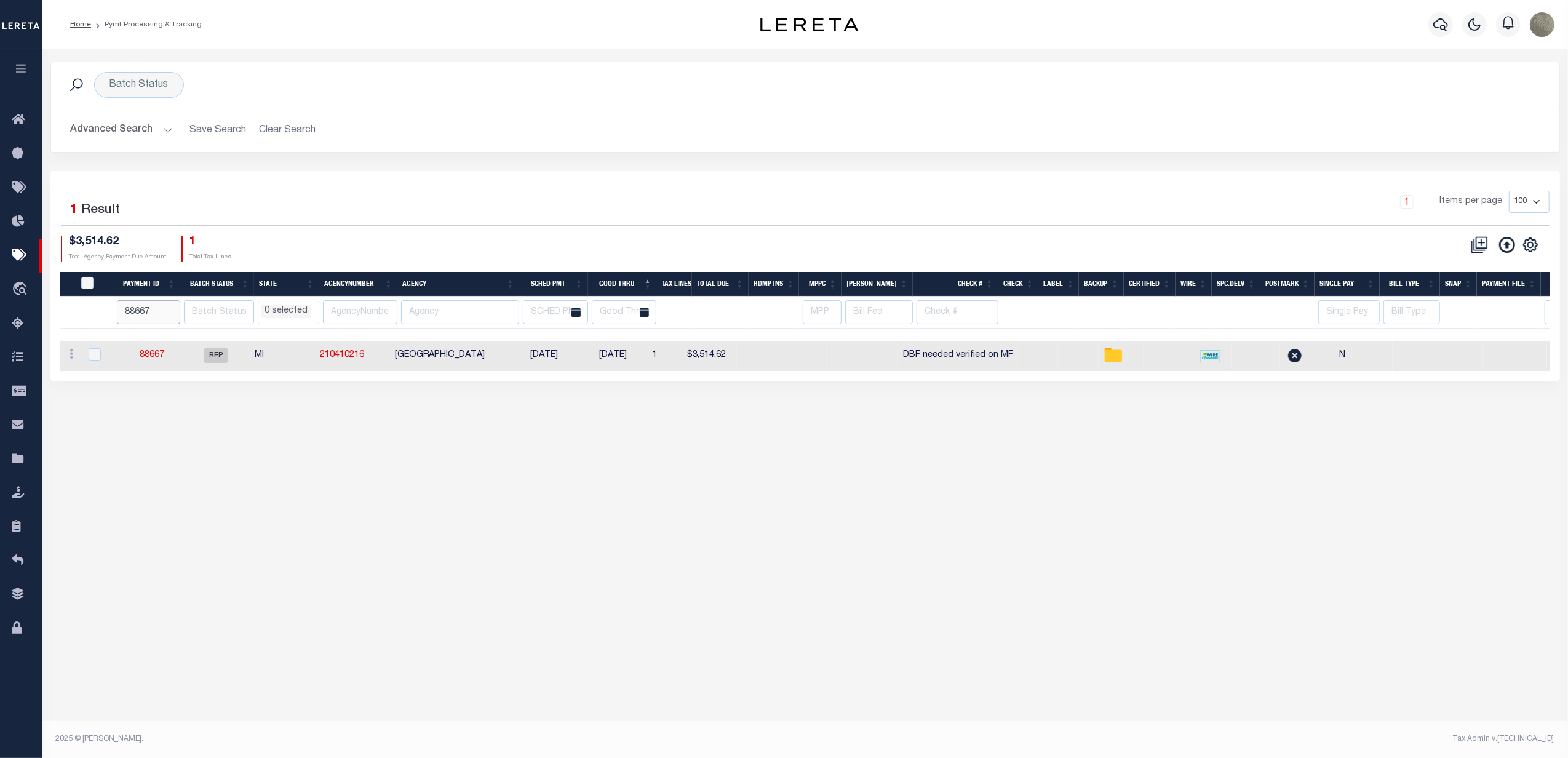
select select
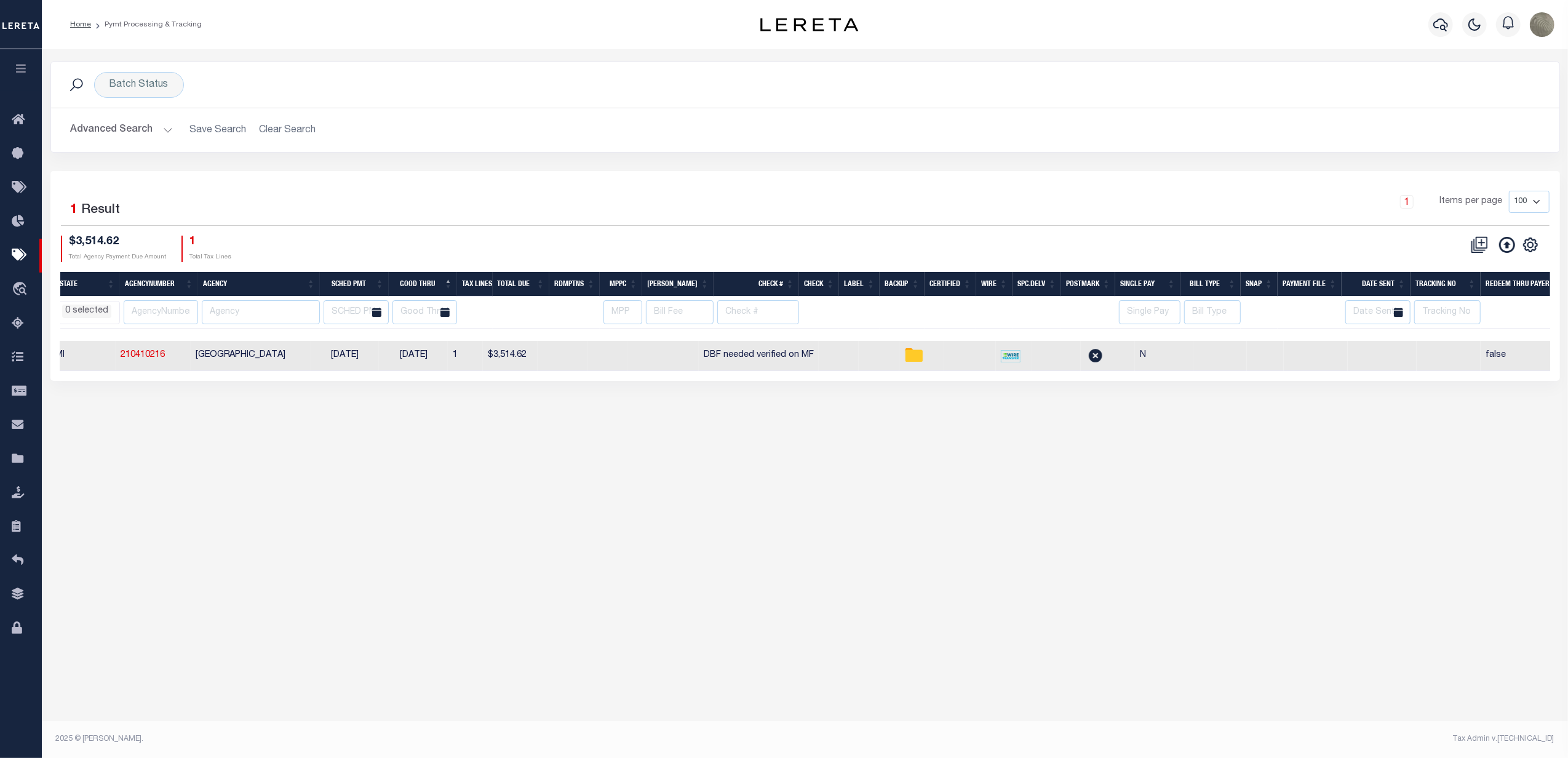
scroll to position [0, 215]
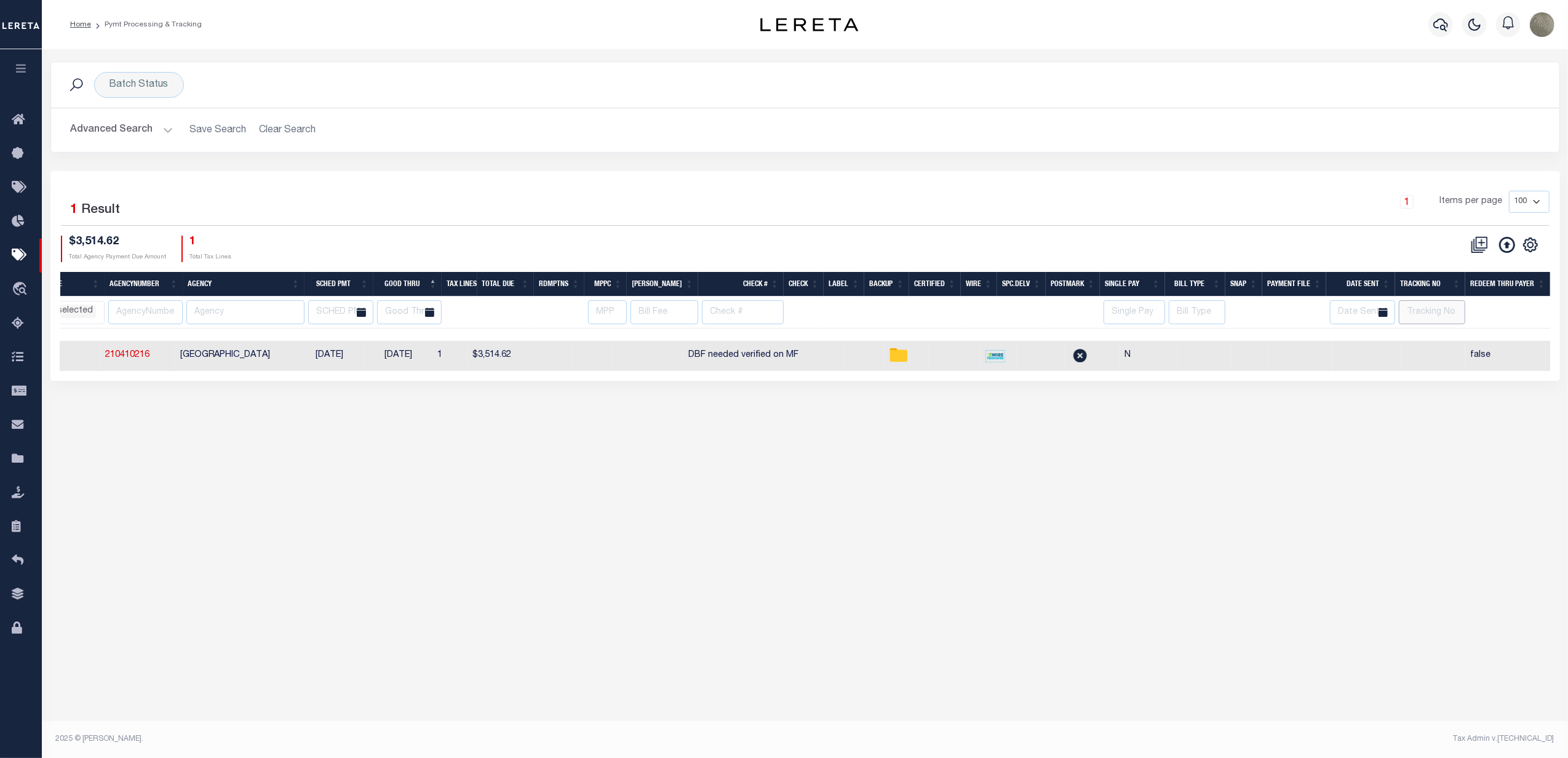
click at [1441, 313] on input "text" at bounding box center [1432, 312] width 67 height 24
type input "ANDRES"
select select
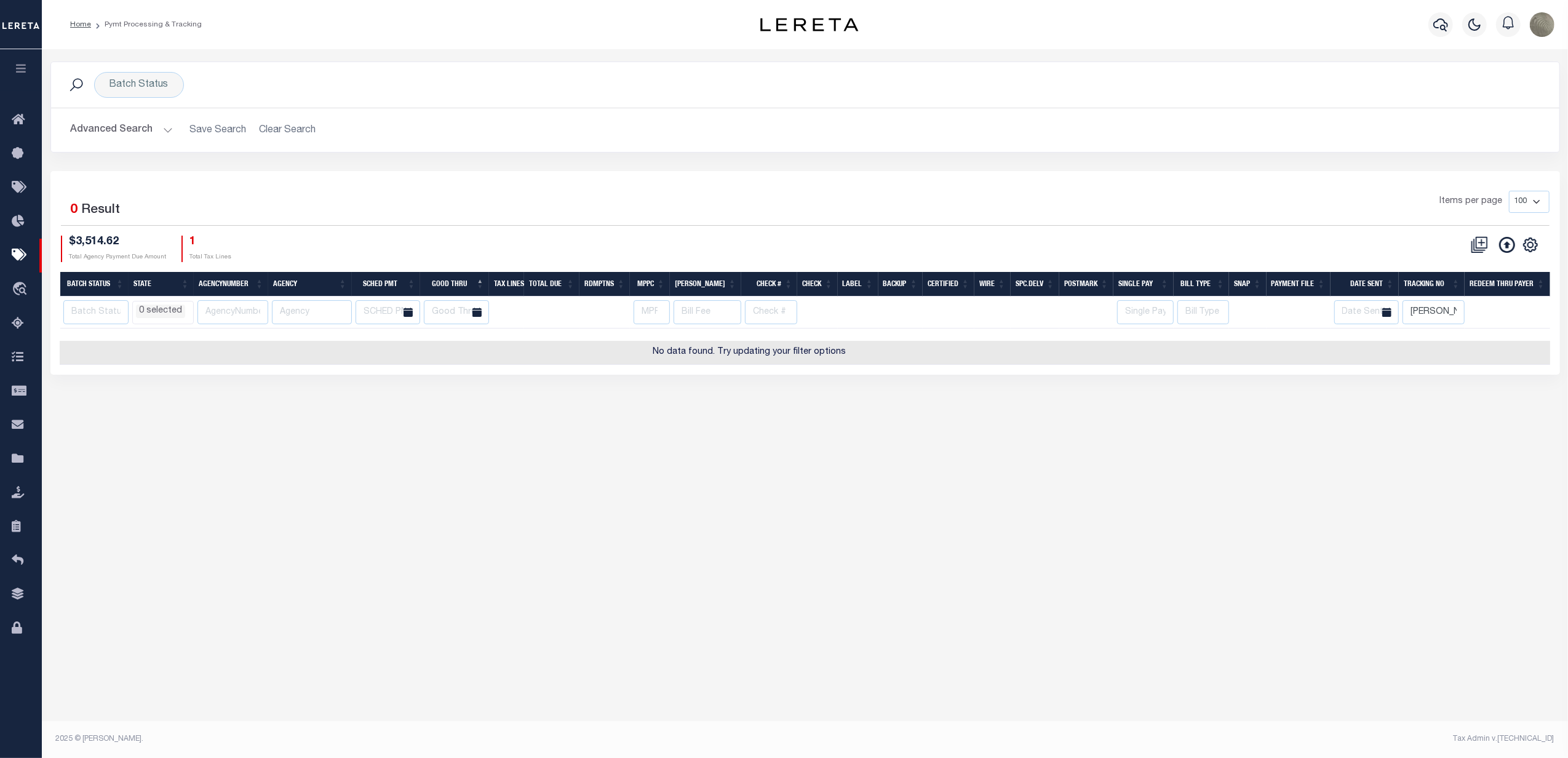
scroll to position [0, 111]
drag, startPoint x: 1201, startPoint y: 335, endPoint x: 338, endPoint y: 335, distance: 863.0
click at [267, 335] on div at bounding box center [750, 335] width 1601 height 12
click at [686, 241] on div "$3,514.62 Total Agency Payment Due Amount 1 Total Tax Lines" at bounding box center [433, 249] width 744 height 27
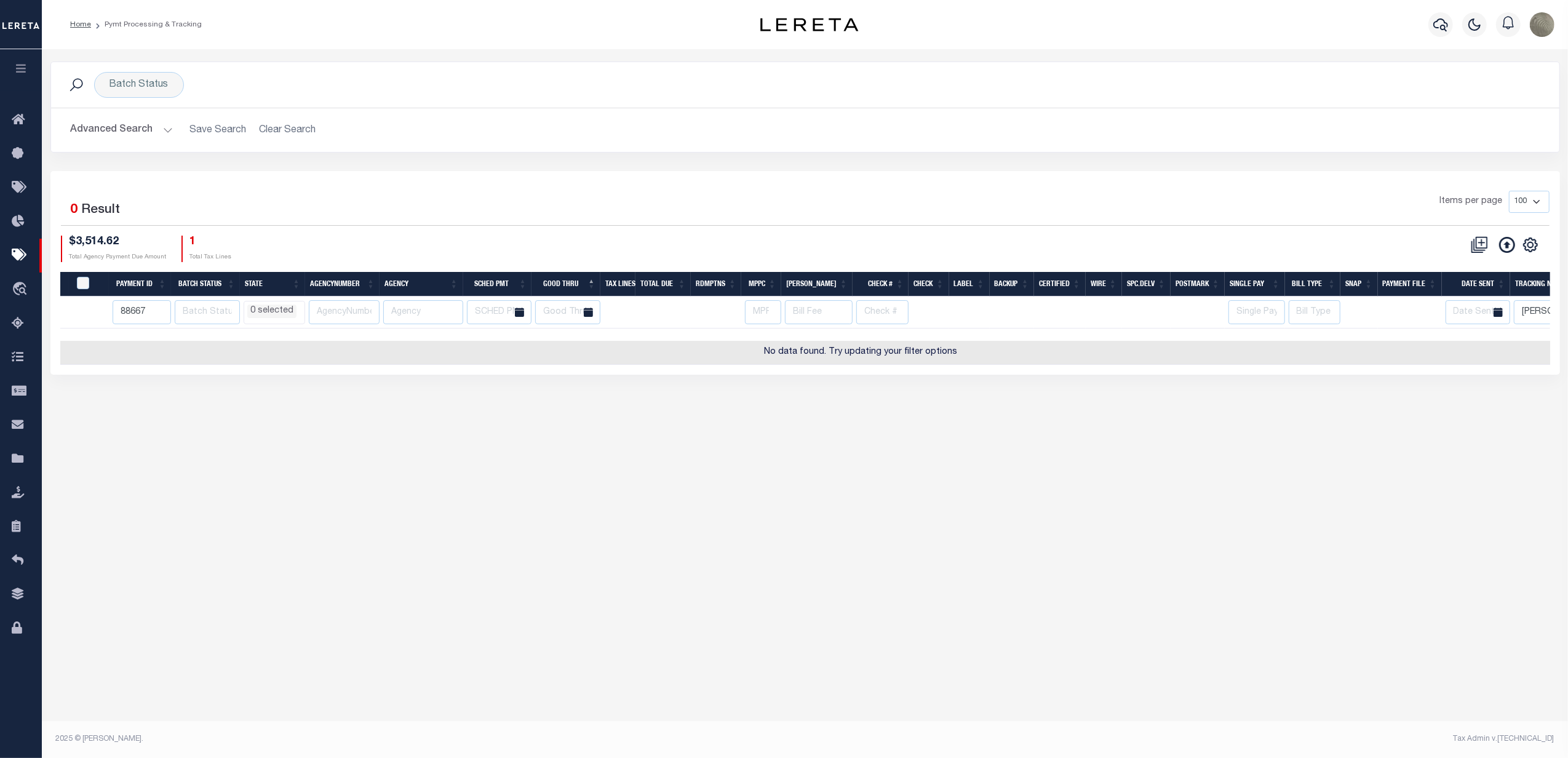
scroll to position [0, 0]
click at [149, 305] on input "88667" at bounding box center [141, 312] width 58 height 24
click at [148, 305] on input "88667" at bounding box center [141, 312] width 58 height 24
click at [153, 308] on input "88667" at bounding box center [141, 312] width 58 height 24
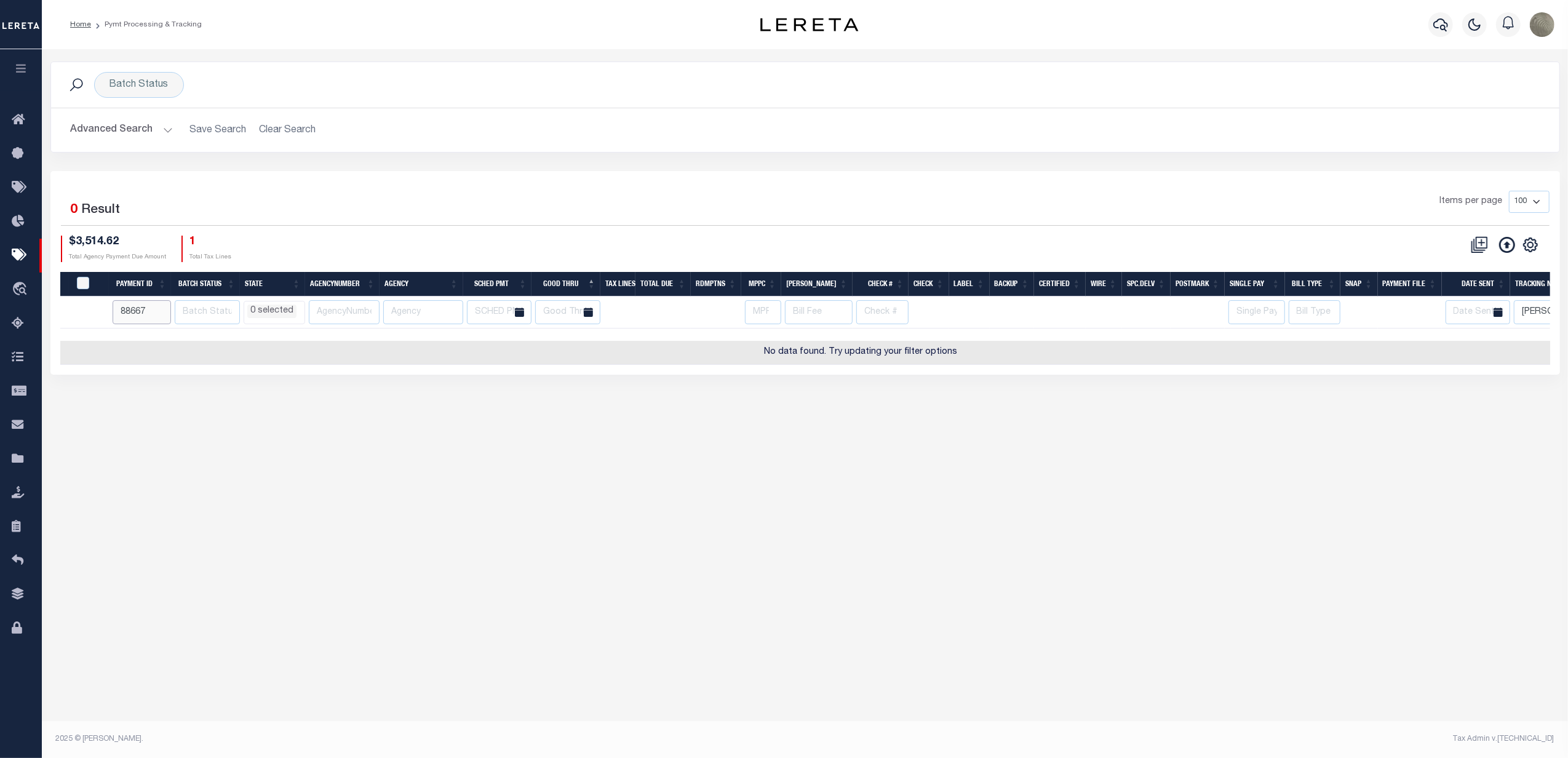
click at [148, 311] on input "88667" at bounding box center [141, 312] width 58 height 24
click at [148, 312] on input "88667" at bounding box center [141, 312] width 58 height 24
click at [141, 313] on input "88667" at bounding box center [141, 312] width 58 height 24
click at [138, 313] on input "88667" at bounding box center [141, 312] width 58 height 24
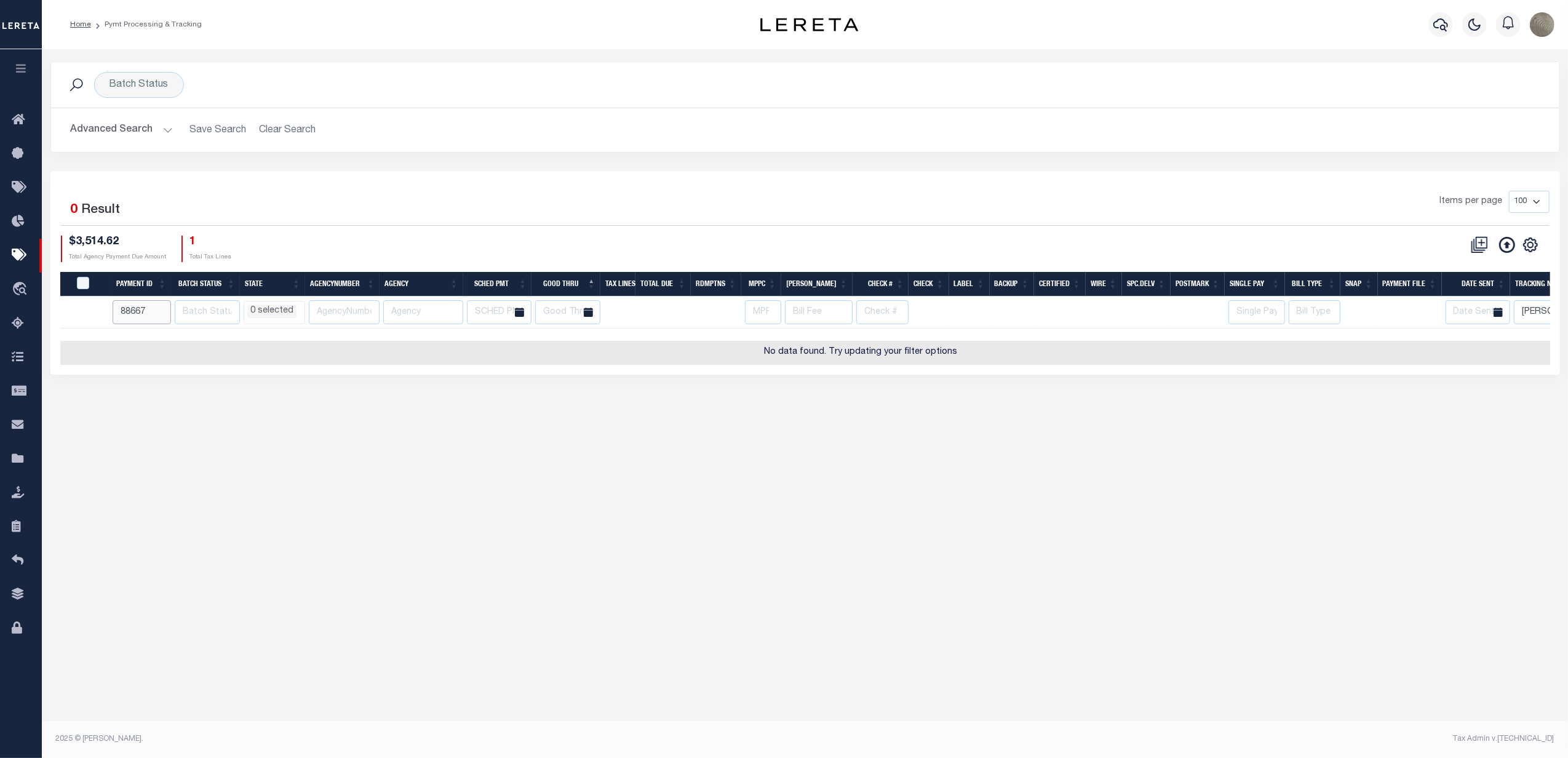
click at [138, 313] on input "88667" at bounding box center [141, 312] width 58 height 24
click at [515, 220] on div "Items per page 100 200 500 1000" at bounding box center [993, 206] width 1112 height 32
select select
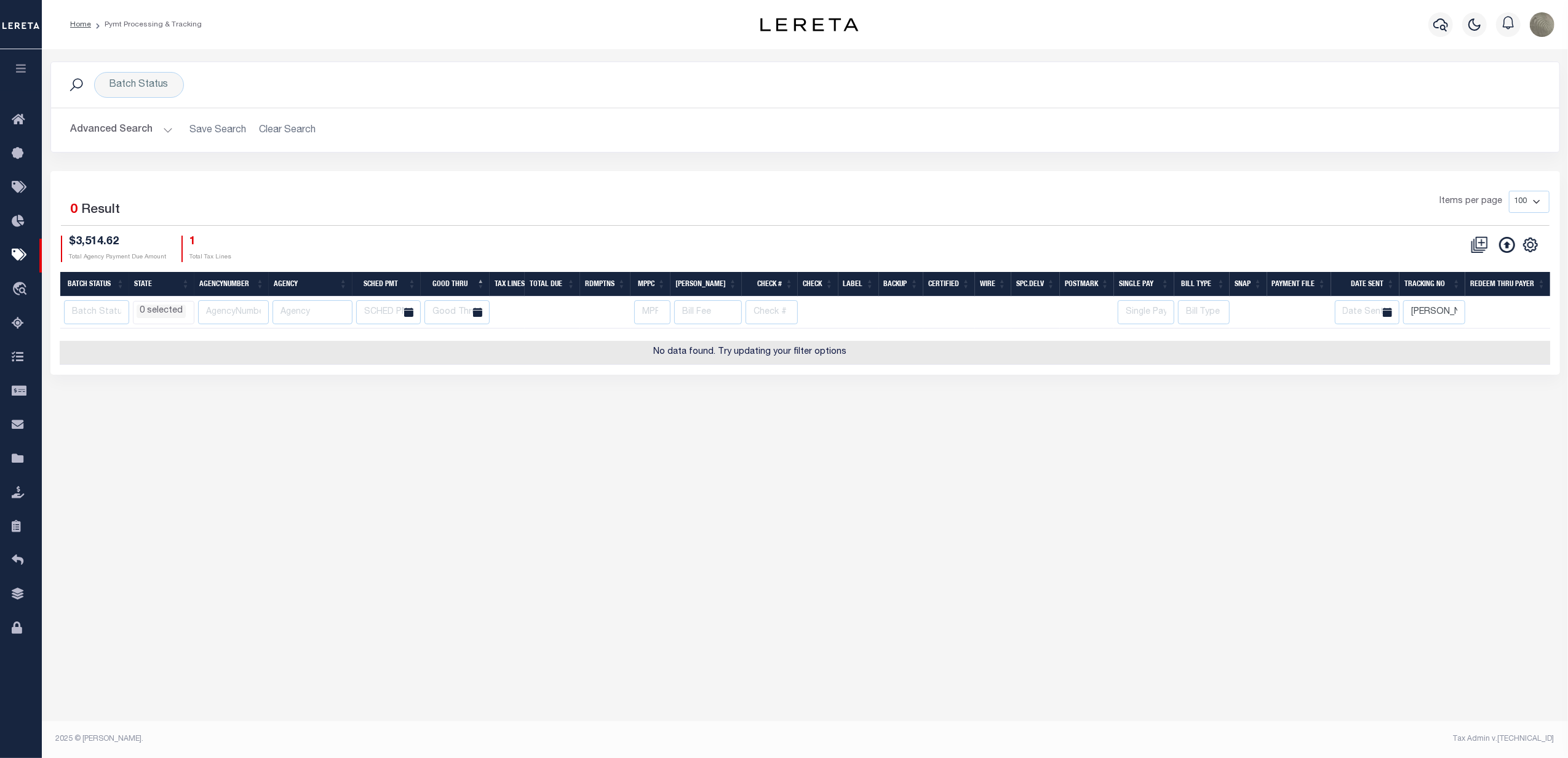
click at [1526, 252] on icon "" at bounding box center [1530, 245] width 16 height 16
click at [1232, 244] on div "CSV Export Selected Print Hide Filter Show Search Columns 0: 1: PayeePmtBatchSt…" at bounding box center [1177, 249] width 744 height 27
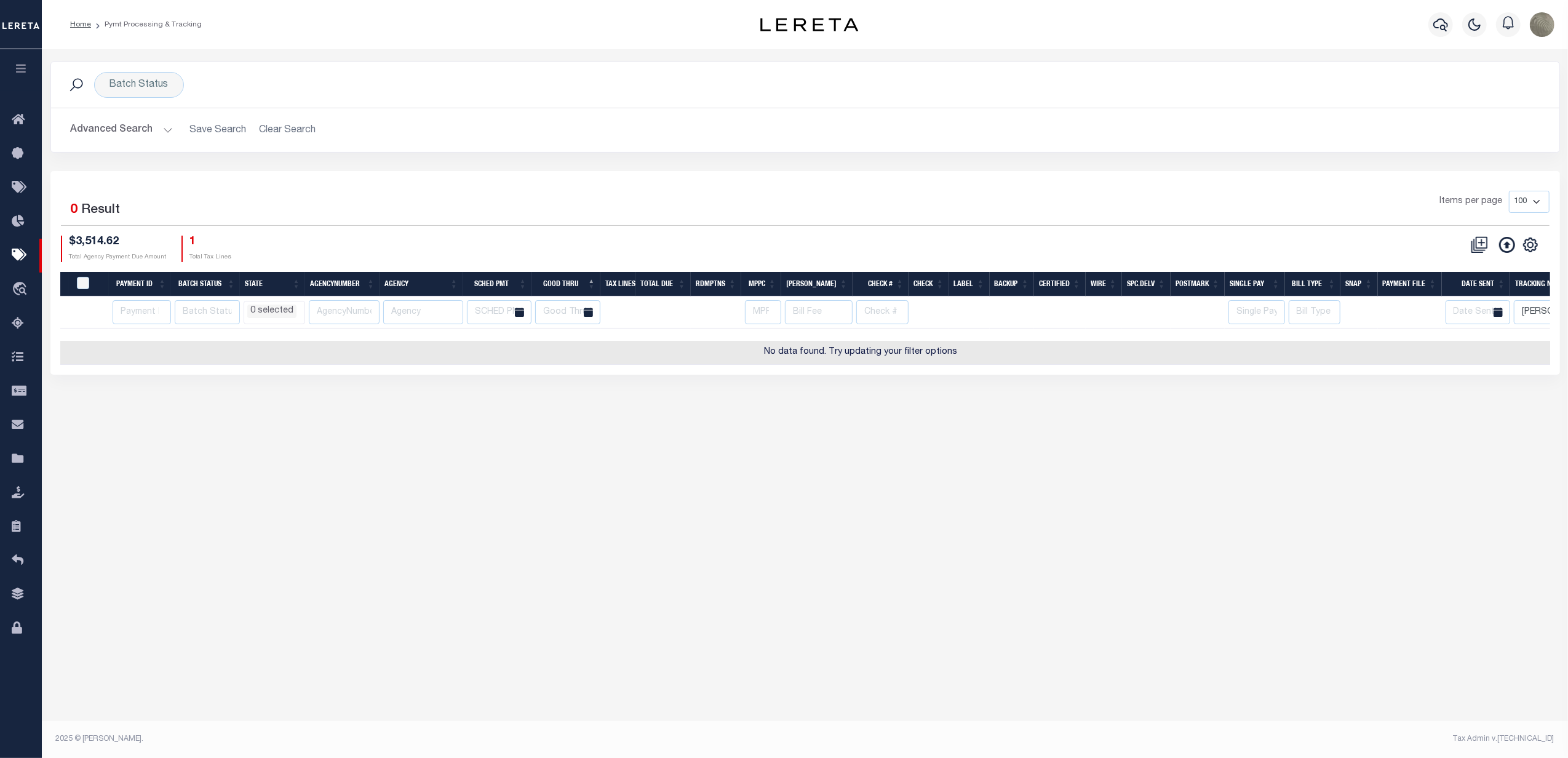
scroll to position [0, 0]
click at [144, 133] on button "Advanced Search" at bounding box center [121, 130] width 102 height 24
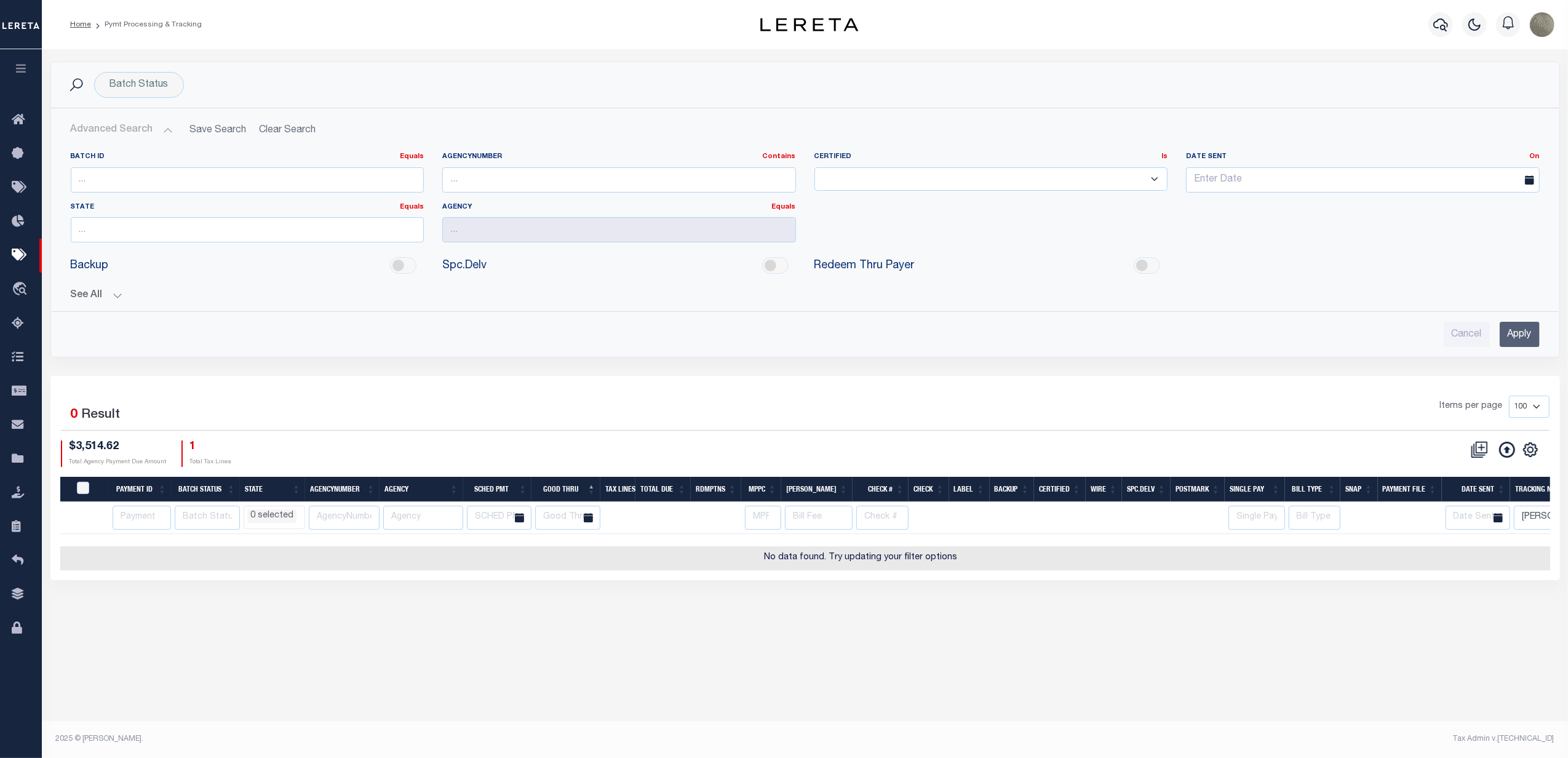
click at [1501, 328] on input "Apply" at bounding box center [1519, 335] width 40 height 25
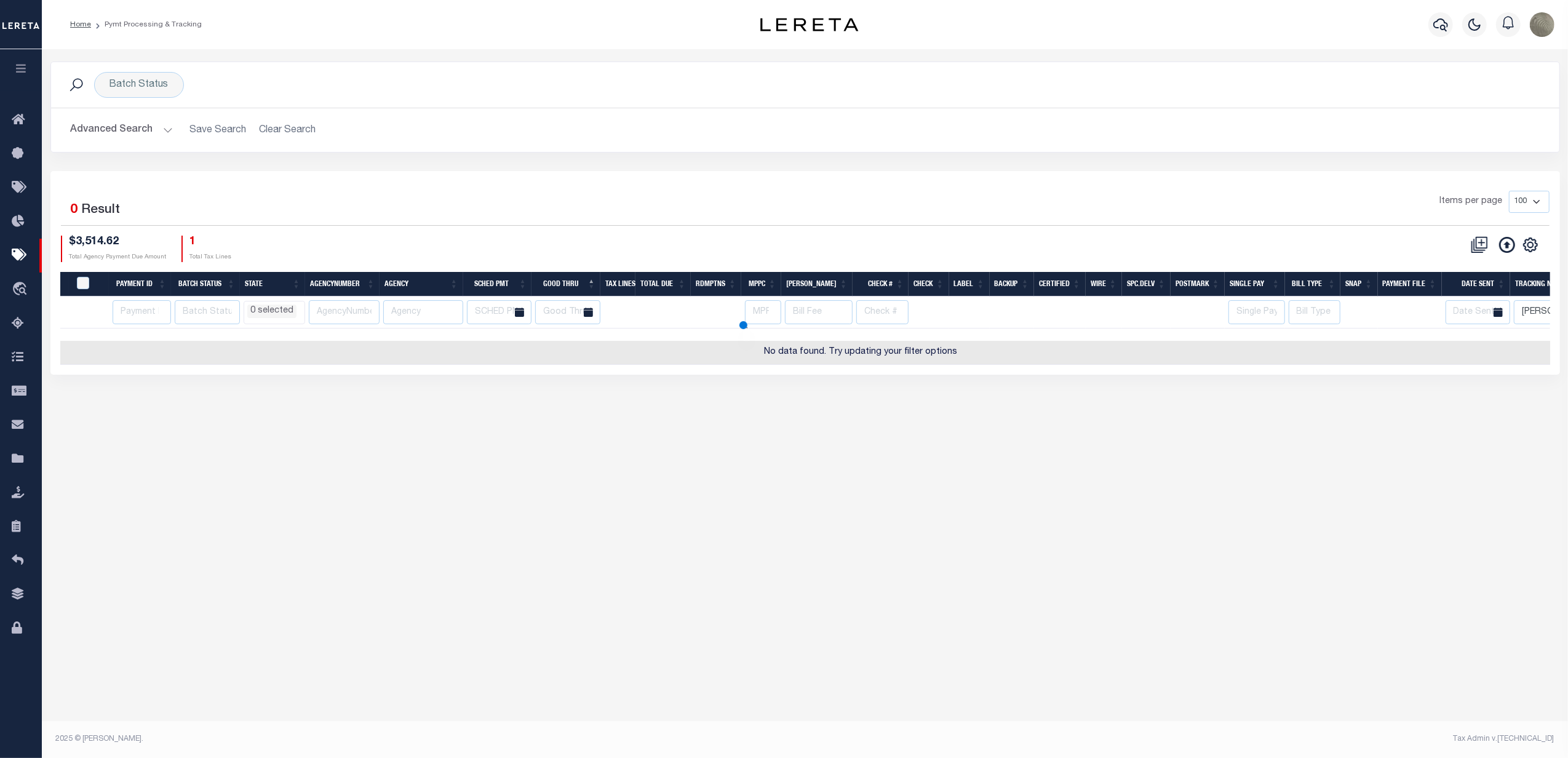
click at [133, 136] on button "Advanced Search" at bounding box center [121, 130] width 102 height 24
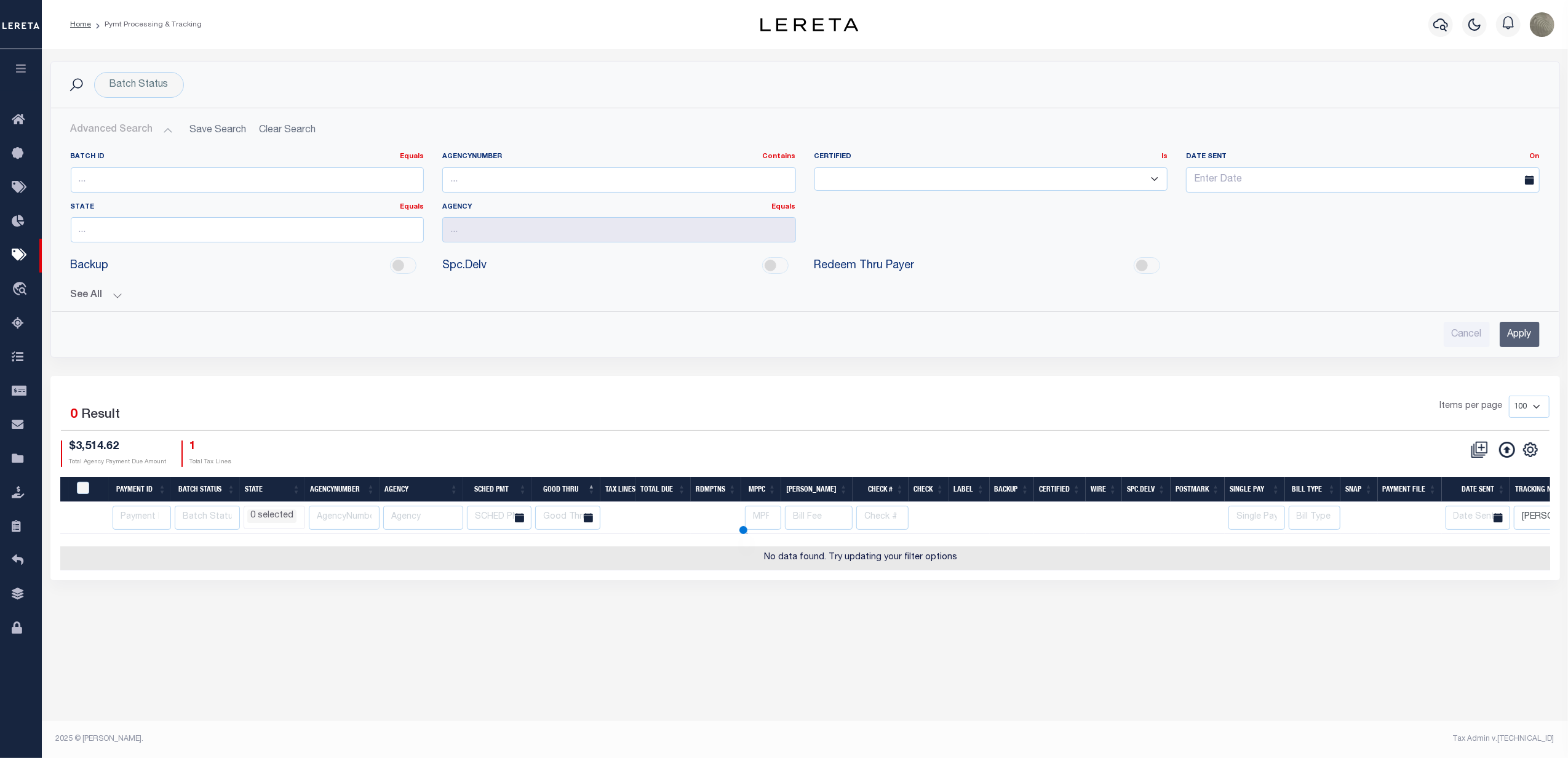
click at [100, 301] on button "See All" at bounding box center [805, 296] width 1469 height 12
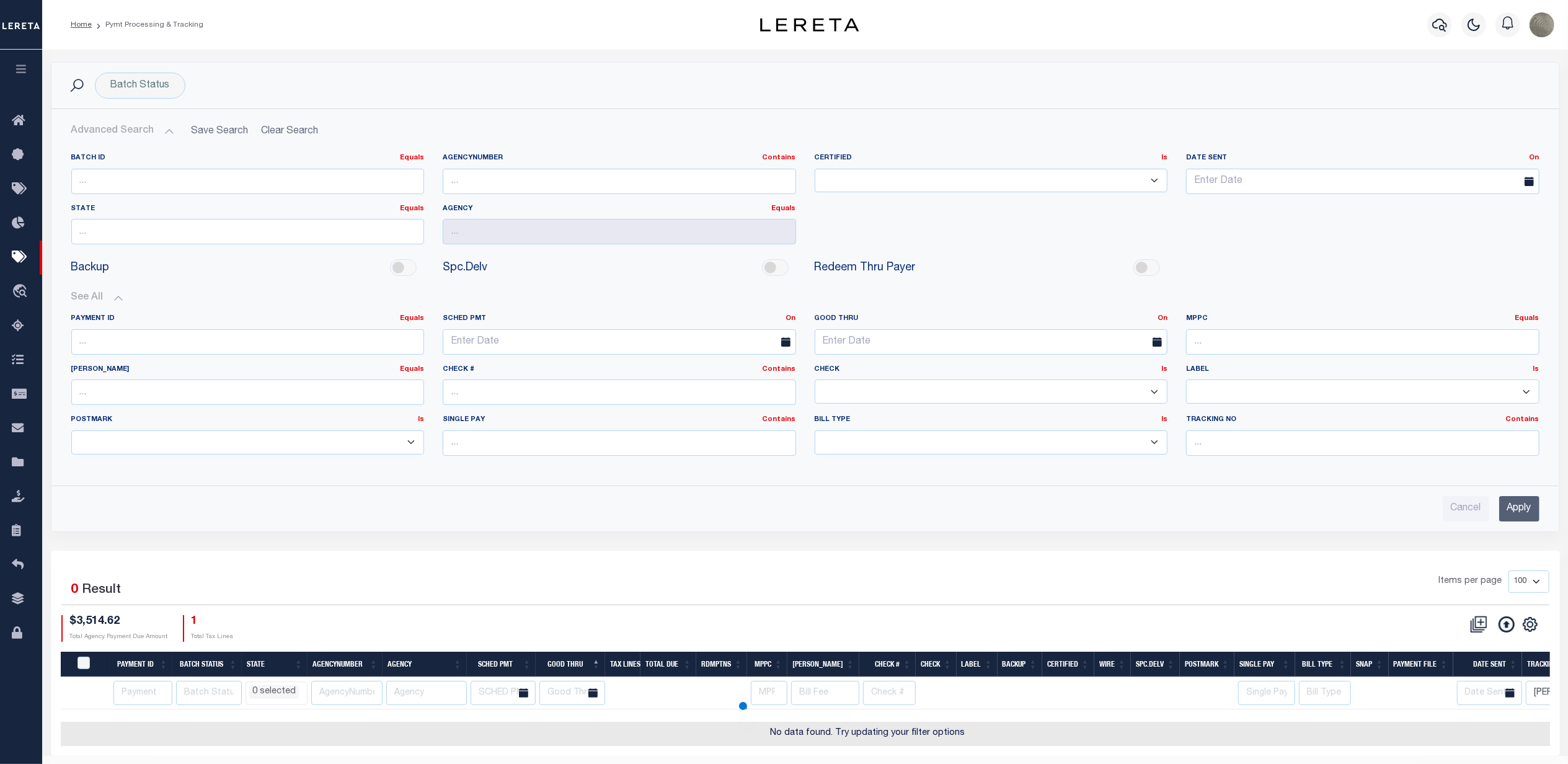
click at [1507, 518] on input "Apply" at bounding box center [1519, 509] width 40 height 26
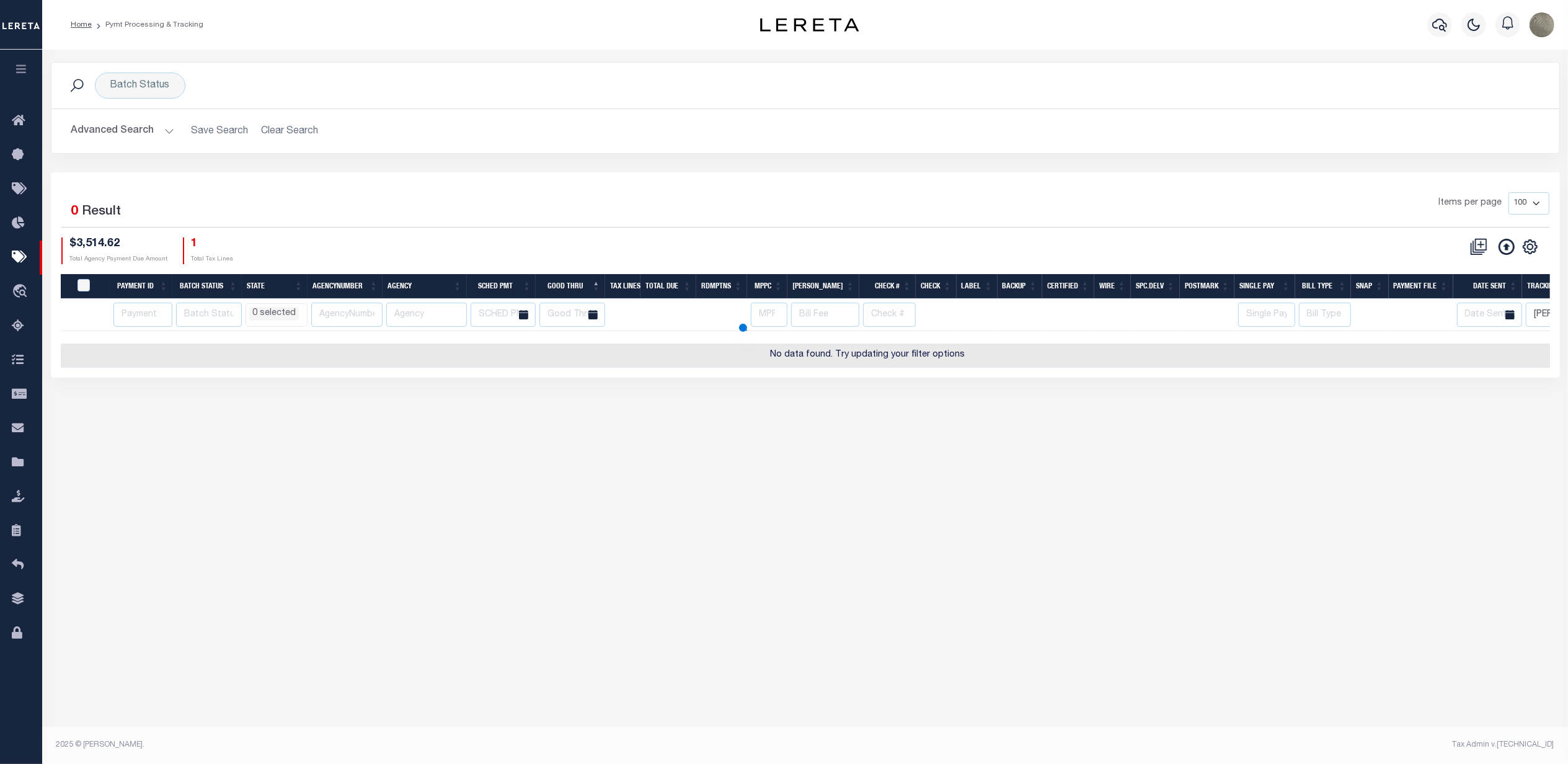
select select
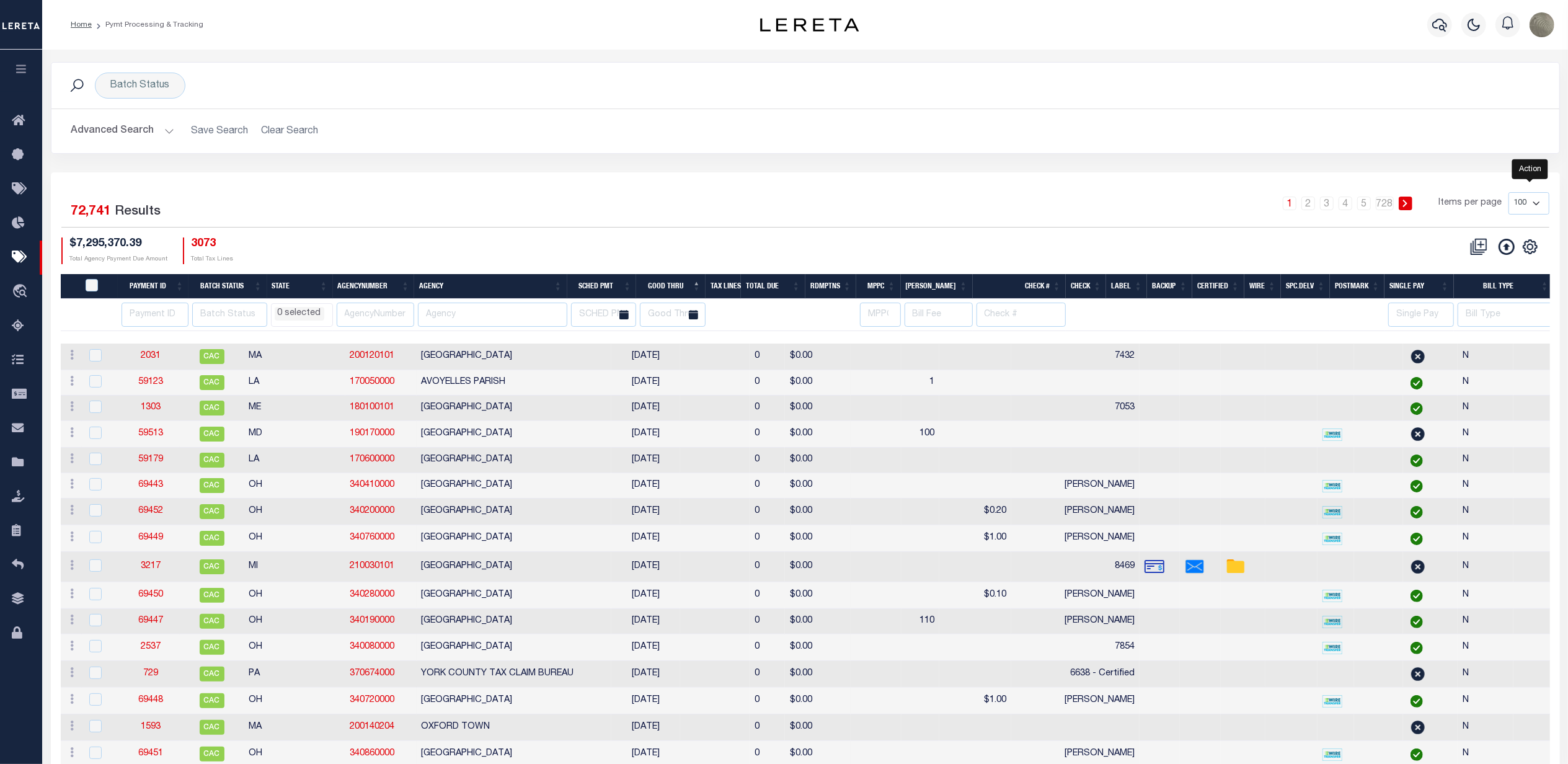
click at [1529, 239] on div "CSV Export Selected Print Hide Filter Show Search Columns 0: 1: PayeePmtBatchSt…" at bounding box center [1502, 247] width 76 height 18
click at [1203, 231] on div "1 Selected 72,741 Results 1 2 3 4 5 … 728 Items per page 100 200 500 1000 $7,29…" at bounding box center [805, 228] width 1508 height 71
click at [124, 83] on div "Batch Status" at bounding box center [140, 86] width 91 height 26
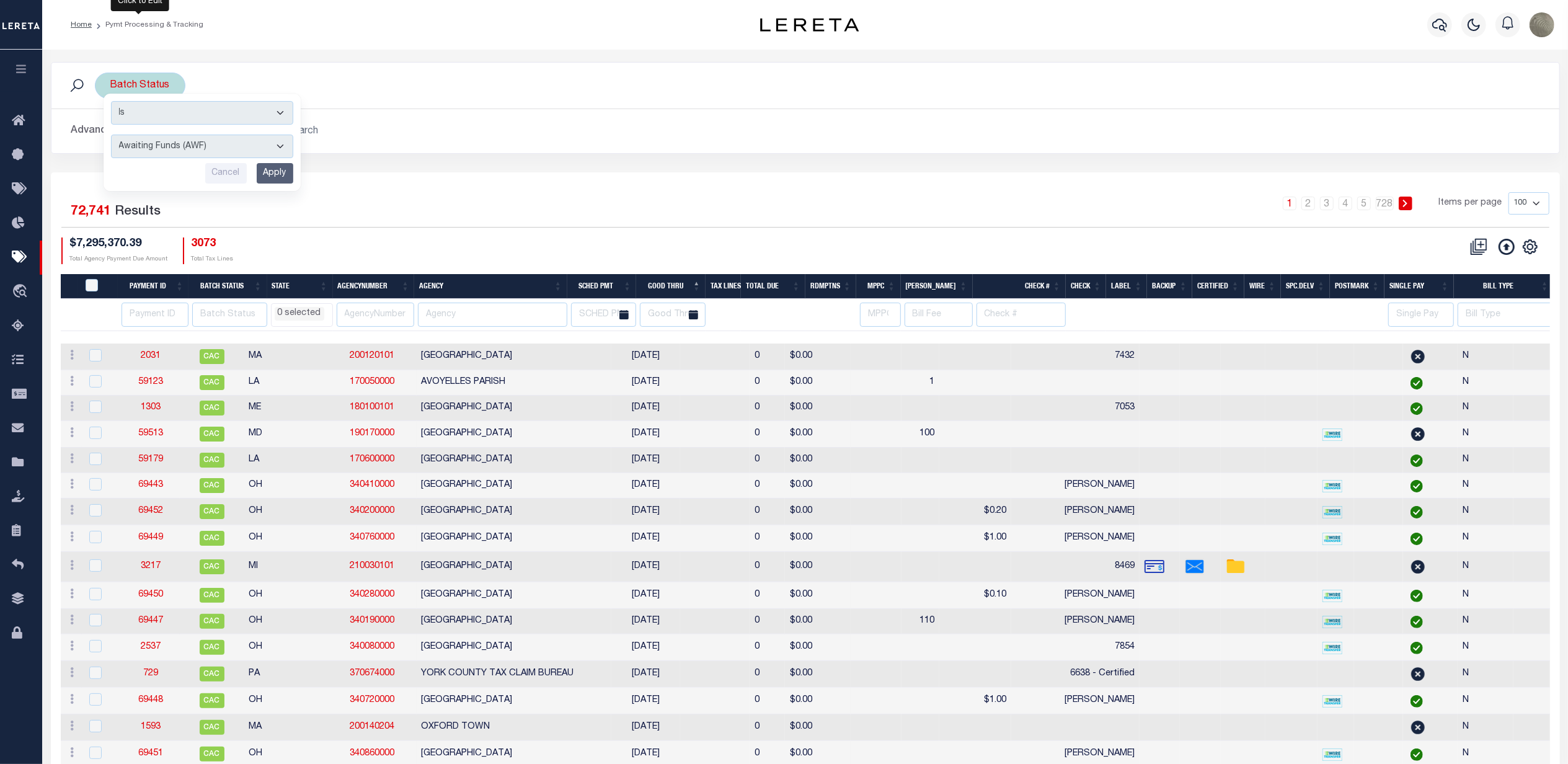
click at [135, 142] on select "Awaiting Funds (AWF) Cleared and Complete (CAC) New Check Needed (NCN) Payment …" at bounding box center [202, 146] width 182 height 24
select select "SFP"
click at [111, 135] on select "Awaiting Funds (AWF) Cleared and Complete (CAC) New Check Needed (NCN) Payment …" at bounding box center [202, 146] width 182 height 24
click at [271, 166] on input "Apply" at bounding box center [275, 173] width 37 height 20
select select
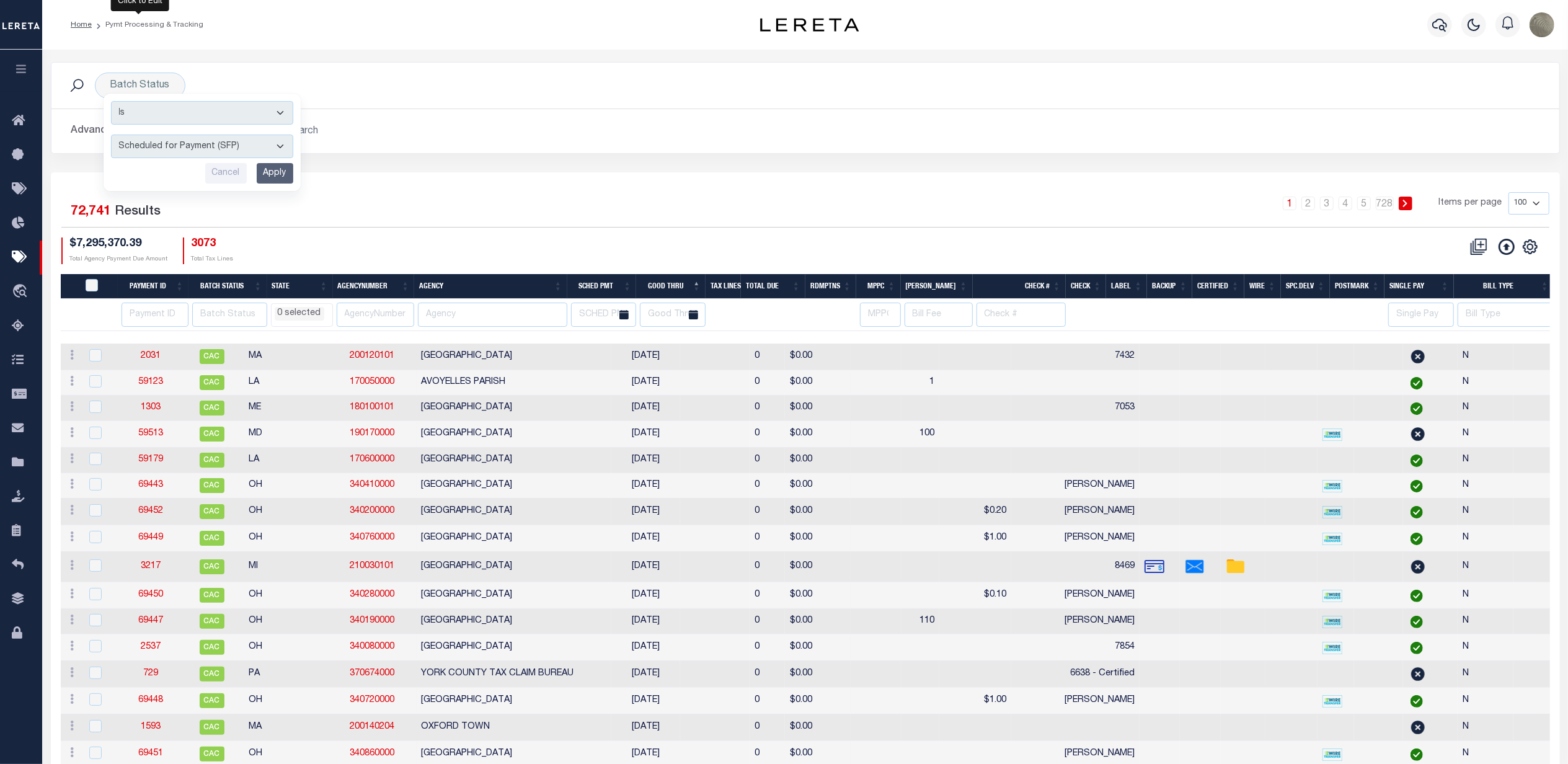
select select
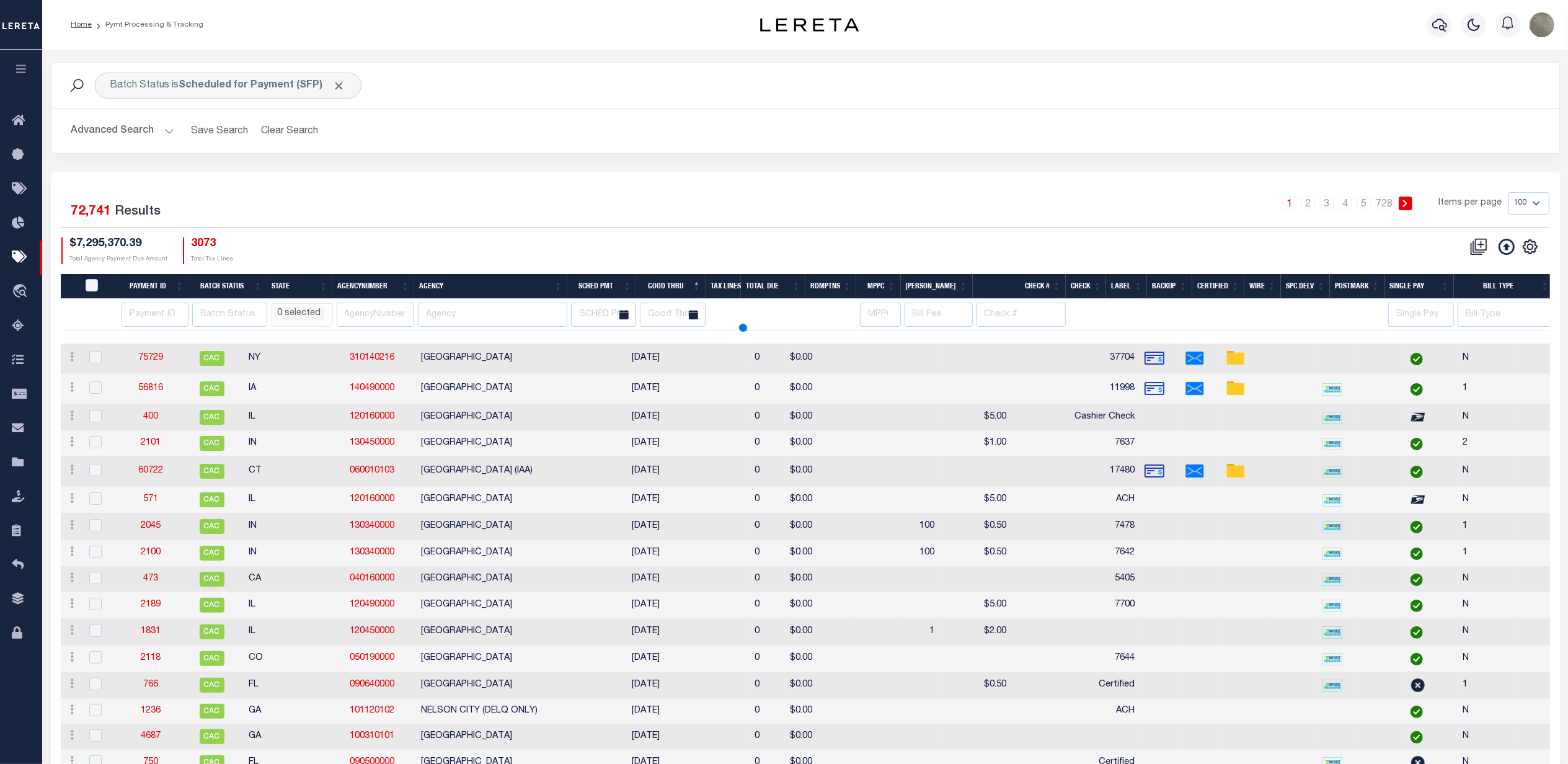
select select
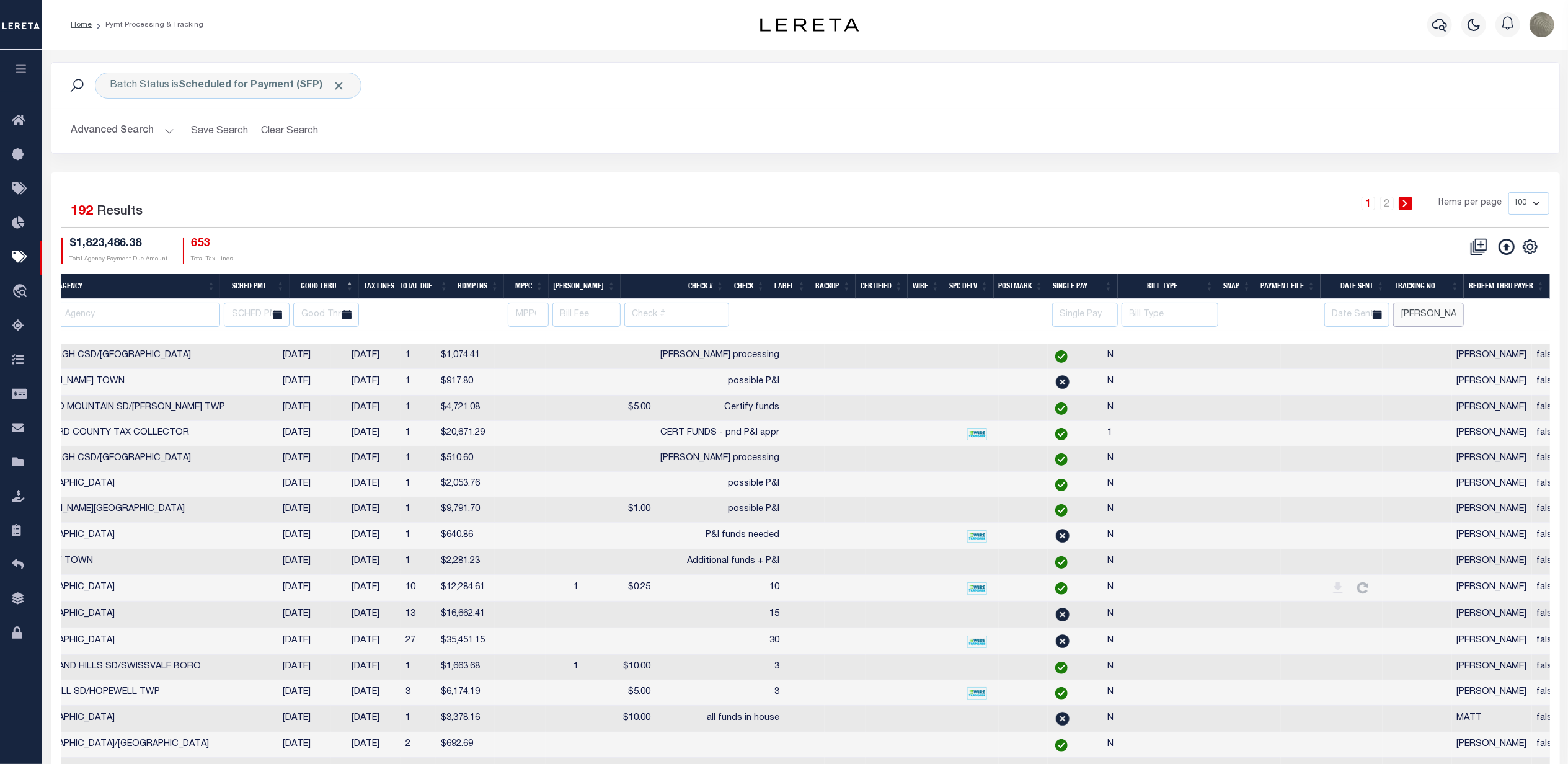
click at [1454, 317] on input "[PERSON_NAME]" at bounding box center [1428, 315] width 70 height 24
click at [1293, 249] on div "CSV Export Selected Print Hide Filter Show Search Columns 0: 1: PayeePmtBatchSt…" at bounding box center [1178, 251] width 744 height 27
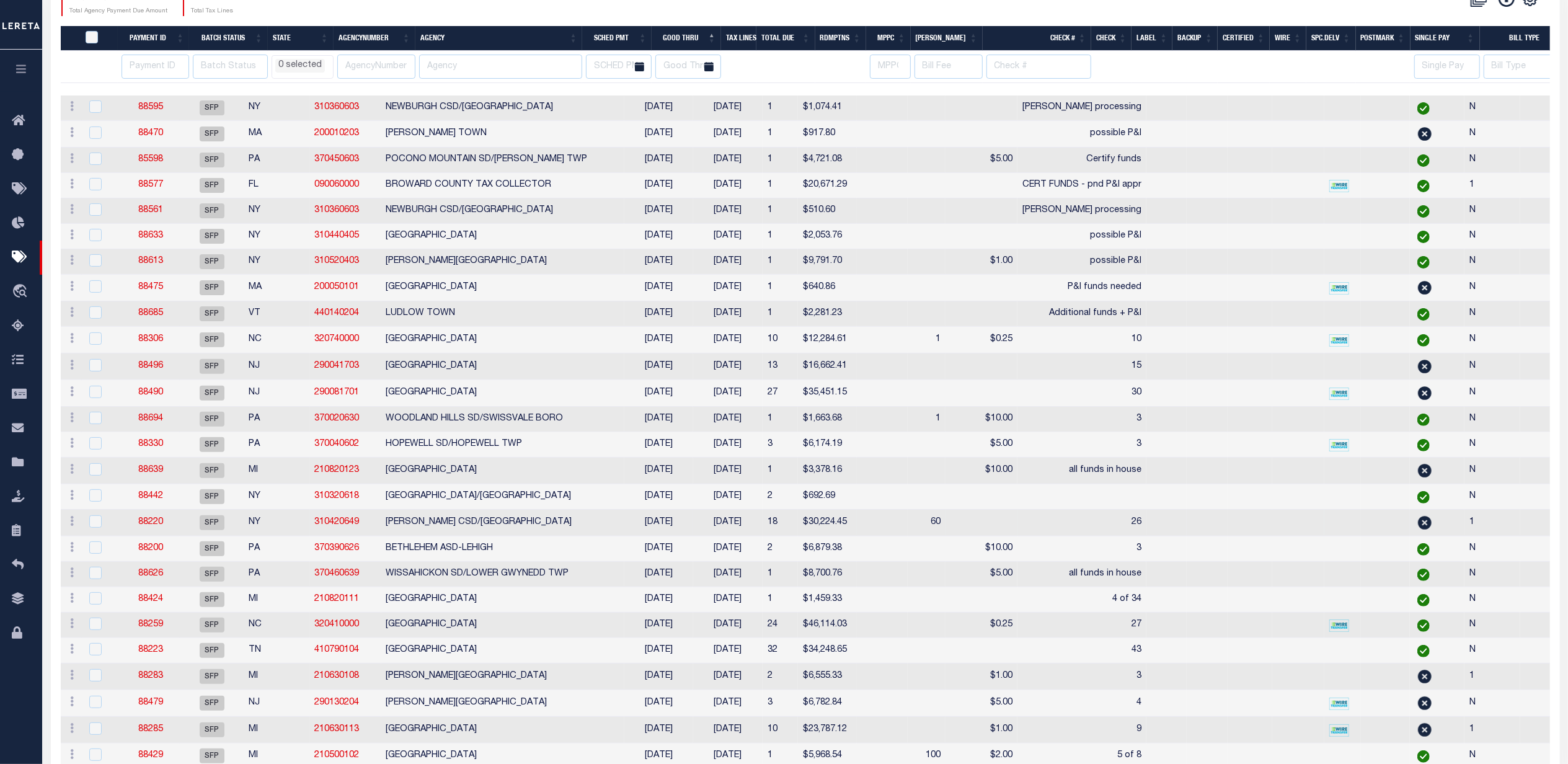
select select
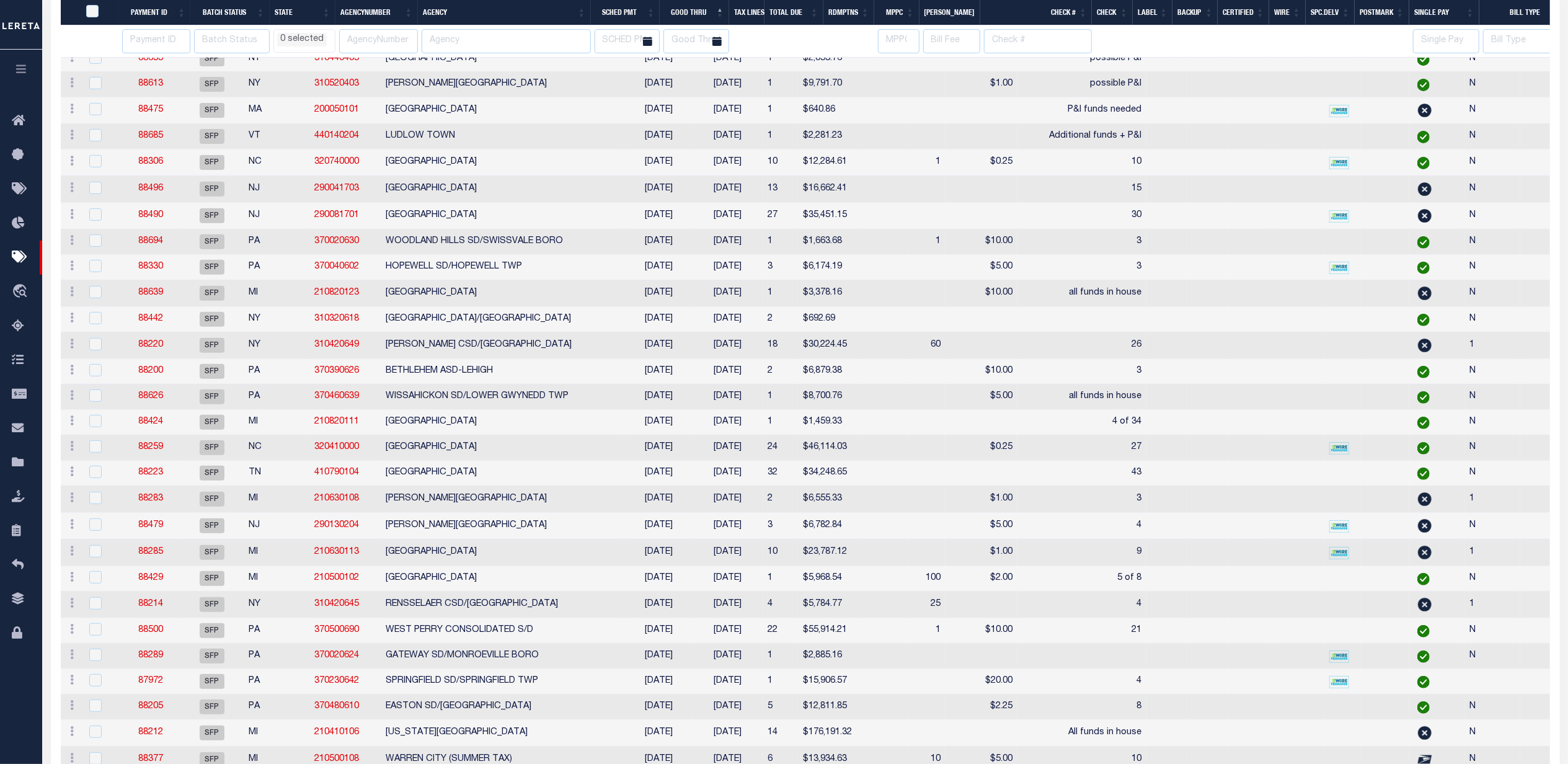
select select
click at [157, 297] on link "88639" at bounding box center [151, 292] width 25 height 9
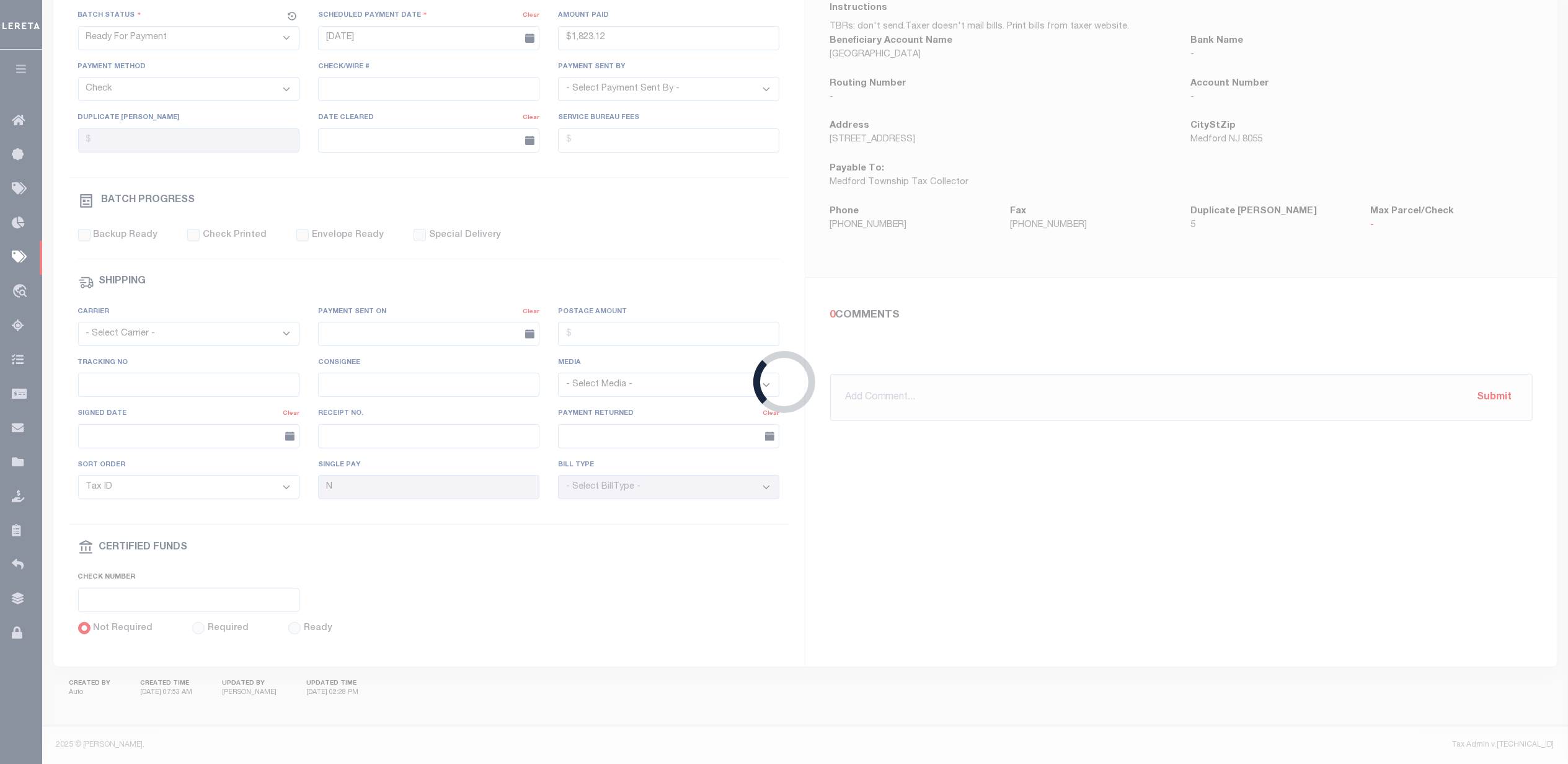
select select "SFP"
type input "[DATE]"
select select
type input "all funds in house"
select select
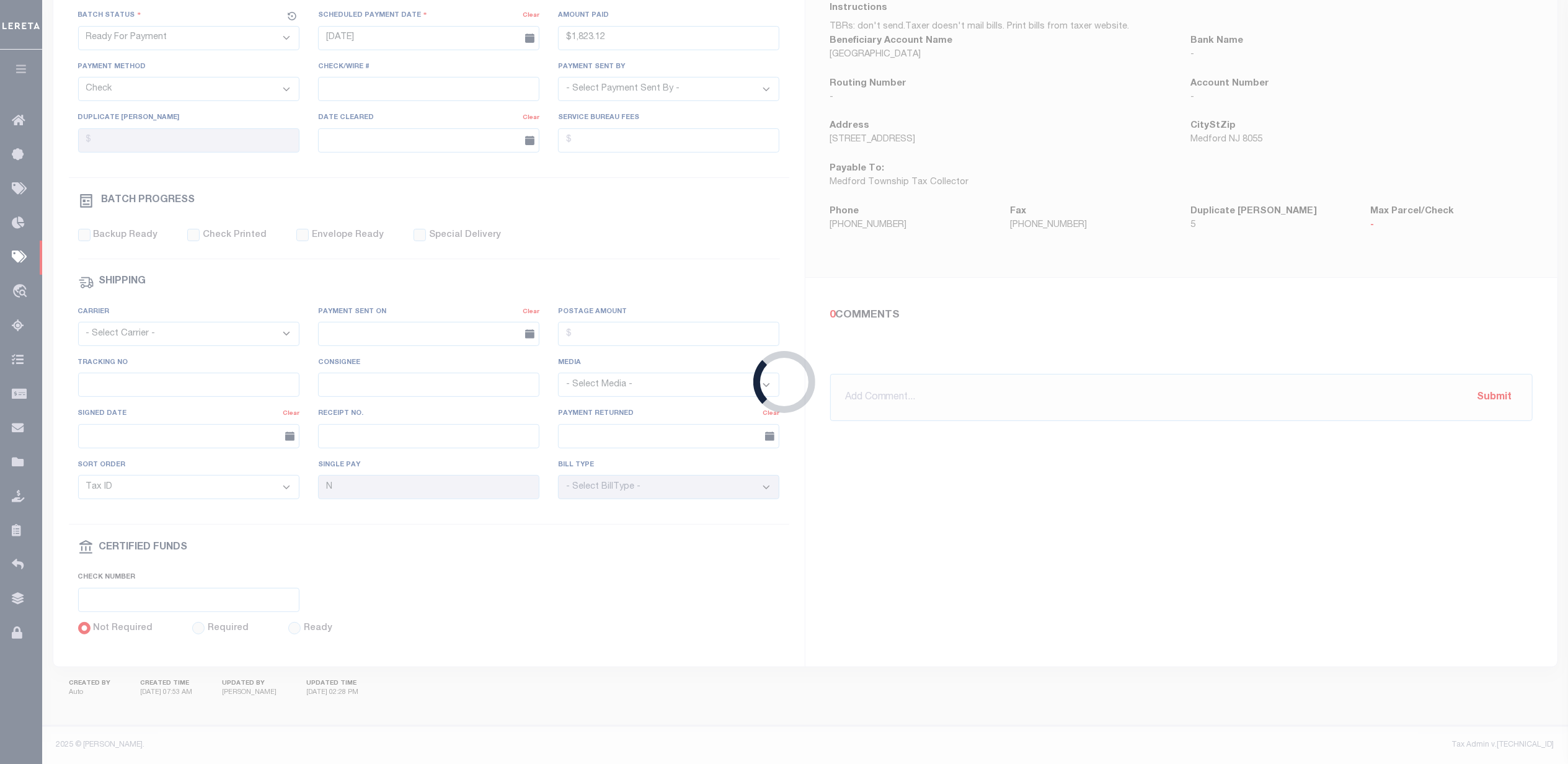
checkbox input "false"
type input "MATT"
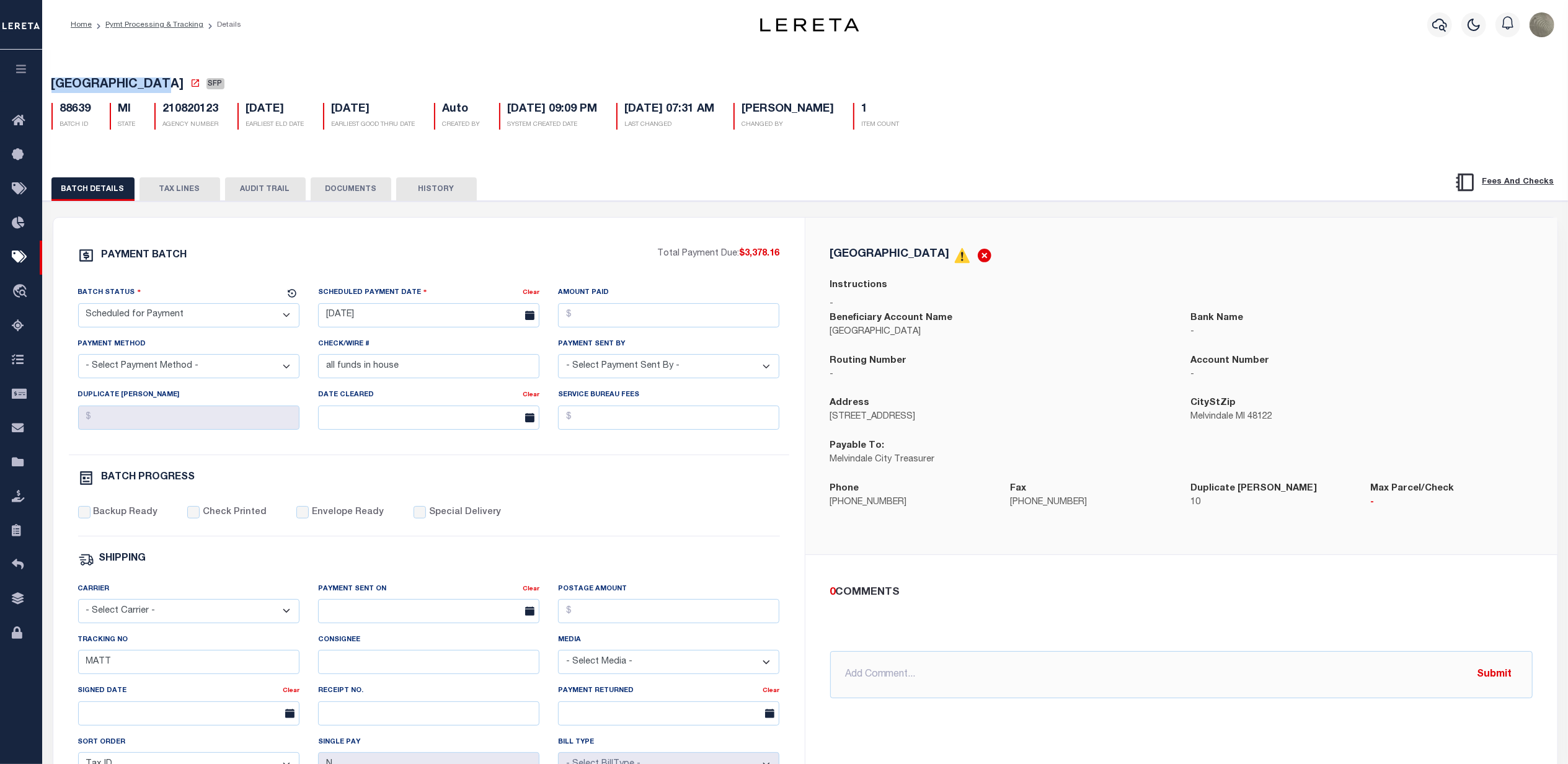
drag, startPoint x: 162, startPoint y: 80, endPoint x: 68, endPoint y: 85, distance: 94.1
click at [50, 88] on div "MELVINDALE CITY SFP 88639 BATCH ID MI STATE 210820123 1" at bounding box center [806, 101] width 1538 height 77
copy span "[GEOGRAPHIC_DATA]"
click at [190, 88] on icon at bounding box center [195, 83] width 10 height 10
click at [150, 199] on button "TAX LINES" at bounding box center [180, 189] width 80 height 24
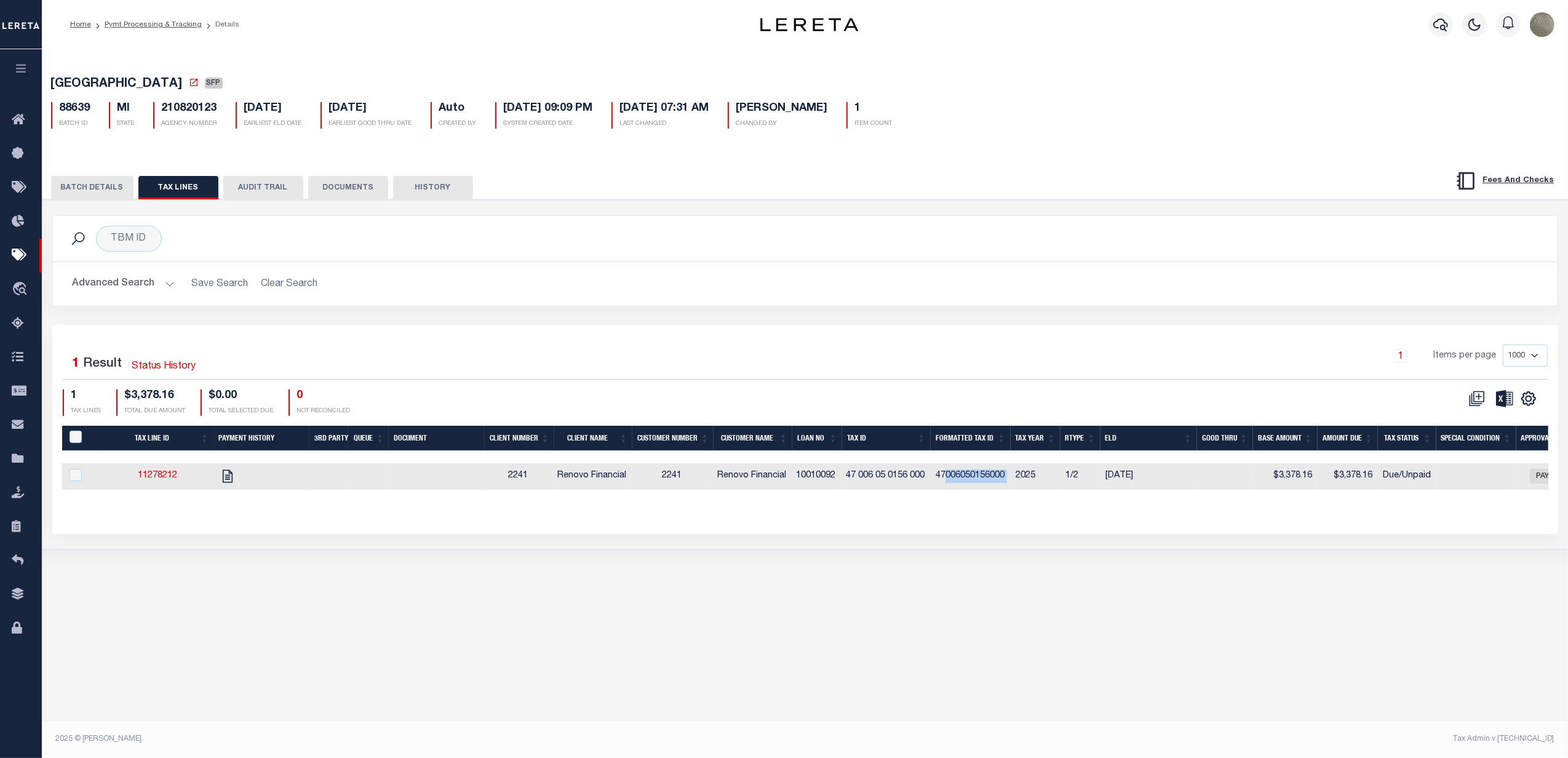
drag, startPoint x: 950, startPoint y: 485, endPoint x: 1020, endPoint y: 488, distance: 70.1
click at [1020, 488] on tr "11278212 2241 Renovo Financial 2241 Renovo Financial 10010092 47 006 05 0156 00…" at bounding box center [1095, 476] width 2065 height 27
copy td "006050156000"
click at [635, 306] on div "Advanced Search Save Search Clear Search Loan No Equals Equals Is Not Equal To …" at bounding box center [805, 284] width 1505 height 44
click at [91, 185] on button "BATCH DETAILS" at bounding box center [92, 188] width 82 height 24
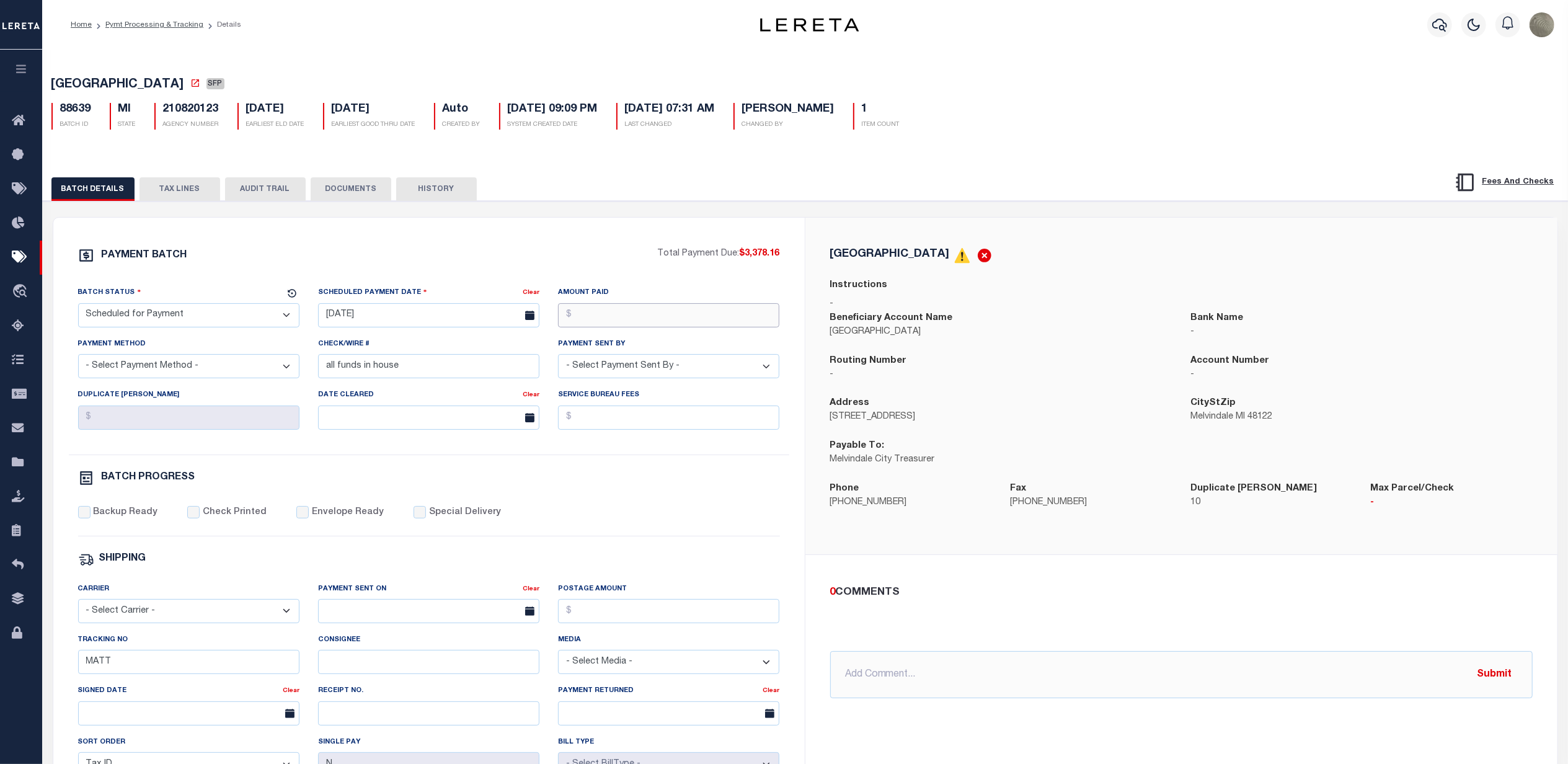
click at [686, 320] on input "Amount Paid" at bounding box center [669, 315] width 221 height 24
type input "$3,378.16"
click at [373, 324] on input "[DATE]" at bounding box center [429, 315] width 221 height 24
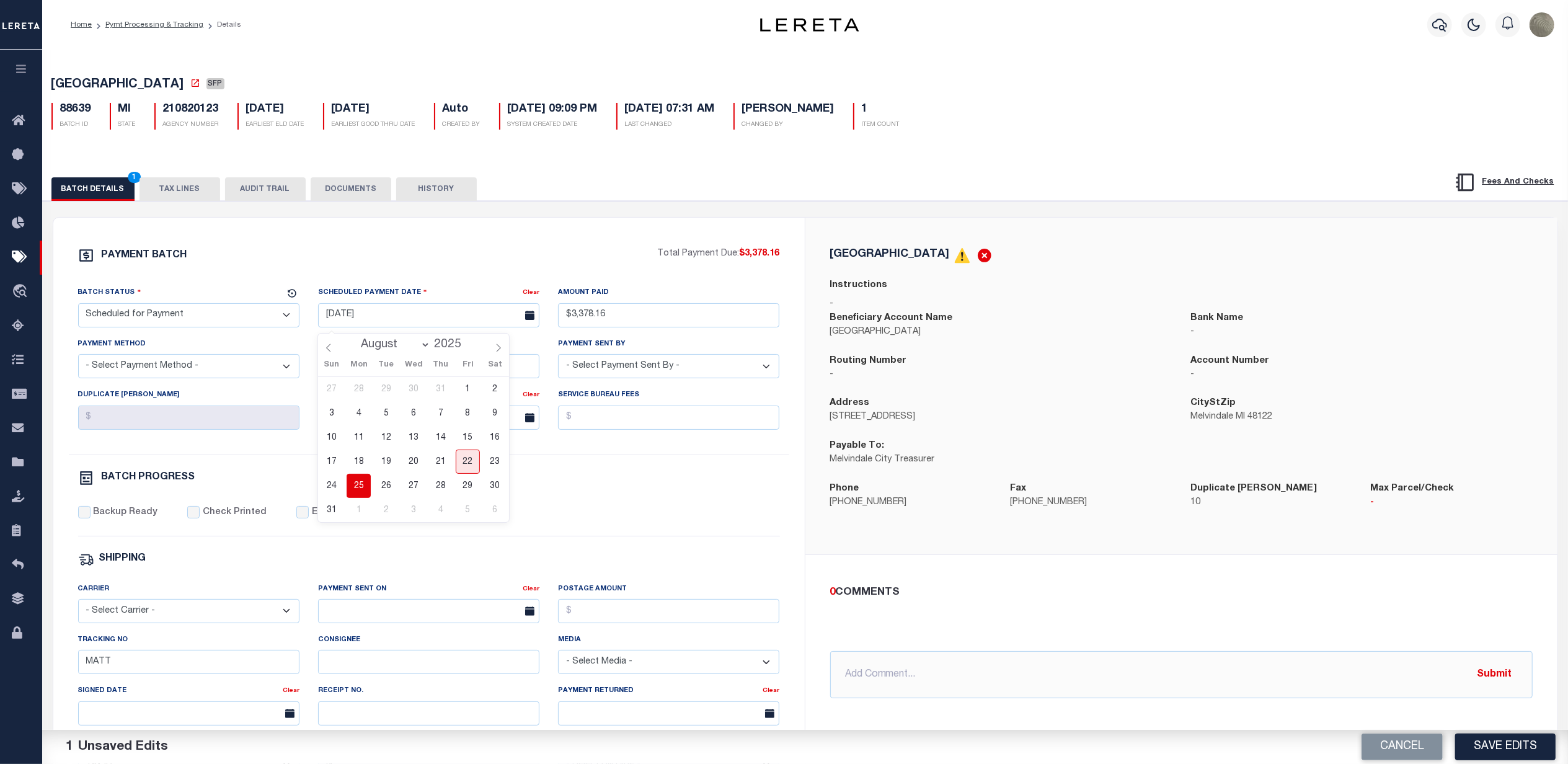
click at [353, 485] on span "25" at bounding box center [359, 486] width 24 height 24
type input "[DATE]"
click at [192, 317] on select "- Select Status - Scheduled for Payment Ready For Payment Payment Sent Cleared …" at bounding box center [189, 315] width 221 height 24
select select "RFP"
click at [78, 307] on select "- Select Status - Scheduled for Payment Ready For Payment Payment Sent Cleared …" at bounding box center [189, 315] width 221 height 24
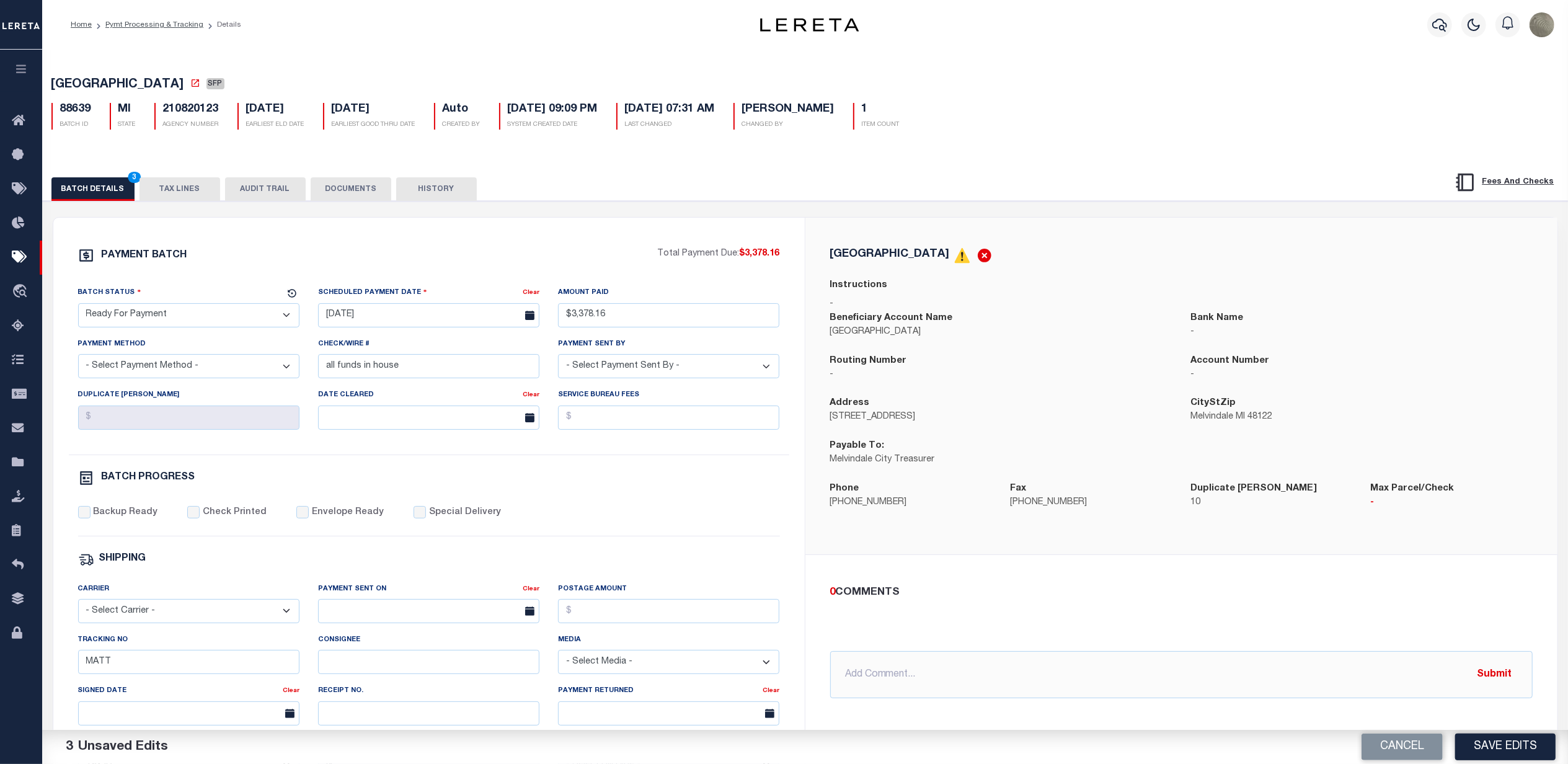
click at [191, 372] on select "- Select Payment Method - ACH Certified Check Check Direct Deposit Wire Transfer" at bounding box center [189, 366] width 221 height 24
select select "CHK"
click at [78, 359] on select "- Select Payment Method - ACH Certified Check Check Direct Deposit Wire Transfer" at bounding box center [189, 366] width 221 height 24
click at [402, 385] on div "Check/Wire # all funds in house" at bounding box center [429, 362] width 240 height 51
click at [402, 385] on div "Check/Wire # all funds in house" at bounding box center [429, 362] width 240 height 51
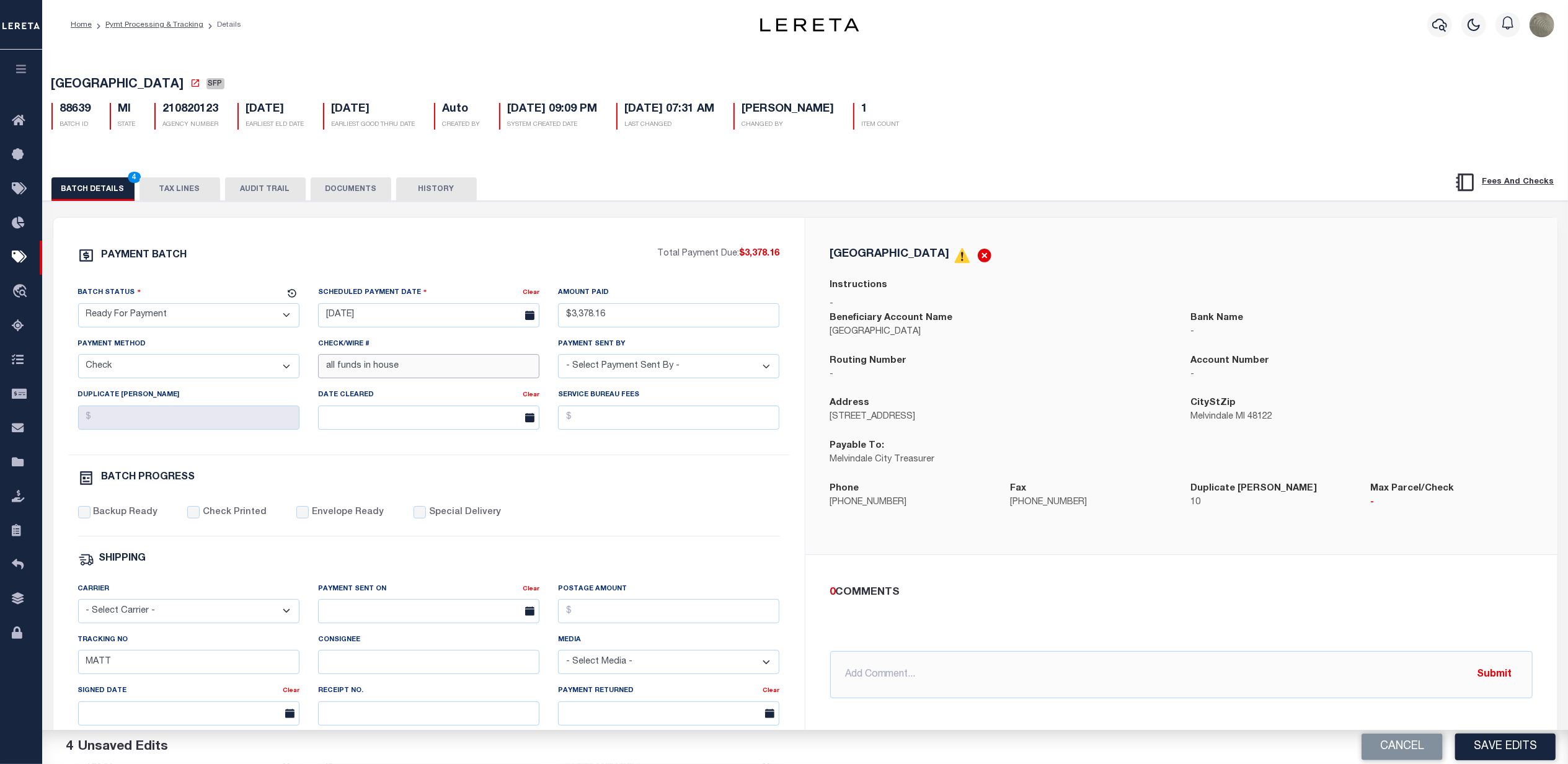
click at [403, 377] on input "all funds in house" at bounding box center [429, 366] width 221 height 24
click at [398, 379] on input "all funds in house" at bounding box center [429, 366] width 221 height 24
click at [392, 379] on input "all funds in house" at bounding box center [429, 366] width 221 height 24
click at [404, 379] on input "all funds in house" at bounding box center [429, 366] width 221 height 24
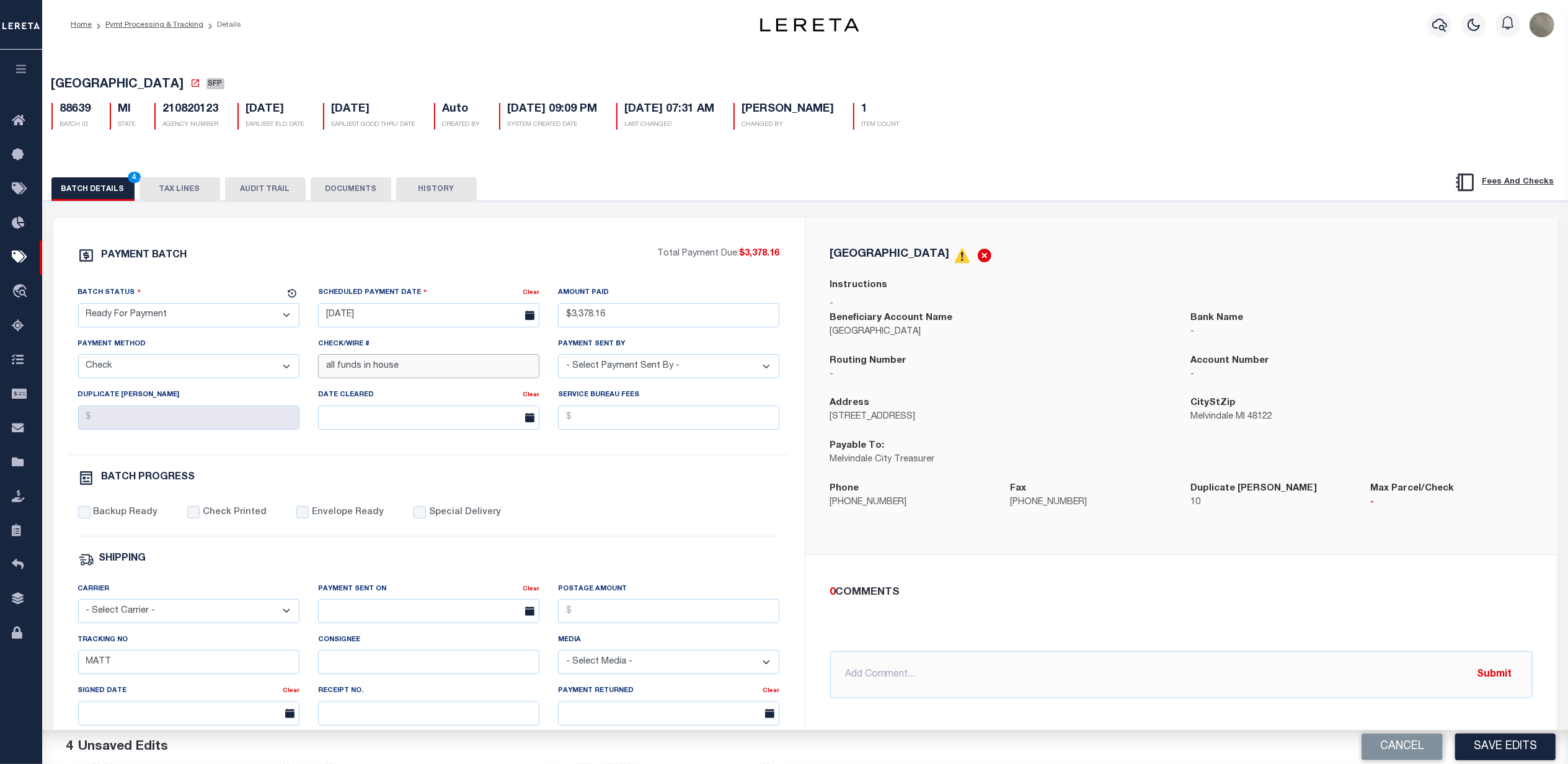
click at [404, 379] on input "all funds in house" at bounding box center [429, 366] width 221 height 24
click at [718, 369] on select "- Select Payment Sent By - [PERSON_NAME] [PERSON_NAME] [PERSON_NAME] [PERSON_NA…" at bounding box center [669, 366] width 221 height 24
select select "[PERSON_NAME]"
click at [558, 359] on select "- Select Payment Sent By - [PERSON_NAME] [PERSON_NAME] [PERSON_NAME] [PERSON_NA…" at bounding box center [669, 366] width 221 height 24
click at [149, 674] on input "MATT" at bounding box center [189, 662] width 221 height 24
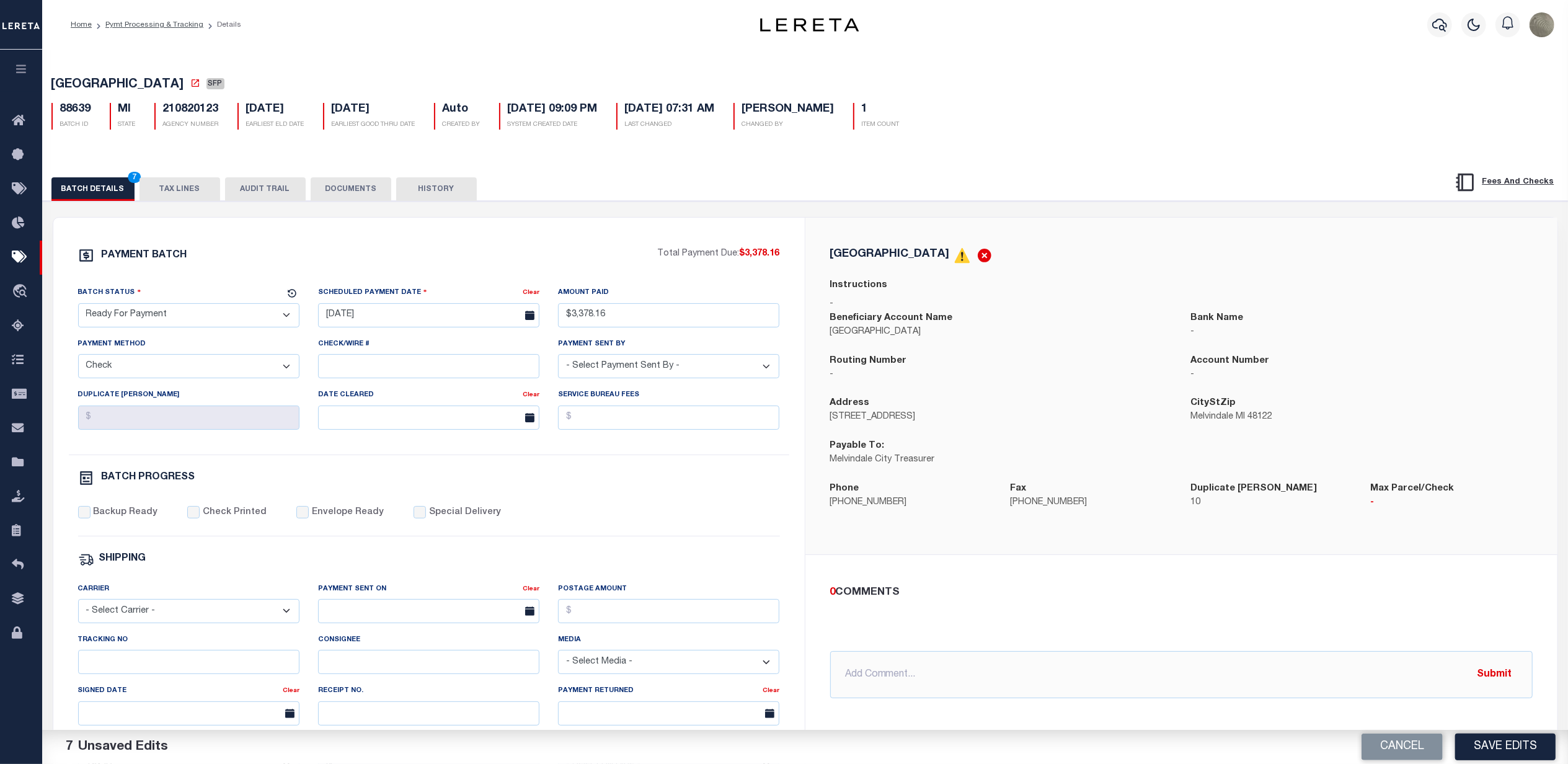
click at [107, 520] on label "Backup Ready" at bounding box center [125, 513] width 65 height 14
click at [91, 518] on input "Backup Ready" at bounding box center [84, 512] width 13 height 13
checkbox input "true"
click at [1489, 754] on button "Save Edits" at bounding box center [1505, 747] width 101 height 27
select select
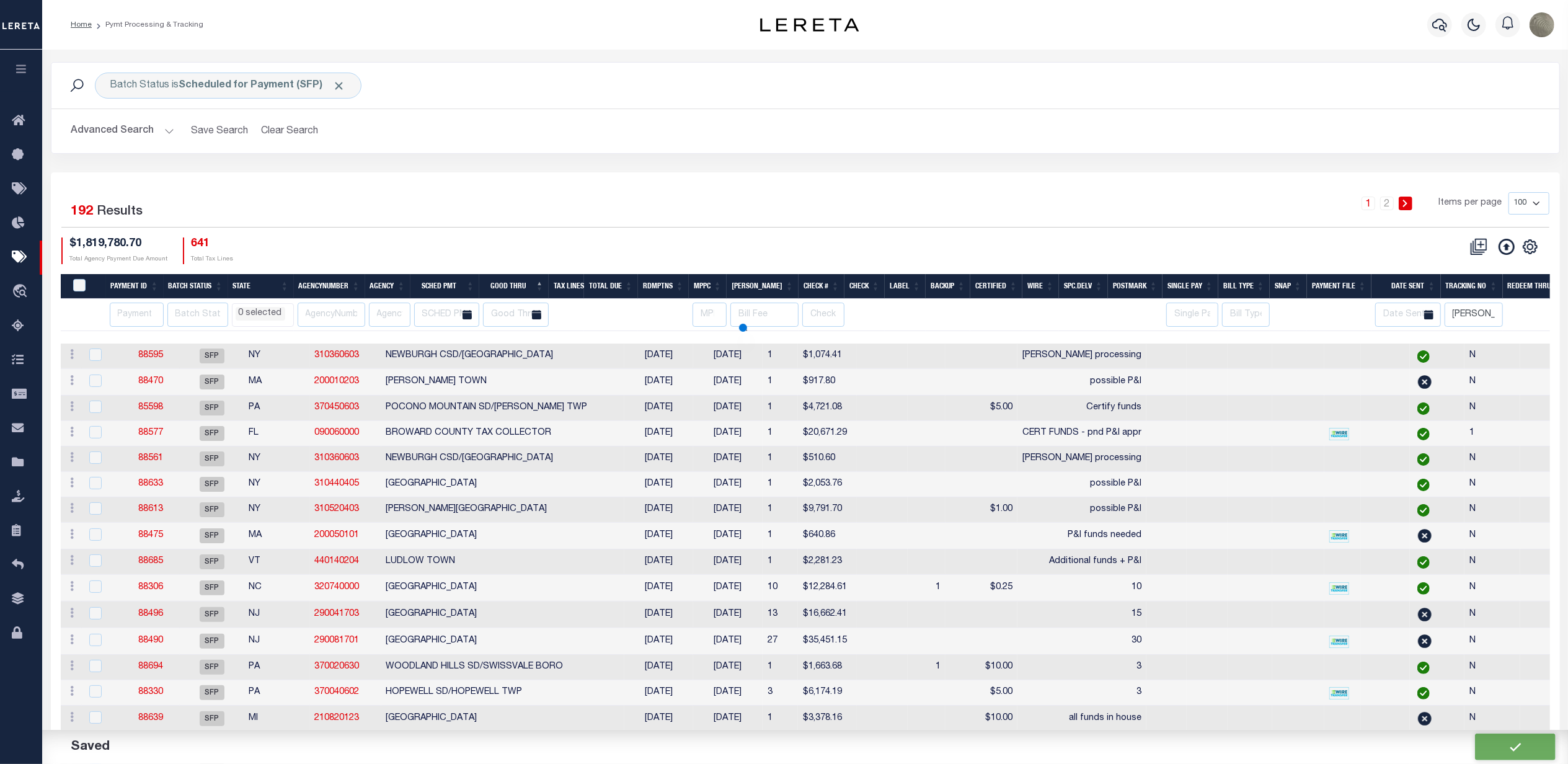
click at [854, 217] on div "1 2 Items per page 100 200 500 1000" at bounding box center [993, 208] width 1112 height 32
select select
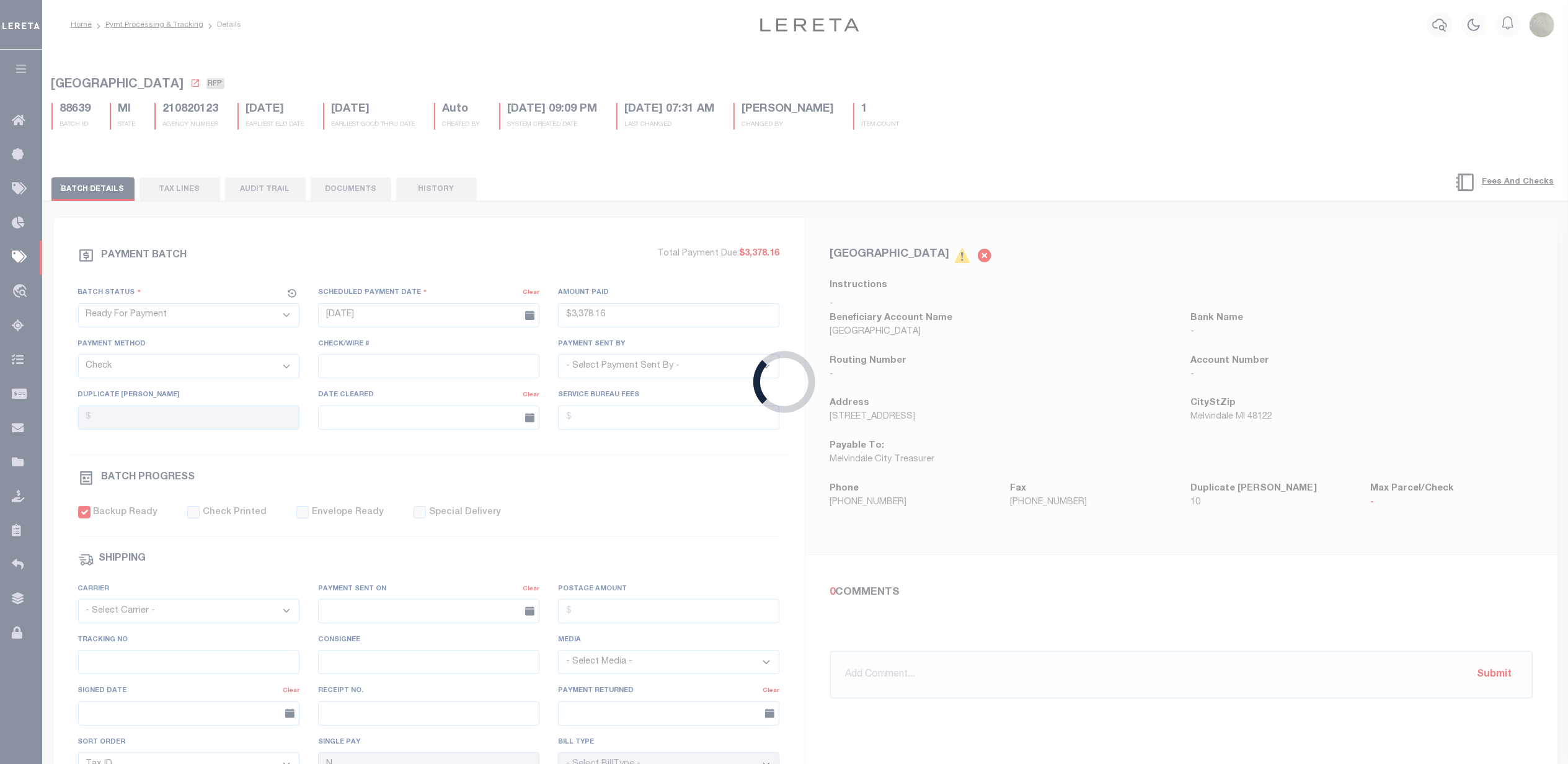
type input "$3,378.16"
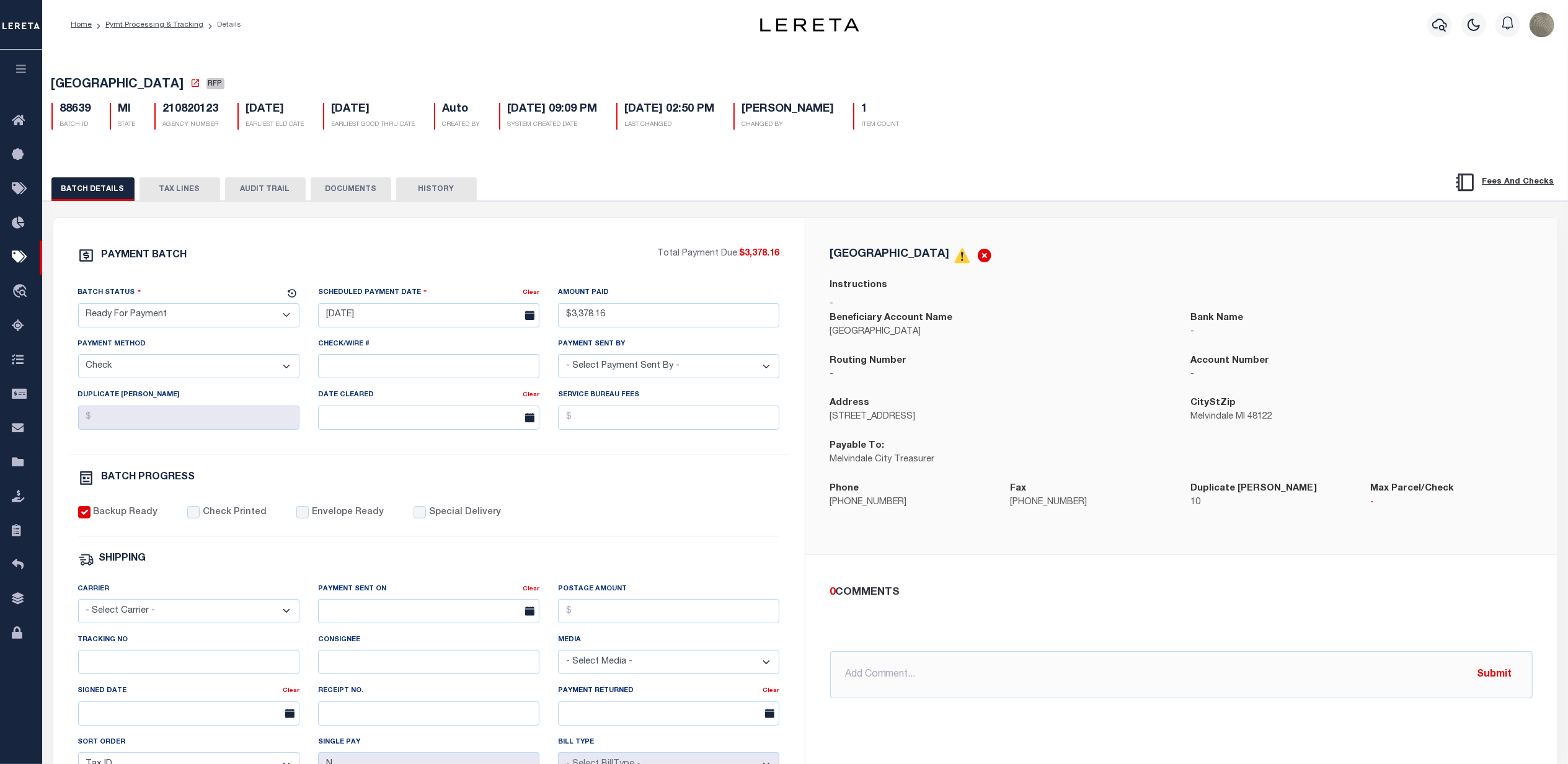
select select
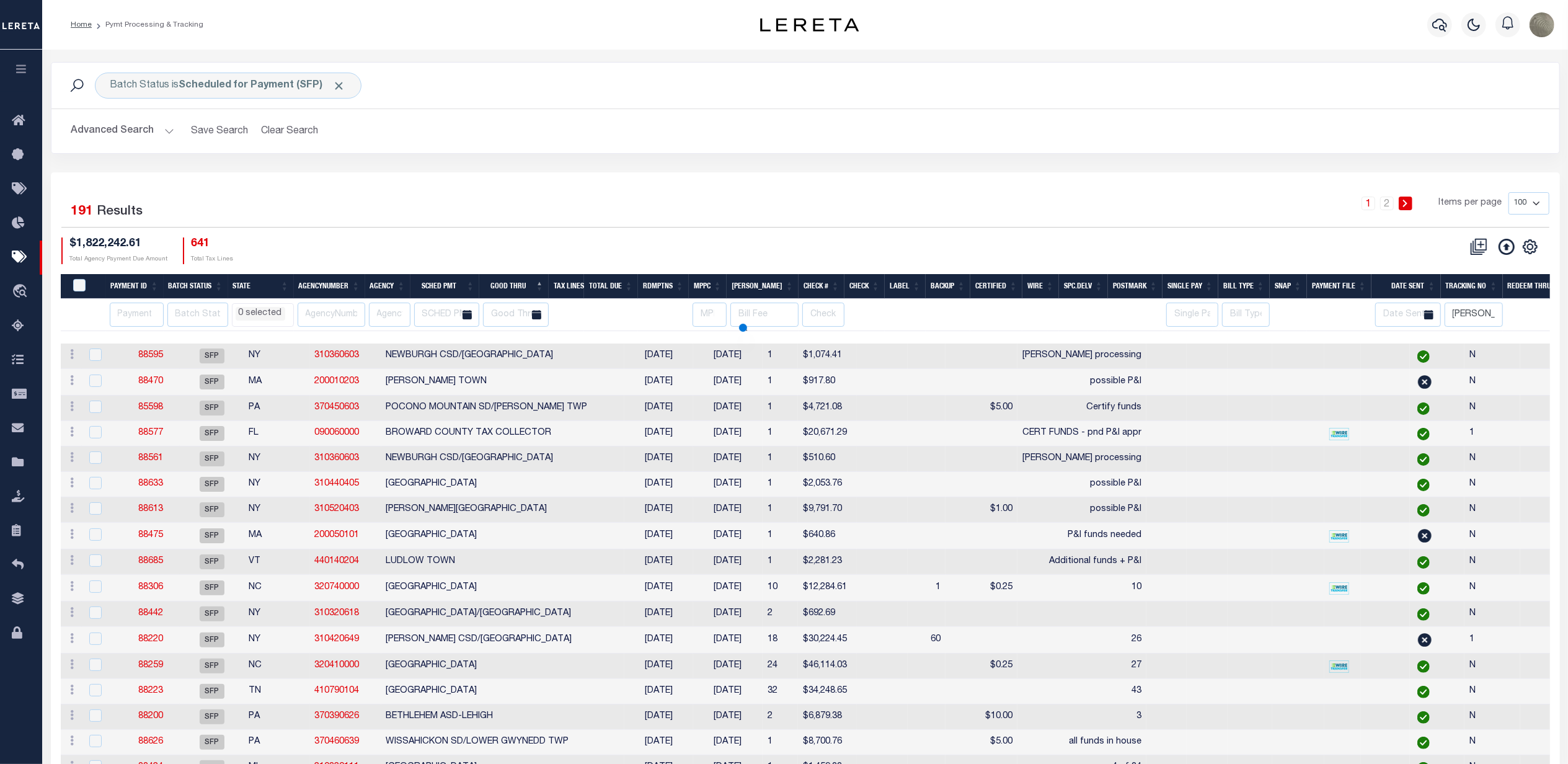
scroll to position [278, 0]
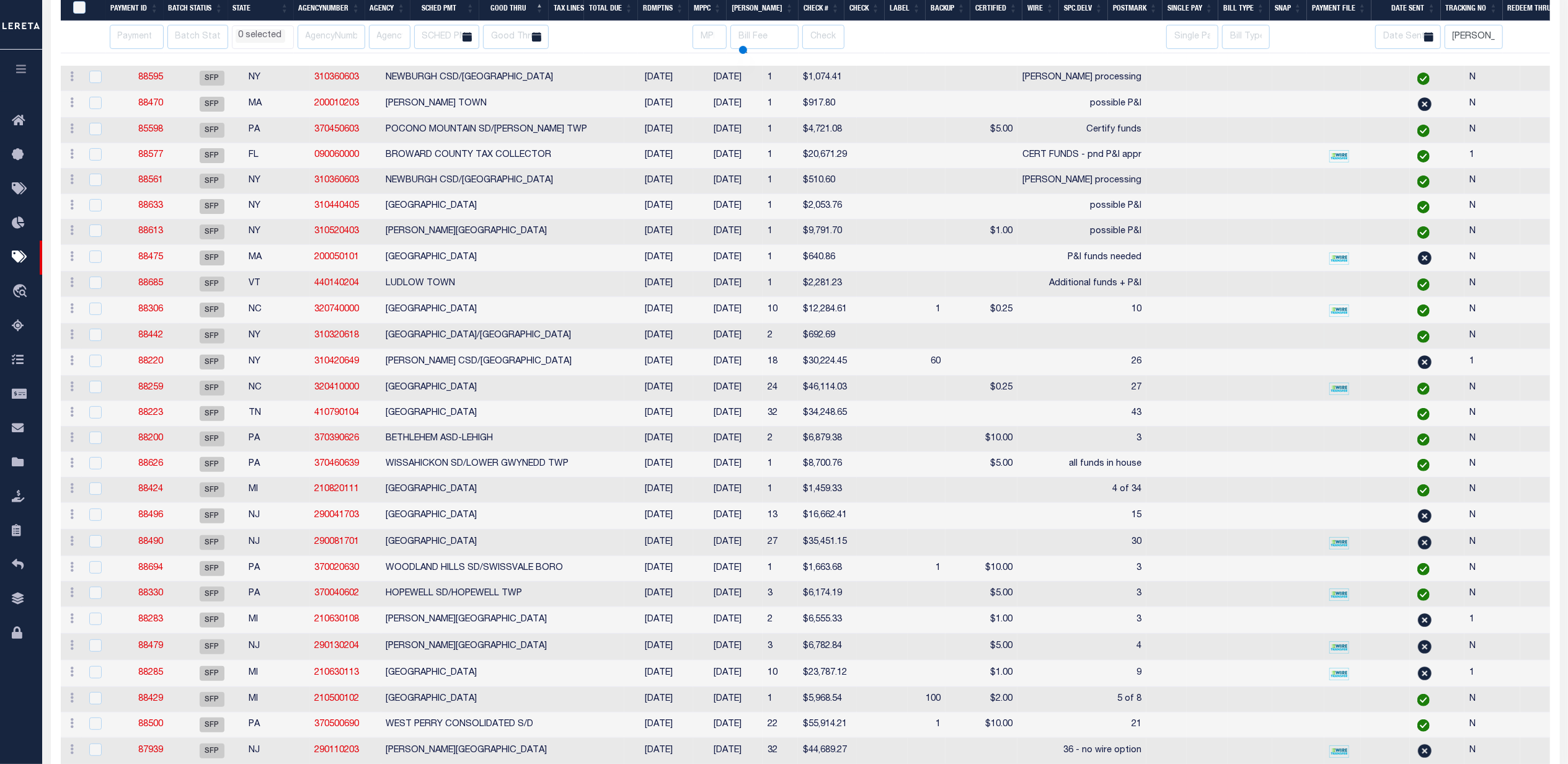
select select
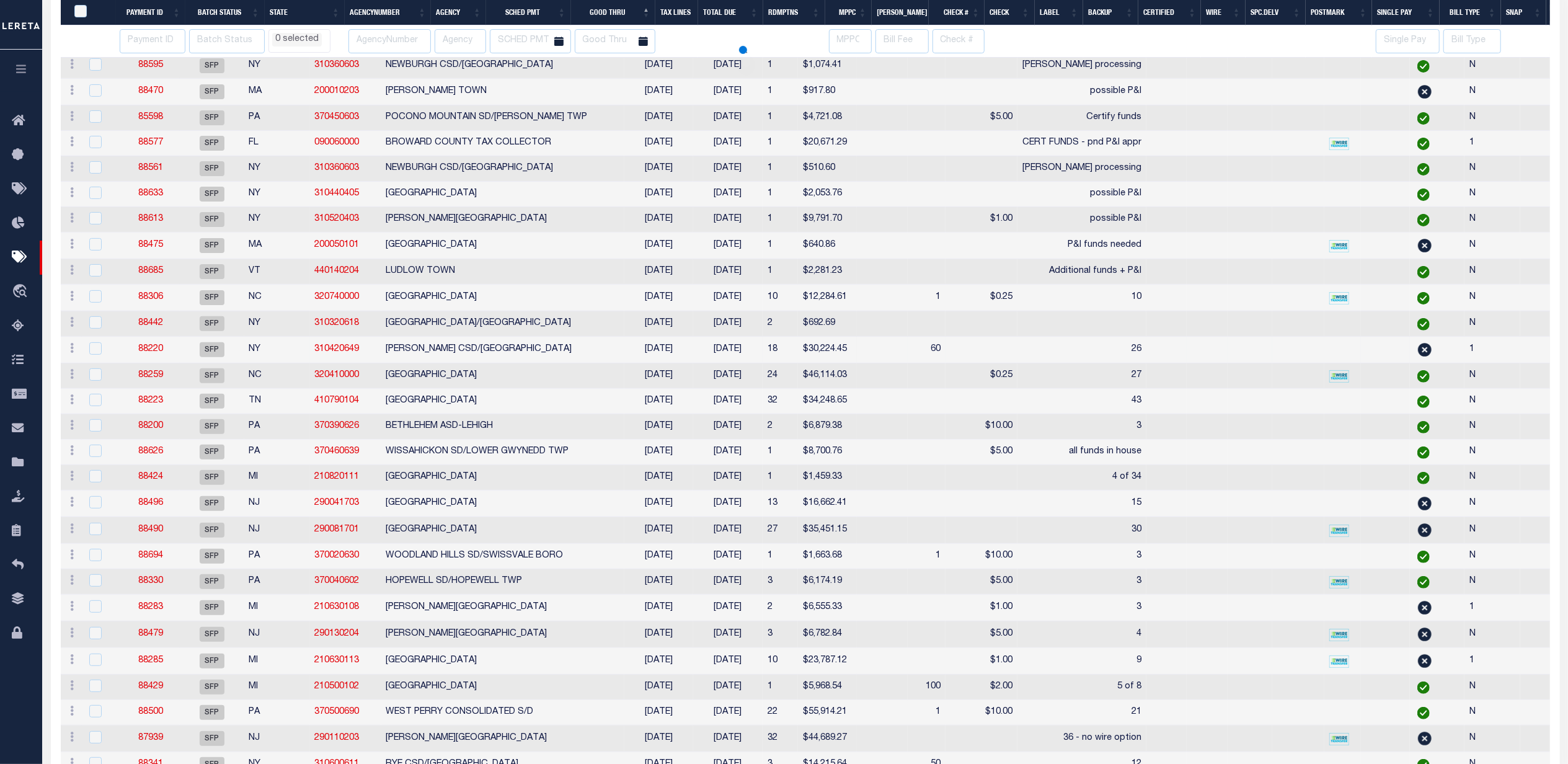
select select
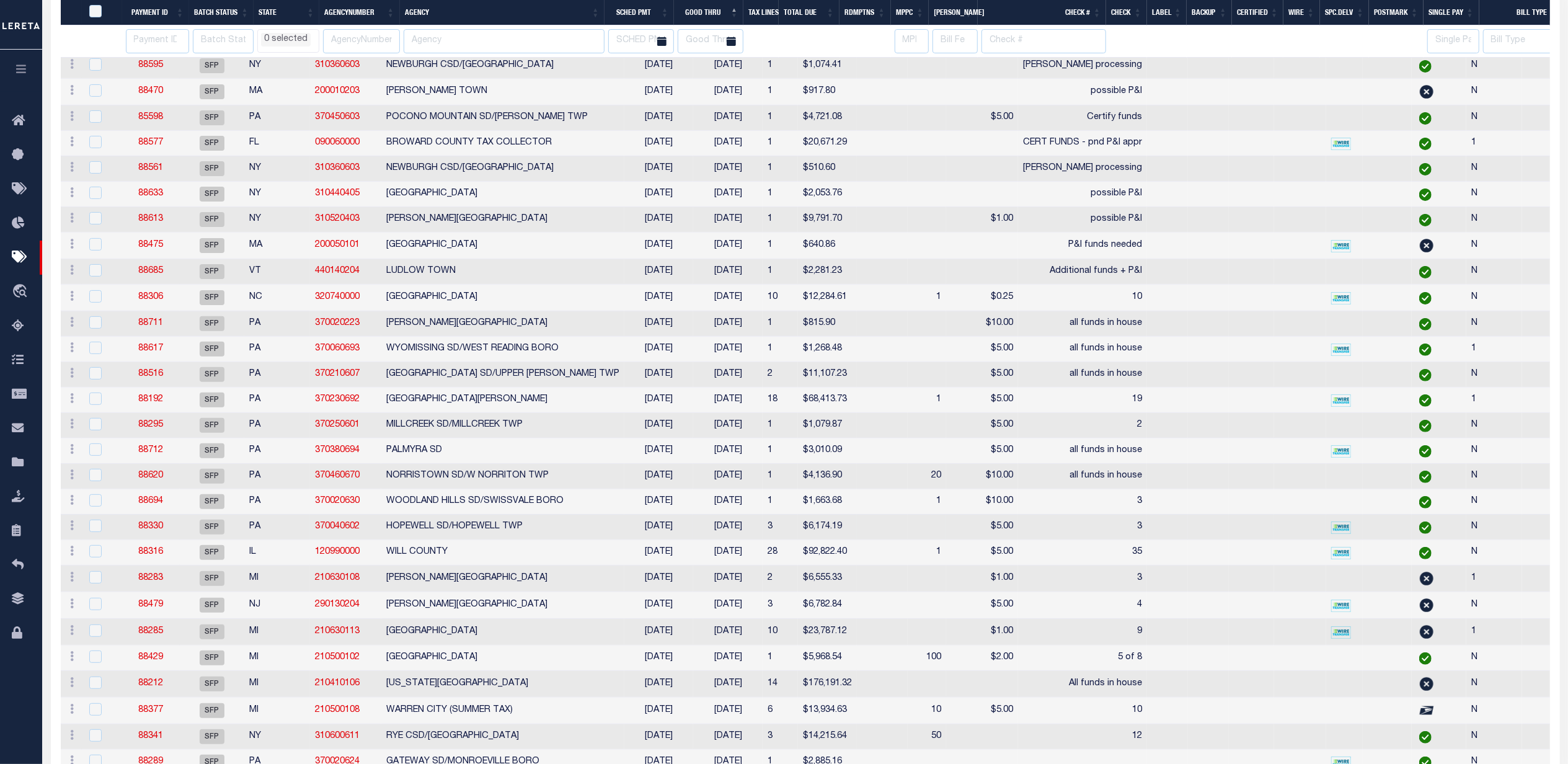
select select
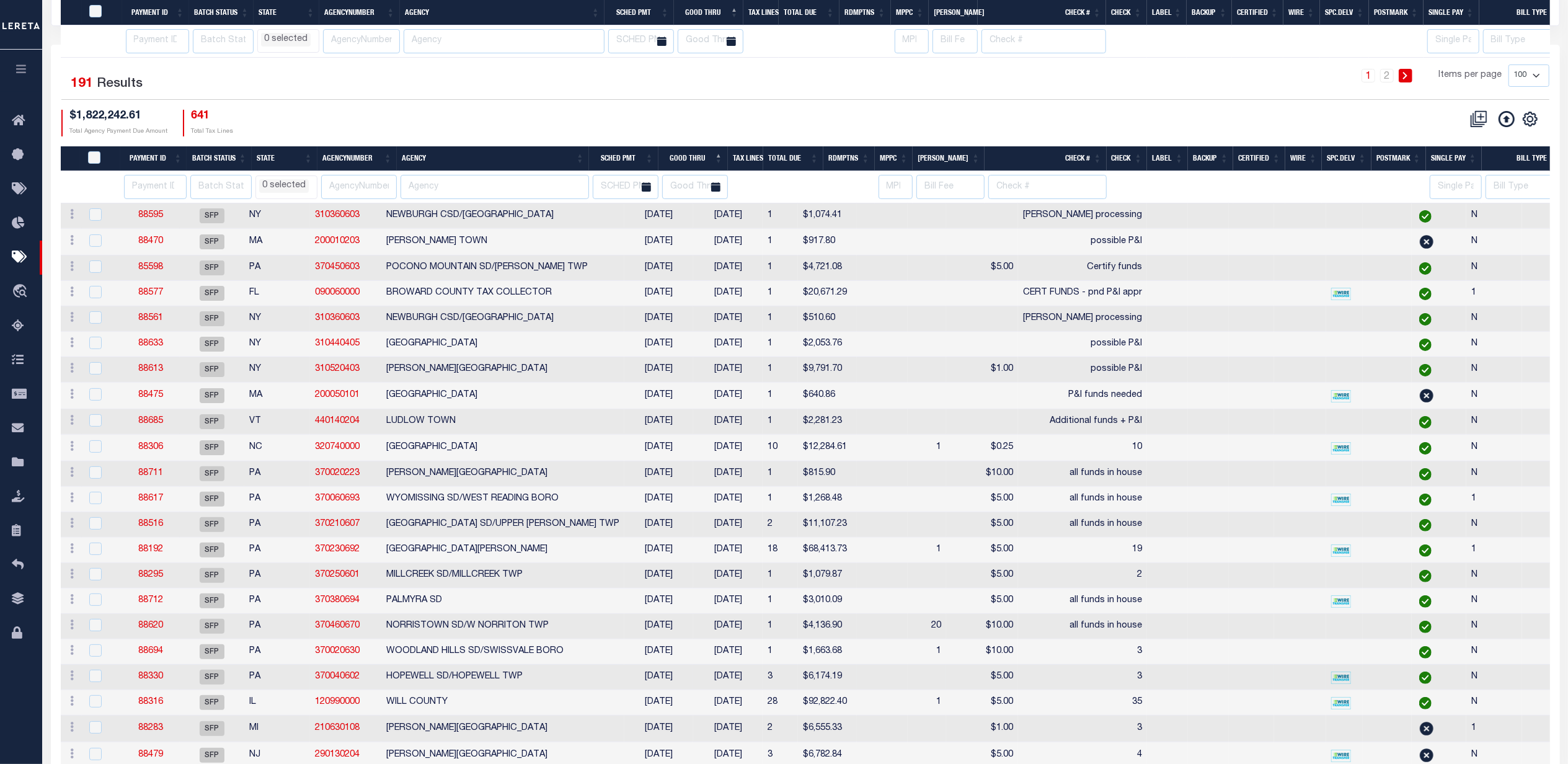
select select
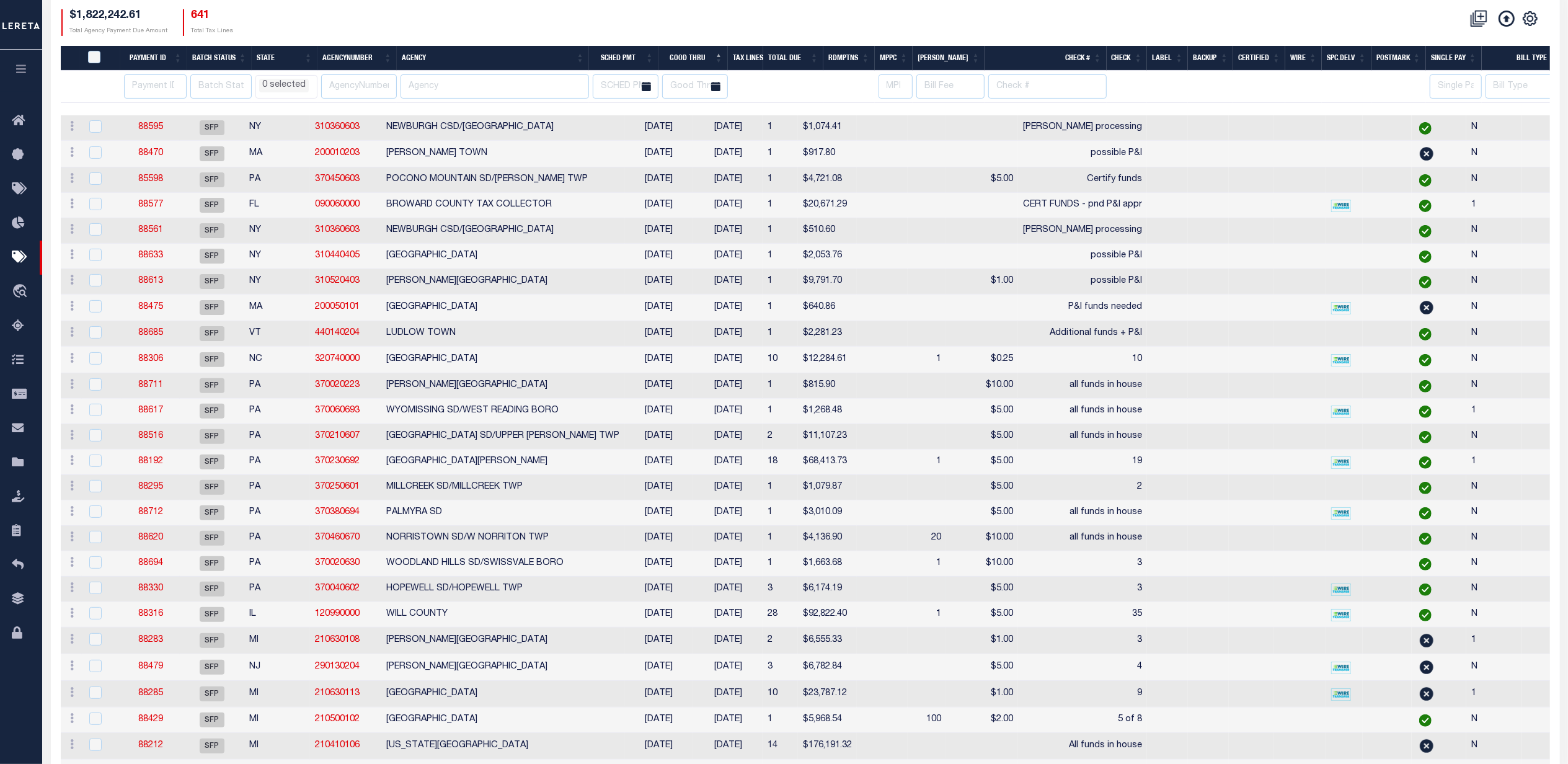
scroll to position [276, 0]
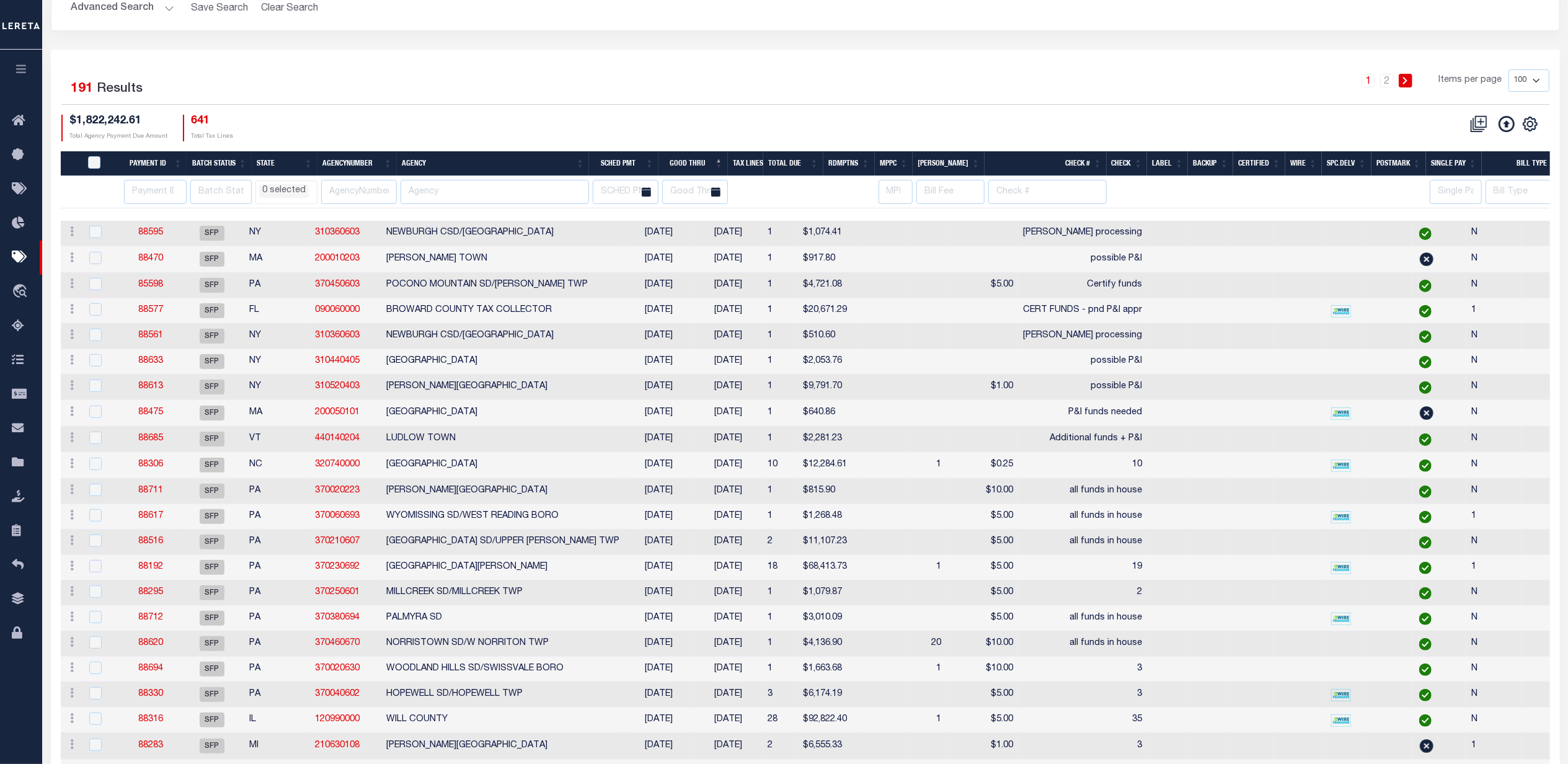
select select
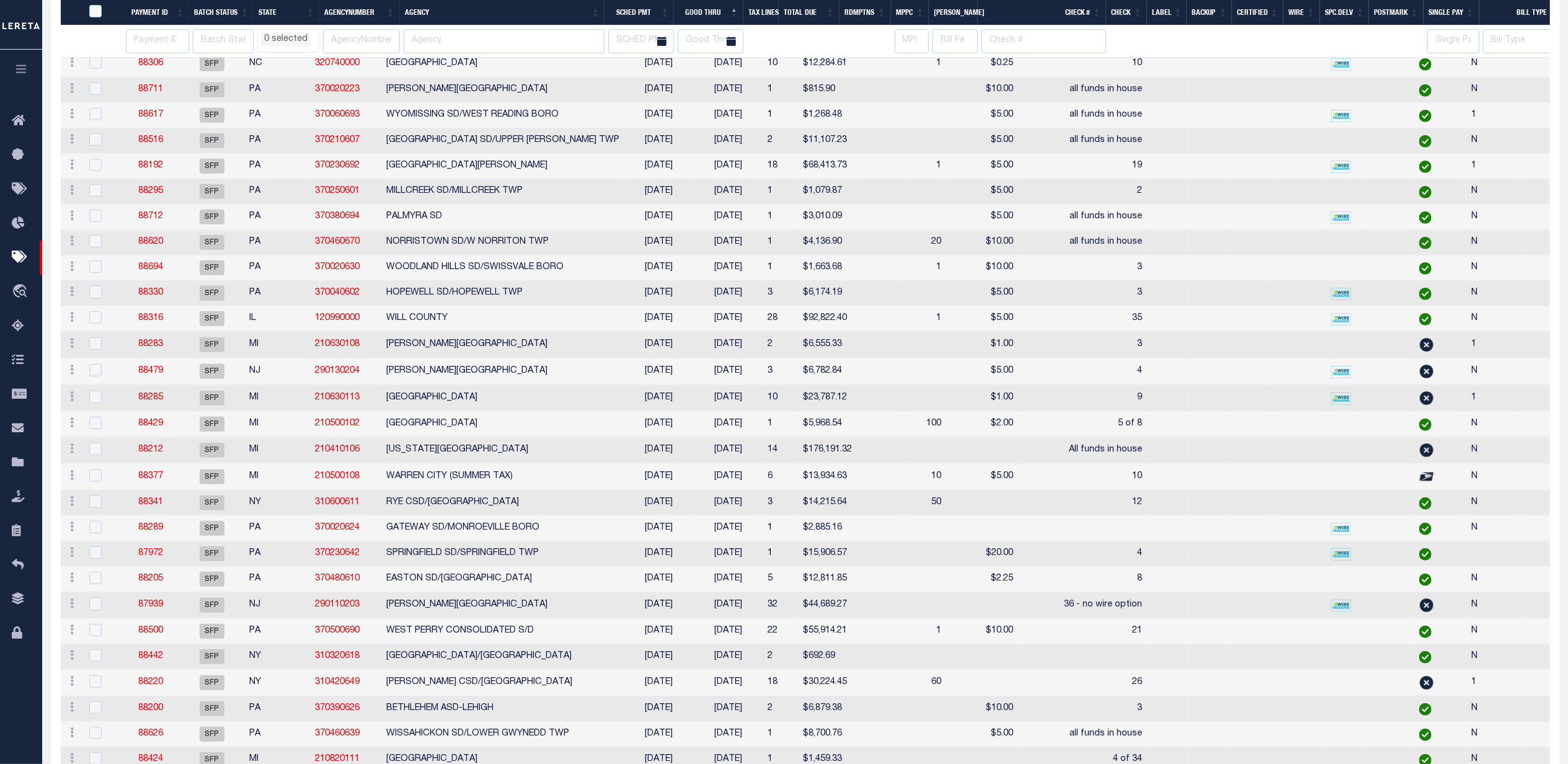
select select
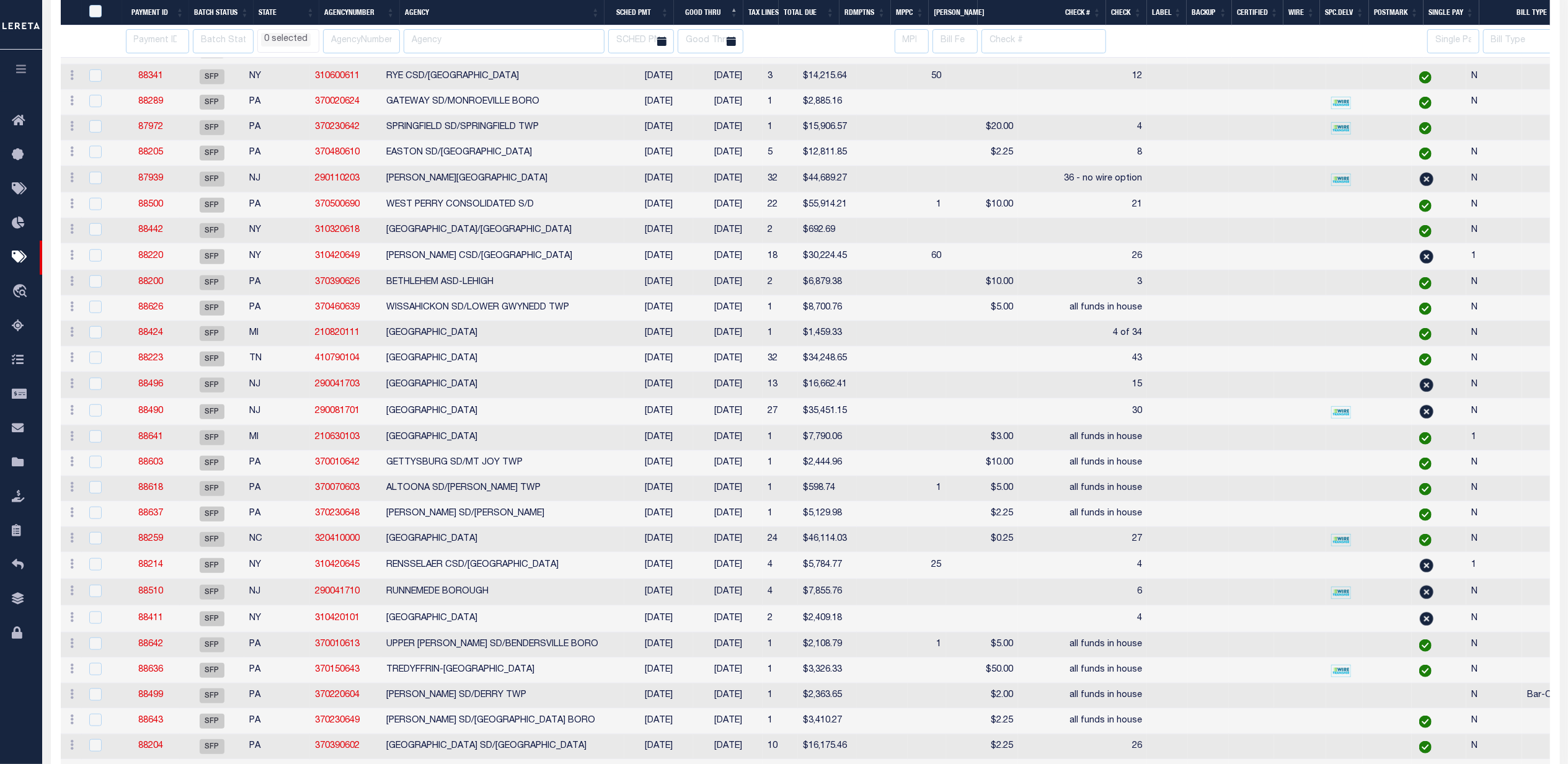
select select
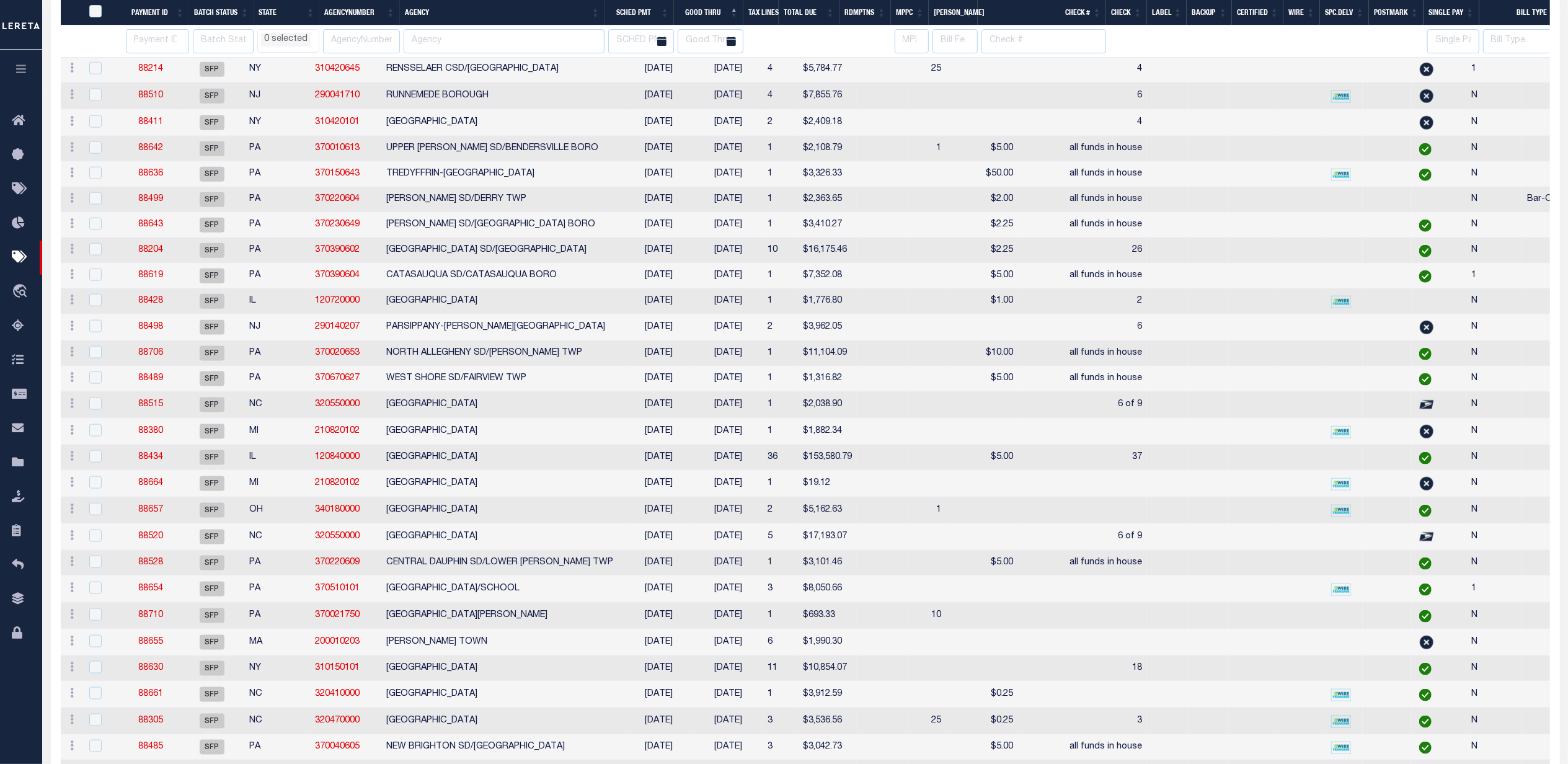
select select
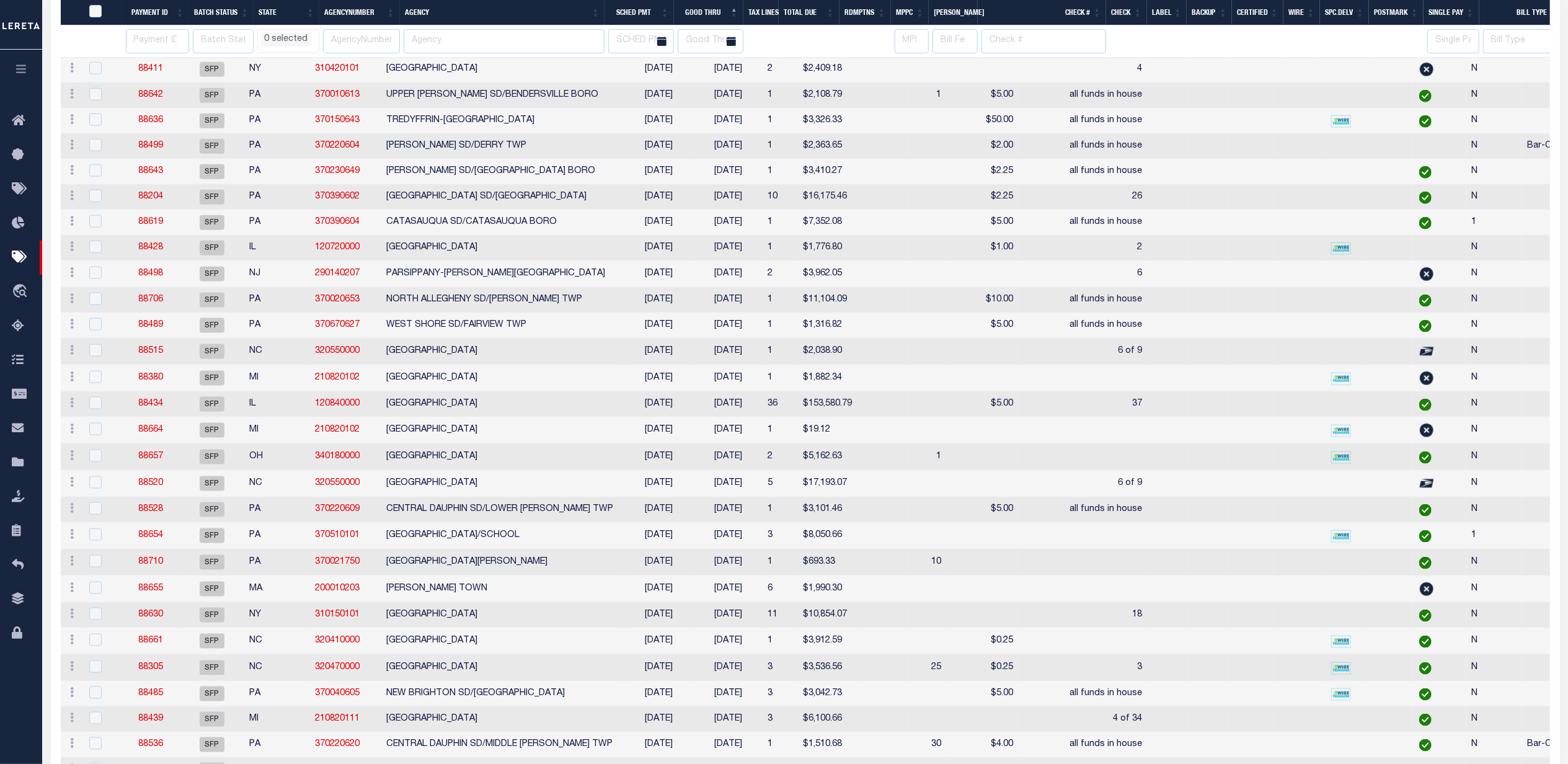
select select
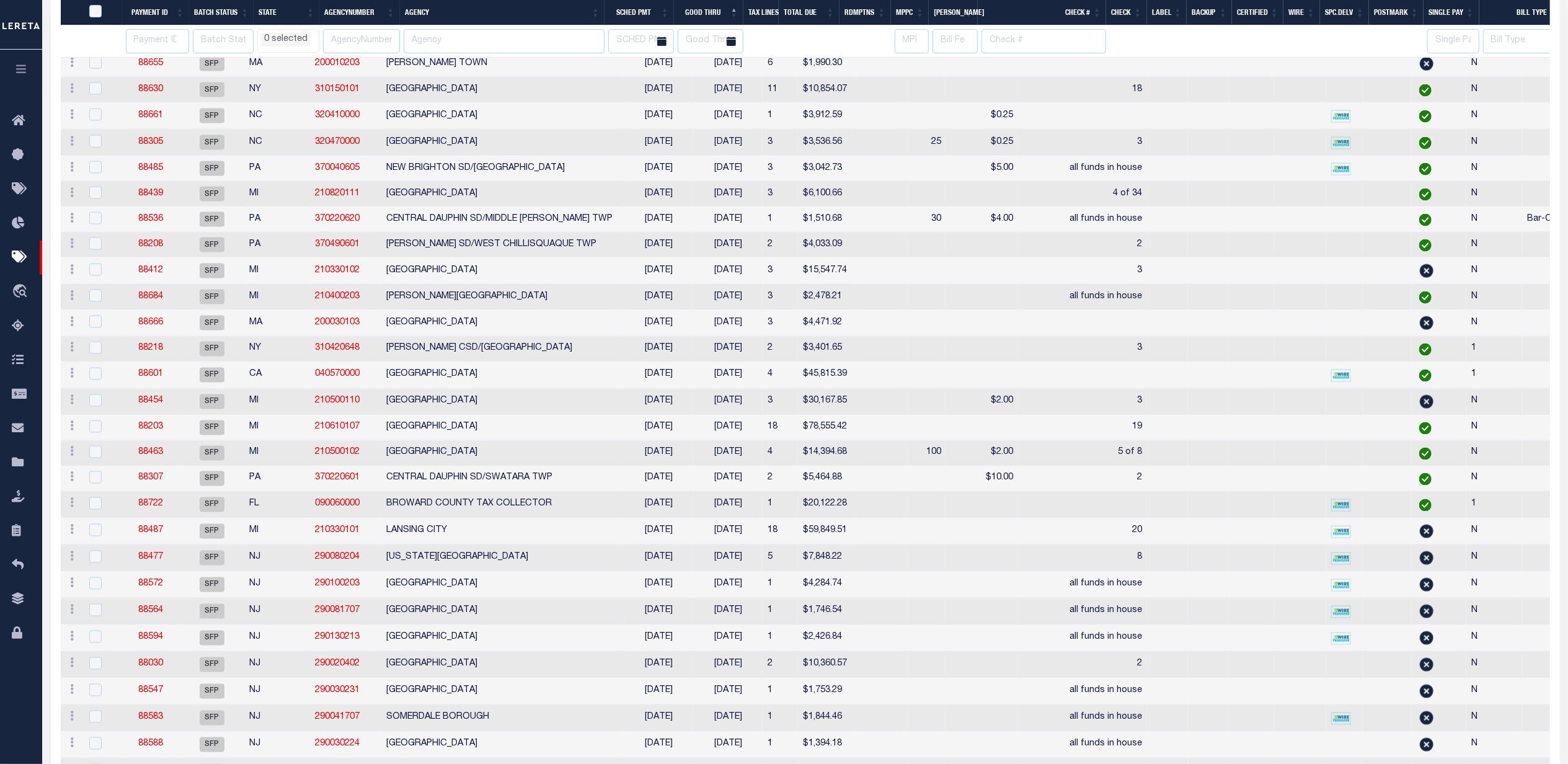
select select
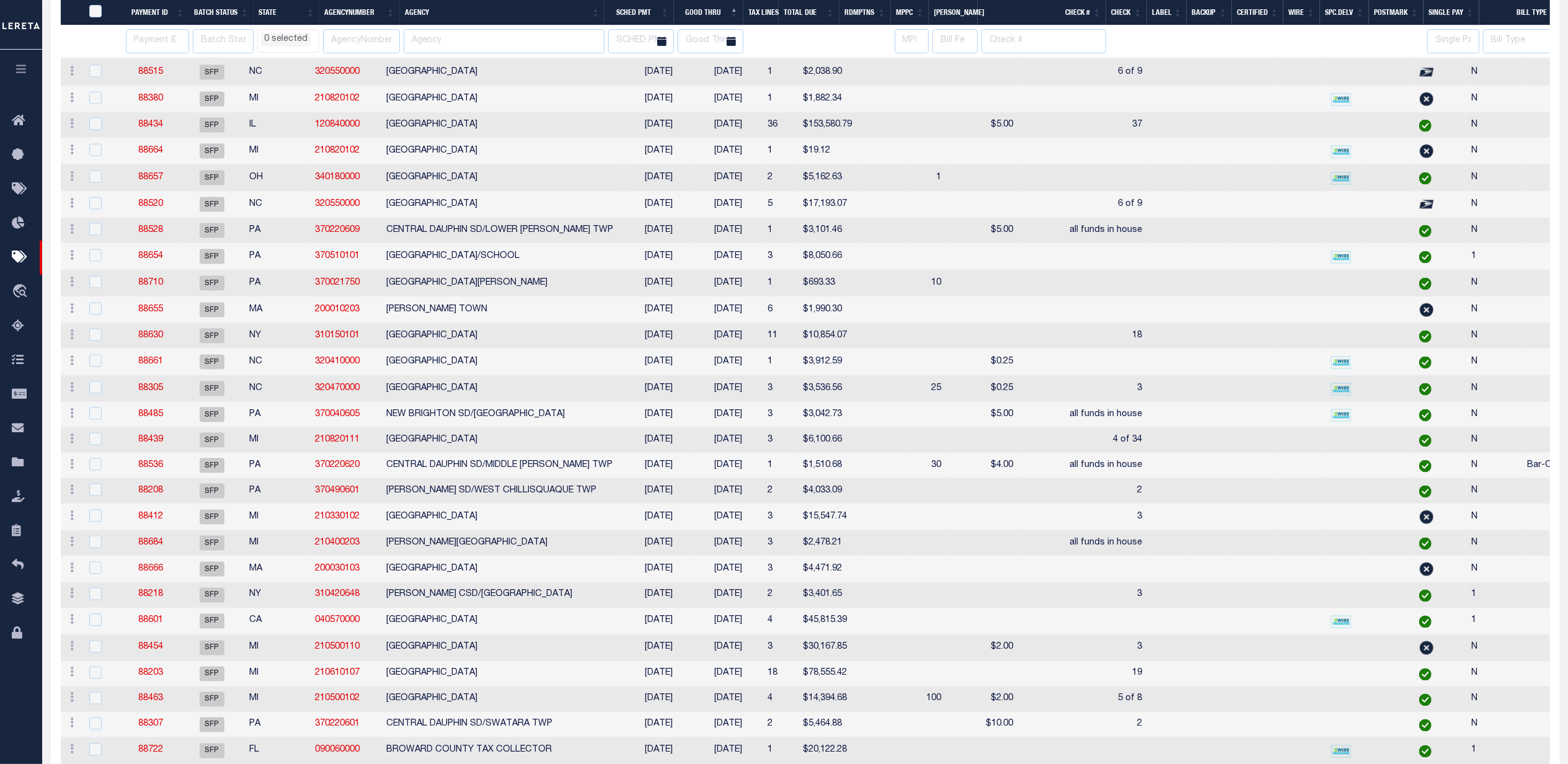
select select
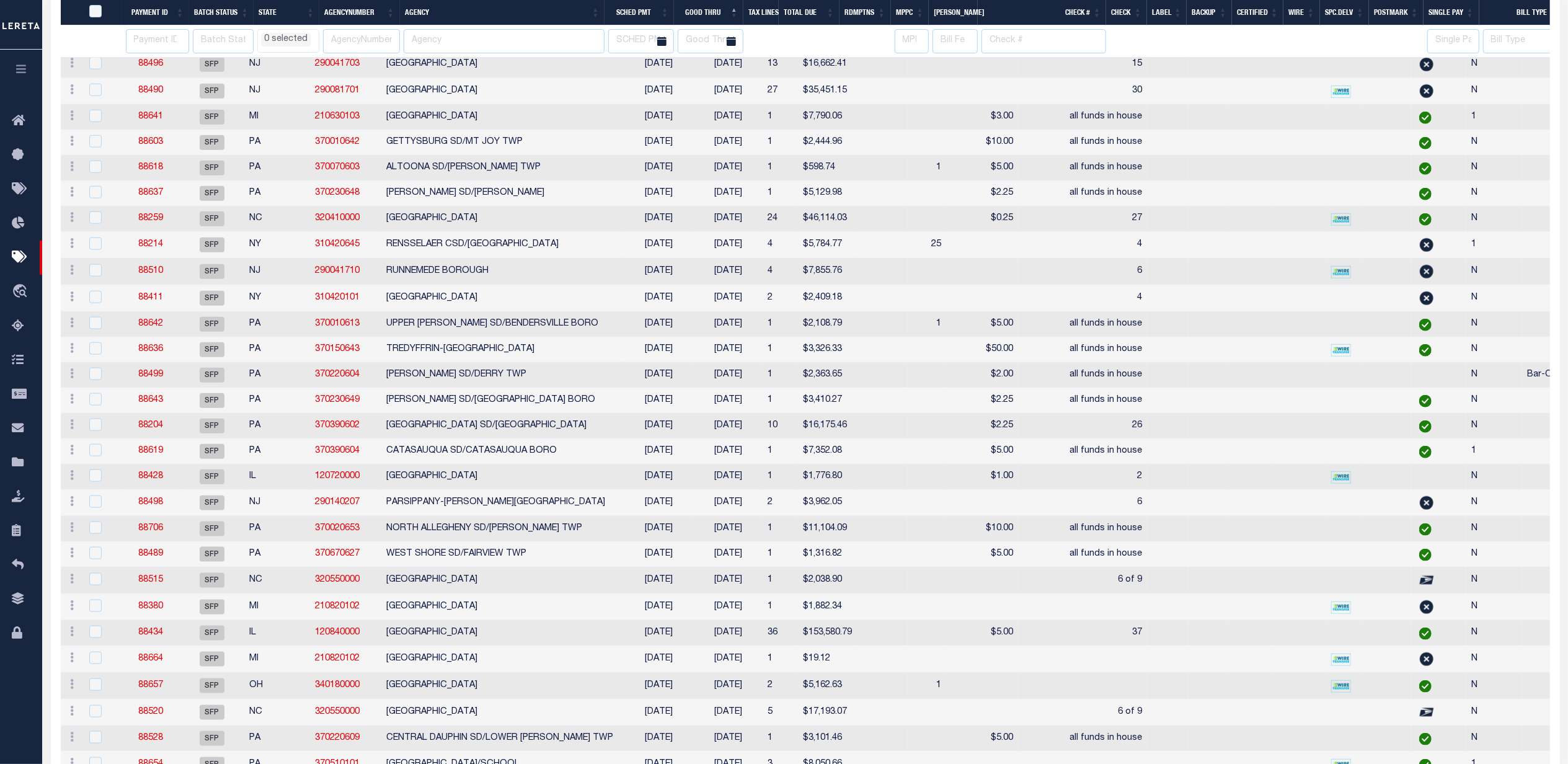
select select
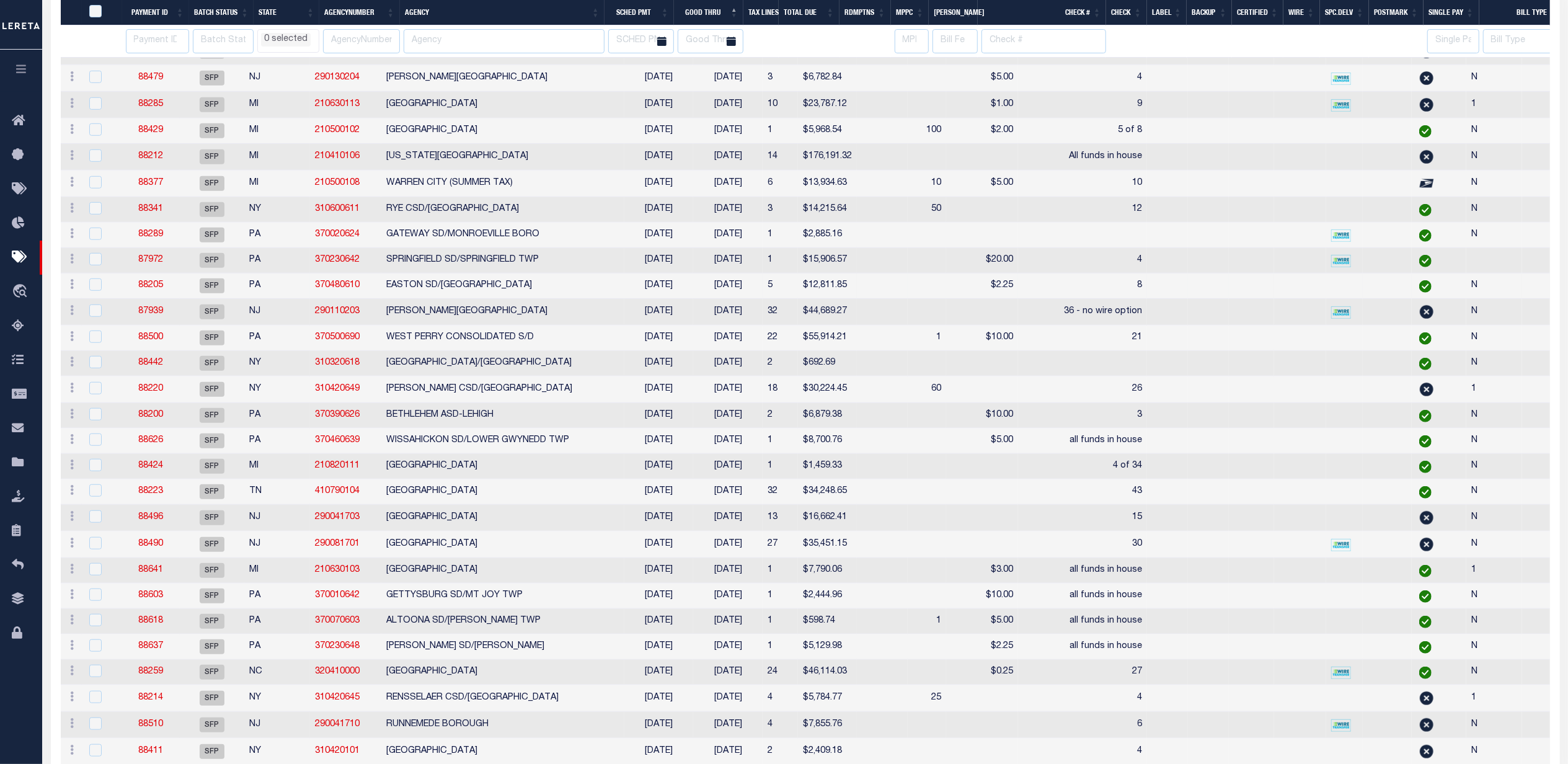
select select
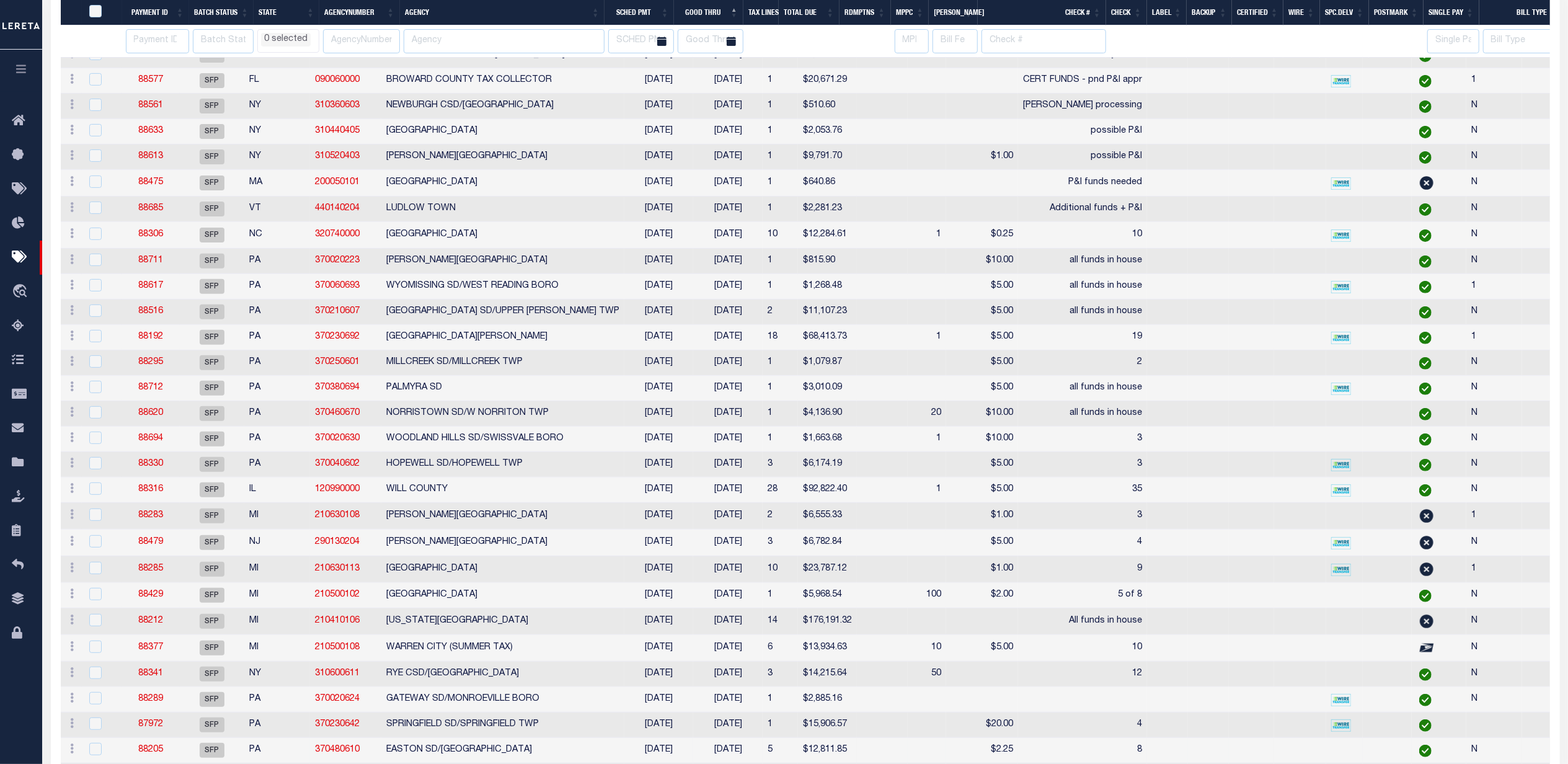
select select
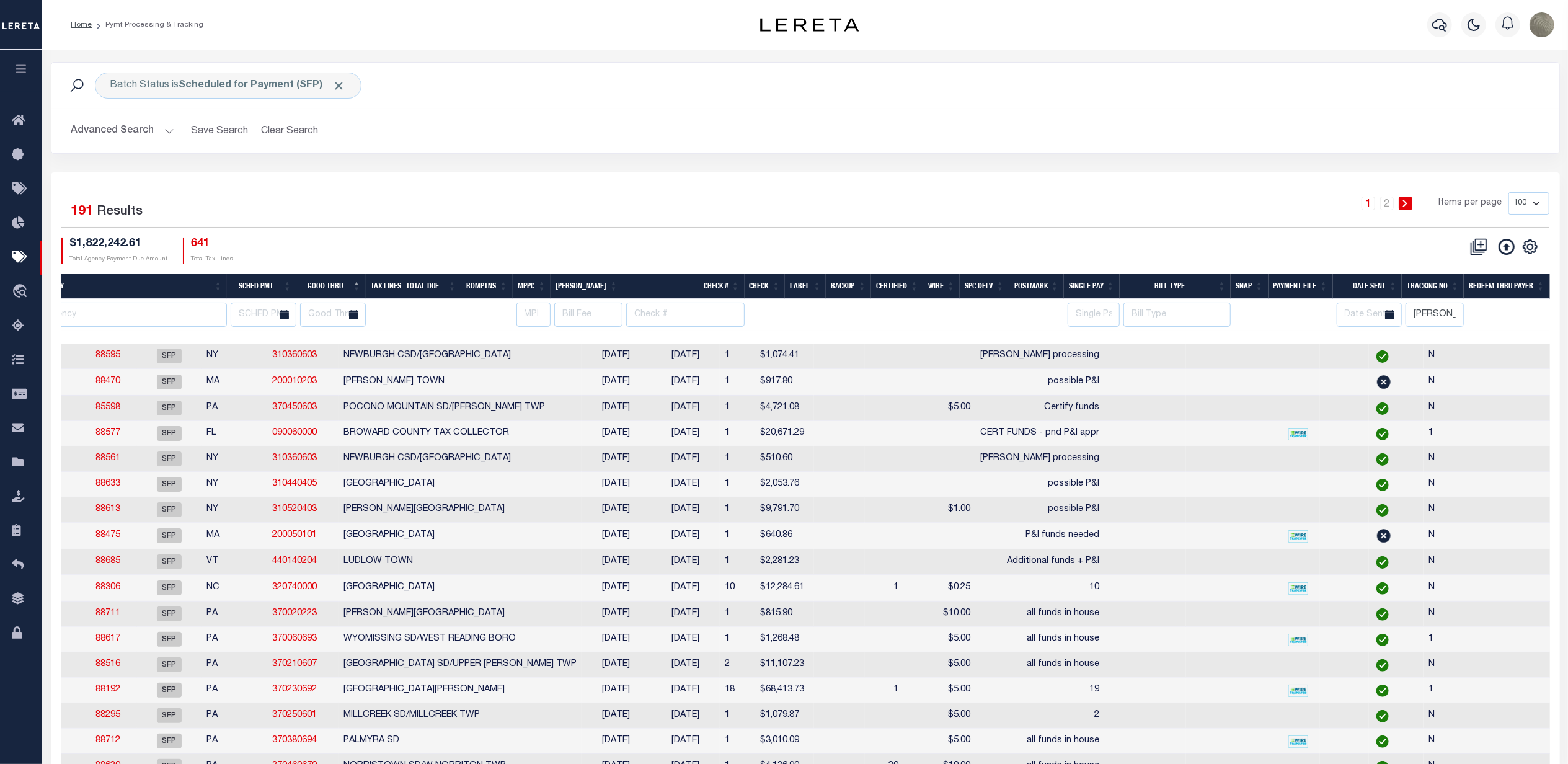
scroll to position [0, 362]
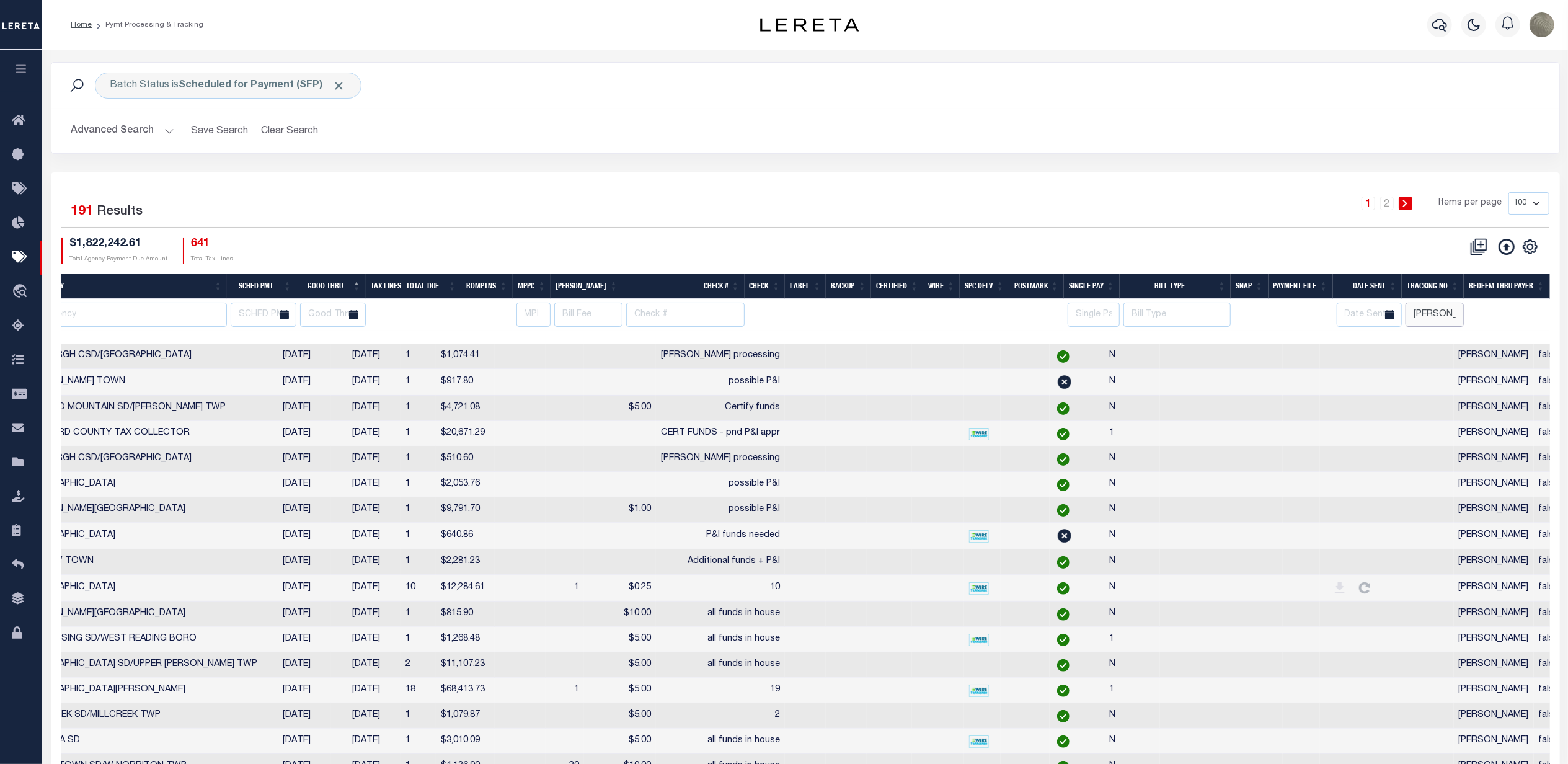
click at [1429, 317] on input "[PERSON_NAME]" at bounding box center [1434, 315] width 59 height 24
click at [1439, 318] on input "[PERSON_NAME]" at bounding box center [1434, 315] width 59 height 24
click at [1440, 318] on input "[PERSON_NAME]" at bounding box center [1434, 315] width 59 height 24
click at [1452, 310] on input "[PERSON_NAME]" at bounding box center [1434, 315] width 59 height 24
type input "ANDREs"
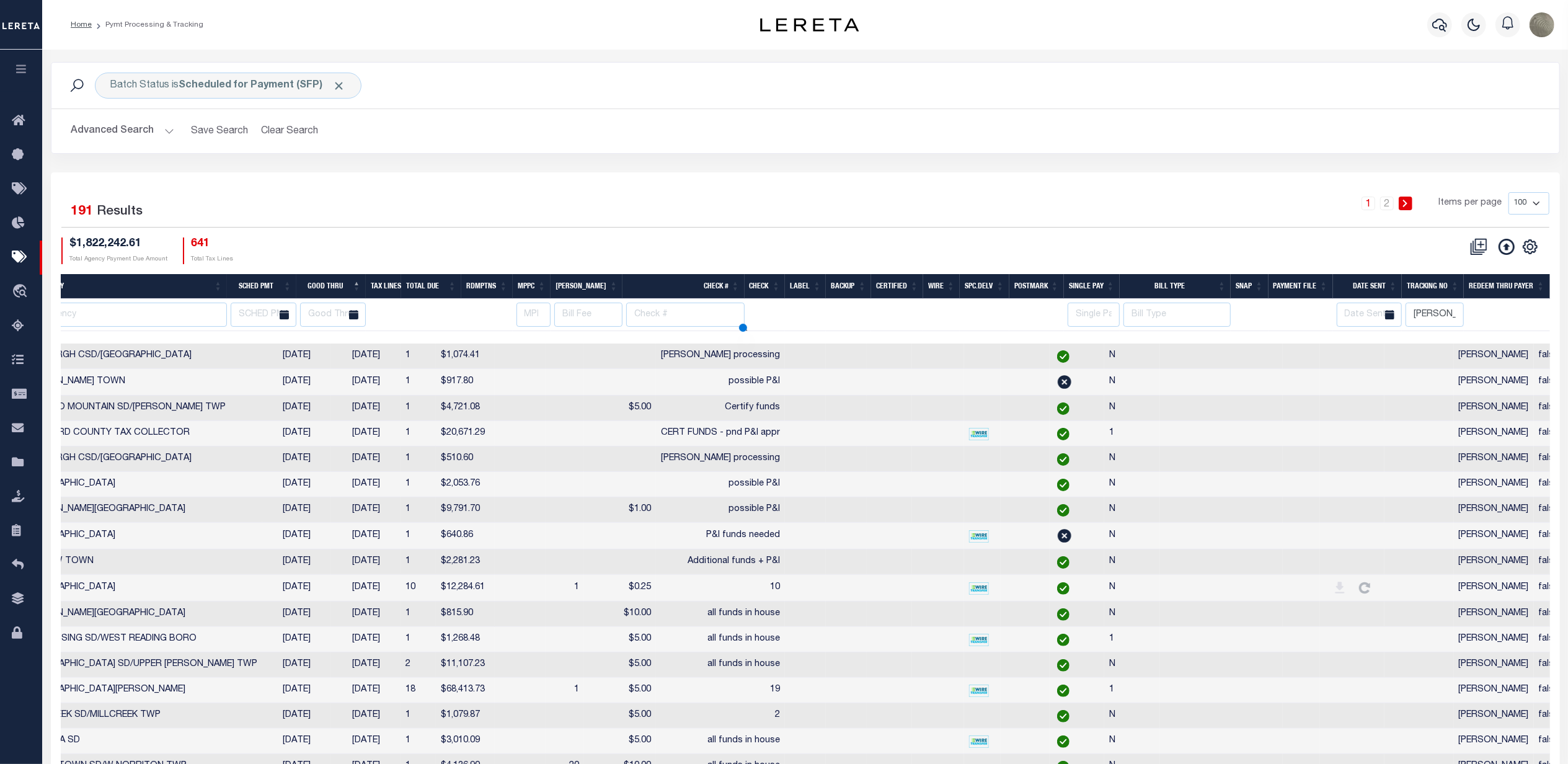
select select
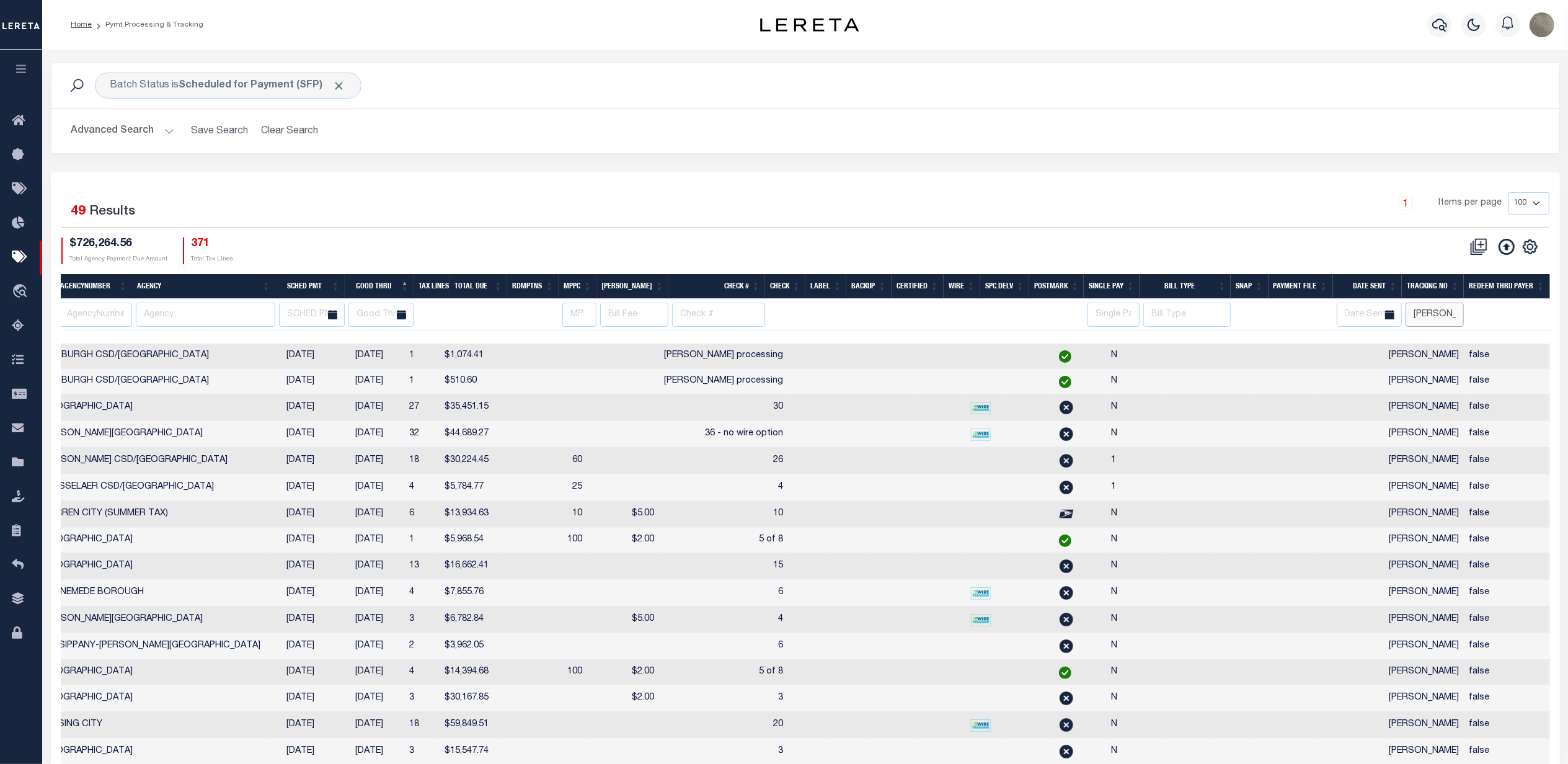
scroll to position [0, 253]
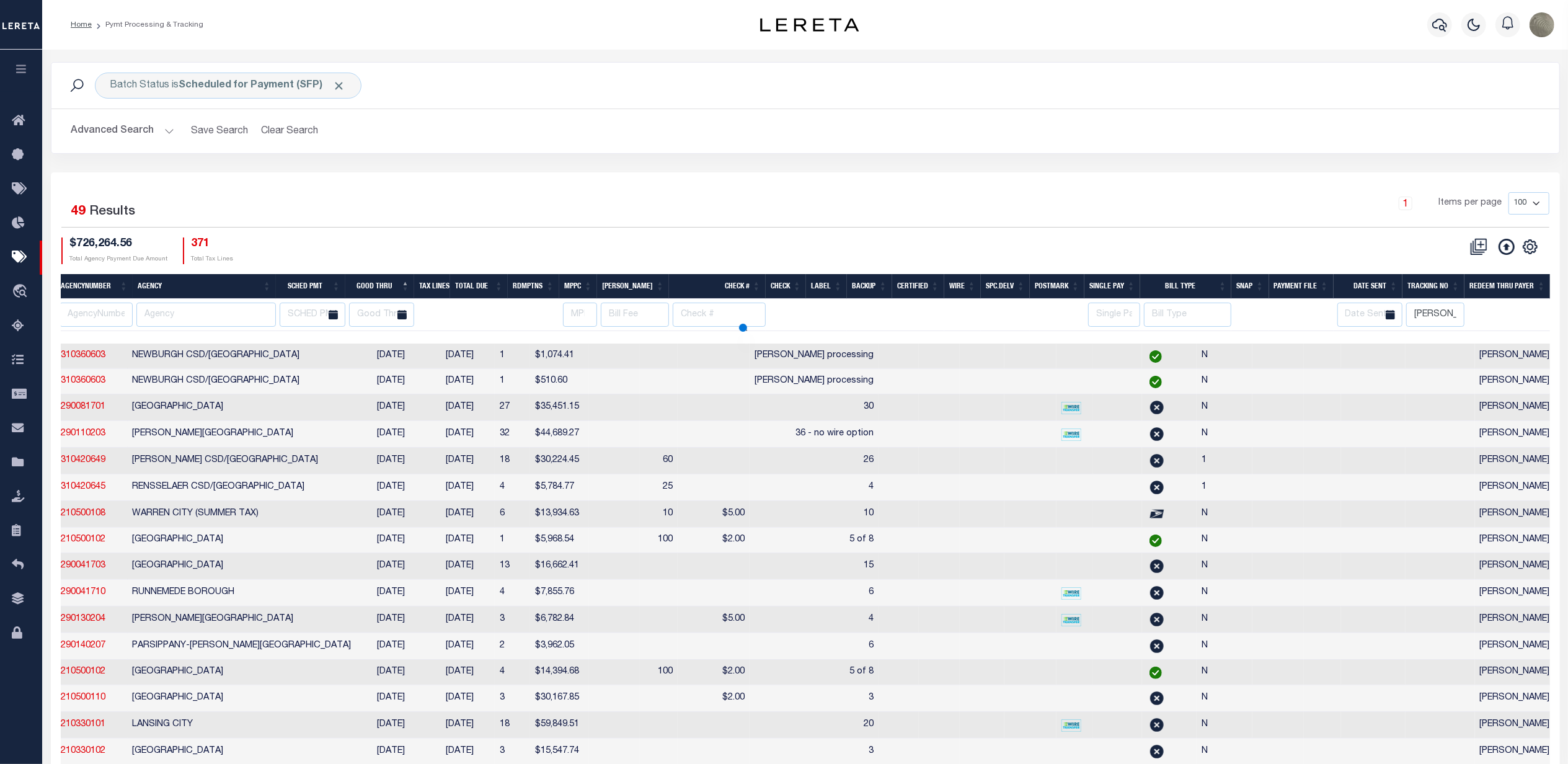
select select
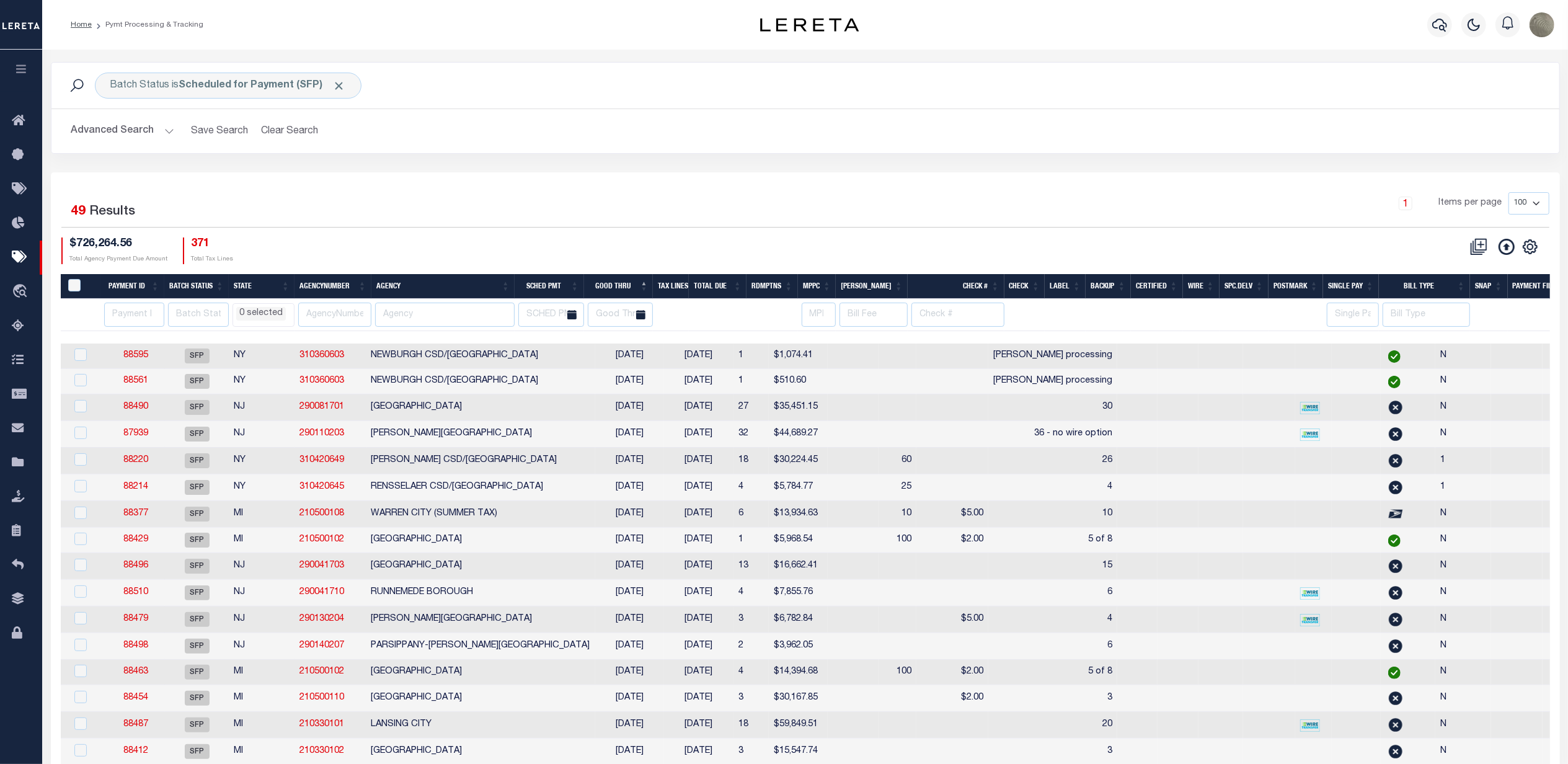
scroll to position [0, 0]
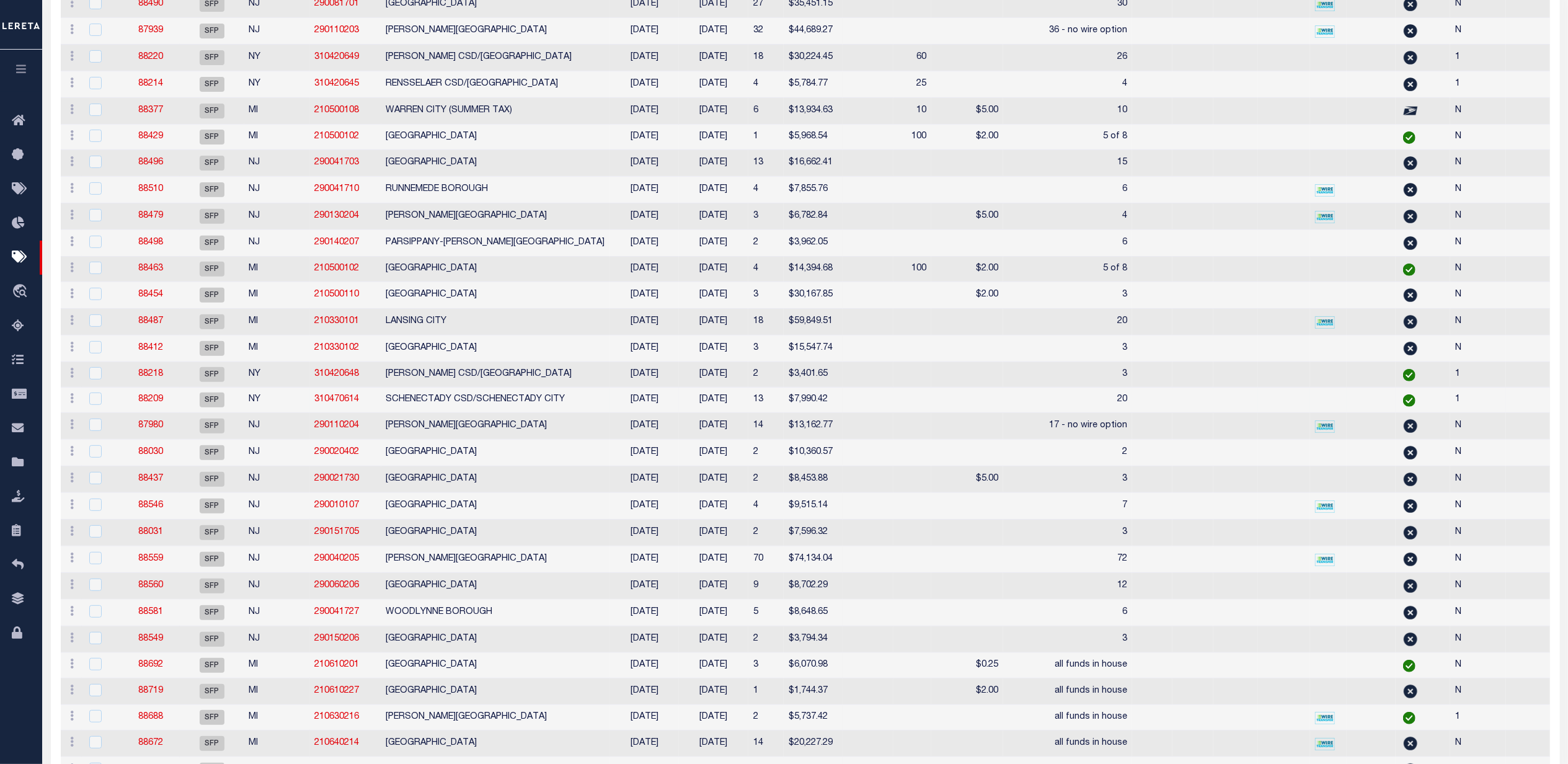
select select
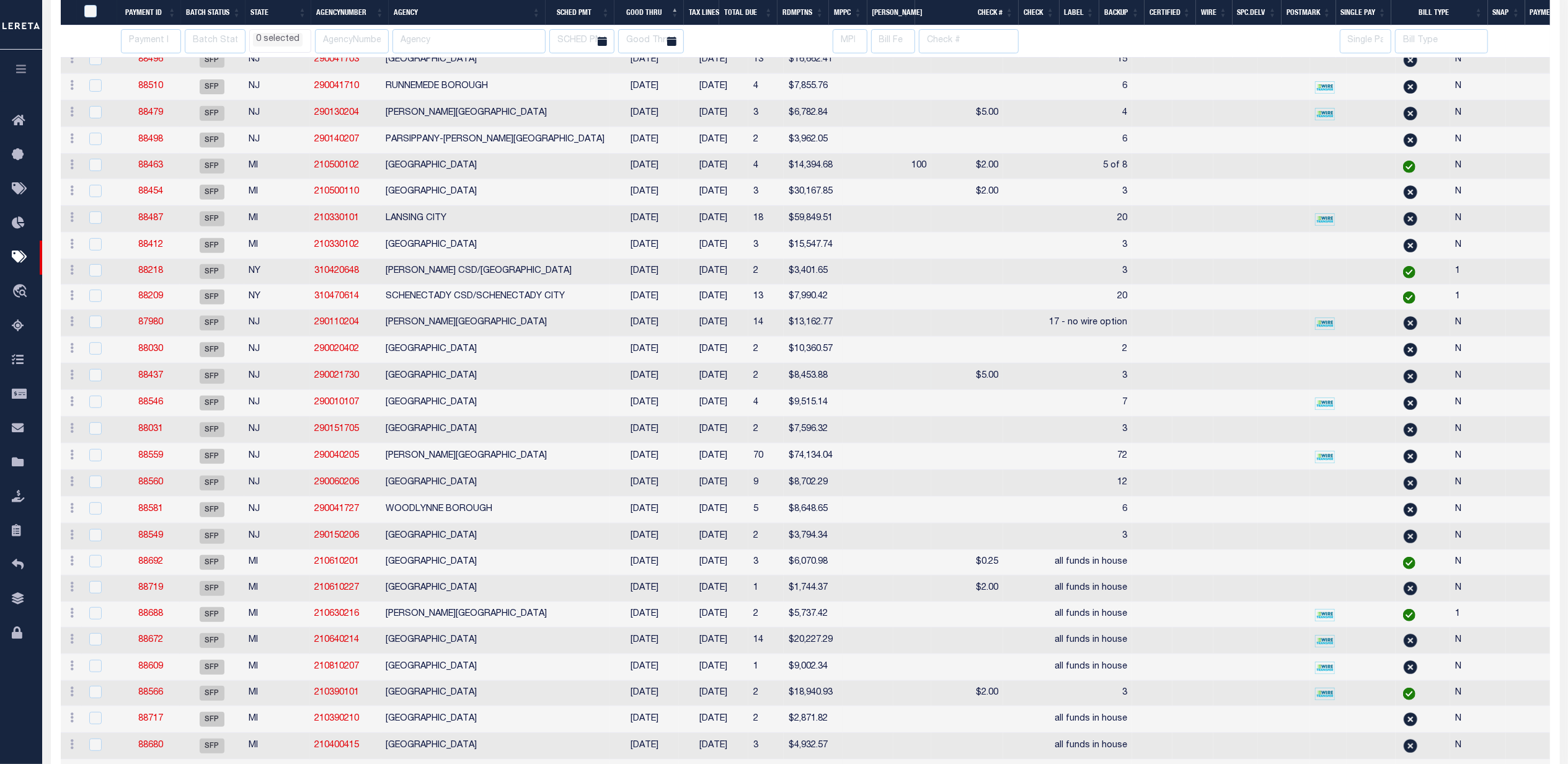
select select
click at [146, 564] on link "88692" at bounding box center [151, 559] width 25 height 9
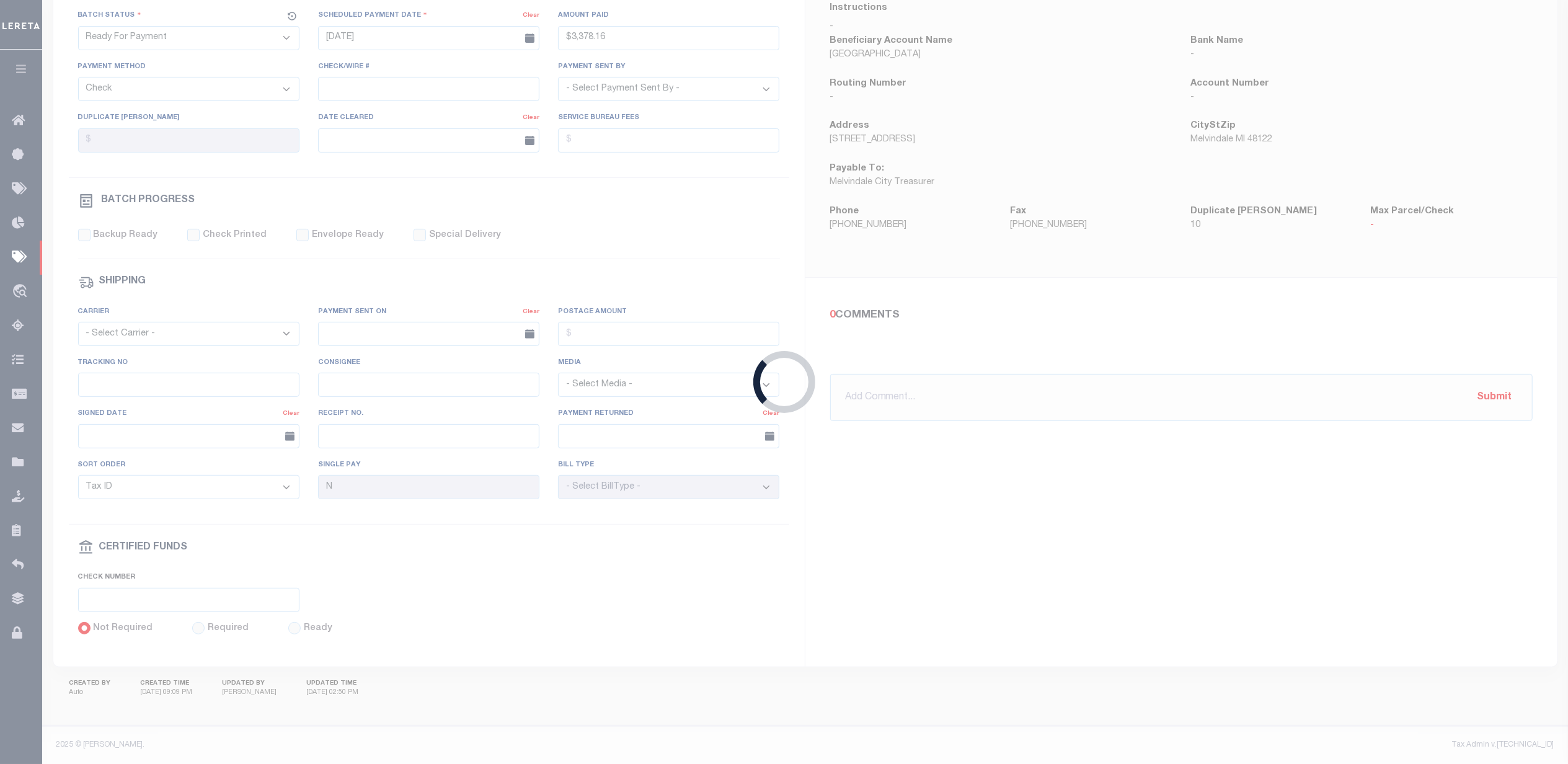
select select "SFP"
type input "[DATE]"
select select
type input "all funds in house"
select select
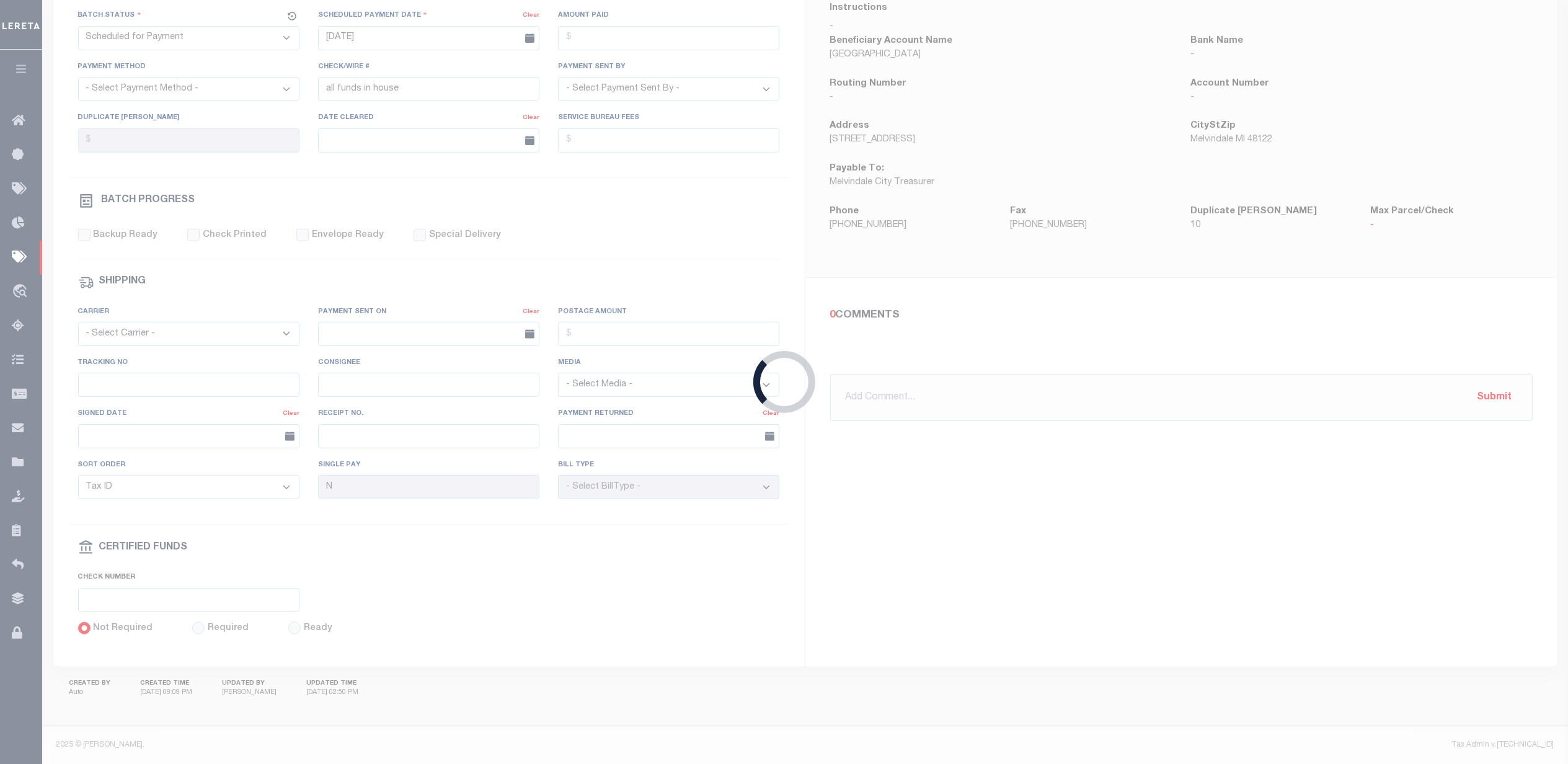
checkbox input "false"
type input "[PERSON_NAME]"
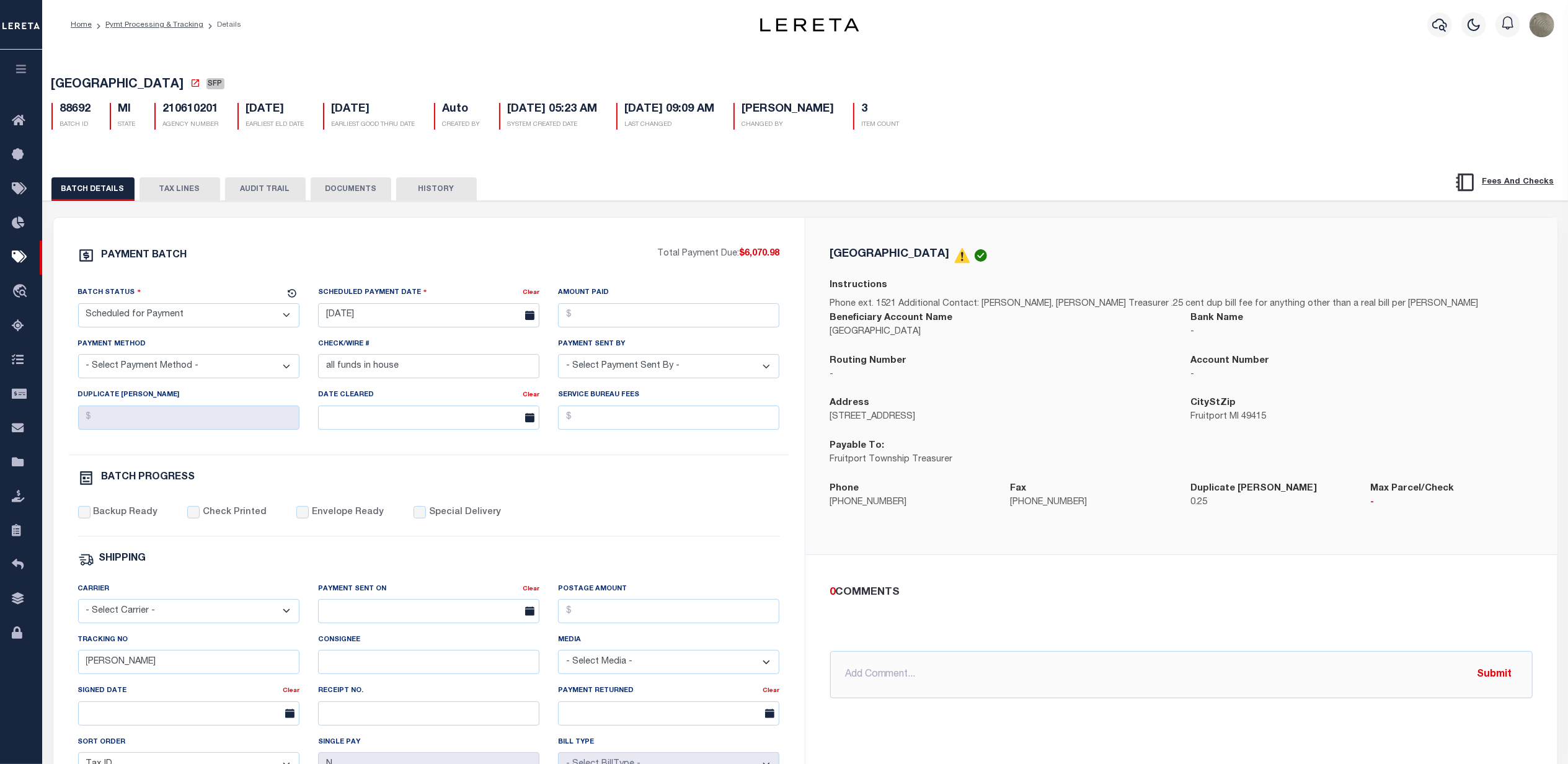
click at [205, 325] on select "- Select Status - Scheduled for Payment Ready For Payment Payment Sent Cleared …" at bounding box center [189, 315] width 221 height 24
select select "RFP"
click at [78, 307] on select "- Select Status - Scheduled for Payment Ready For Payment Payment Sent Cleared …" at bounding box center [189, 315] width 221 height 24
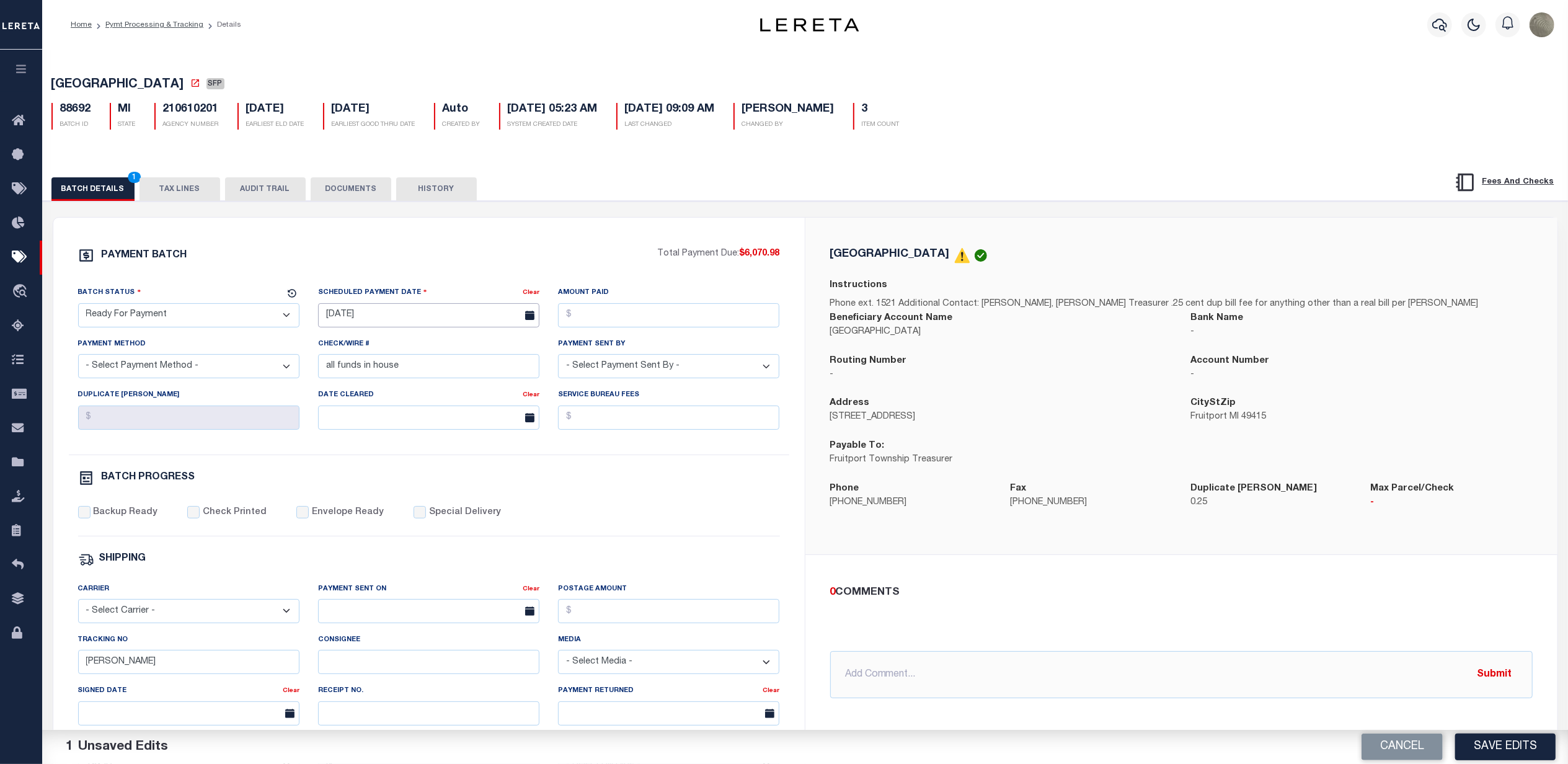
click at [404, 327] on input "[DATE]" at bounding box center [429, 315] width 221 height 24
click at [361, 489] on span "25" at bounding box center [359, 486] width 24 height 24
type input "[DATE]"
click at [625, 323] on input "Amount Paid" at bounding box center [669, 315] width 221 height 24
type input "$6,070.98"
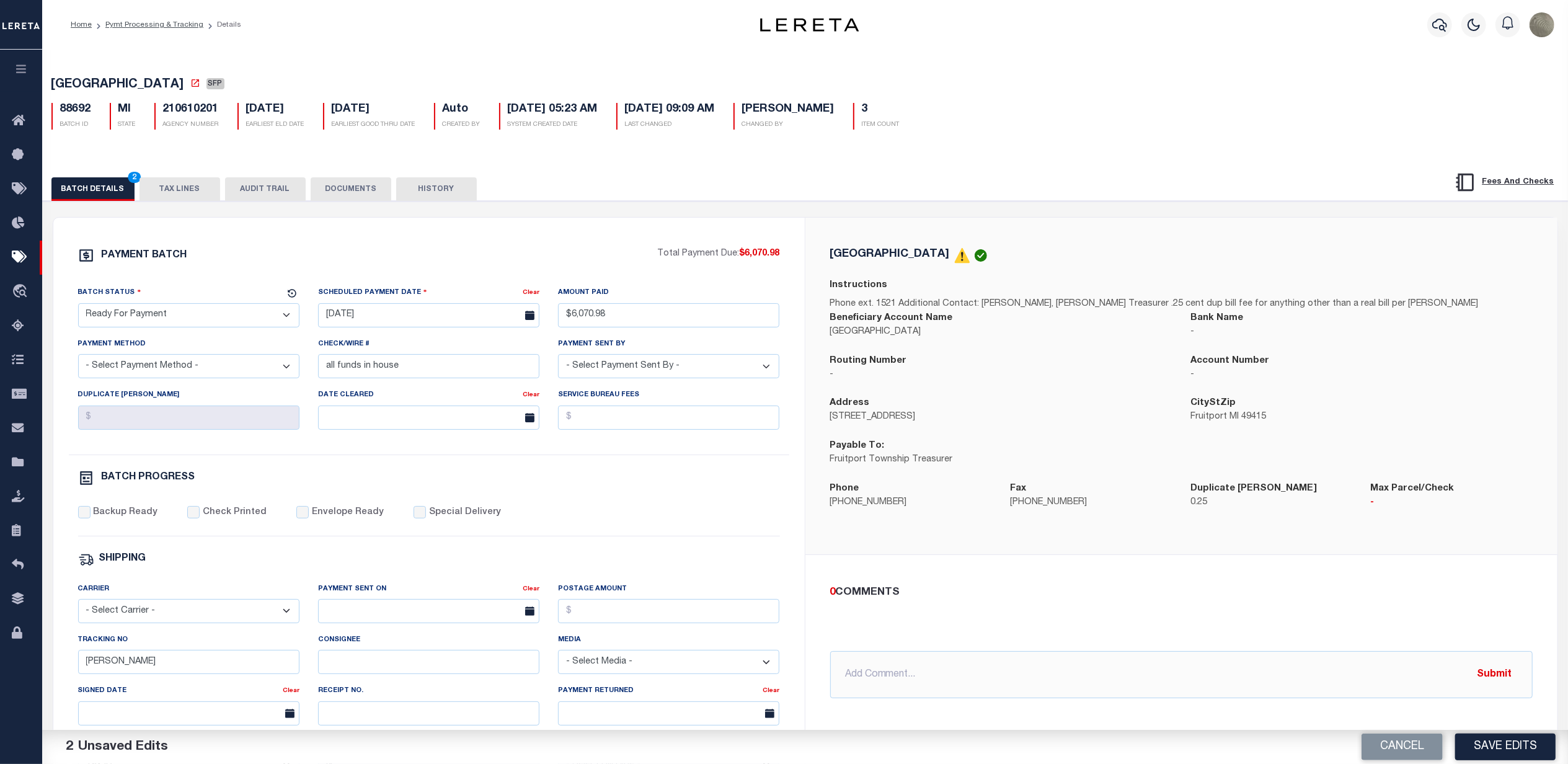
click at [685, 224] on div "PAYMENT BATCH Total Payment Due: $6,070.98 Batch Status" at bounding box center [429, 581] width 752 height 726
click at [707, 258] on p "Total Payment Due: $6,070.98" at bounding box center [719, 254] width 122 height 14
select select
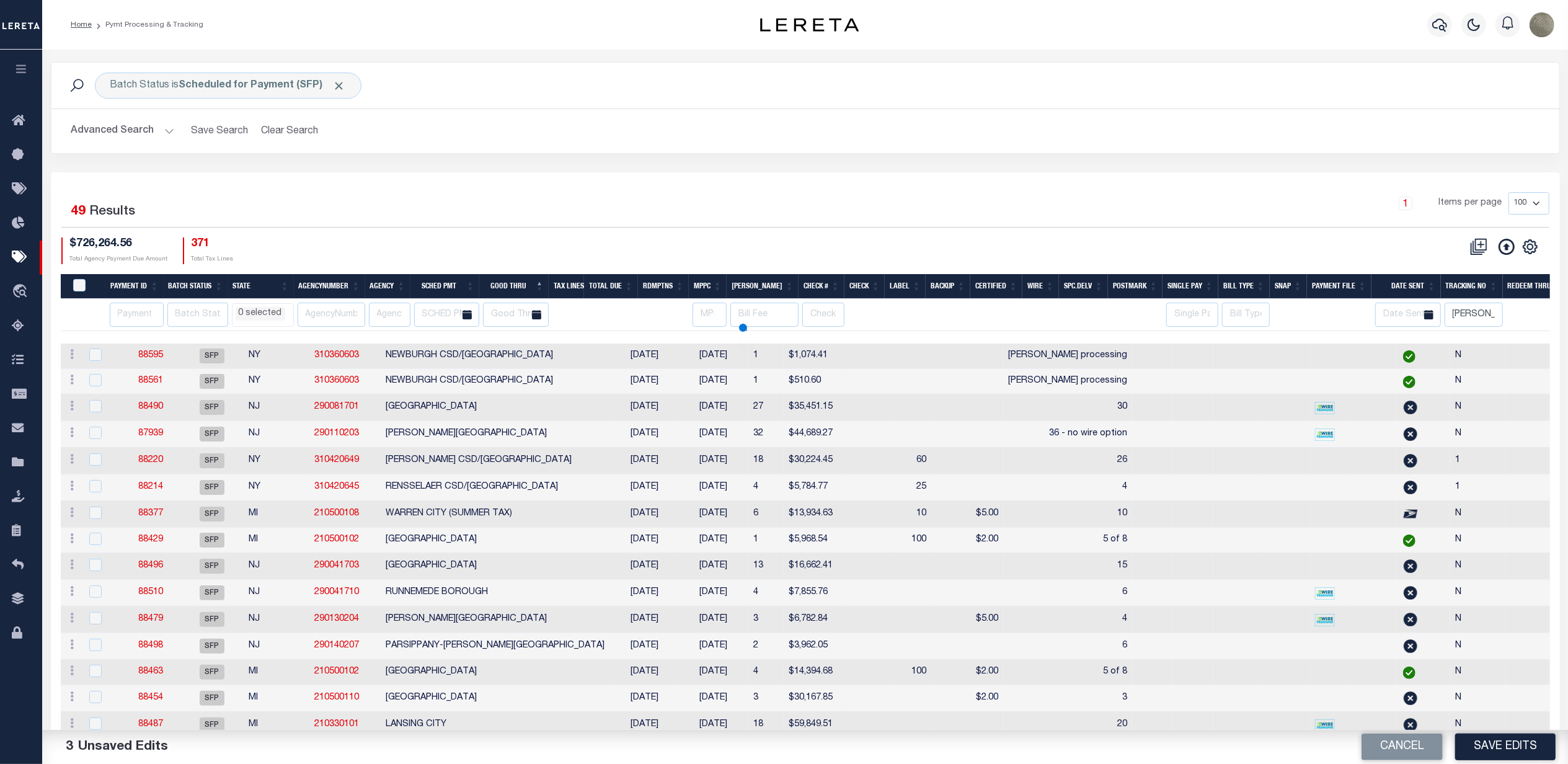
scroll to position [290, 0]
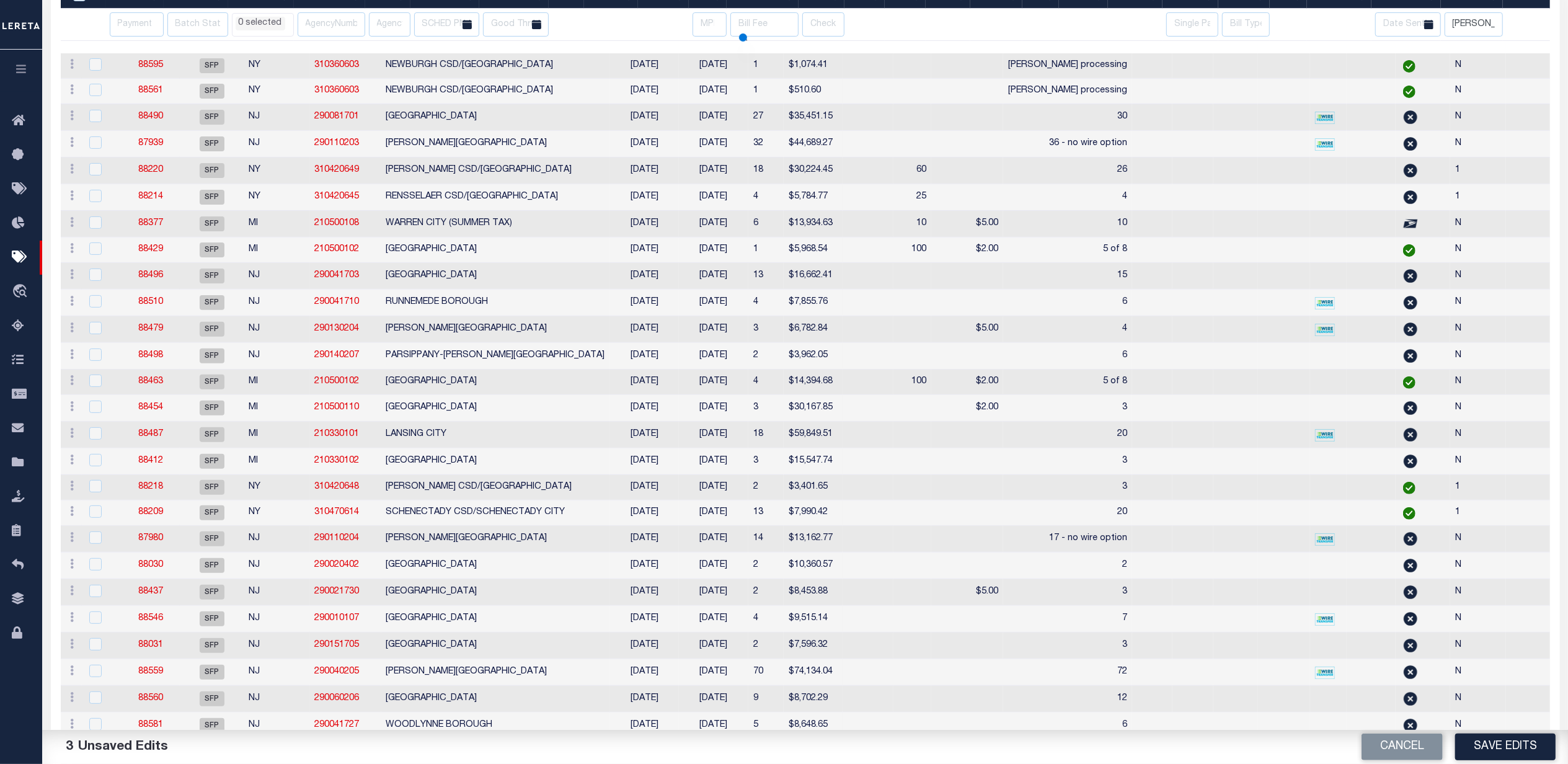
select select
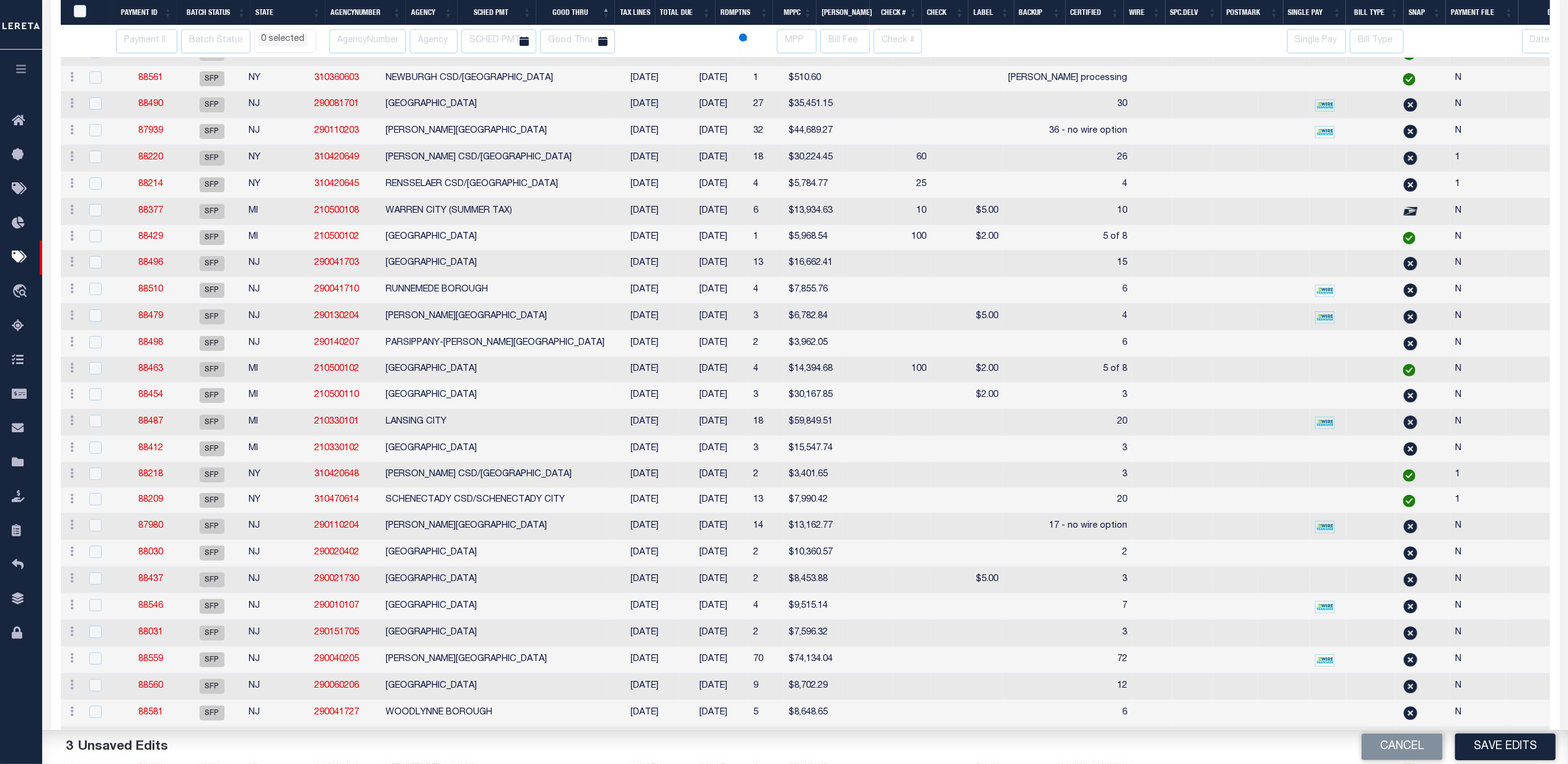
select select
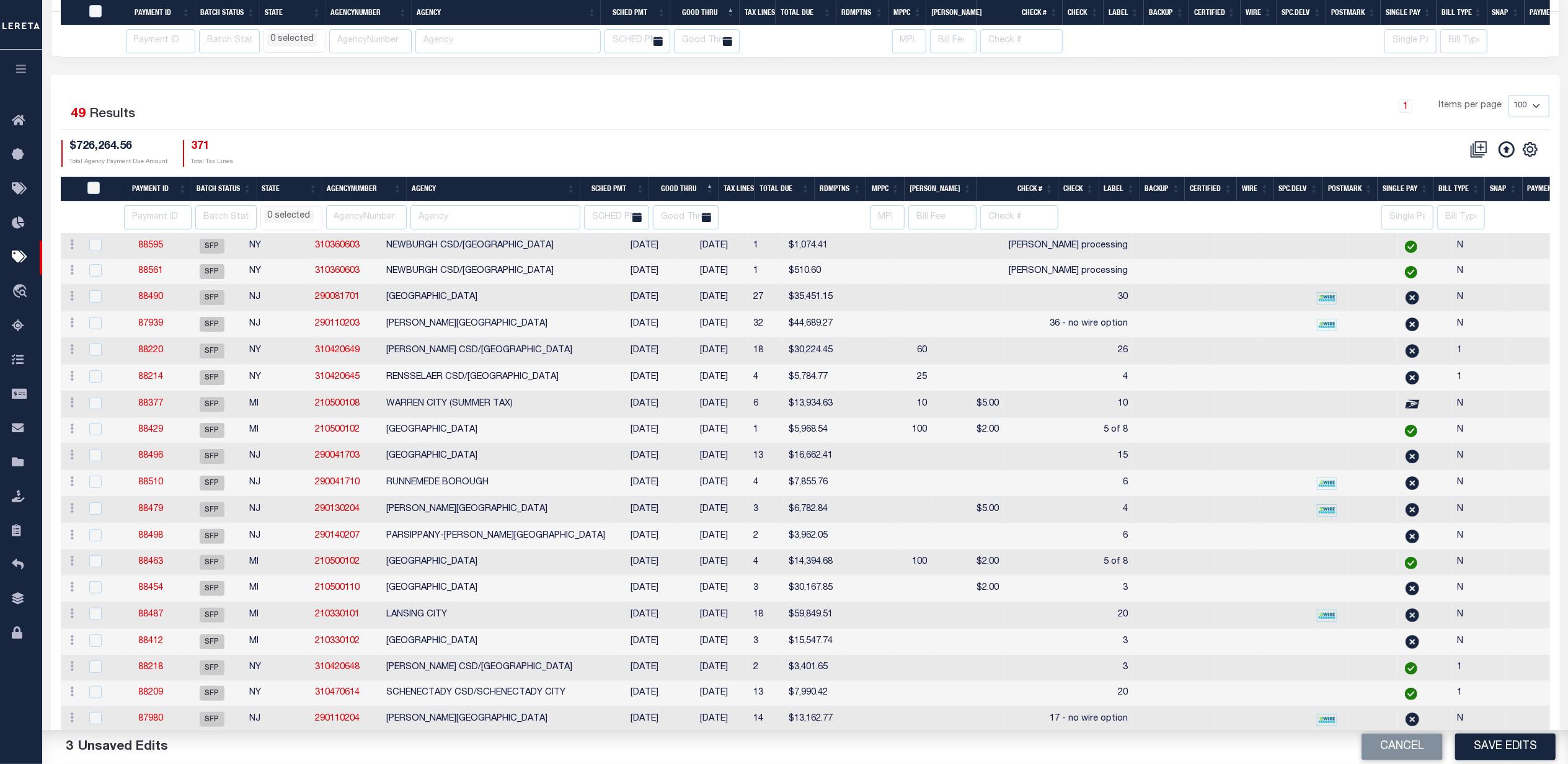
select select
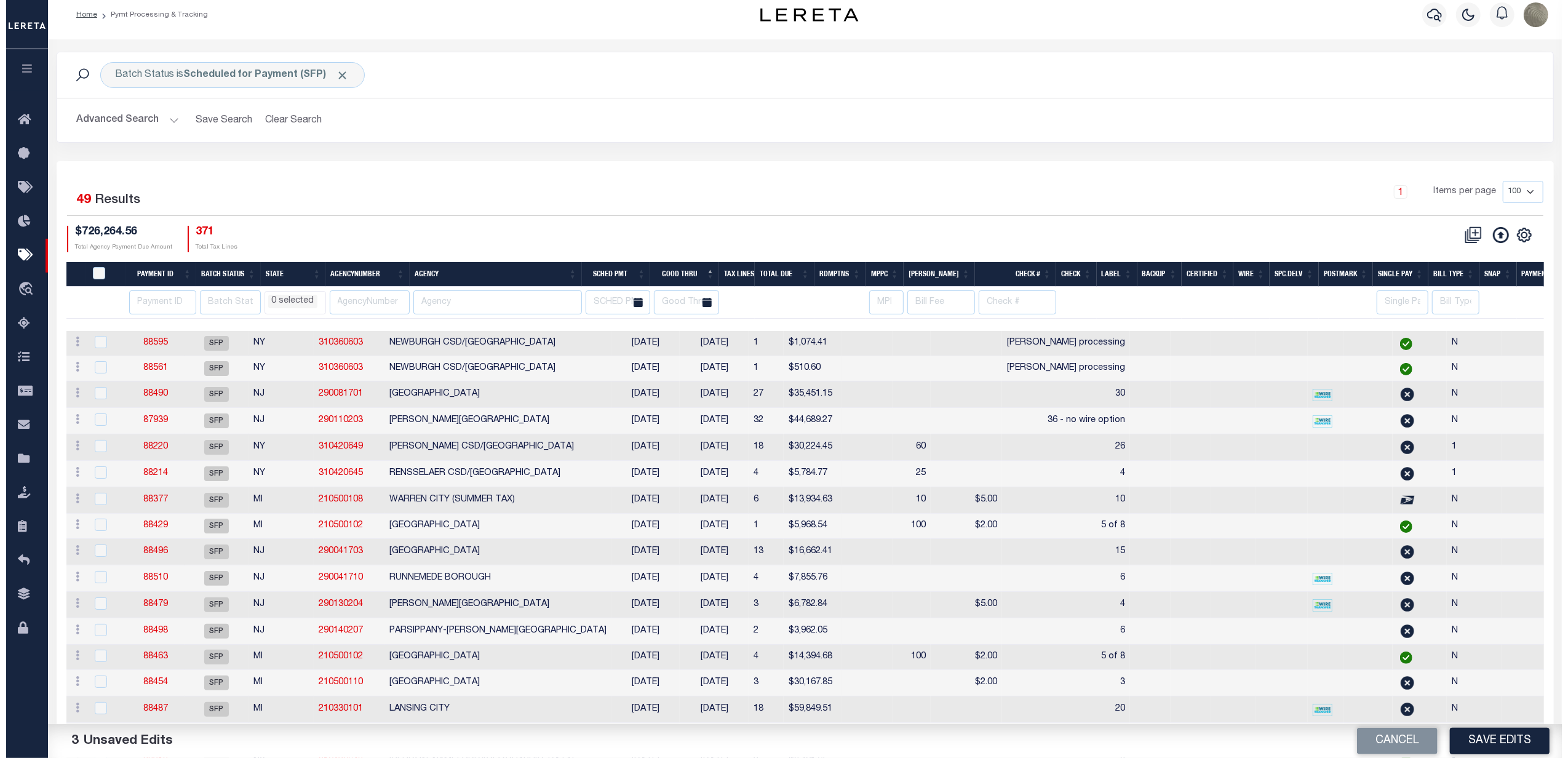
scroll to position [0, 0]
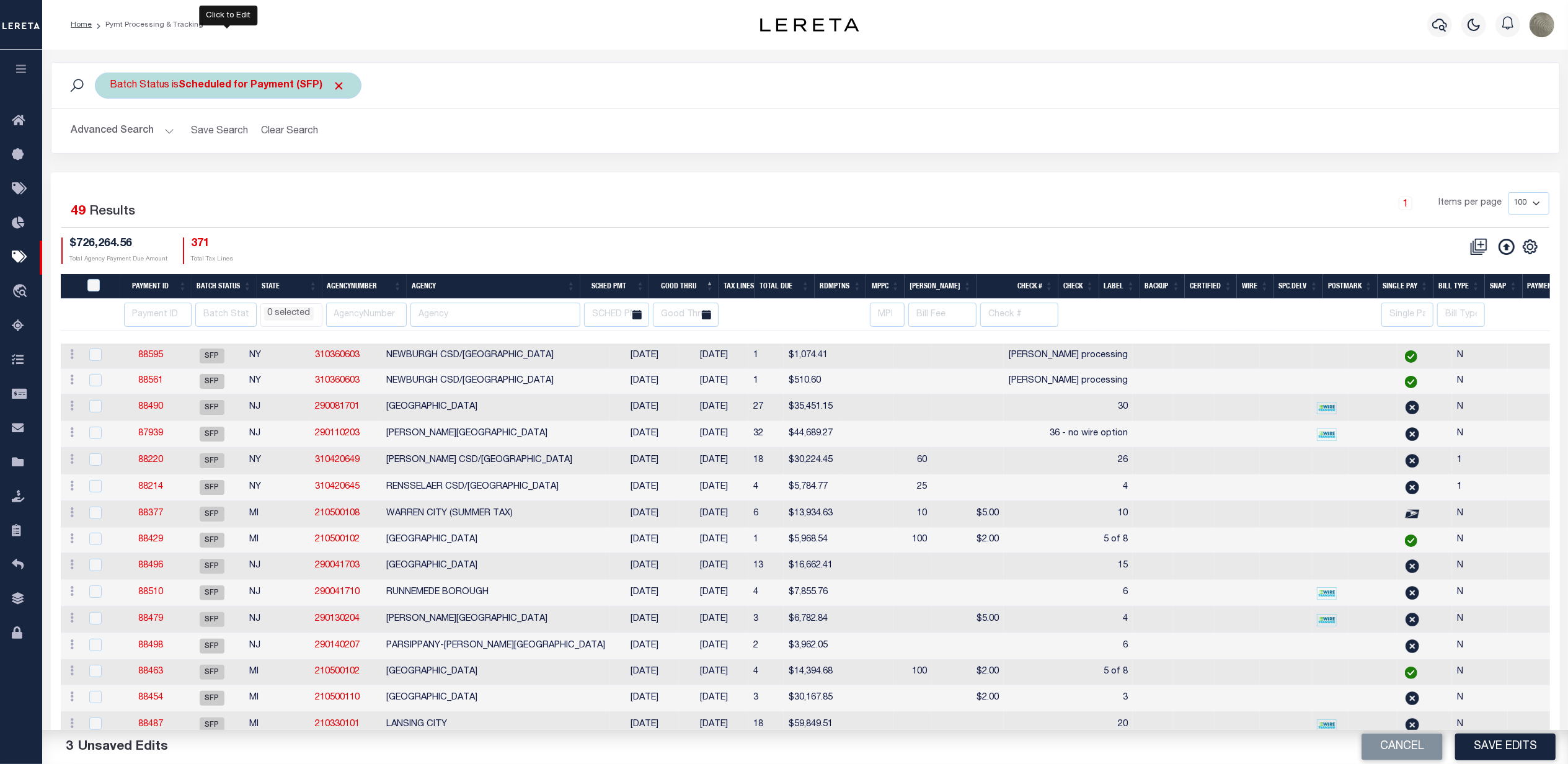
click at [201, 83] on b "Scheduled for Payment (SFP)" at bounding box center [262, 85] width 167 height 10
click at [155, 145] on select "Awaiting Funds (AWF) Cleared and Complete (CAC) New Check Needed (NCN) Payment …" at bounding box center [202, 146] width 182 height 24
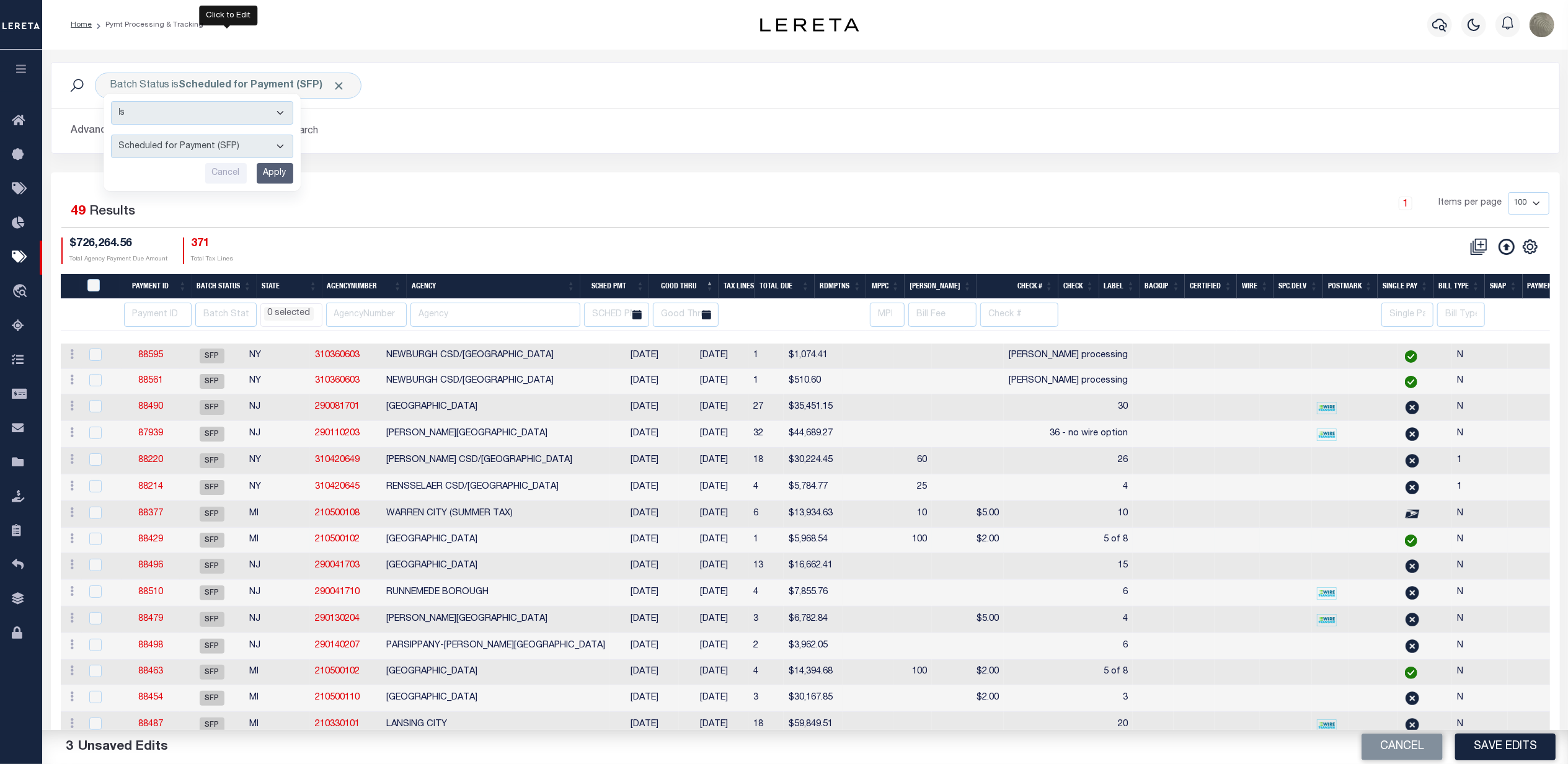
select select "RFP"
click at [111, 135] on select "Awaiting Funds (AWF) Cleared and Complete (CAC) New Check Needed (NCN) Payment …" at bounding box center [202, 146] width 182 height 24
click at [271, 172] on input "Apply" at bounding box center [275, 173] width 37 height 20
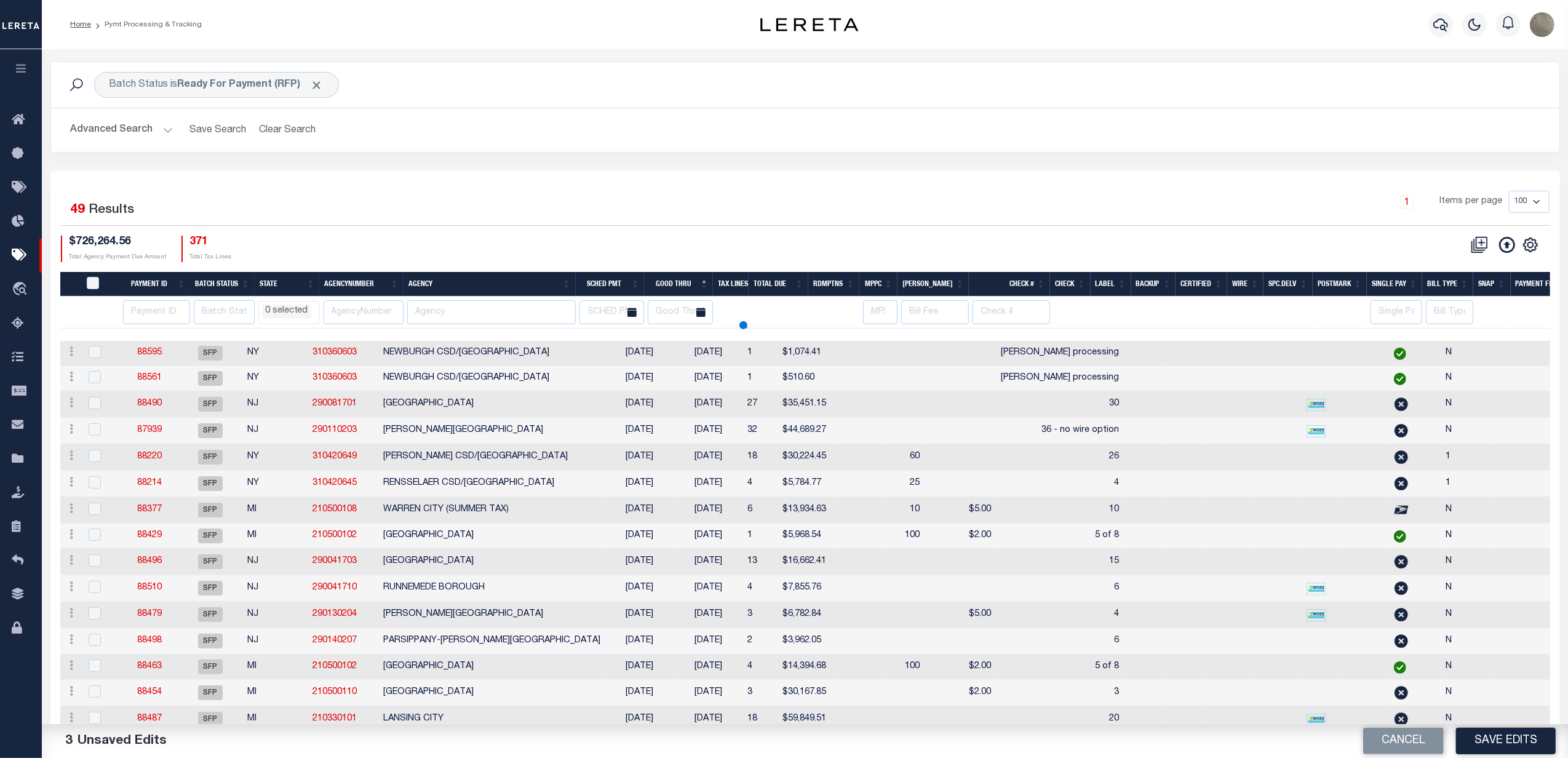
select select
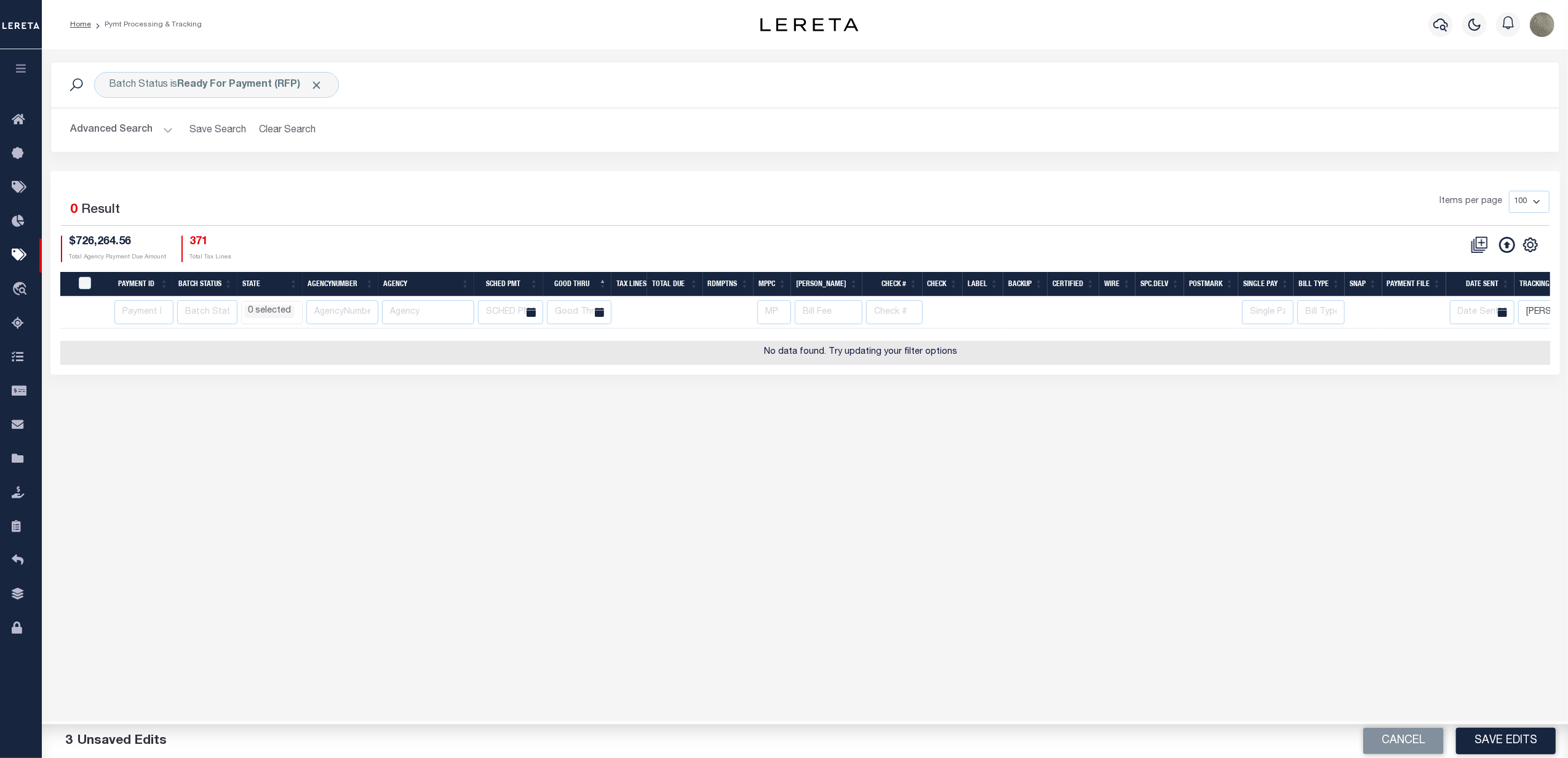
scroll to position [0, 111]
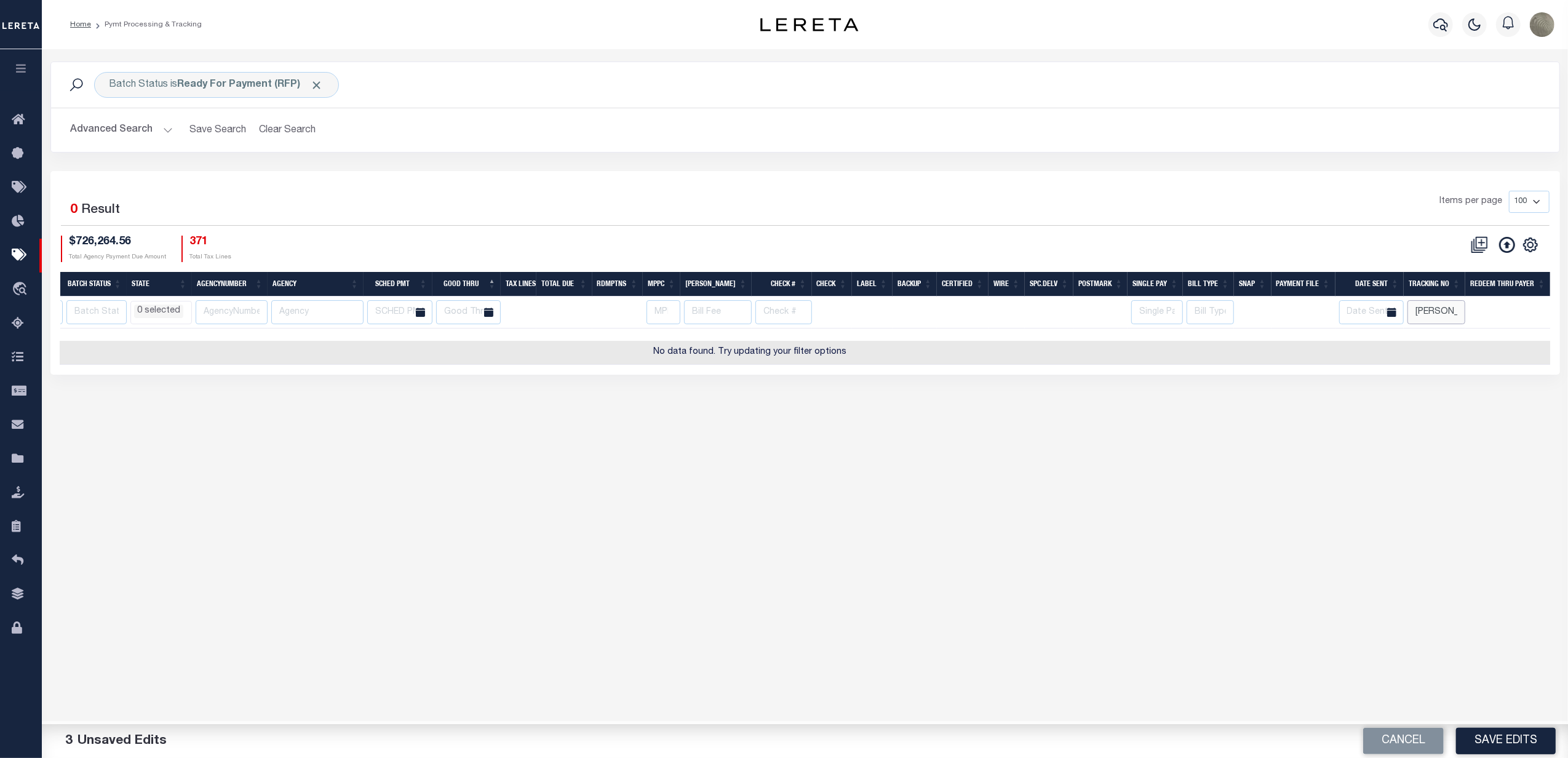
click at [1417, 312] on input "ANDREs" at bounding box center [1436, 312] width 58 height 24
click at [867, 229] on div "1 Selected 0 Result Items per page 100 200 500 1000 $726,264.56 Total Agency Pa…" at bounding box center [805, 226] width 1509 height 71
select select
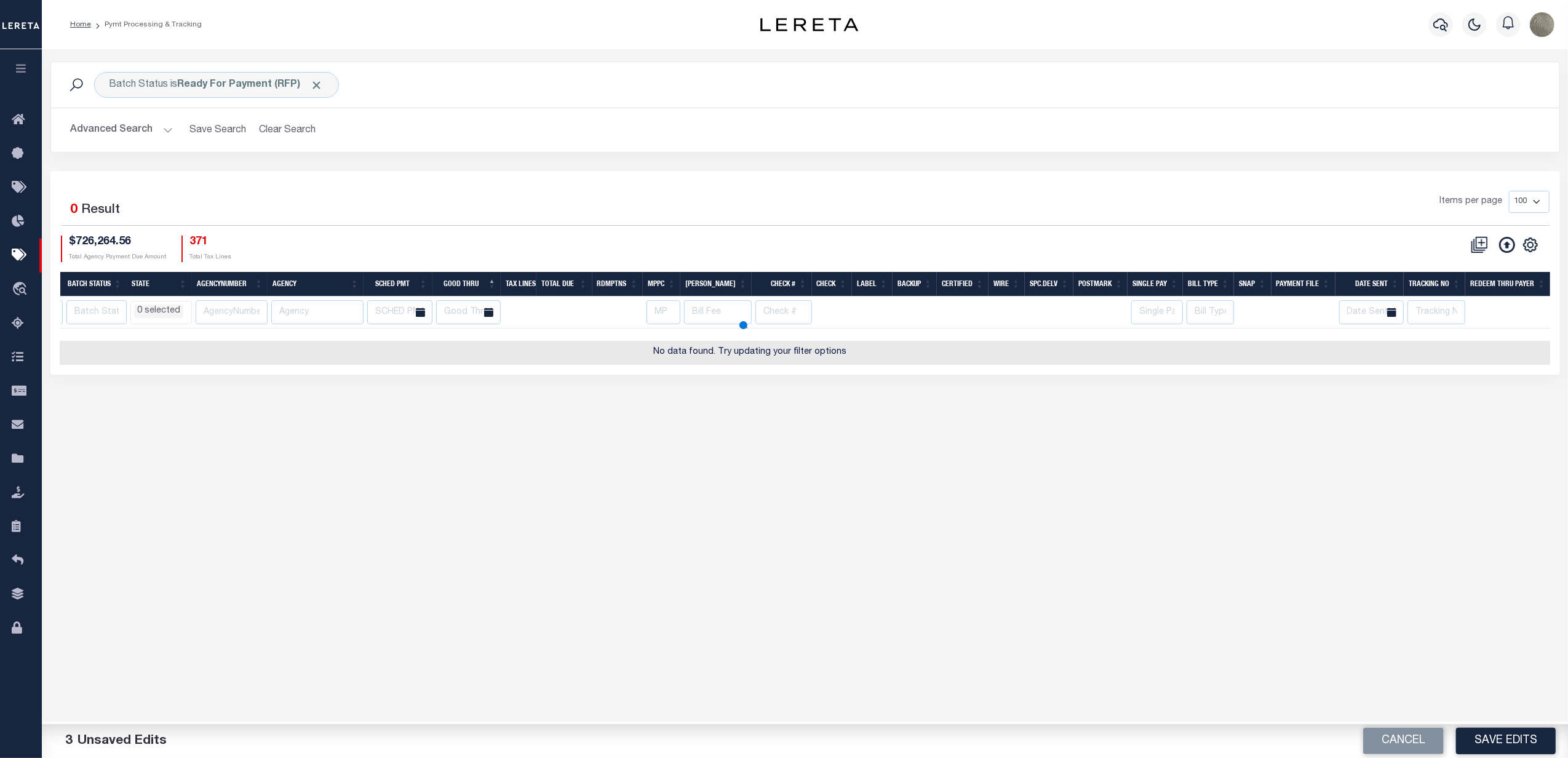
select select
click at [281, 126] on button "Clear Search" at bounding box center [287, 130] width 67 height 24
select select
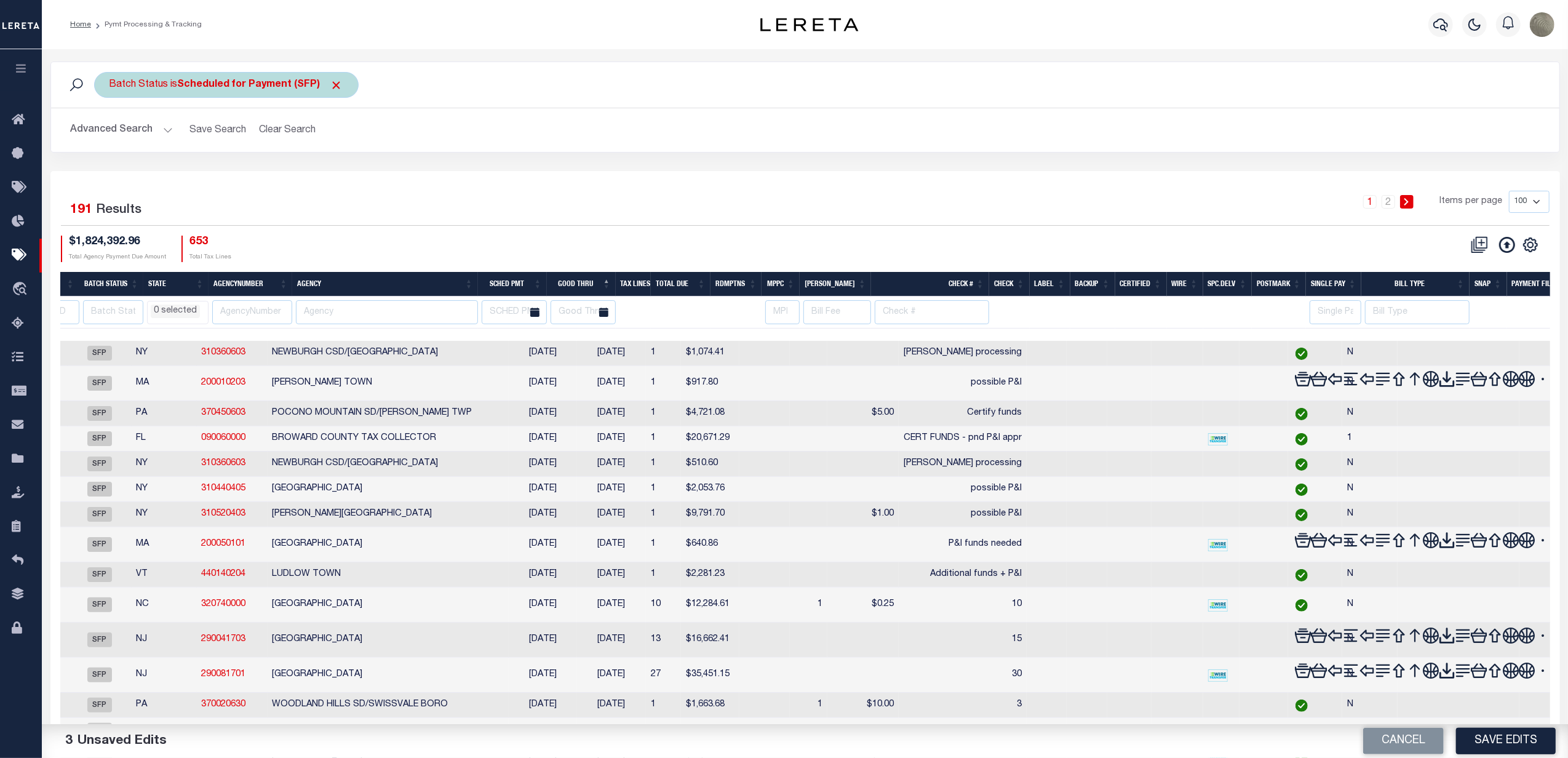
click at [259, 81] on b "Scheduled for Payment (SFP)" at bounding box center [260, 84] width 165 height 10
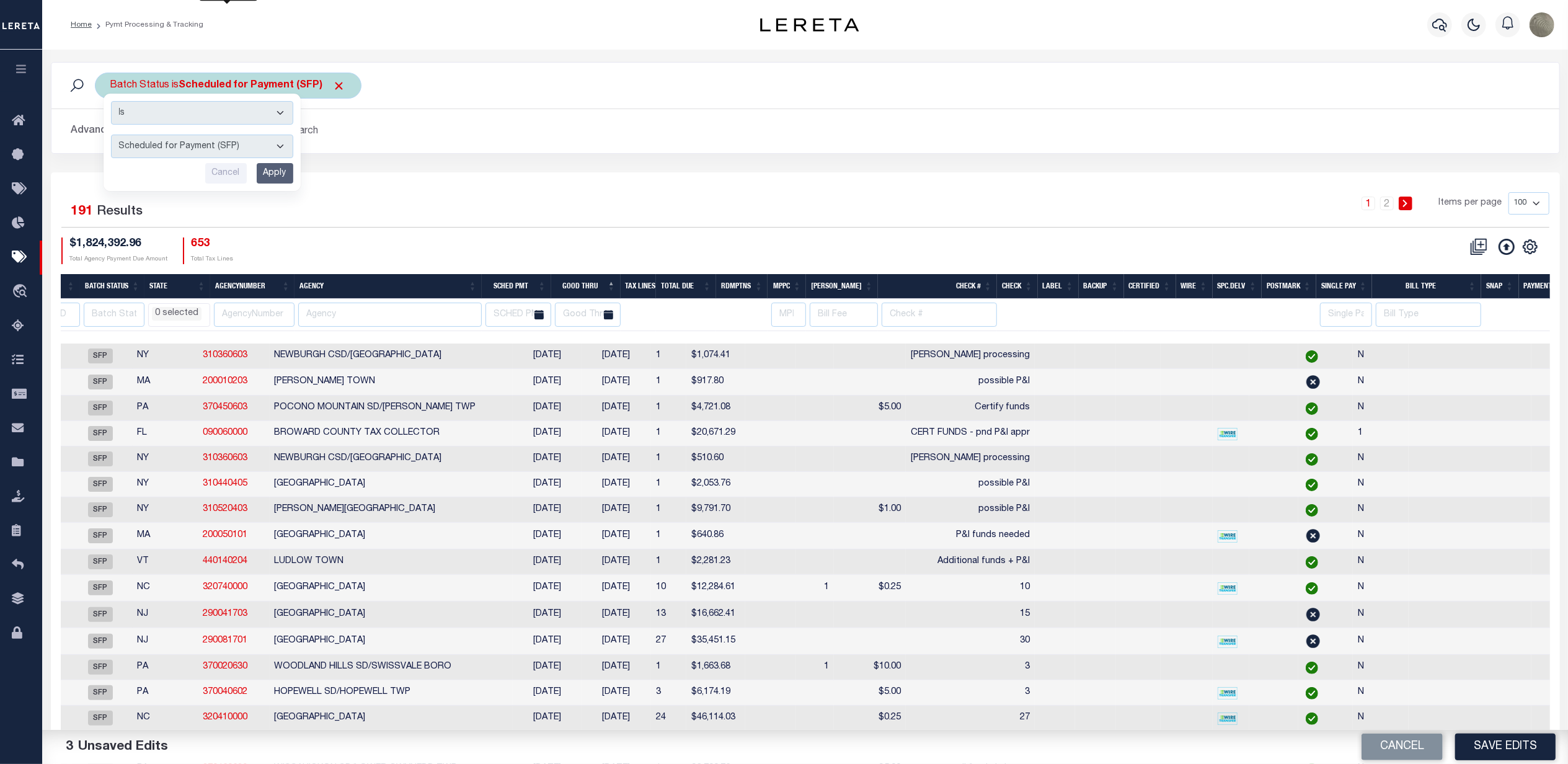
click at [176, 134] on div "Is Contains Awaiting Funds (AWF) Cleared and Complete (CAC) New Check Needed (N…" at bounding box center [202, 142] width 197 height 97
click at [187, 137] on select "Awaiting Funds (AWF) Cleared and Complete (CAC) New Check Needed (NCN) Payment …" at bounding box center [202, 146] width 182 height 24
select select "RFP"
click at [111, 135] on select "Awaiting Funds (AWF) Cleared and Complete (CAC) New Check Needed (NCN) Payment …" at bounding box center [202, 146] width 182 height 24
click at [273, 180] on input "Apply" at bounding box center [275, 173] width 37 height 20
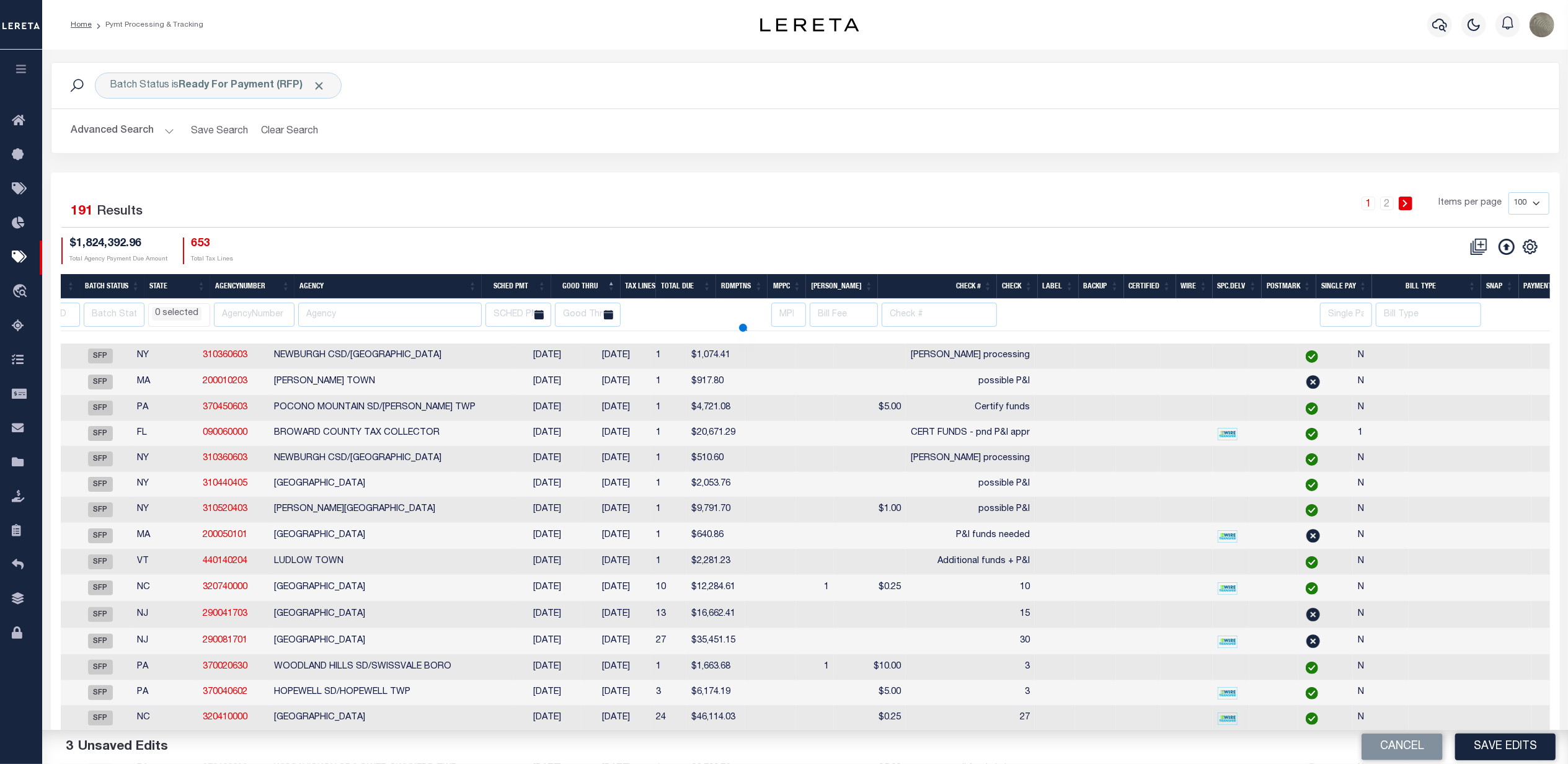
select select
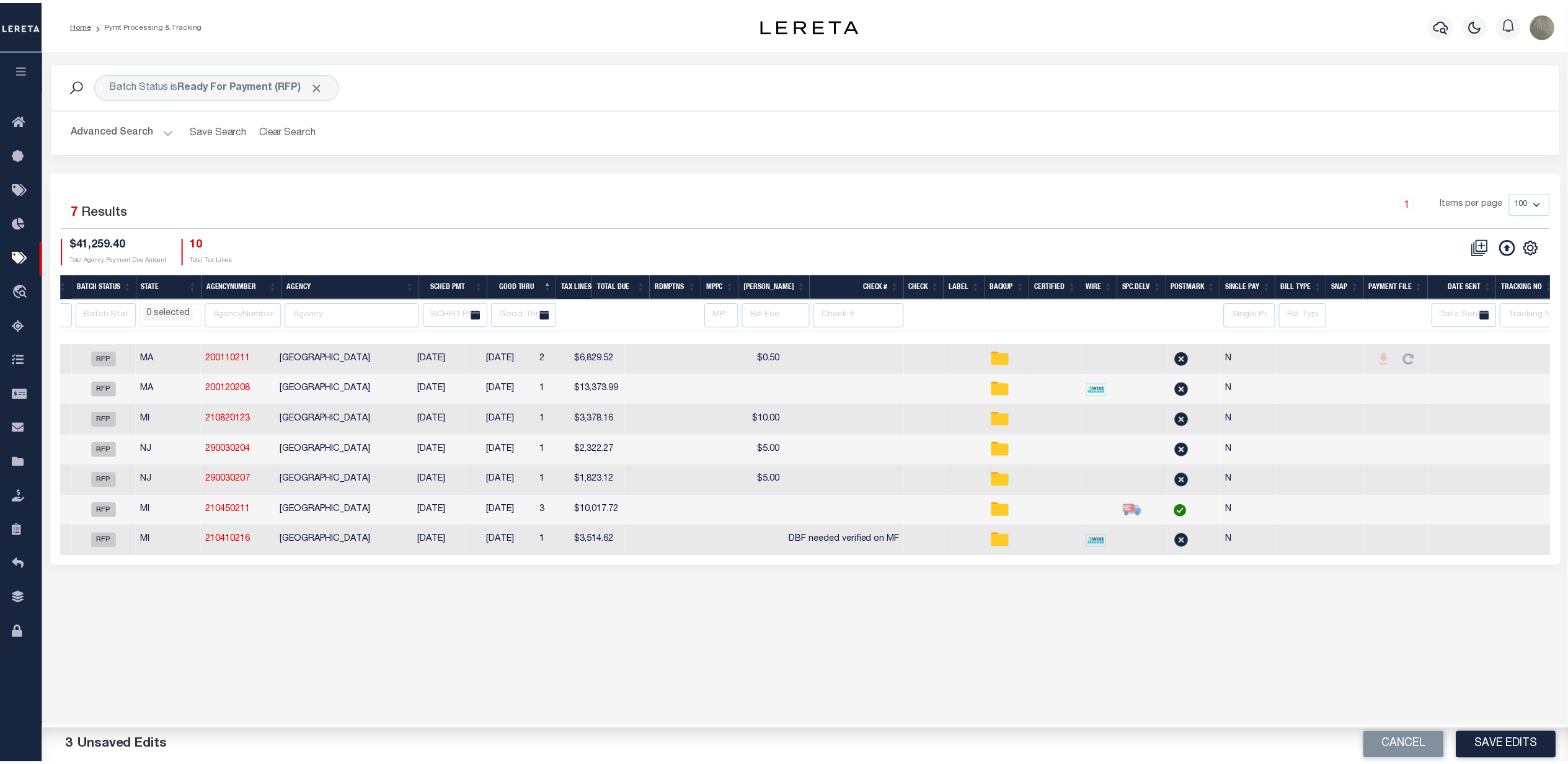
scroll to position [0, 0]
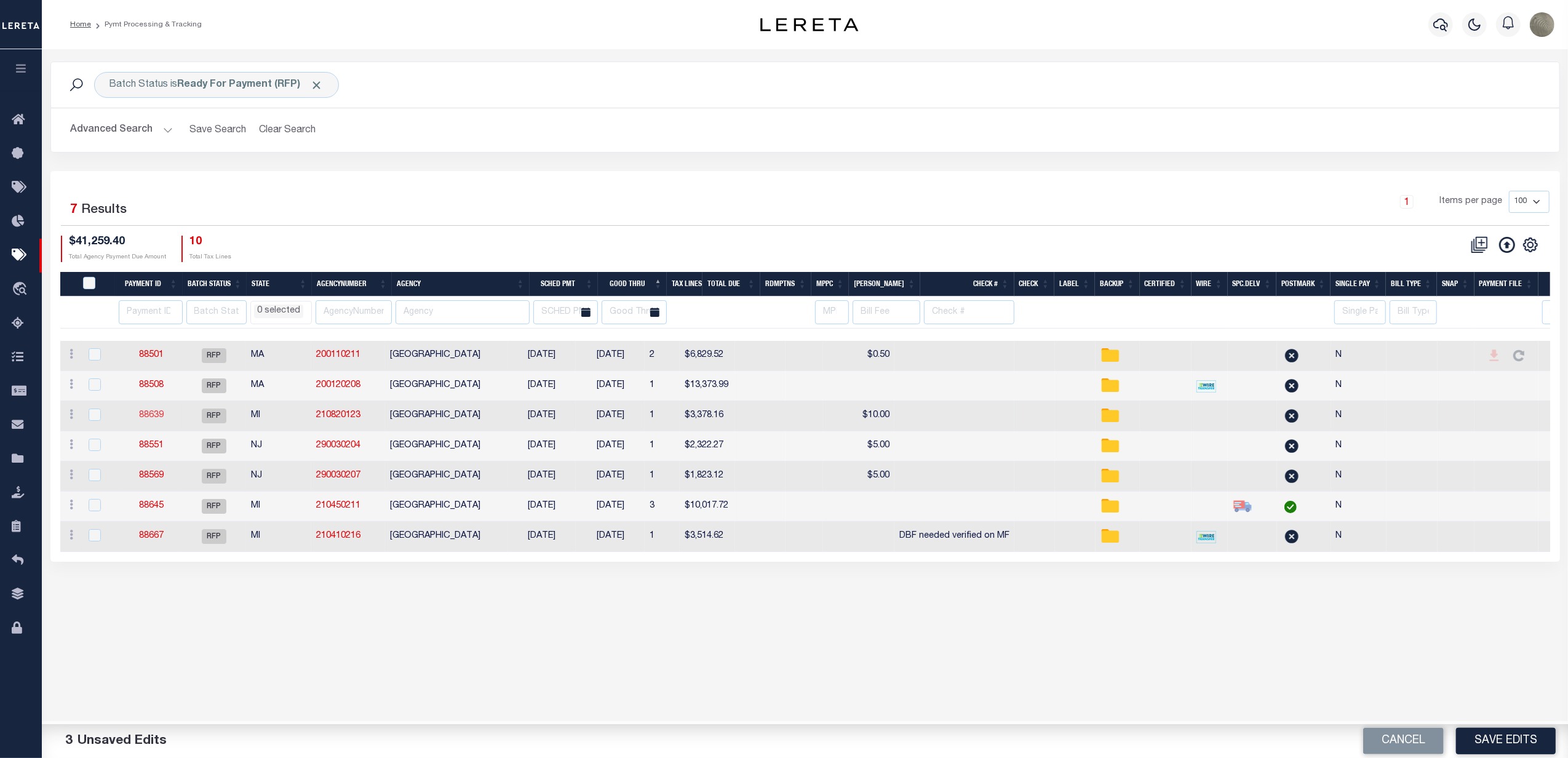
click at [144, 418] on link "88639" at bounding box center [152, 415] width 25 height 8
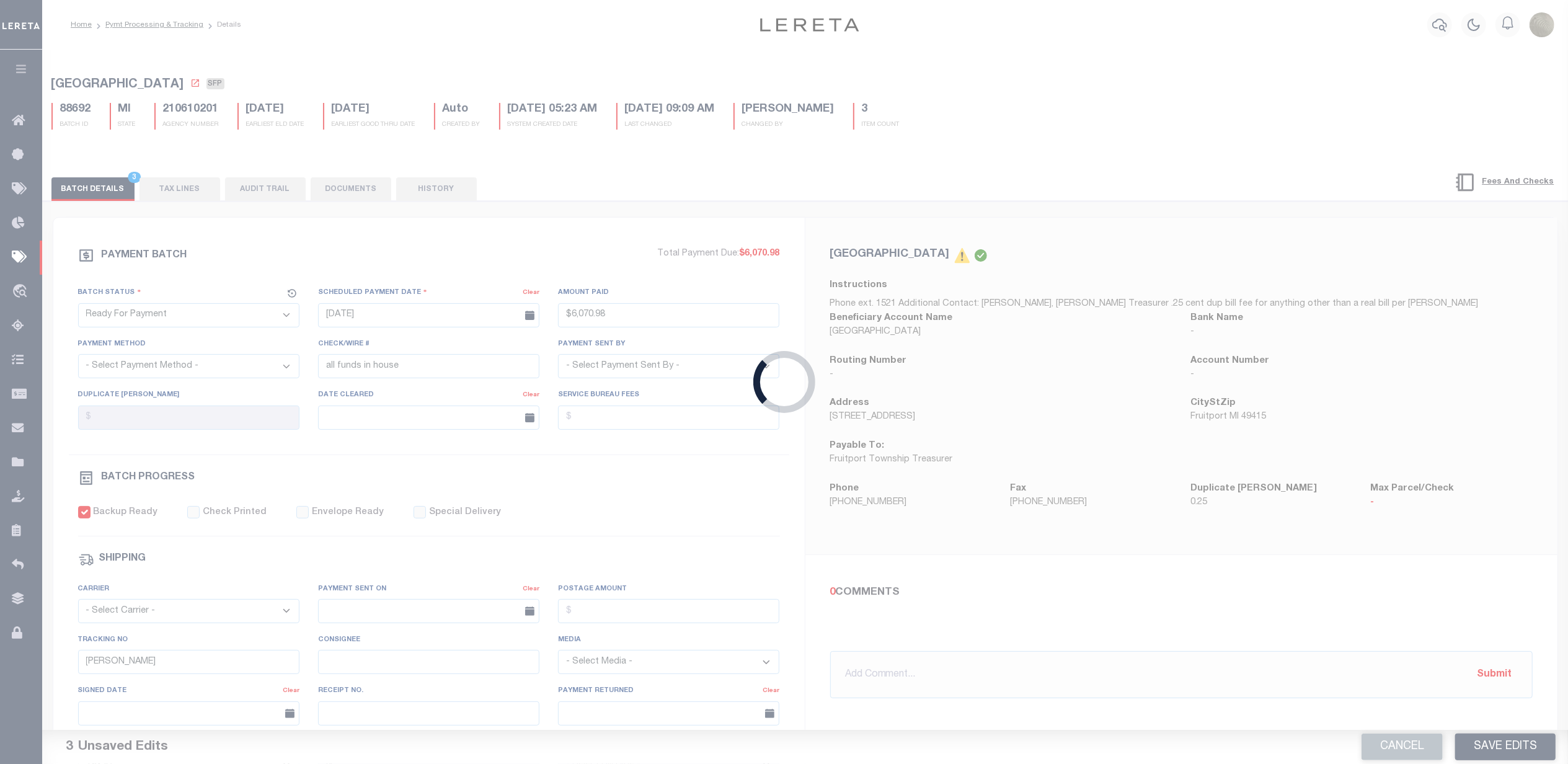
type input "$3,378.16"
select select "CHK"
select select "[PERSON_NAME]"
checkbox input "true"
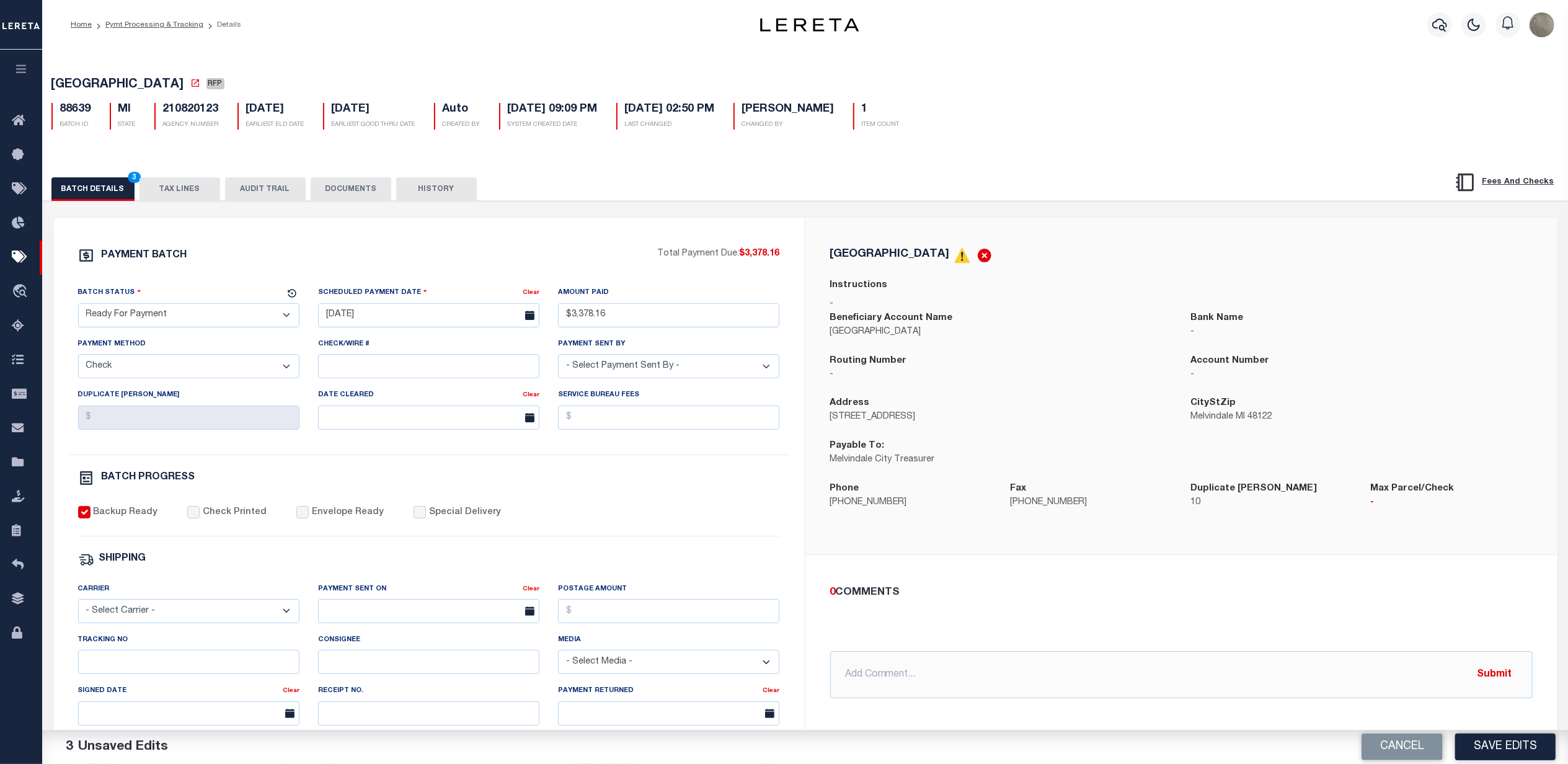
click at [172, 197] on button "TAX LINES" at bounding box center [180, 189] width 80 height 24
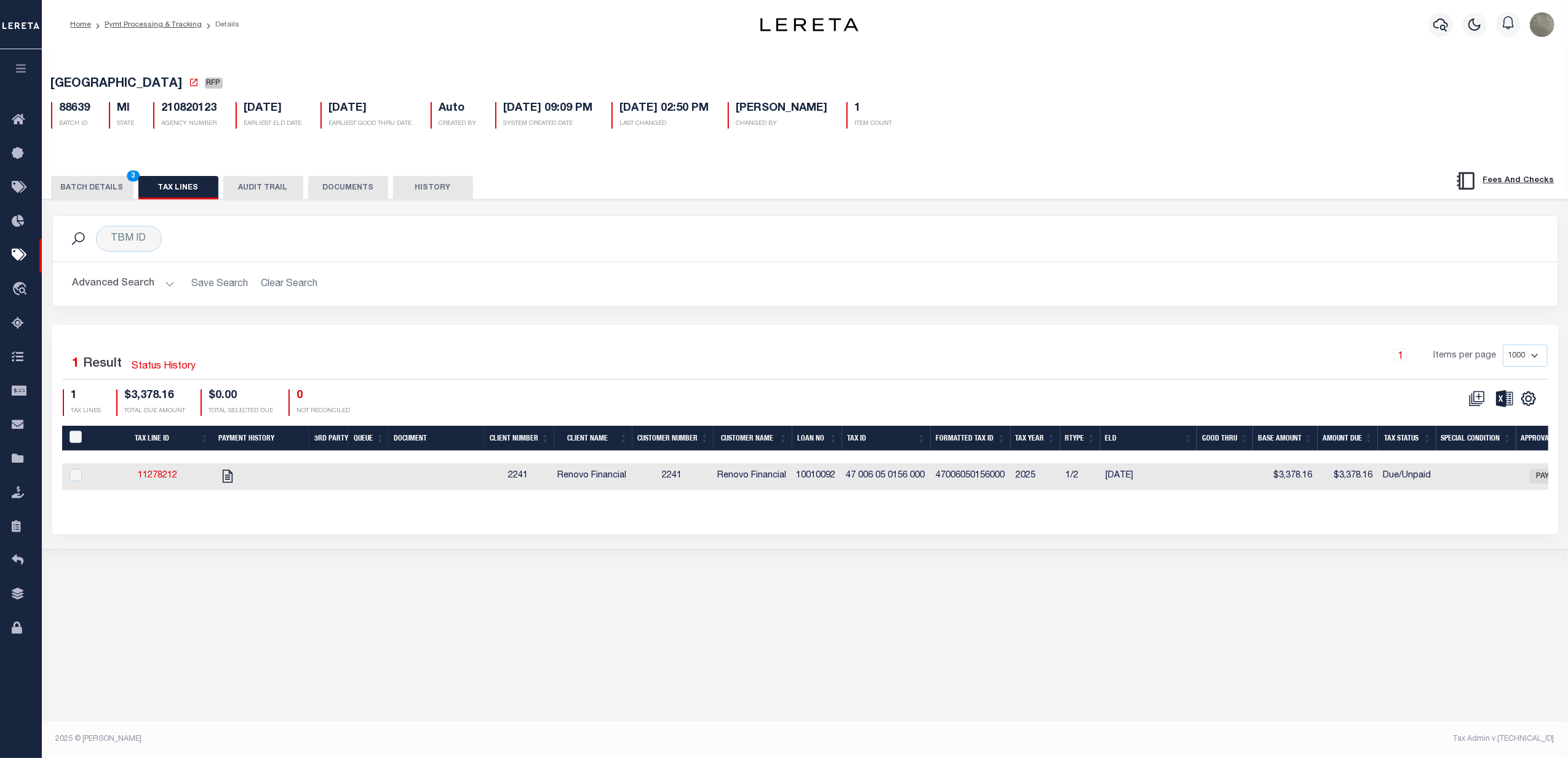
click at [86, 192] on button "BATCH DETAILS 3" at bounding box center [92, 188] width 82 height 24
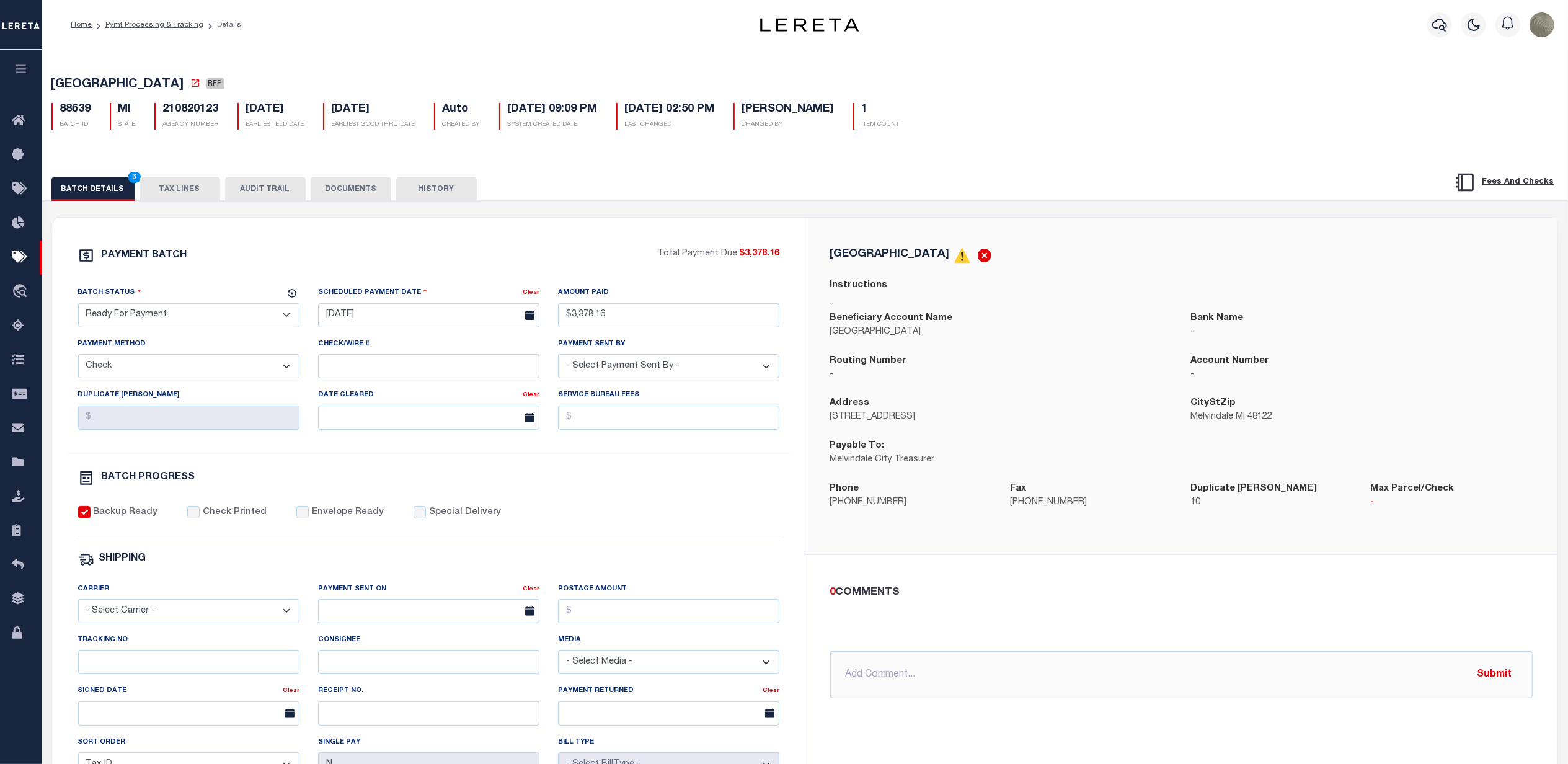
click at [184, 194] on button "TAX LINES" at bounding box center [180, 189] width 80 height 24
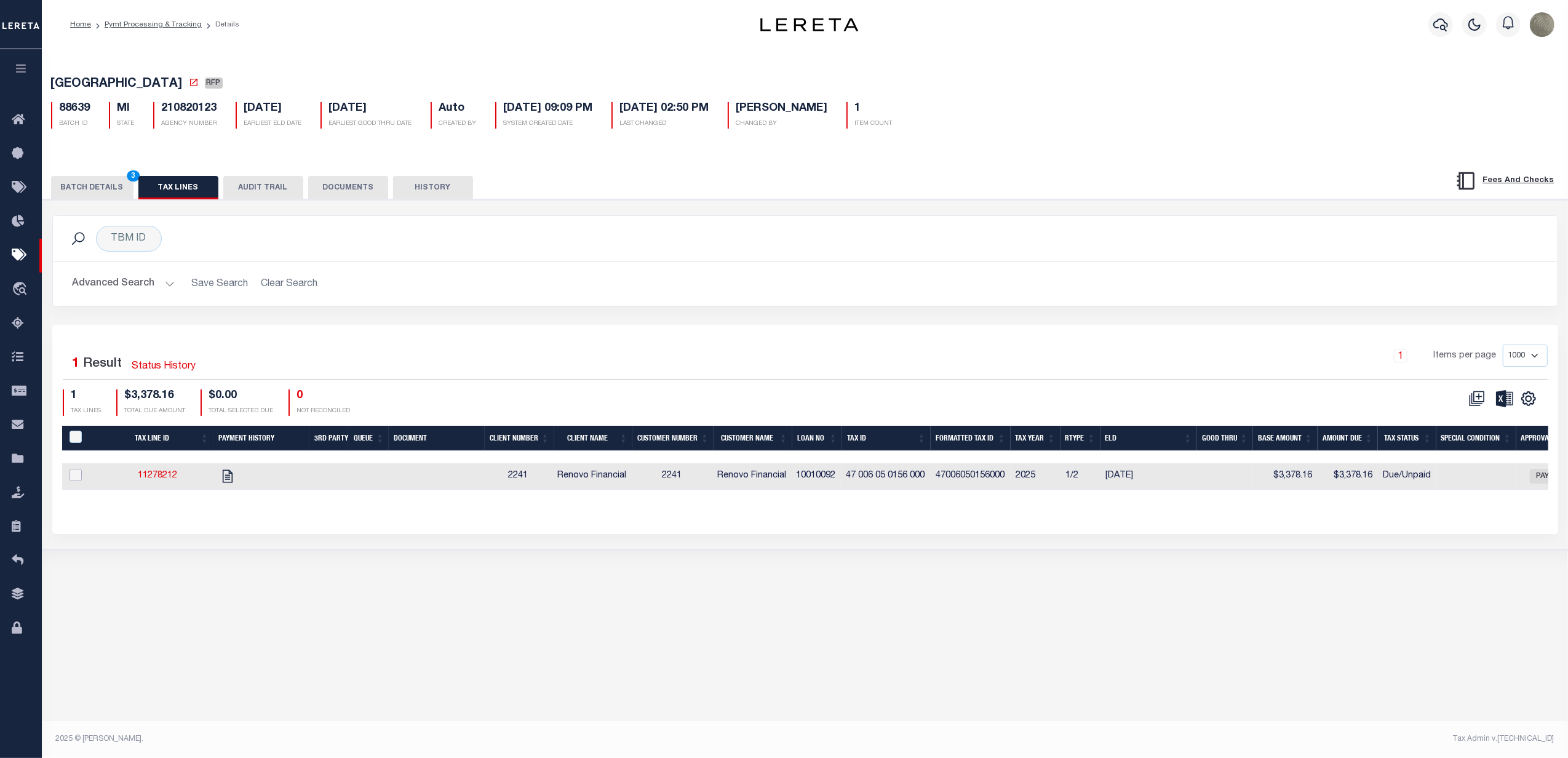
click at [78, 478] on input "checkbox" at bounding box center [75, 475] width 12 height 12
checkbox input "true"
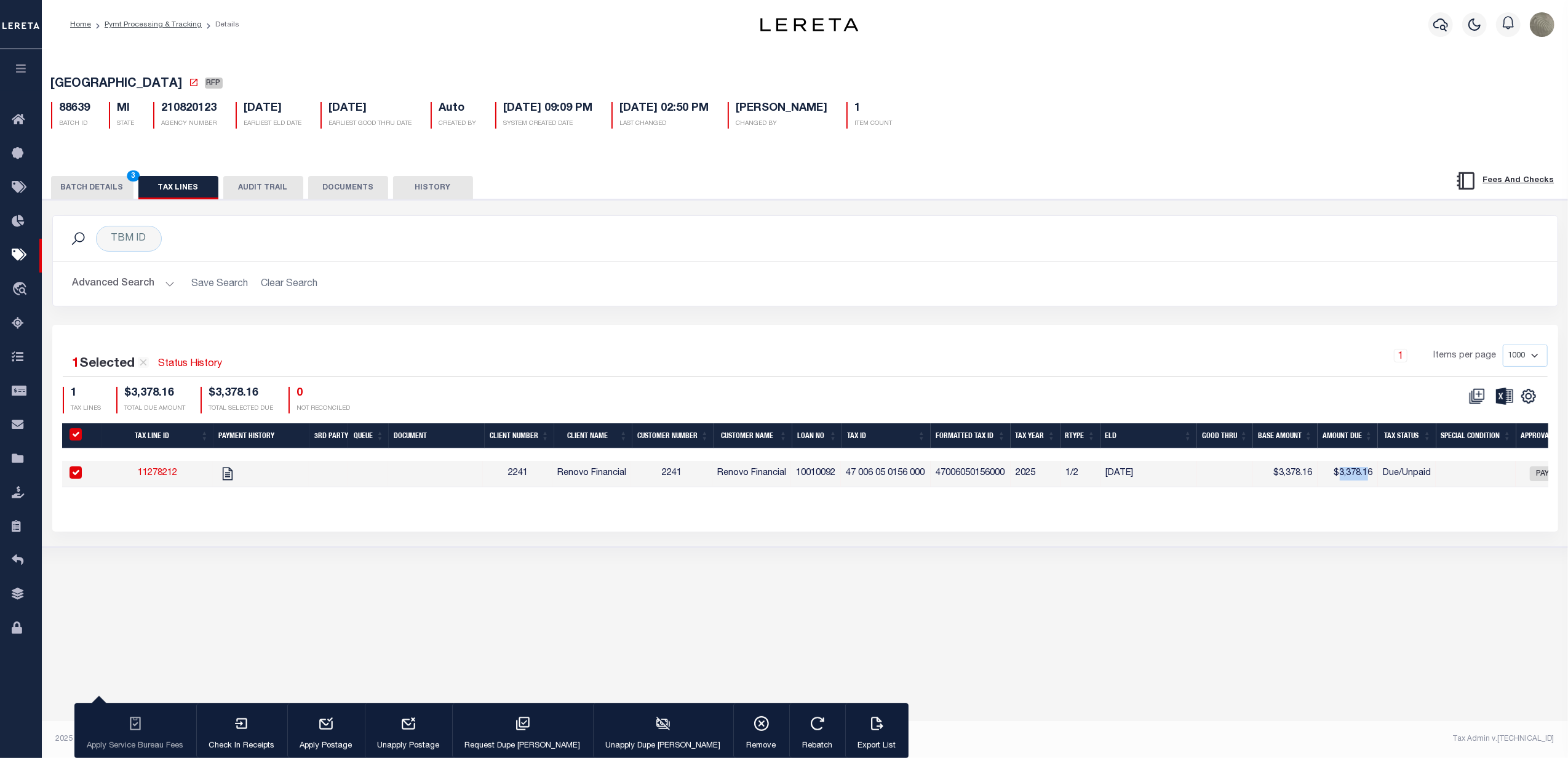
drag, startPoint x: 1375, startPoint y: 478, endPoint x: 1342, endPoint y: 486, distance: 34.0
click at [1344, 486] on td "$3,378.16" at bounding box center [1348, 474] width 60 height 27
checkbox input "false"
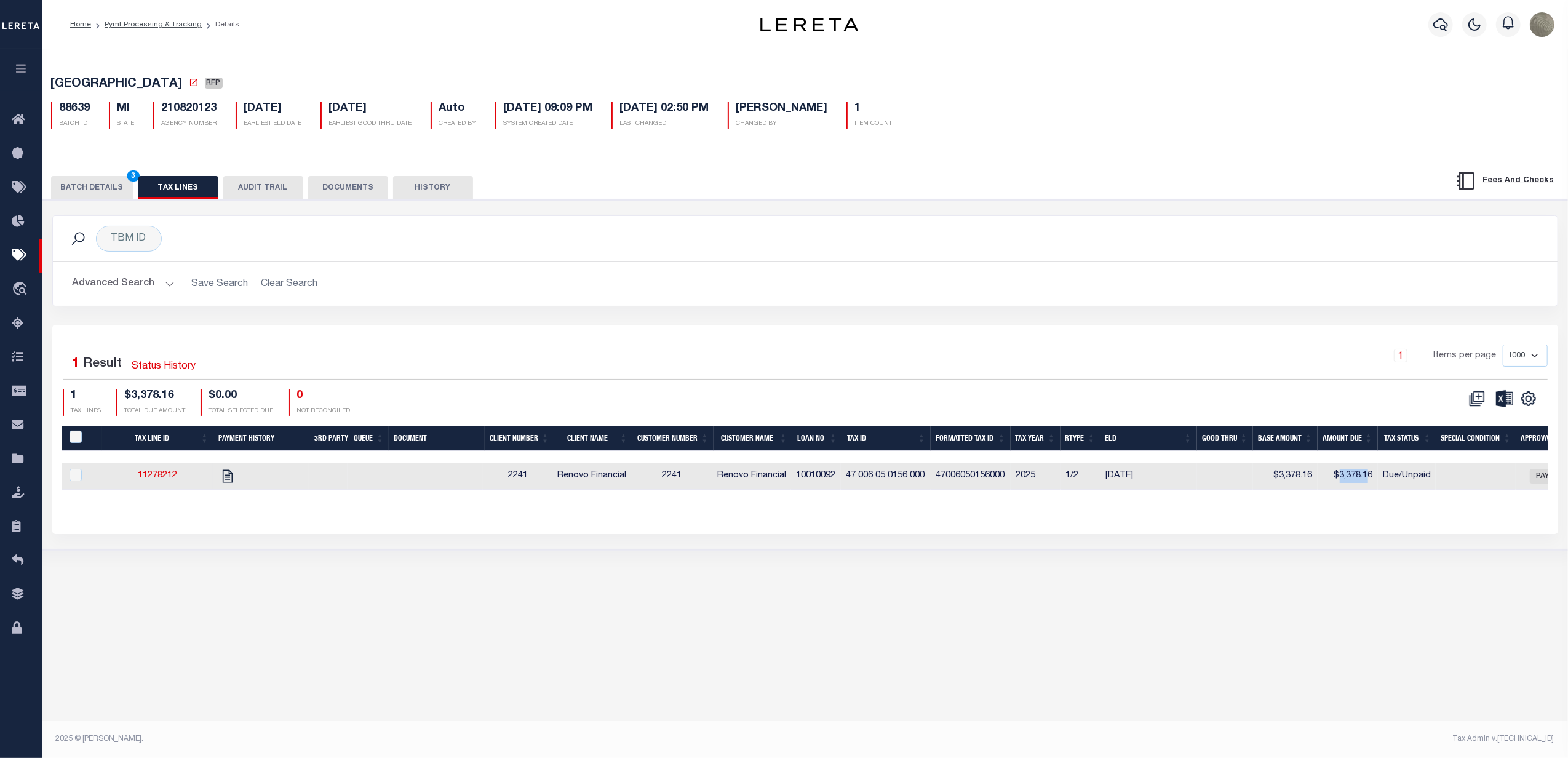
click at [1375, 470] on td "$3,378.16" at bounding box center [1348, 476] width 60 height 27
checkbox input "true"
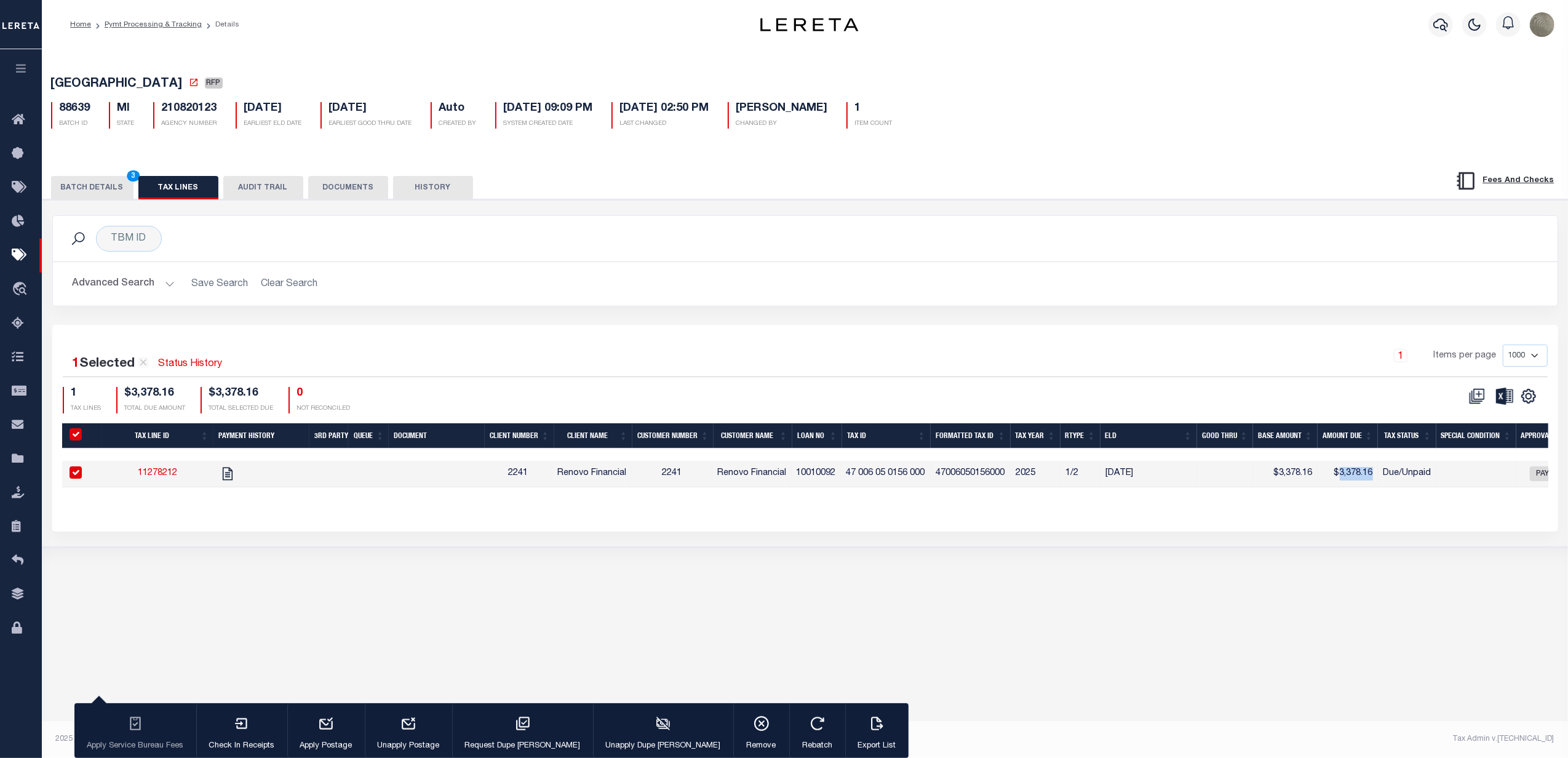
drag, startPoint x: 1384, startPoint y: 476, endPoint x: 1342, endPoint y: 486, distance: 43.2
click at [1342, 486] on tr "11278212 2241 Renovo Financial 2241 Renovo Financial 10010092 47 006 05 0156 00…" at bounding box center [1095, 474] width 2065 height 27
copy td "3,378.16"
click at [583, 382] on div "1 Selected 1 Result Status History 1 Items per page 1000 2500 5000 10000 1 TAX …" at bounding box center [805, 378] width 1505 height 69
select select
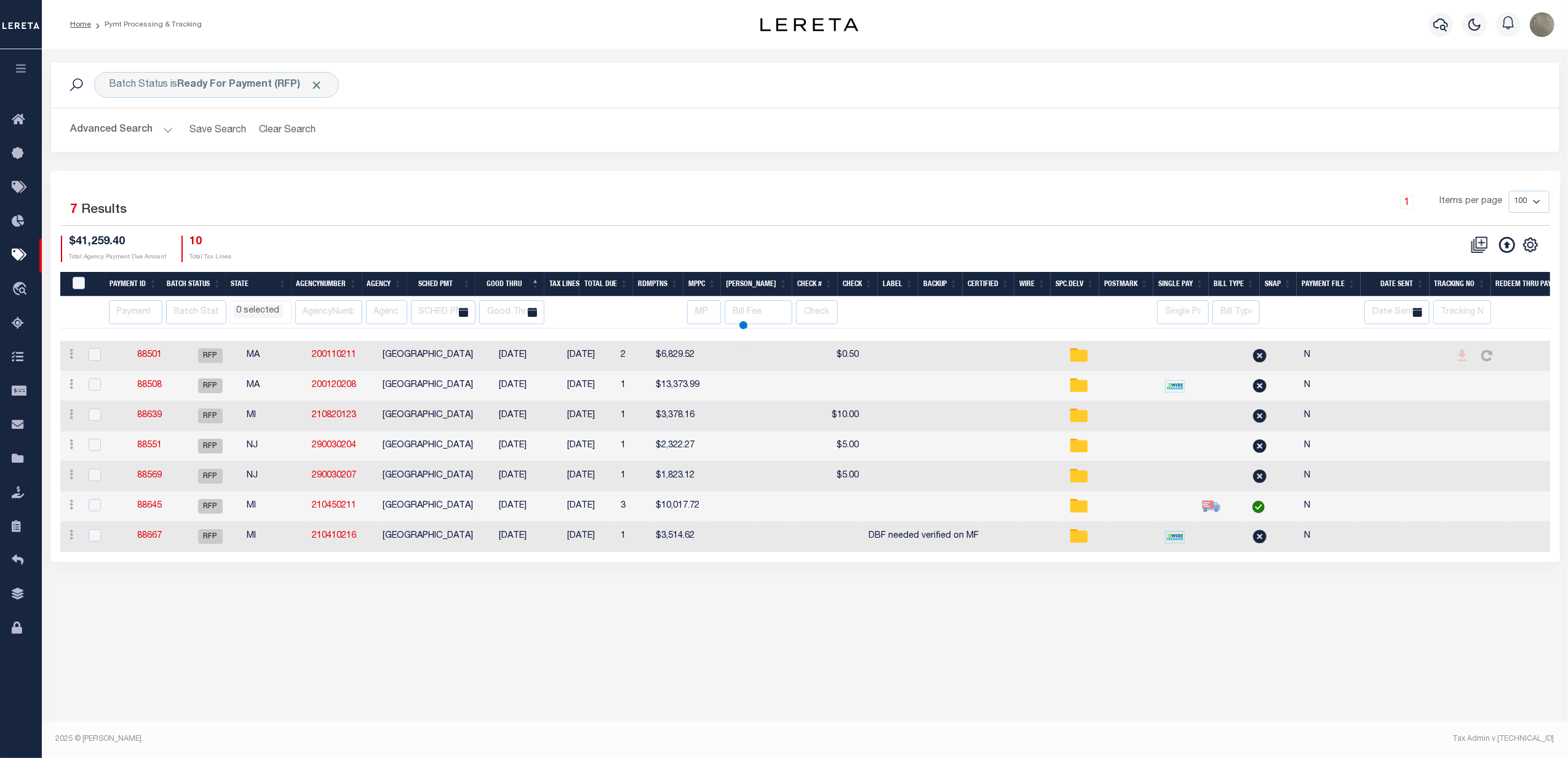
select select
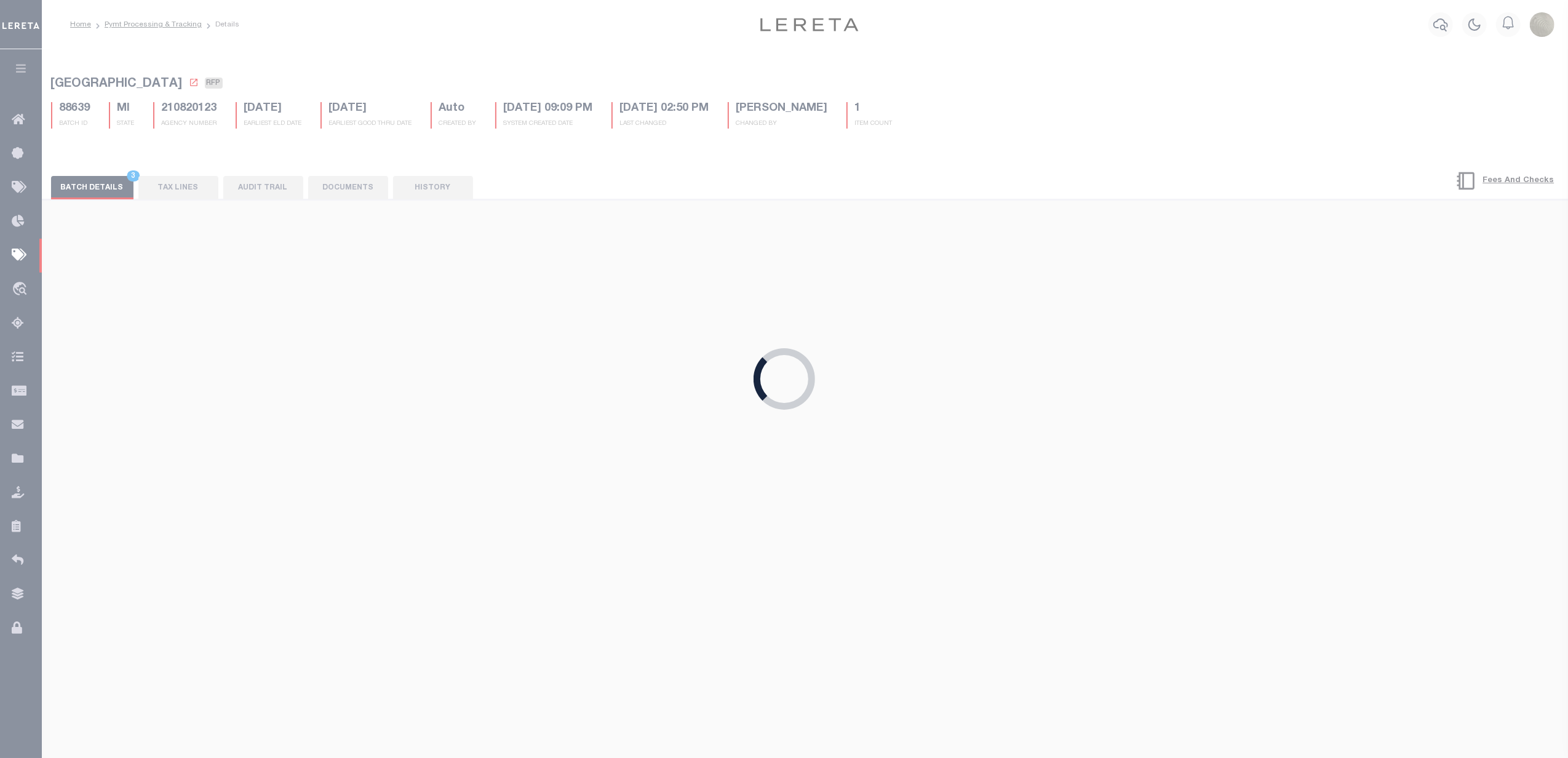
type input "$1,823.12"
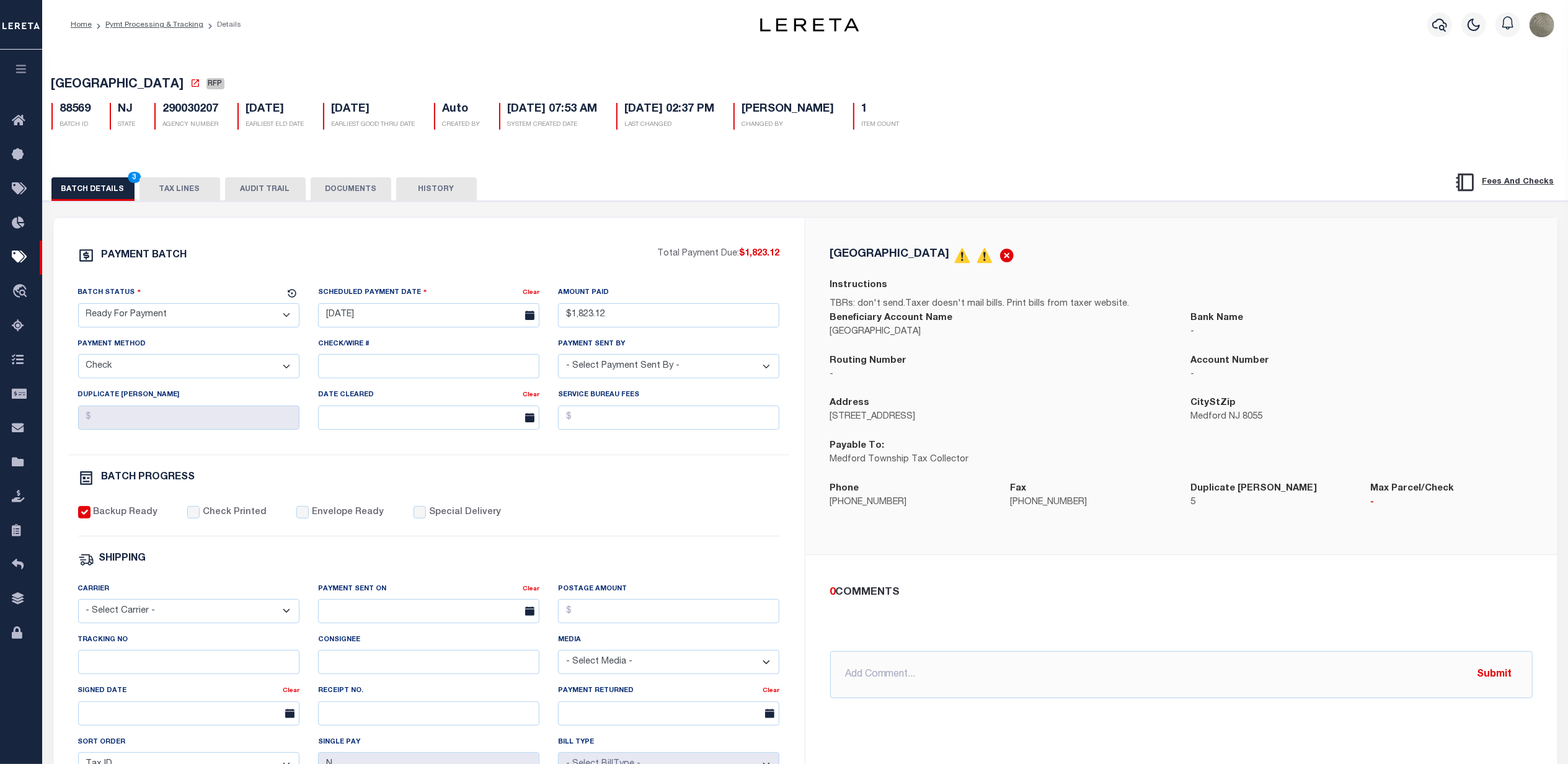
select select
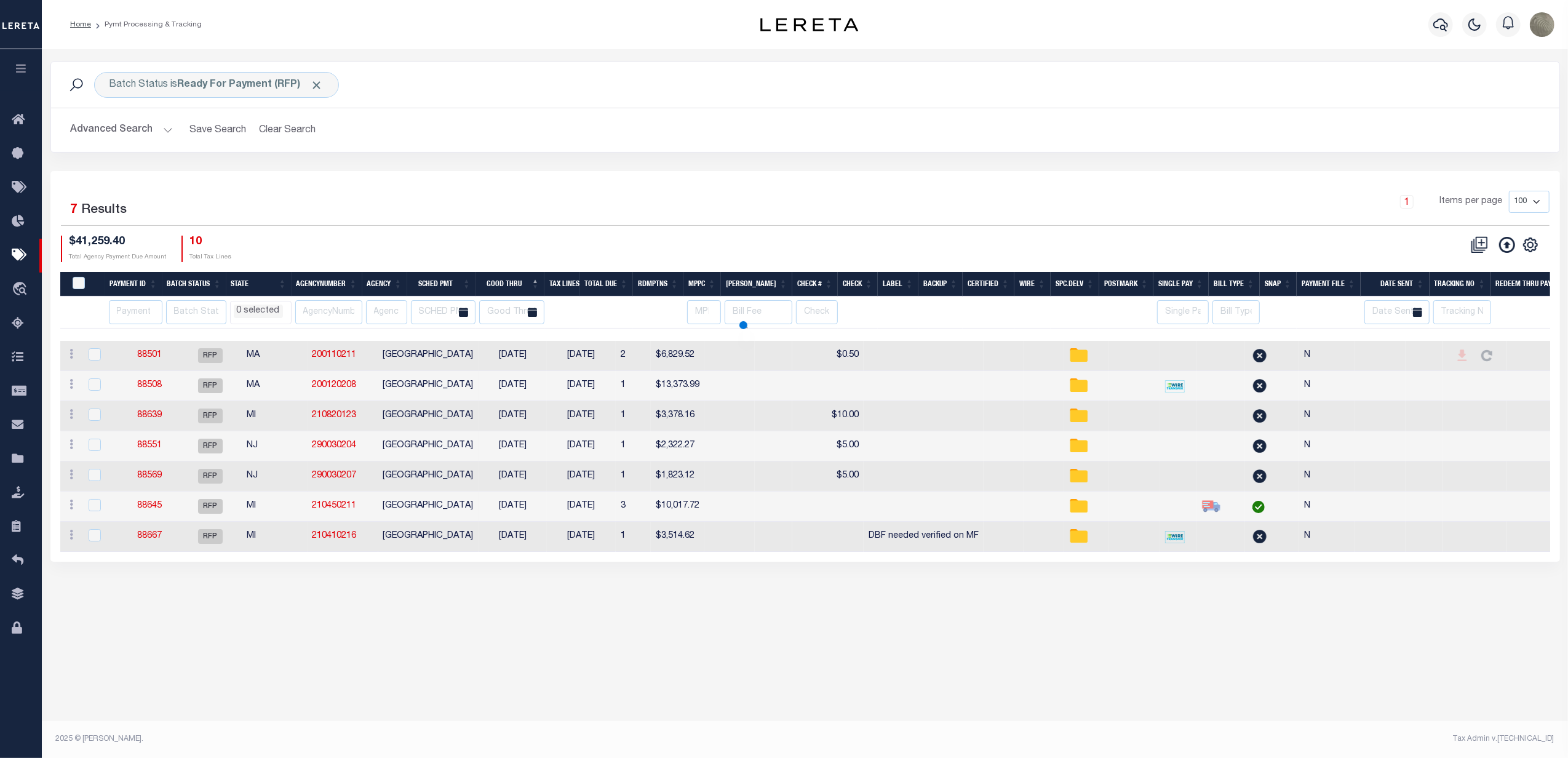
select select
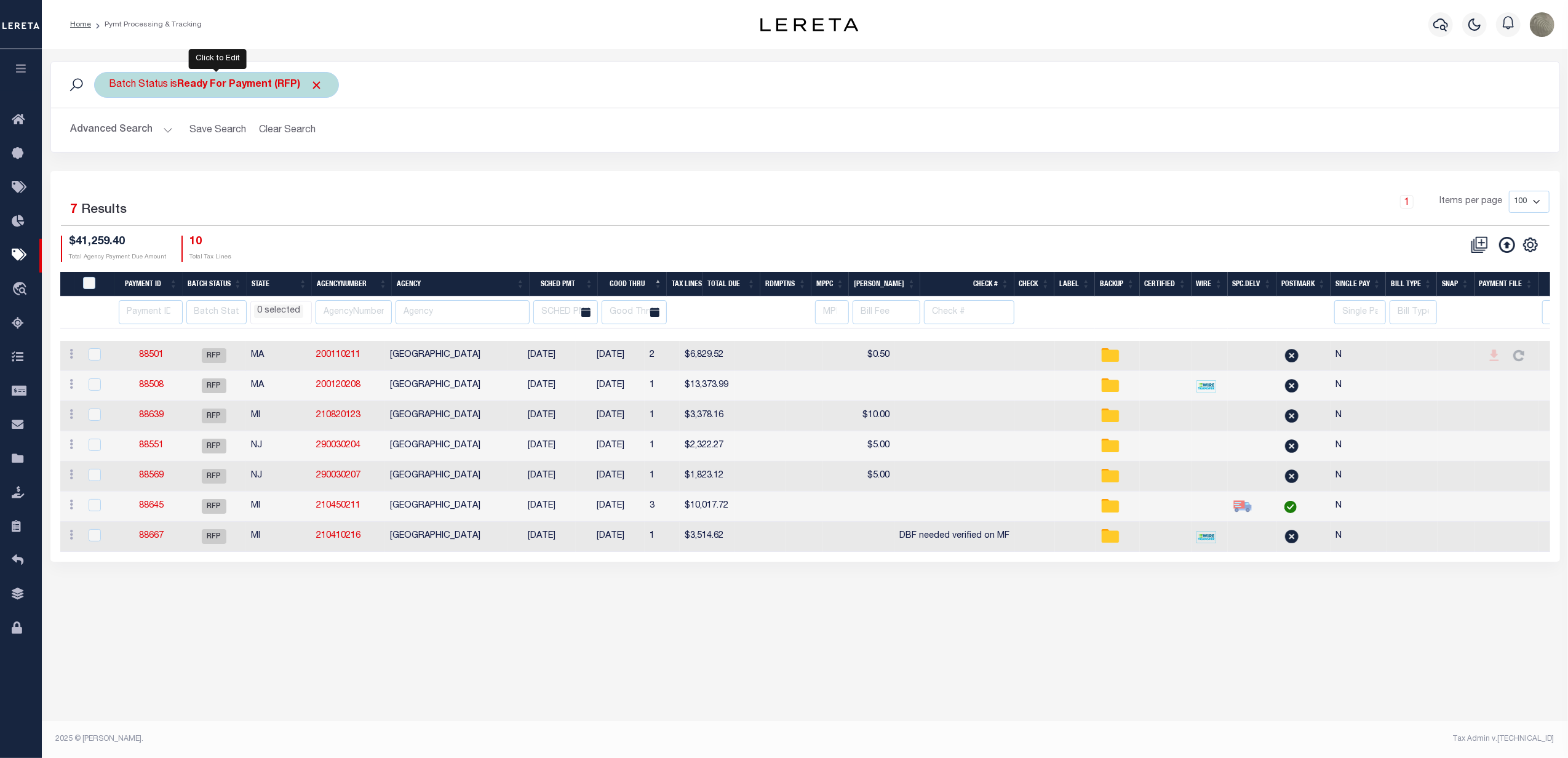
click at [241, 84] on b "Ready For Payment (RFP)" at bounding box center [250, 84] width 146 height 10
drag, startPoint x: 225, startPoint y: 145, endPoint x: 223, endPoint y: 157, distance: 12.2
click at [225, 145] on select "Awaiting Funds (AWF) Cleared and Complete (CAC) New Check Needed (NCN) Payment …" at bounding box center [200, 145] width 181 height 24
select select "SFP"
click at [110, 134] on select "Awaiting Funds (AWF) Cleared and Complete (CAC) New Check Needed (NCN) Payment …" at bounding box center [200, 145] width 181 height 24
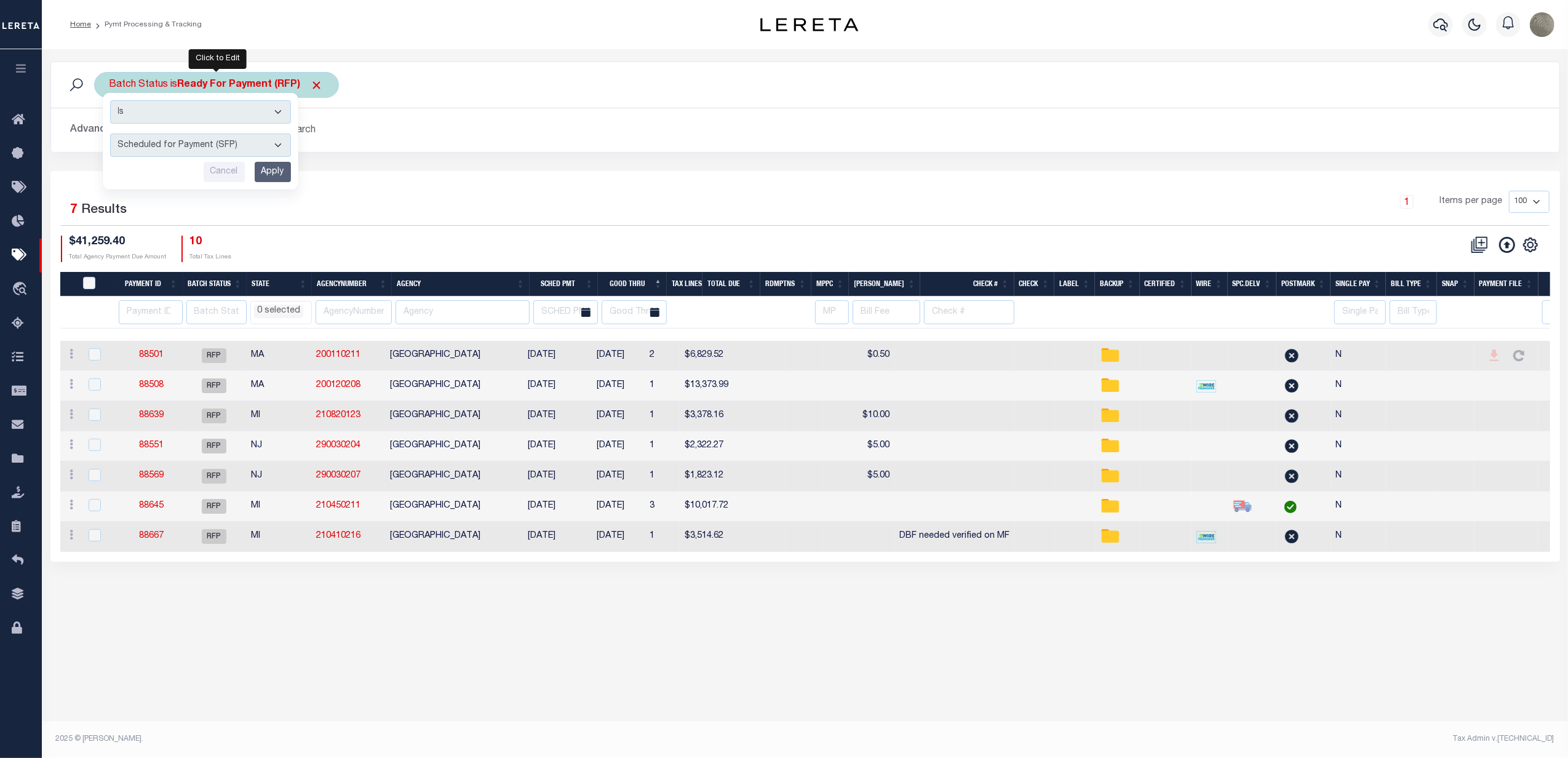
click at [281, 175] on input "Apply" at bounding box center [273, 172] width 37 height 20
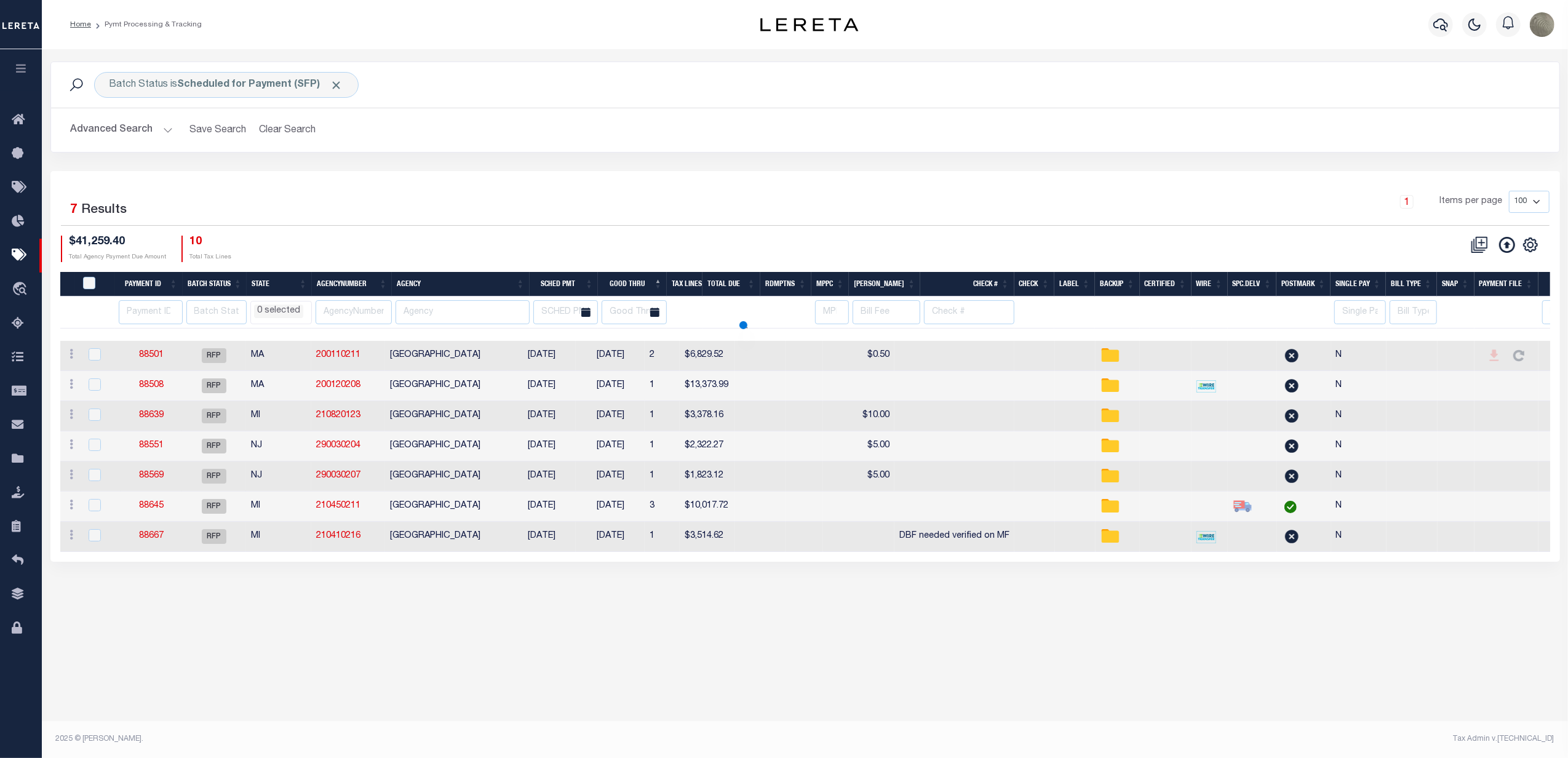
select select
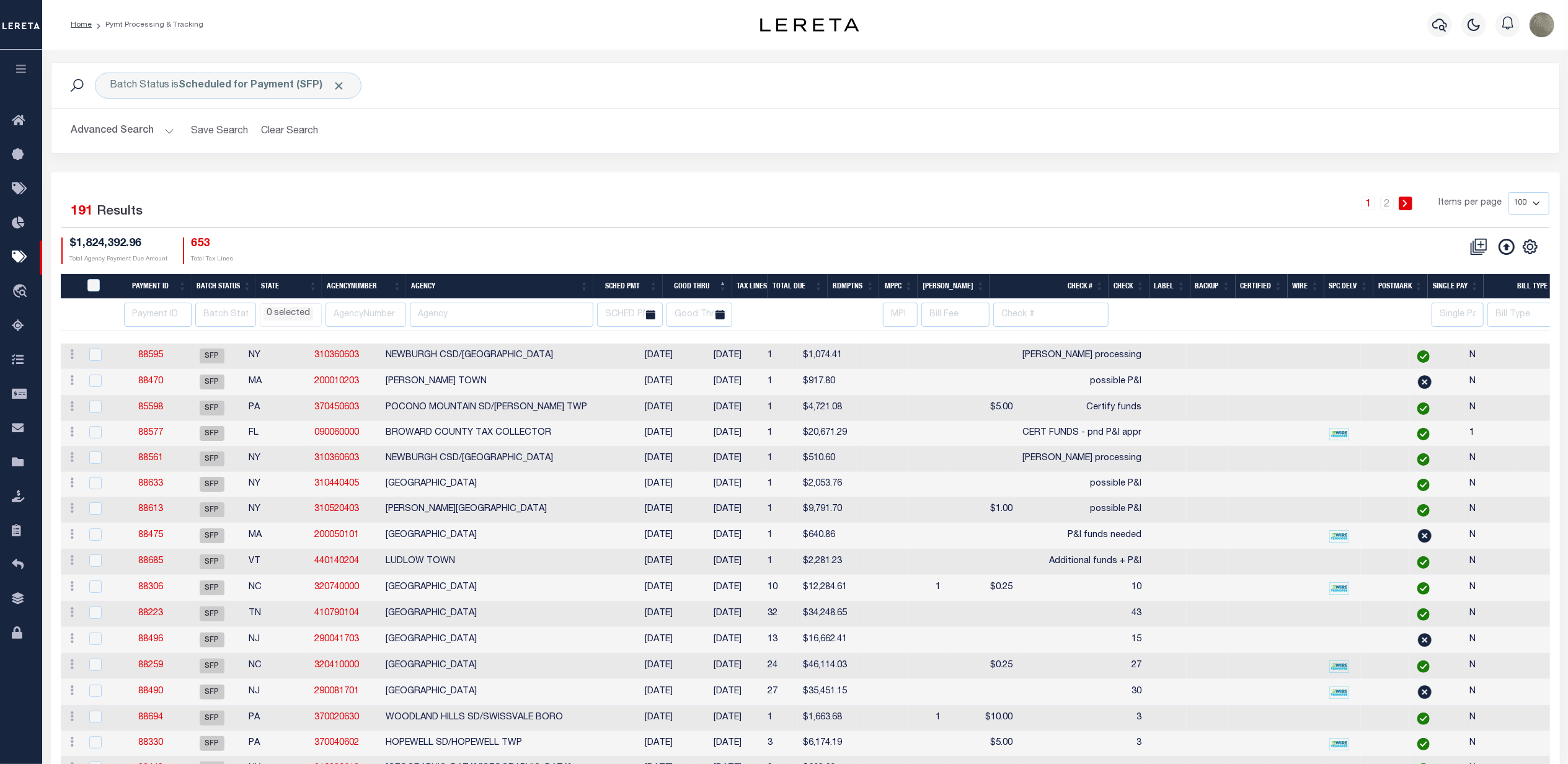
scroll to position [0, 362]
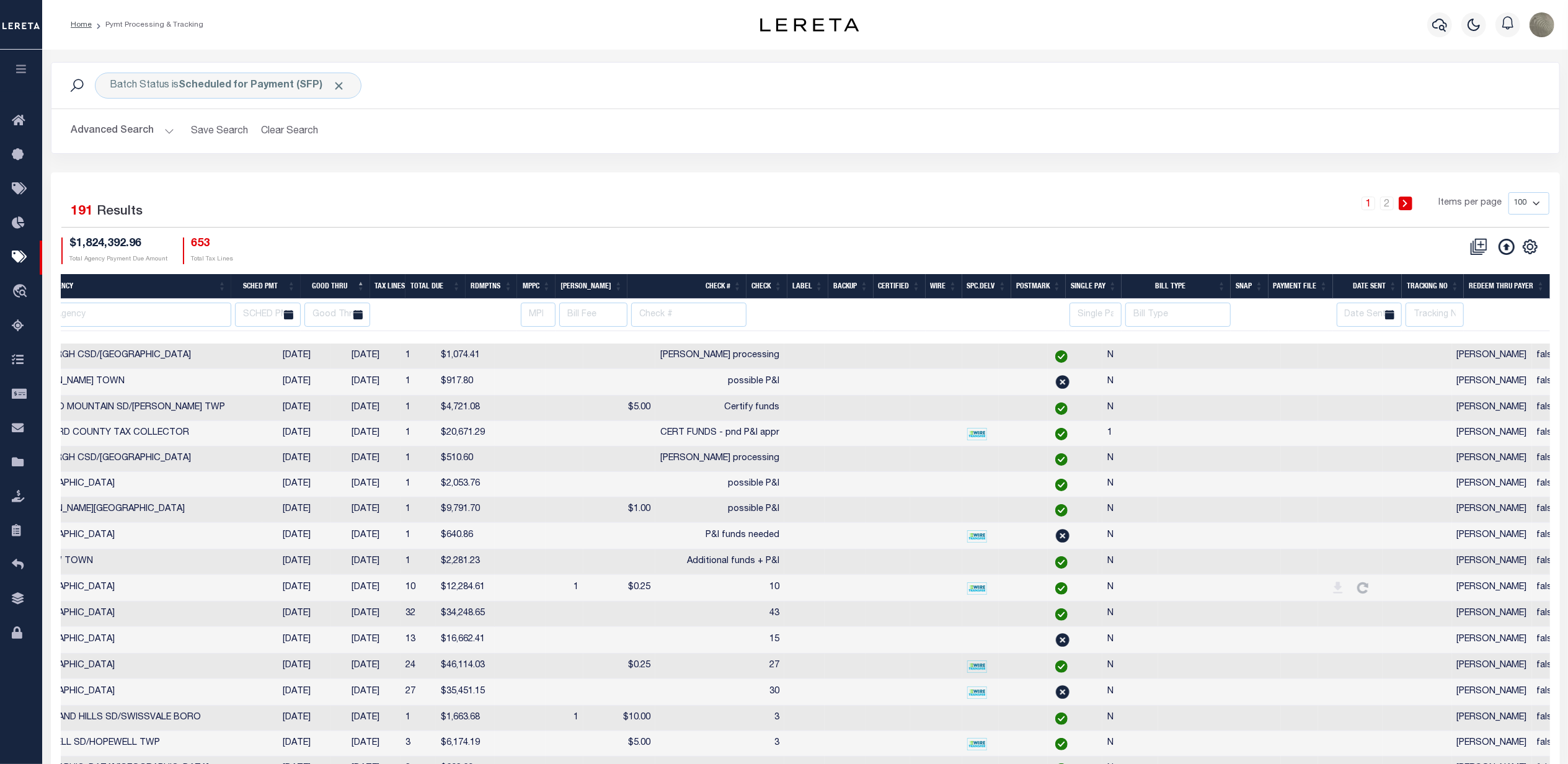
drag, startPoint x: 1442, startPoint y: 298, endPoint x: 1441, endPoint y: 316, distance: 18.0
click at [1441, 299] on th "Tracking No" at bounding box center [1433, 286] width 62 height 26
click at [1441, 316] on input "text" at bounding box center [1434, 315] width 59 height 24
type input "[PERSON_NAME]"
click at [987, 227] on div "1 2 Items per page 100 200 500 1000" at bounding box center [993, 209] width 1130 height 35
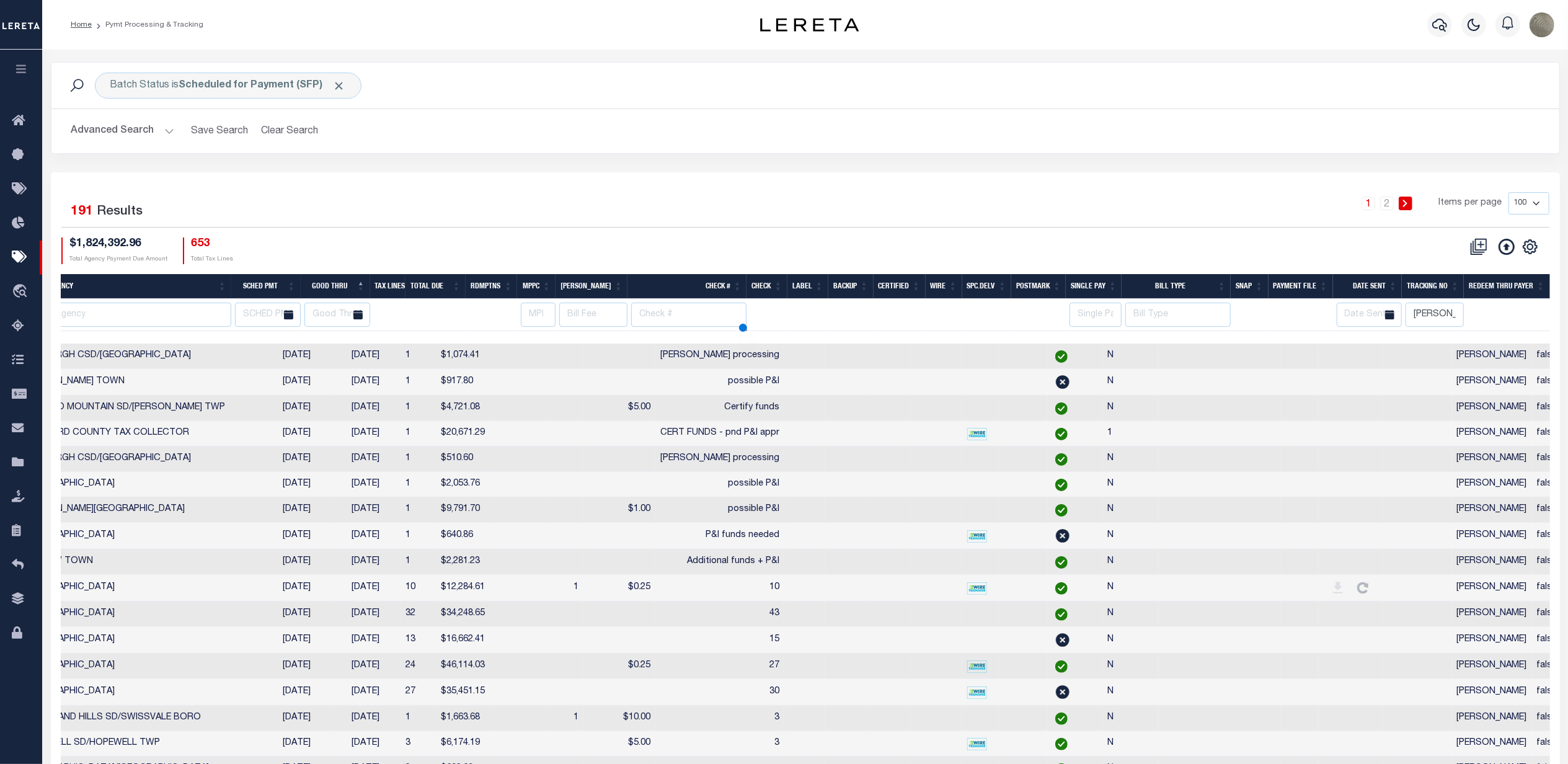
select select
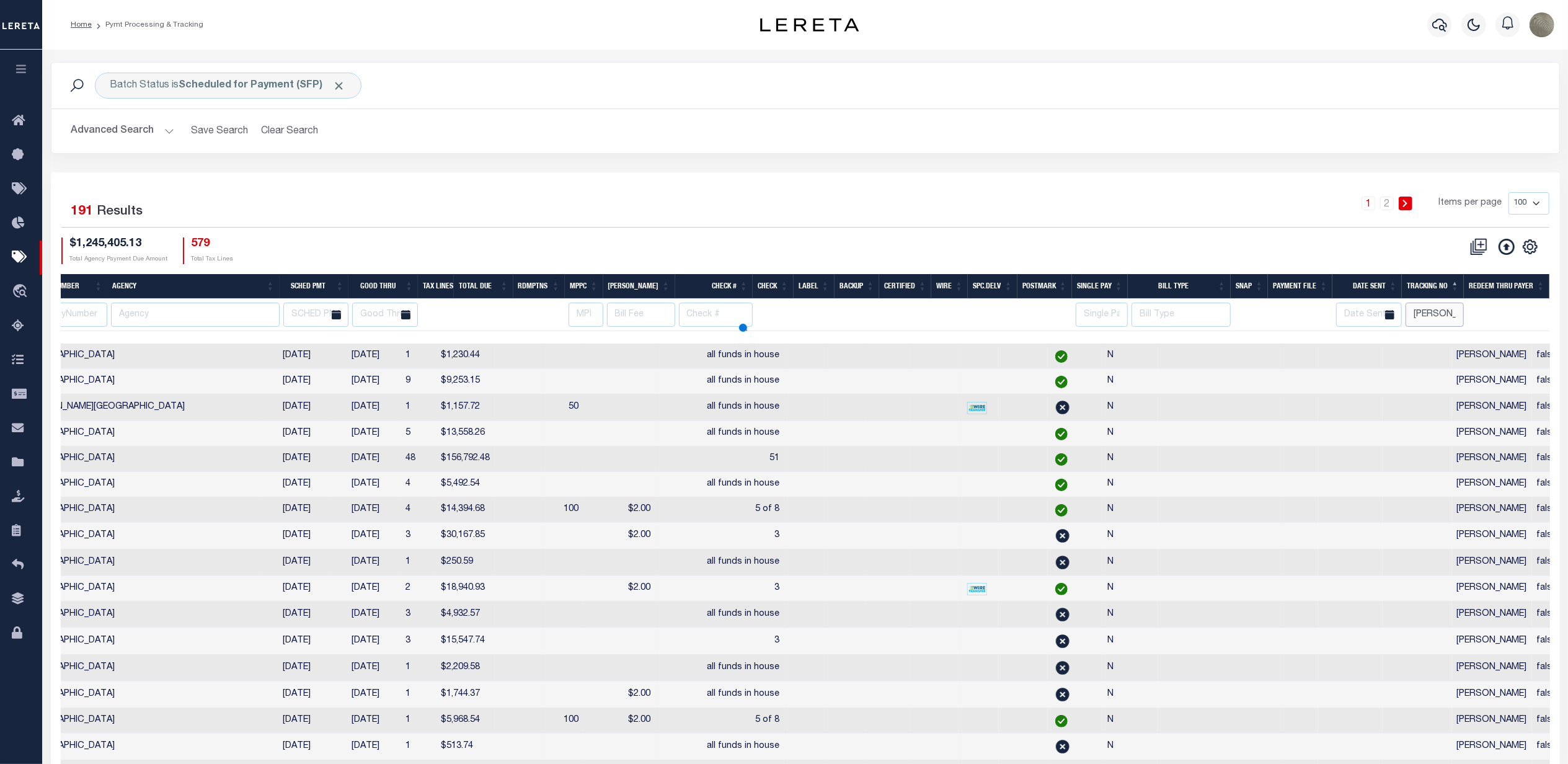
scroll to position [0, 294]
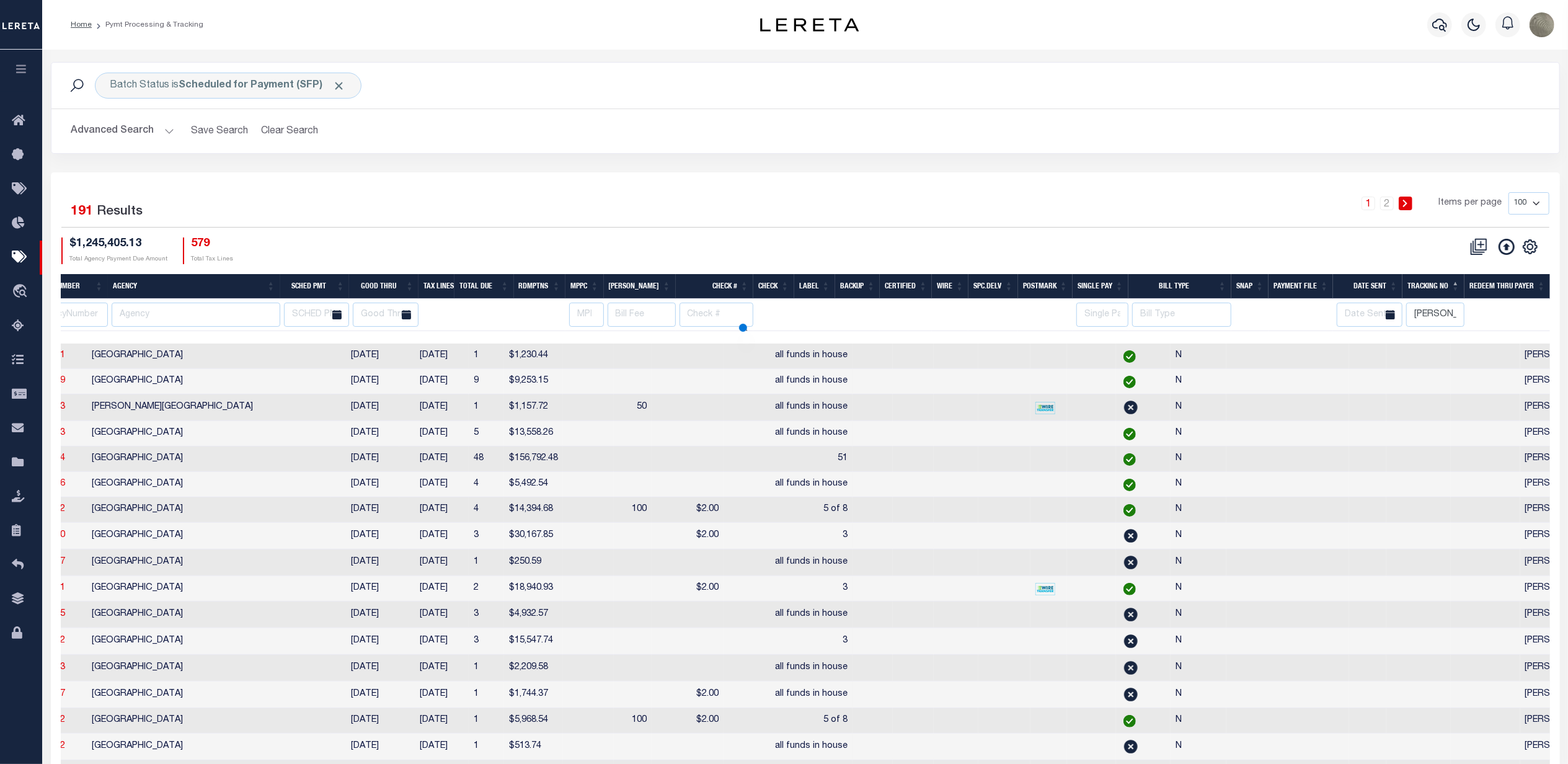
select select
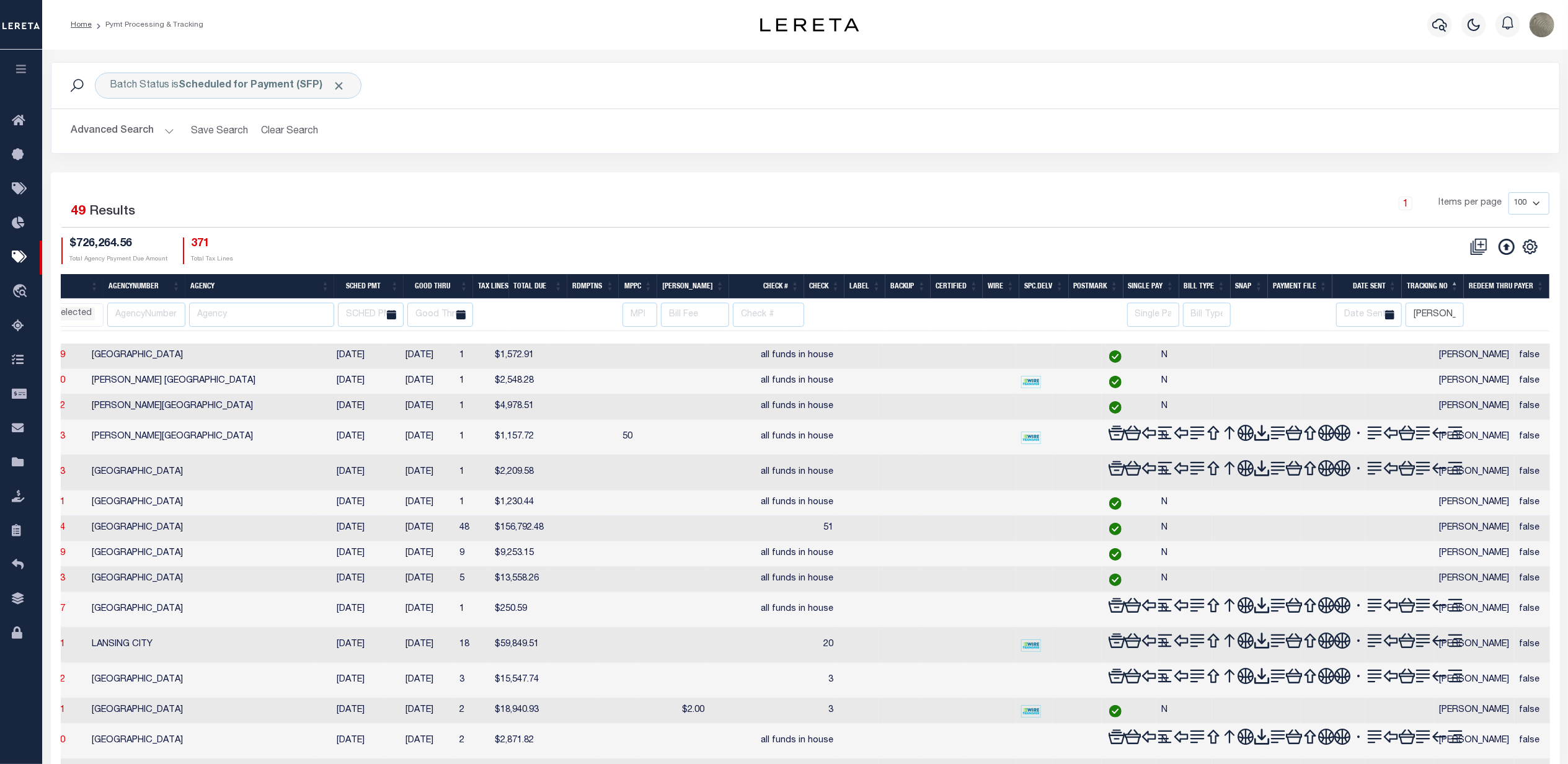
select select
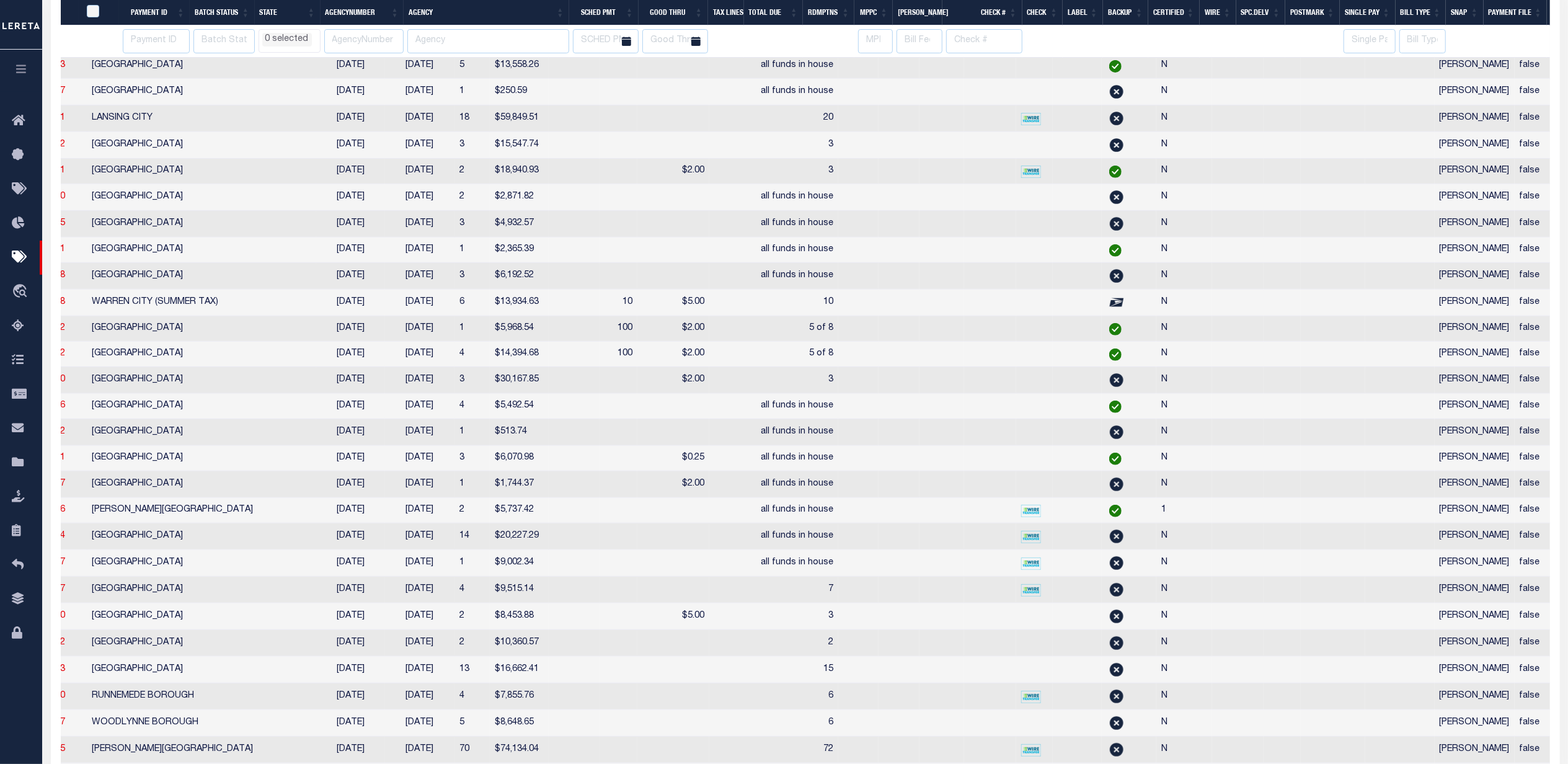
scroll to position [0, 0]
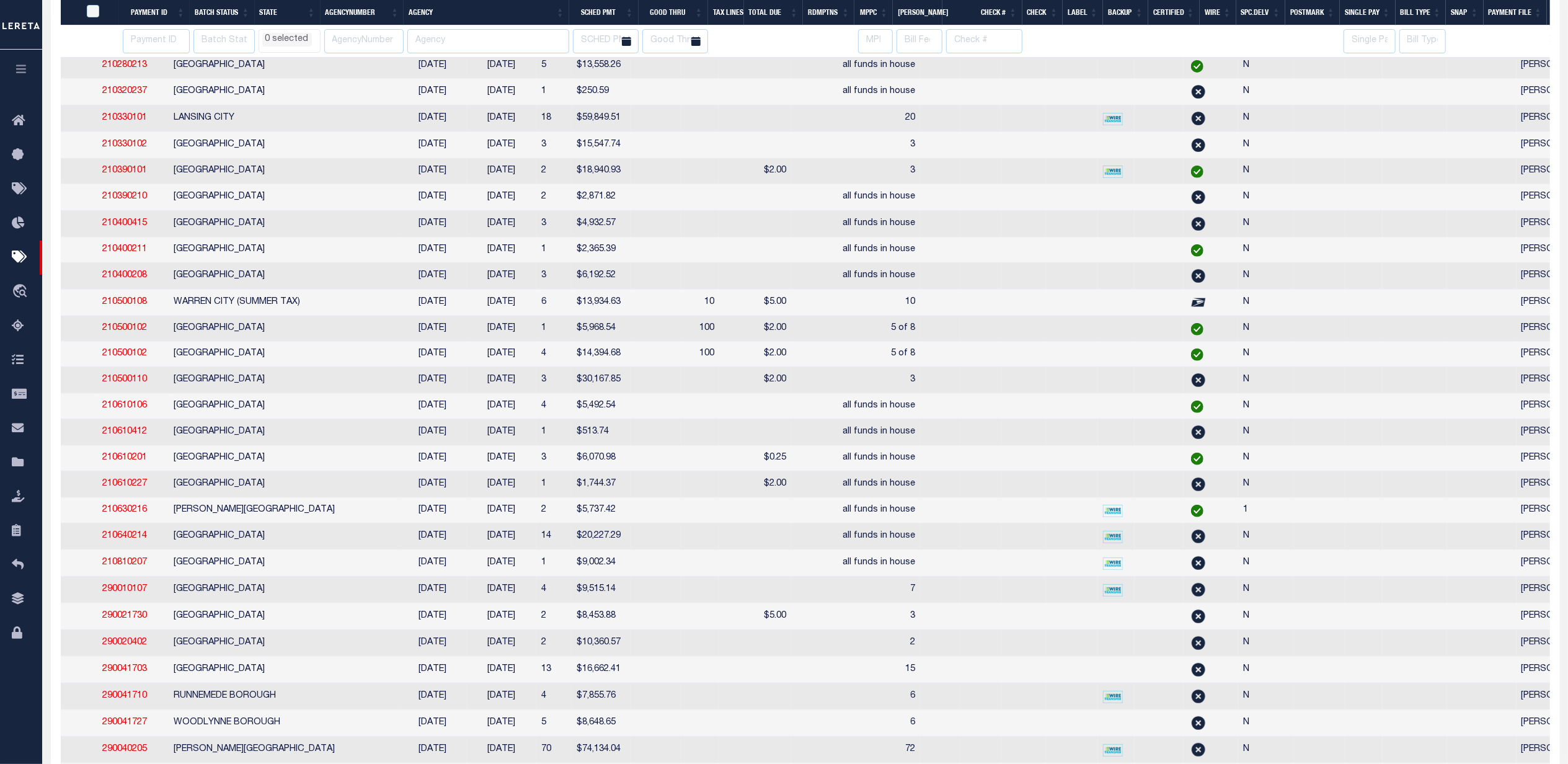
select select
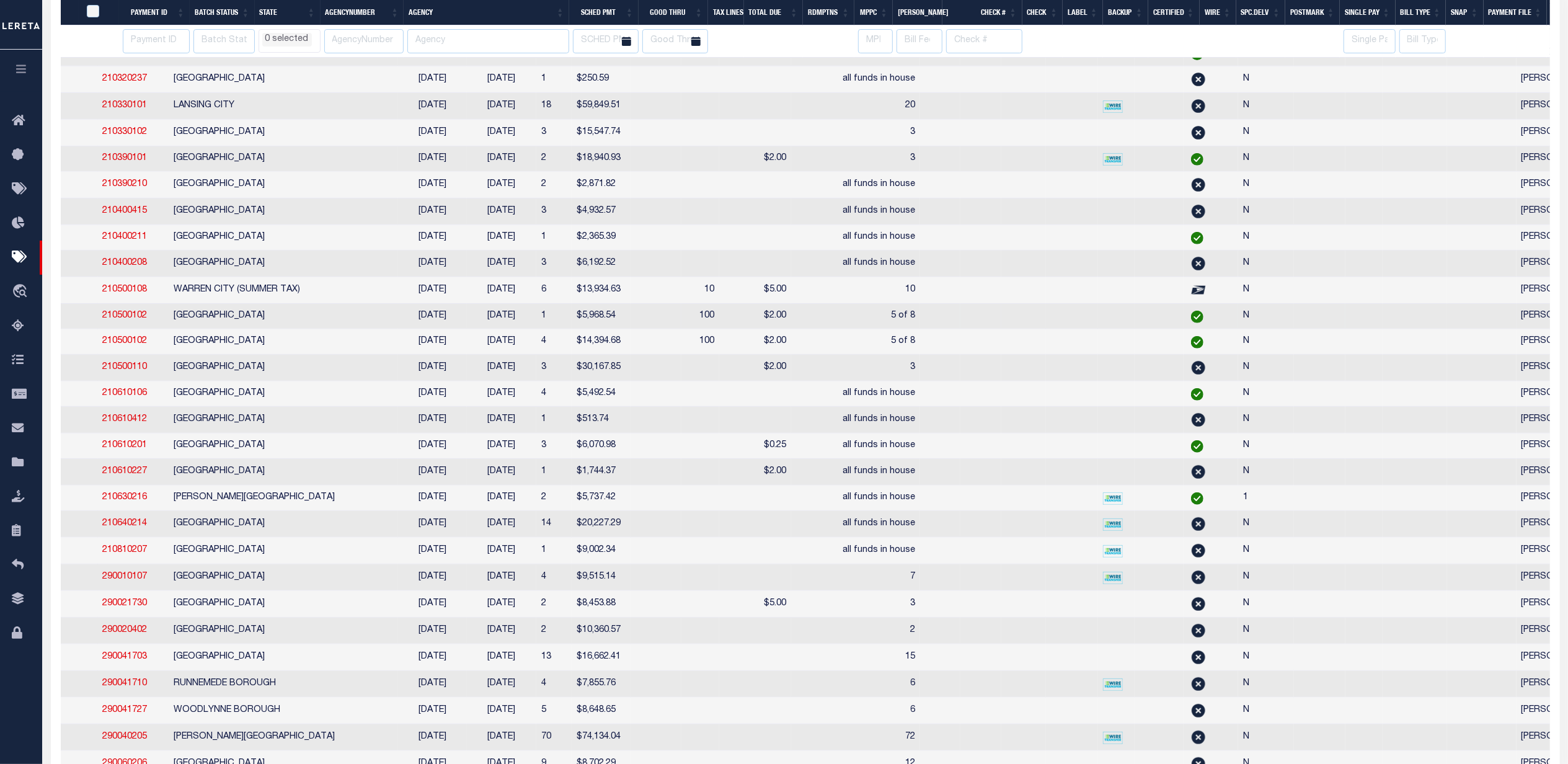
scroll to position [0, 212]
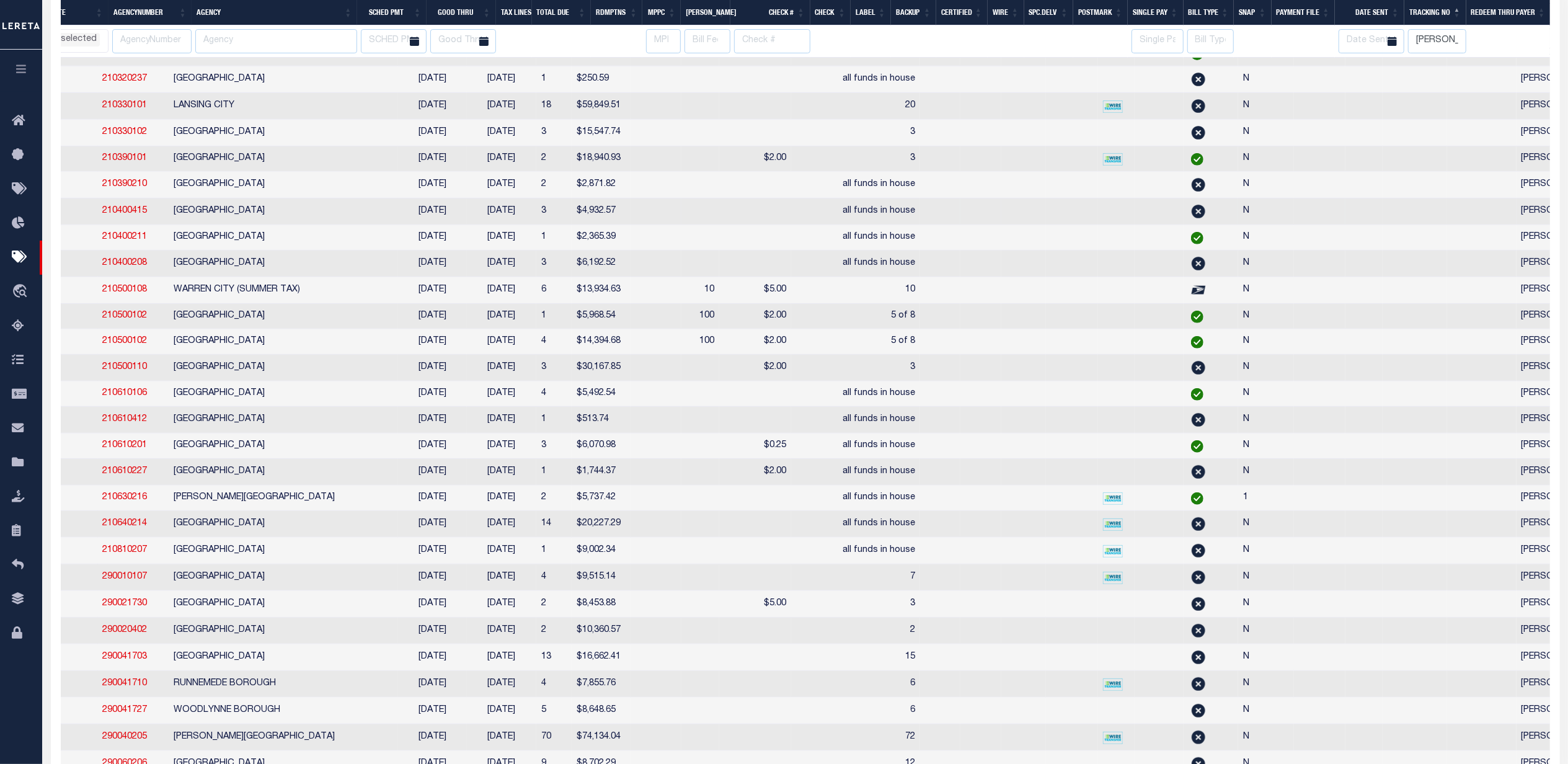
select select
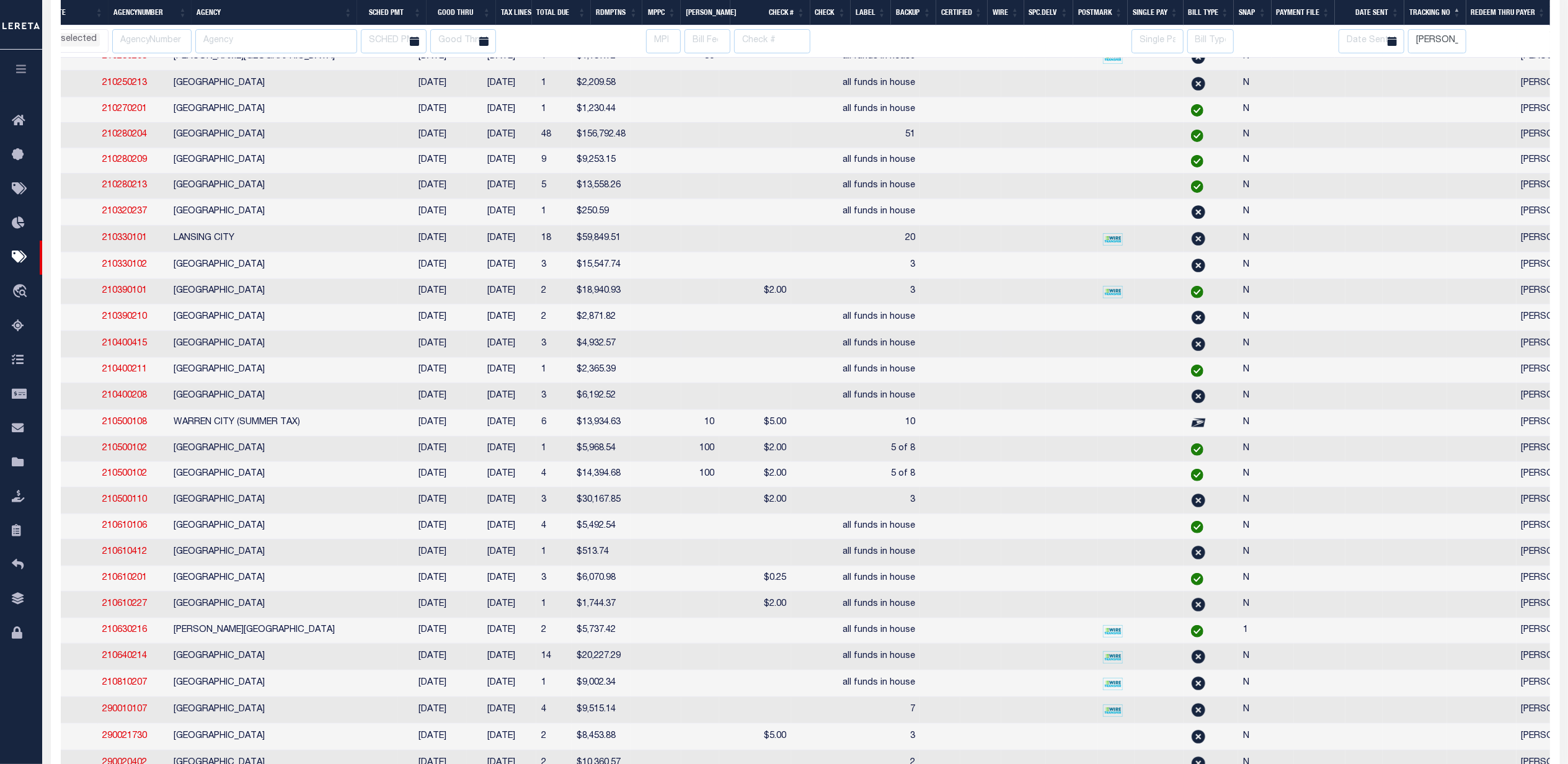
select select
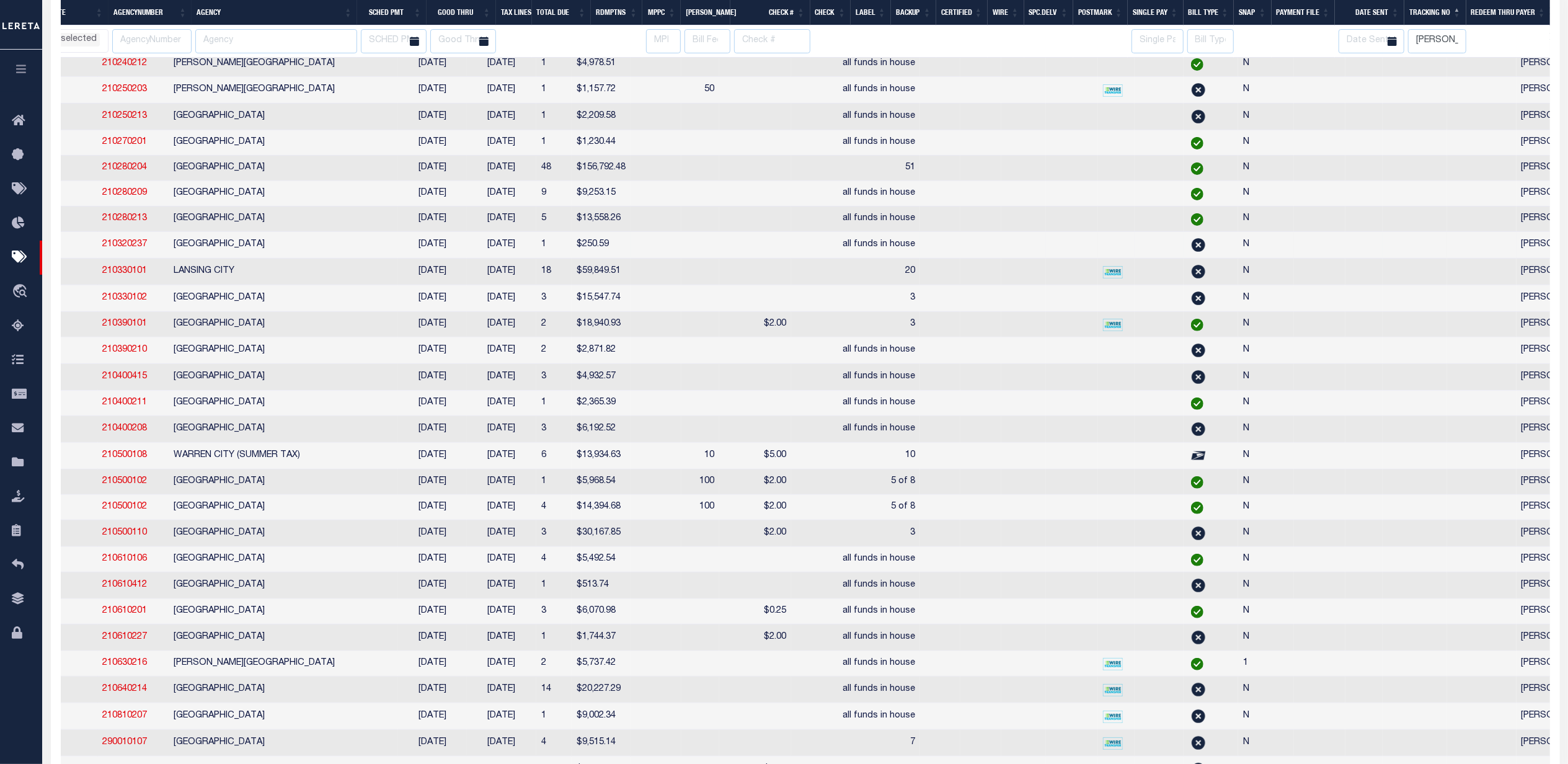
select select
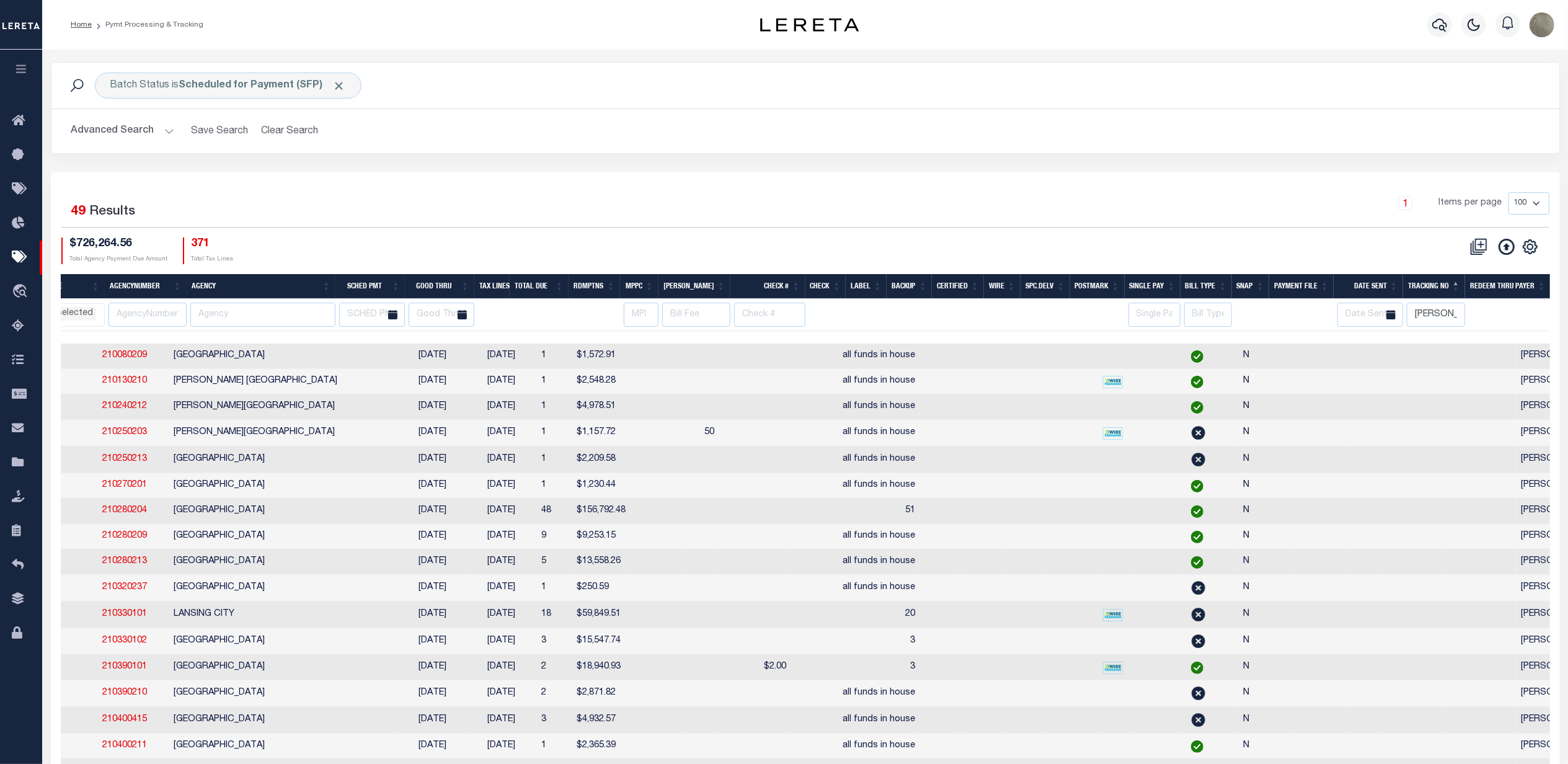
scroll to position [0, 0]
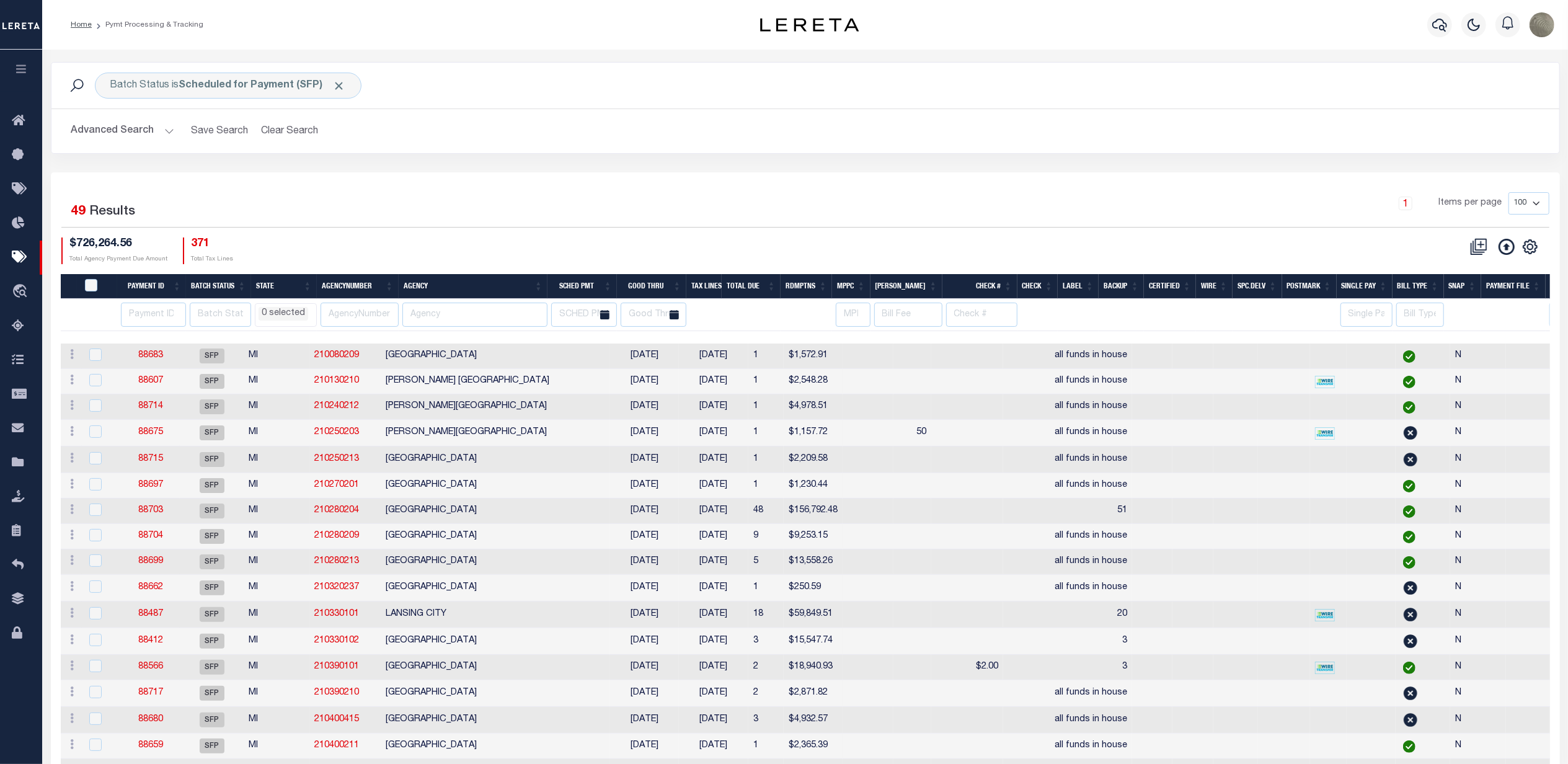
click at [667, 288] on th "Good Thru" at bounding box center [651, 286] width 69 height 26
select select
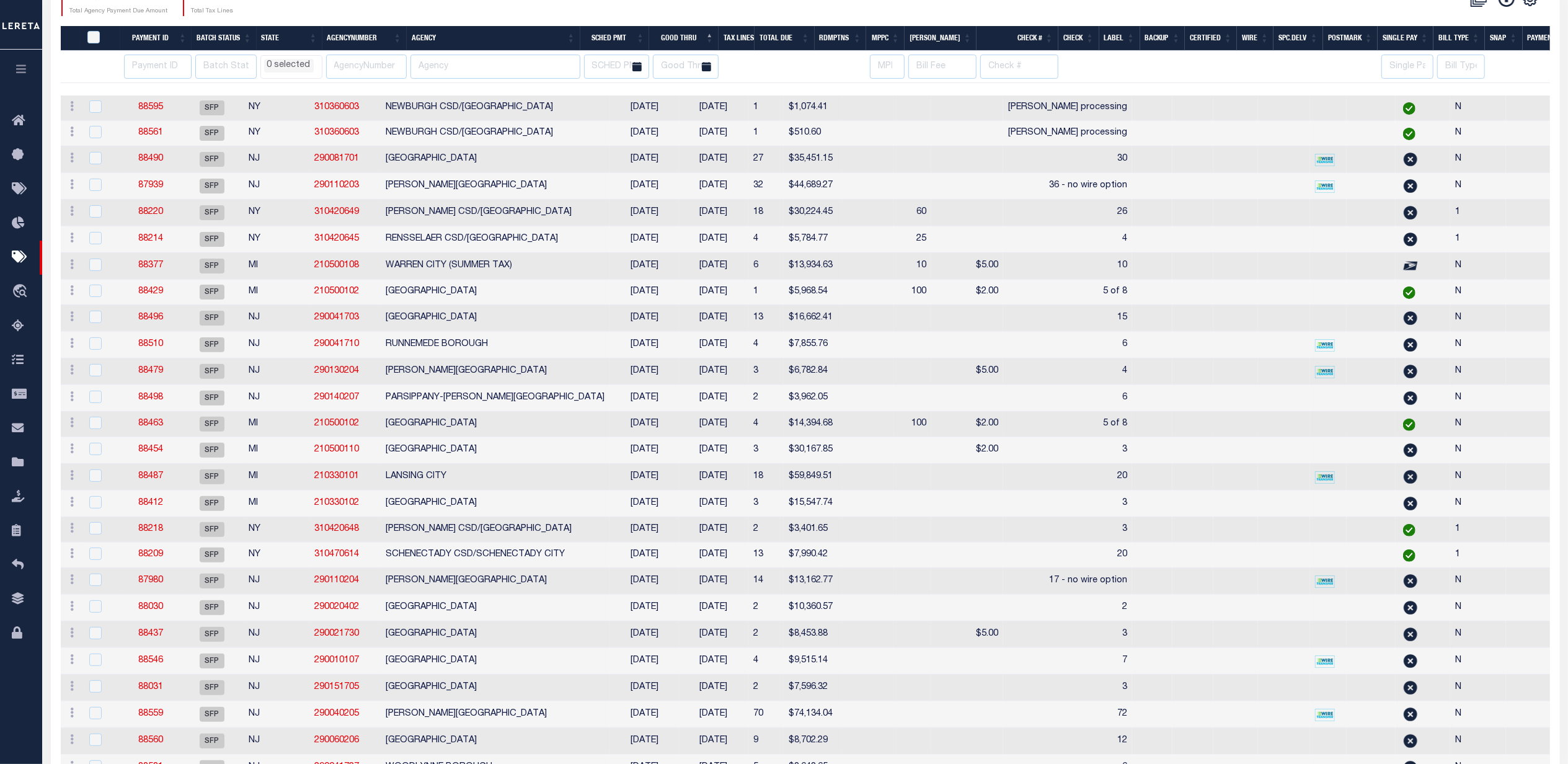
select select
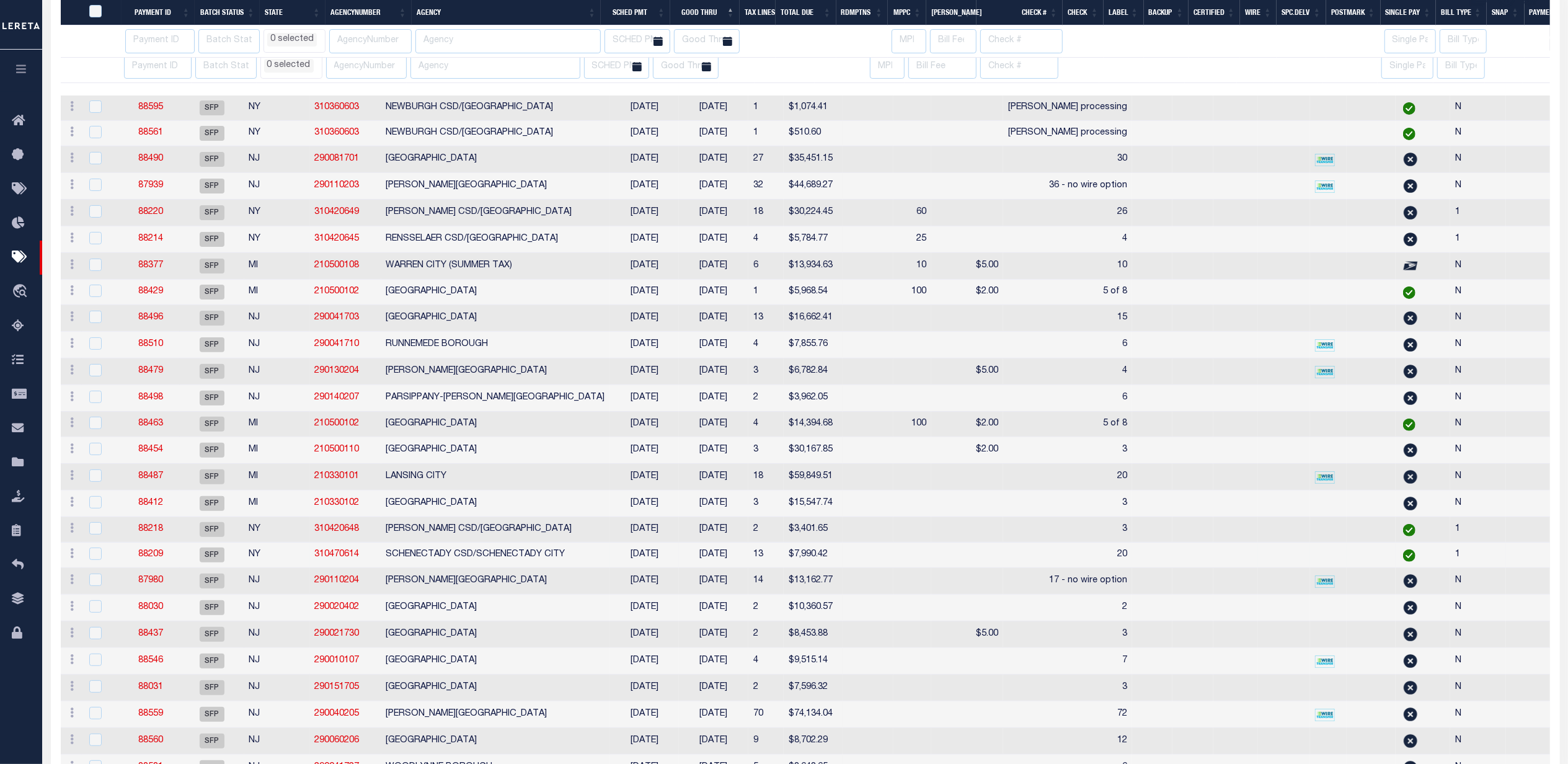
scroll to position [497, 0]
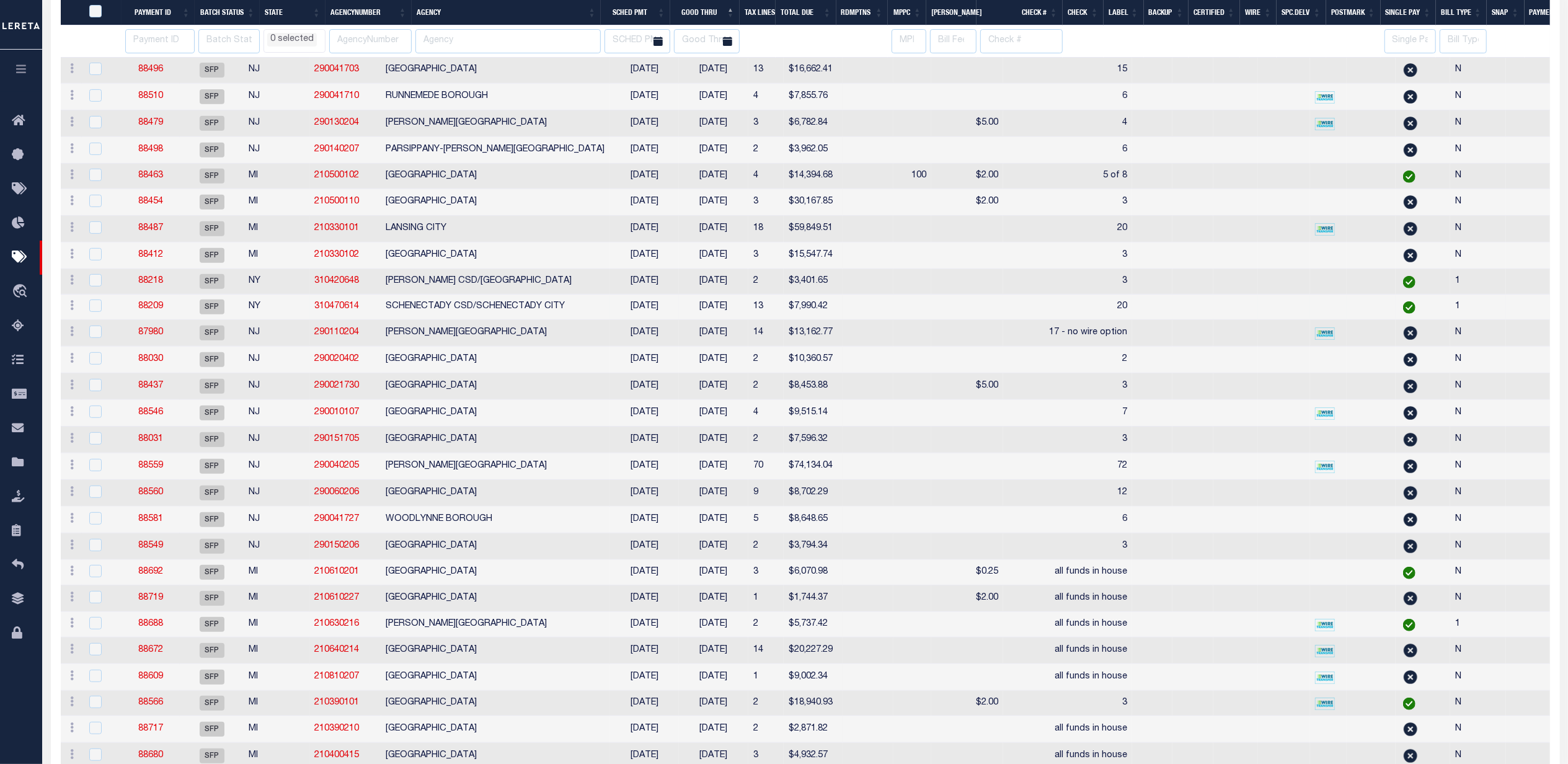
select select
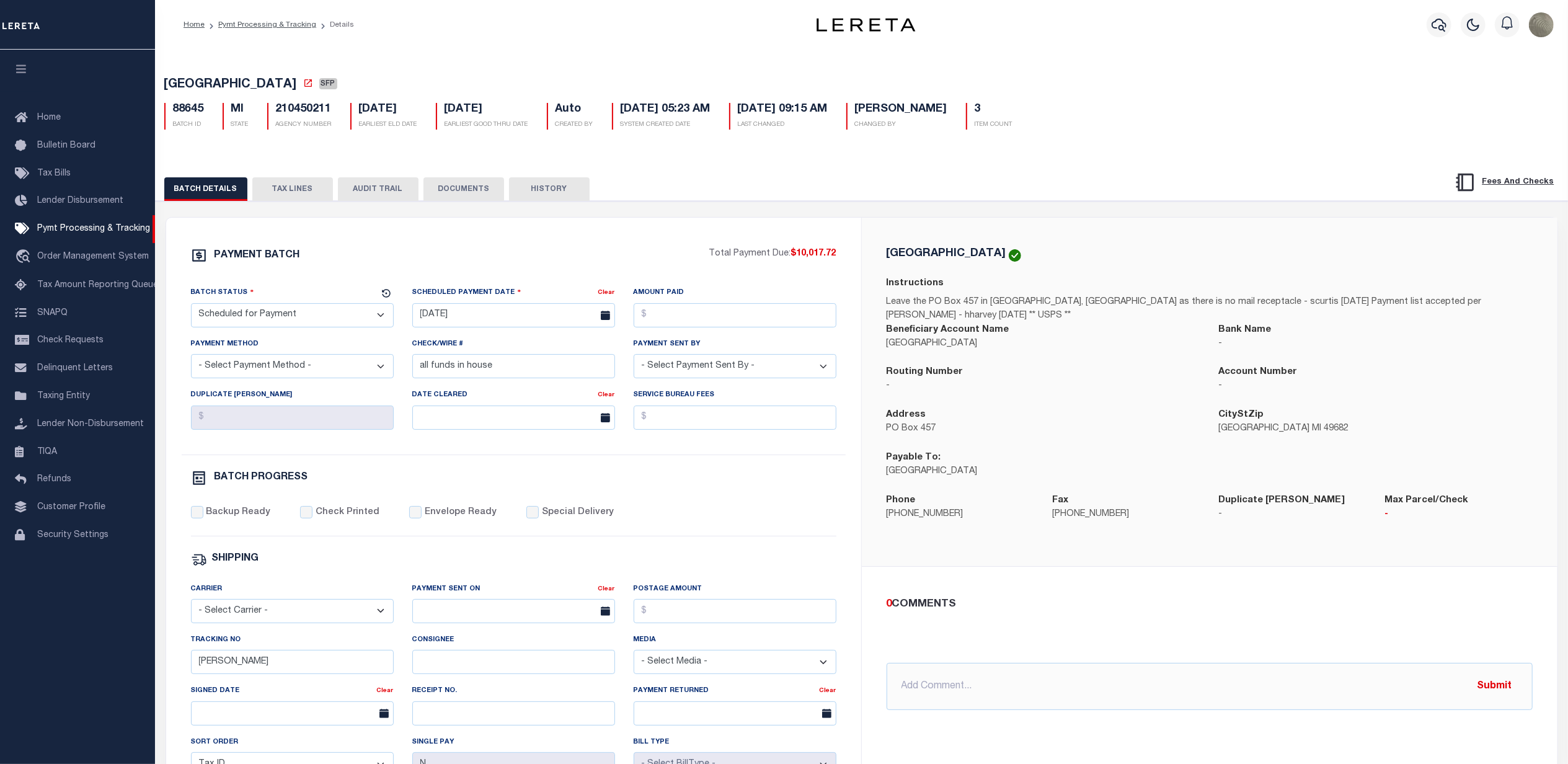
drag, startPoint x: 321, startPoint y: 80, endPoint x: 145, endPoint y: 90, distance: 176.3
click at [145, 90] on div "Home Pymt Processing & Tracking Details Profile Sign out" at bounding box center [784, 520] width 1568 height 1041
copy div "[GEOGRAPHIC_DATA]"
click at [317, 304] on div "Batch Status" at bounding box center [284, 294] width 188 height 17
click at [311, 308] on select "- Select Status - Scheduled for Payment Ready For Payment Payment Sent Cleared …" at bounding box center [292, 315] width 203 height 24
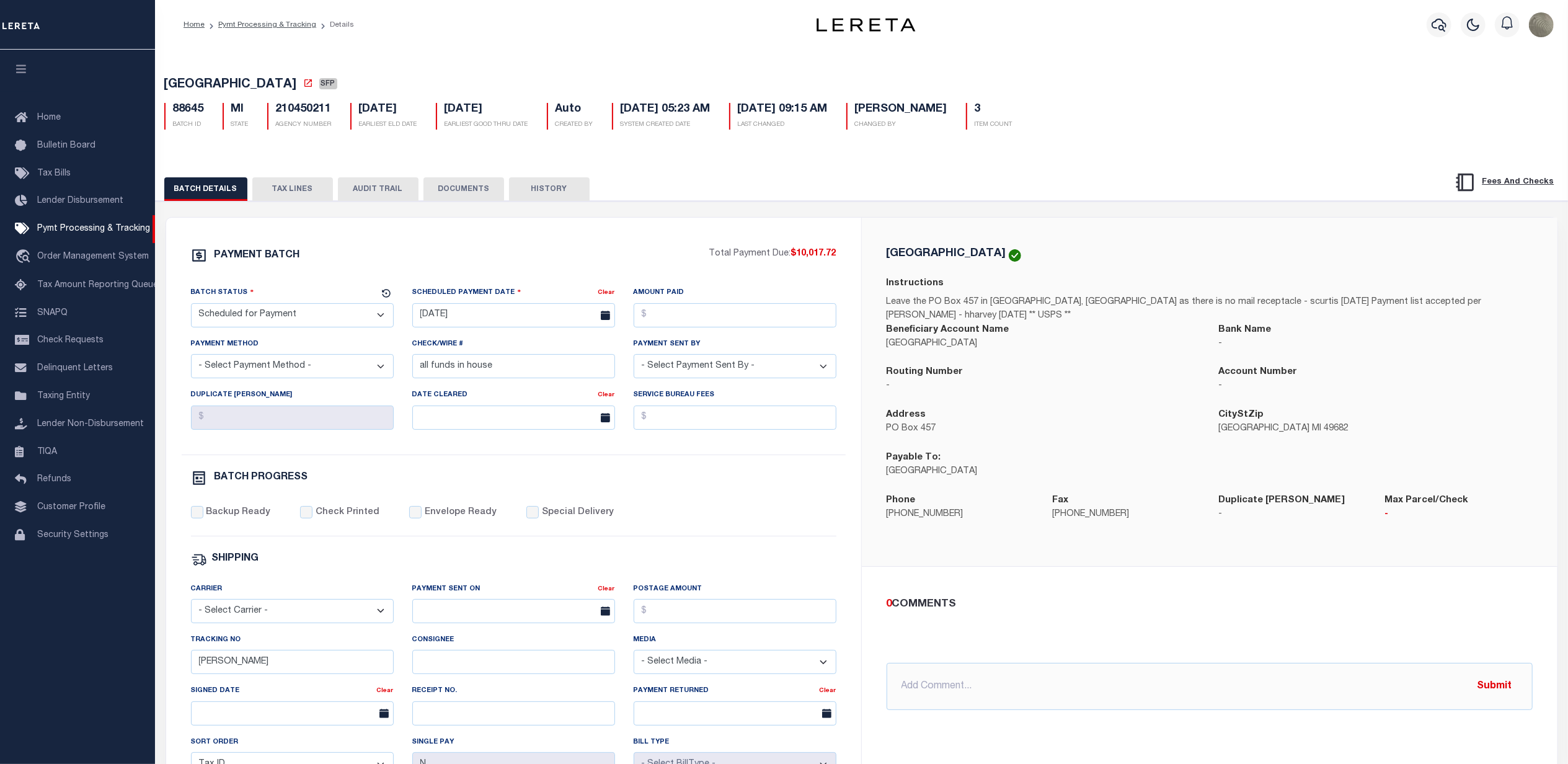
select select "RFP"
click at [191, 307] on select "- Select Status - Scheduled for Payment Ready For Payment Payment Sent Cleared …" at bounding box center [292, 315] width 203 height 24
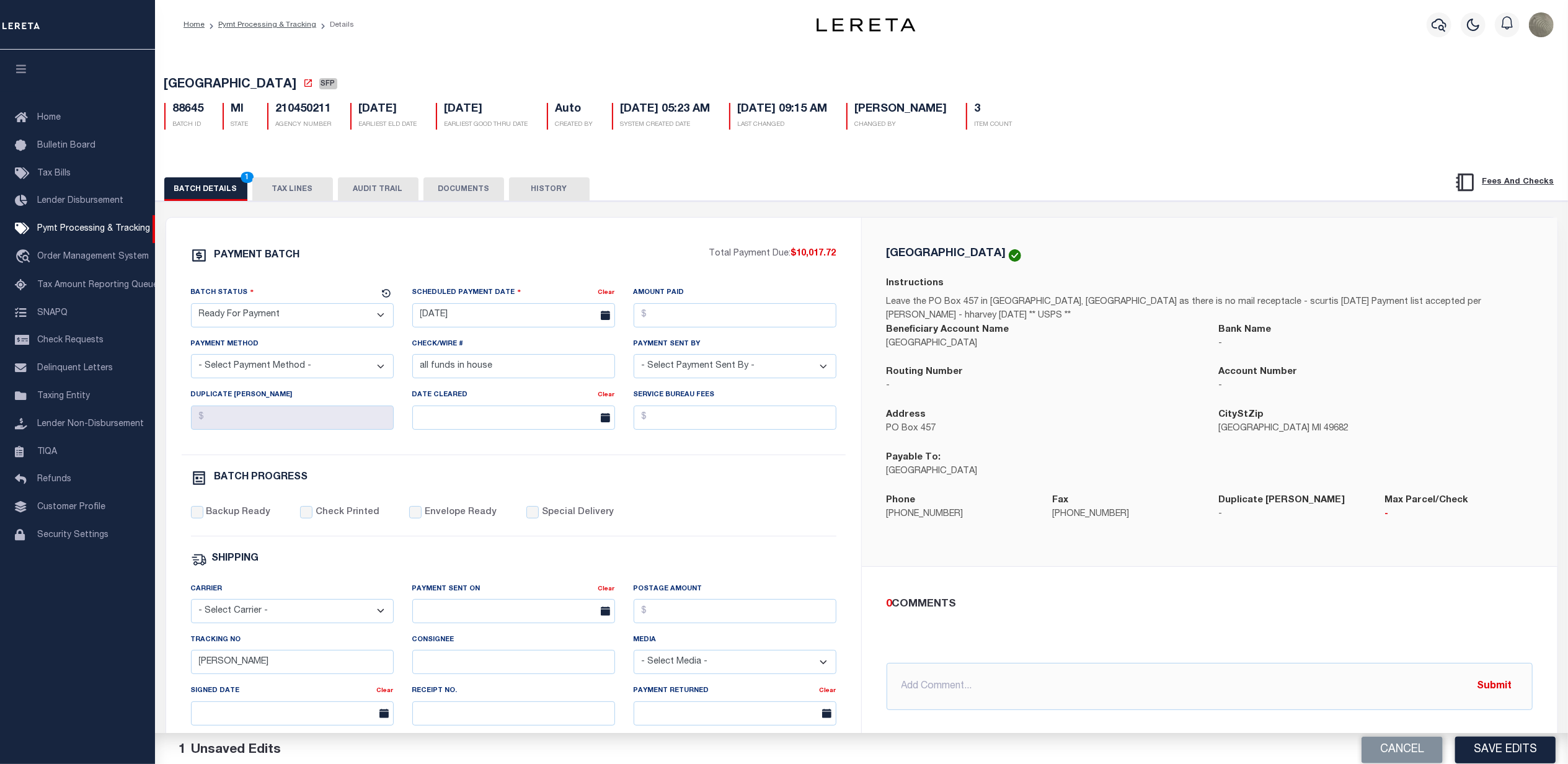
click at [326, 368] on select "- Select Payment Method - ACH Certified Check Check Direct Deposit Wire Transfer" at bounding box center [292, 366] width 203 height 24
select select "CHK"
click at [191, 359] on select "- Select Payment Method - ACH Certified Check Check Direct Deposit Wire Transfer" at bounding box center [292, 366] width 203 height 24
click at [488, 314] on input "[DATE]" at bounding box center [513, 315] width 203 height 24
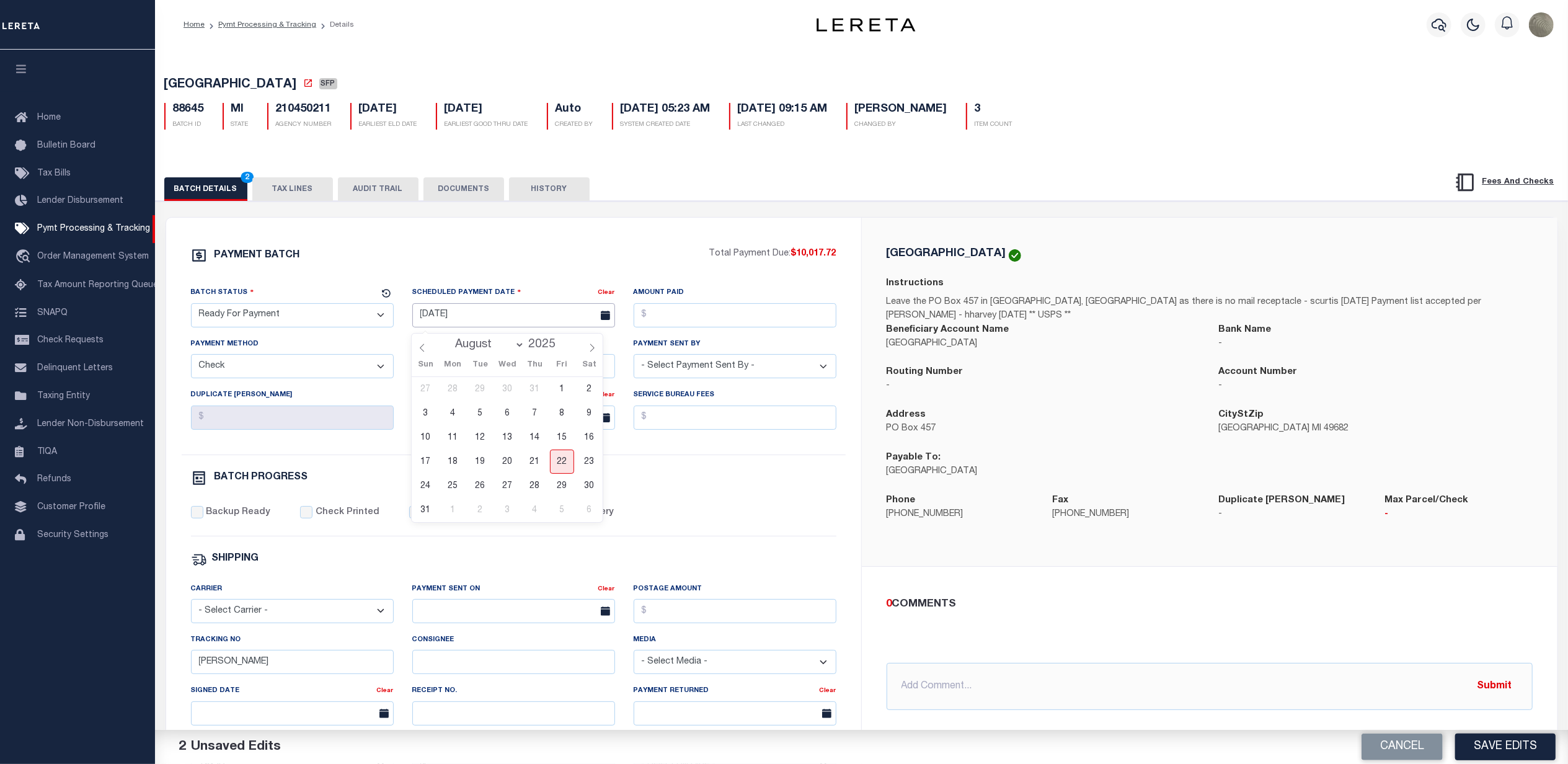
click at [488, 314] on input "[DATE]" at bounding box center [513, 315] width 203 height 24
click at [617, 250] on div "PAYMENT BATCH" at bounding box center [450, 259] width 518 height 24
drag, startPoint x: 324, startPoint y: 82, endPoint x: 165, endPoint y: 91, distance: 159.3
click at [165, 91] on span "[GEOGRAPHIC_DATA]" at bounding box center [231, 85] width 133 height 13
copy span "[GEOGRAPHIC_DATA]"
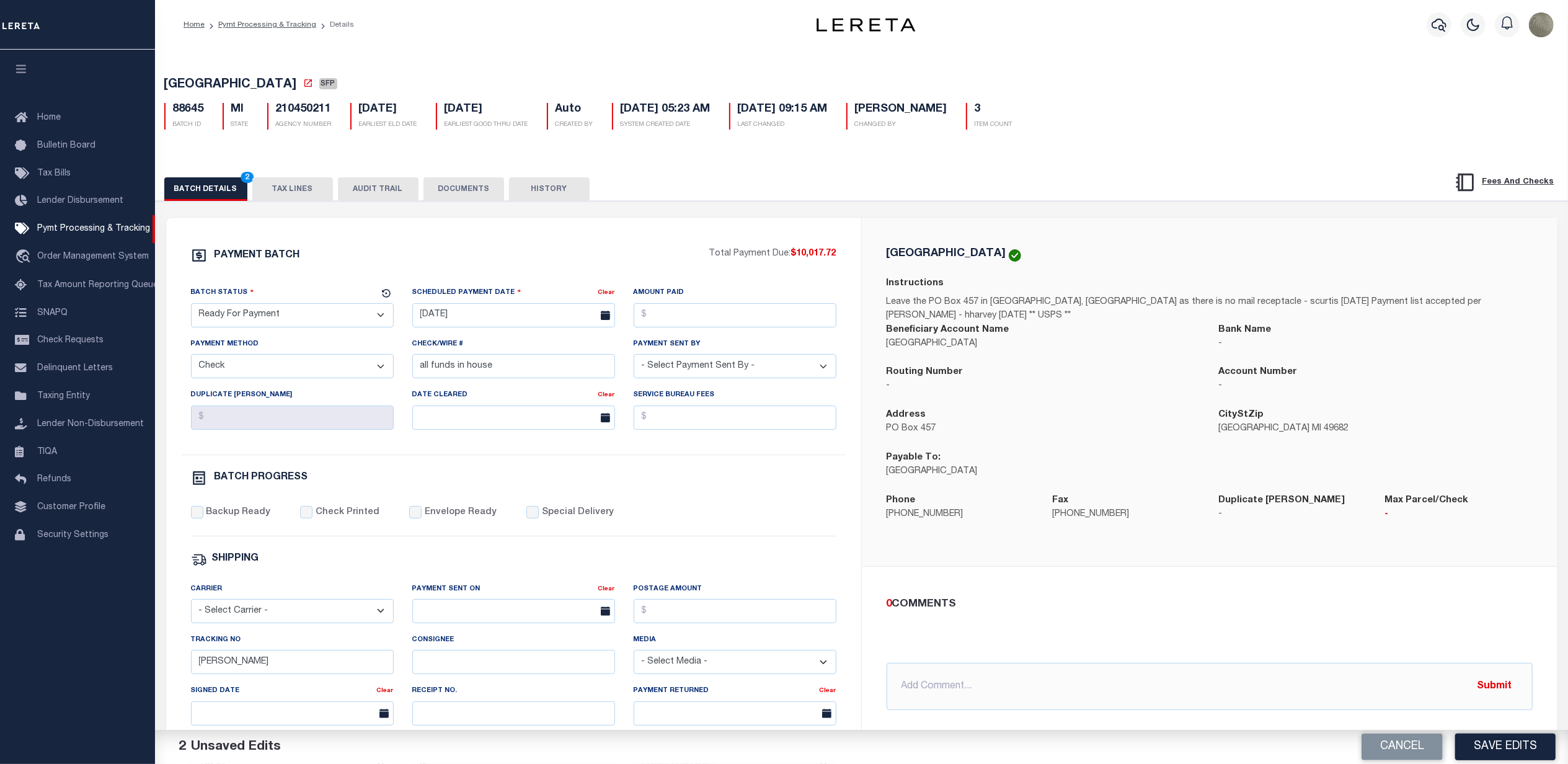
click at [669, 240] on div "PAYMENT BATCH Total Payment Due: $10,017.72 Batch Status" at bounding box center [513, 581] width 695 height 726
click at [715, 314] on input "Amount Paid" at bounding box center [735, 315] width 203 height 24
type input "$10,017.72"
click at [455, 478] on span "25" at bounding box center [453, 486] width 24 height 24
type input "[DATE]"
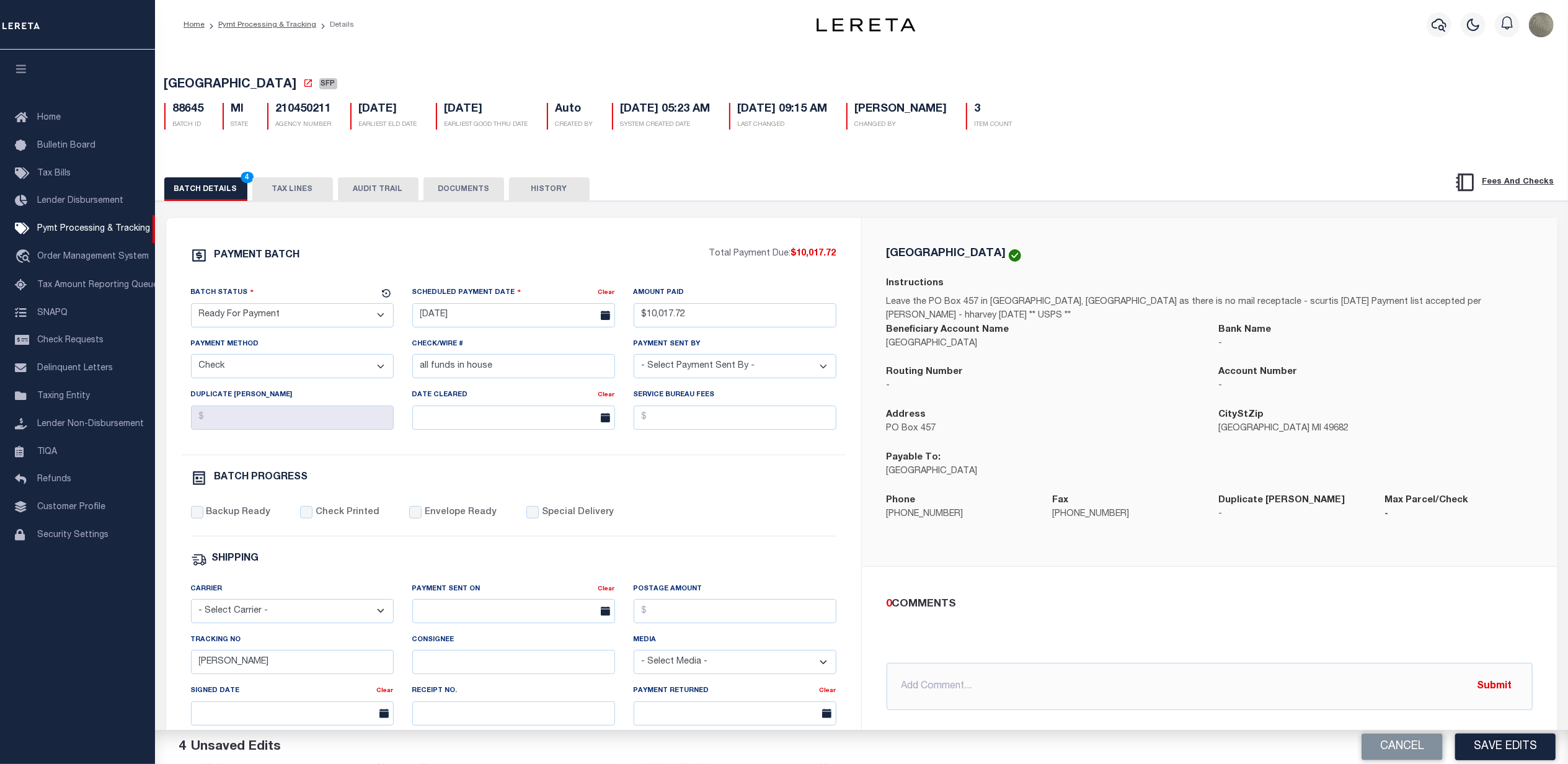
click at [415, 263] on div "PAYMENT BATCH" at bounding box center [450, 259] width 518 height 24
click at [308, 320] on select "- Select Status - Scheduled for Payment Ready For Payment Payment Sent Cleared …" at bounding box center [292, 315] width 203 height 24
click at [191, 307] on select "- Select Status - Scheduled for Payment Ready For Payment Payment Sent Cleared …" at bounding box center [292, 315] width 203 height 24
click at [261, 368] on select "- Select Payment Method - ACH Certified Check Check Direct Deposit Wire Transfer" at bounding box center [292, 366] width 203 height 24
click at [191, 359] on select "- Select Payment Method - ACH Certified Check Check Direct Deposit Wire Transfer" at bounding box center [292, 366] width 203 height 24
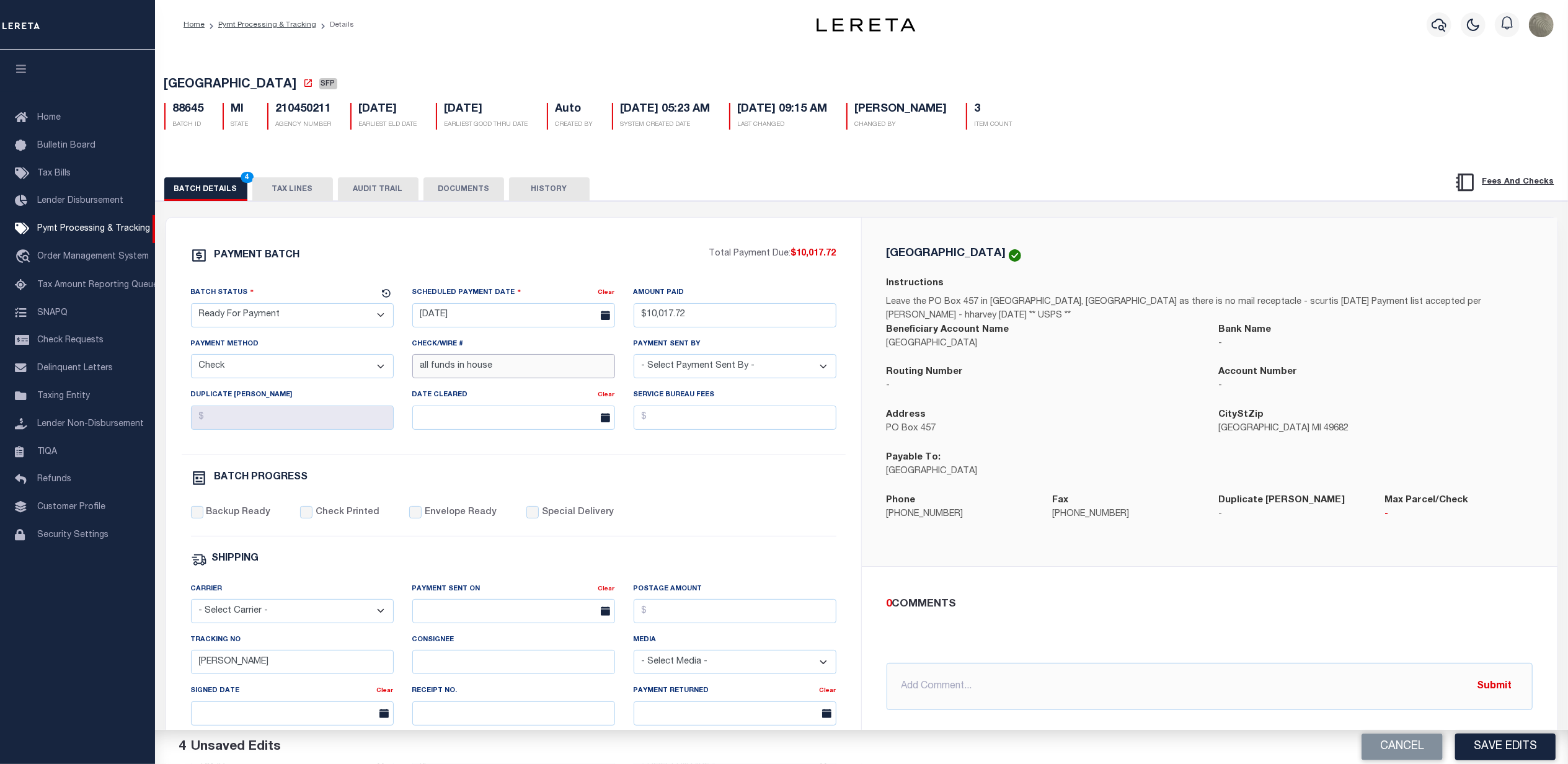
click at [467, 375] on input "all funds in house" at bounding box center [513, 366] width 203 height 24
click at [764, 369] on select "- Select Payment Sent By - [PERSON_NAME] [PERSON_NAME] [PERSON_NAME] [PERSON_NA…" at bounding box center [735, 366] width 203 height 24
select select "[PERSON_NAME]"
click at [634, 359] on select "- Select Payment Sent By - [PERSON_NAME] [PERSON_NAME] [PERSON_NAME] [PERSON_NA…" at bounding box center [735, 366] width 203 height 24
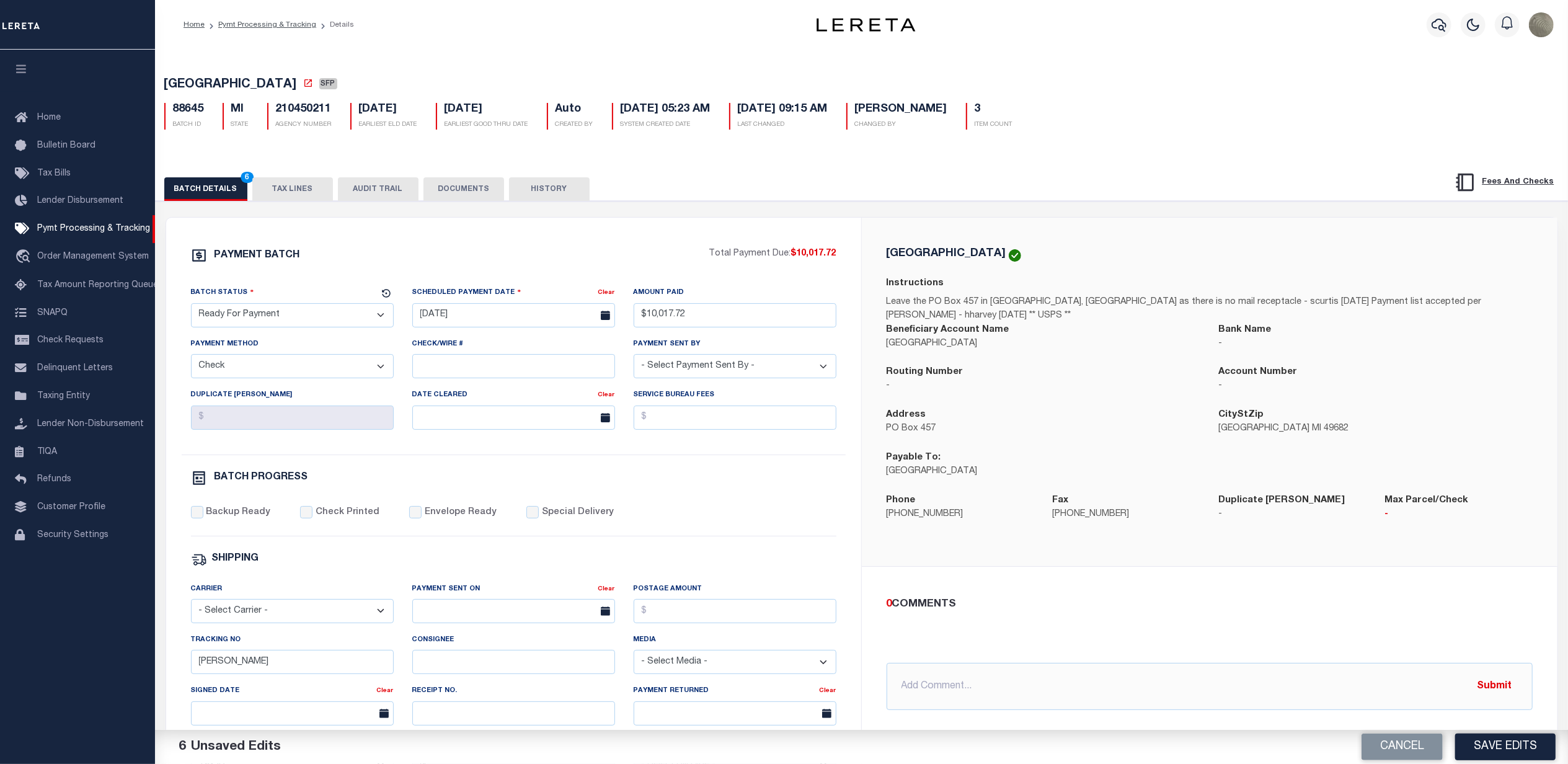
click at [286, 647] on div "Tracking No [PERSON_NAME]" at bounding box center [292, 654] width 203 height 41
click at [285, 665] on input "[PERSON_NAME]" at bounding box center [292, 662] width 203 height 24
click at [208, 518] on label "Backup Ready" at bounding box center [238, 513] width 65 height 14
click at [203, 518] on input "Backup Ready" at bounding box center [197, 512] width 13 height 13
checkbox input "true"
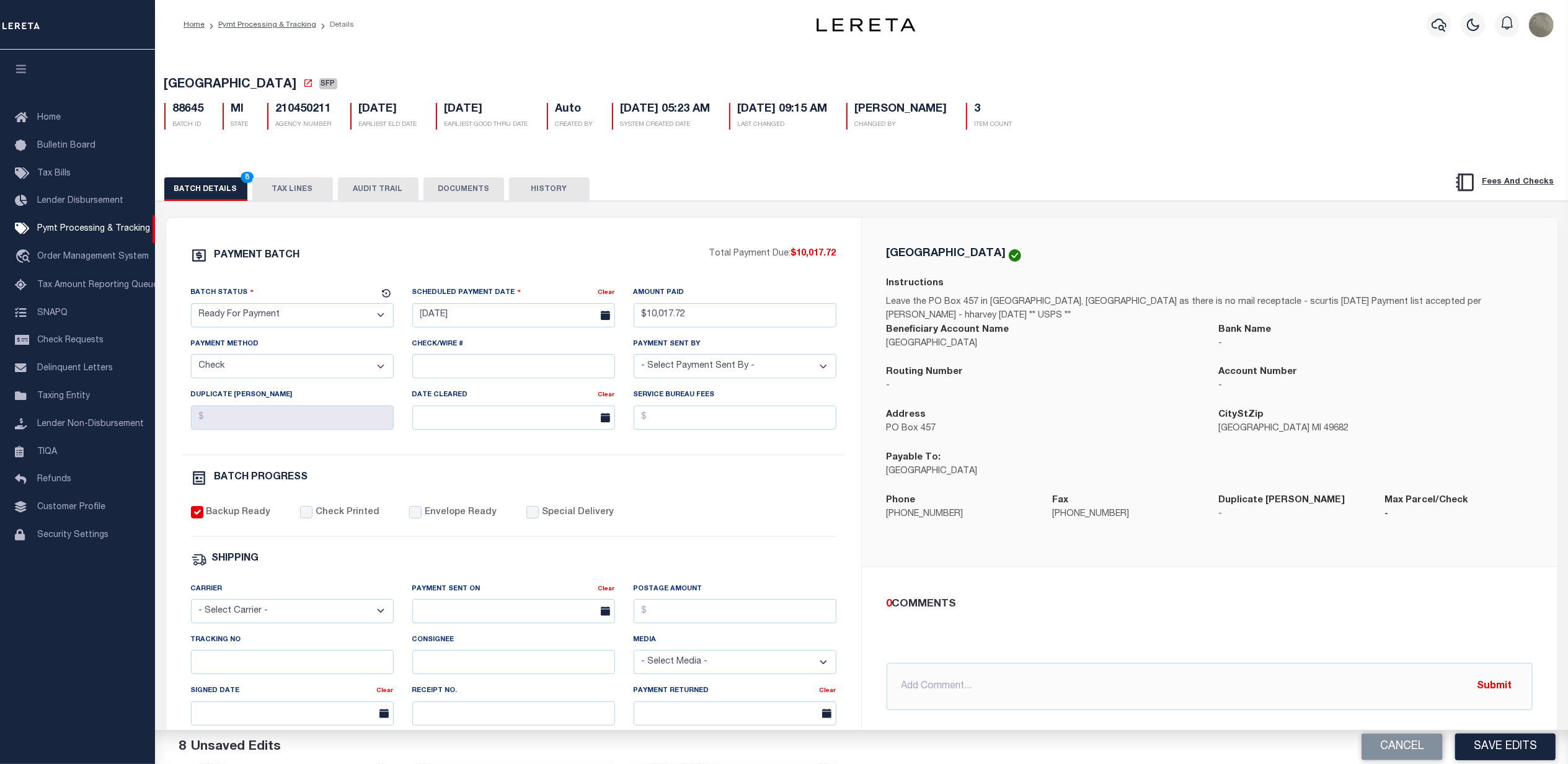
click at [745, 549] on div "PAYMENT BATCH Total Payment Due: $10,017.72 Batch Status - Select Status -" at bounding box center [513, 581] width 666 height 667
click at [883, 240] on div "[GEOGRAPHIC_DATA] Instructions Leave the PO Box 457 in [GEOGRAPHIC_DATA], MI 49…" at bounding box center [1209, 392] width 696 height 348
click at [313, 112] on h5 "210450211" at bounding box center [303, 109] width 56 height 14
copy h5 "210450211"
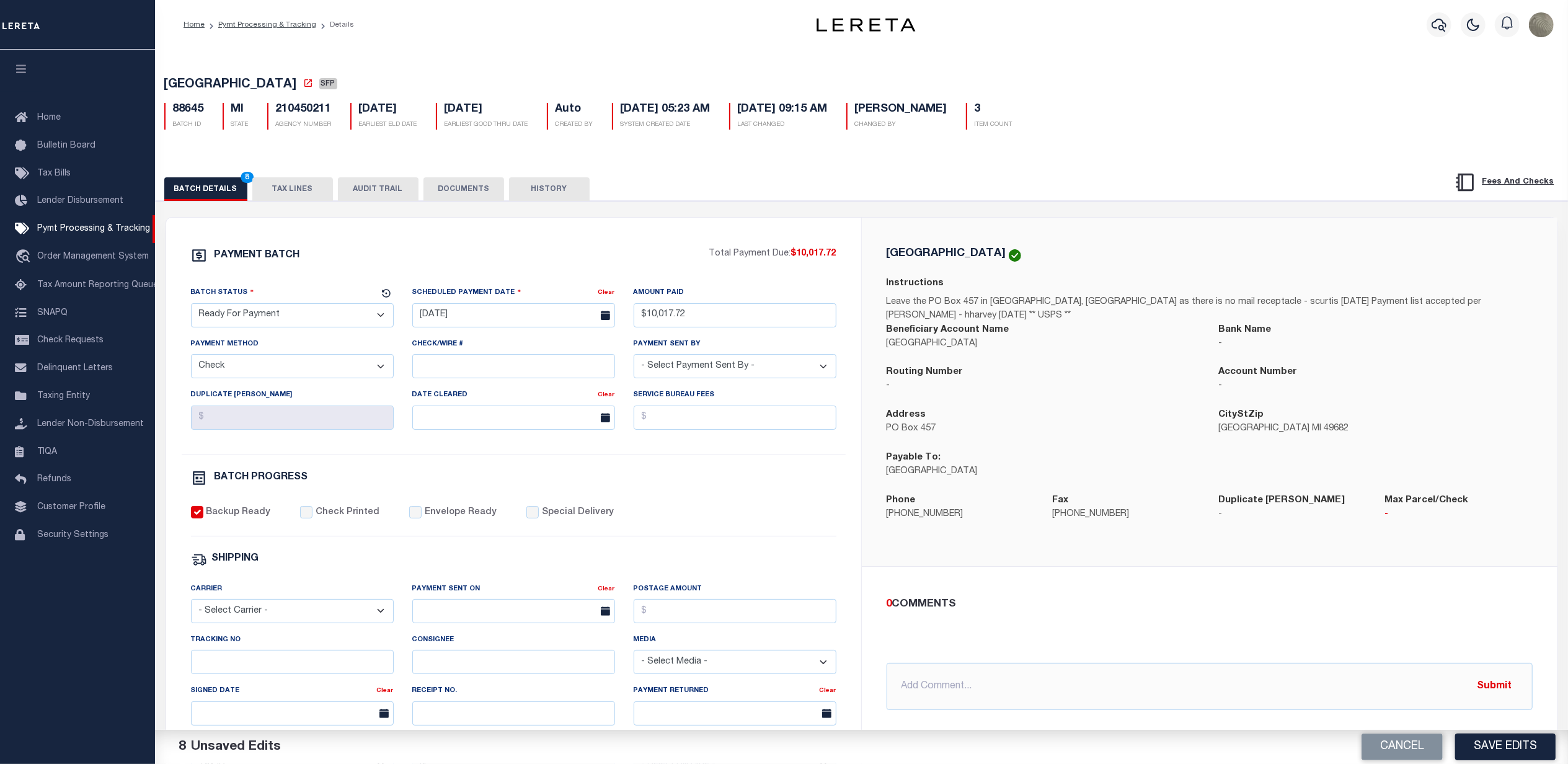
click at [1111, 250] on div "[GEOGRAPHIC_DATA]" at bounding box center [1209, 255] width 646 height 14
click at [733, 221] on div "PAYMENT BATCH Total Payment Due: $10,017.72 Batch Status" at bounding box center [513, 581] width 695 height 726
click at [1499, 746] on button "Save Edits" at bounding box center [1505, 747] width 101 height 27
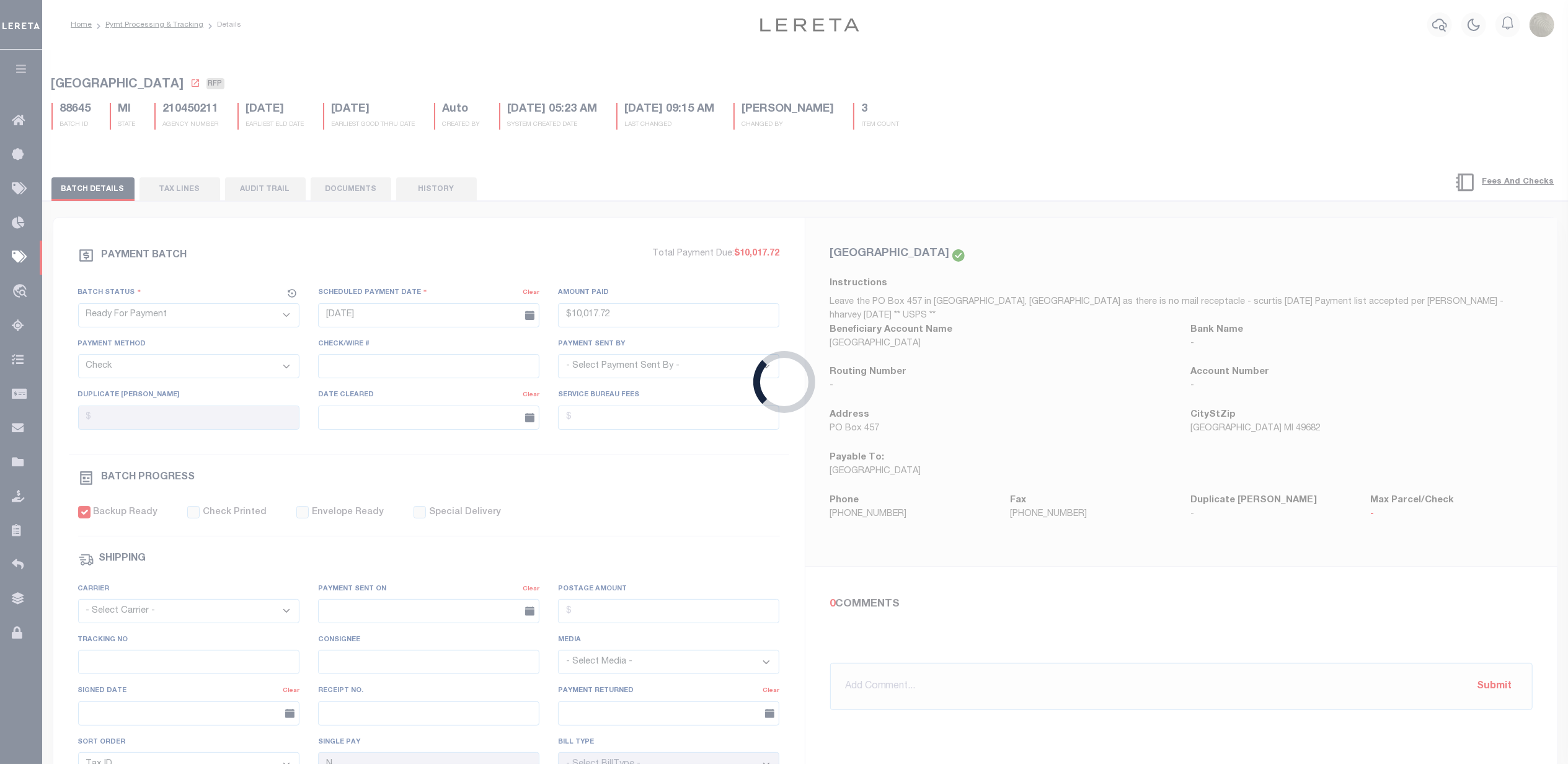
type input "$10,017.72"
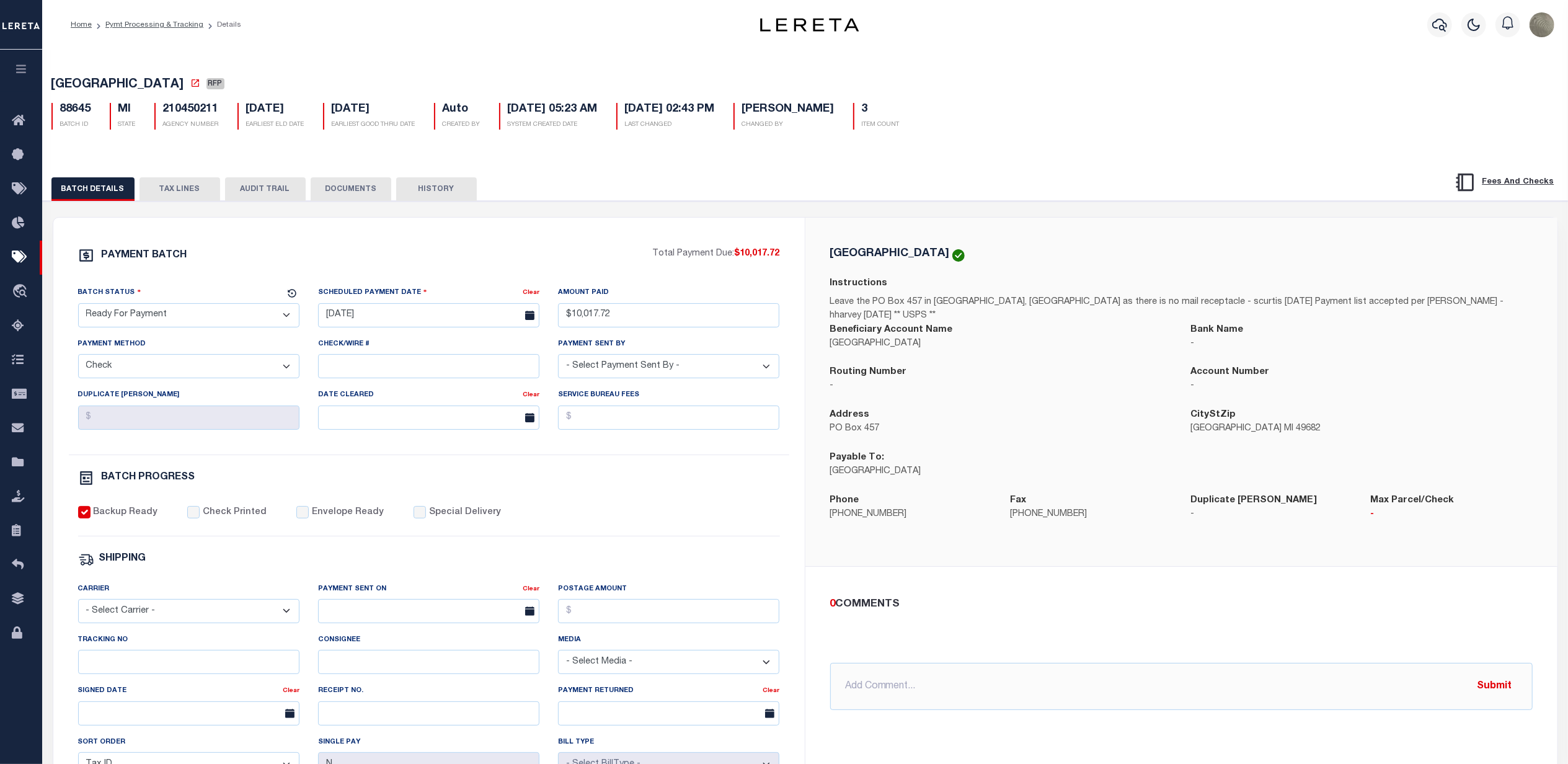
click at [691, 217] on div "PAYMENT BATCH Total Payment Due: $10,017.72 Batch Status" at bounding box center [806, 602] width 1538 height 803
click at [413, 516] on input "Special Delivery" at bounding box center [419, 512] width 13 height 13
checkbox input "true"
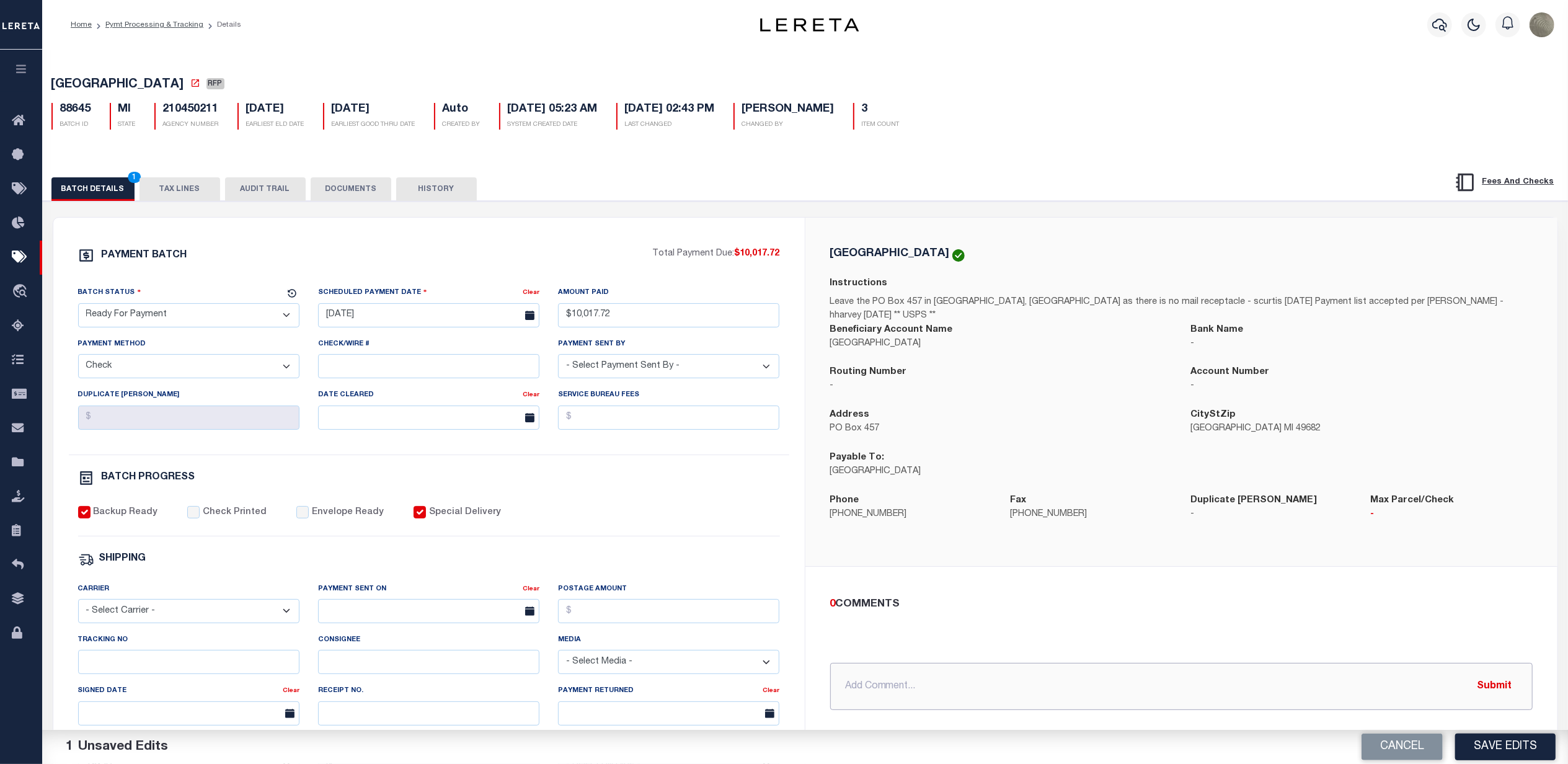
click at [899, 664] on input "text" at bounding box center [1181, 687] width 702 height 47
click at [918, 680] on input "use address mainframe for situs" at bounding box center [1181, 687] width 702 height 47
type input "use address rfp transmittal for situs"
click at [1526, 755] on button "Save Edits" at bounding box center [1505, 747] width 101 height 27
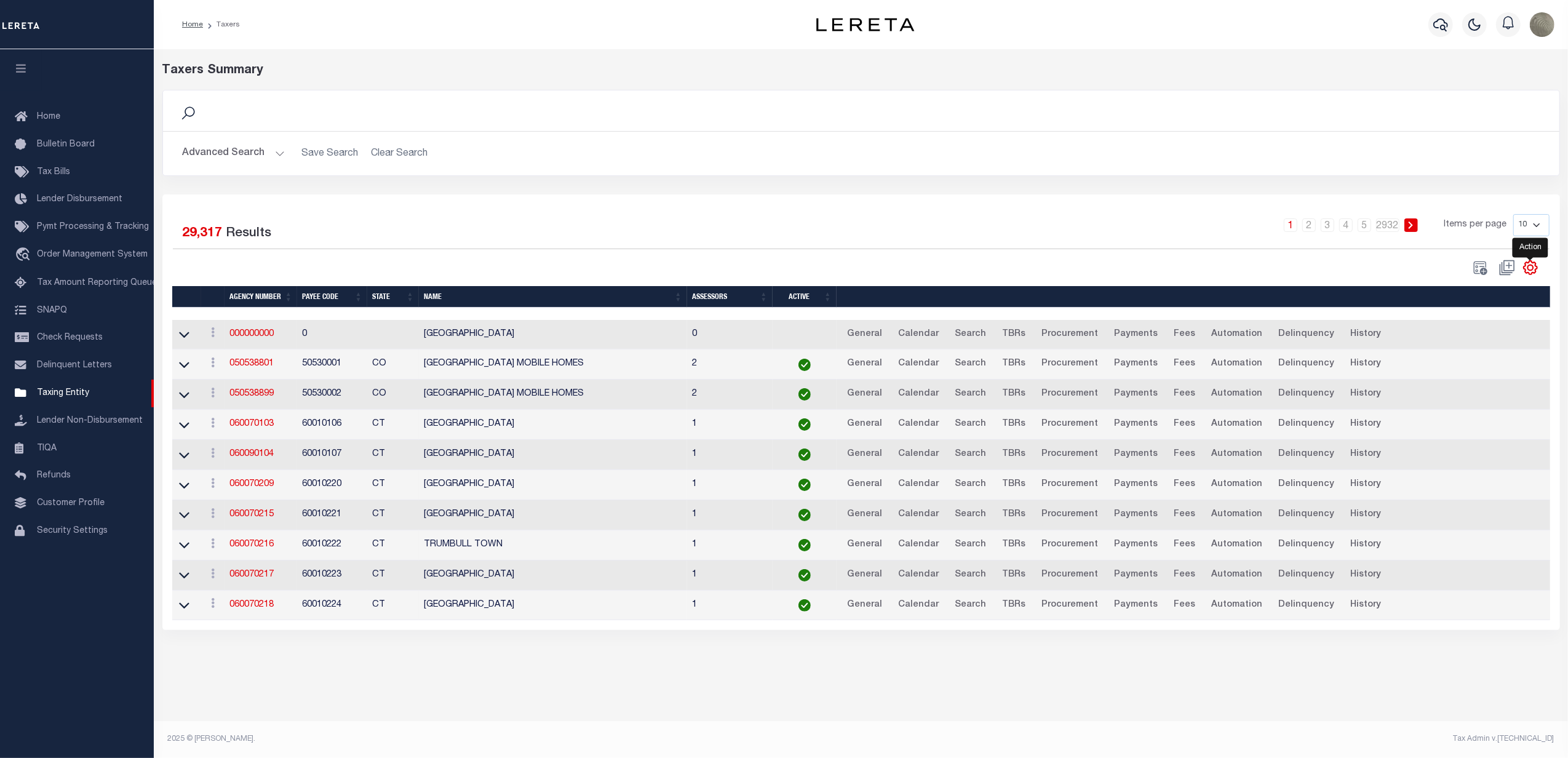
click at [1534, 264] on icon "" at bounding box center [1530, 267] width 14 height 14
click at [1471, 357] on span "Show Filter" at bounding box center [1455, 359] width 46 height 8
select select
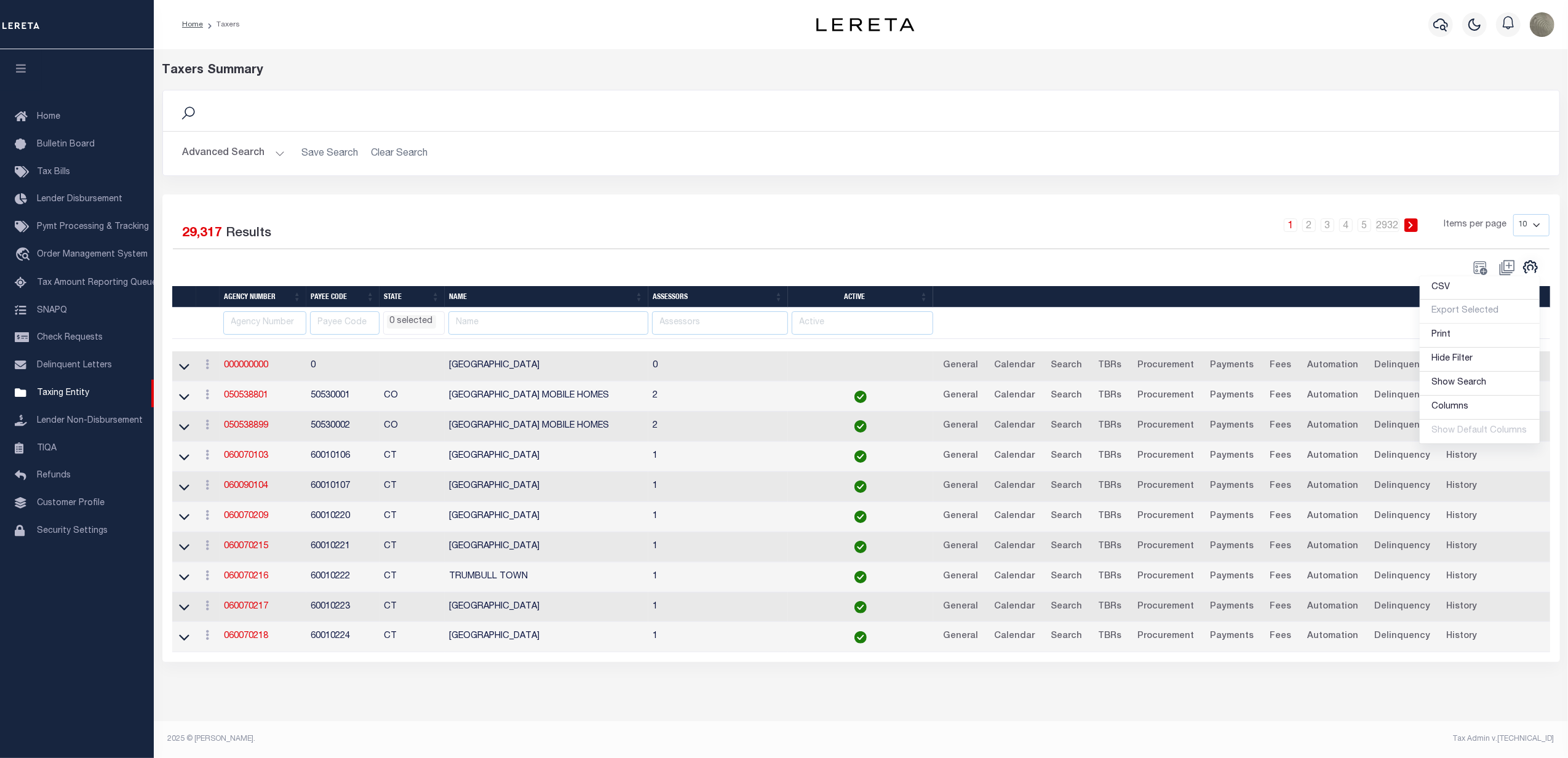
click at [603, 187] on div "Search Advanced Search Save Search Clear Search Is In" at bounding box center [861, 142] width 1416 height 105
click at [477, 331] on input "text" at bounding box center [549, 323] width 200 height 24
paste input "[GEOGRAPHIC_DATA]"
type input "[GEOGRAPHIC_DATA]"
select select
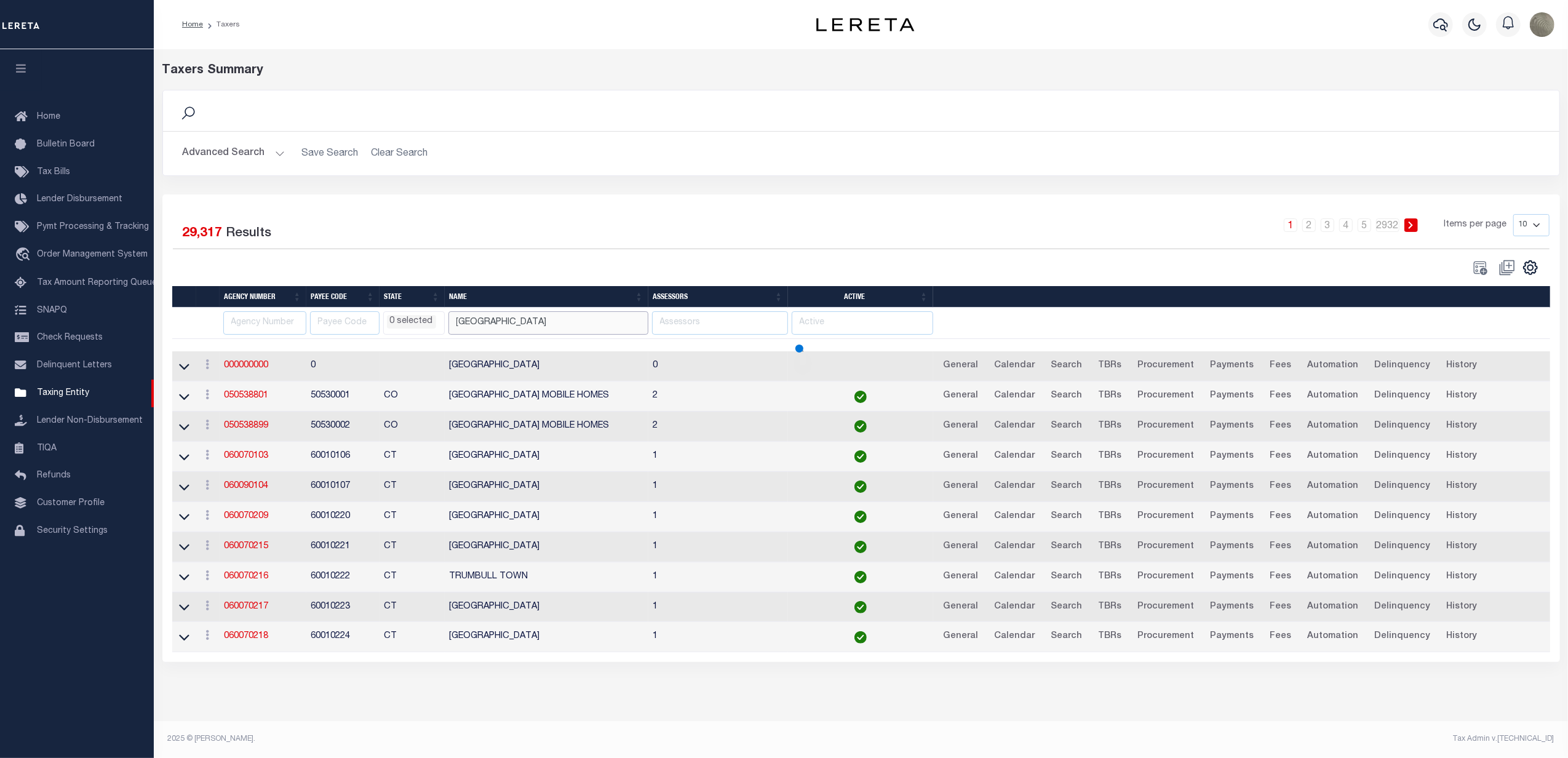
select select
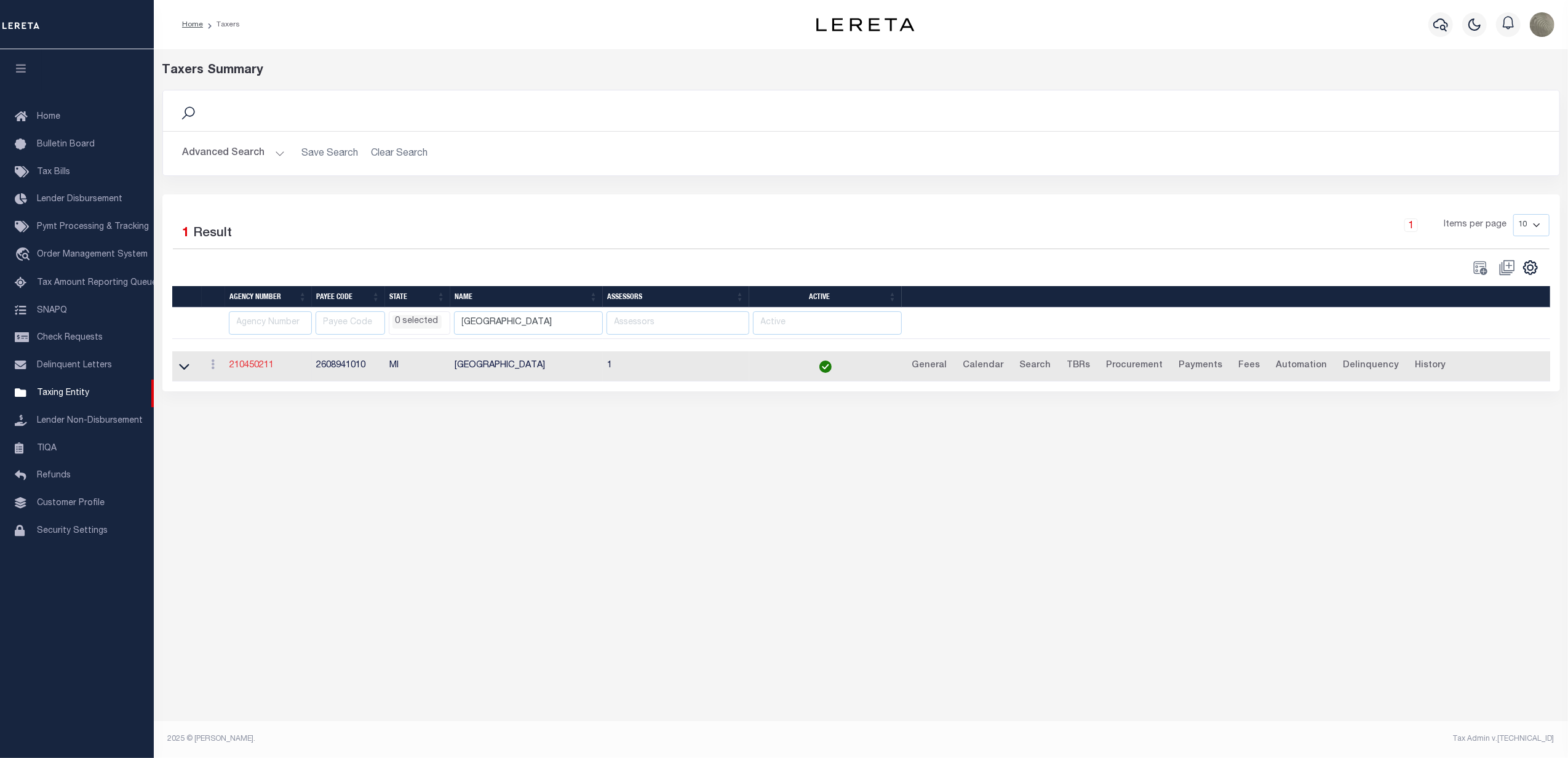
select select
click at [242, 370] on link "210450211" at bounding box center [252, 365] width 44 height 8
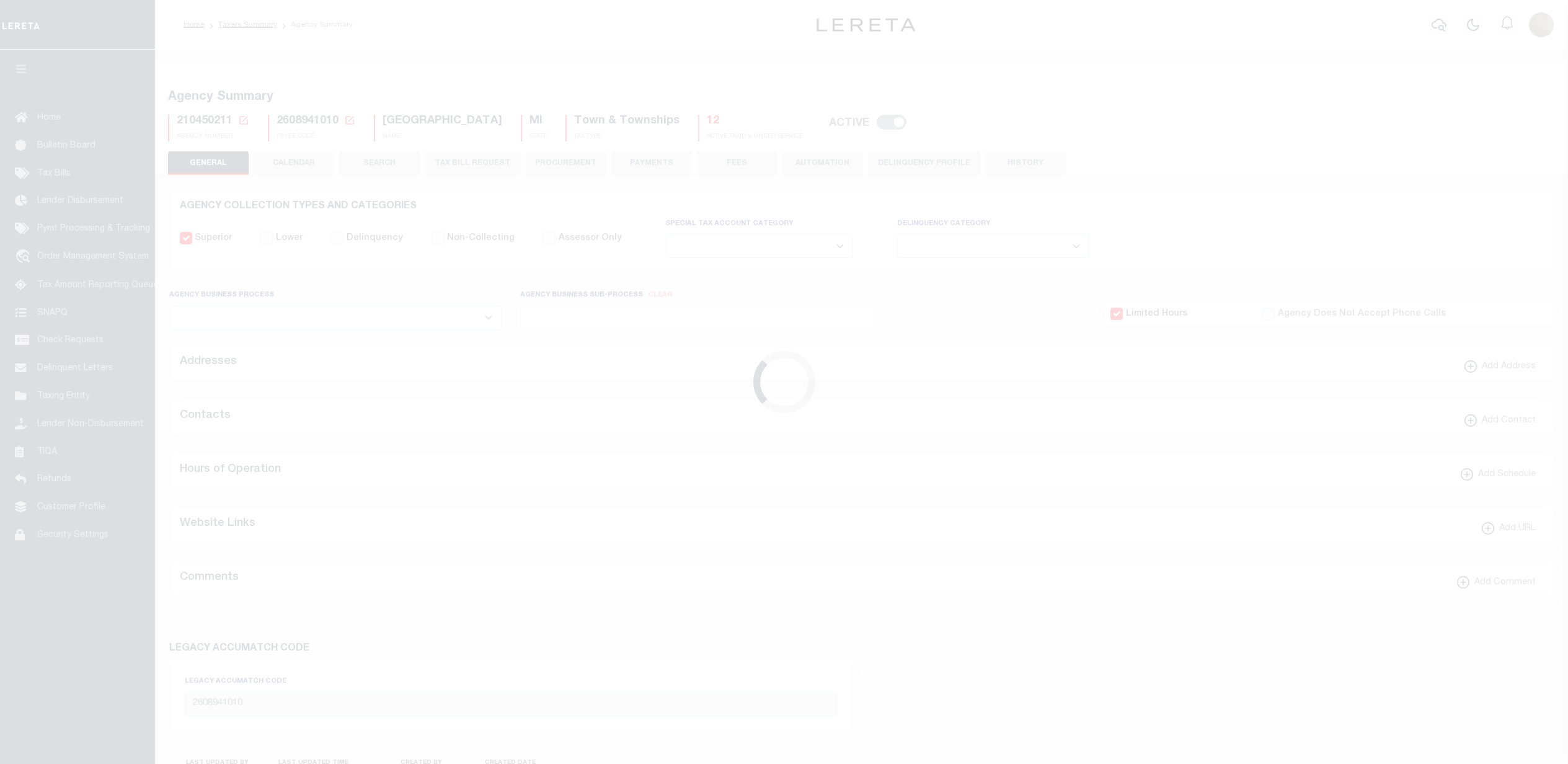
select select
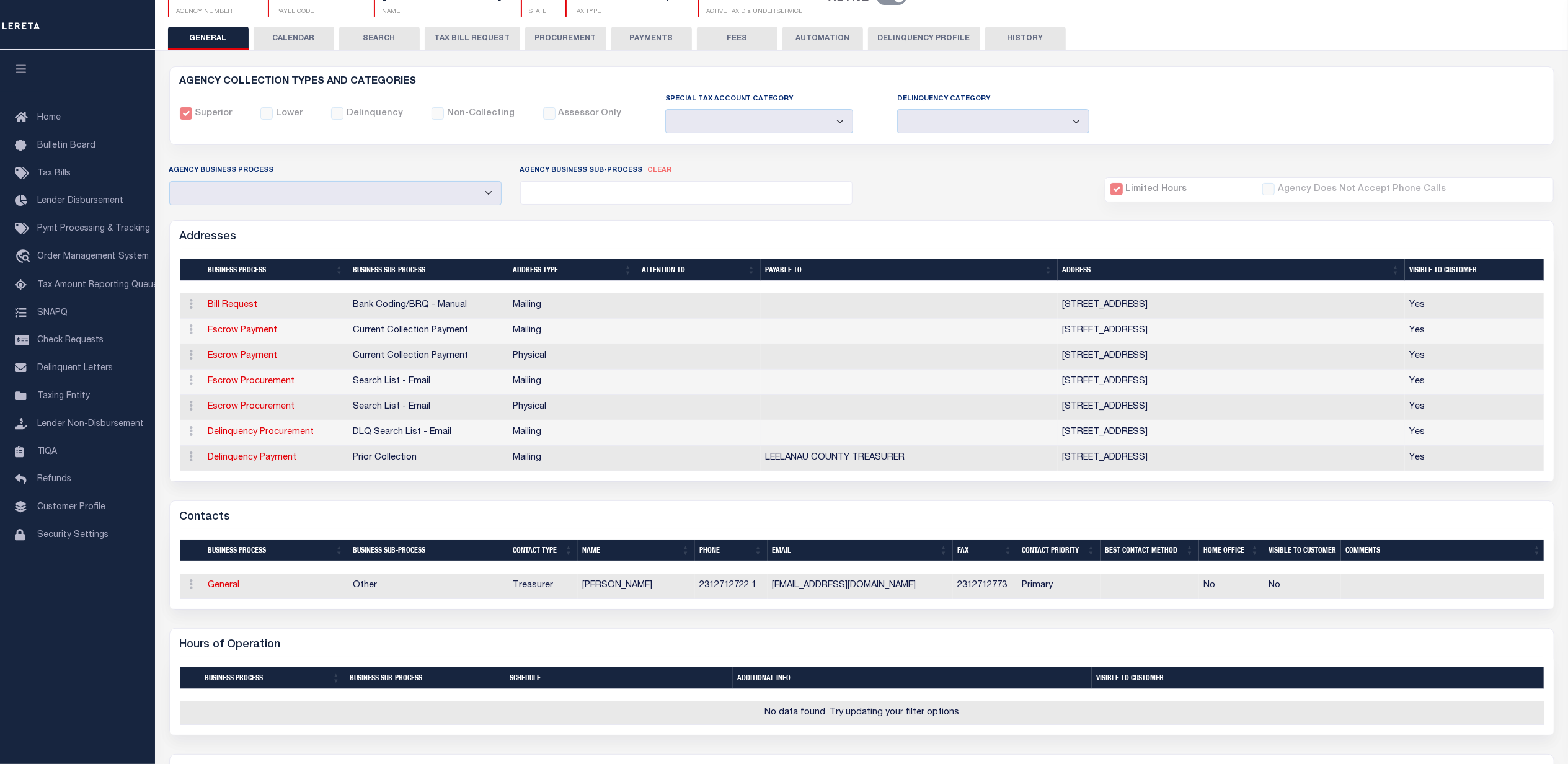
scroll to position [124, 0]
drag, startPoint x: 1059, startPoint y: 358, endPoint x: 1134, endPoint y: 360, distance: 75.0
click at [1134, 360] on td "[STREET_ADDRESS]" at bounding box center [1231, 357] width 347 height 26
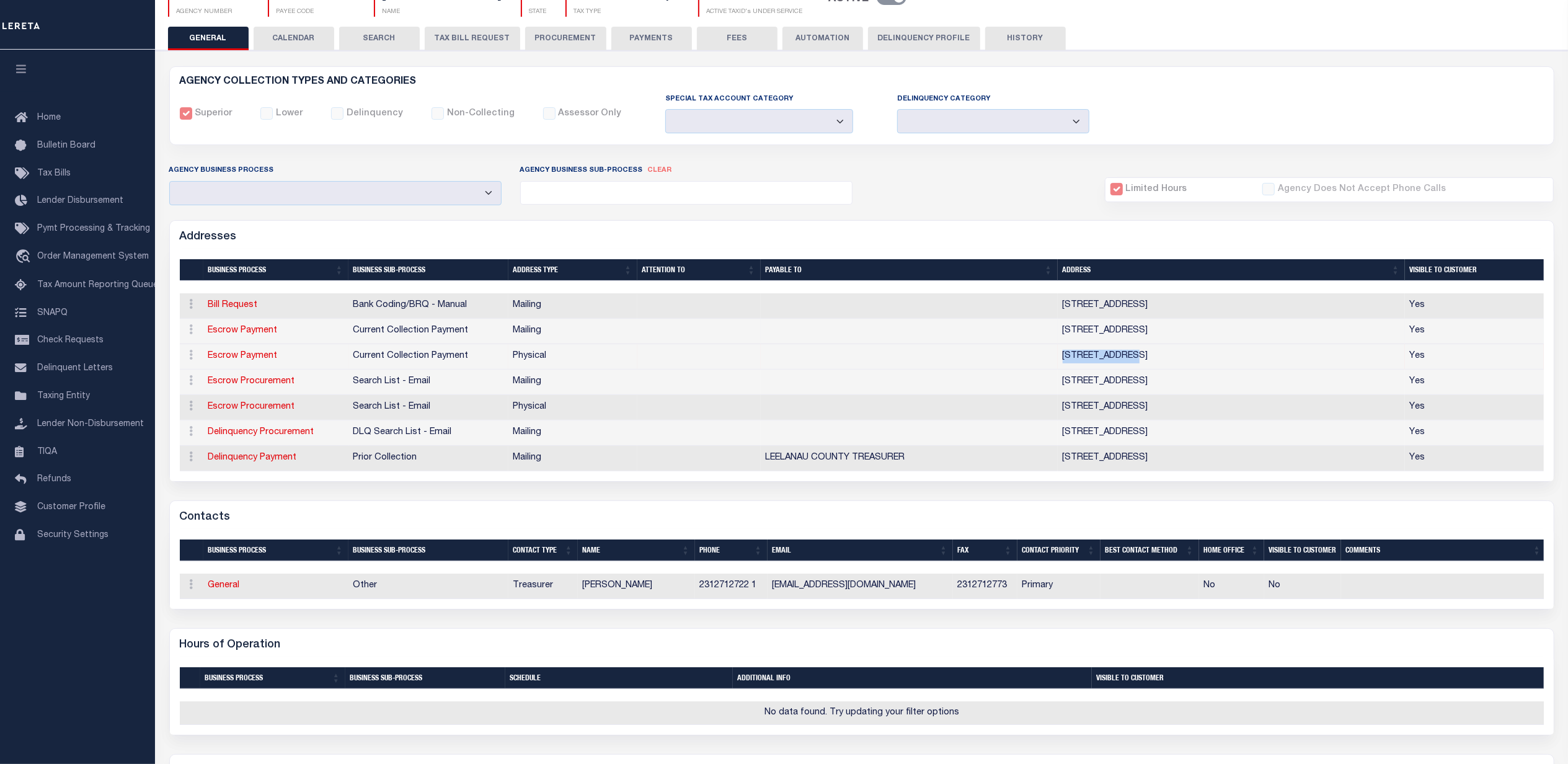
copy td "[STREET_ADDRESS]"
drag, startPoint x: 1139, startPoint y: 356, endPoint x: 1264, endPoint y: 356, distance: 125.0
click at [1264, 356] on td "[STREET_ADDRESS]" at bounding box center [1231, 357] width 347 height 26
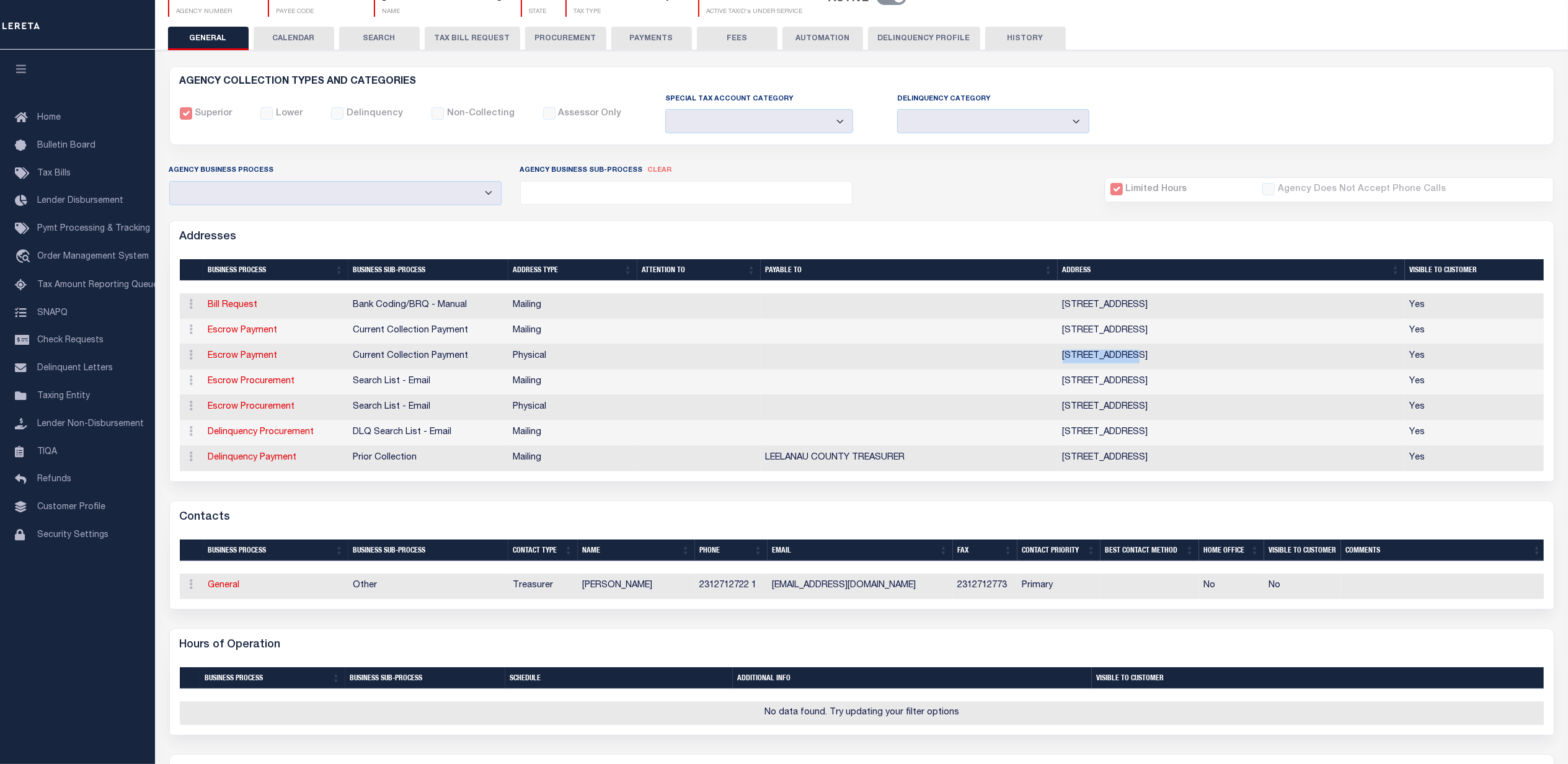
copy td "[GEOGRAPHIC_DATA], [GEOGRAPHIC_DATA], 49682"
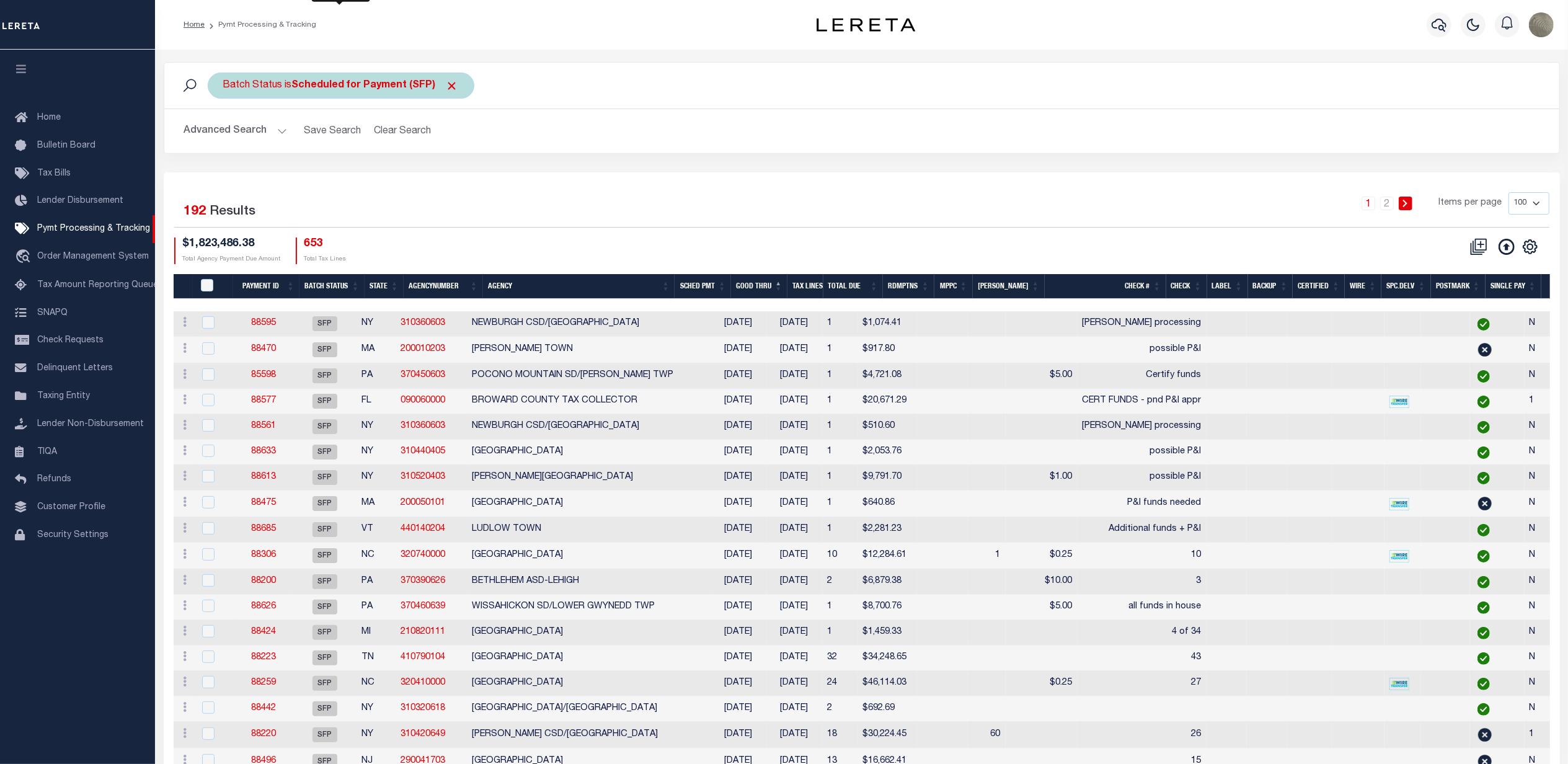
click at [310, 80] on b "Scheduled for Payment (SFP)" at bounding box center [375, 85] width 167 height 10
drag, startPoint x: 328, startPoint y: 135, endPoint x: 328, endPoint y: 150, distance: 15.0
click at [328, 135] on select "Awaiting Funds (AWF) Cleared and Complete (CAC) New Check Needed (NCN) Payment …" at bounding box center [315, 146] width 182 height 24
select select "RFP"
click at [224, 135] on select "Awaiting Funds (AWF) Cleared and Complete (CAC) New Check Needed (NCN) Payment …" at bounding box center [315, 146] width 182 height 24
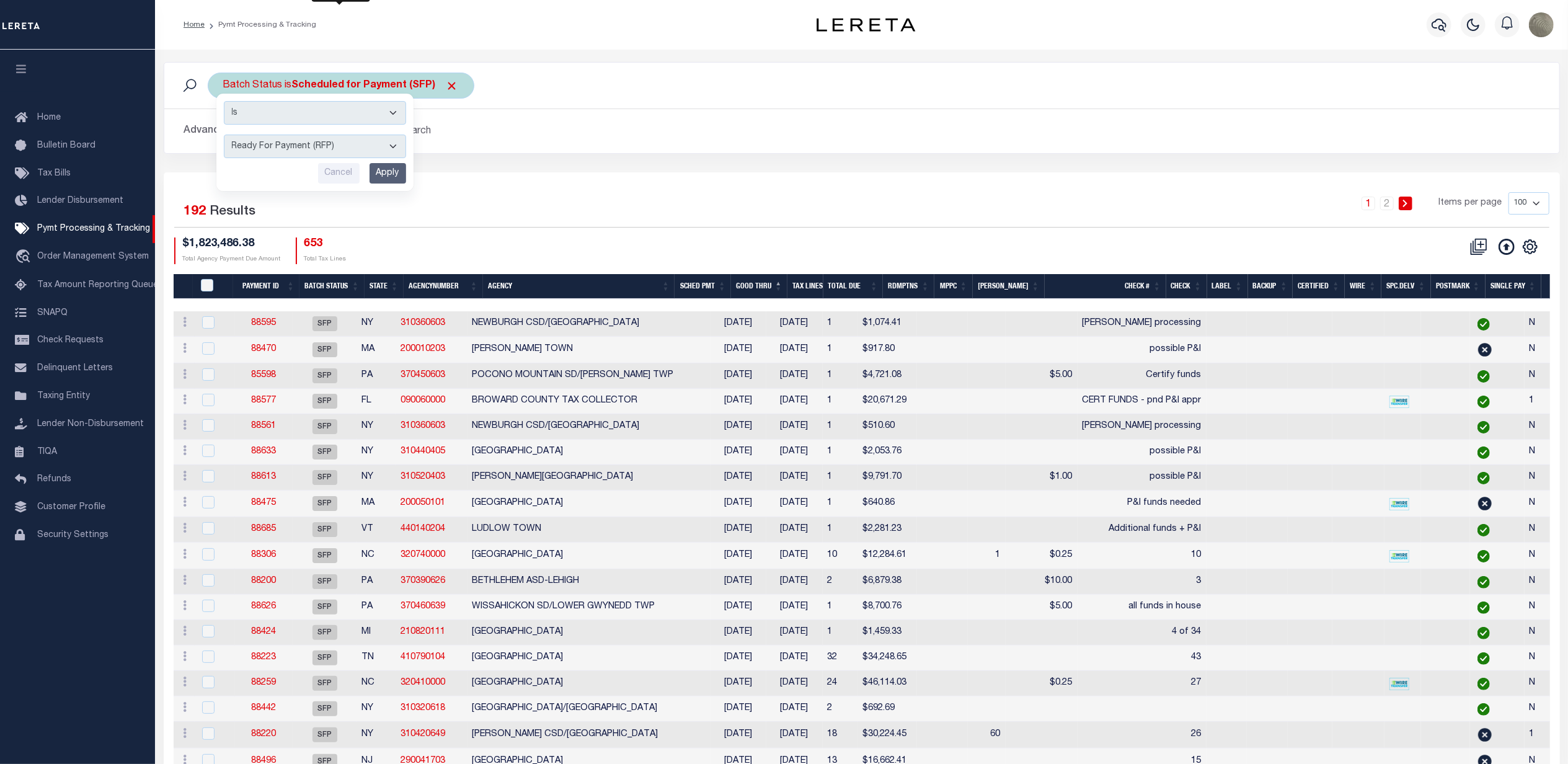
click at [387, 179] on input "Apply" at bounding box center [388, 173] width 37 height 20
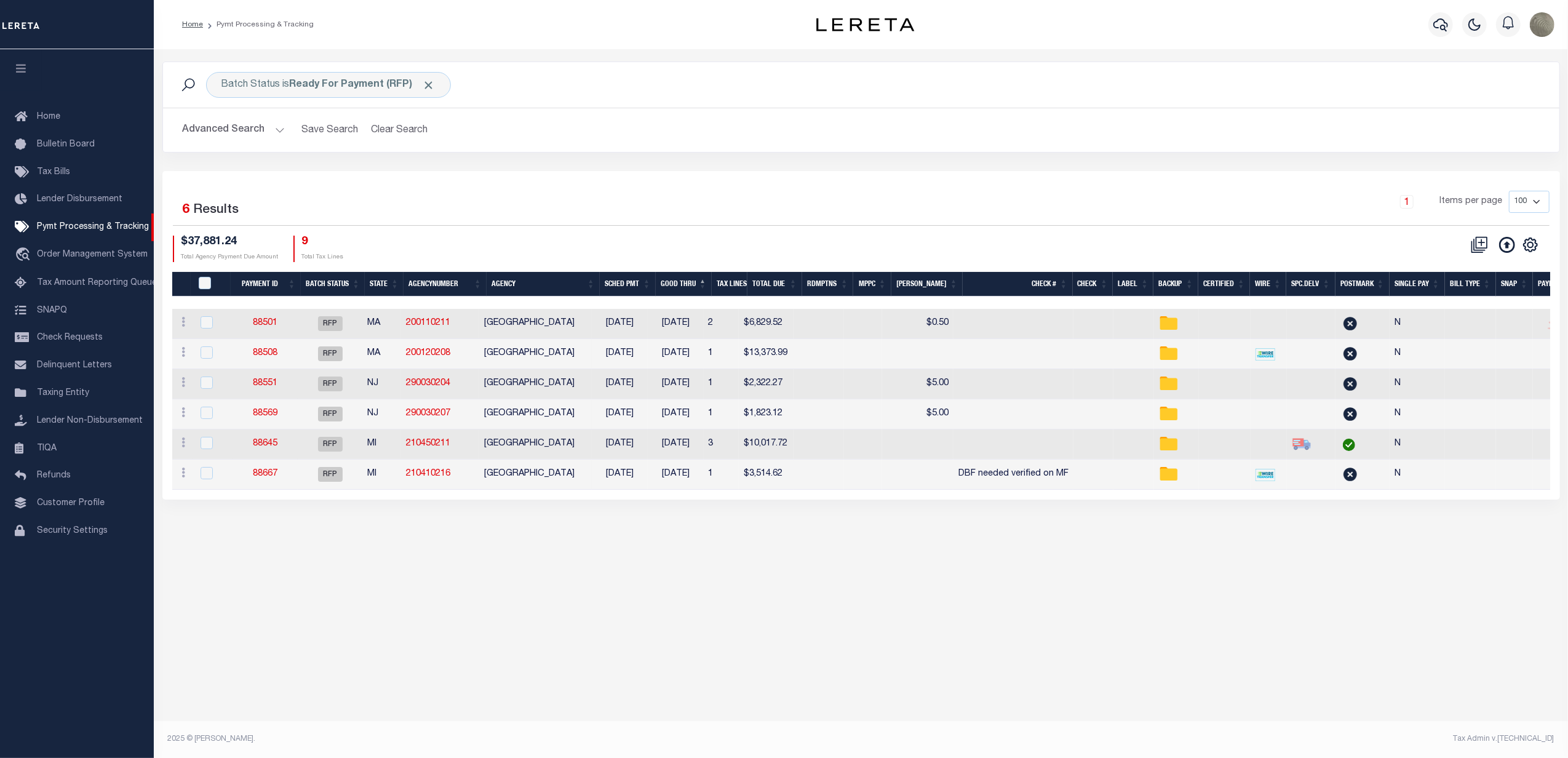
click at [798, 232] on div "Selected 6 Results 1 Items per page 100 200 500 1000 $37,881.24 Total Agency Pa…" at bounding box center [861, 226] width 1396 height 71
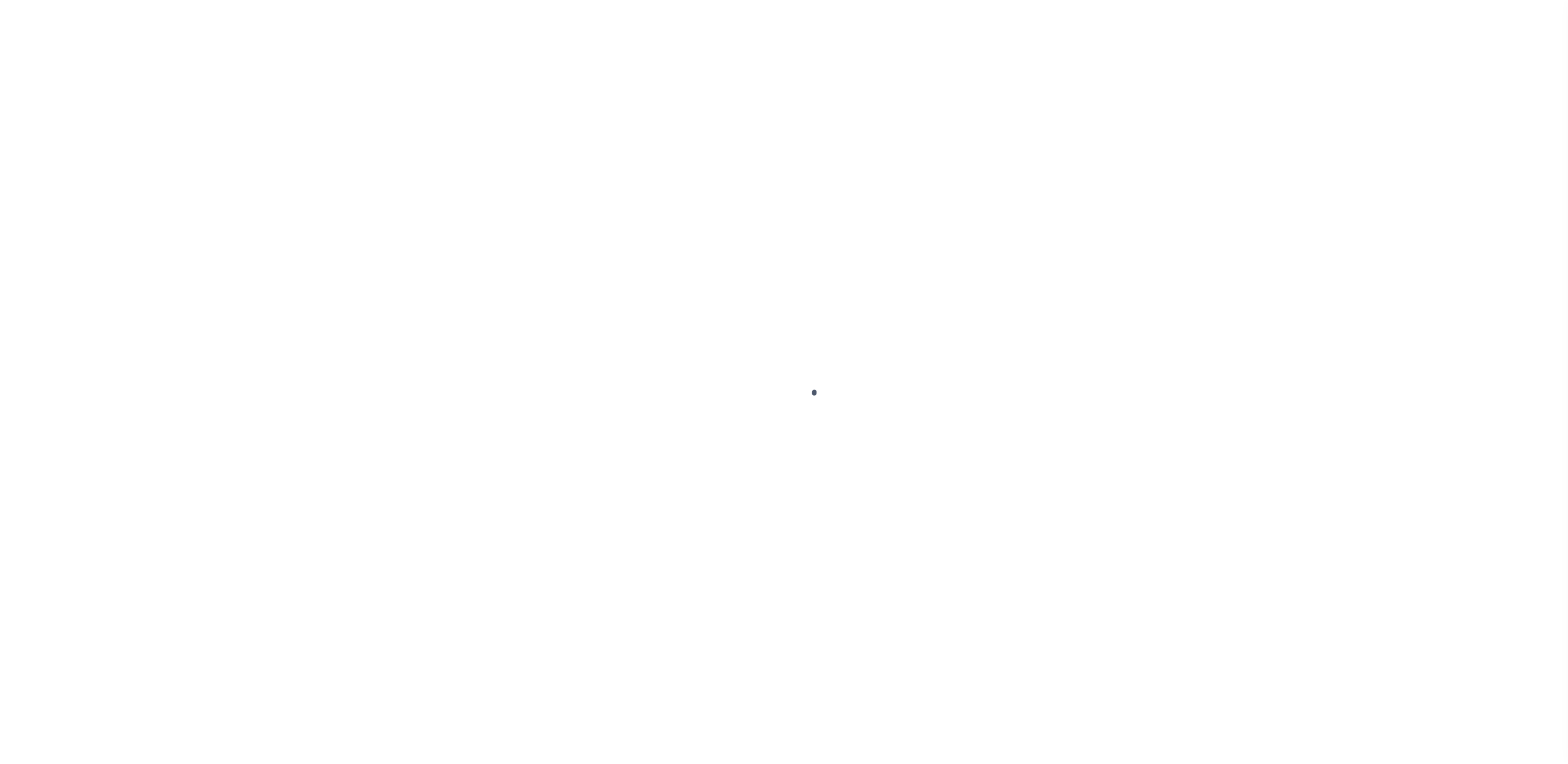
select select "SFP"
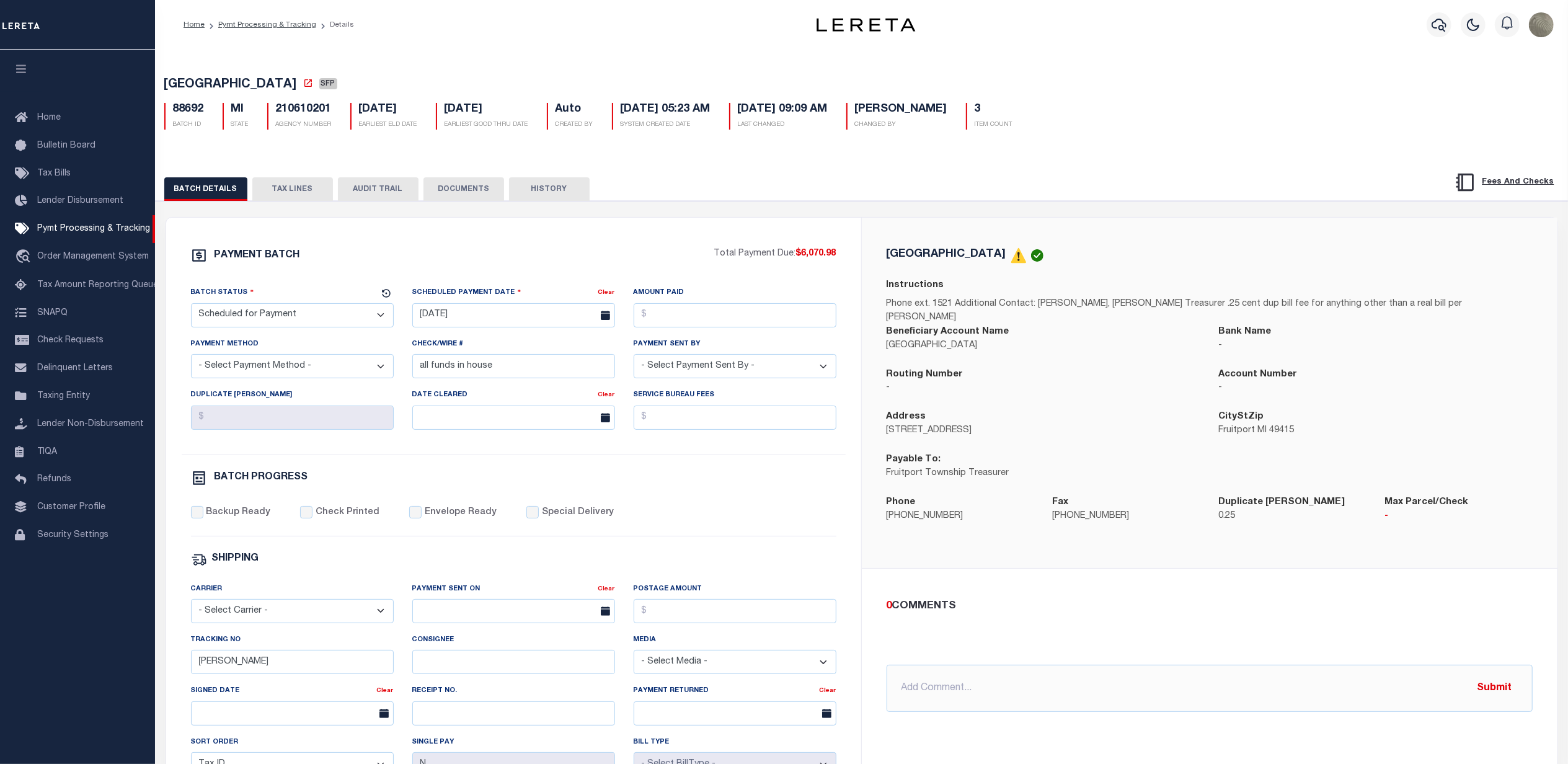
click at [276, 199] on button "TAX LINES" at bounding box center [292, 189] width 80 height 24
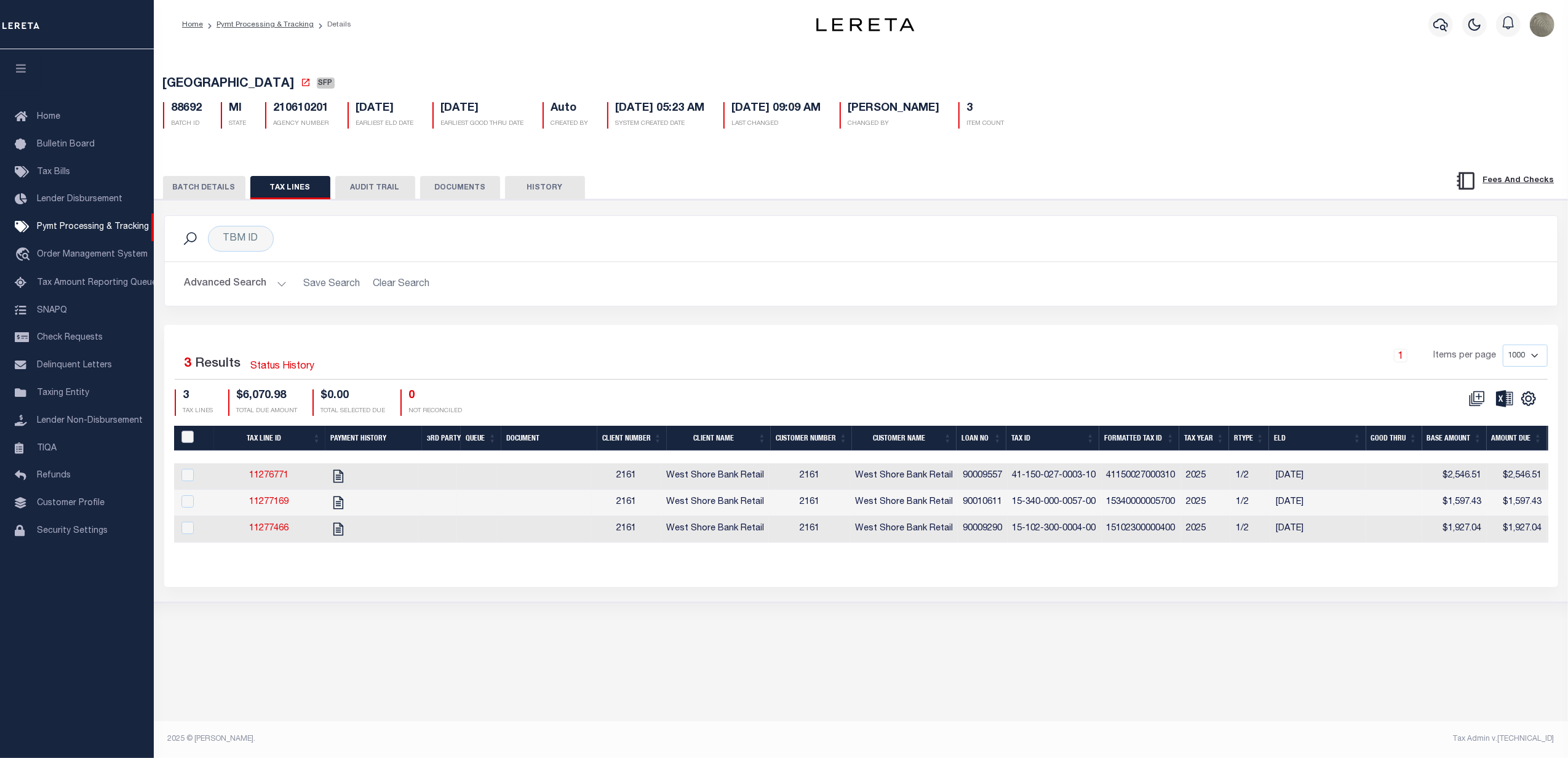
click at [193, 440] on input "PayeePaymentBatchId" at bounding box center [187, 437] width 12 height 12
checkbox input "true"
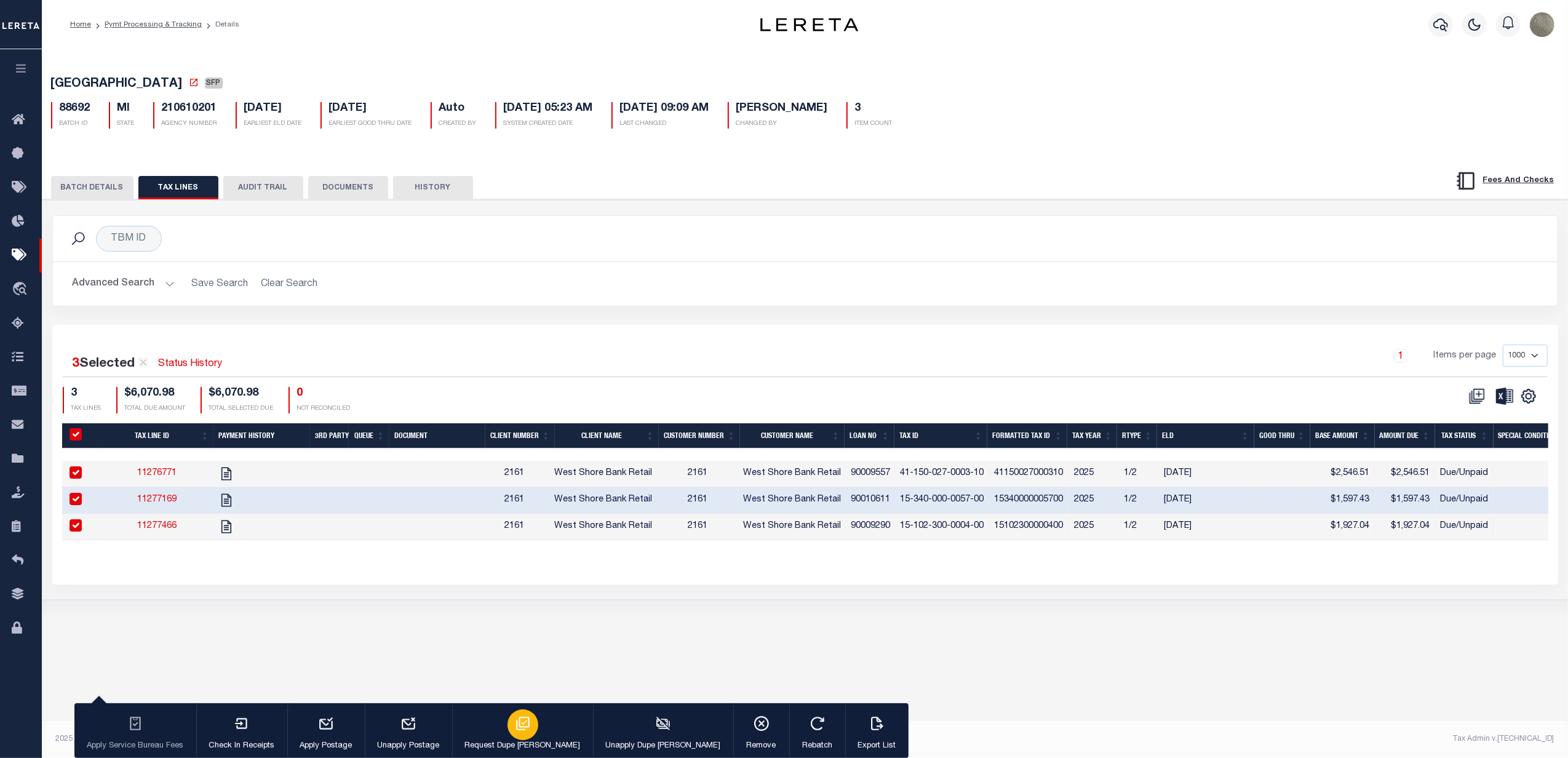
click at [516, 720] on icon "button" at bounding box center [522, 723] width 14 height 14
type input "[DATE]"
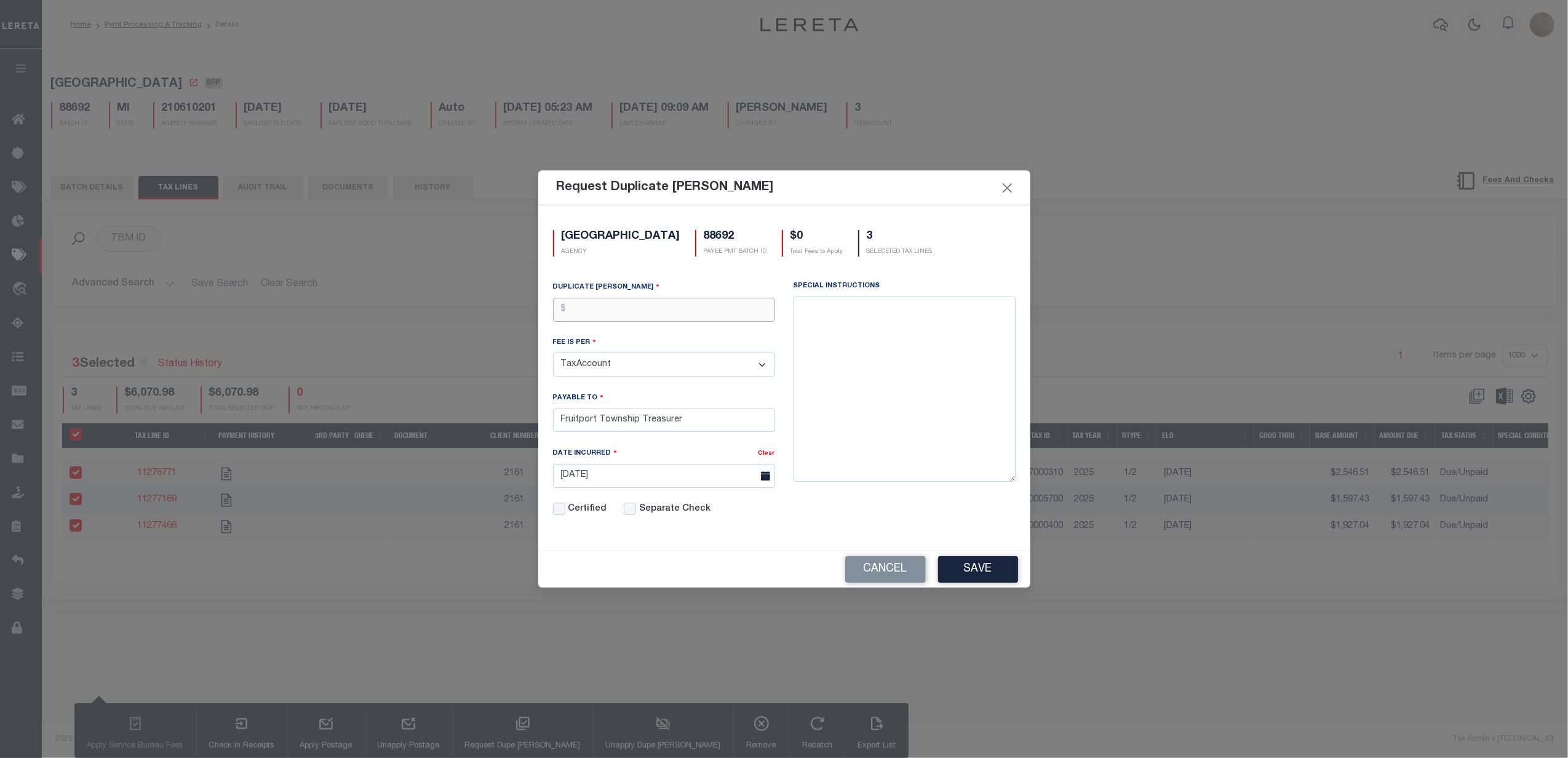
click at [603, 309] on input "text" at bounding box center [664, 310] width 222 height 24
type input "$.25"
click at [1001, 572] on button "Save" at bounding box center [978, 569] width 80 height 27
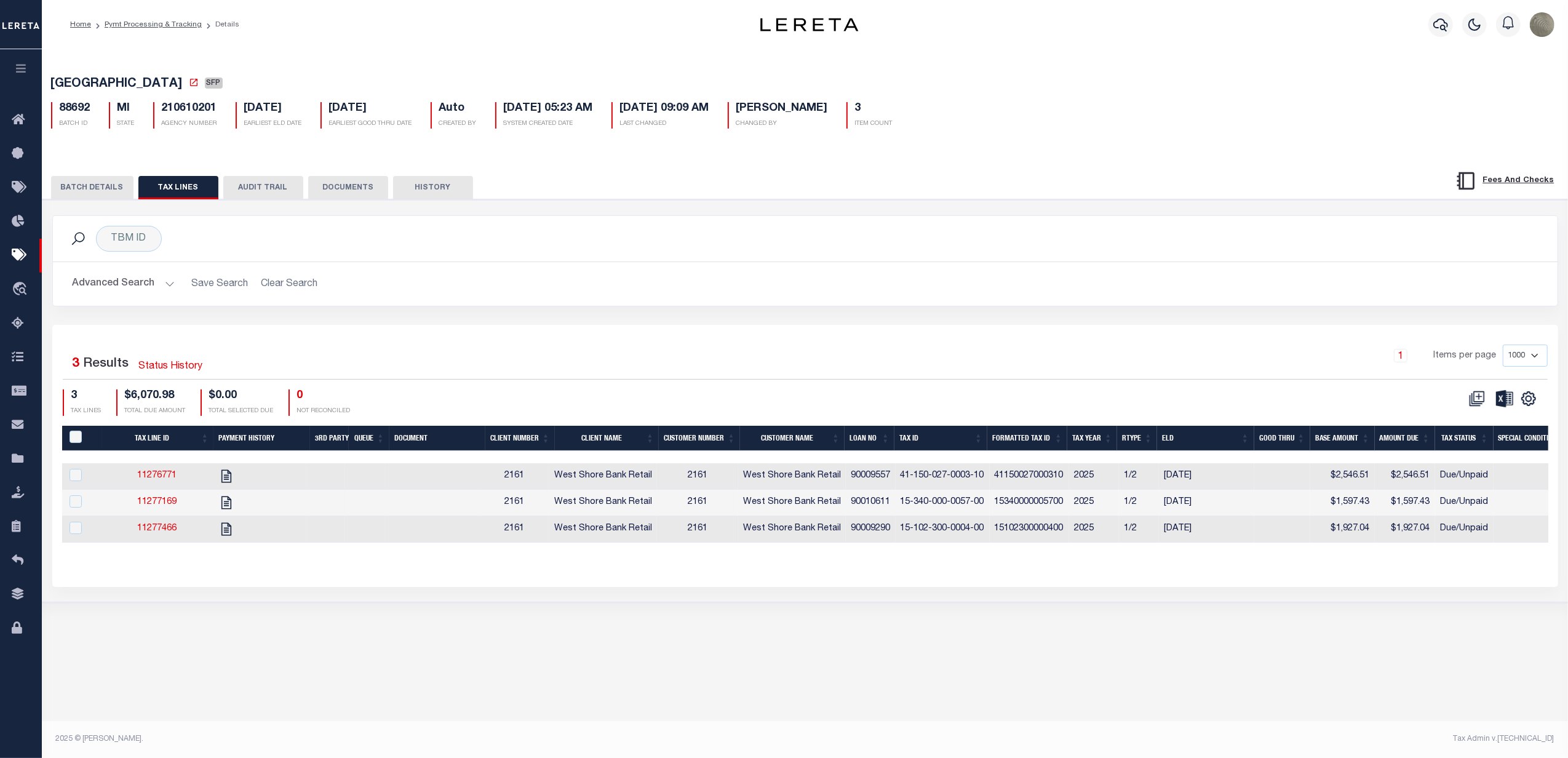
click at [85, 193] on button "BATCH DETAILS" at bounding box center [92, 188] width 82 height 24
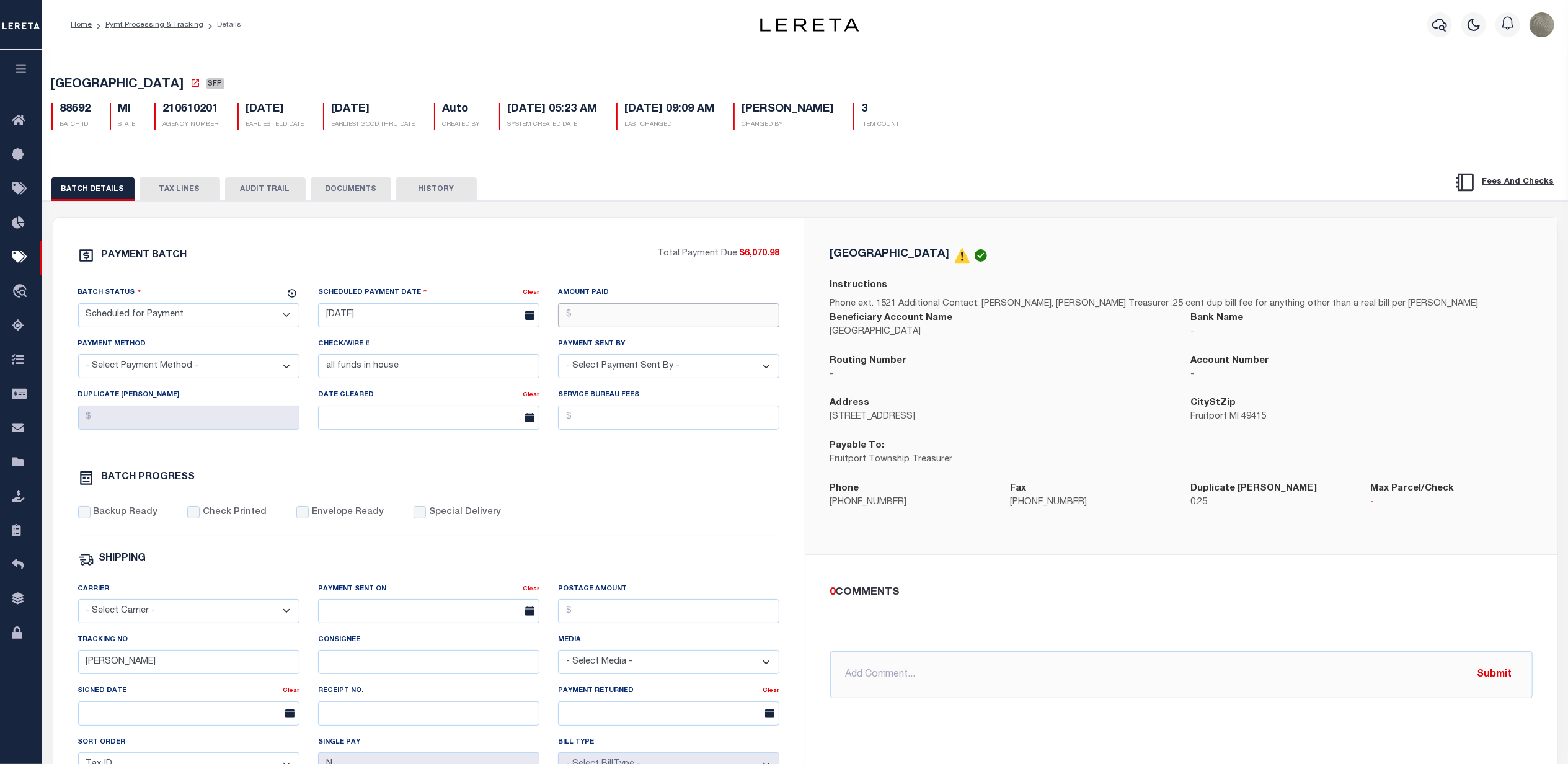
click at [645, 318] on input "Amount Paid" at bounding box center [669, 315] width 221 height 24
type input "$6,070.98"
click at [404, 316] on input "[DATE]" at bounding box center [429, 315] width 221 height 24
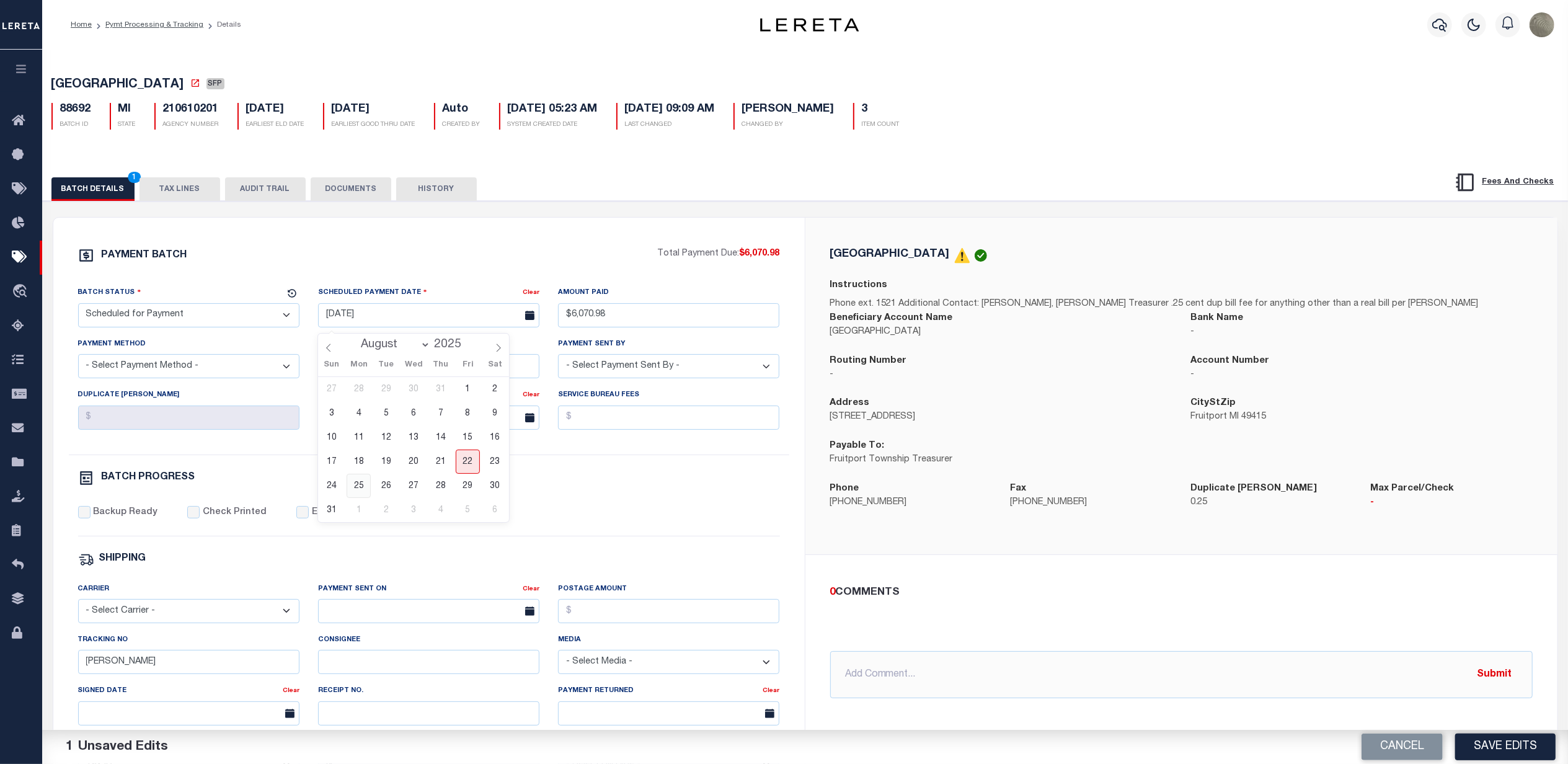
click at [363, 487] on span "25" at bounding box center [359, 486] width 24 height 24
type input "[DATE]"
click at [196, 323] on select "- Select Status - Scheduled for Payment Ready For Payment Payment Sent Cleared …" at bounding box center [189, 315] width 221 height 24
select select "RFP"
click at [78, 307] on select "- Select Status - Scheduled for Payment Ready For Payment Payment Sent Cleared …" at bounding box center [189, 315] width 221 height 24
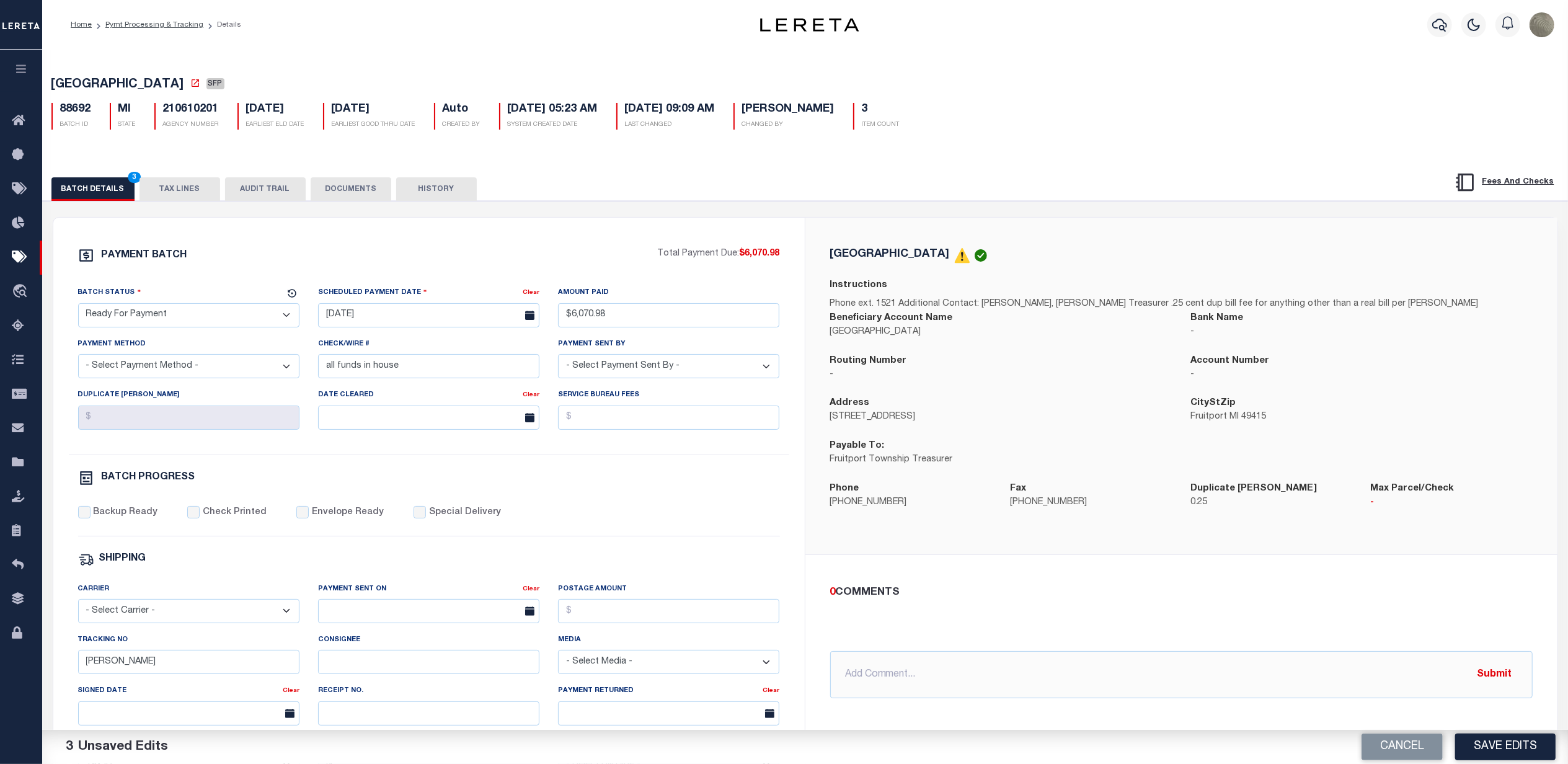
click at [184, 387] on div "Payment Method - Select Payment Method - ACH Certified Check Check Direct Depos…" at bounding box center [189, 362] width 240 height 51
click at [178, 375] on select "- Select Payment Method - ACH Certified Check Check Direct Deposit Wire Transfer" at bounding box center [189, 366] width 221 height 24
select select "CHK"
click at [78, 359] on select "- Select Payment Method - ACH Certified Check Check Direct Deposit Wire Transfer" at bounding box center [189, 366] width 221 height 24
click at [97, 520] on label "Backup Ready" at bounding box center [125, 513] width 65 height 14
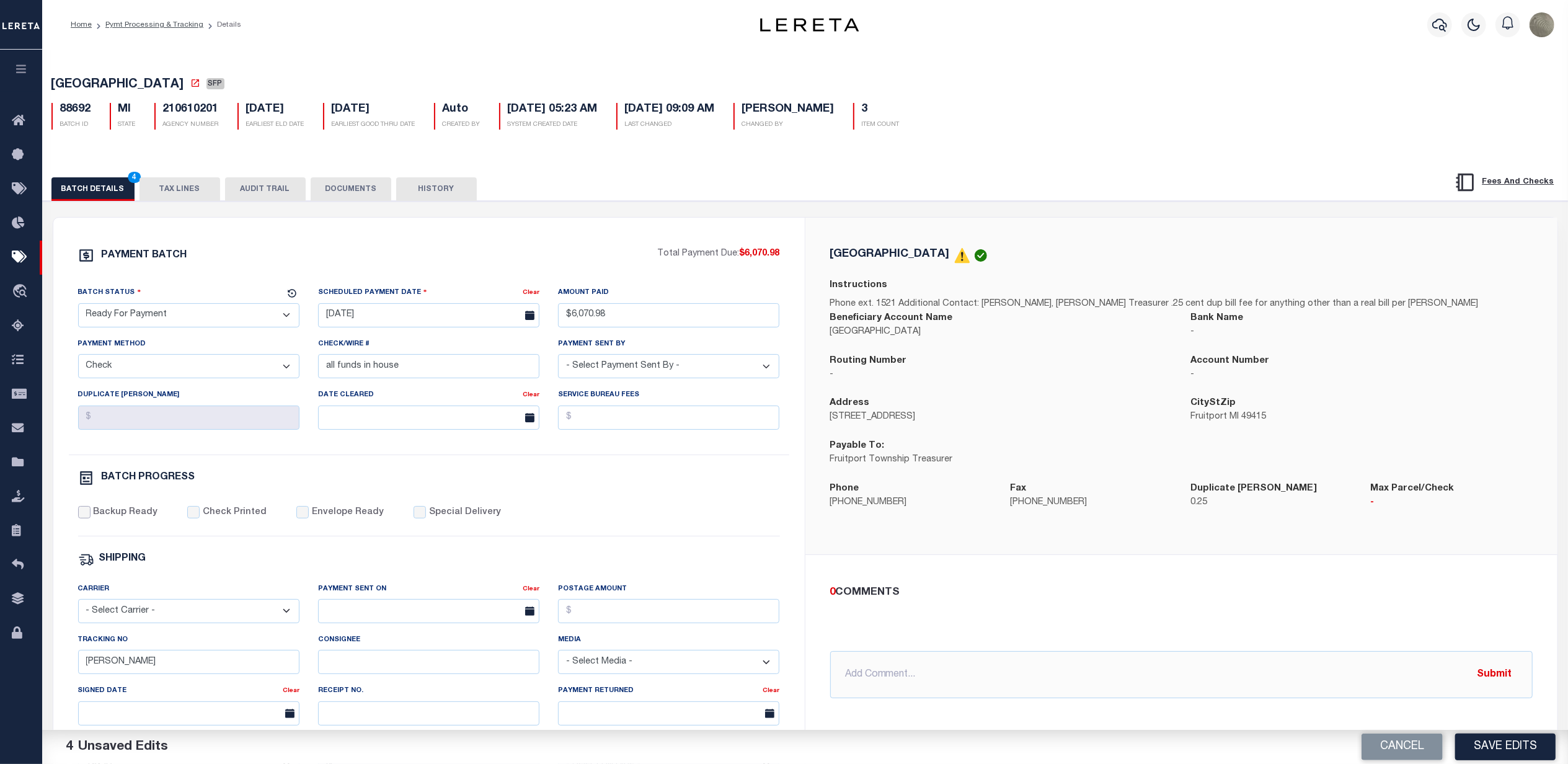
click at [91, 518] on input "Backup Ready" at bounding box center [84, 512] width 13 height 13
checkbox input "true"
click at [149, 666] on input "[PERSON_NAME]" at bounding box center [189, 662] width 221 height 24
click at [149, 666] on input "[PERSON_NAME]" at bounding box center [189, 662] width 221 height 24
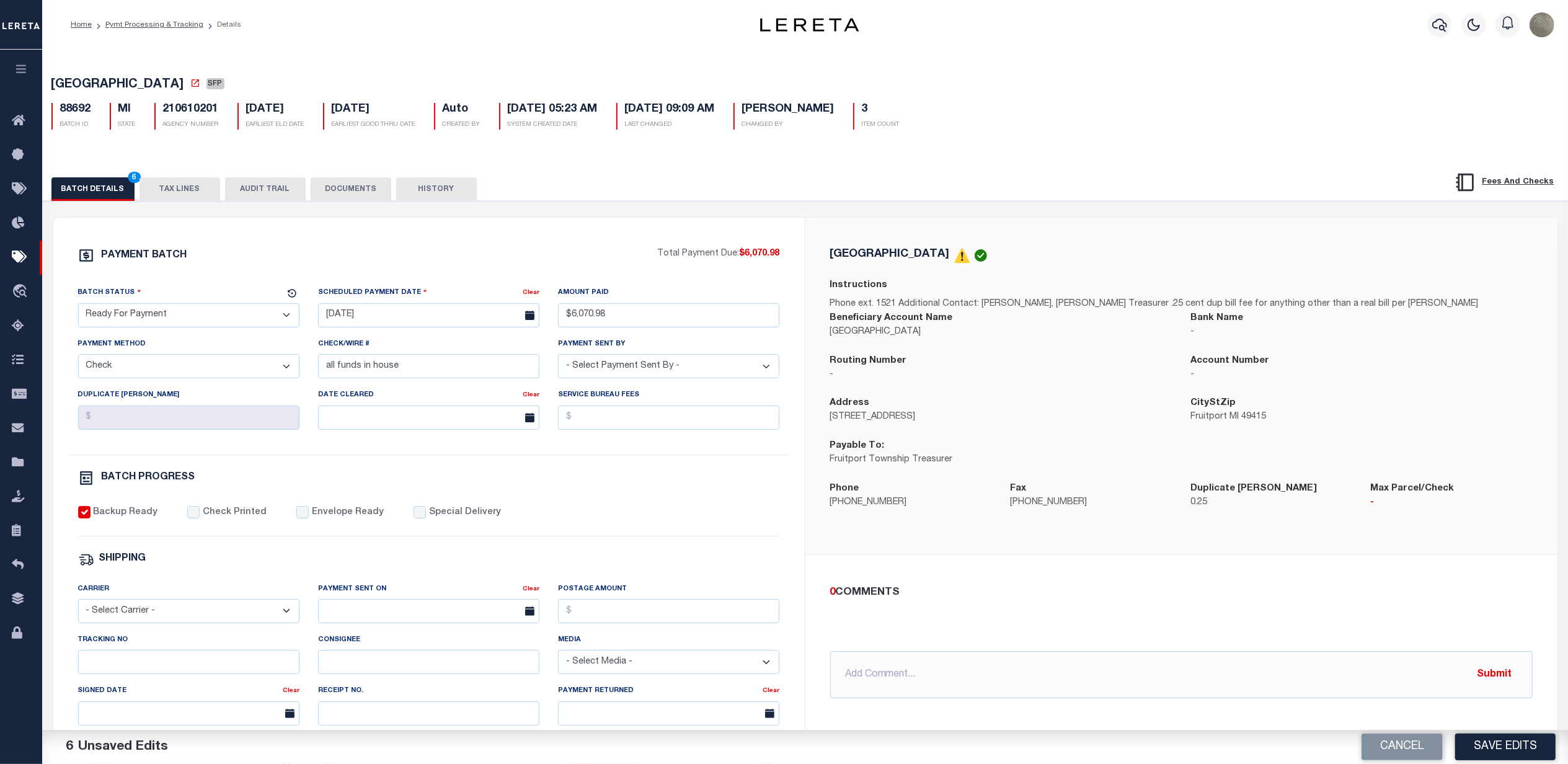
click at [546, 509] on div "PAYMENT BATCH Total Payment Due: $6,070.98 Batch Status - Select Status -" at bounding box center [429, 581] width 721 height 667
click at [710, 368] on select "- Select Payment Sent By - [PERSON_NAME] [PERSON_NAME] [PERSON_NAME] [PERSON_NA…" at bounding box center [669, 366] width 221 height 24
select select "[PERSON_NAME]"
click at [558, 359] on select "- Select Payment Sent By - [PERSON_NAME] [PERSON_NAME] [PERSON_NAME] [PERSON_NA…" at bounding box center [669, 366] width 221 height 24
click at [1498, 747] on button "Save Edits" at bounding box center [1505, 747] width 101 height 27
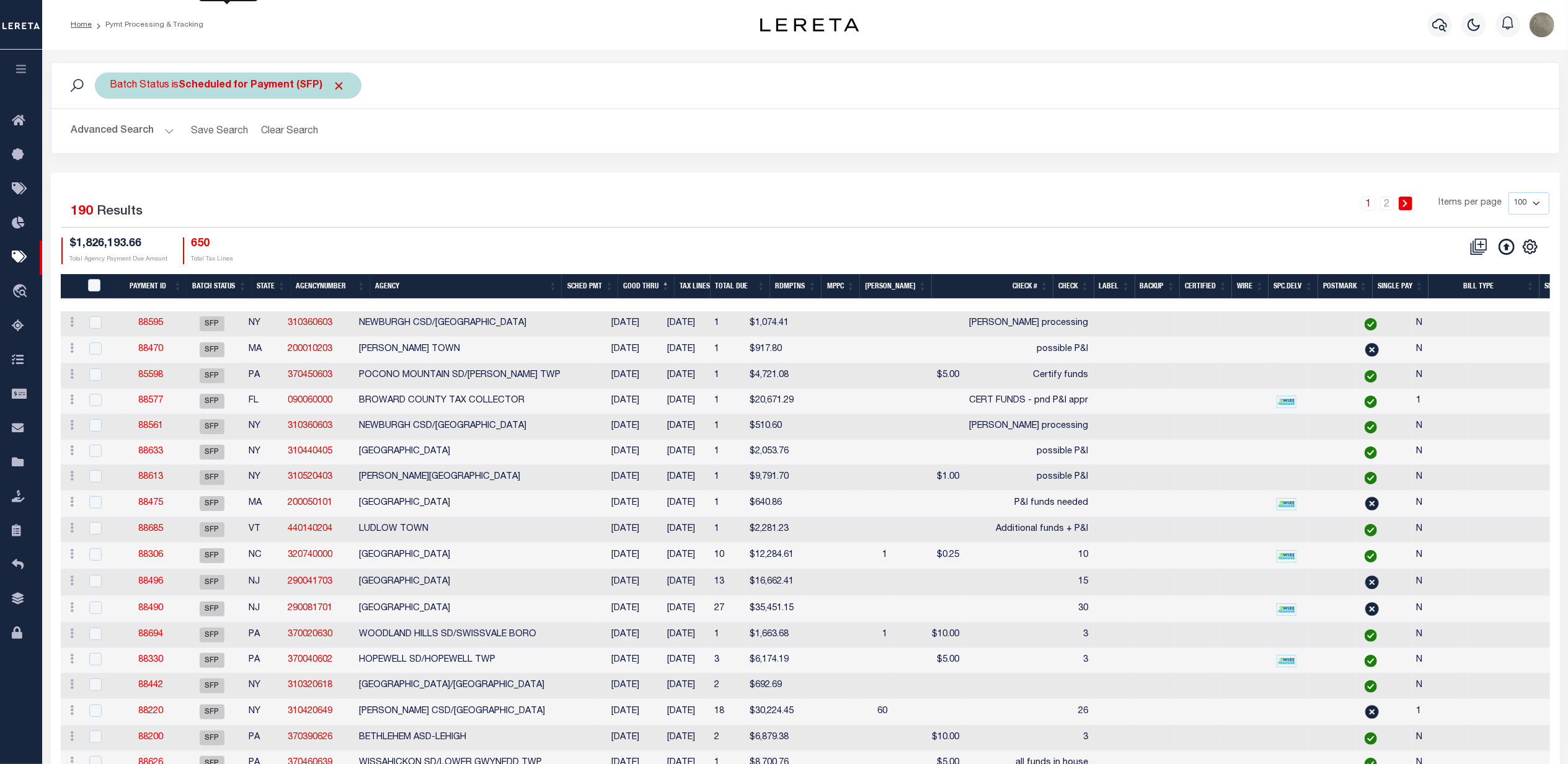
drag, startPoint x: 226, startPoint y: 87, endPoint x: 226, endPoint y: 96, distance: 9.0
click at [226, 87] on b "Scheduled for Payment (SFP)" at bounding box center [262, 85] width 167 height 10
select select "SFP"
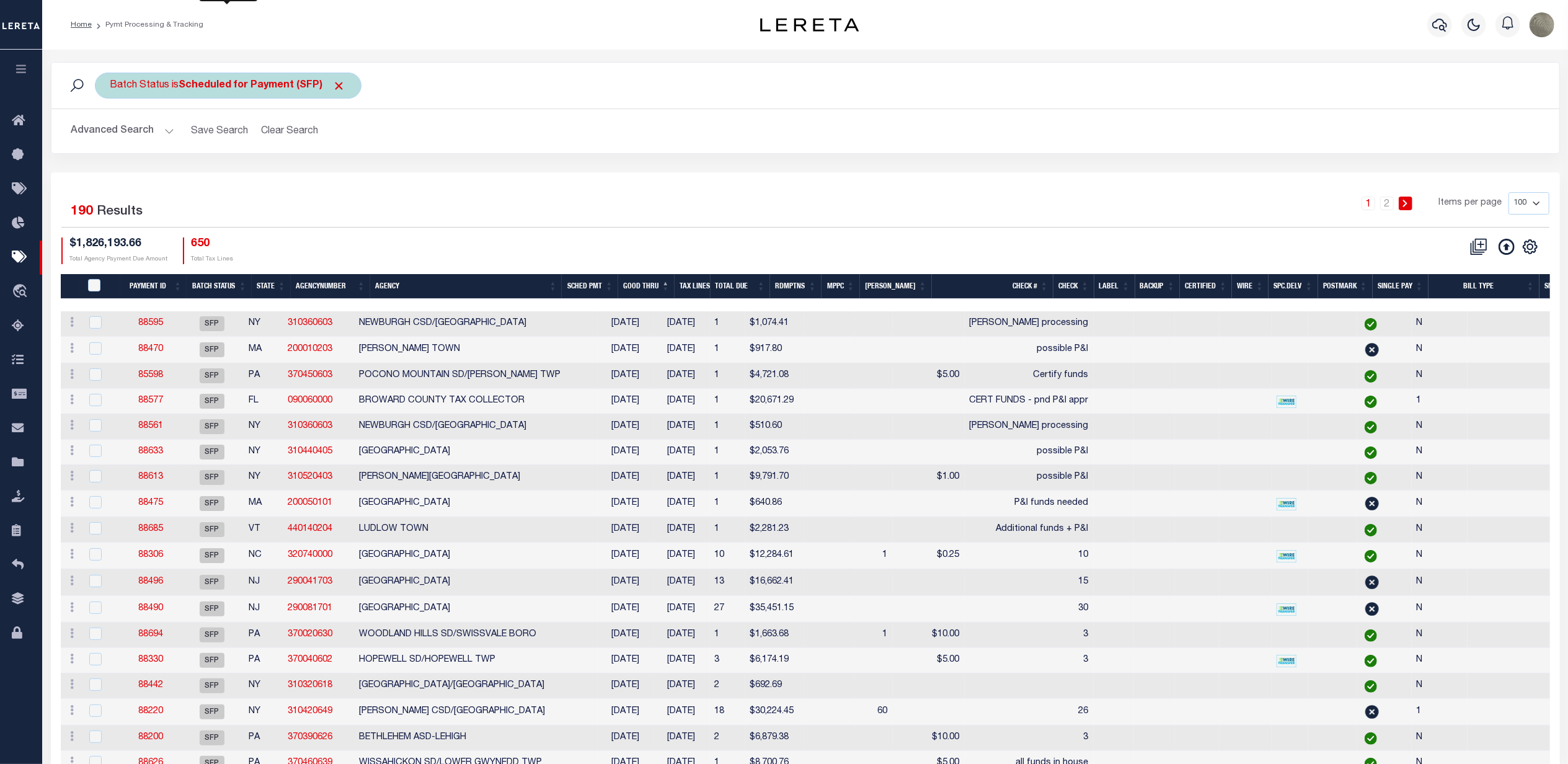
drag, startPoint x: 204, startPoint y: 75, endPoint x: 203, endPoint y: 90, distance: 15.0
click at [205, 74] on div "Batch Status is Scheduled for Payment (SFP) Is Contains Awaiting Funds (AWF) Cl…" at bounding box center [228, 86] width 267 height 26
click at [206, 142] on select "Awaiting Funds (AWF) Cleared and Complete (CAC) New Check Needed (NCN) Payment …" at bounding box center [202, 146] width 182 height 24
select select "RFP"
click at [111, 135] on select "Awaiting Funds (AWF) Cleared and Complete (CAC) New Check Needed (NCN) Payment …" at bounding box center [202, 146] width 182 height 24
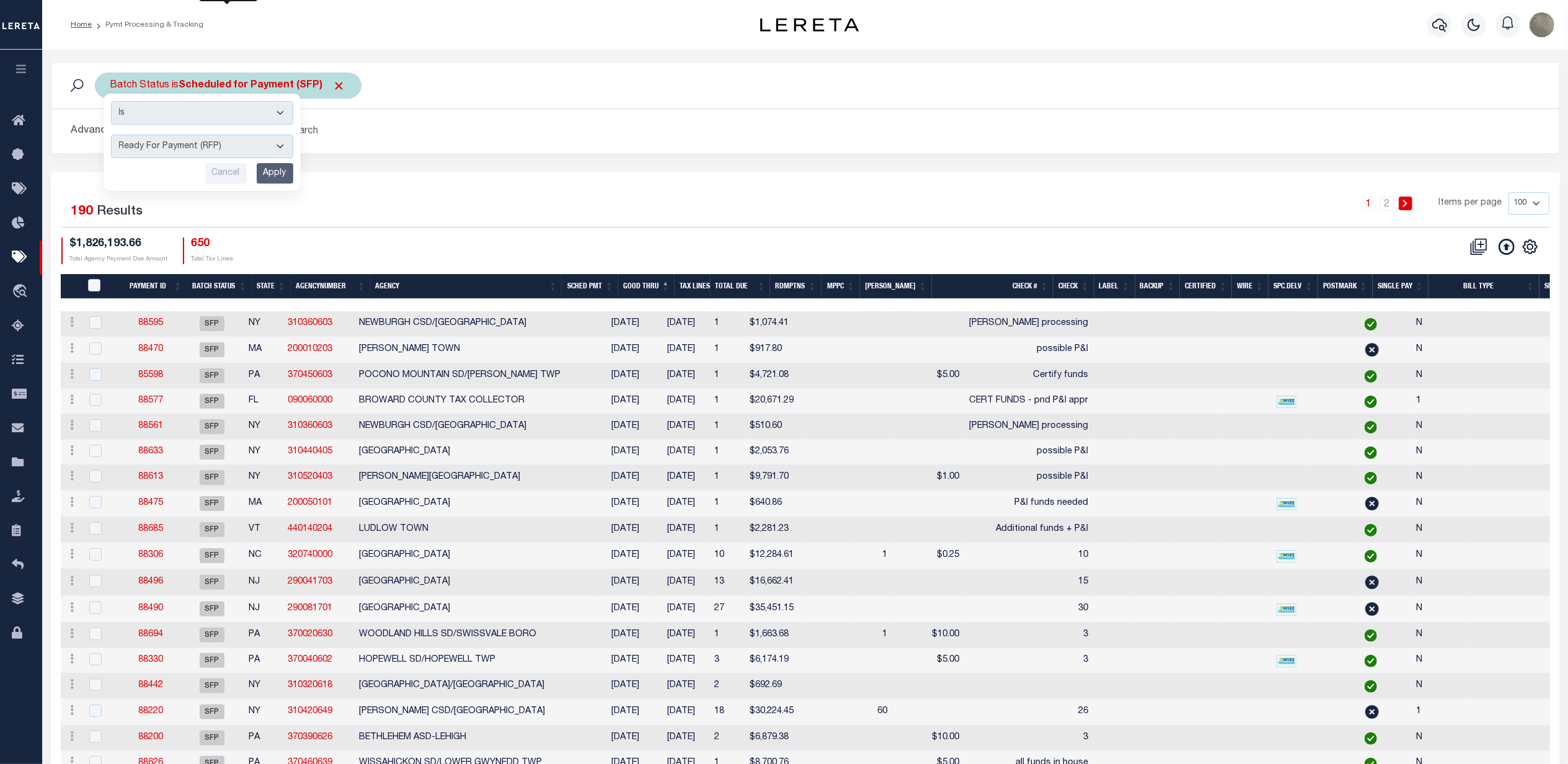
click at [273, 169] on input "Apply" at bounding box center [275, 173] width 37 height 20
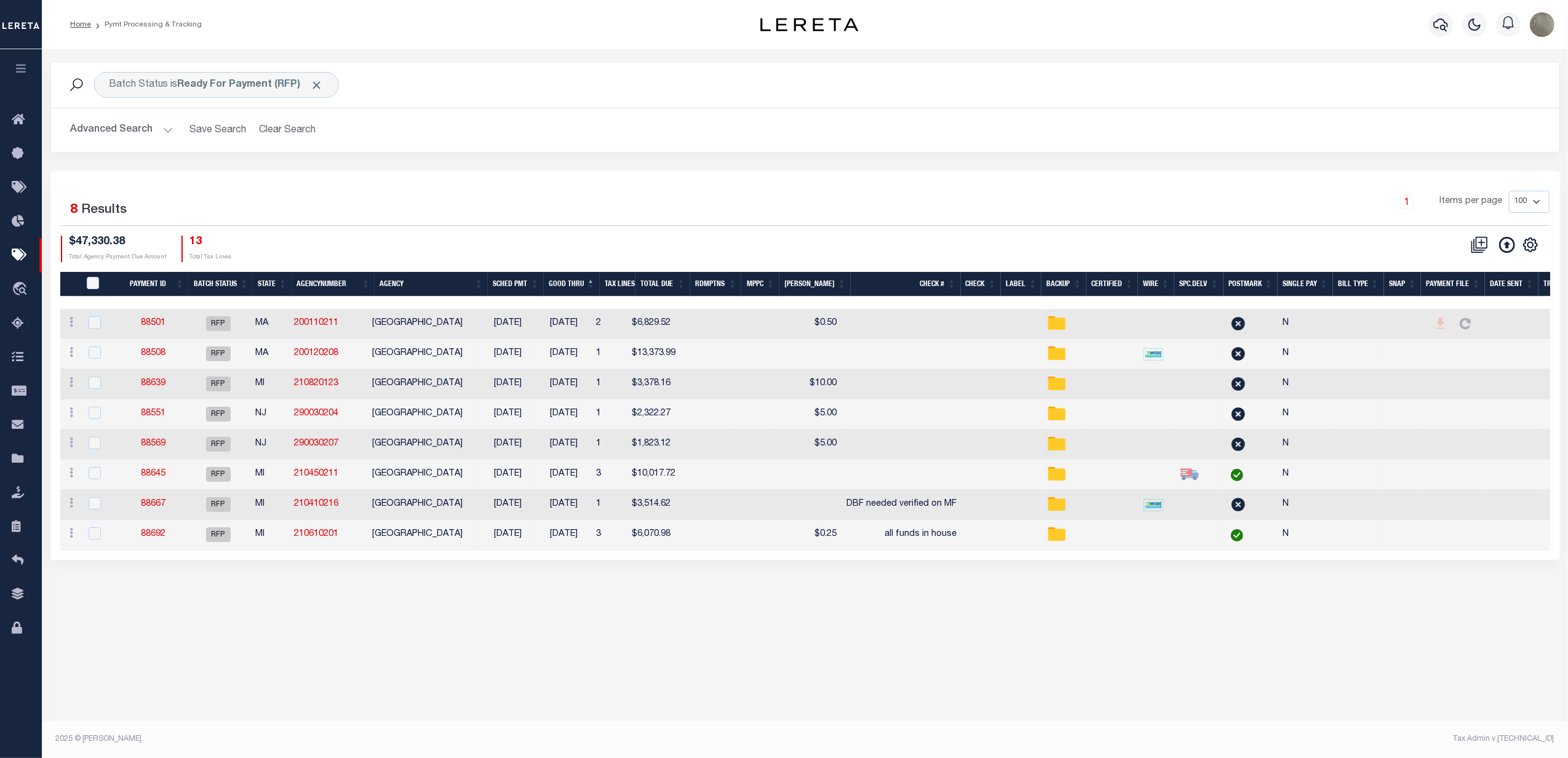
click at [409, 280] on th "Agency" at bounding box center [431, 284] width 113 height 25
